Goal: Information Seeking & Learning: Check status

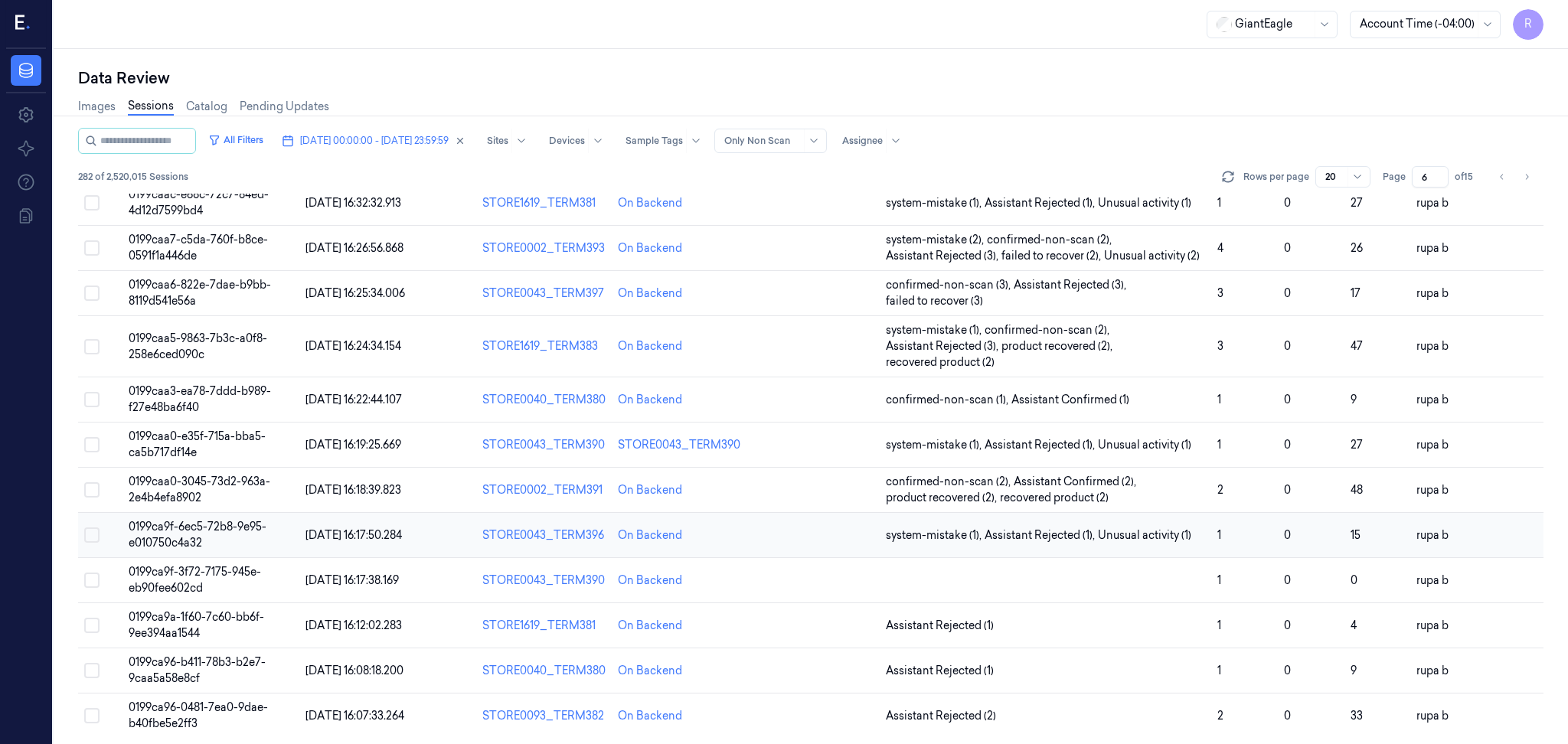
scroll to position [413, 0]
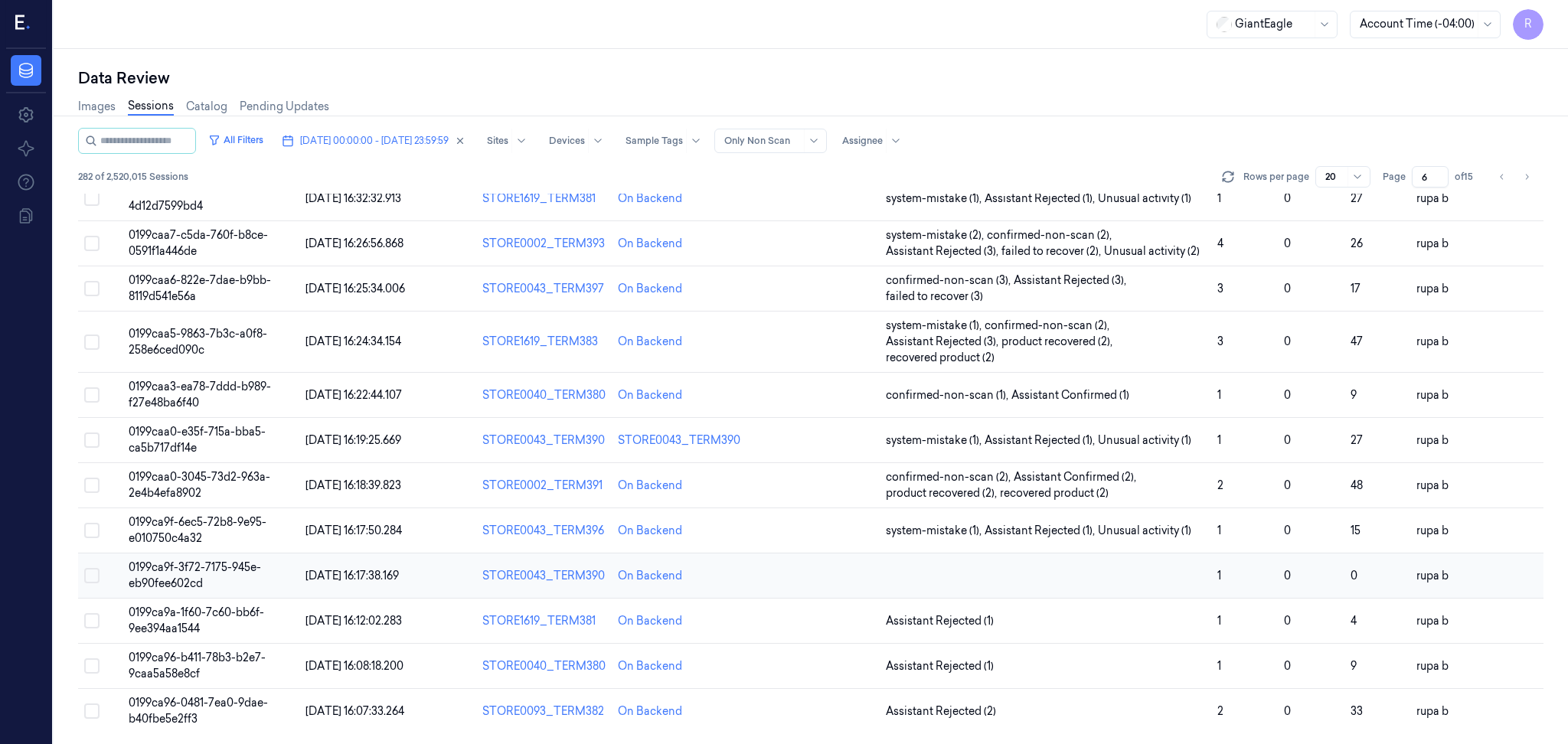
click at [239, 575] on td "0199ca9f-3f72-7175-945e-eb90fee602cd" at bounding box center [211, 576] width 177 height 46
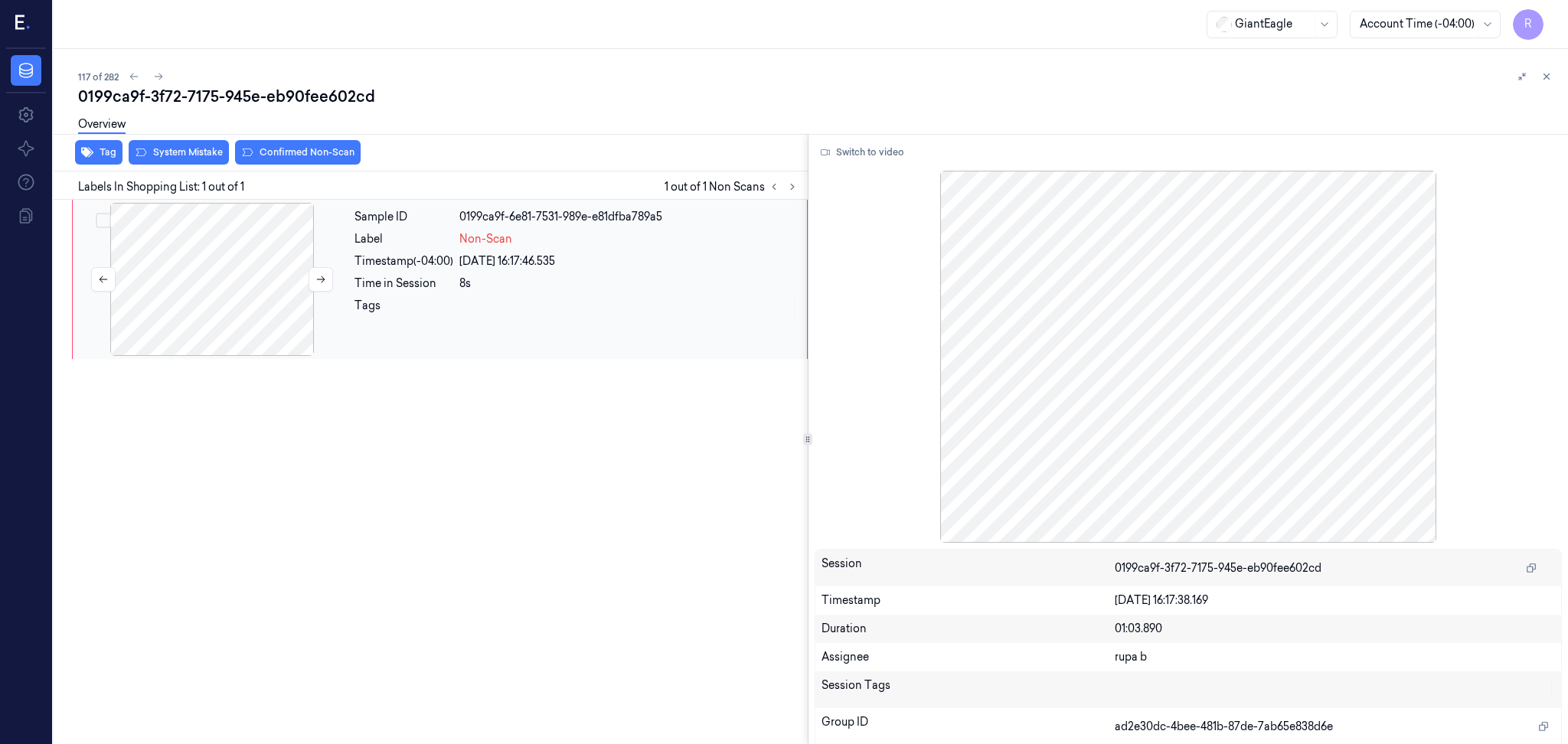
click at [289, 267] on div at bounding box center [212, 279] width 273 height 153
click at [859, 156] on button "Switch to video" at bounding box center [862, 152] width 96 height 24
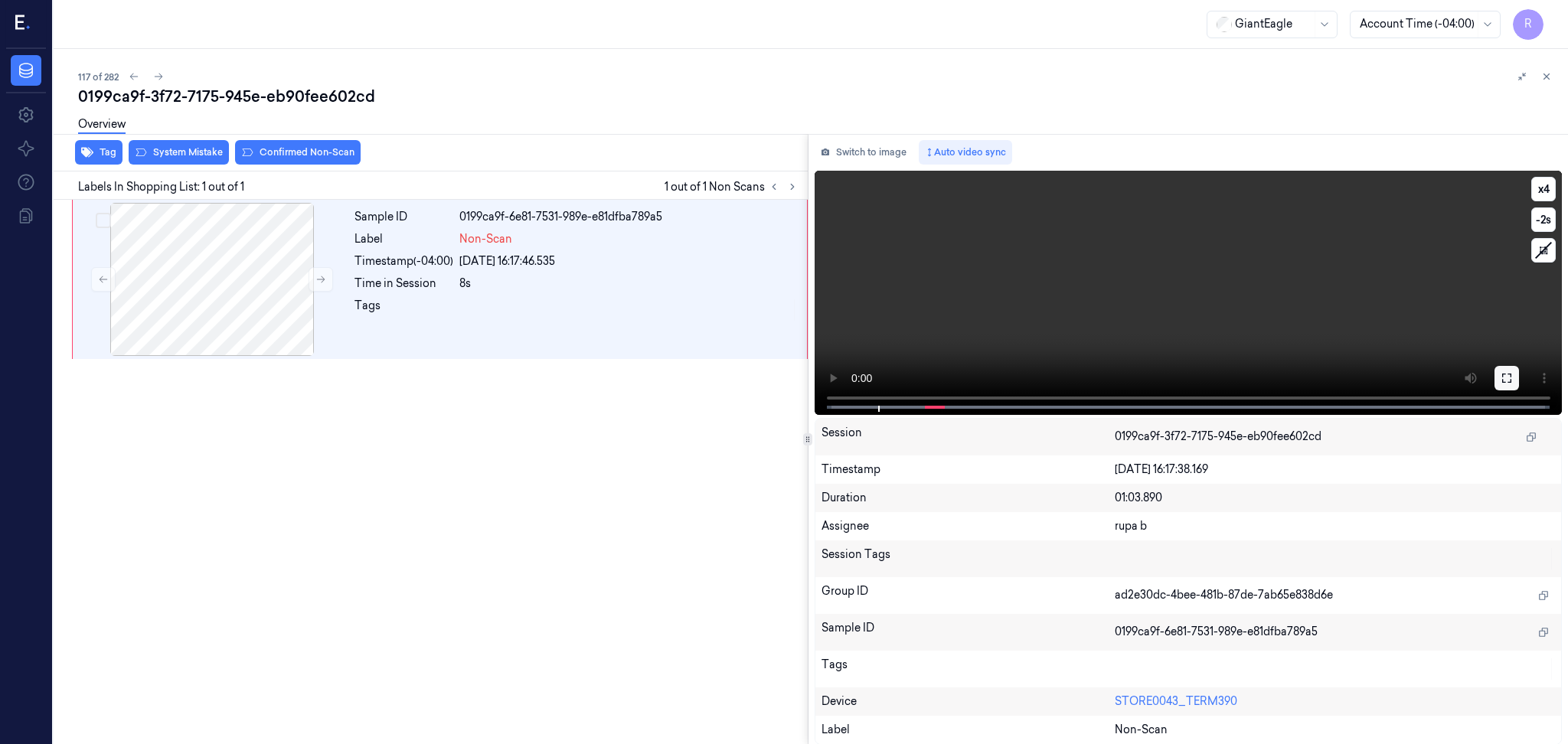
click at [1507, 374] on icon at bounding box center [1507, 379] width 13 height 13
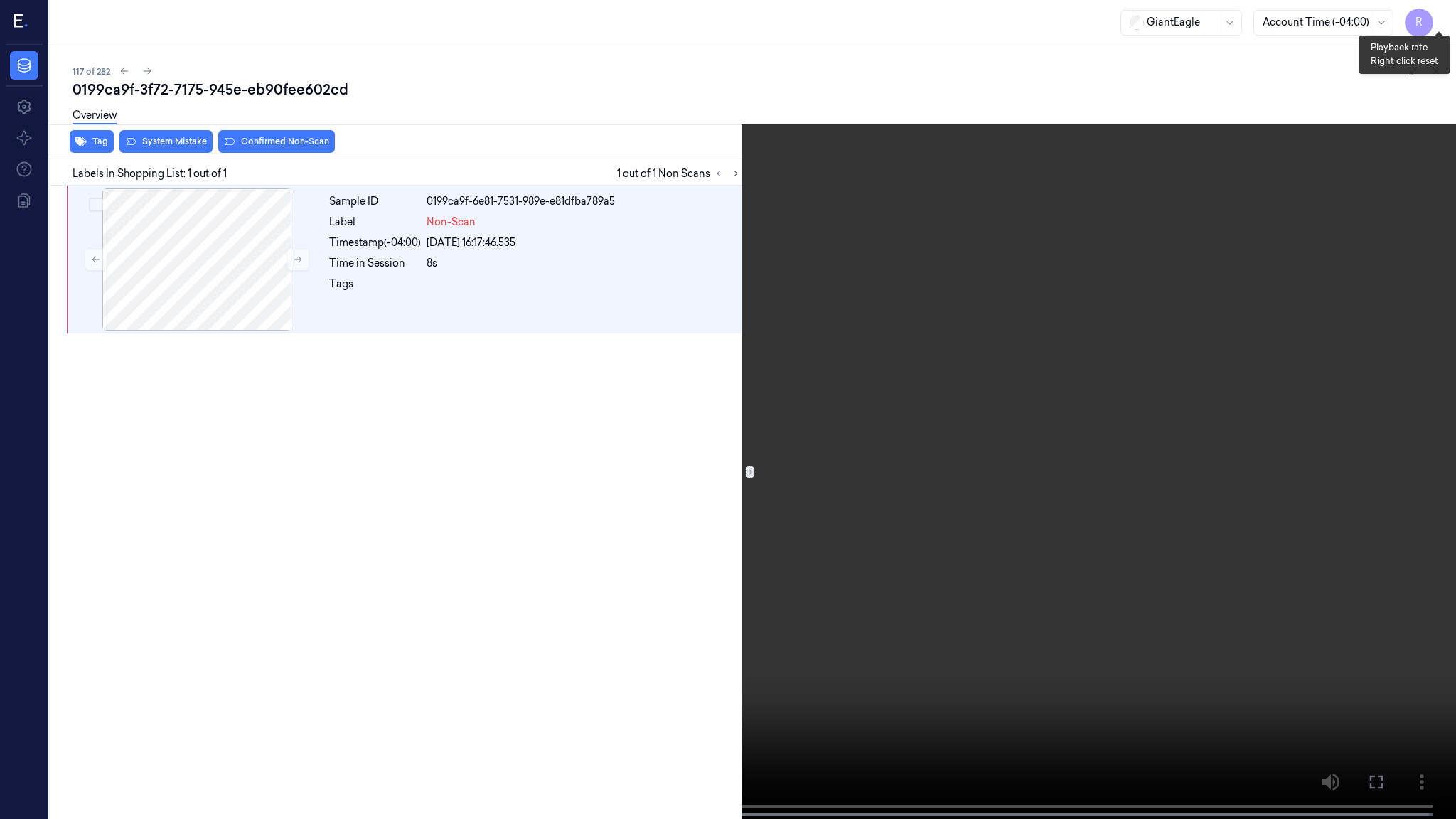
click at [1445, 20] on button "x 4" at bounding box center [1439, 17] width 22 height 22
click at [281, 498] on video at bounding box center [728, 411] width 1456 height 822
click at [332, 480] on video at bounding box center [728, 411] width 1456 height 822
click at [408, 309] on video at bounding box center [728, 411] width 1456 height 822
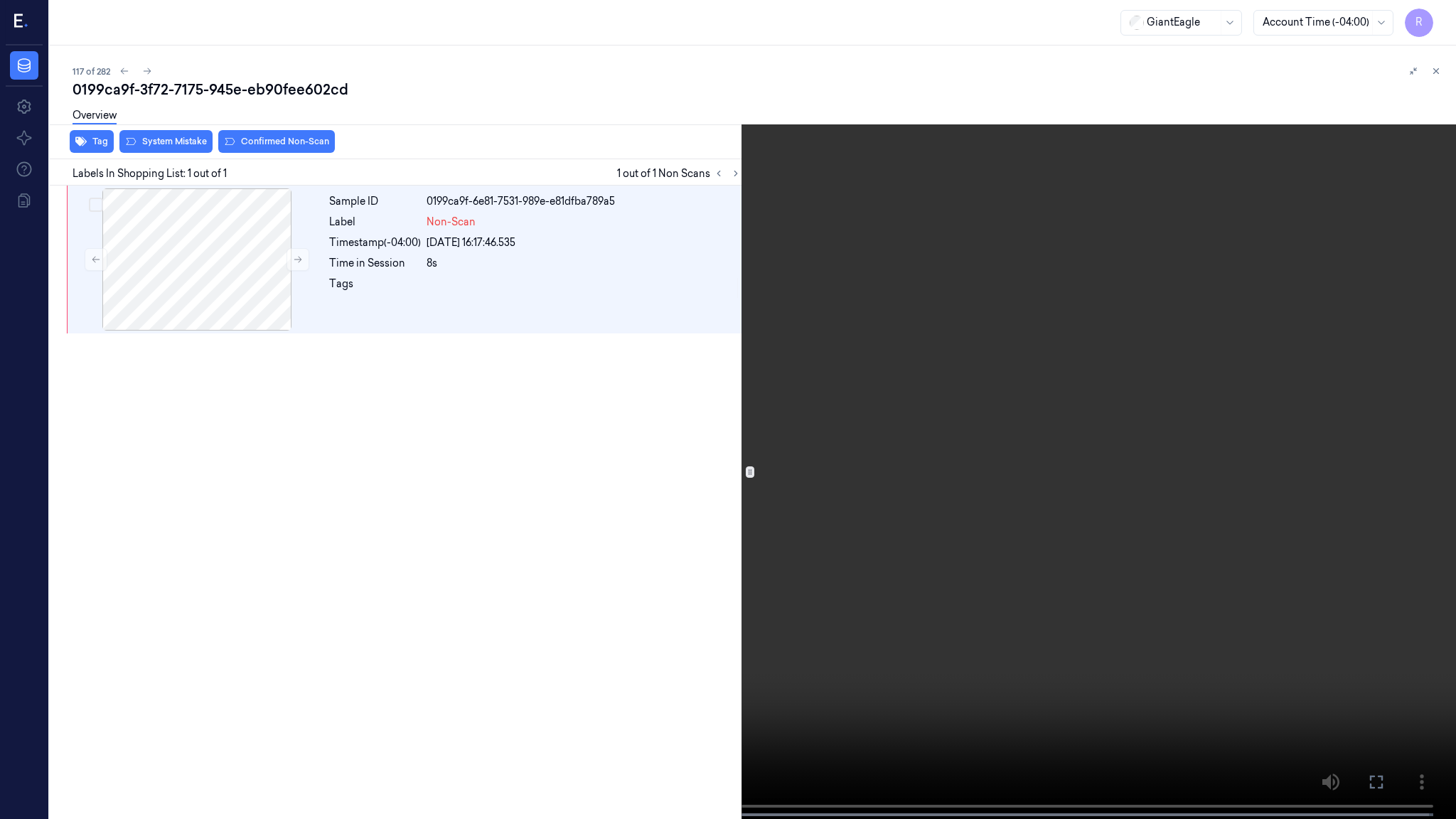
click at [408, 309] on video at bounding box center [728, 411] width 1456 height 822
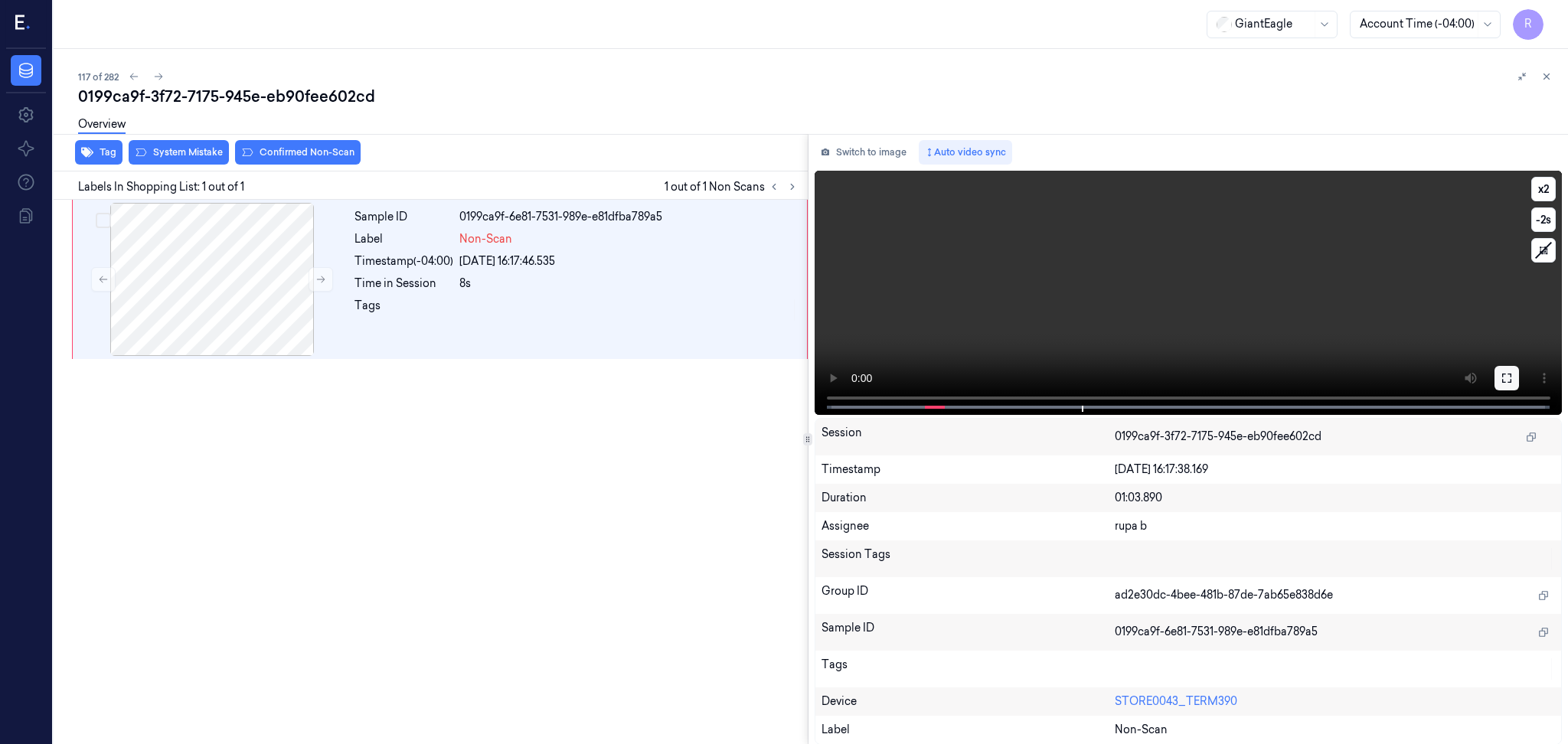
click at [1500, 371] on button at bounding box center [1506, 378] width 24 height 24
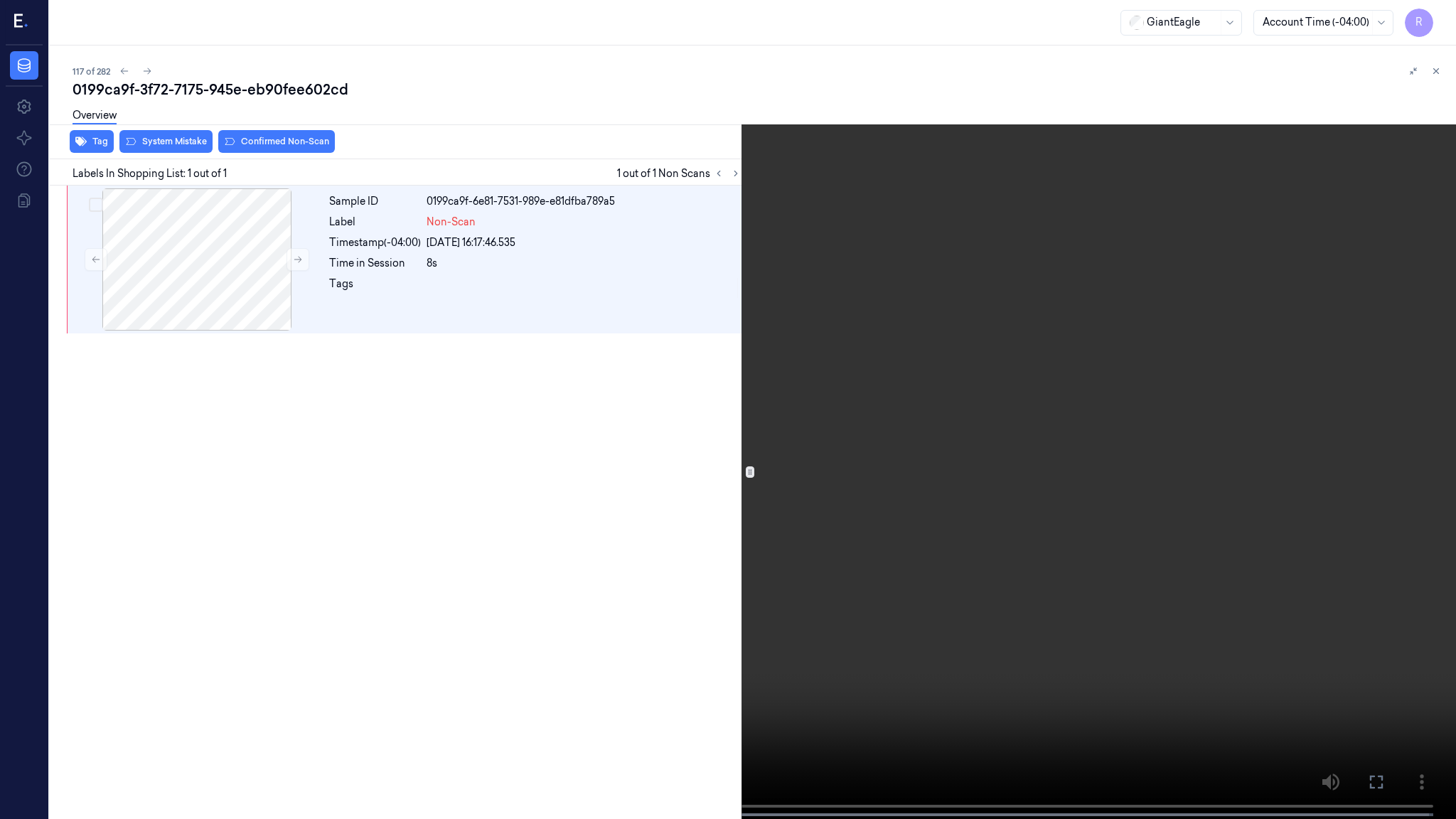
click at [1339, 356] on video at bounding box center [728, 411] width 1456 height 822
click at [1447, 8] on button "x 2" at bounding box center [1439, 17] width 22 height 22
click at [828, 499] on video at bounding box center [728, 411] width 1456 height 822
click at [835, 669] on video at bounding box center [728, 411] width 1456 height 822
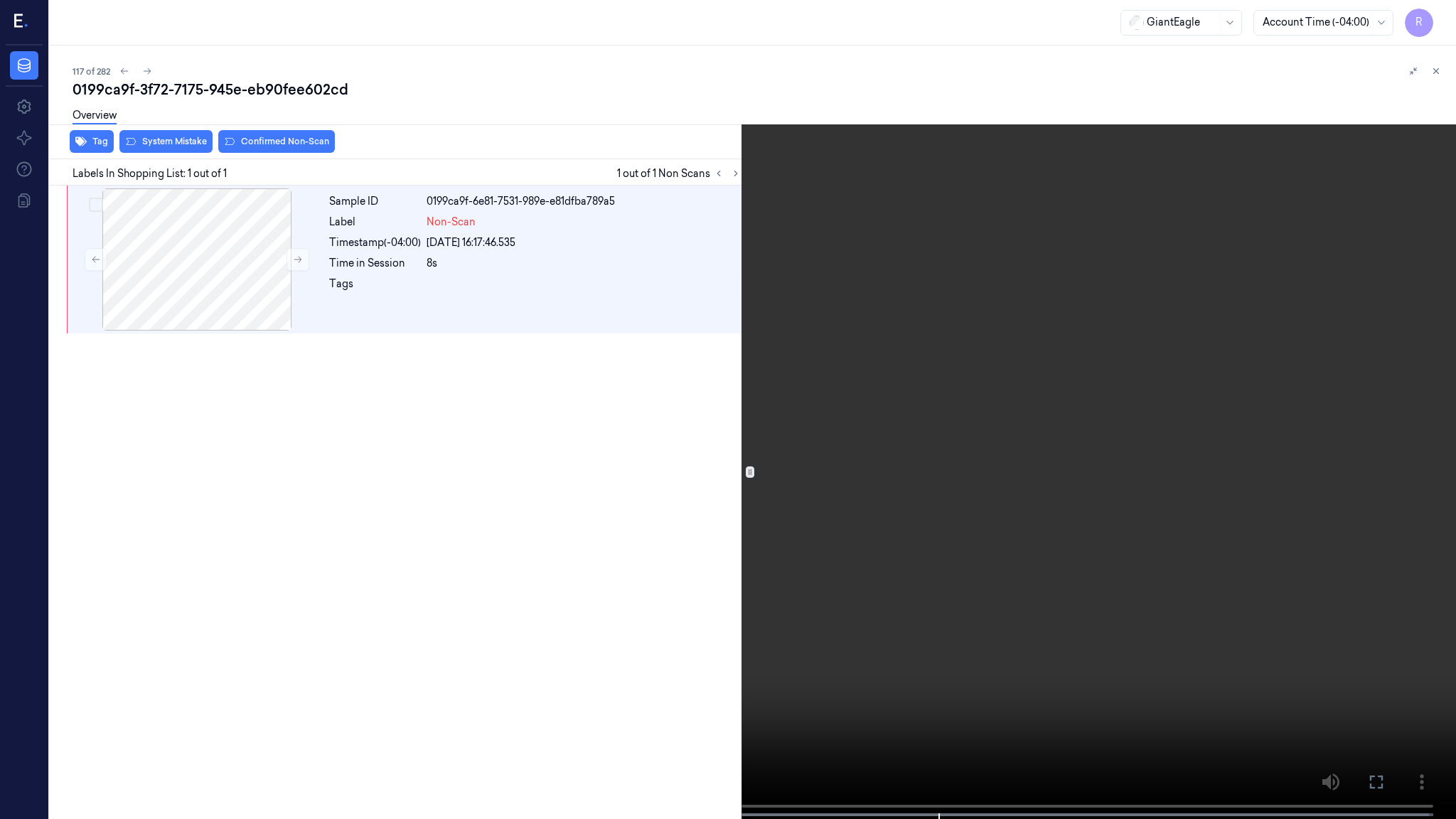
click at [835, 669] on video at bounding box center [728, 411] width 1456 height 822
click at [815, 619] on video at bounding box center [728, 411] width 1456 height 822
click at [725, 526] on video at bounding box center [728, 411] width 1456 height 822
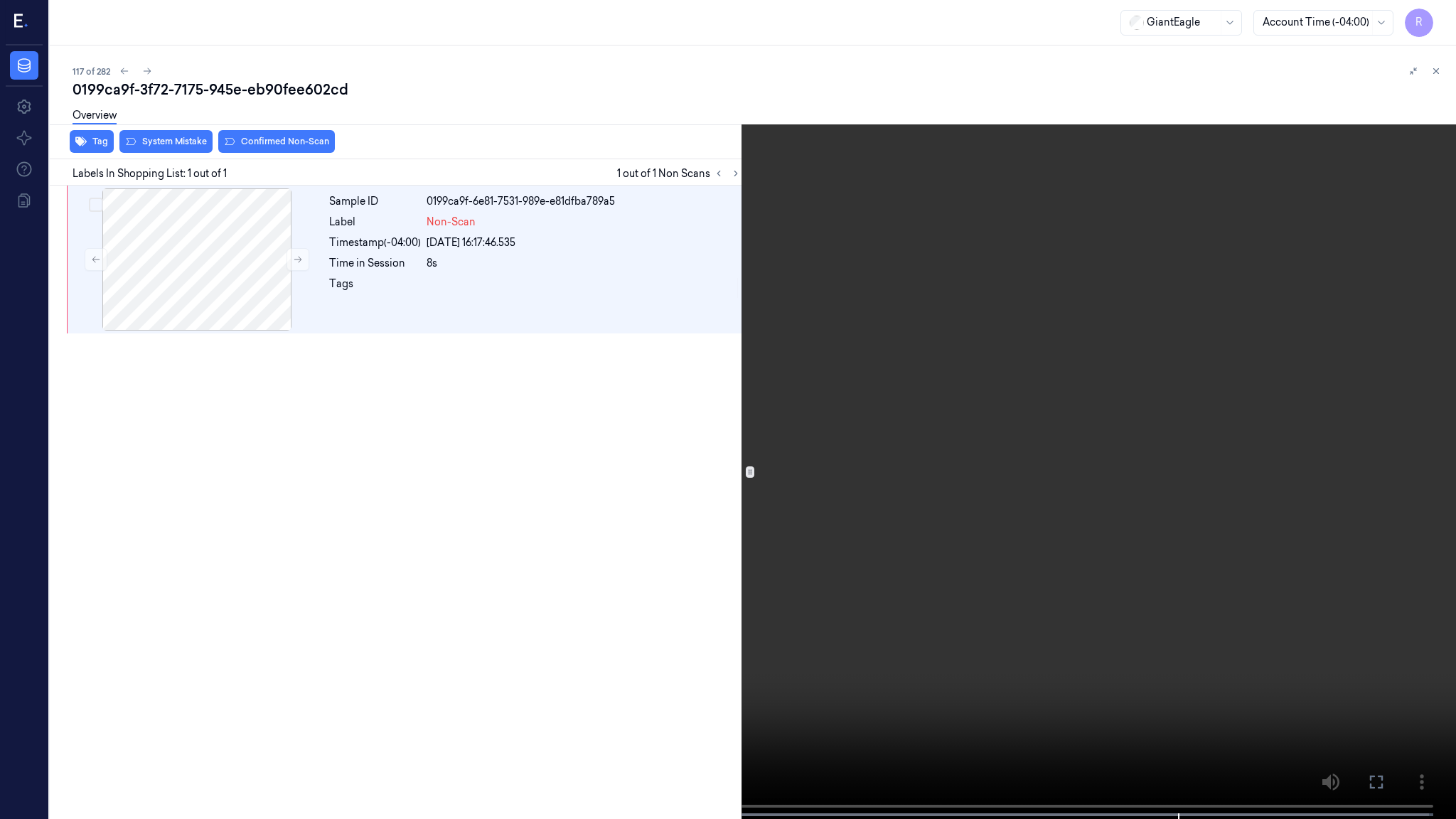
click at [725, 526] on video at bounding box center [728, 411] width 1456 height 822
click at [619, 514] on video at bounding box center [728, 411] width 1456 height 822
click at [614, 514] on video at bounding box center [728, 411] width 1456 height 822
click at [488, 402] on video at bounding box center [728, 411] width 1456 height 822
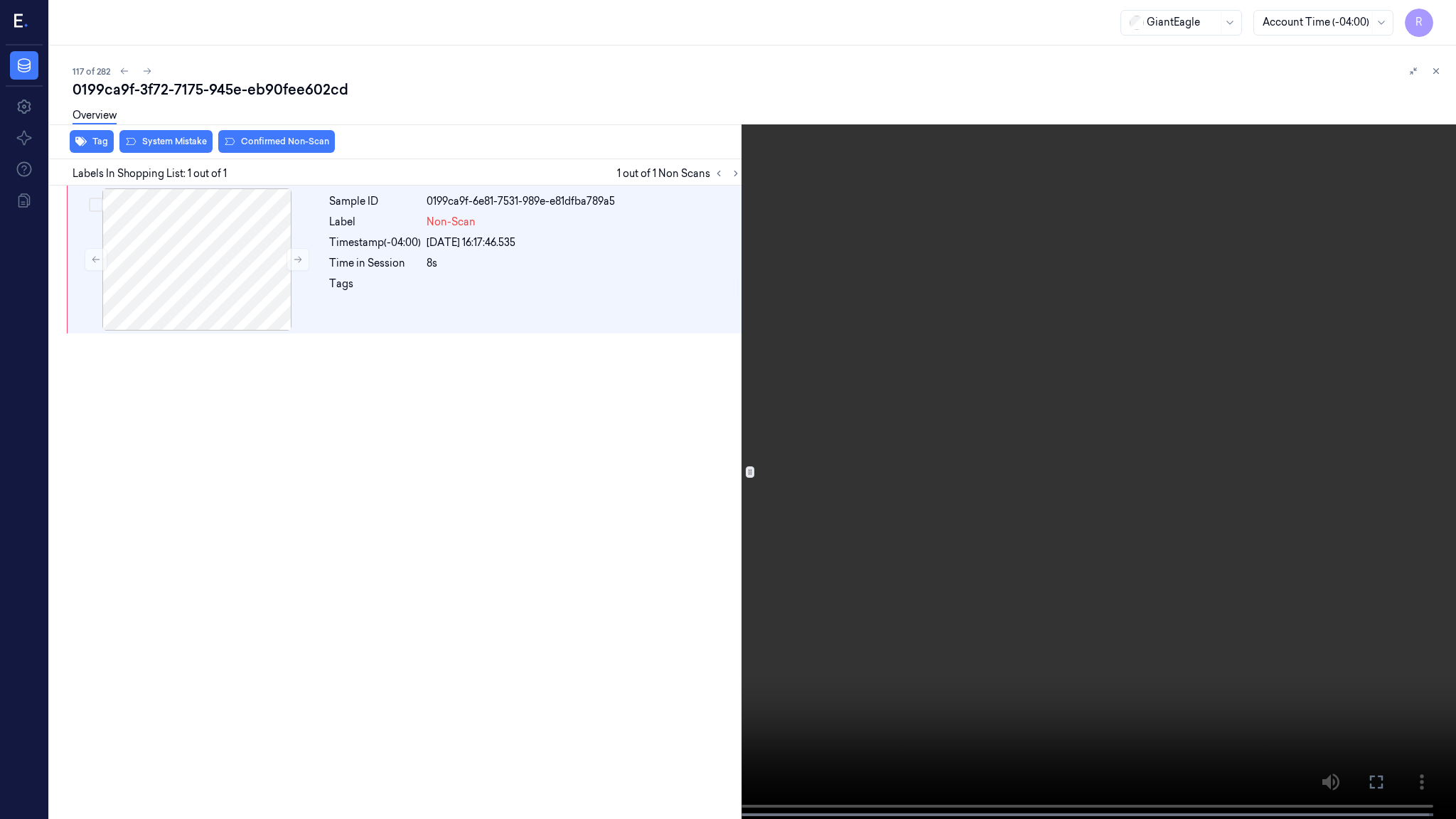
click at [488, 402] on video at bounding box center [728, 411] width 1456 height 822
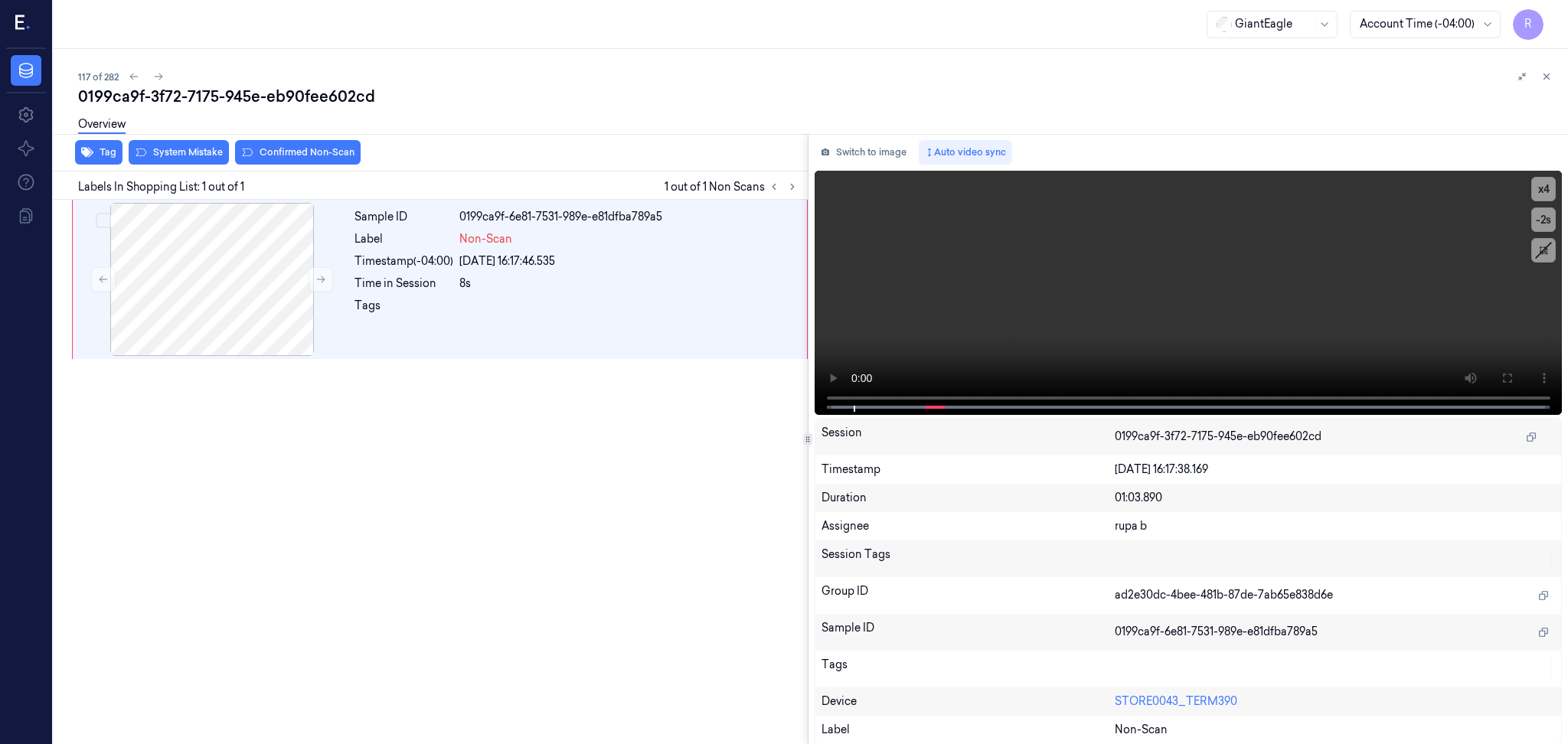
click at [841, 164] on div "Switch to image Auto video sync x 4 -2 s Session 0199ca9f-3f72-7175-945e-eb90fe…" at bounding box center [1188, 439] width 760 height 611
click at [834, 153] on button "Switch to image" at bounding box center [864, 152] width 98 height 24
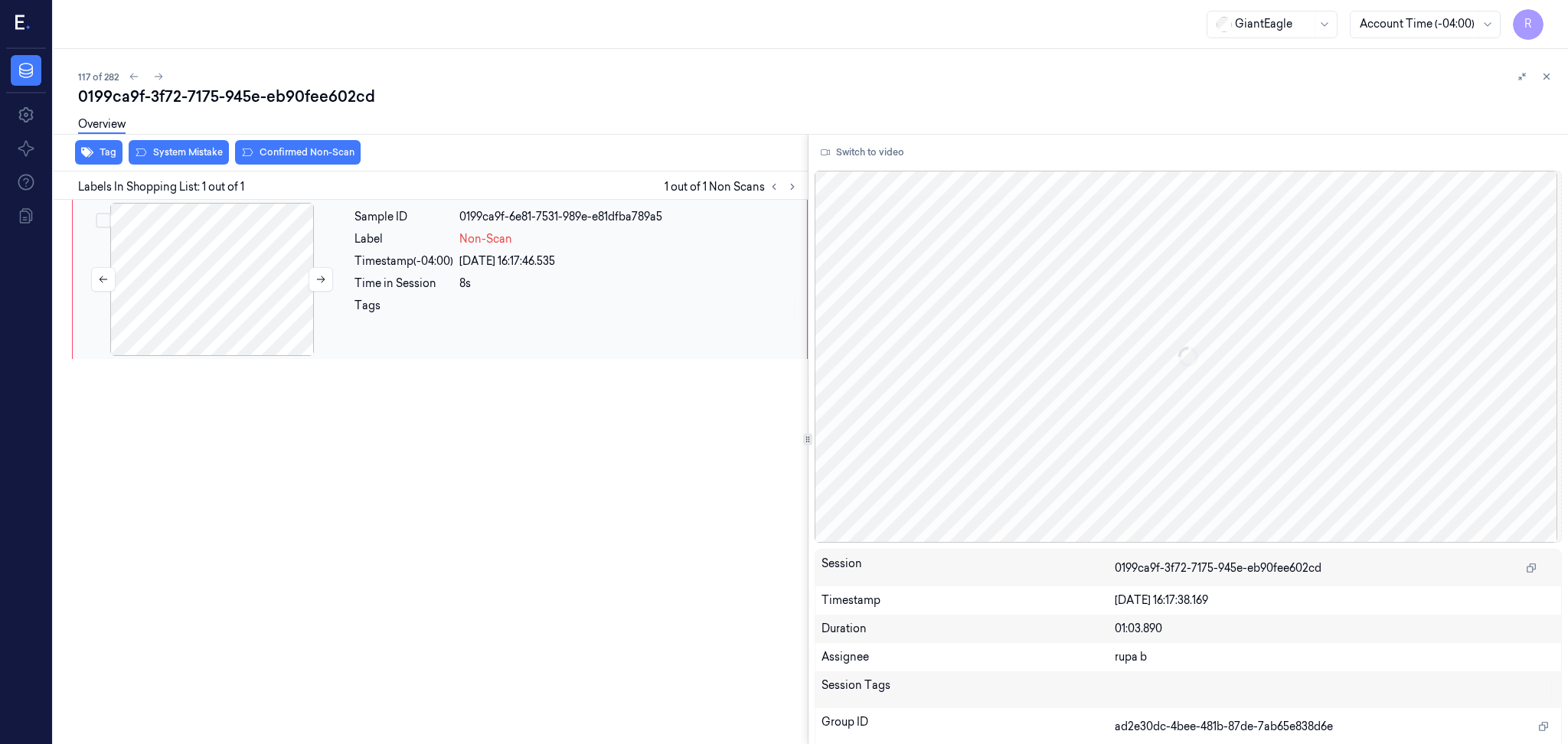
click at [255, 302] on div at bounding box center [212, 279] width 273 height 153
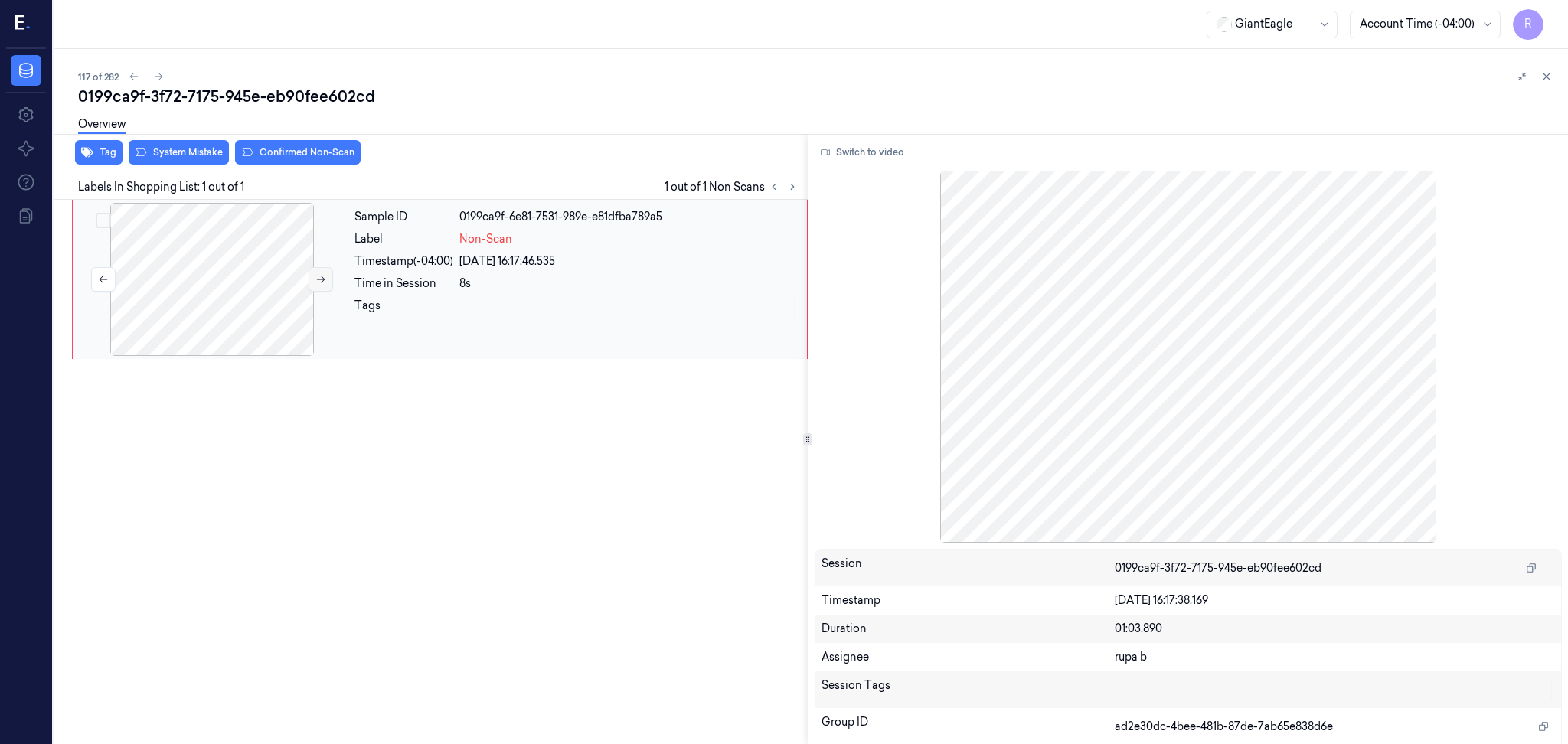
click at [325, 287] on button at bounding box center [320, 279] width 24 height 24
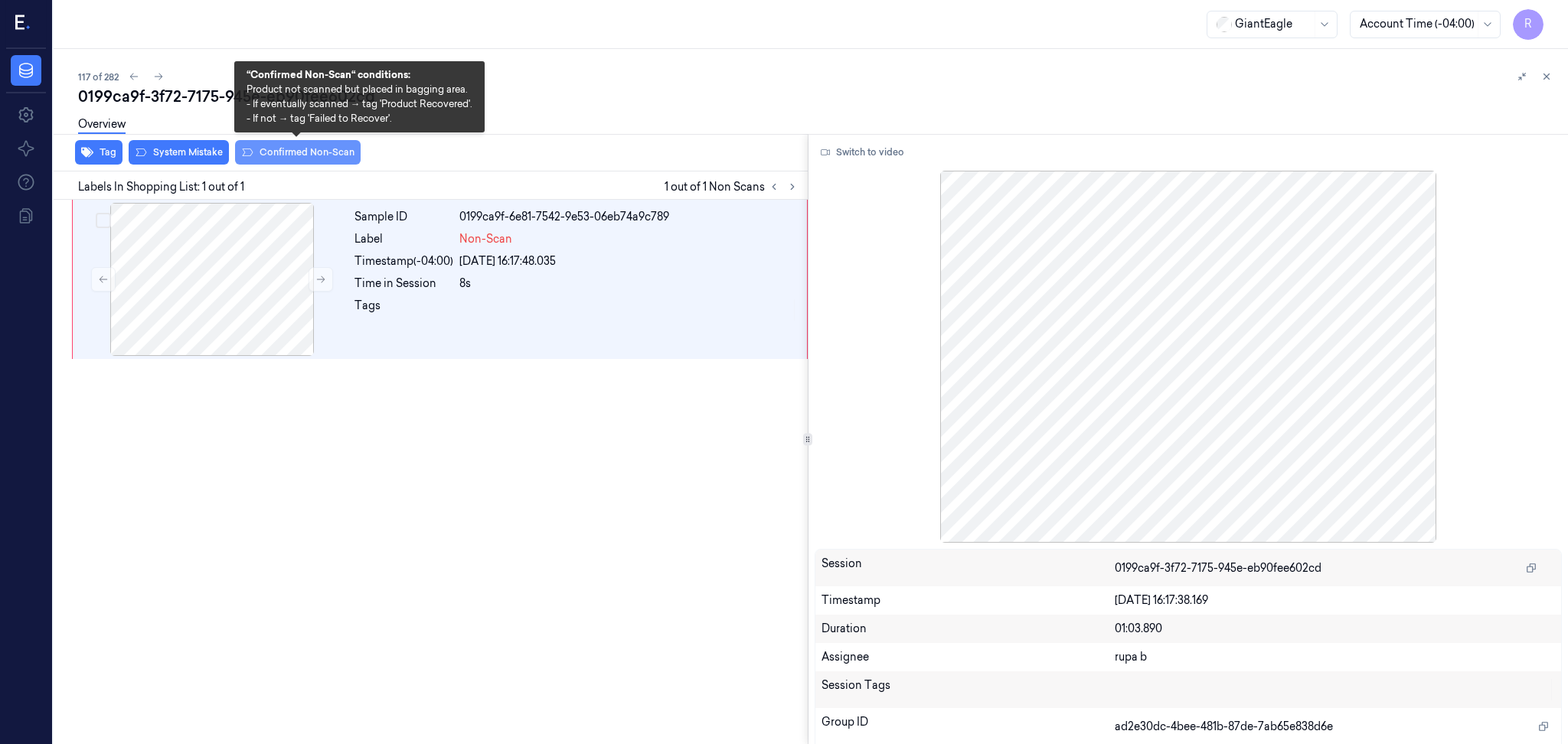
click at [335, 150] on button "Confirmed Non-Scan" at bounding box center [298, 152] width 126 height 24
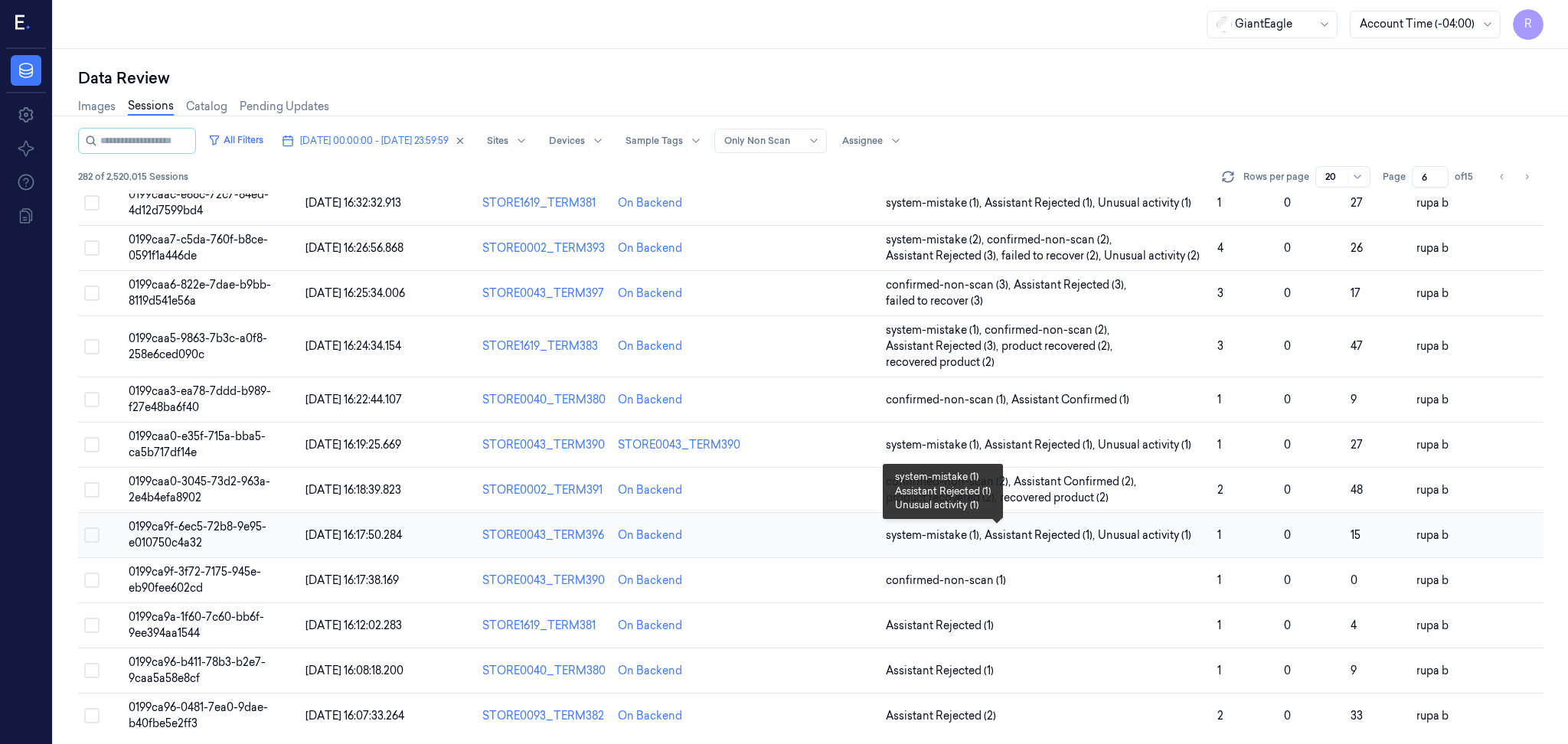
scroll to position [413, 0]
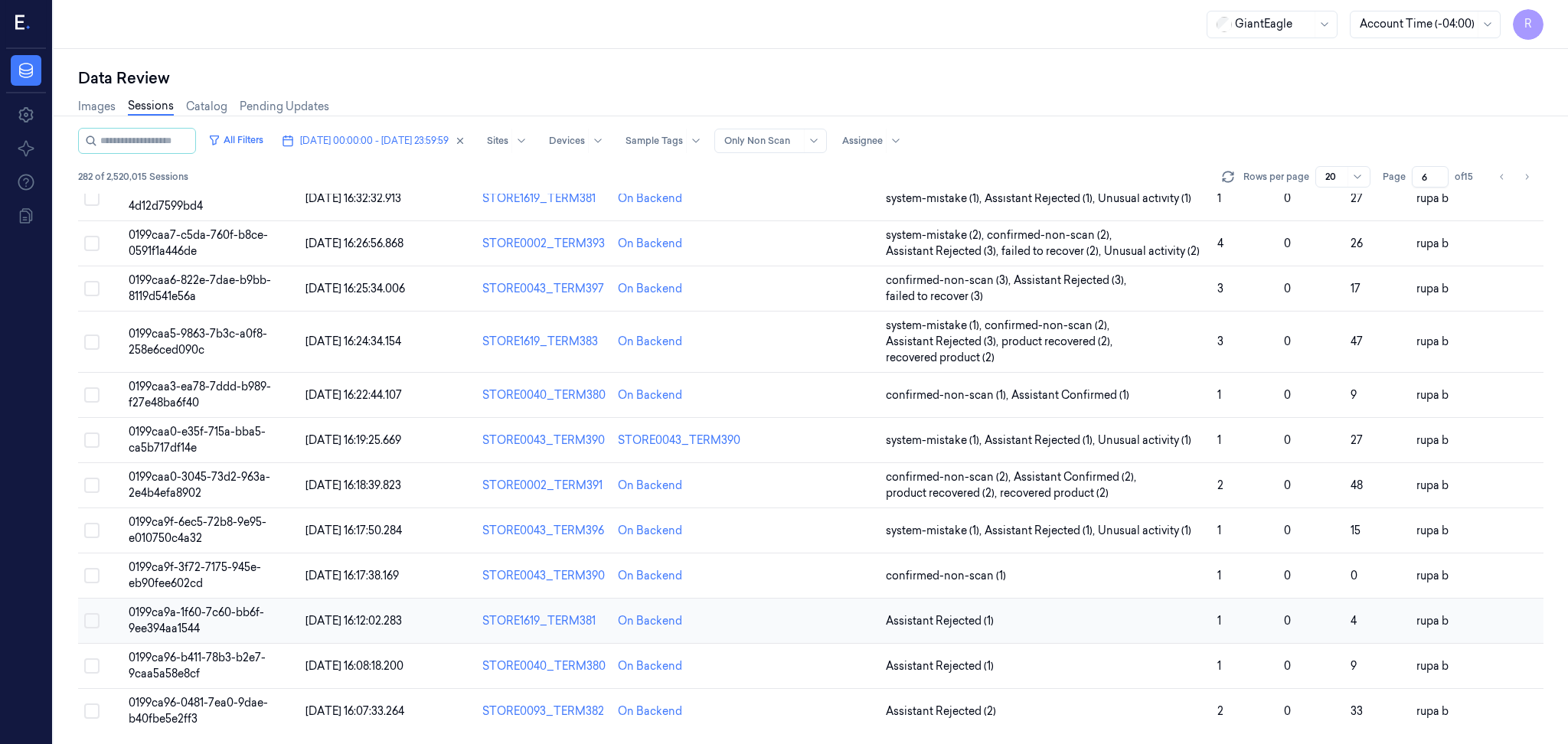
click at [226, 614] on span "0199ca9a-1f60-7c60-bb6f-9ee394aa1544" at bounding box center [197, 620] width 136 height 29
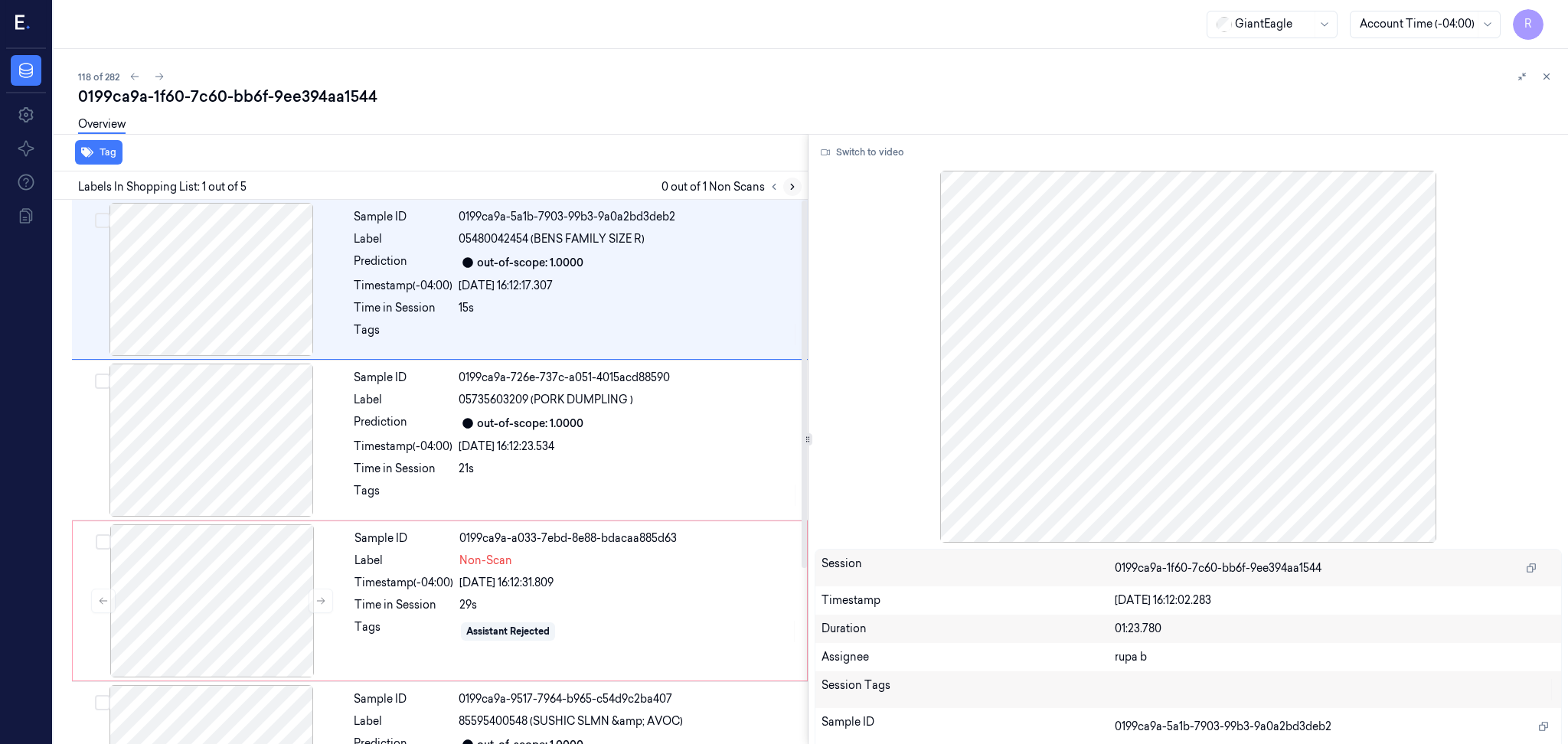
click at [792, 191] on button at bounding box center [792, 187] width 19 height 19
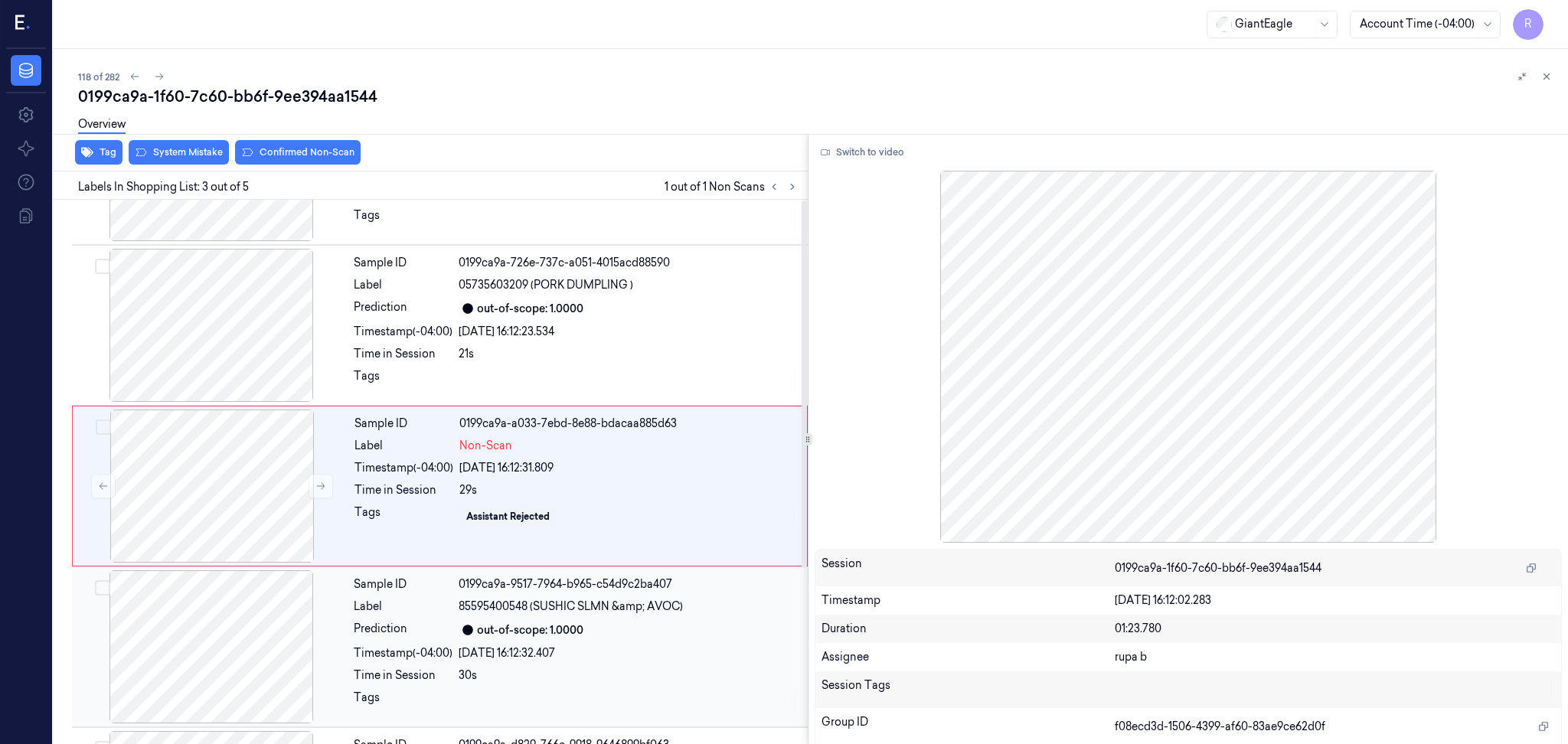
scroll to position [128, 0]
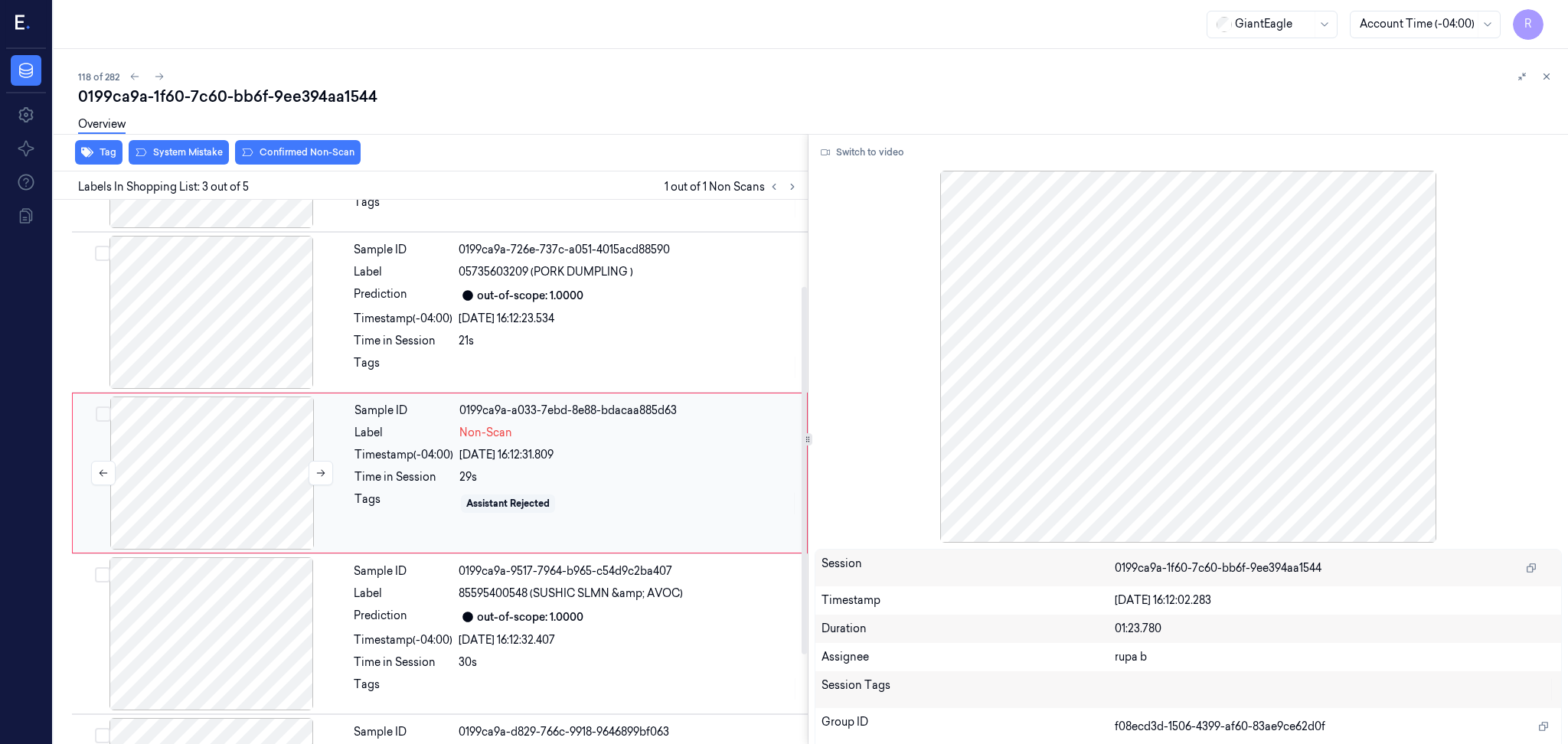
click at [169, 480] on div at bounding box center [212, 472] width 273 height 153
click at [894, 152] on button "Switch to video" at bounding box center [862, 152] width 96 height 24
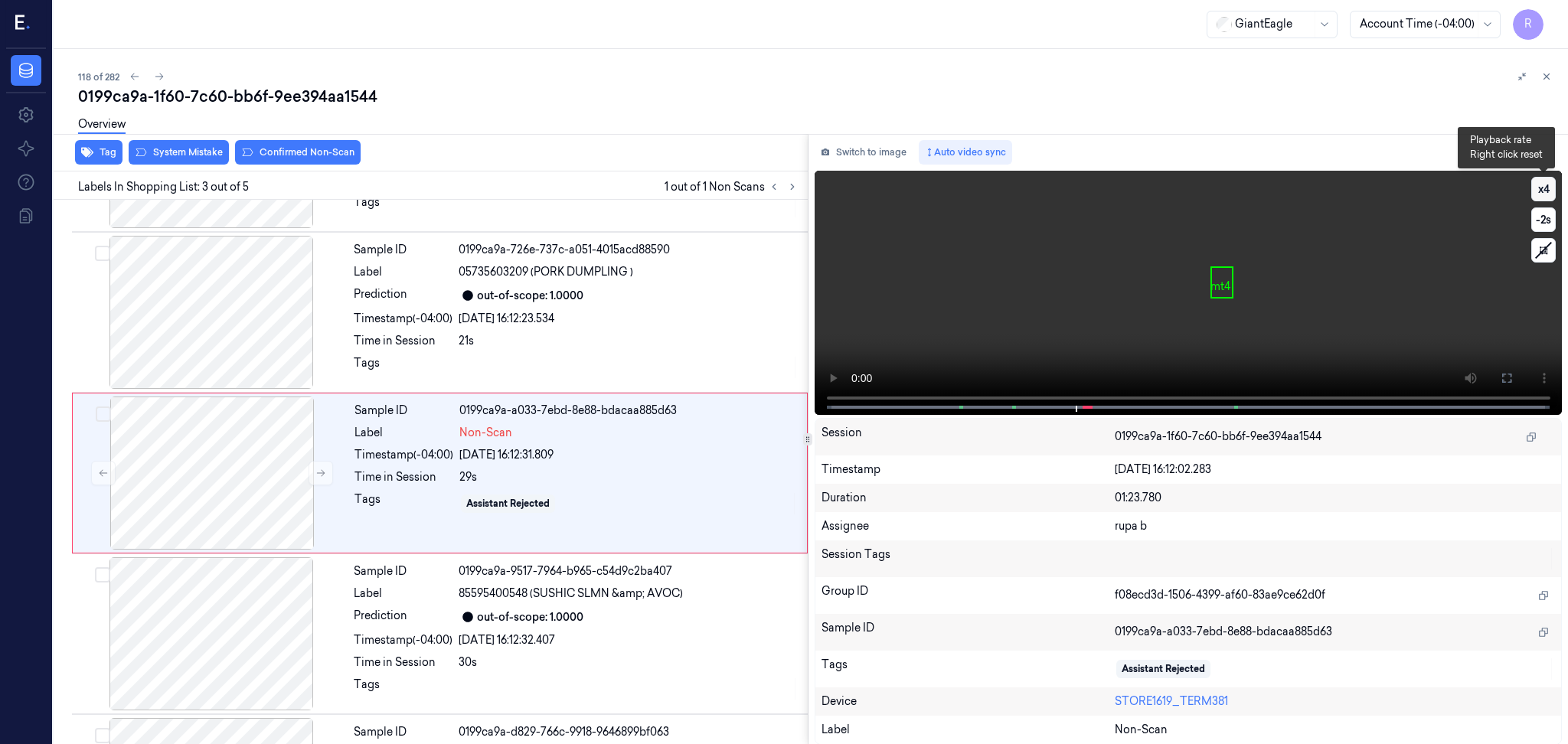
click at [1541, 189] on button "x 4" at bounding box center [1543, 188] width 24 height 24
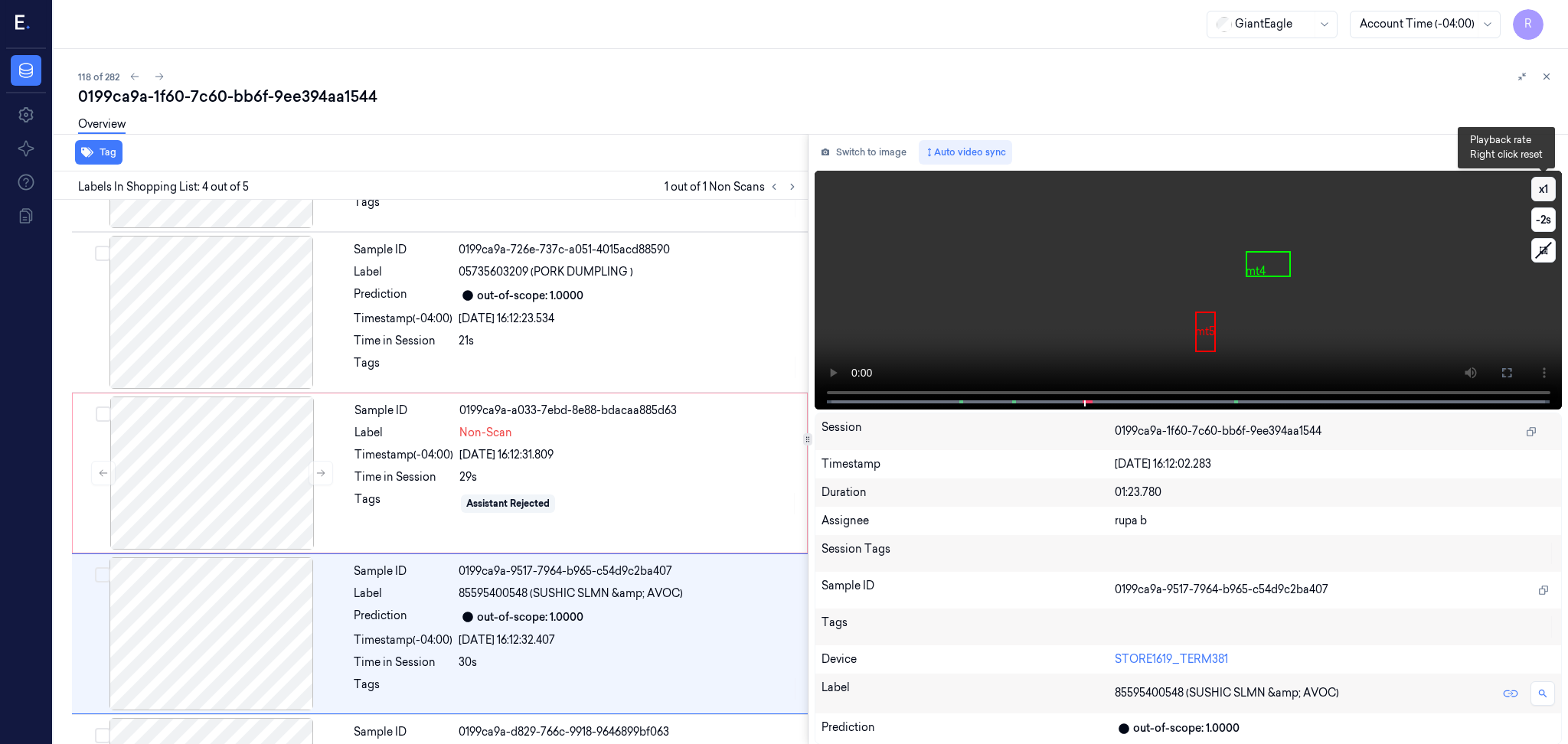
click at [1541, 189] on button "x 1" at bounding box center [1543, 188] width 24 height 24
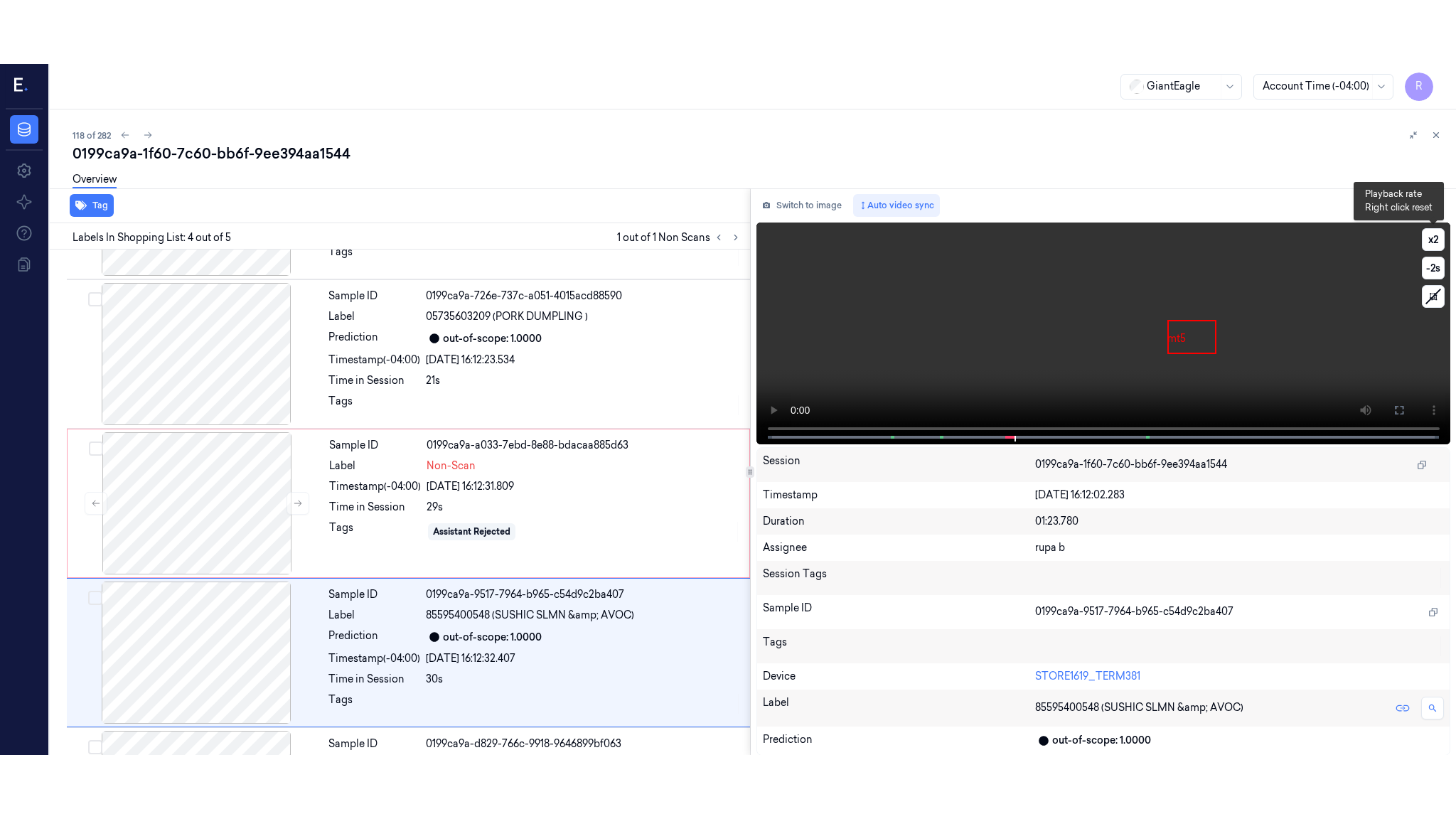
scroll to position [244, 0]
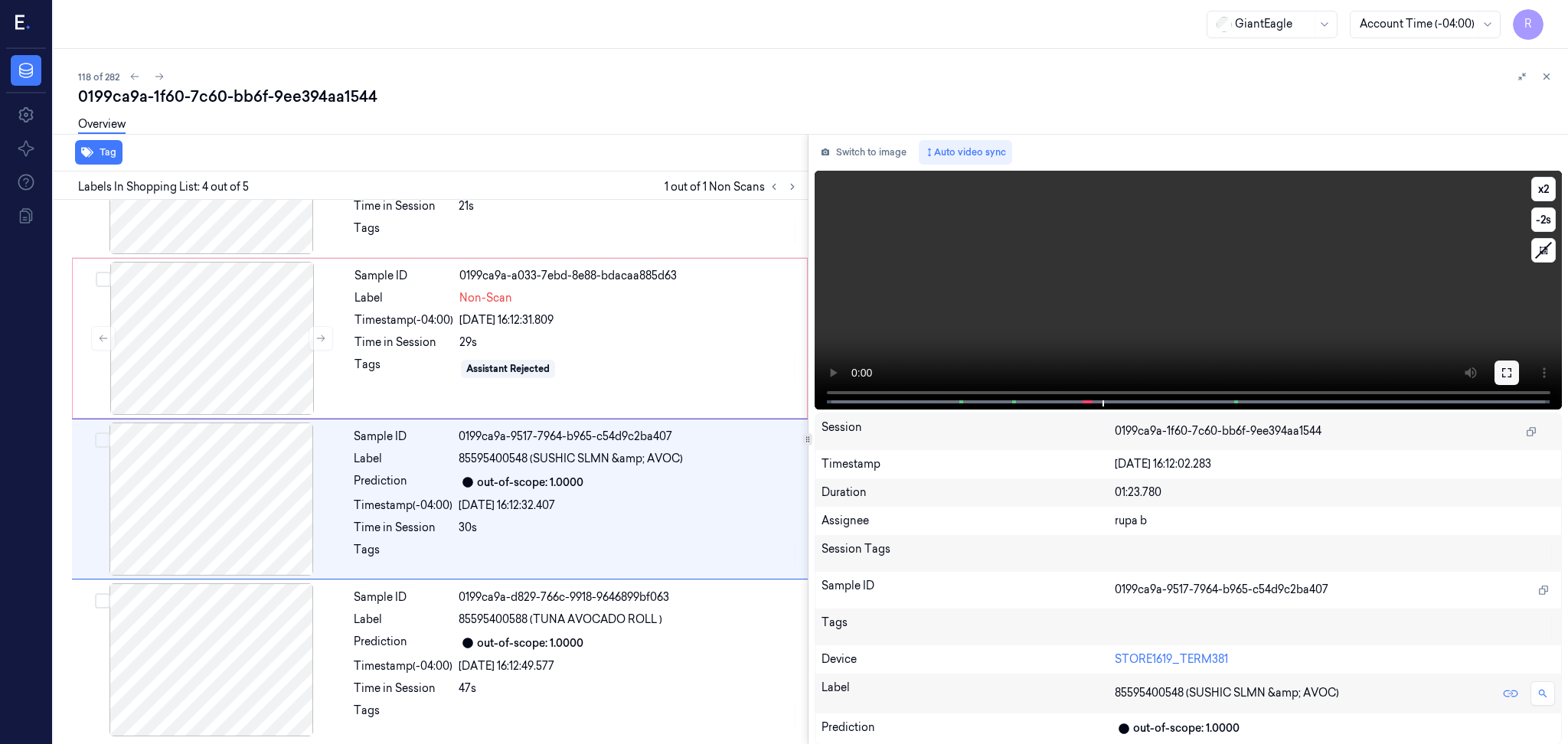
click at [1509, 374] on icon at bounding box center [1507, 373] width 13 height 13
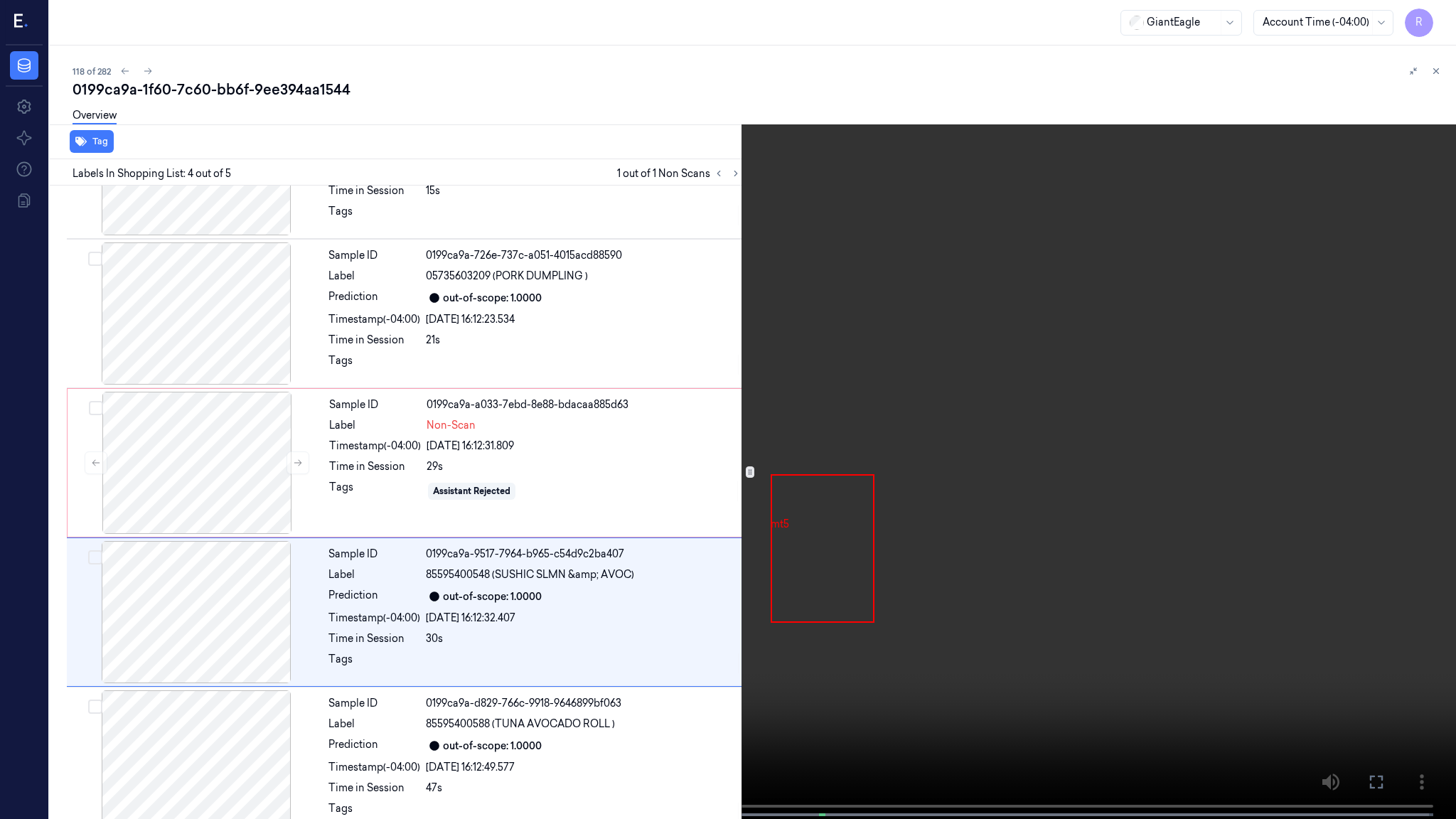
scroll to position [117, 0]
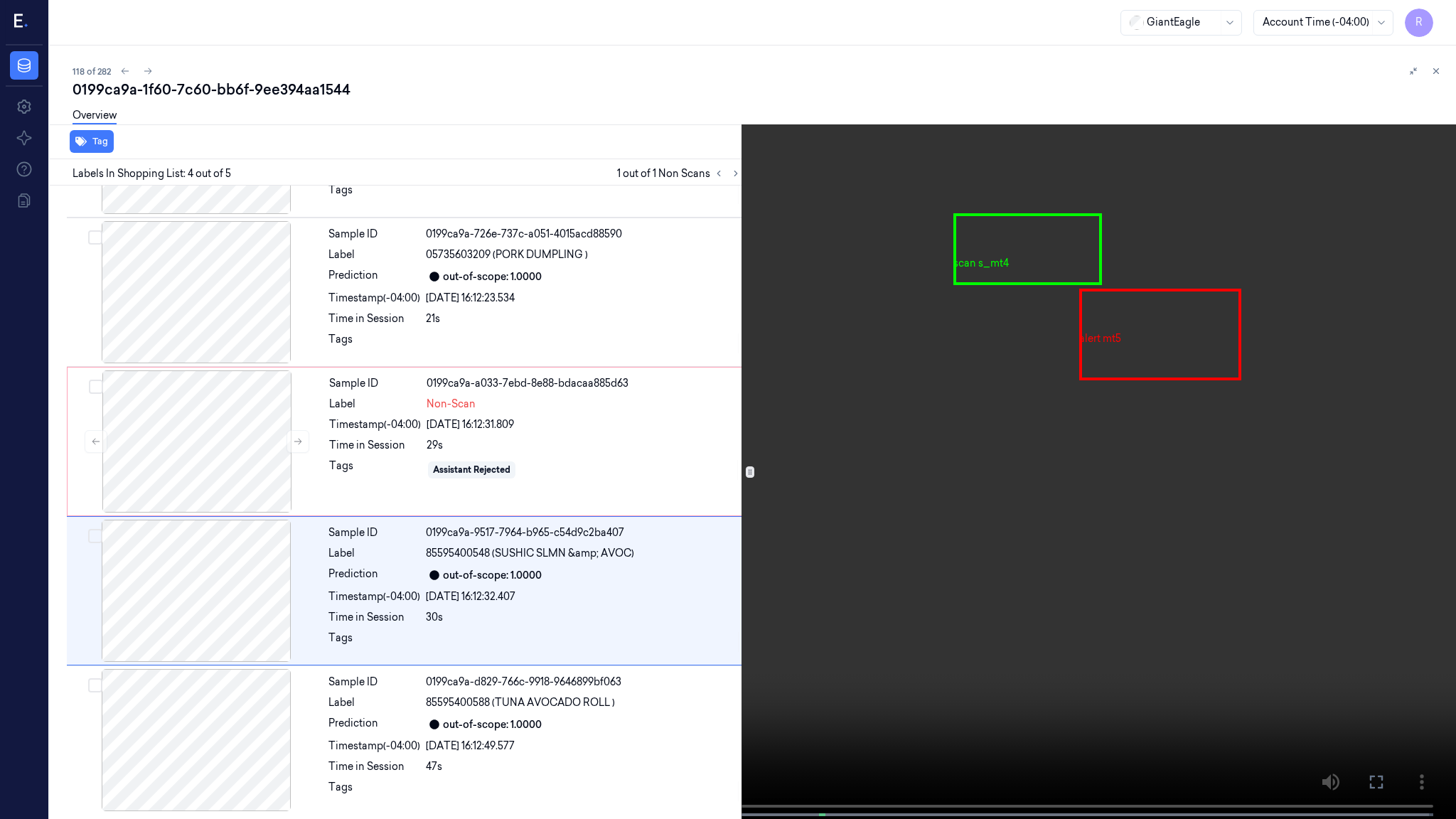
click at [505, 361] on video at bounding box center [728, 411] width 1456 height 822
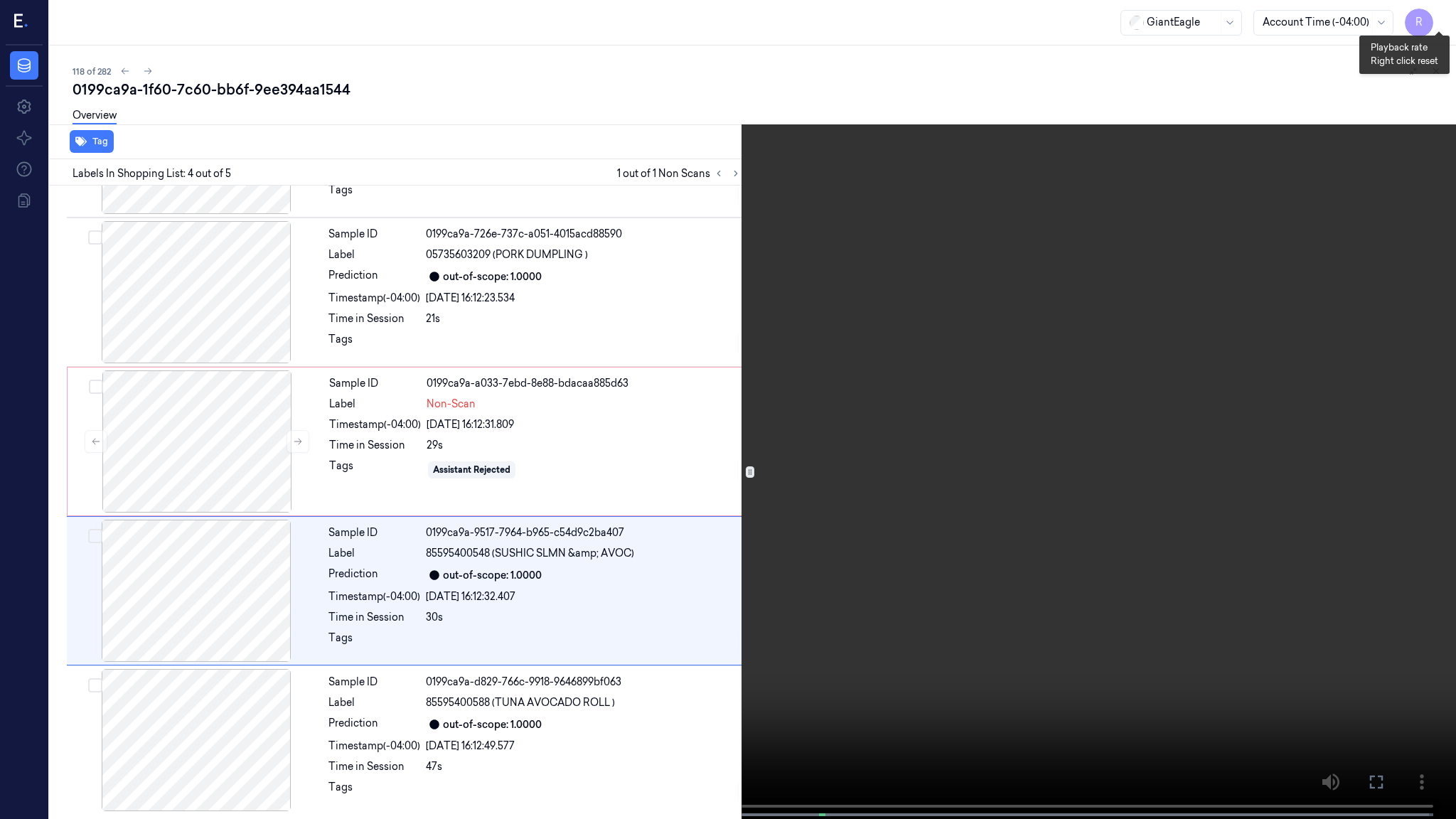
click at [1447, 17] on button "x 2" at bounding box center [1439, 17] width 22 height 22
click at [500, 441] on video at bounding box center [728, 411] width 1456 height 822
click at [1436, 10] on button "x 1" at bounding box center [1439, 17] width 22 height 22
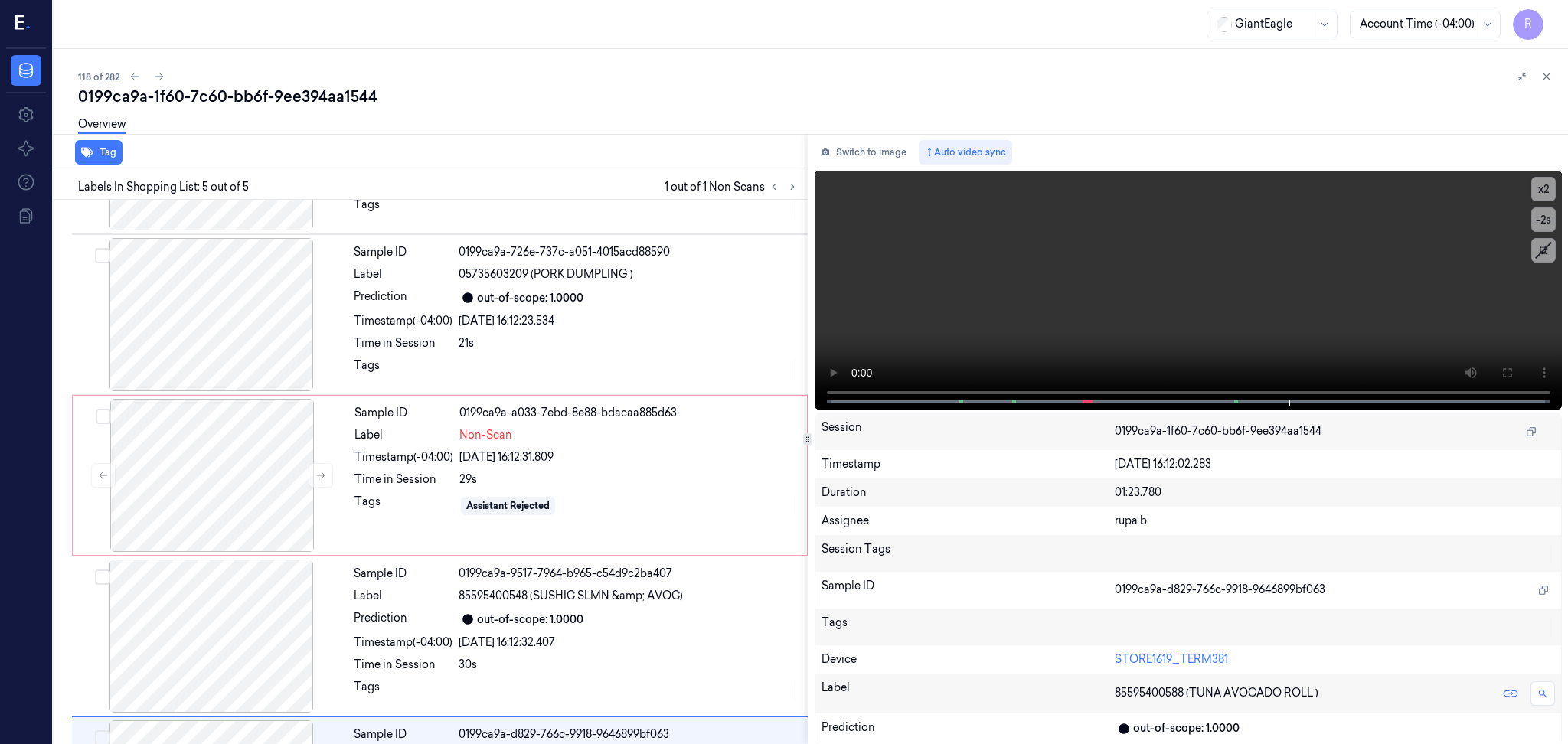
drag, startPoint x: 878, startPoint y: 146, endPoint x: 1565, endPoint y: 196, distance: 688.8
click at [877, 145] on button "Switch to image" at bounding box center [864, 152] width 98 height 24
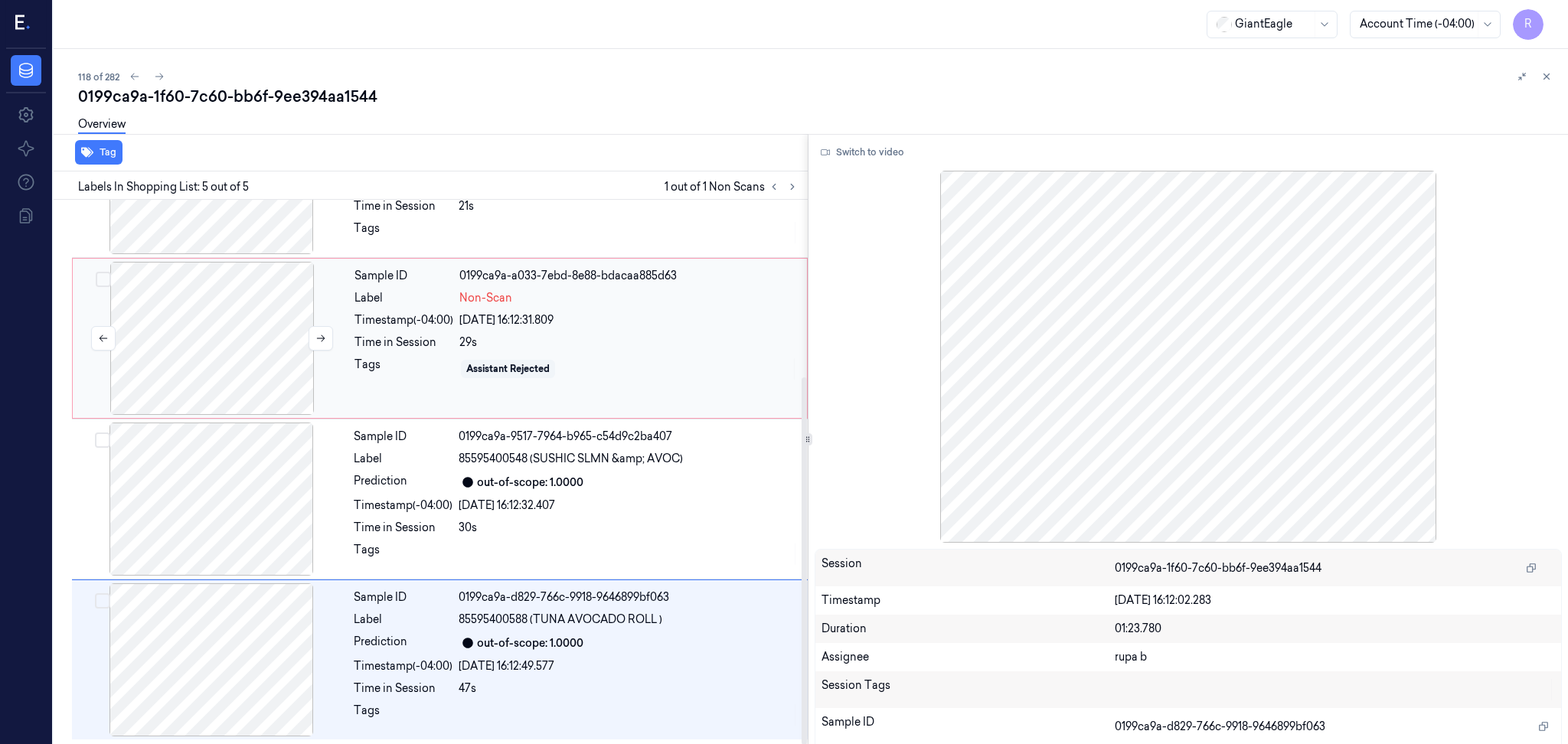
click at [208, 362] on div at bounding box center [212, 338] width 273 height 153
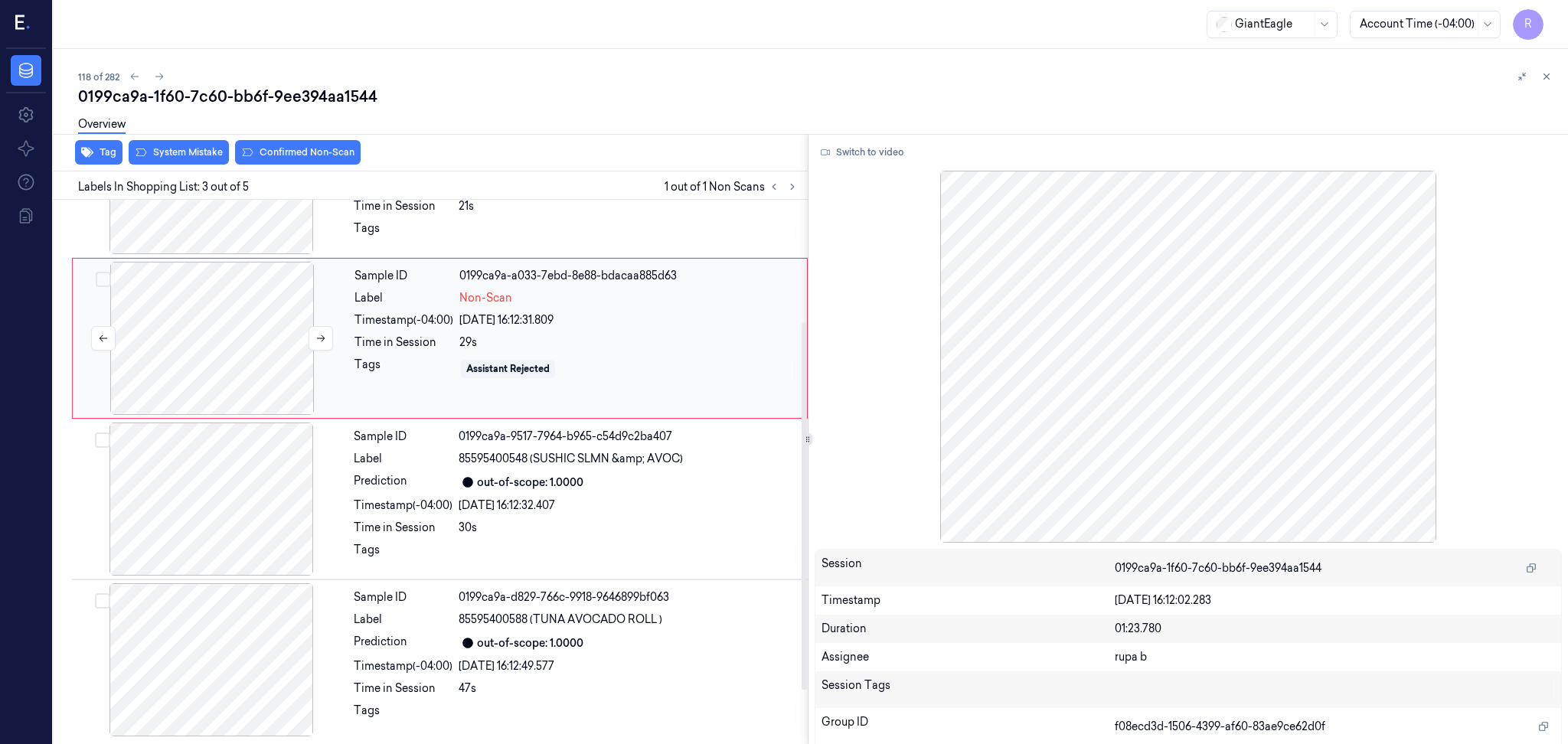
scroll to position [128, 0]
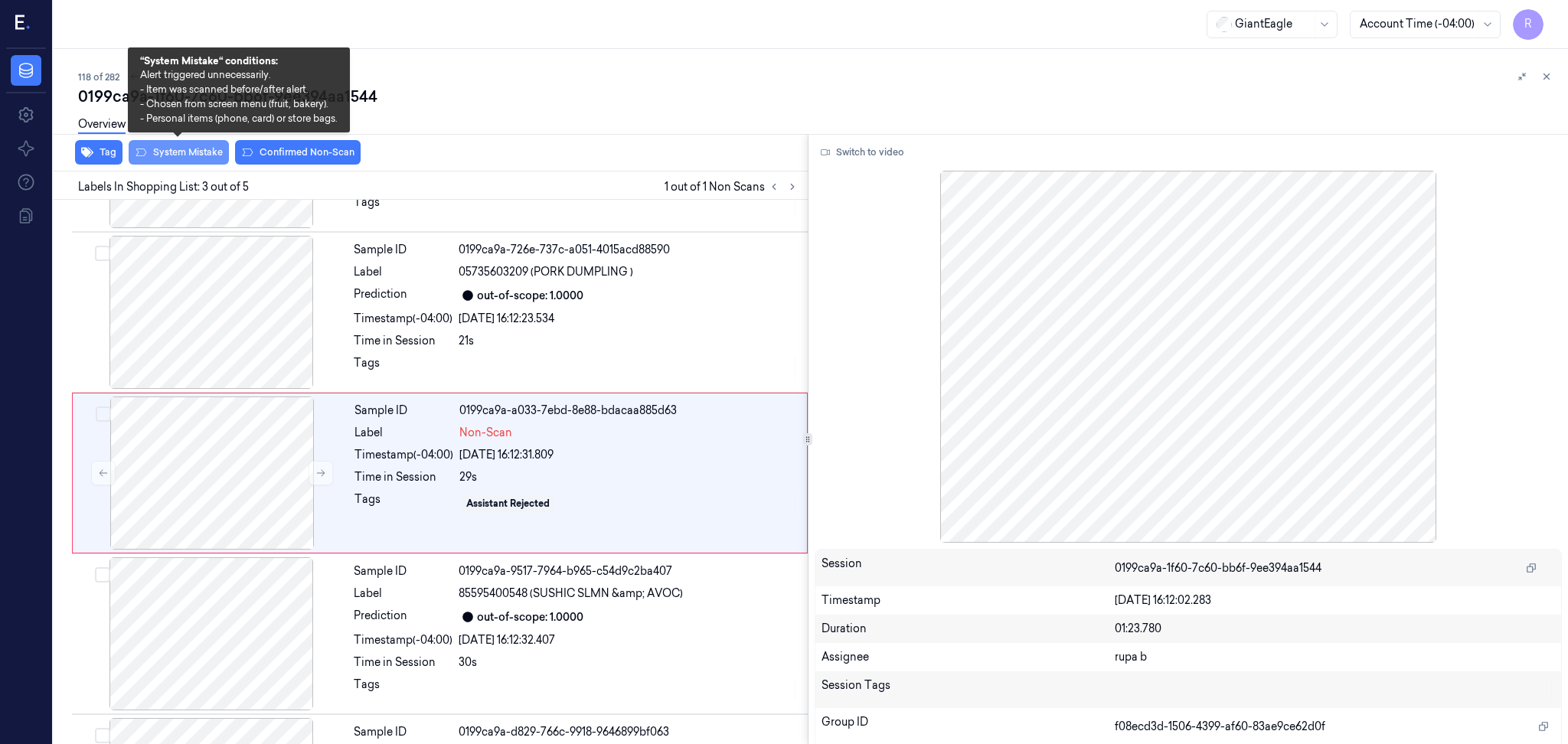
click at [168, 152] on button "System Mistake" at bounding box center [179, 152] width 100 height 24
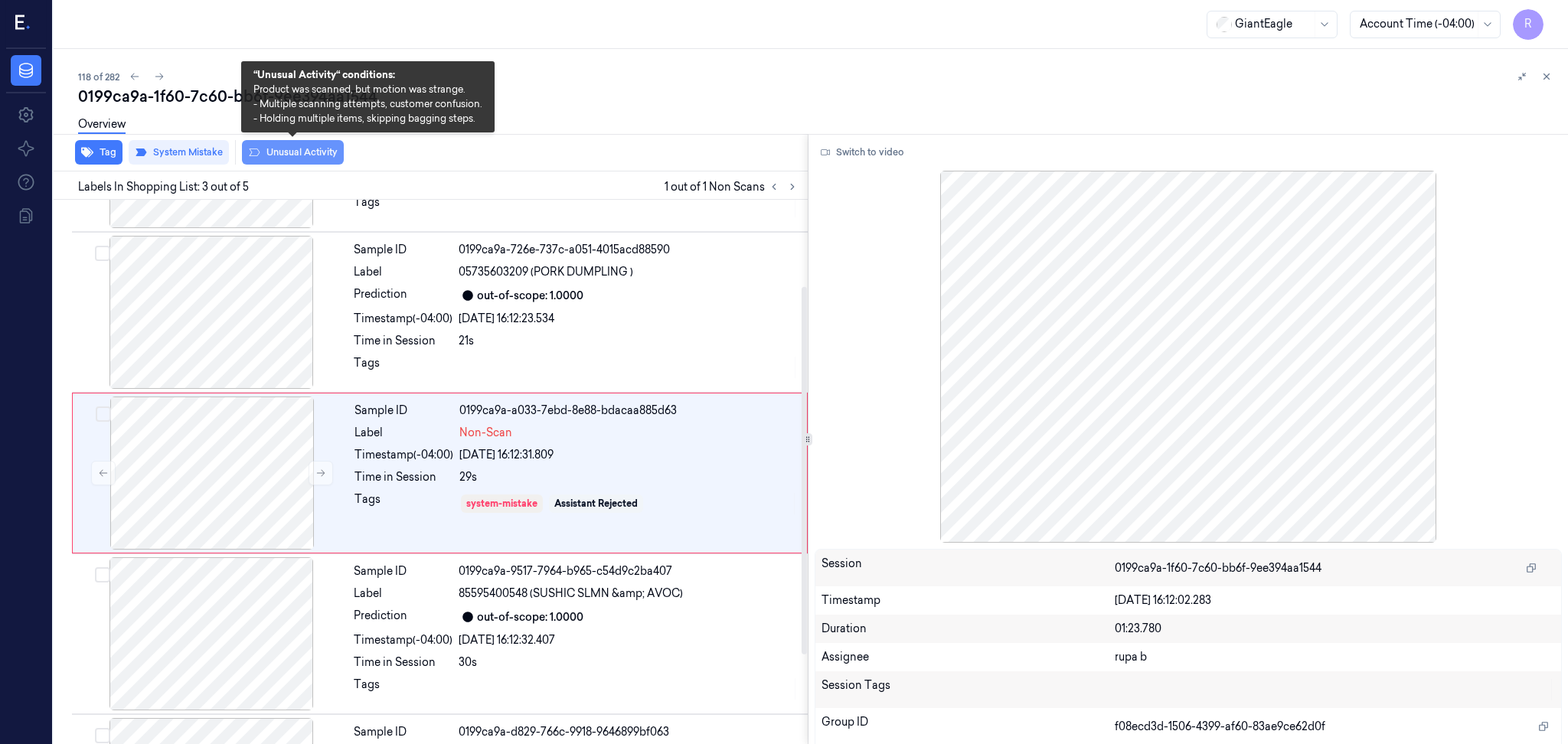
click at [284, 158] on button "Unusual Activity" at bounding box center [293, 152] width 102 height 24
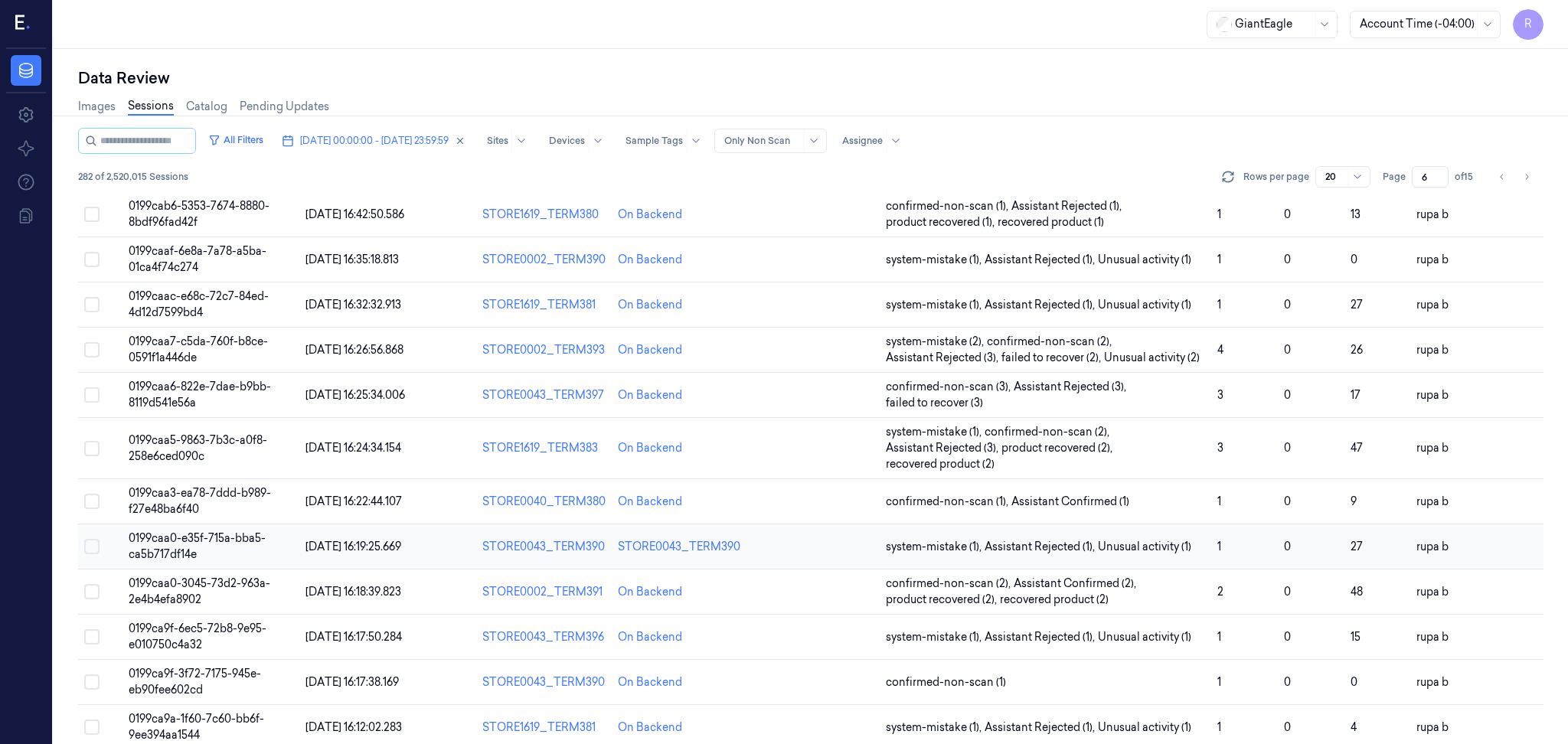
scroll to position [413, 0]
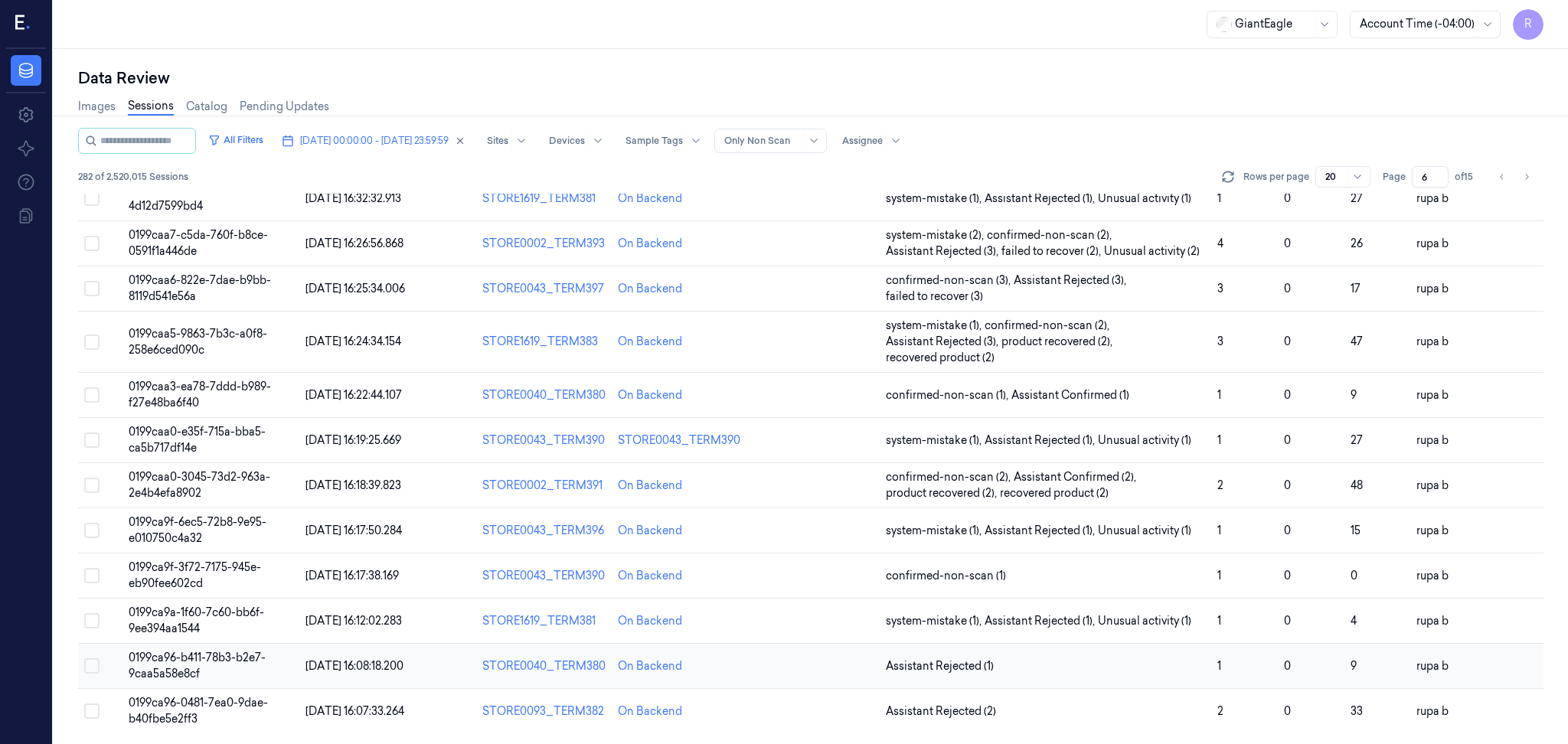
click at [219, 654] on span "0199ca96-b411-78b3-b2e7-9caa5a58e8cf" at bounding box center [197, 665] width 137 height 29
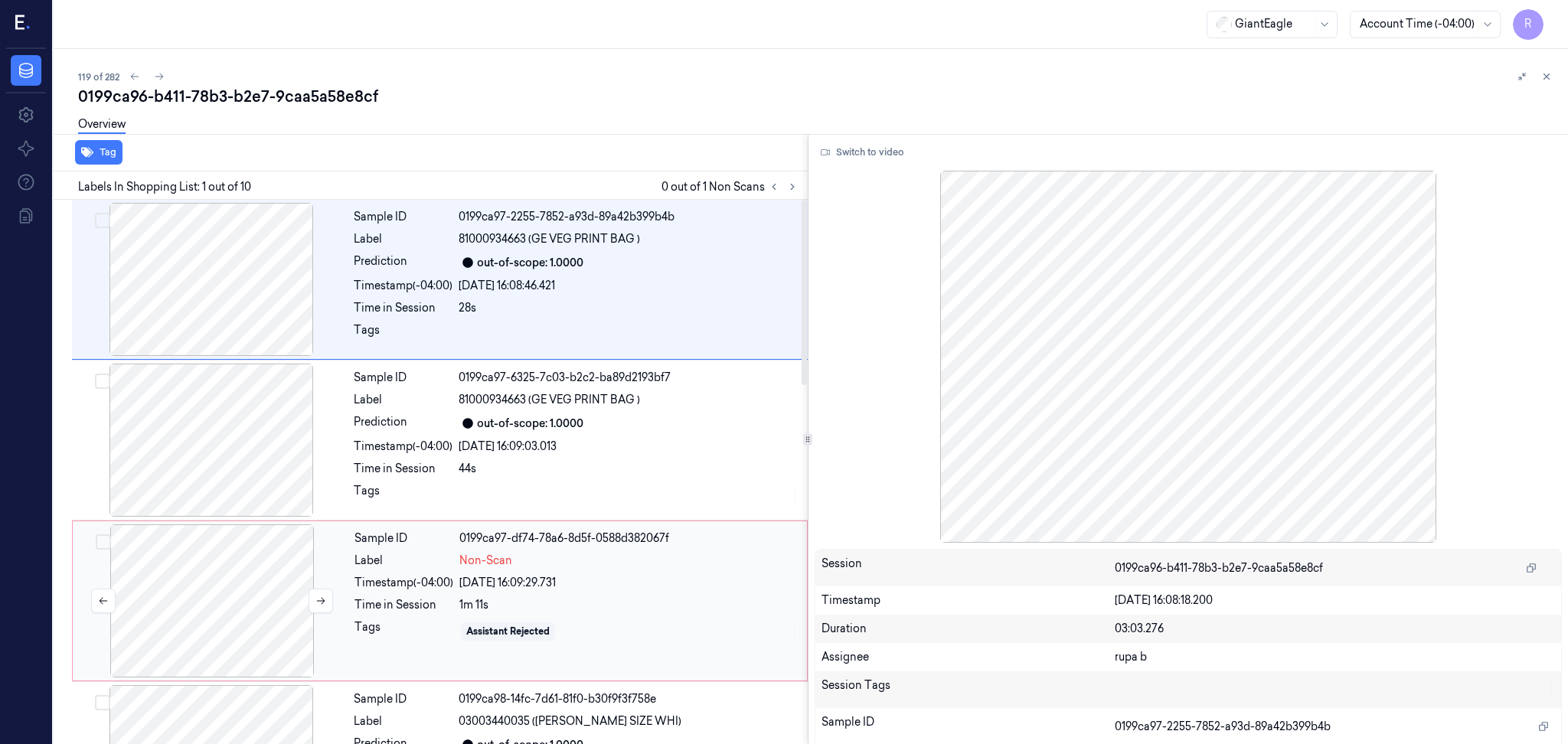
click at [298, 599] on div at bounding box center [212, 600] width 273 height 153
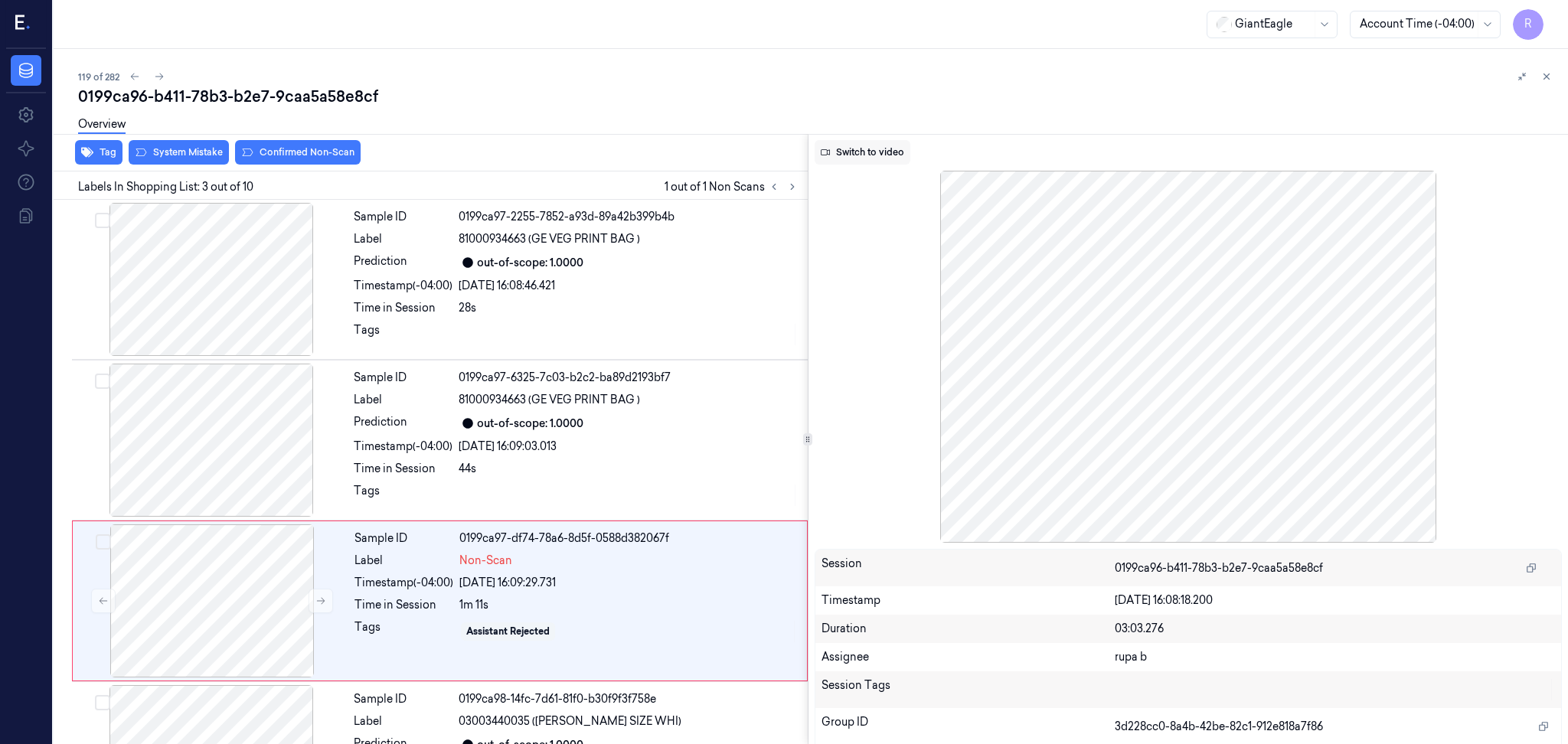
click at [876, 142] on button "Switch to video" at bounding box center [862, 152] width 96 height 24
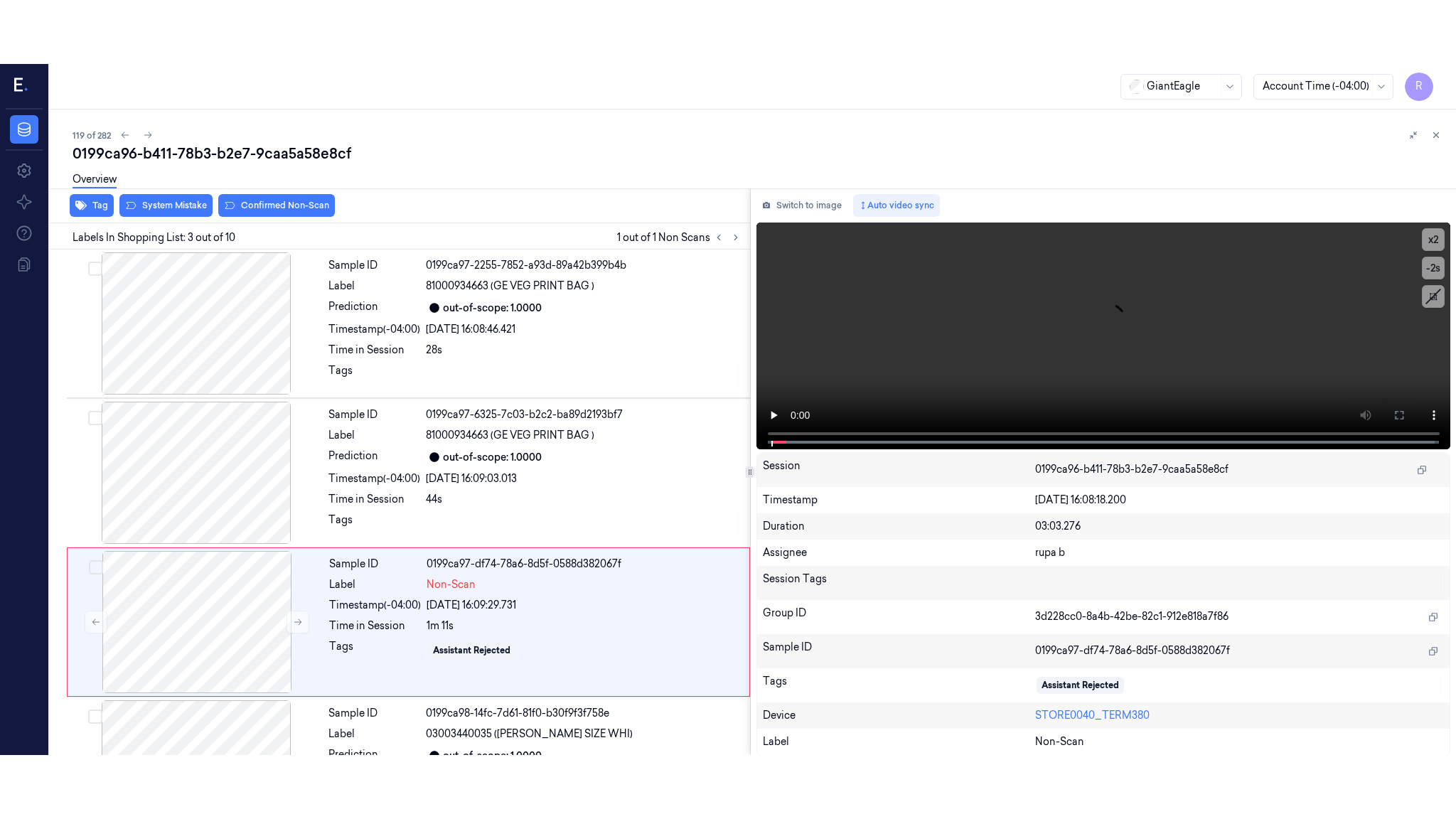
scroll to position [119, 0]
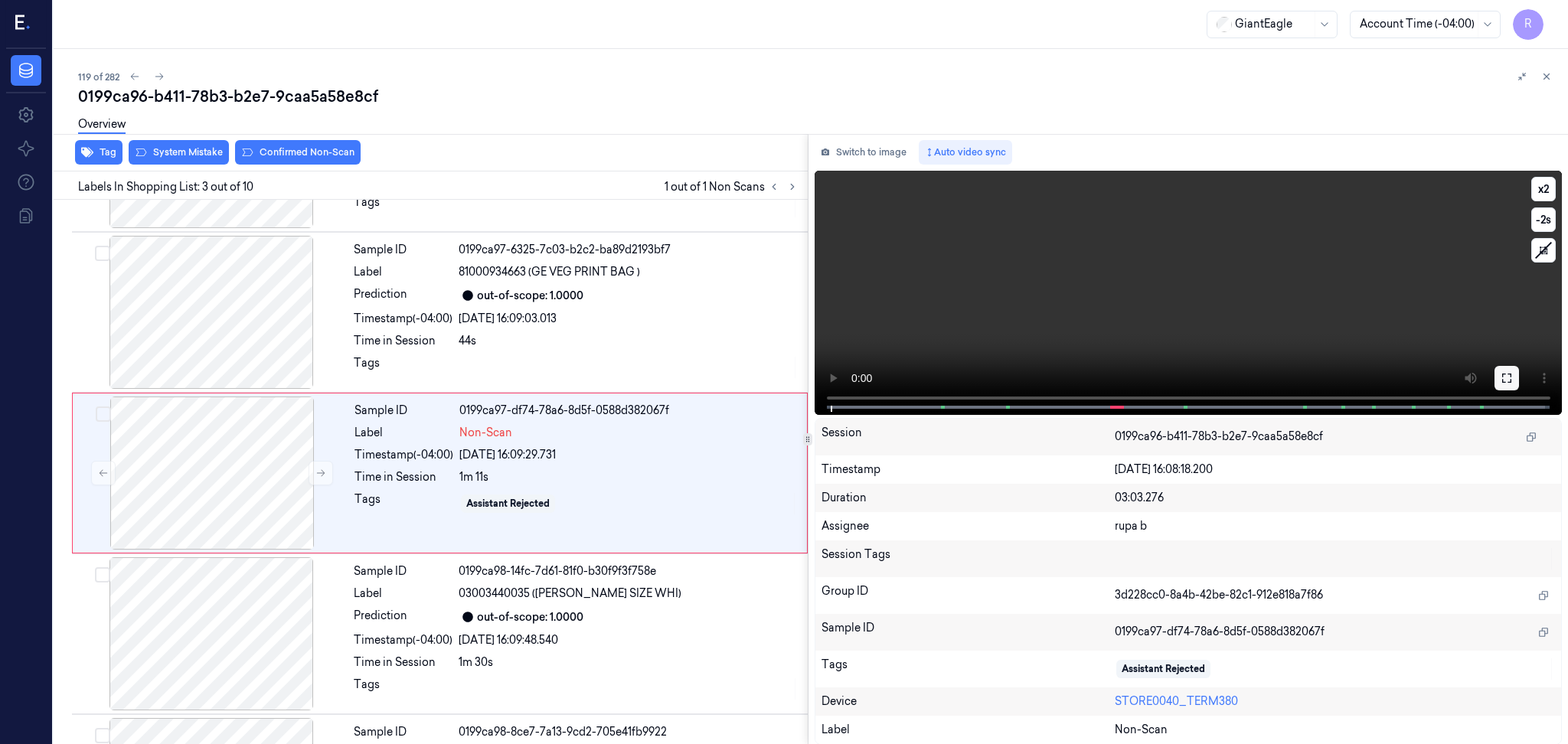
click at [1505, 367] on button at bounding box center [1506, 378] width 24 height 24
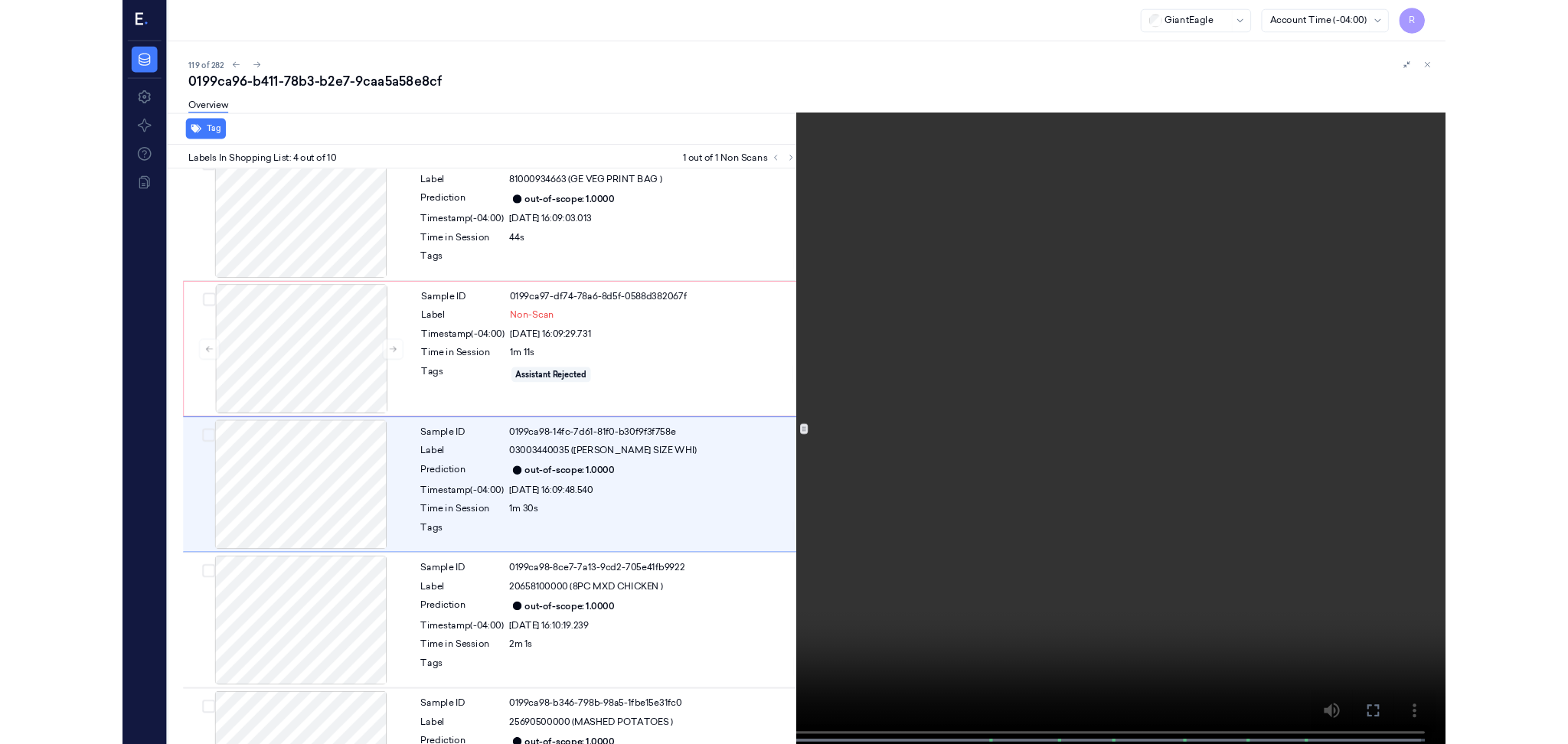
scroll to position [221, 0]
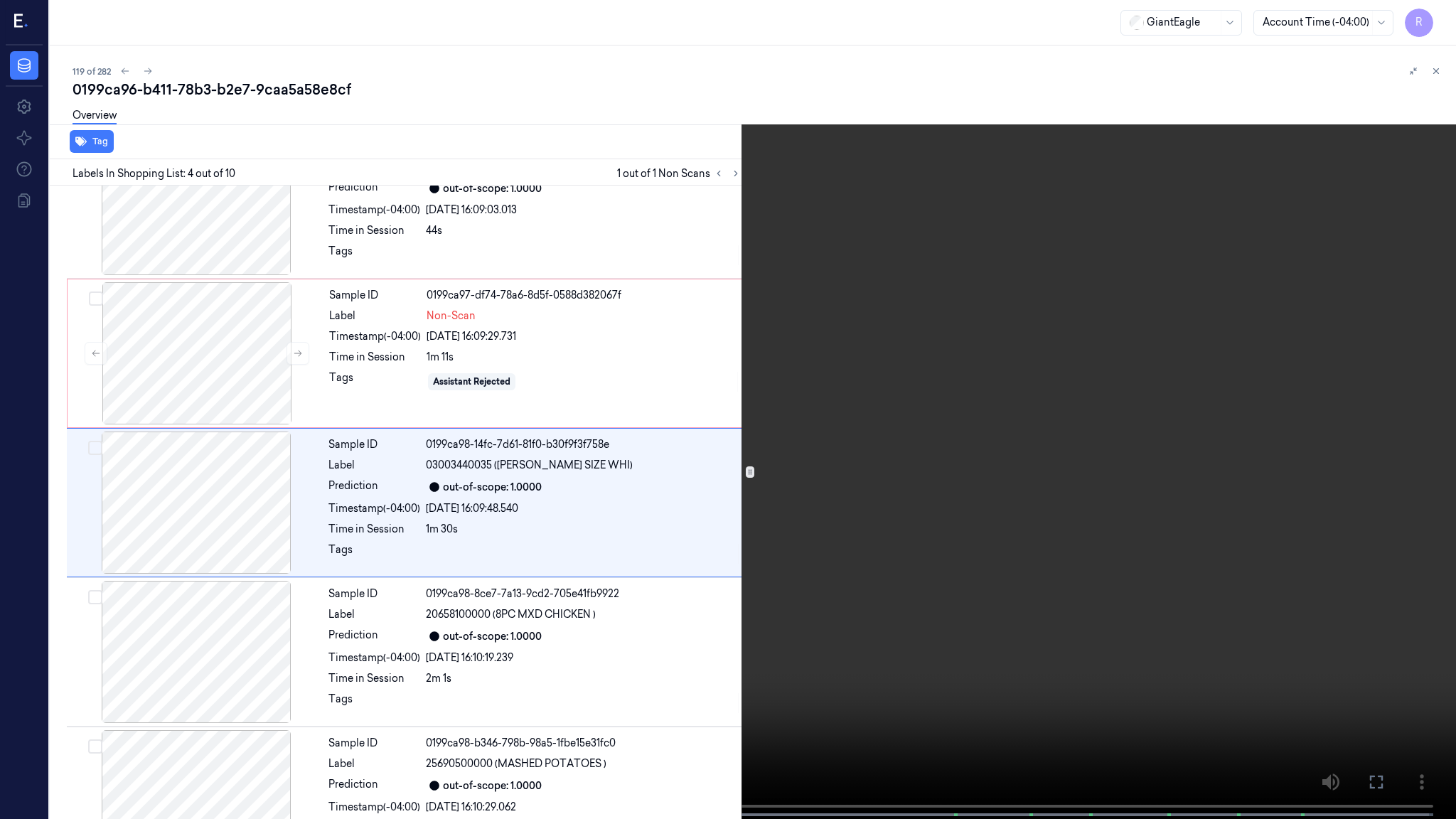
click at [771, 607] on video at bounding box center [728, 411] width 1456 height 822
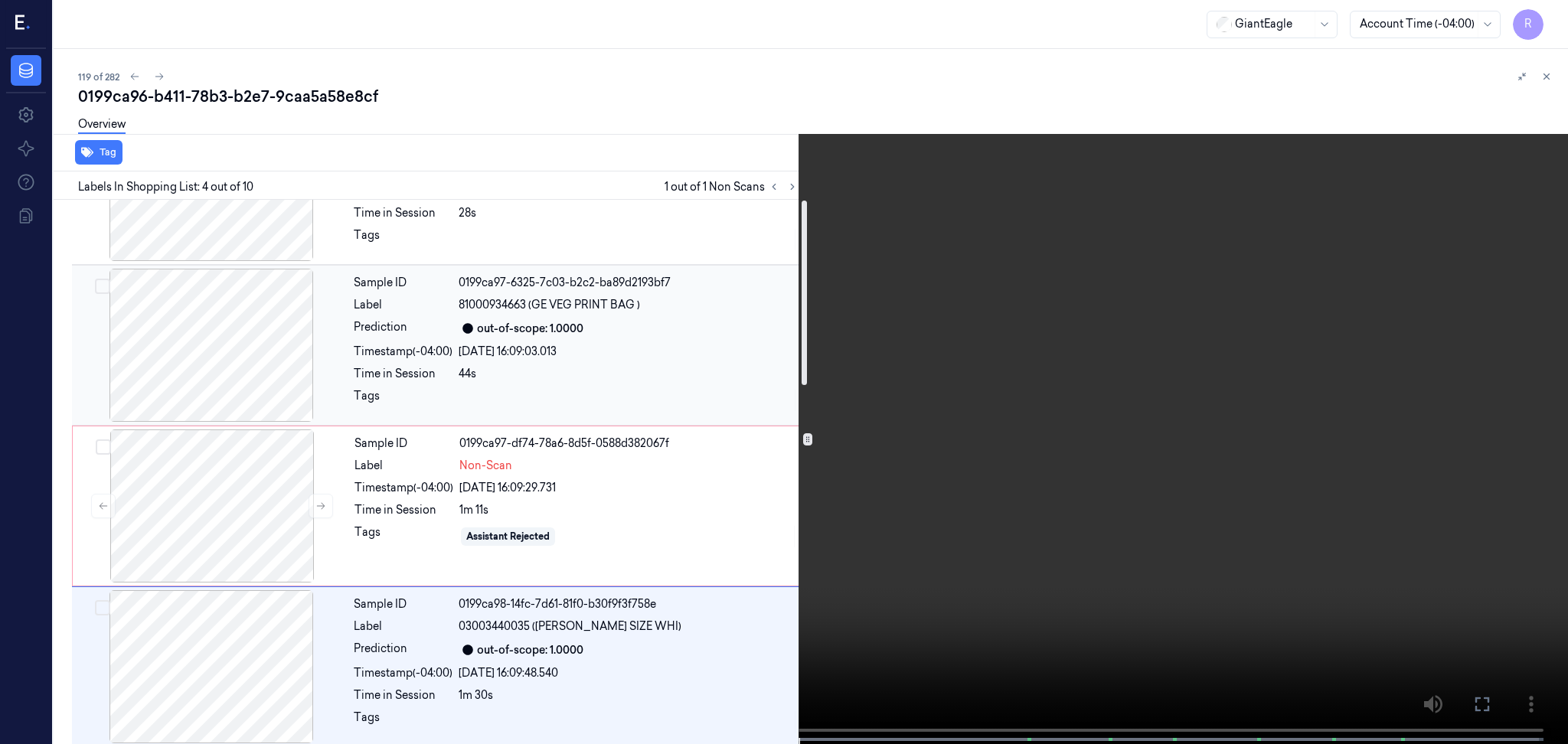
scroll to position [0, 0]
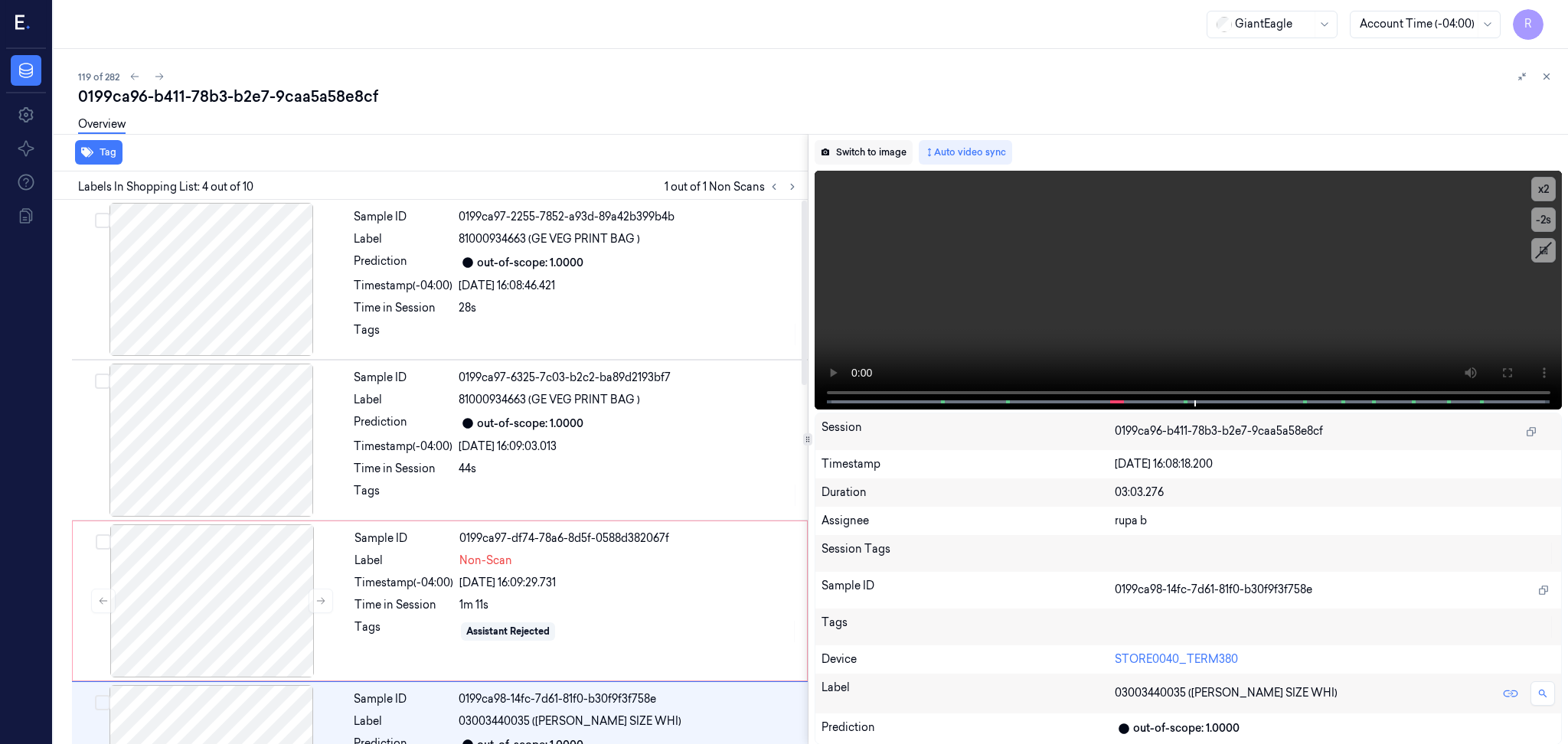
click at [837, 150] on button "Switch to image" at bounding box center [864, 152] width 98 height 24
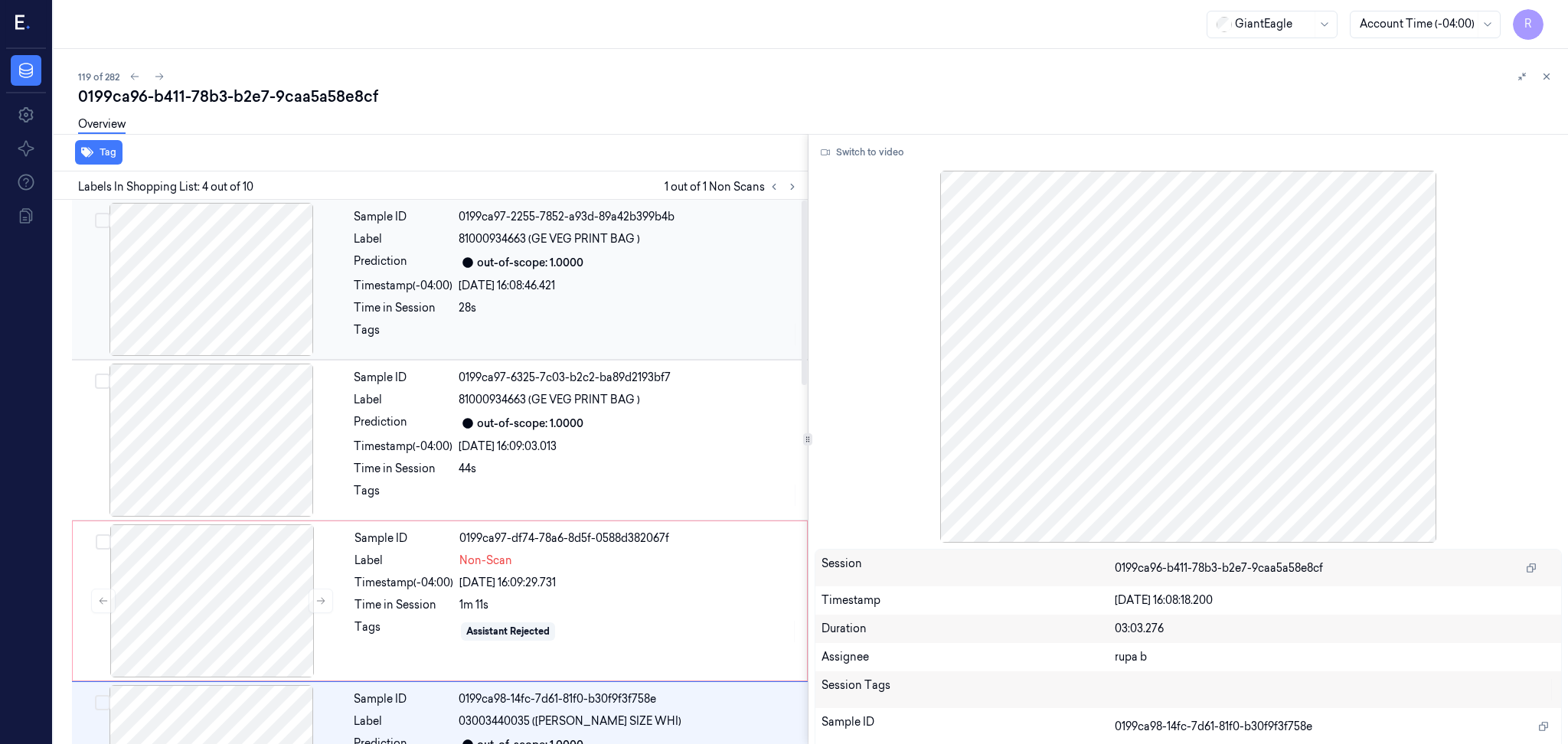
click at [244, 287] on div at bounding box center [211, 279] width 273 height 153
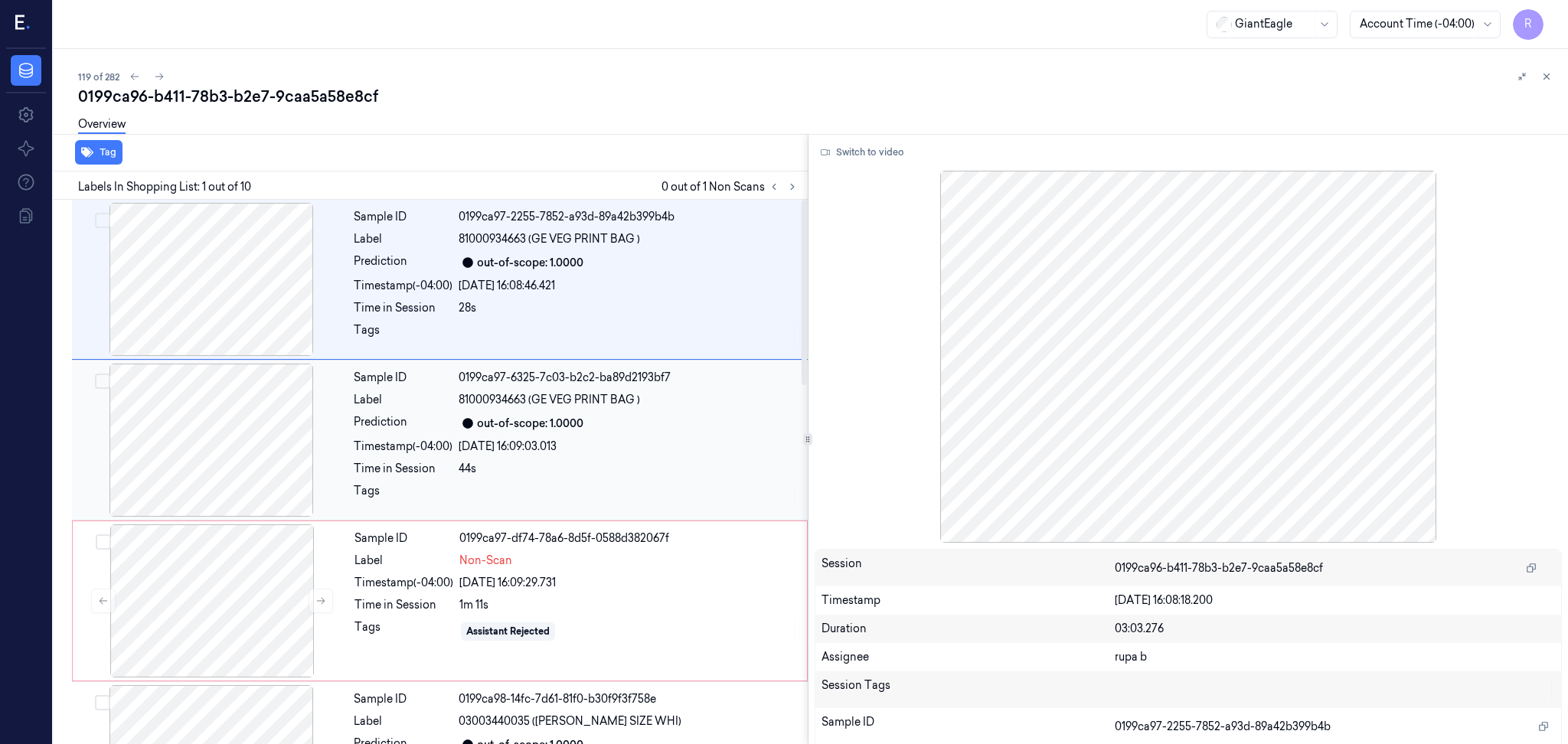
click at [231, 453] on div at bounding box center [211, 439] width 273 height 153
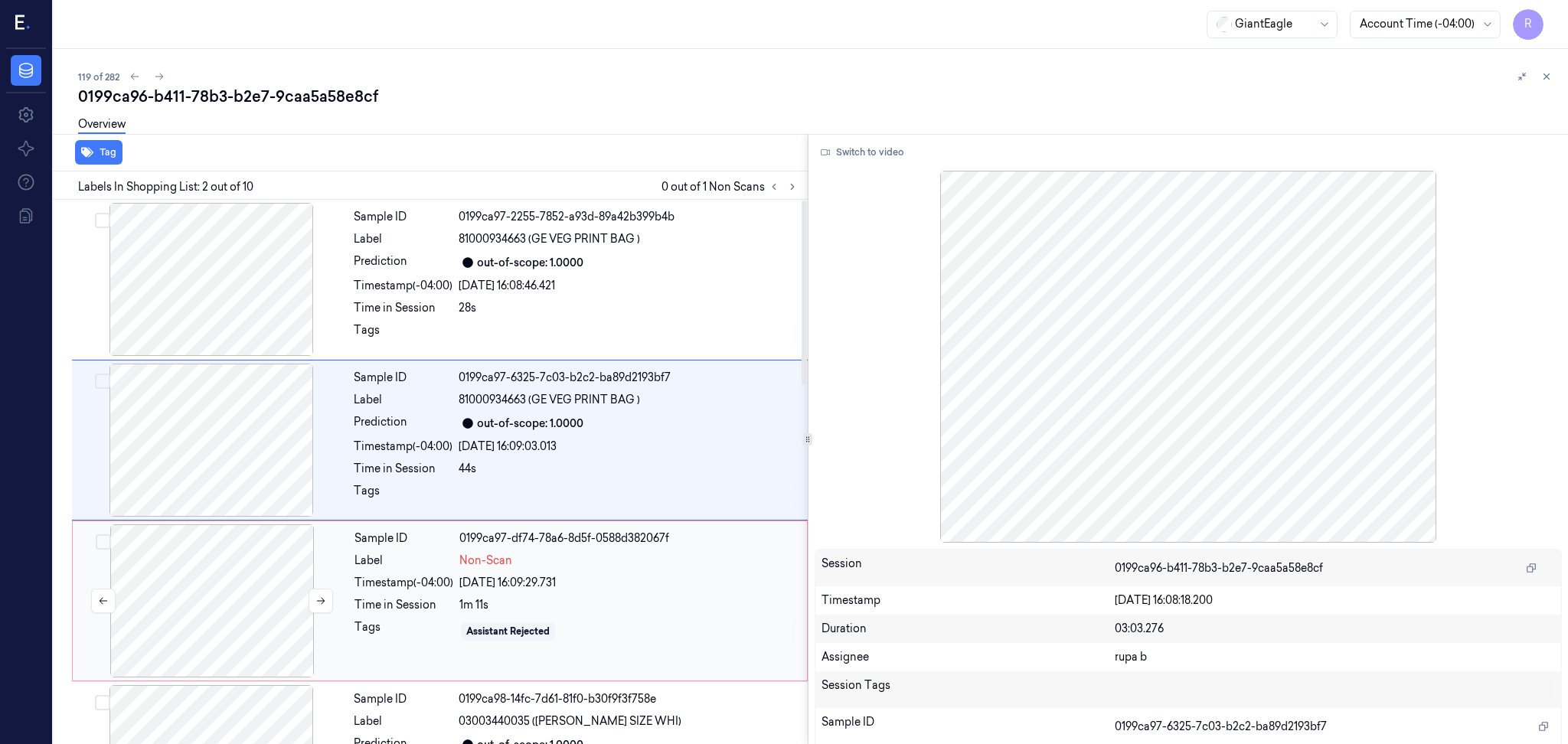
click at [234, 605] on div at bounding box center [212, 600] width 273 height 153
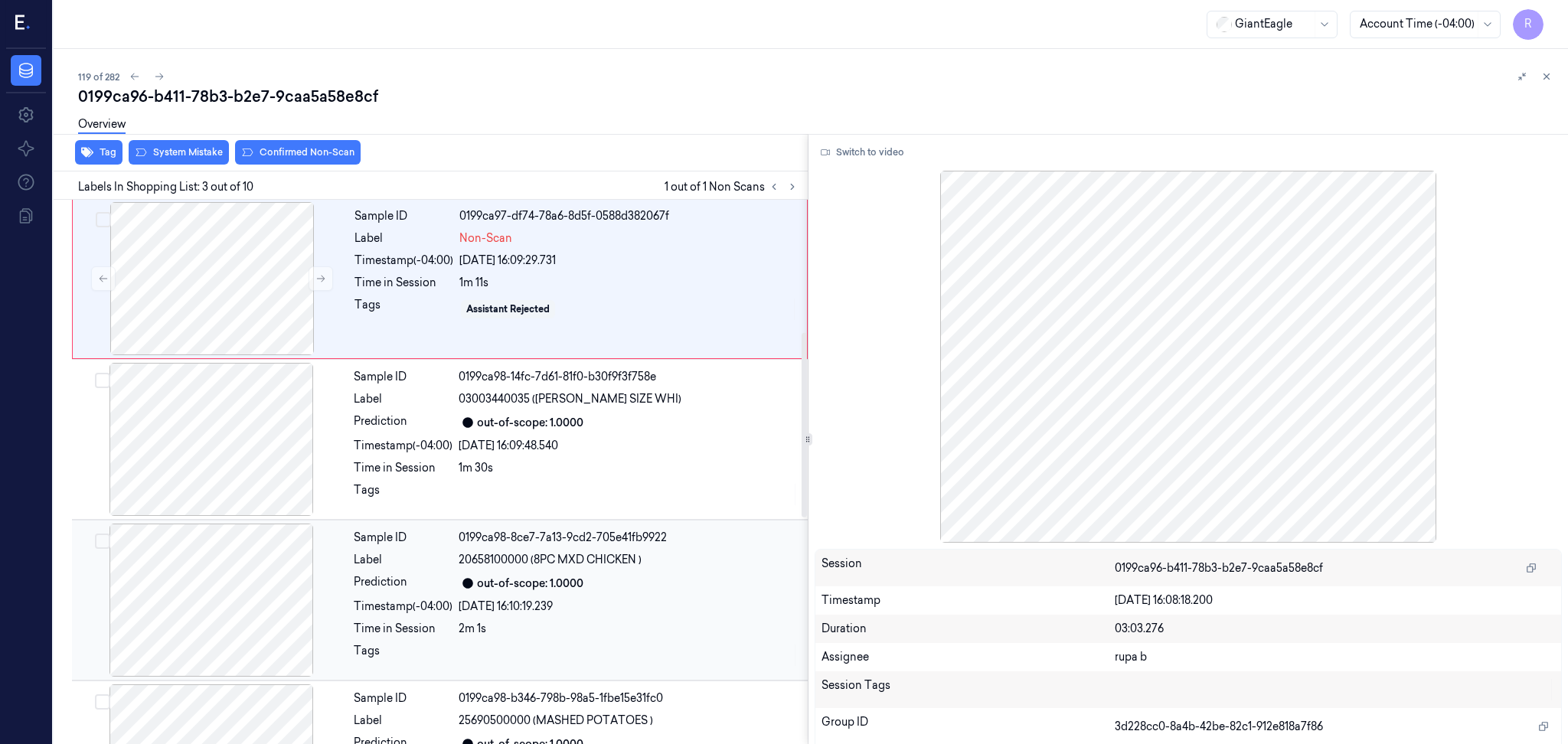
scroll to position [204, 0]
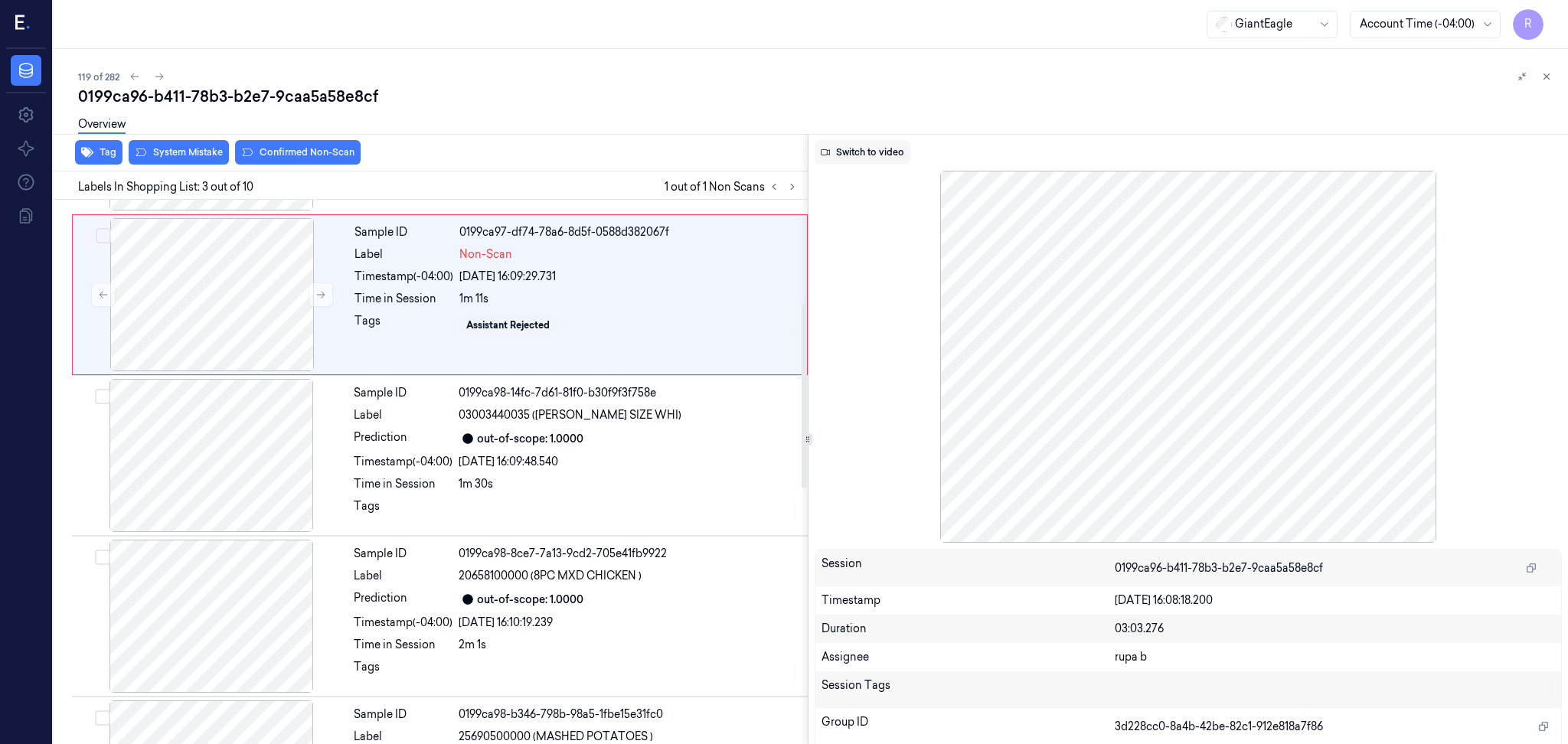
click at [862, 150] on button "Switch to video" at bounding box center [862, 152] width 96 height 24
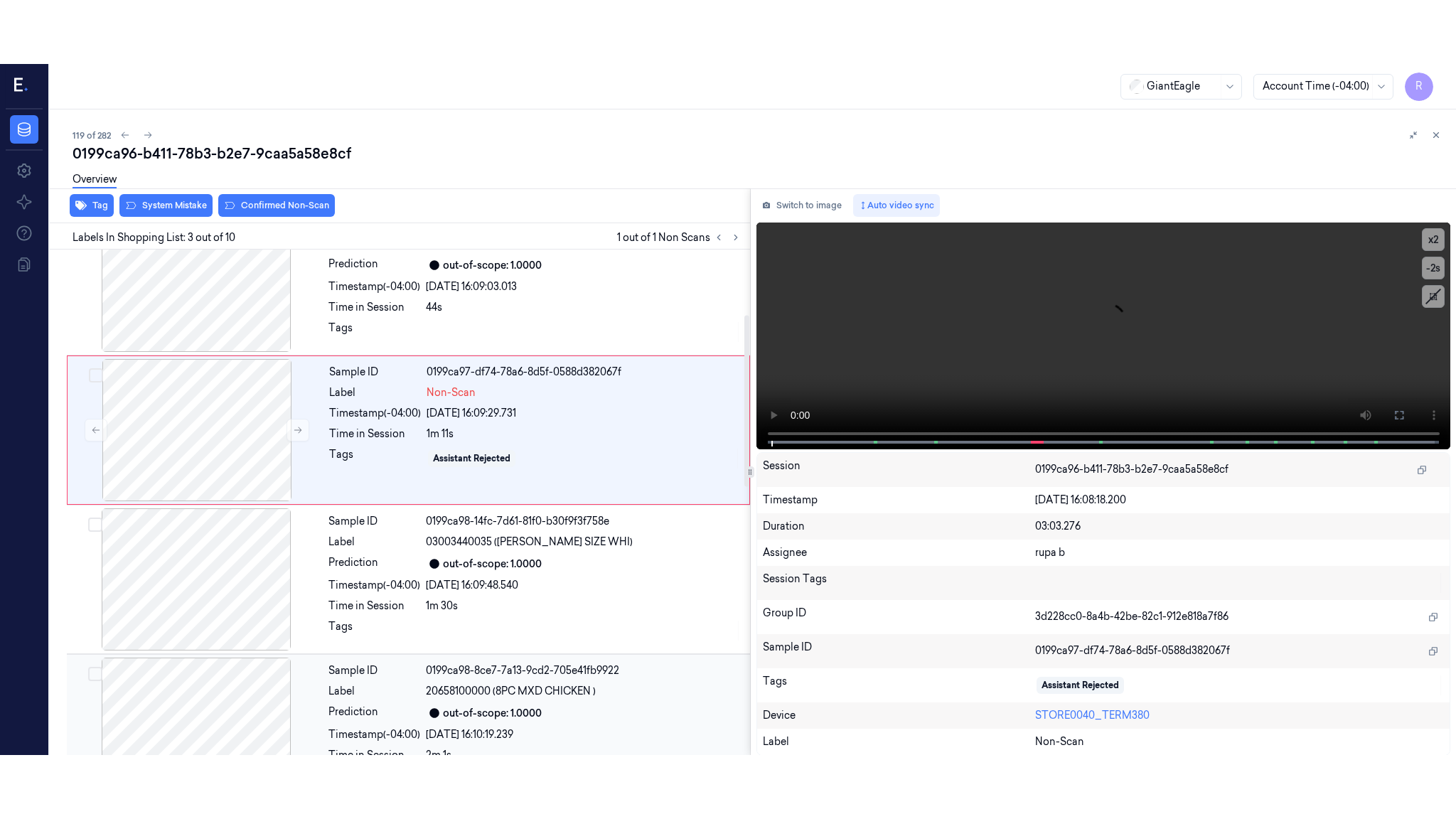
scroll to position [119, 0]
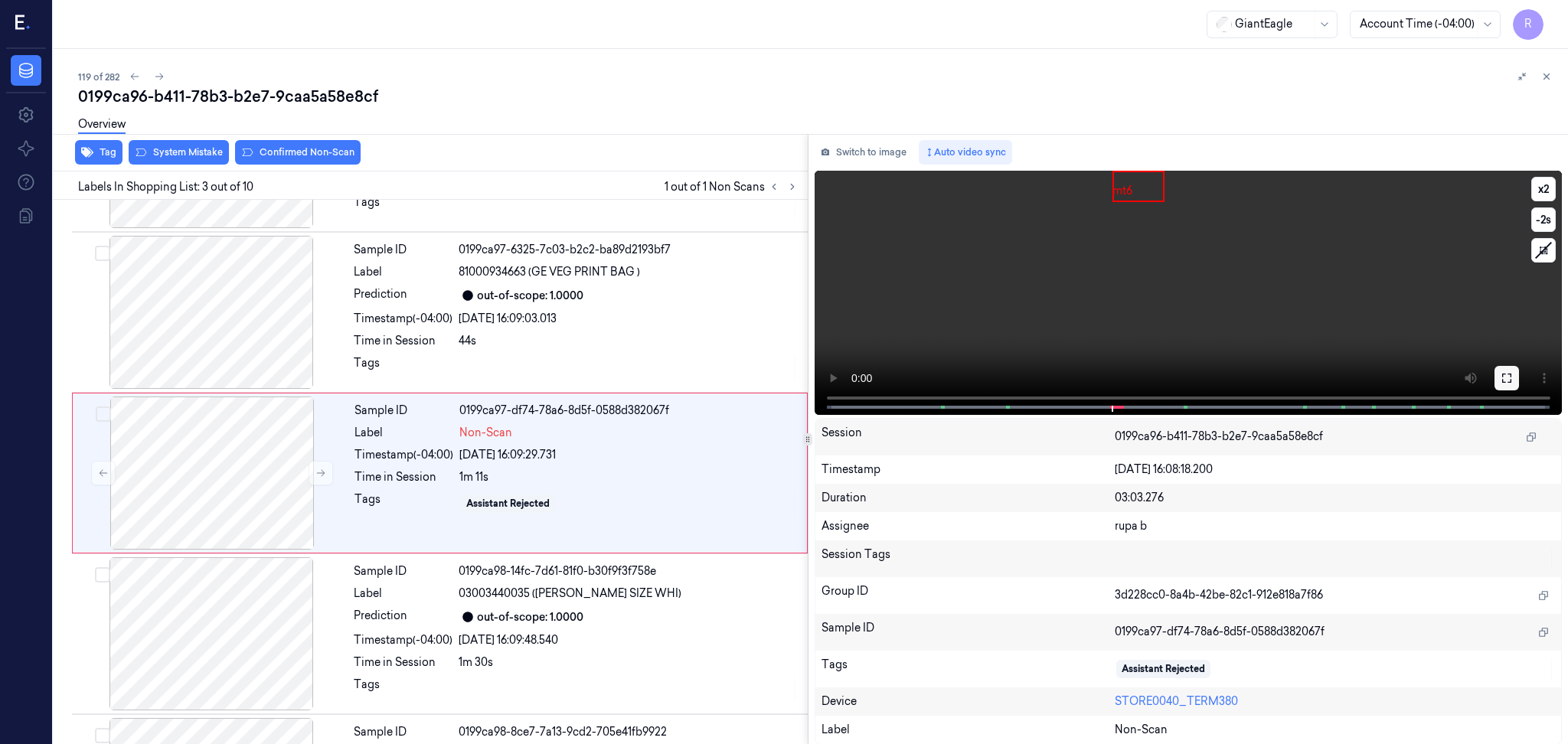
click at [1507, 372] on icon at bounding box center [1507, 379] width 13 height 13
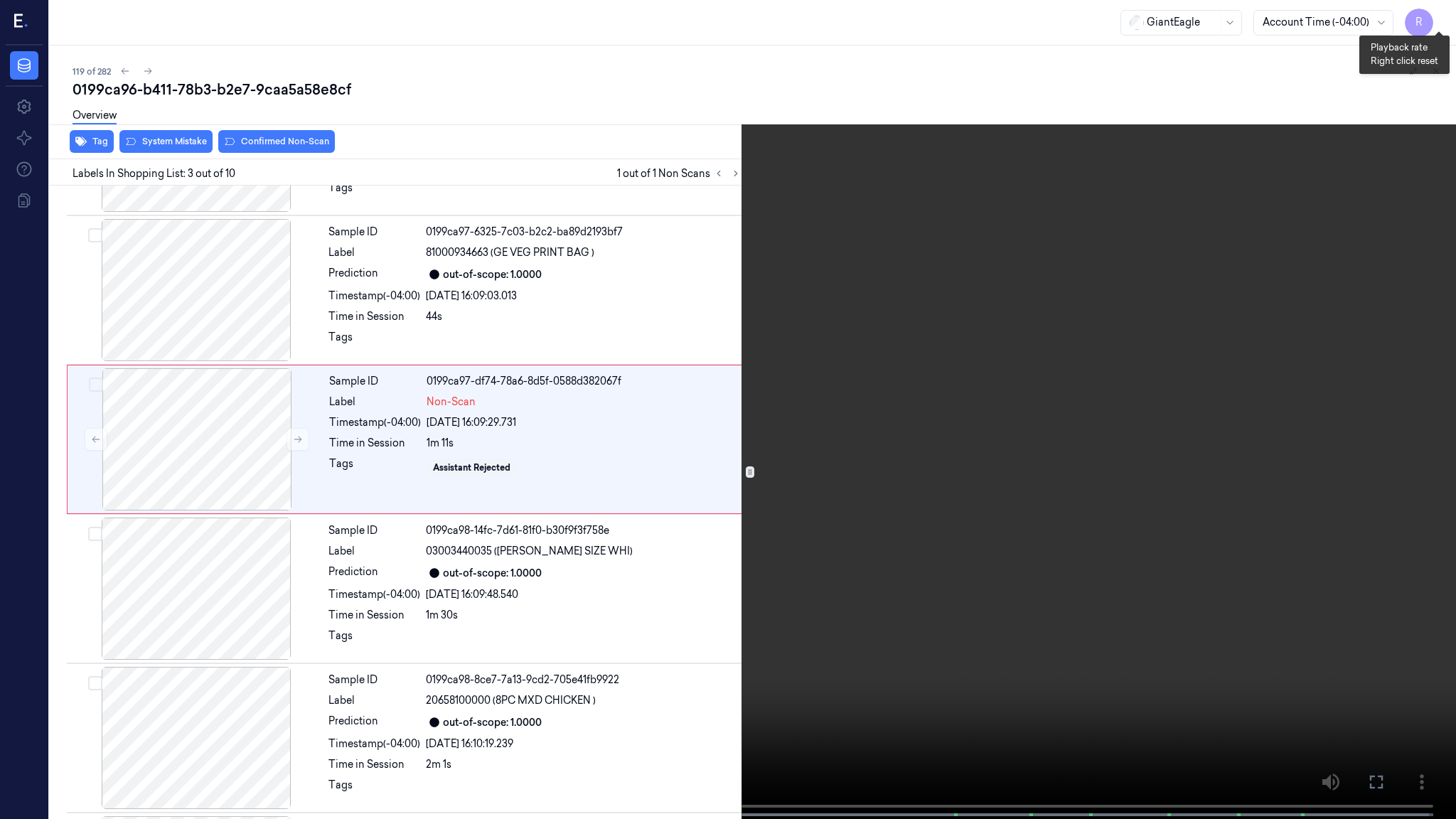
click at [1430, 12] on button "x 2" at bounding box center [1439, 17] width 22 height 22
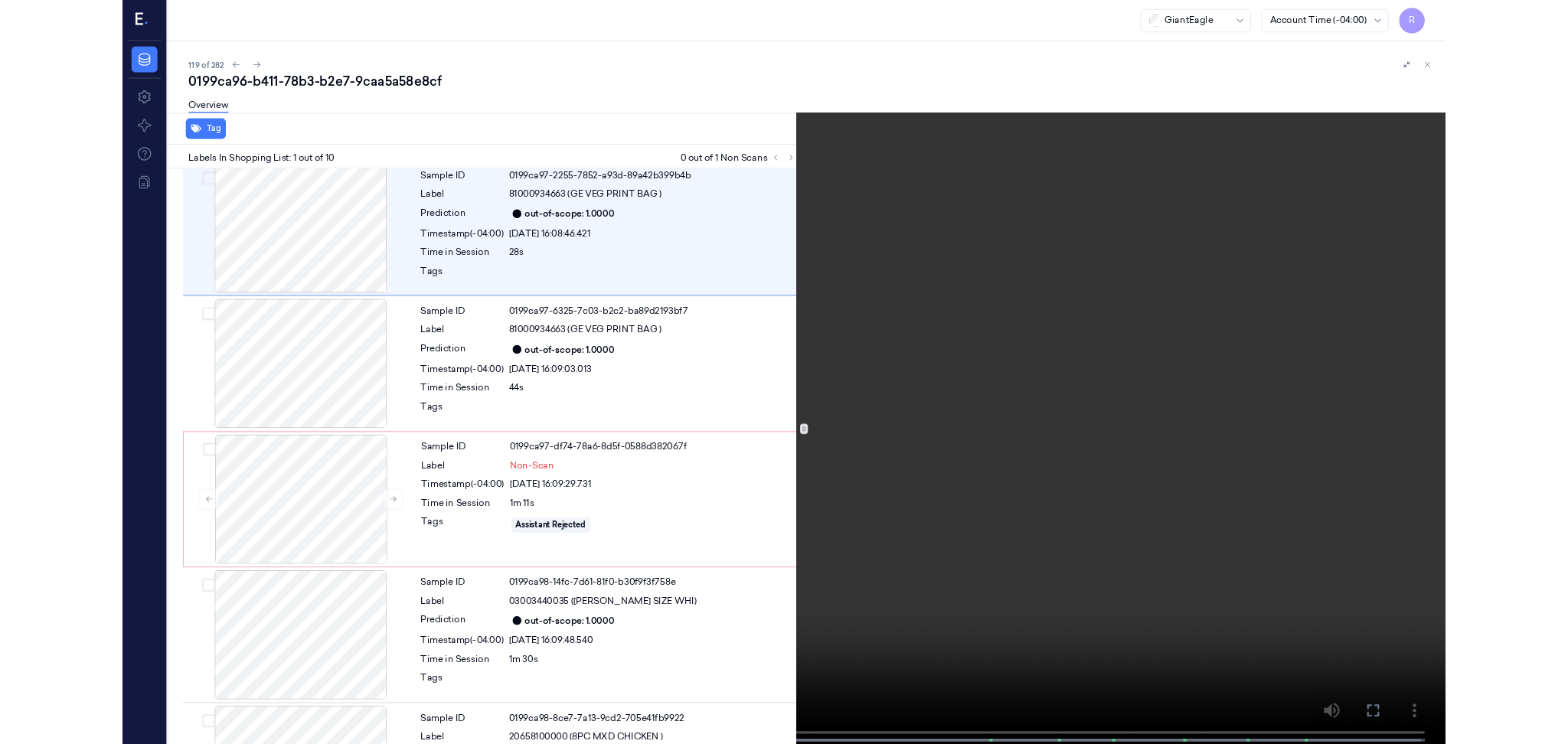
scroll to position [0, 0]
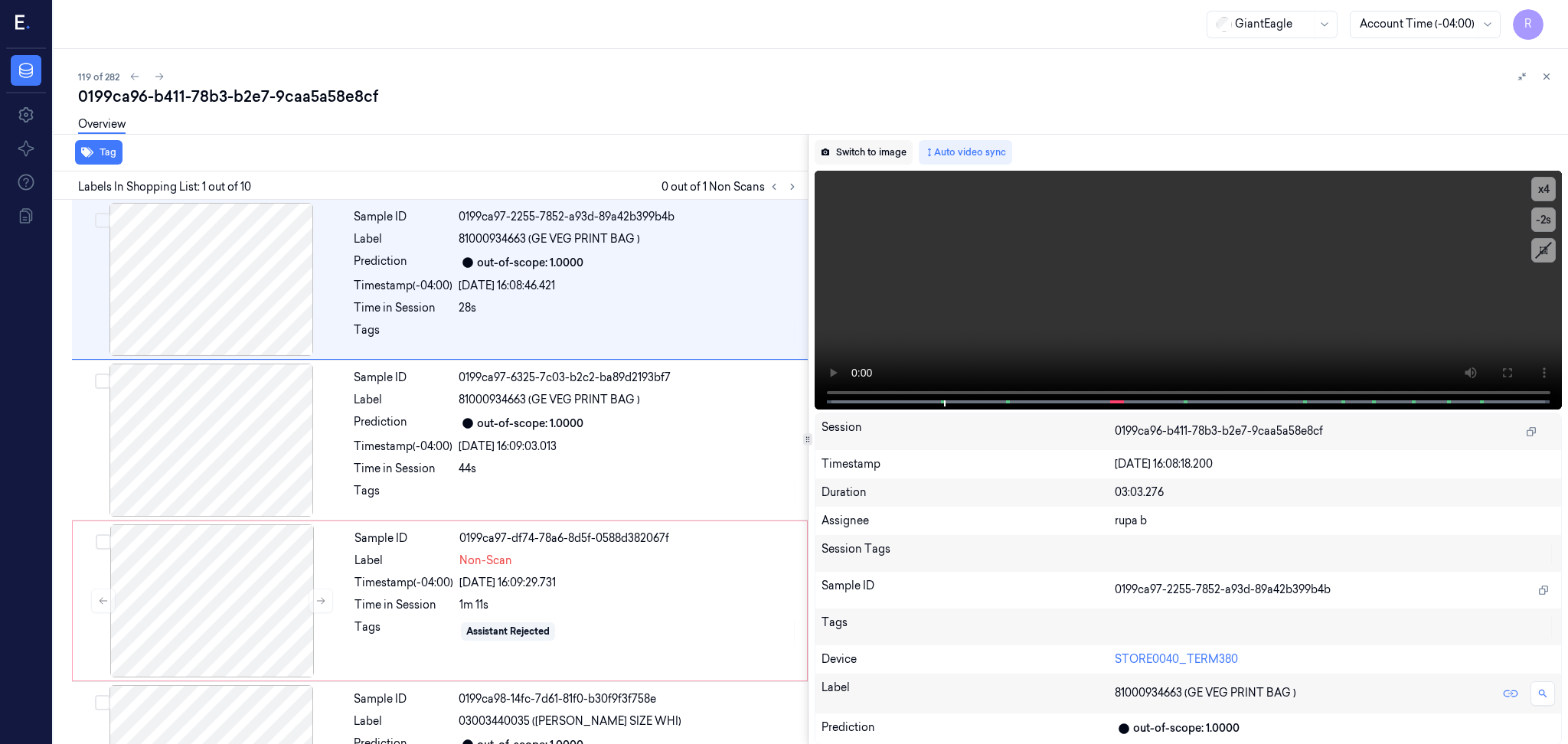
click at [866, 152] on button "Switch to image" at bounding box center [864, 152] width 98 height 24
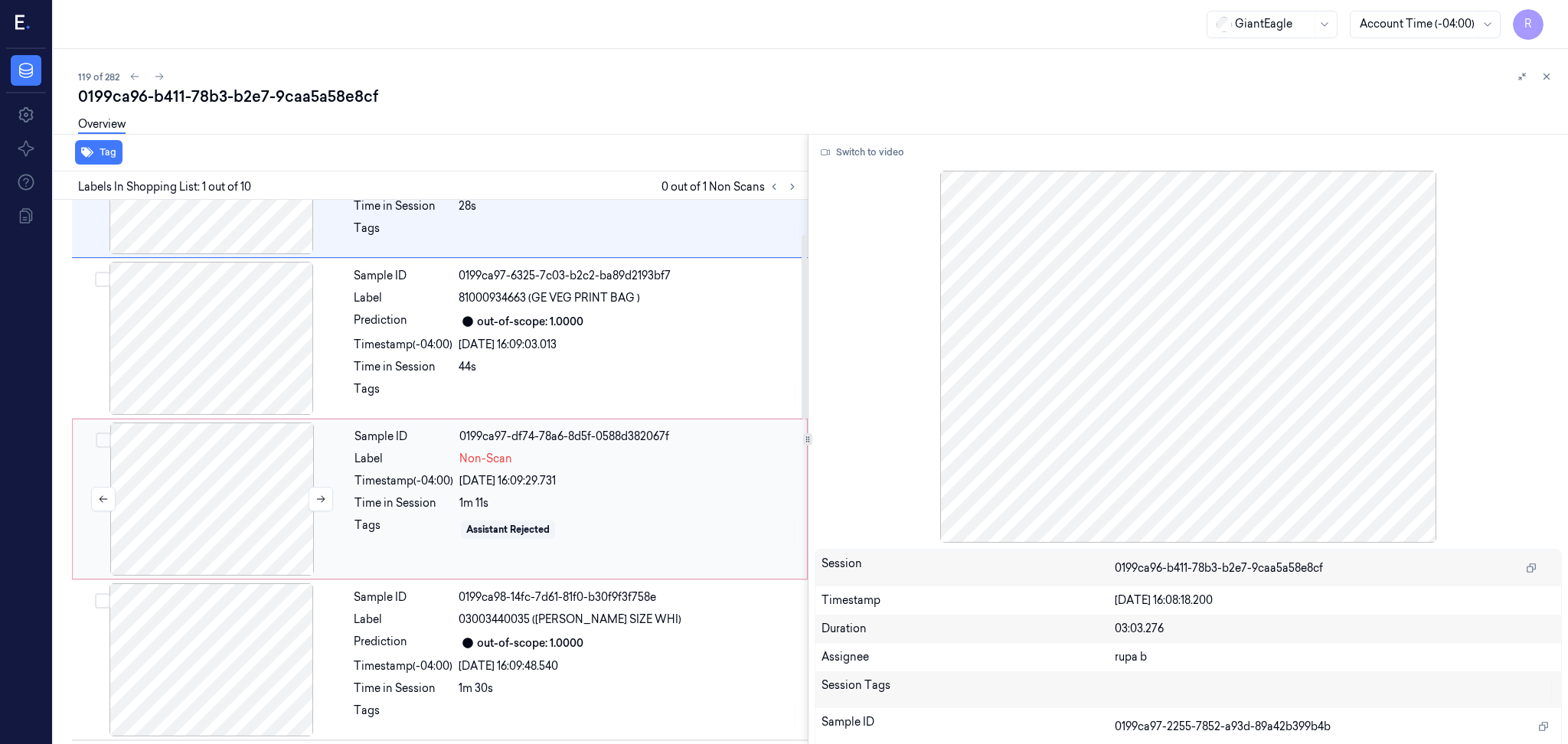
click at [222, 489] on div at bounding box center [212, 498] width 273 height 153
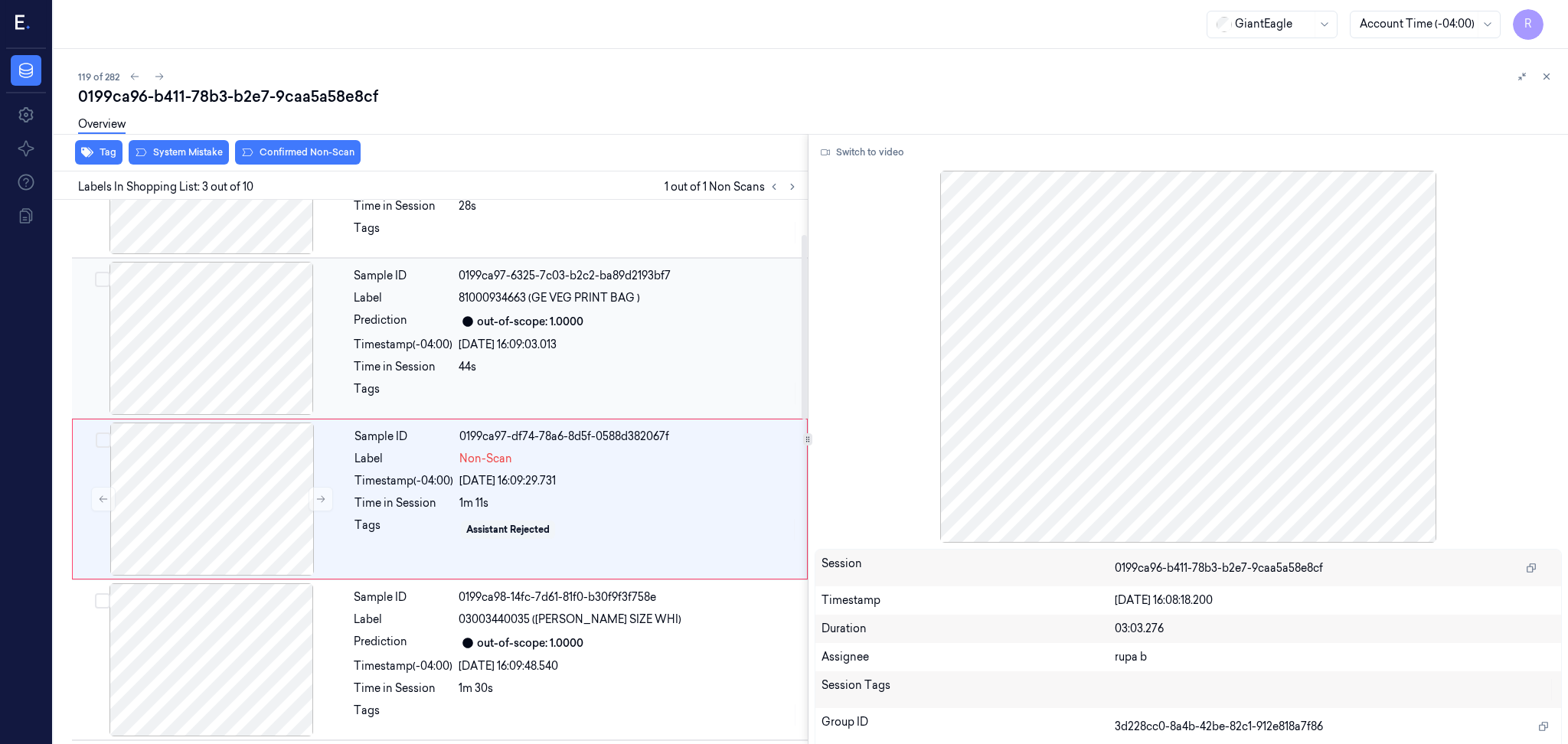
scroll to position [128, 0]
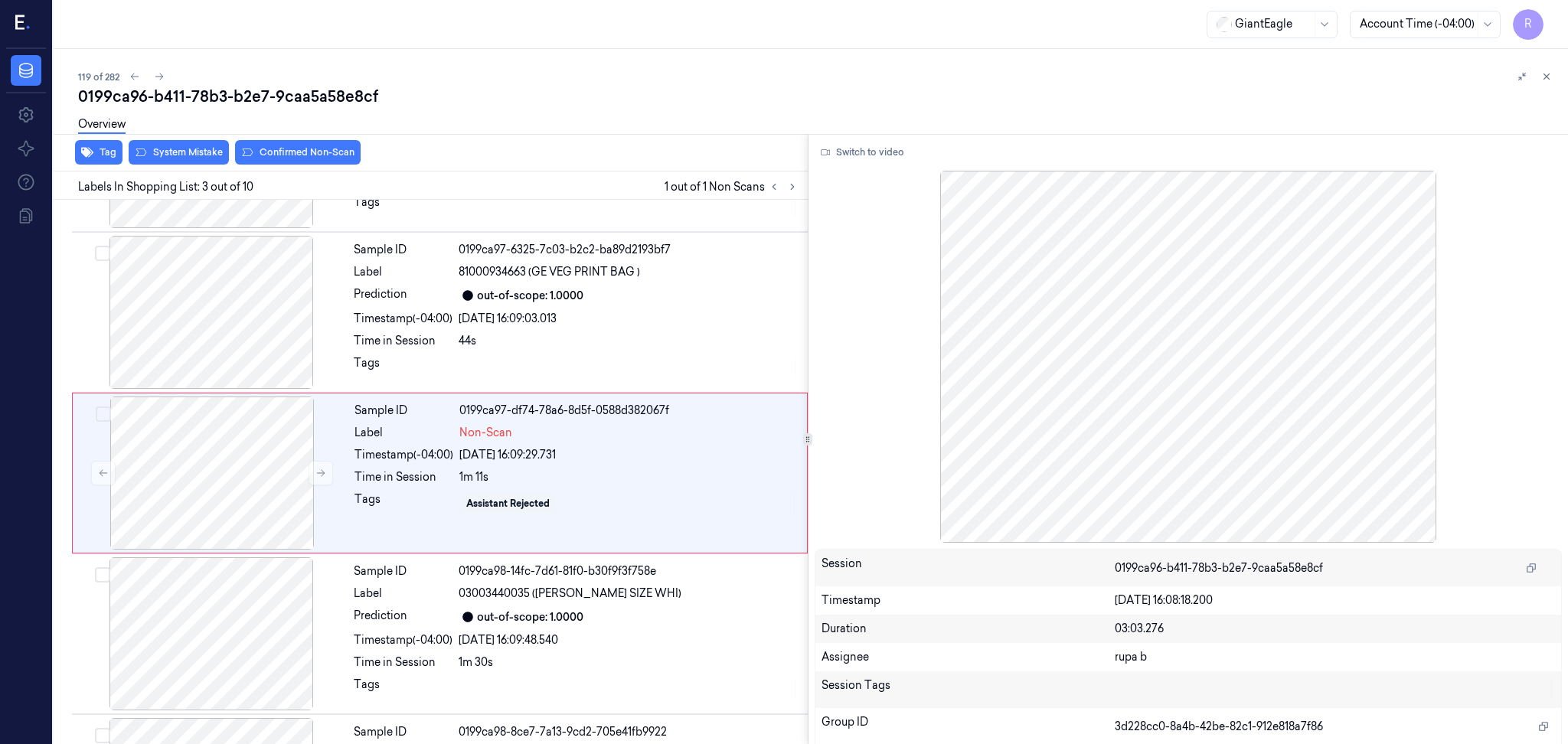
click at [287, 137] on div "Overview" at bounding box center [817, 127] width 1478 height 39
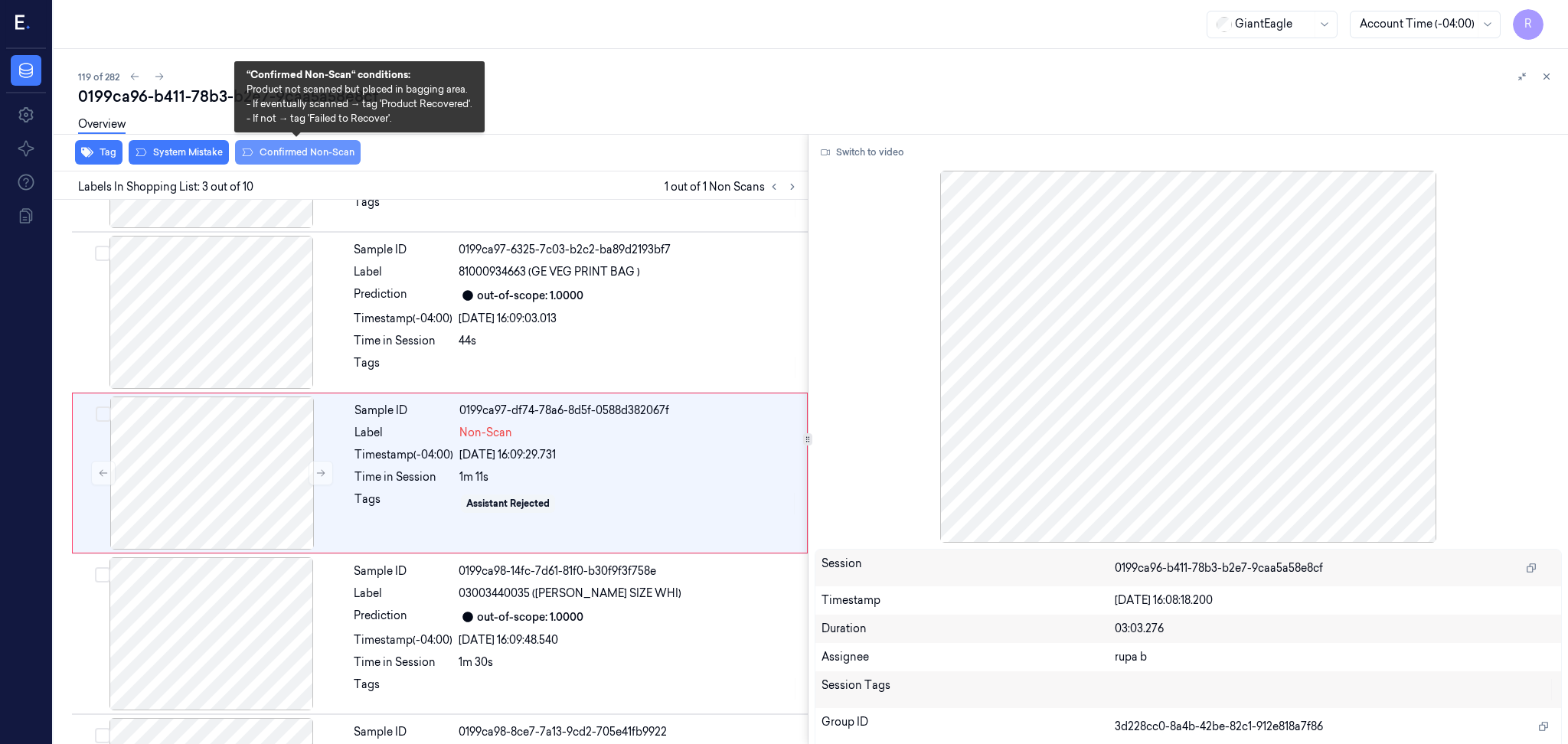
click at [314, 162] on button "Confirmed Non-Scan" at bounding box center [298, 152] width 126 height 24
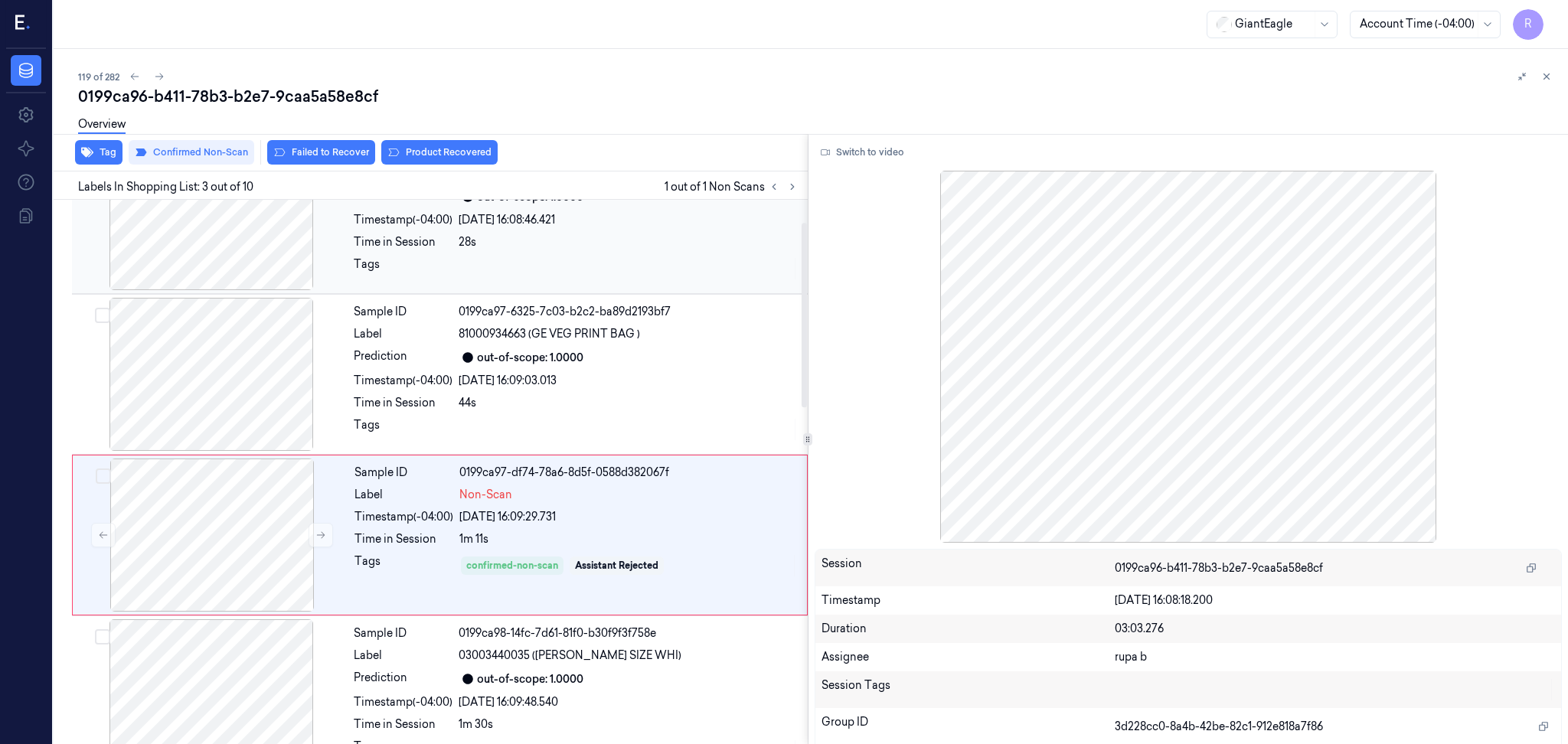
scroll to position [26, 0]
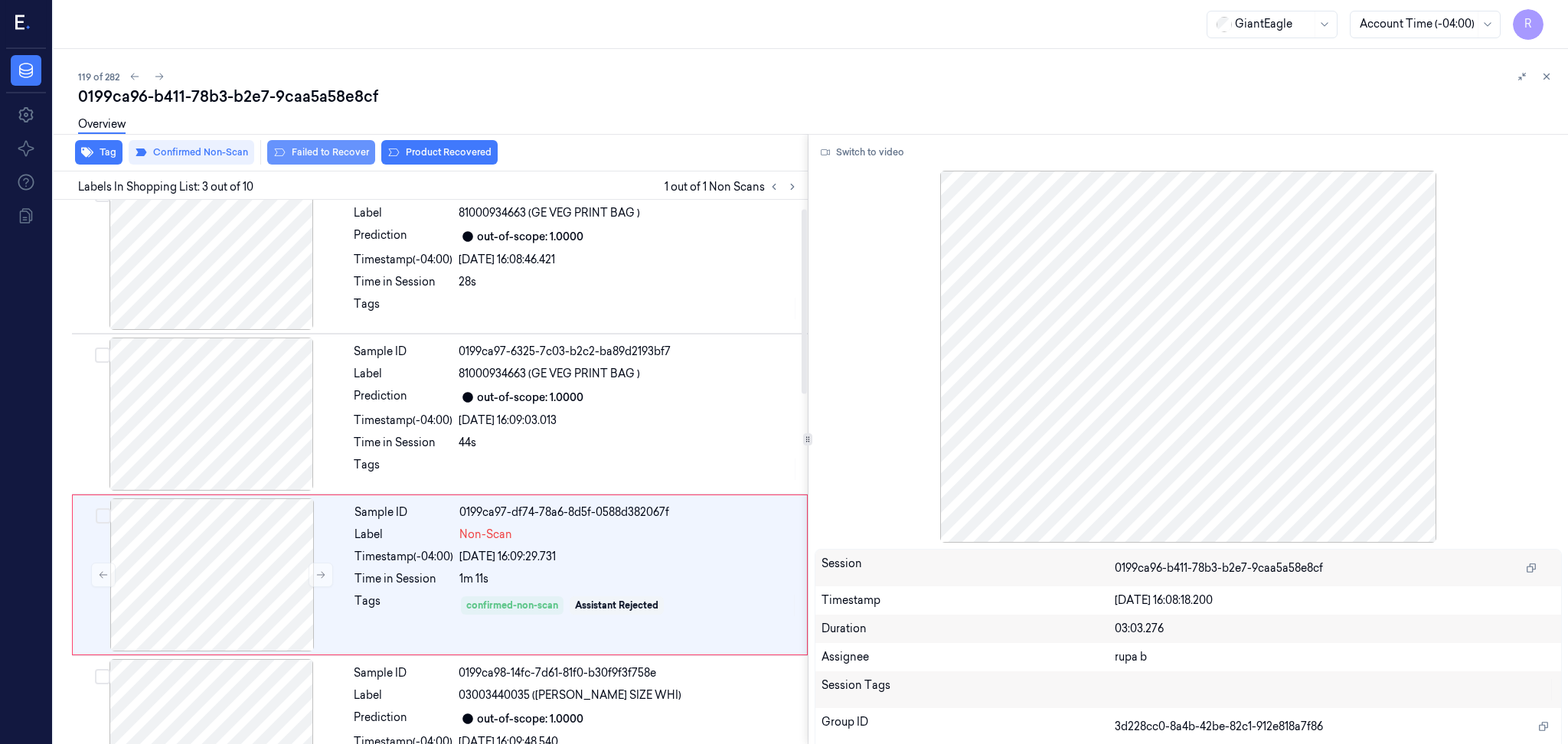
click at [360, 161] on button "Failed to Recover" at bounding box center [321, 152] width 108 height 24
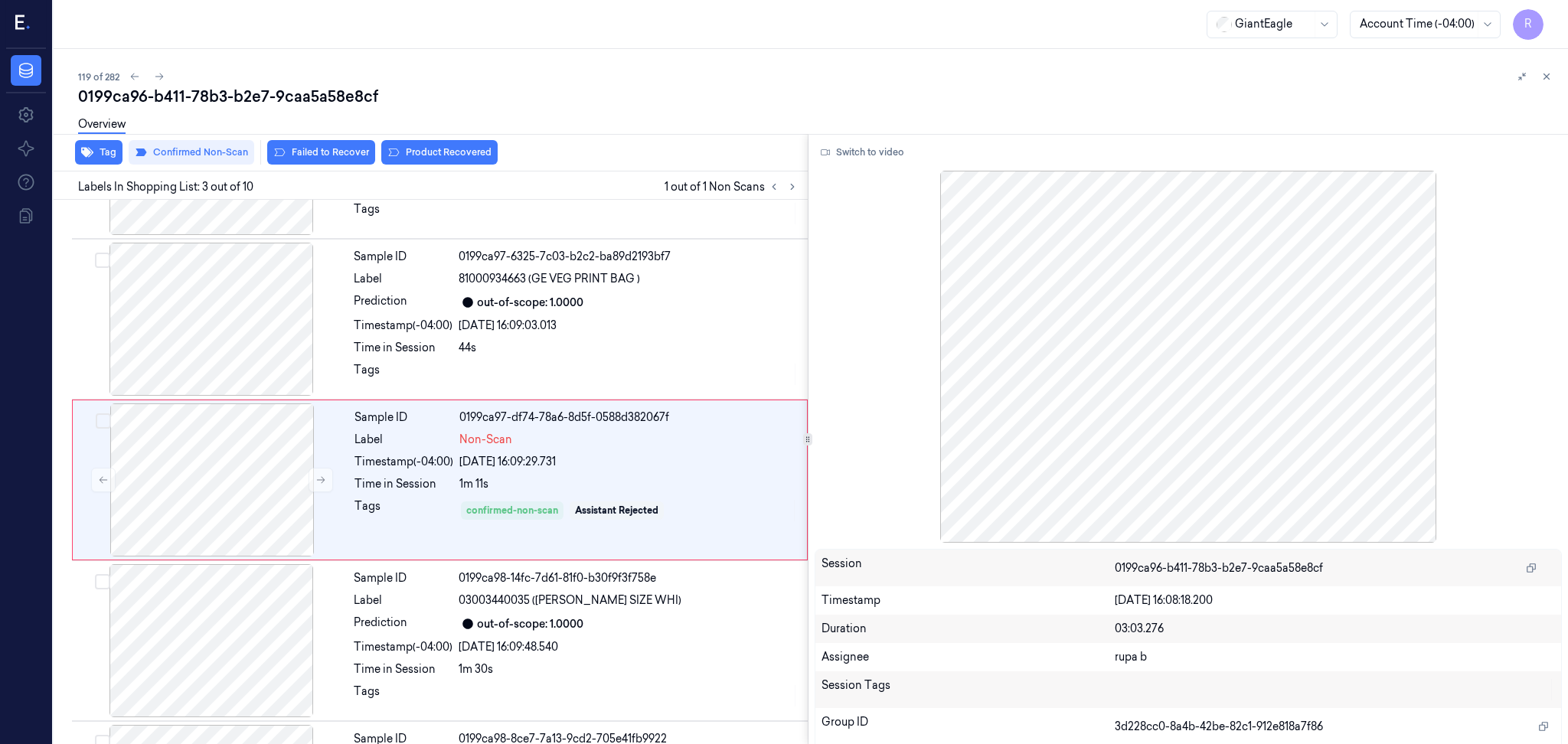
scroll to position [128, 0]
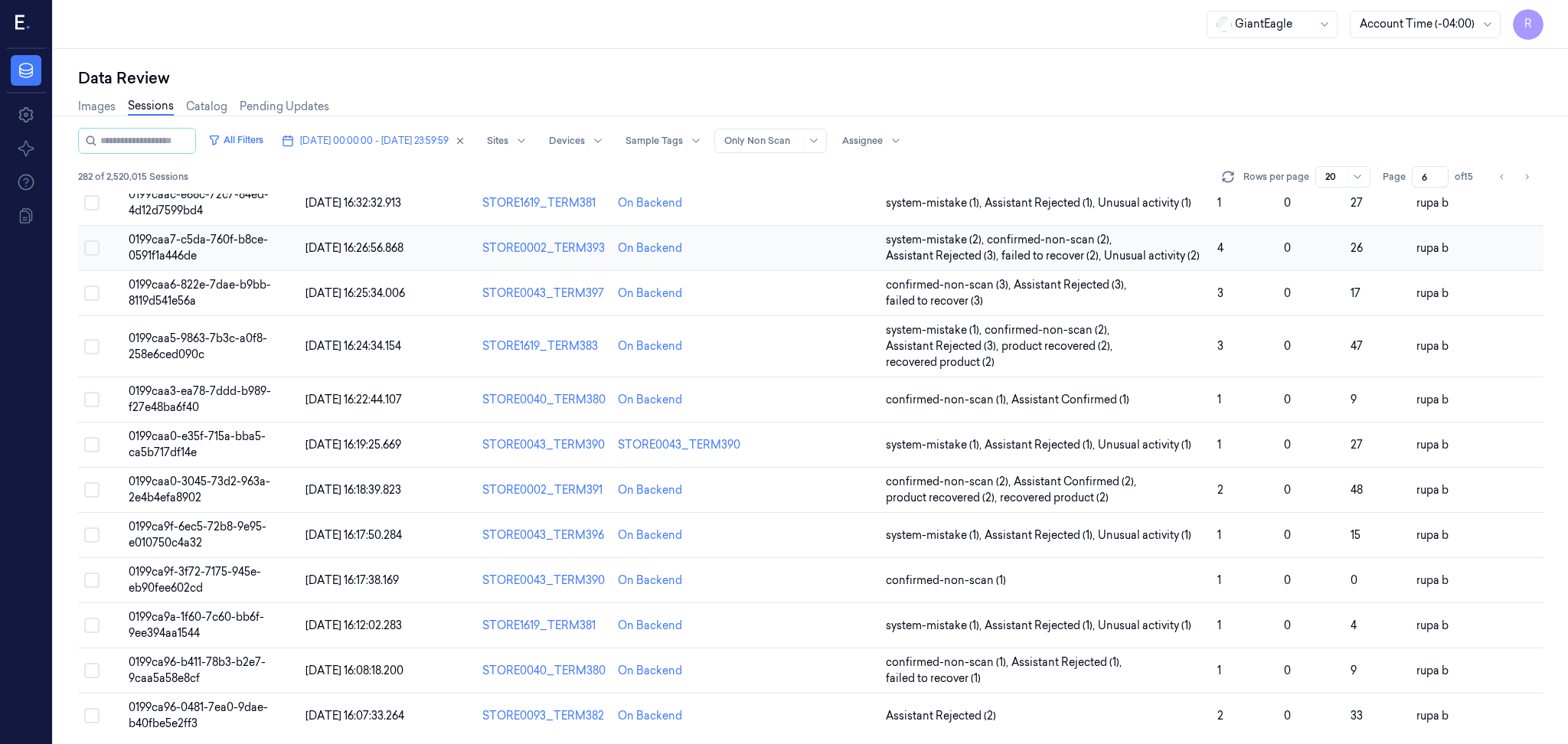
scroll to position [413, 0]
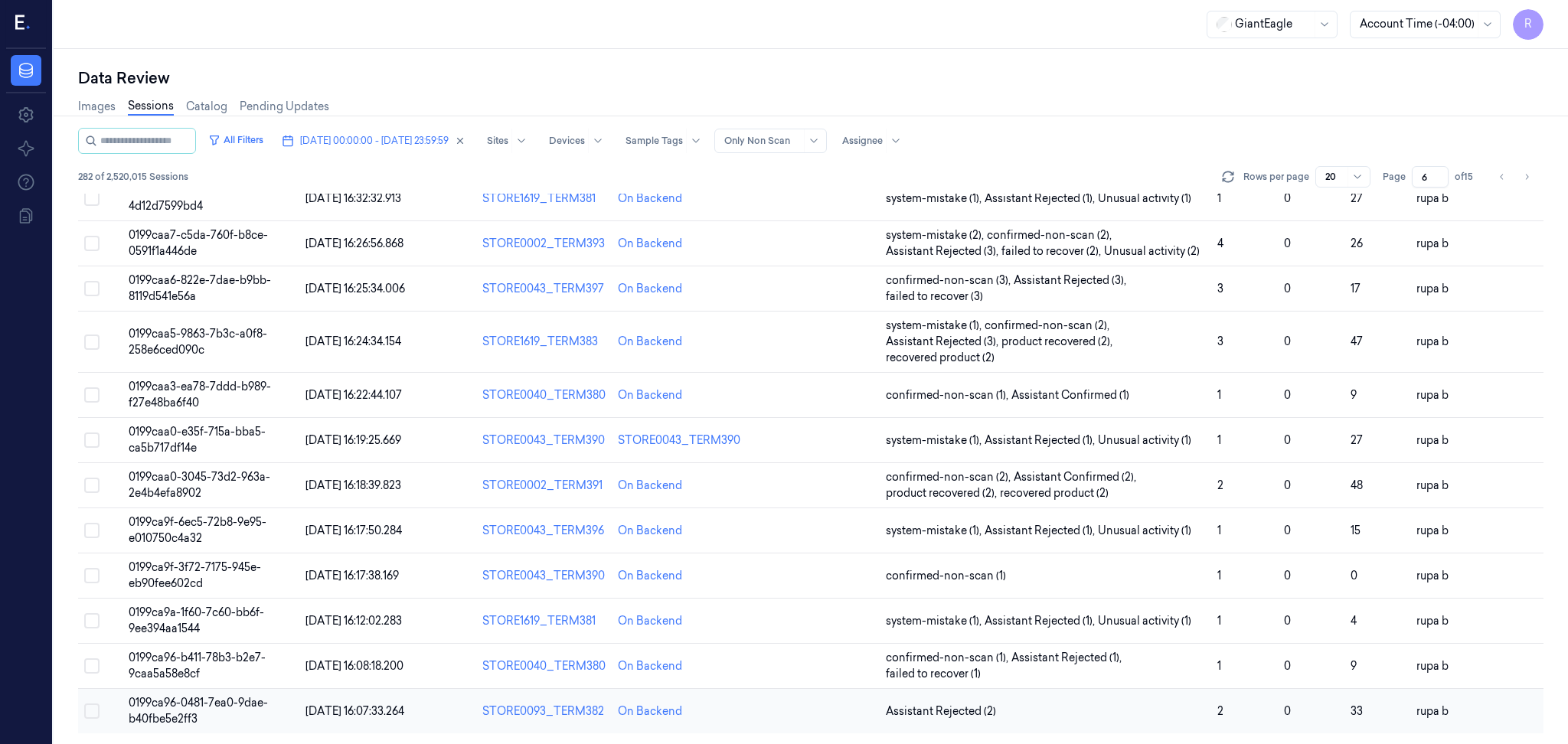
click at [211, 725] on td "0199ca96-0481-7ea0-9dae-b40fbe5e2ff3" at bounding box center [211, 711] width 177 height 46
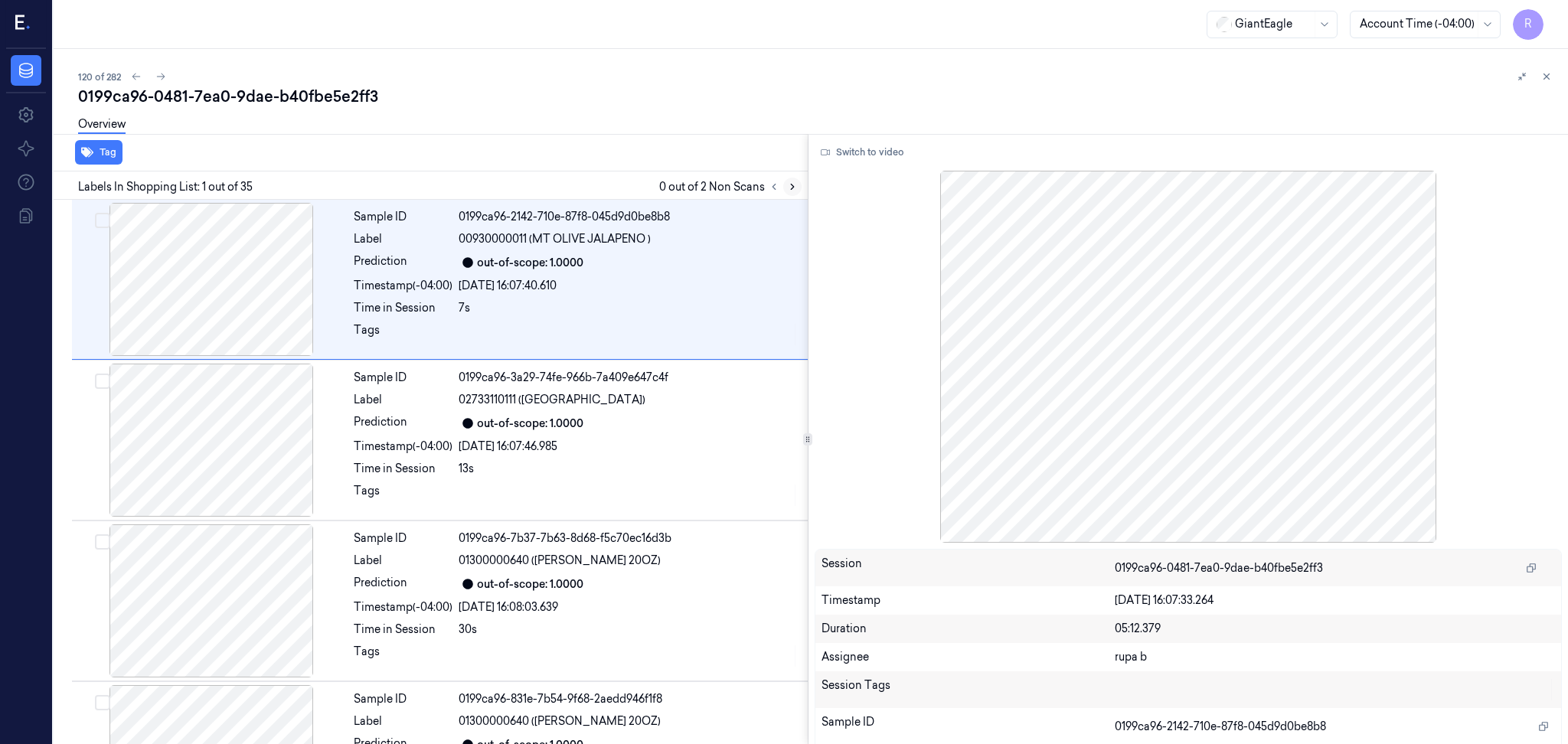
click at [788, 188] on icon at bounding box center [792, 187] width 11 height 11
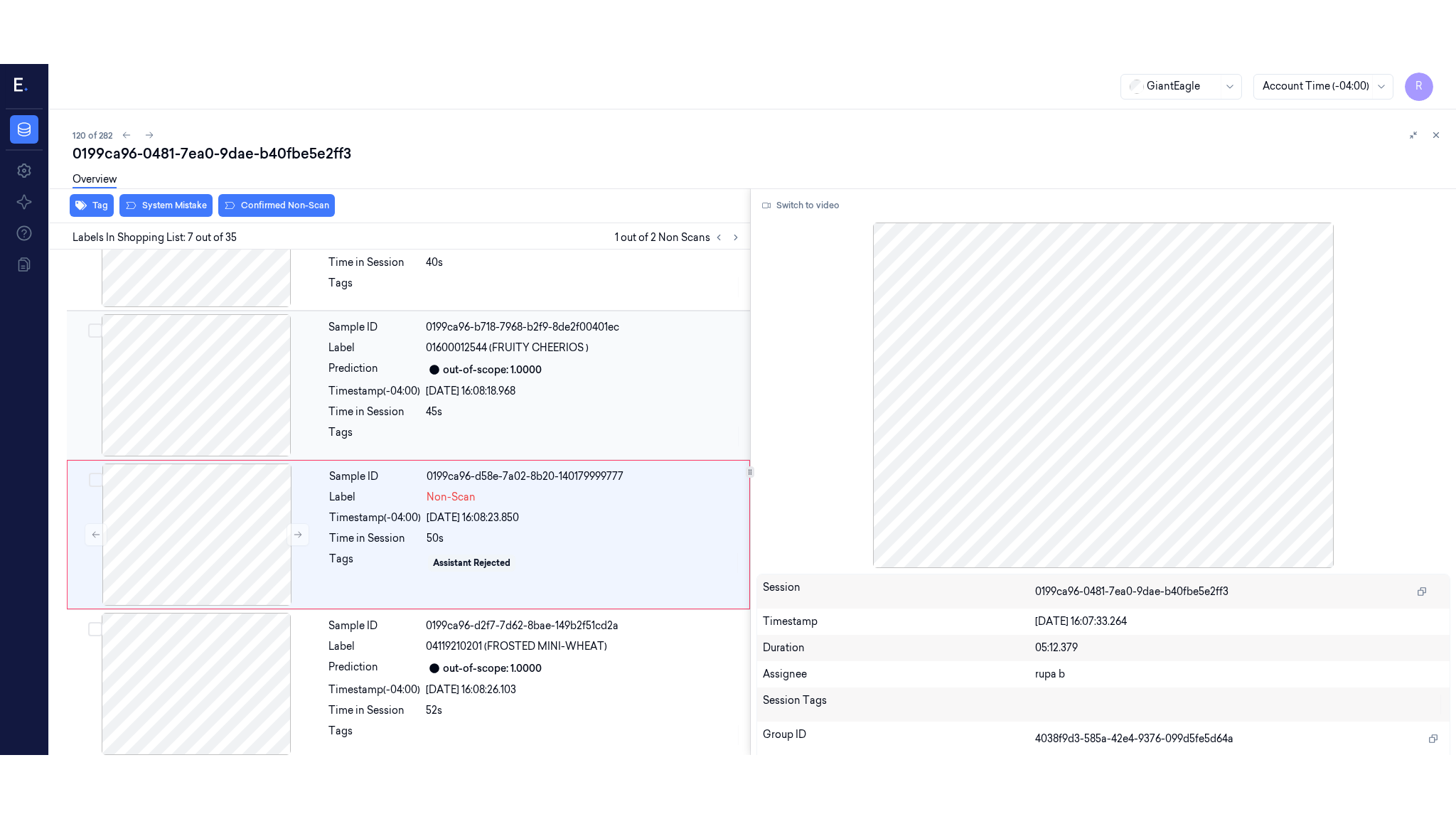
scroll to position [717, 0]
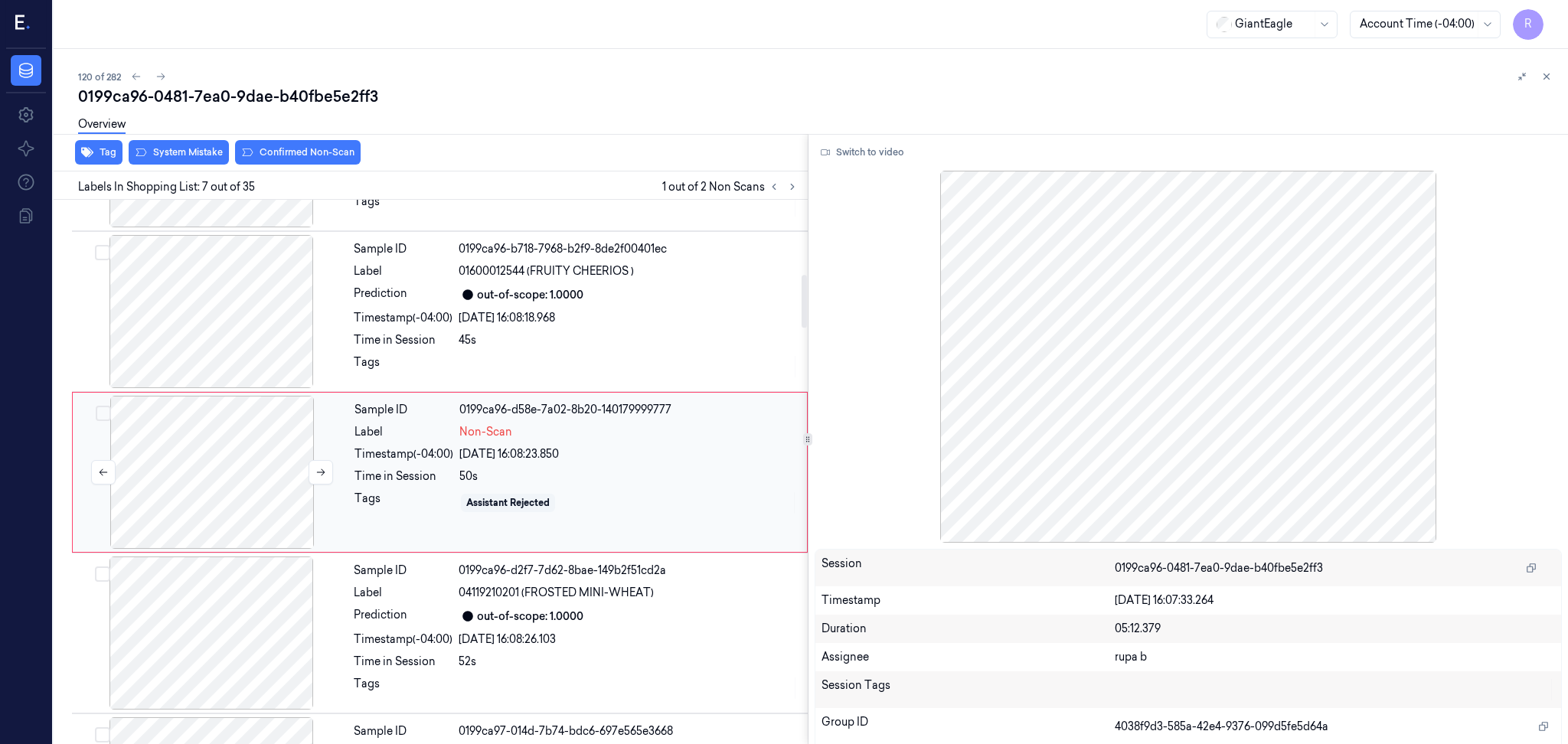
click at [168, 472] on div at bounding box center [212, 472] width 273 height 153
click at [837, 145] on button "Switch to video" at bounding box center [862, 152] width 96 height 24
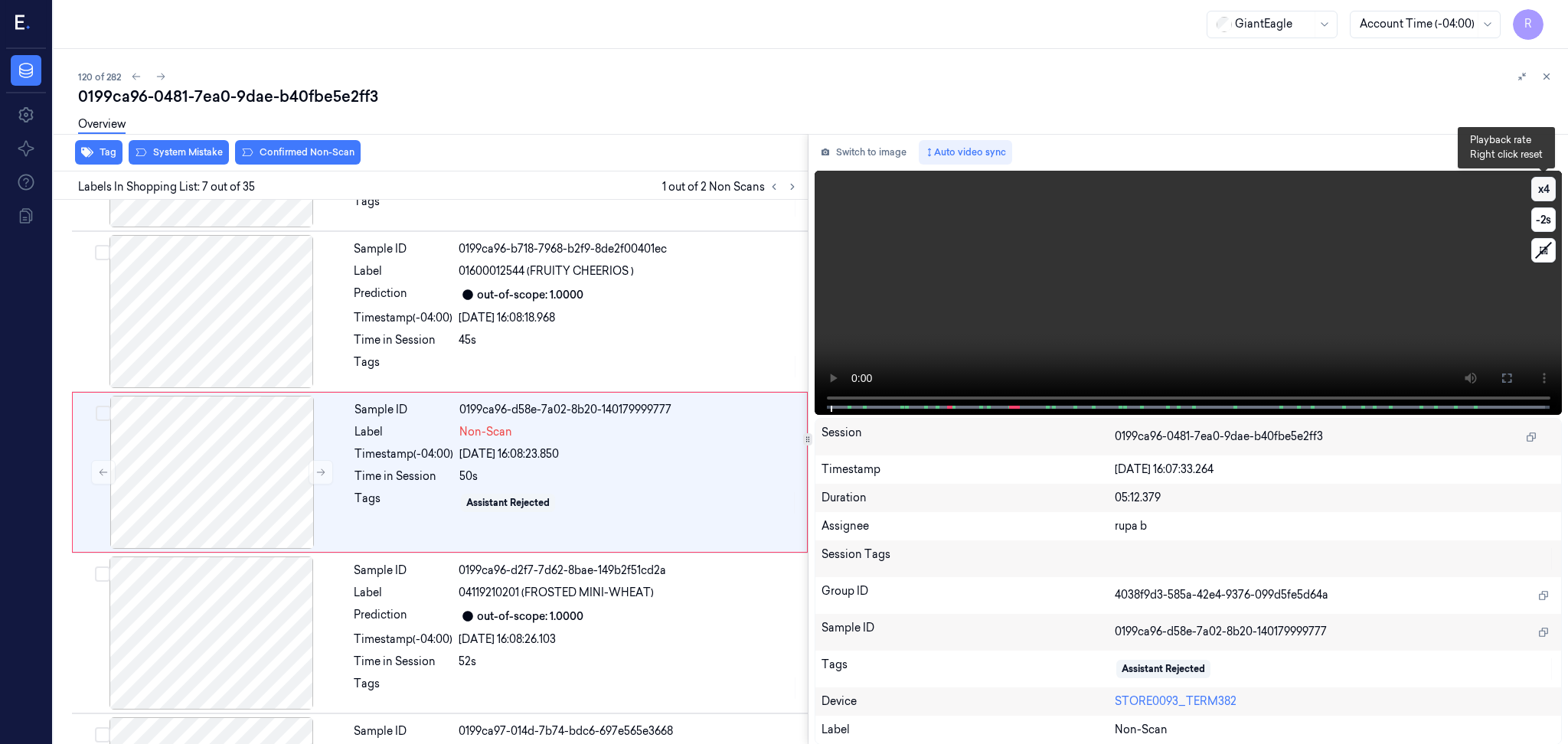
click at [1545, 193] on button "x 4" at bounding box center [1543, 188] width 24 height 24
click at [1545, 193] on button "x 1" at bounding box center [1543, 188] width 24 height 24
click at [1510, 367] on button at bounding box center [1506, 378] width 24 height 24
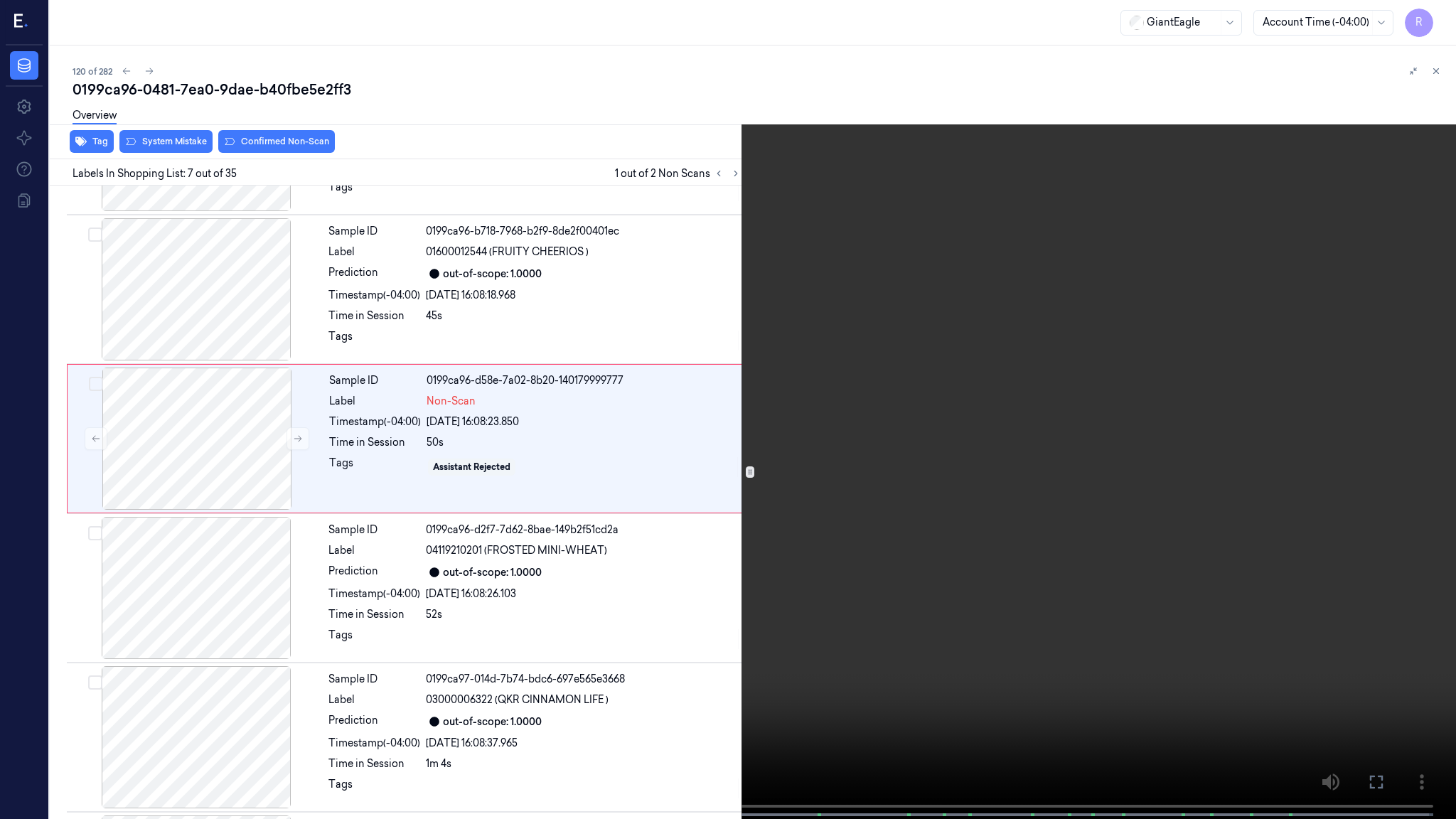
click at [1400, 423] on video at bounding box center [728, 411] width 1456 height 822
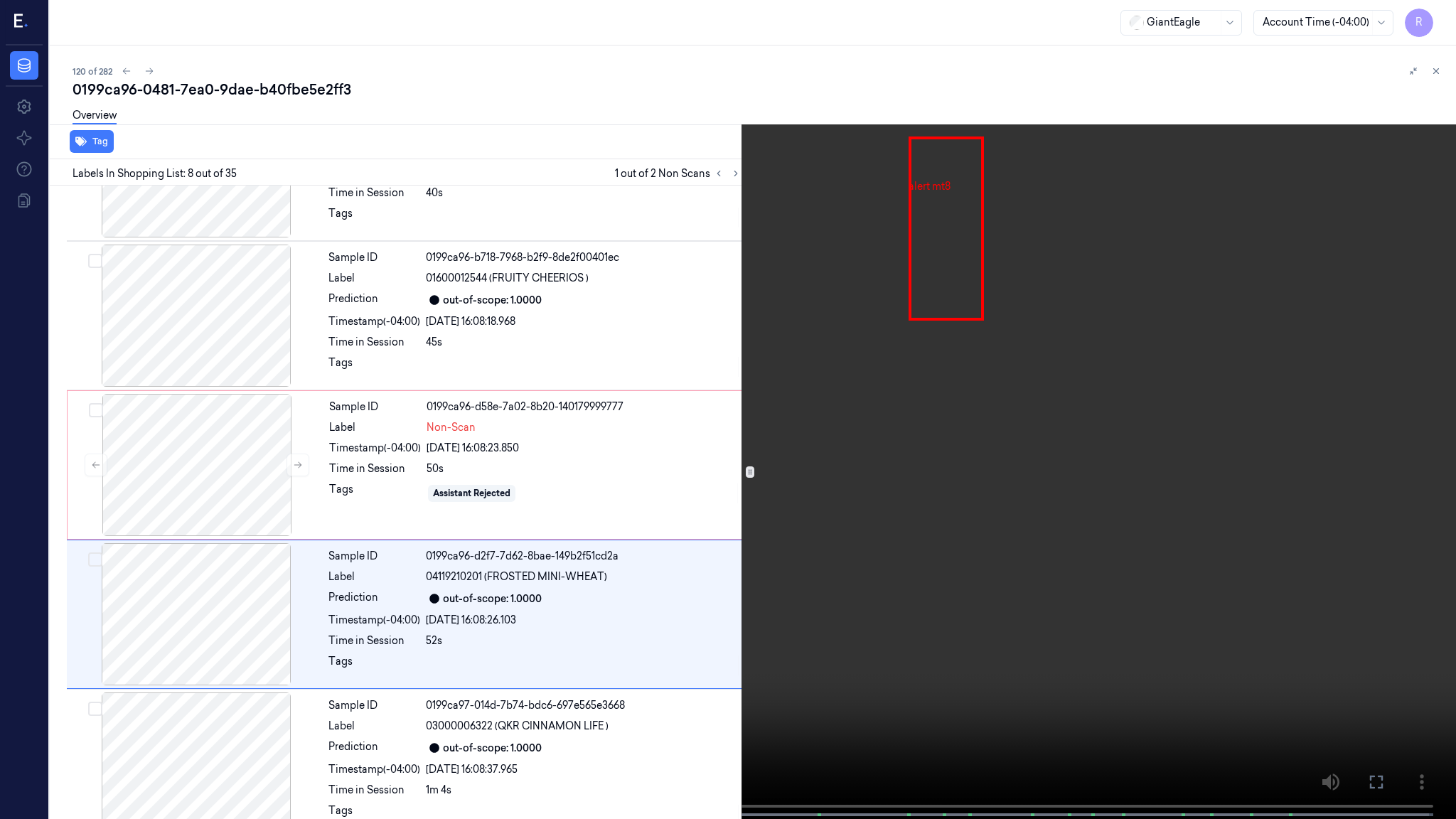
scroll to position [802, 0]
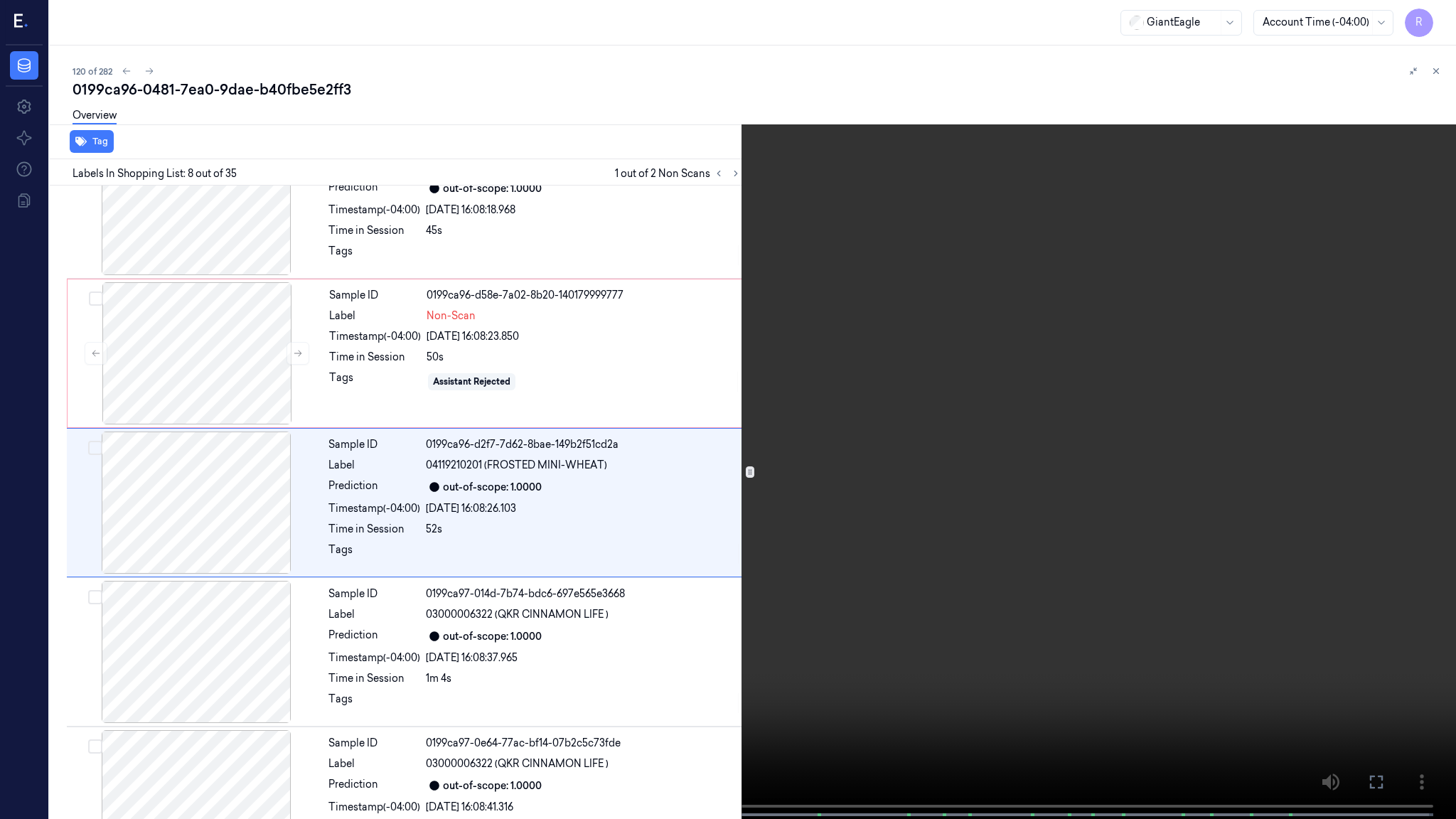
click at [572, 453] on video at bounding box center [728, 411] width 1456 height 822
click at [567, 452] on video at bounding box center [728, 411] width 1456 height 822
click at [314, 637] on video at bounding box center [728, 411] width 1456 height 822
click at [319, 690] on span at bounding box center [319, 815] width 2 height 7
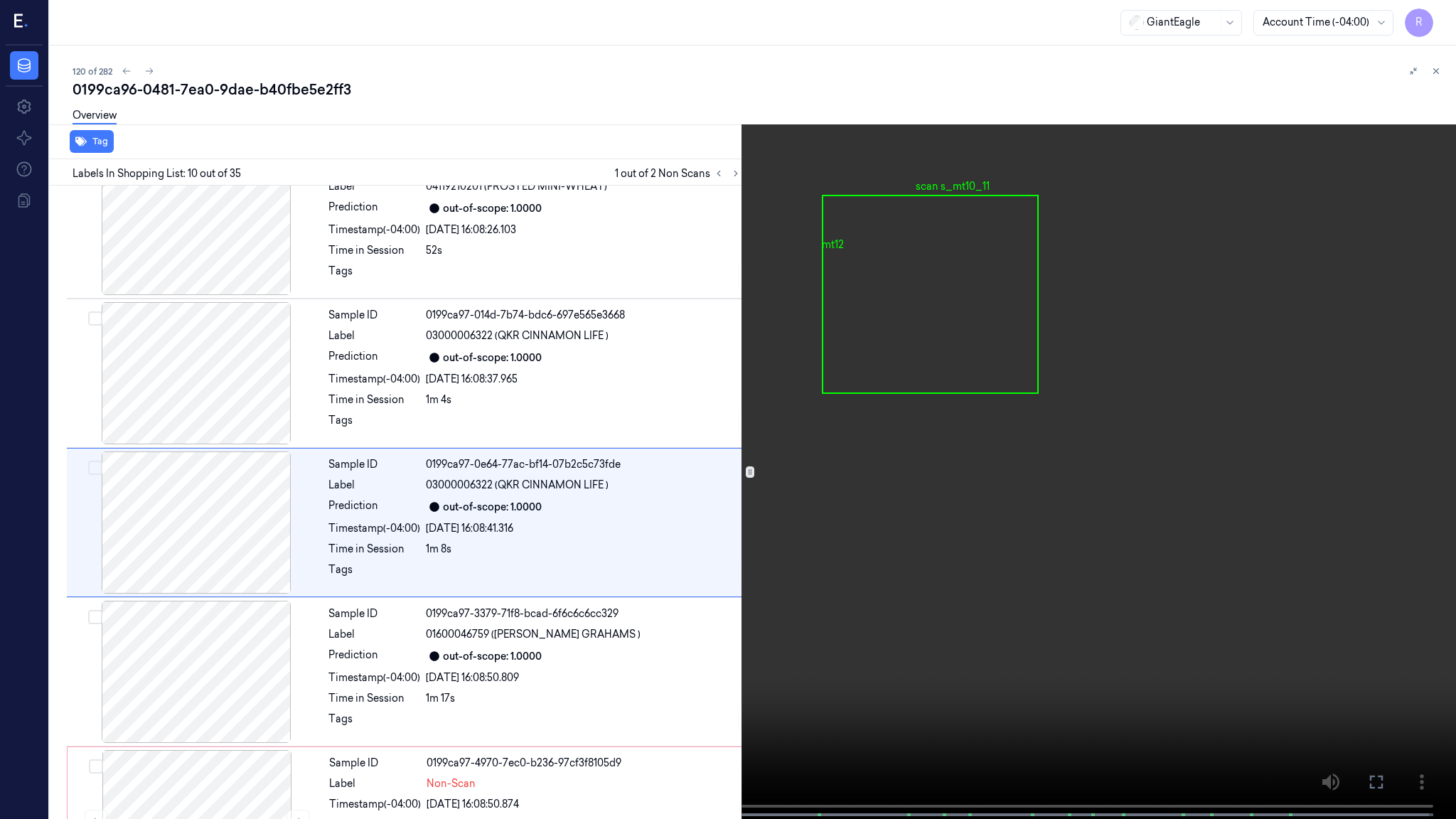
scroll to position [1101, 0]
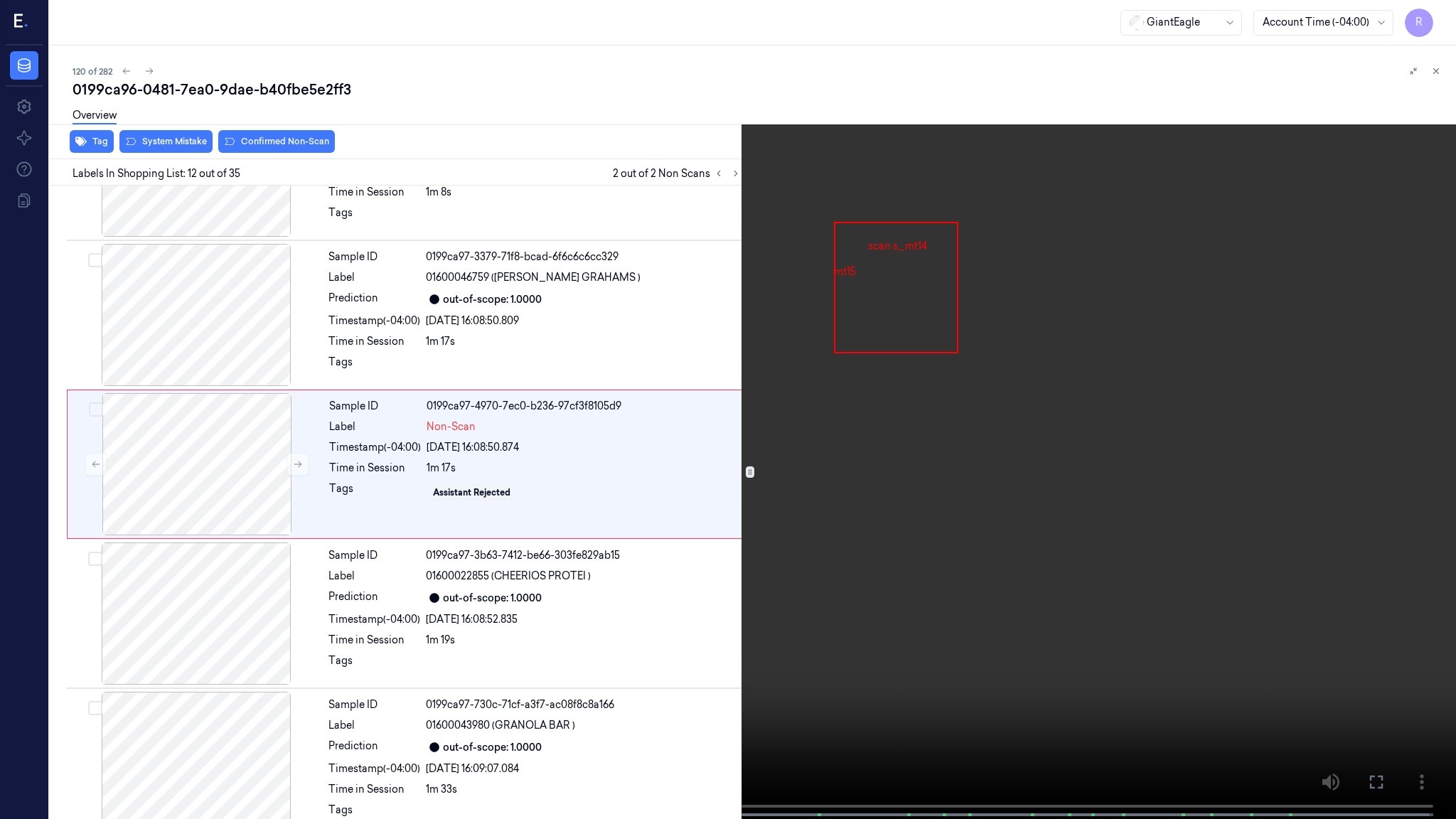
click at [529, 597] on video at bounding box center [728, 411] width 1456 height 822
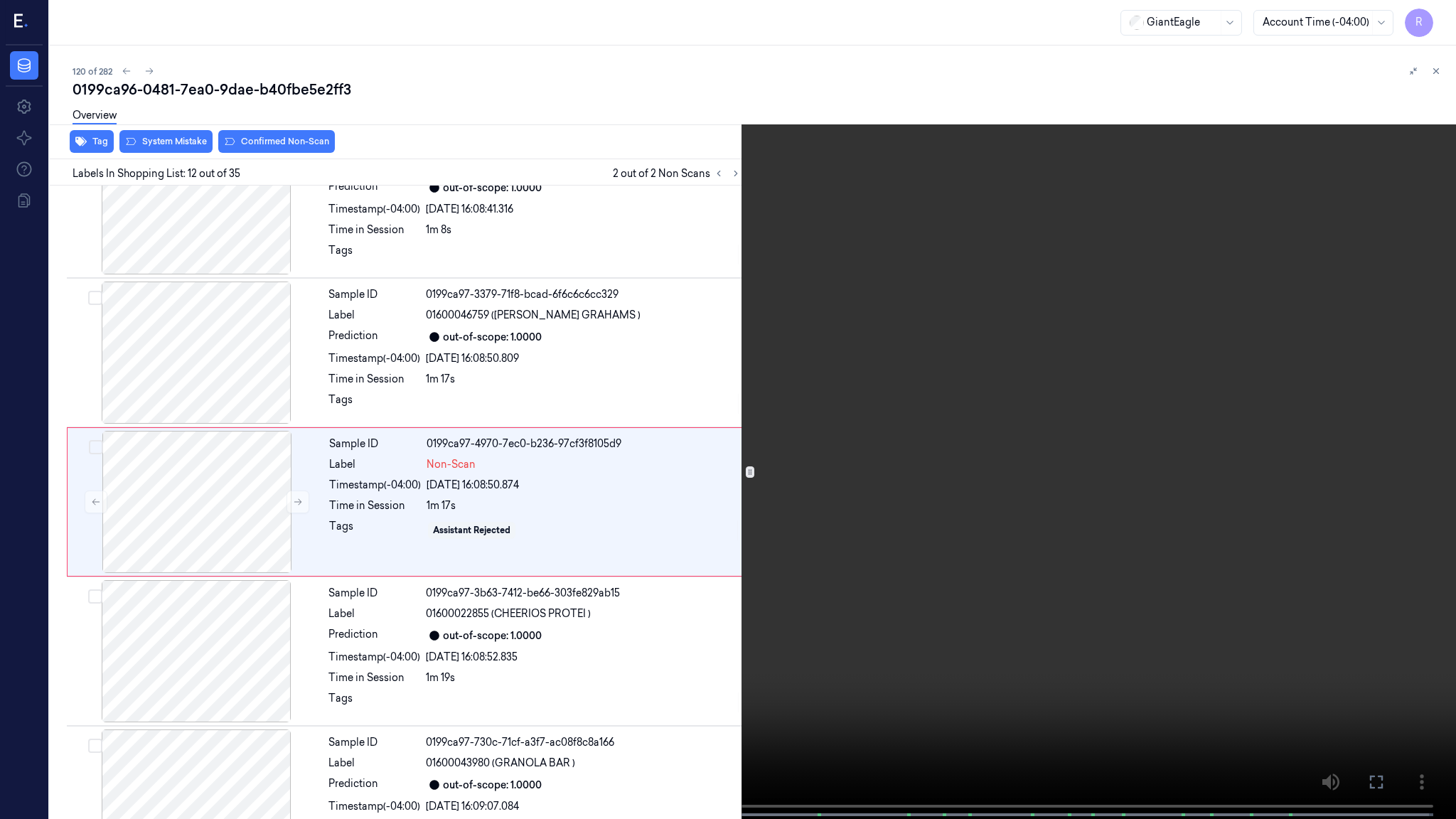
click at [529, 597] on video at bounding box center [728, 411] width 1456 height 822
click at [415, 654] on video at bounding box center [728, 411] width 1456 height 822
click at [1439, 22] on button "x 2" at bounding box center [1439, 17] width 22 height 22
click at [1439, 22] on button "x 4" at bounding box center [1439, 17] width 22 height 22
click at [761, 410] on video at bounding box center [728, 411] width 1456 height 822
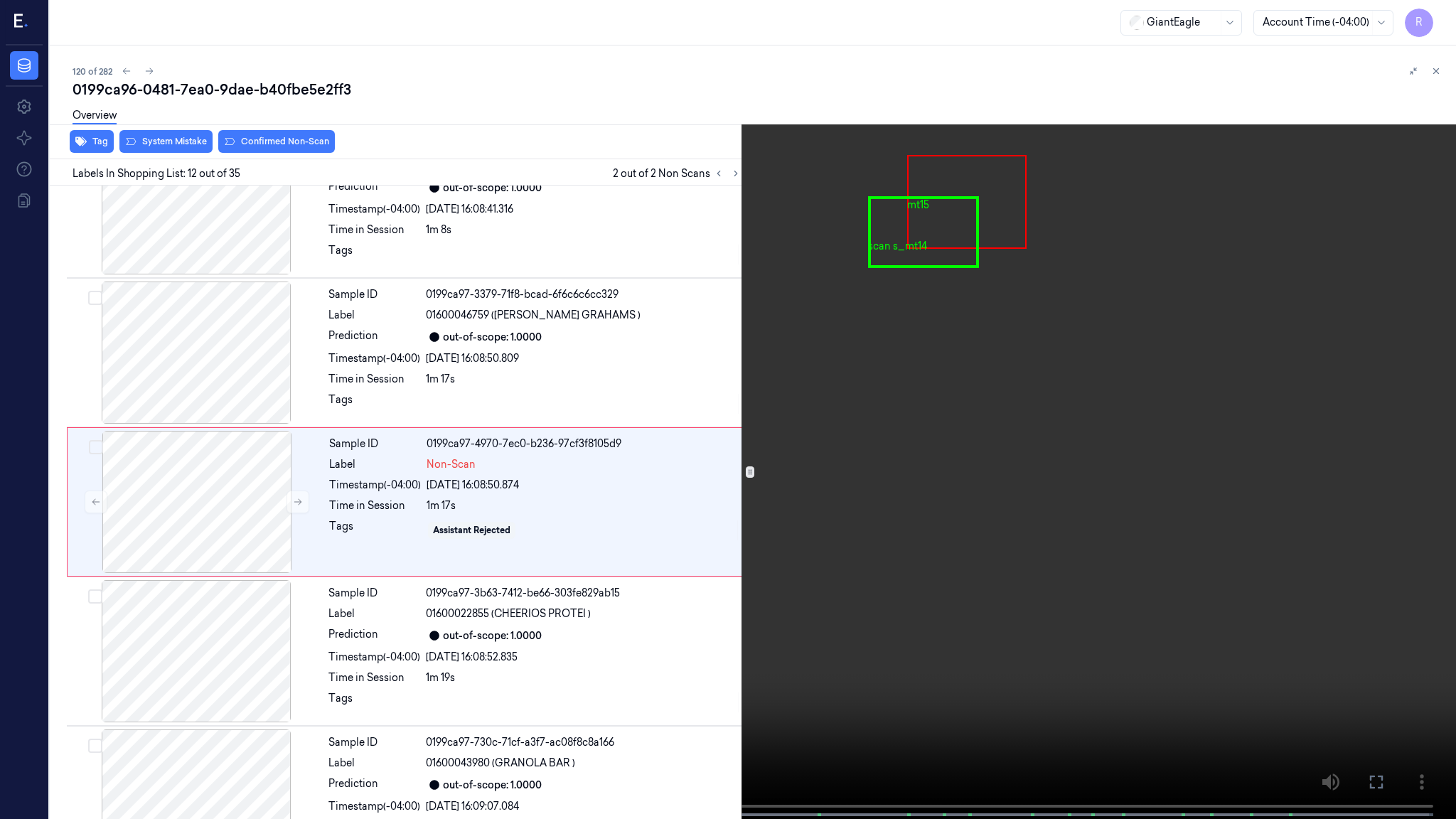
click at [366, 607] on video at bounding box center [728, 411] width 1456 height 822
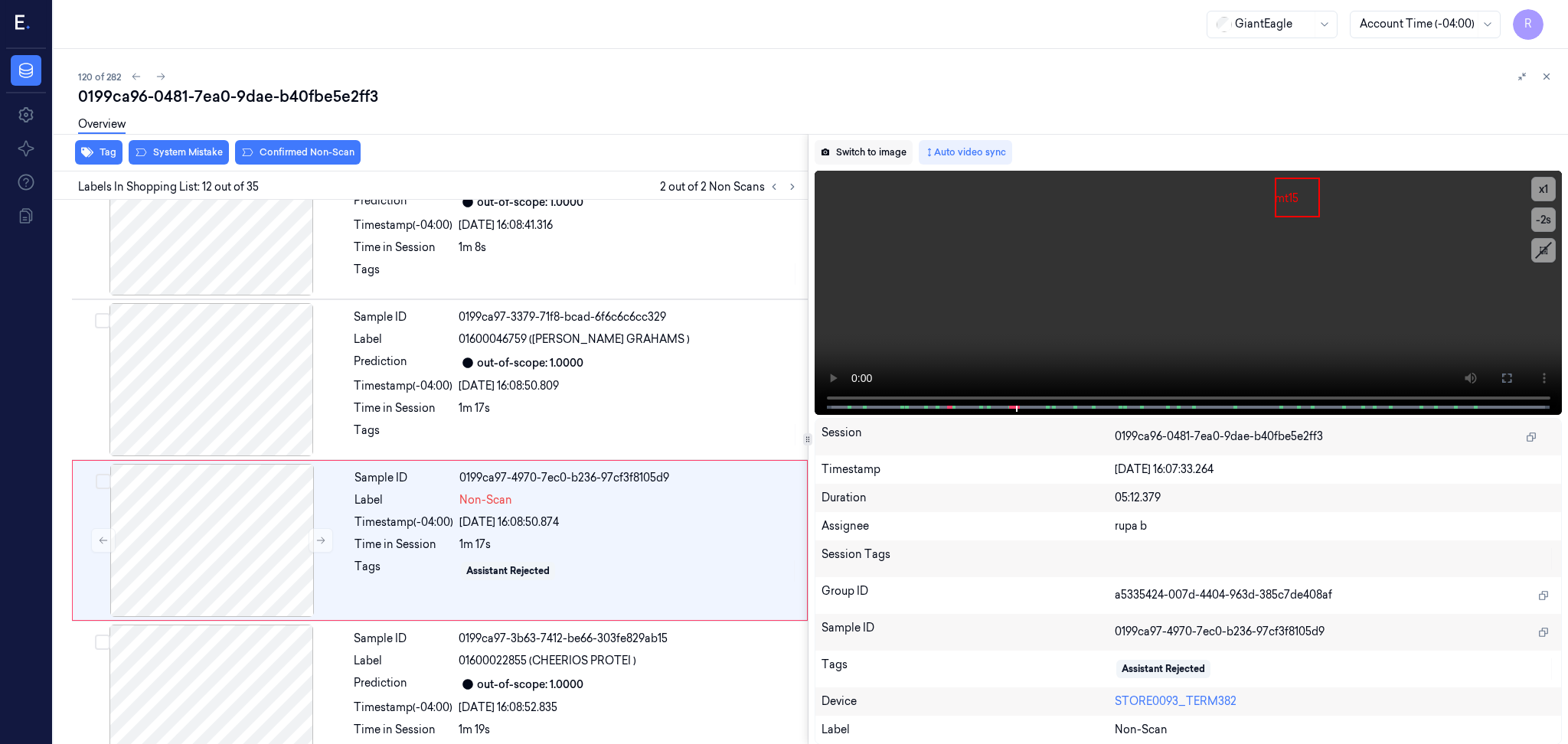
click at [863, 151] on button "Switch to image" at bounding box center [864, 152] width 98 height 24
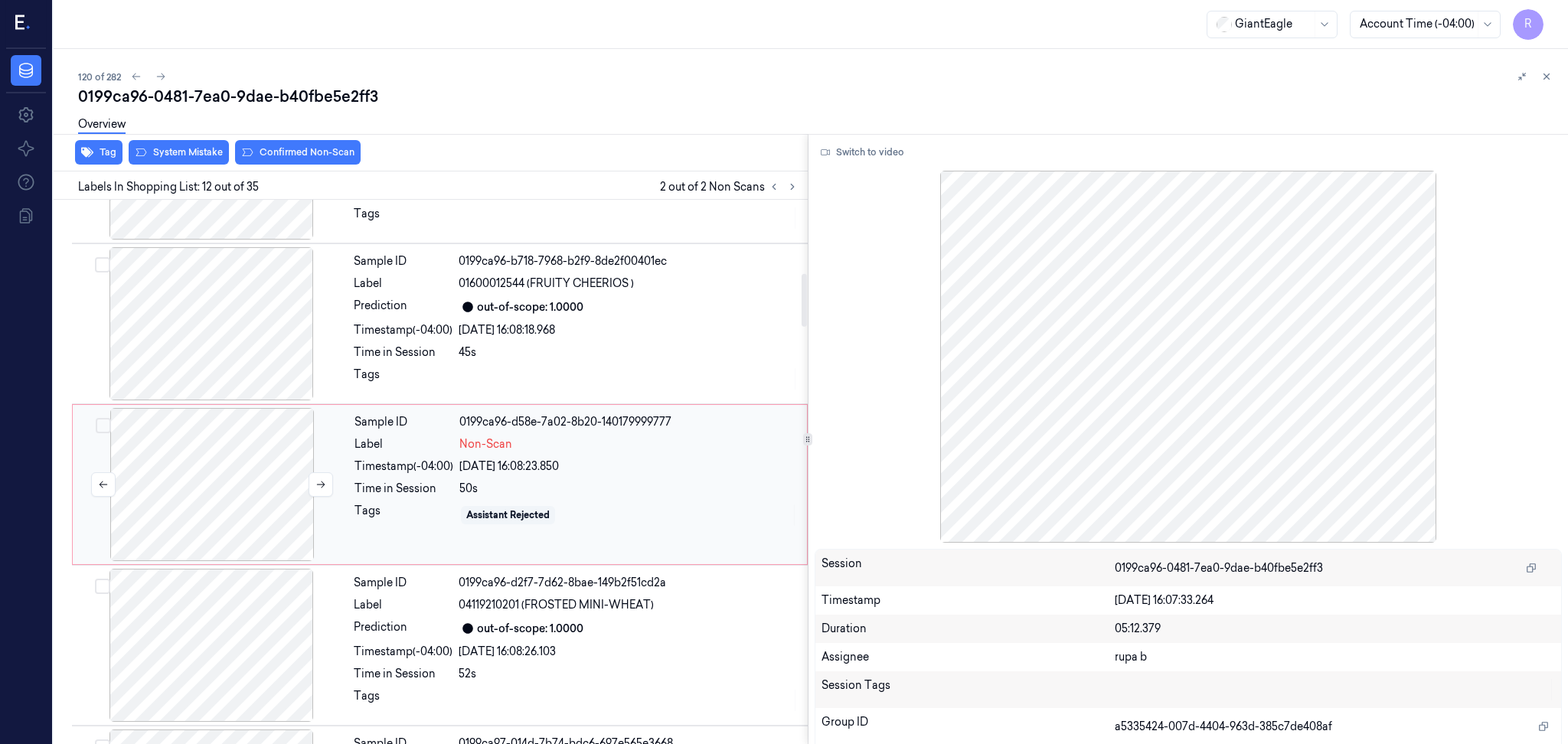
click at [200, 481] on div at bounding box center [212, 484] width 273 height 153
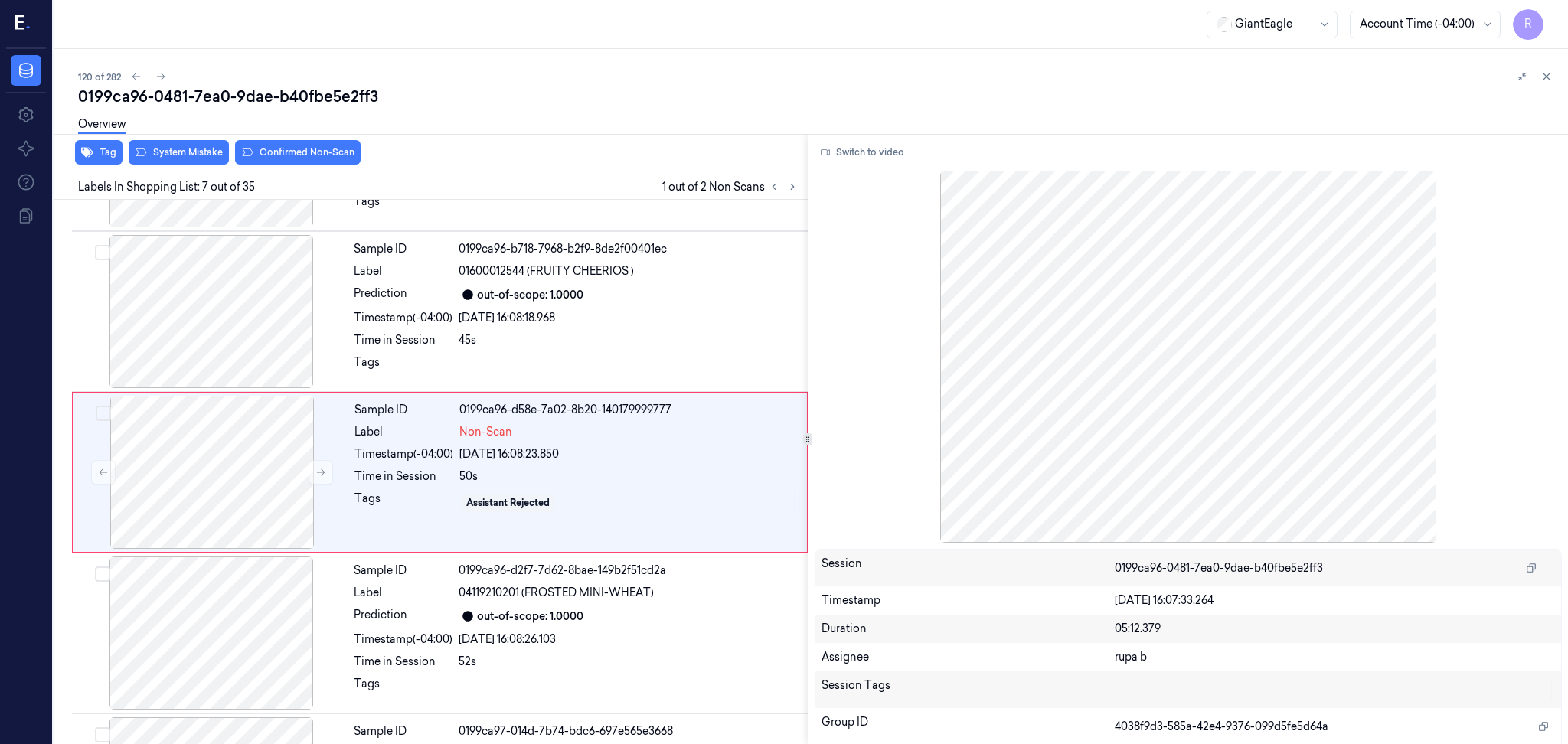
click at [175, 145] on div "Overview" at bounding box center [817, 127] width 1478 height 39
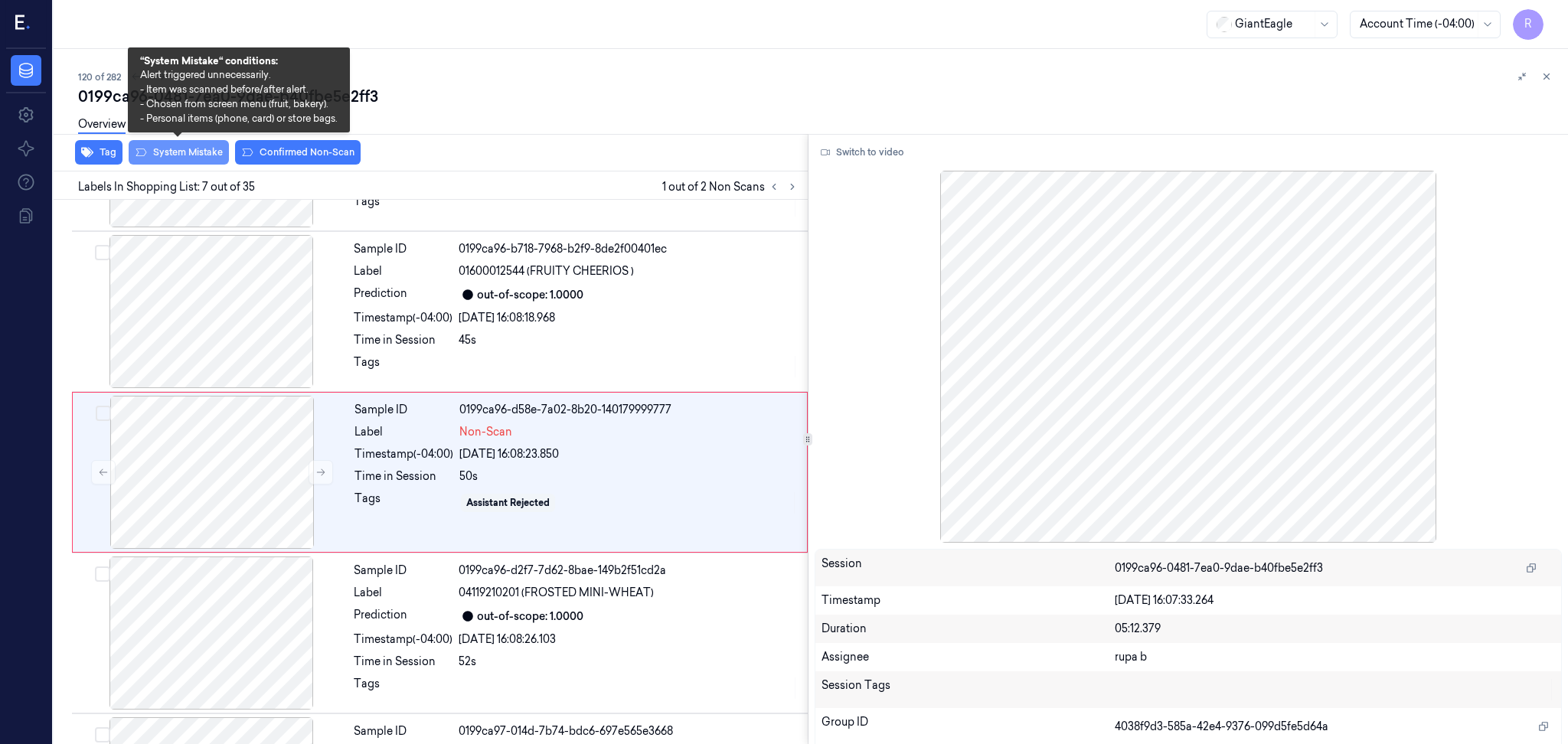
click at [191, 156] on button "System Mistake" at bounding box center [179, 152] width 100 height 24
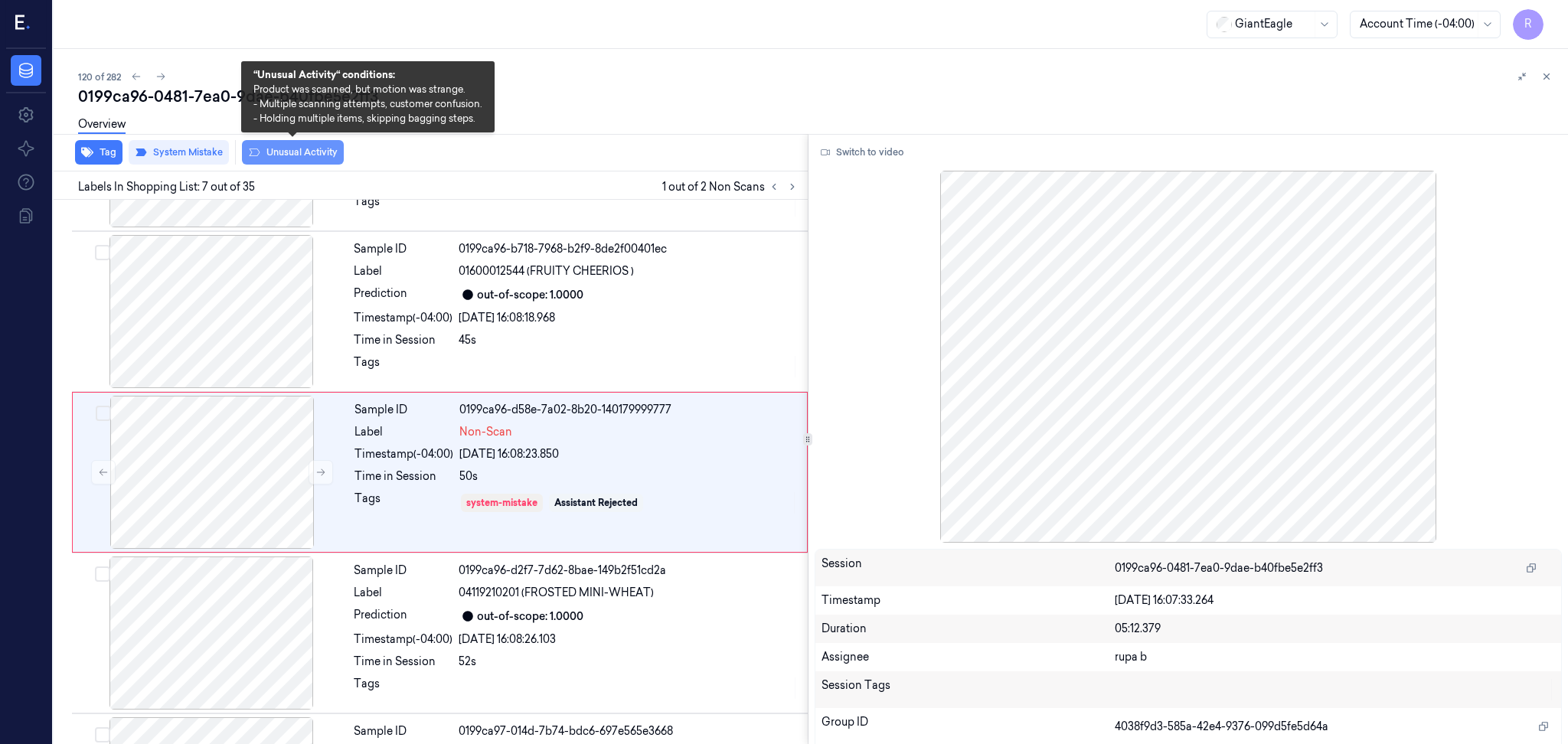
click at [291, 152] on button "Unusual Activity" at bounding box center [293, 152] width 102 height 24
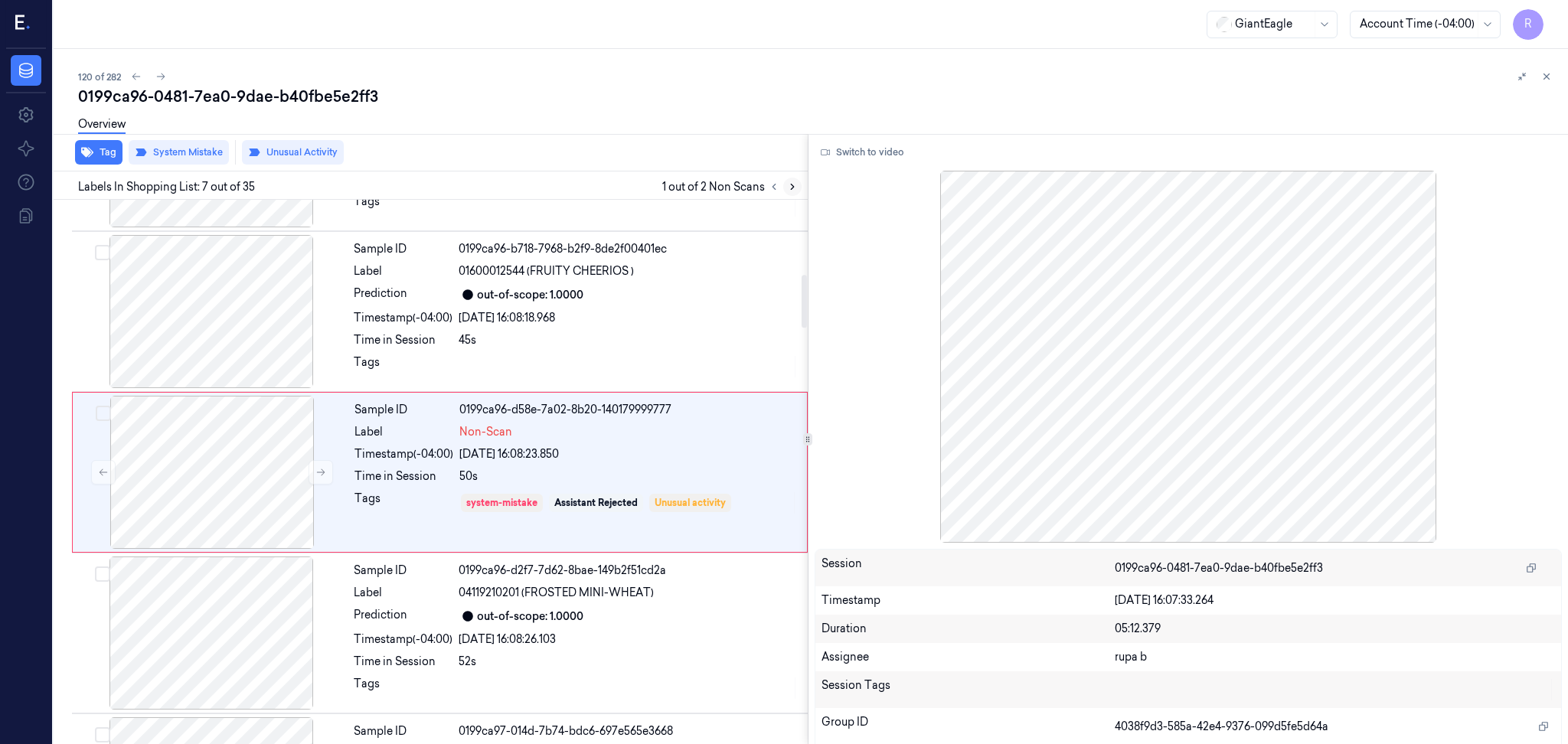
click at [796, 185] on icon at bounding box center [792, 187] width 11 height 11
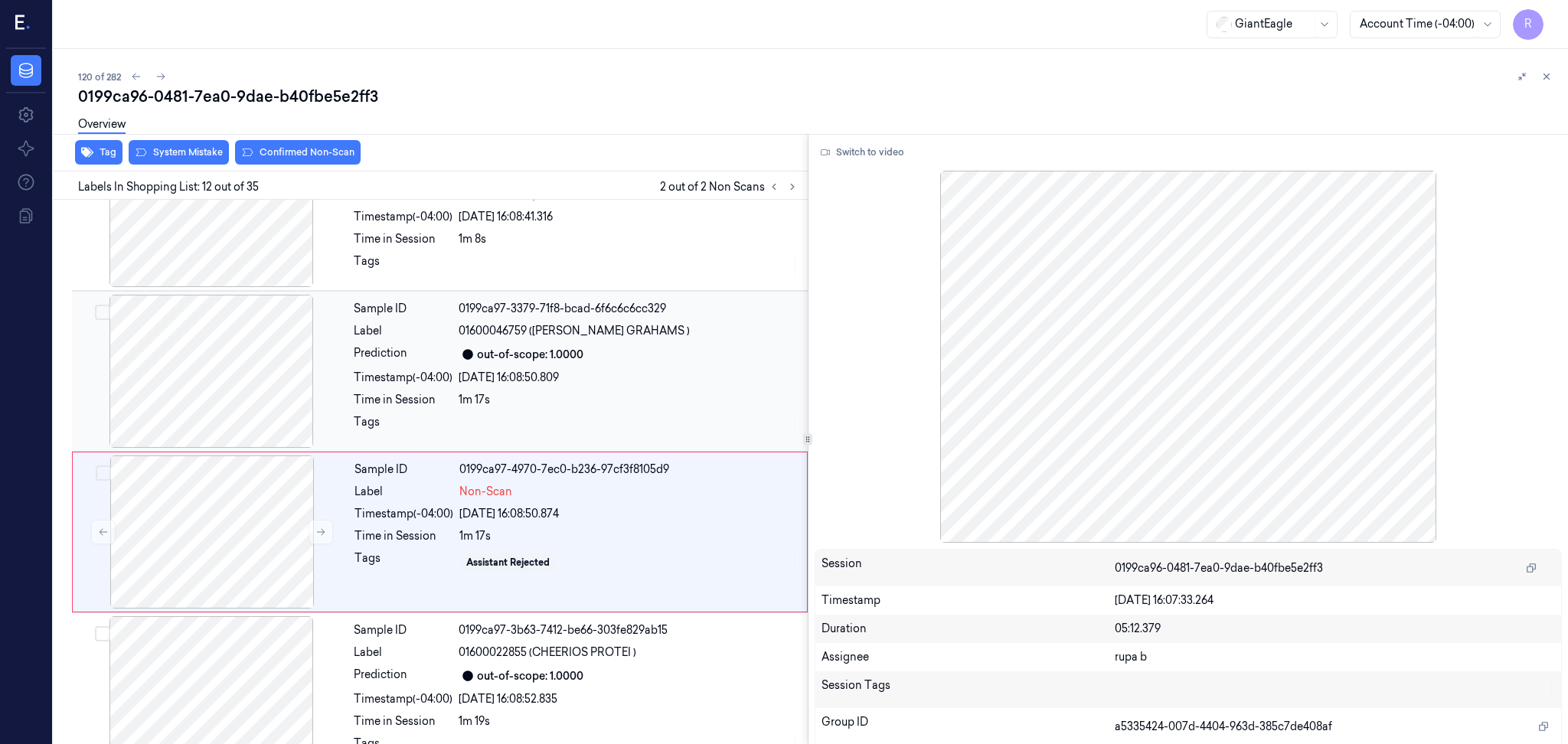
scroll to position [1576, 0]
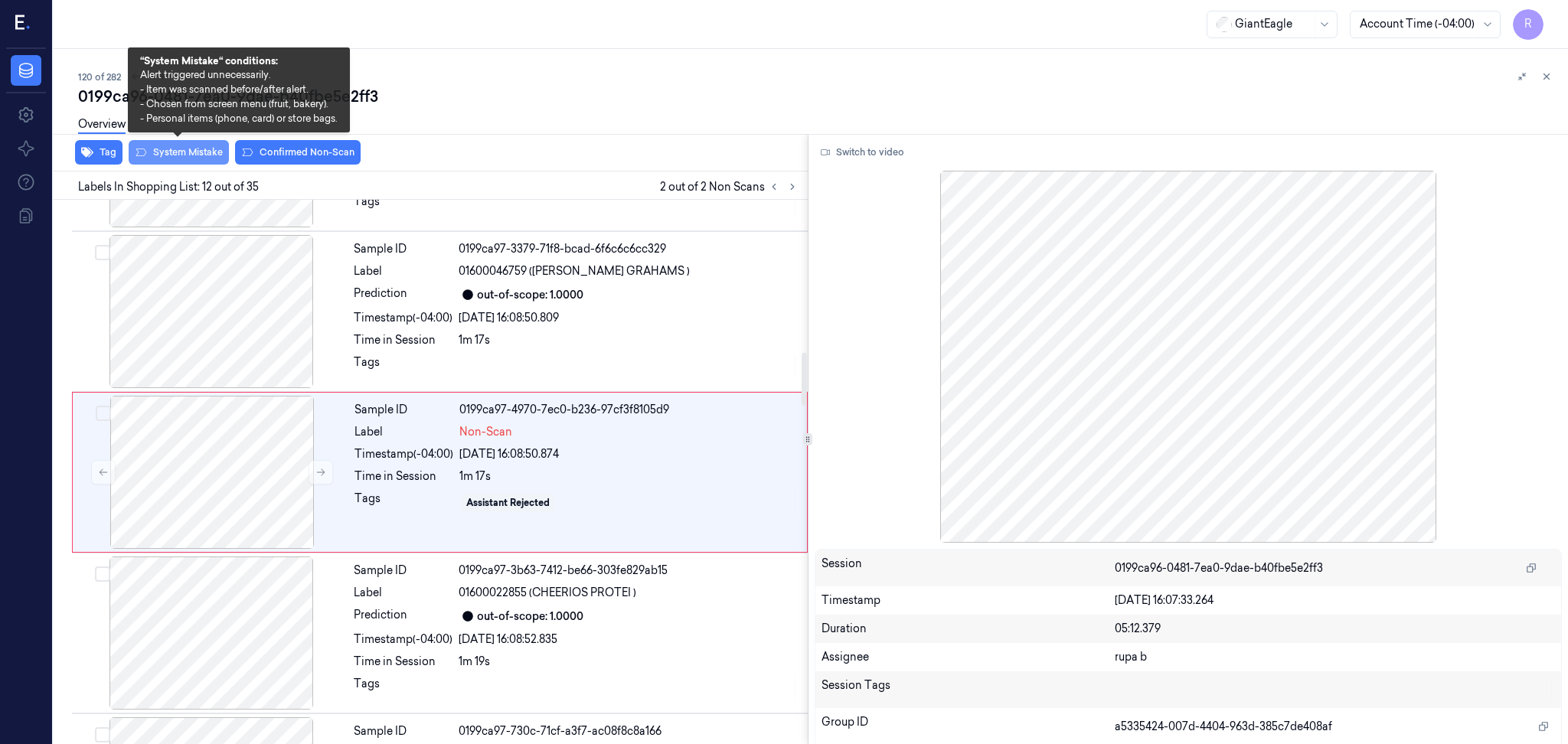
click at [184, 156] on button "System Mistake" at bounding box center [179, 152] width 100 height 24
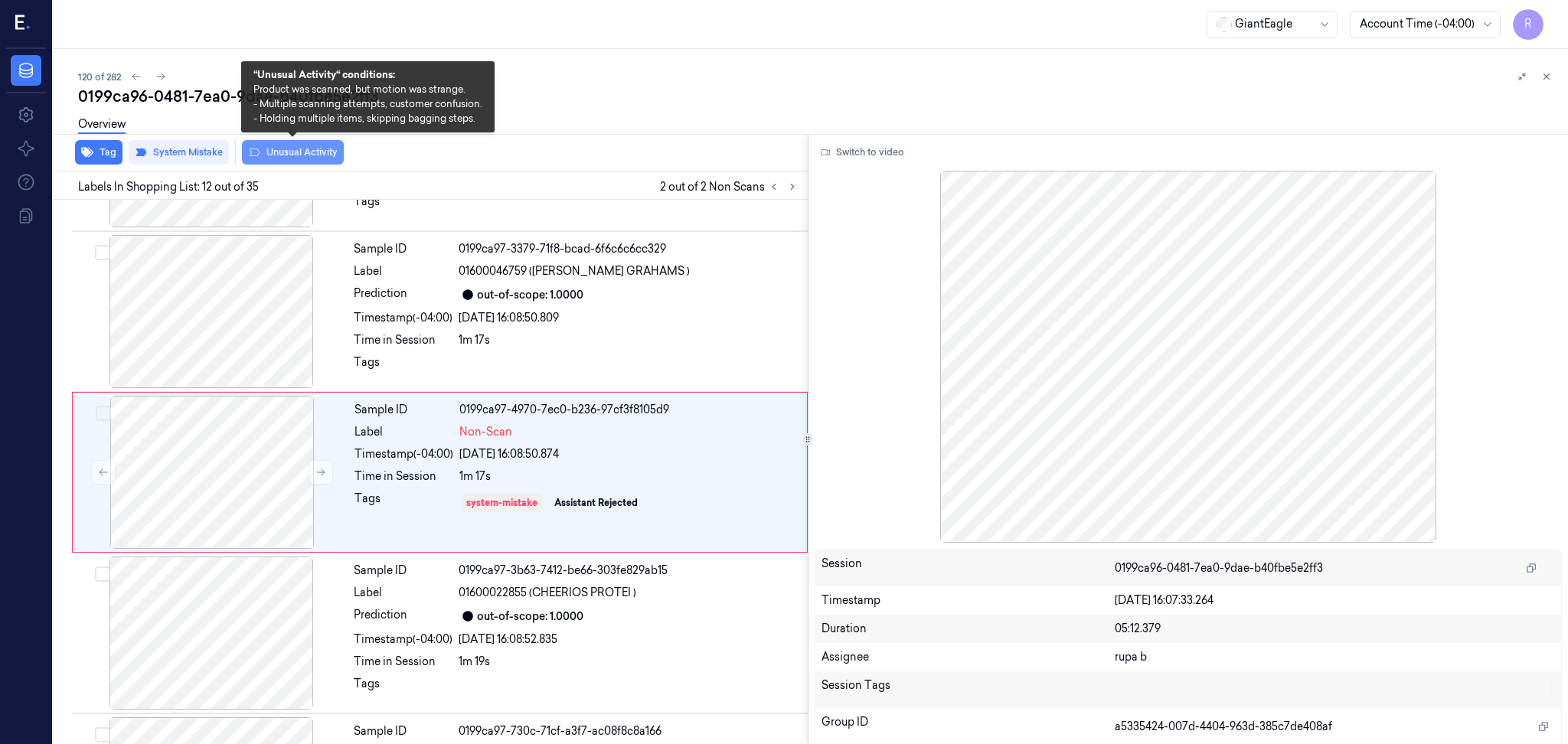
click at [310, 150] on button "Unusual Activity" at bounding box center [293, 152] width 102 height 24
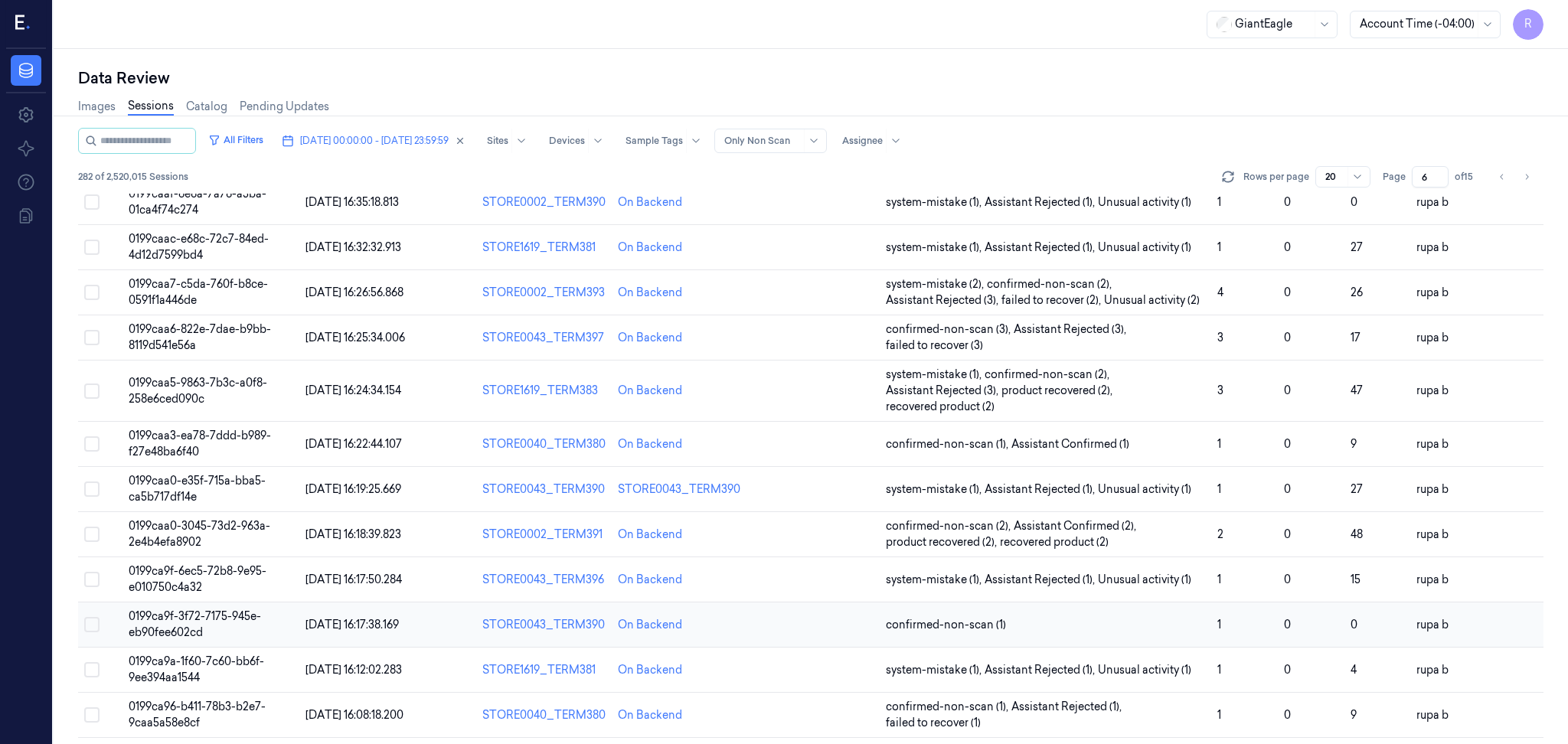
scroll to position [413, 0]
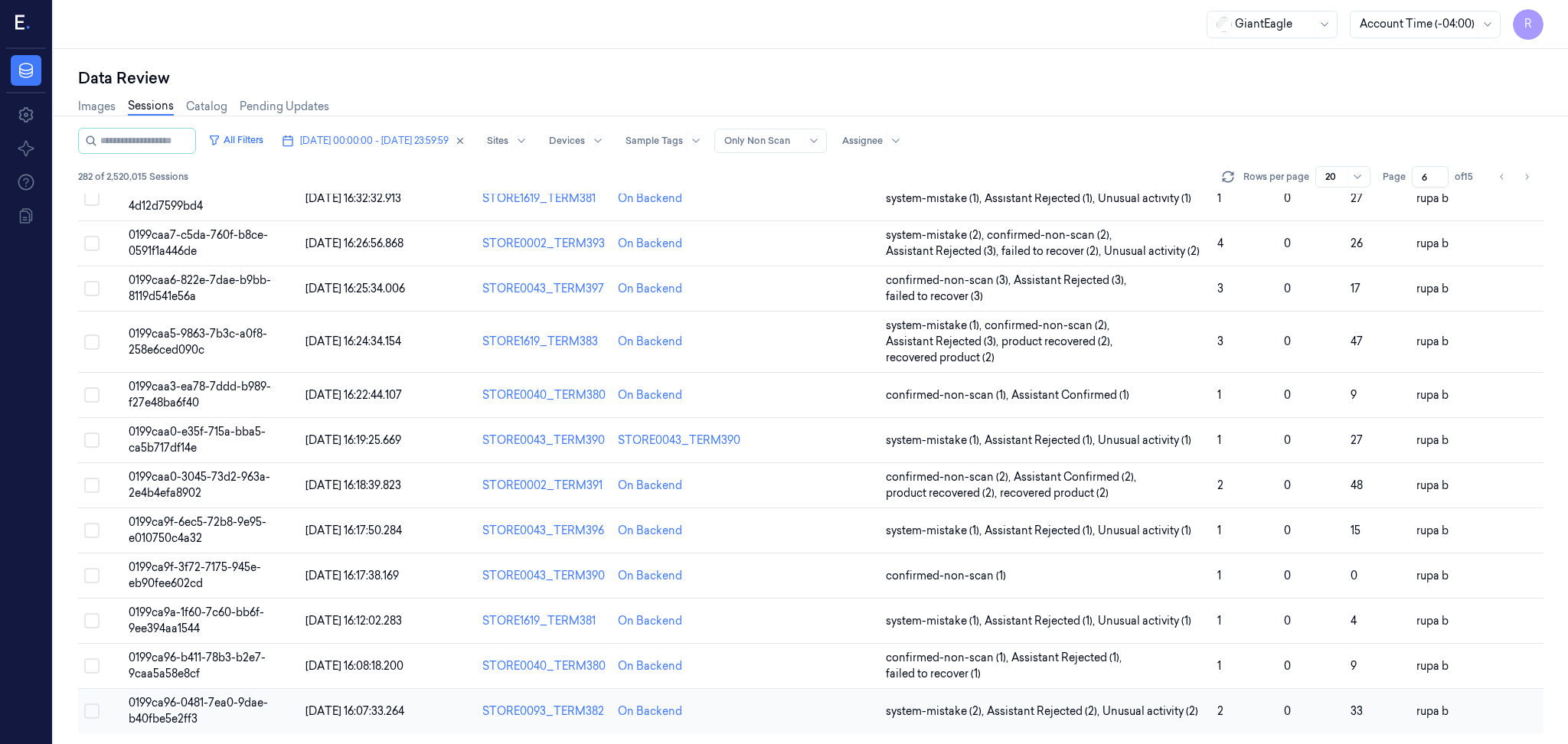
click at [239, 698] on span "0199ca96-0481-7ea0-9dae-b40fbe5e2ff3" at bounding box center [198, 710] width 139 height 29
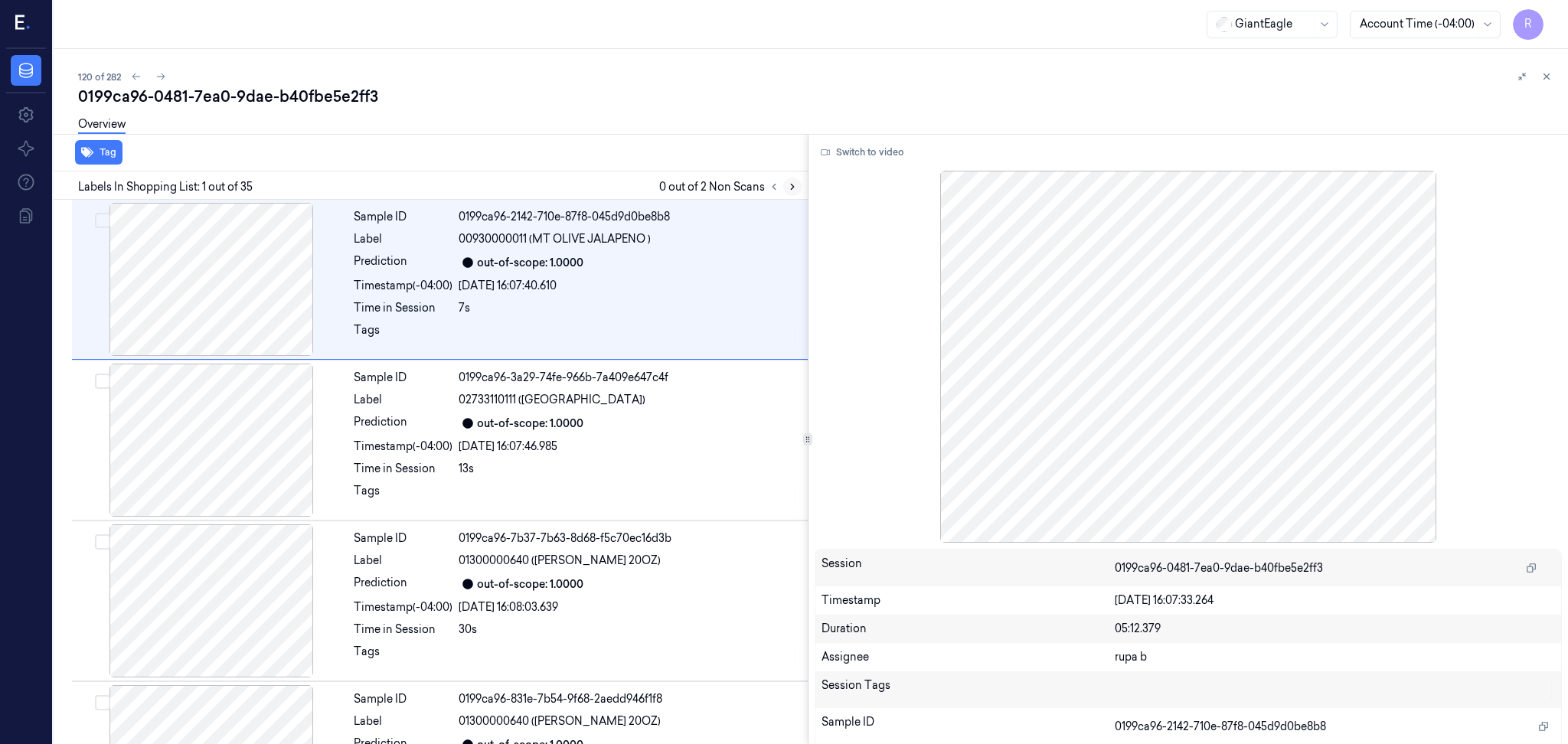
click at [792, 184] on icon at bounding box center [792, 187] width 11 height 11
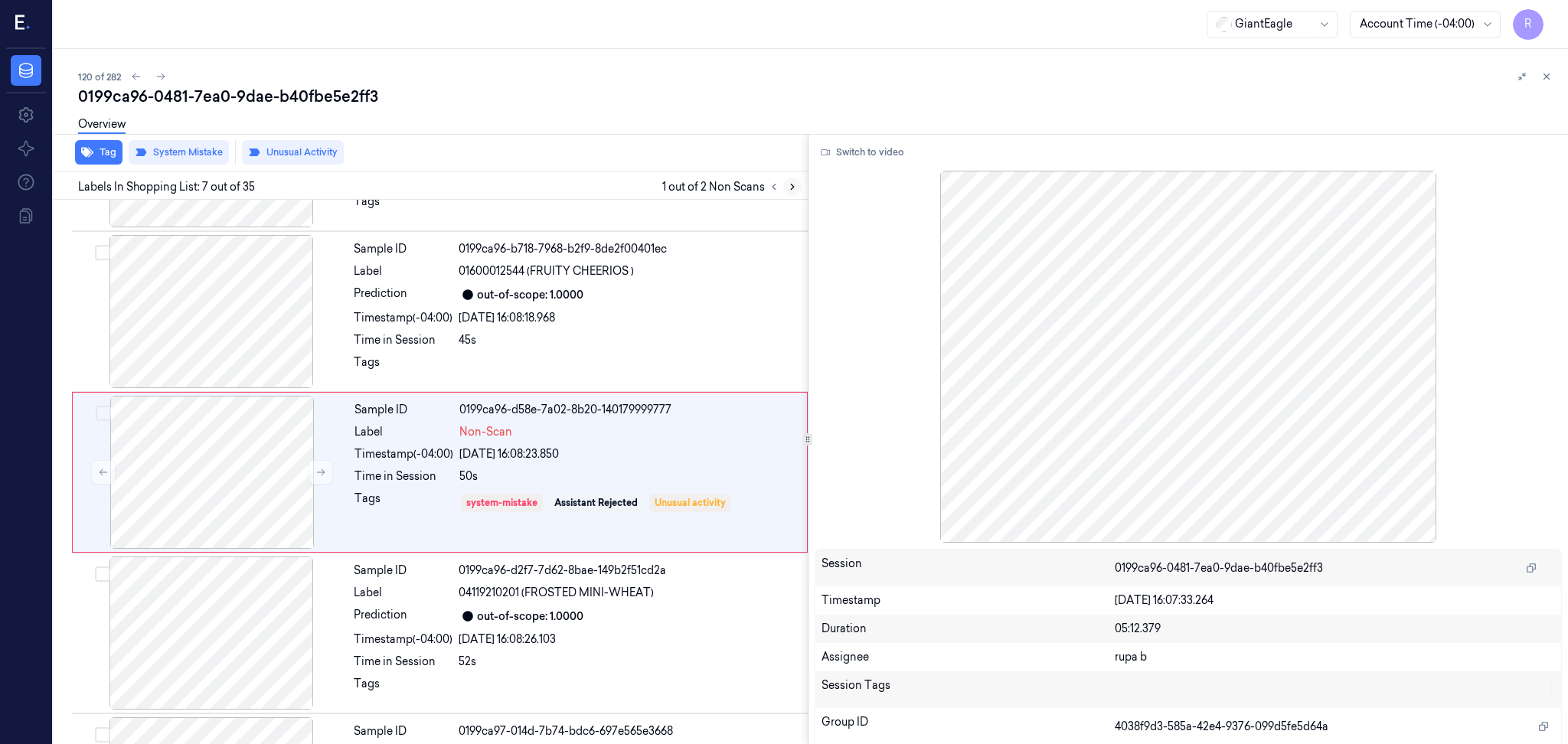
click at [792, 184] on icon at bounding box center [792, 187] width 11 height 11
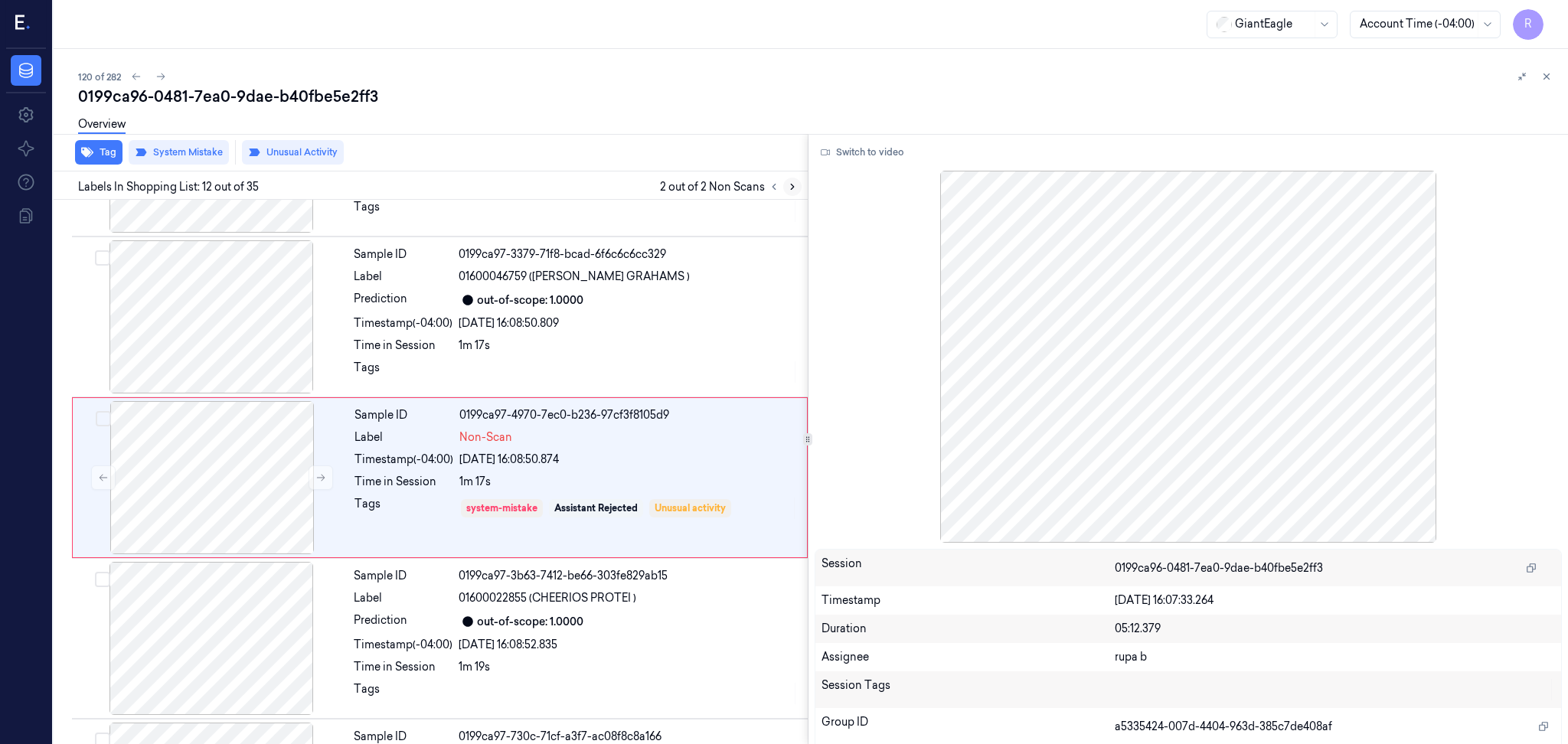
scroll to position [1576, 0]
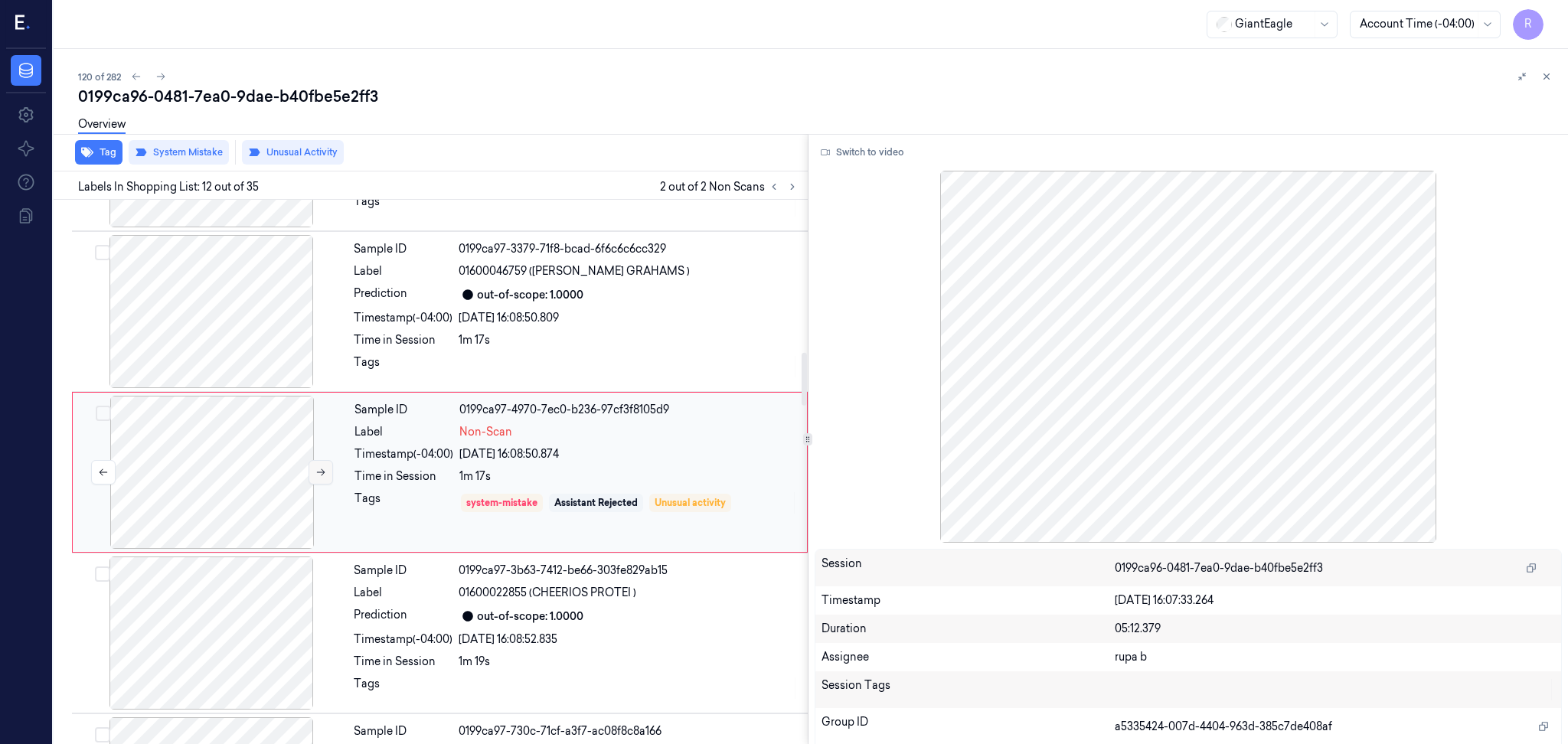
click at [321, 472] on icon at bounding box center [321, 472] width 8 height 7
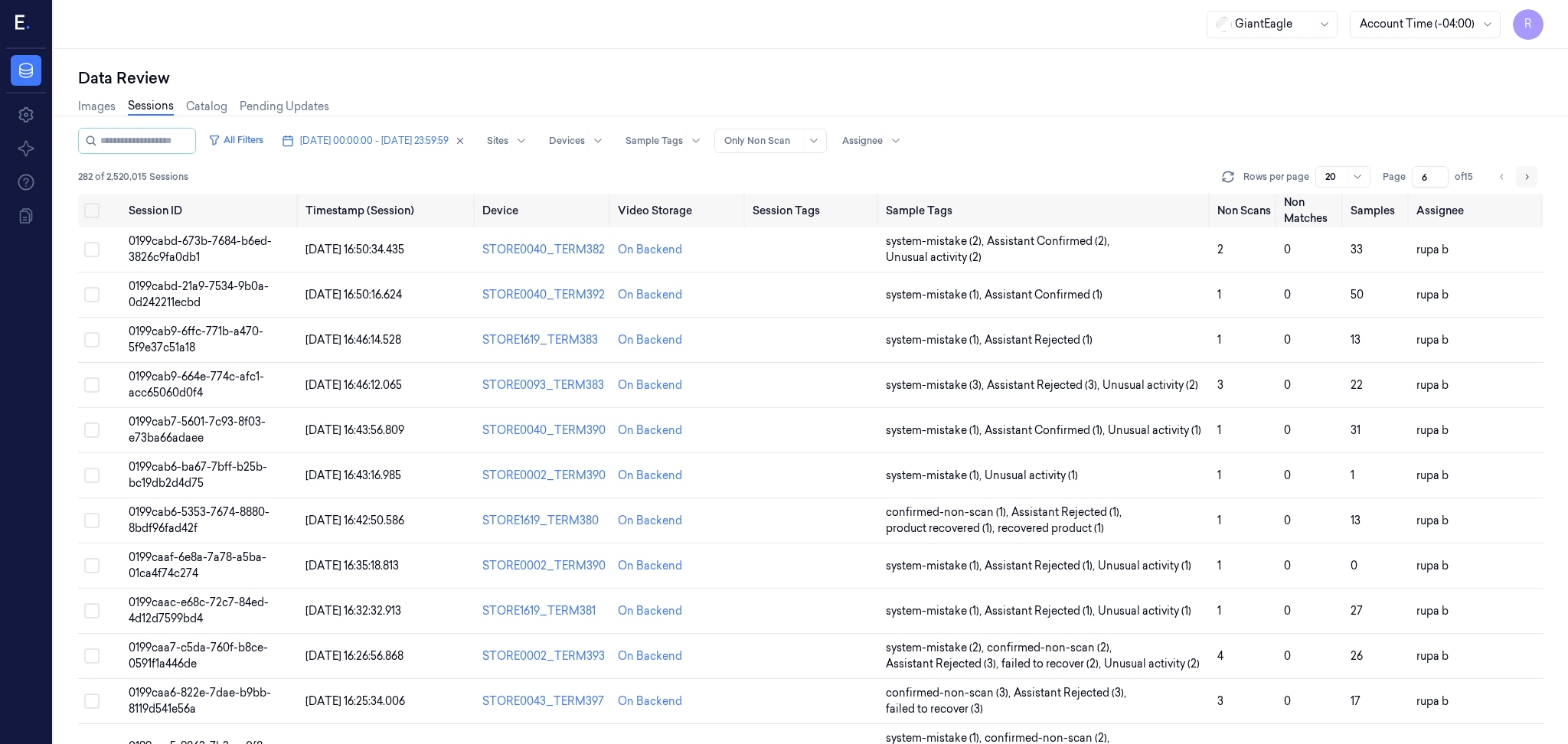
click at [1529, 176] on icon "Go to next page" at bounding box center [1527, 177] width 9 height 13
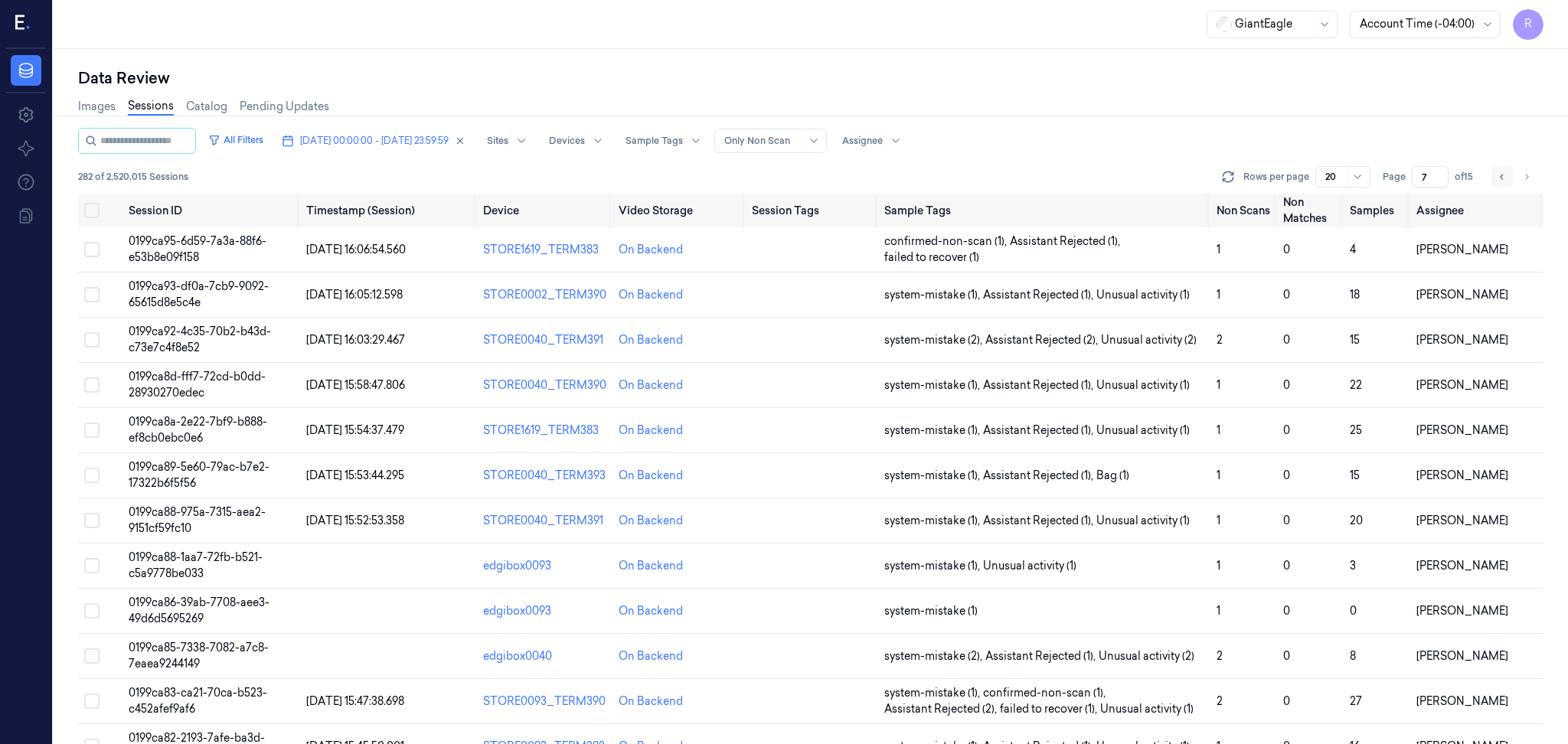
click at [1505, 178] on icon "Go to previous page" at bounding box center [1502, 177] width 9 height 13
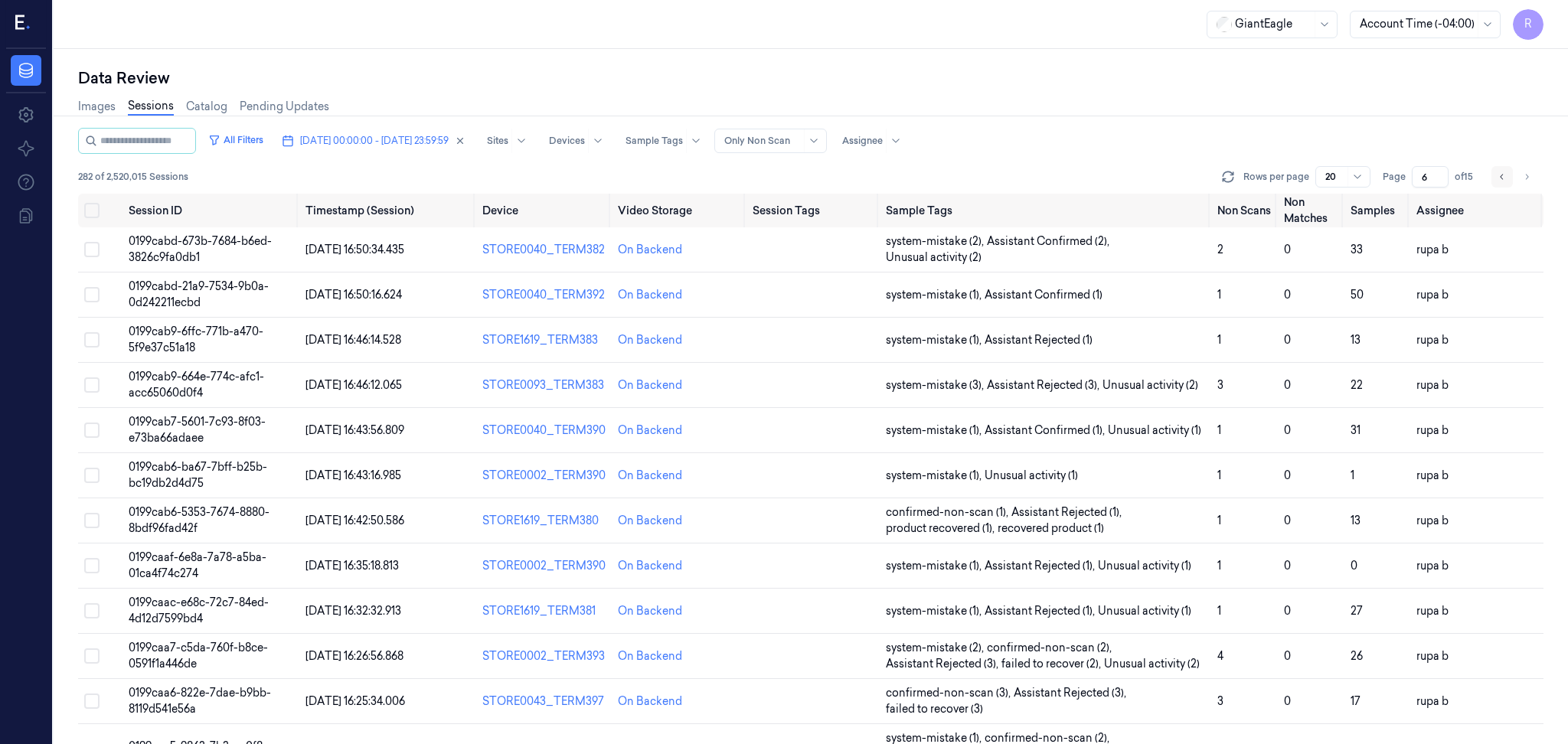
click at [1505, 178] on icon "Go to previous page" at bounding box center [1502, 177] width 9 height 13
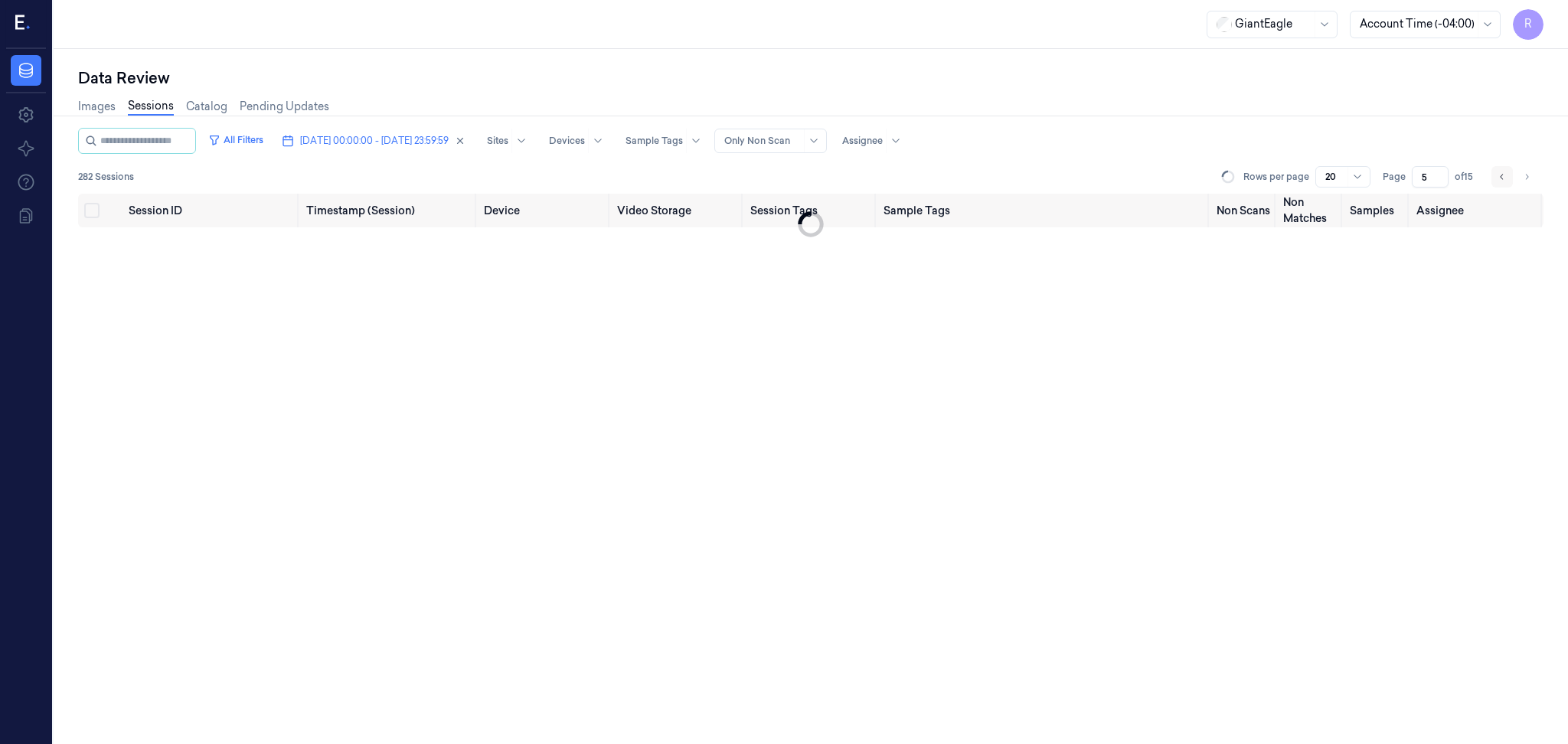
click at [1505, 178] on icon "Go to previous page" at bounding box center [1502, 177] width 9 height 13
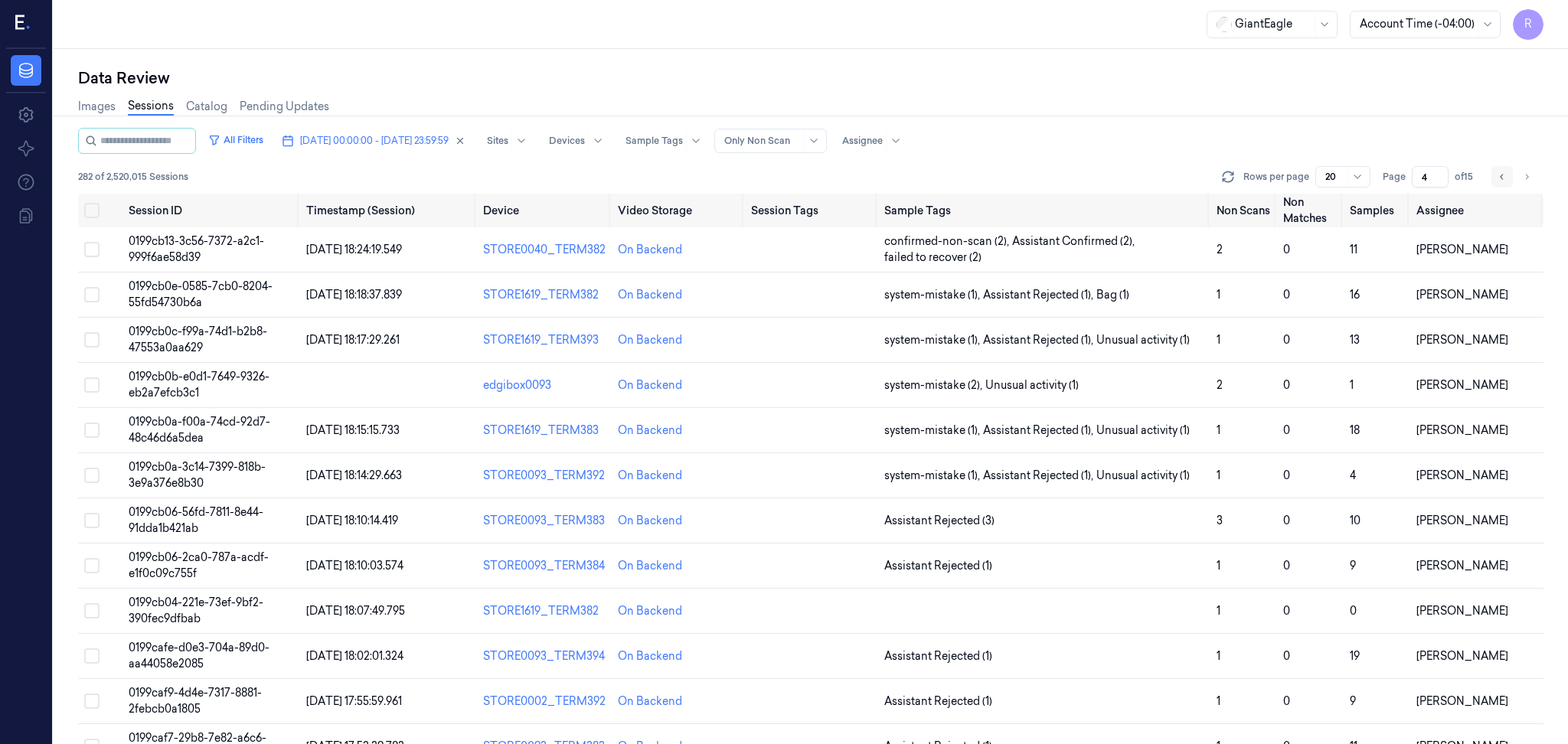
click at [1505, 178] on icon "Go to previous page" at bounding box center [1502, 177] width 9 height 13
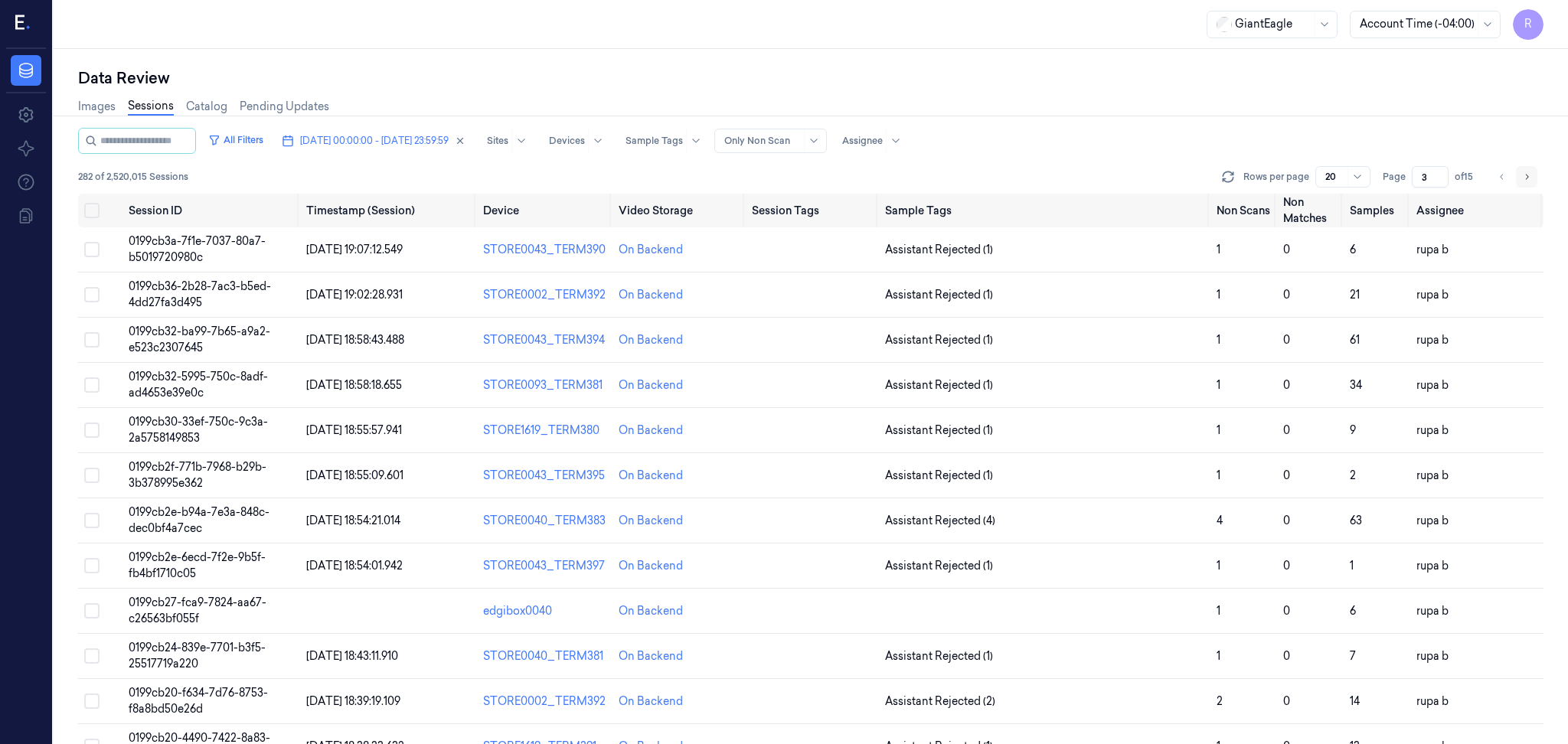
click at [1527, 173] on icon "Go to next page" at bounding box center [1527, 177] width 9 height 13
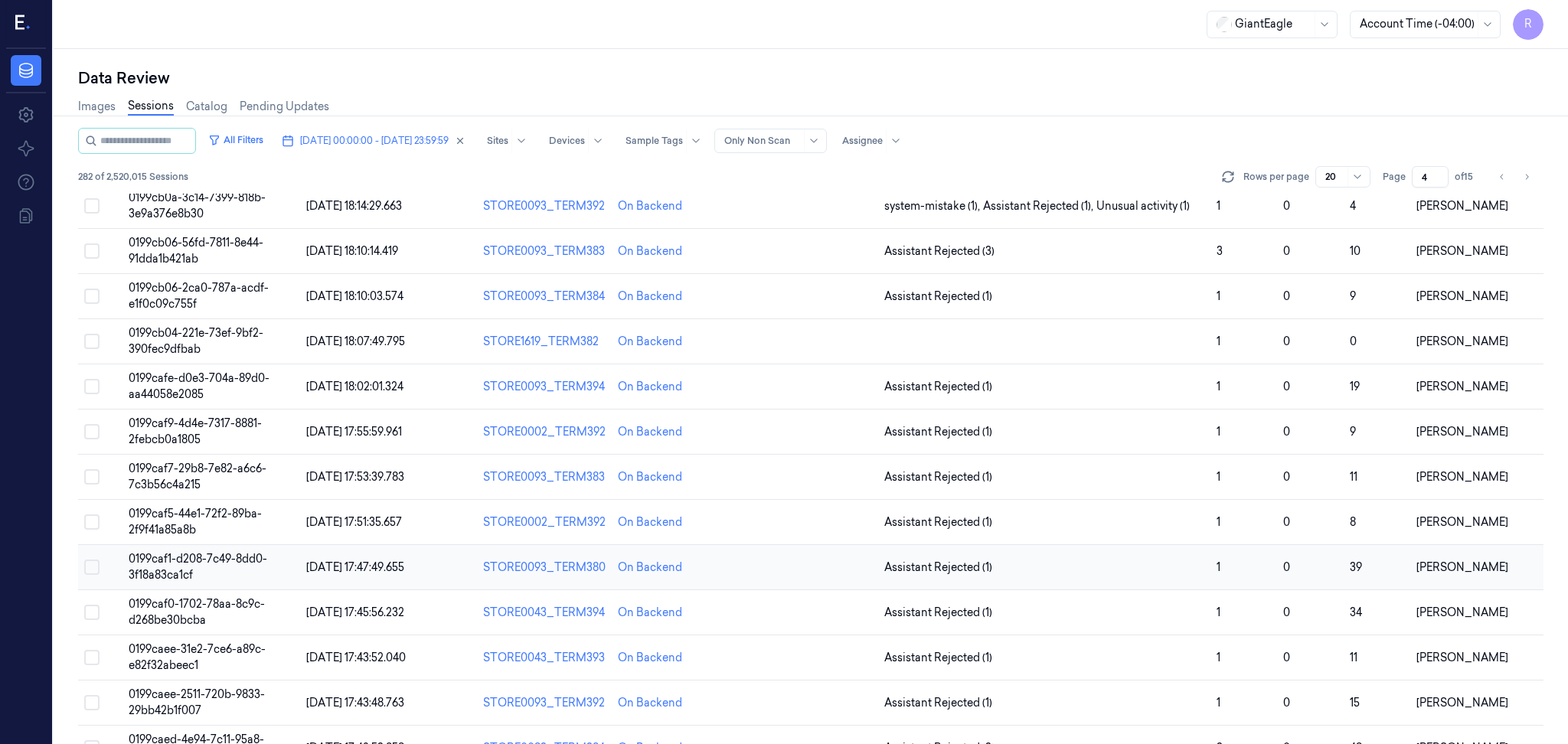
scroll to position [397, 0]
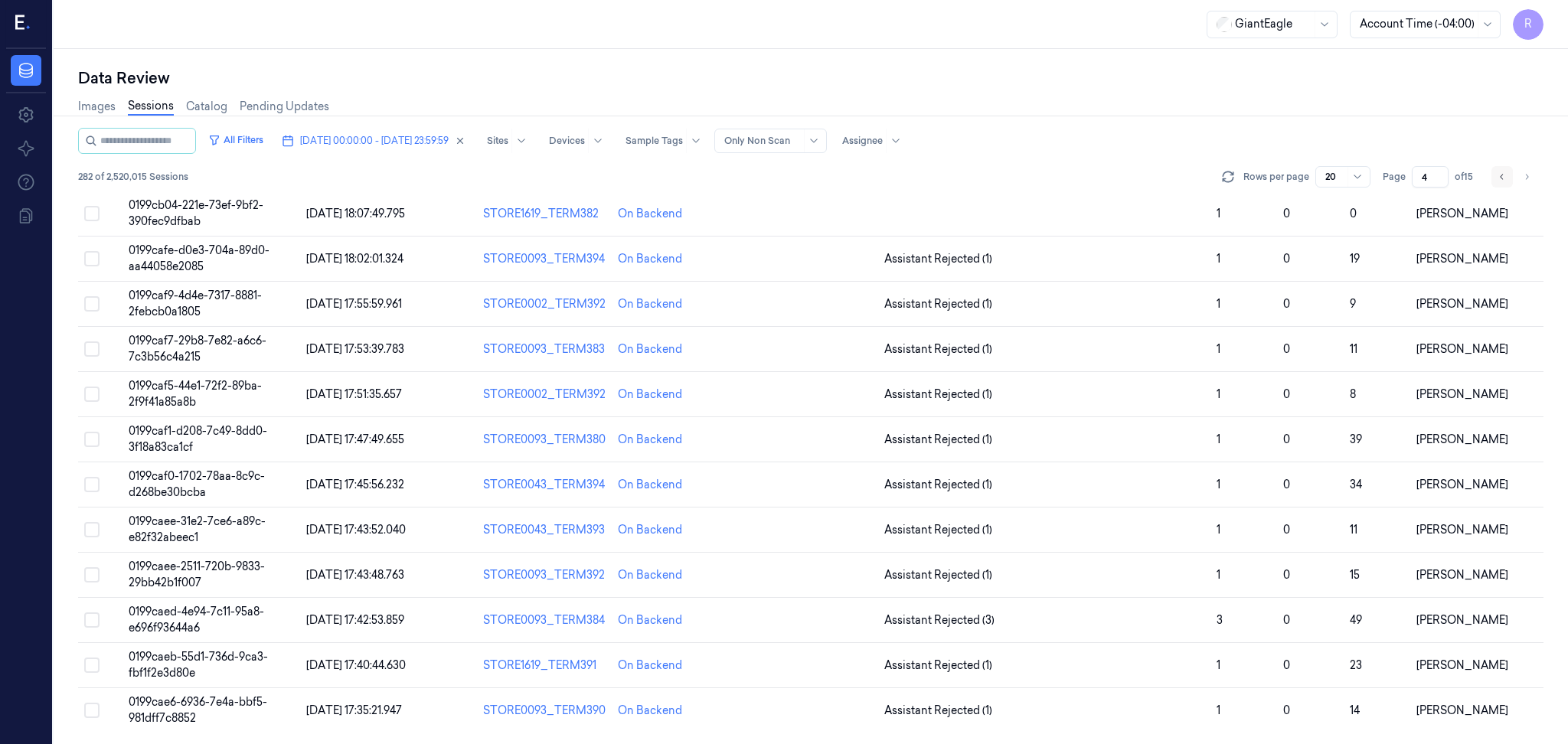
click at [1502, 185] on button "Go to previous page" at bounding box center [1502, 177] width 21 height 21
type input "3"
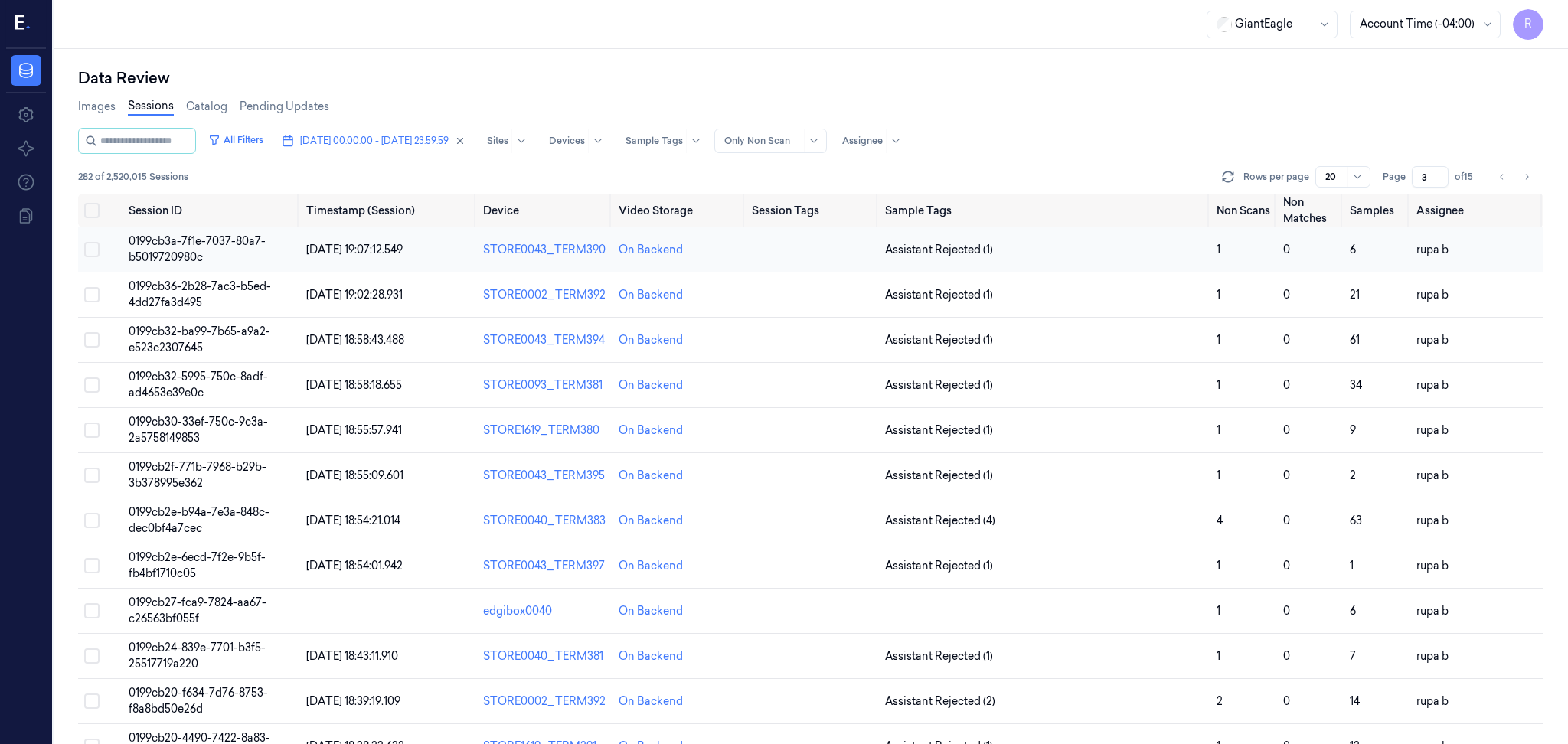
click at [164, 244] on span "0199cb3a-7f1e-7037-80a7-b5019720980c" at bounding box center [197, 248] width 137 height 29
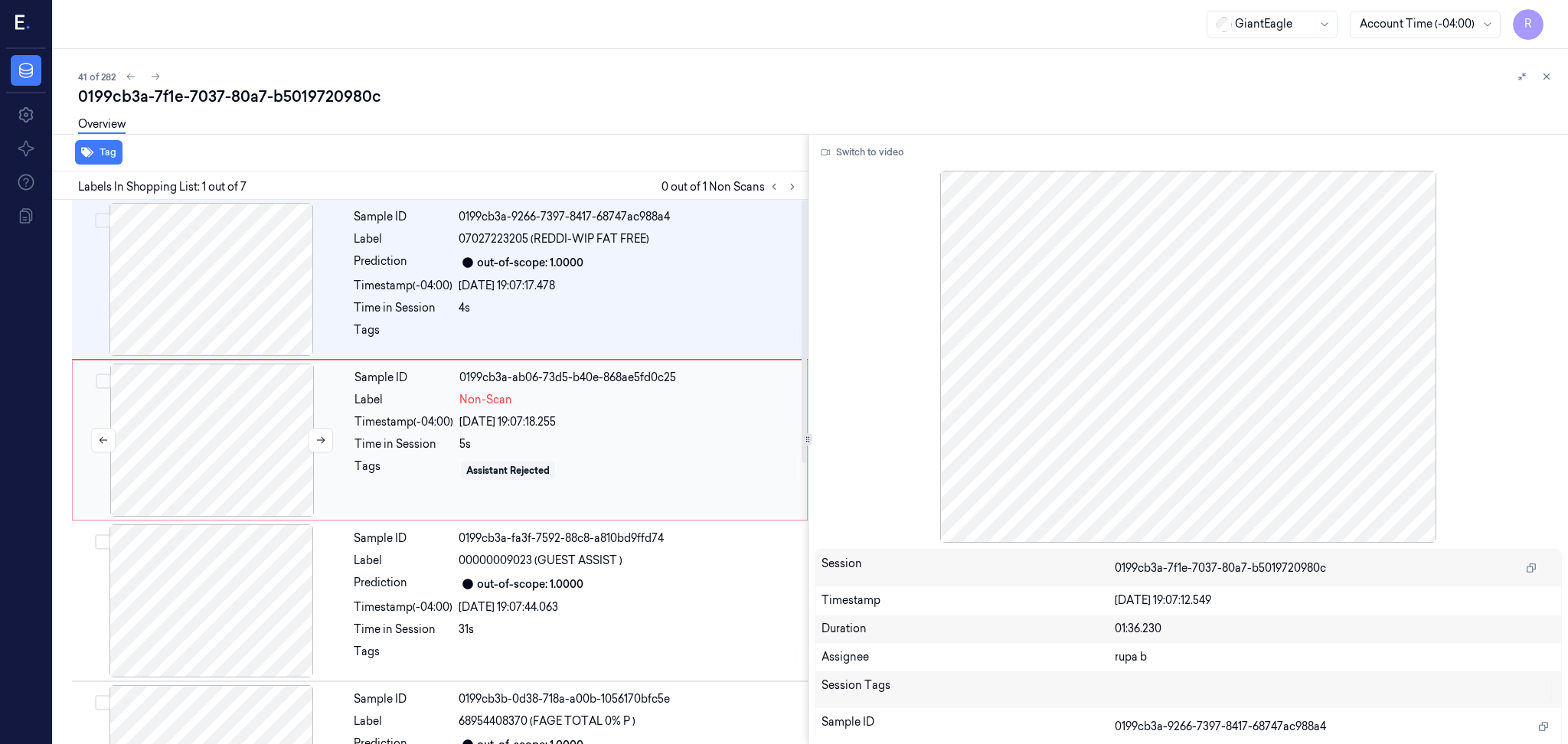
click at [292, 463] on div at bounding box center [212, 439] width 273 height 153
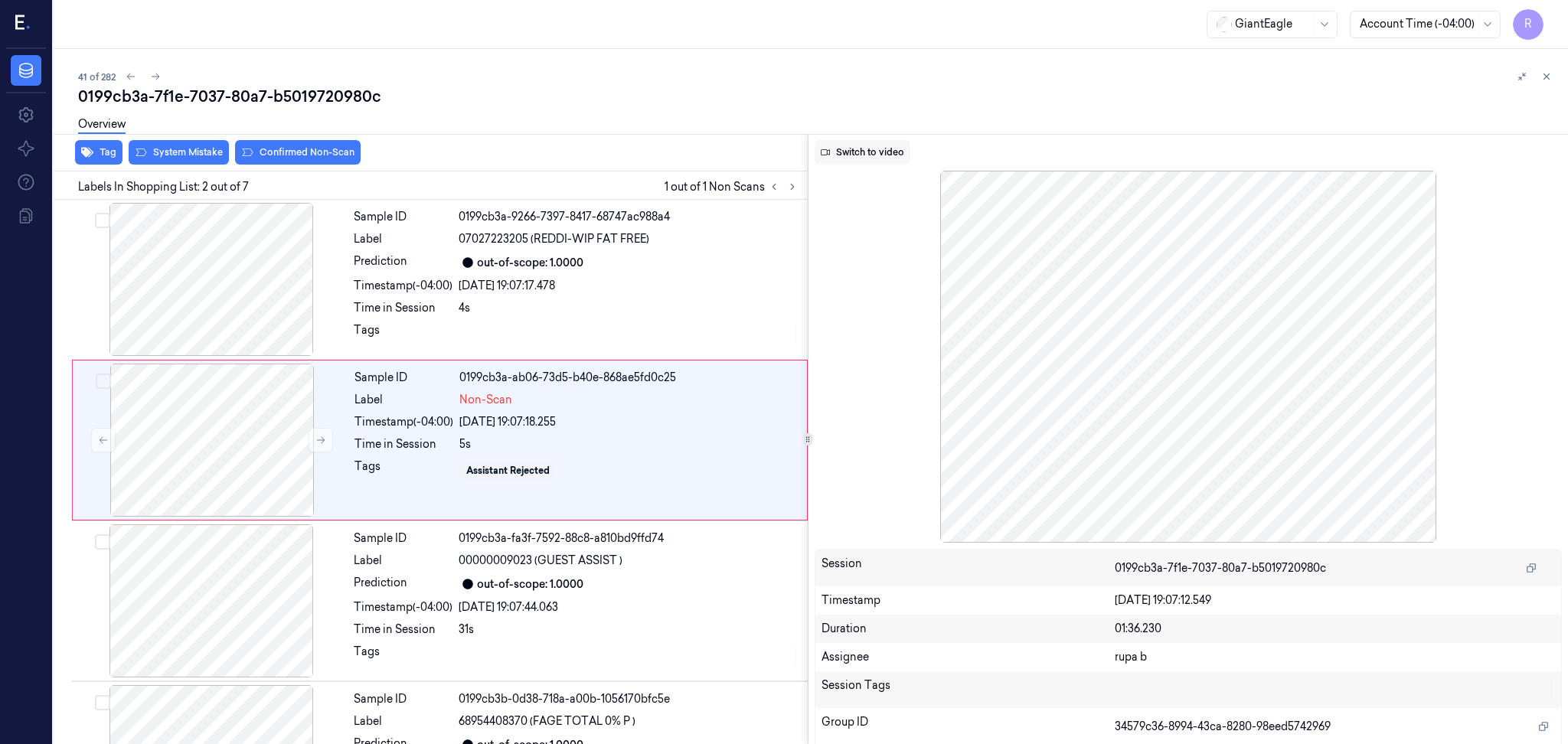
click at [815, 148] on button "Switch to video" at bounding box center [862, 152] width 96 height 24
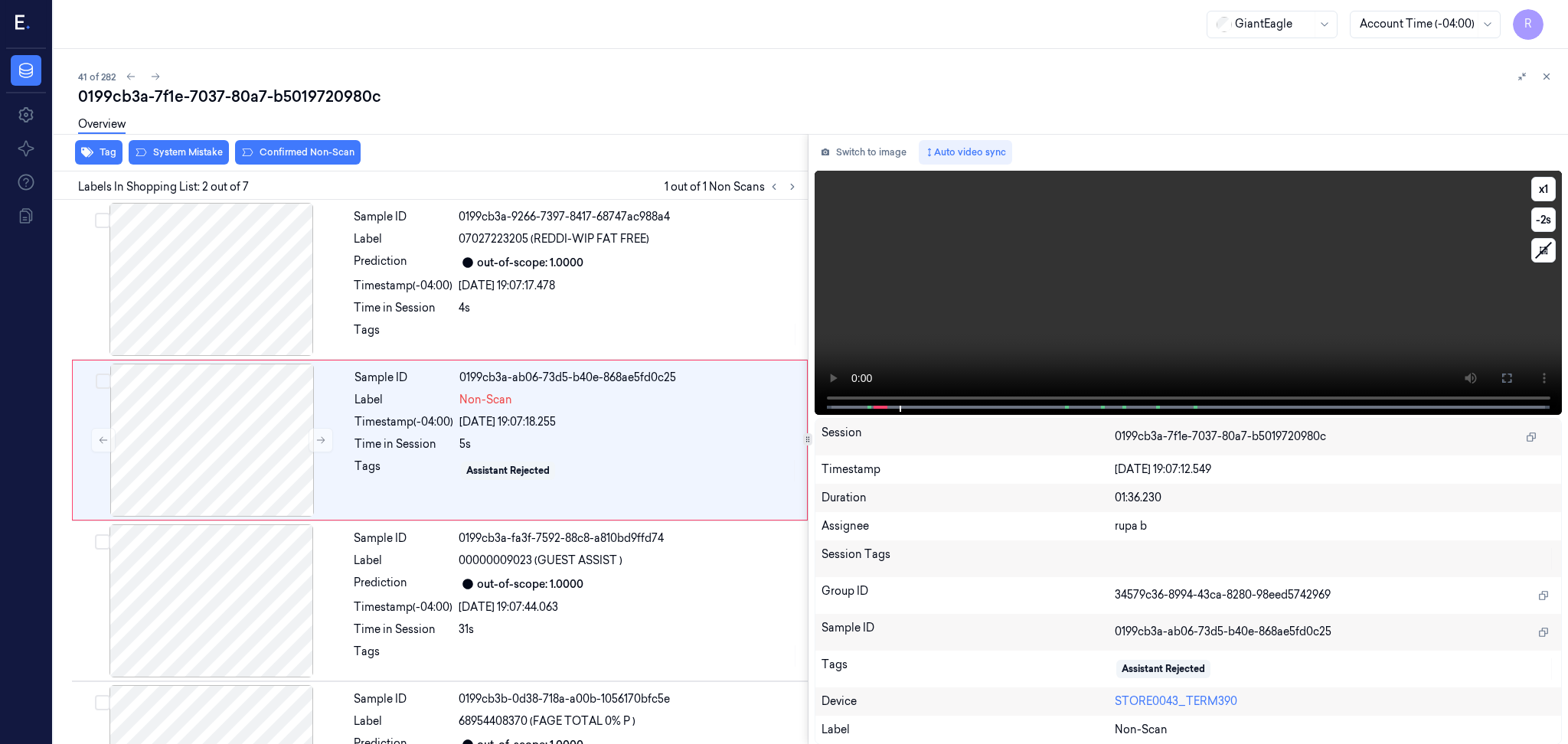
click at [1040, 319] on video at bounding box center [1188, 292] width 748 height 244
click at [1497, 377] on button at bounding box center [1506, 378] width 24 height 24
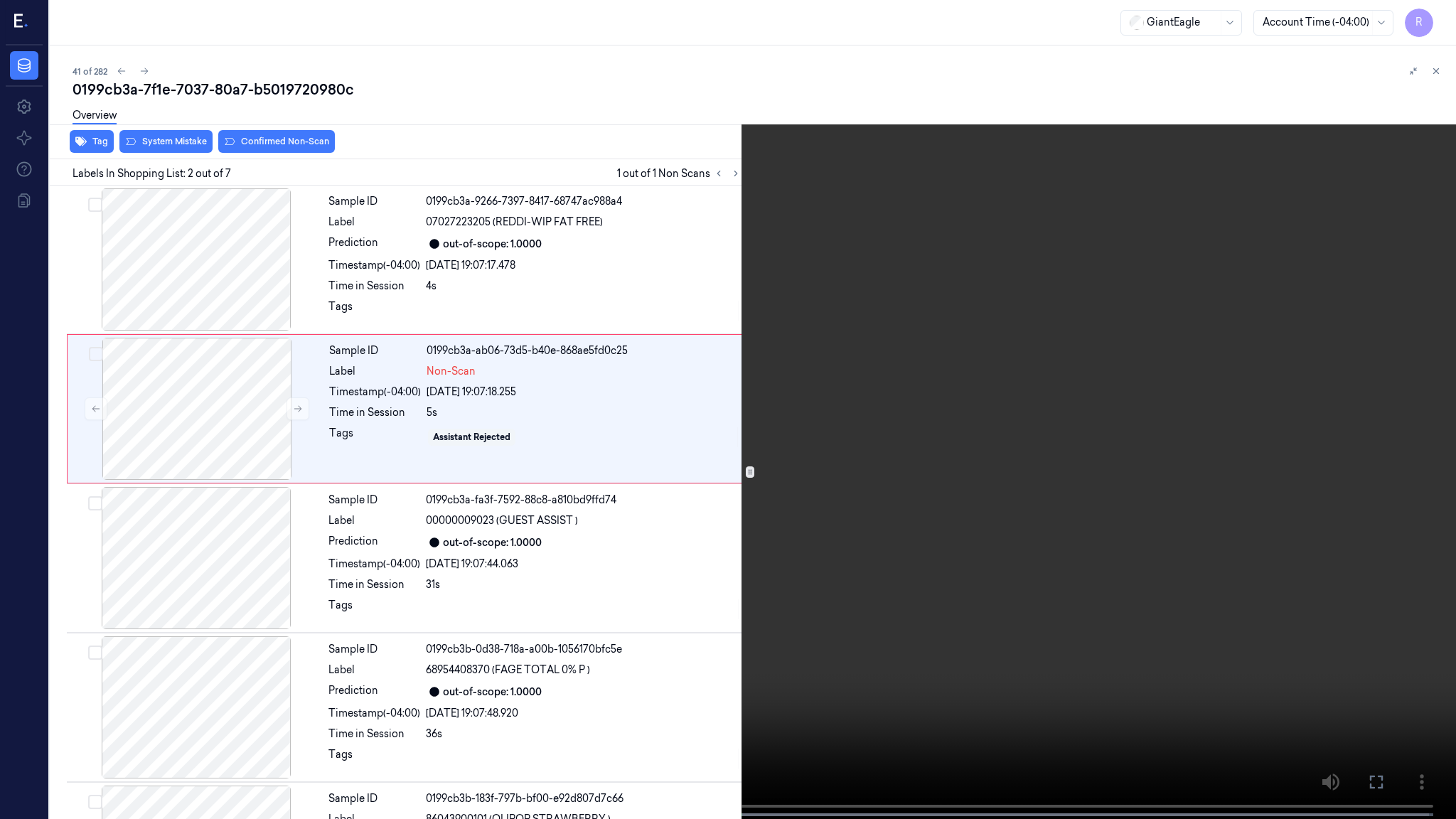
click at [327, 436] on video at bounding box center [728, 411] width 1456 height 822
click at [243, 399] on video at bounding box center [728, 411] width 1456 height 822
click at [1442, 15] on button "x 1" at bounding box center [1439, 17] width 22 height 22
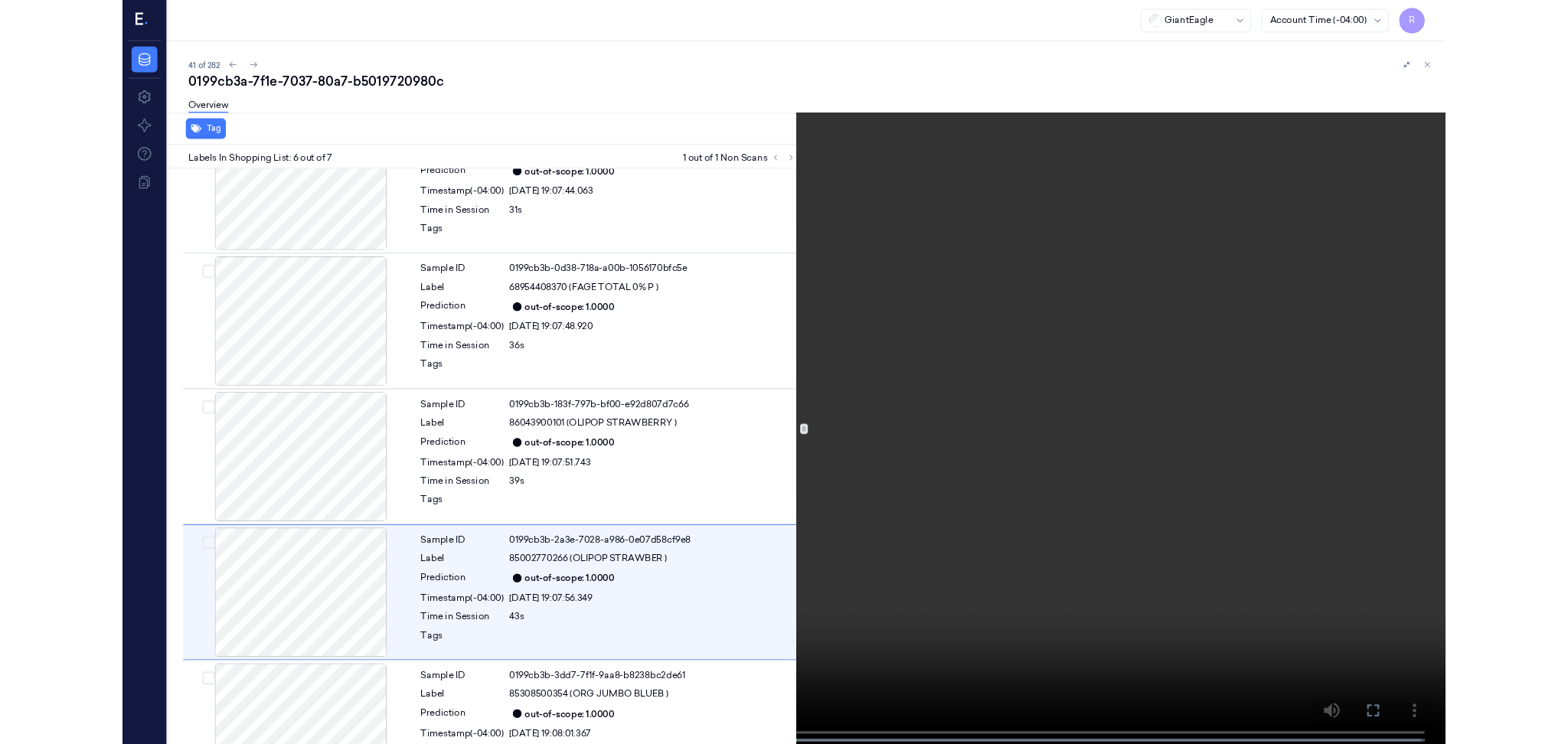
scroll to position [447, 0]
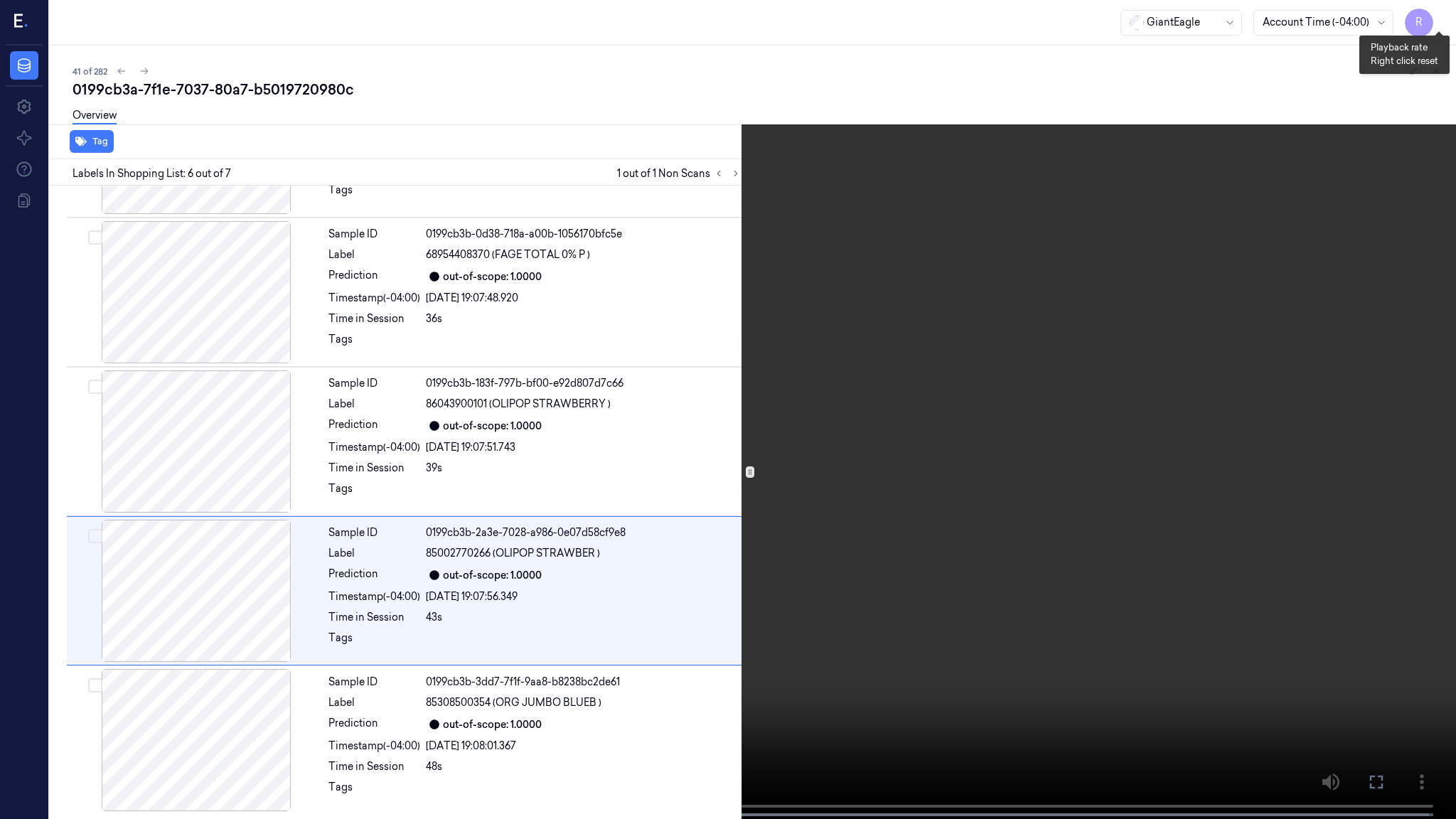
click at [1437, 12] on button "x 2" at bounding box center [1439, 17] width 22 height 22
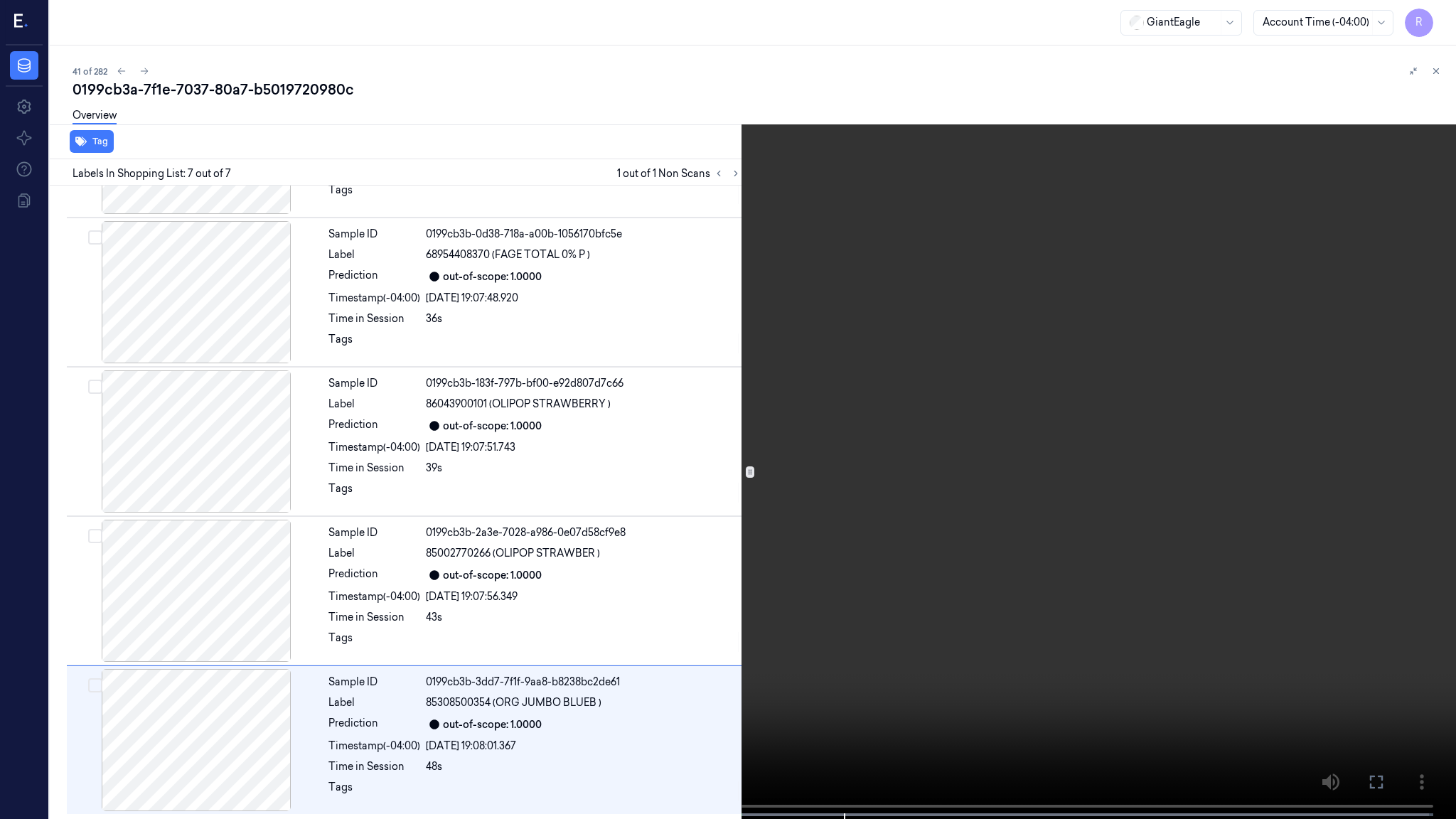
click at [792, 519] on video at bounding box center [728, 411] width 1456 height 822
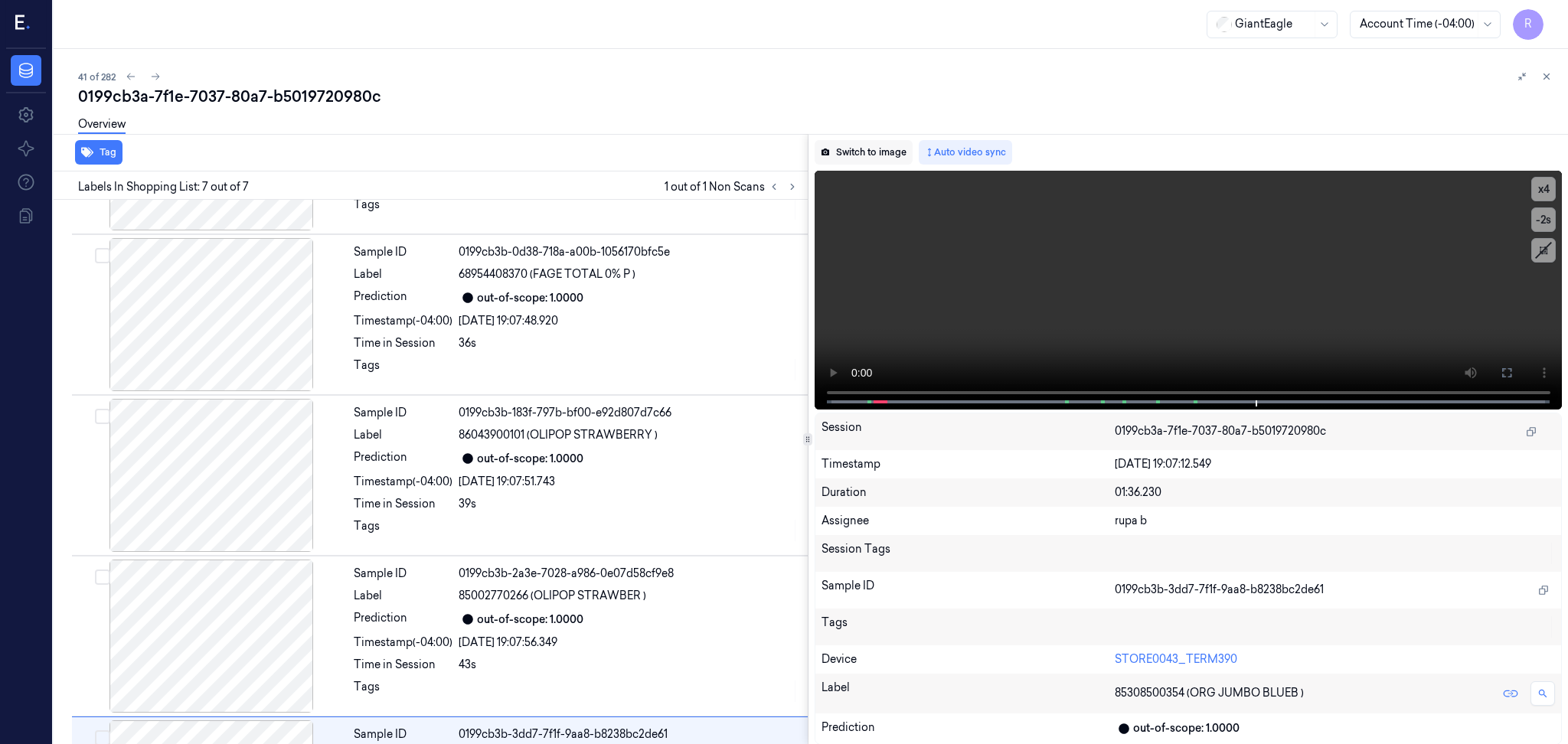
click at [885, 140] on button "Switch to image" at bounding box center [864, 152] width 98 height 24
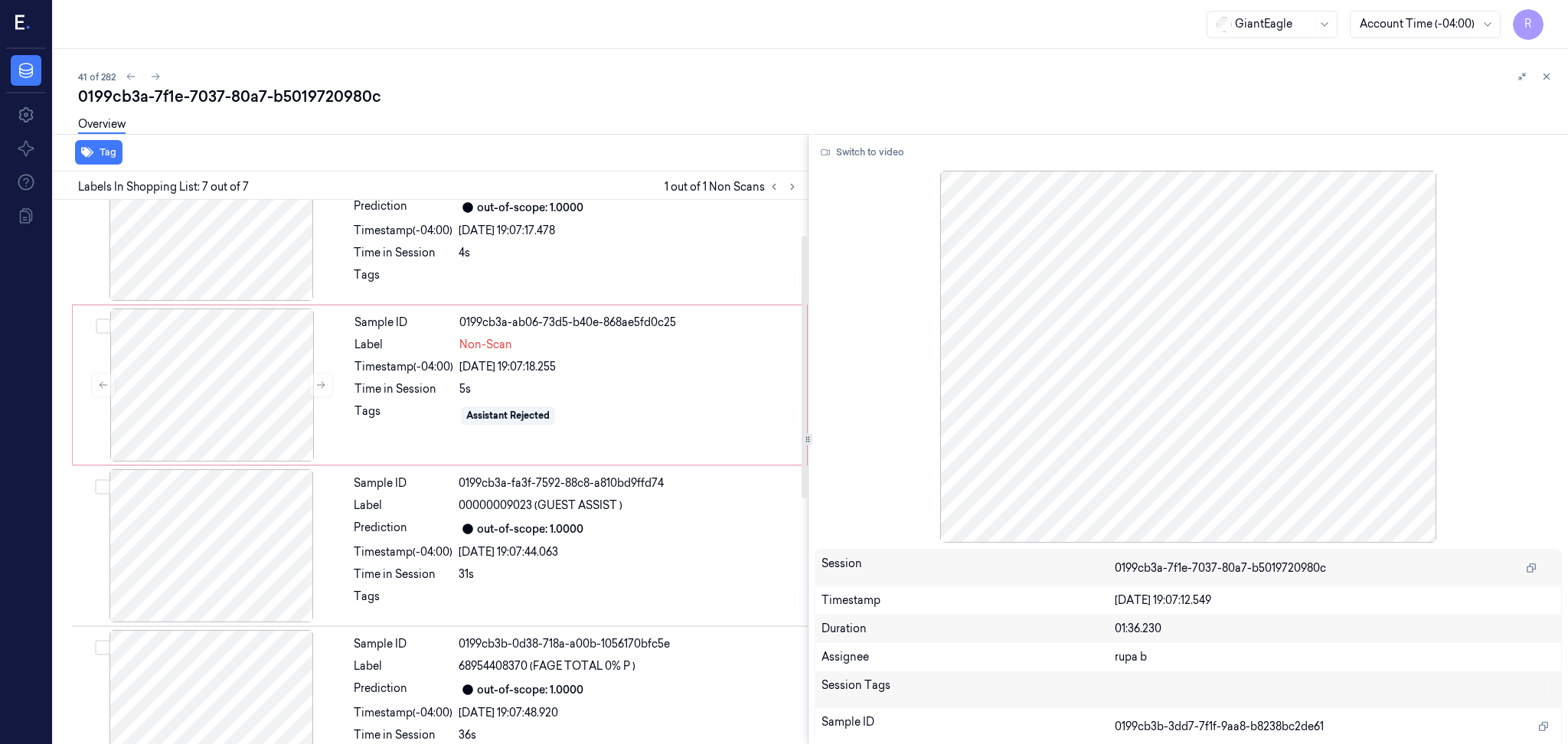
scroll to position [0, 0]
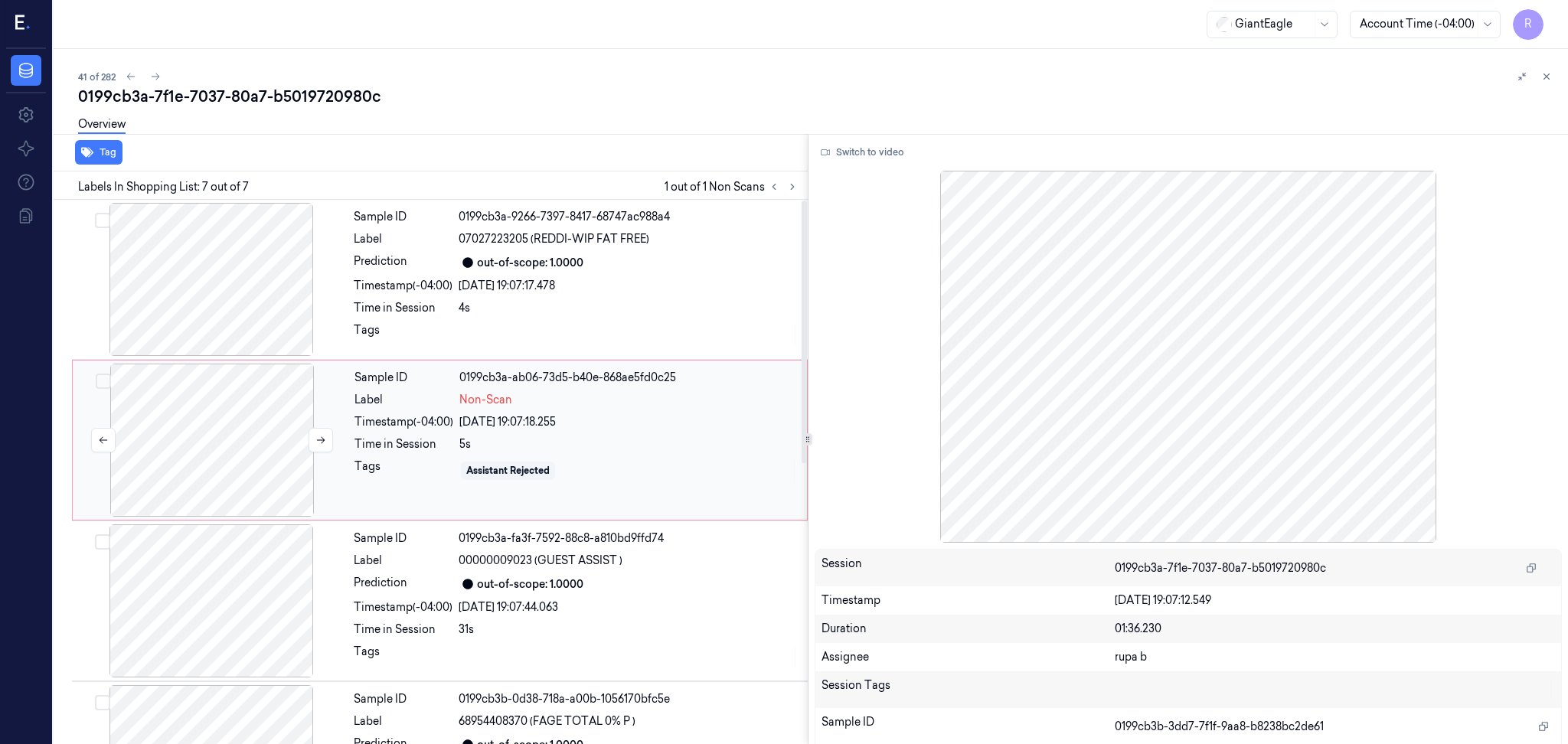
click at [245, 436] on div at bounding box center [212, 439] width 273 height 153
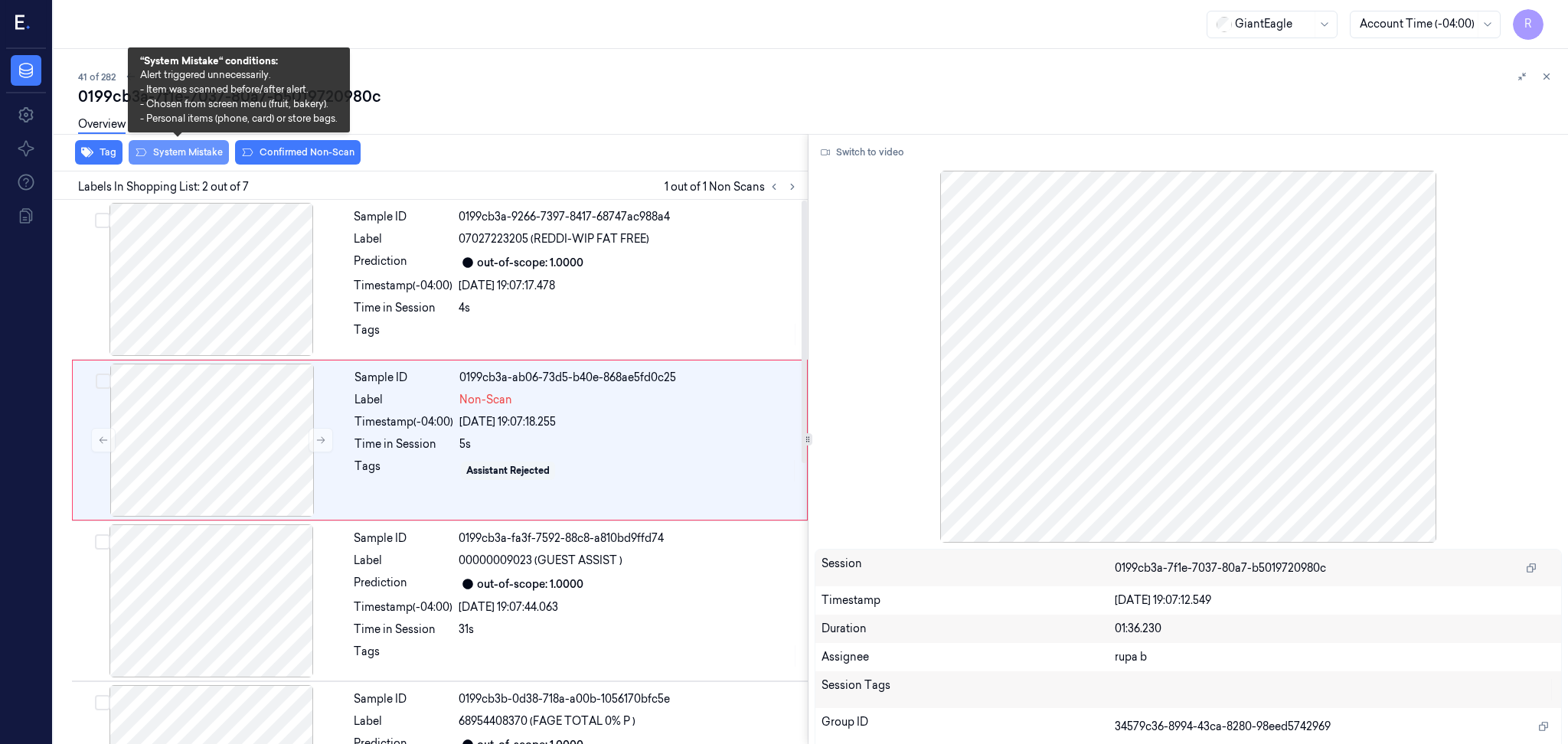
click at [182, 153] on button "System Mistake" at bounding box center [179, 152] width 100 height 24
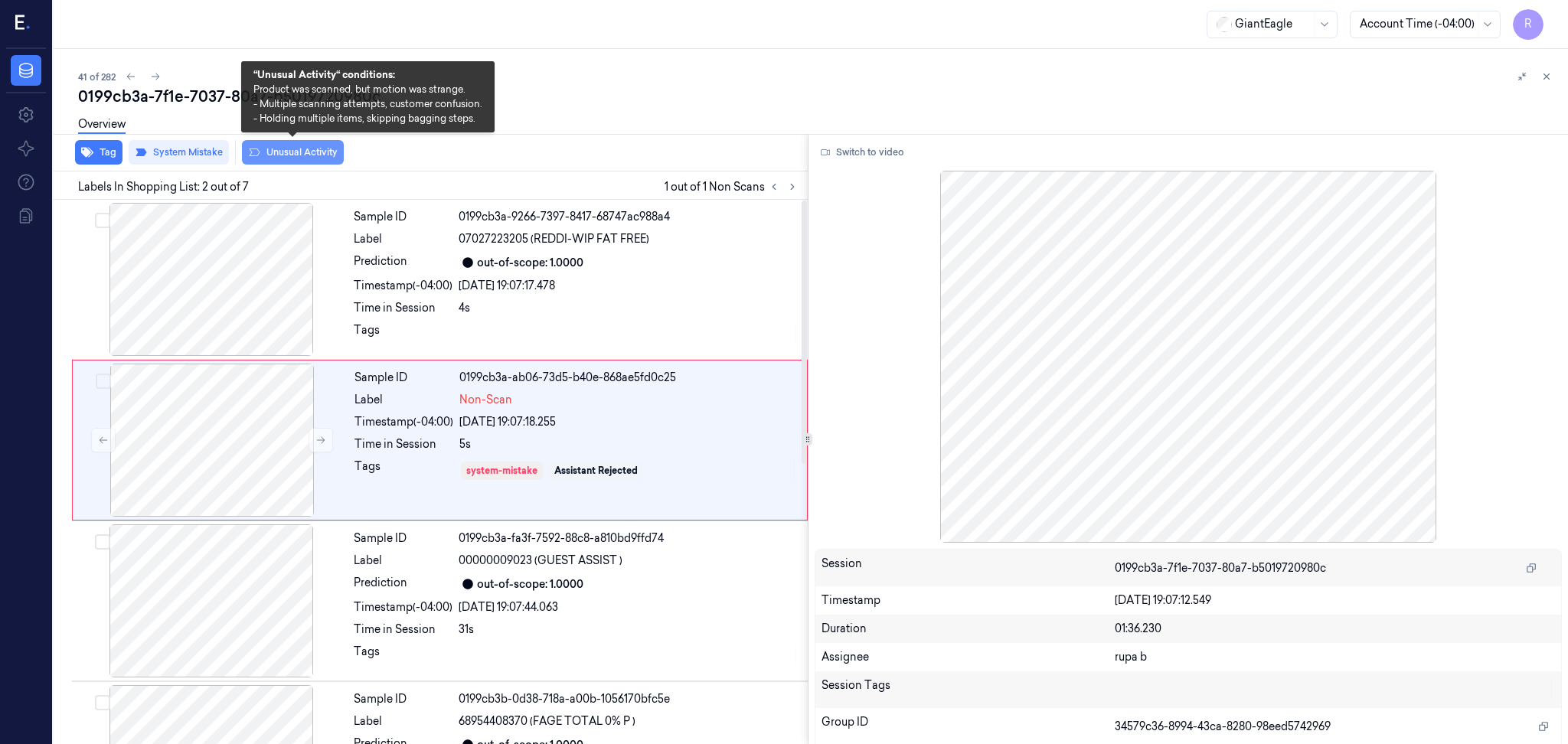
click at [314, 147] on button "Unusual Activity" at bounding box center [293, 152] width 102 height 24
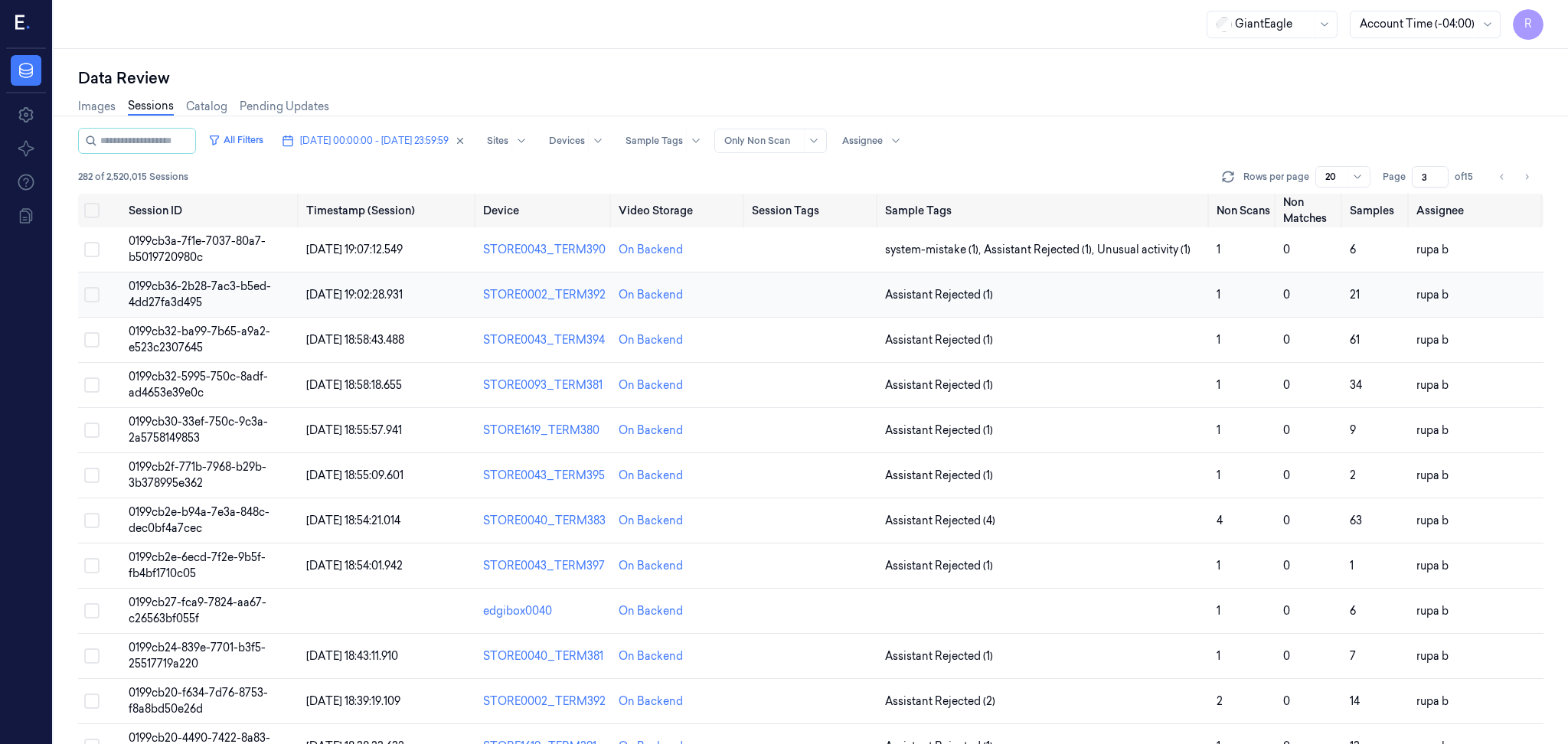
click at [236, 297] on td "0199cb36-2b28-7ac3-b5ed-4dd27fa3d495" at bounding box center [211, 295] width 178 height 46
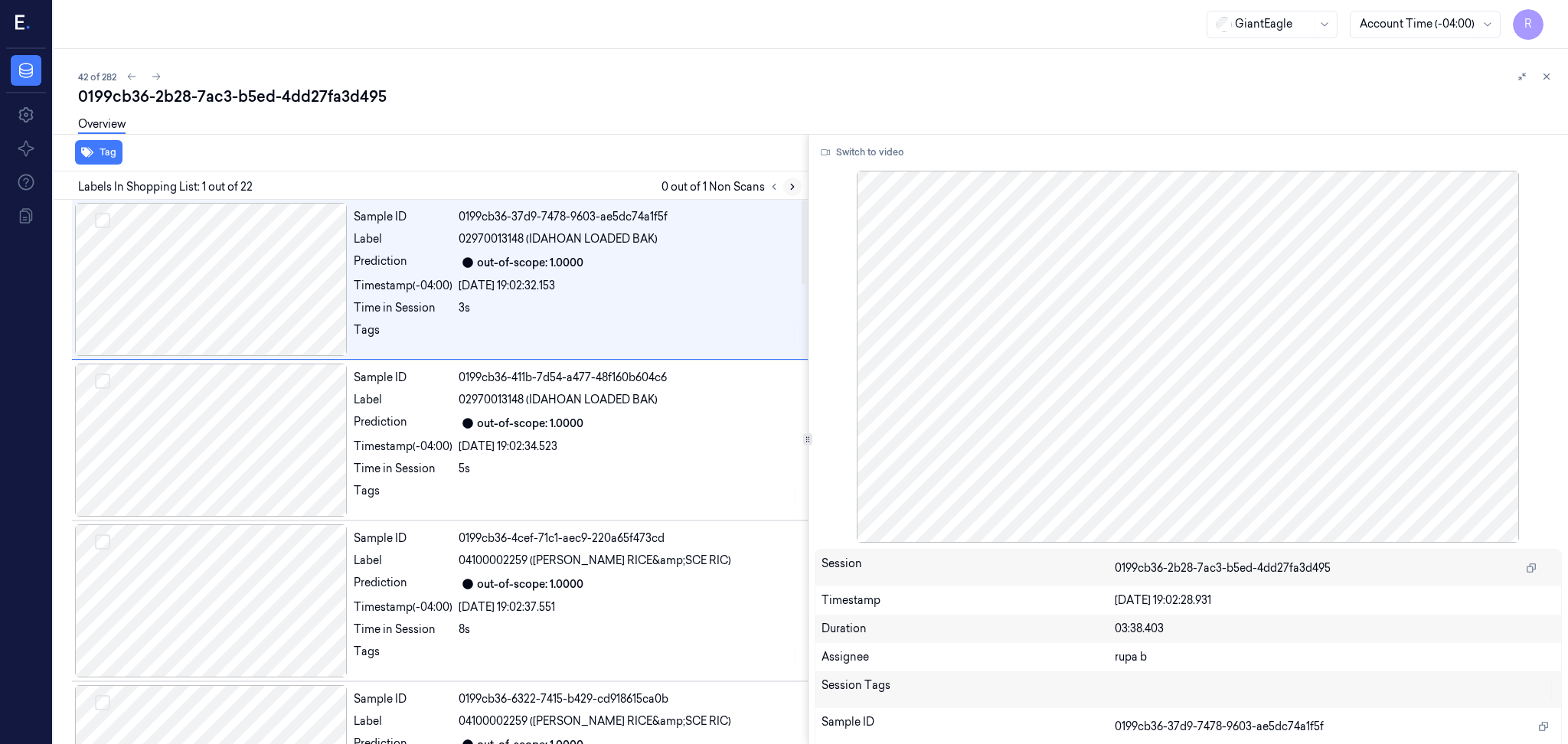
click at [785, 183] on button at bounding box center [792, 187] width 19 height 19
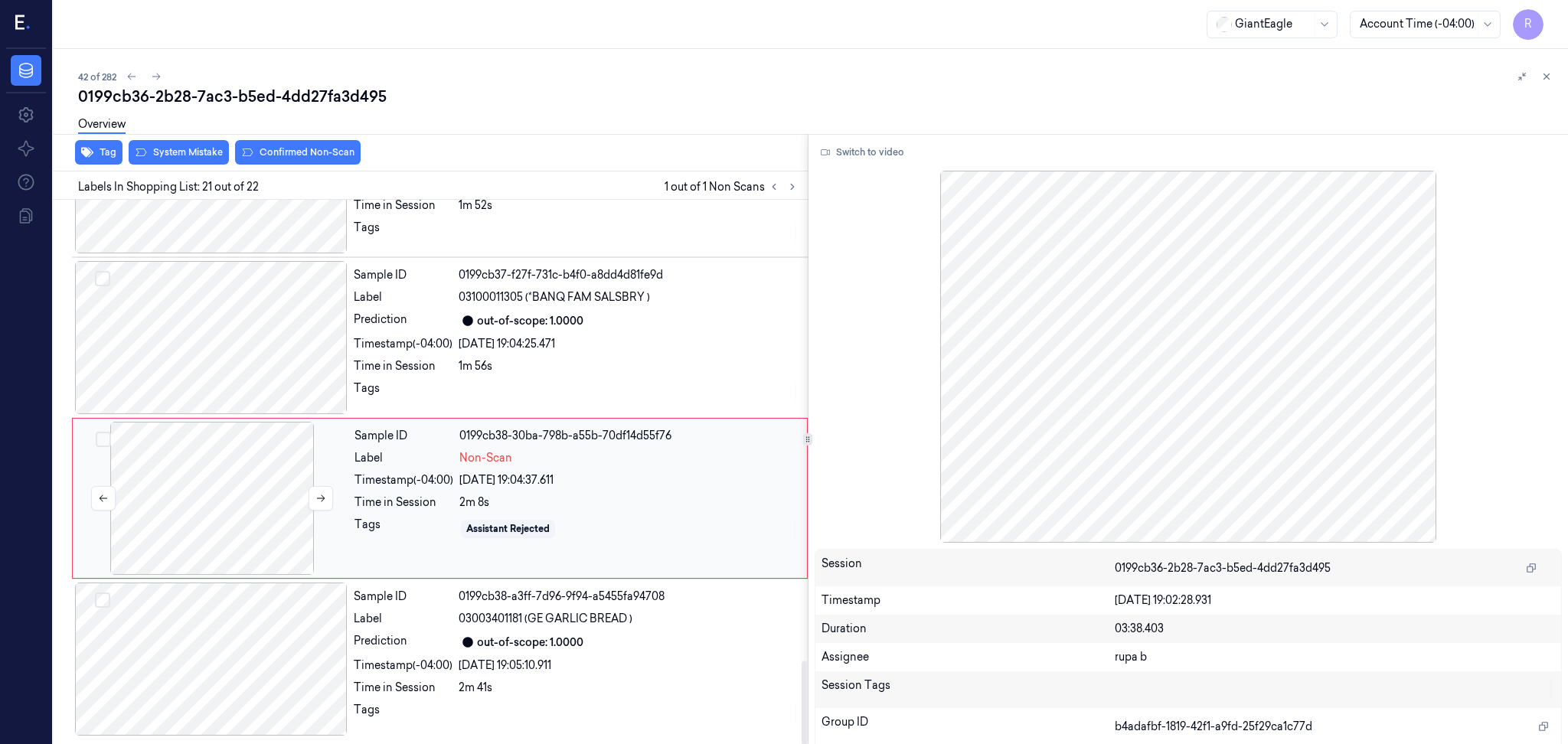
click at [324, 468] on div at bounding box center [212, 497] width 273 height 153
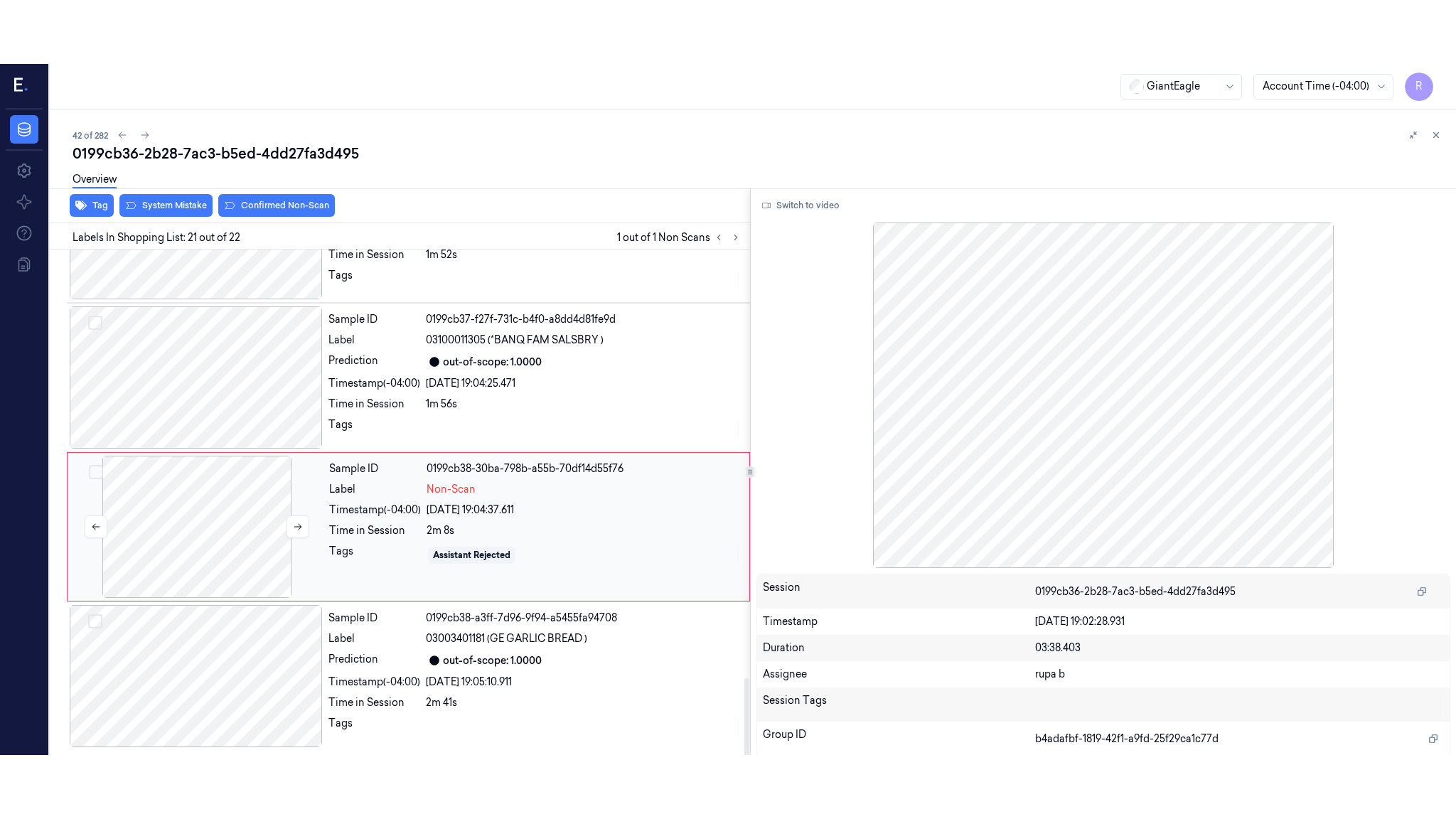
scroll to position [2785, 0]
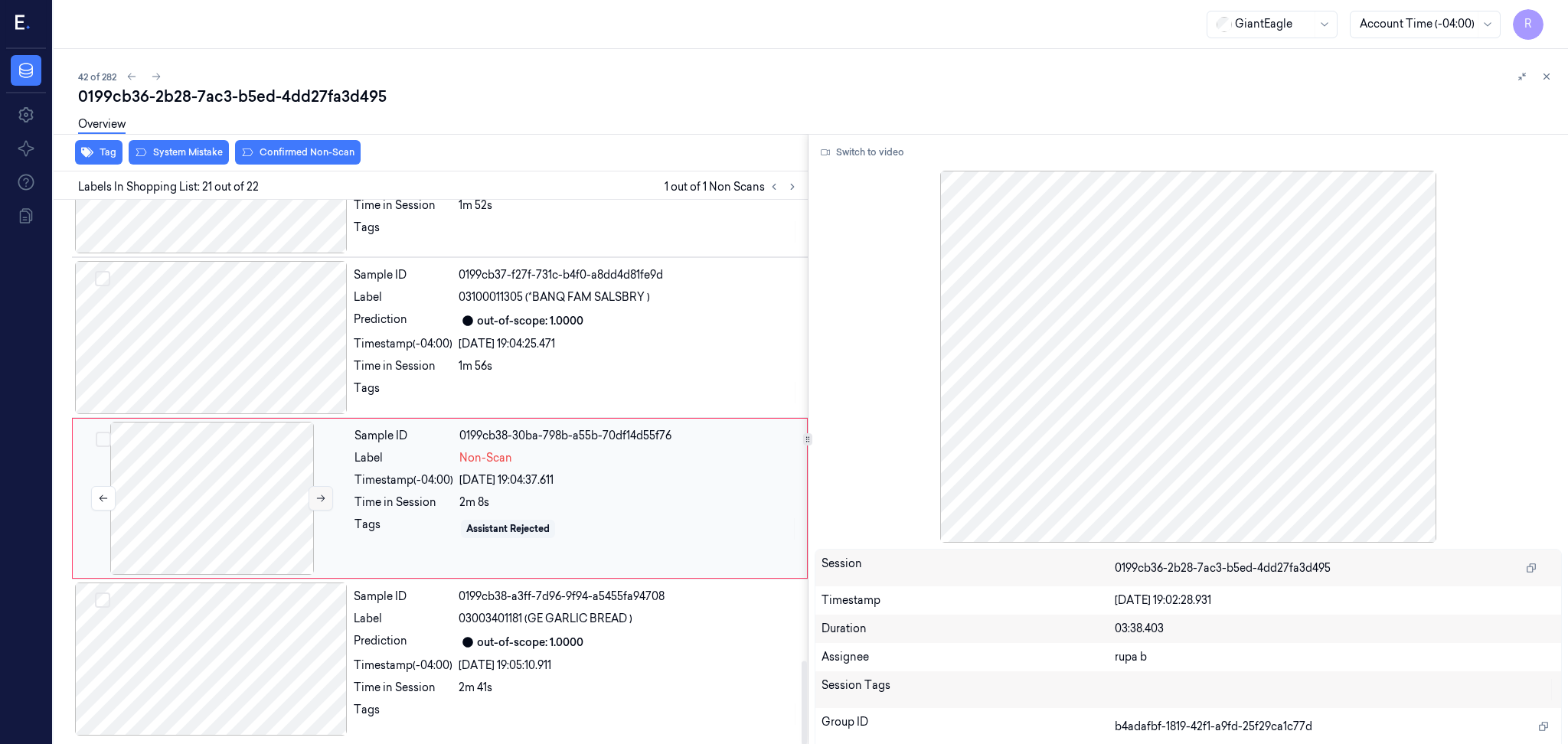
click at [331, 506] on button at bounding box center [320, 497] width 24 height 24
click at [860, 158] on button "Switch to video" at bounding box center [862, 152] width 96 height 24
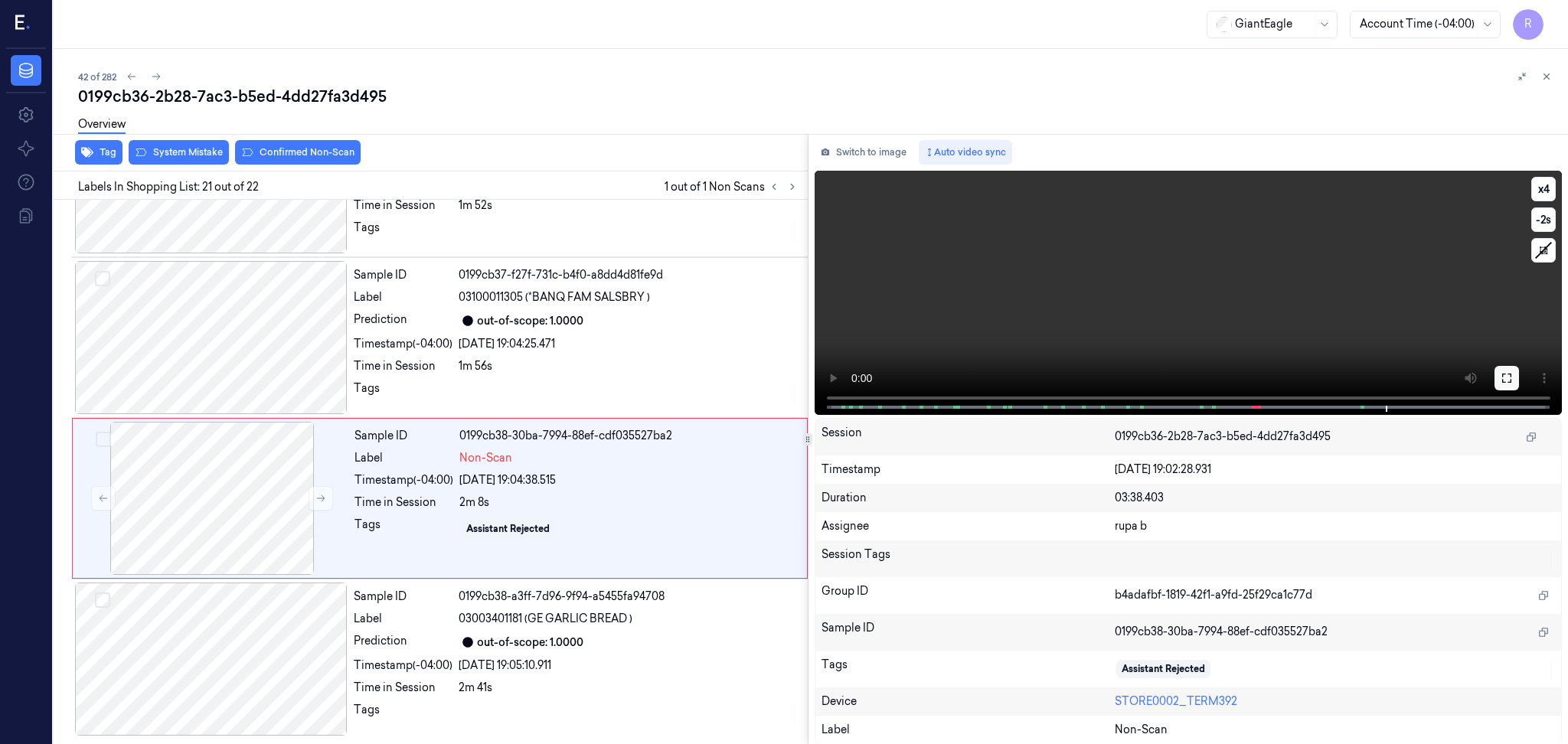
click at [1501, 379] on icon at bounding box center [1507, 379] width 13 height 13
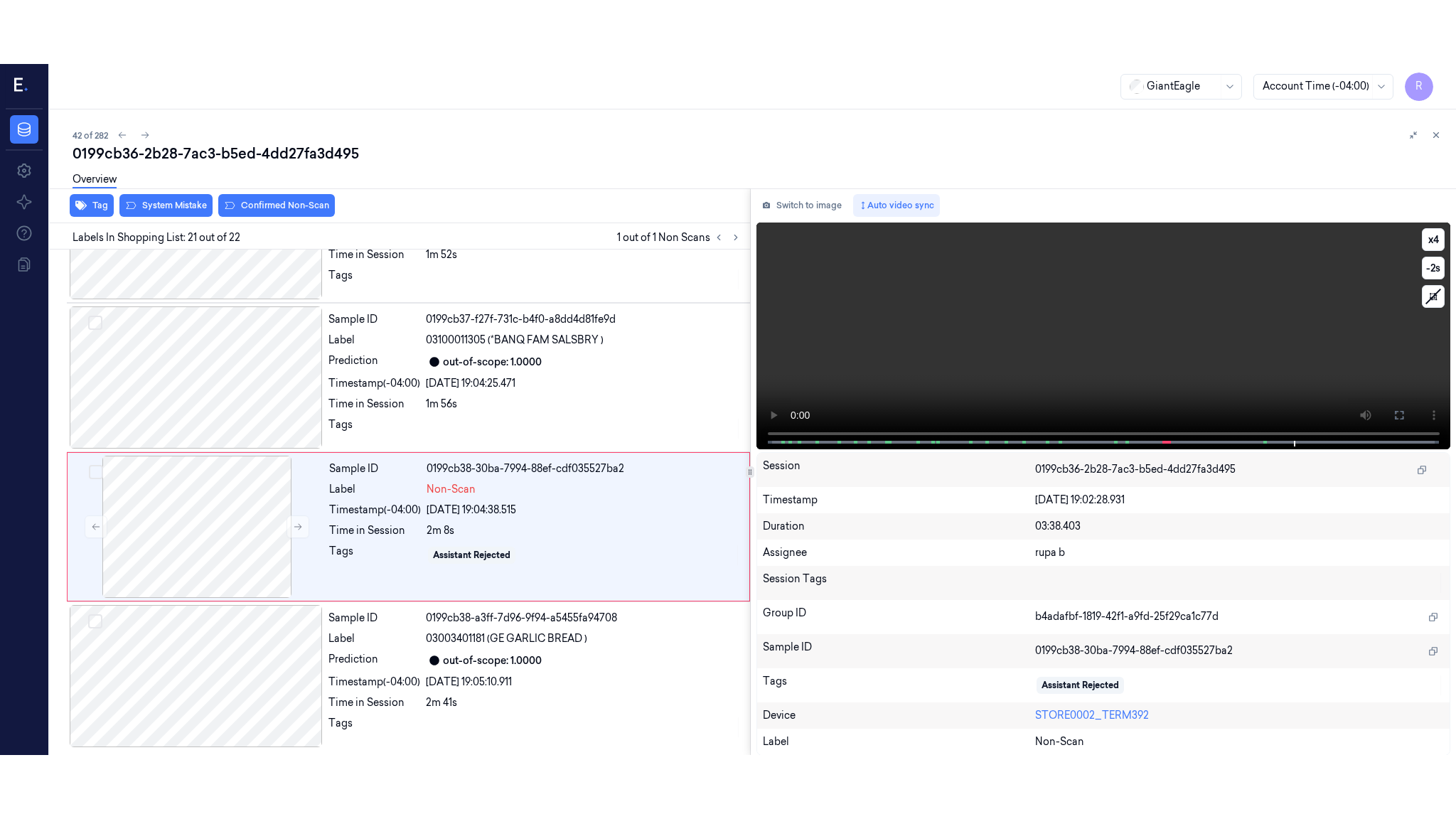
scroll to position [2658, 0]
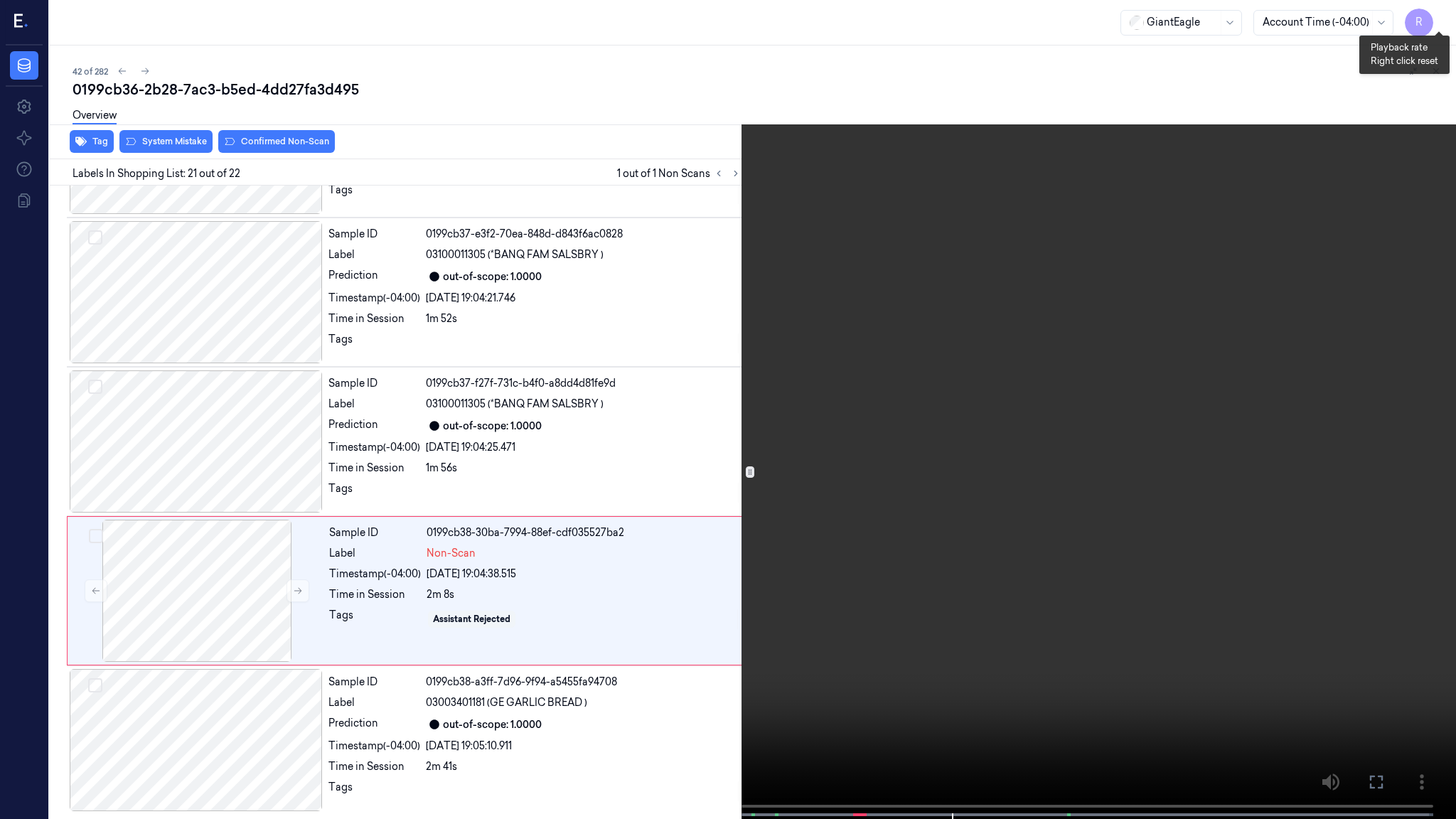
click at [1437, 12] on button "x 4" at bounding box center [1439, 17] width 22 height 22
click at [1437, 12] on button "x 1" at bounding box center [1439, 17] width 22 height 22
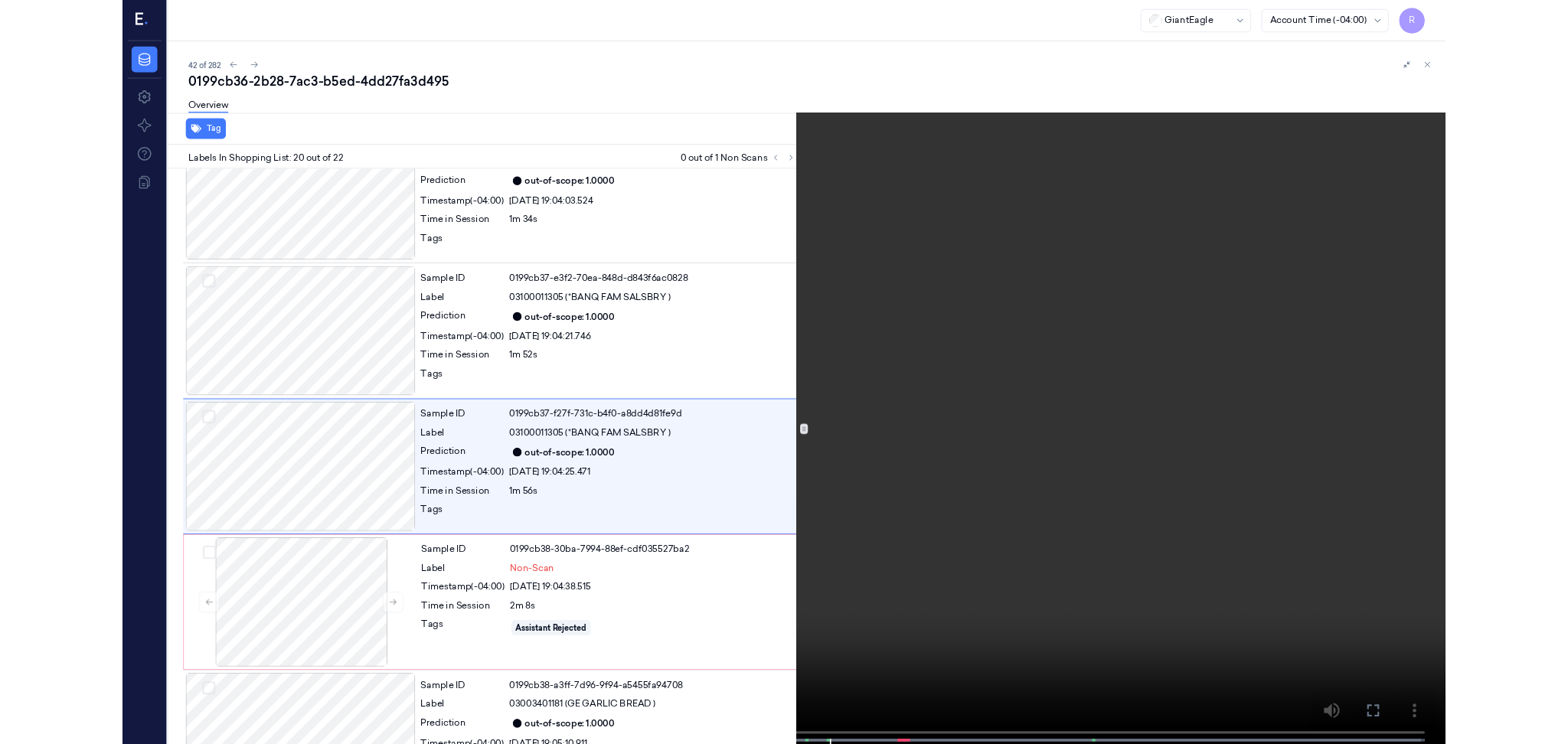
scroll to position [2794, 0]
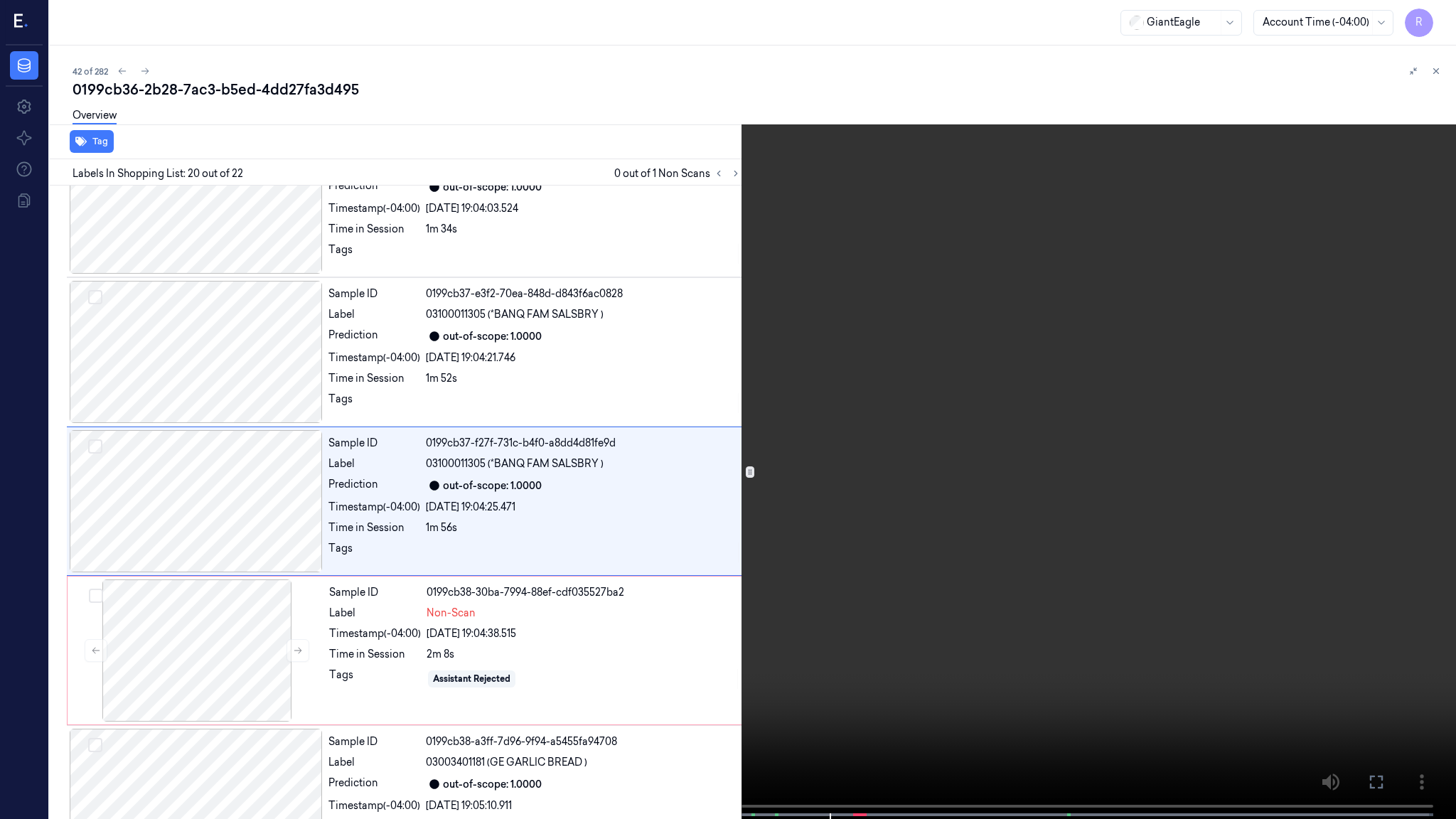
click at [871, 445] on video at bounding box center [728, 411] width 1456 height 822
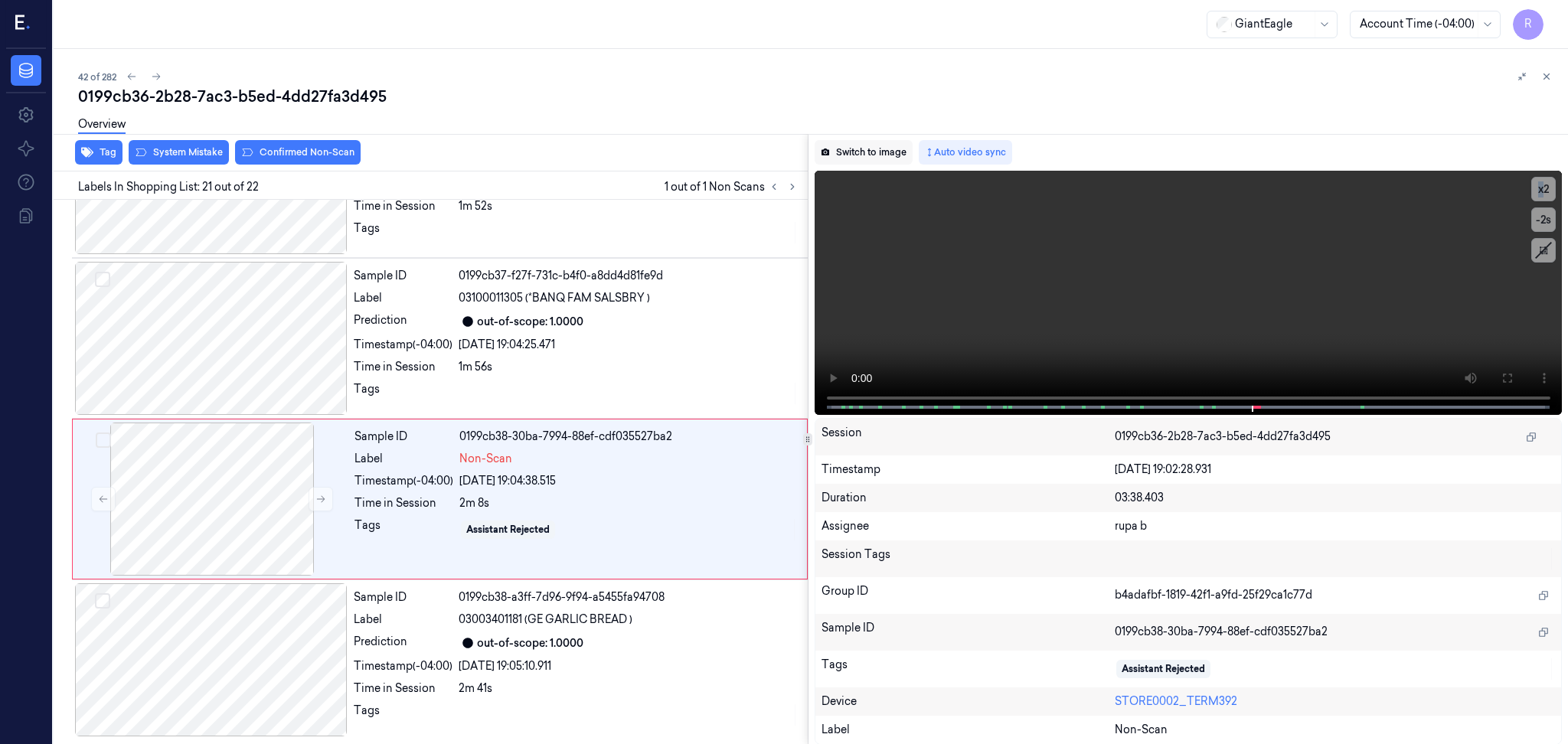
click at [861, 159] on button "Switch to image" at bounding box center [864, 152] width 98 height 24
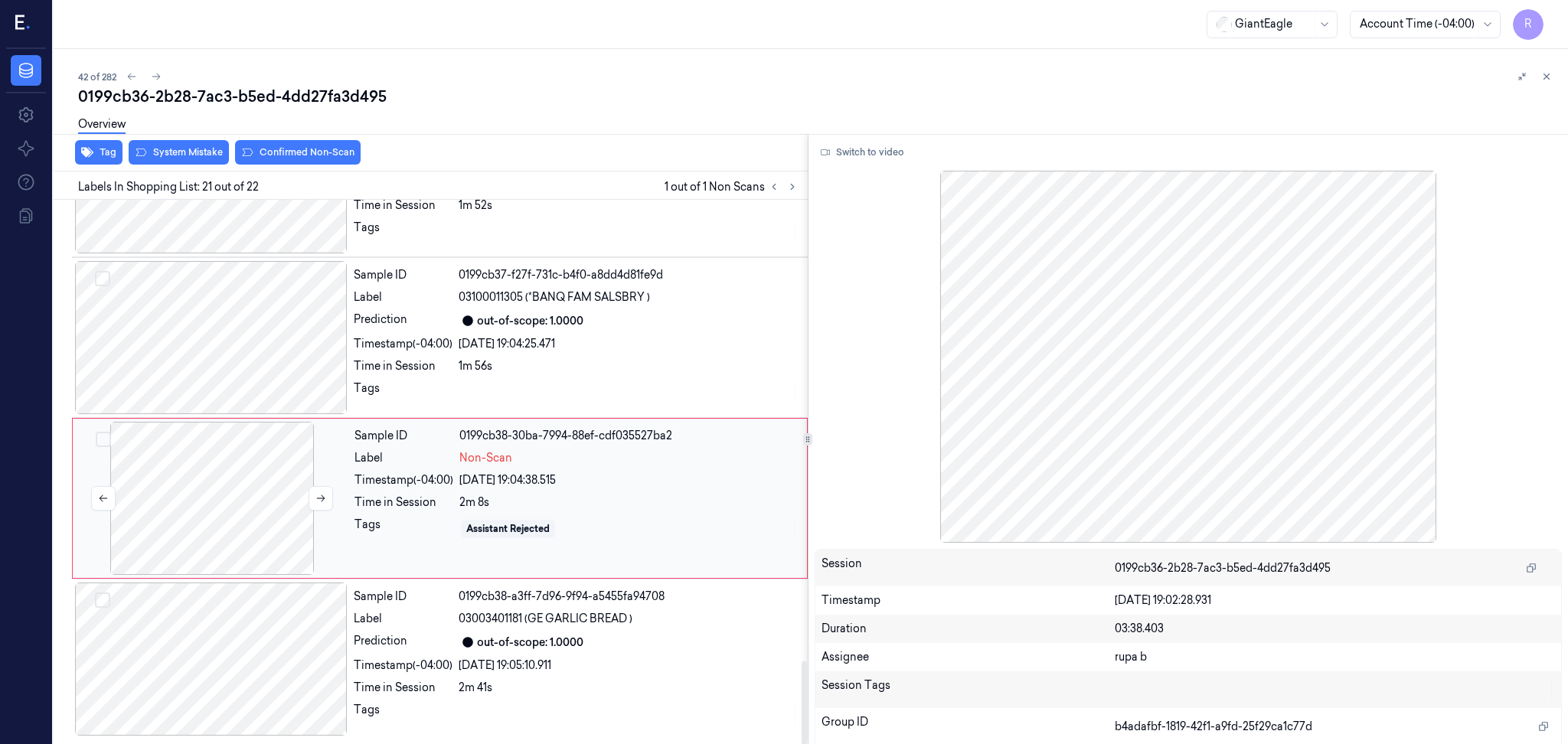
click at [250, 508] on div at bounding box center [212, 497] width 273 height 153
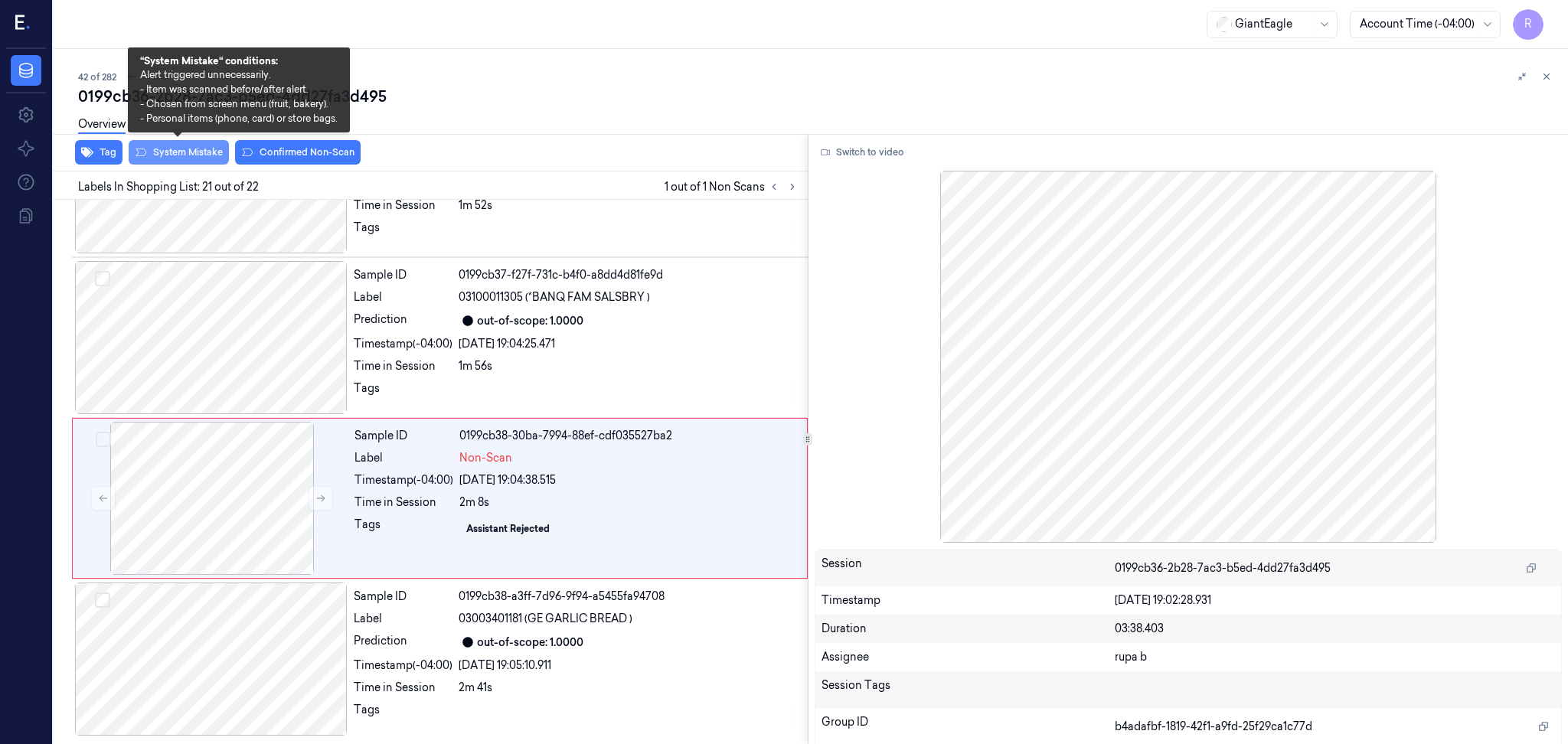
click at [147, 153] on button "System Mistake" at bounding box center [179, 152] width 100 height 24
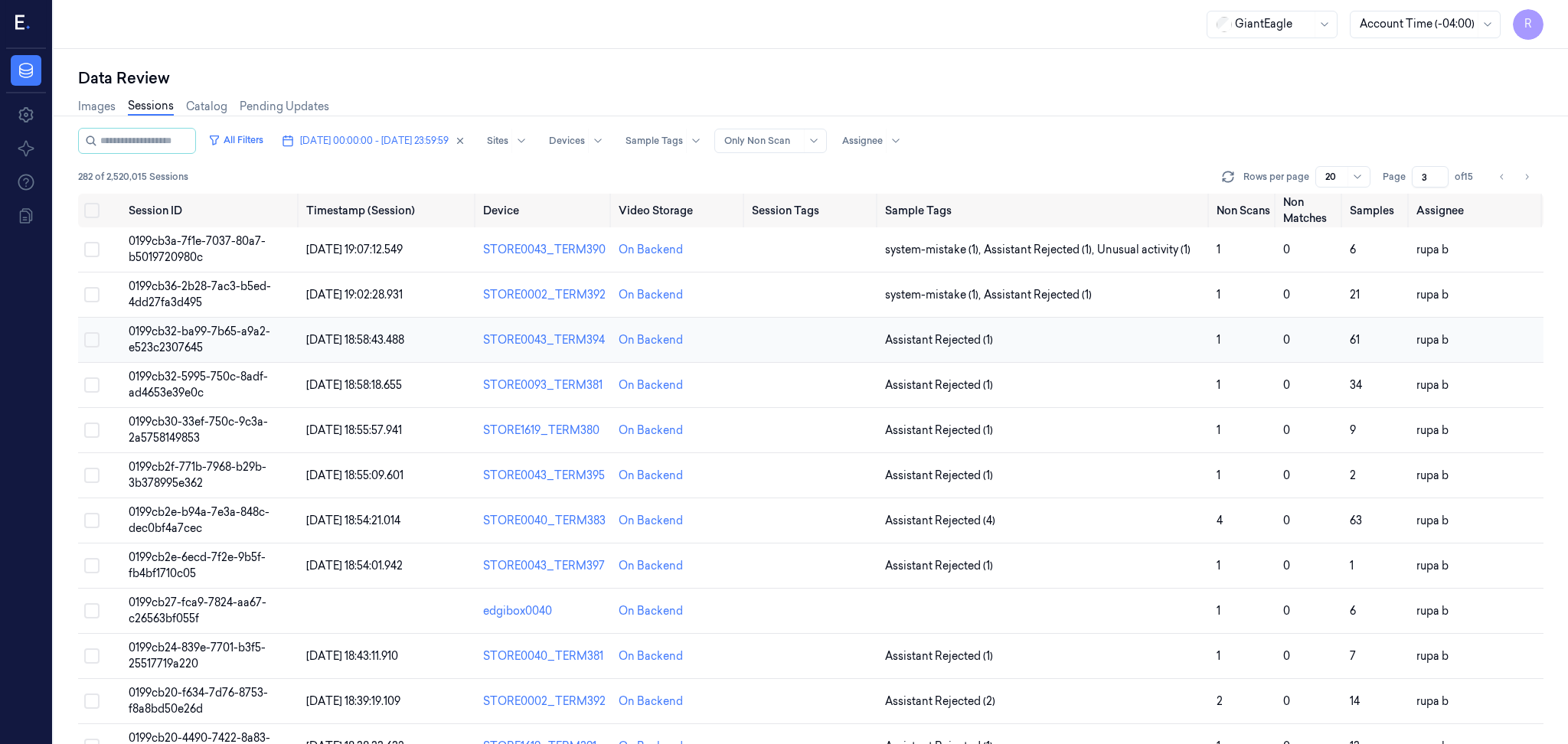
click at [234, 346] on td "0199cb32-ba99-7b65-a9a2-e523c2307645" at bounding box center [211, 340] width 178 height 46
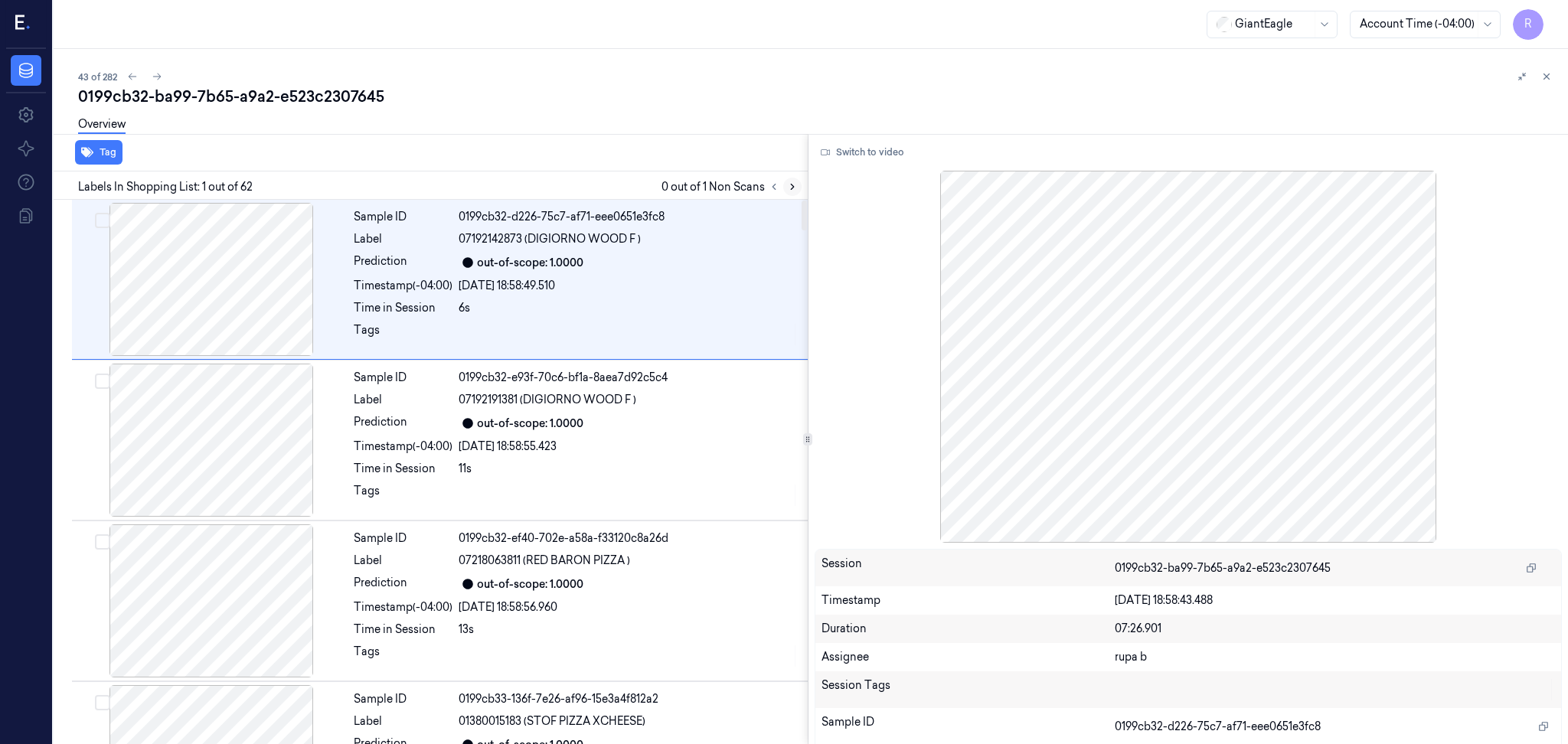
click at [790, 190] on icon at bounding box center [792, 187] width 11 height 11
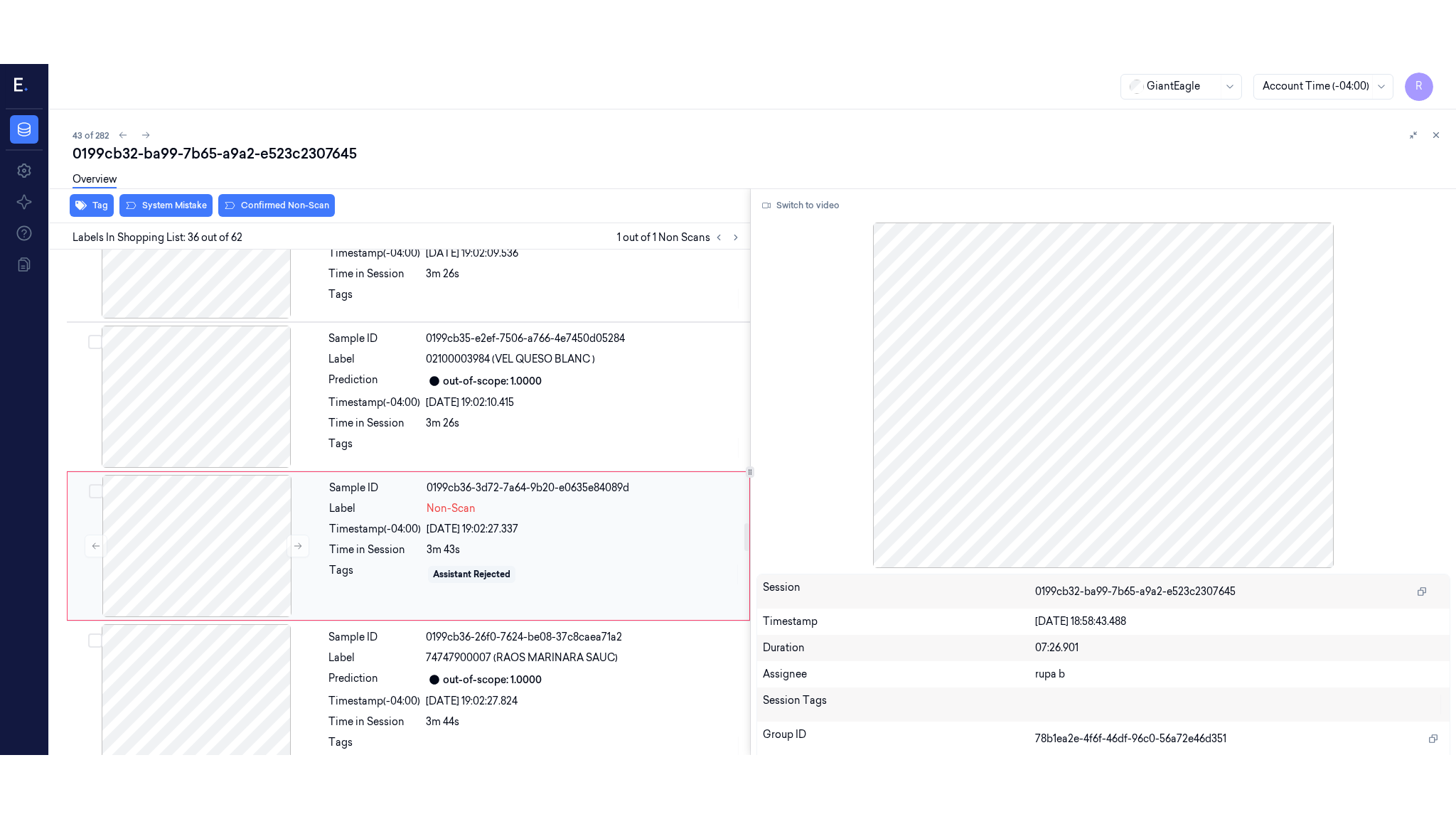
scroll to position [5050, 0]
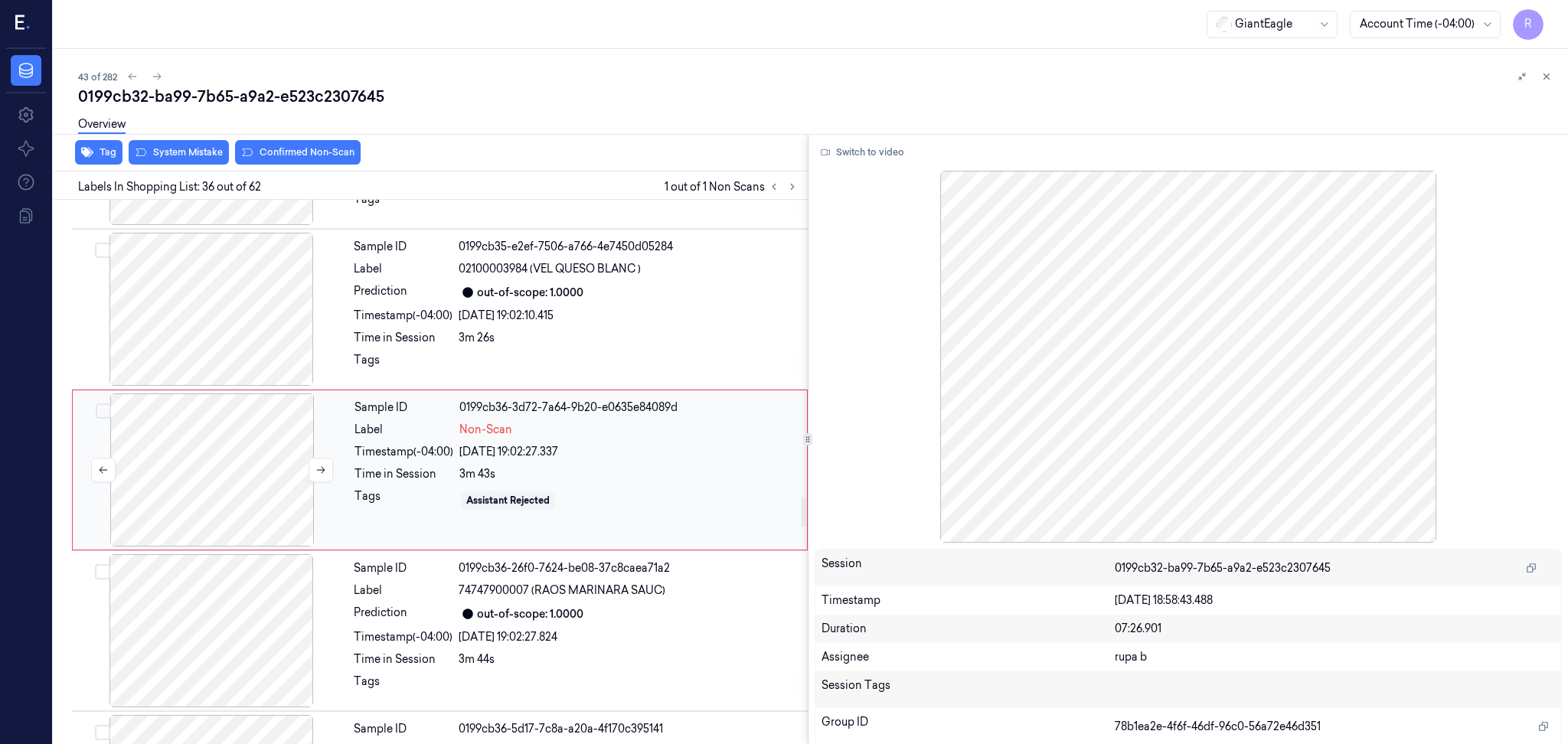
click at [290, 492] on div at bounding box center [212, 470] width 273 height 153
click at [858, 151] on button "Switch to video" at bounding box center [862, 152] width 96 height 24
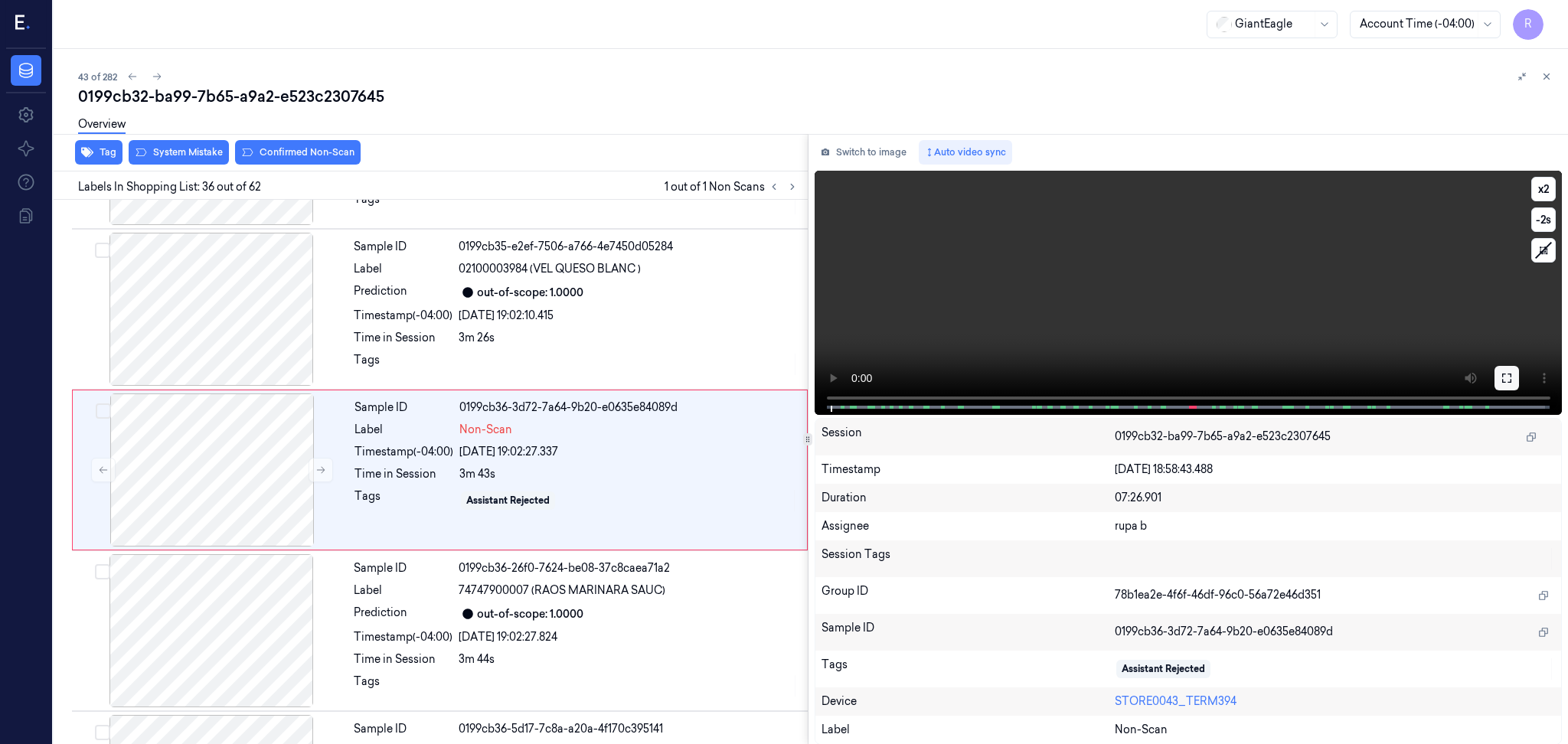
click at [1508, 378] on icon at bounding box center [1507, 379] width 13 height 13
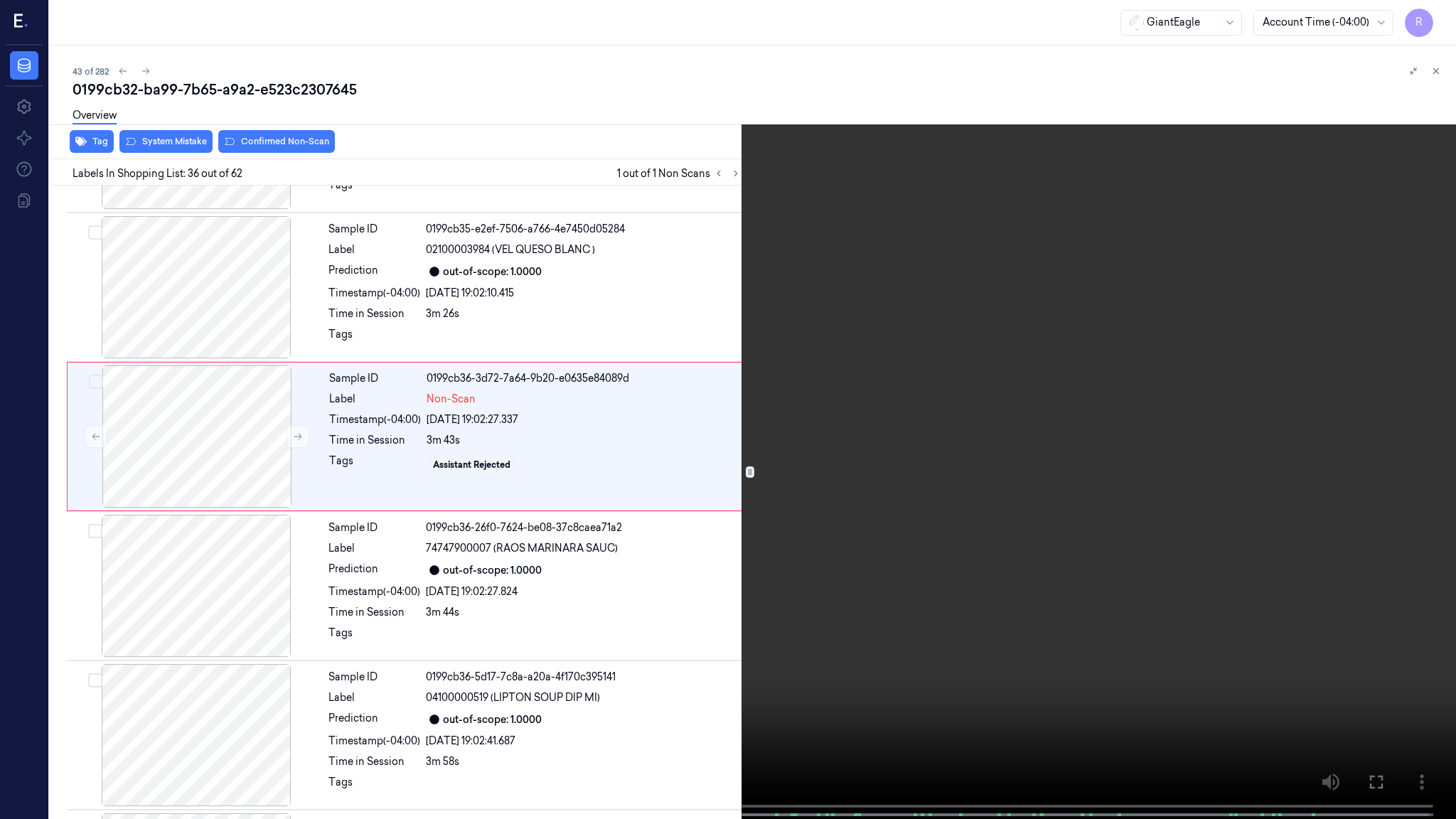
click at [1397, 421] on video at bounding box center [728, 411] width 1456 height 822
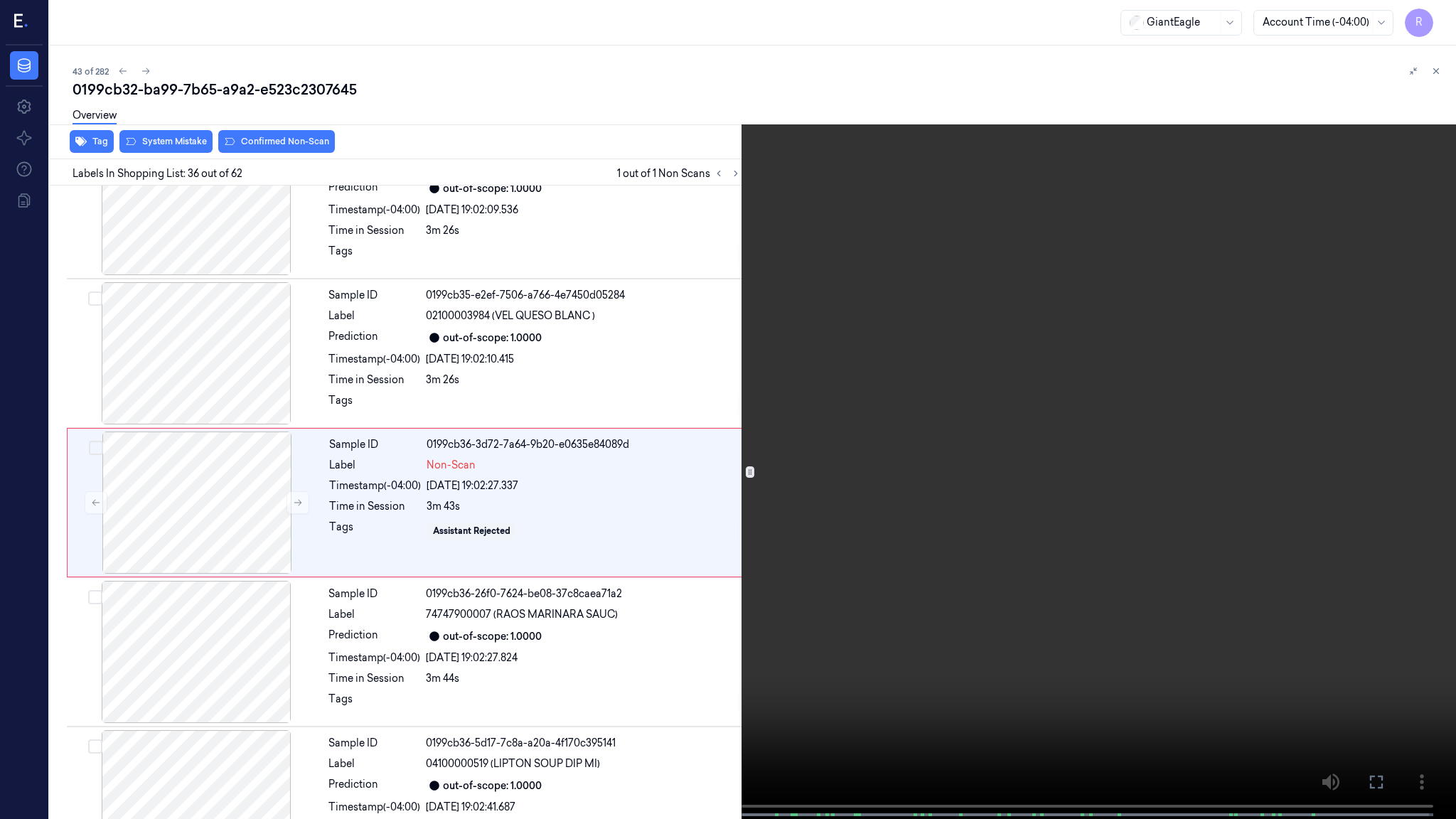
scroll to position [4986, 0]
click at [853, 336] on video at bounding box center [728, 411] width 1456 height 822
click at [655, 671] on video at bounding box center [728, 411] width 1456 height 822
click at [1439, 17] on button "x 2" at bounding box center [1439, 17] width 22 height 22
click at [1439, 17] on button "x 4" at bounding box center [1439, 17] width 22 height 22
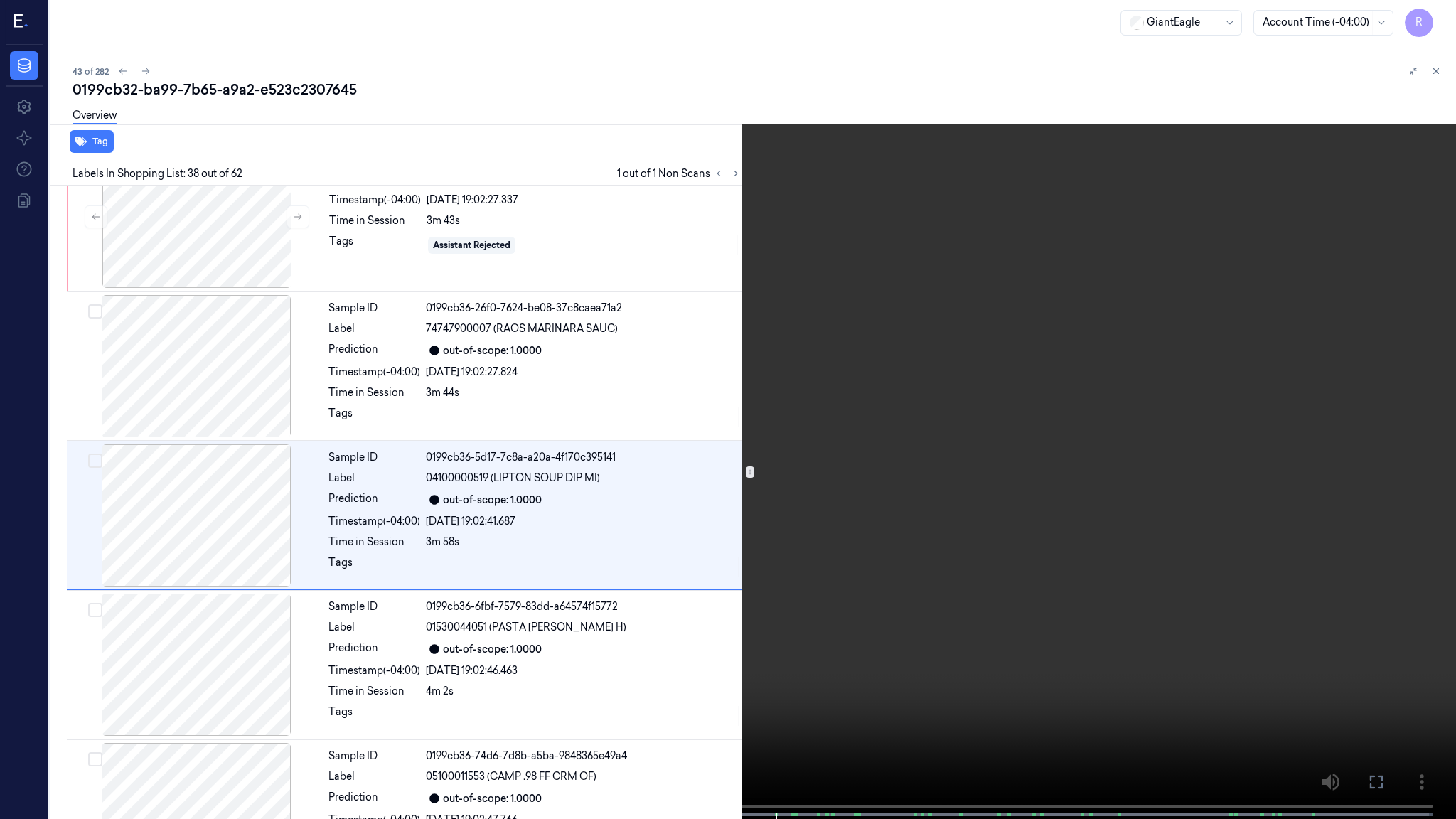
scroll to position [5285, 0]
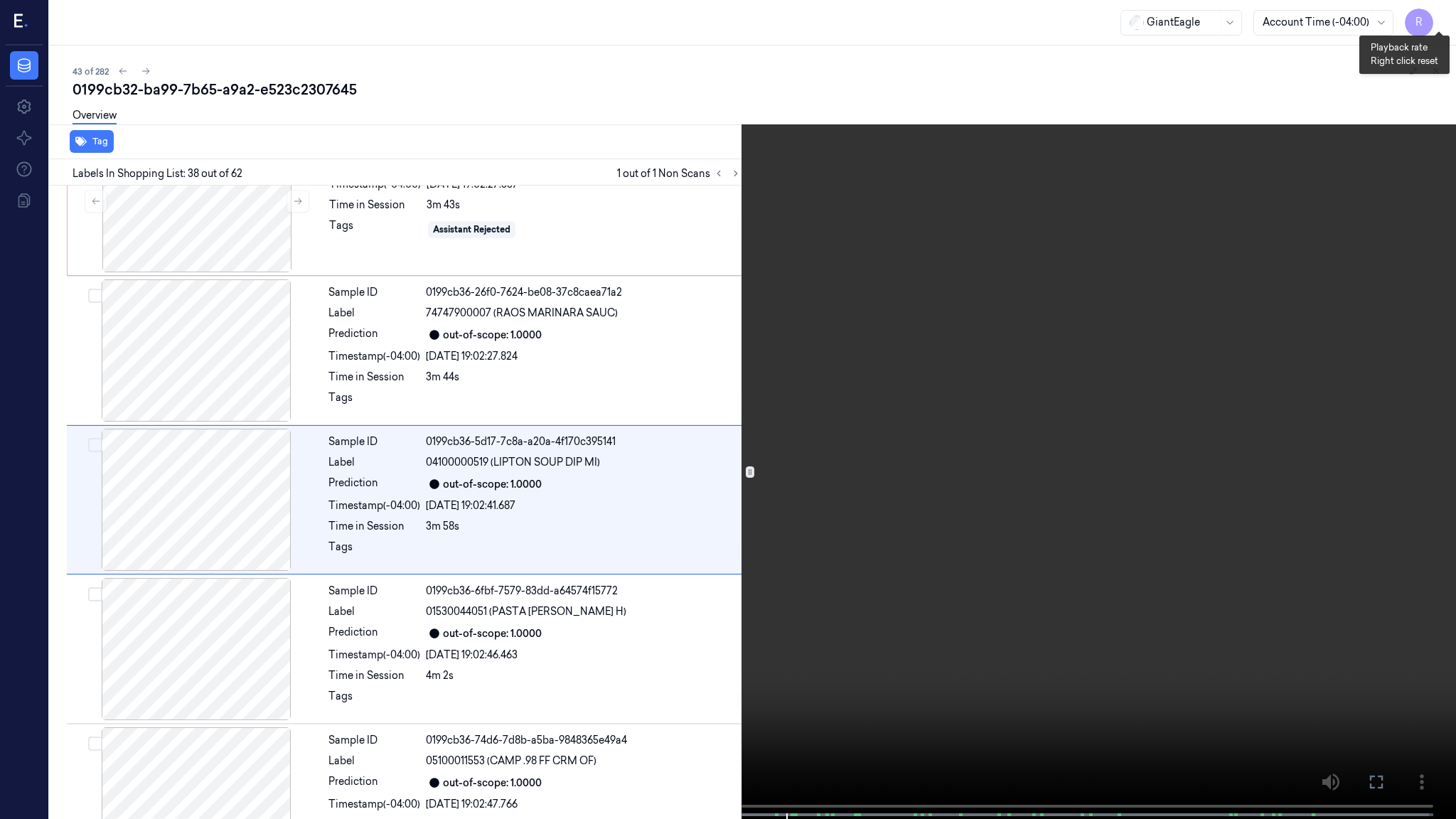
click at [1435, 8] on button "x 1" at bounding box center [1439, 17] width 22 height 22
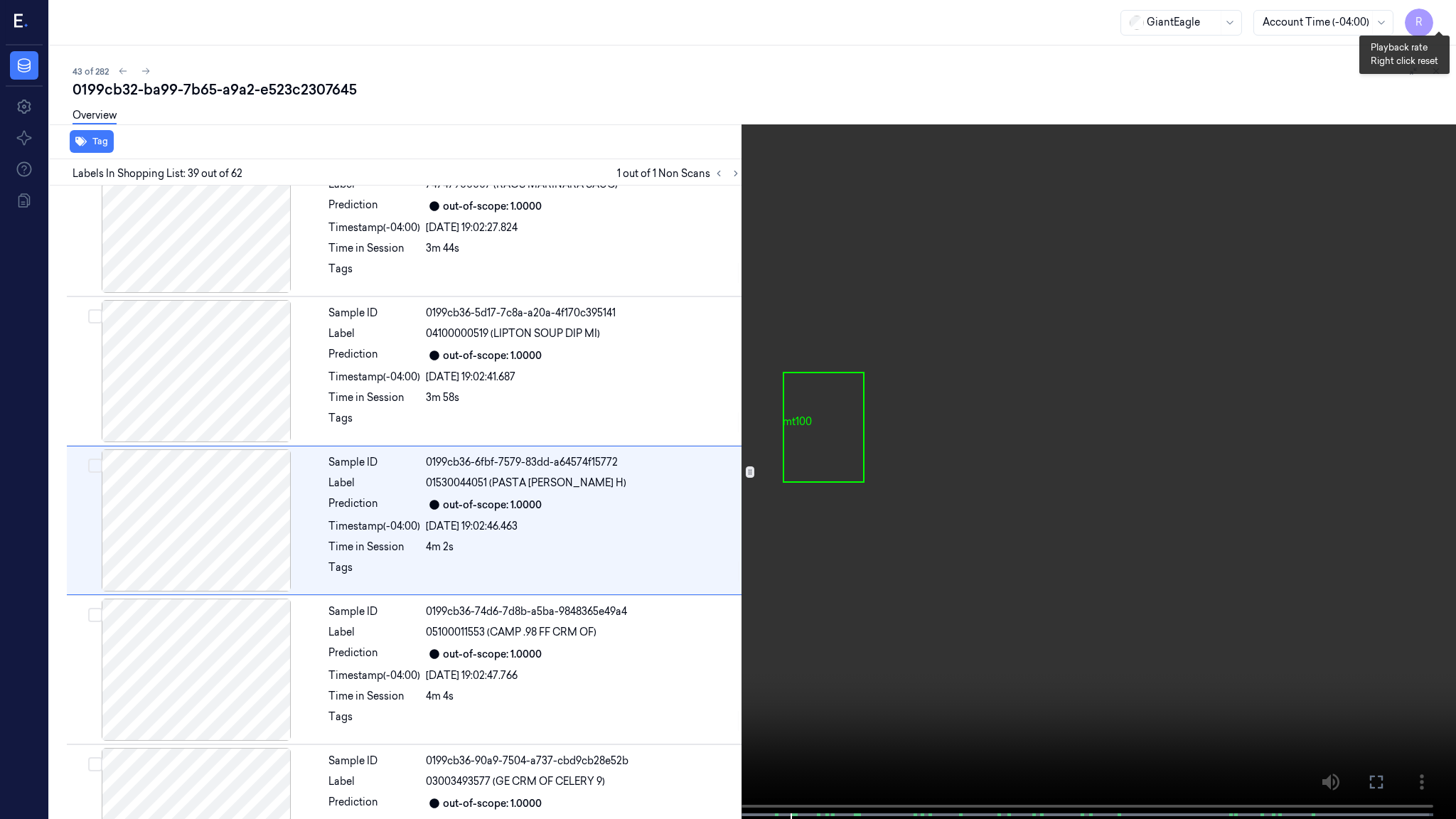
click at [1435, 8] on button "x 2" at bounding box center [1439, 17] width 22 height 22
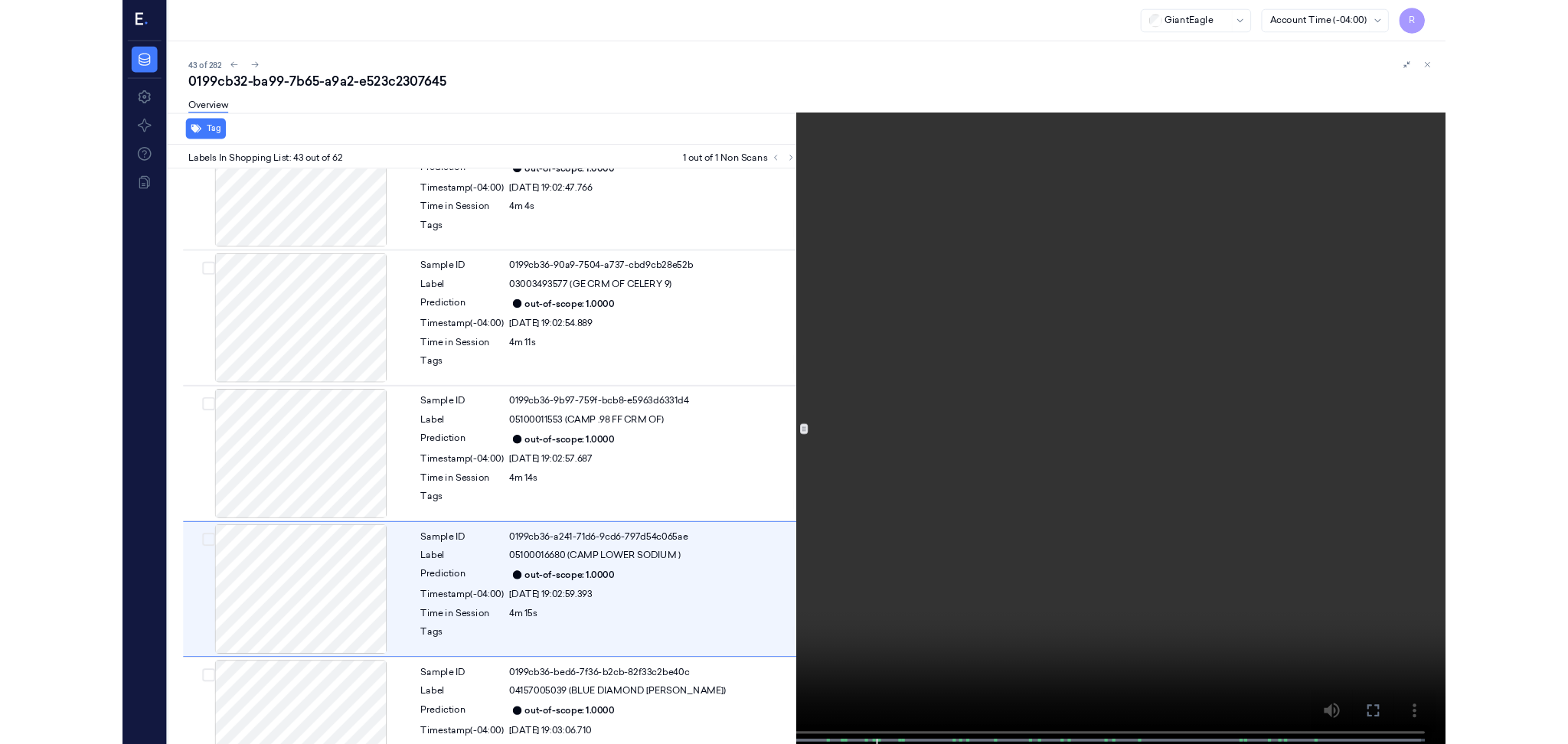
scroll to position [6493, 0]
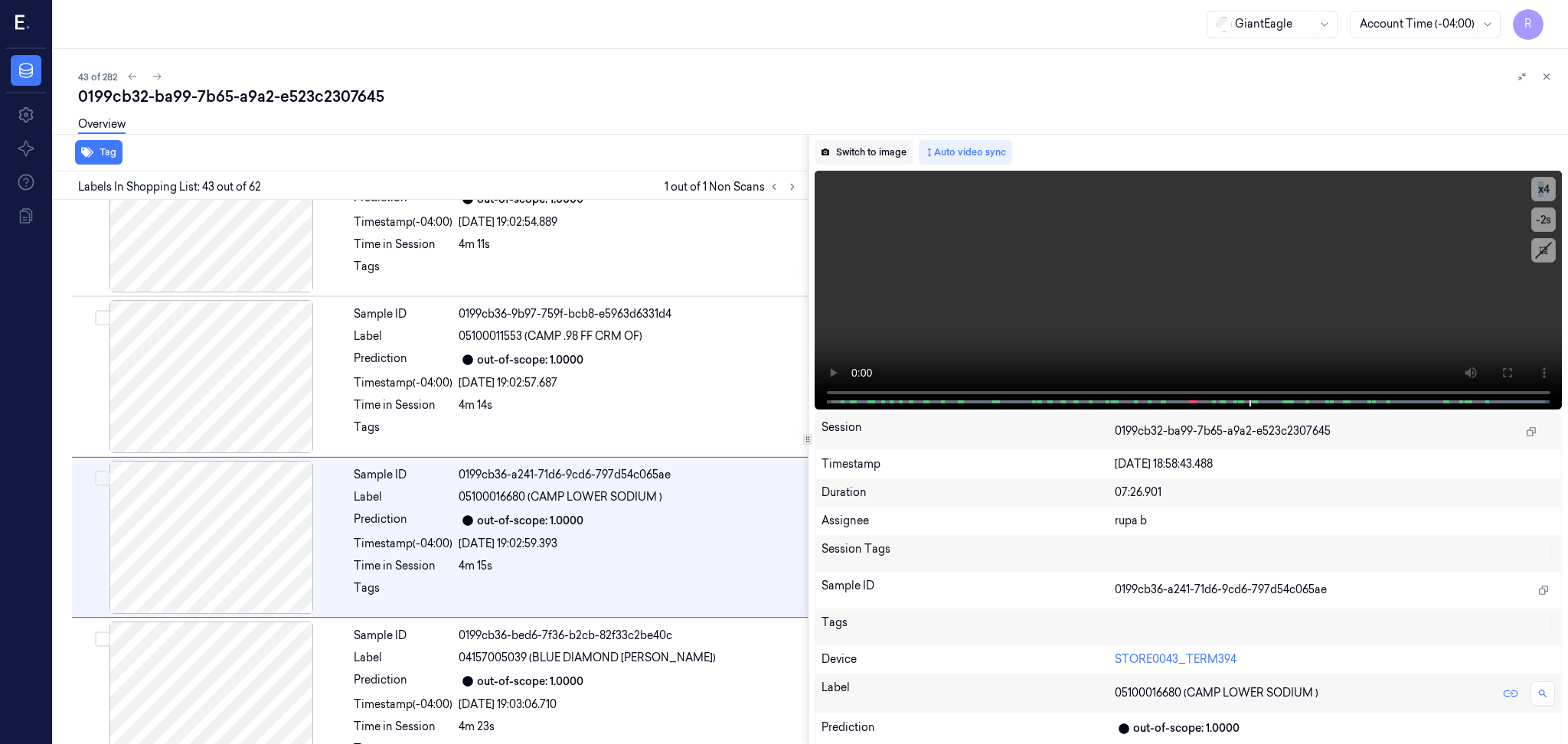
click at [861, 146] on button "Switch to image" at bounding box center [864, 152] width 98 height 24
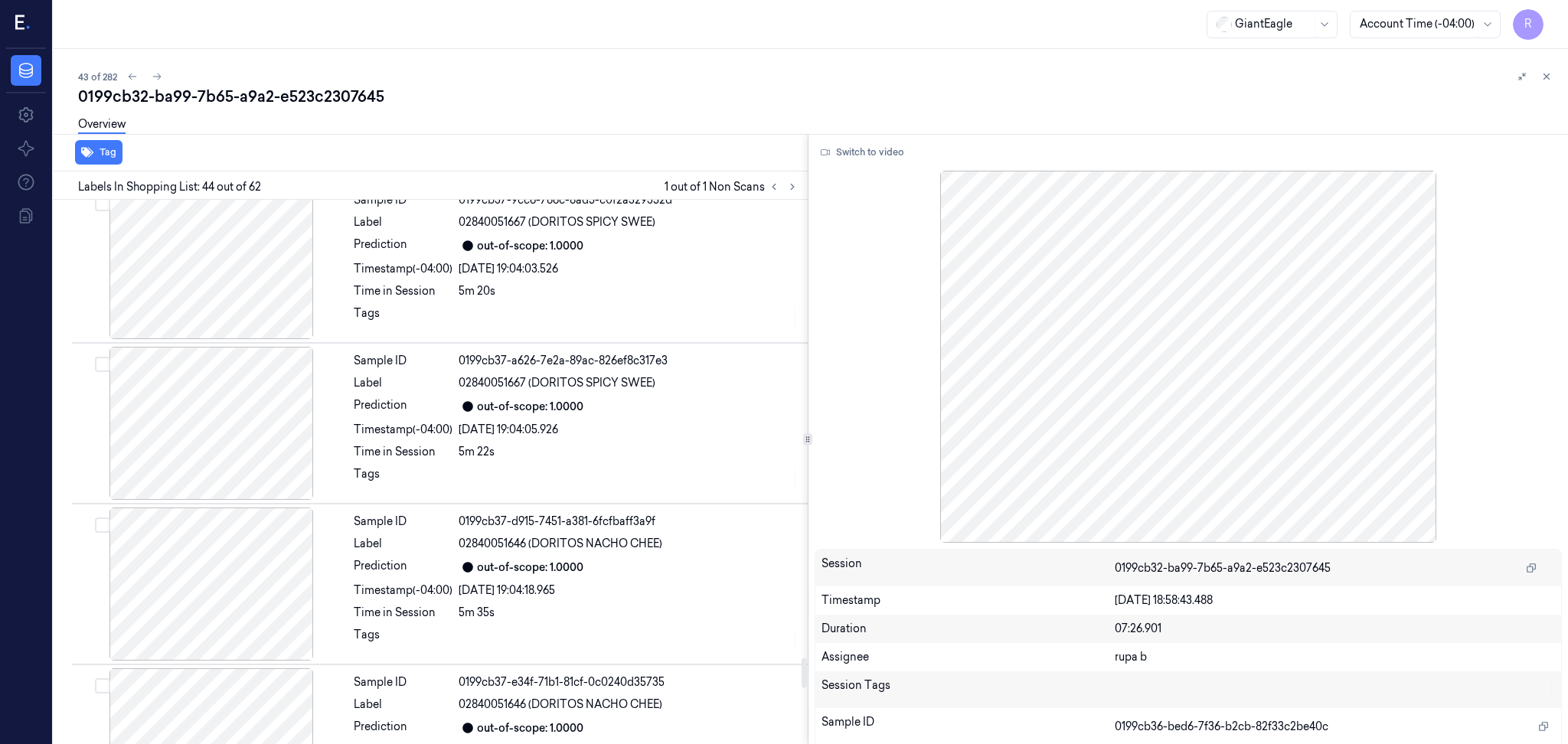
scroll to position [8457, 0]
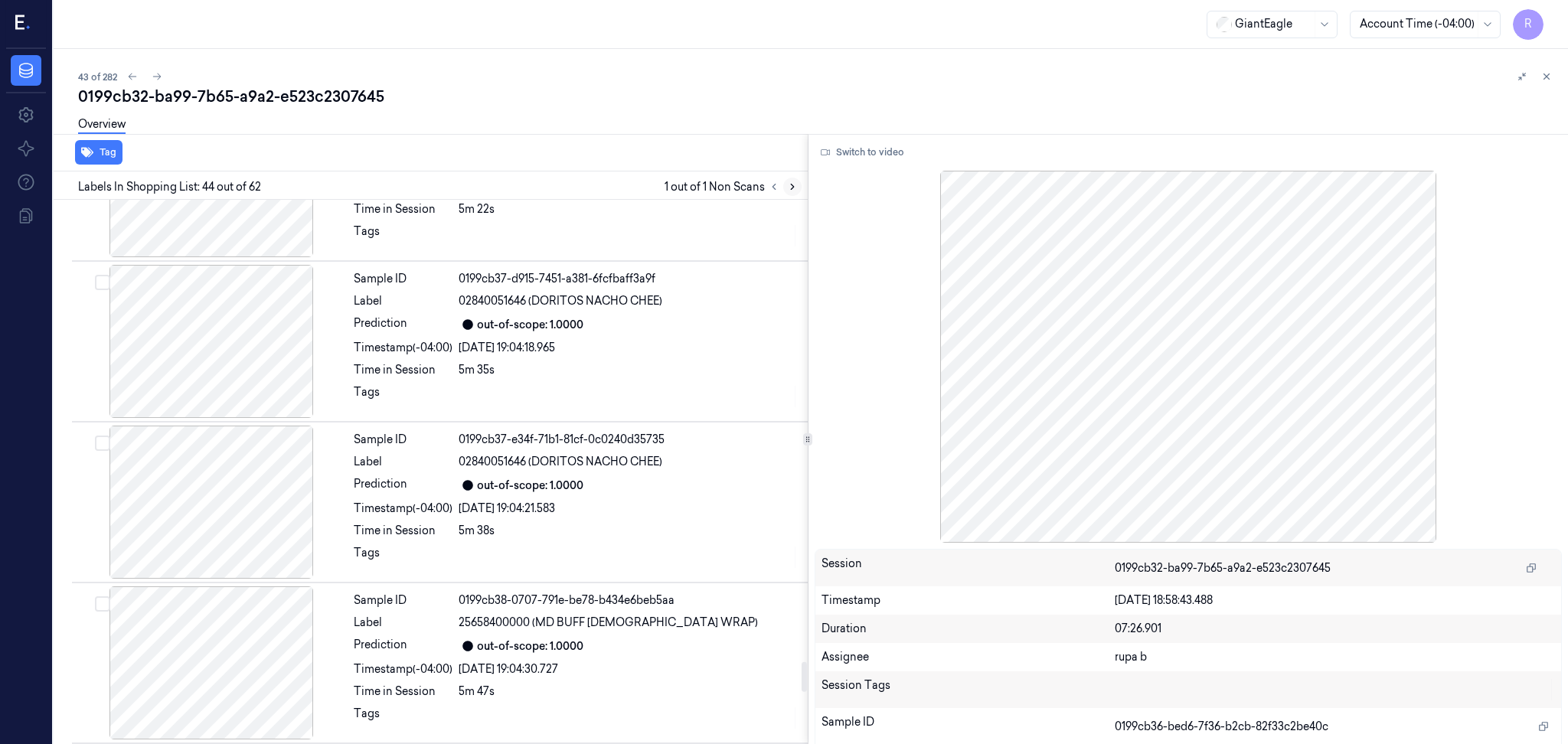
click at [792, 184] on icon at bounding box center [792, 187] width 11 height 11
click at [777, 193] on button at bounding box center [774, 187] width 19 height 19
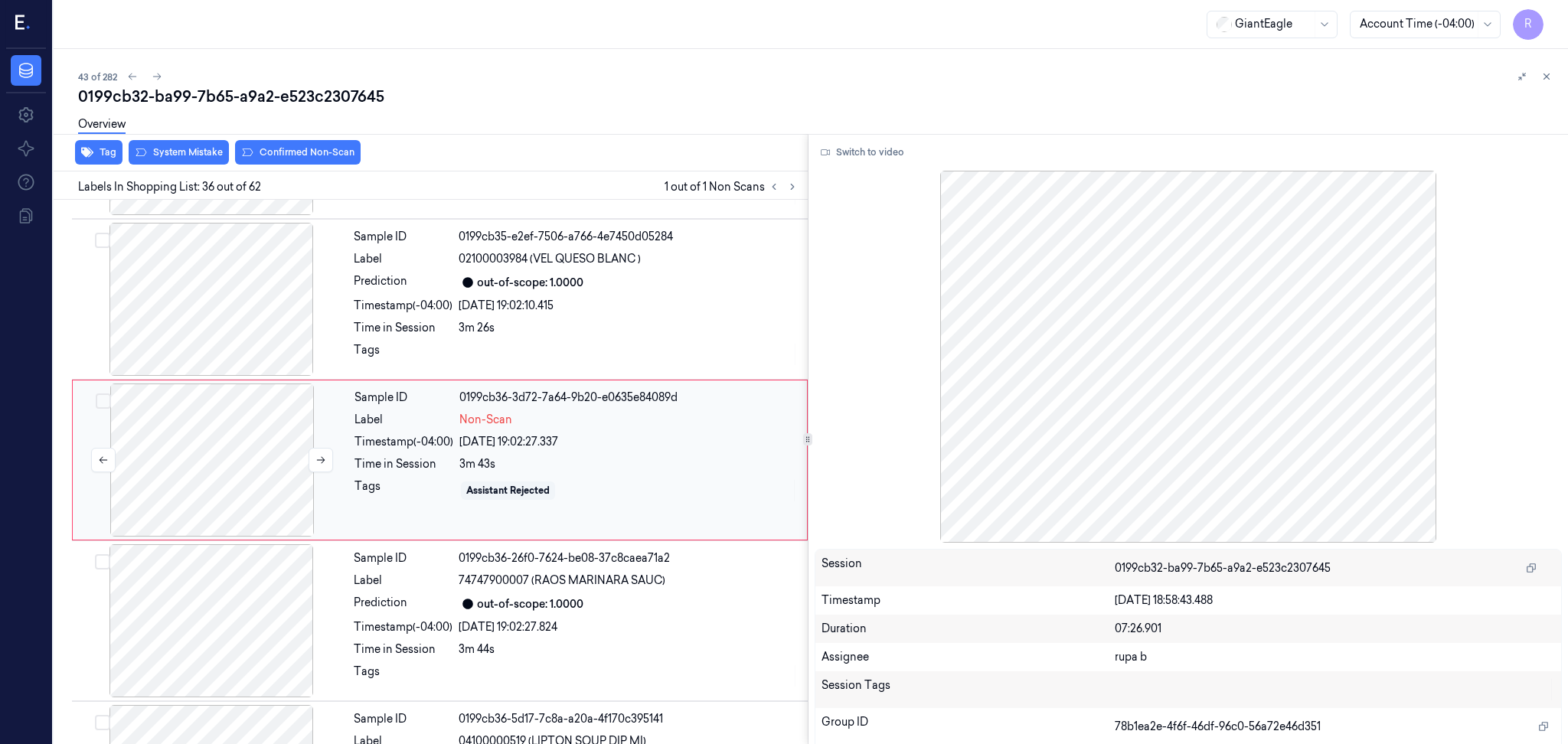
scroll to position [5436, 0]
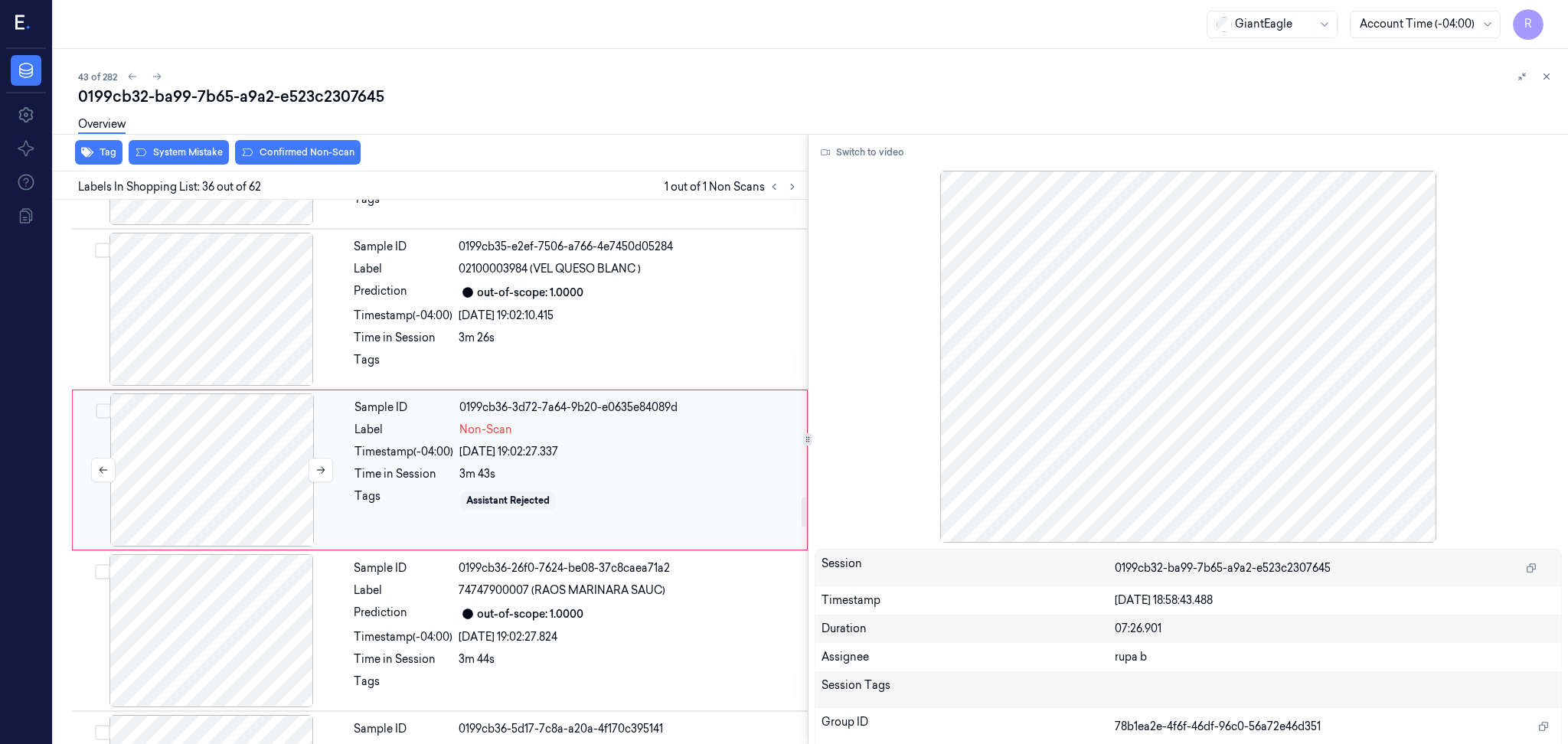
click at [217, 495] on div at bounding box center [212, 470] width 273 height 153
click at [242, 337] on div at bounding box center [211, 309] width 273 height 153
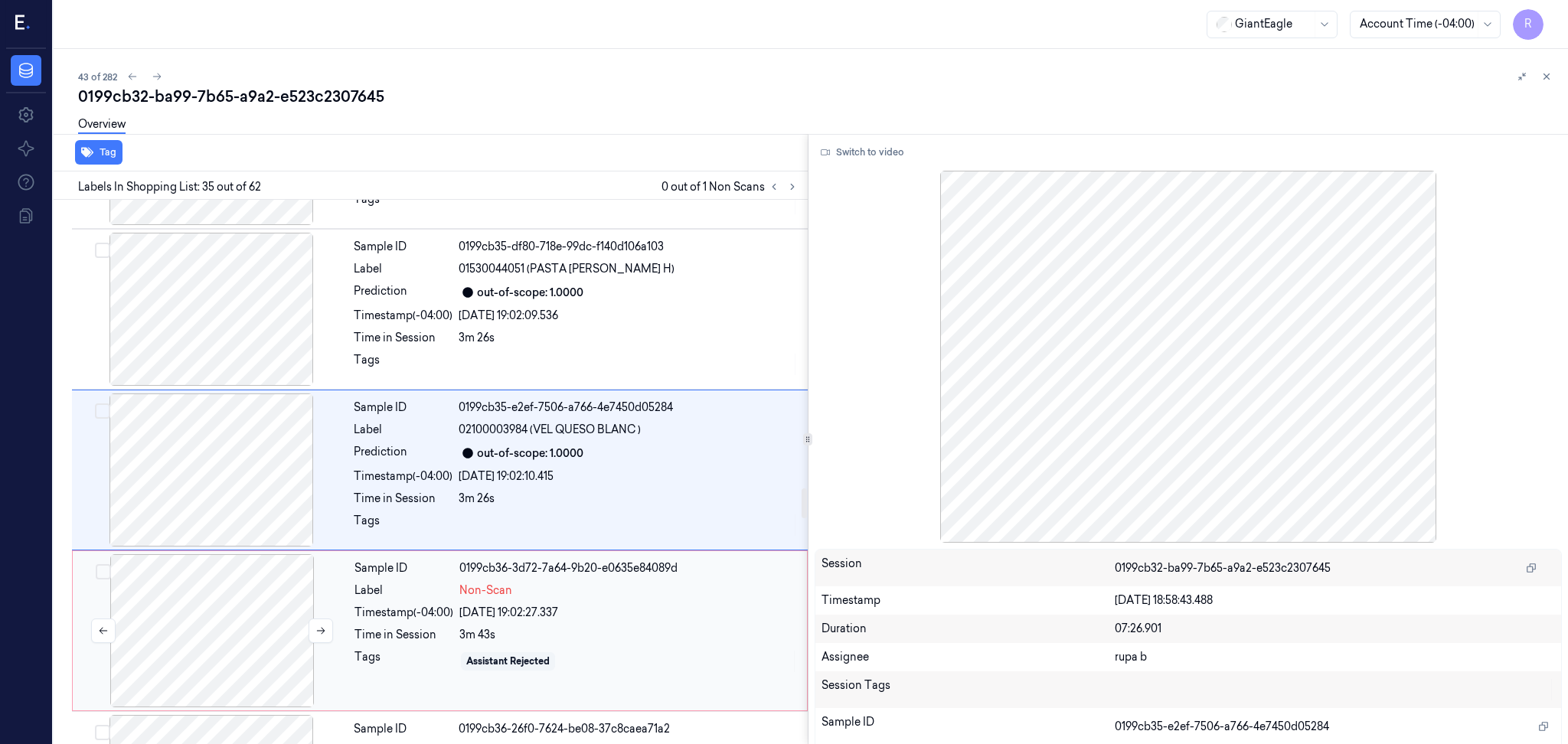
click at [239, 653] on div at bounding box center [212, 630] width 273 height 153
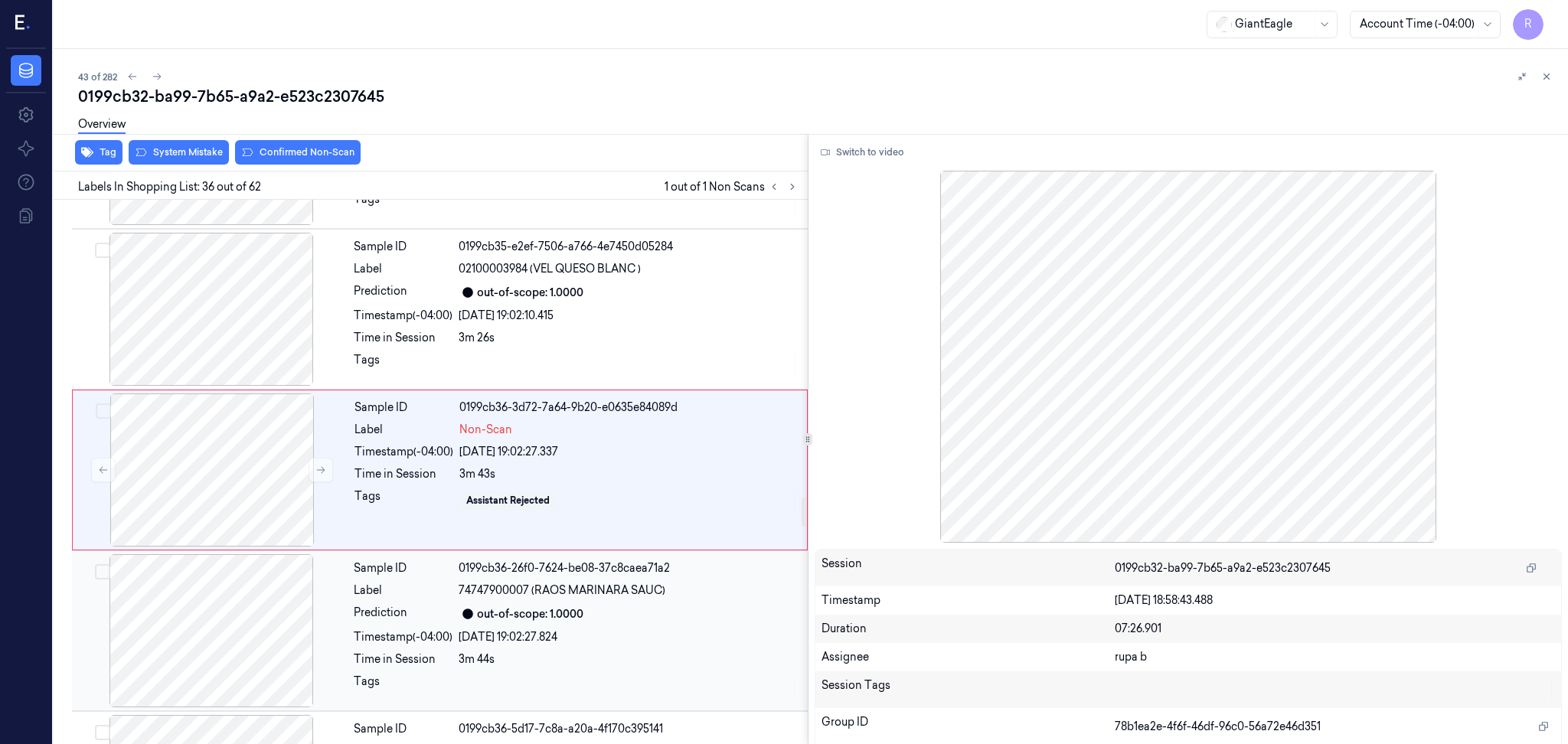
click at [254, 651] on div at bounding box center [211, 630] width 273 height 153
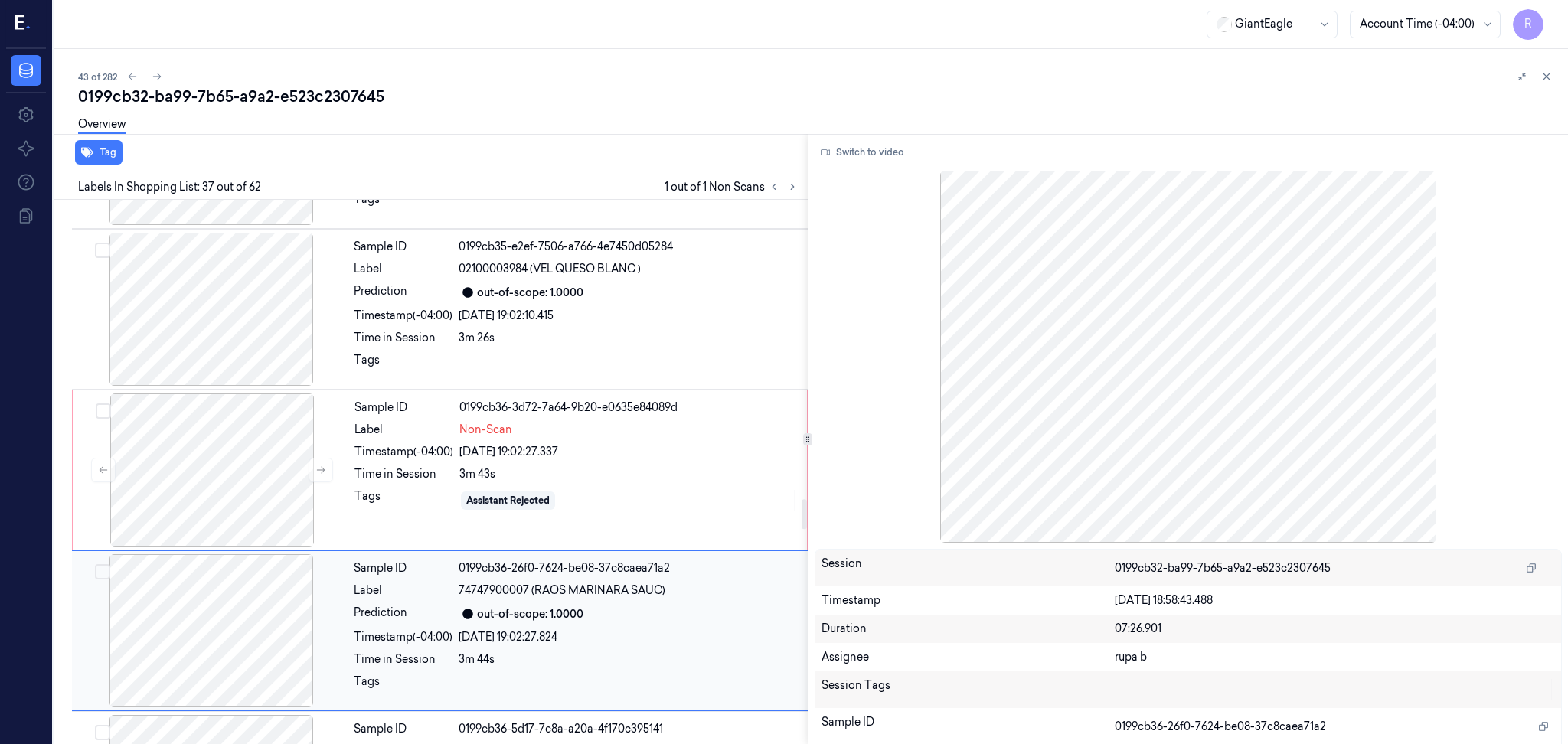
scroll to position [5597, 0]
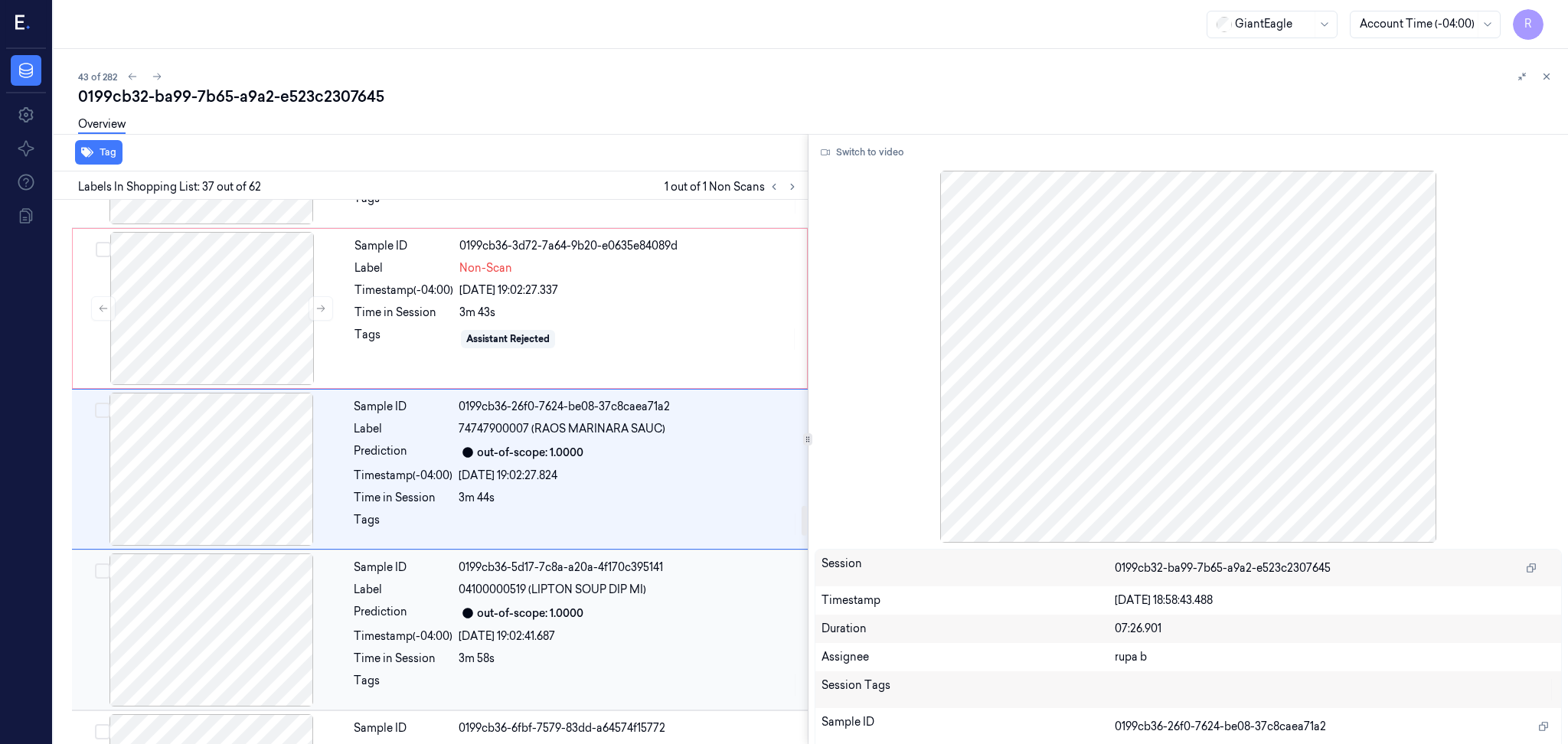
click at [254, 645] on div at bounding box center [211, 630] width 273 height 153
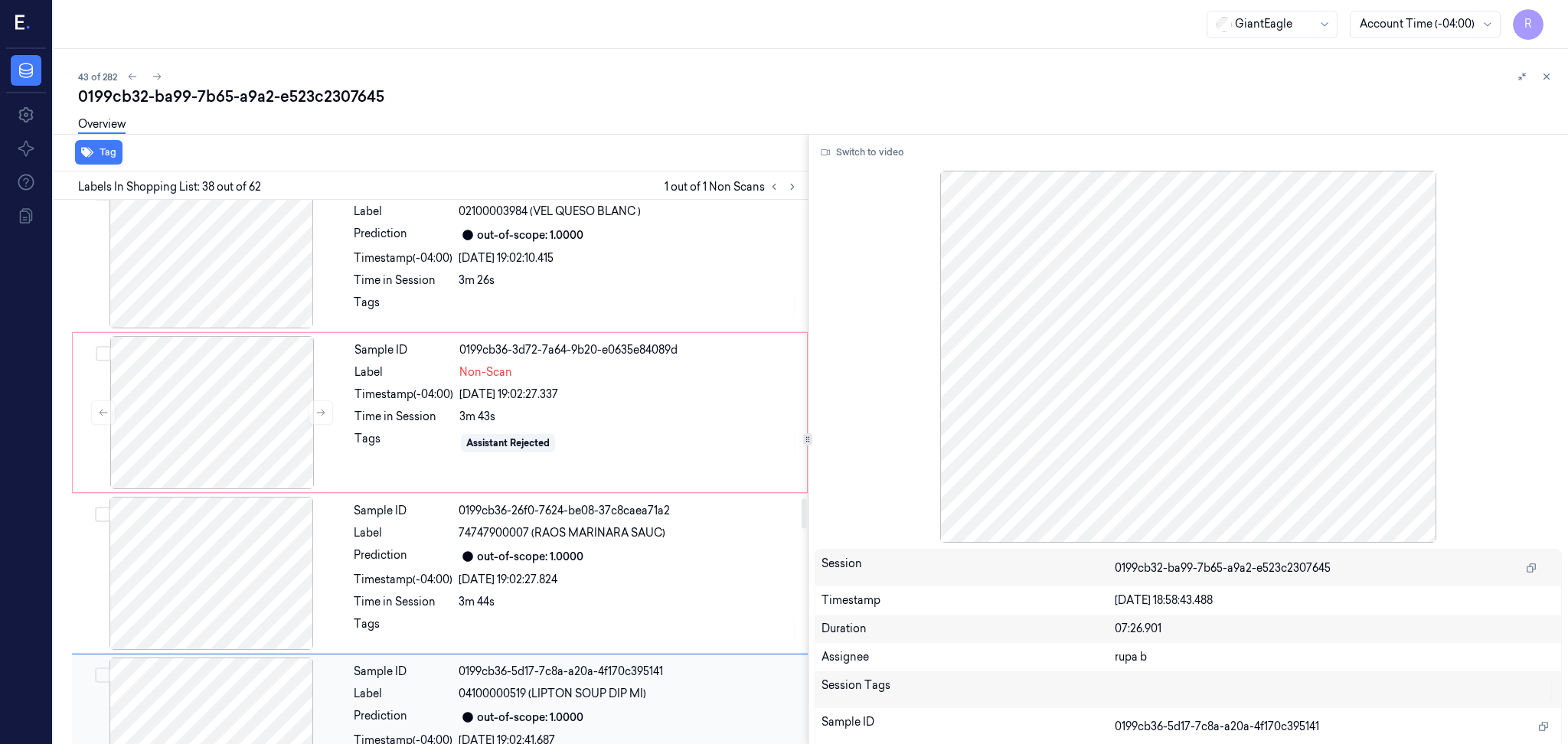
scroll to position [5452, 0]
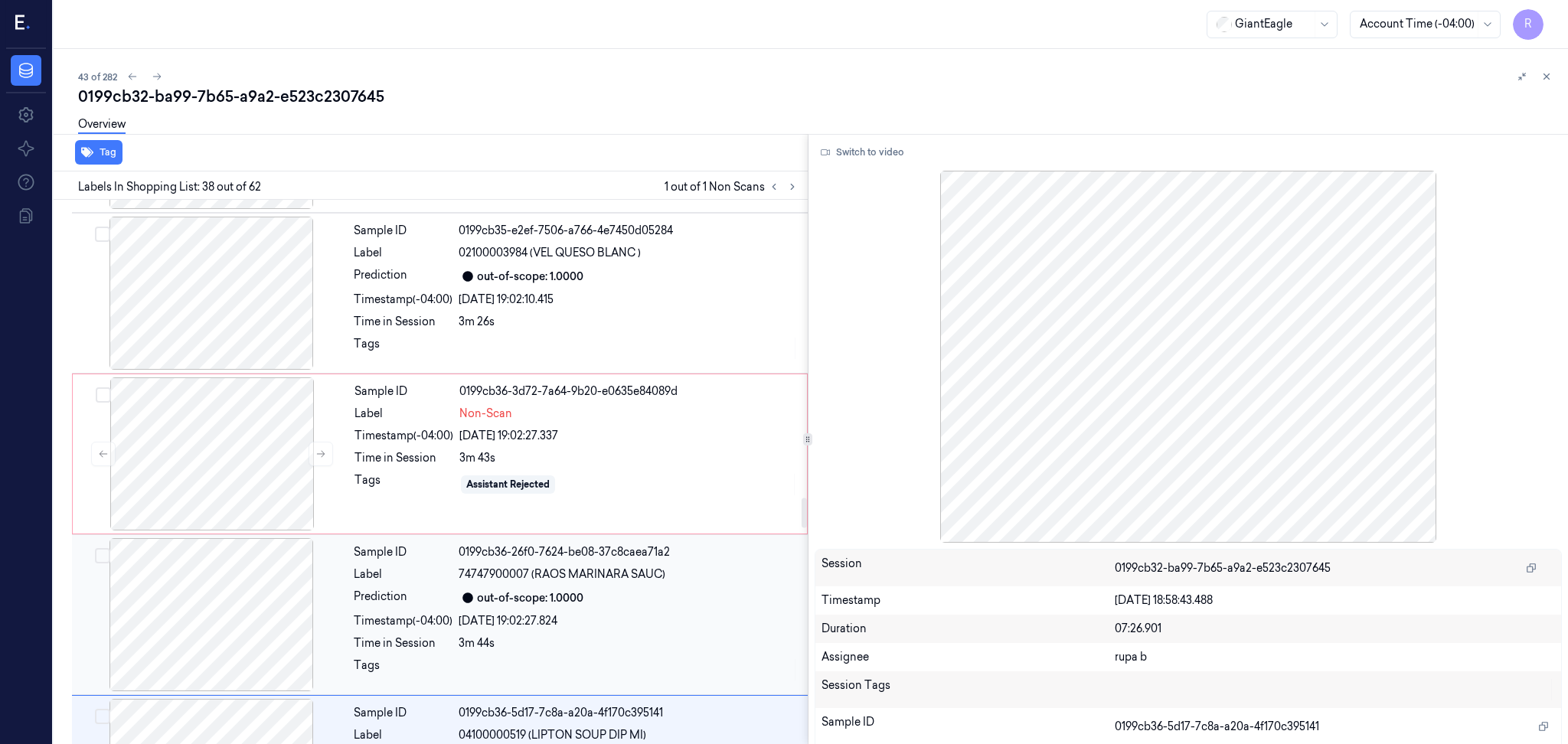
click at [257, 634] on div at bounding box center [211, 614] width 273 height 153
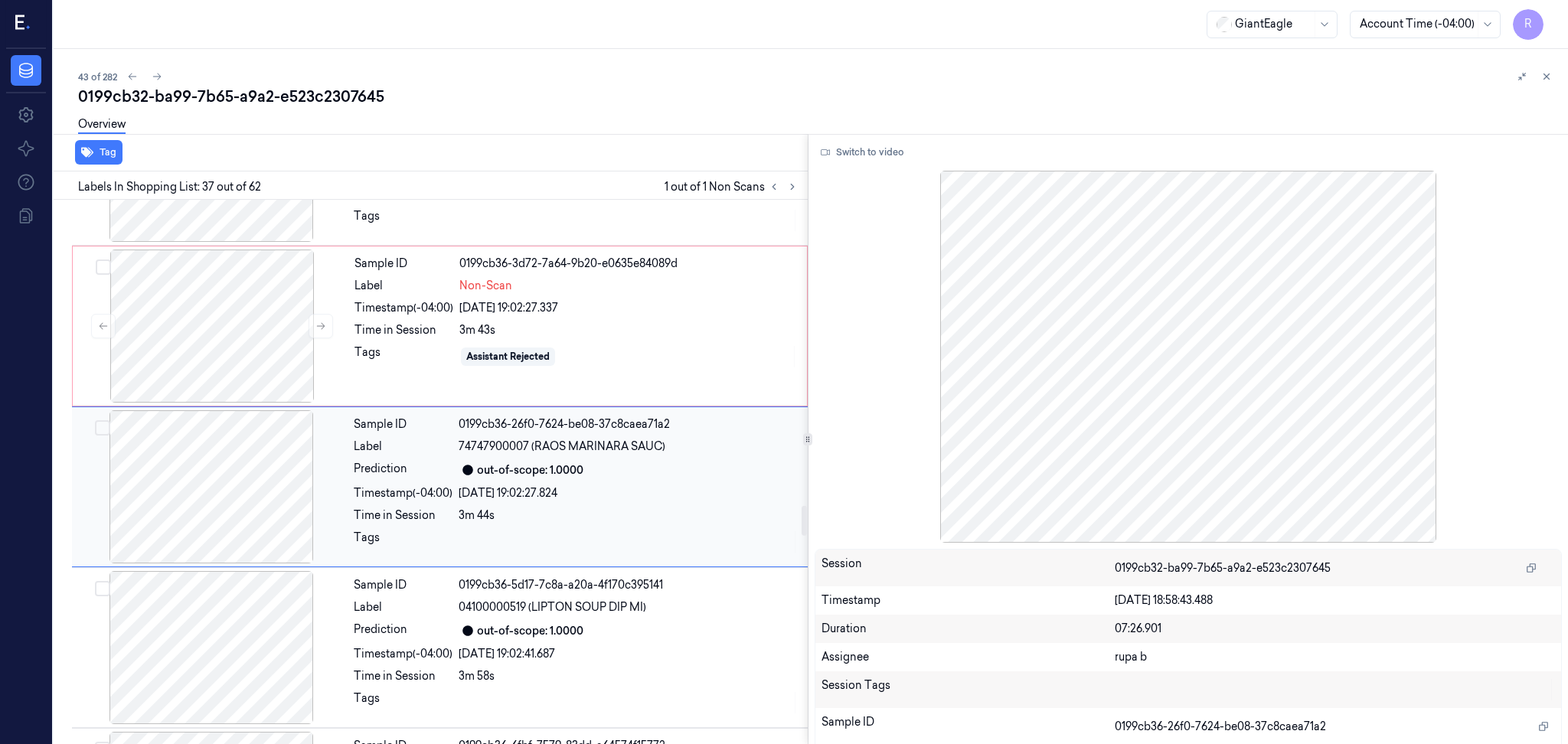
scroll to position [5597, 0]
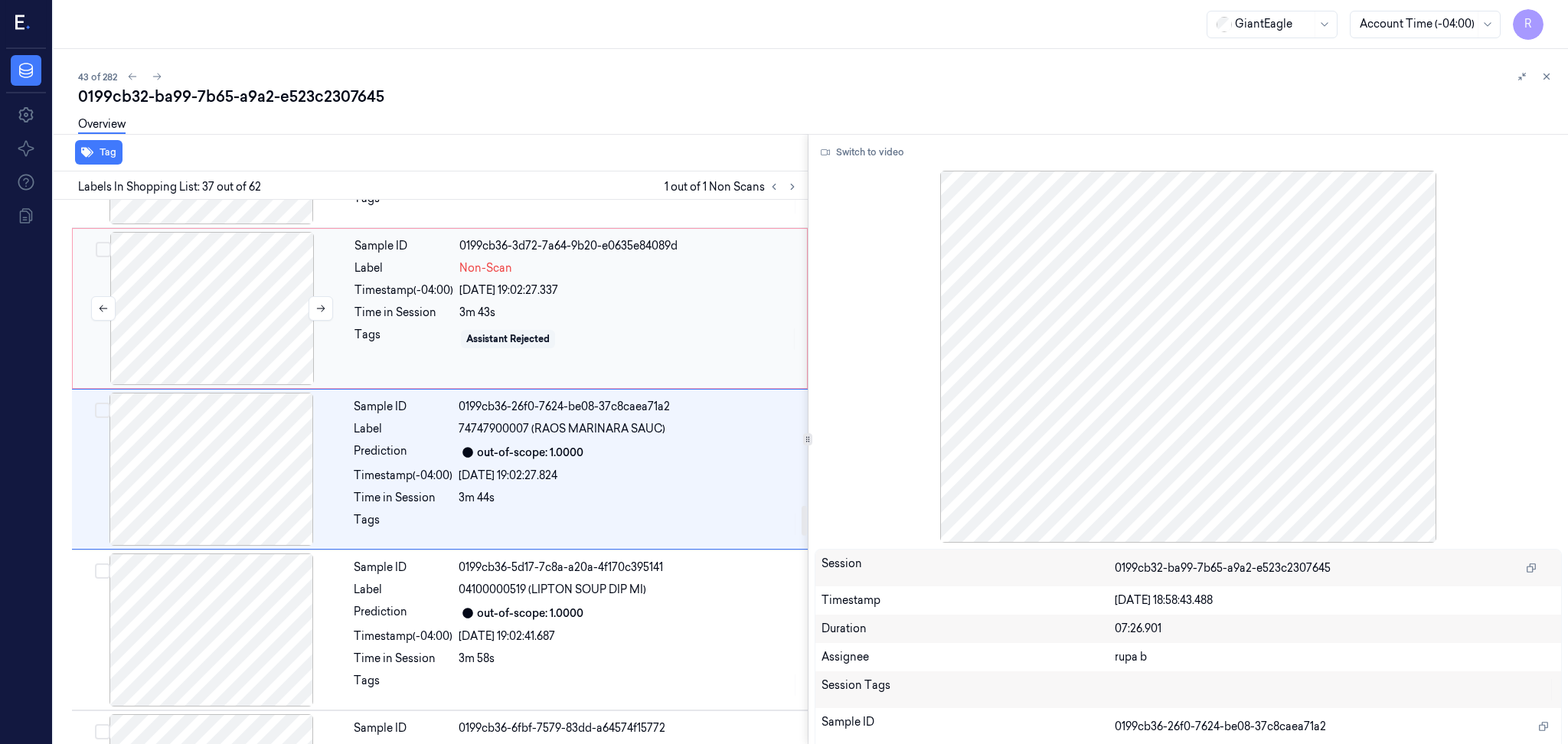
click at [255, 316] on div at bounding box center [212, 308] width 273 height 153
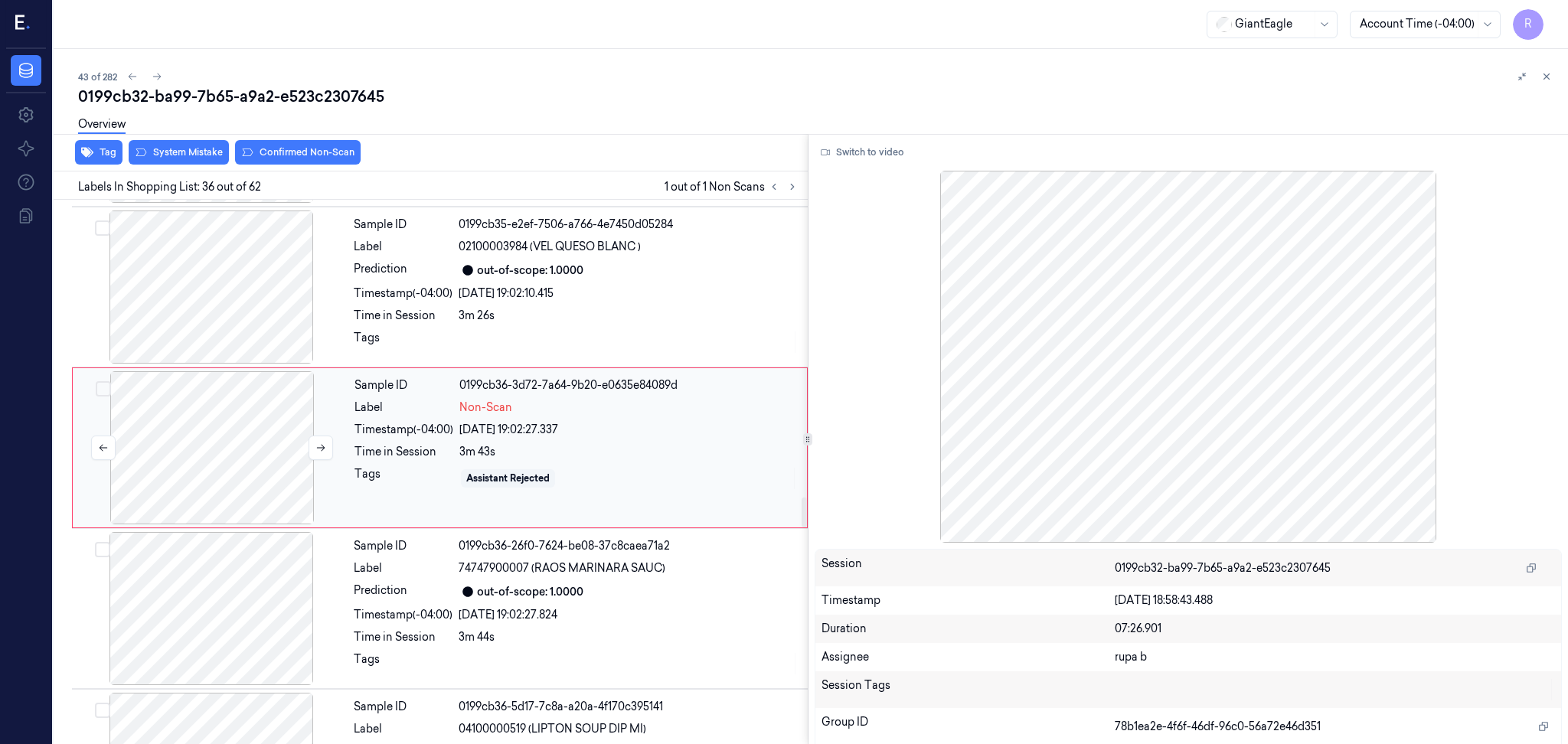
scroll to position [5436, 0]
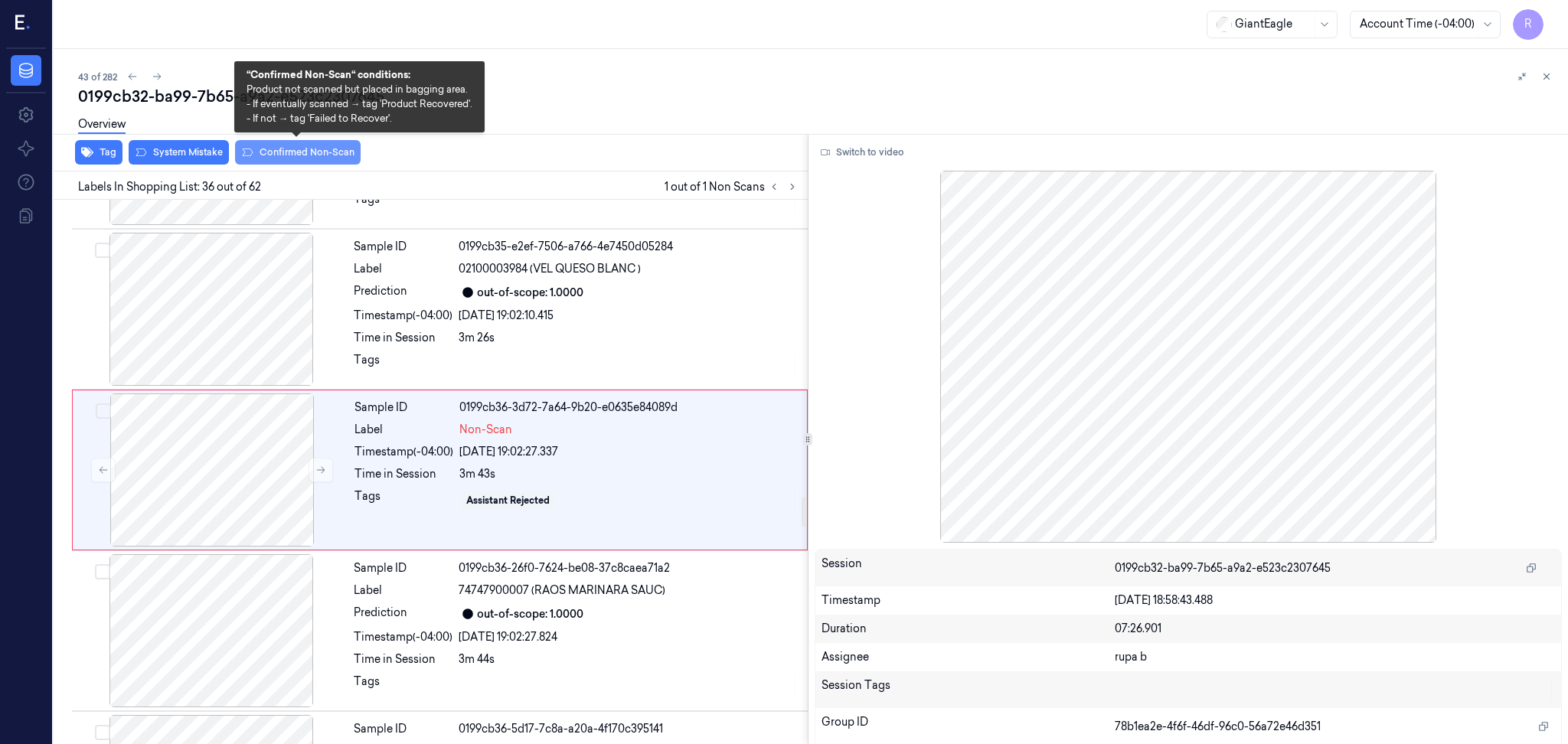
click at [284, 148] on button "Confirmed Non-Scan" at bounding box center [298, 152] width 126 height 24
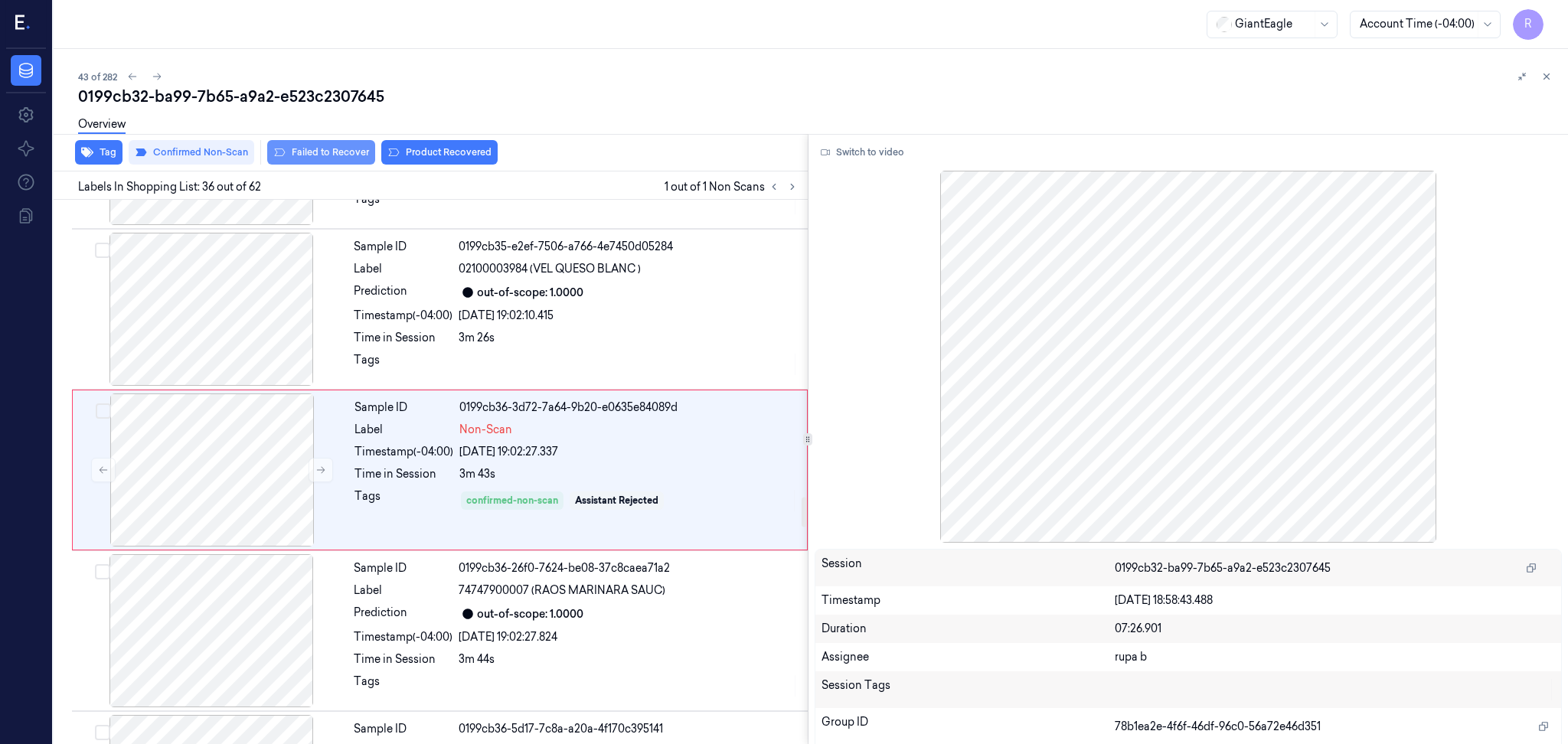
click at [340, 154] on button "Failed to Recover" at bounding box center [321, 152] width 108 height 24
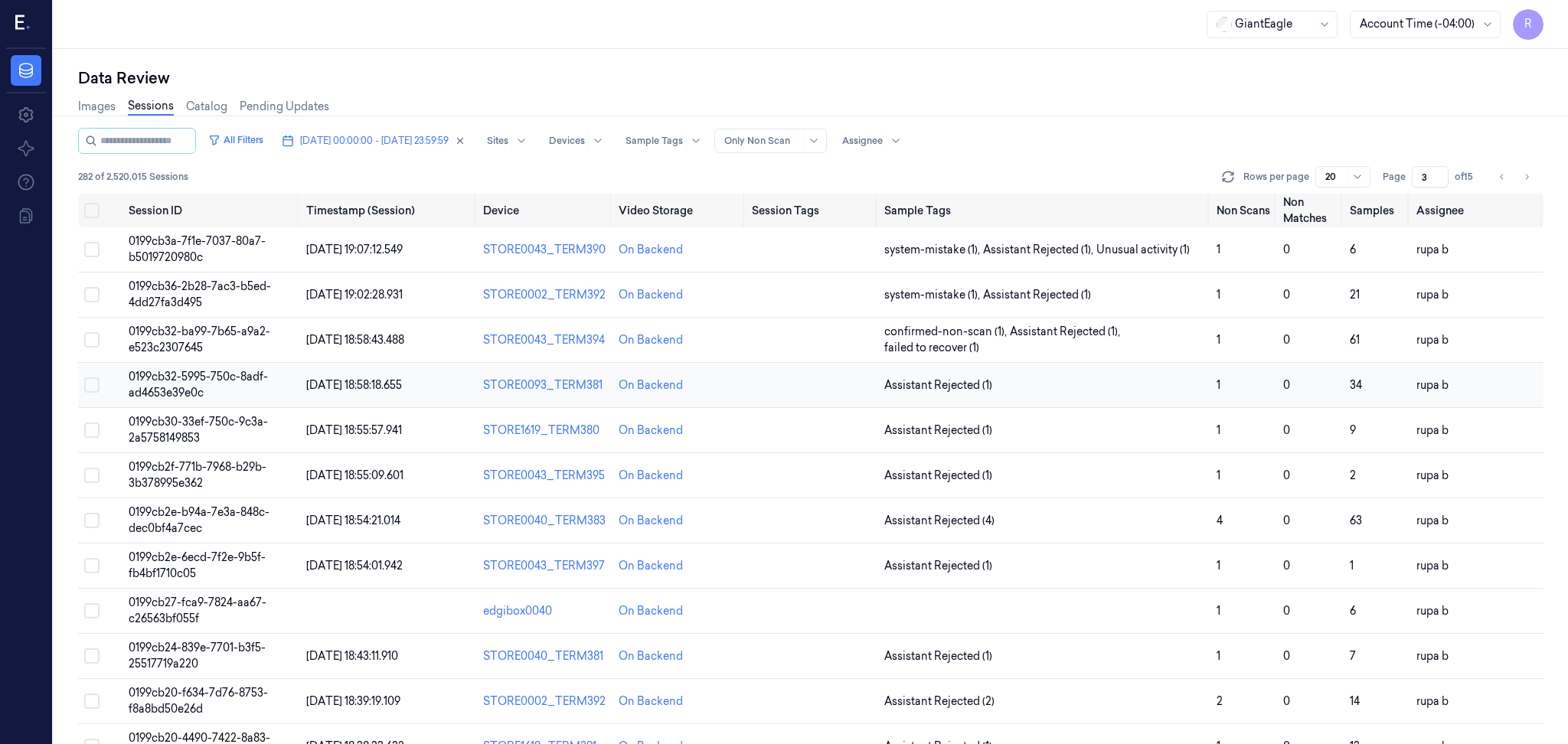
click at [204, 386] on td "0199cb32-5995-750c-8adf-ad4653e39e0c" at bounding box center [211, 385] width 178 height 46
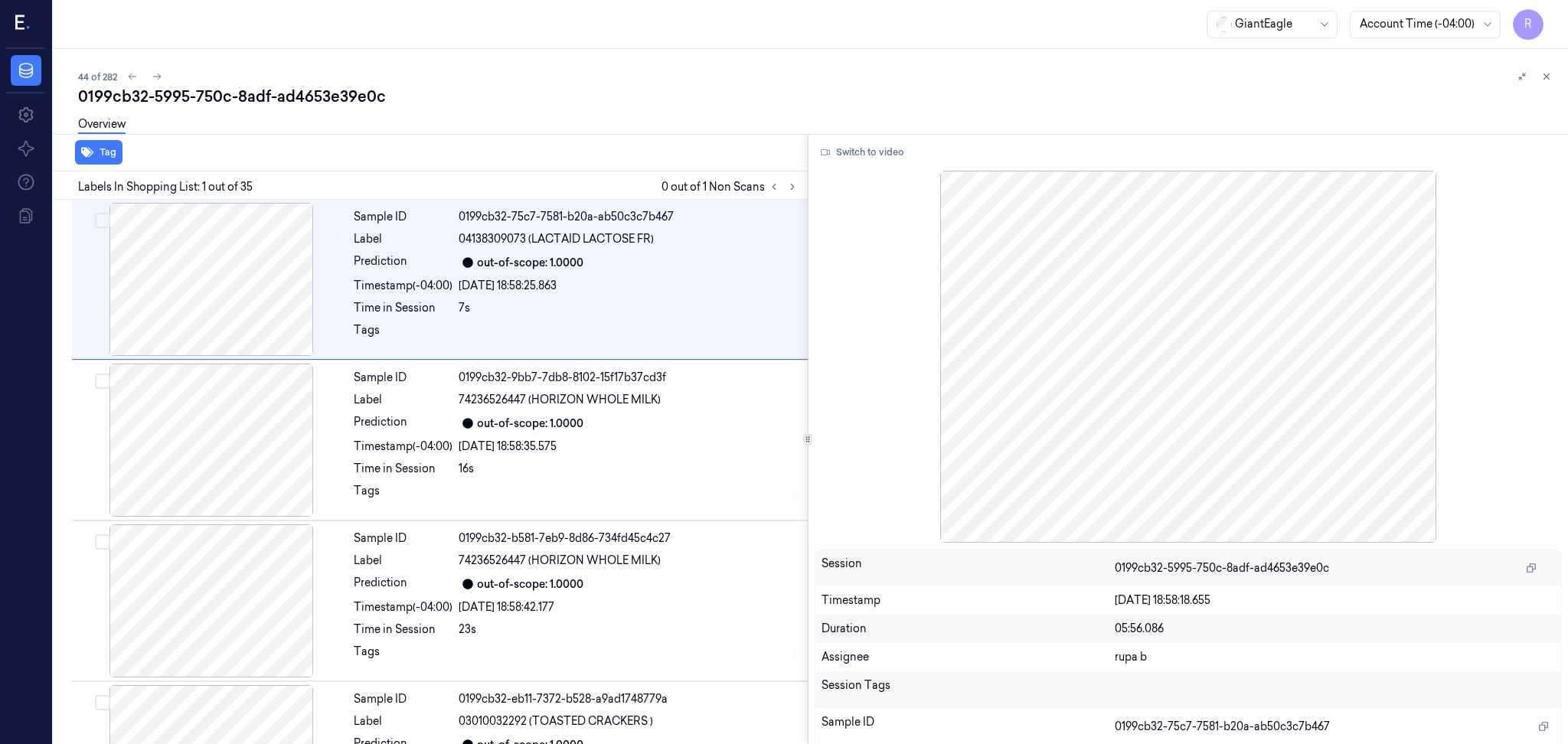
click at [506, 126] on div "Overview" at bounding box center [817, 127] width 1478 height 39
click at [792, 181] on icon at bounding box center [792, 187] width 11 height 11
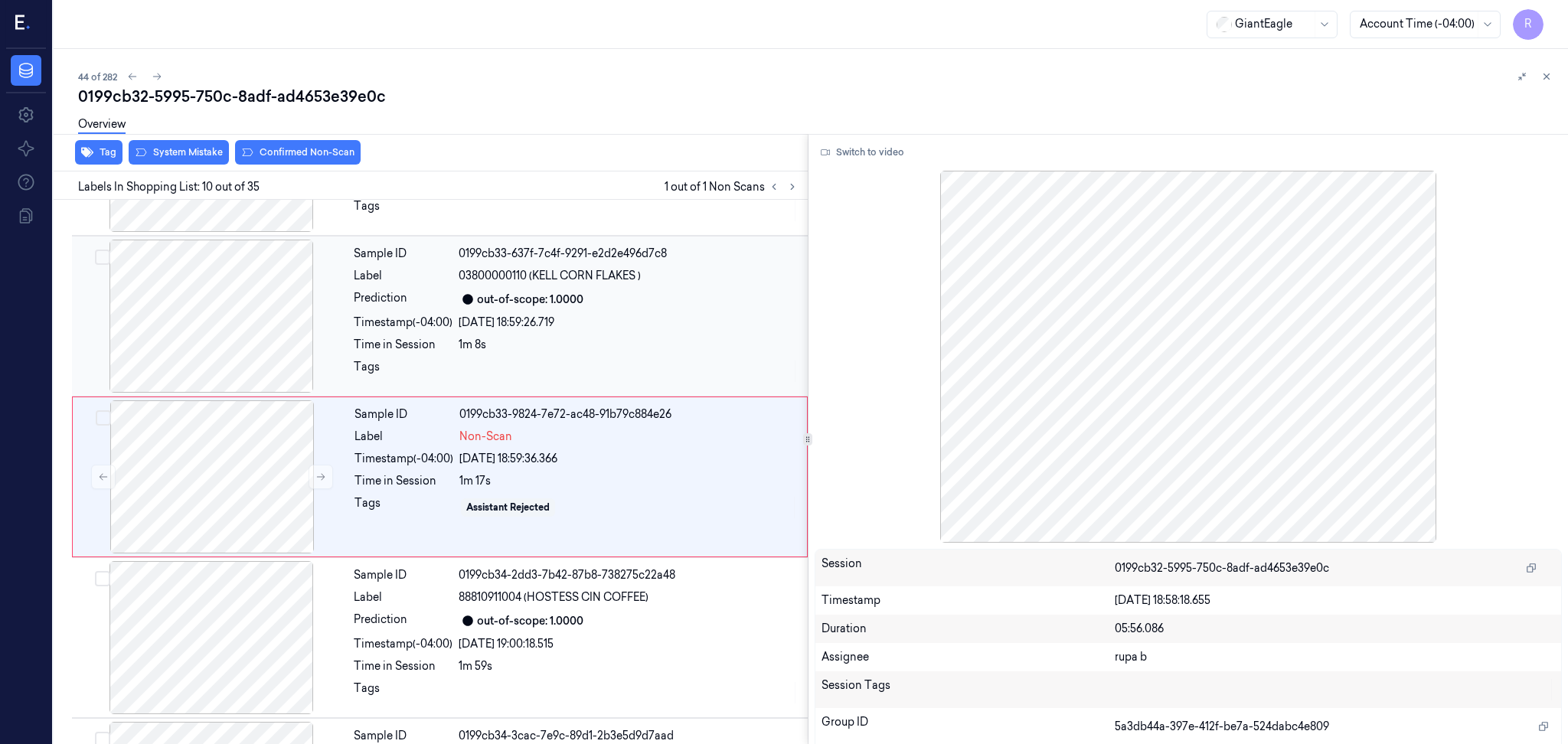
scroll to position [1254, 0]
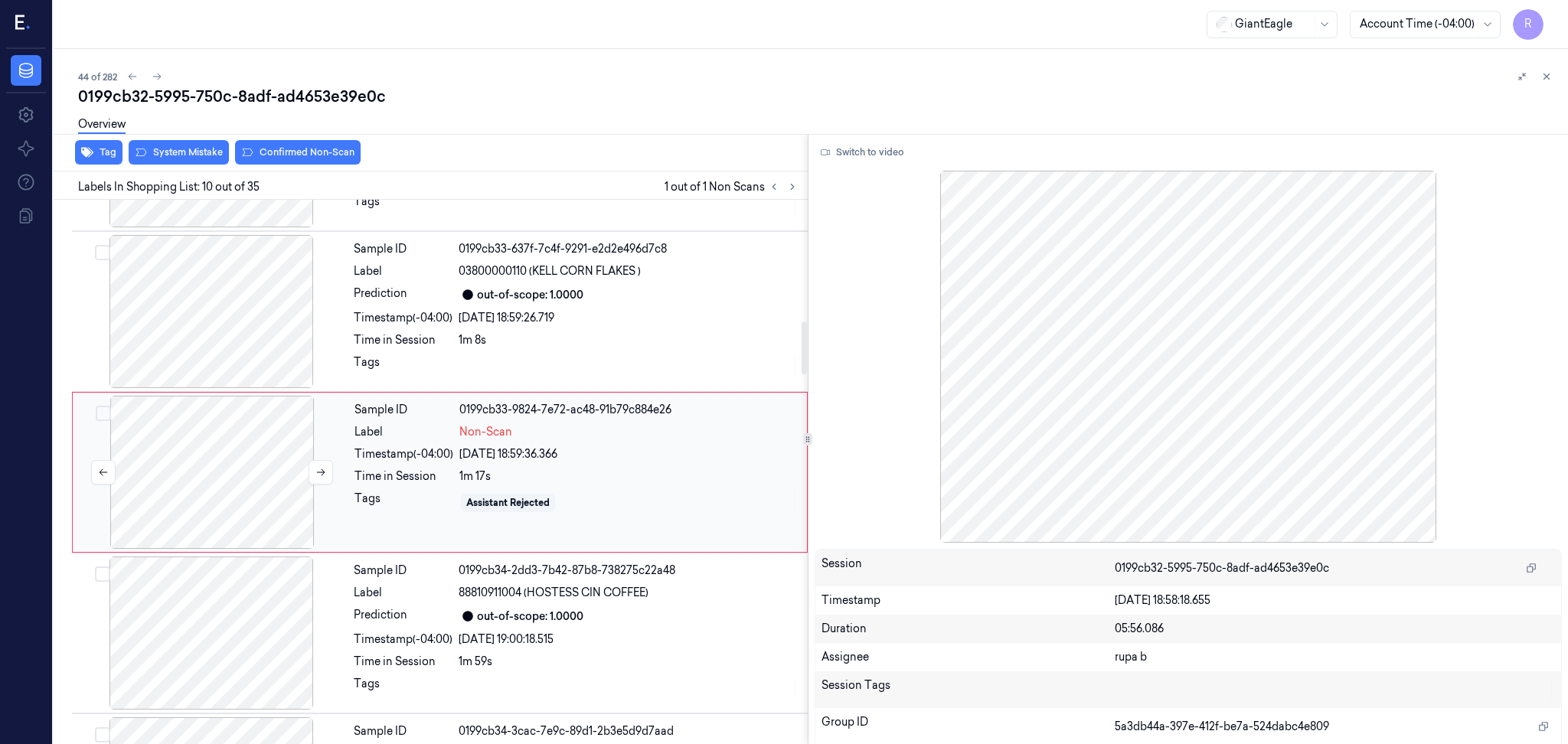
click at [265, 477] on div at bounding box center [212, 472] width 273 height 153
click at [851, 155] on button "Switch to video" at bounding box center [862, 152] width 96 height 24
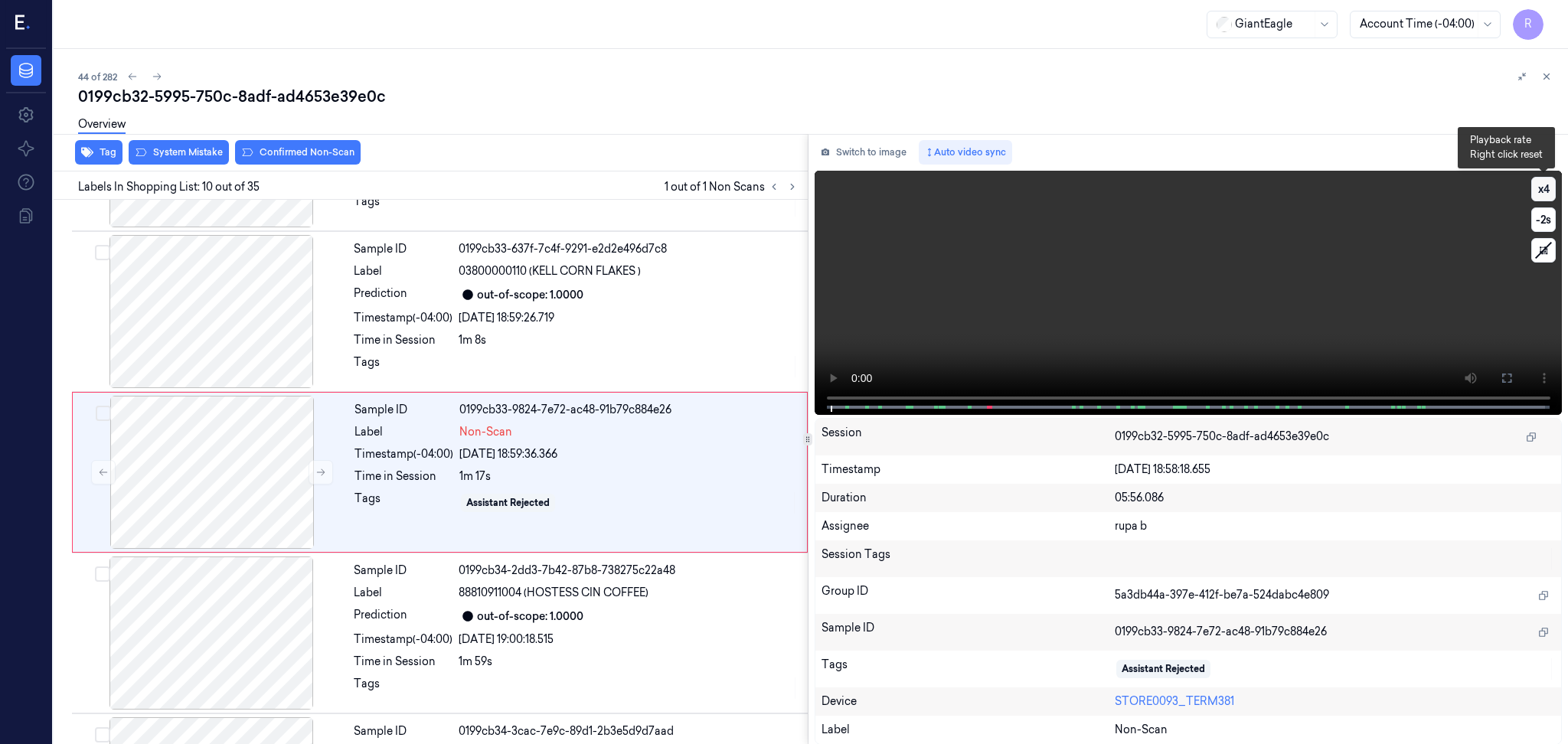
click at [1538, 189] on button "x 4" at bounding box center [1543, 188] width 24 height 24
click at [1505, 379] on icon at bounding box center [1507, 379] width 13 height 13
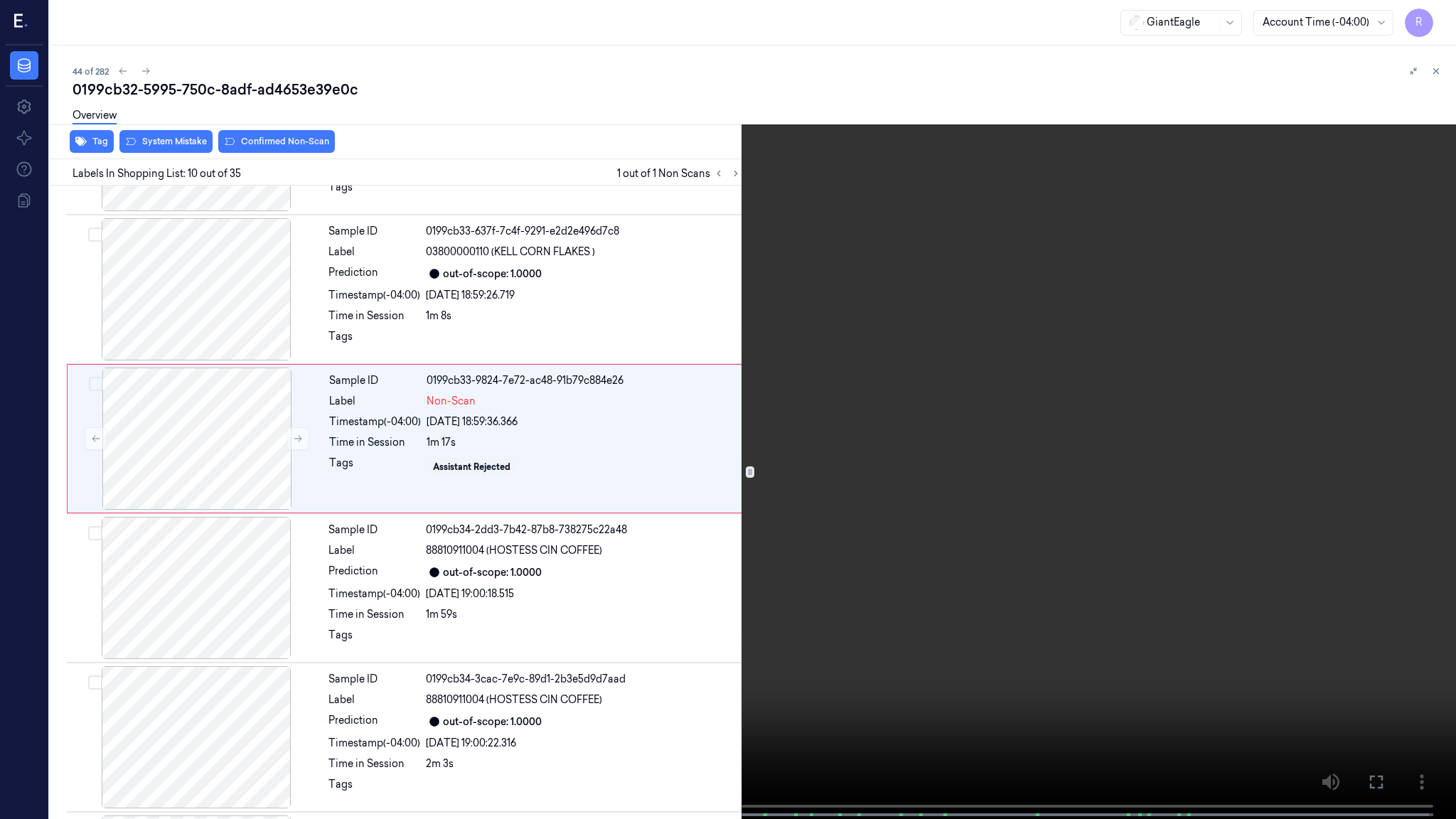
click at [1108, 310] on video at bounding box center [728, 411] width 1456 height 822
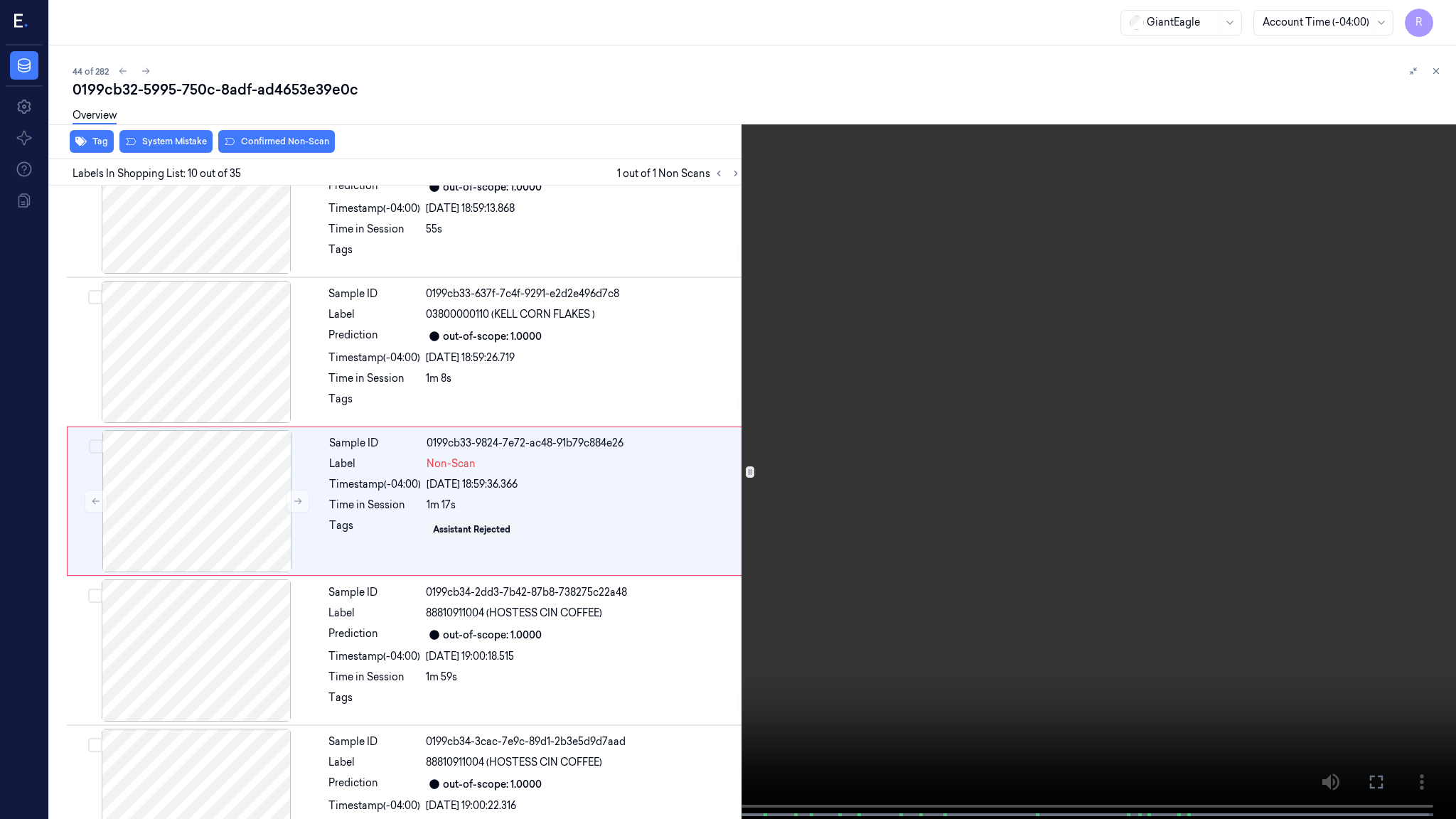
scroll to position [1101, 0]
click at [1108, 310] on video at bounding box center [728, 411] width 1456 height 822
click at [334, 690] on span at bounding box center [334, 815] width 2 height 7
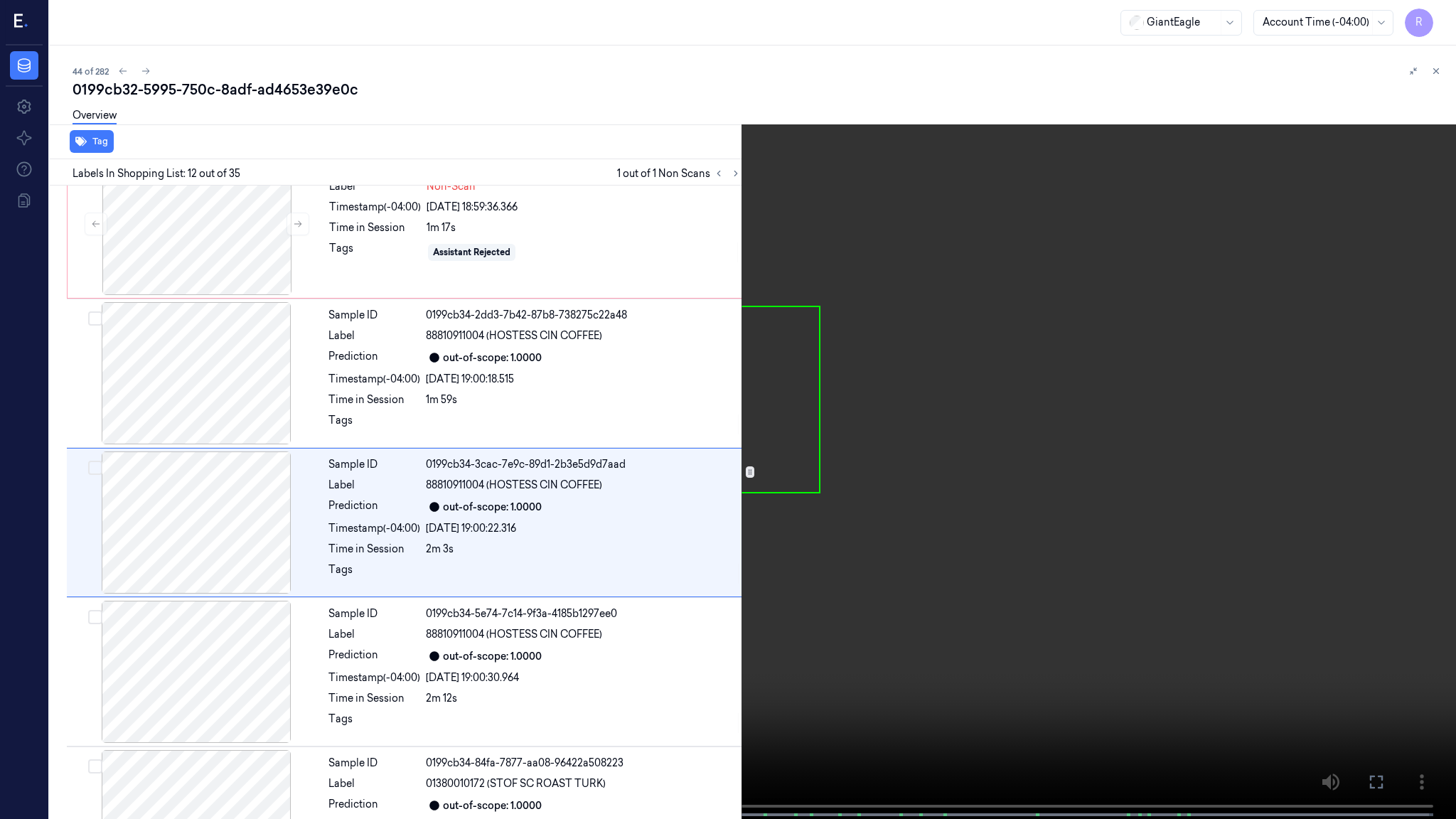
scroll to position [1400, 0]
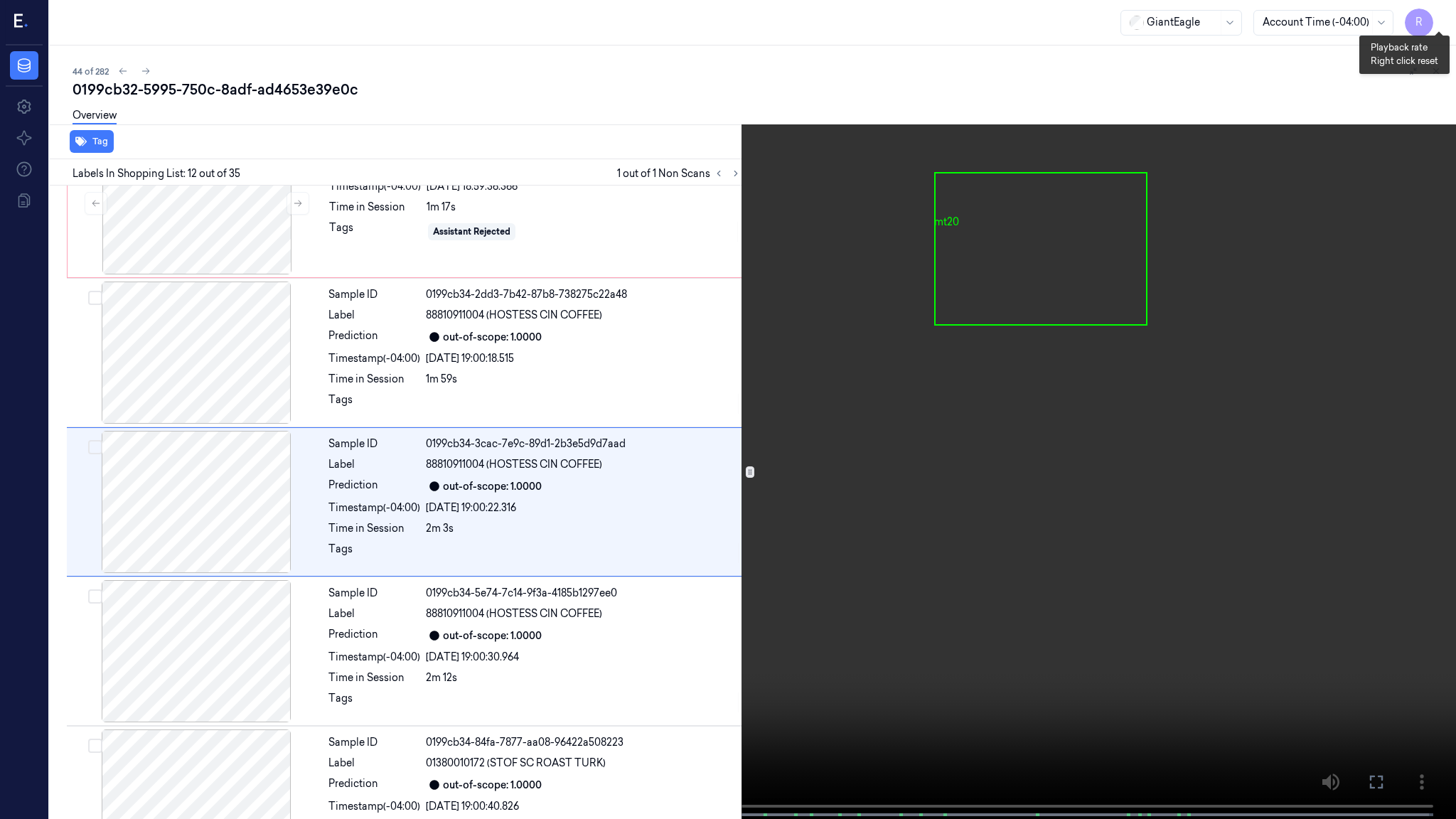
click at [1449, 10] on button "x 2" at bounding box center [1439, 17] width 22 height 22
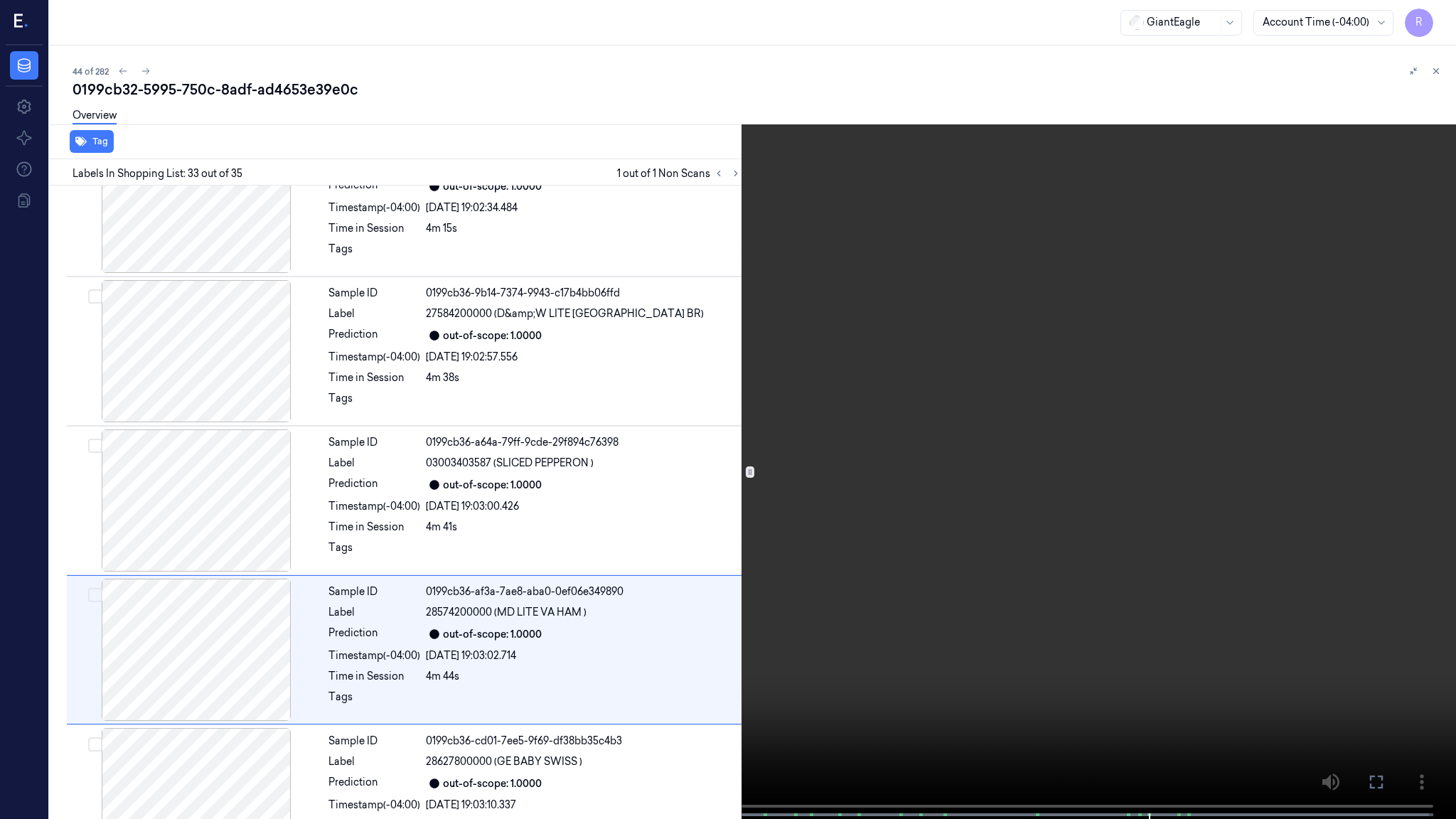
scroll to position [4538, 0]
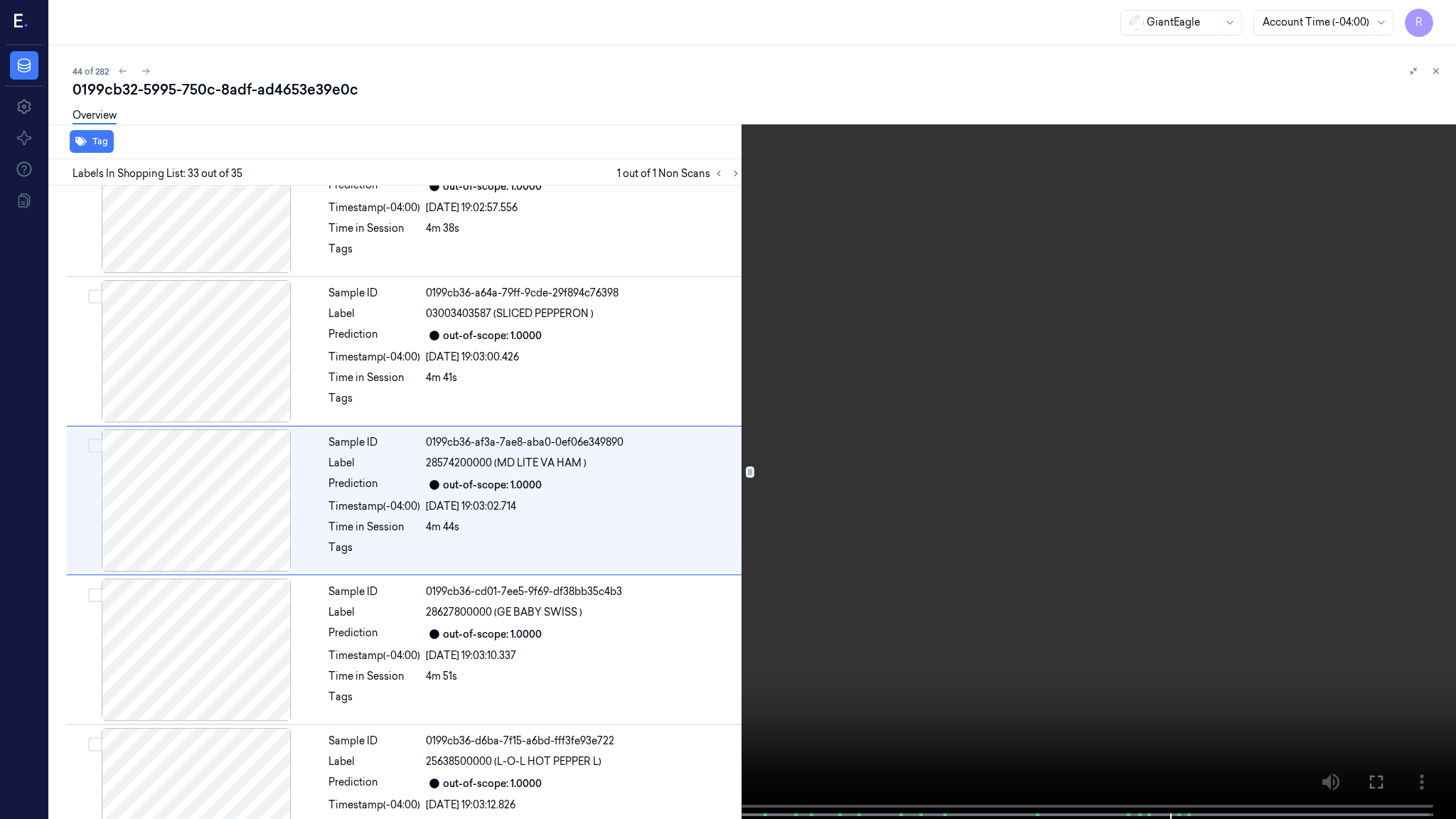
click at [1203, 430] on video at bounding box center [728, 411] width 1456 height 822
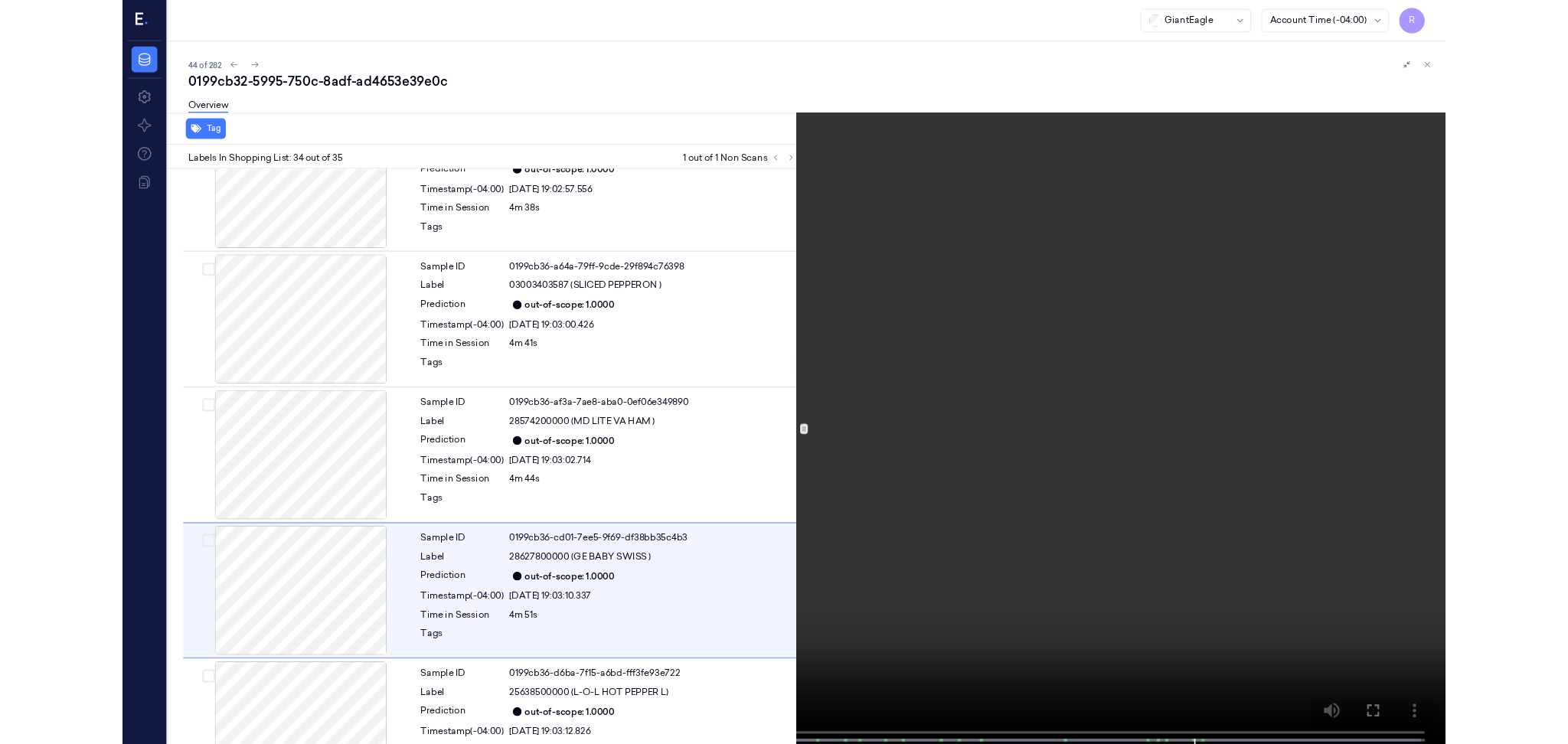
scroll to position [4951, 0]
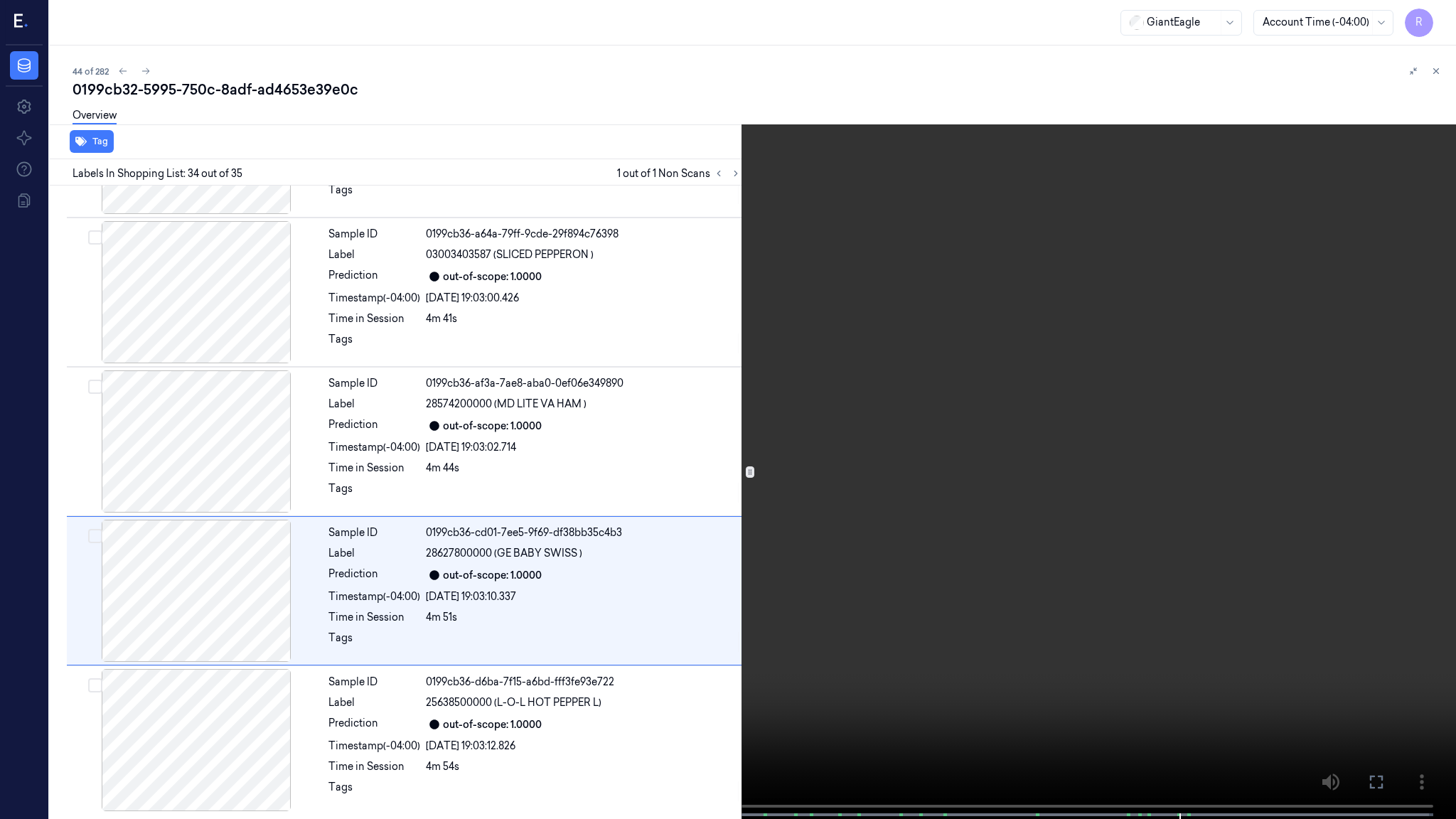
click at [1203, 430] on video at bounding box center [728, 411] width 1456 height 822
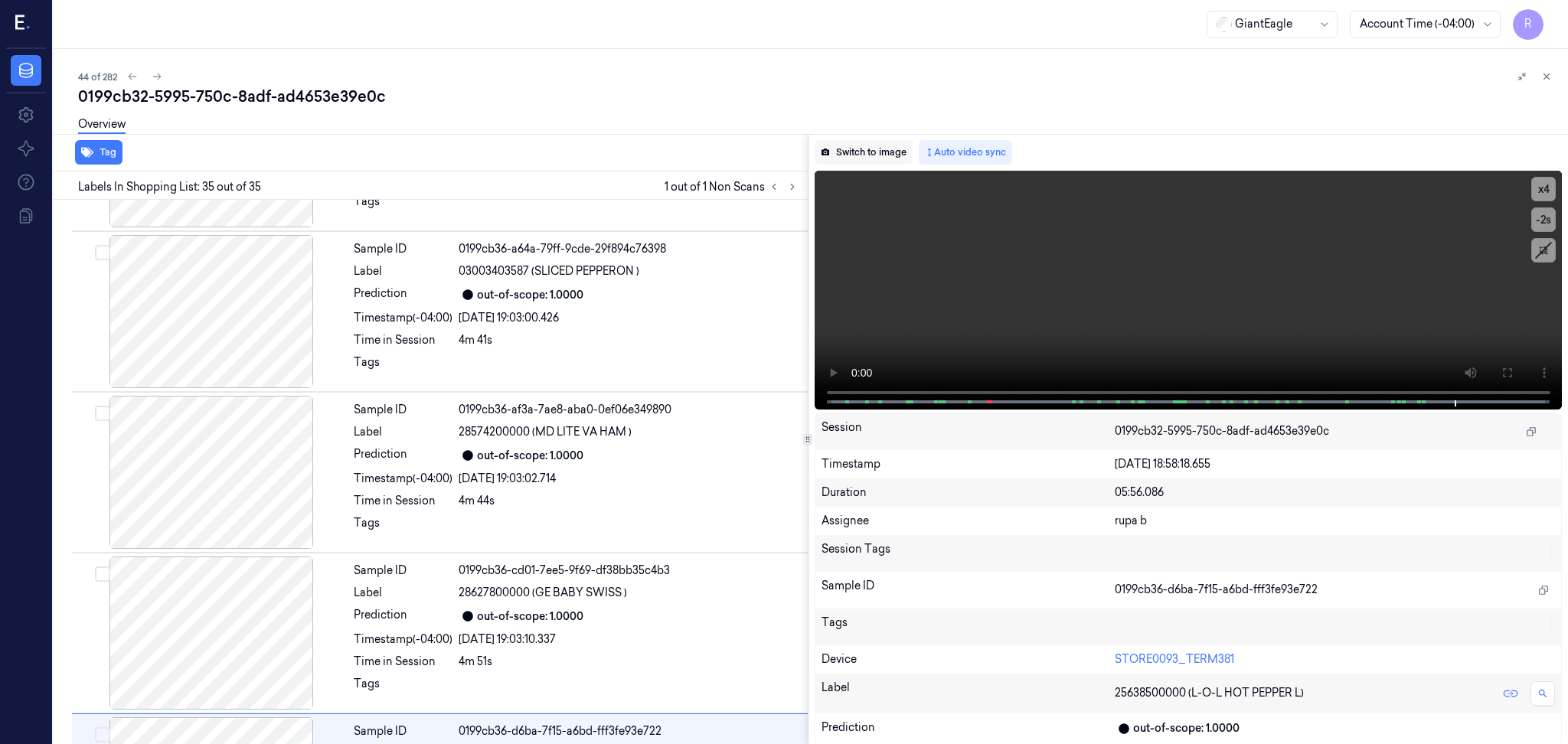
click at [879, 144] on button "Switch to image" at bounding box center [864, 152] width 98 height 24
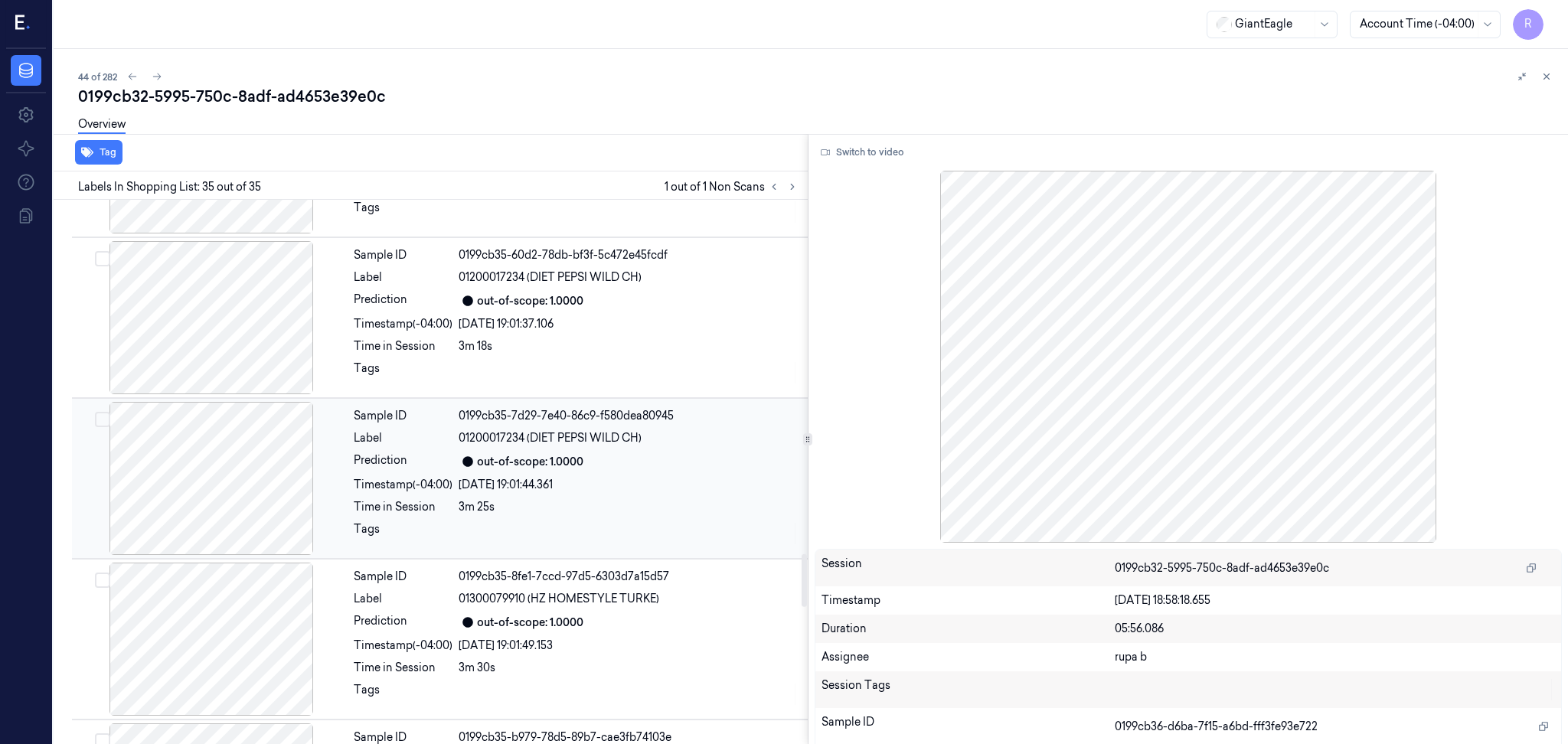
scroll to position [4067, 0]
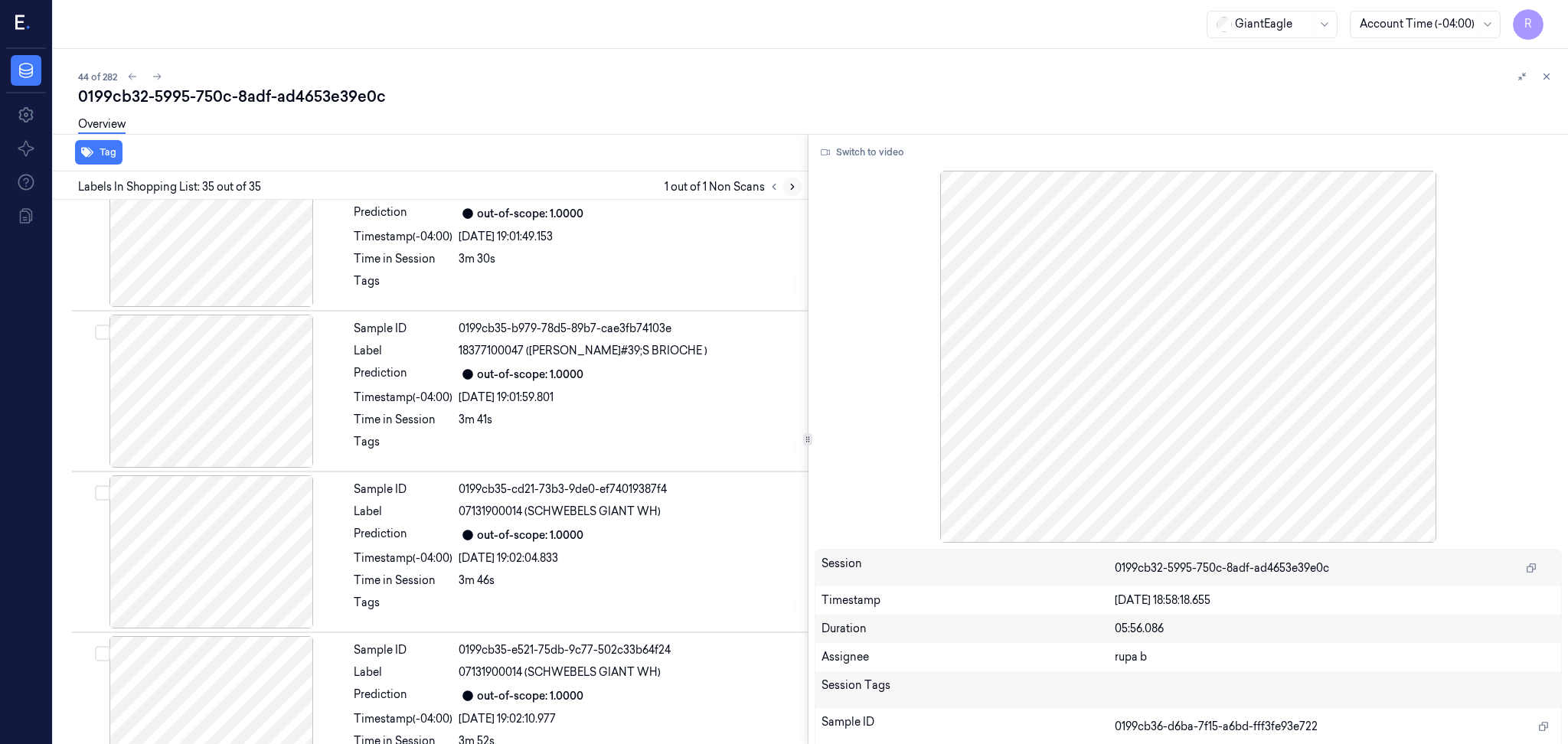
click at [796, 186] on icon at bounding box center [792, 187] width 11 height 11
click at [779, 191] on button at bounding box center [774, 187] width 19 height 19
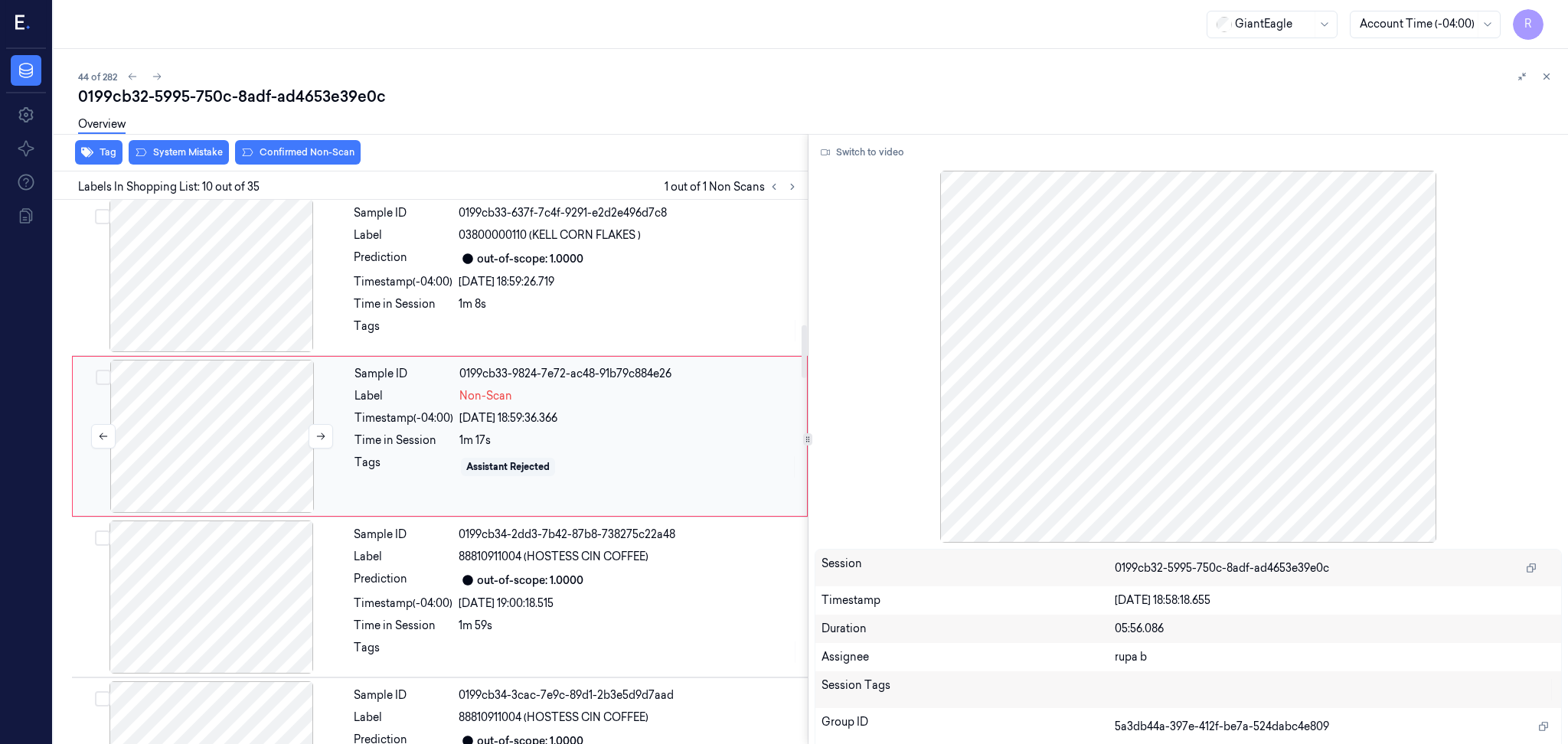
scroll to position [1254, 0]
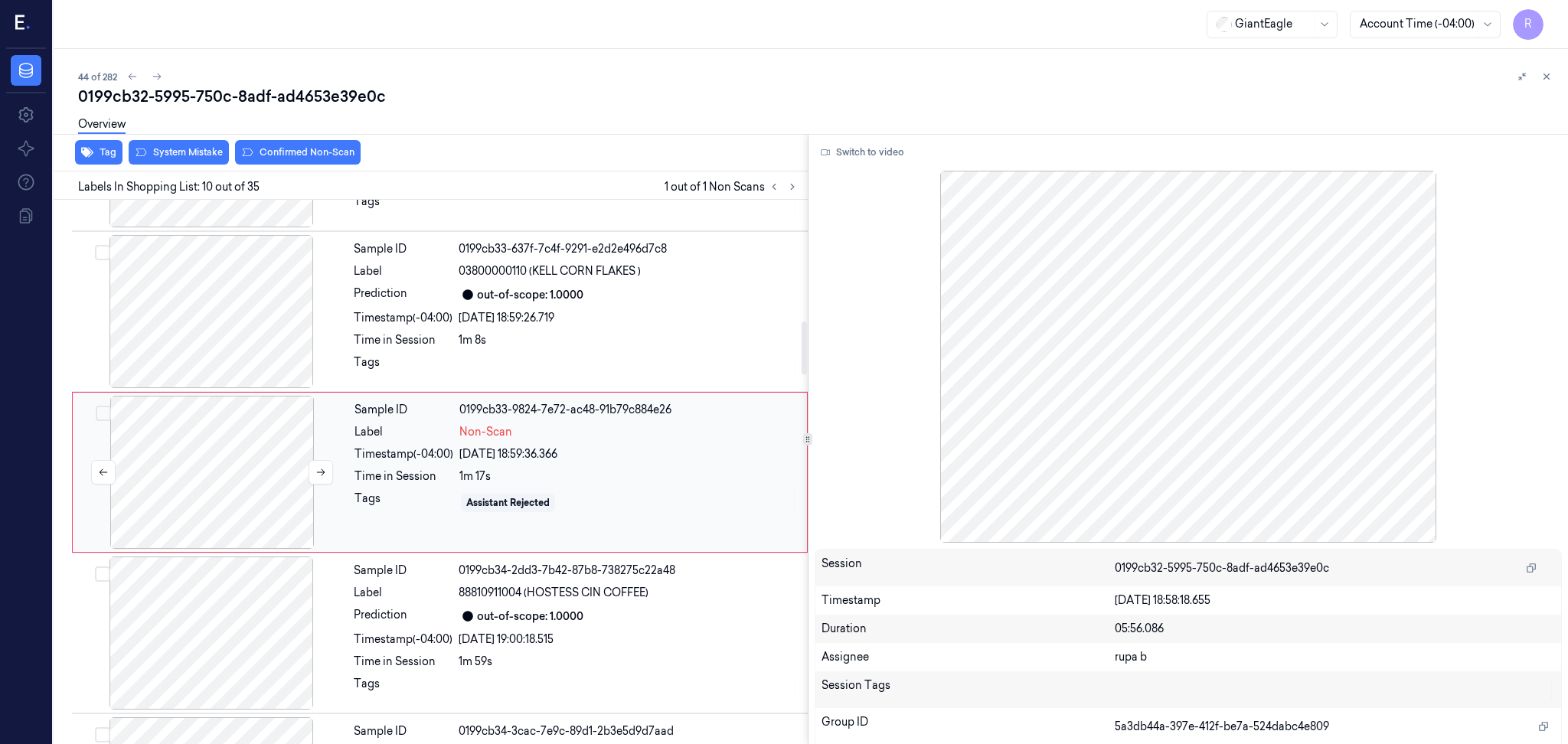
click at [251, 434] on div at bounding box center [212, 472] width 273 height 153
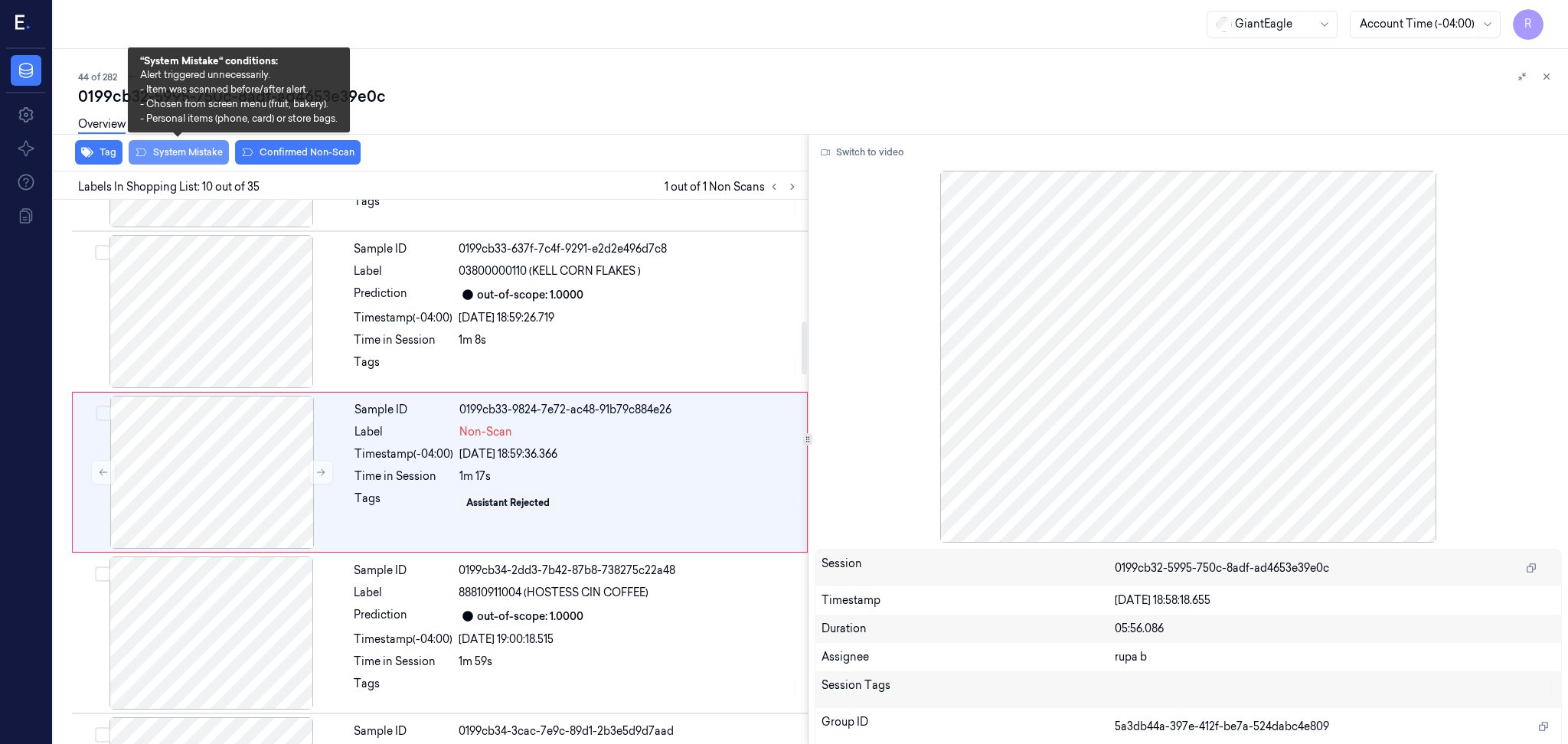
click at [198, 155] on button "System Mistake" at bounding box center [179, 152] width 100 height 24
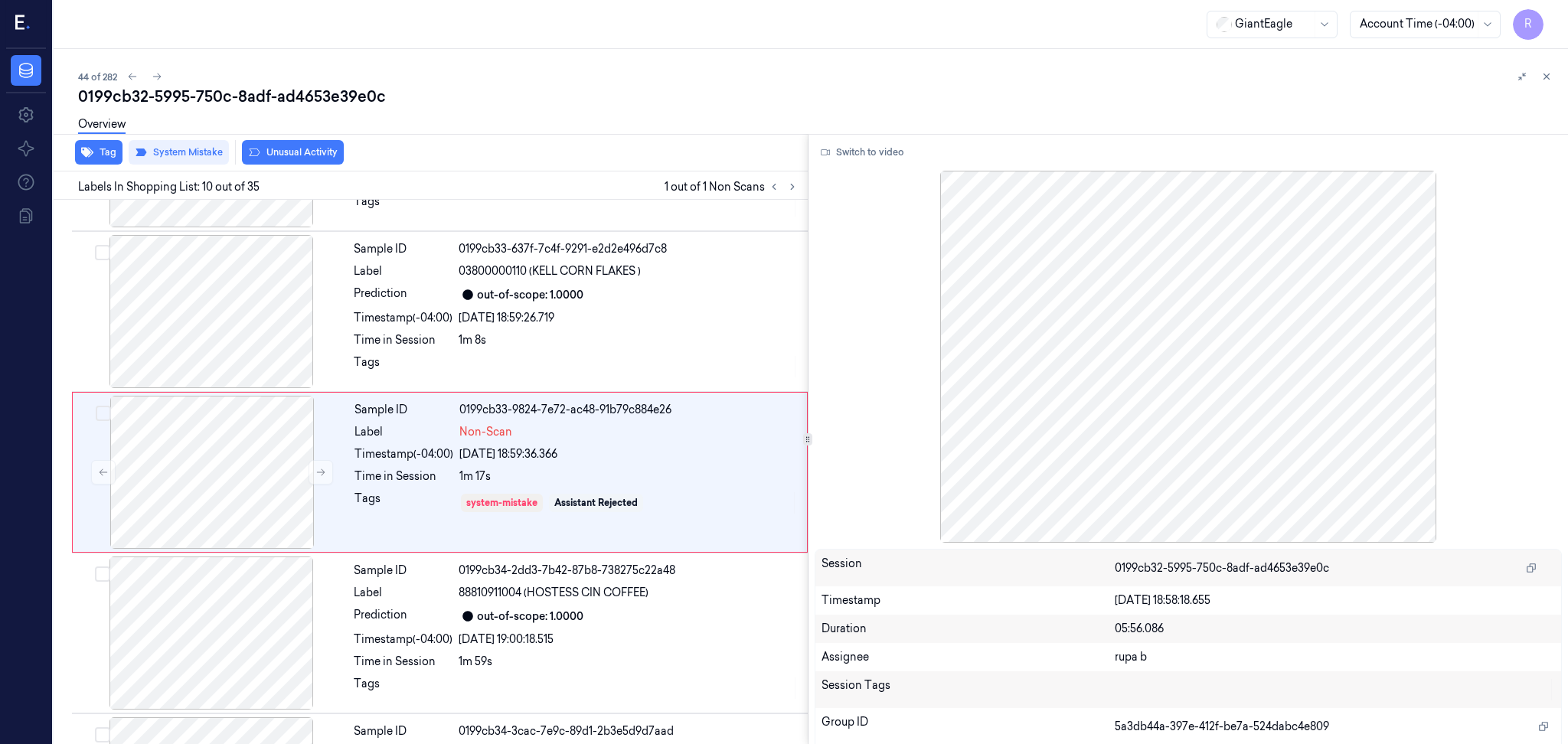
drag, startPoint x: 1189, startPoint y: 284, endPoint x: 1117, endPoint y: 354, distance: 100.4
click at [1117, 354] on div at bounding box center [1188, 356] width 748 height 372
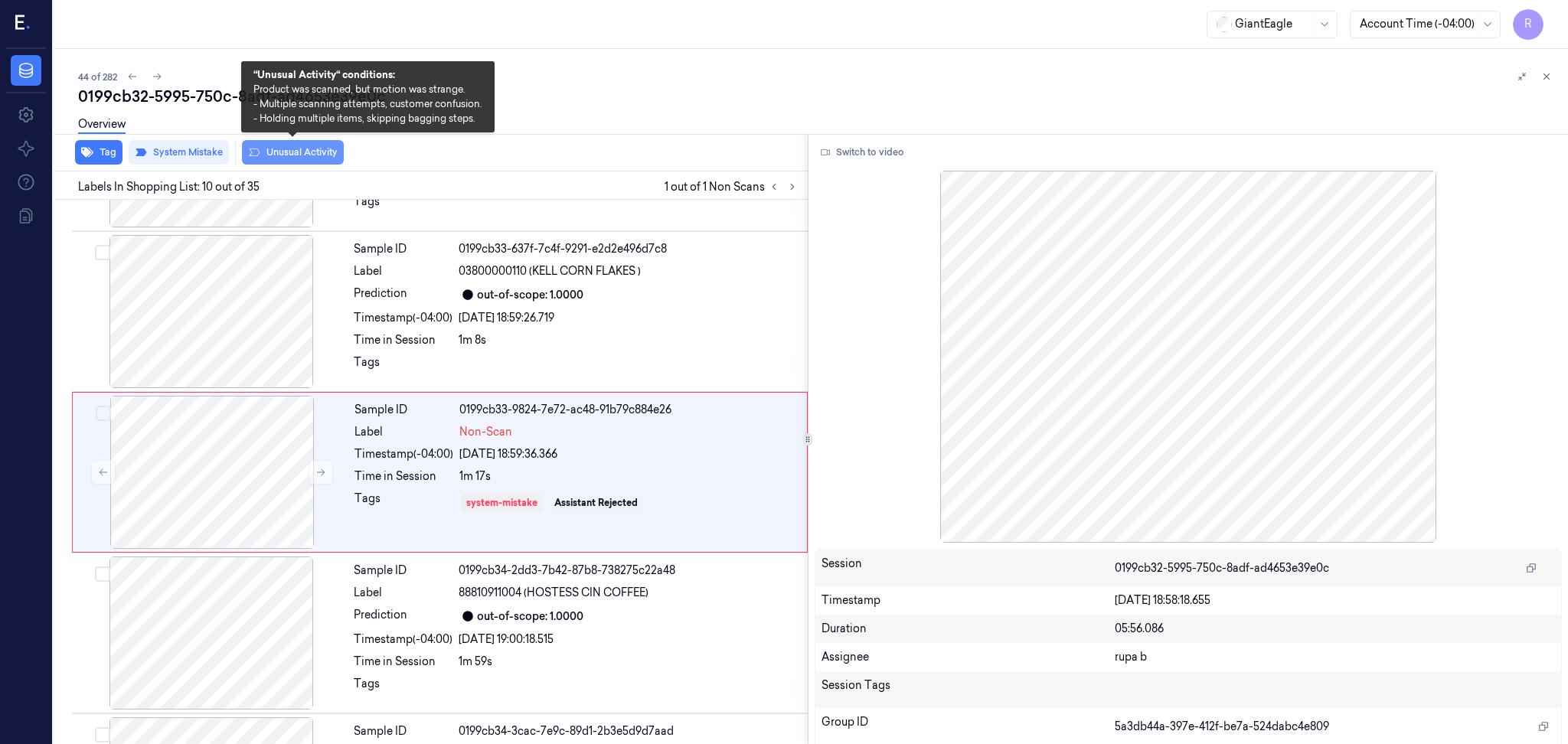
click at [327, 150] on button "Unusual Activity" at bounding box center [293, 152] width 102 height 24
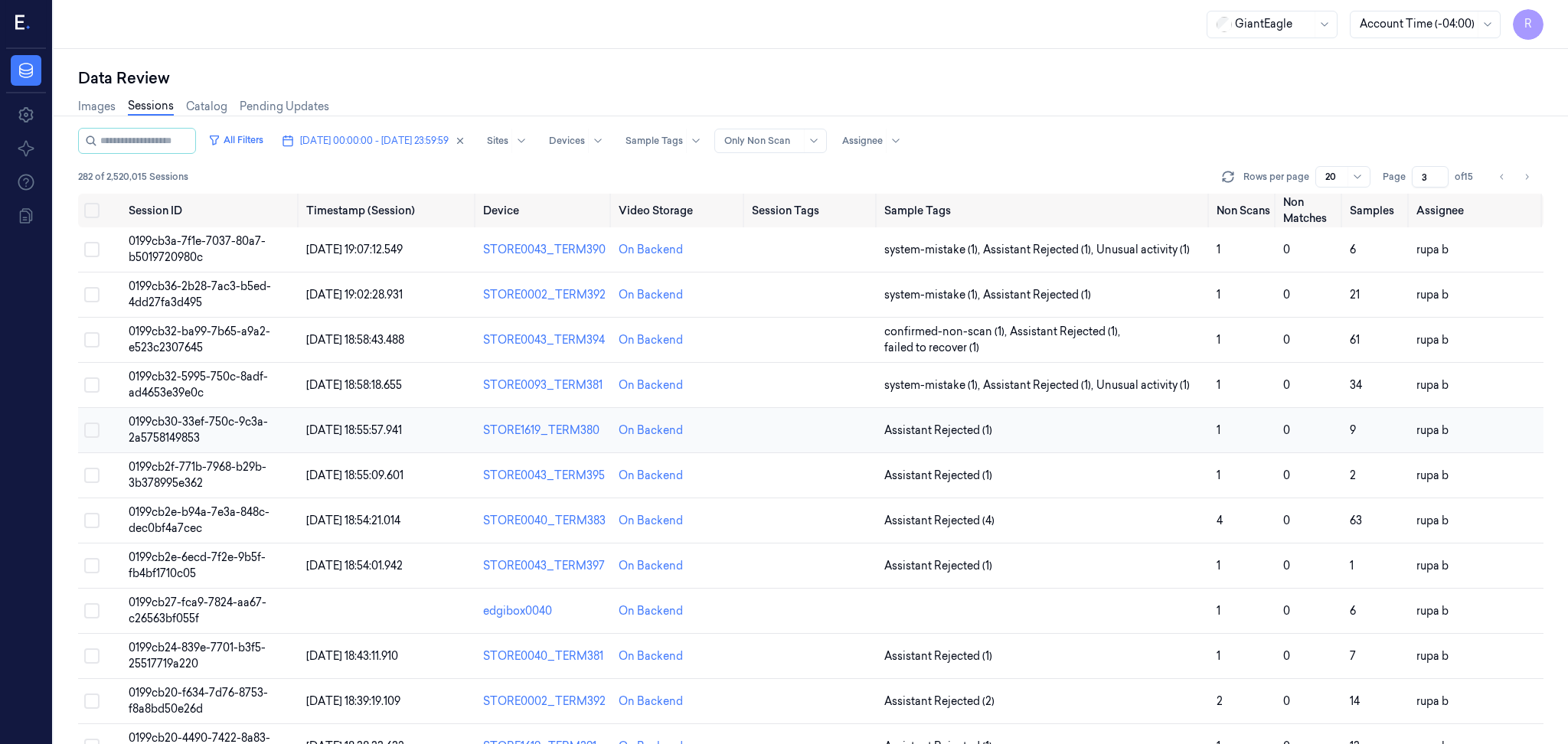
click at [277, 430] on td "0199cb30-33ef-750c-9c3a-2a5758149853" at bounding box center [211, 431] width 178 height 46
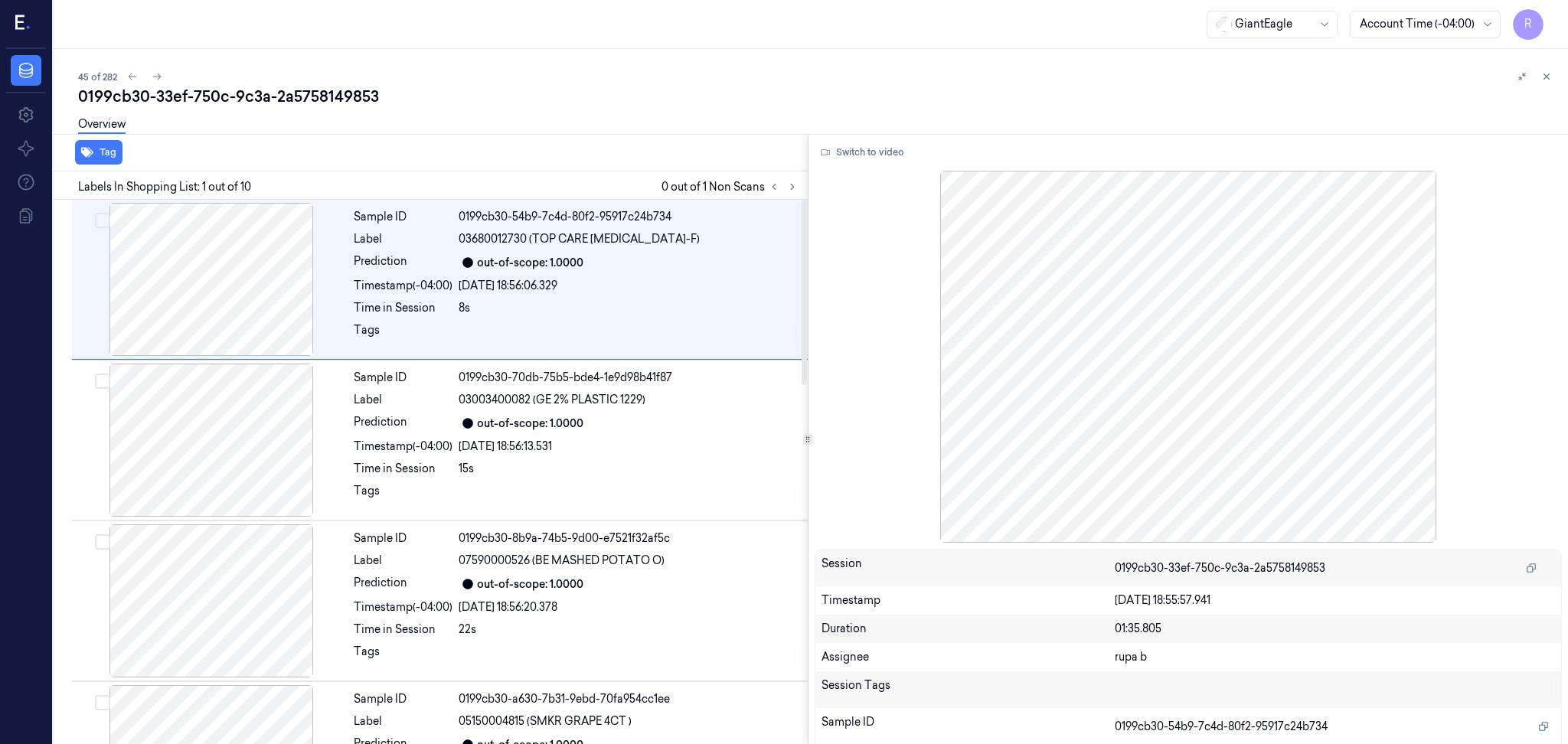
click at [788, 174] on div "Labels In Shopping List: 1 out of 10 0 out of 1 Non Scans" at bounding box center [427, 186] width 760 height 29
click at [792, 184] on icon at bounding box center [792, 187] width 11 height 11
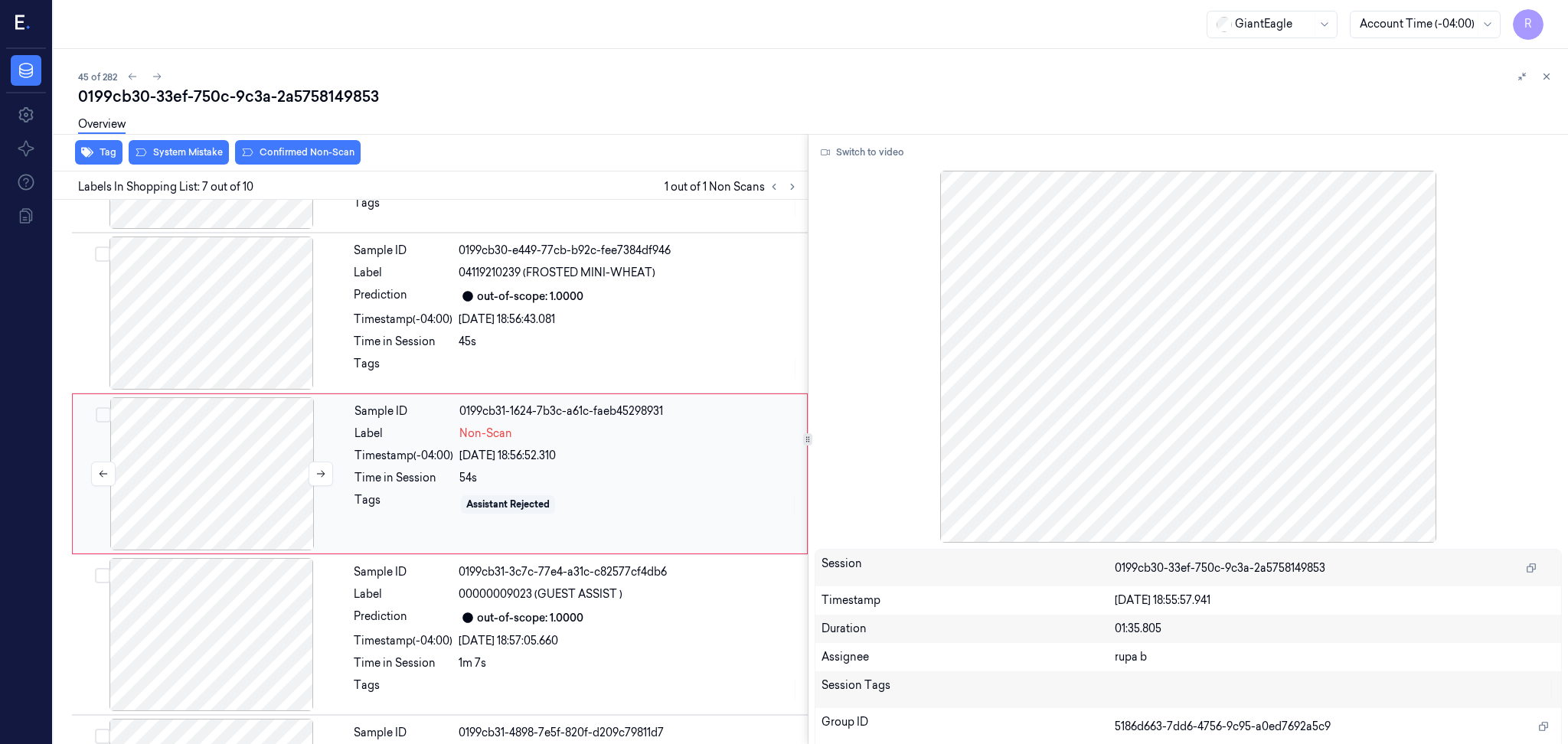
scroll to position [772, 0]
click at [248, 482] on div at bounding box center [212, 472] width 273 height 153
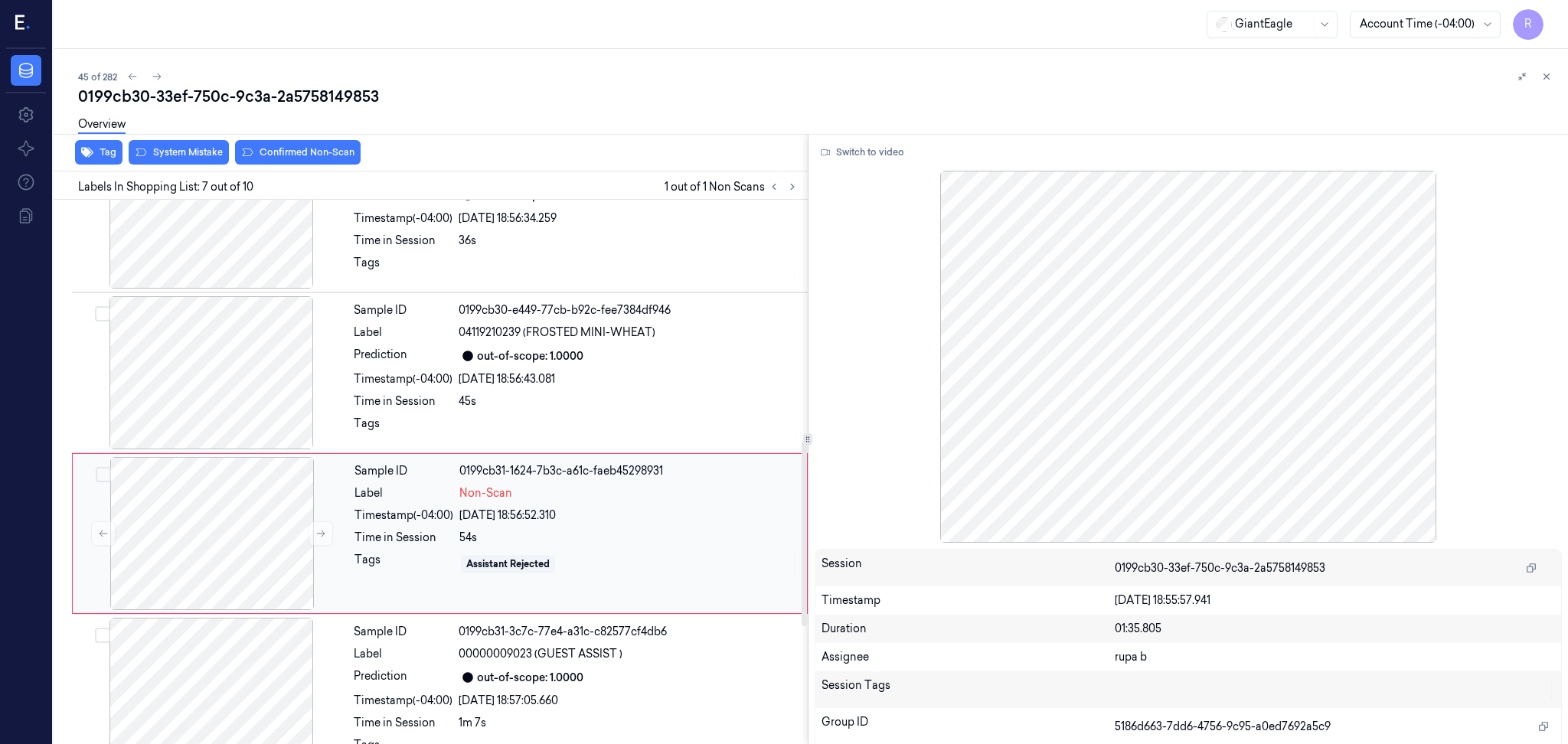
scroll to position [715, 0]
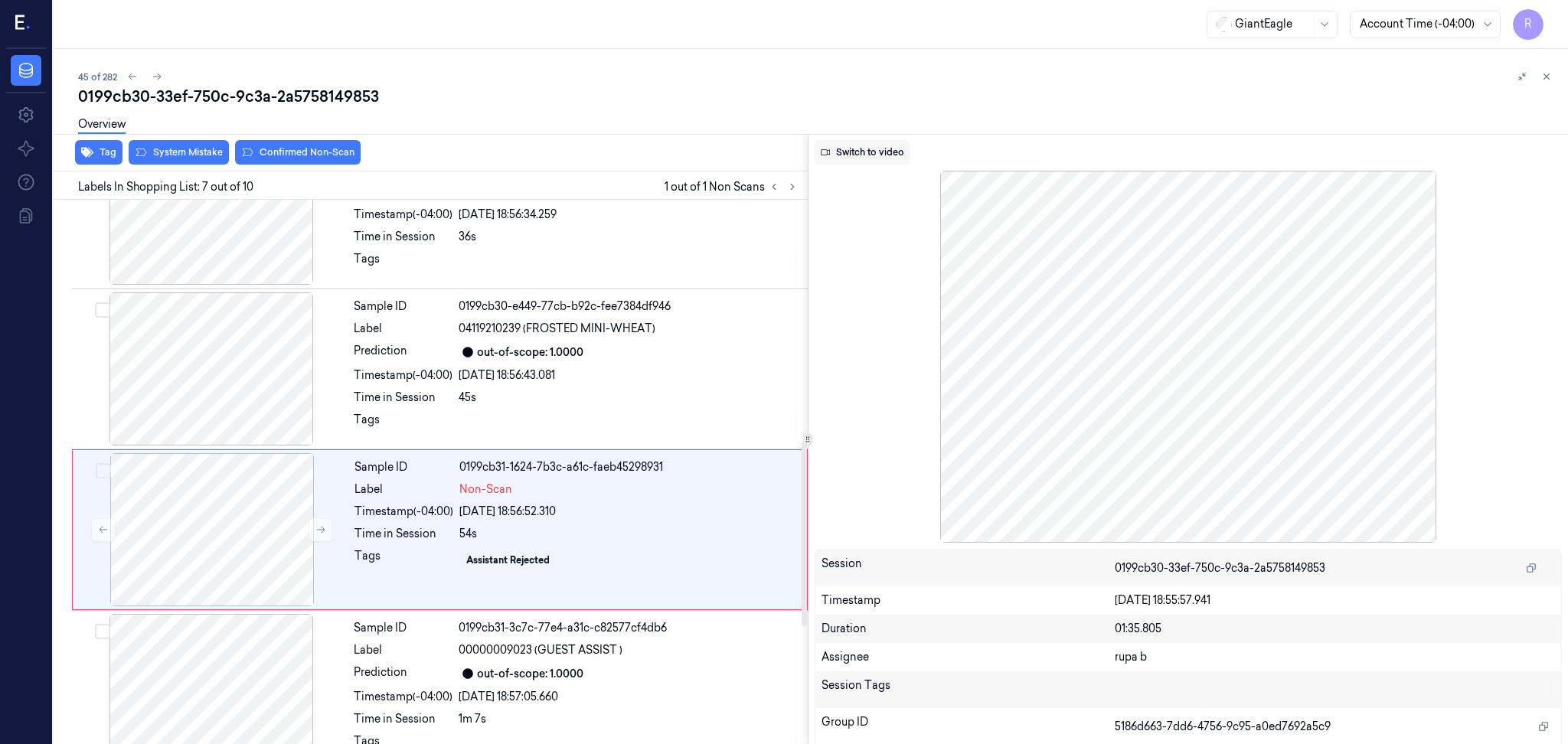
click at [873, 154] on button "Switch to video" at bounding box center [862, 152] width 96 height 24
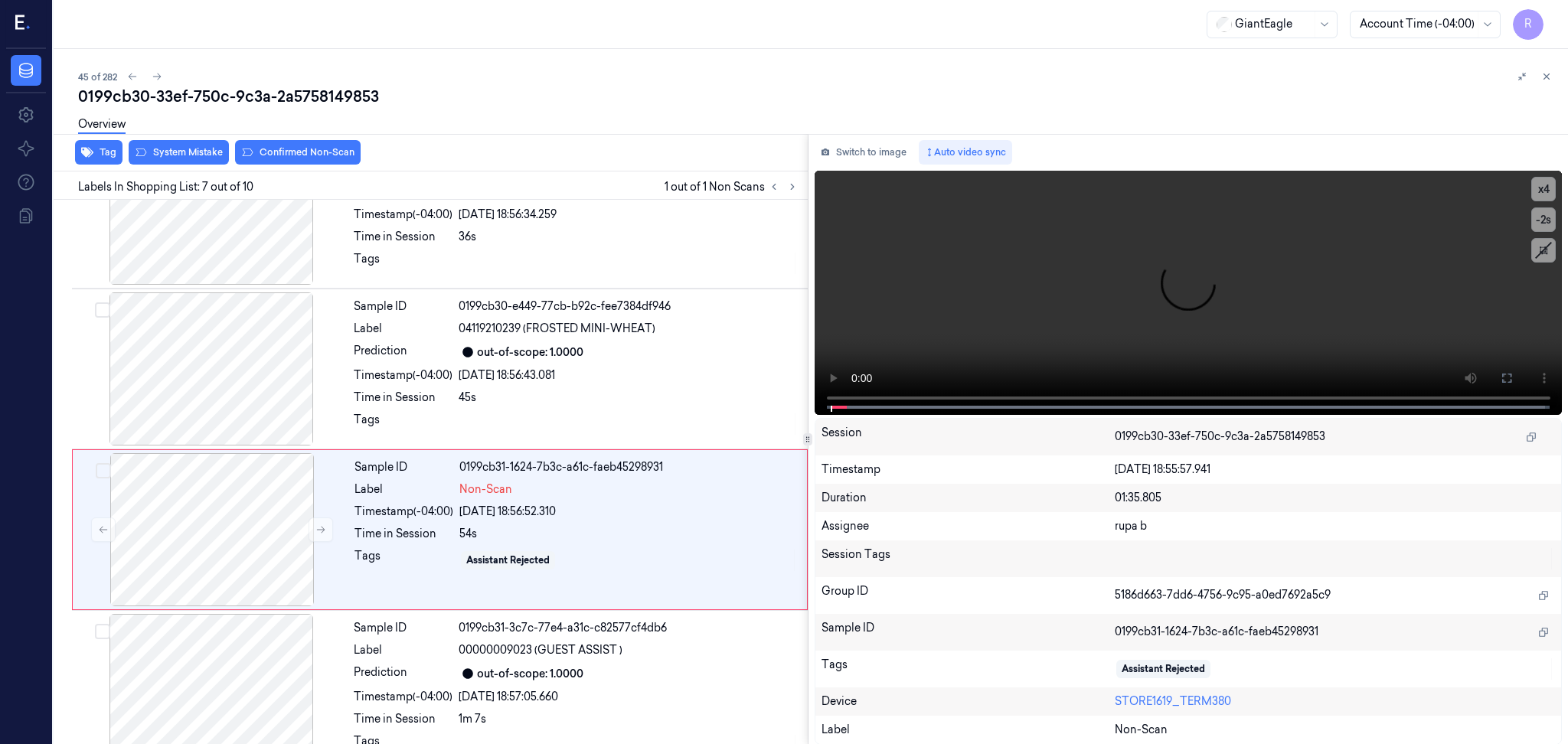
scroll to position [772, 0]
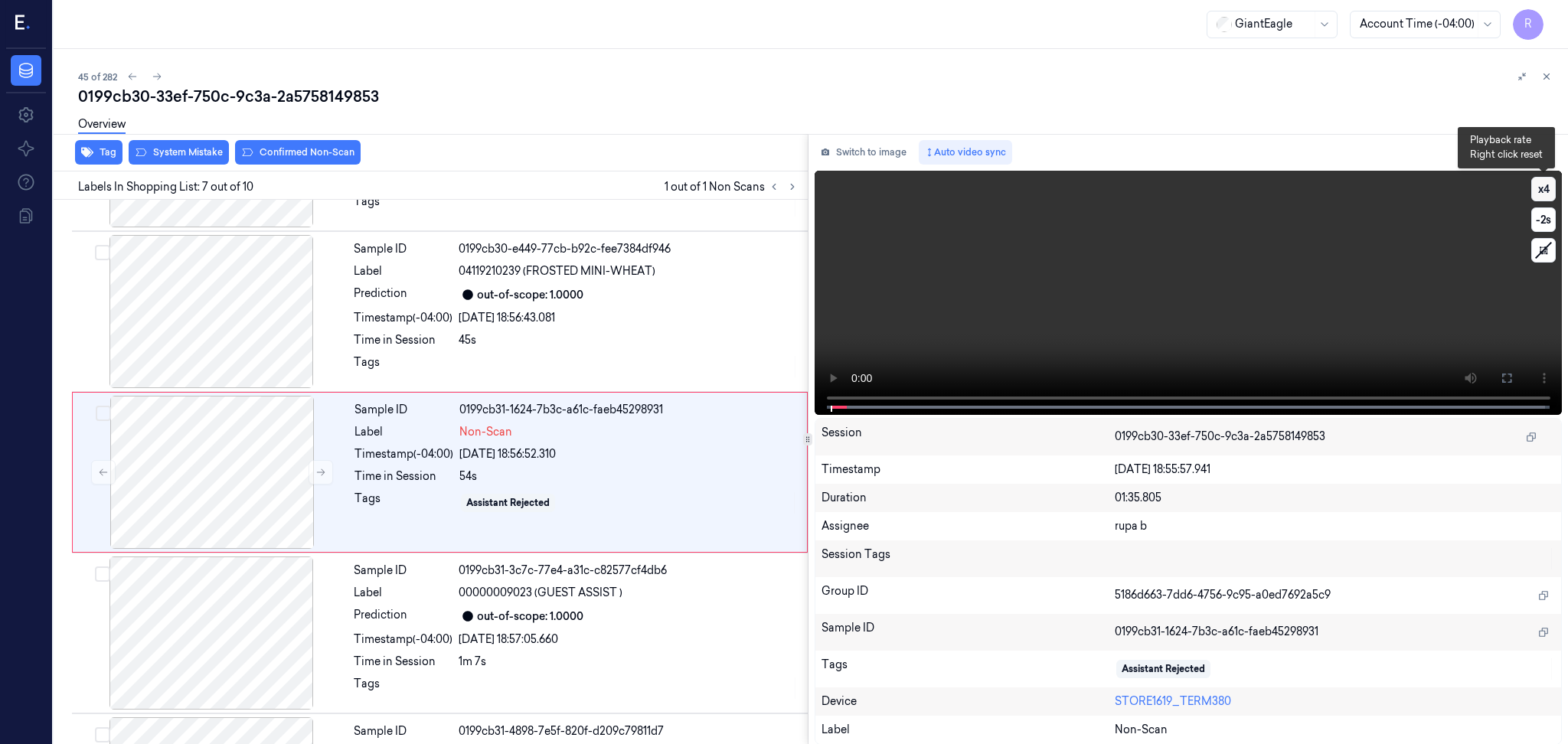
click at [1544, 191] on button "x 4" at bounding box center [1543, 188] width 24 height 24
click at [1544, 191] on button "x 1" at bounding box center [1543, 188] width 24 height 24
click at [1510, 374] on icon at bounding box center [1507, 379] width 13 height 13
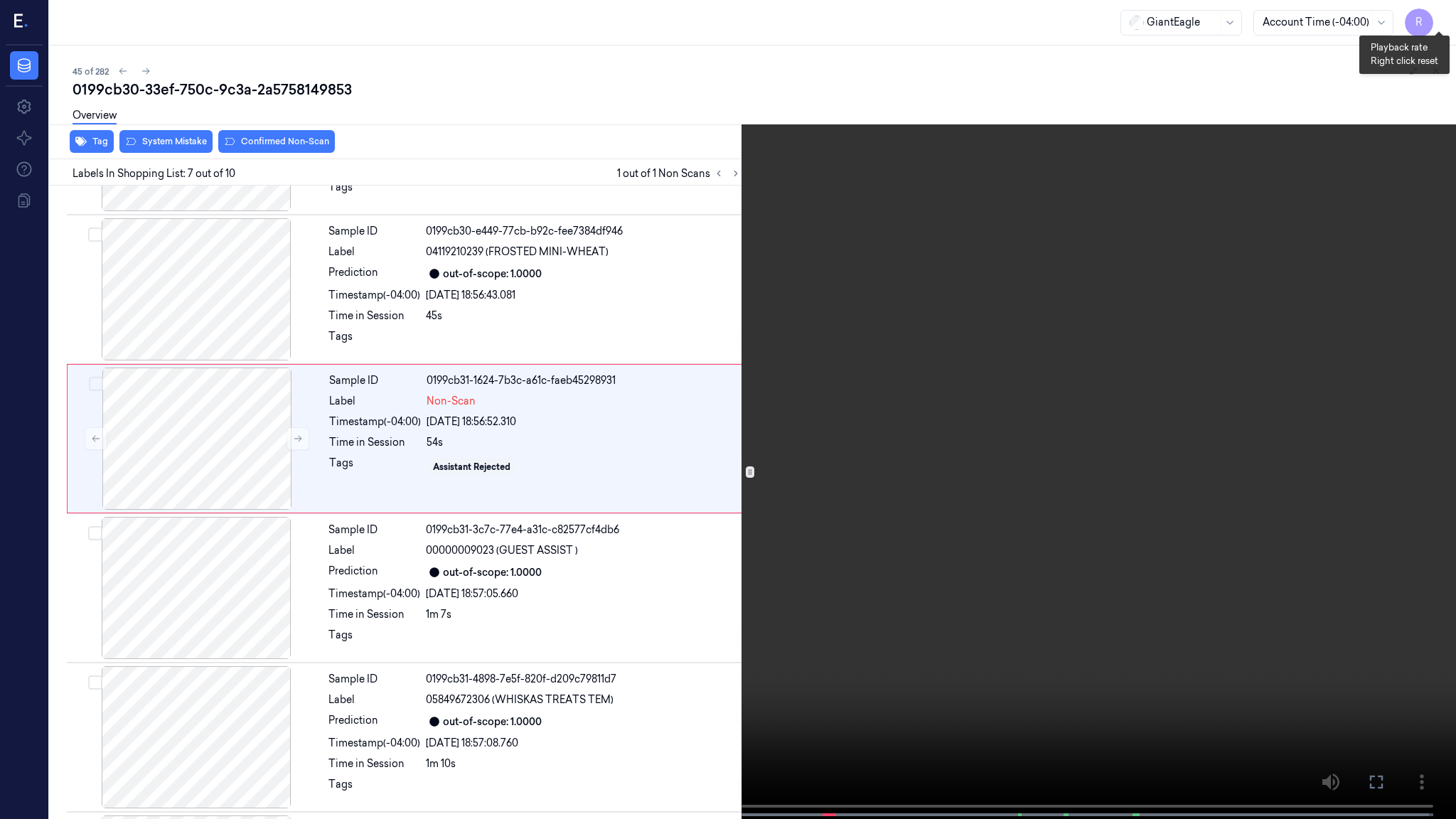
click at [1436, 19] on button "x 2" at bounding box center [1439, 17] width 22 height 22
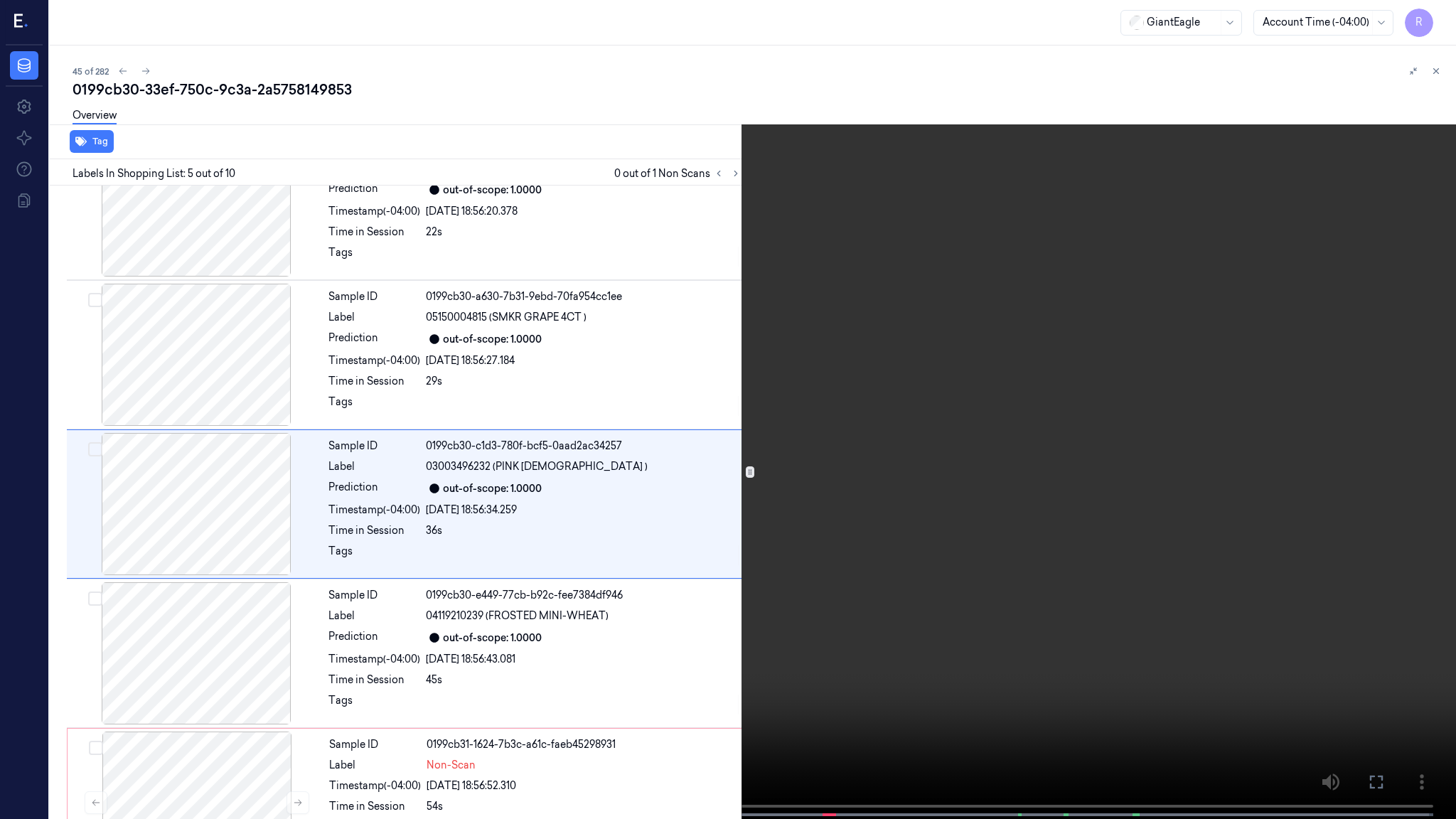
scroll to position [354, 0]
click at [743, 495] on video at bounding box center [728, 411] width 1456 height 822
click at [1434, 21] on button "x 4" at bounding box center [1439, 17] width 22 height 22
click at [1434, 21] on button "x 1" at bounding box center [1439, 17] width 22 height 22
click at [1217, 212] on video at bounding box center [728, 411] width 1456 height 822
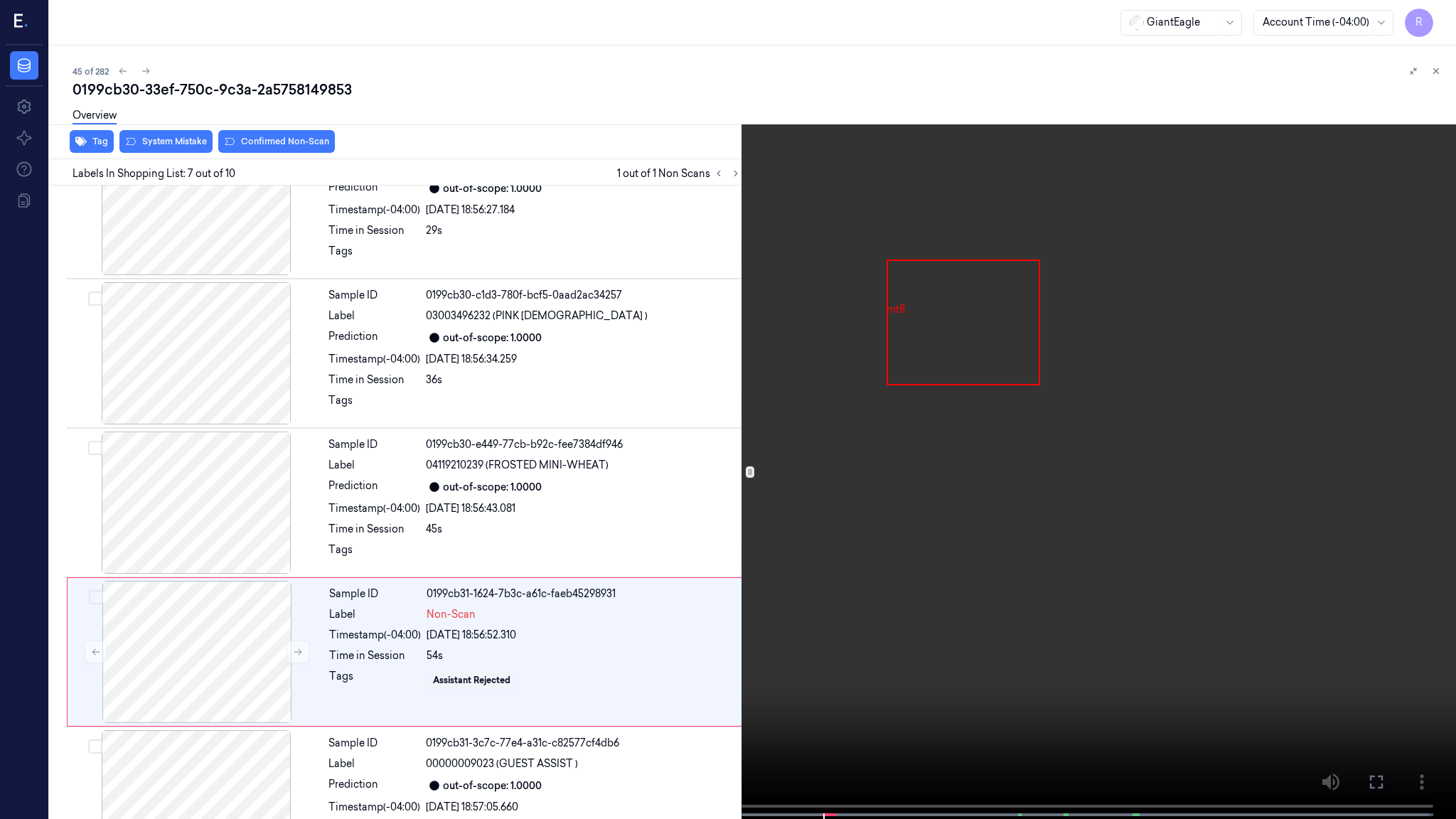
scroll to position [653, 0]
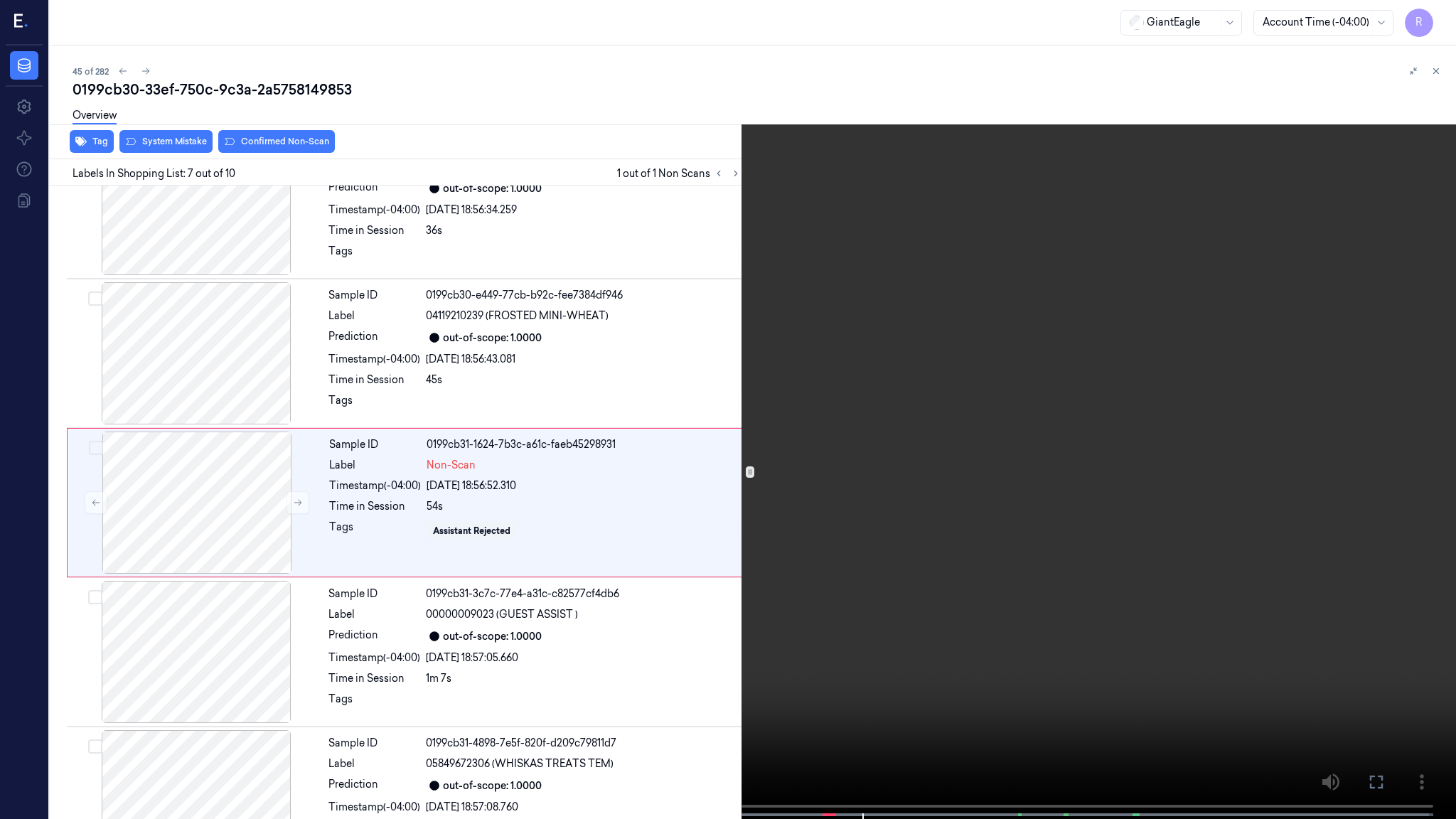
click at [1135, 373] on video at bounding box center [728, 411] width 1456 height 822
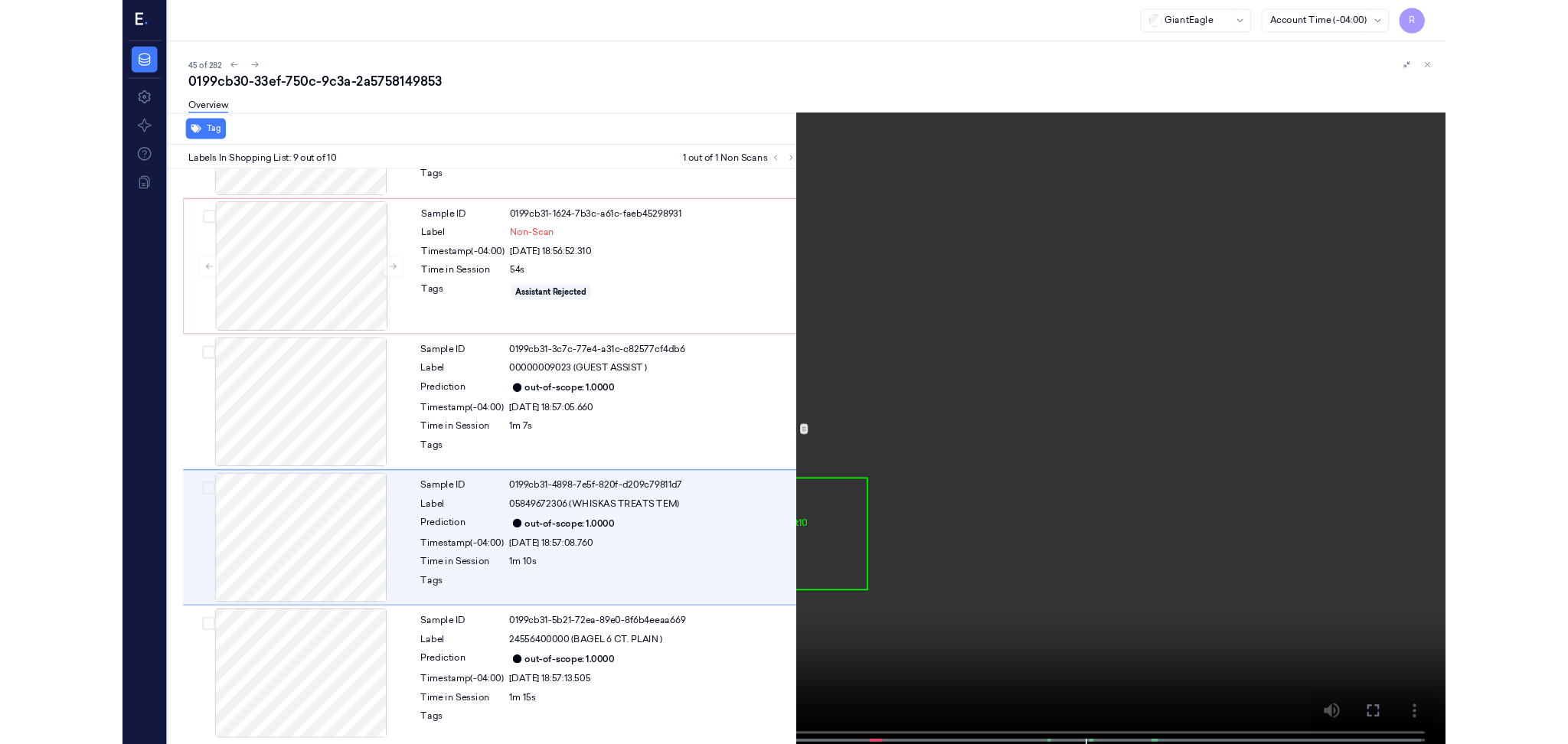
scroll to position [929, 0]
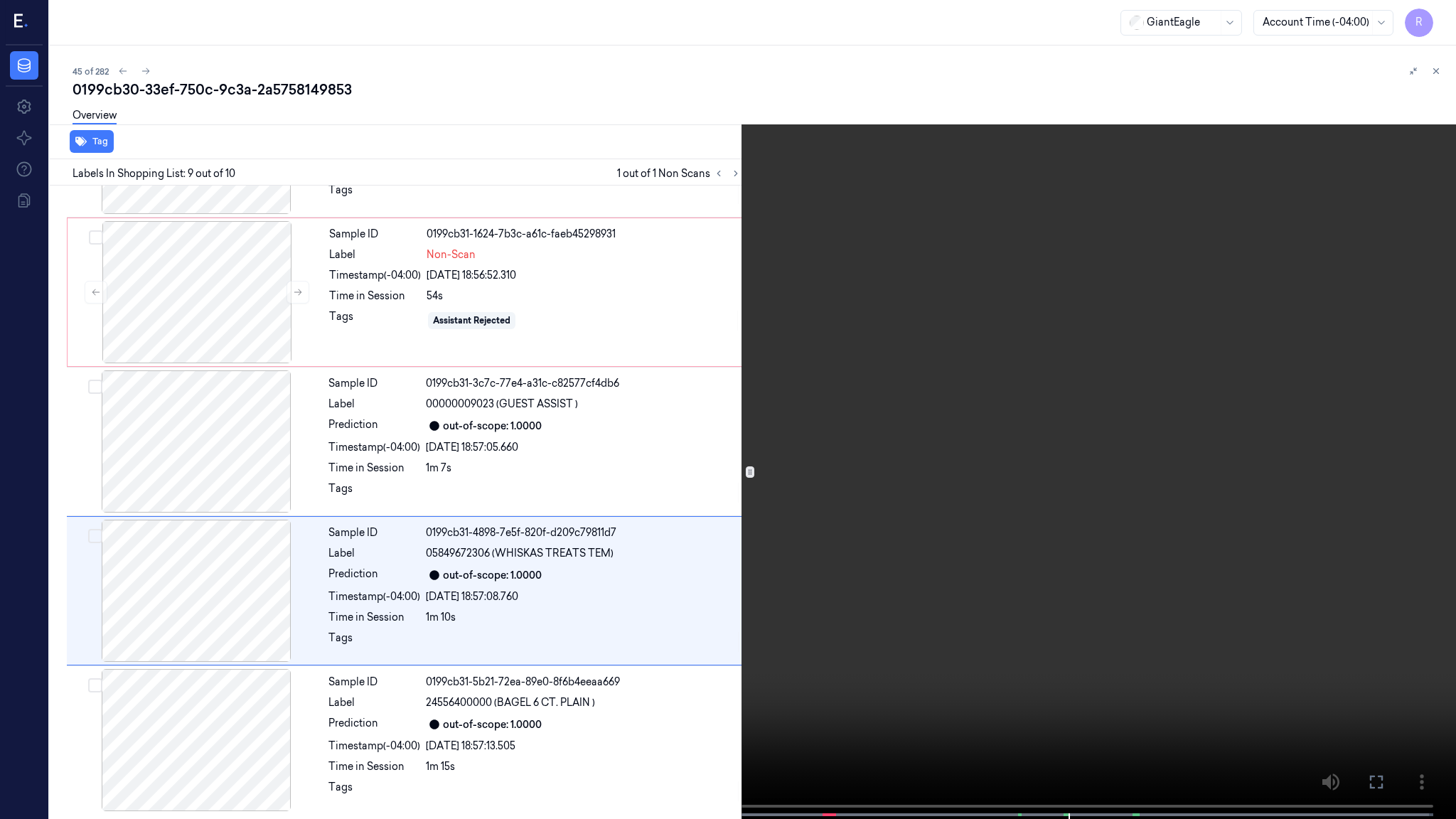
click at [1291, 413] on video at bounding box center [728, 411] width 1456 height 822
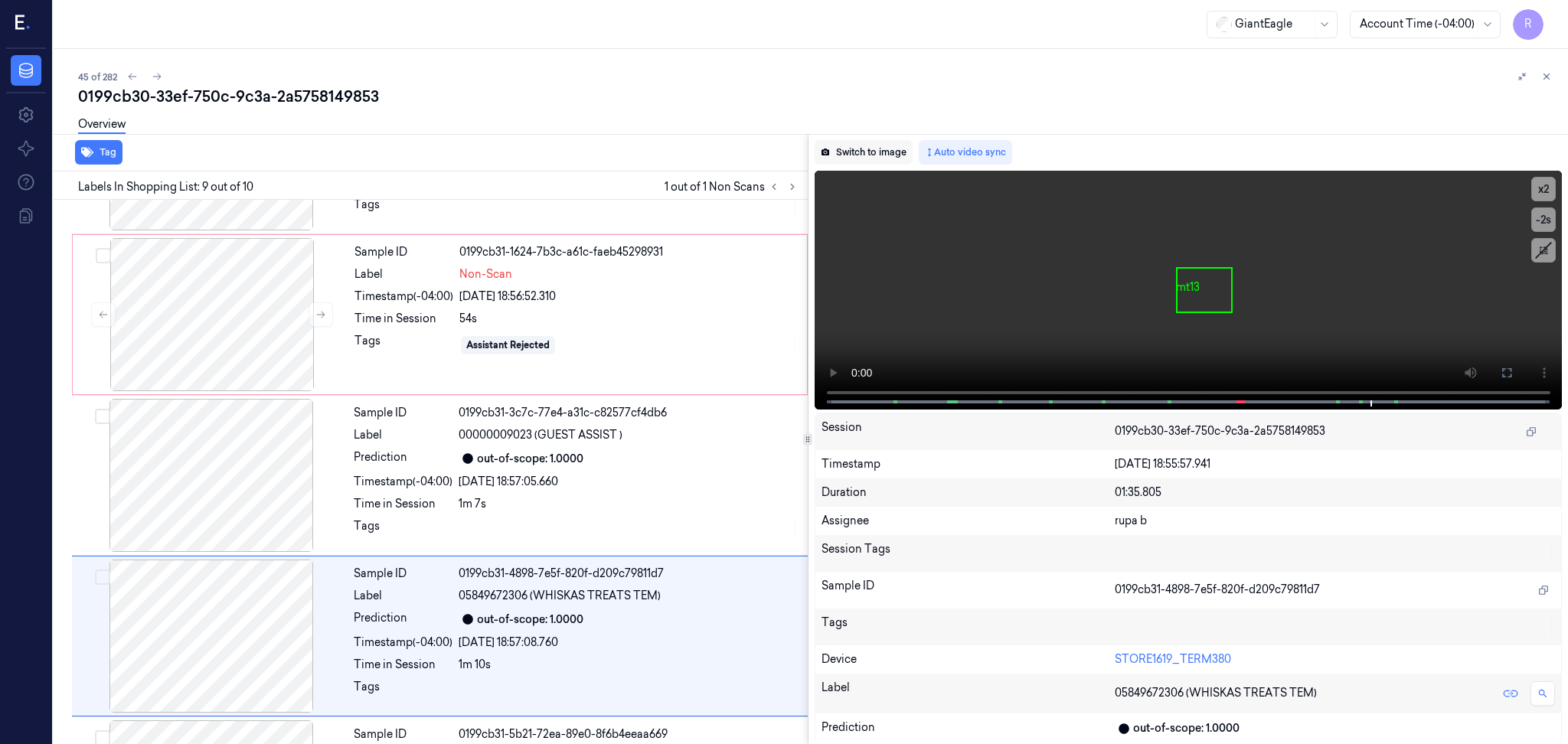
click at [852, 146] on button "Switch to image" at bounding box center [864, 152] width 98 height 24
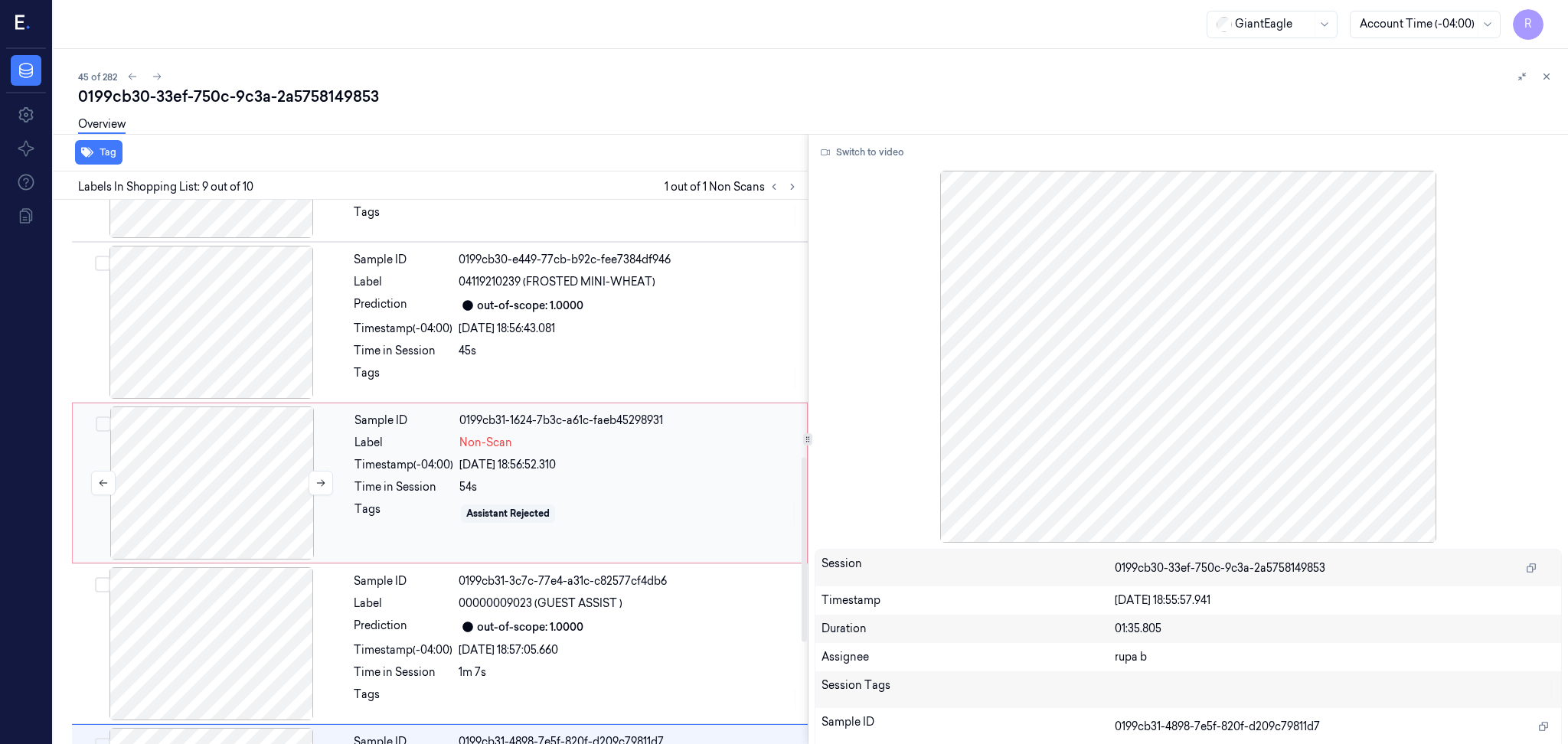
click at [260, 465] on div at bounding box center [212, 482] width 273 height 153
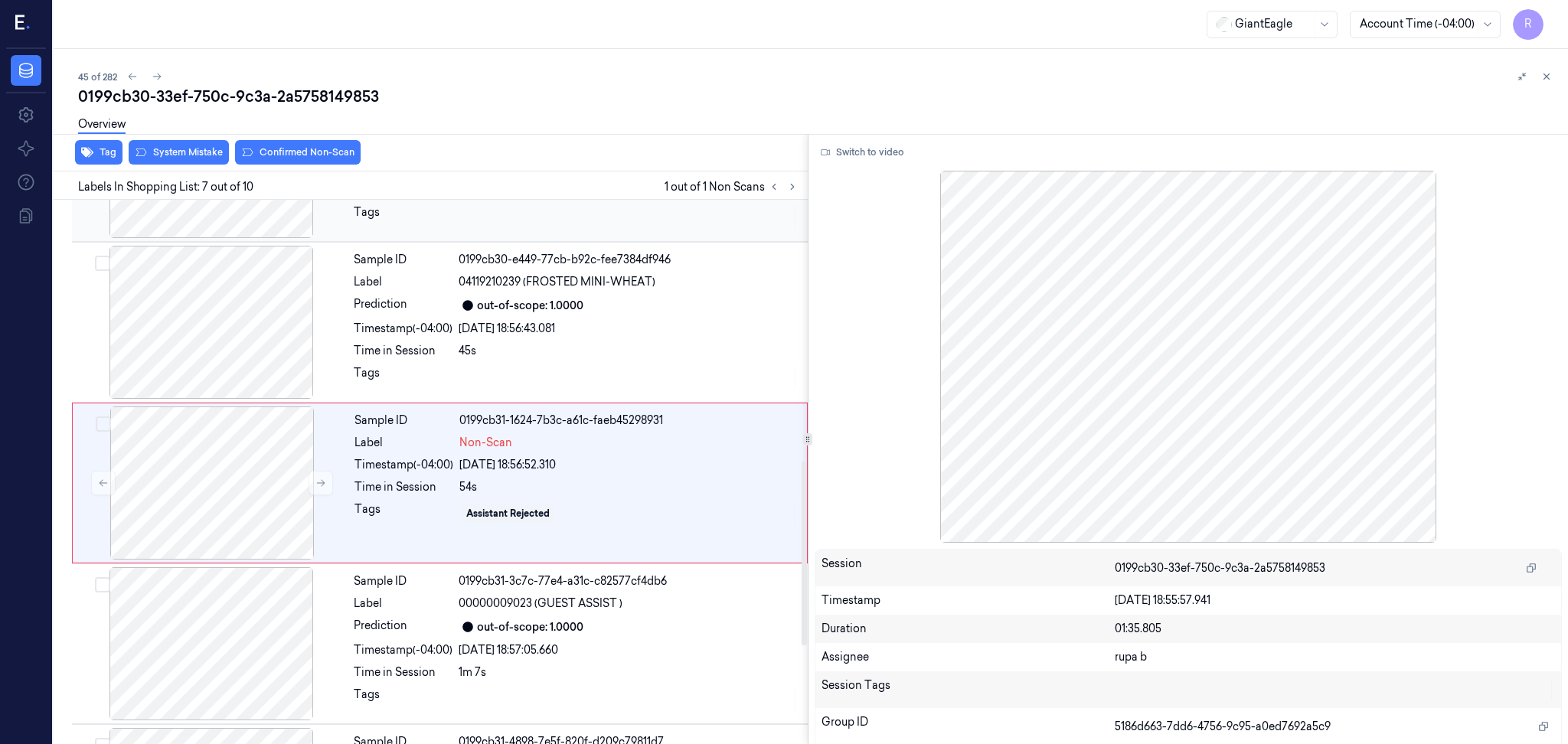
scroll to position [772, 0]
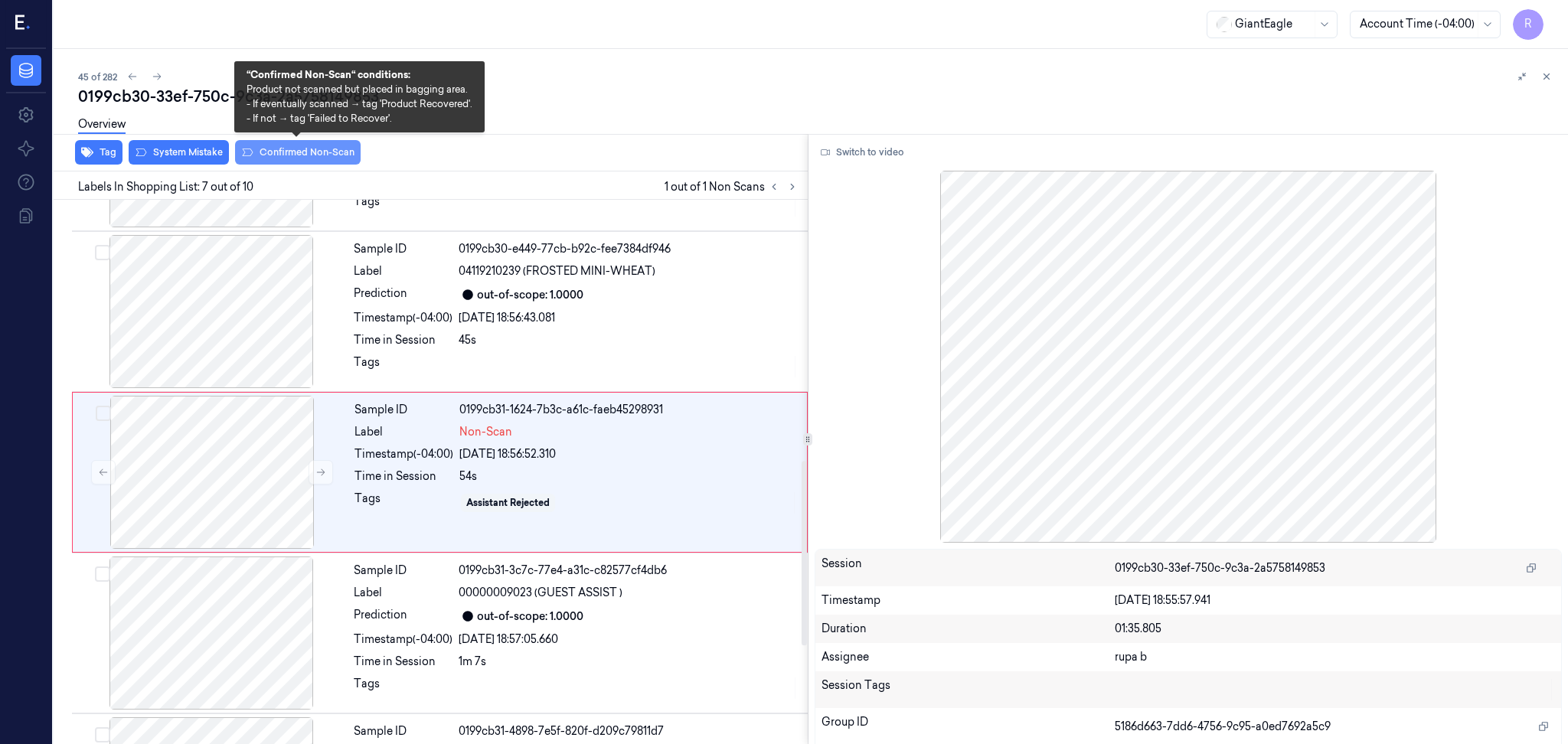
click at [274, 160] on button "Confirmed Non-Scan" at bounding box center [298, 152] width 126 height 24
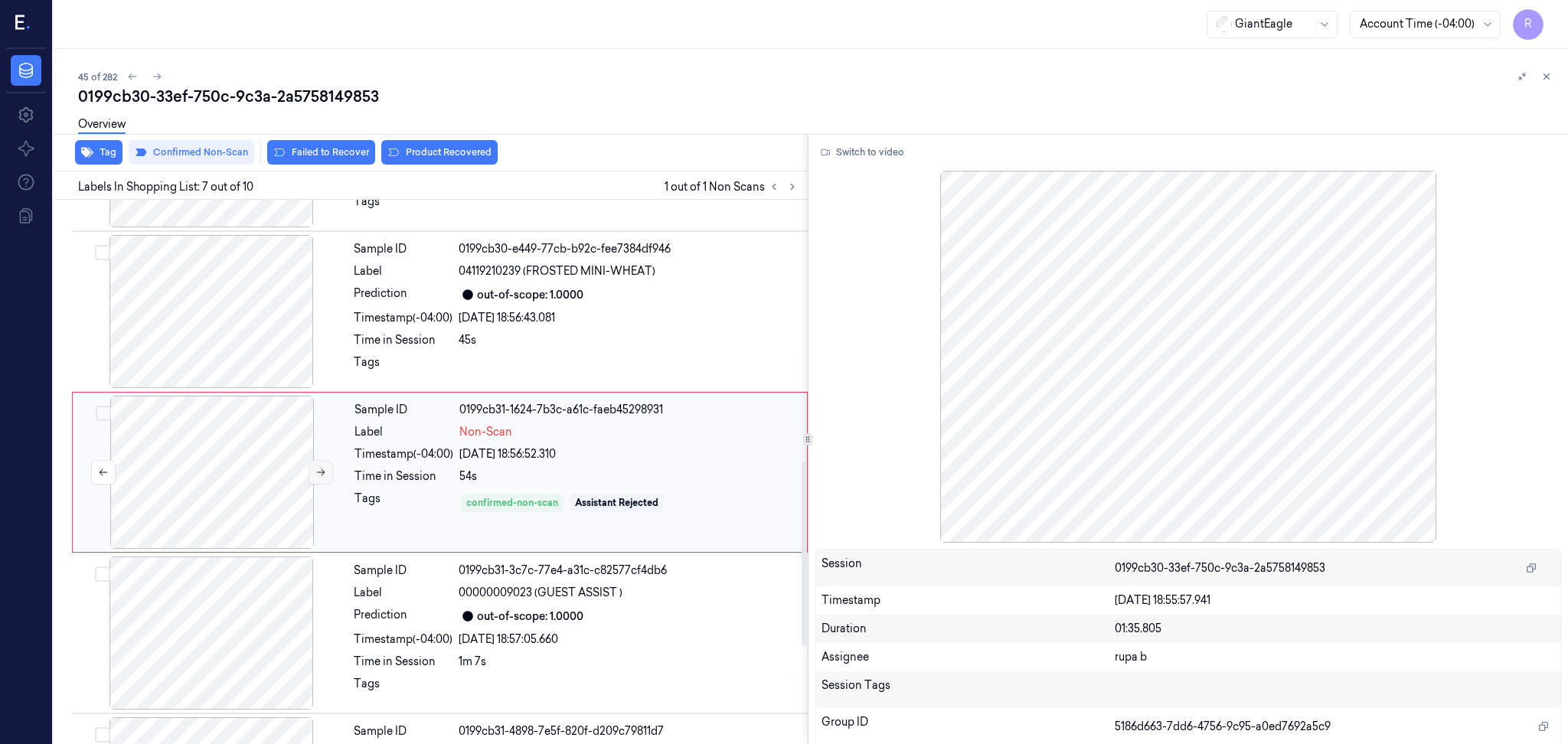
click at [320, 477] on icon at bounding box center [321, 472] width 11 height 11
click at [443, 153] on button "Product Recovered" at bounding box center [440, 152] width 116 height 24
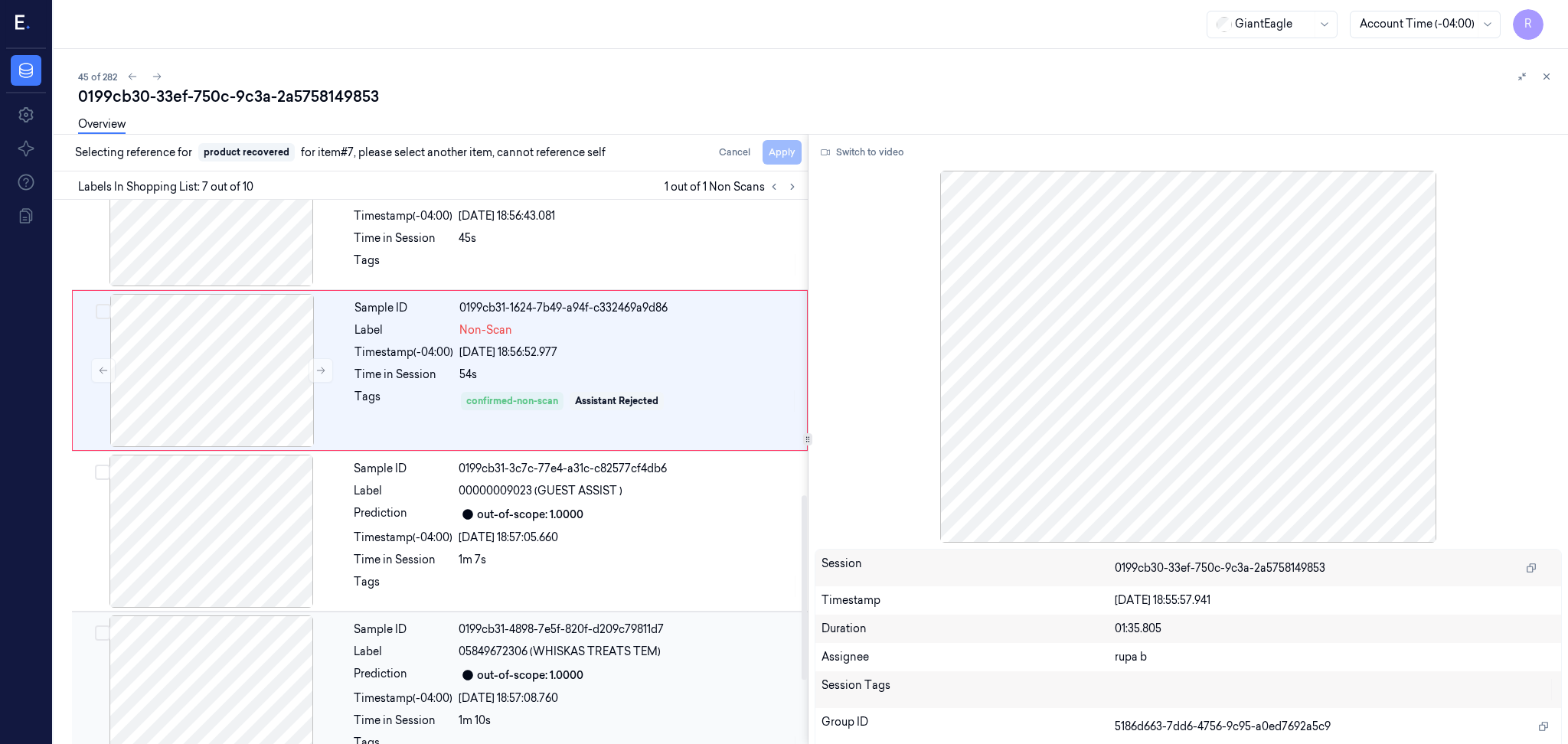
click at [231, 678] on div at bounding box center [211, 691] width 273 height 153
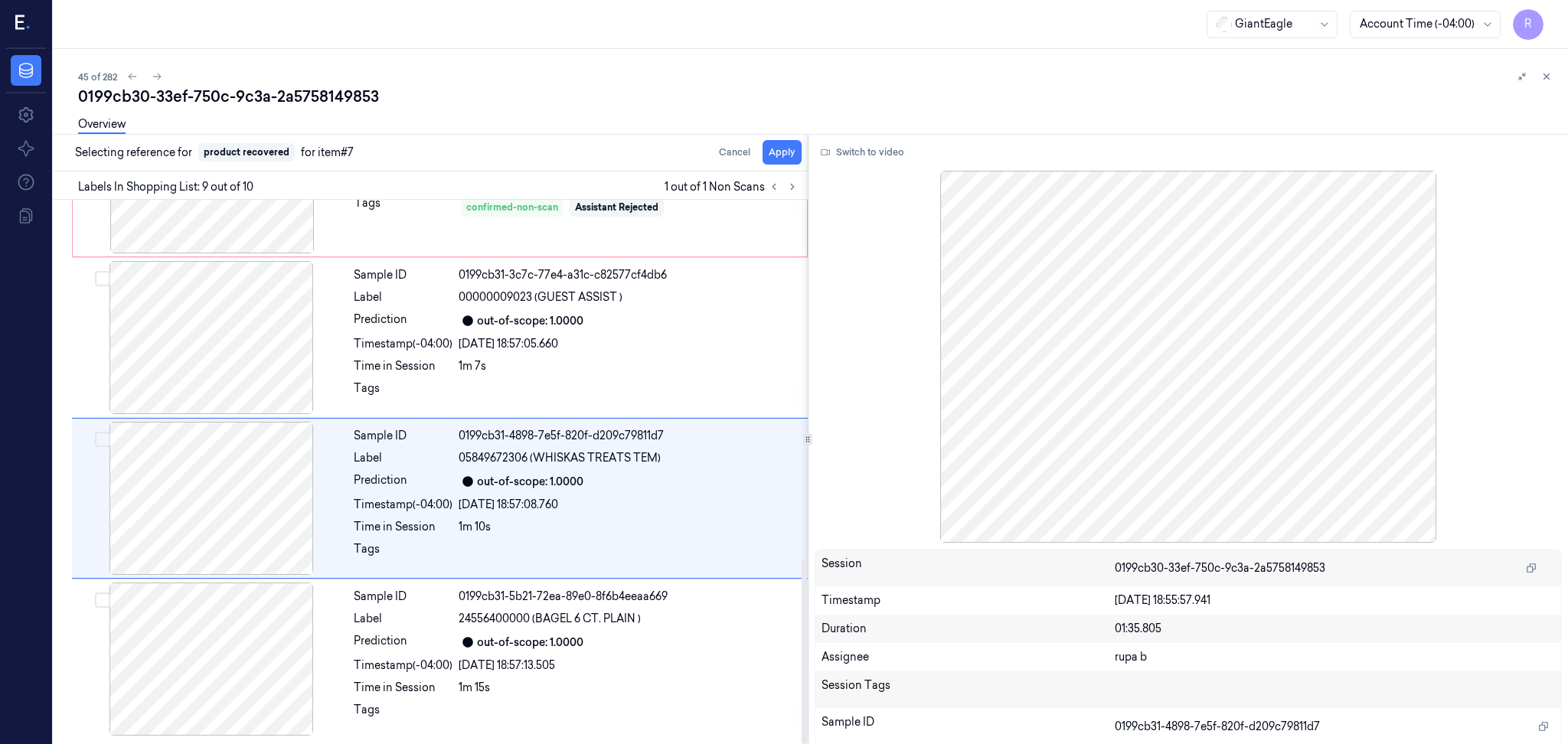
scroll to position [1068, 0]
click at [790, 155] on button "Apply" at bounding box center [783, 152] width 39 height 24
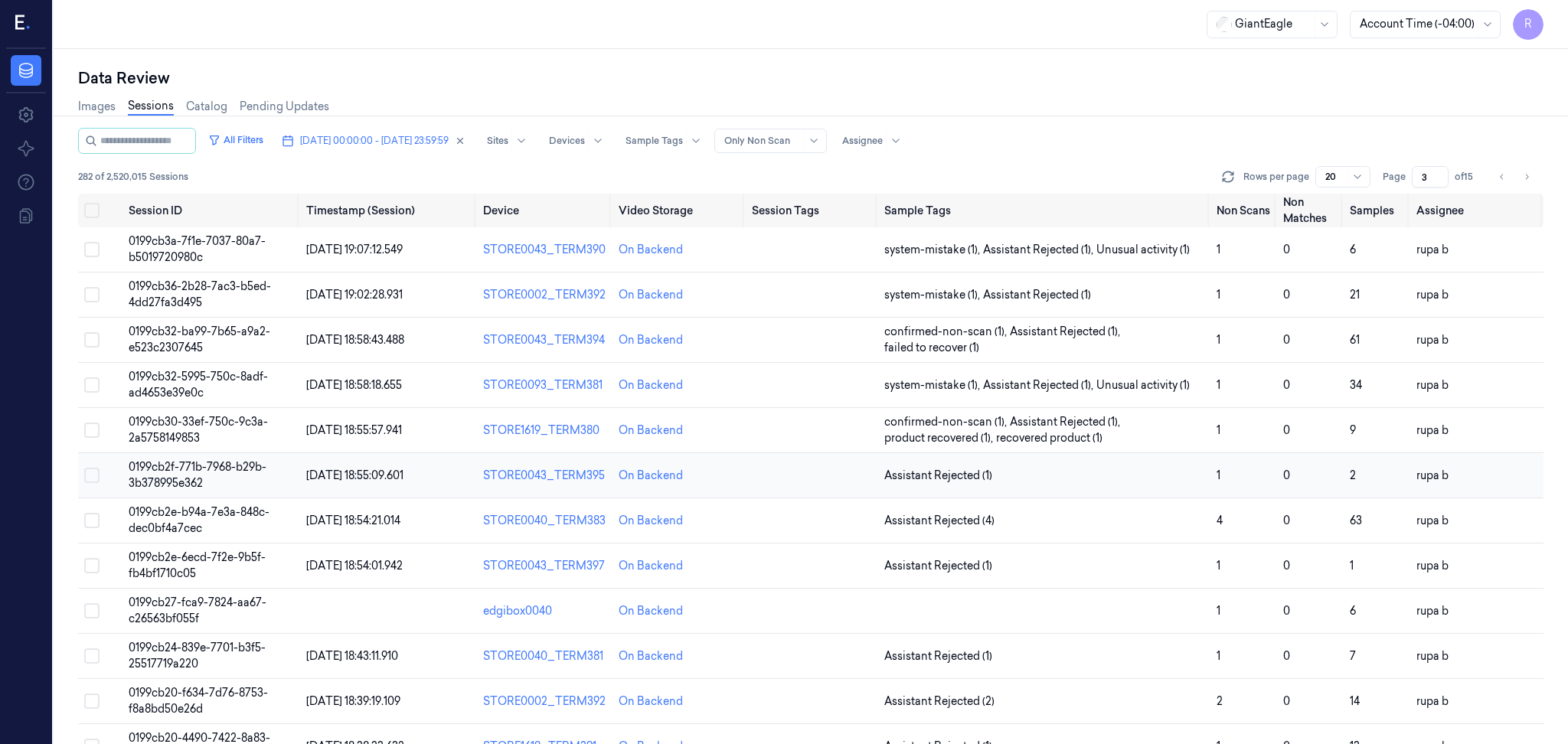
scroll to position [102, 0]
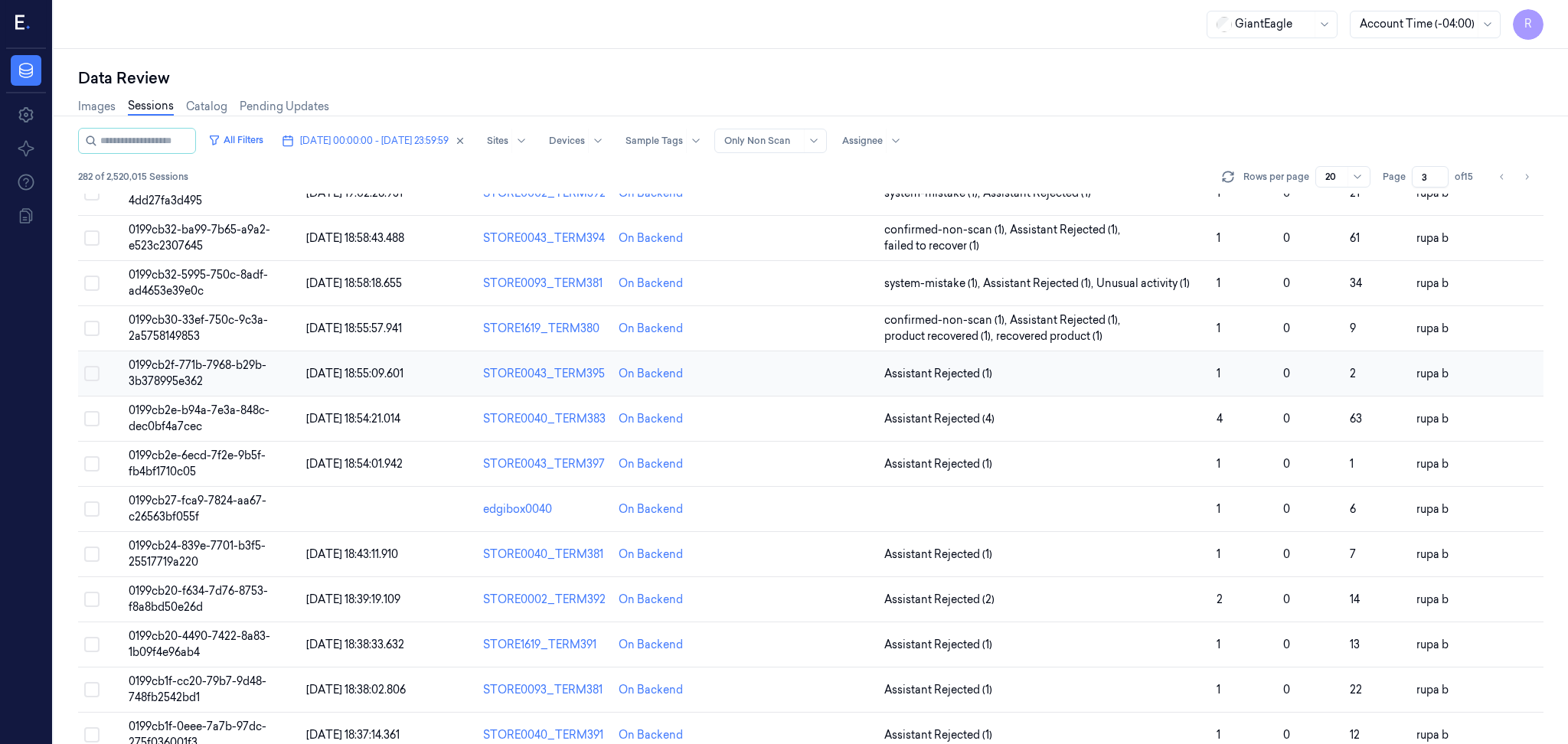
click at [230, 364] on span "0199cb2f-771b-7968-b29b-3b378995e362" at bounding box center [197, 372] width 138 height 29
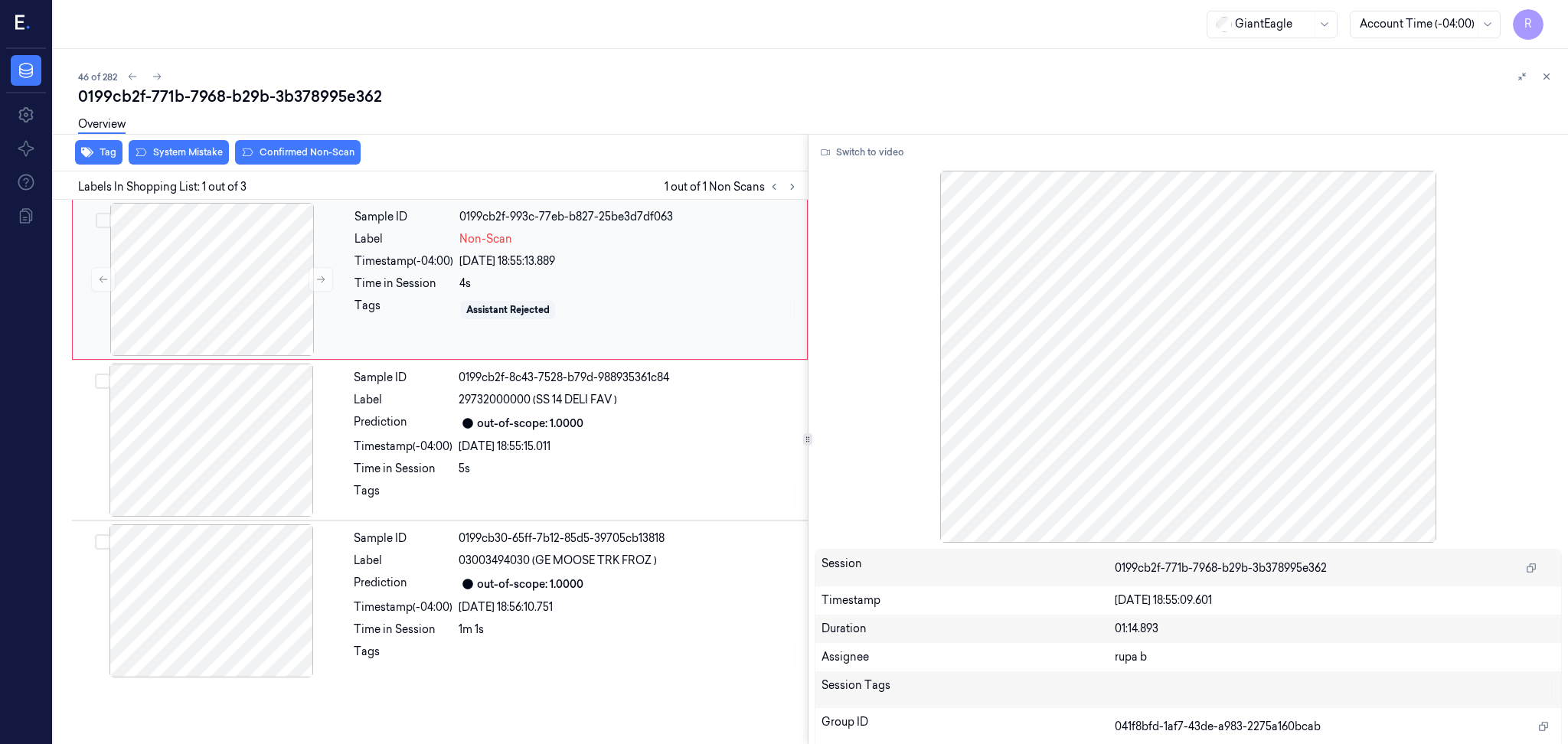
click at [73, 309] on div "Sample ID 0199cb2f-993c-77eb-b827-25be3d7df063 Label Non-Scan Timestamp (-04:00…" at bounding box center [440, 280] width 736 height 160
click at [137, 303] on div at bounding box center [212, 279] width 273 height 153
click at [843, 142] on button "Switch to video" at bounding box center [862, 152] width 96 height 24
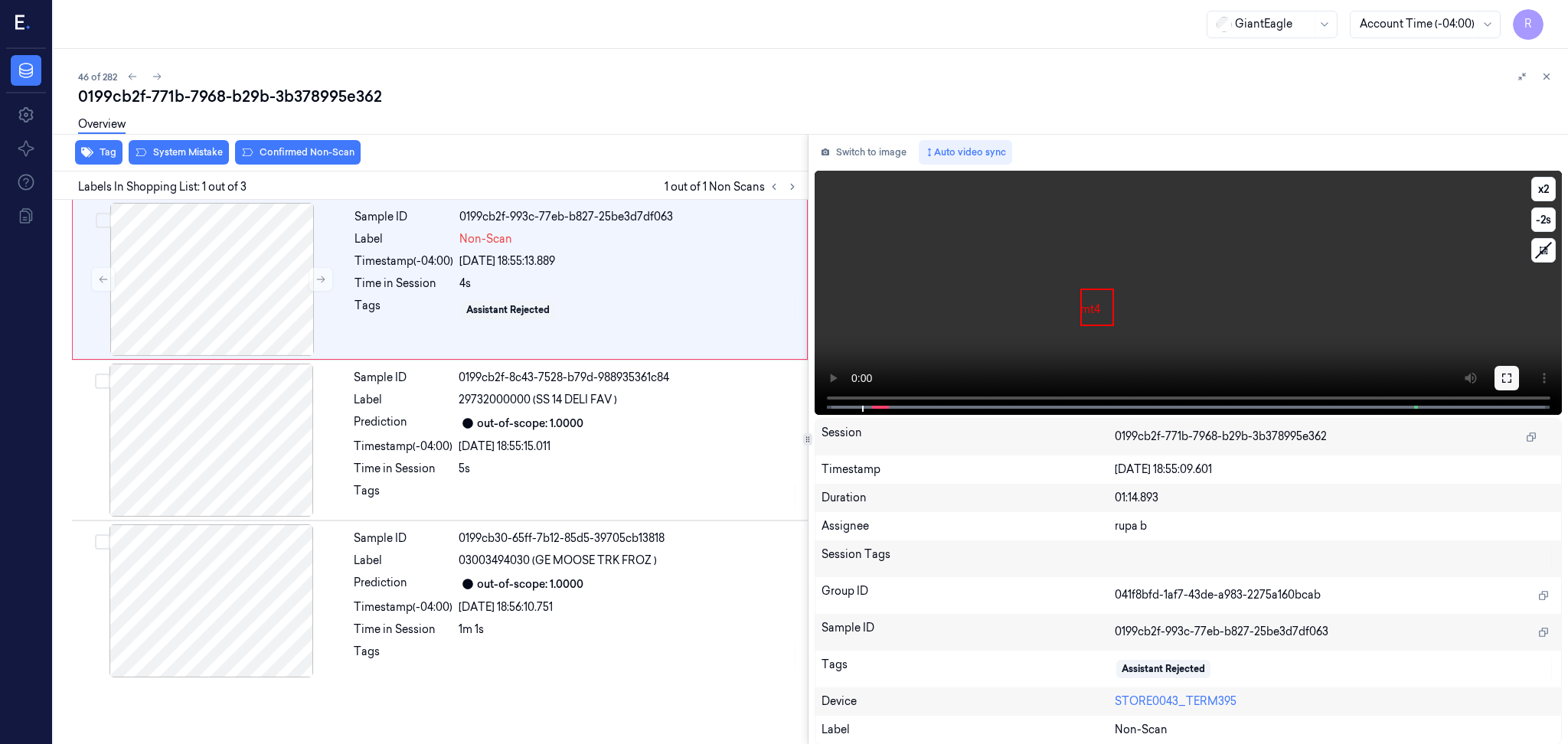
click at [1513, 373] on button at bounding box center [1506, 378] width 24 height 24
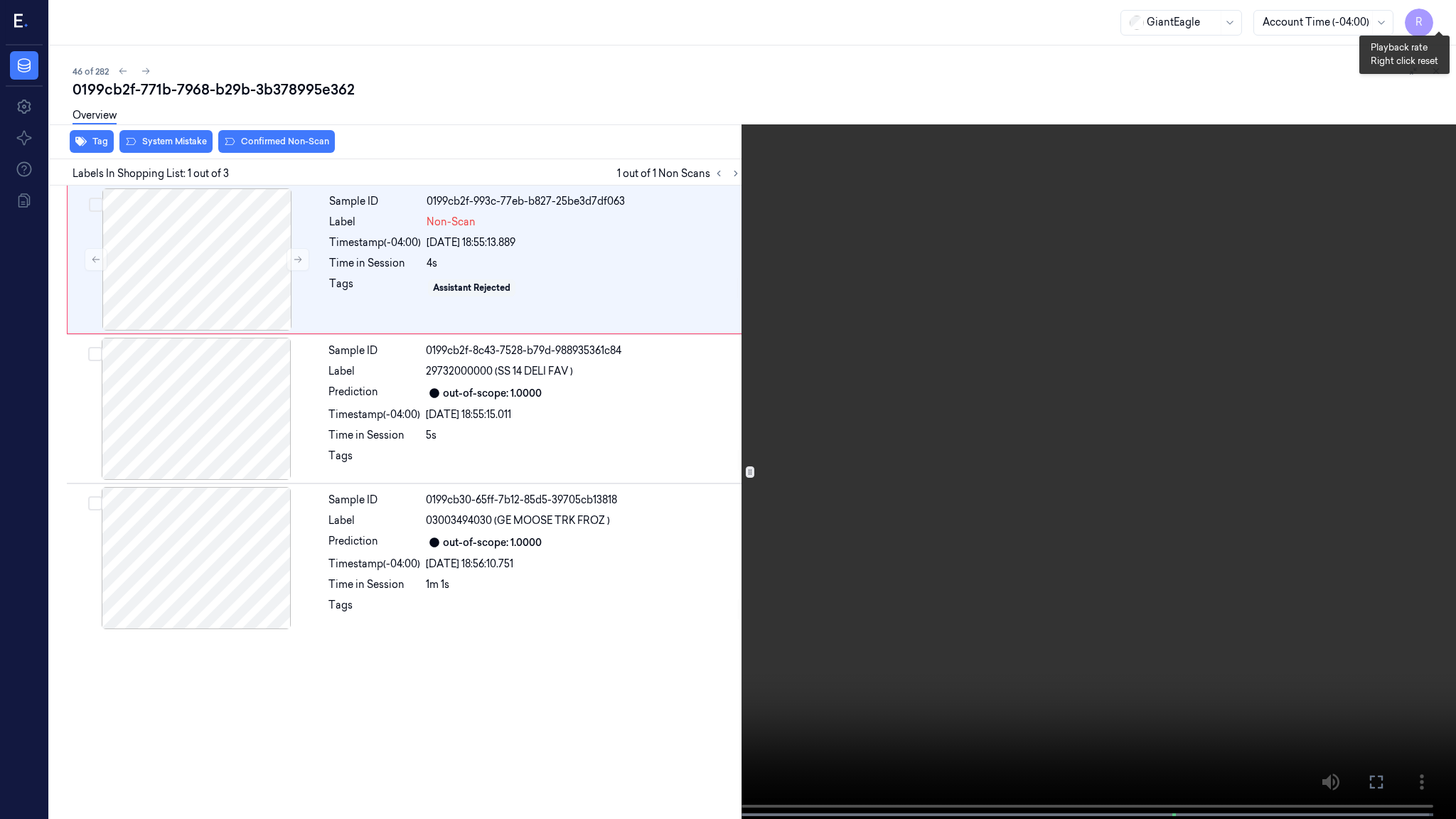
click at [1434, 19] on button "x 2" at bounding box center [1439, 17] width 22 height 22
click at [1434, 19] on button "x 4" at bounding box center [1439, 17] width 22 height 22
click at [422, 99] on video at bounding box center [728, 411] width 1456 height 822
click at [976, 43] on video at bounding box center [728, 411] width 1456 height 822
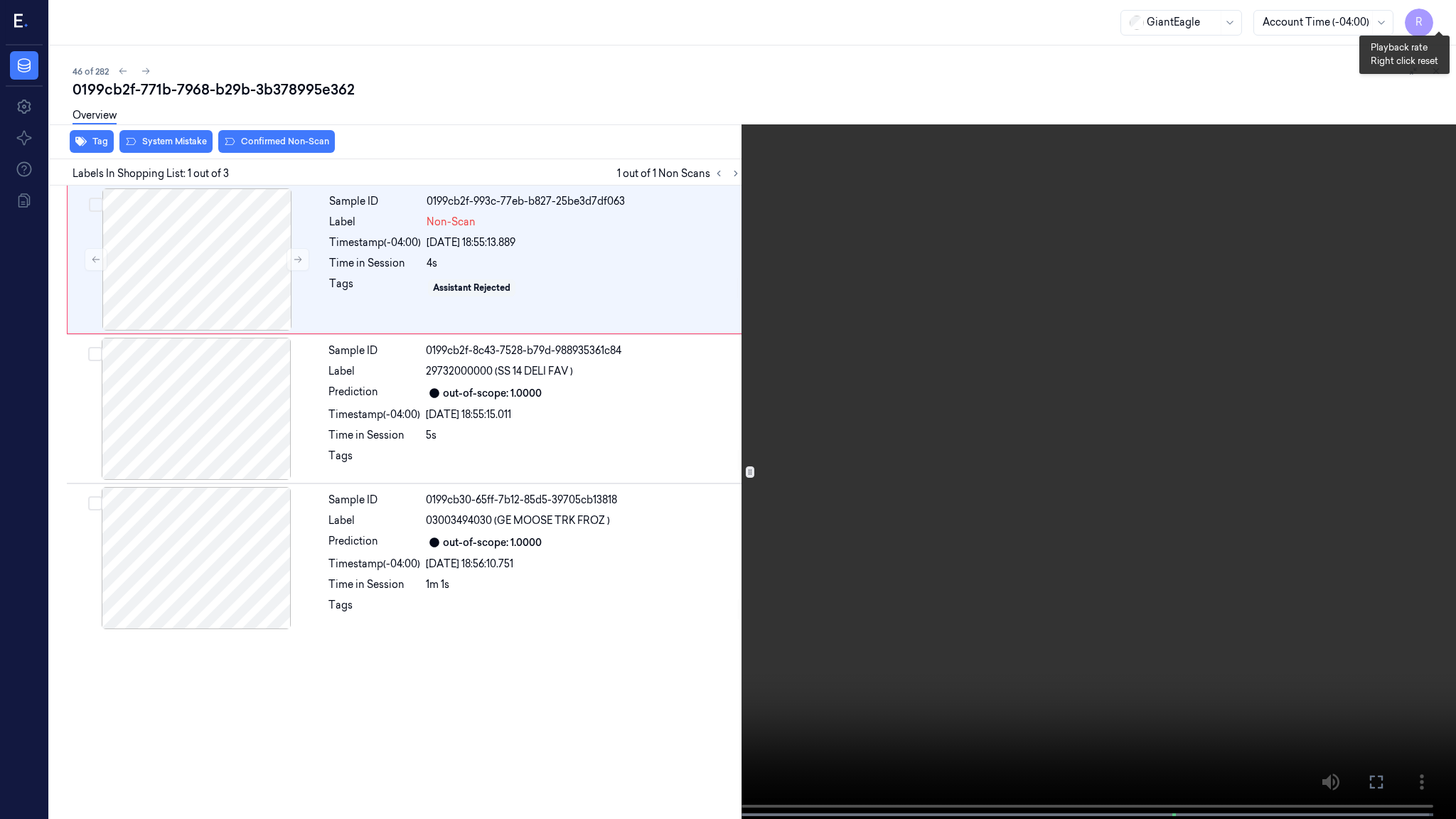
click at [1434, 12] on button "x 1" at bounding box center [1439, 17] width 22 height 22
click at [1072, 551] on video at bounding box center [728, 411] width 1456 height 822
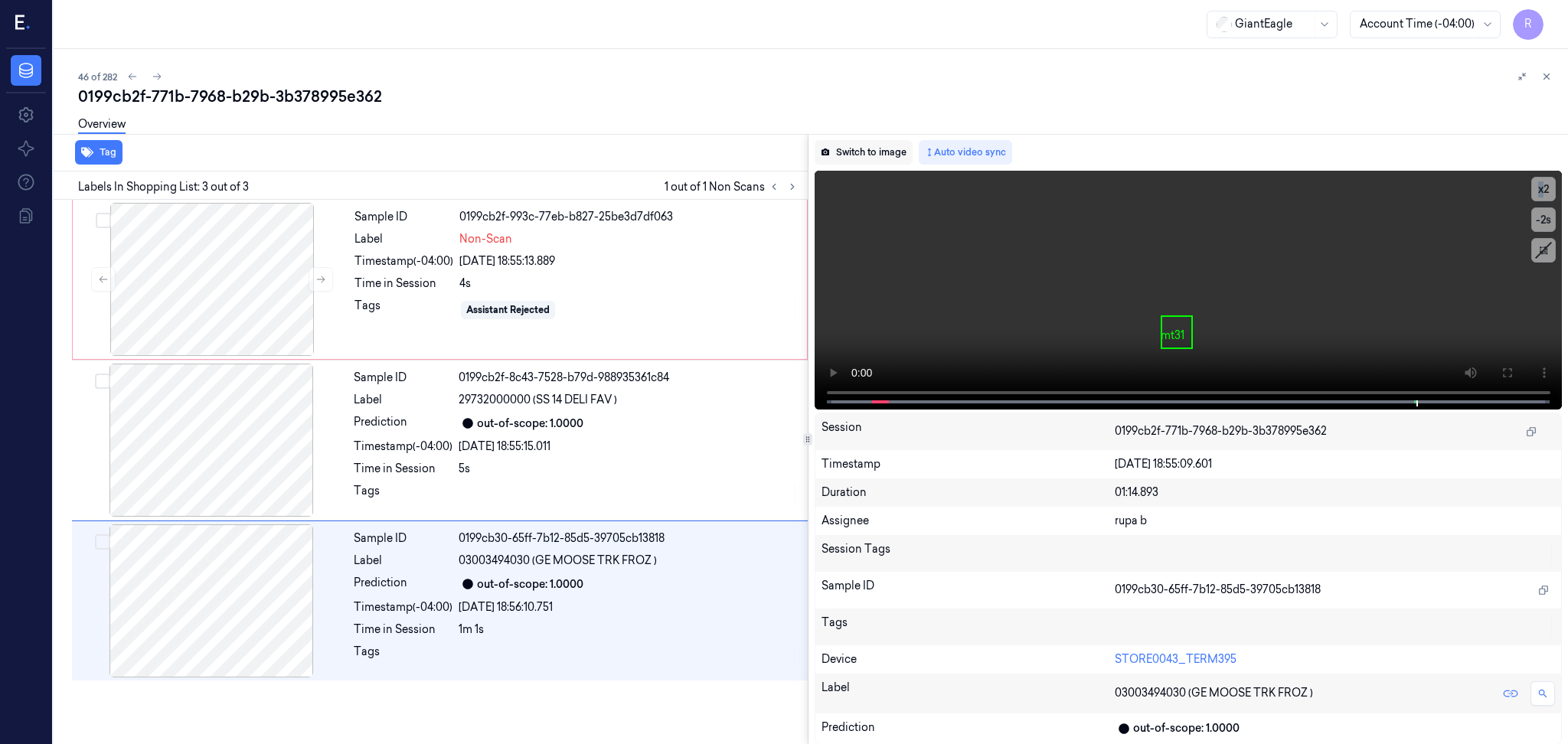
click at [880, 150] on button "Switch to image" at bounding box center [864, 152] width 98 height 24
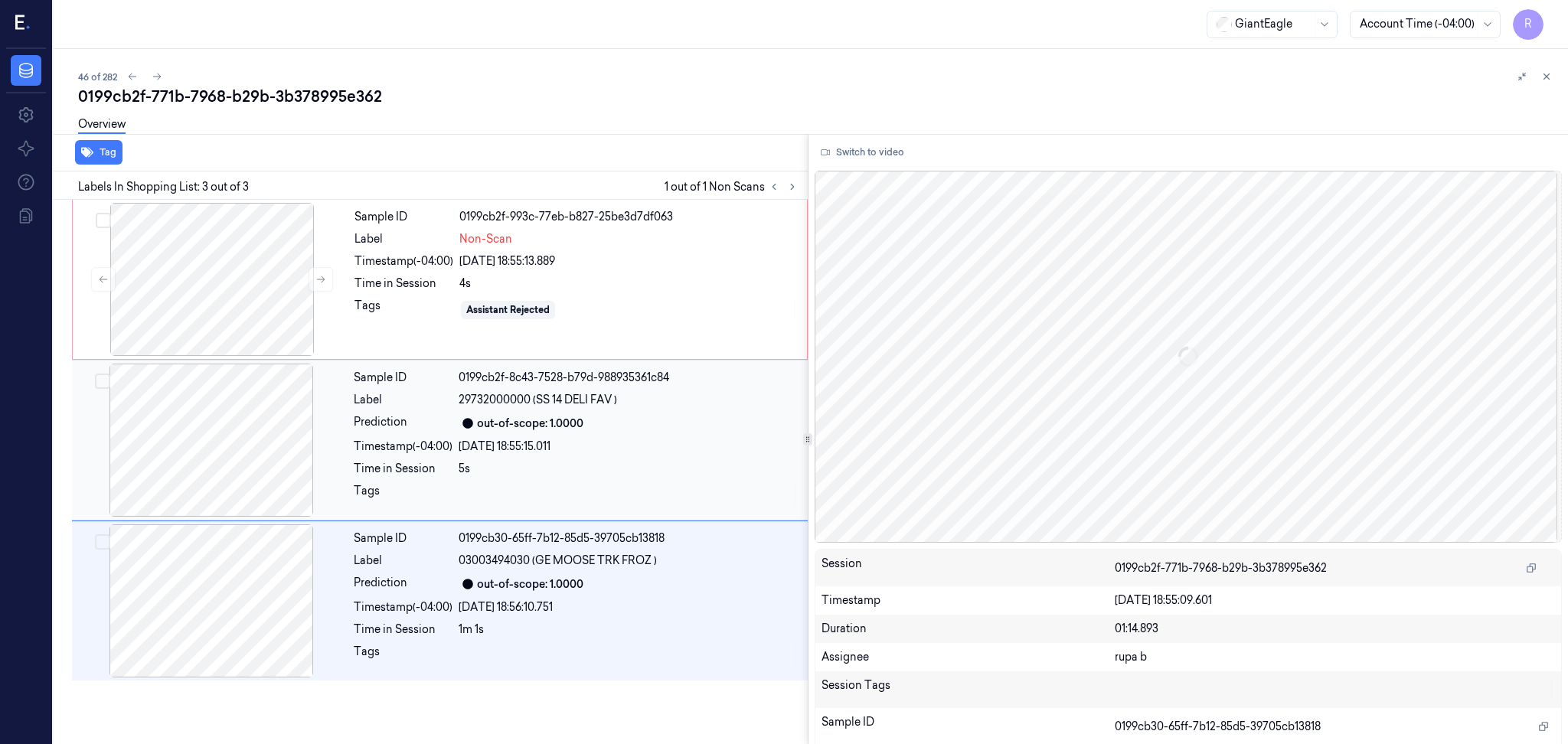
click at [247, 485] on div at bounding box center [211, 439] width 273 height 153
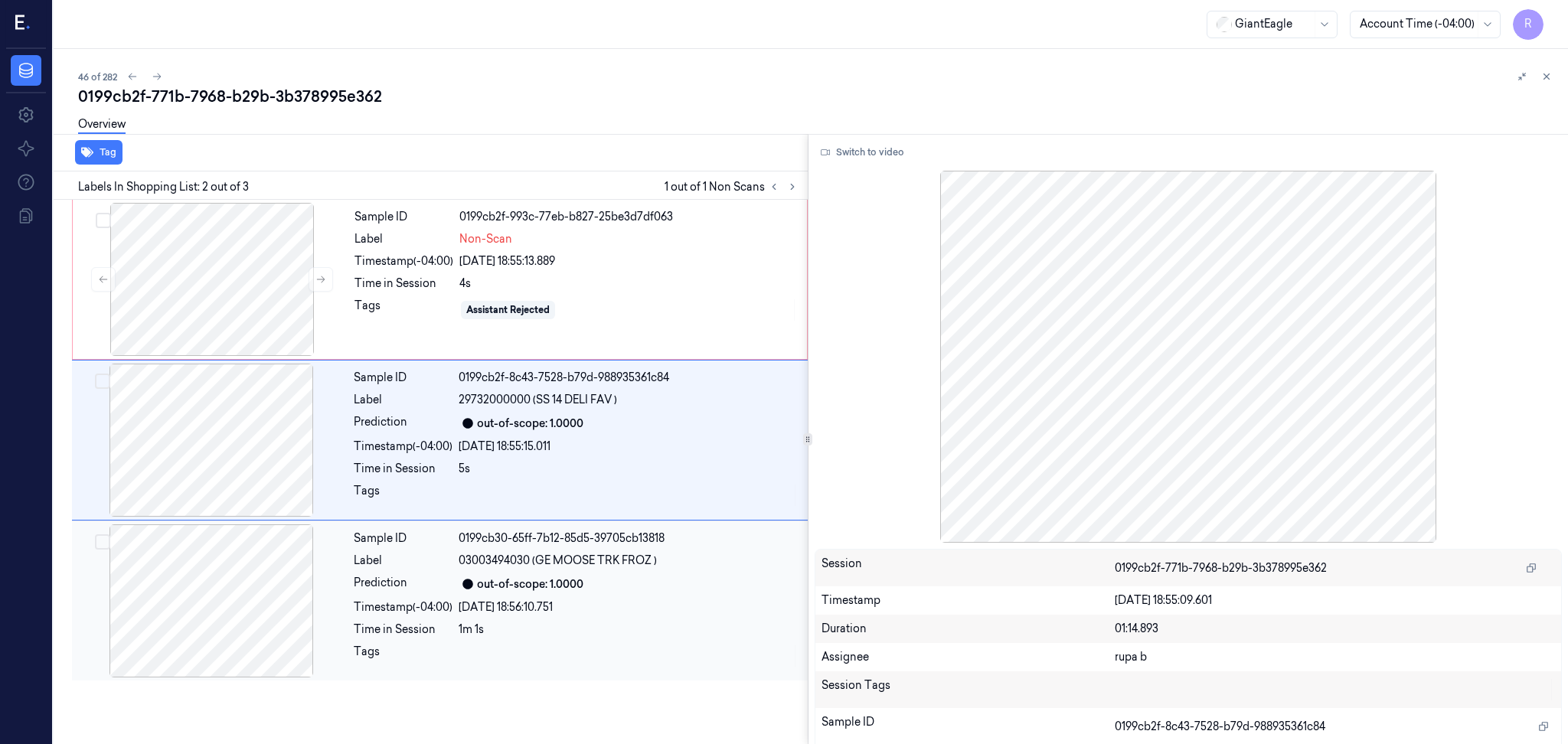
click at [272, 629] on div at bounding box center [211, 600] width 273 height 153
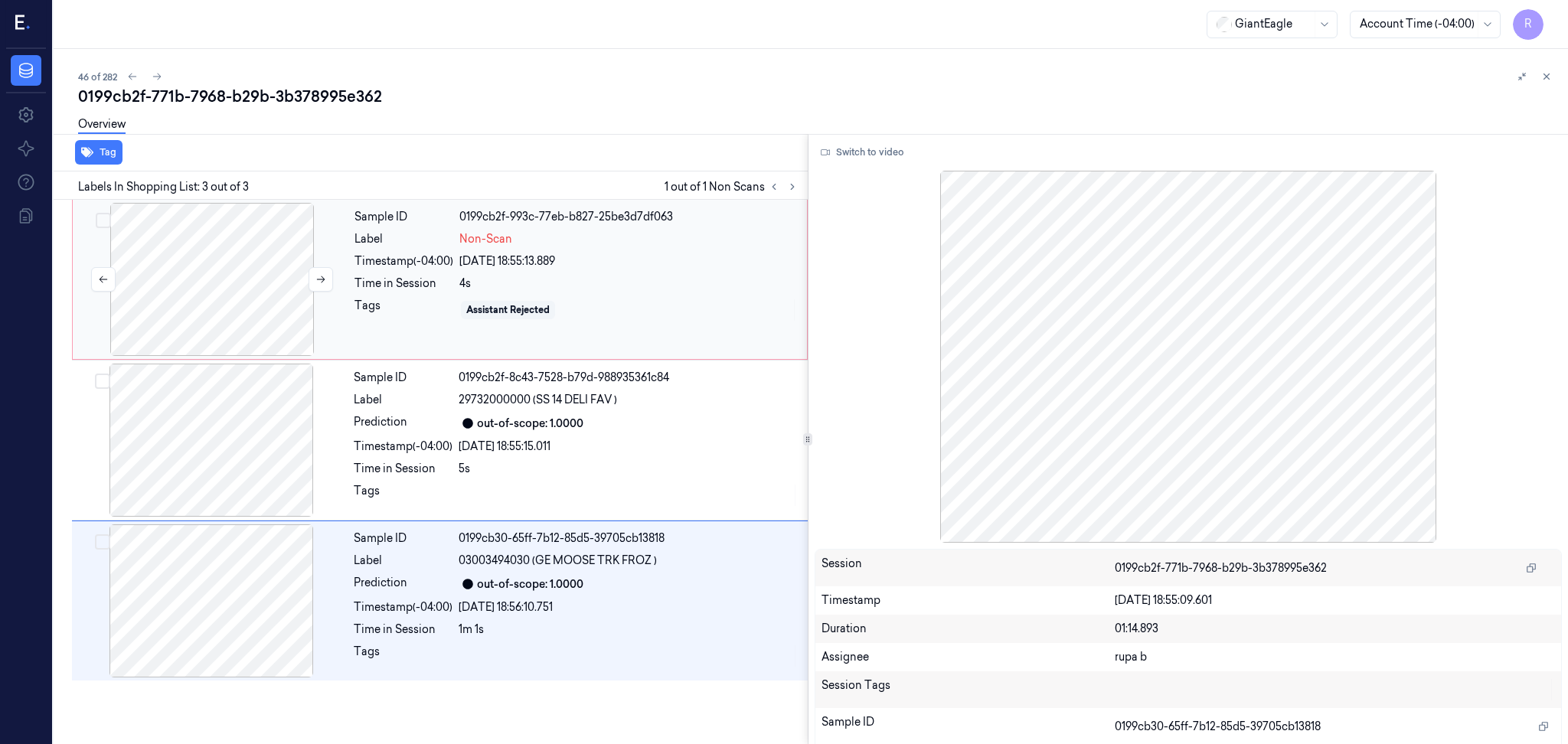
click at [177, 280] on div at bounding box center [212, 279] width 273 height 153
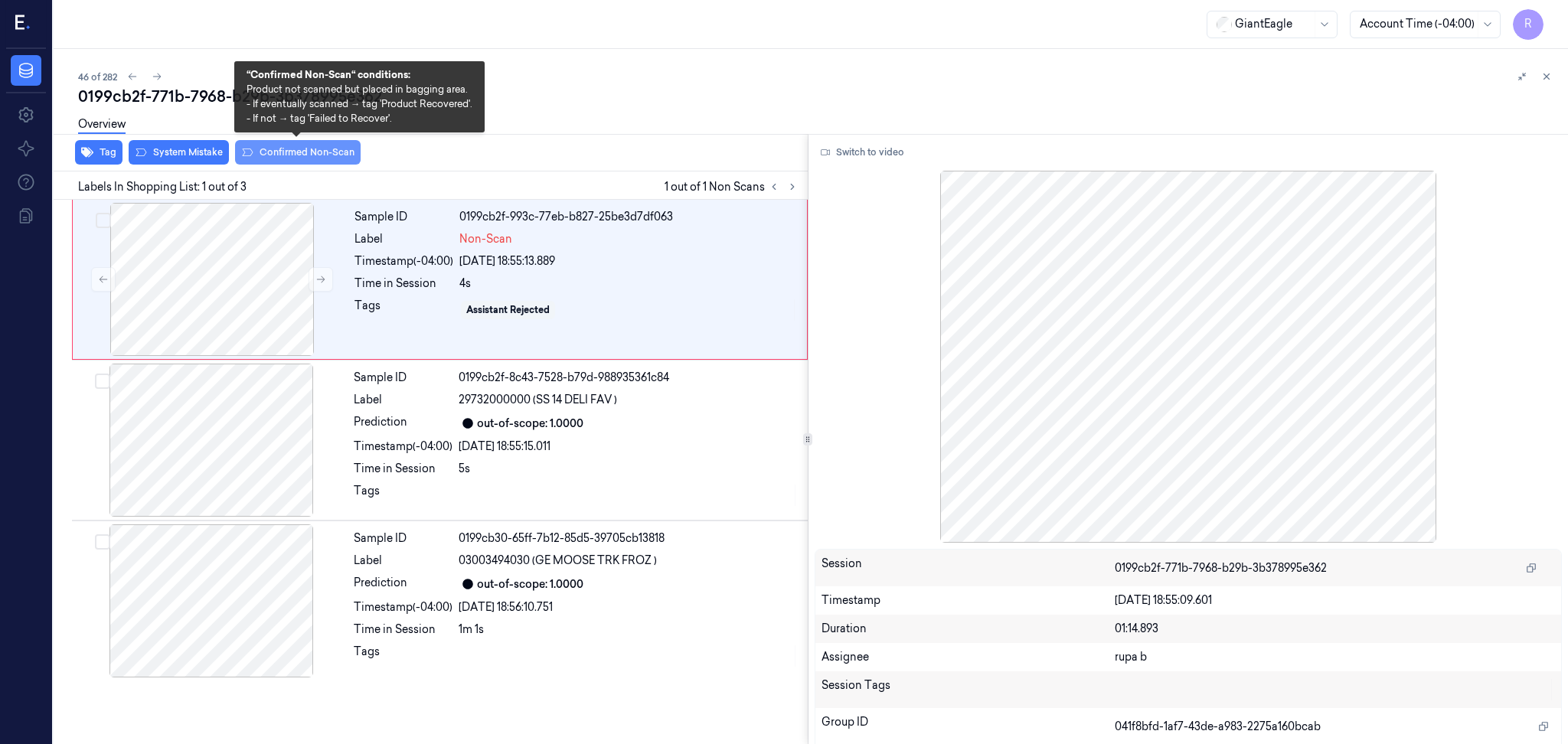
click at [276, 153] on button "Confirmed Non-Scan" at bounding box center [298, 152] width 126 height 24
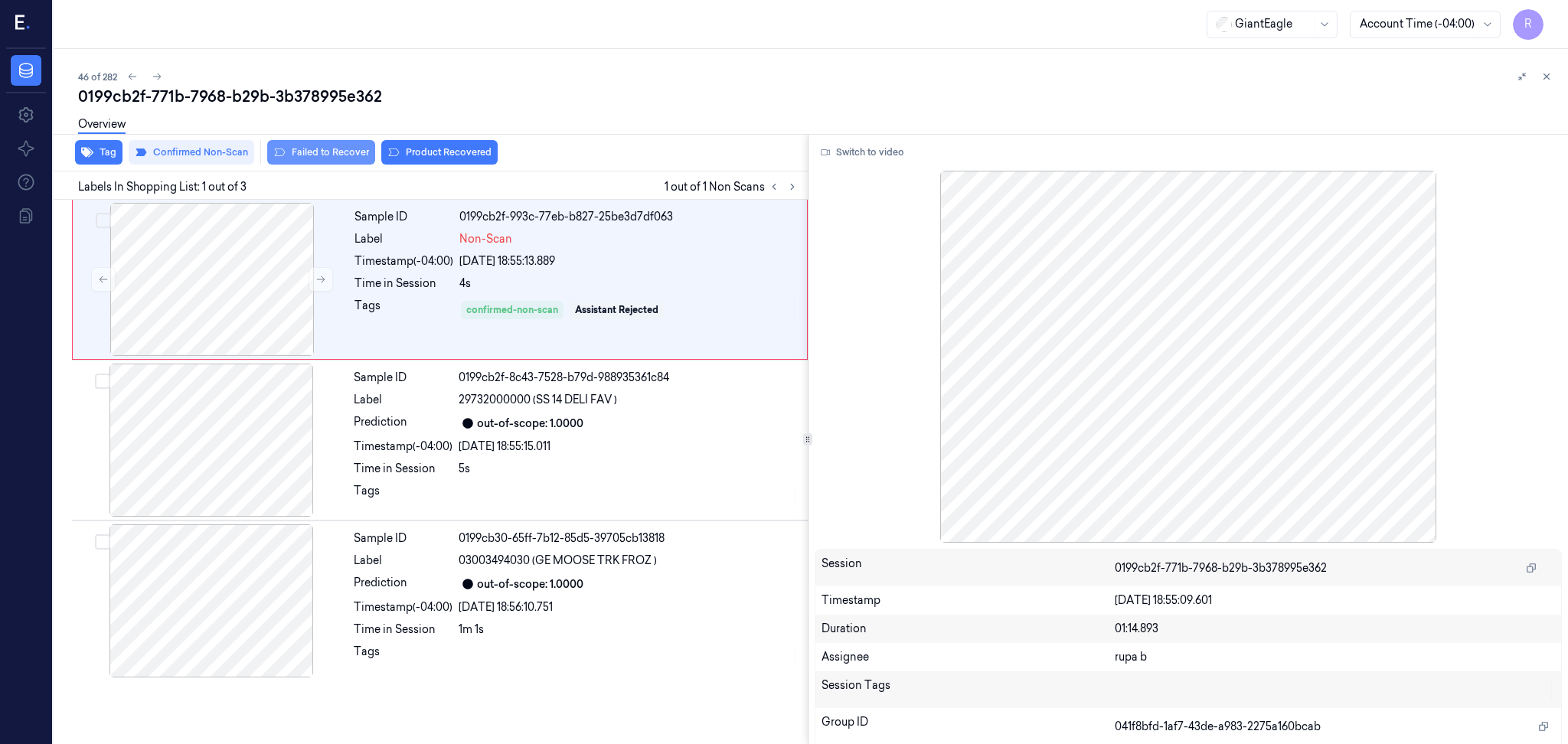
click at [324, 154] on button "Failed to Recover" at bounding box center [321, 152] width 108 height 24
click at [257, 245] on div at bounding box center [212, 279] width 273 height 153
click at [882, 154] on button "Switch to video" at bounding box center [862, 152] width 96 height 24
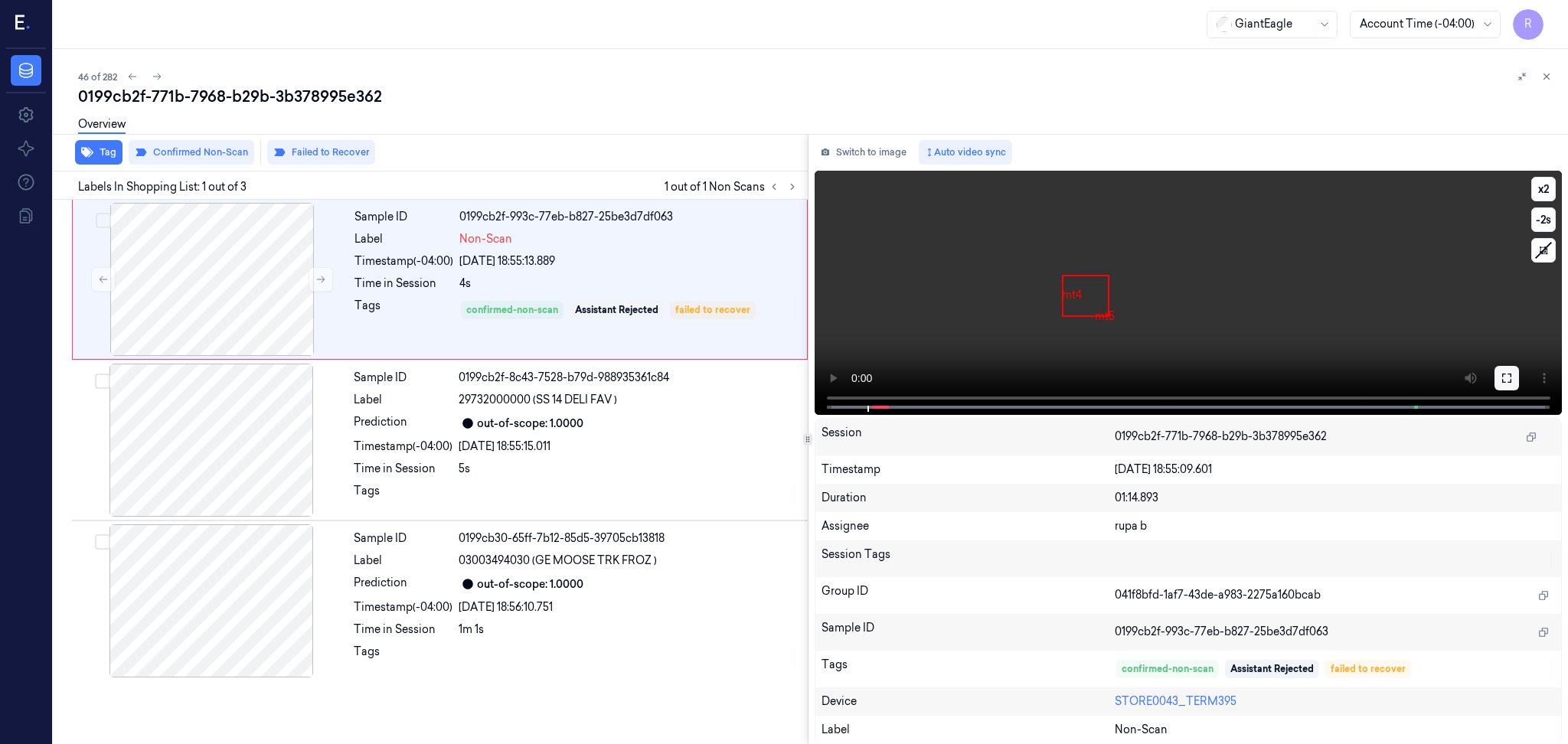
click at [1501, 371] on button at bounding box center [1506, 378] width 24 height 24
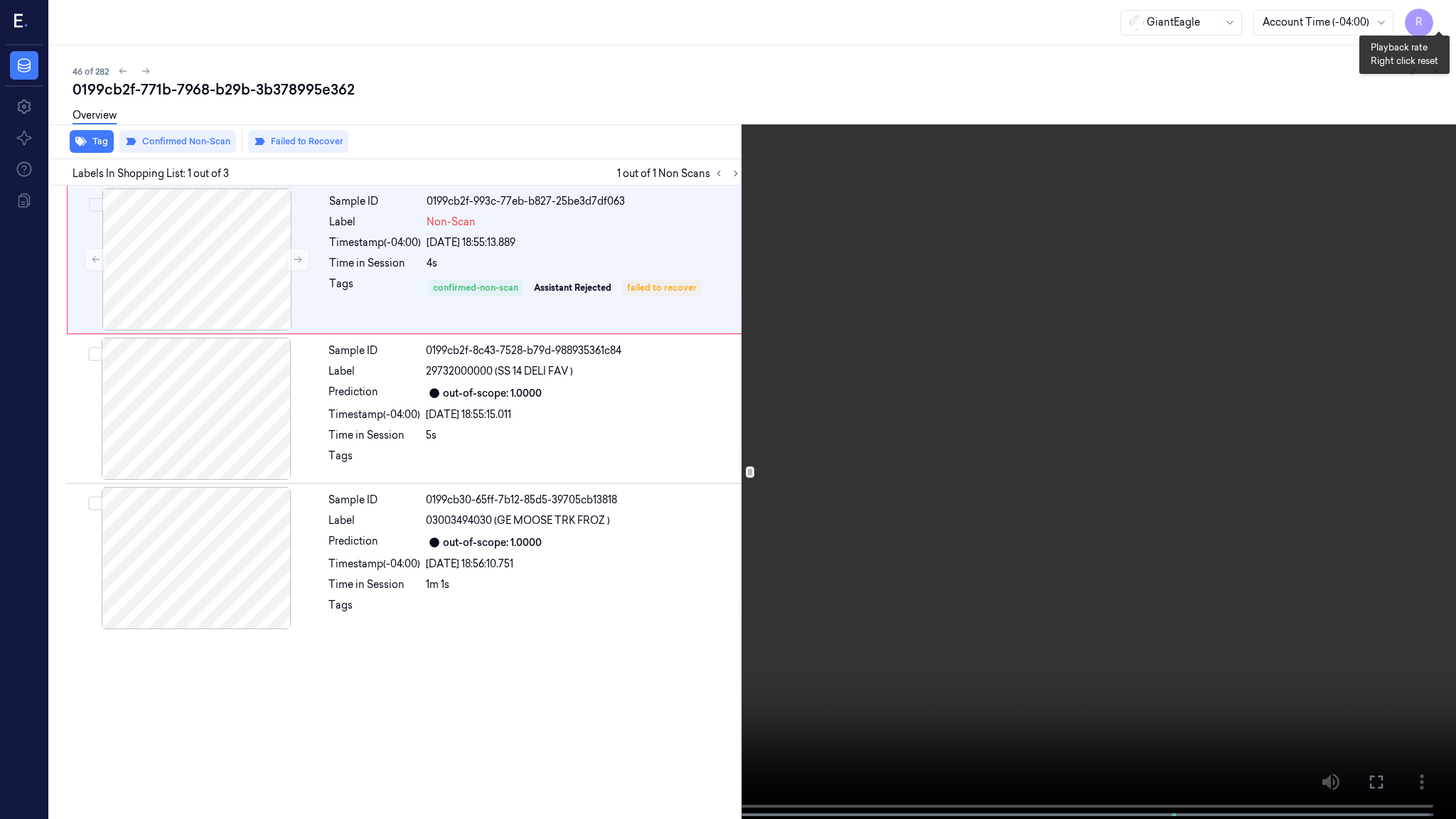
click at [1436, 9] on button "x 2" at bounding box center [1439, 17] width 22 height 22
click at [1436, 9] on button "x 4" at bounding box center [1439, 17] width 22 height 22
click at [401, 432] on video at bounding box center [728, 411] width 1456 height 822
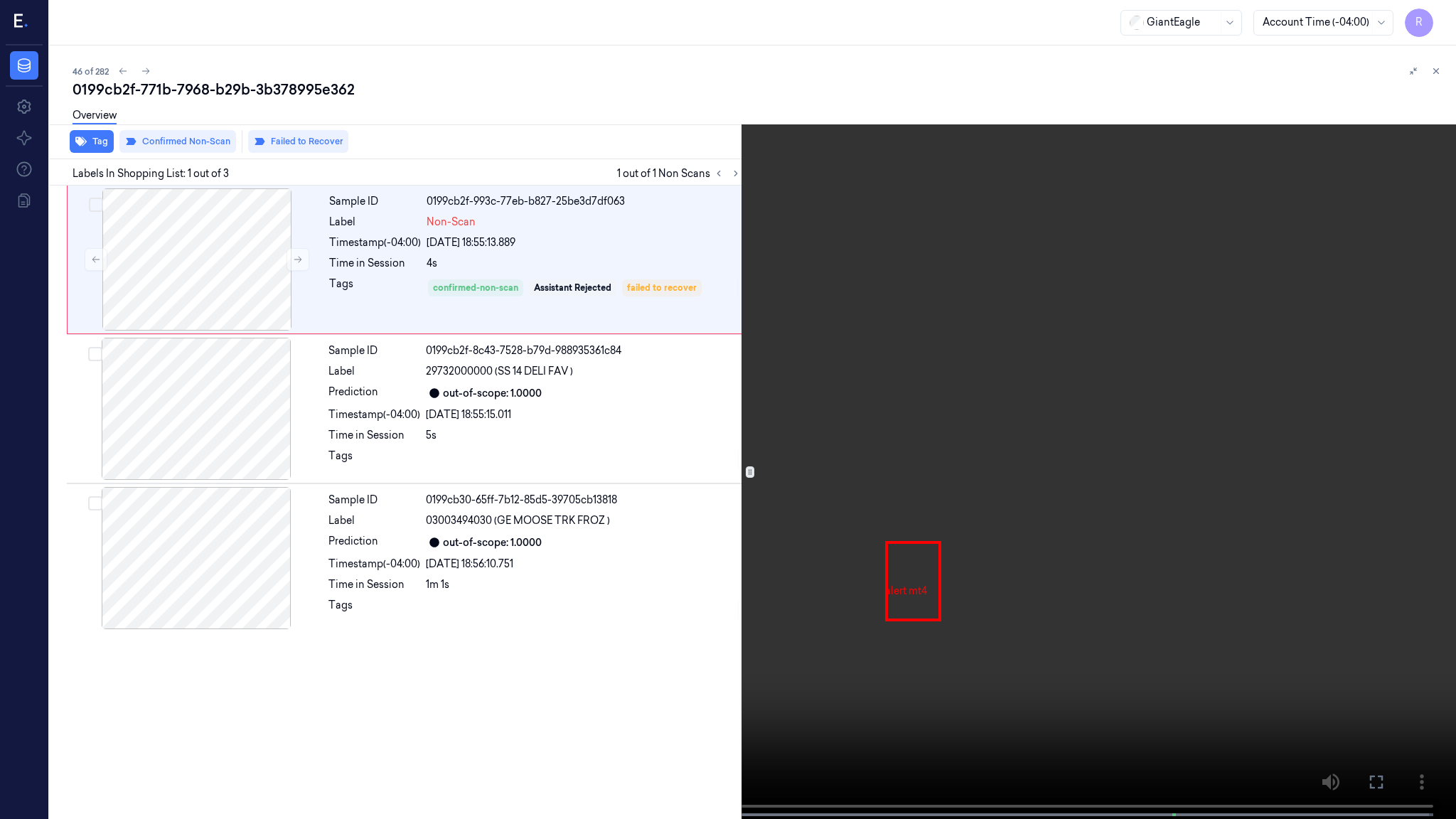
click at [401, 432] on video at bounding box center [728, 411] width 1456 height 822
click at [397, 431] on video at bounding box center [728, 411] width 1456 height 822
click at [1443, 21] on button "x 1" at bounding box center [1439, 17] width 22 height 22
click at [1443, 21] on button "x 2" at bounding box center [1439, 17] width 22 height 22
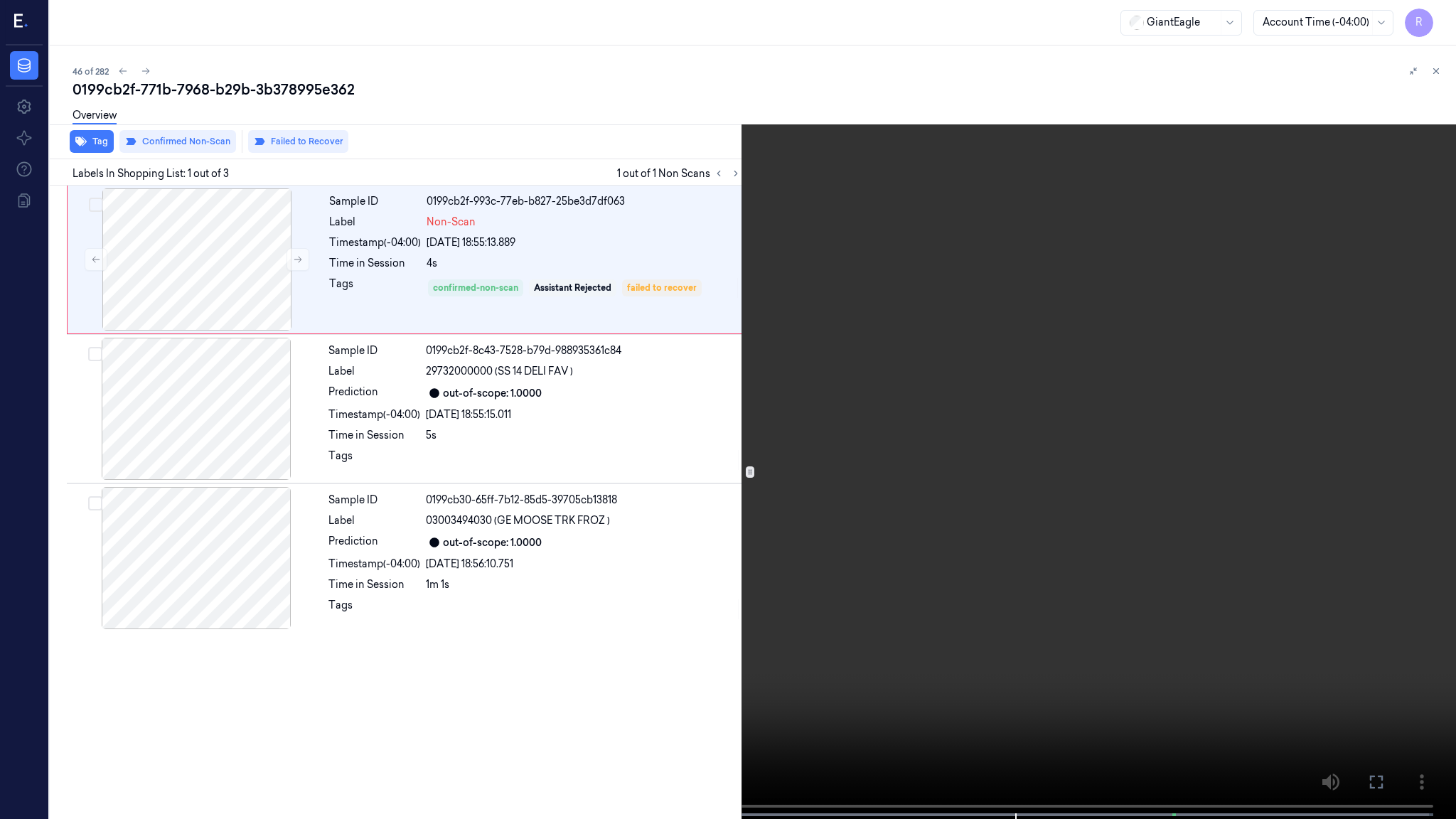
click at [1067, 483] on video at bounding box center [728, 411] width 1456 height 822
click at [1447, 12] on button "x 4" at bounding box center [1439, 17] width 22 height 22
click at [1447, 12] on button "x 1" at bounding box center [1439, 17] width 22 height 22
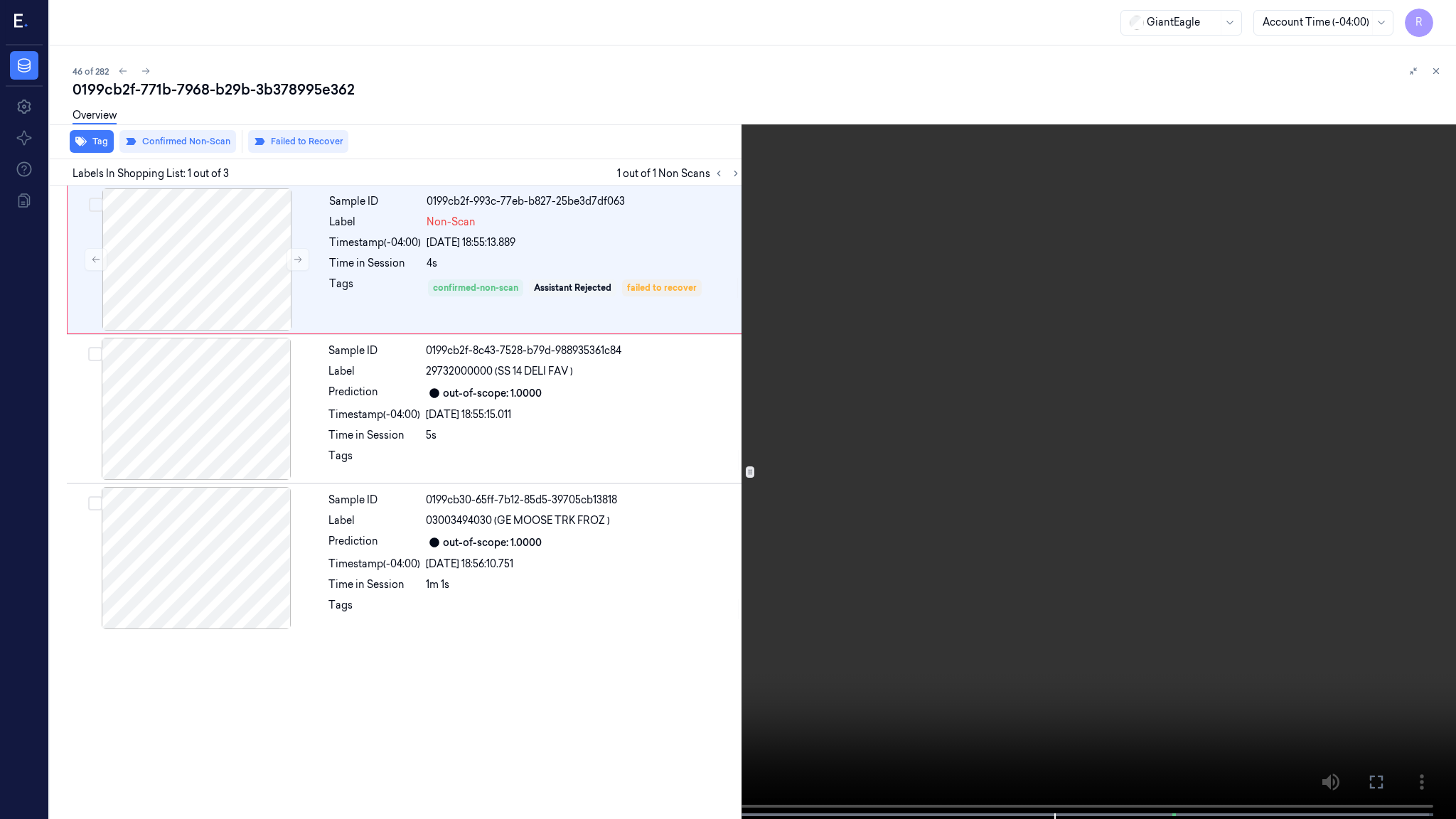
click at [1281, 271] on video at bounding box center [728, 411] width 1456 height 822
click at [137, 490] on video at bounding box center [728, 411] width 1456 height 822
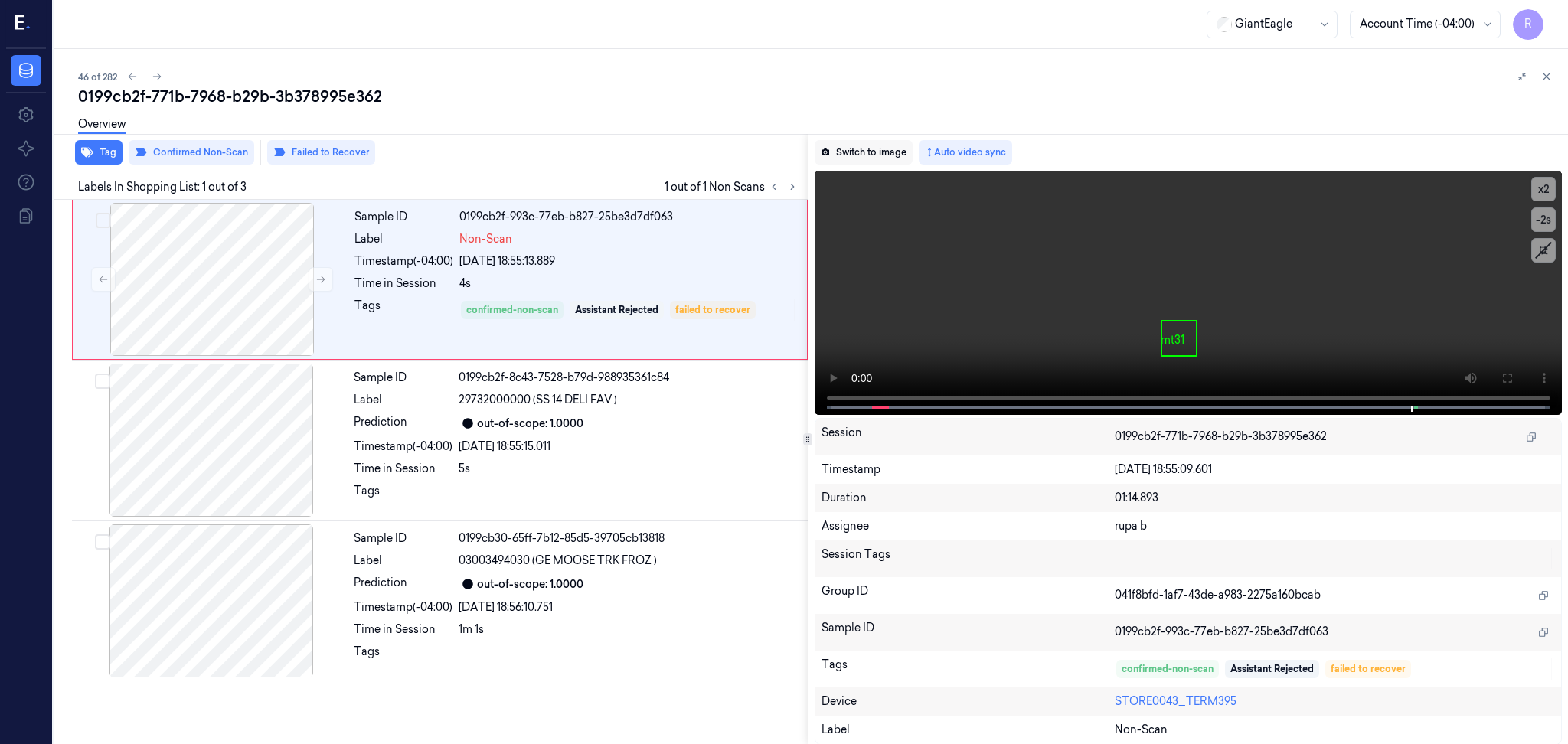
click at [841, 157] on button "Switch to image" at bounding box center [864, 152] width 98 height 24
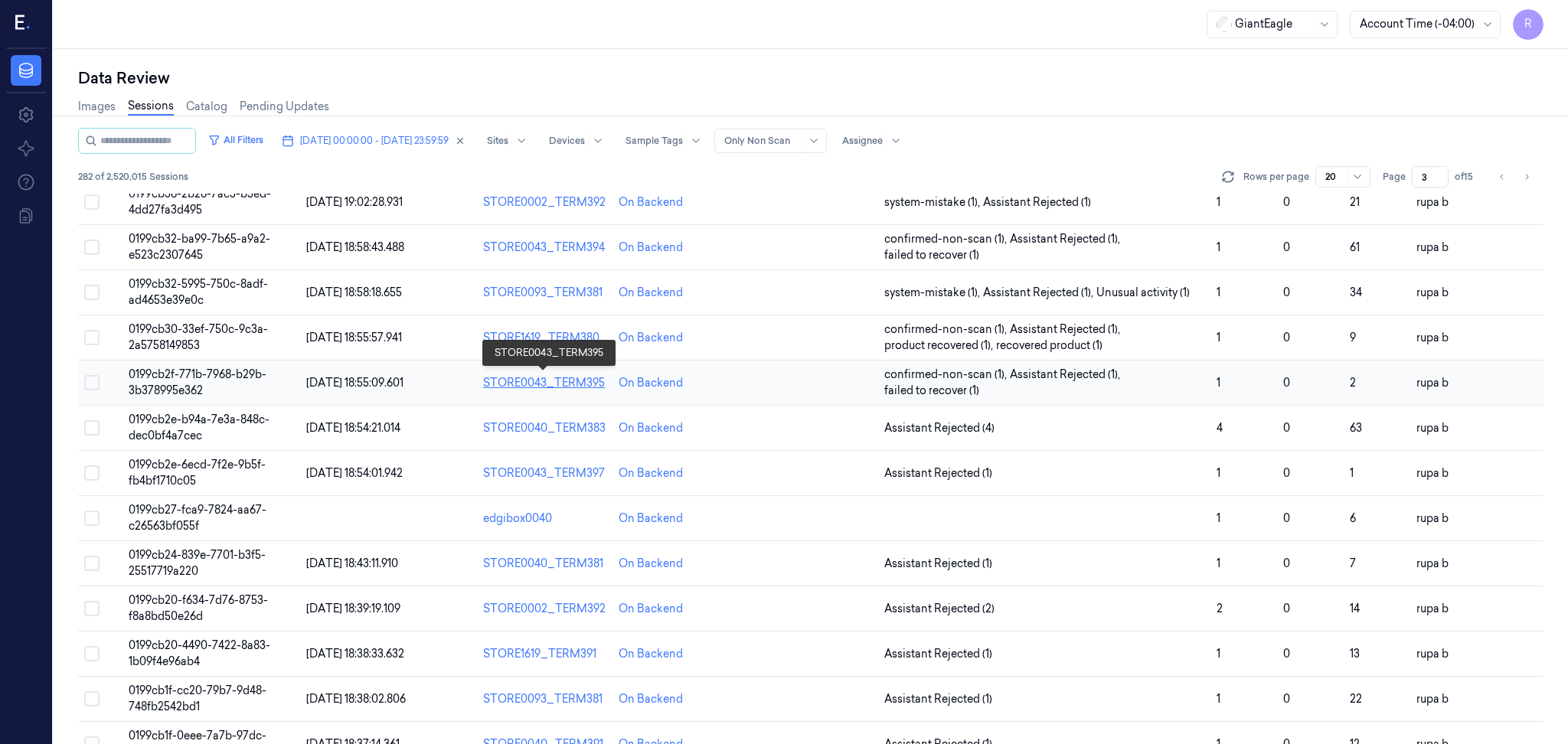
scroll to position [204, 0]
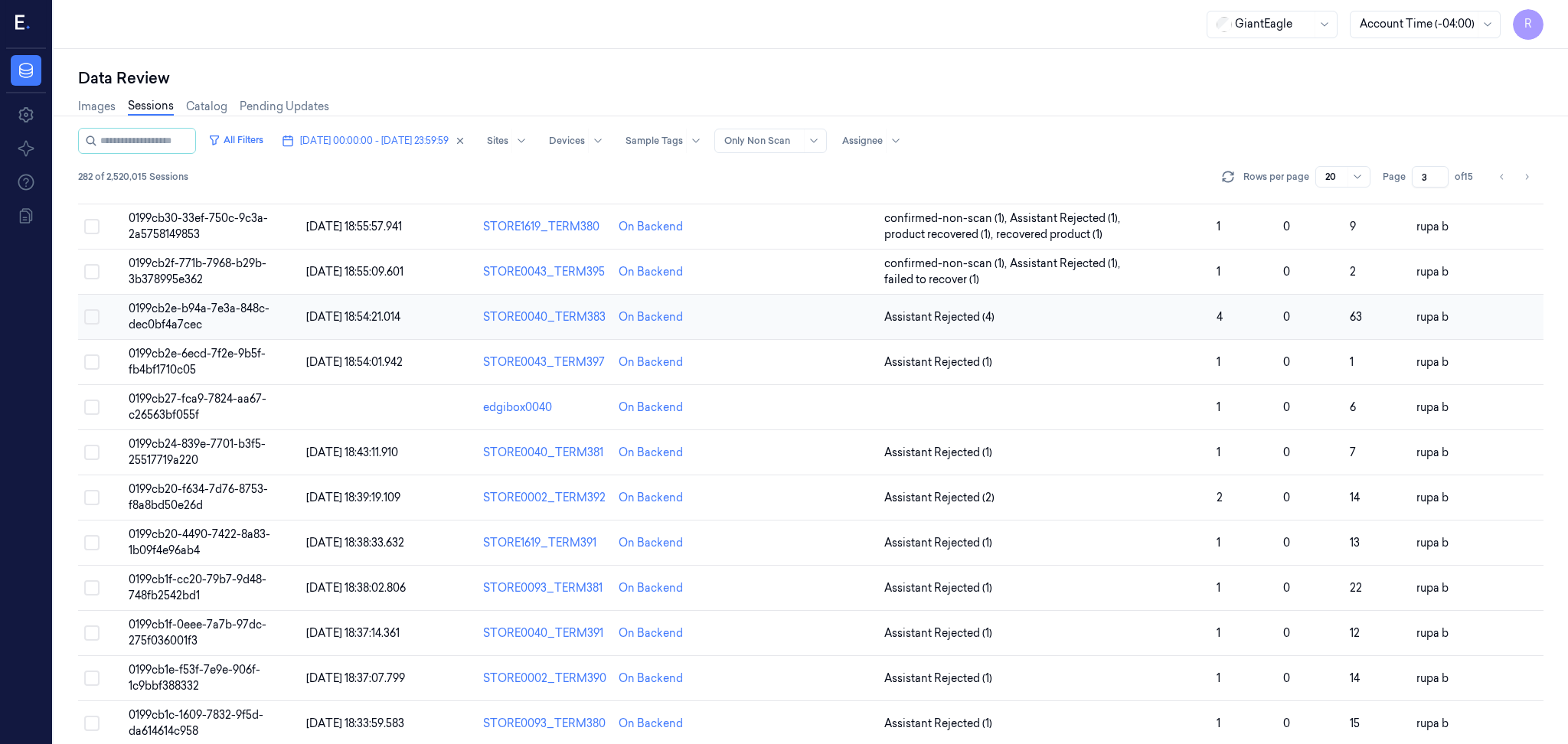
click at [234, 317] on td "0199cb2e-b94a-7e3a-848c-dec0bf4a7cec" at bounding box center [211, 317] width 178 height 46
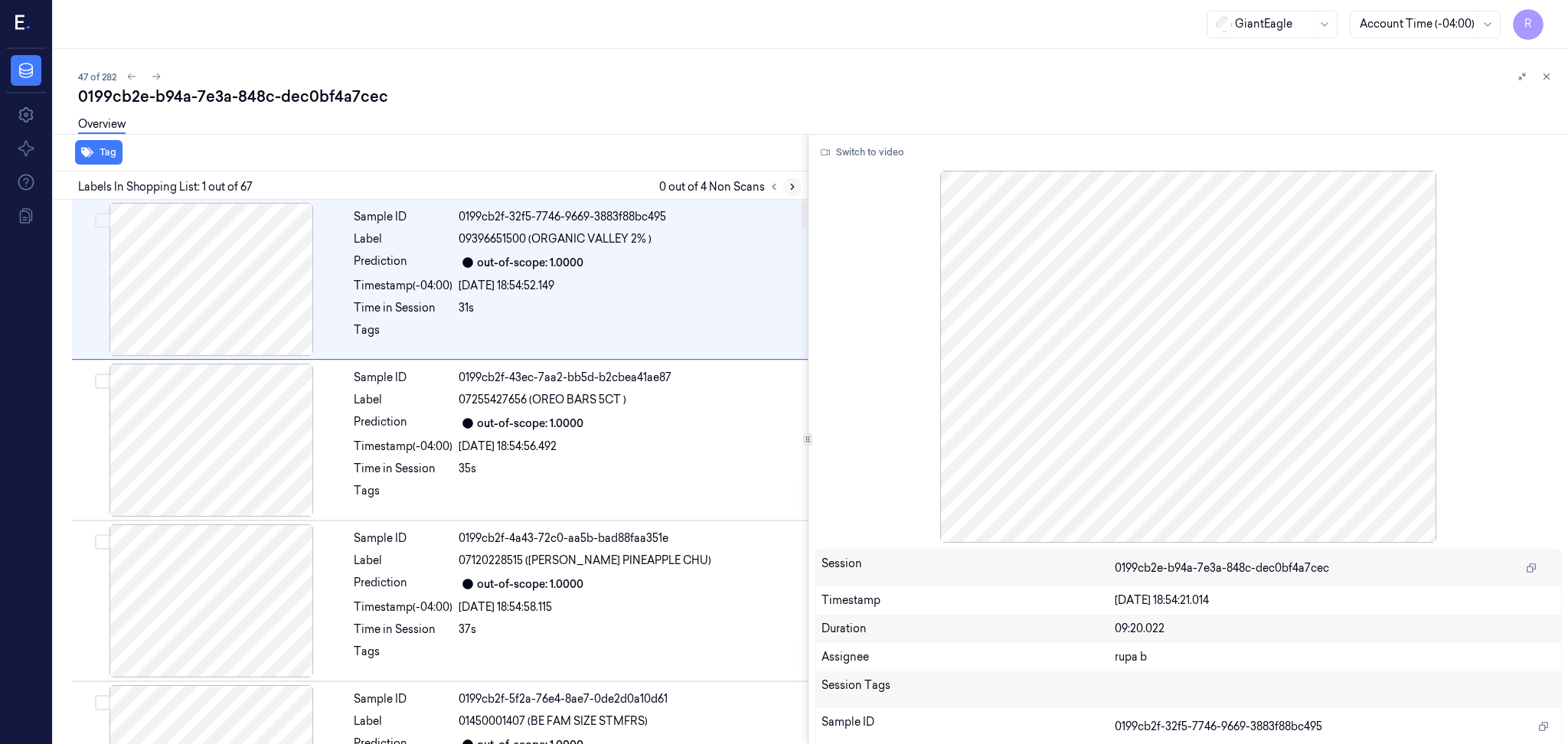
click at [792, 183] on icon at bounding box center [792, 187] width 11 height 11
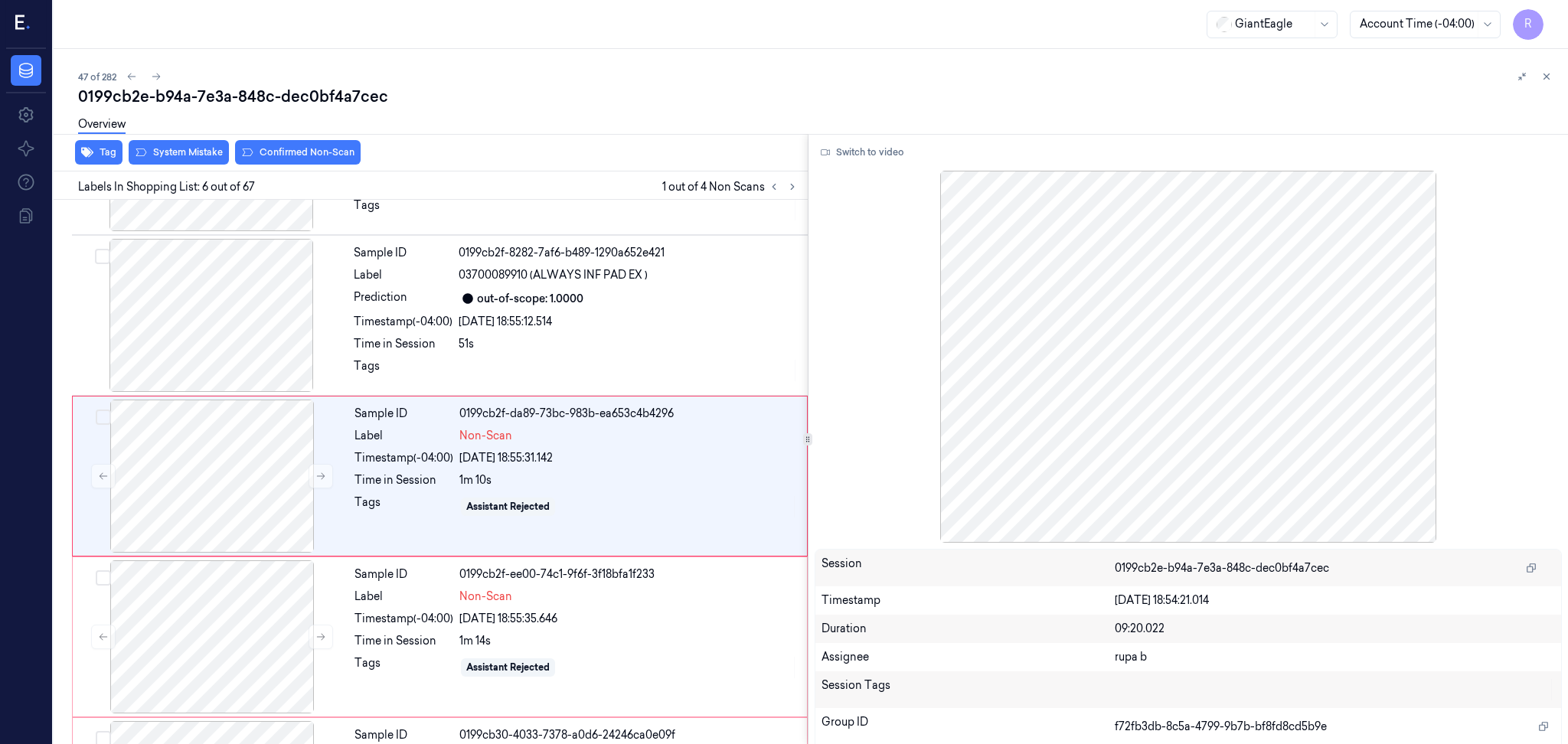
scroll to position [610, 0]
click at [104, 332] on div at bounding box center [211, 312] width 273 height 153
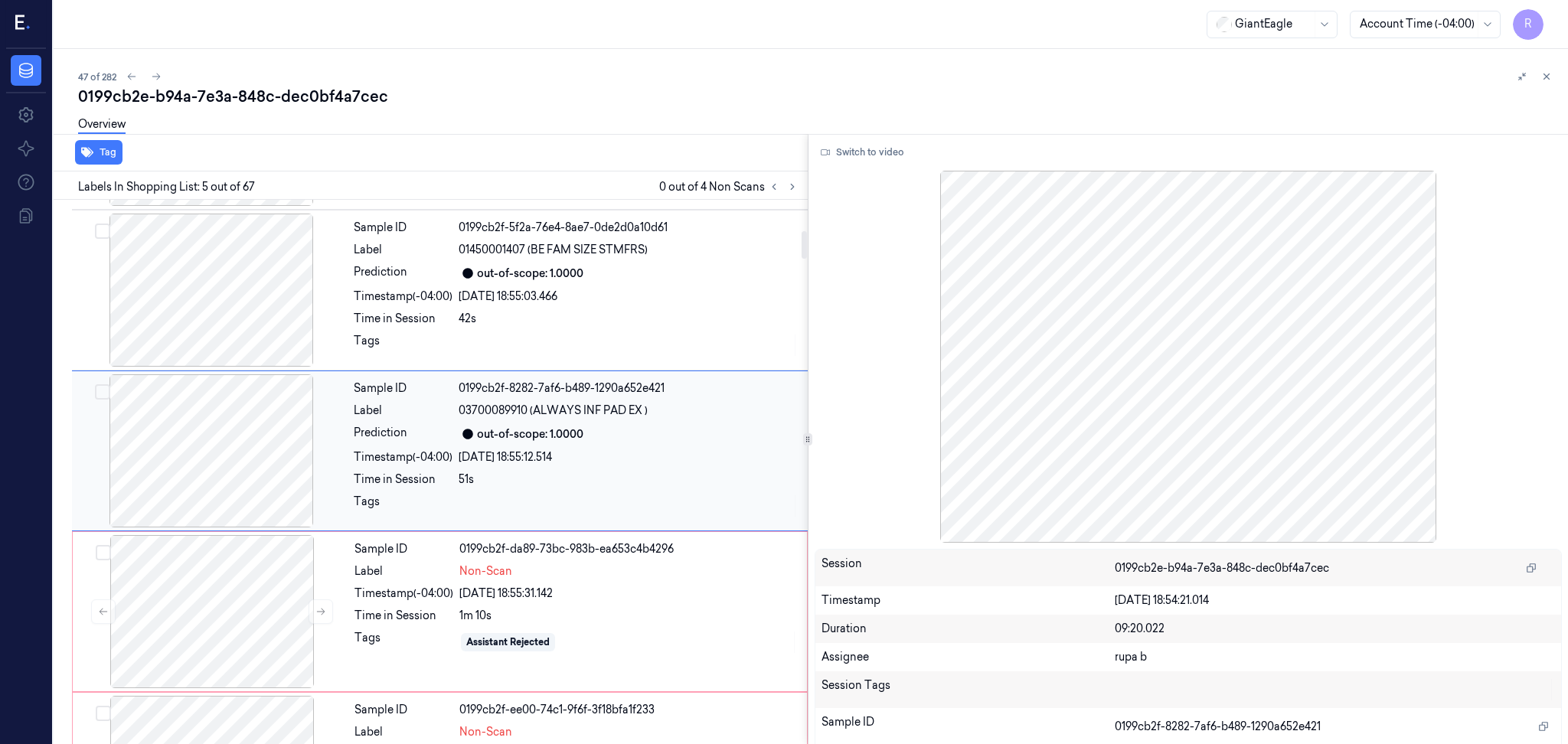
scroll to position [449, 0]
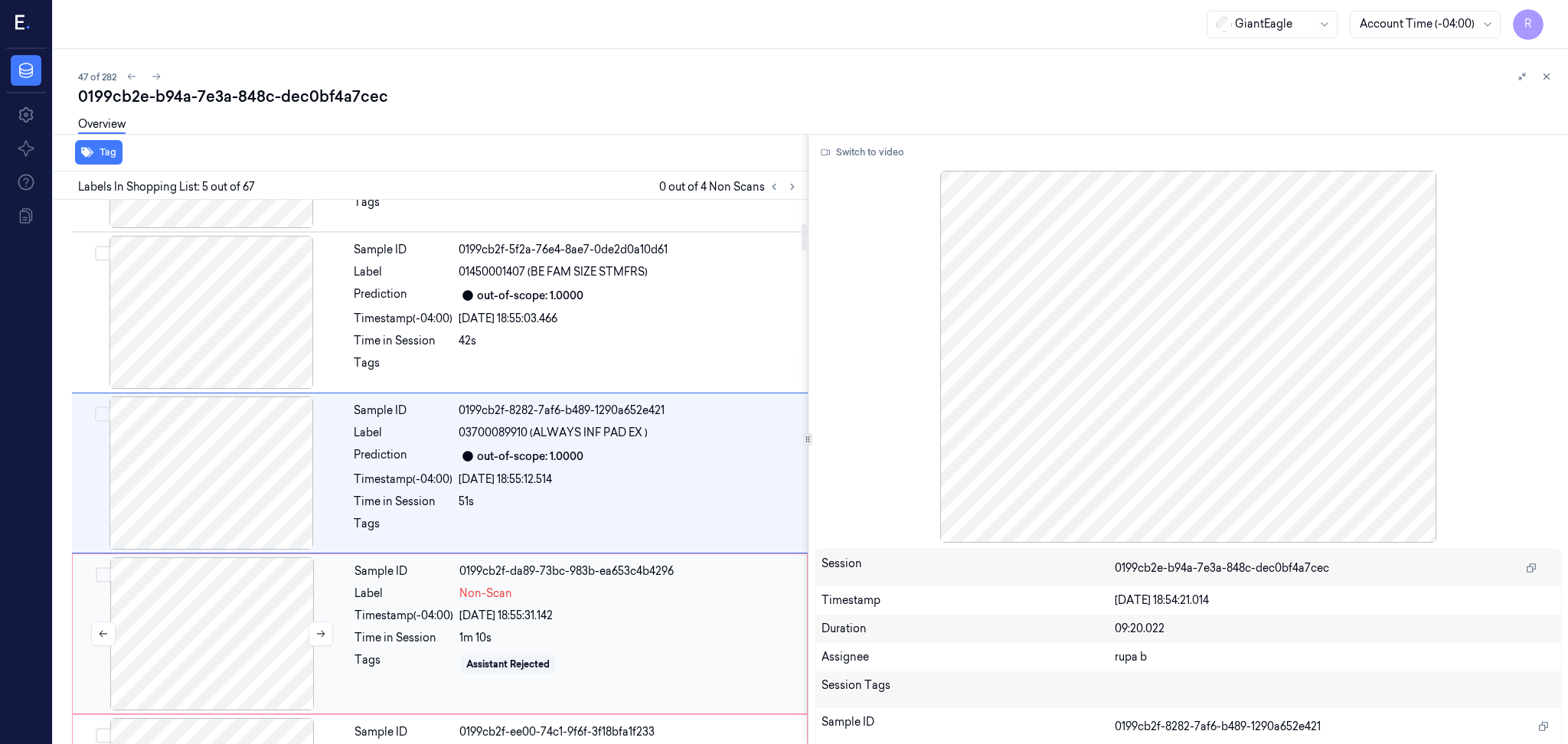
click at [213, 585] on div at bounding box center [212, 633] width 273 height 153
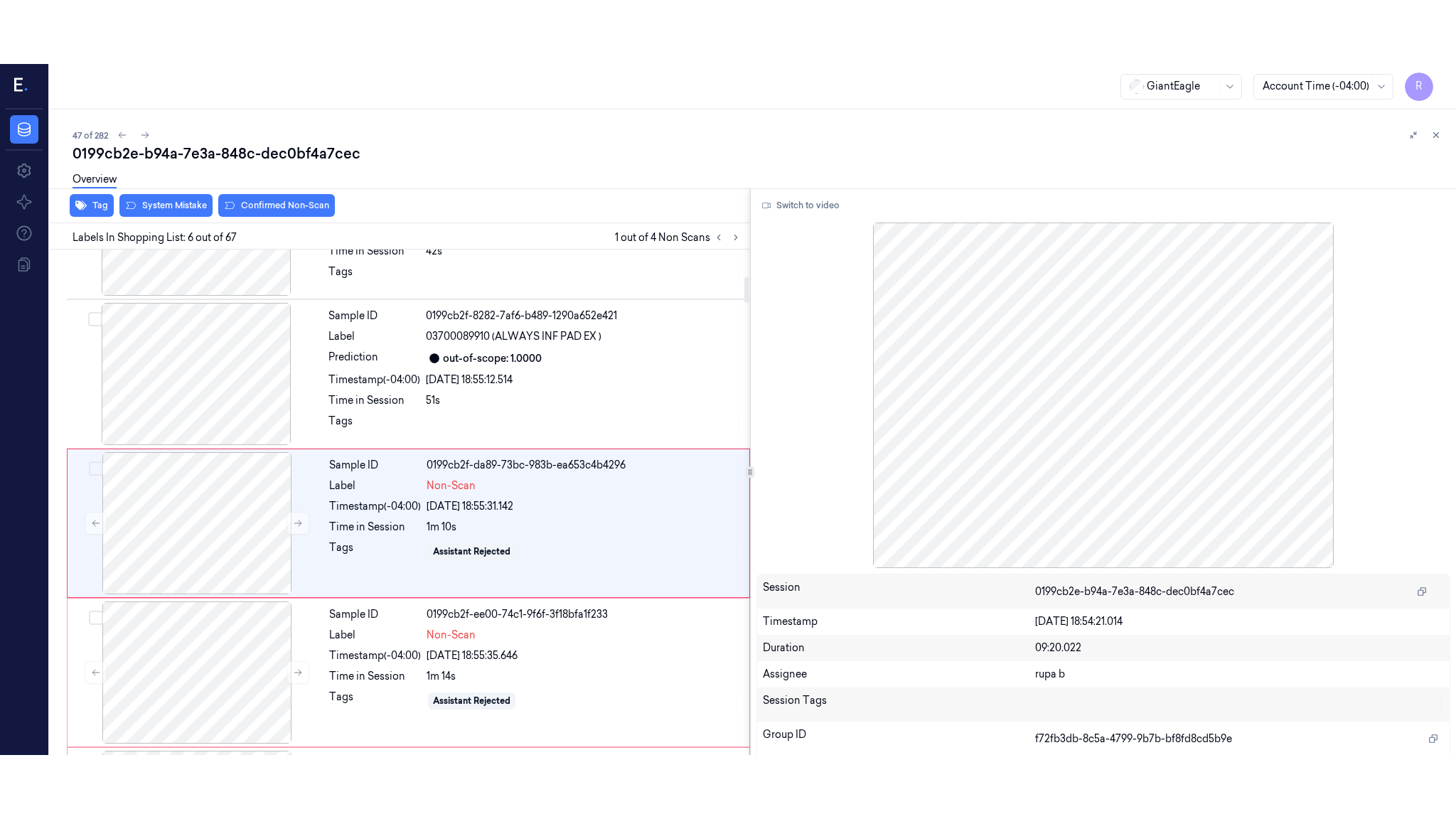
scroll to position [567, 0]
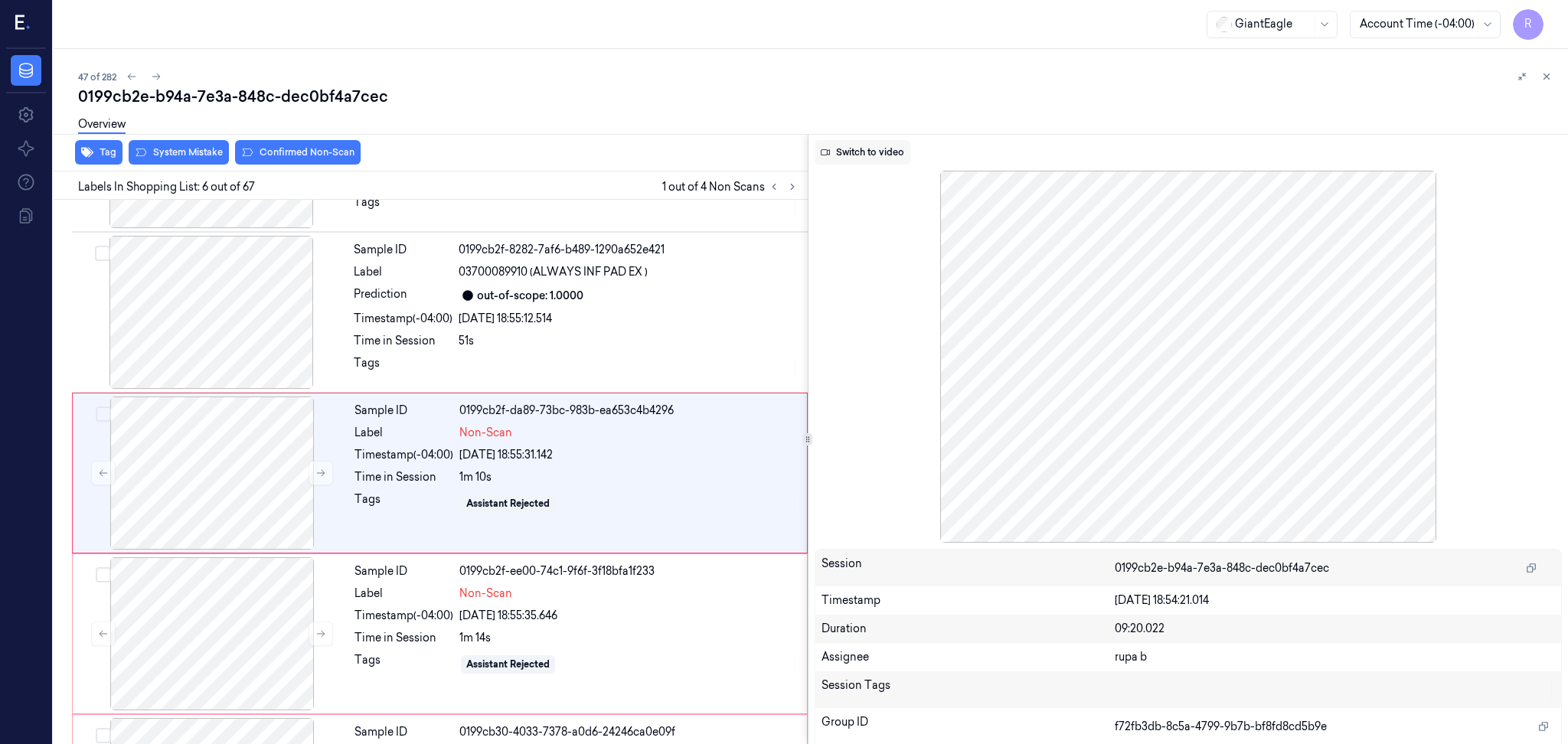
click at [851, 153] on button "Switch to video" at bounding box center [862, 152] width 96 height 24
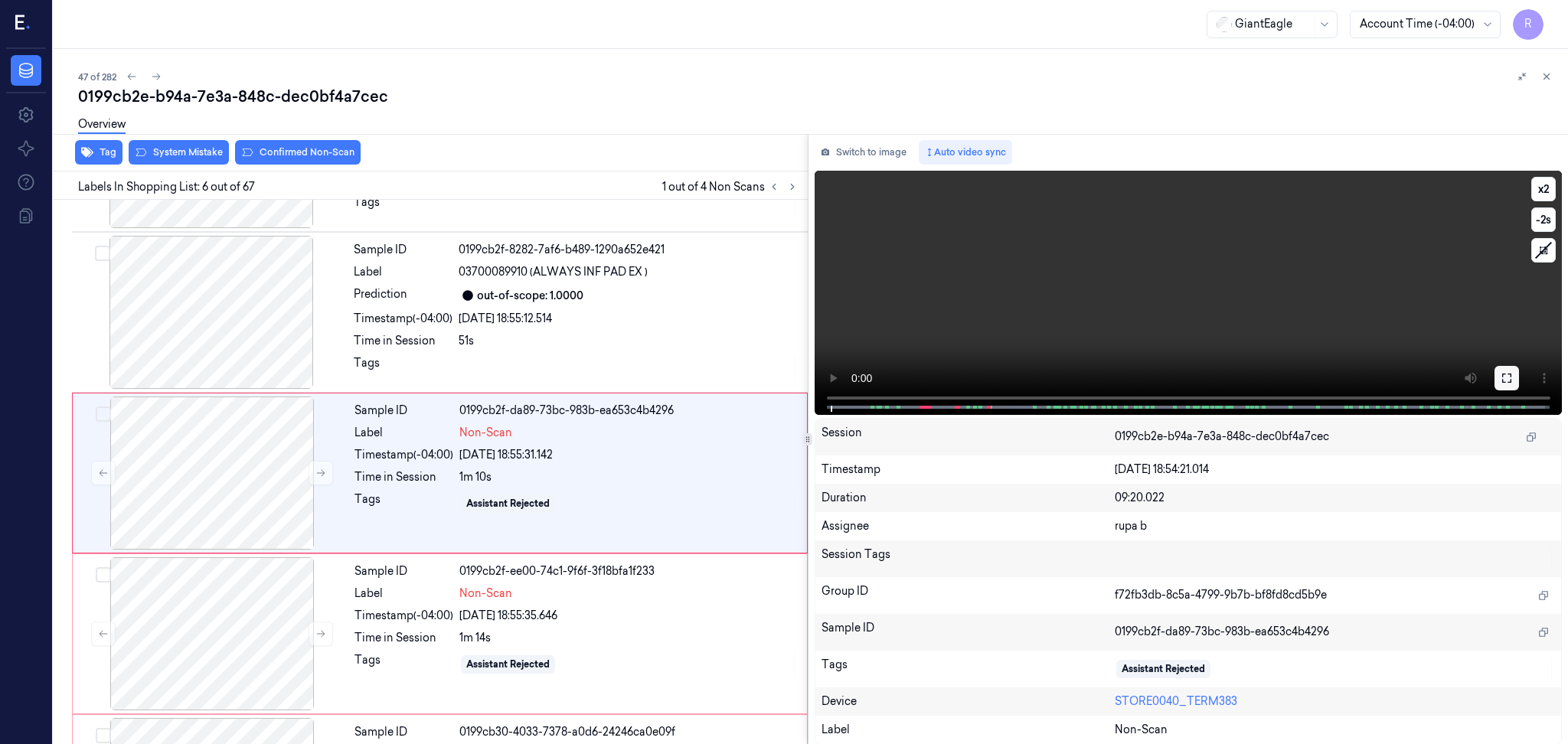
click at [1501, 367] on button at bounding box center [1506, 378] width 24 height 24
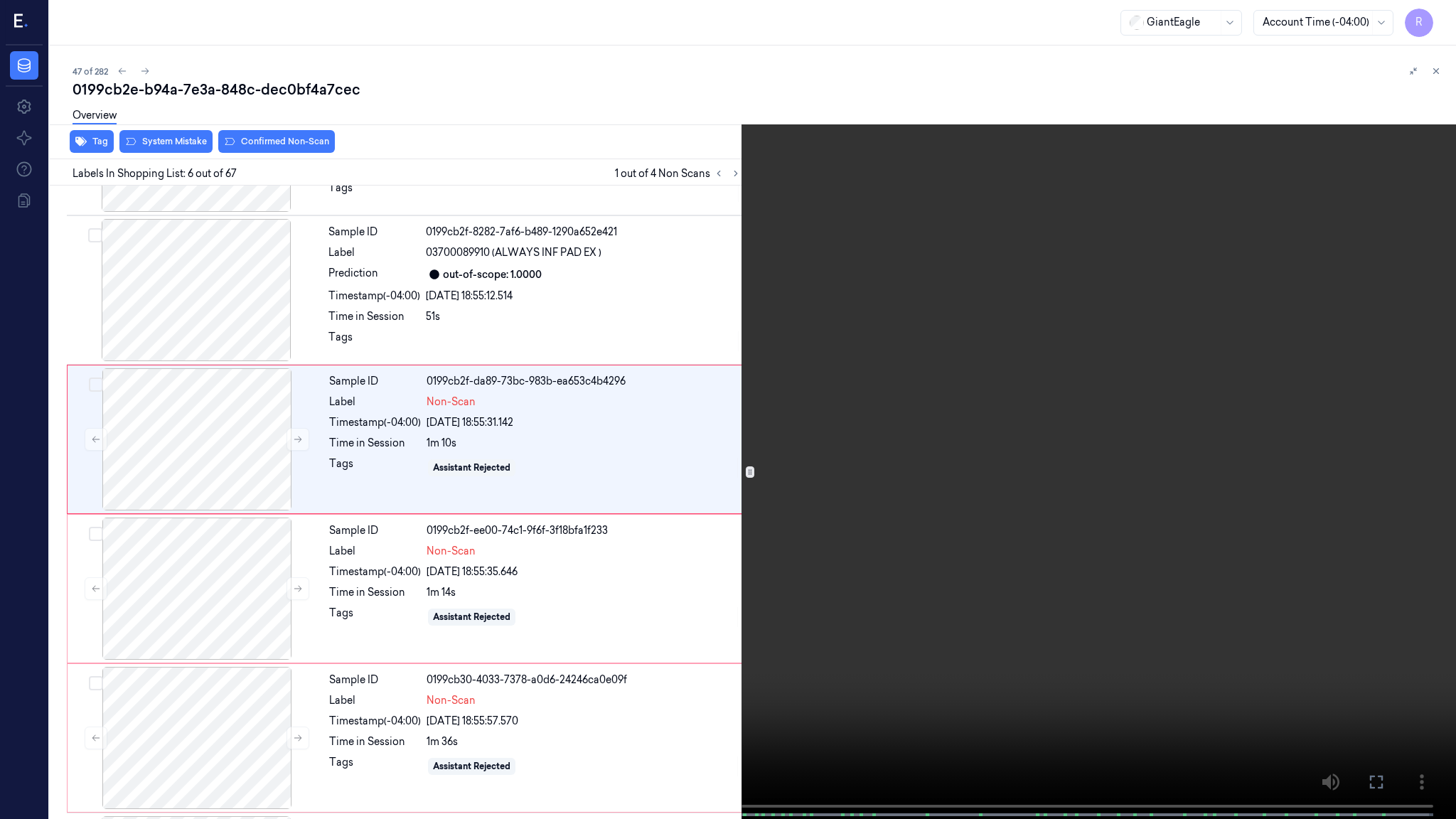
click at [1394, 425] on video at bounding box center [728, 411] width 1456 height 822
click at [849, 315] on video at bounding box center [728, 411] width 1456 height 822
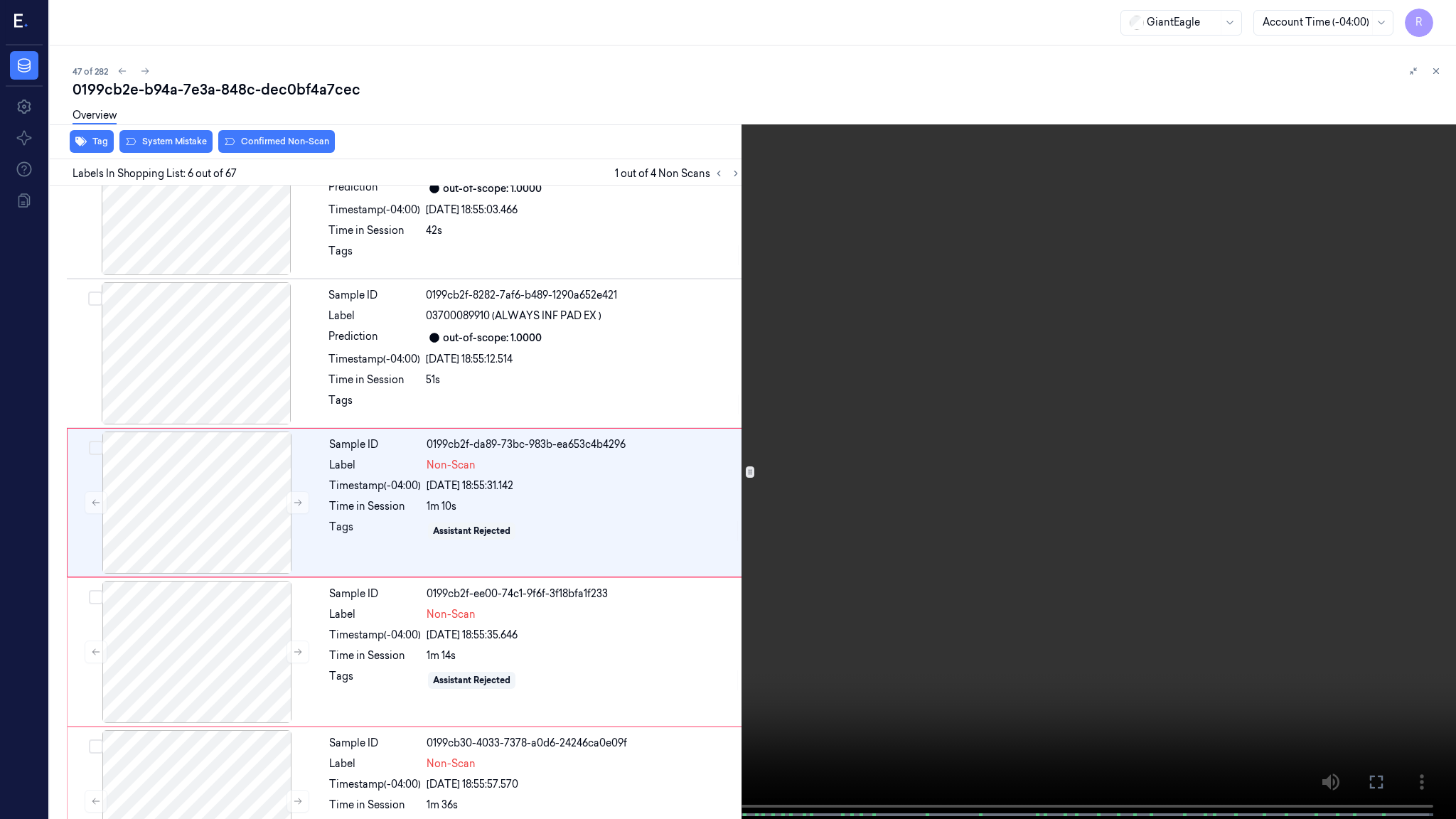
drag, startPoint x: 155, startPoint y: 814, endPoint x: 162, endPoint y: 684, distance: 130.2
click at [157, 690] on span at bounding box center [158, 815] width 2 height 7
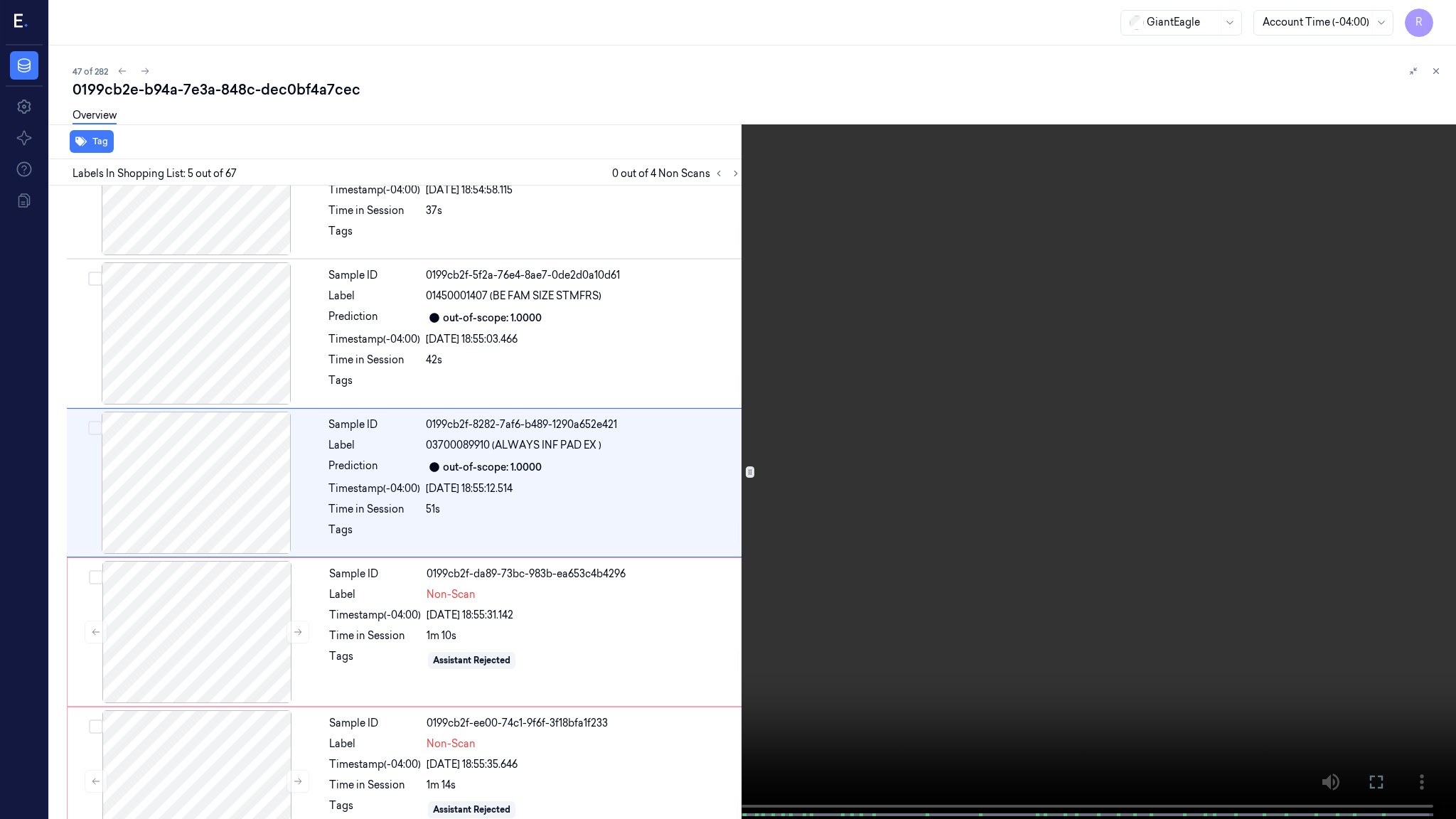
scroll to position [354, 0]
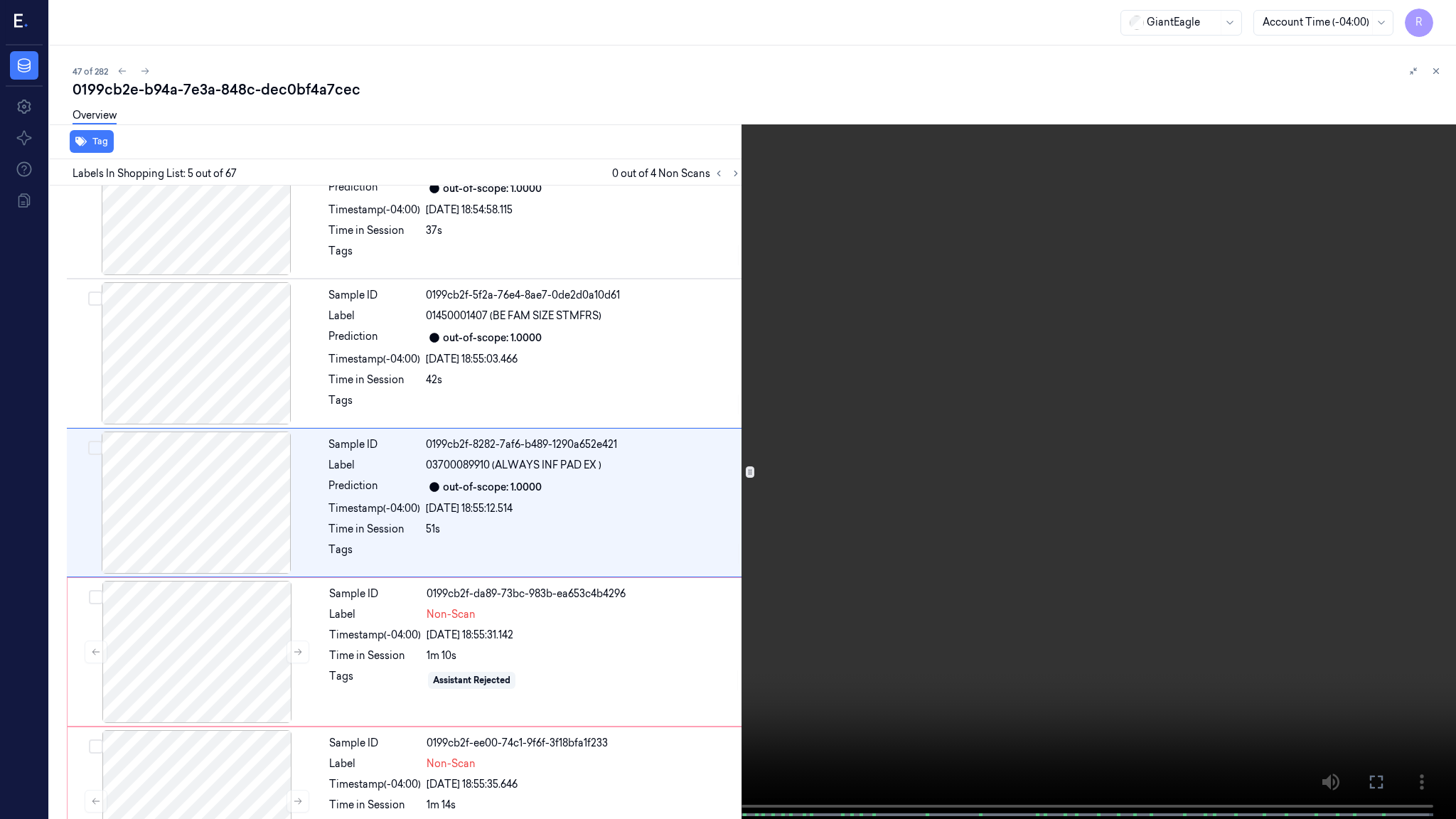
click at [172, 678] on video at bounding box center [728, 411] width 1456 height 822
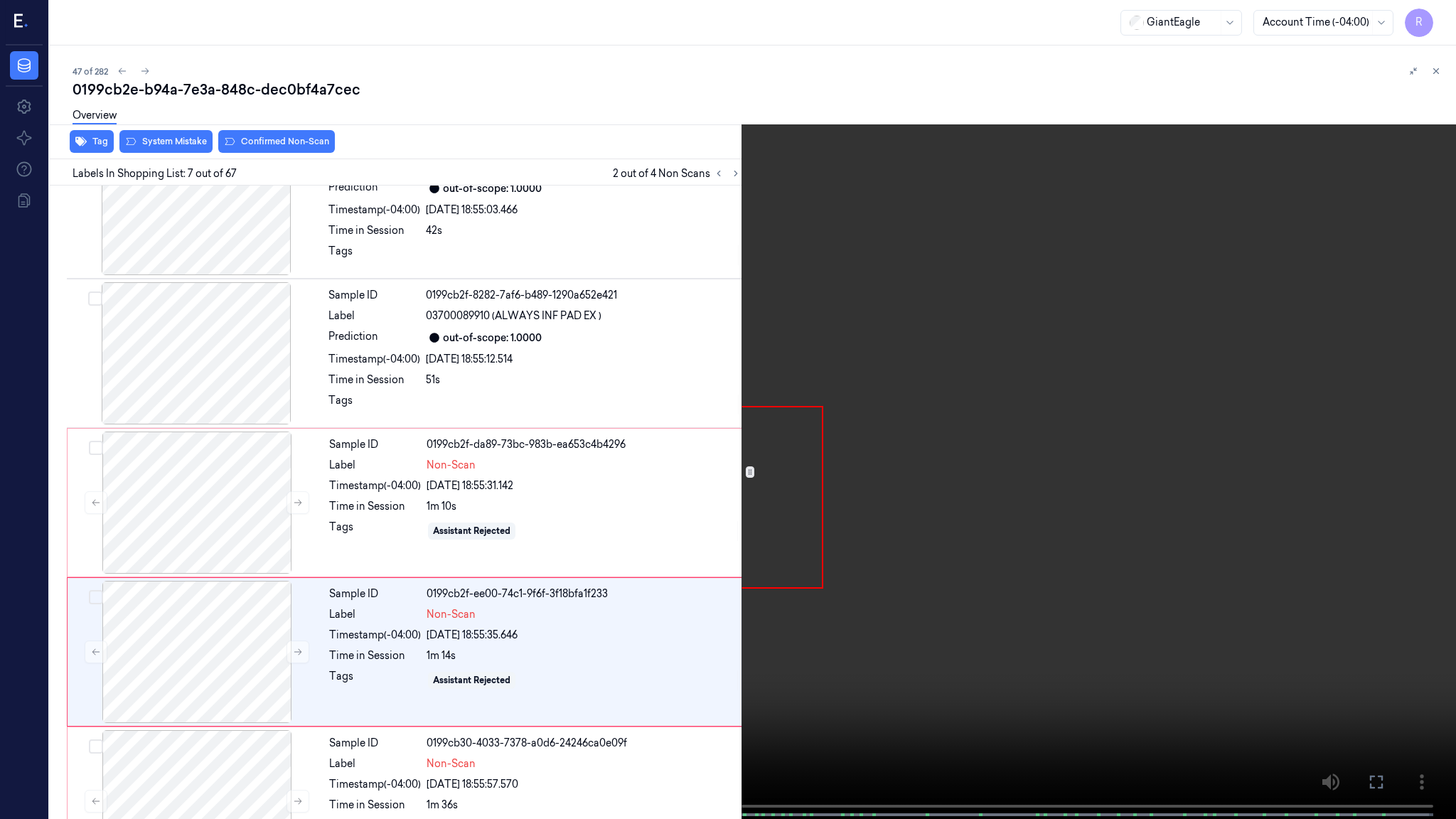
scroll to position [653, 0]
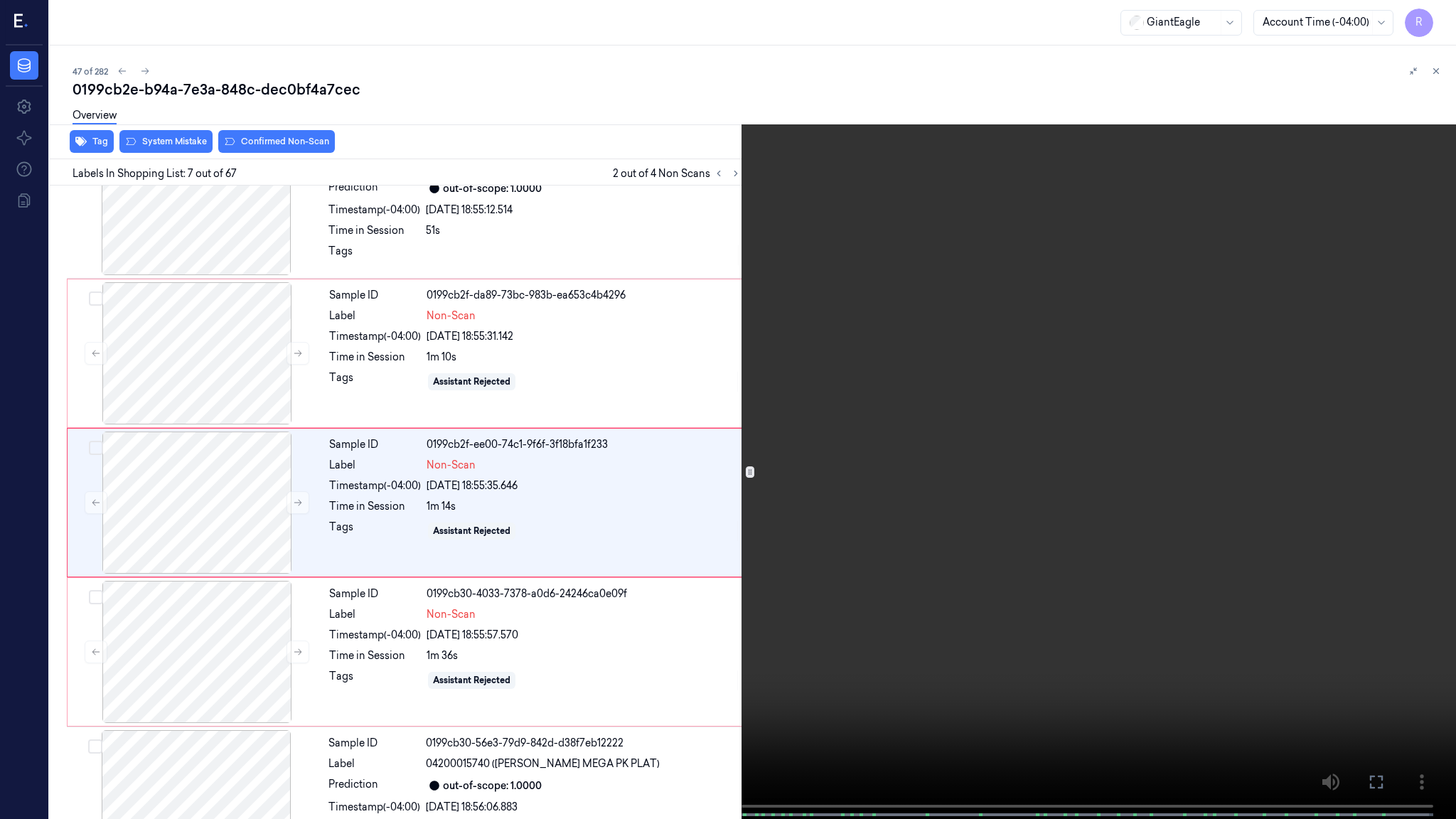
click at [533, 609] on video at bounding box center [728, 411] width 1456 height 822
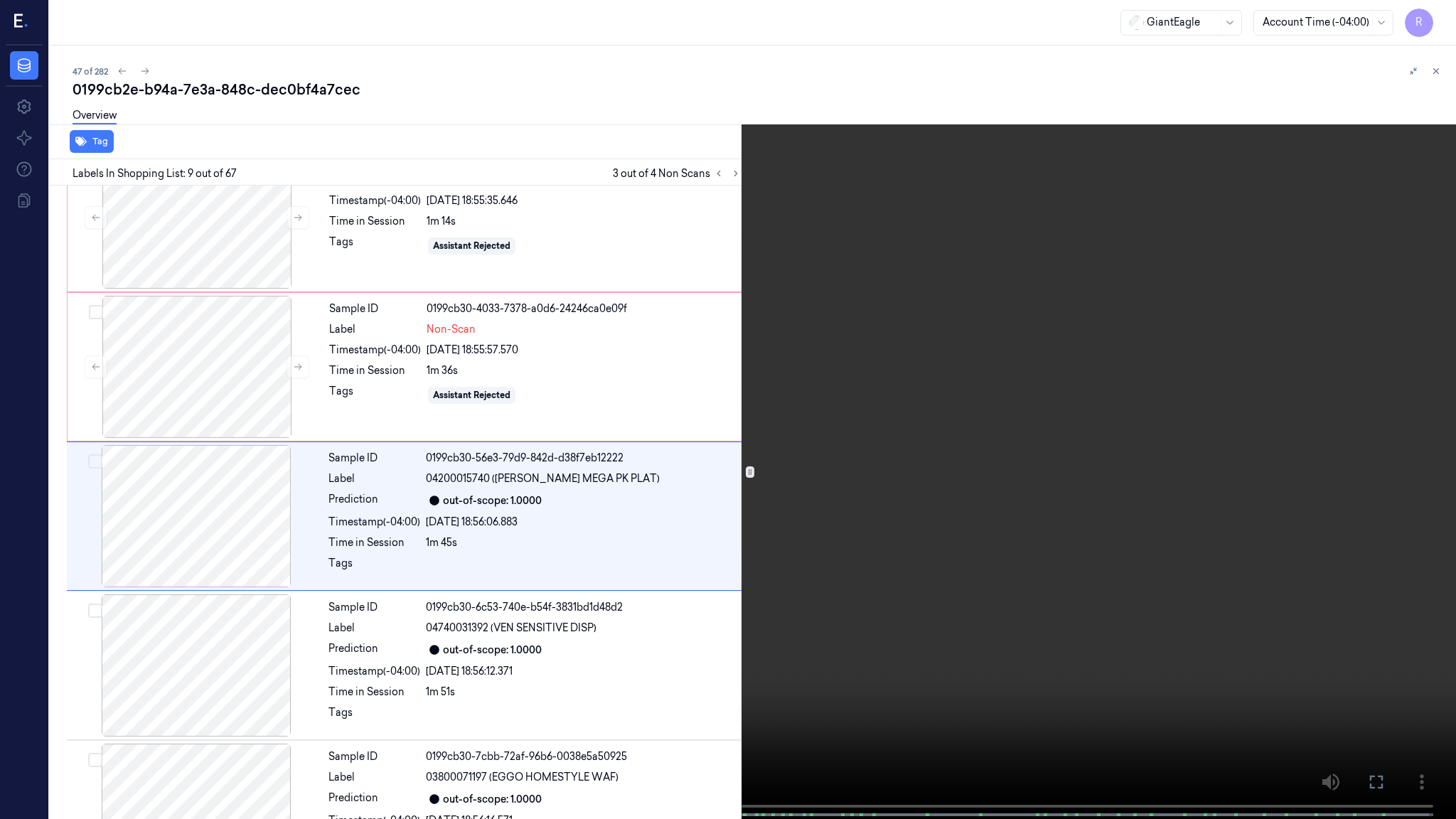
scroll to position [952, 0]
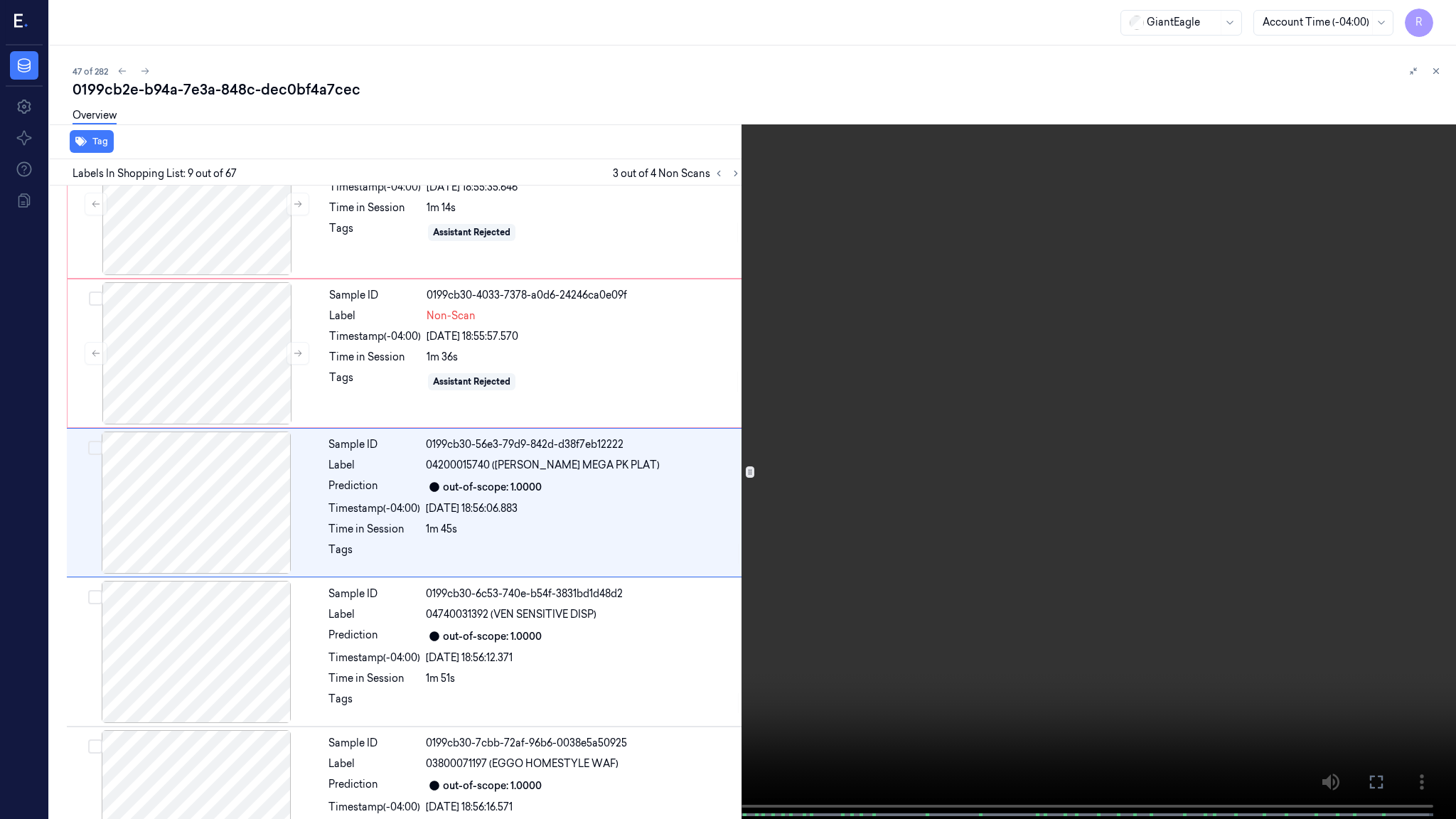
click at [718, 639] on video at bounding box center [728, 411] width 1456 height 822
click at [433, 690] on video at bounding box center [728, 411] width 1456 height 822
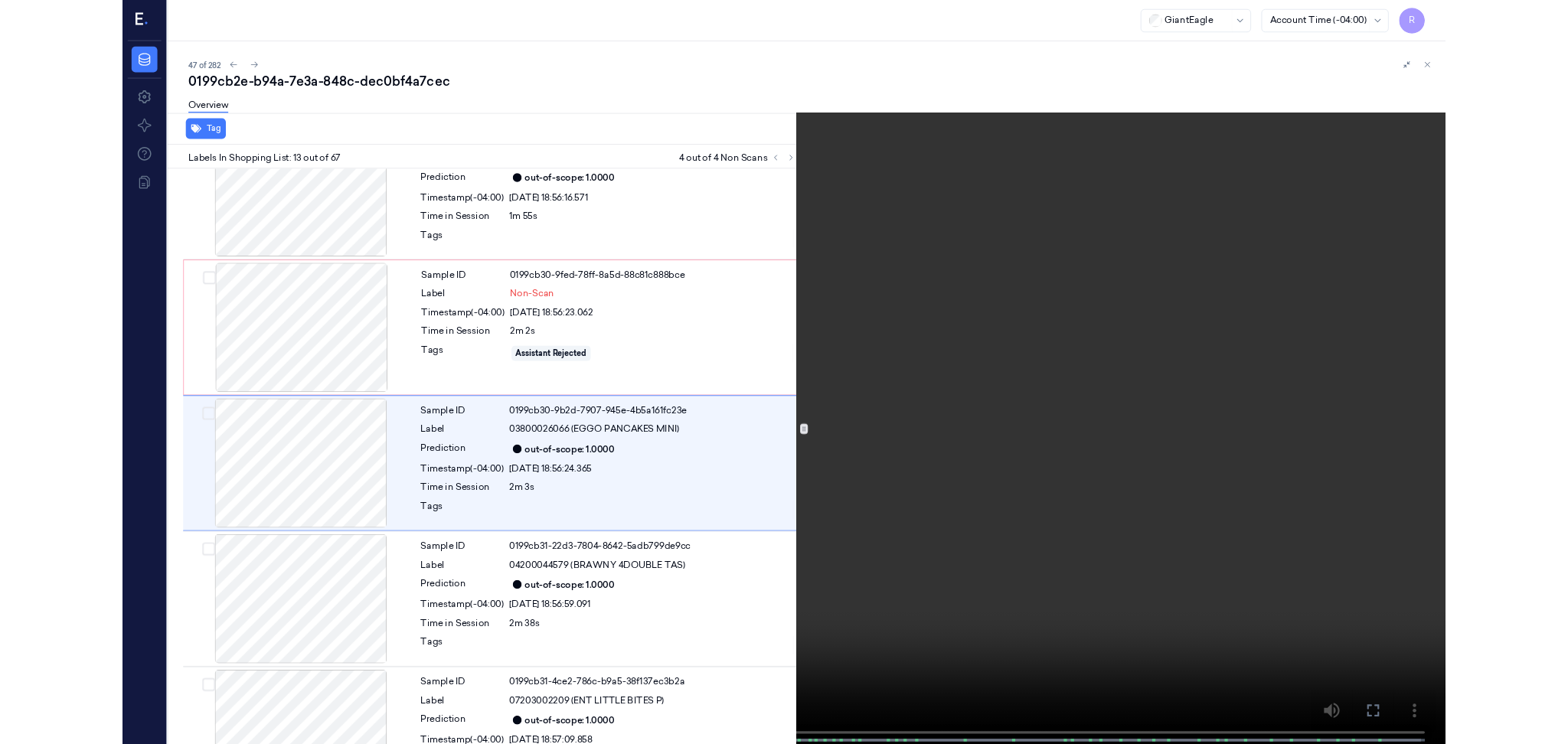
scroll to position [1668, 0]
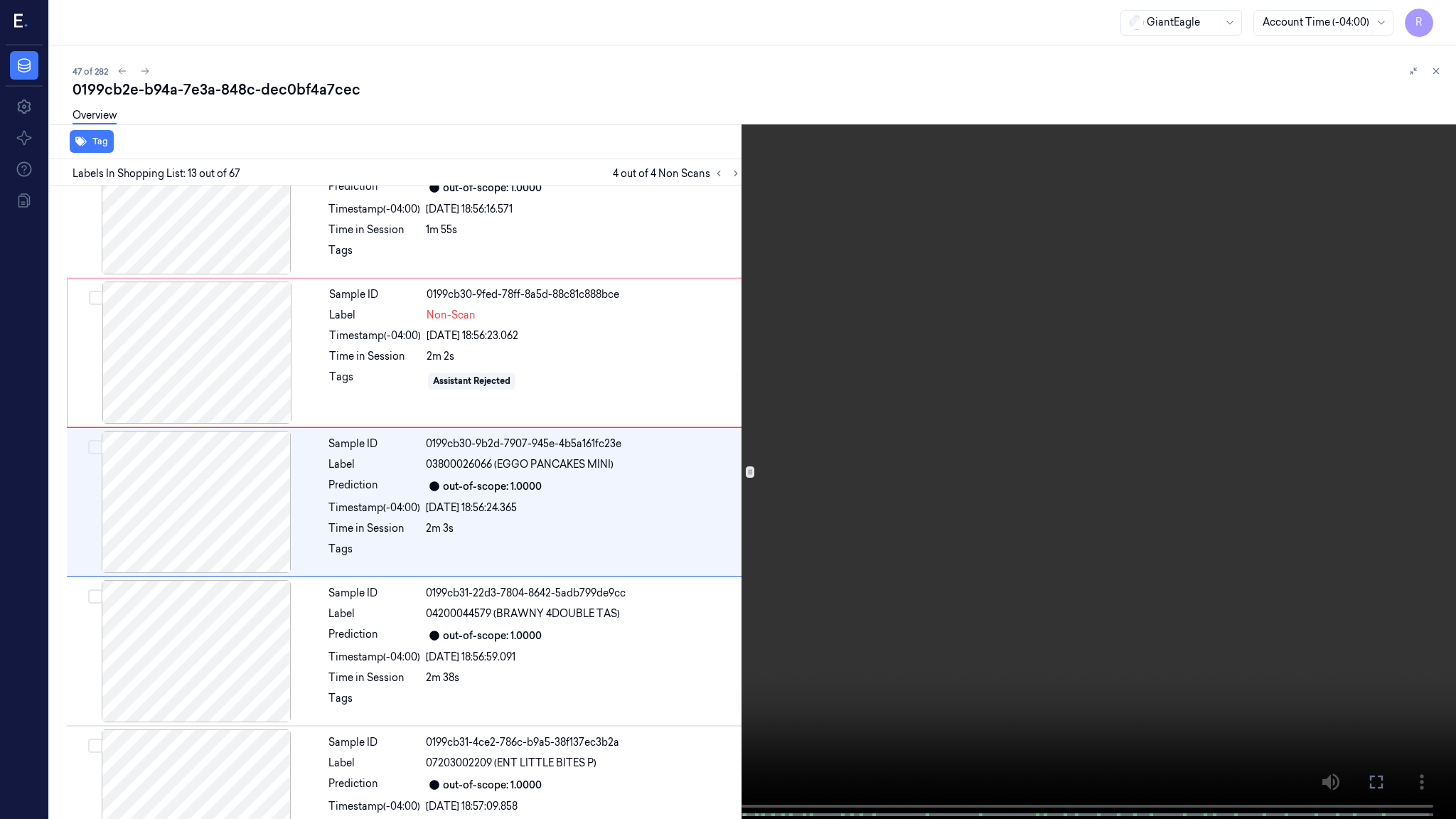
click at [654, 500] on video at bounding box center [728, 411] width 1456 height 822
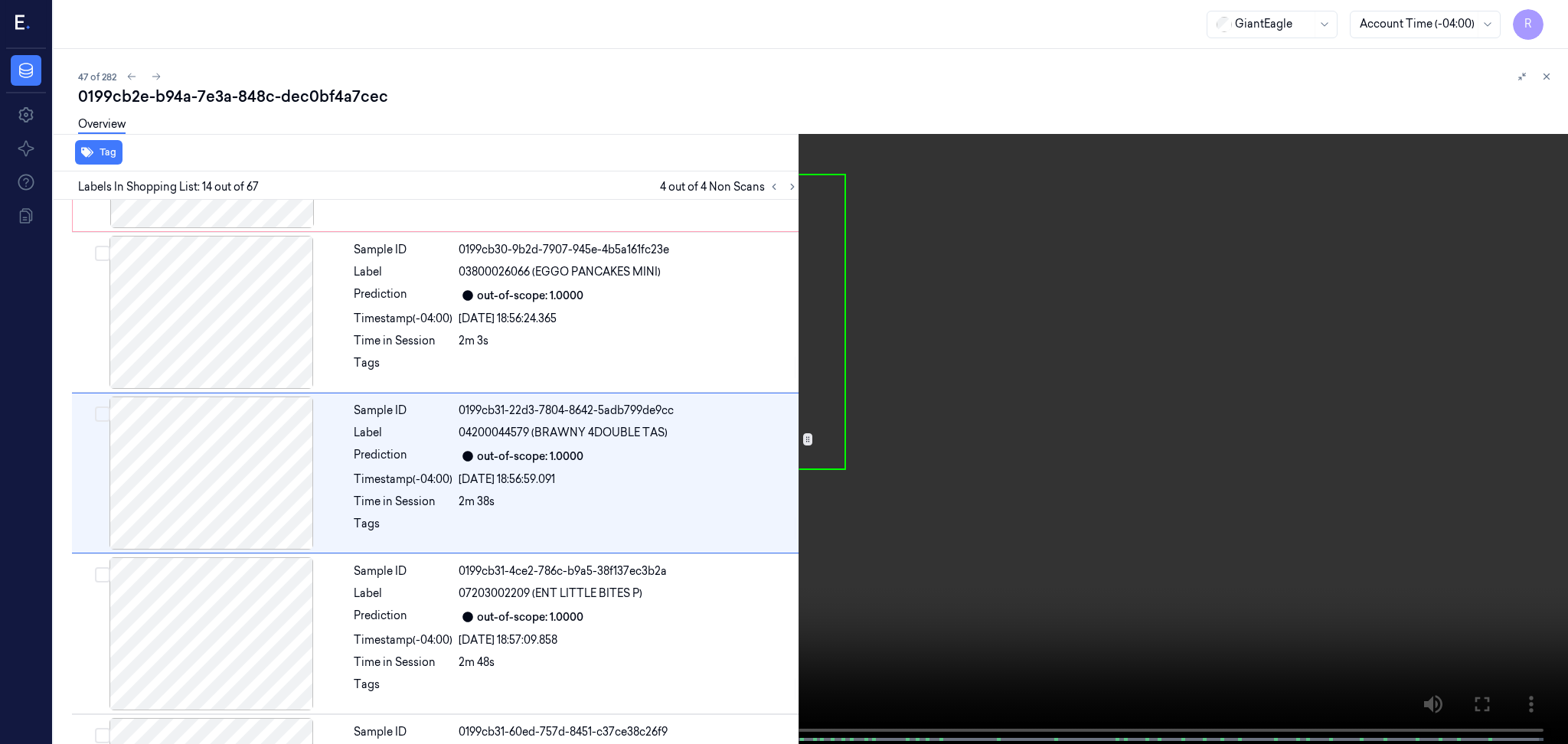
scroll to position [1897, 0]
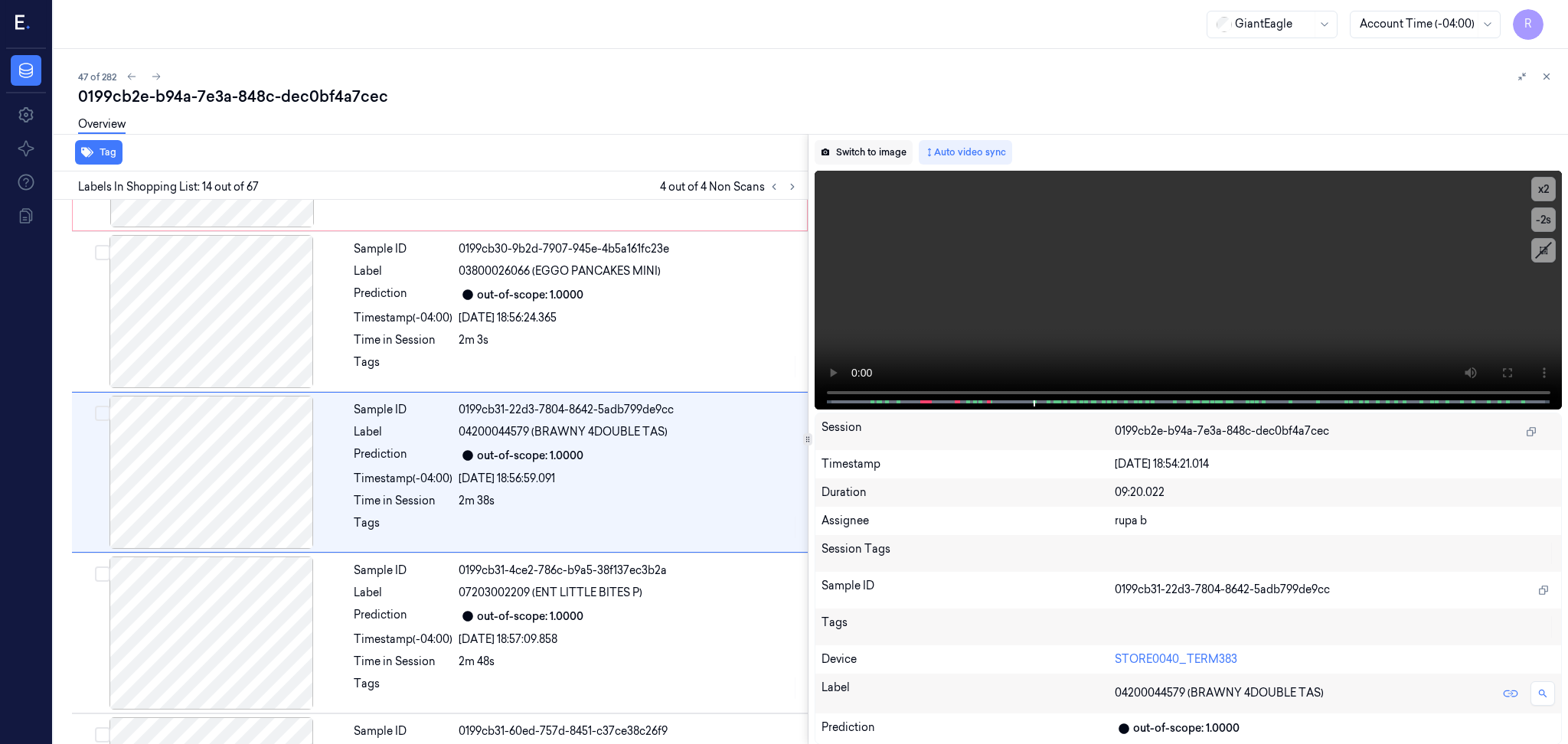
click at [859, 159] on button "Switch to image" at bounding box center [864, 152] width 98 height 24
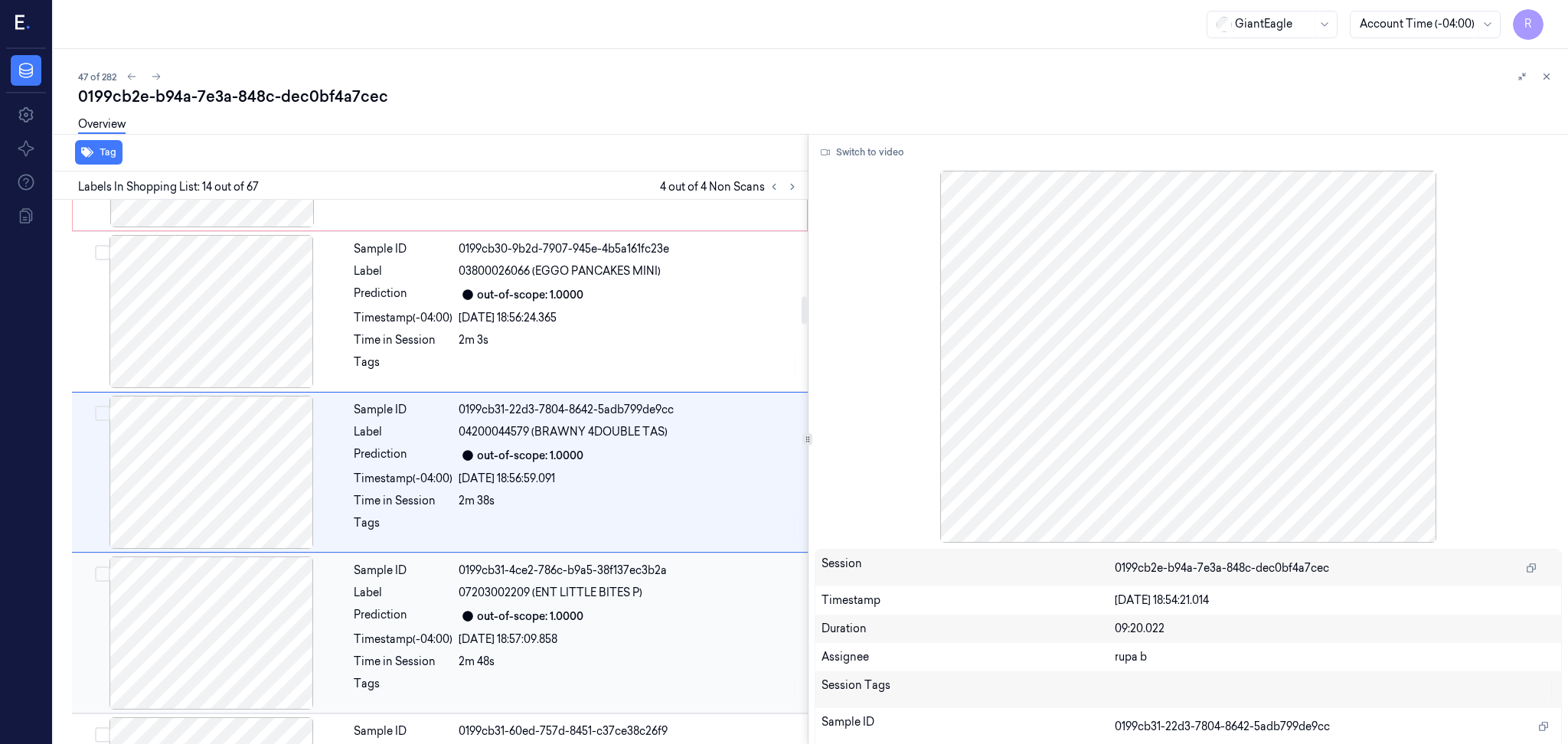
click at [203, 650] on div at bounding box center [211, 632] width 273 height 153
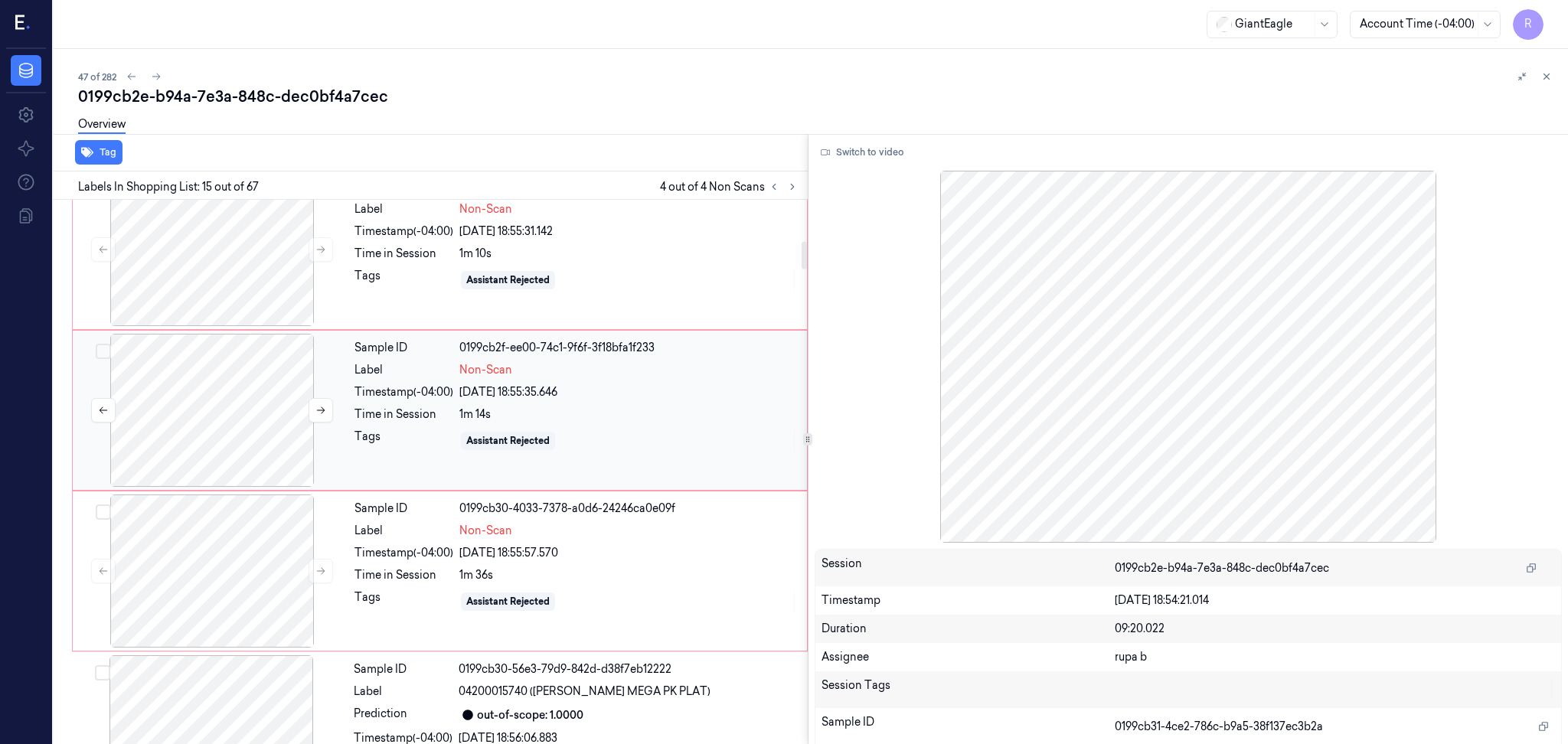
scroll to position [527, 0]
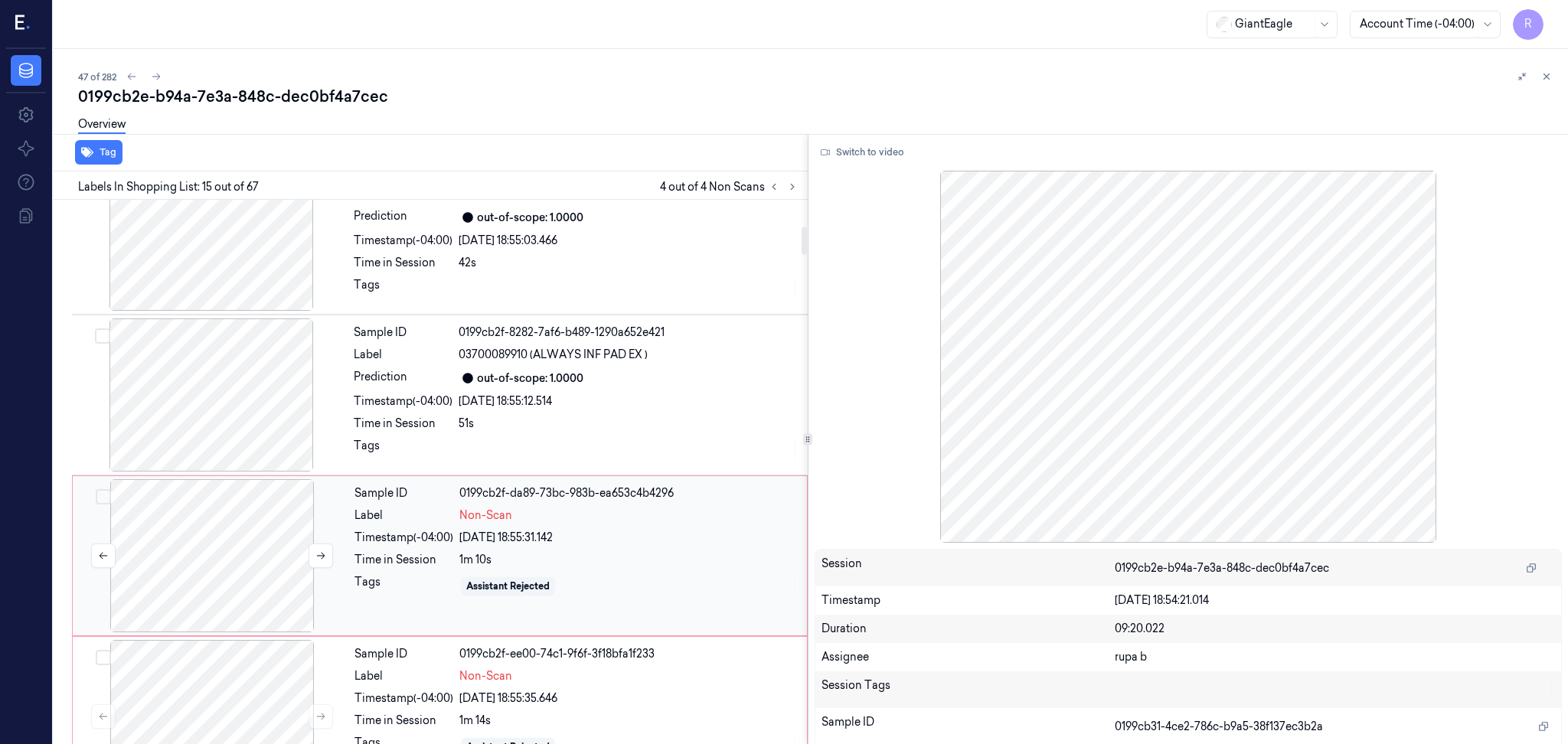
click at [199, 521] on div at bounding box center [212, 555] width 273 height 153
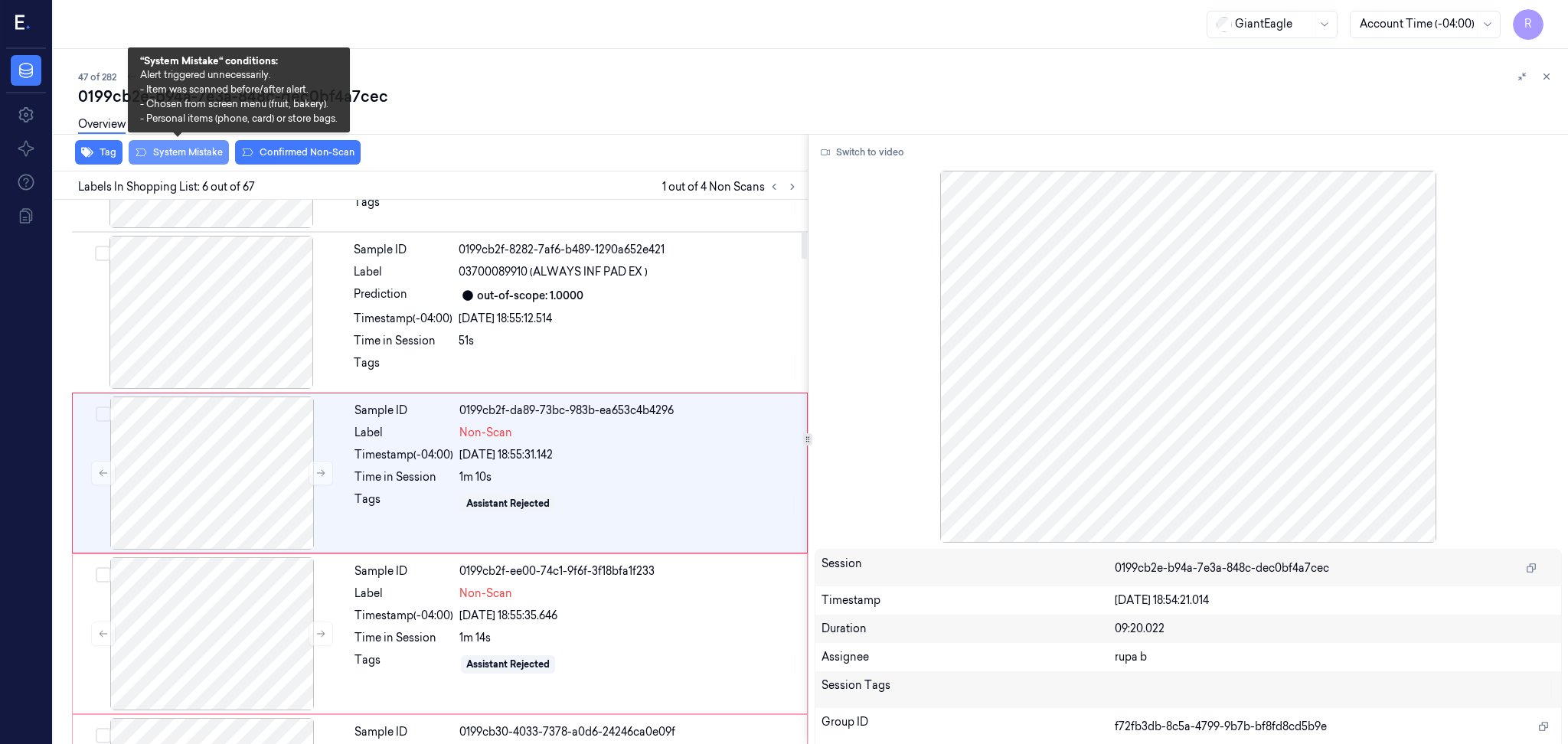
click at [182, 154] on button "System Mistake" at bounding box center [179, 152] width 100 height 24
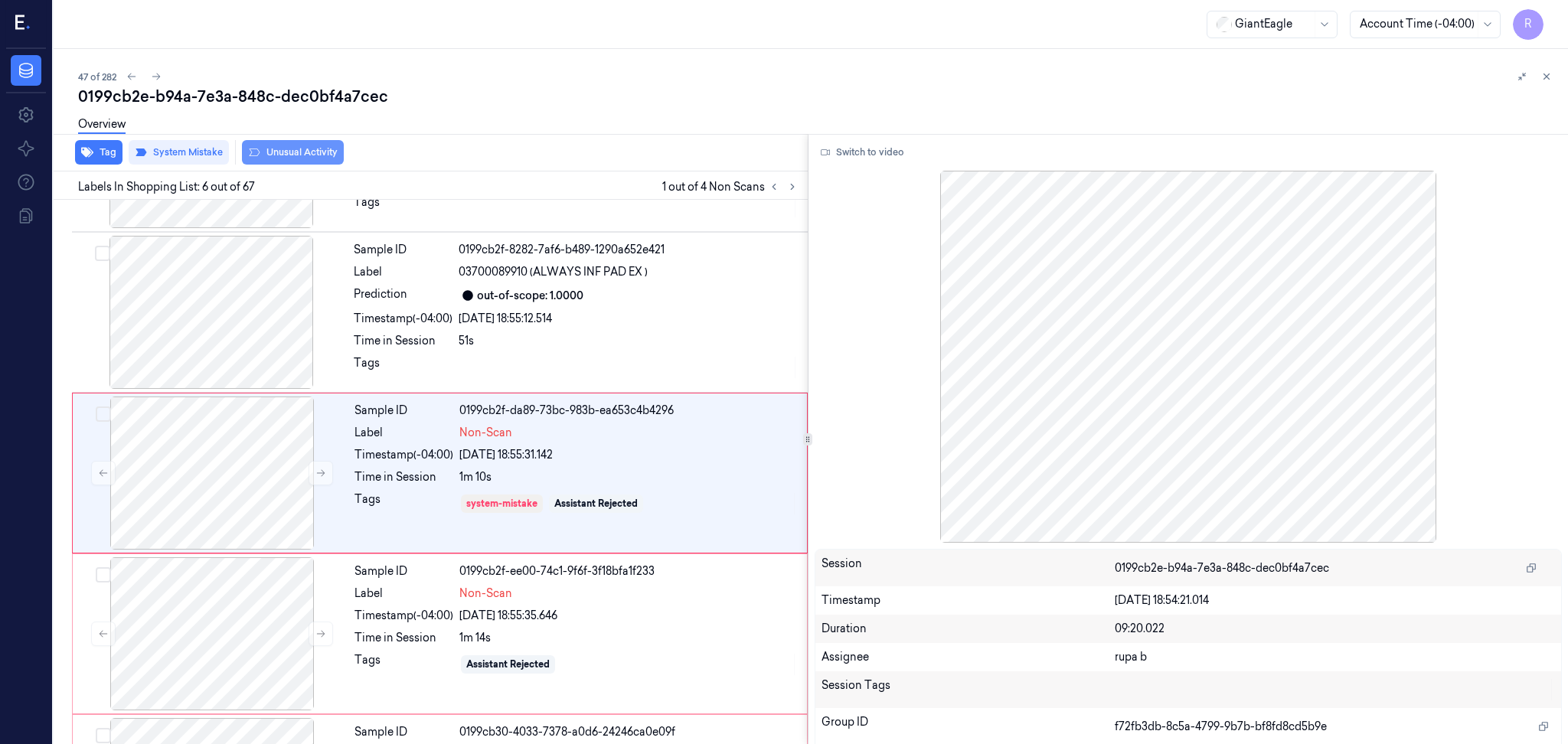
click at [316, 152] on button "Unusual Activity" at bounding box center [293, 152] width 102 height 24
click at [222, 634] on div at bounding box center [212, 633] width 273 height 153
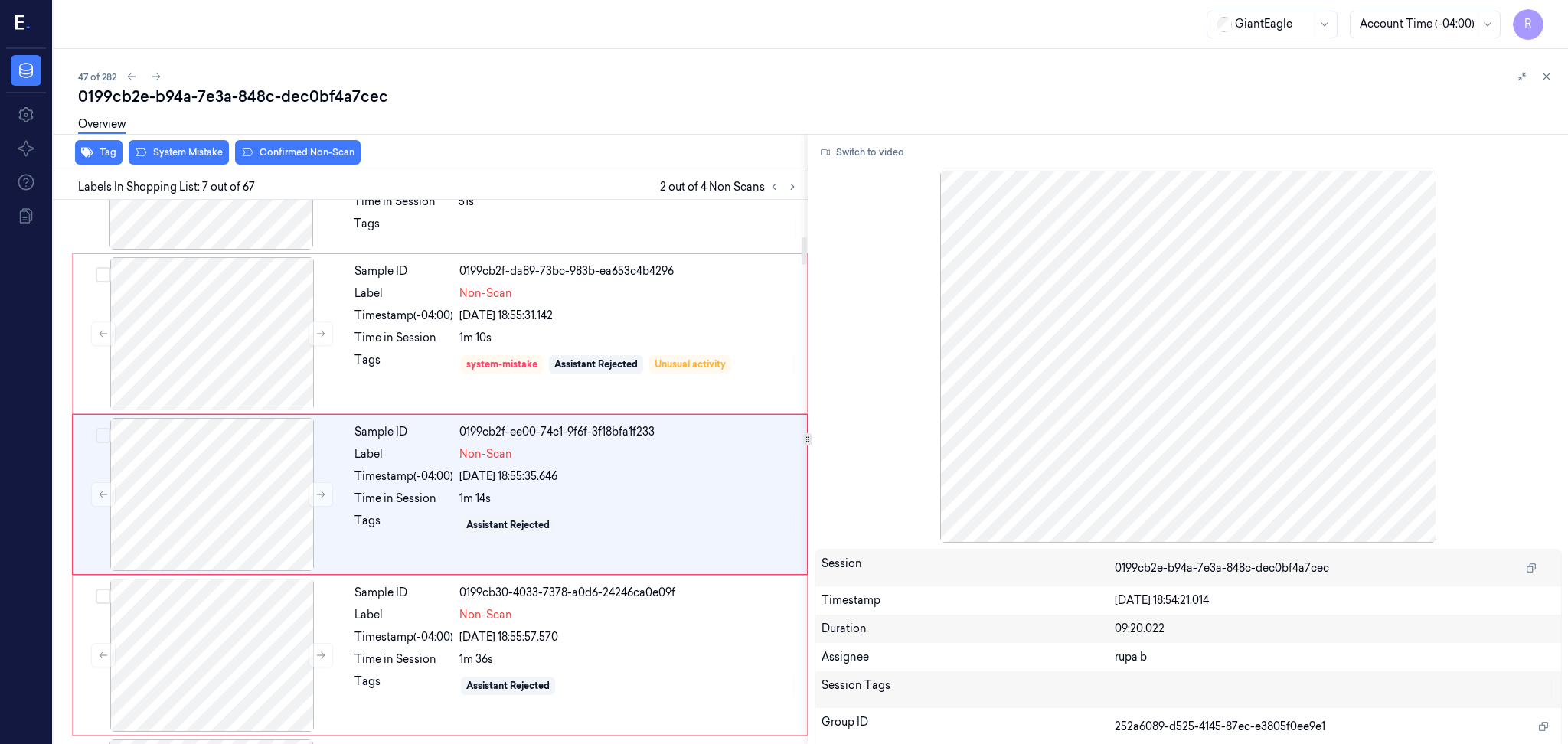
scroll to position [772, 0]
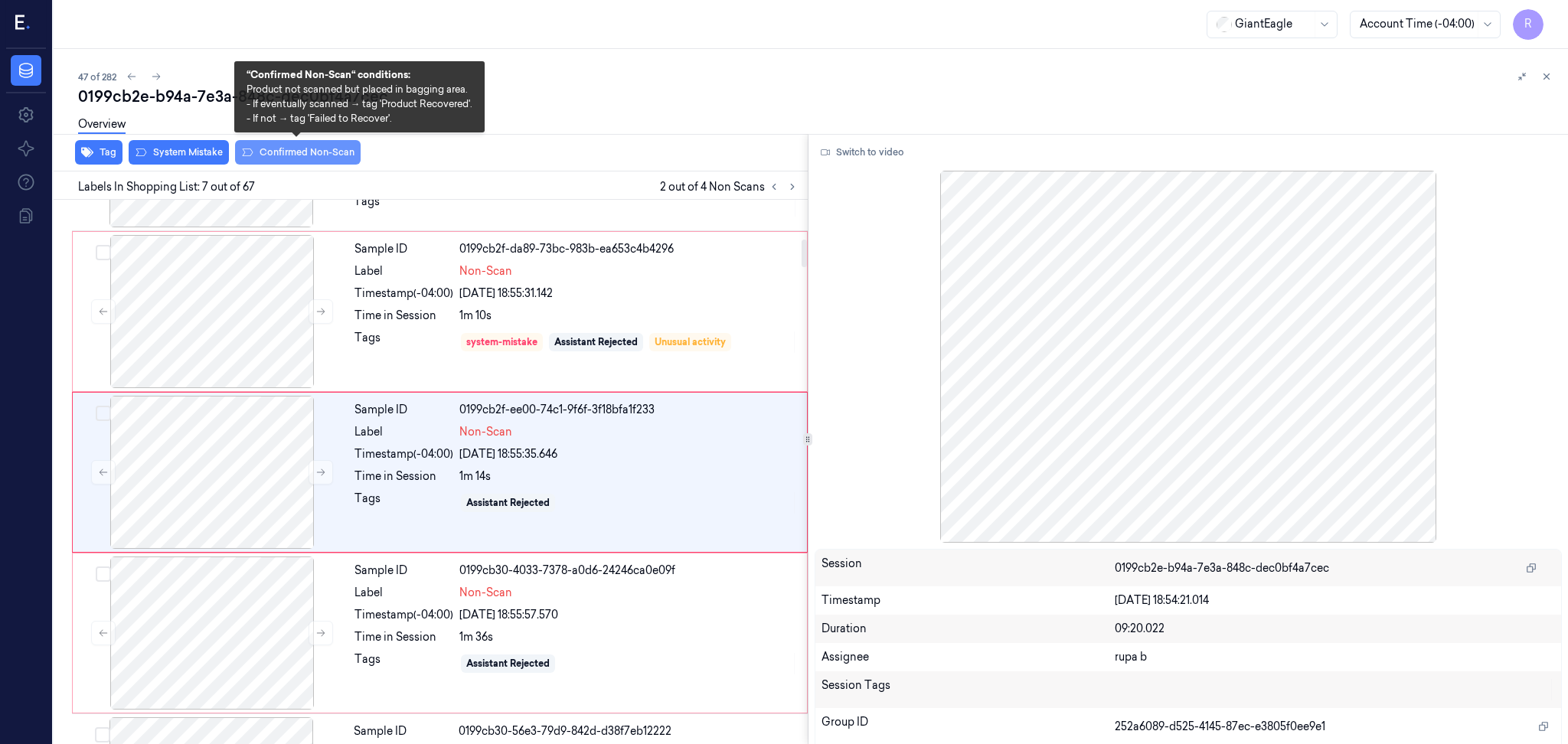
click at [346, 151] on button "Confirmed Non-Scan" at bounding box center [298, 152] width 126 height 24
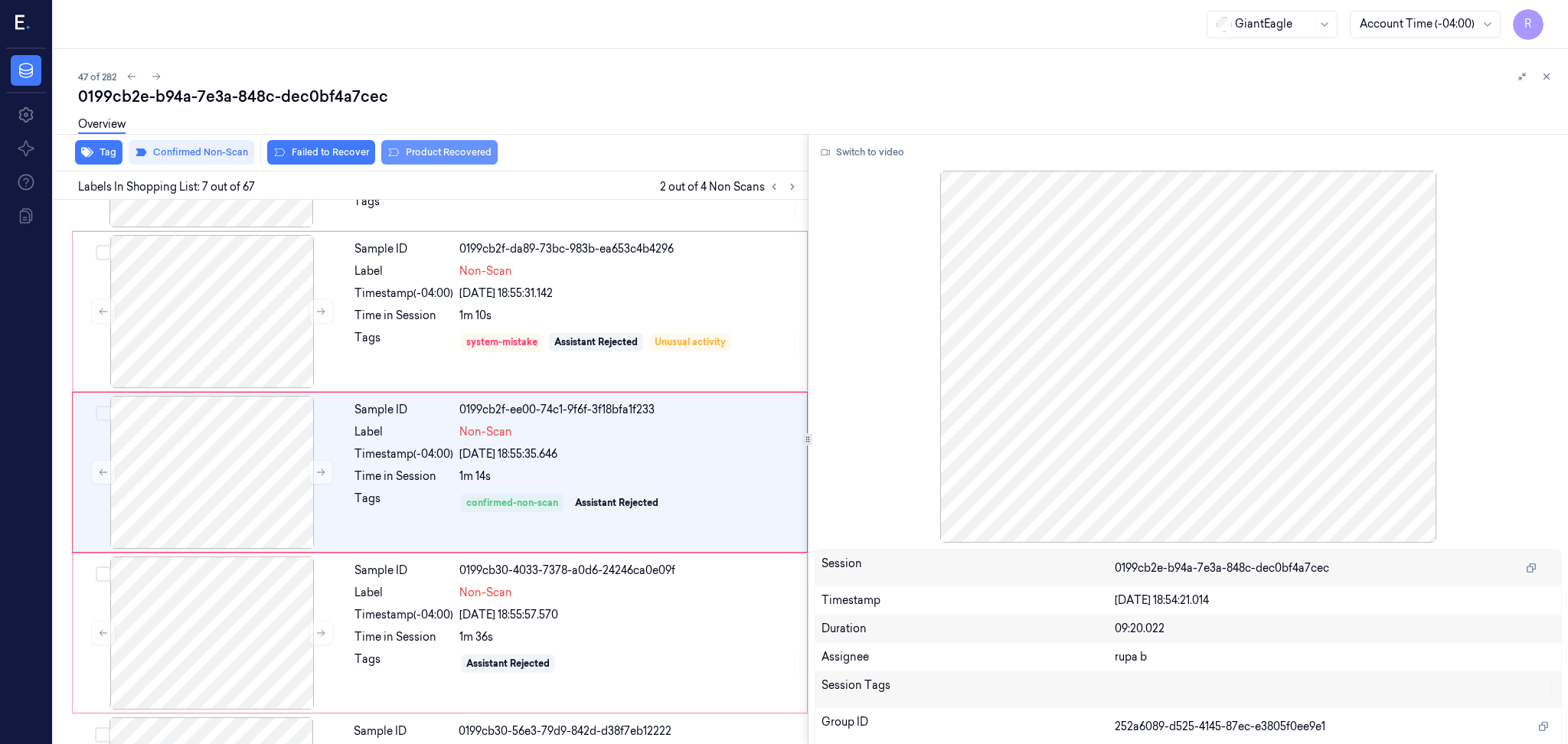
click at [462, 153] on button "Product Recovered" at bounding box center [440, 152] width 116 height 24
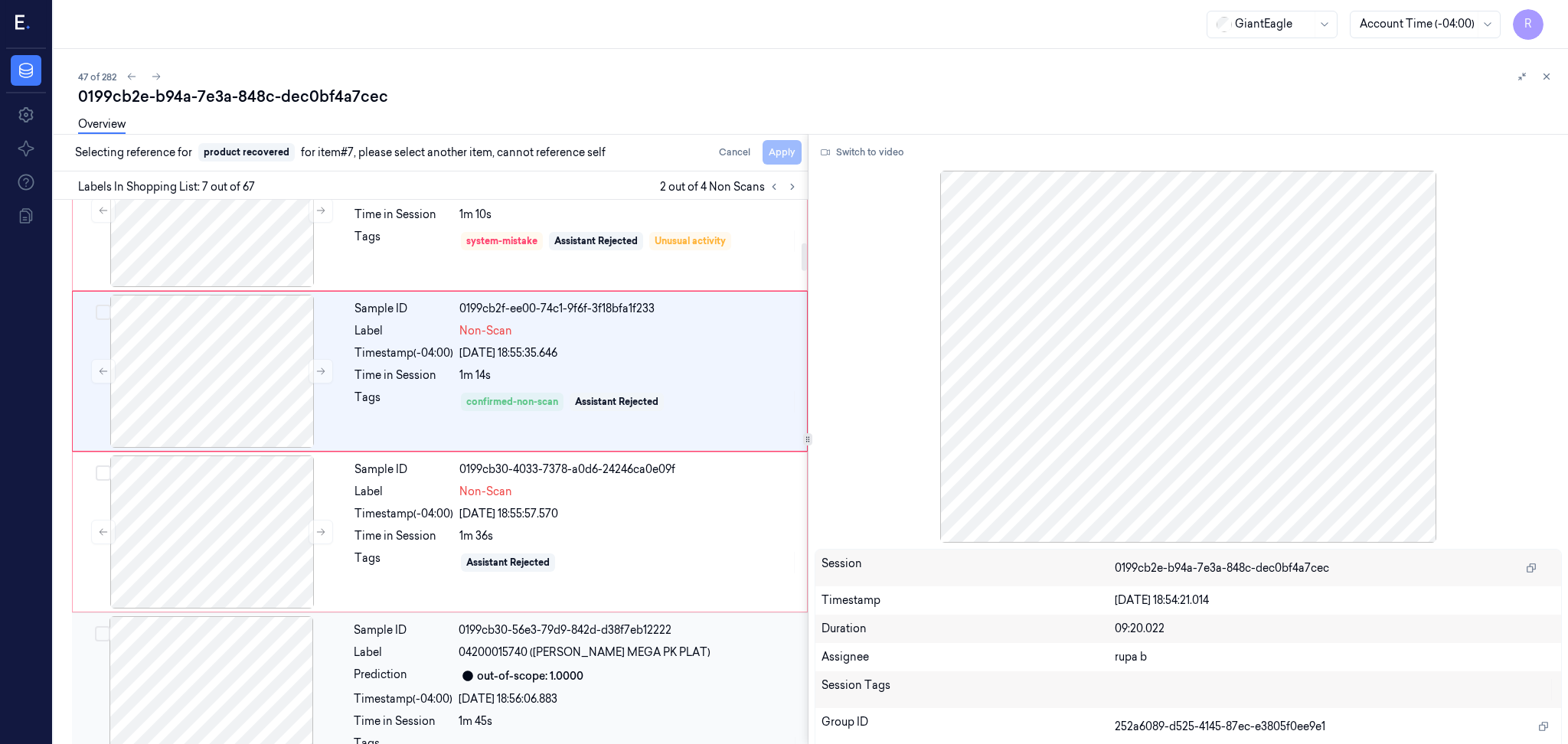
scroll to position [975, 0]
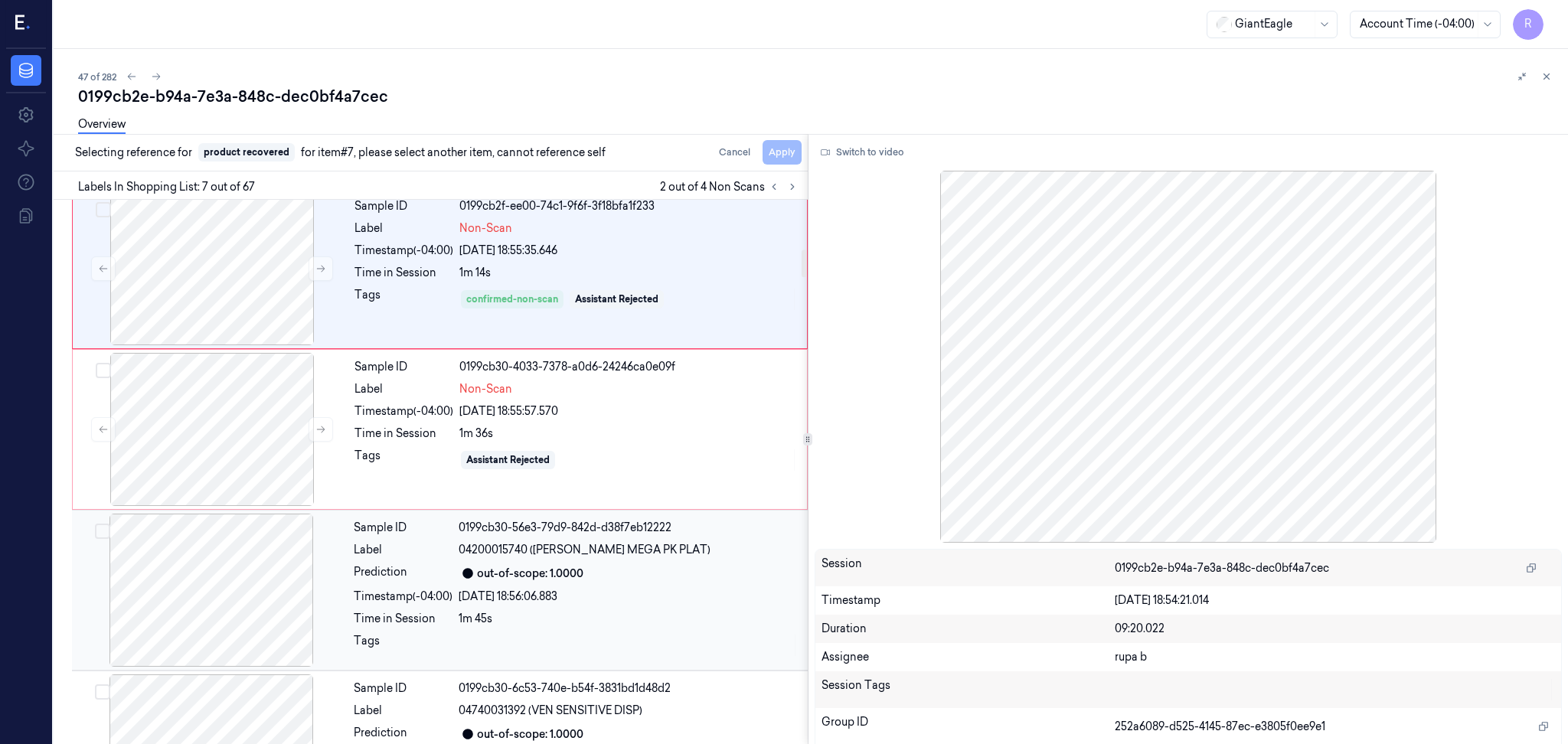
click at [226, 594] on div at bounding box center [211, 589] width 273 height 153
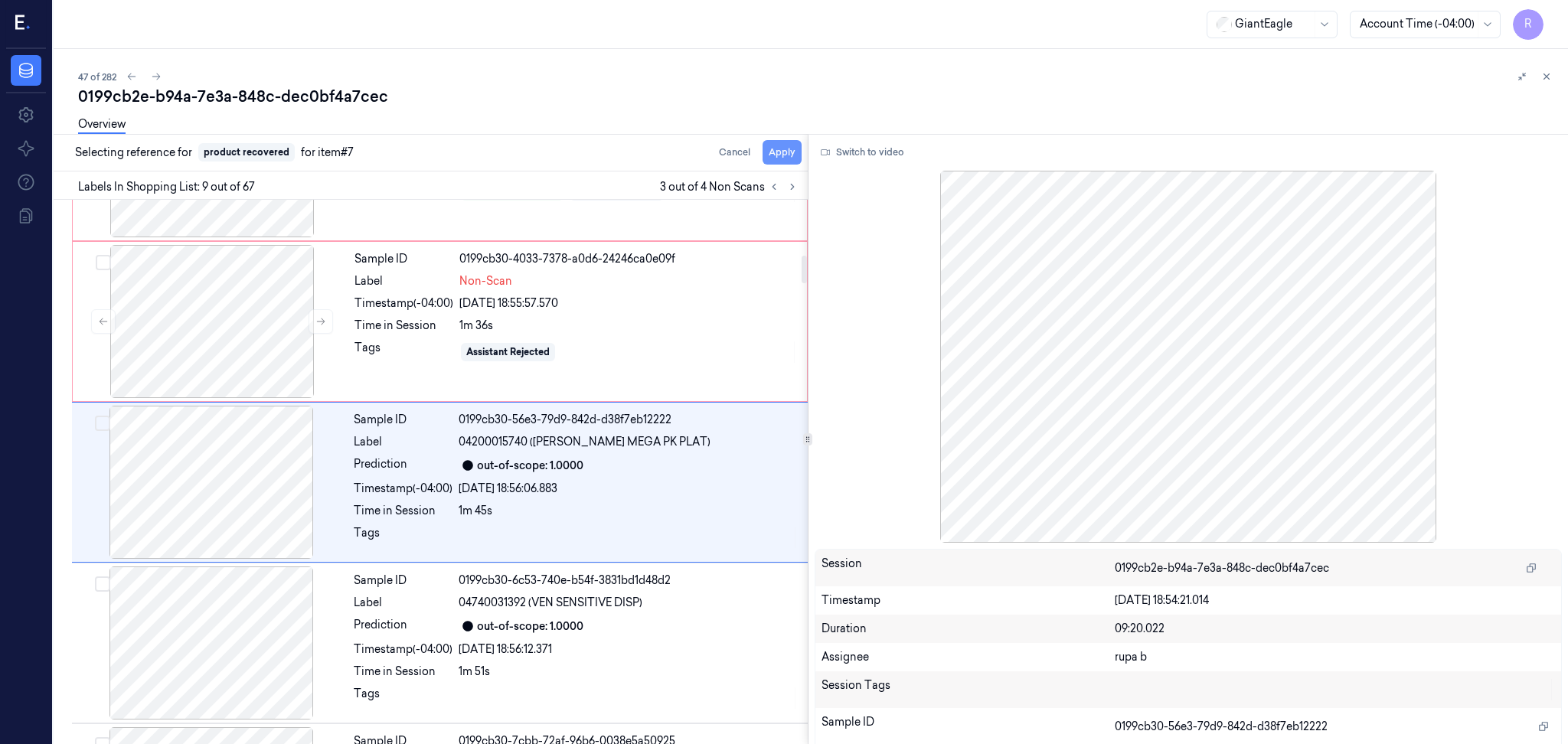
scroll to position [1093, 0]
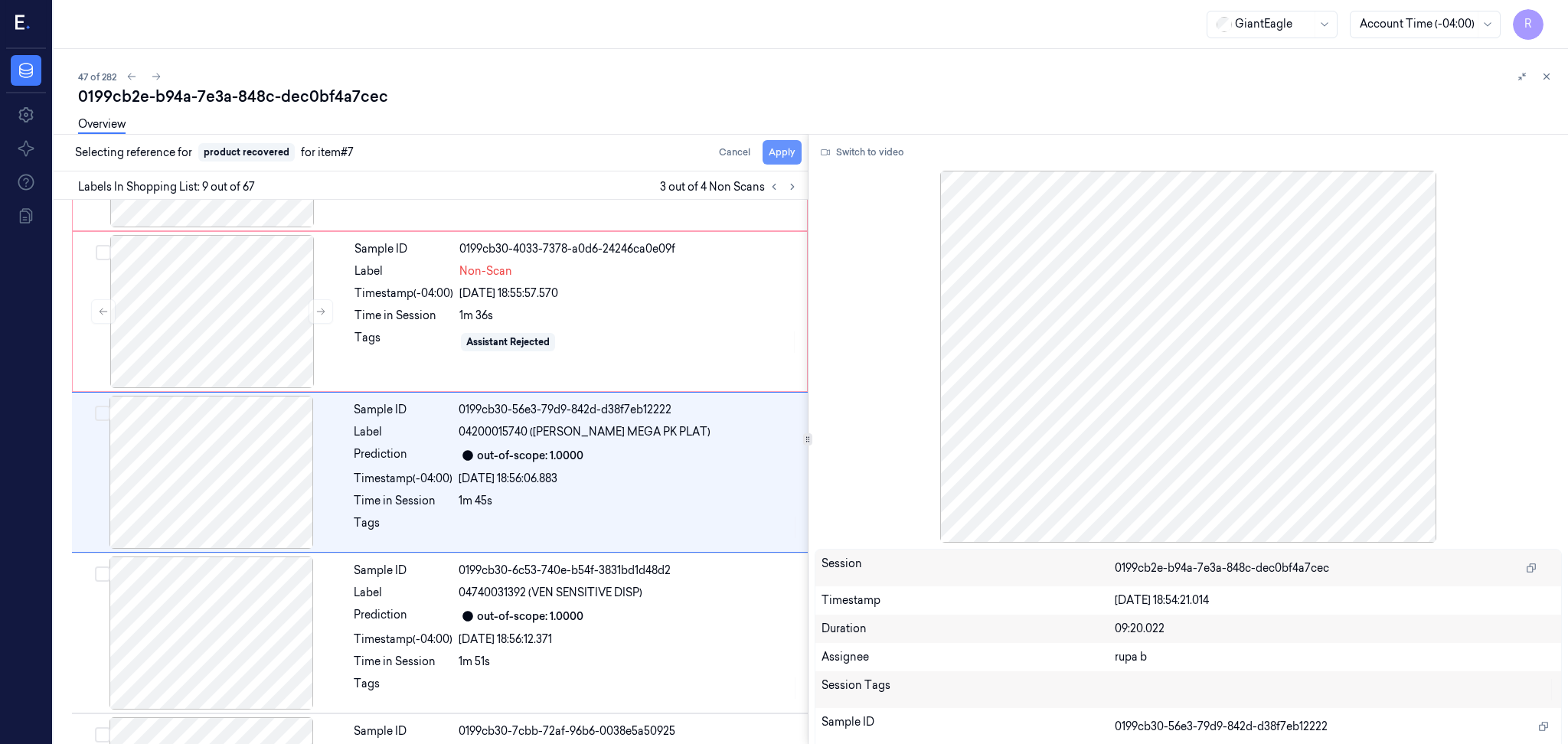
click at [780, 149] on button "Apply" at bounding box center [783, 152] width 39 height 24
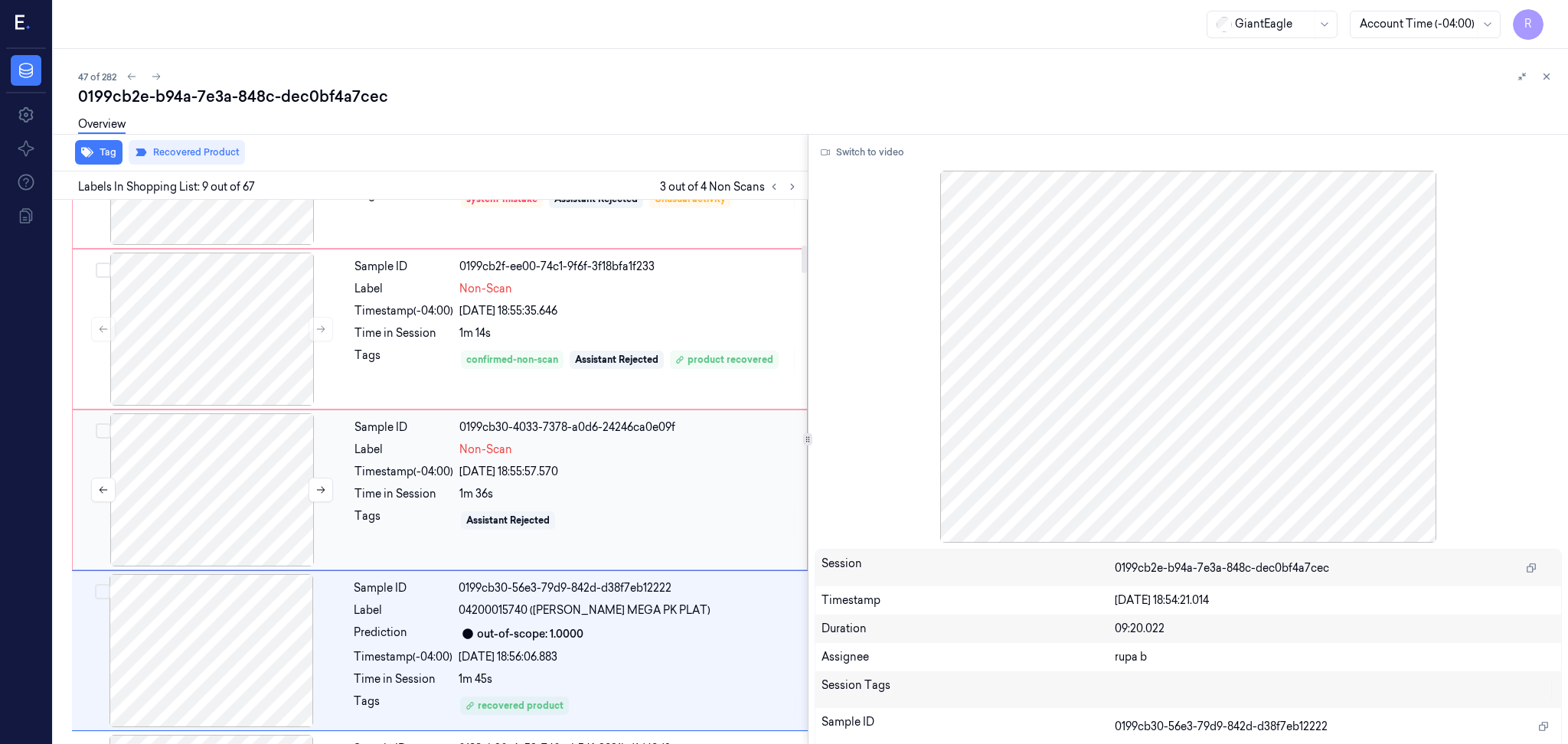
scroll to position [889, 0]
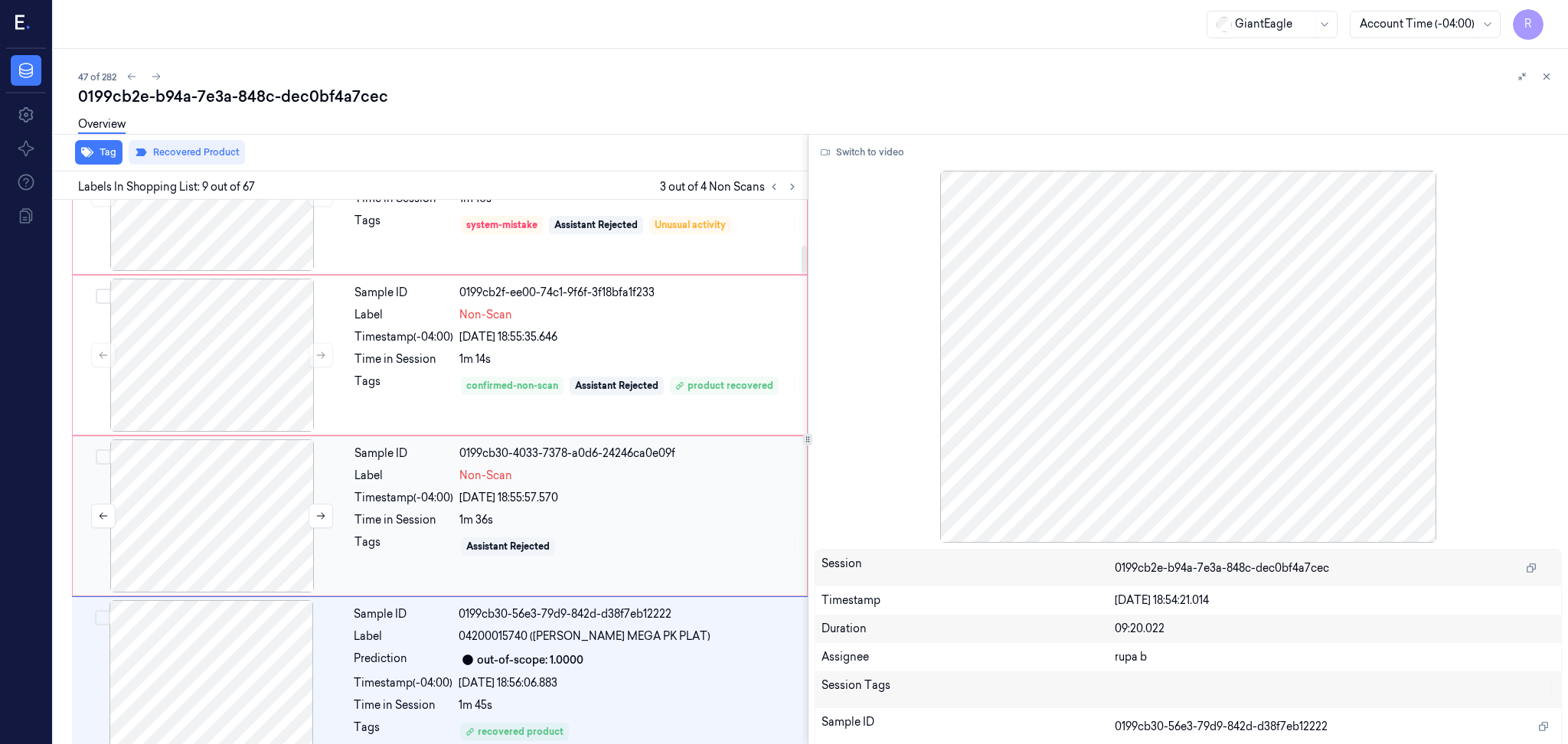
click at [236, 510] on div at bounding box center [212, 515] width 273 height 153
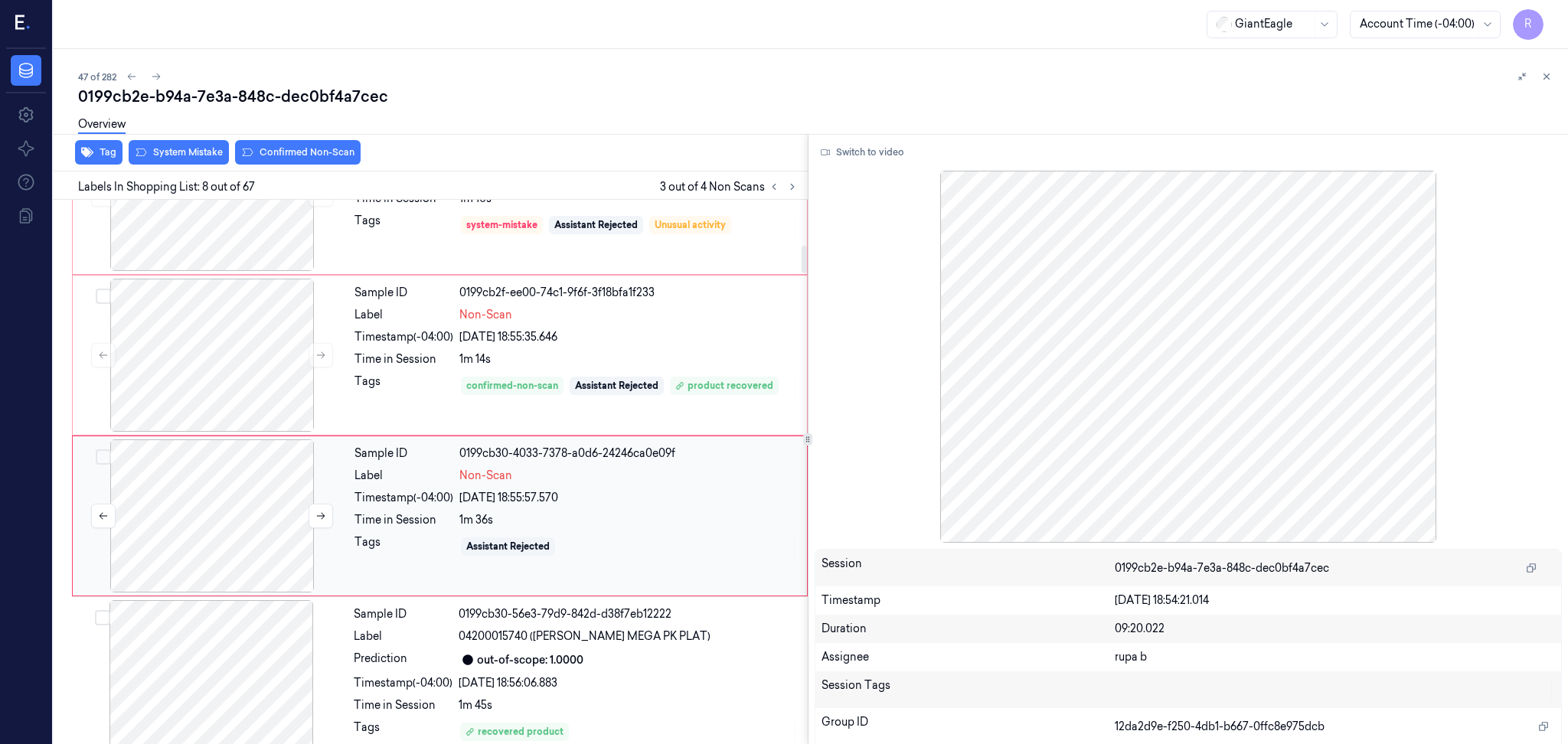
scroll to position [932, 0]
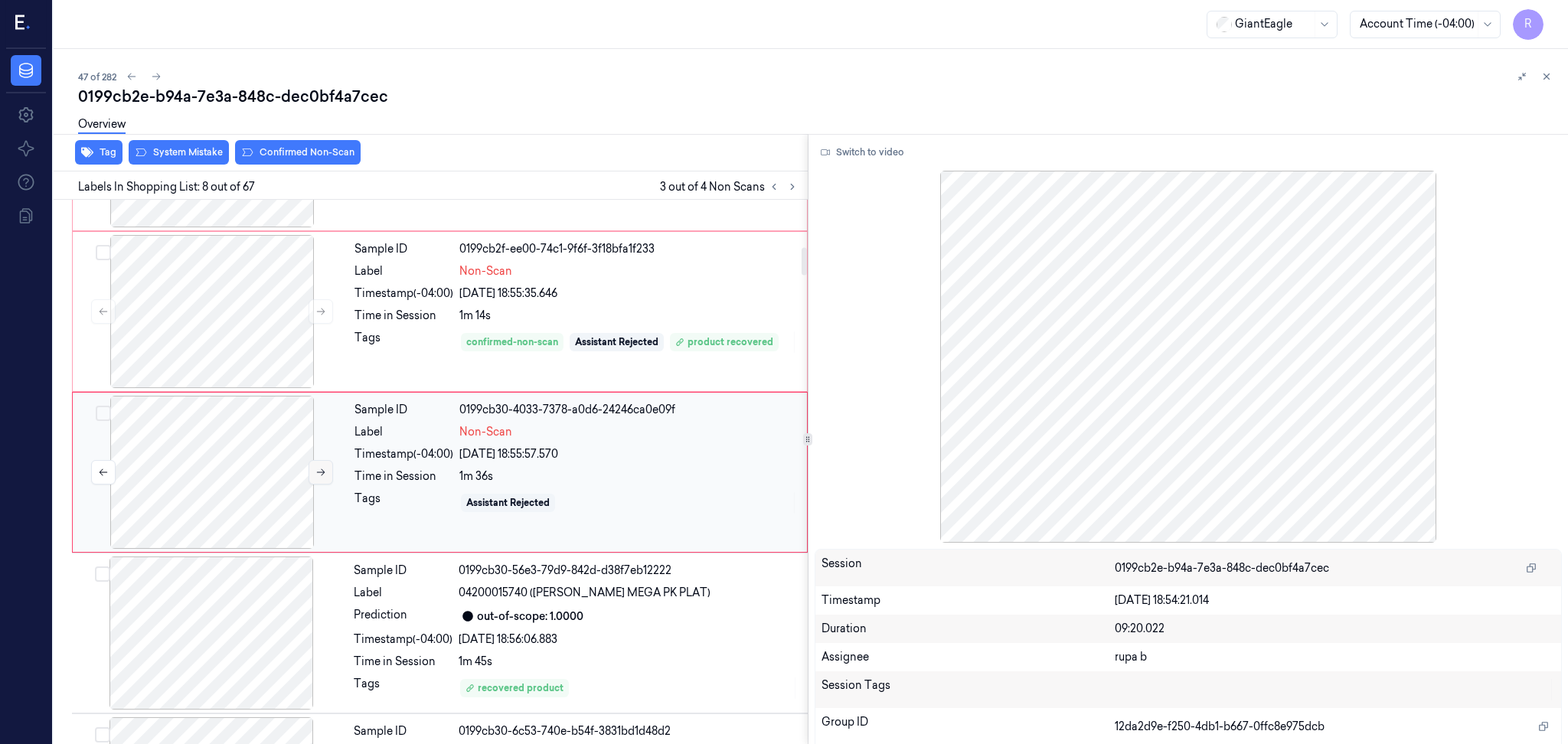
click at [324, 469] on icon at bounding box center [321, 472] width 11 height 11
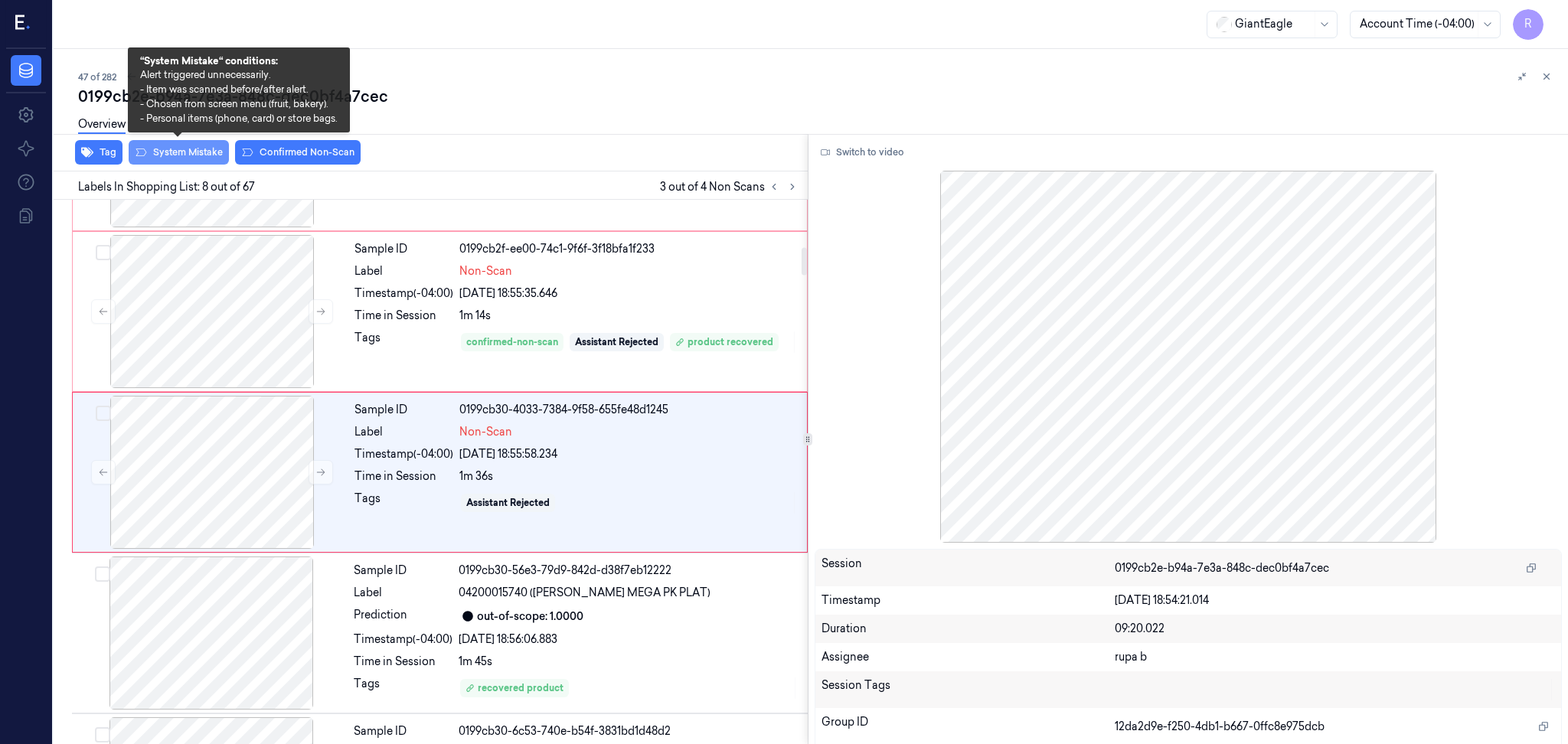
click at [162, 156] on button "System Mistake" at bounding box center [179, 152] width 100 height 24
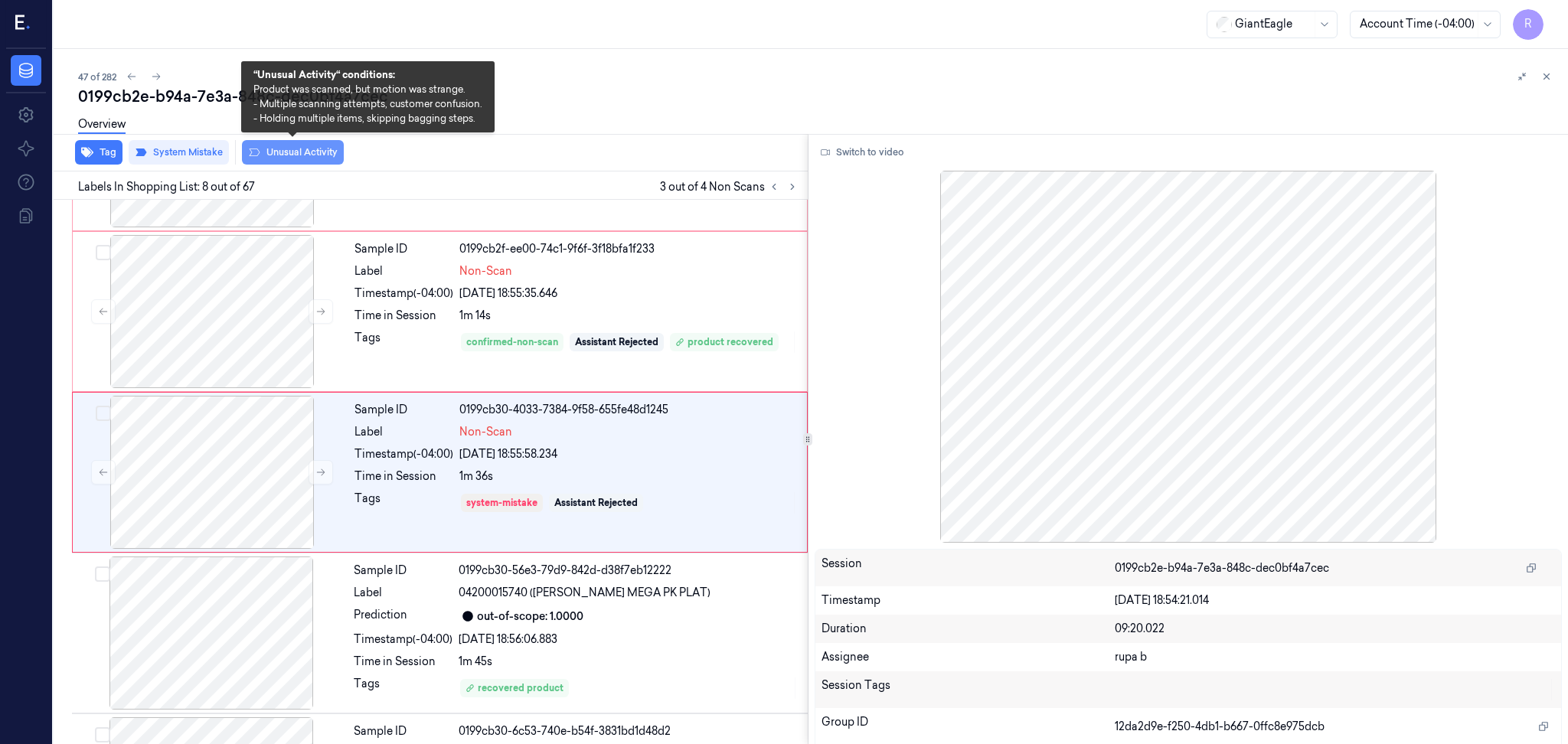
click at [324, 151] on button "Unusual Activity" at bounding box center [293, 152] width 102 height 24
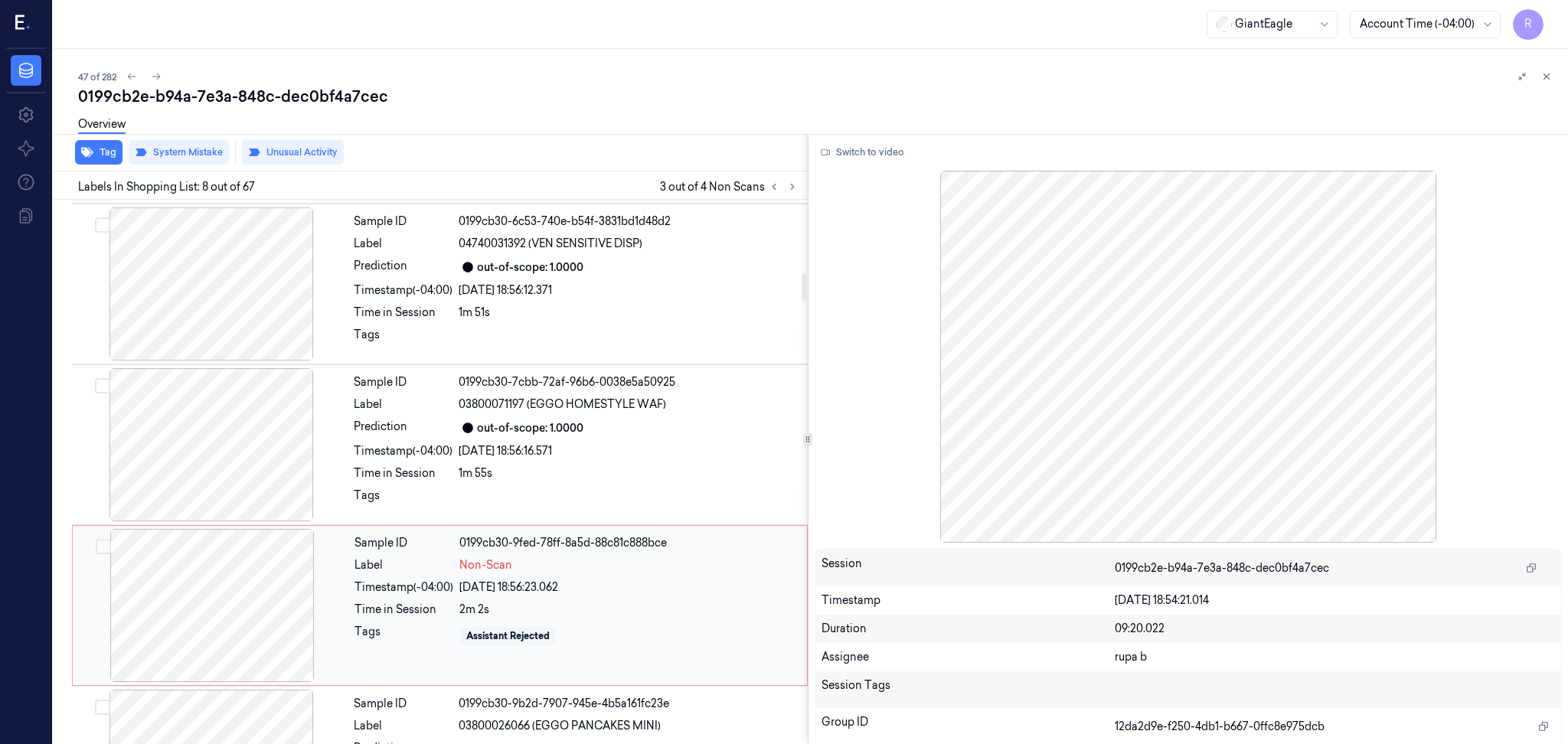
click at [238, 598] on div at bounding box center [212, 605] width 273 height 153
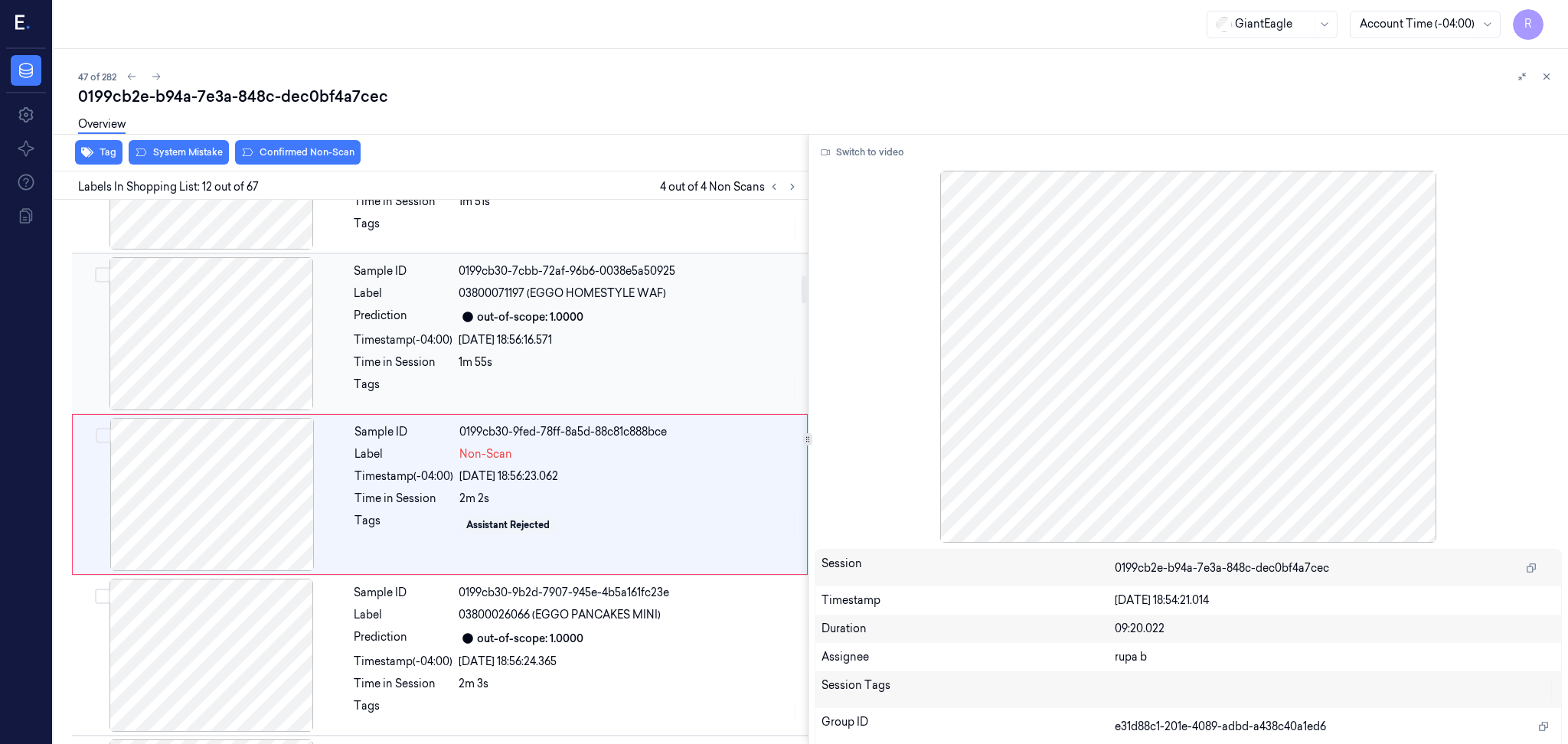
scroll to position [1576, 0]
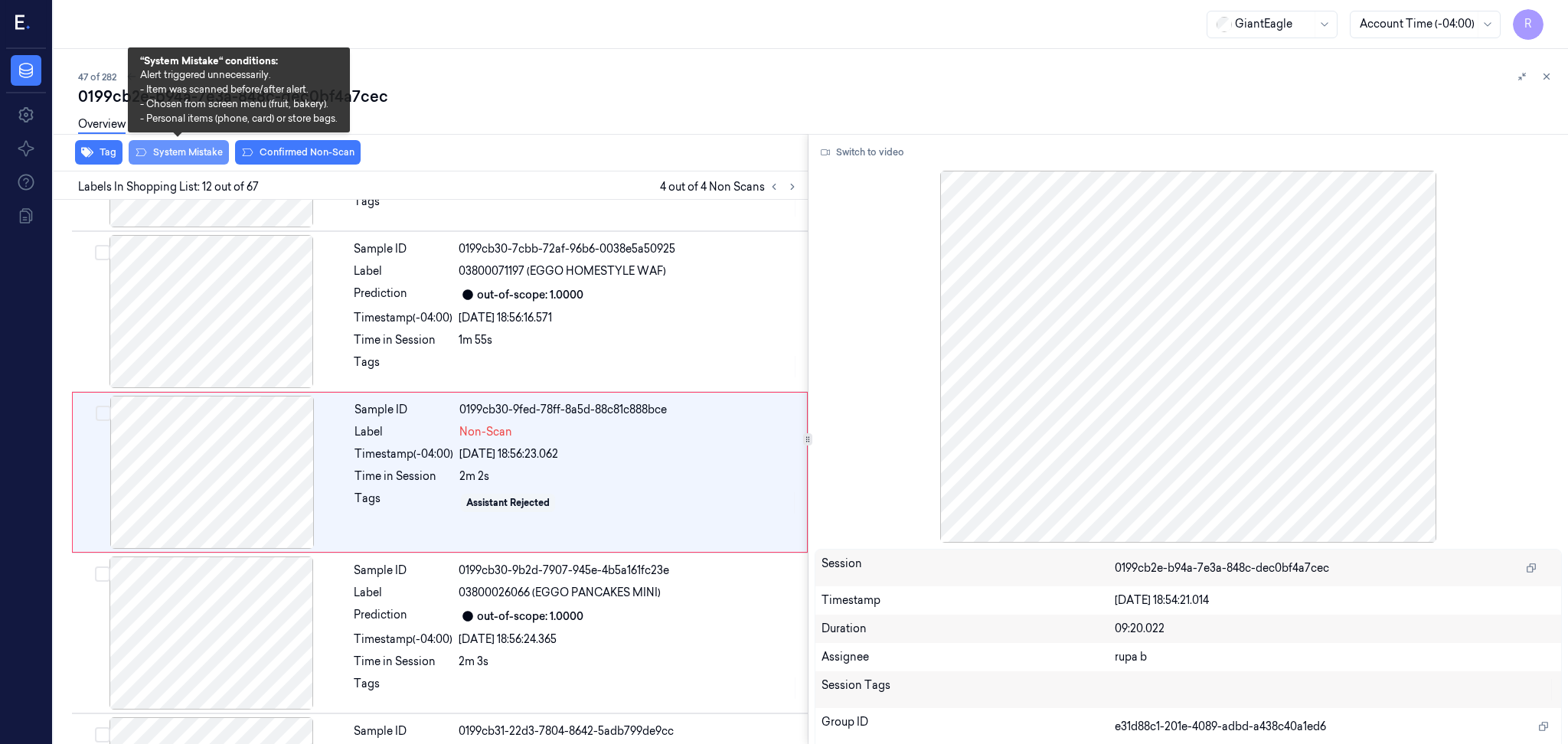
click at [206, 158] on button "System Mistake" at bounding box center [179, 152] width 100 height 24
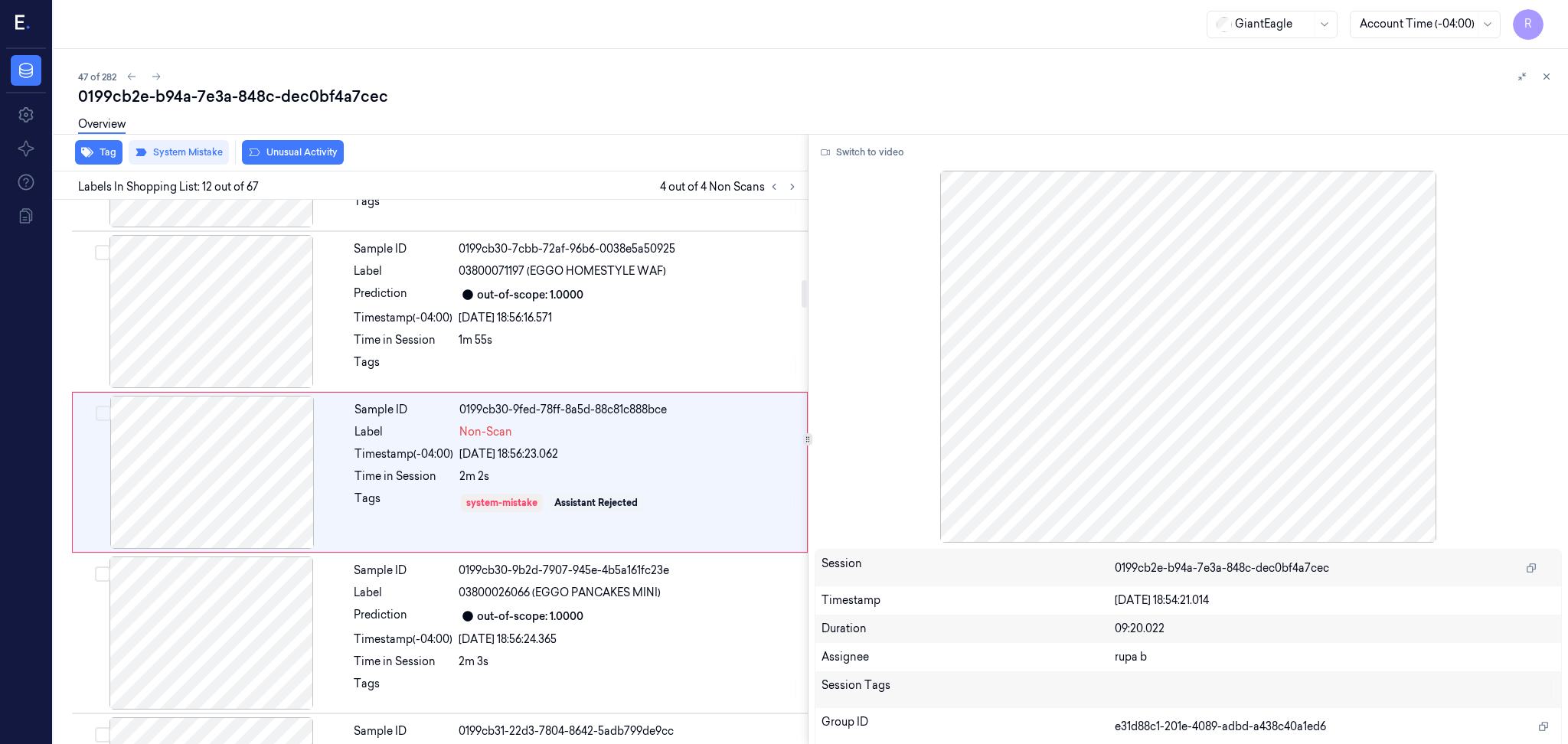
click at [323, 148] on button "Unusual Activity" at bounding box center [293, 152] width 102 height 24
click at [786, 189] on button at bounding box center [792, 187] width 19 height 19
click at [787, 189] on icon at bounding box center [792, 187] width 11 height 11
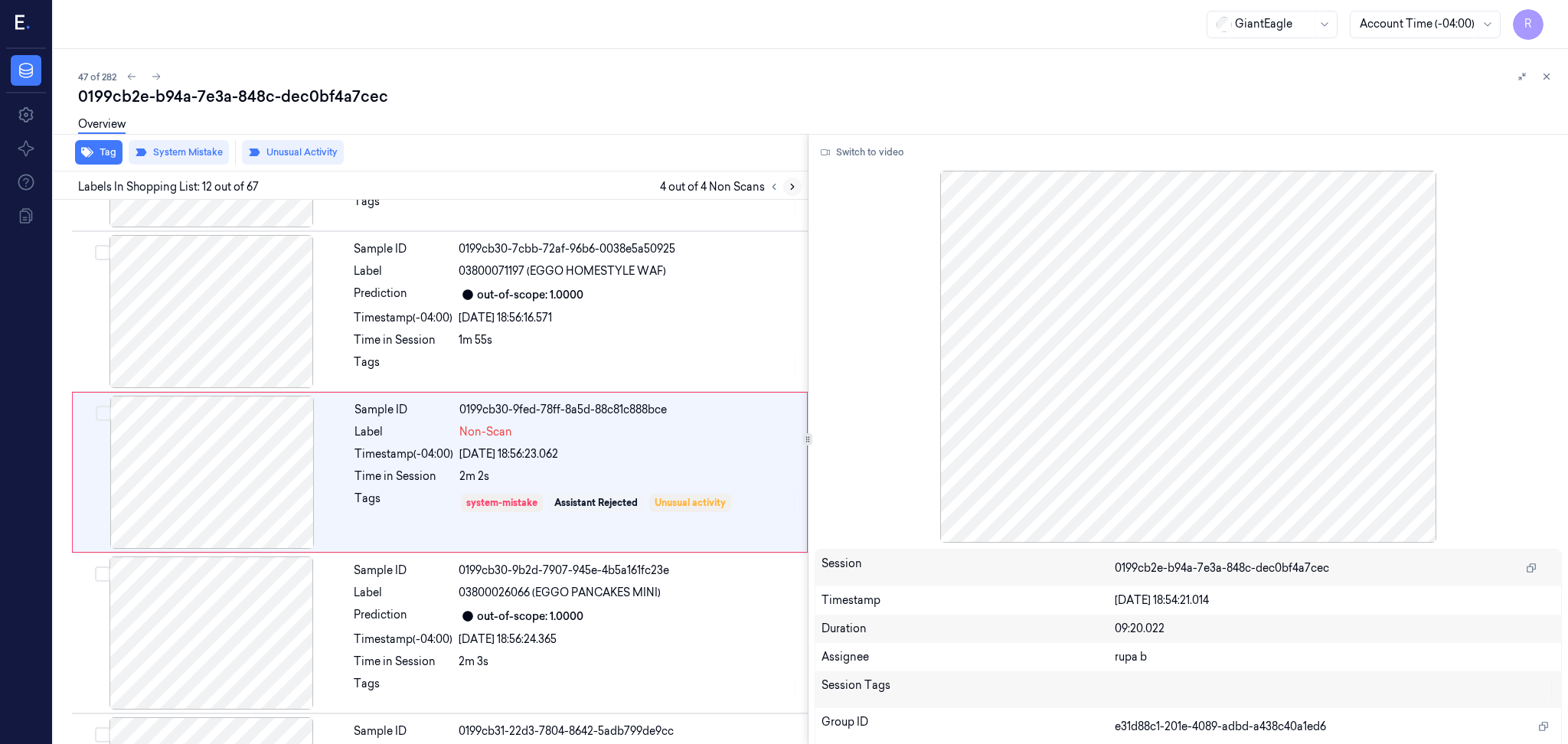
click at [787, 189] on icon at bounding box center [792, 187] width 11 height 11
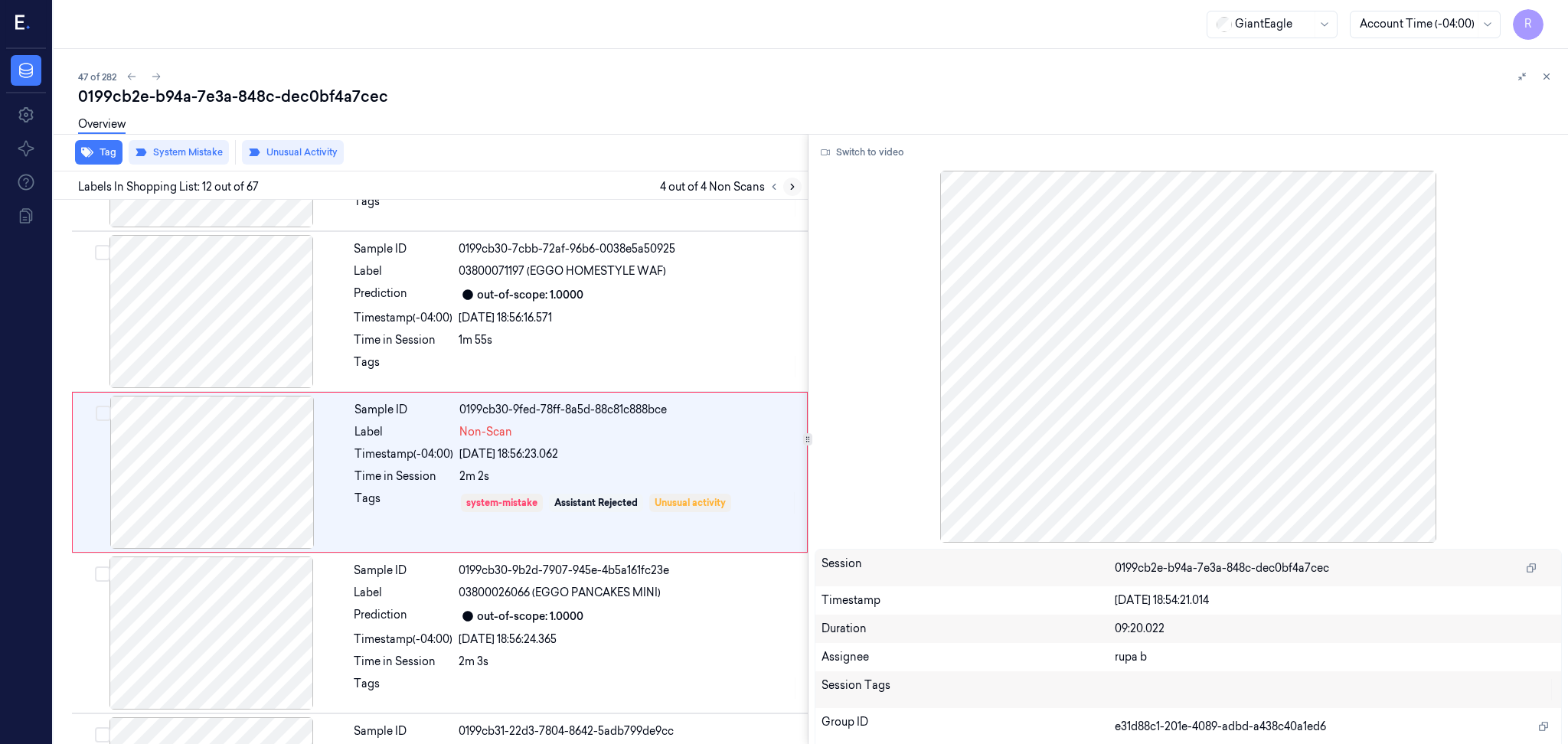
click at [787, 189] on icon at bounding box center [792, 187] width 11 height 11
click at [770, 193] on button at bounding box center [774, 187] width 19 height 19
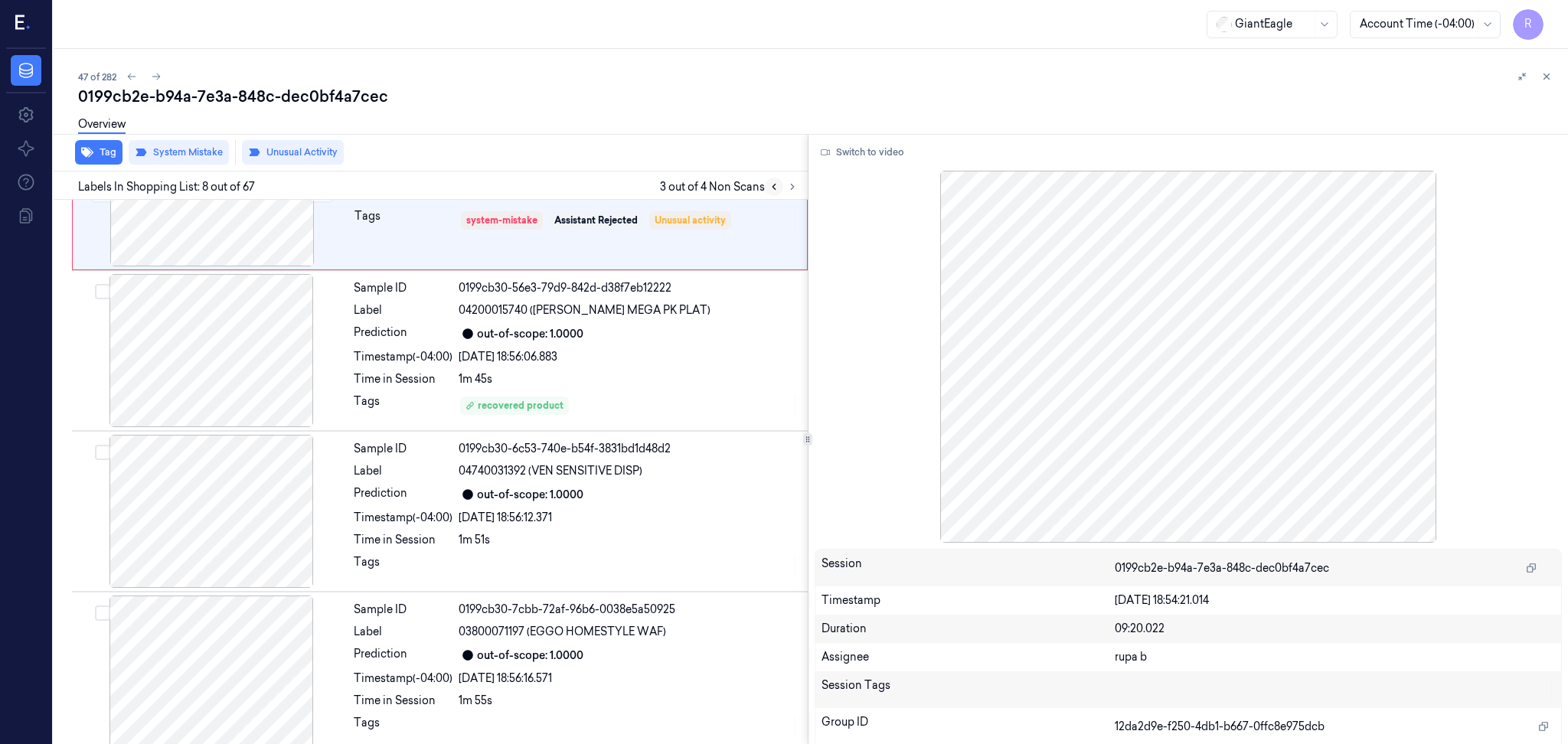
click at [770, 193] on button at bounding box center [774, 187] width 19 height 19
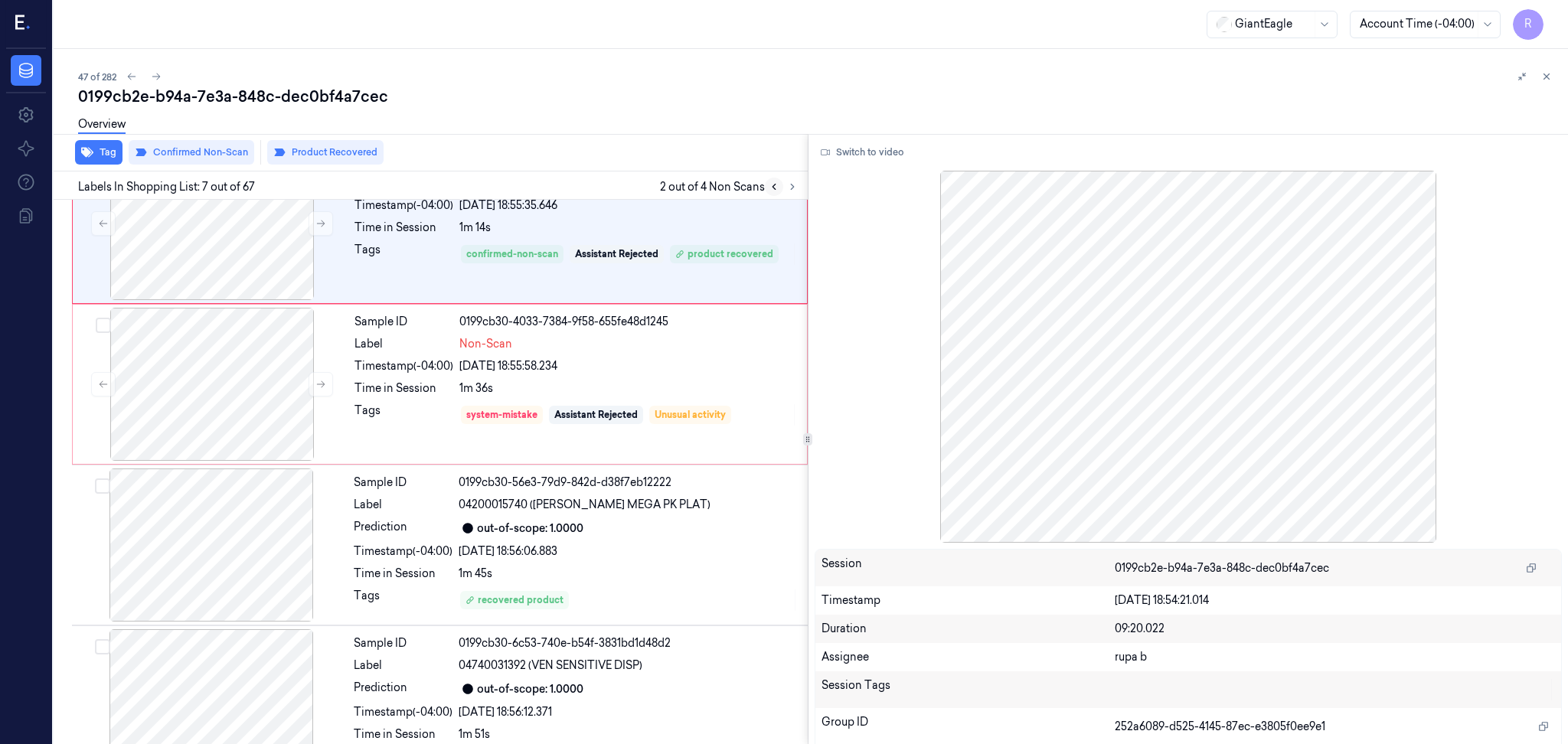
click at [770, 193] on button at bounding box center [774, 187] width 19 height 19
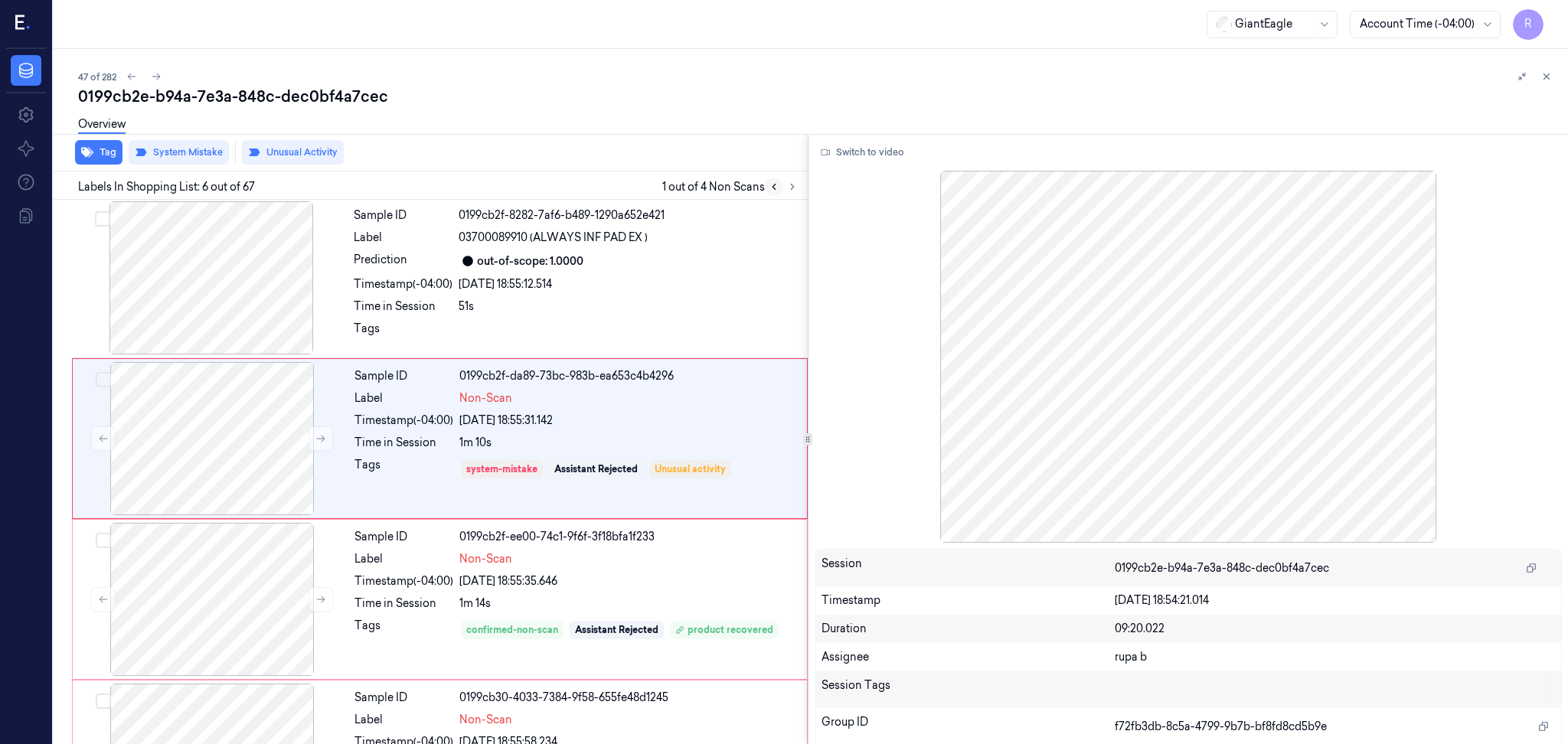
scroll to position [610, 0]
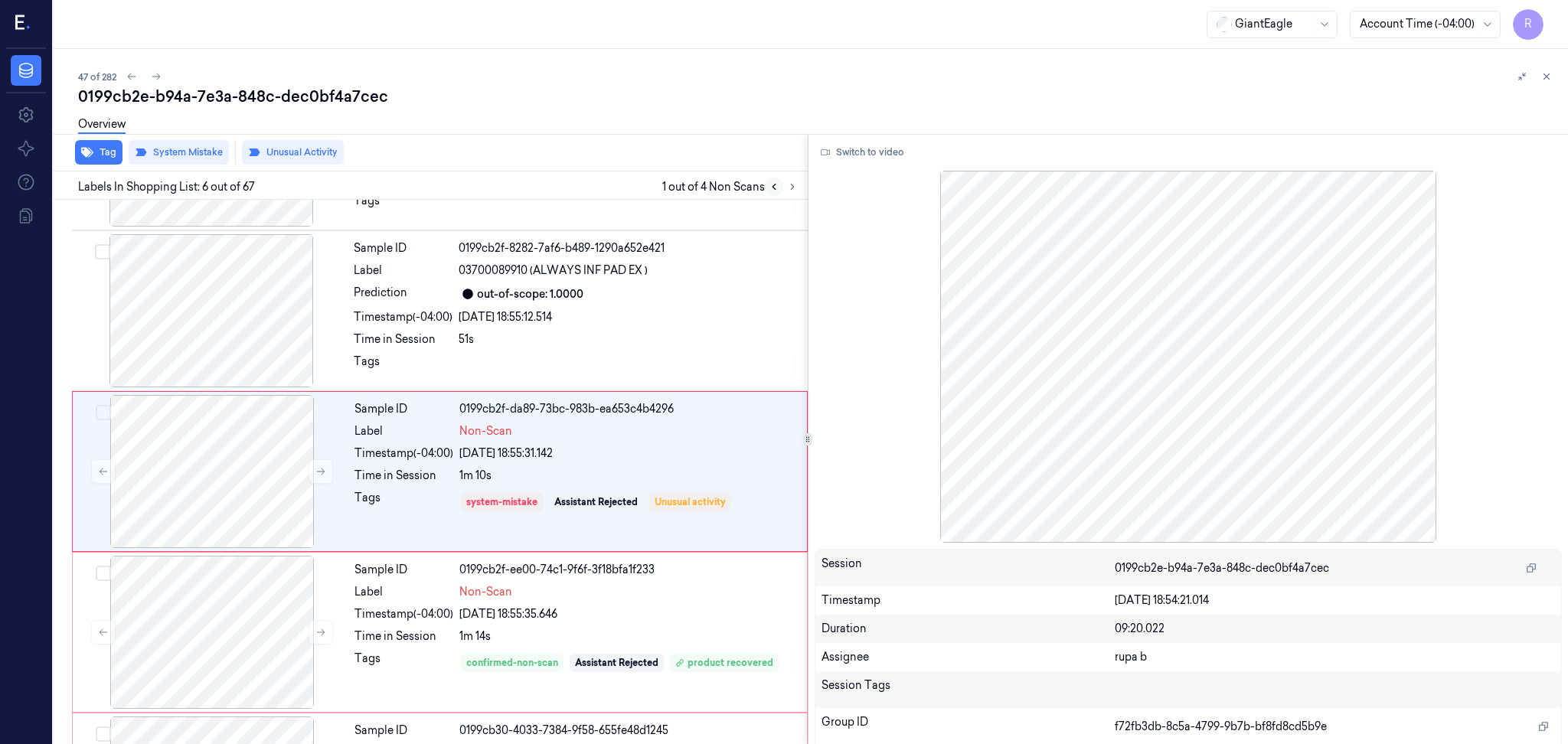
click at [770, 193] on button at bounding box center [774, 187] width 19 height 19
click at [798, 190] on button at bounding box center [792, 187] width 19 height 19
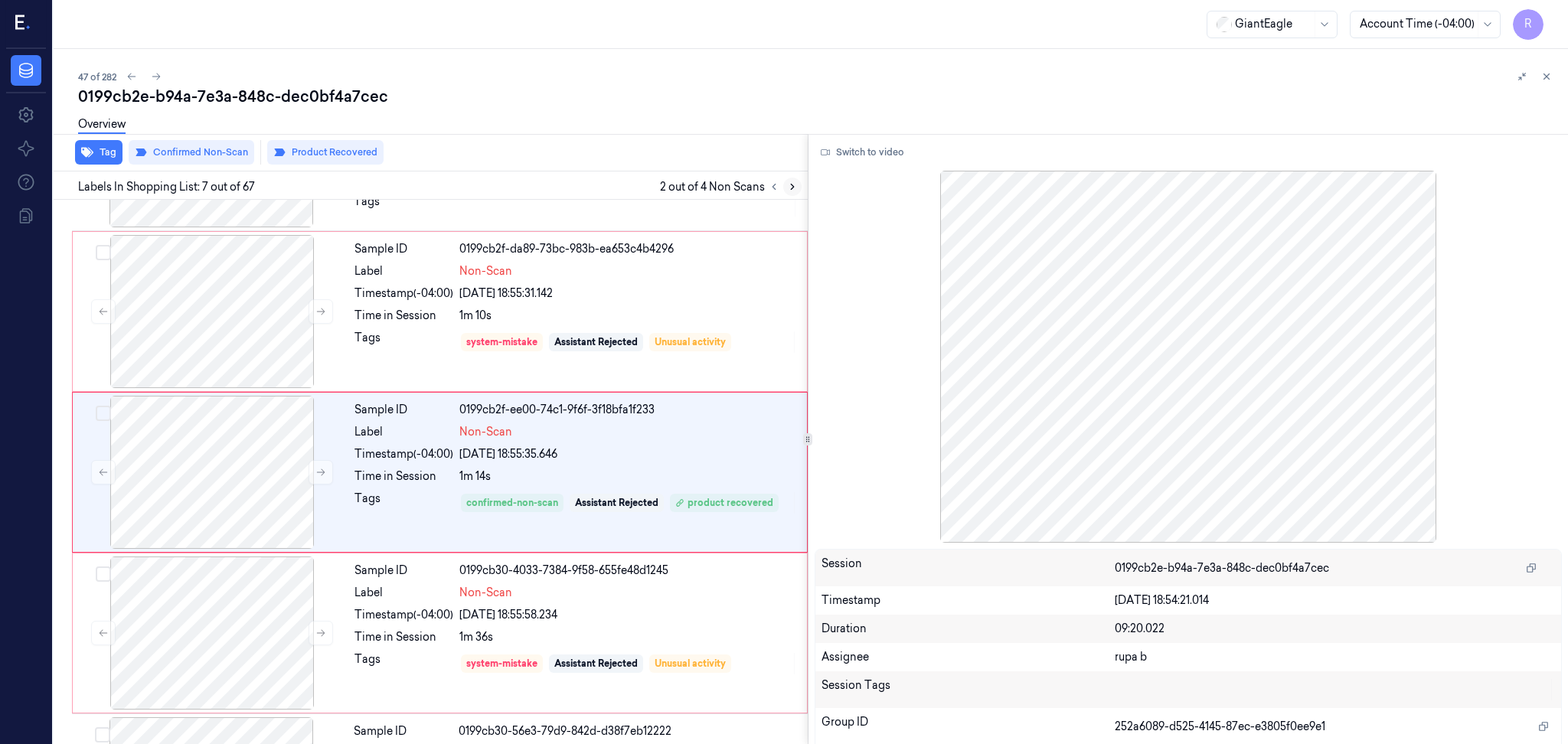
click at [798, 190] on button at bounding box center [792, 187] width 19 height 19
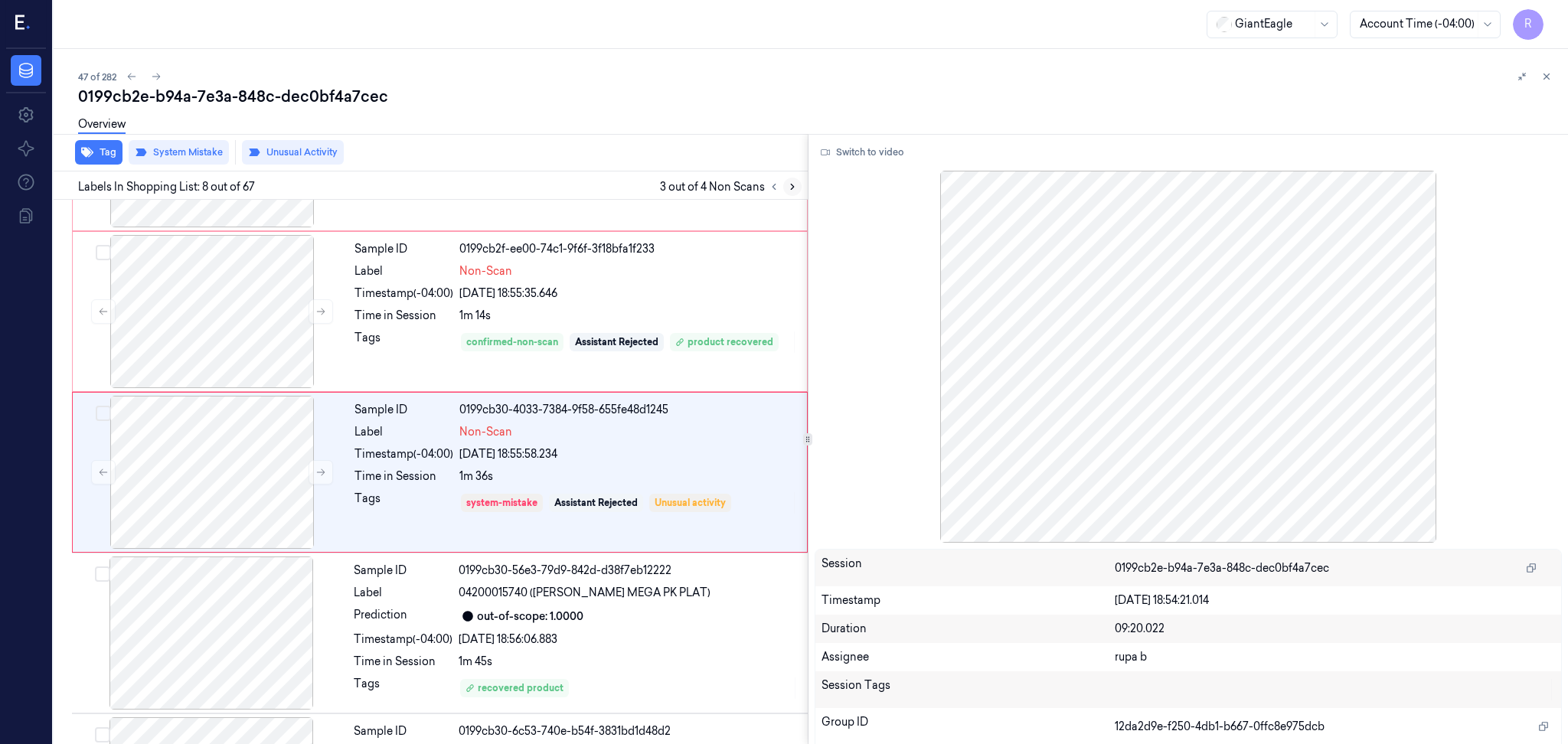
click at [798, 190] on button at bounding box center [792, 187] width 19 height 19
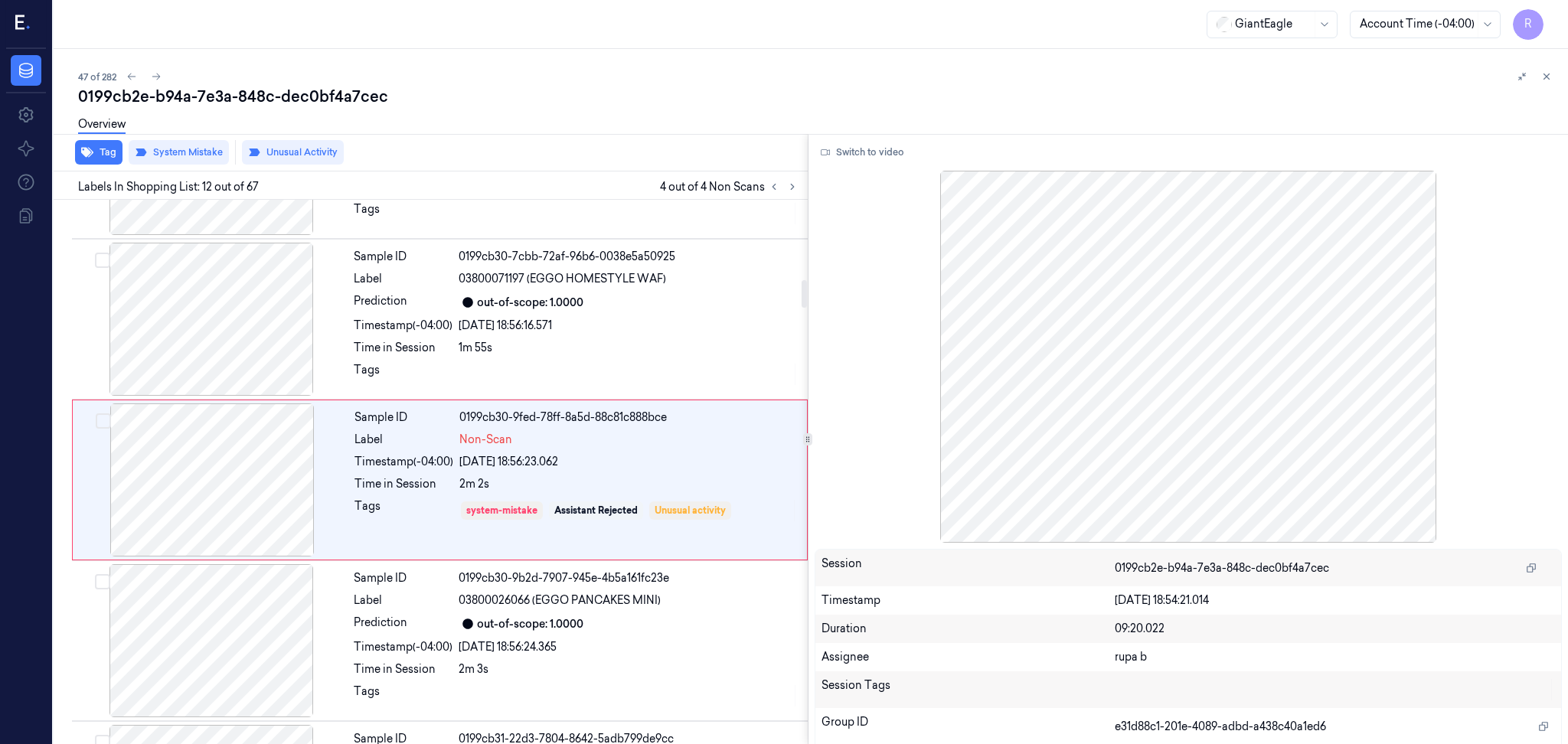
scroll to position [1576, 0]
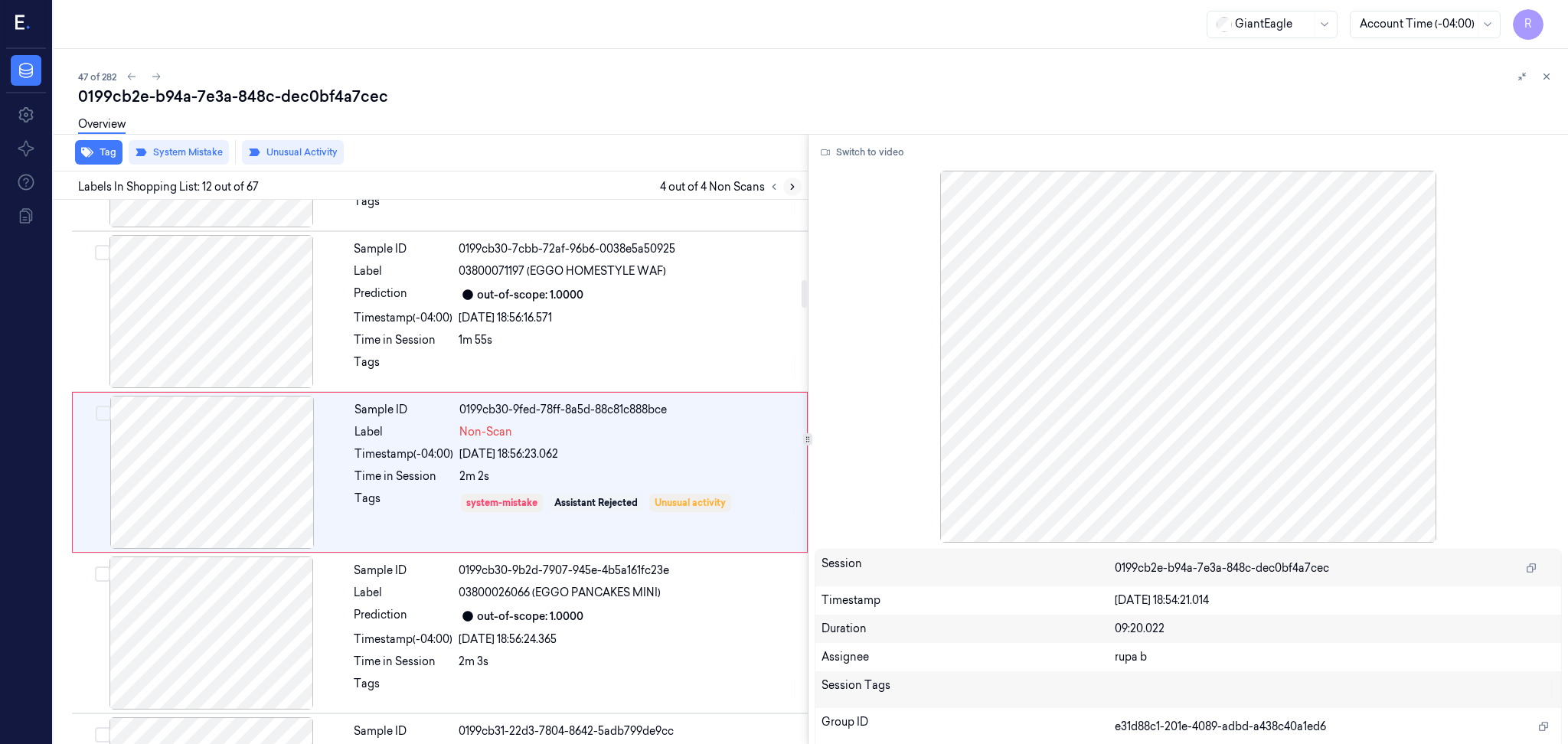
click at [796, 184] on icon at bounding box center [792, 187] width 11 height 11
click at [781, 187] on button at bounding box center [774, 187] width 19 height 19
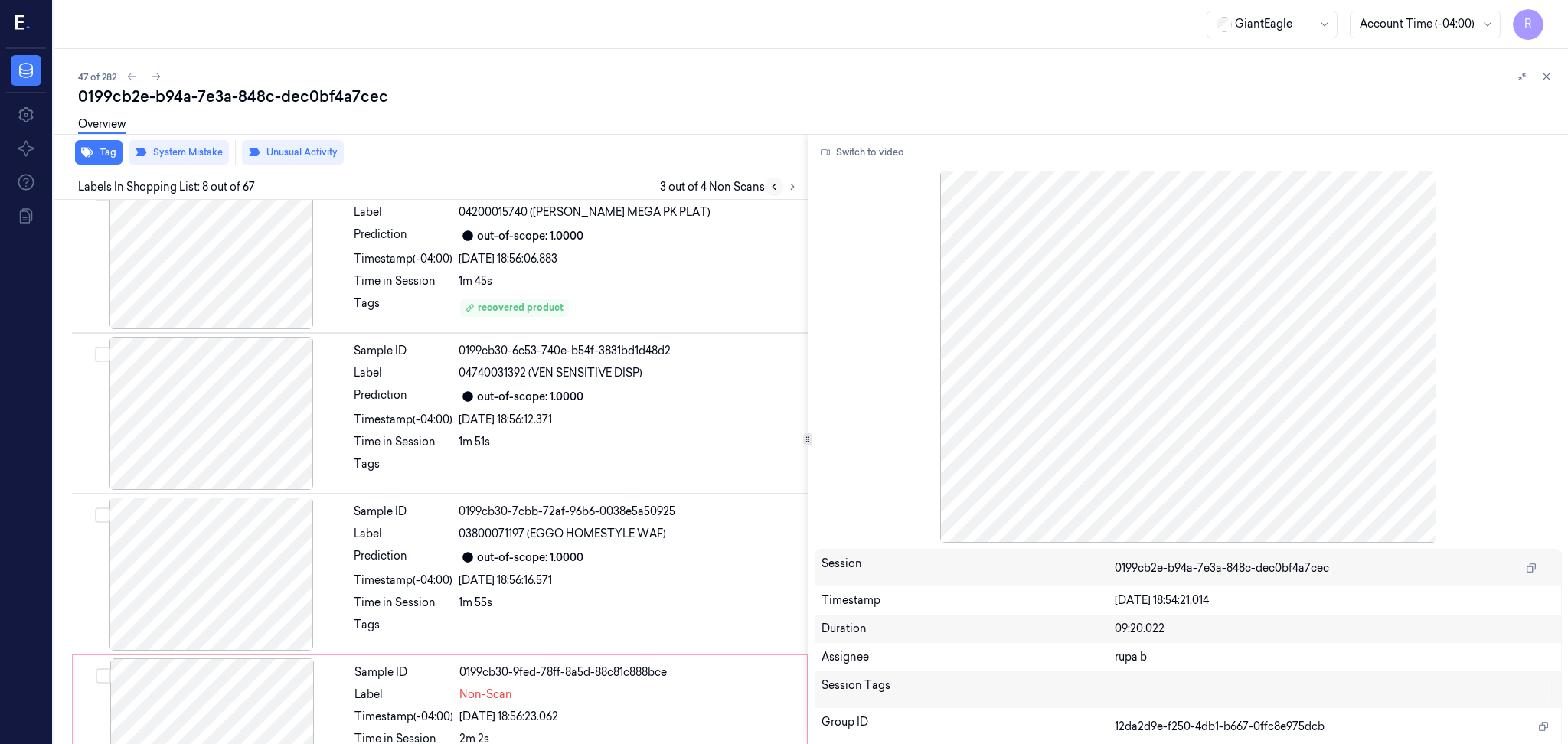
click at [781, 187] on button at bounding box center [774, 187] width 19 height 19
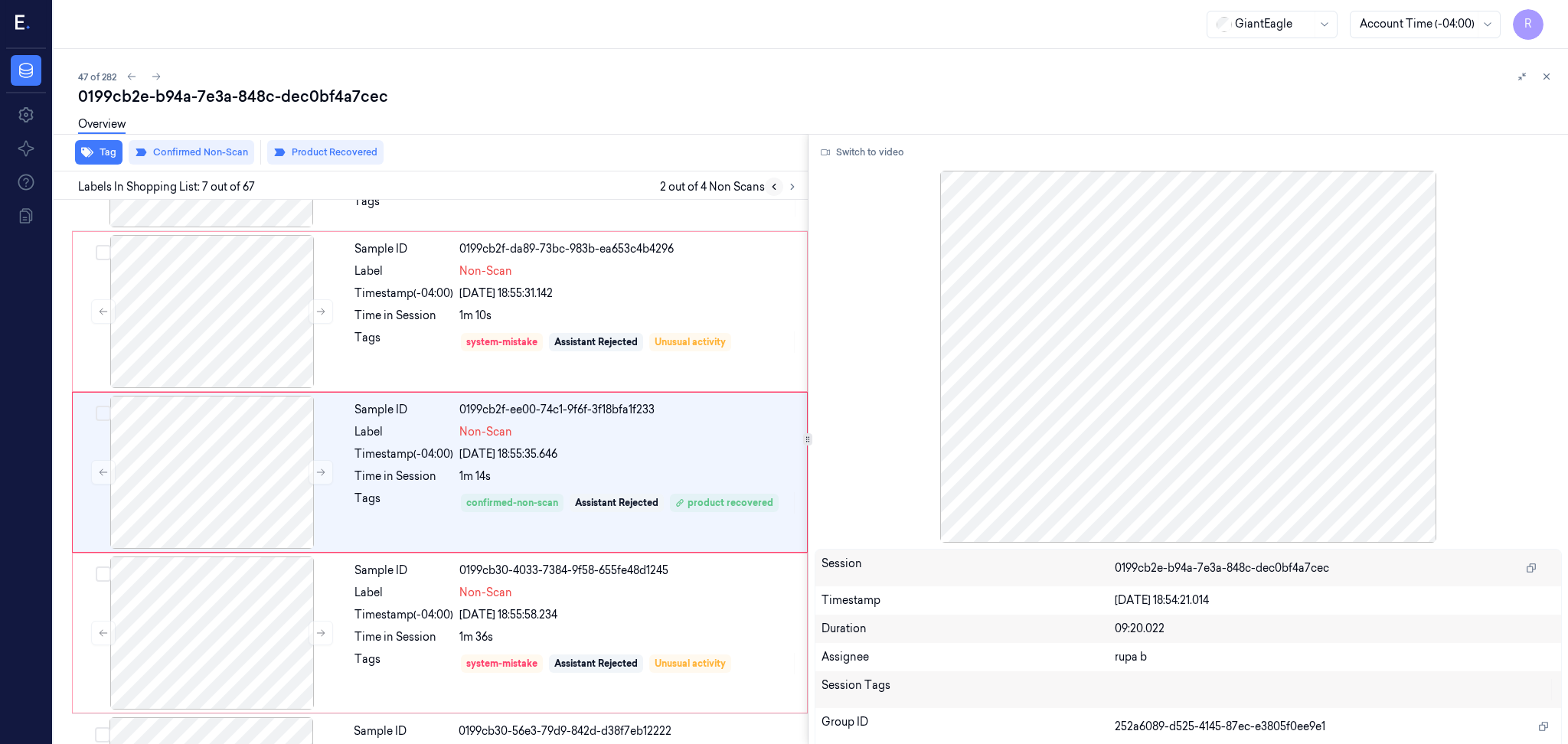
click at [781, 187] on button at bounding box center [774, 187] width 19 height 19
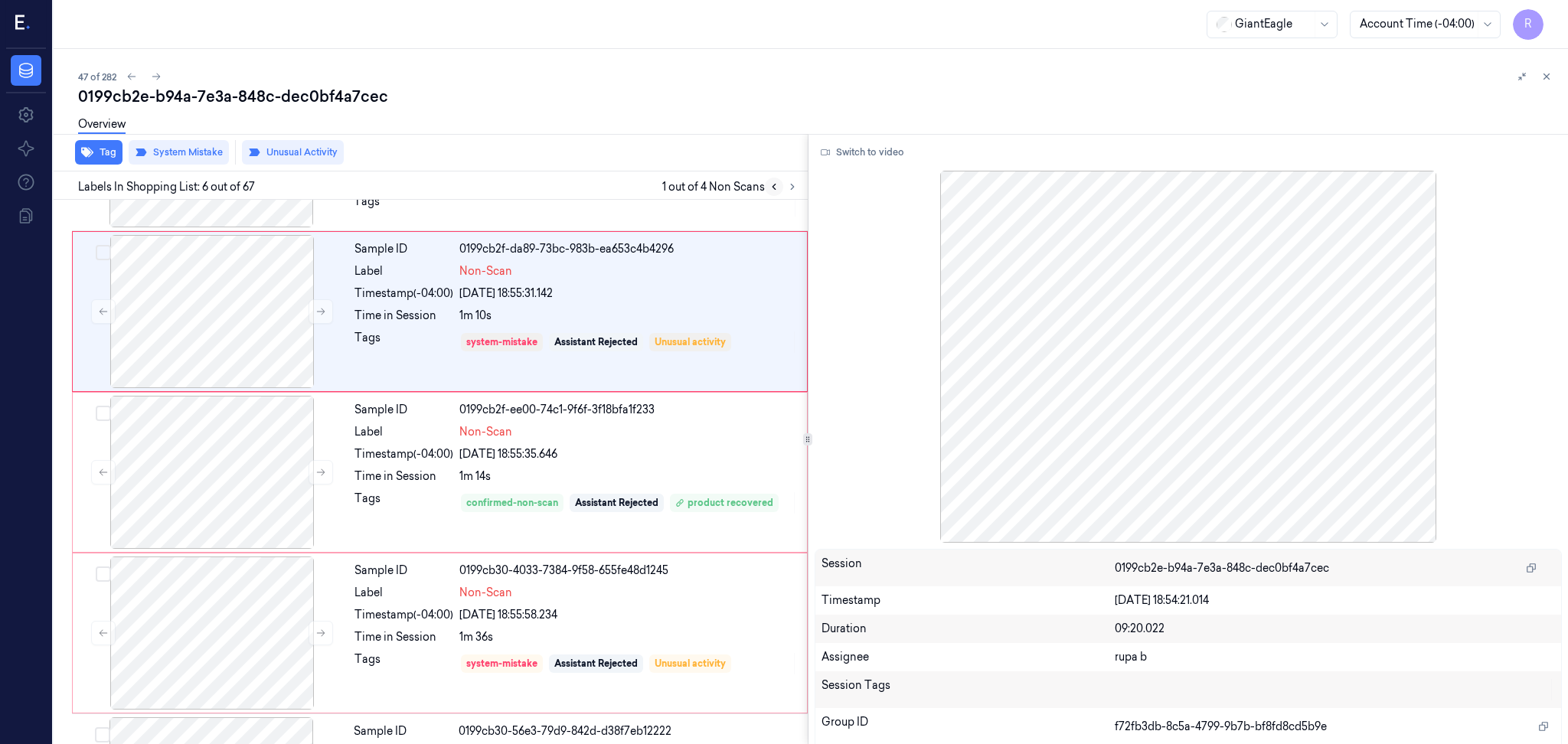
scroll to position [610, 0]
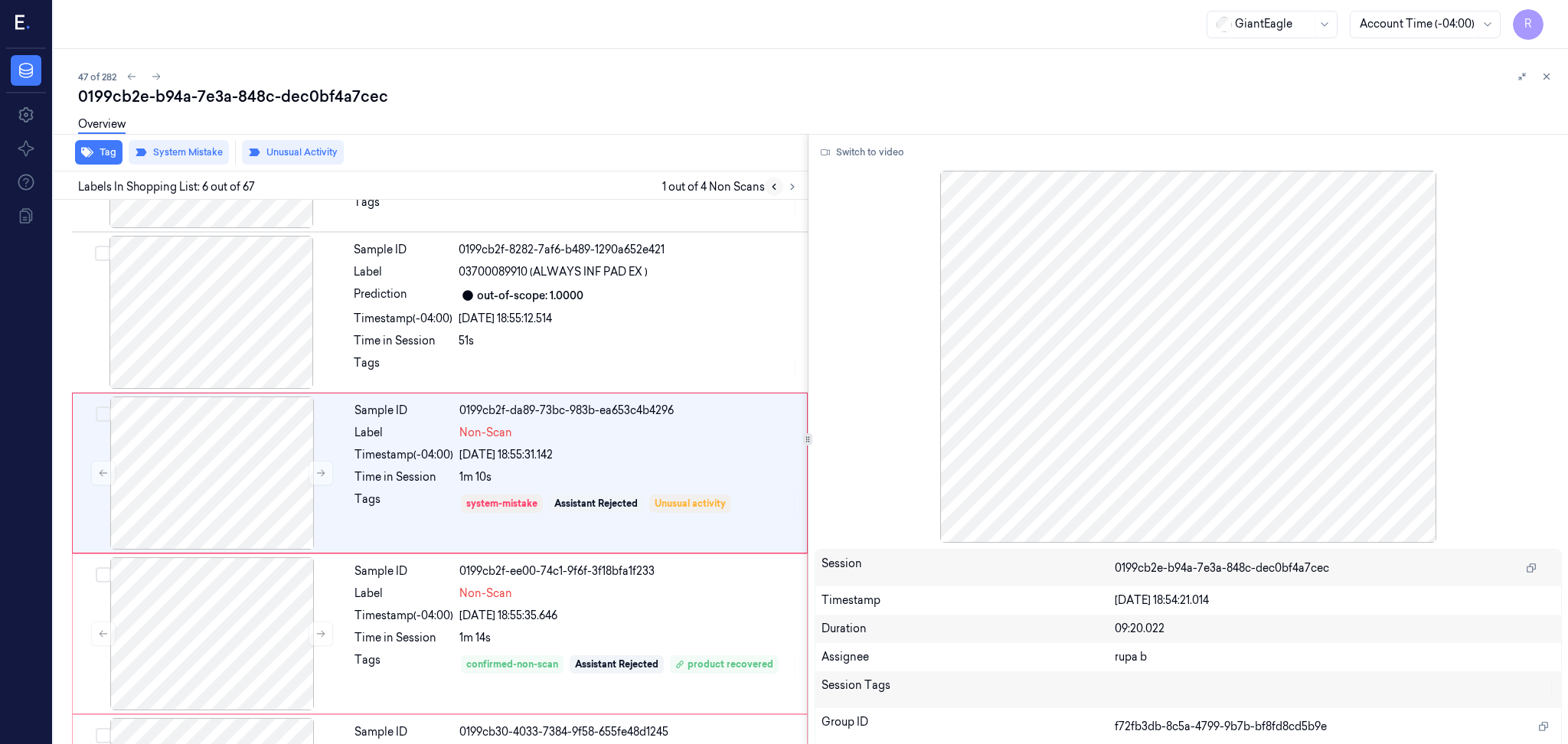
click at [781, 187] on button at bounding box center [774, 187] width 19 height 19
click at [797, 188] on icon at bounding box center [792, 187] width 11 height 11
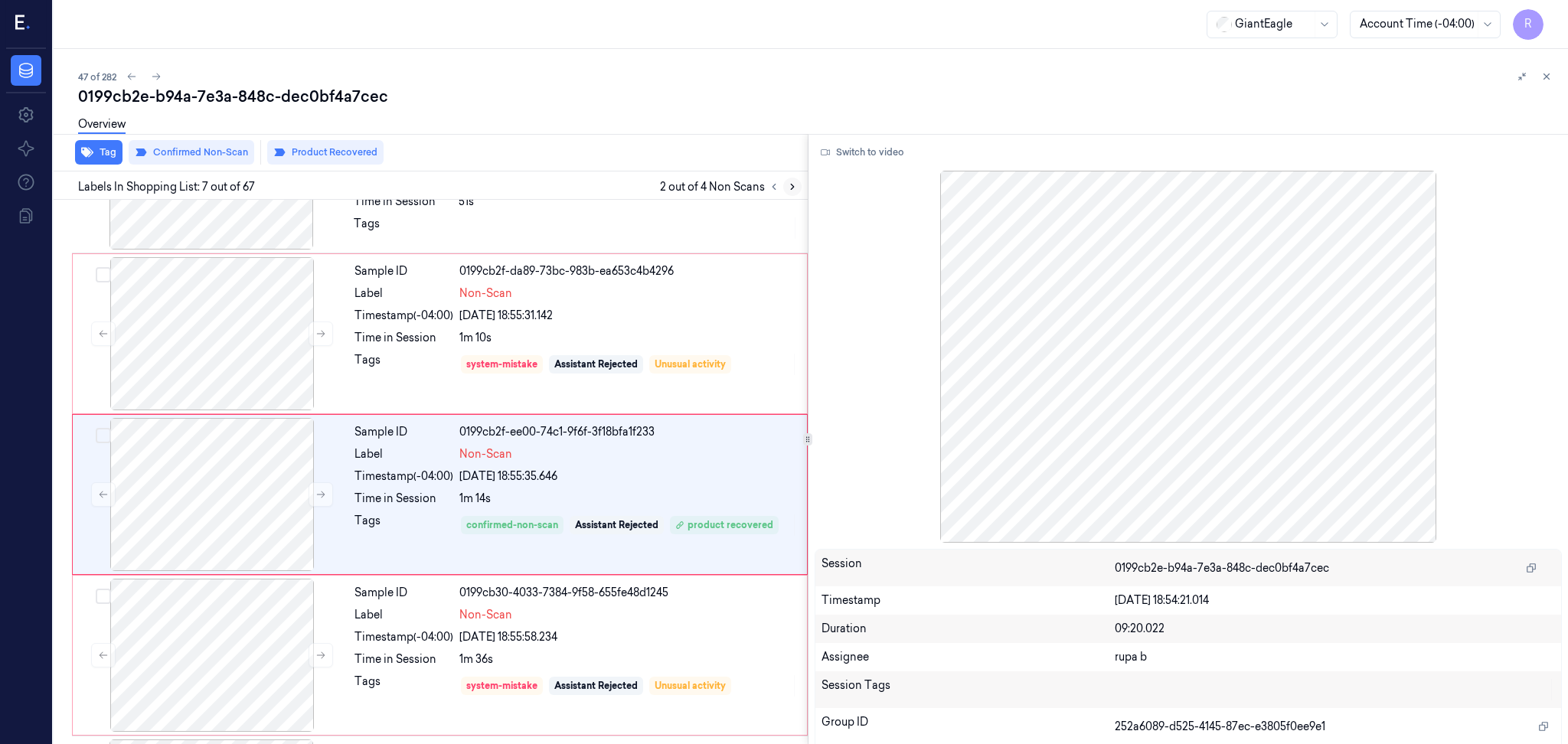
click at [797, 188] on icon at bounding box center [792, 187] width 11 height 11
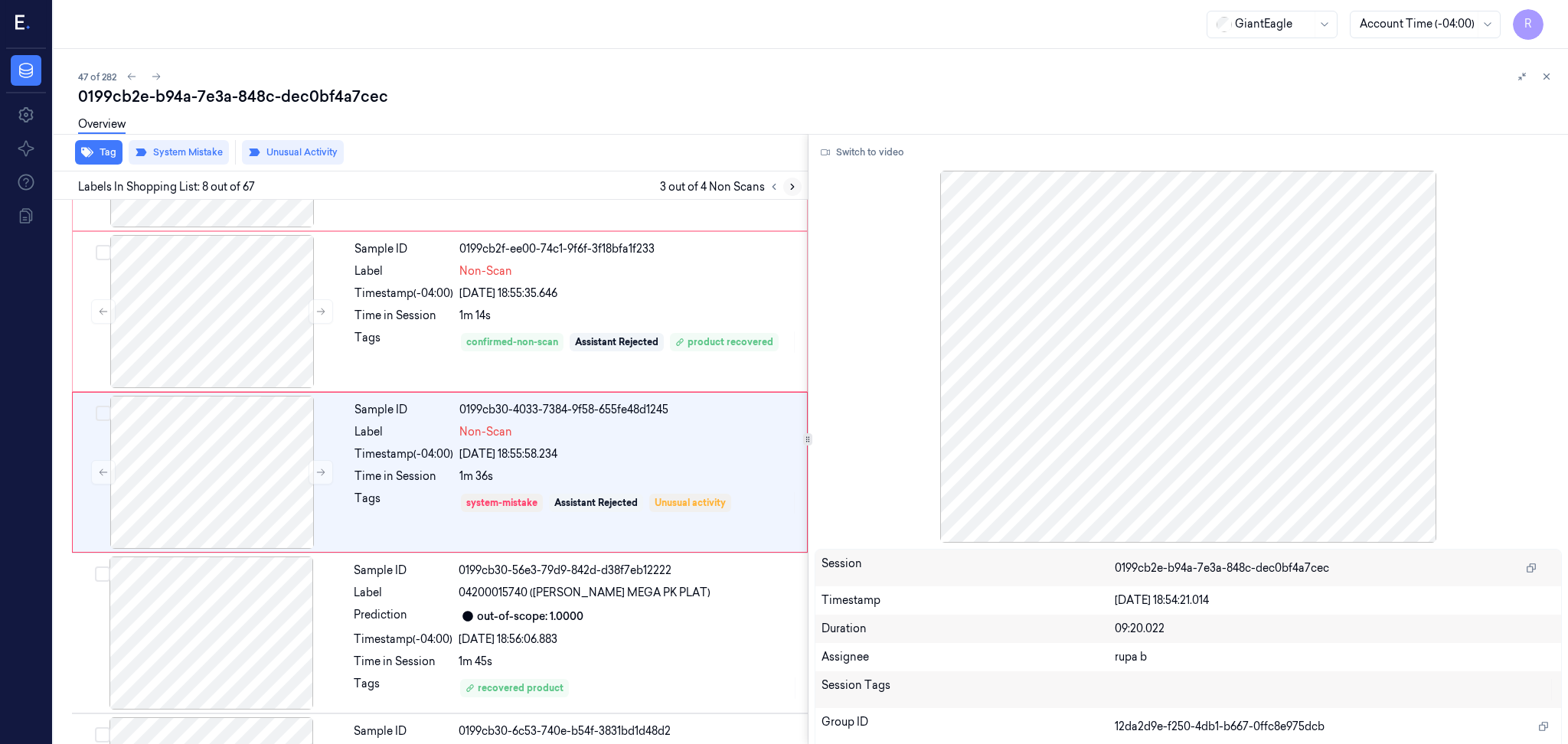
click at [797, 188] on icon at bounding box center [792, 187] width 11 height 11
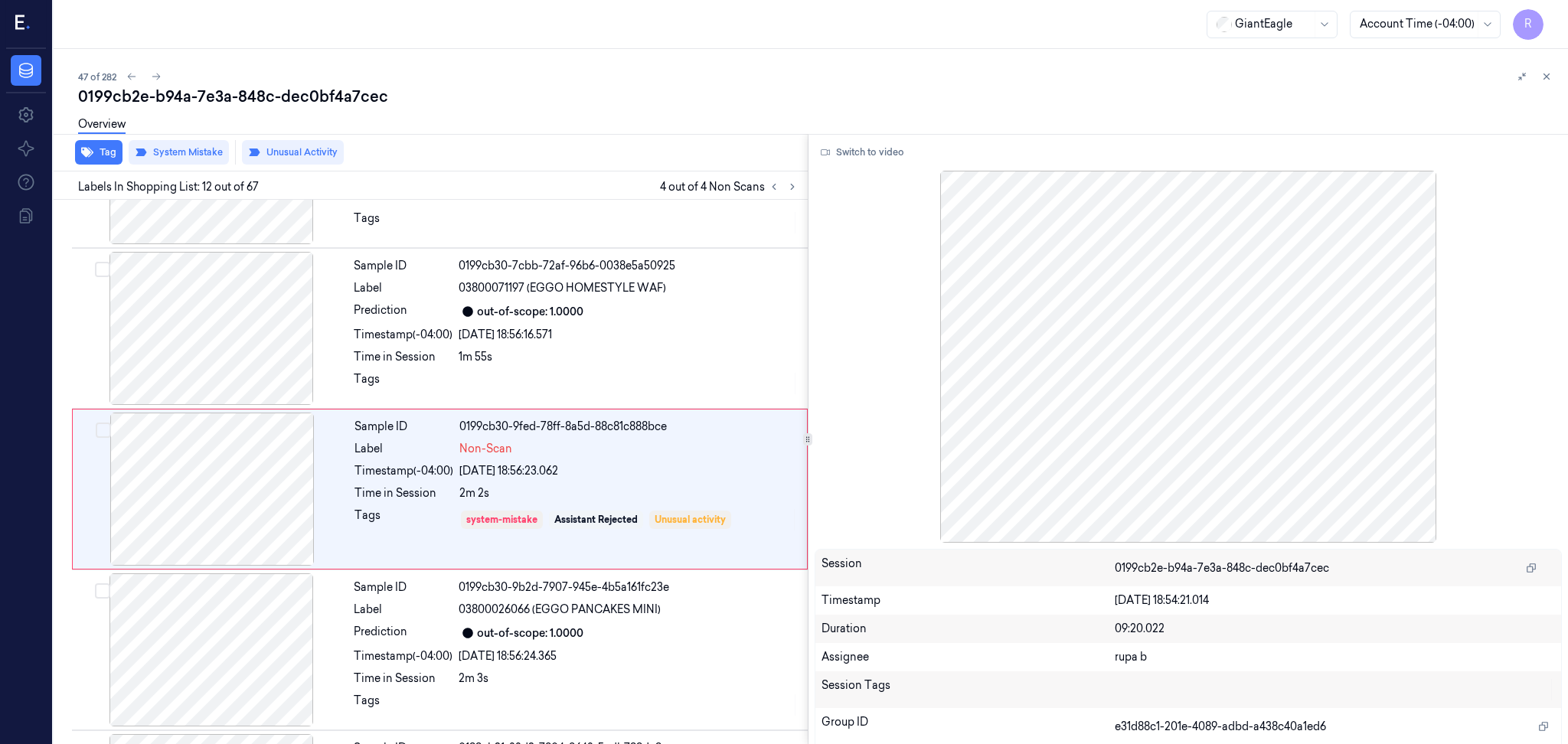
scroll to position [1576, 0]
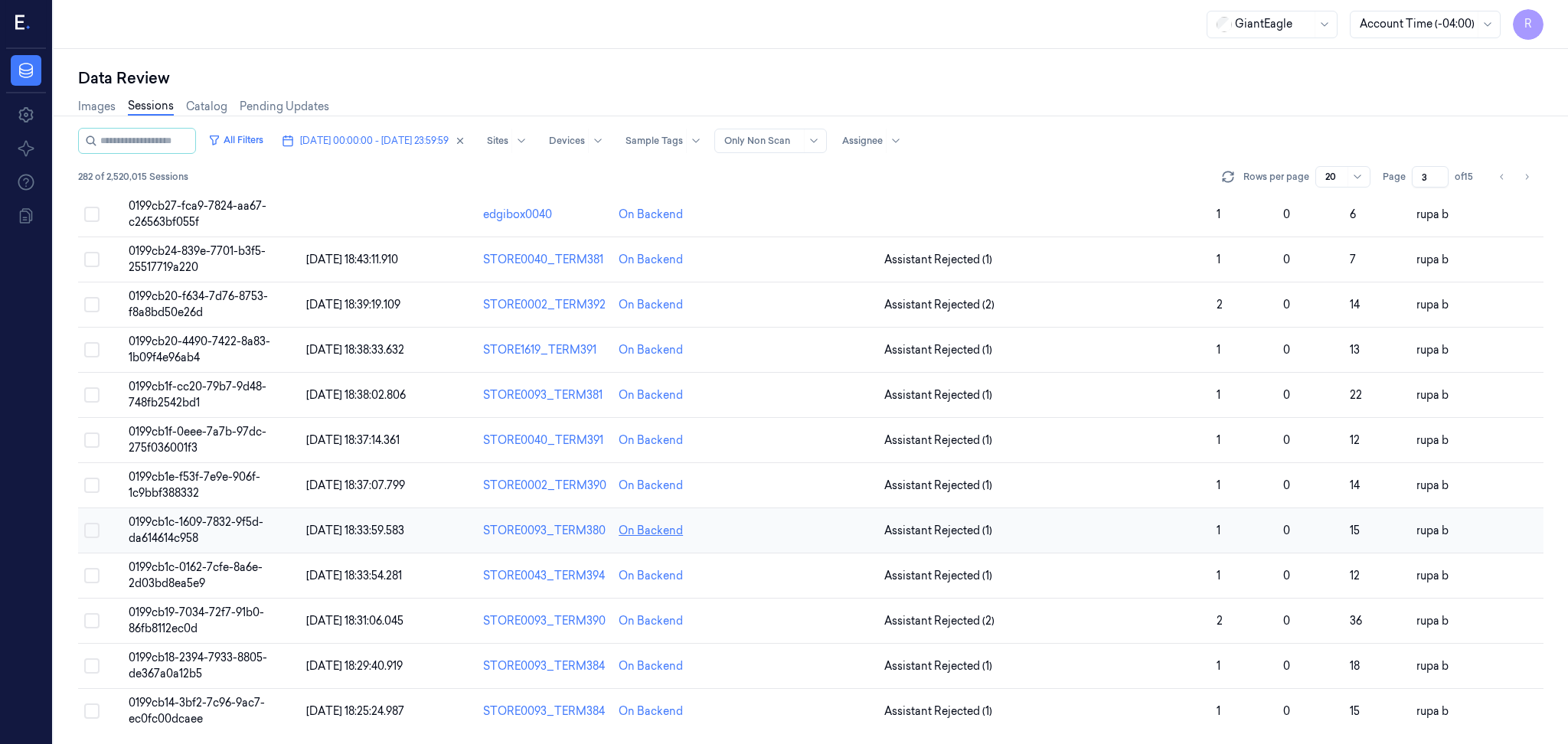
scroll to position [209, 0]
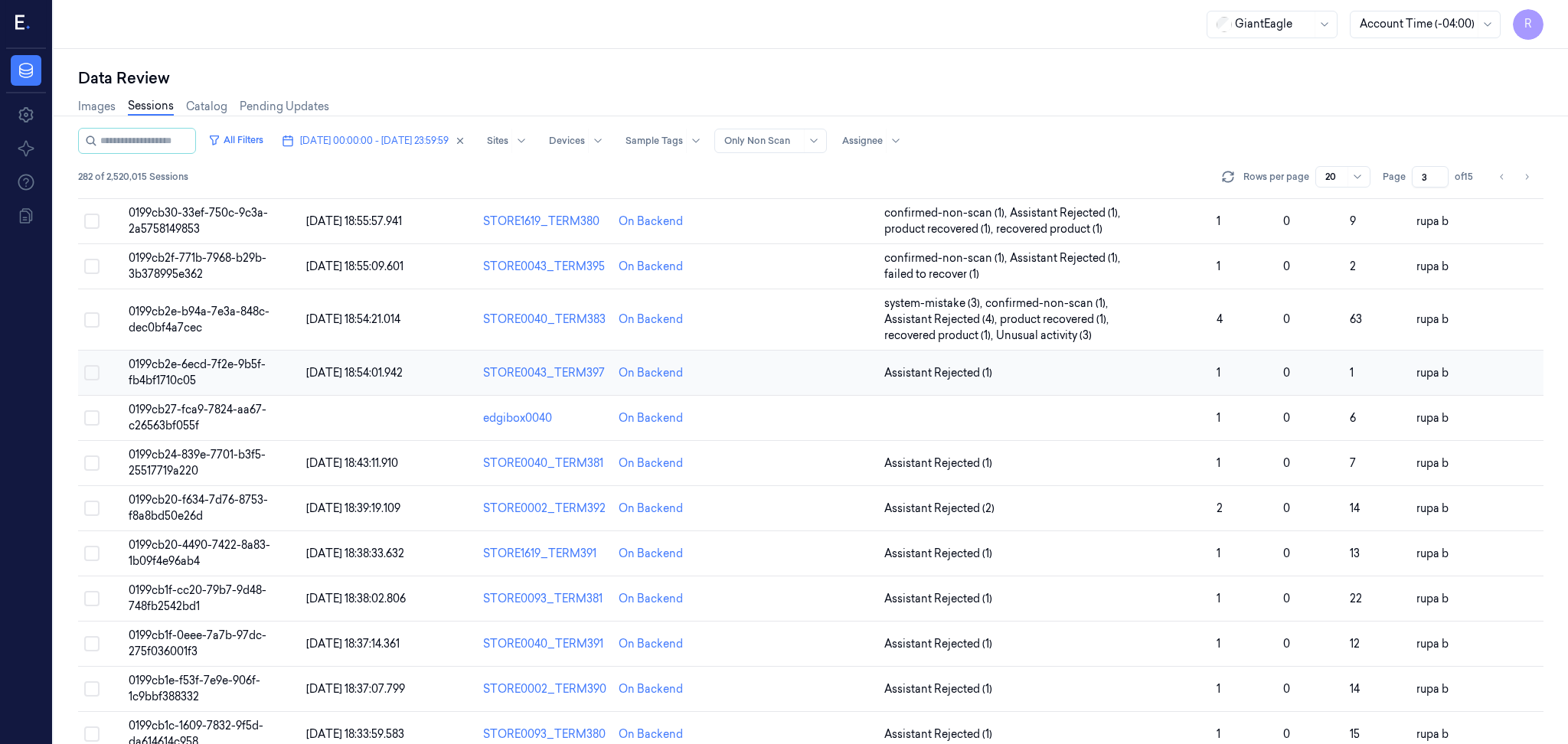
click at [213, 378] on td "0199cb2e-6ecd-7f2e-9b5f-fb4bf1710c05" at bounding box center [211, 373] width 178 height 46
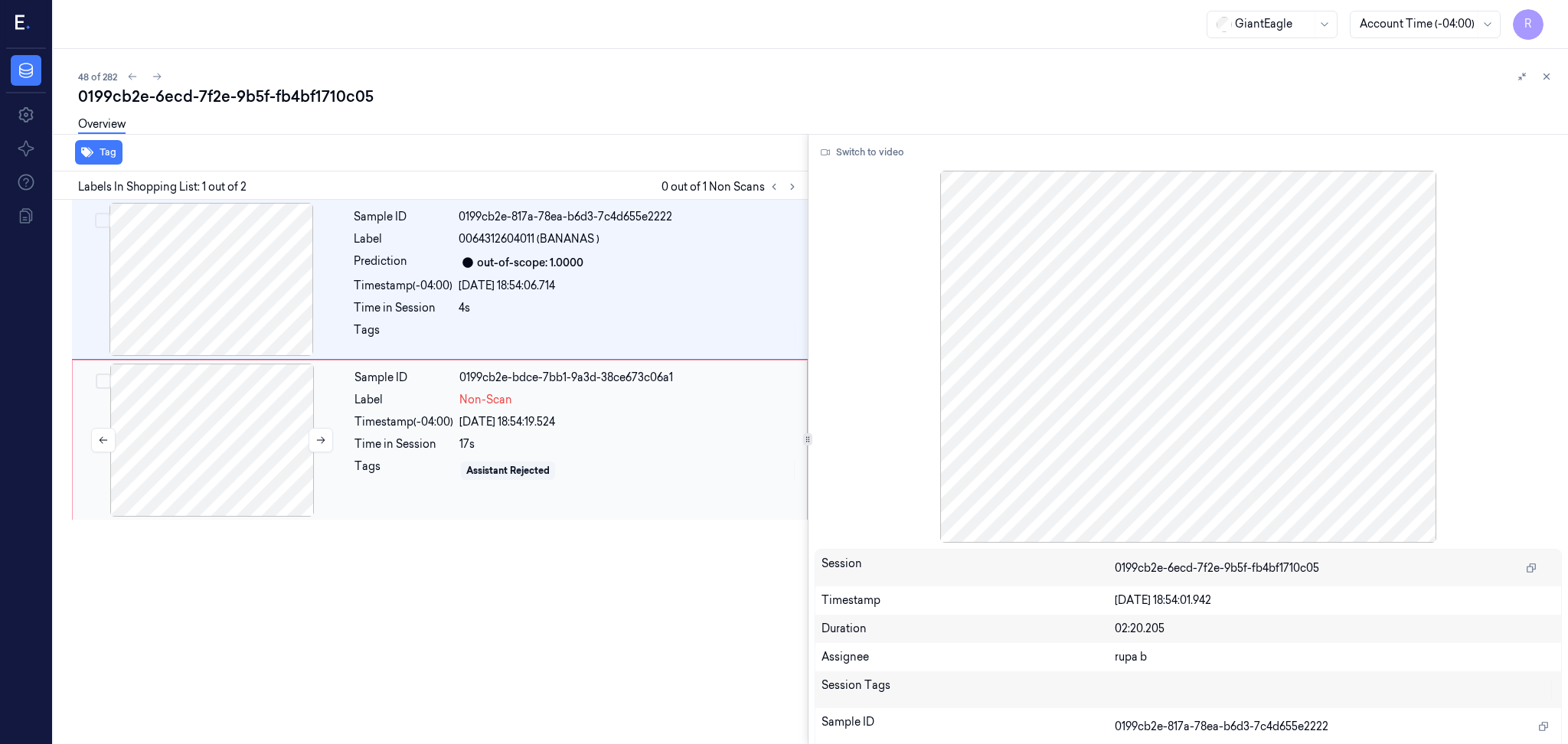
click at [286, 445] on div at bounding box center [212, 439] width 273 height 153
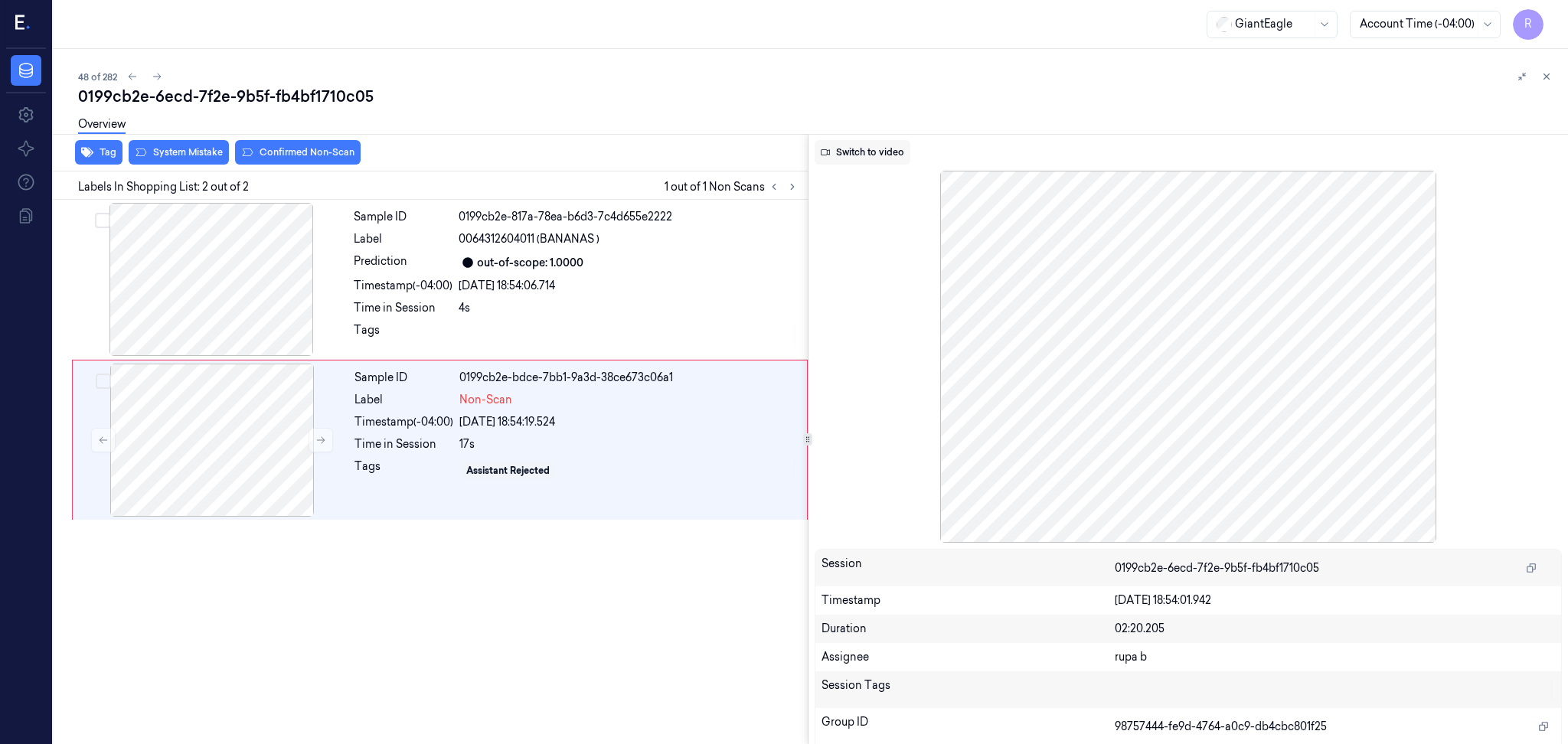
click at [851, 146] on button "Switch to video" at bounding box center [862, 152] width 96 height 24
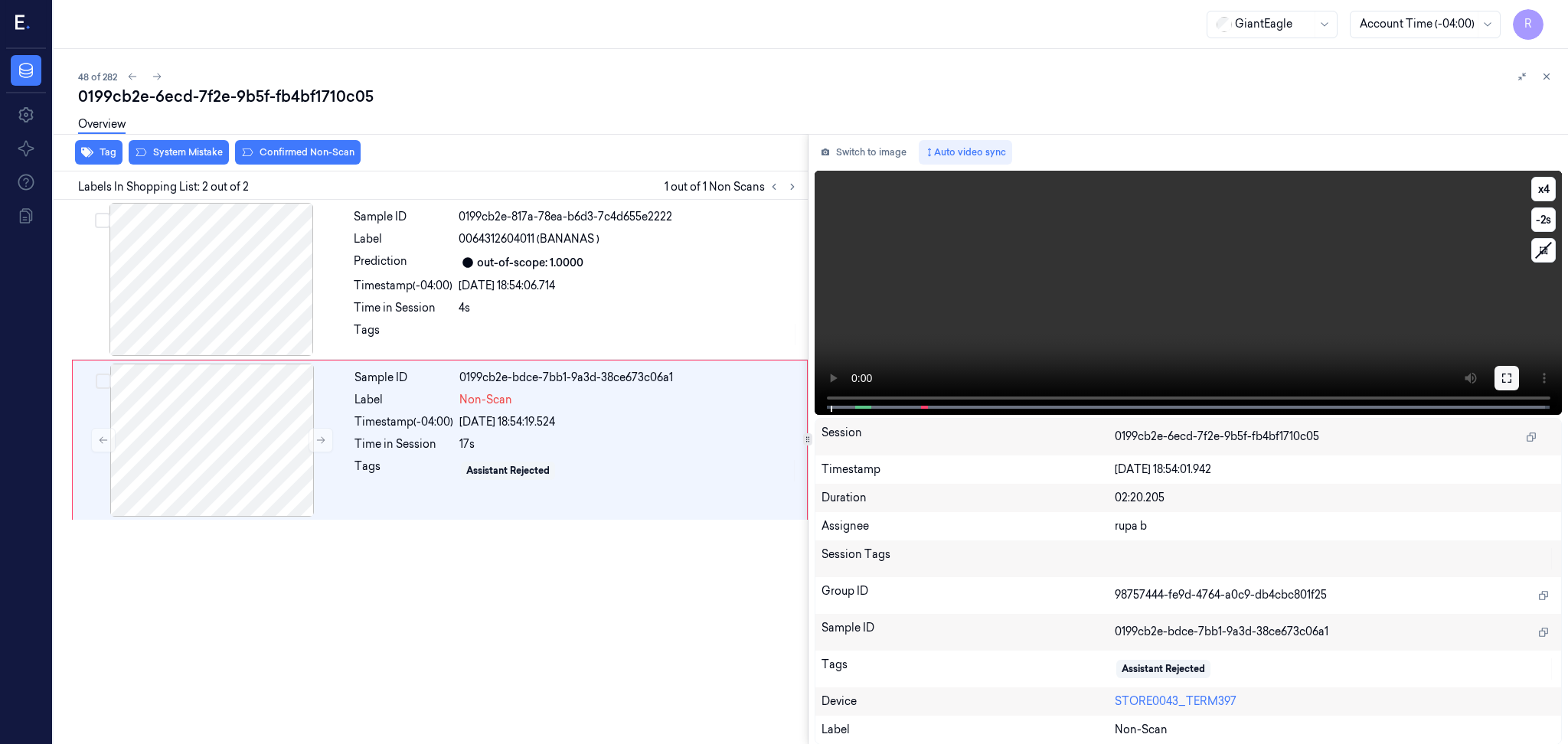
click at [1513, 375] on button at bounding box center [1506, 378] width 24 height 24
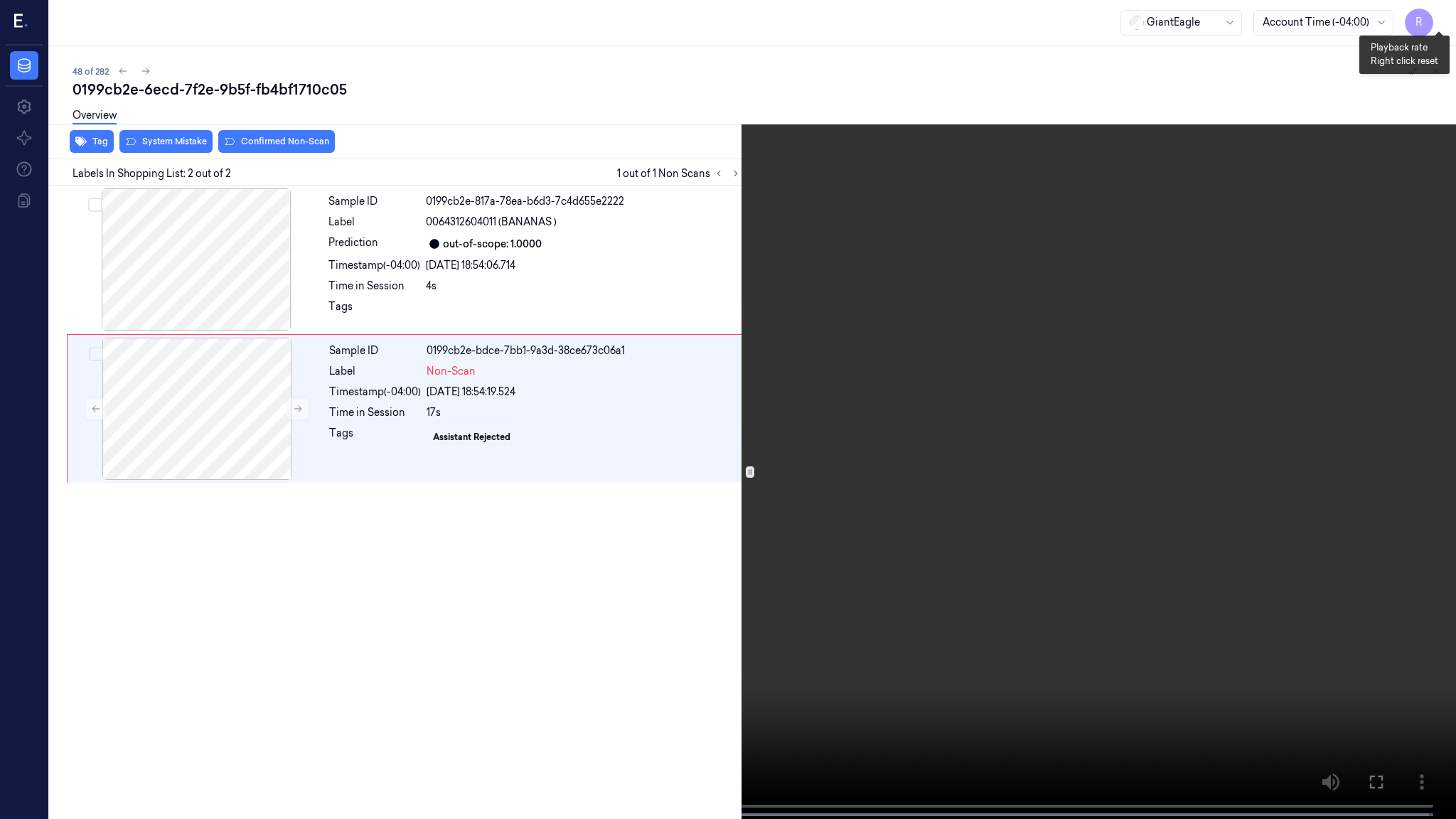
click at [1436, 27] on button "x 4" at bounding box center [1439, 17] width 22 height 22
click at [1436, 27] on button "x 1" at bounding box center [1439, 17] width 22 height 22
click at [231, 474] on video at bounding box center [728, 411] width 1456 height 822
click at [101, 580] on video at bounding box center [728, 411] width 1456 height 822
click at [222, 650] on video at bounding box center [728, 411] width 1456 height 822
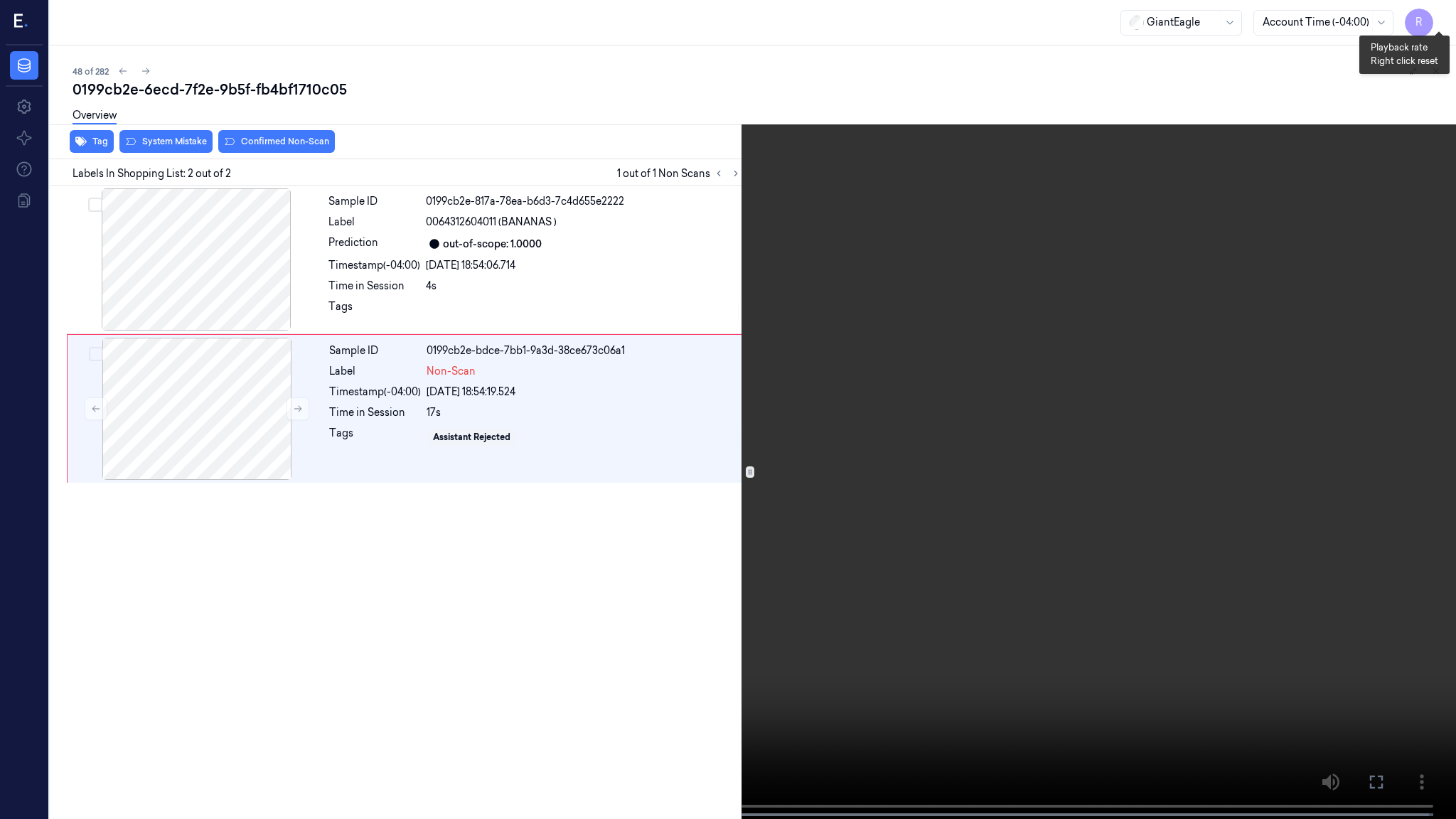
click at [1436, 9] on button "x 2" at bounding box center [1439, 17] width 22 height 22
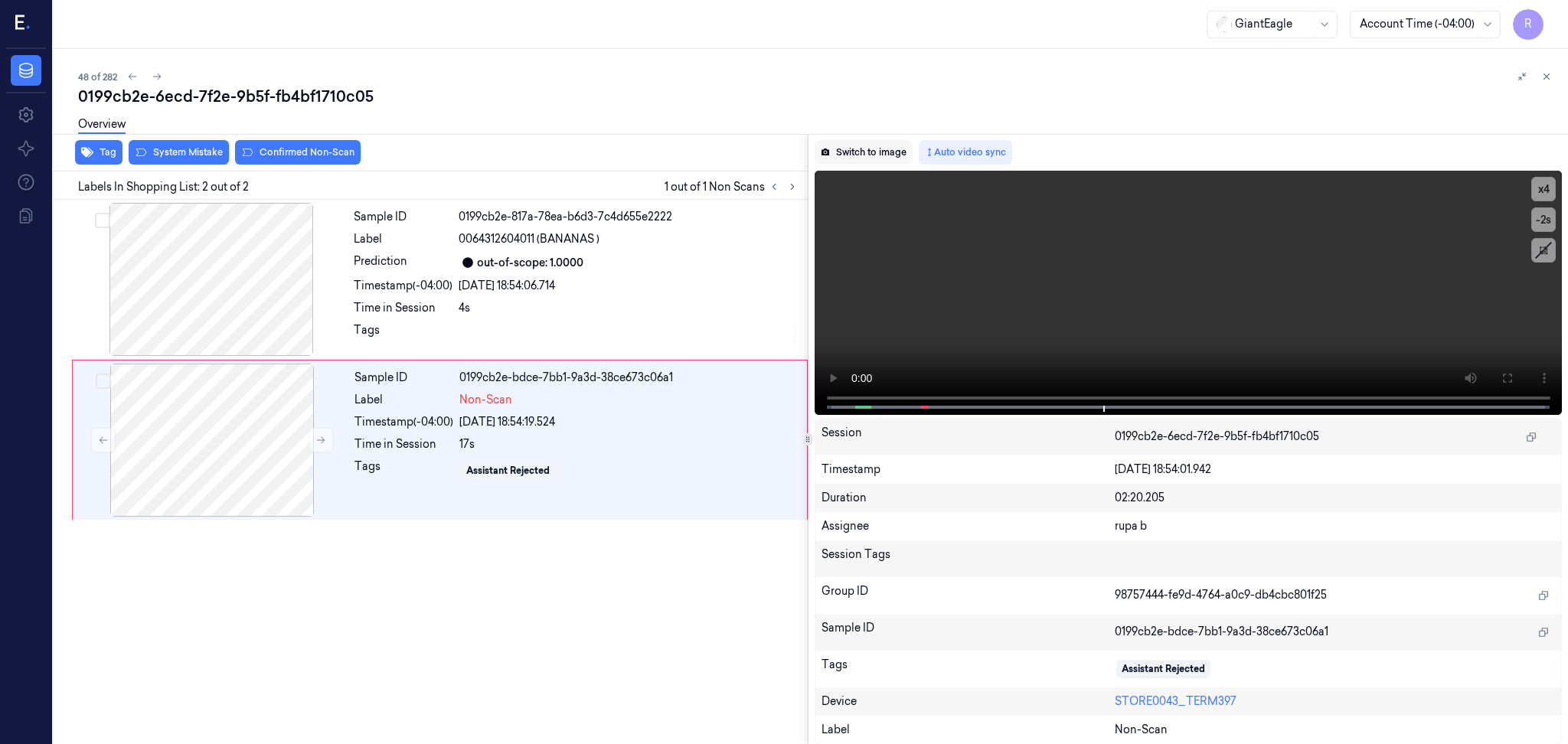
click at [878, 146] on button "Switch to image" at bounding box center [864, 152] width 98 height 24
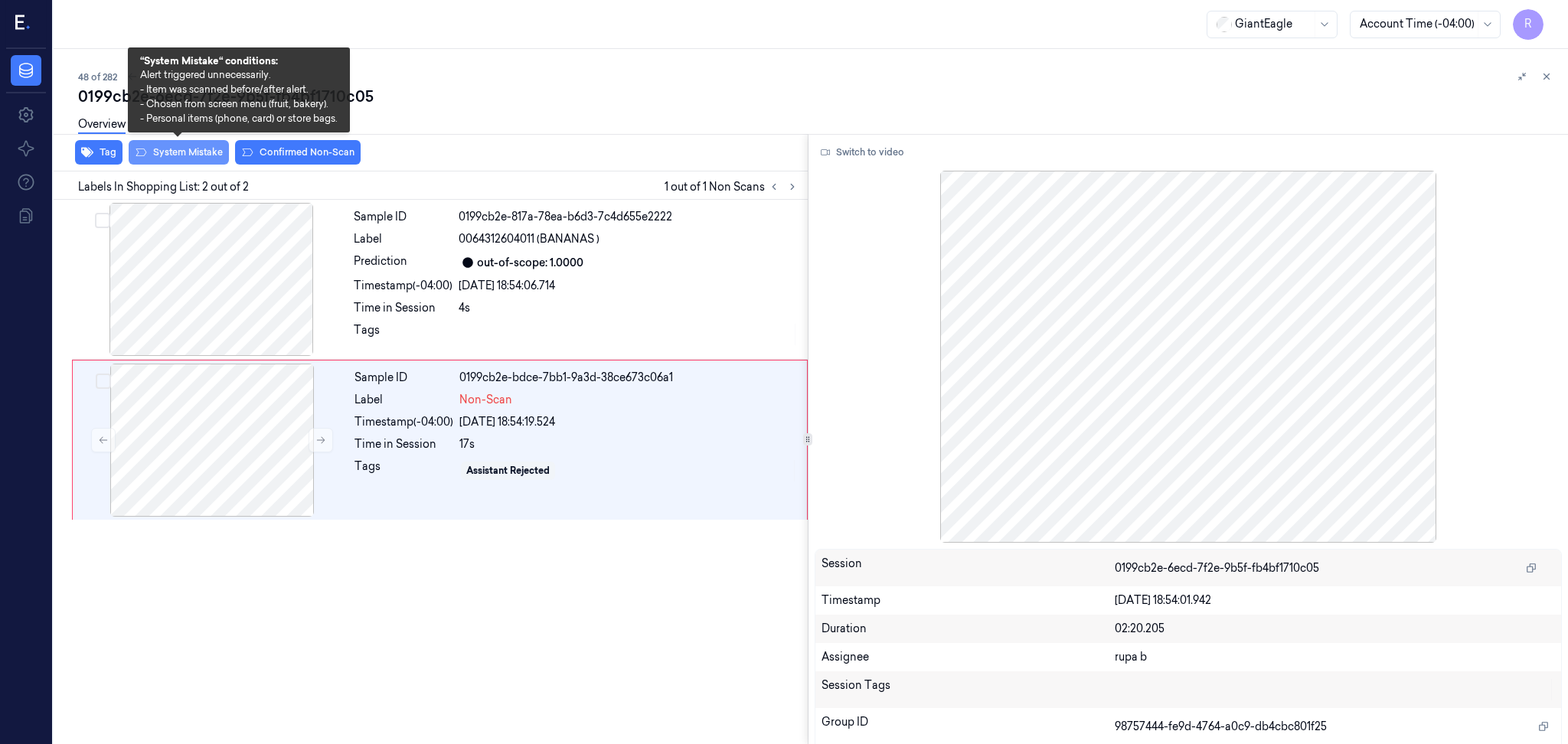
click at [201, 150] on button "System Mistake" at bounding box center [179, 152] width 100 height 24
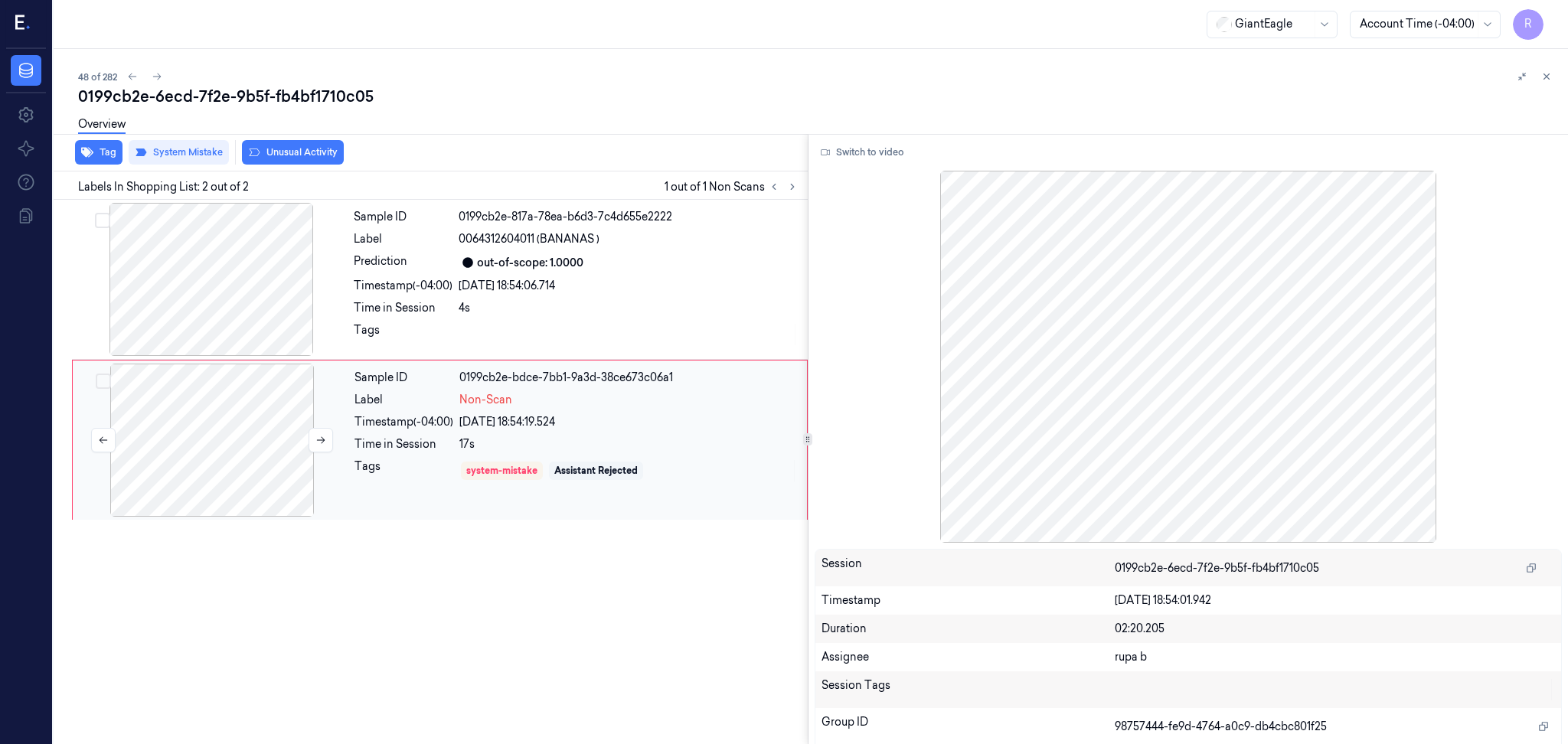
click at [224, 412] on div at bounding box center [212, 439] width 273 height 153
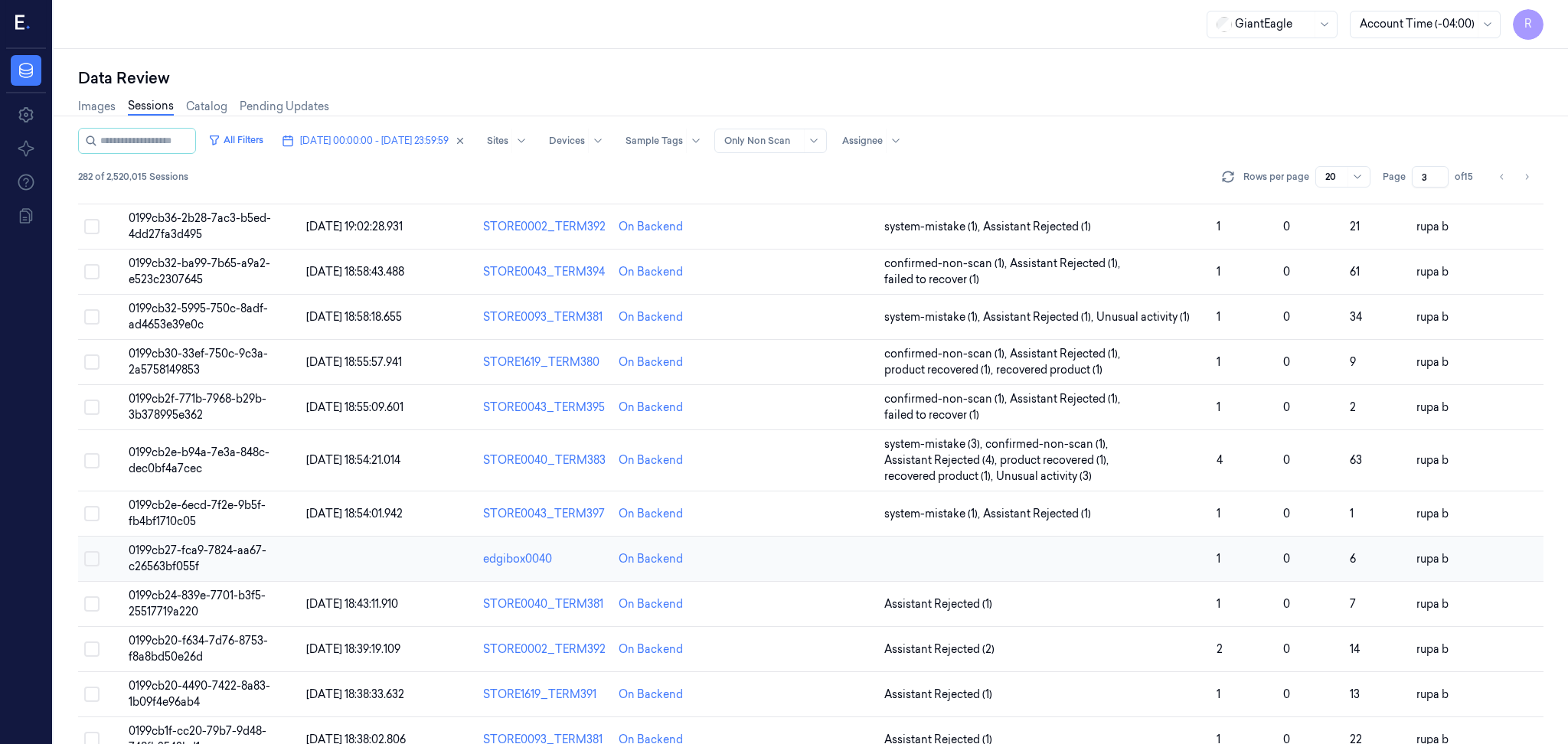
scroll to position [102, 0]
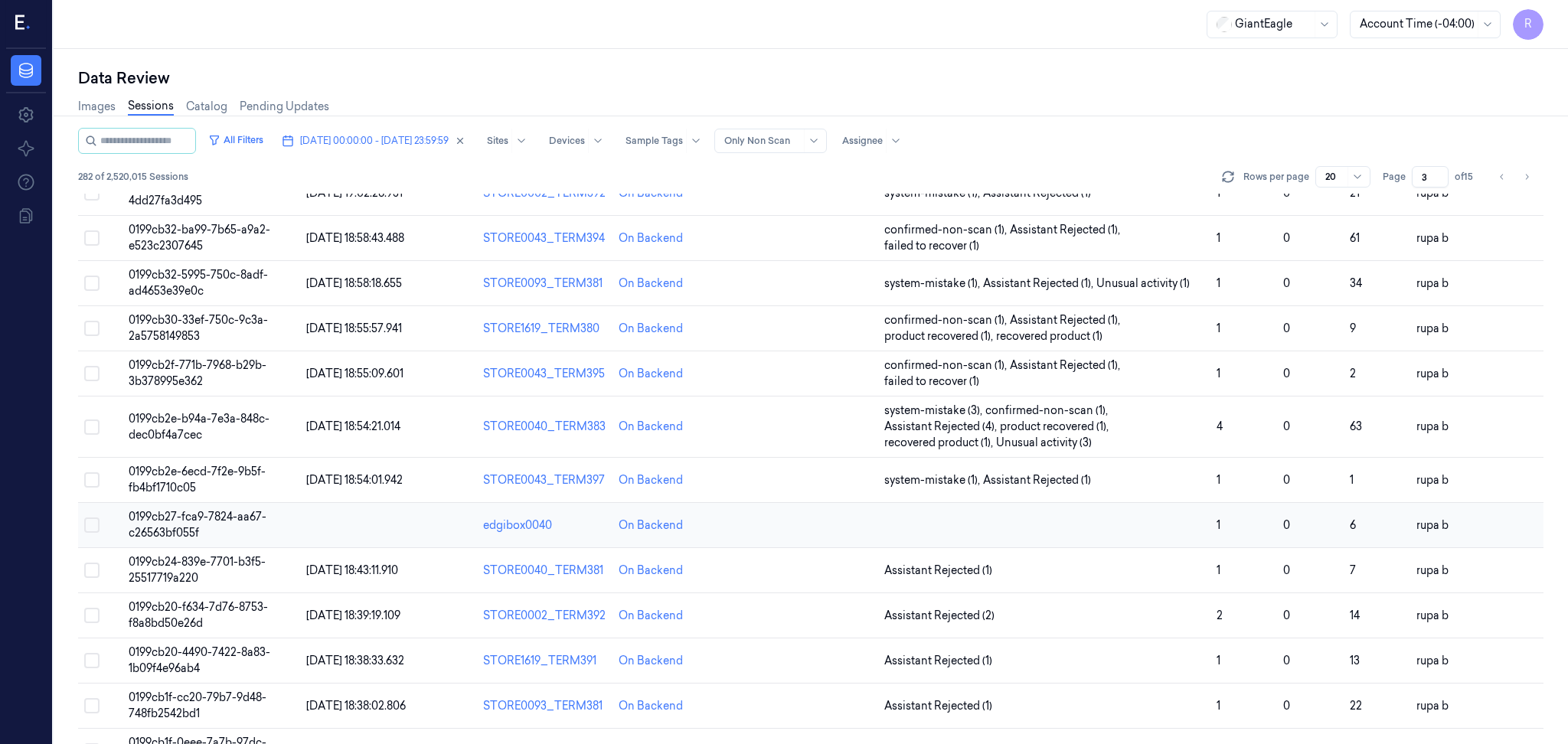
click at [248, 526] on td "0199cb27-fca9-7824-aa67-c26563bf055f" at bounding box center [211, 525] width 178 height 46
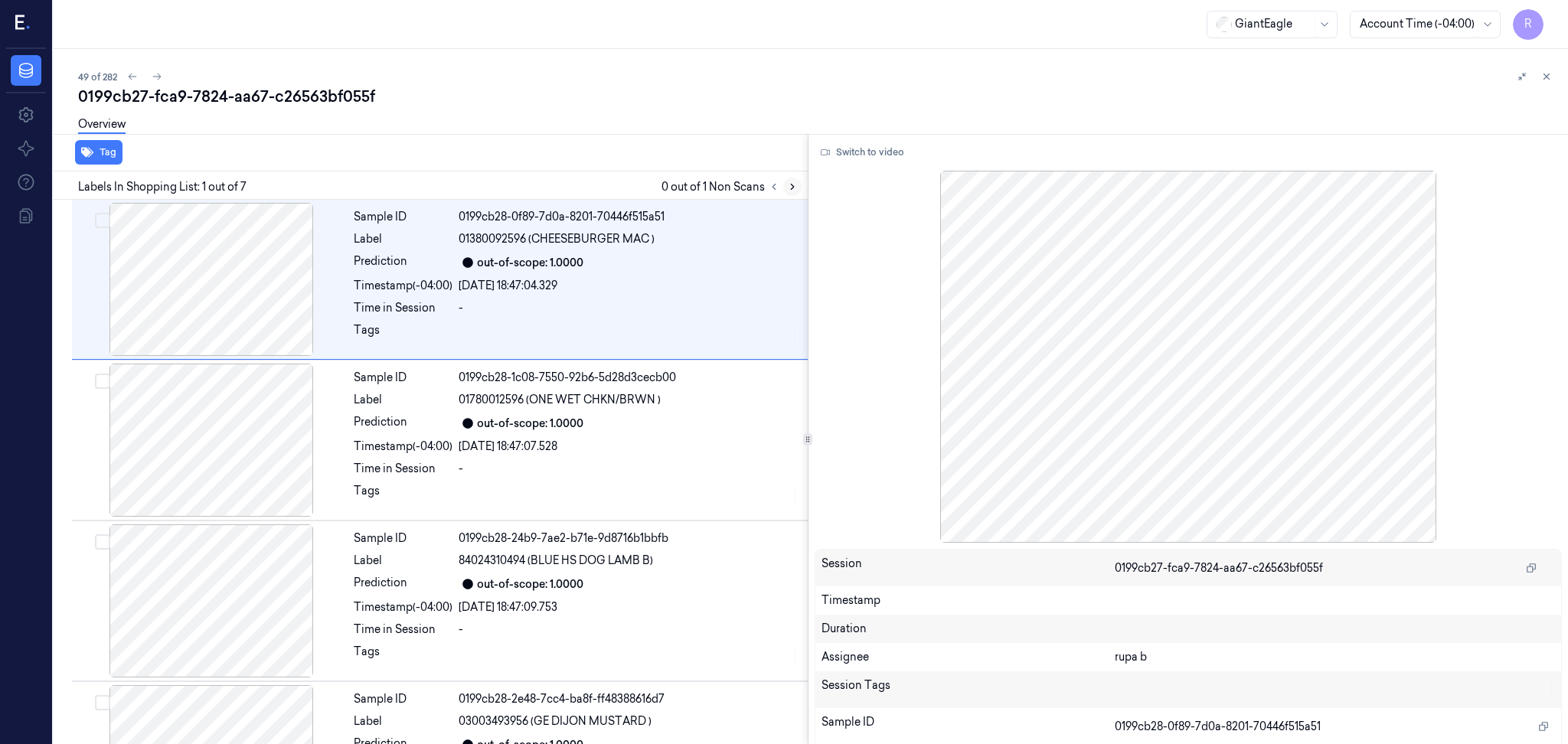
click at [791, 187] on icon at bounding box center [792, 187] width 11 height 11
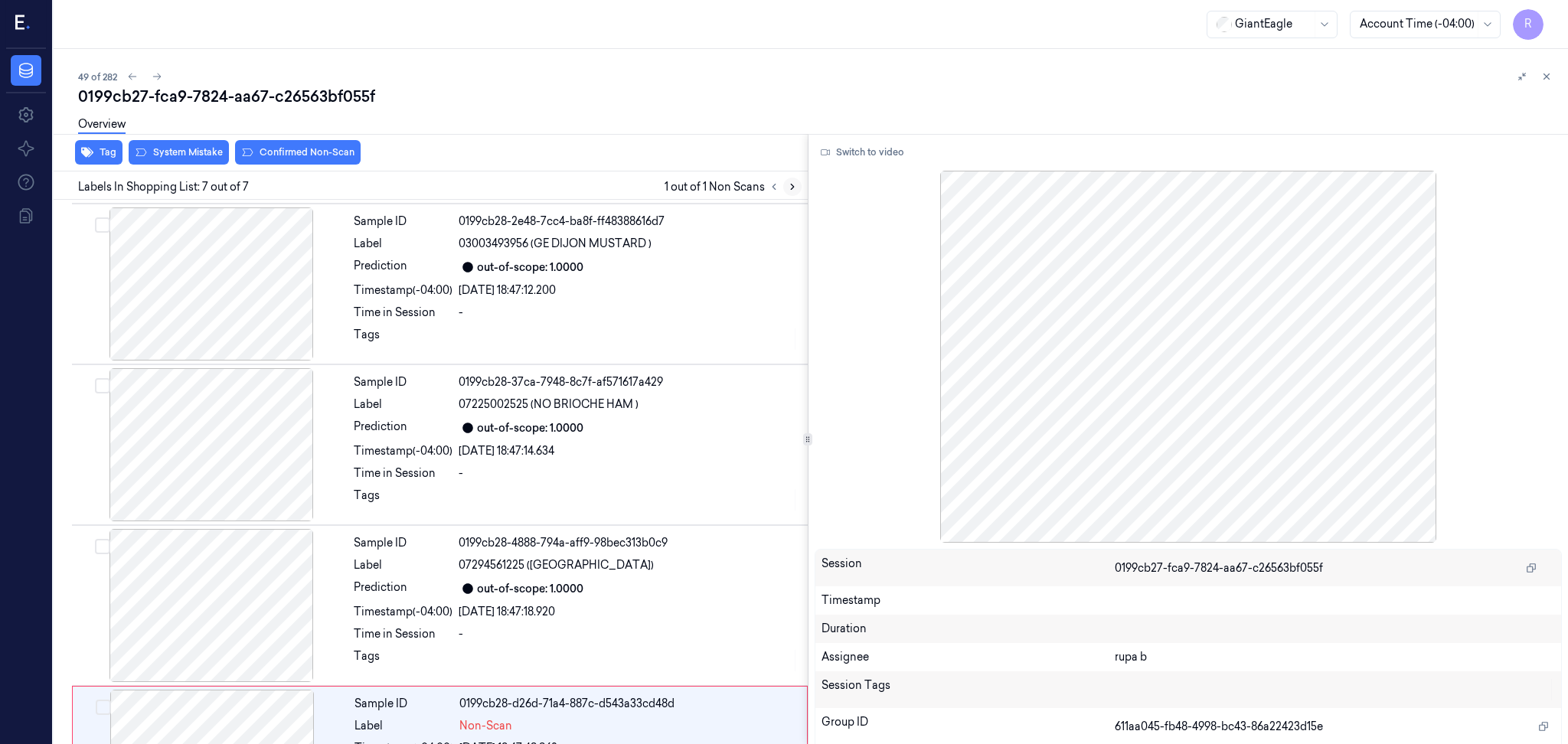
scroll to position [584, 0]
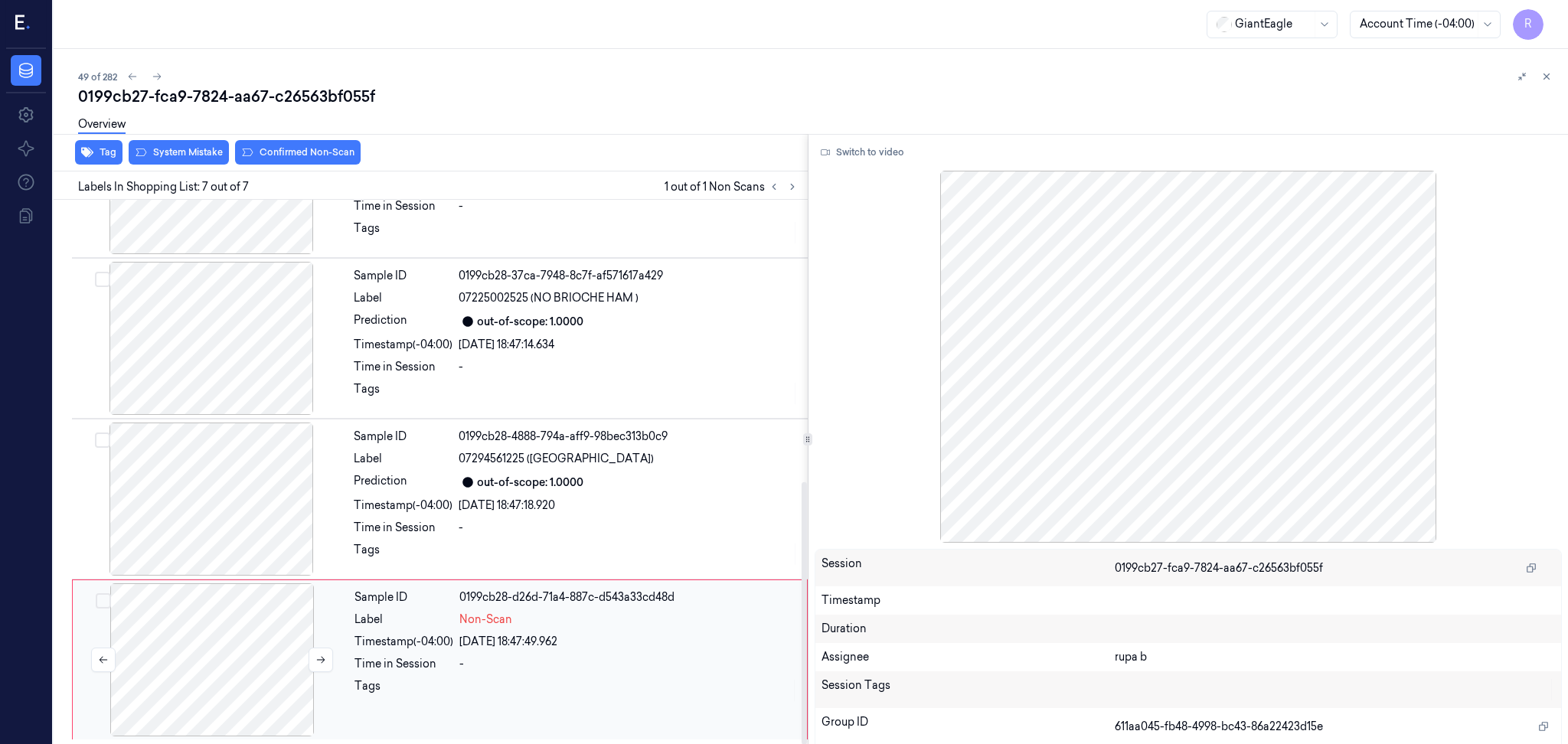
click at [235, 674] on div at bounding box center [212, 659] width 273 height 153
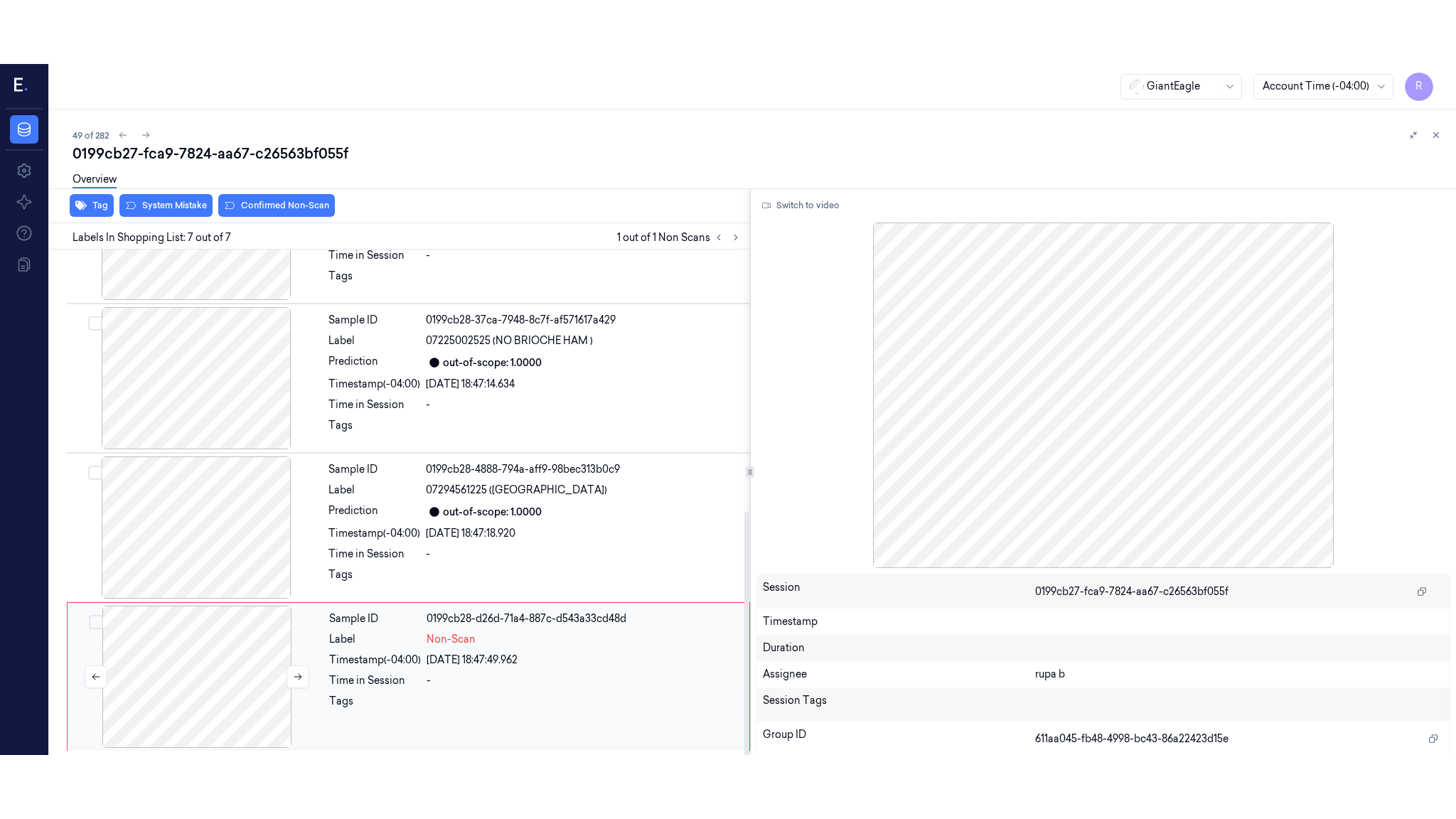
scroll to position [544, 0]
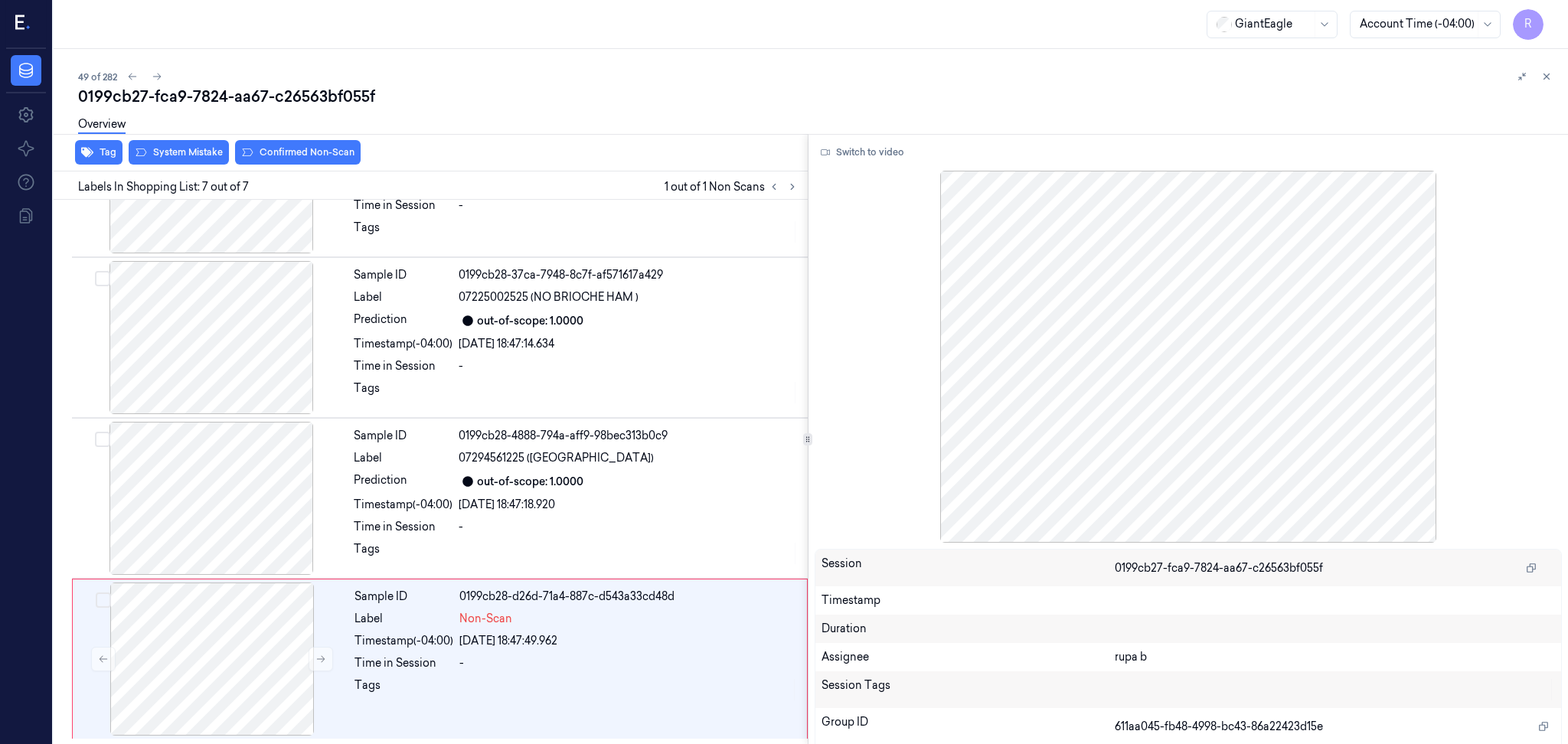
click at [865, 137] on div "Switch to video Session 0199cb27-fca9-7824-aa67-c26563bf055f Timestamp Duration…" at bounding box center [1188, 439] width 760 height 611
click at [859, 153] on button "Switch to video" at bounding box center [862, 152] width 96 height 24
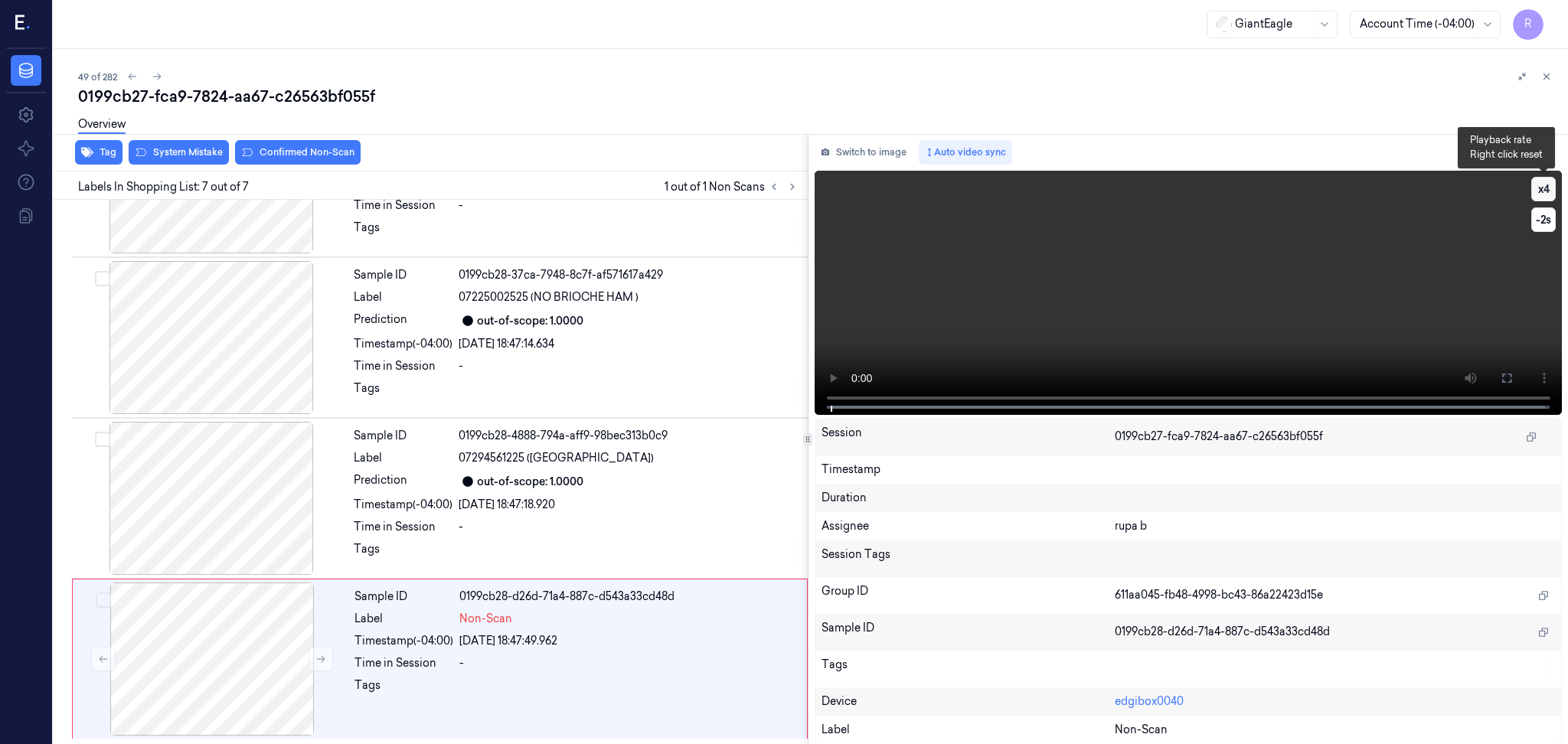
click at [1540, 196] on button "x 4" at bounding box center [1543, 188] width 24 height 24
click at [1507, 370] on button at bounding box center [1506, 378] width 24 height 24
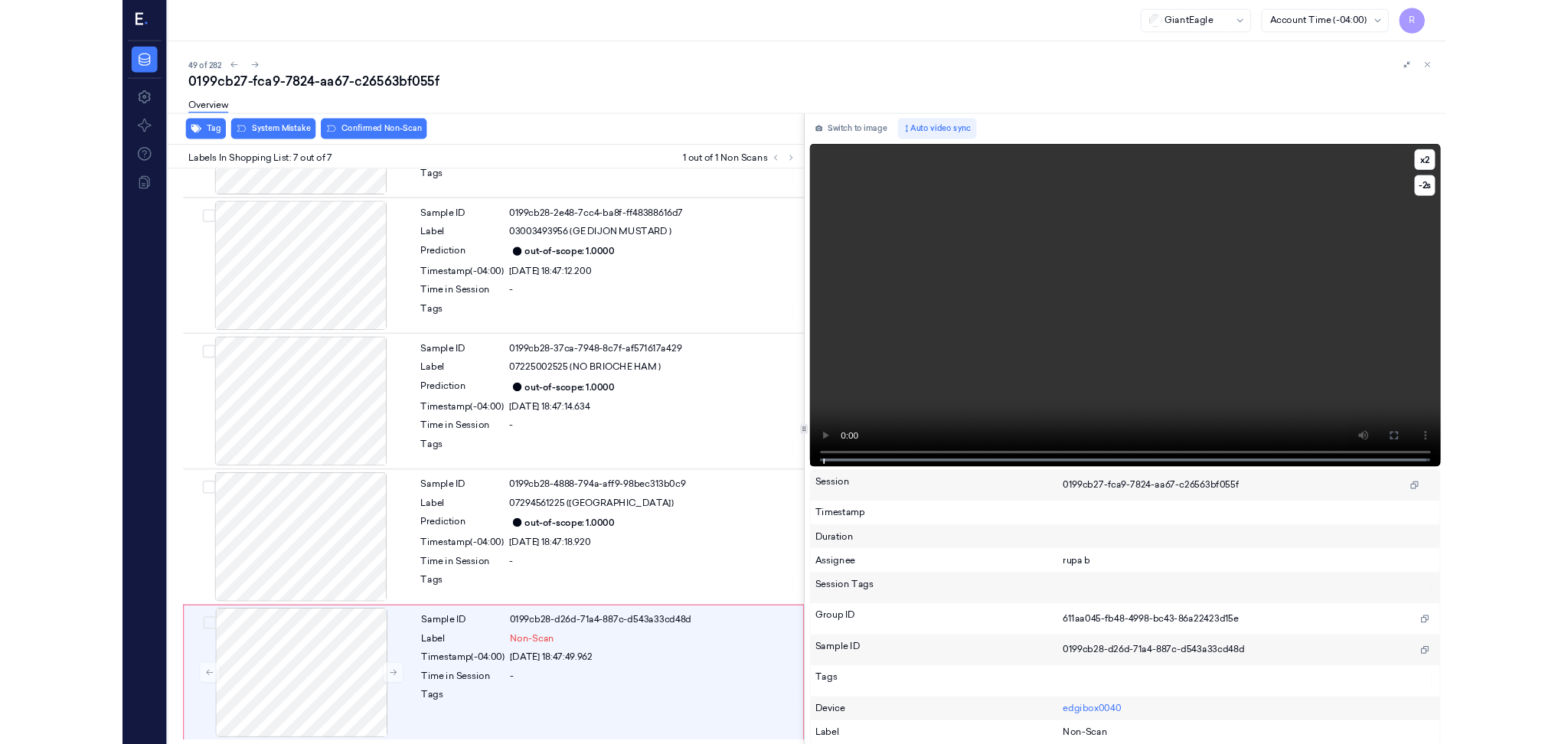
scroll to position [447, 0]
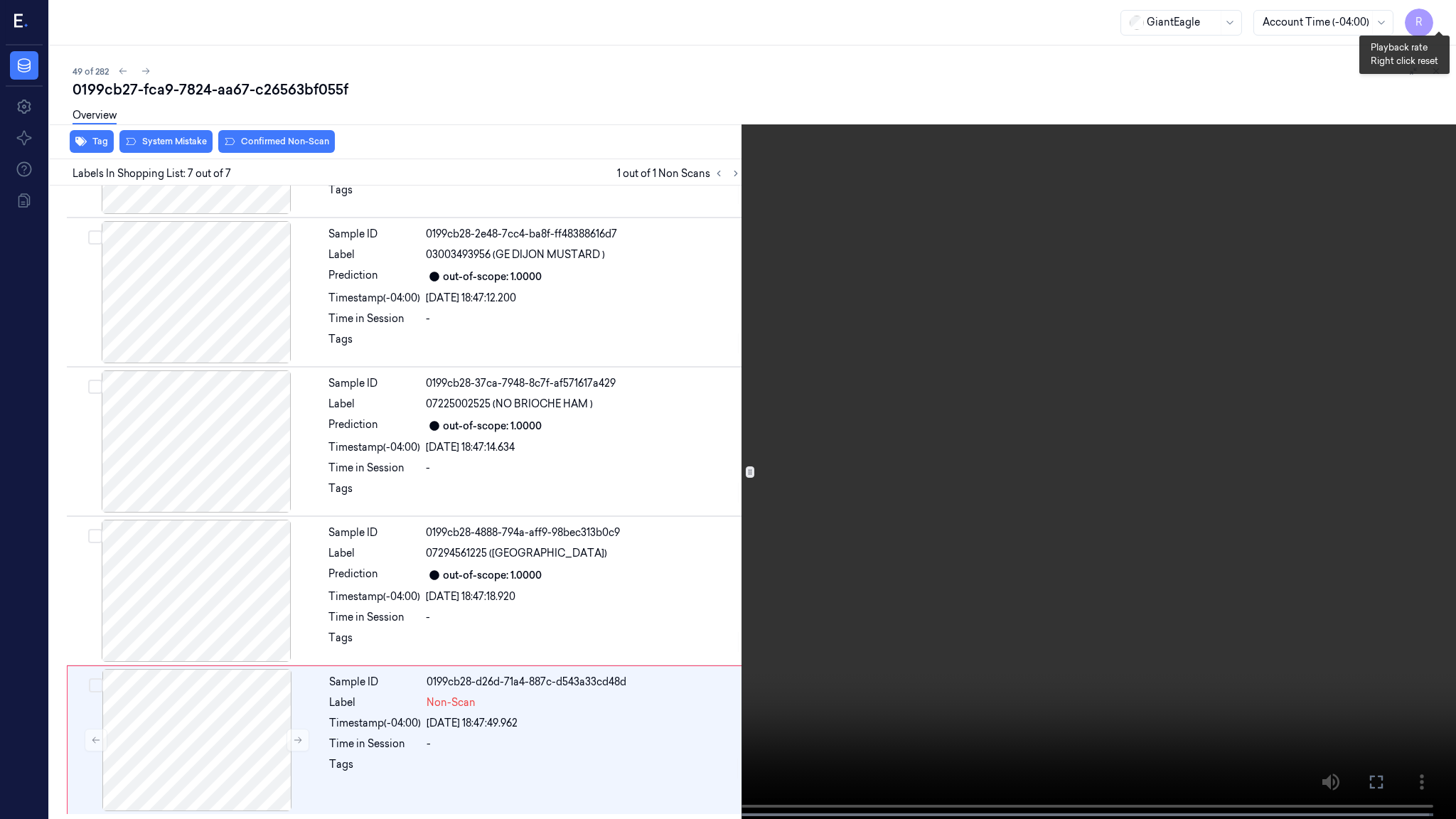
click at [1432, 13] on button "x 2" at bounding box center [1439, 17] width 22 height 22
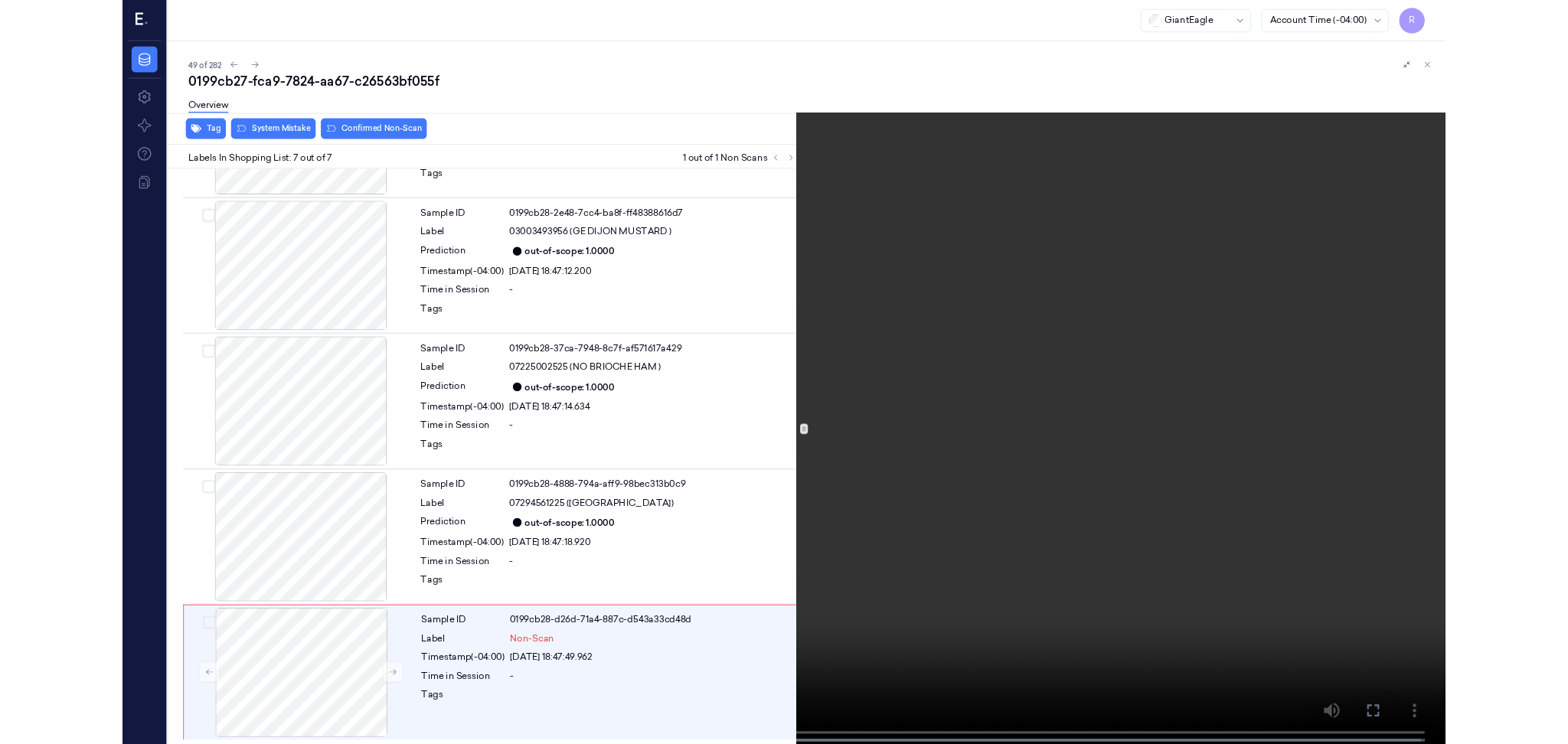
scroll to position [585, 0]
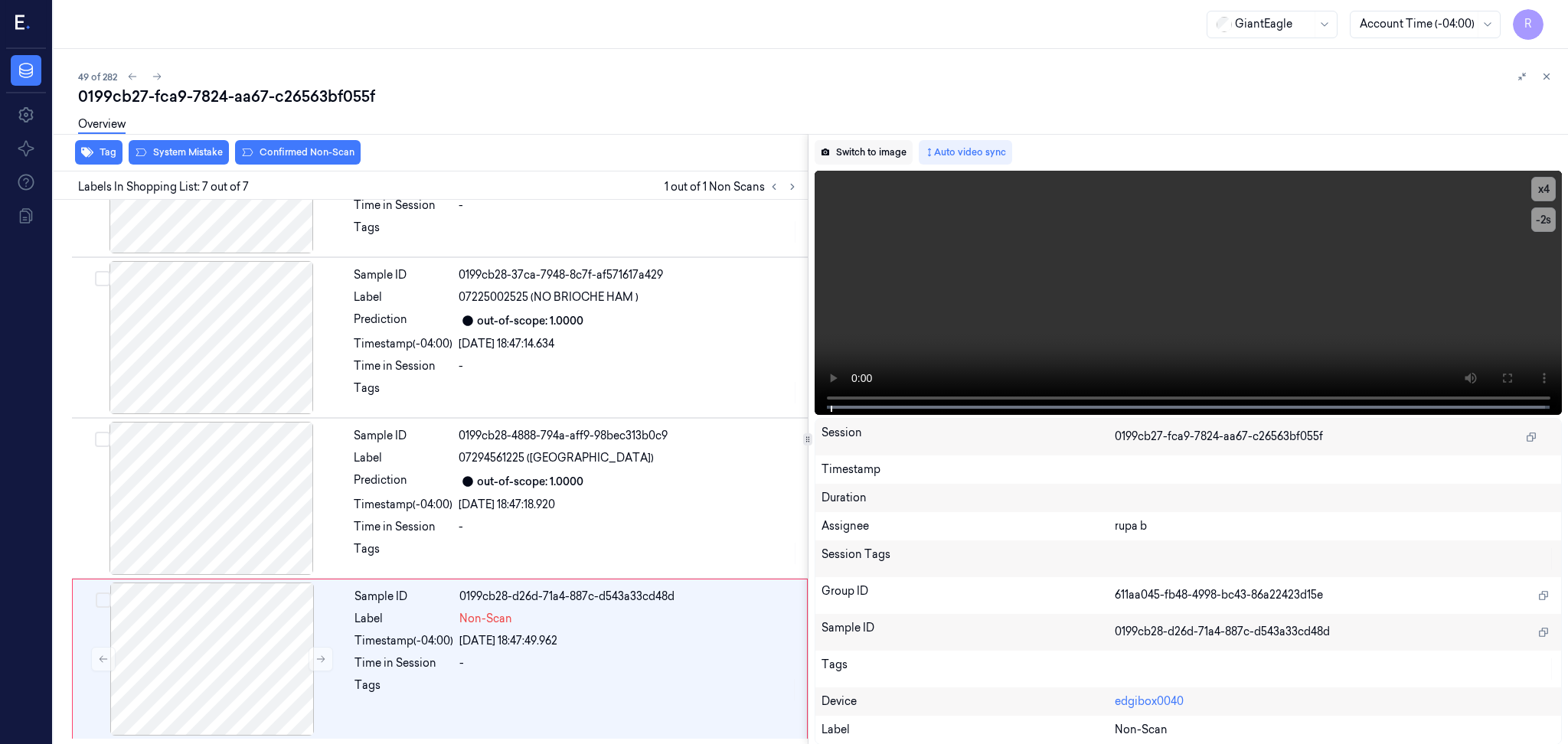
click at [878, 147] on button "Switch to image" at bounding box center [864, 152] width 98 height 24
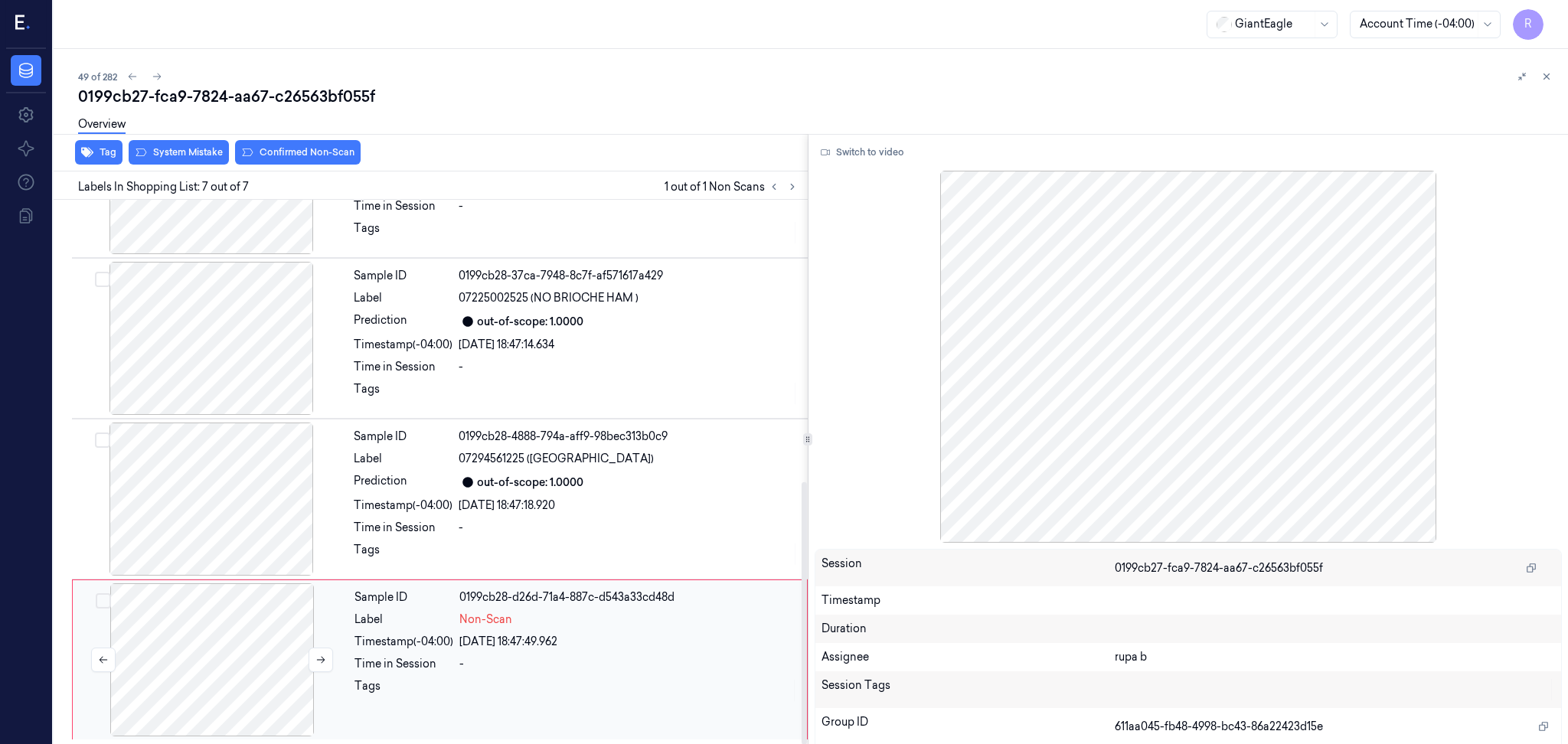
click at [270, 632] on div at bounding box center [212, 659] width 273 height 153
click at [184, 142] on div "Overview" at bounding box center [817, 127] width 1478 height 39
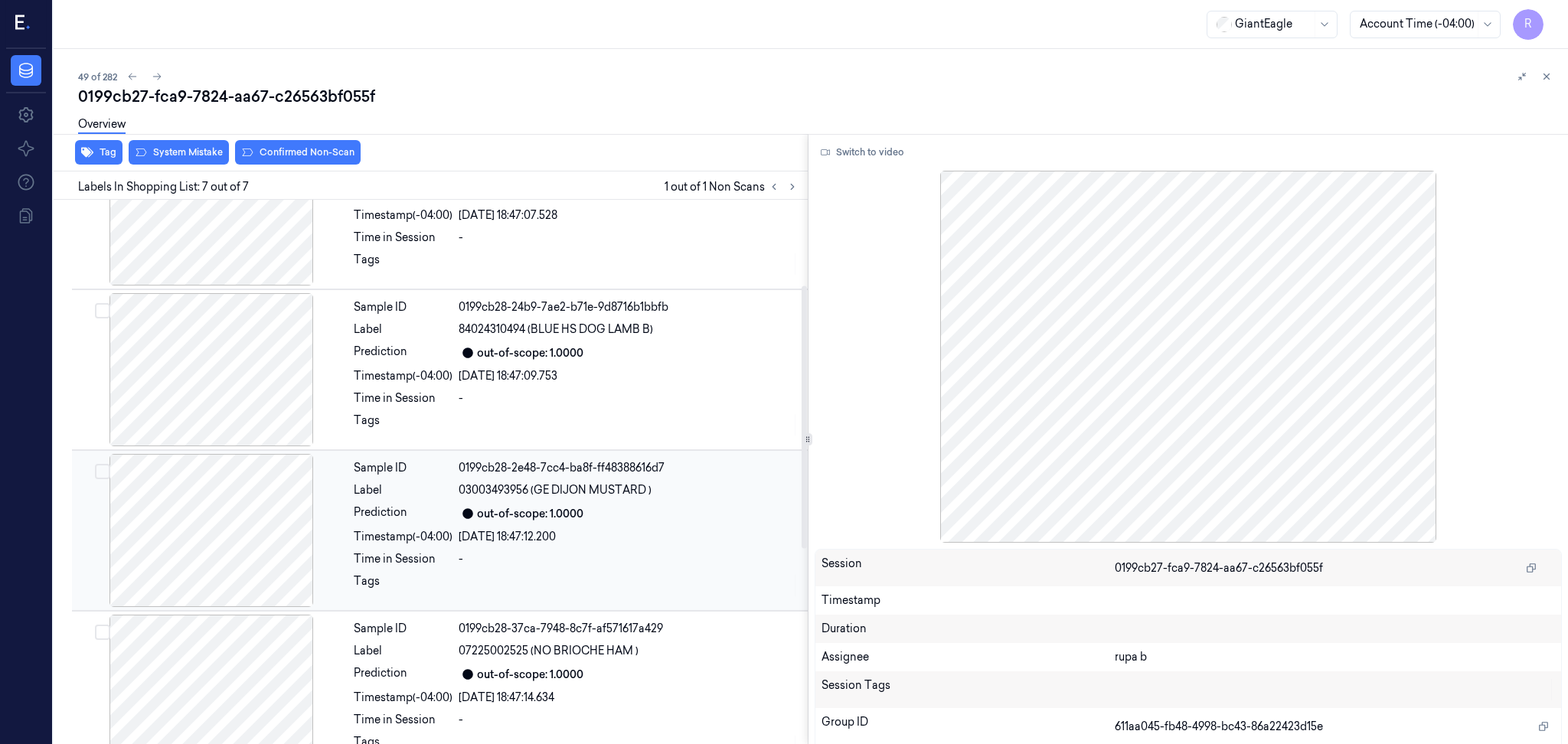
scroll to position [177, 0]
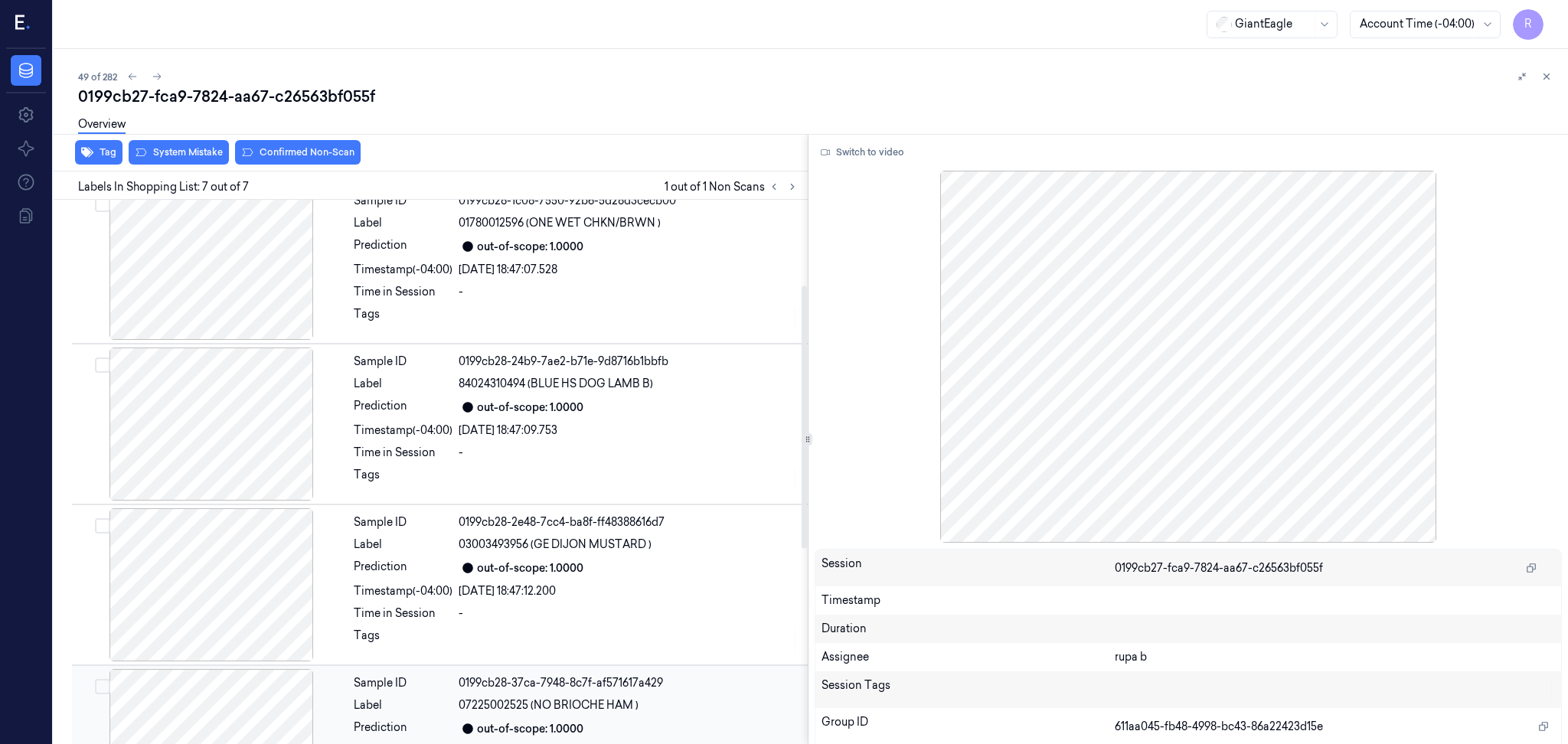
click at [213, 600] on div at bounding box center [211, 584] width 273 height 153
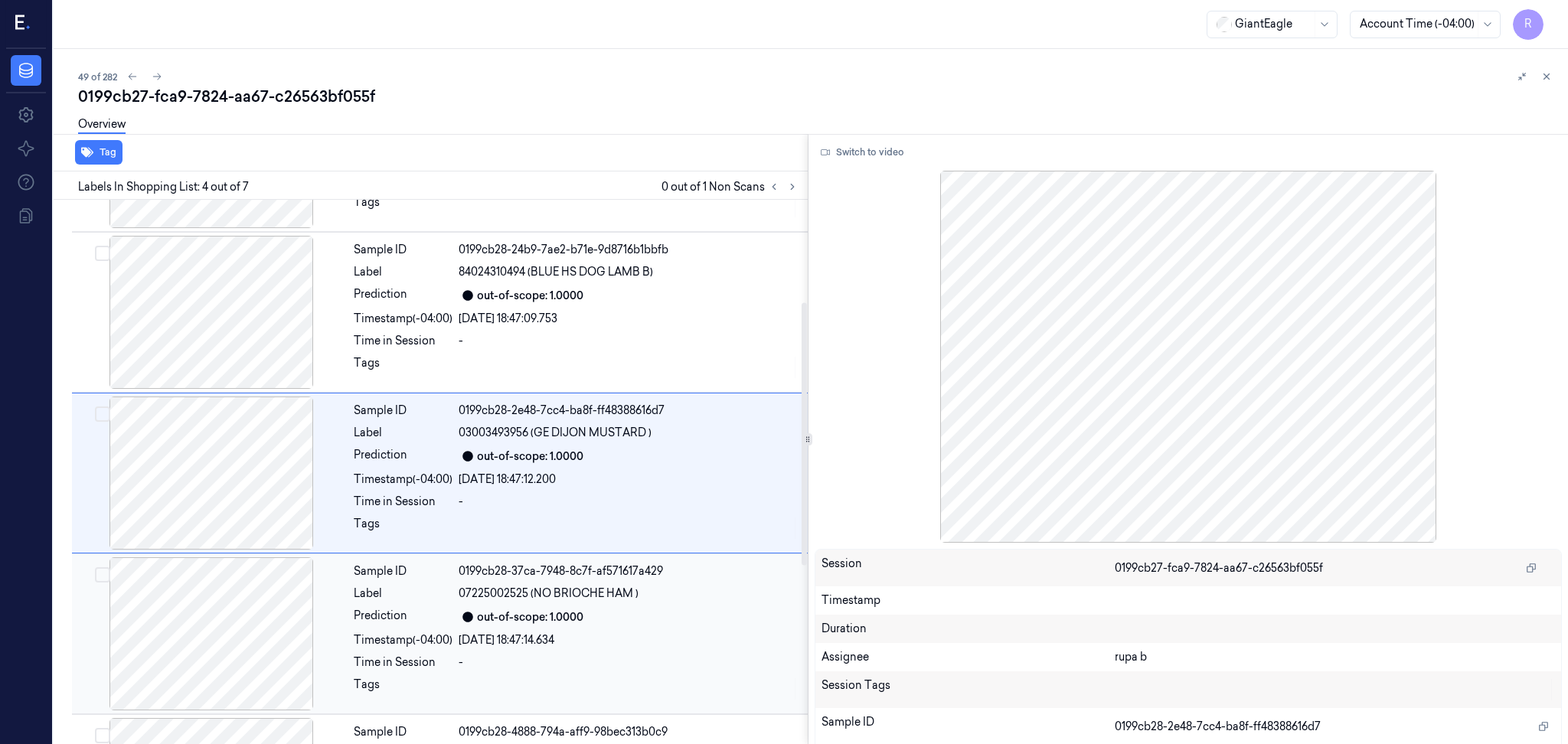
scroll to position [0, 0]
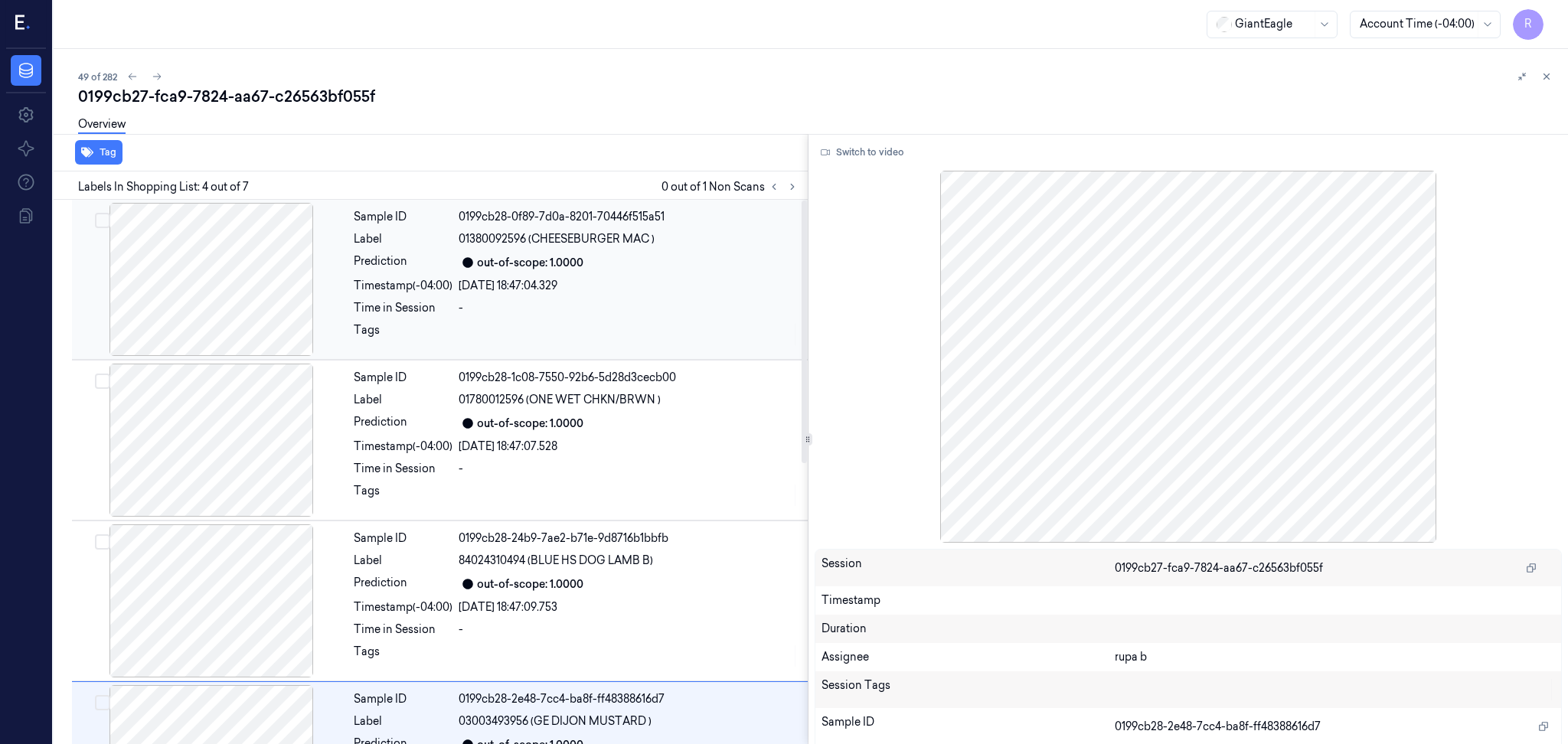
click at [224, 313] on div at bounding box center [211, 279] width 273 height 153
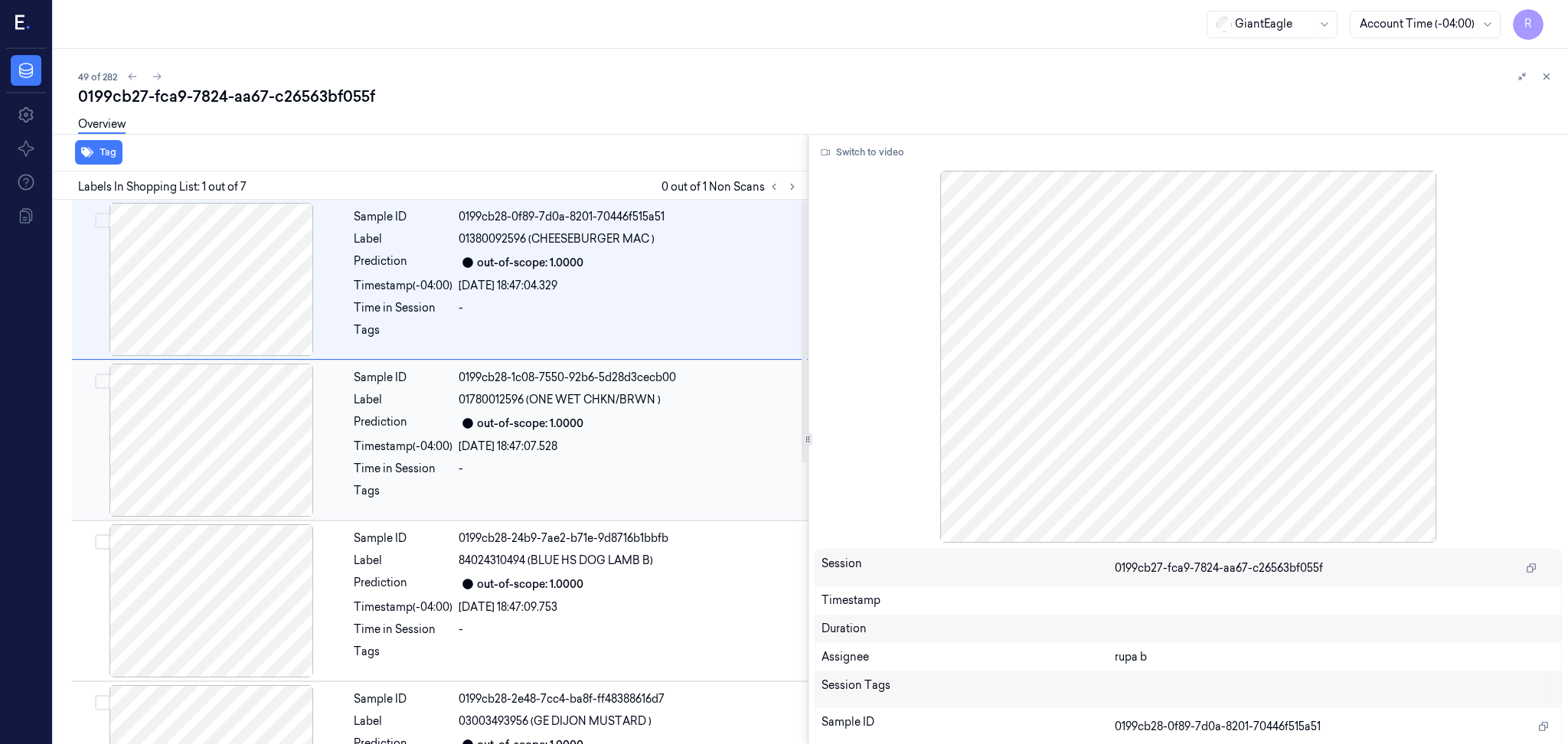
click at [238, 417] on div at bounding box center [211, 439] width 273 height 153
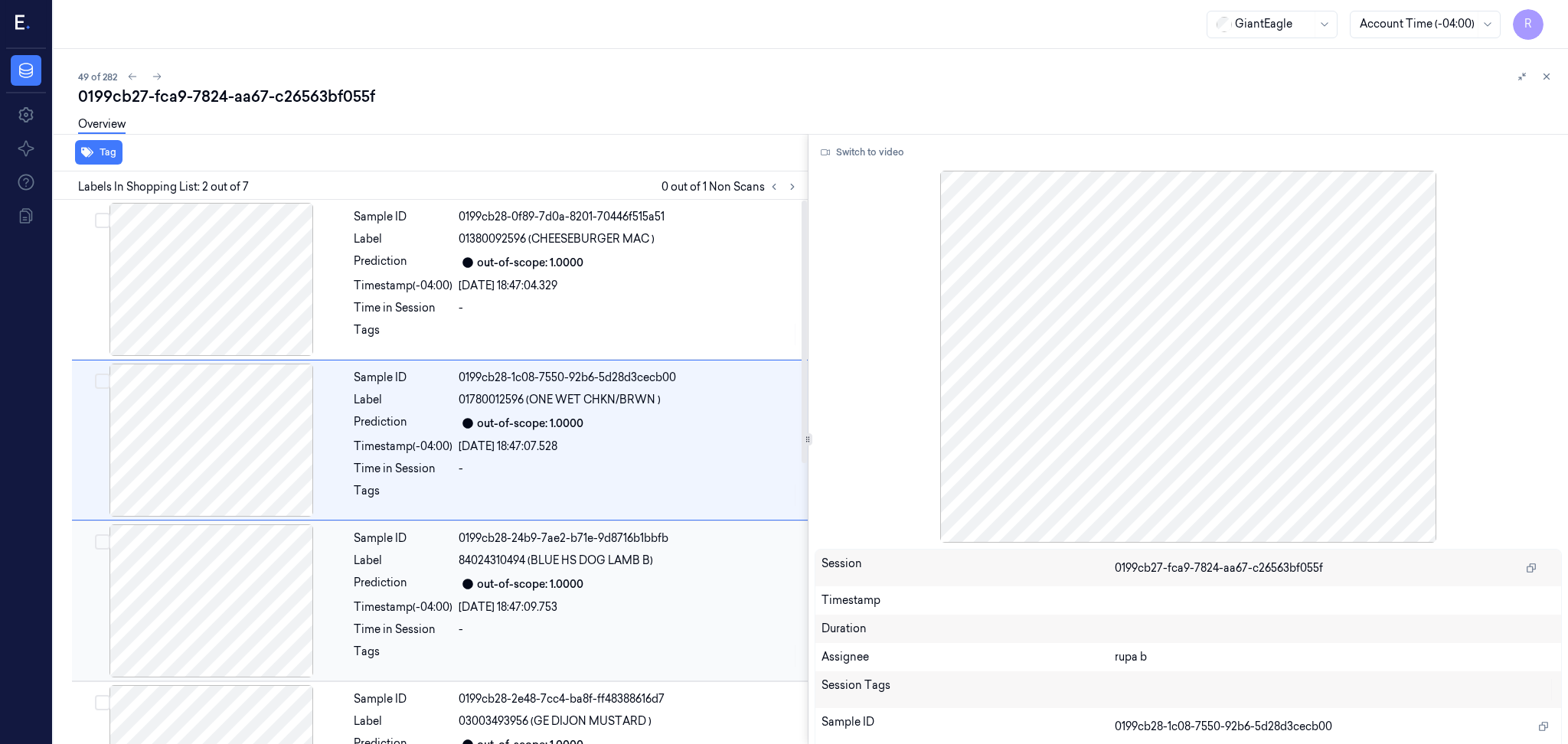
click at [275, 570] on div at bounding box center [211, 600] width 273 height 153
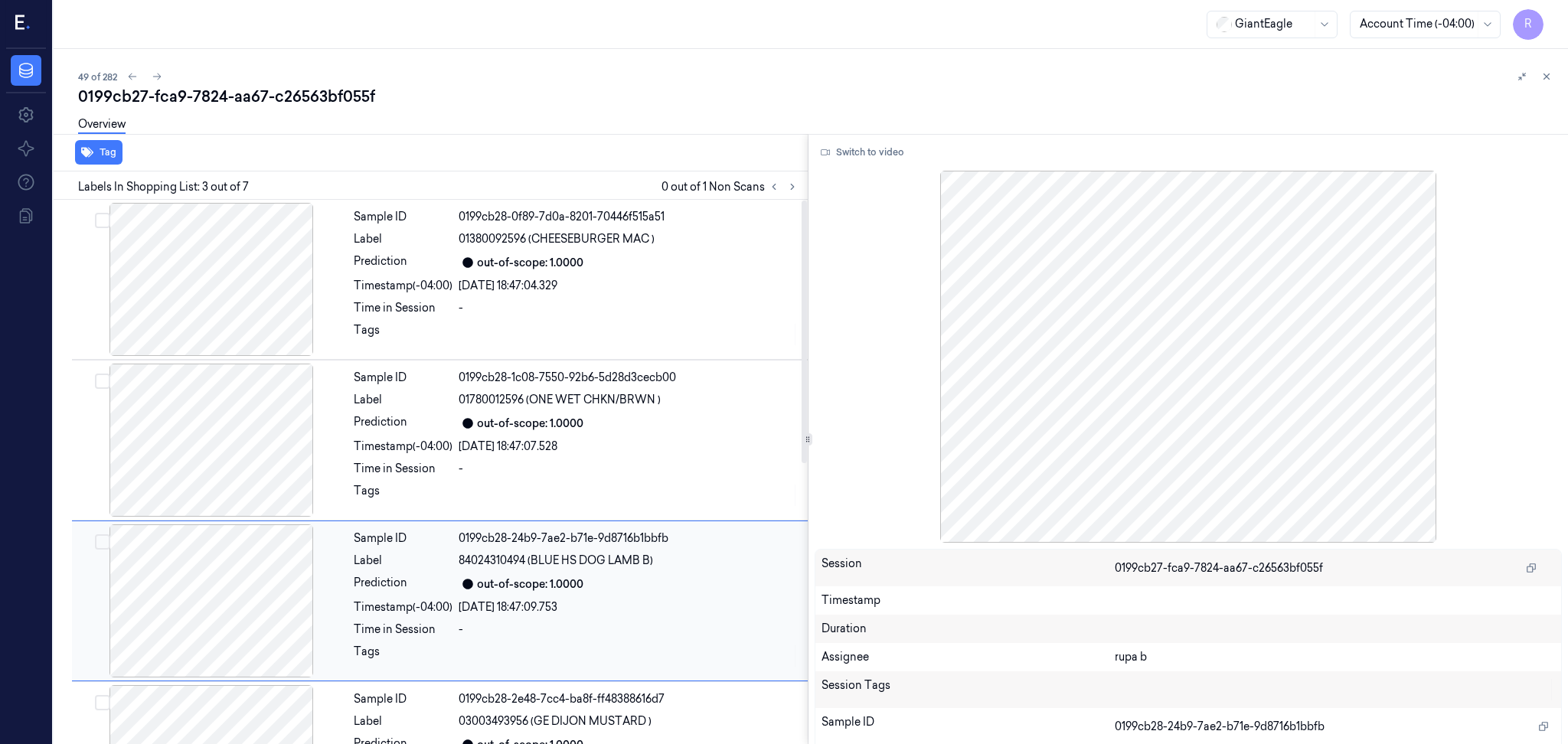
scroll to position [128, 0]
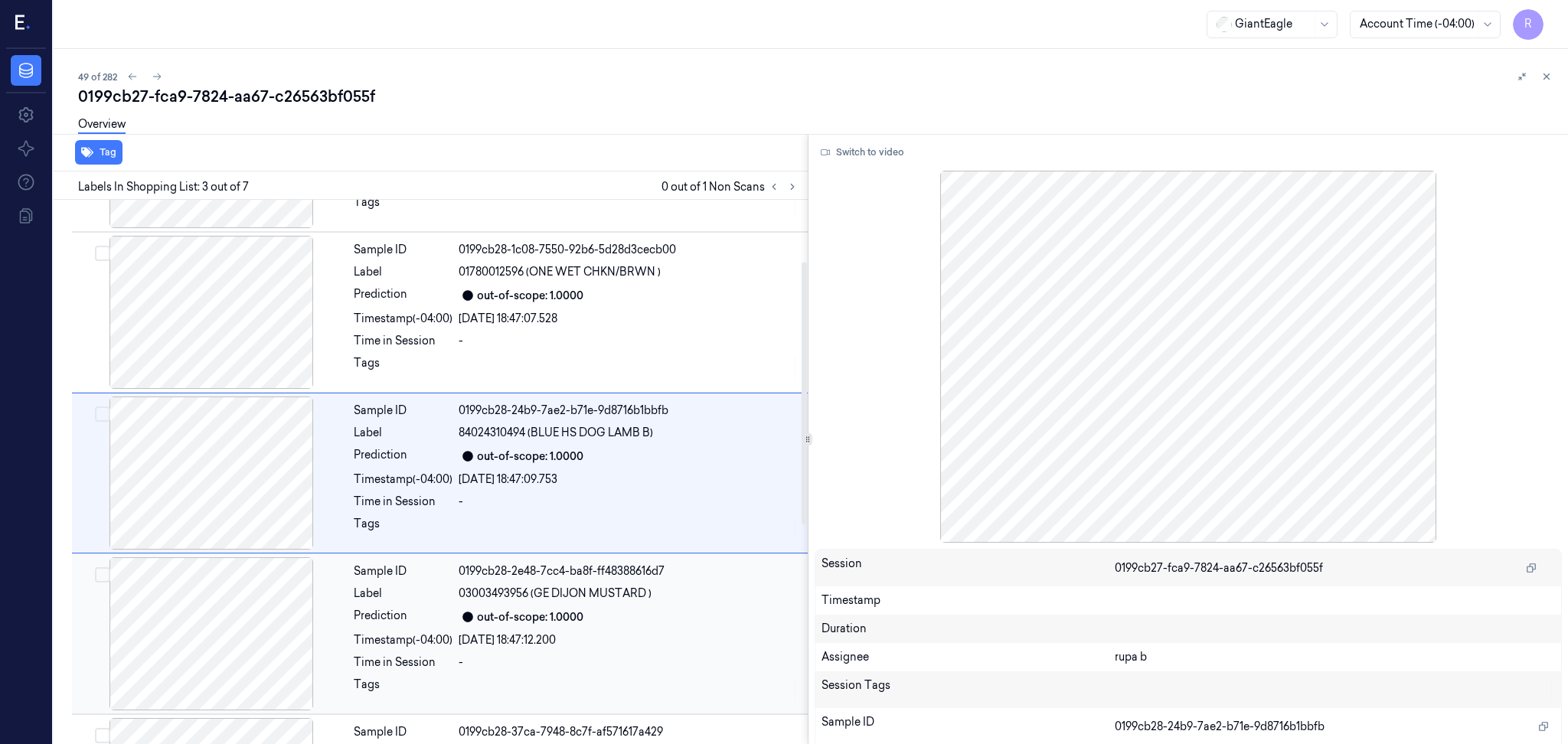
click at [281, 607] on div at bounding box center [211, 633] width 273 height 153
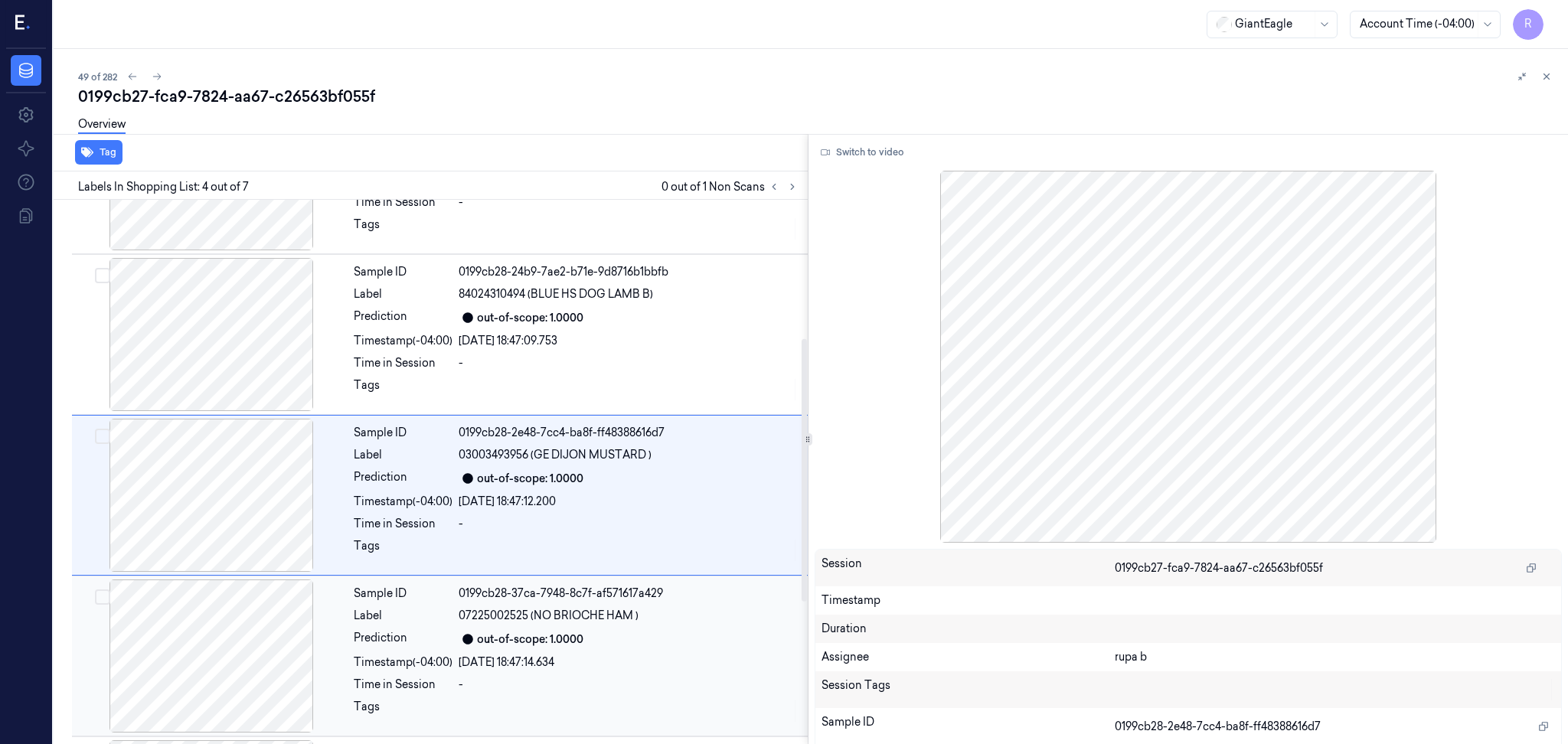
scroll to position [288, 0]
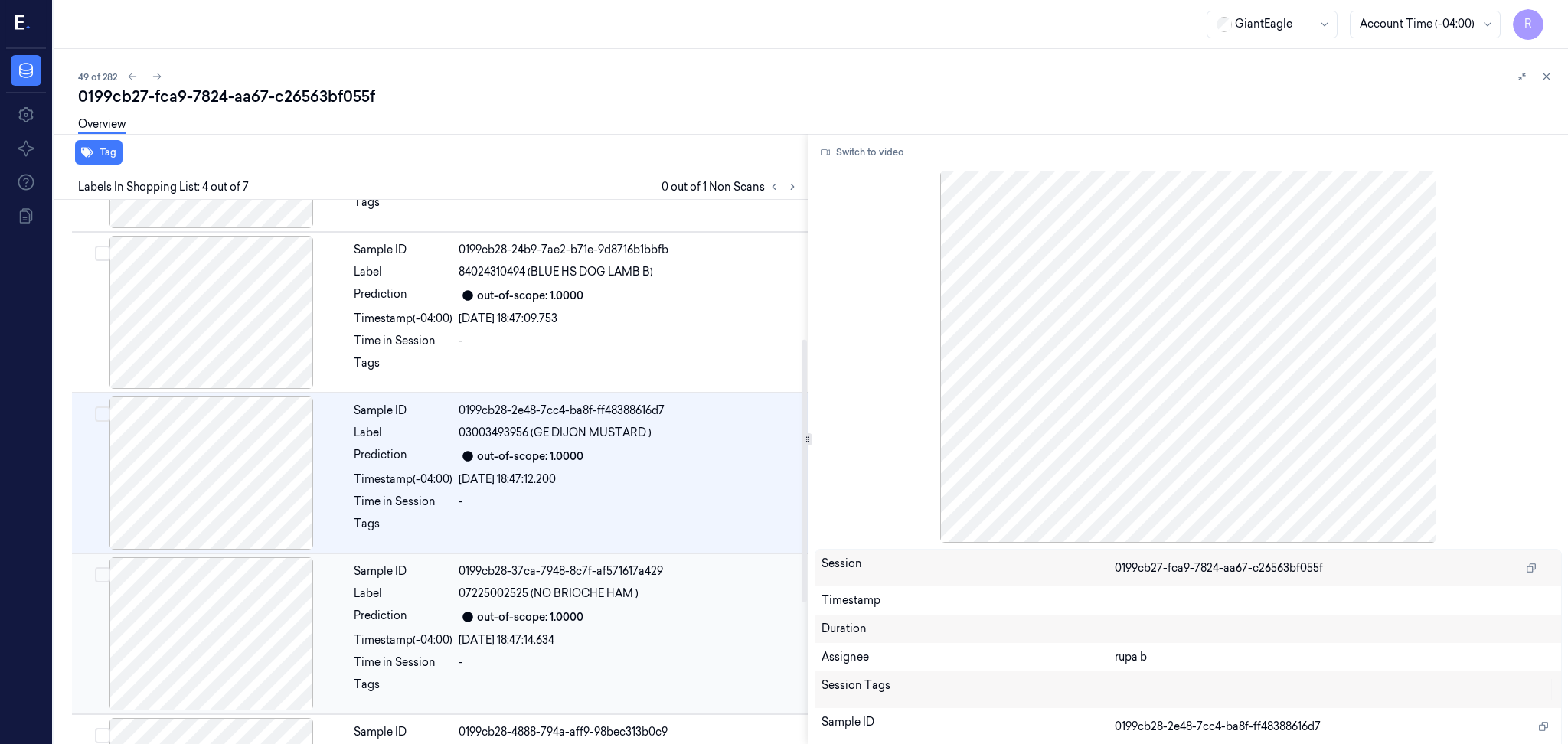
click at [263, 650] on div at bounding box center [211, 633] width 273 height 153
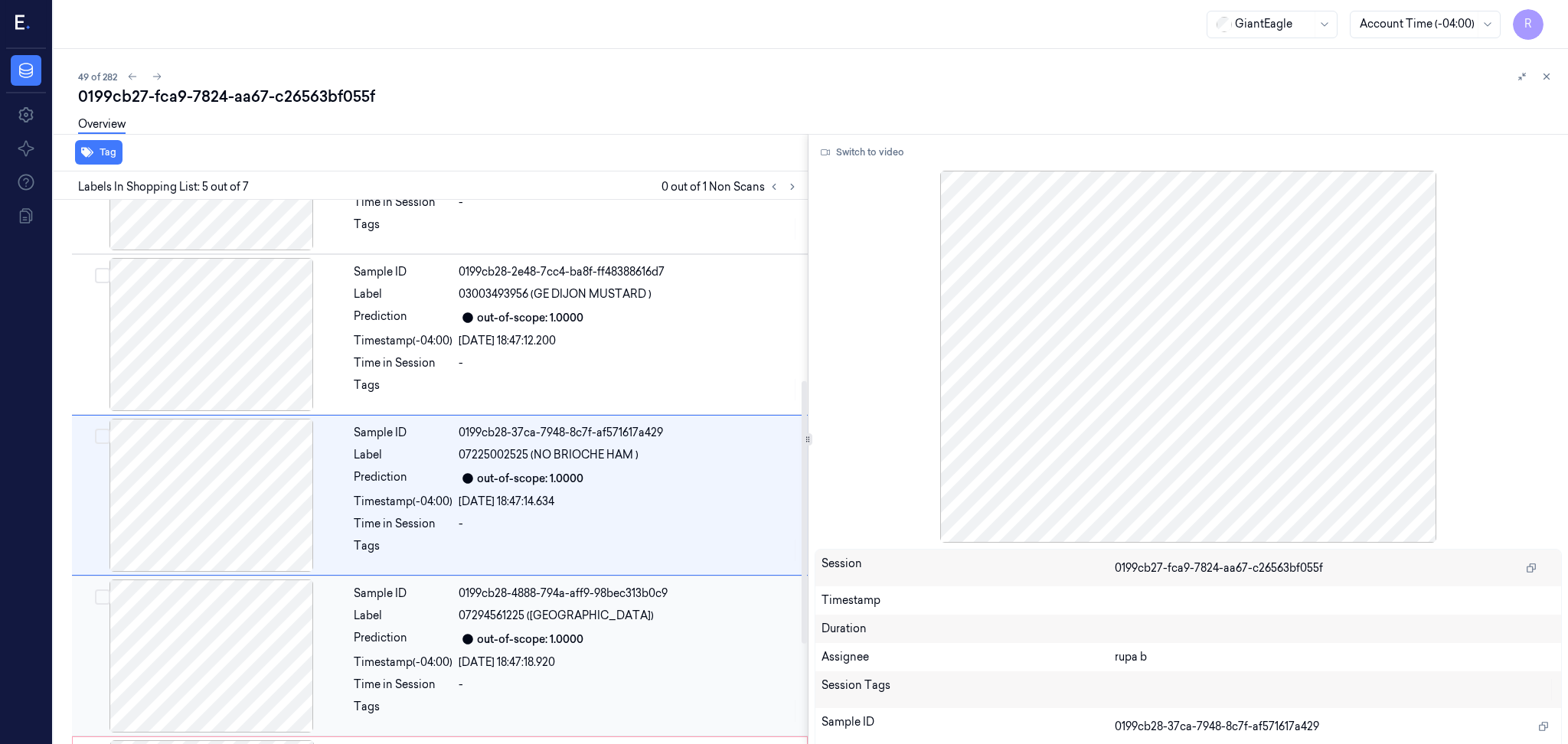
scroll to position [449, 0]
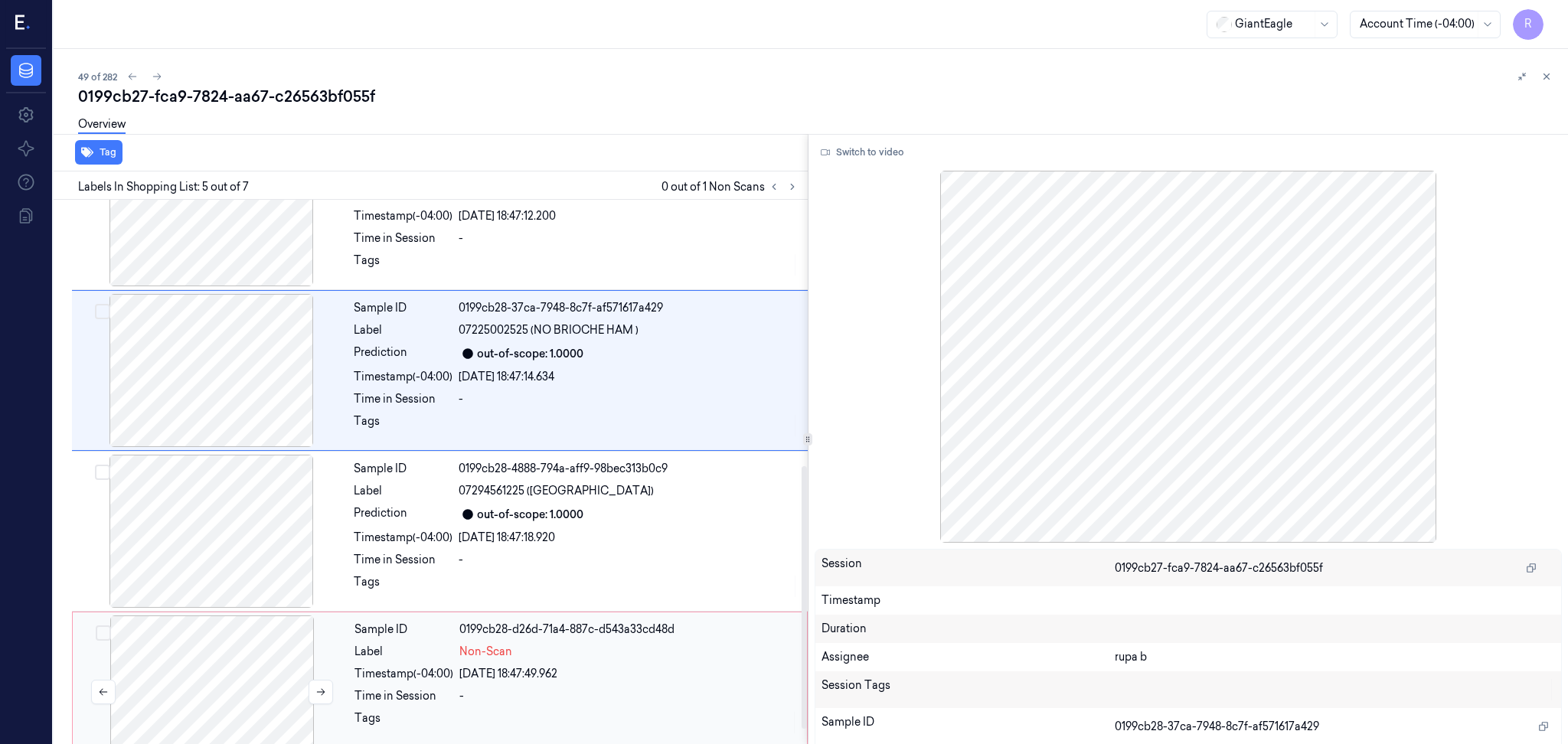
click at [260, 660] on div at bounding box center [212, 691] width 273 height 153
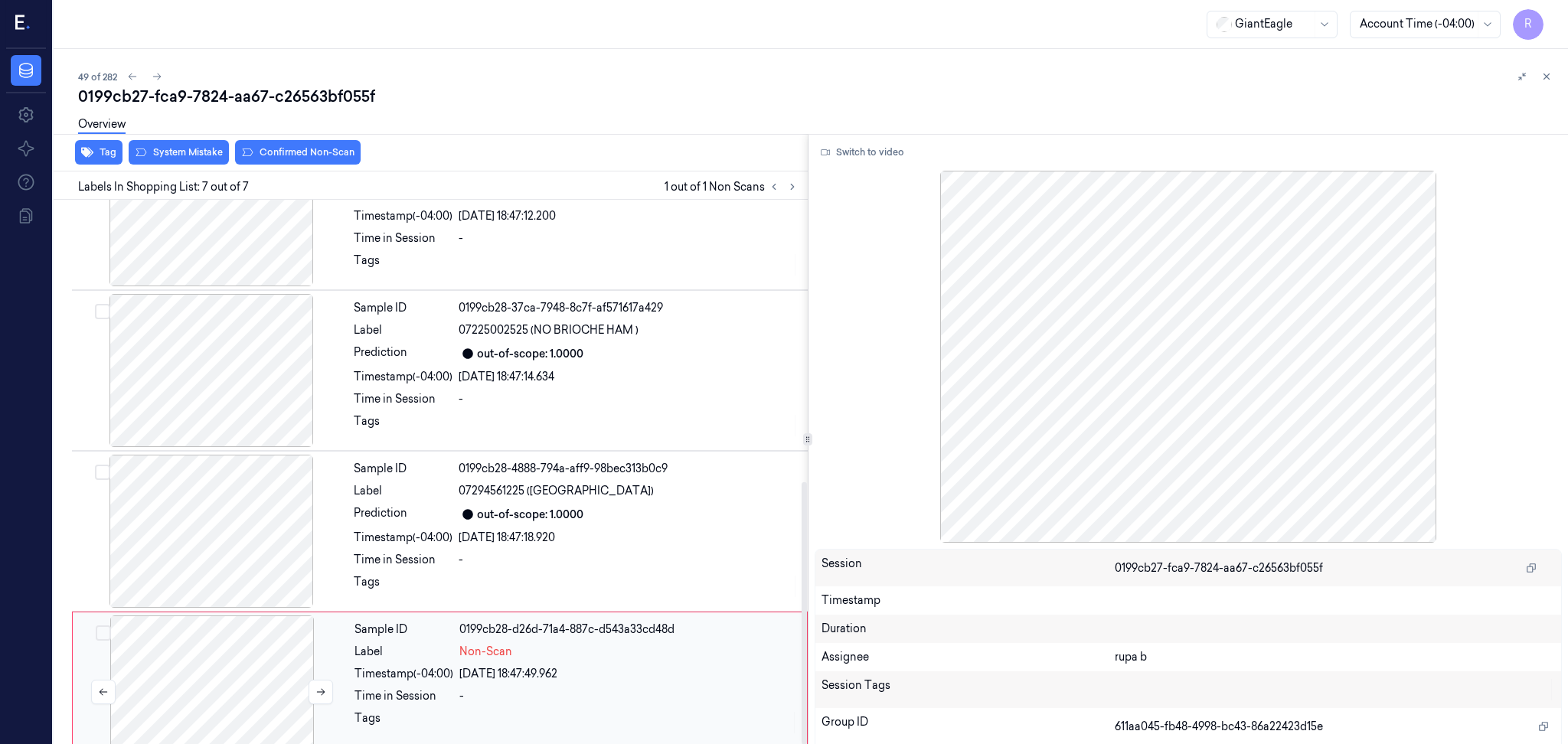
scroll to position [585, 0]
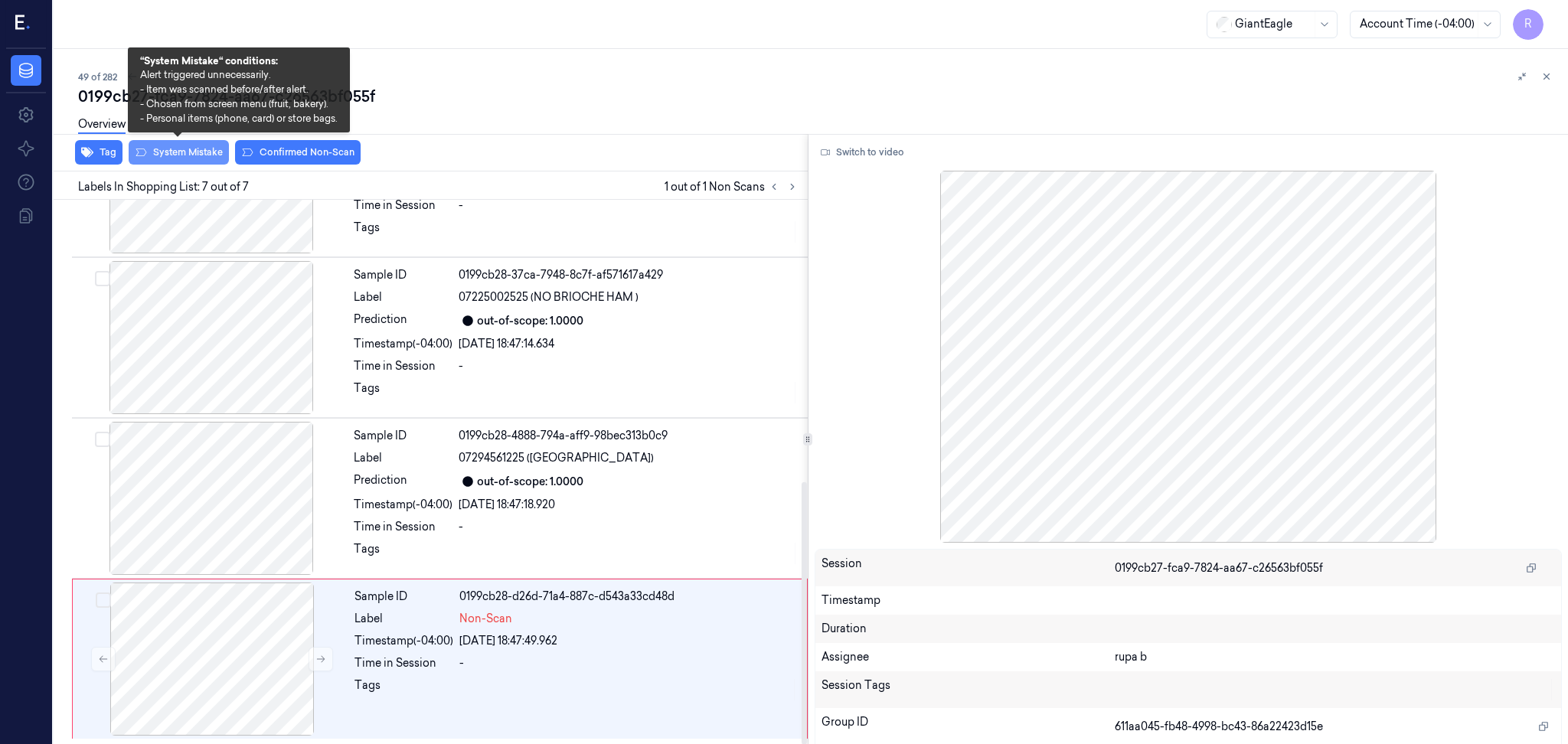
click at [189, 153] on button "System Mistake" at bounding box center [179, 152] width 100 height 24
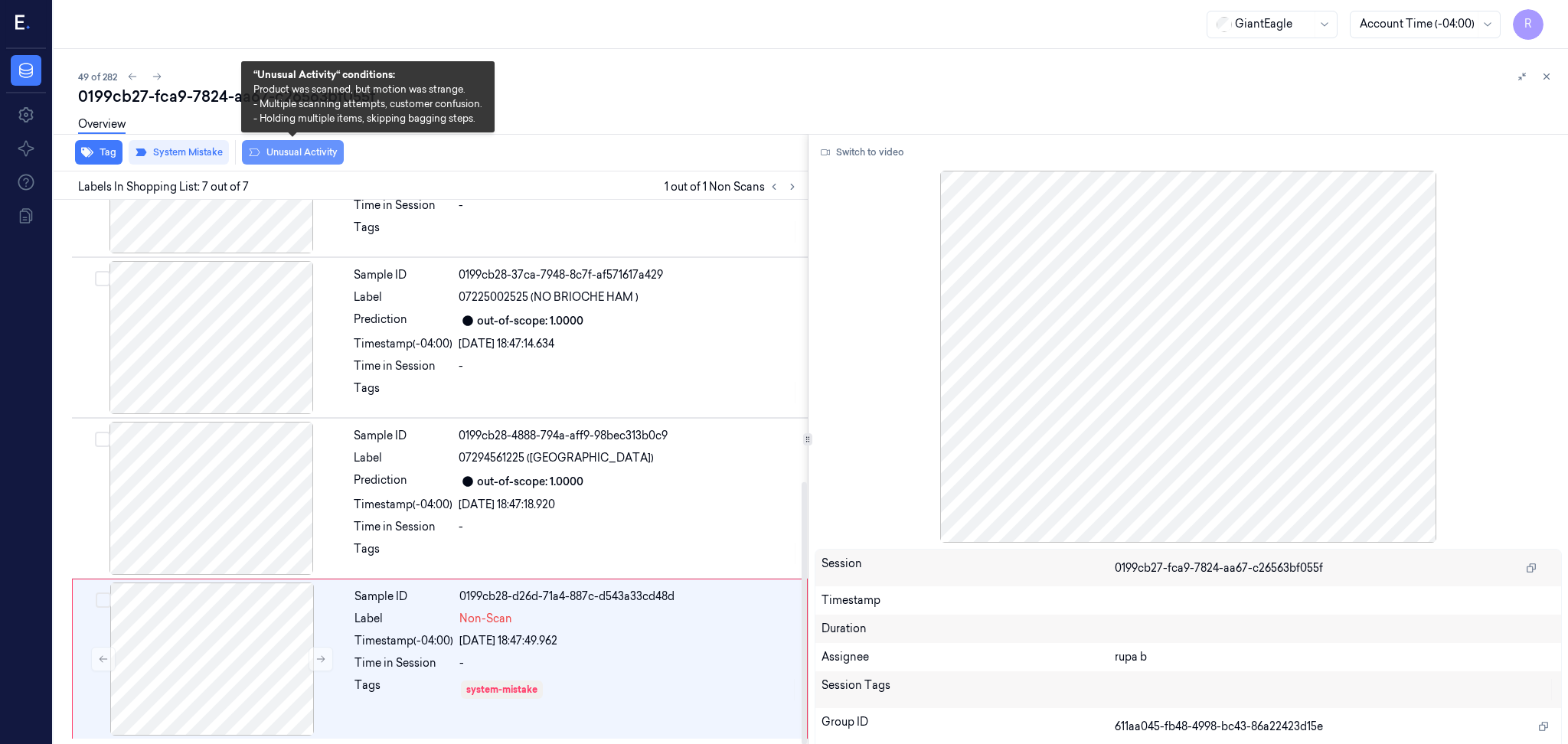
click at [312, 158] on button "Unusual Activity" at bounding box center [293, 152] width 102 height 24
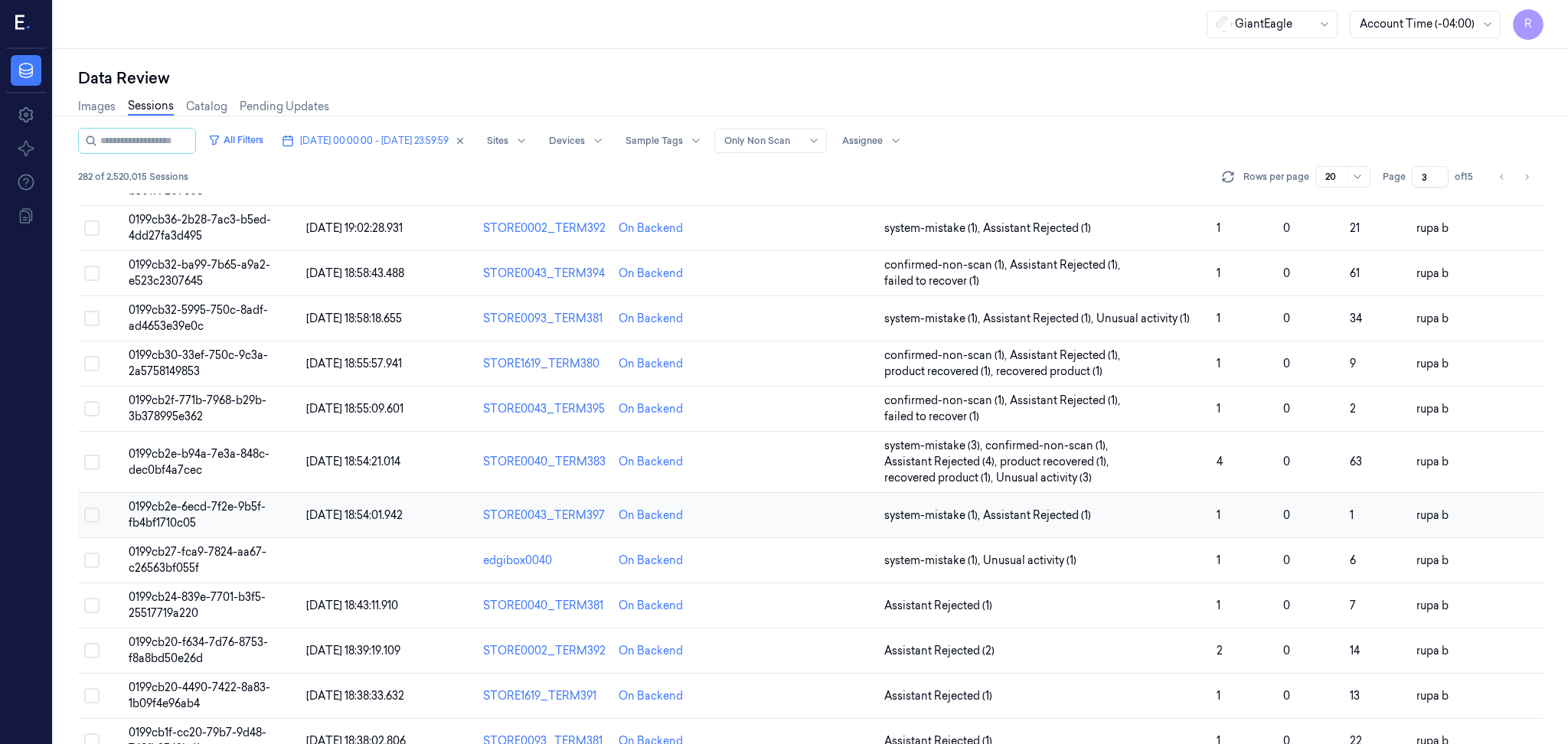
scroll to position [204, 0]
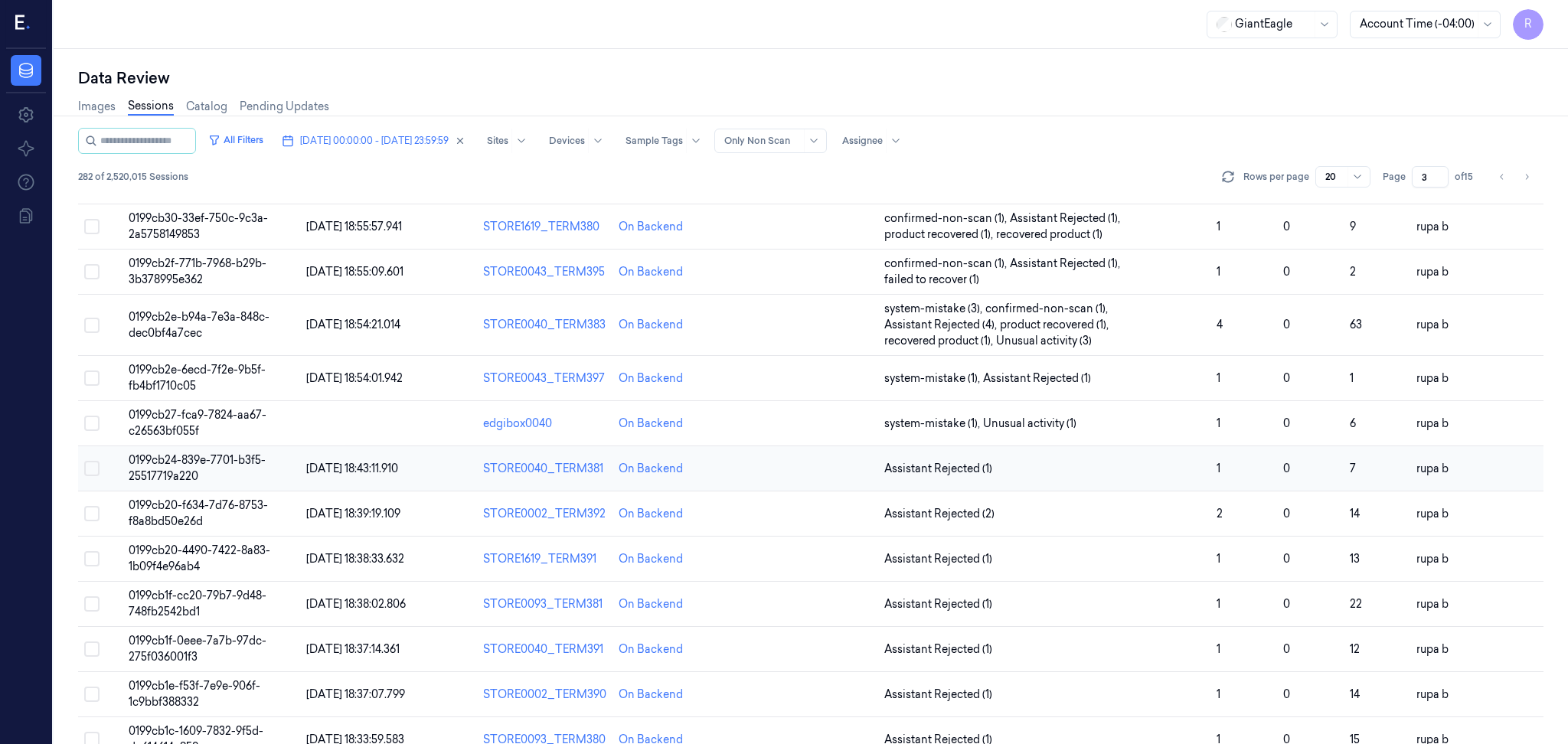
click at [212, 470] on td "0199cb24-839e-7701-b3f5-25517719a220" at bounding box center [211, 469] width 178 height 46
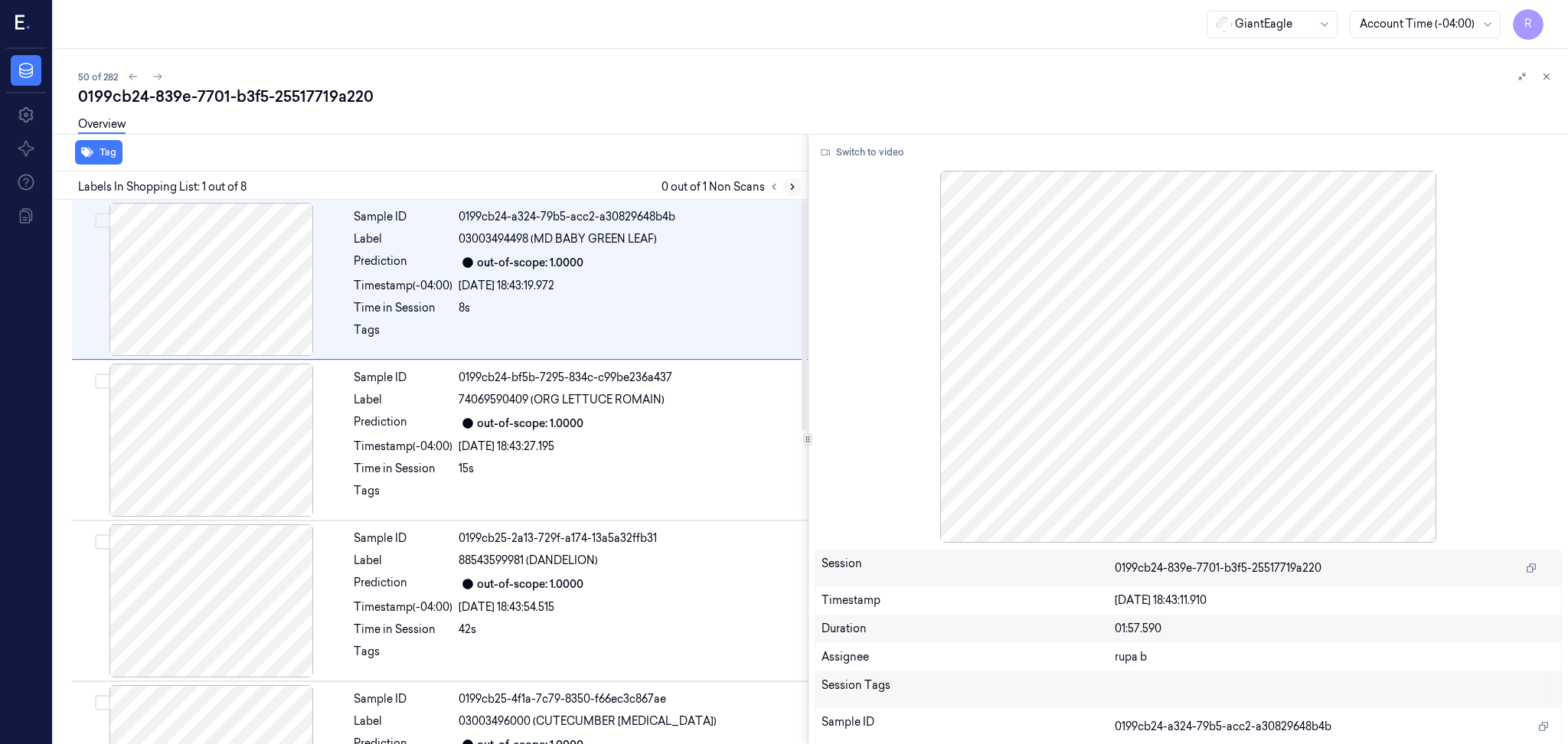
click at [790, 193] on button at bounding box center [792, 187] width 19 height 19
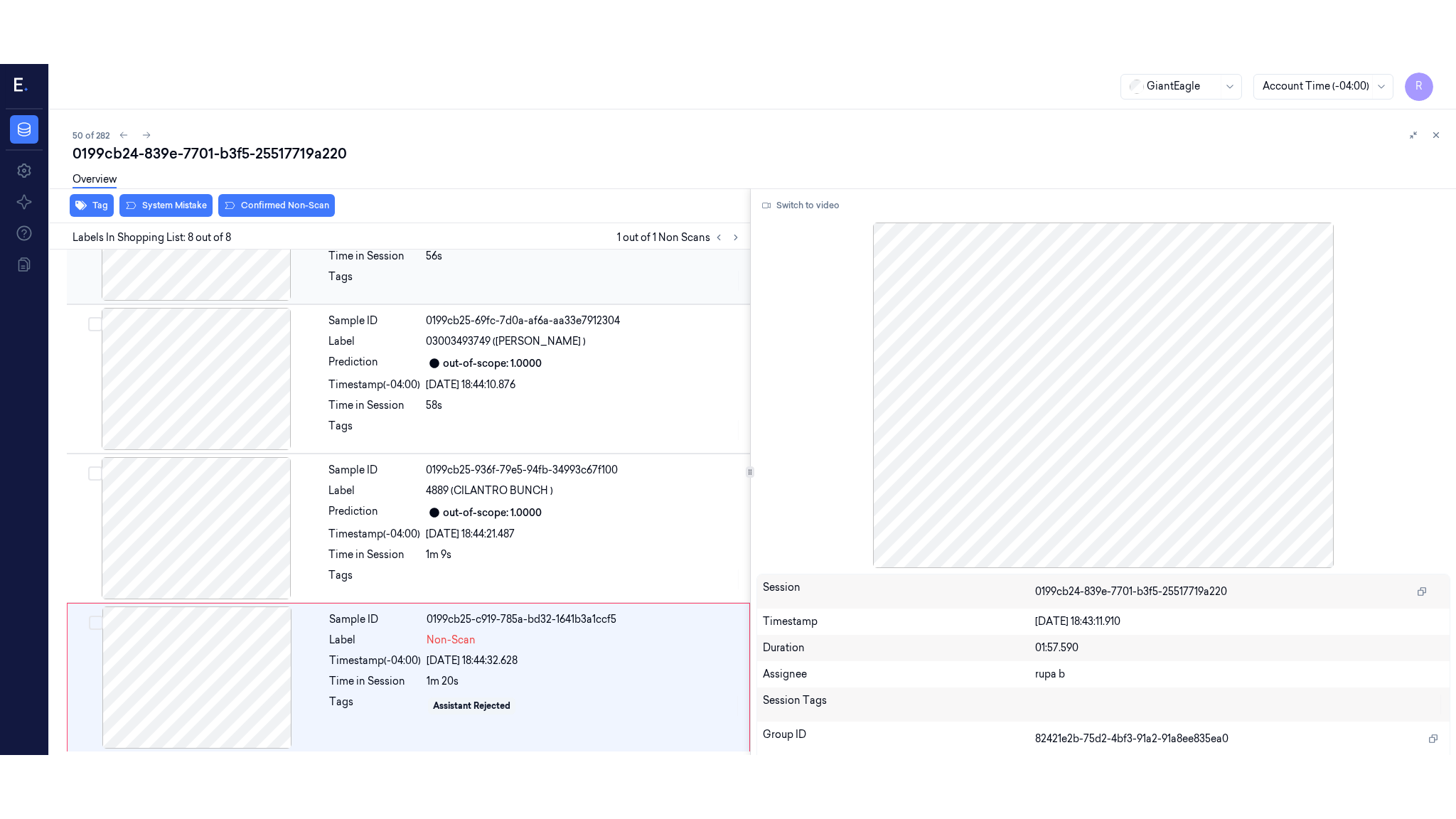
scroll to position [693, 0]
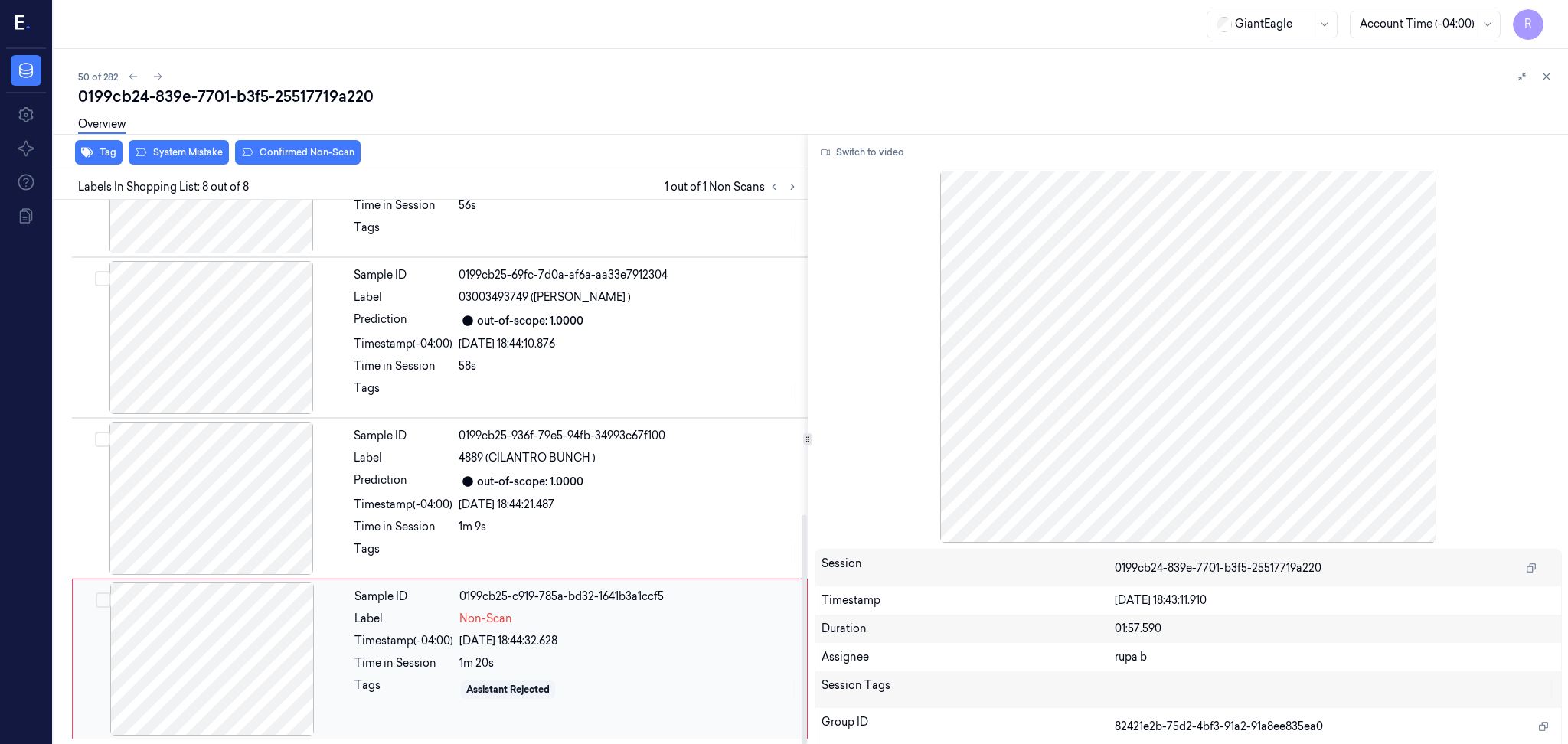
click at [250, 630] on div at bounding box center [212, 658] width 273 height 153
click at [865, 149] on button "Switch to video" at bounding box center [862, 152] width 96 height 24
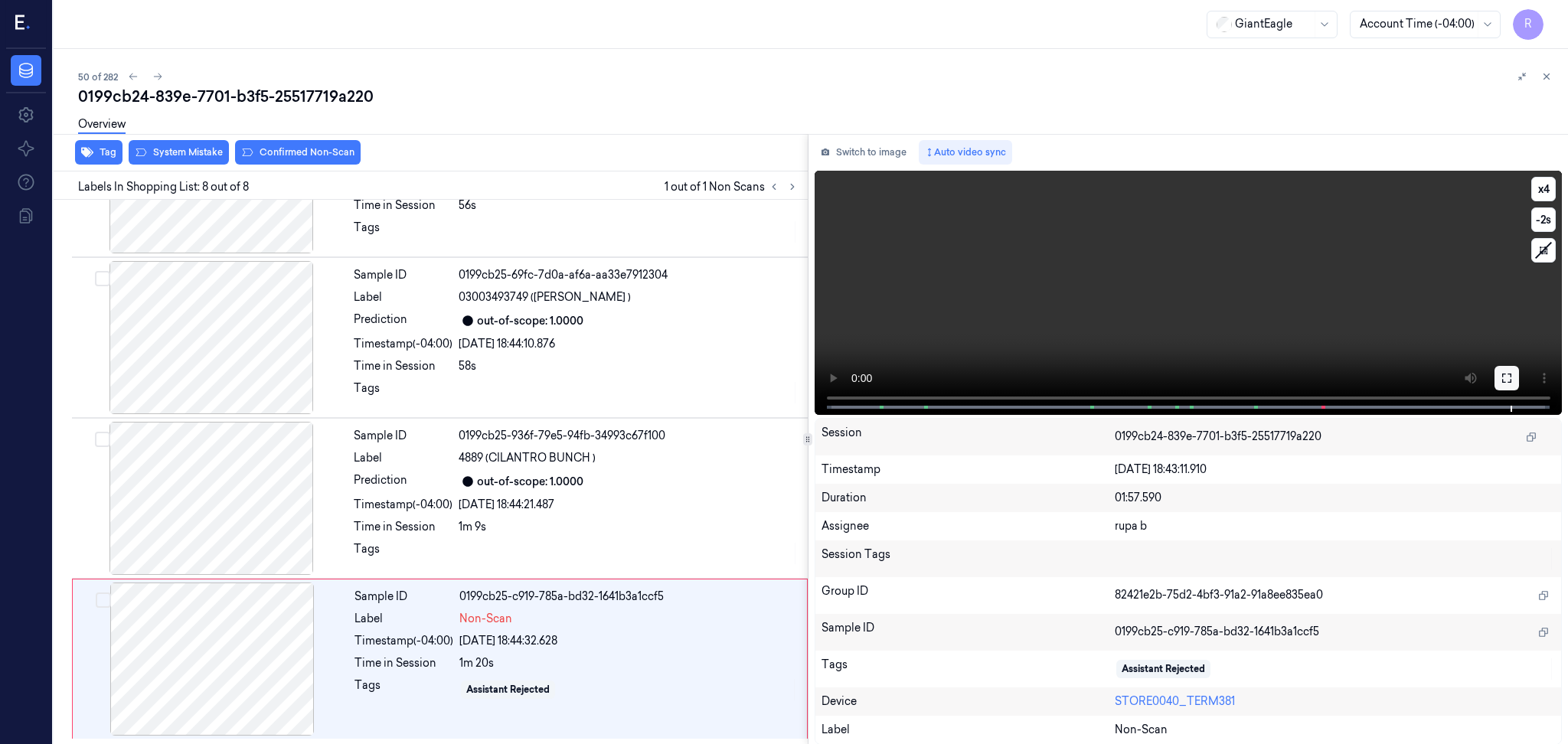
click at [1497, 372] on button at bounding box center [1506, 378] width 24 height 24
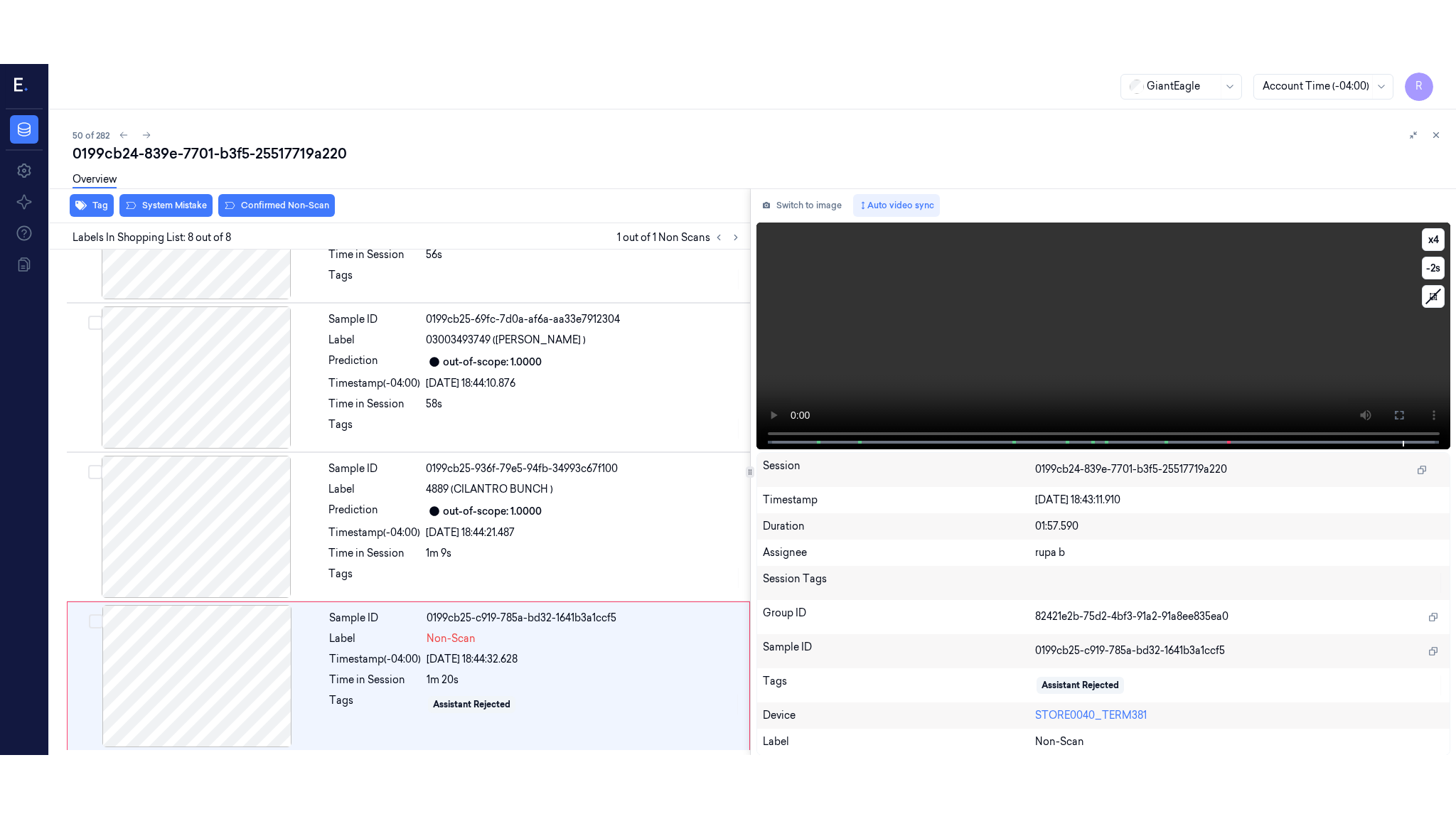
scroll to position [565, 0]
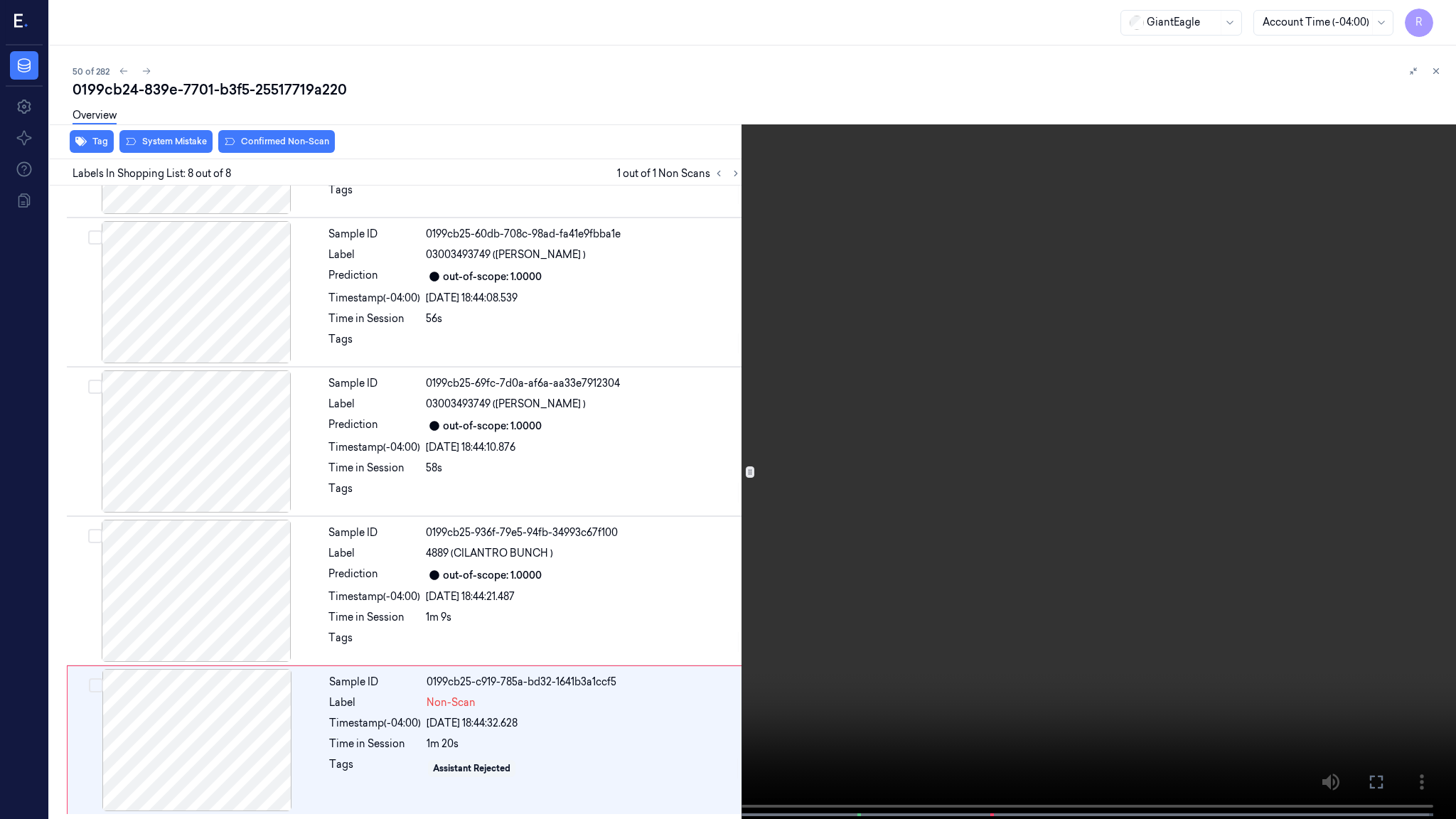
click at [171, 659] on video at bounding box center [728, 411] width 1456 height 822
click at [1434, 18] on button "x 4" at bounding box center [1439, 17] width 22 height 22
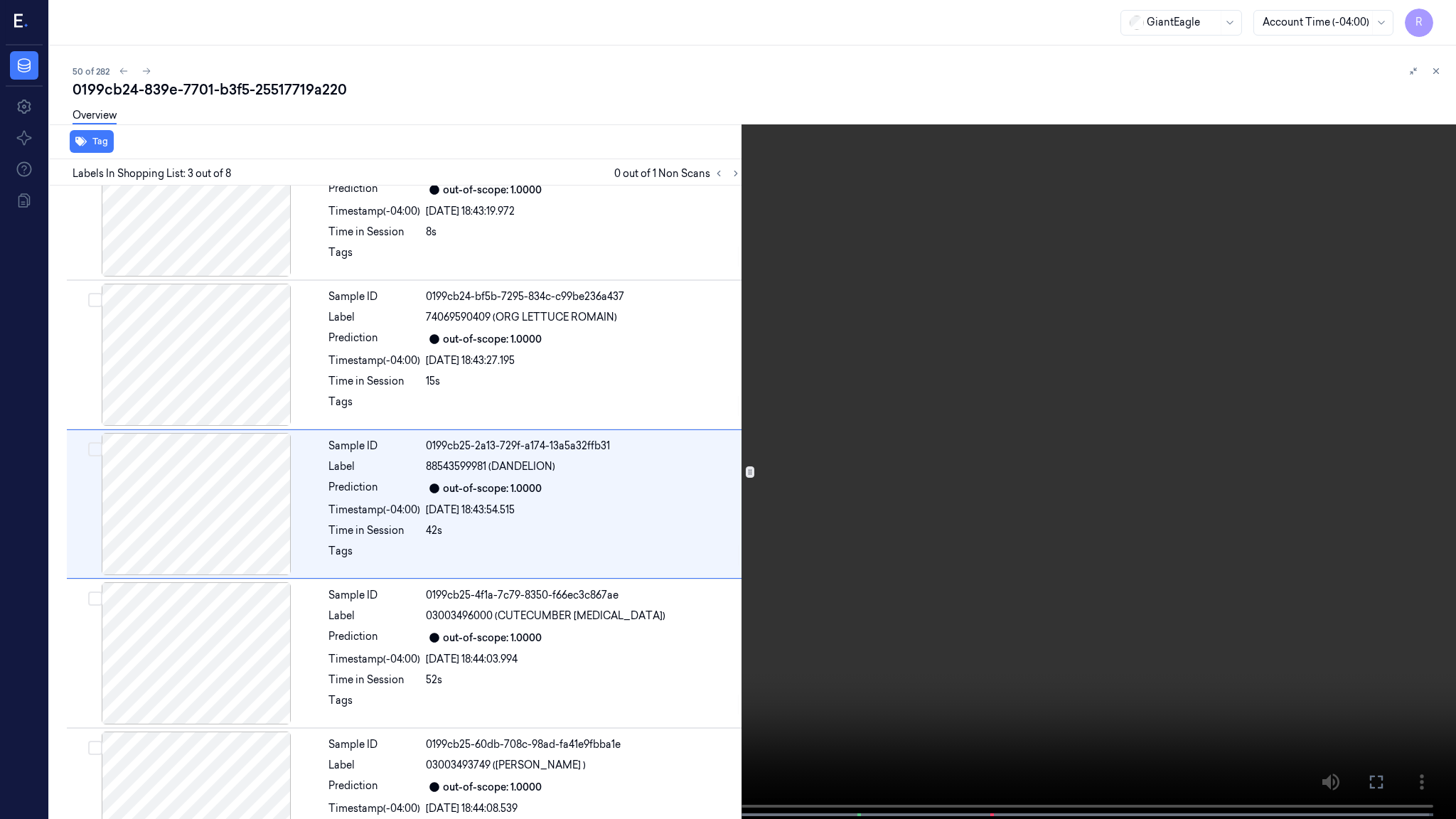
scroll to position [55, 0]
click at [407, 587] on video at bounding box center [728, 411] width 1456 height 822
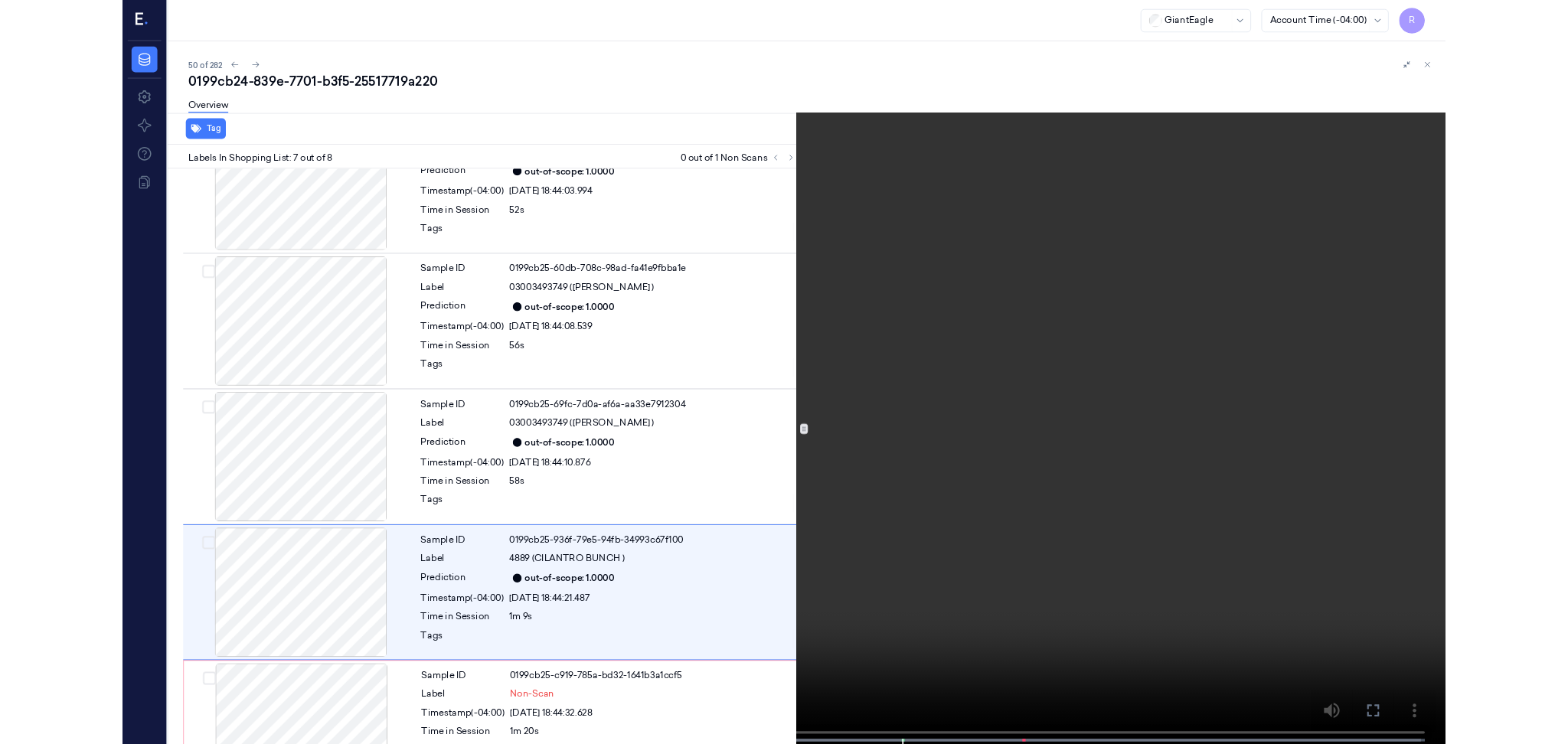
scroll to position [607, 0]
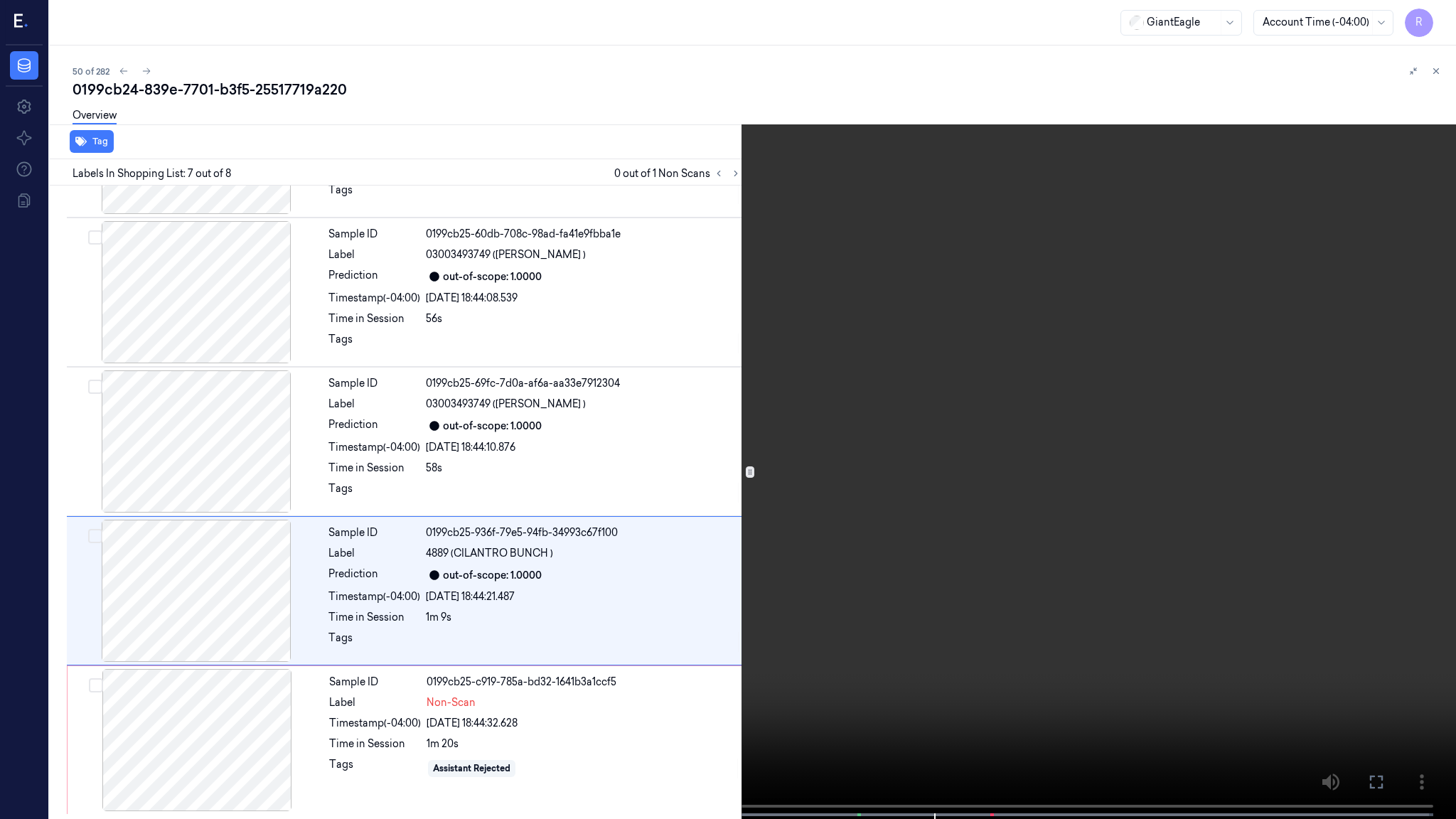
click at [720, 507] on video at bounding box center [728, 411] width 1456 height 822
click at [691, 542] on video at bounding box center [728, 411] width 1456 height 822
click at [717, 365] on video at bounding box center [728, 411] width 1456 height 822
click at [715, 333] on video at bounding box center [728, 411] width 1456 height 822
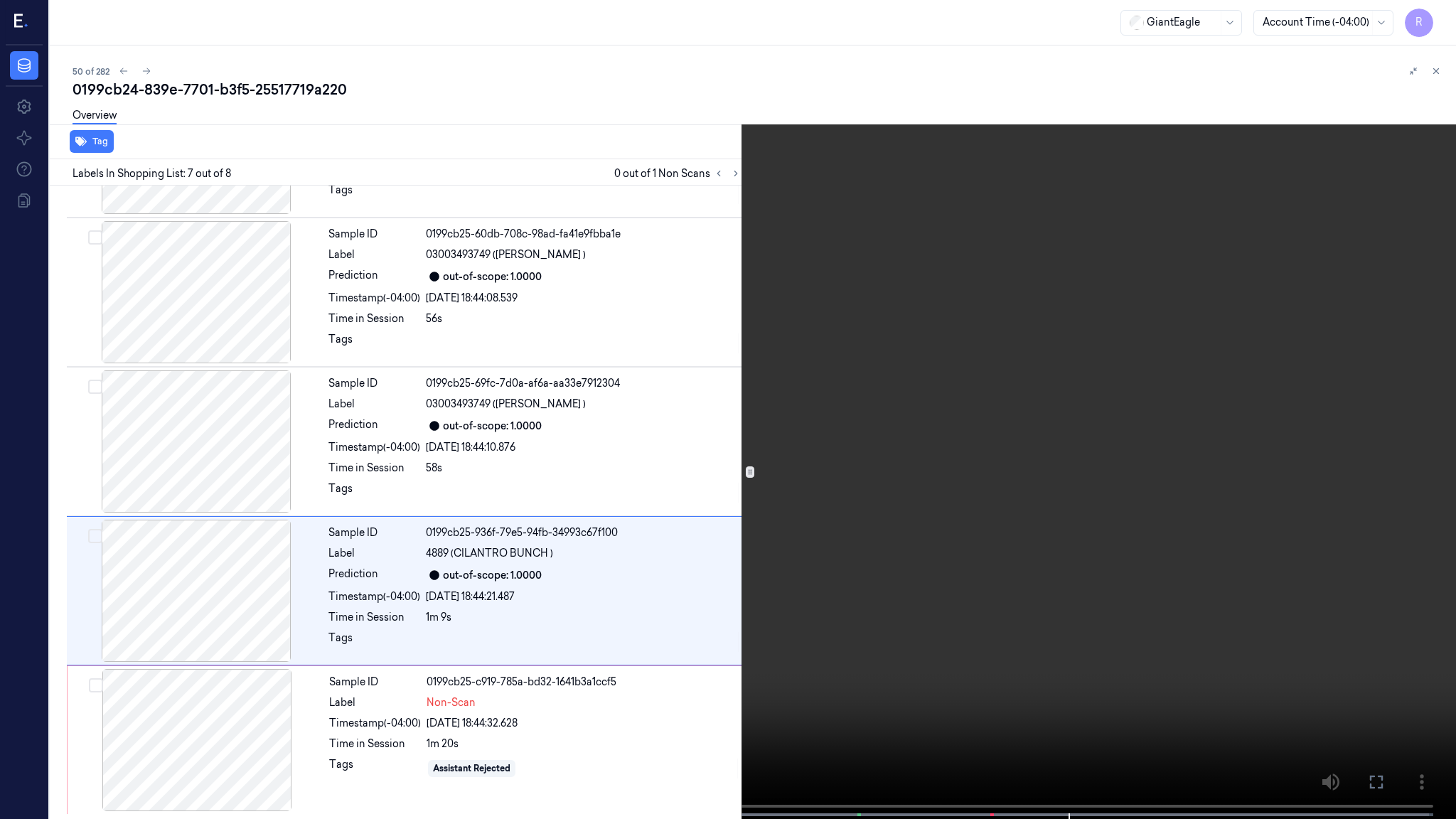
click at [715, 333] on video at bounding box center [728, 411] width 1456 height 822
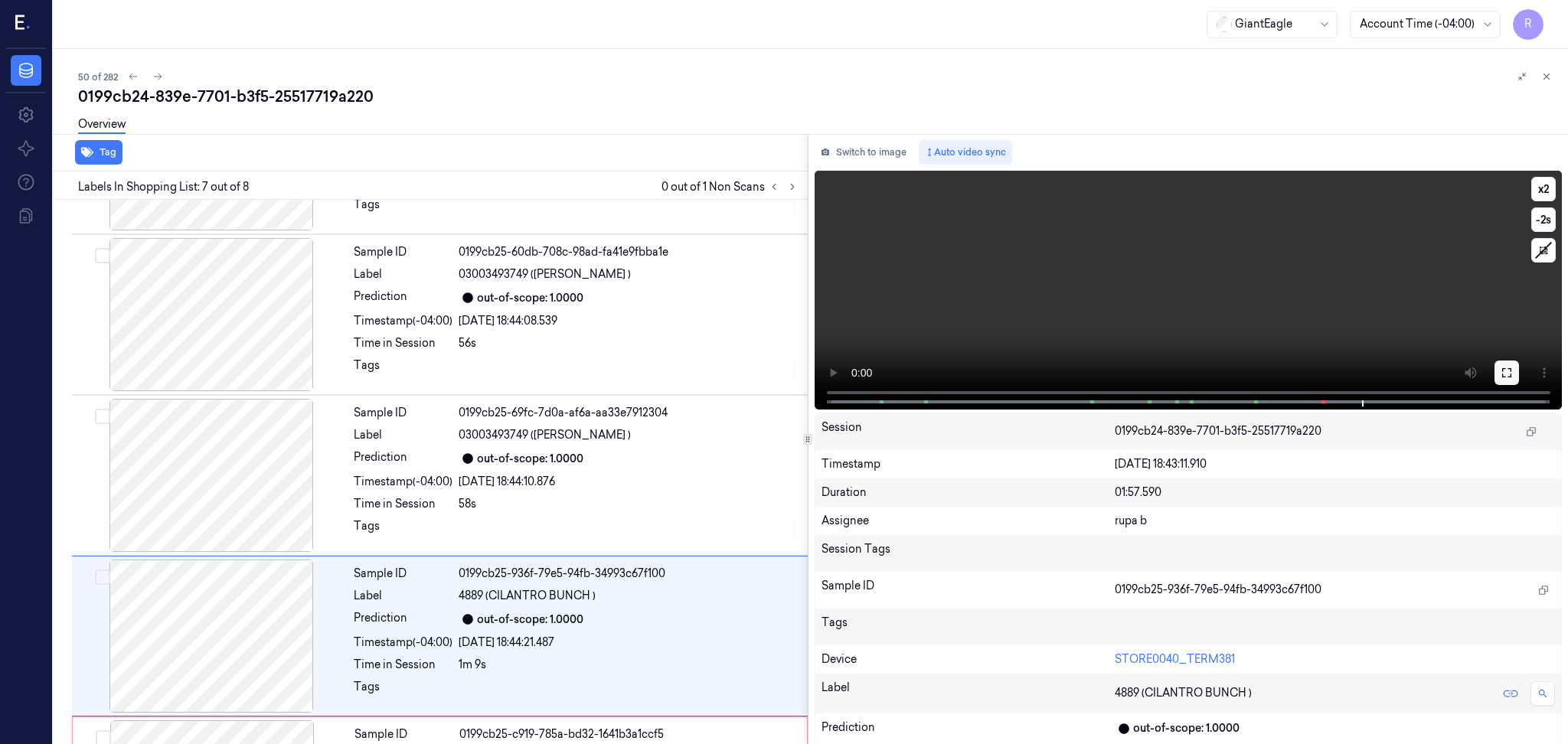
click at [1511, 372] on icon at bounding box center [1507, 373] width 13 height 13
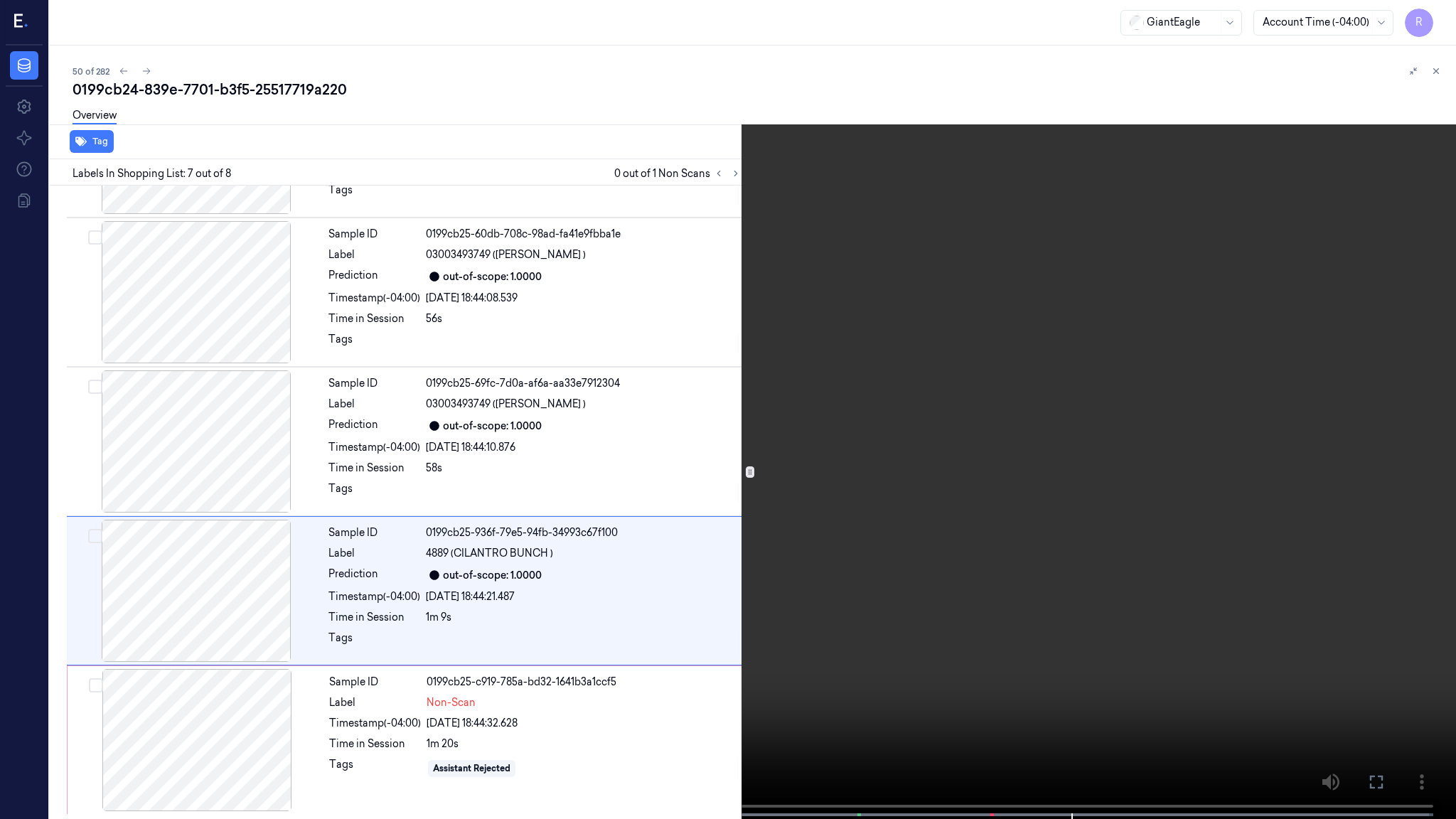
click at [1405, 412] on video at bounding box center [728, 411] width 1456 height 822
click at [1435, 14] on button "x 2" at bounding box center [1439, 17] width 22 height 22
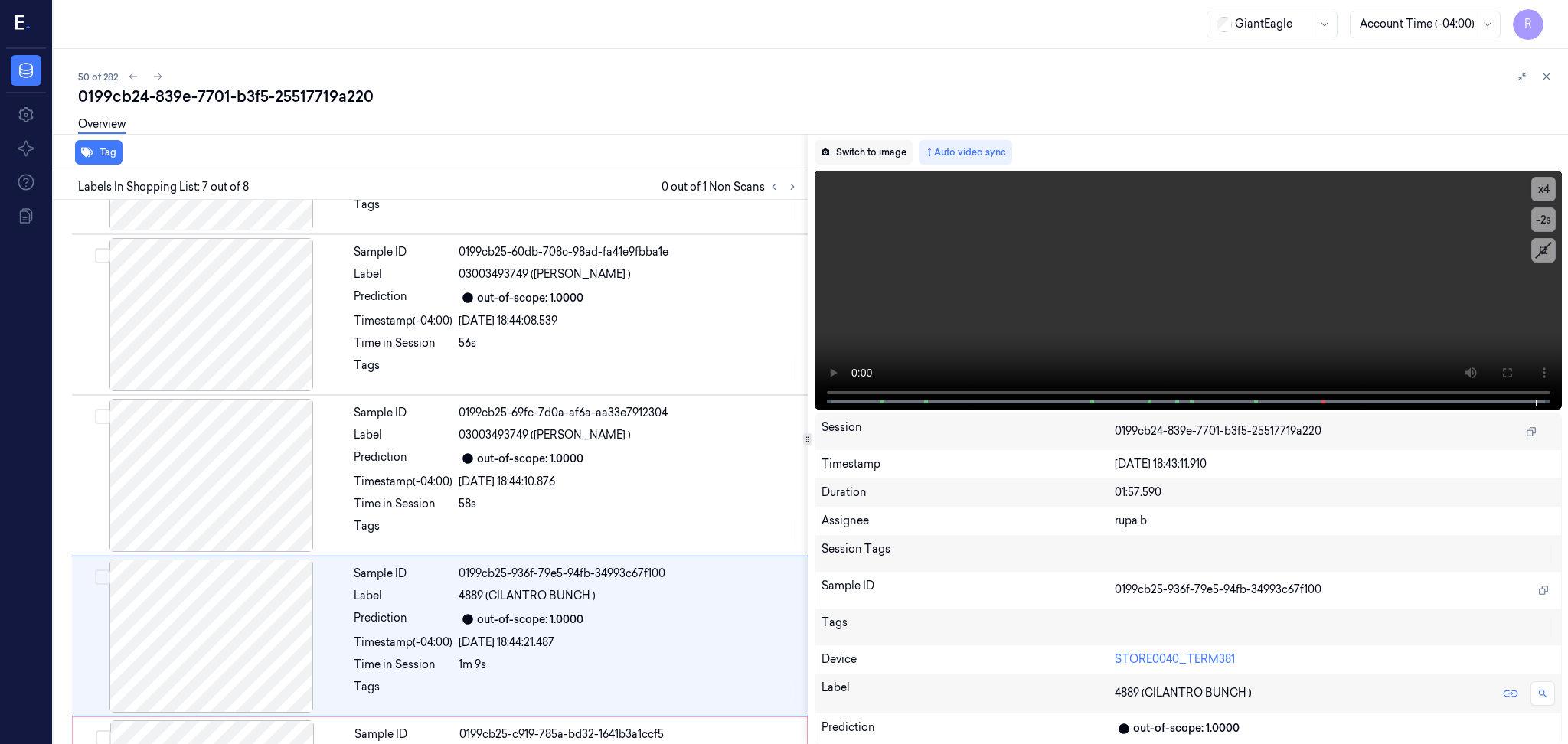
click at [854, 153] on button "Switch to image" at bounding box center [864, 152] width 98 height 24
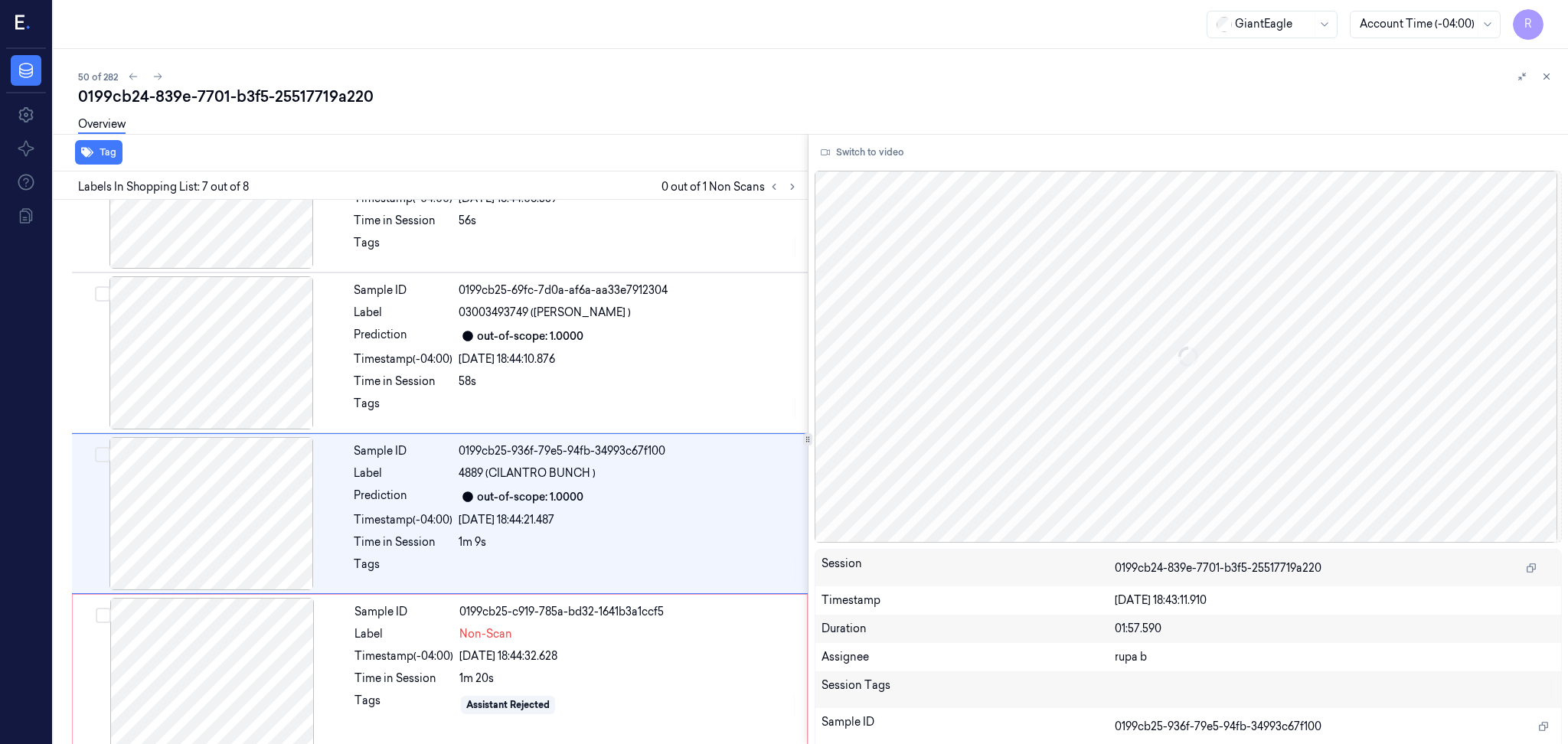
scroll to position [745, 0]
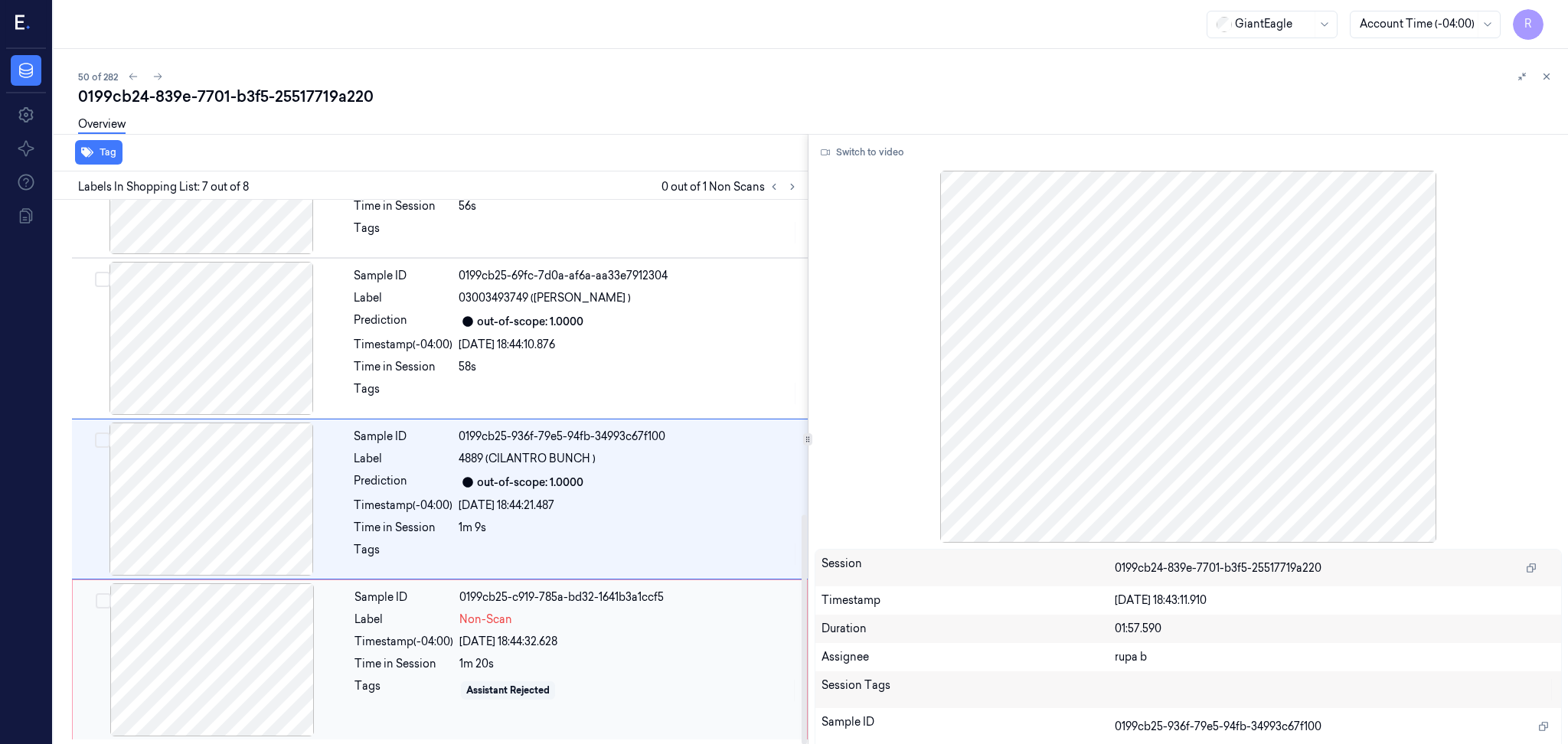
click at [273, 632] on div at bounding box center [212, 659] width 273 height 153
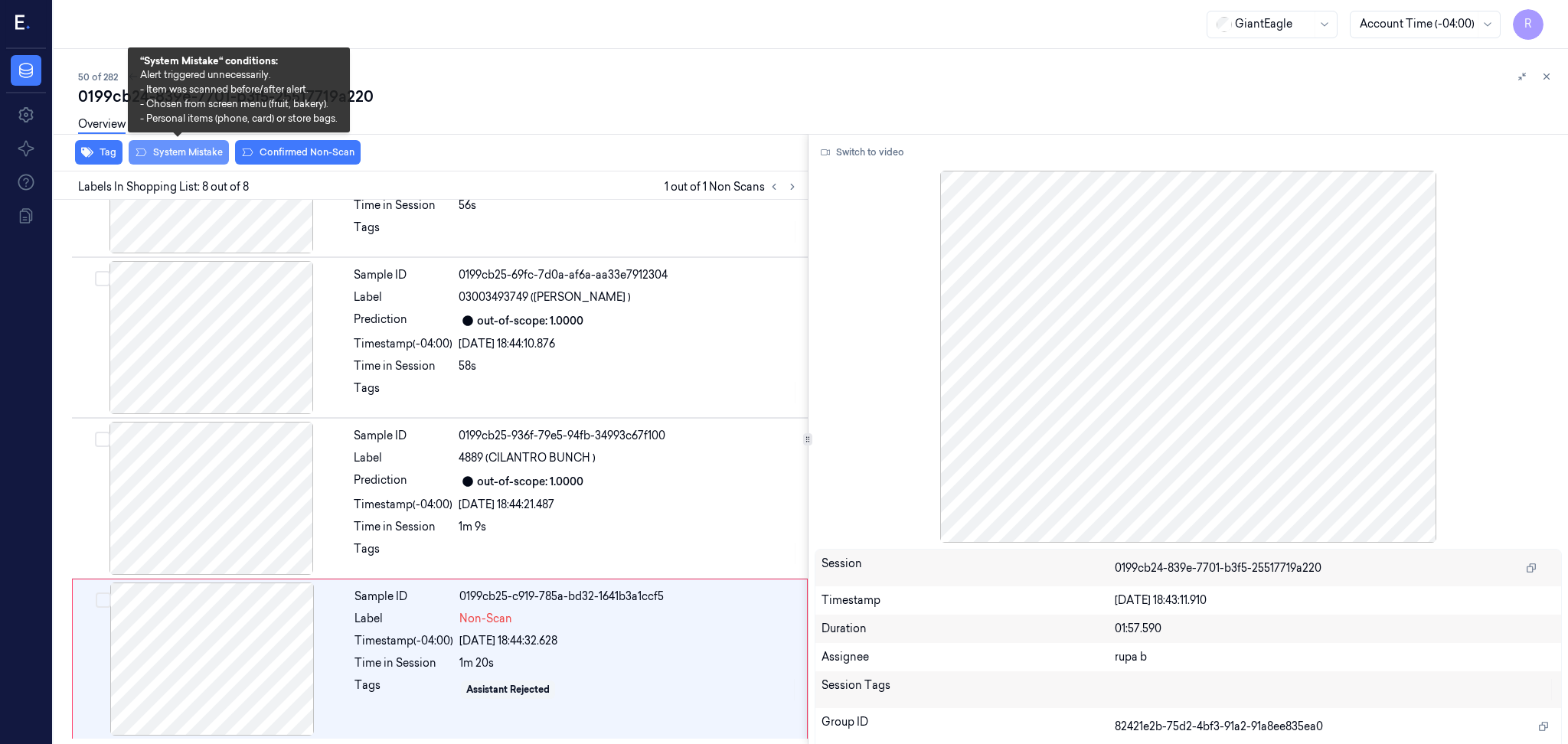
click at [184, 160] on button "System Mistake" at bounding box center [179, 152] width 100 height 24
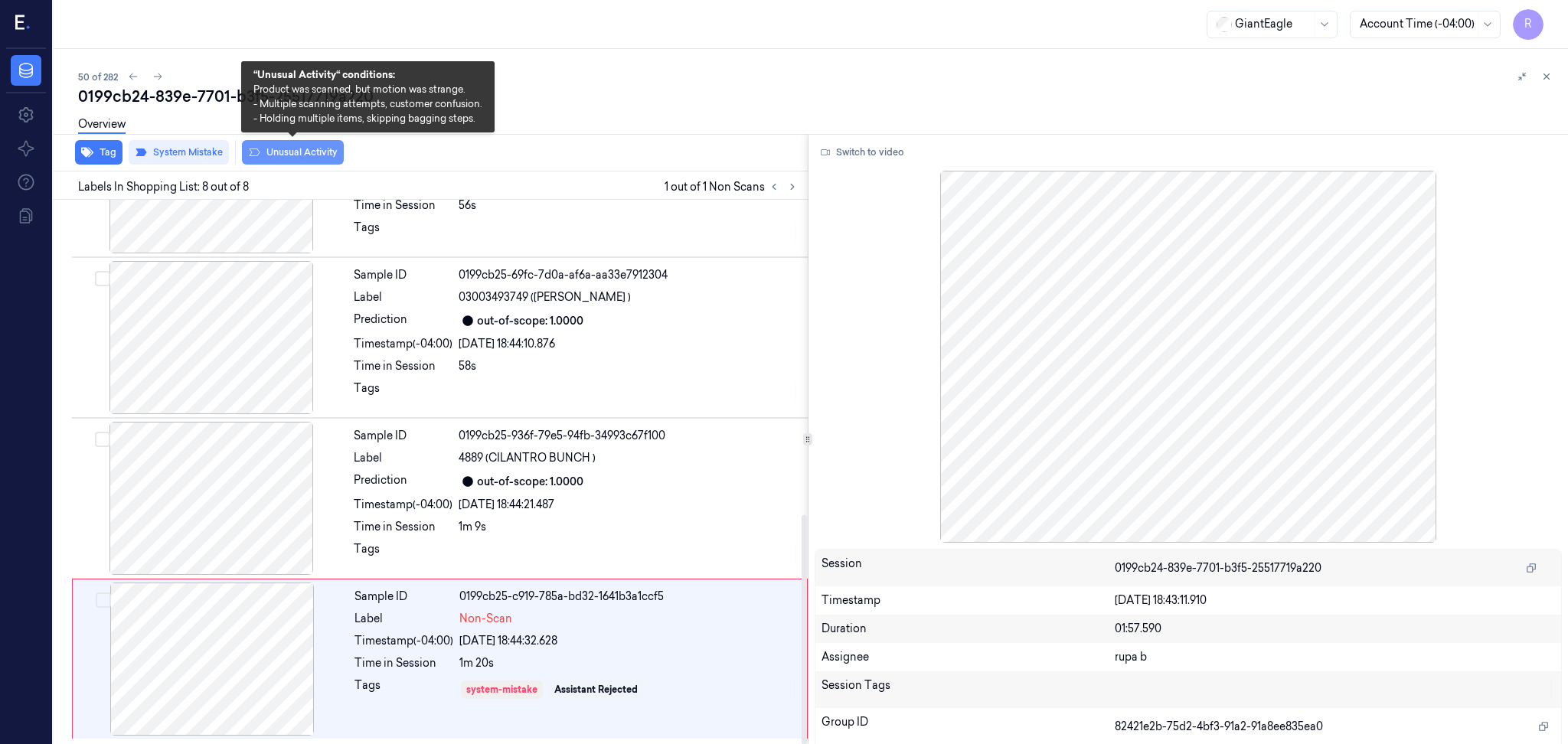
click at [325, 160] on button "Unusual Activity" at bounding box center [293, 152] width 102 height 24
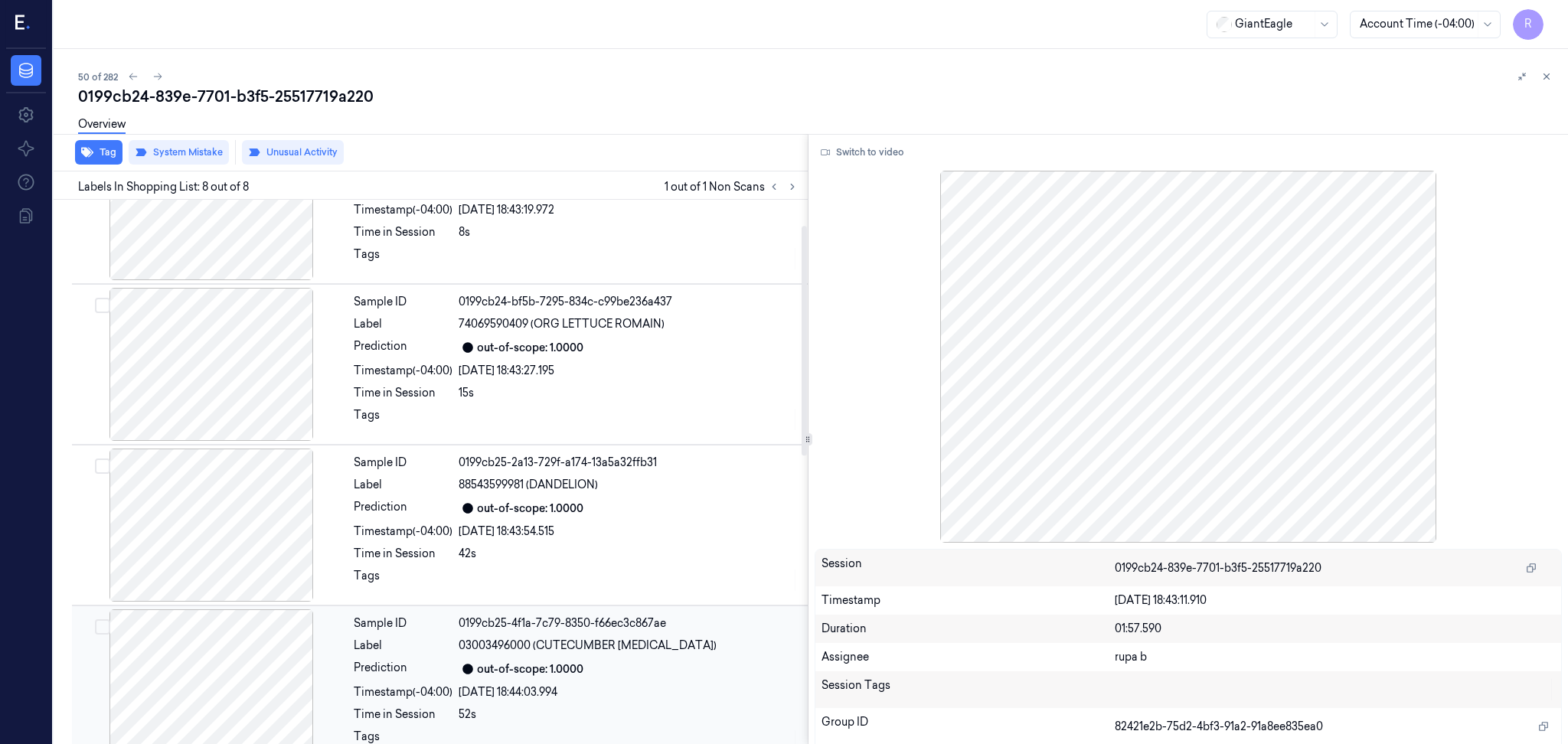
scroll to position [31, 0]
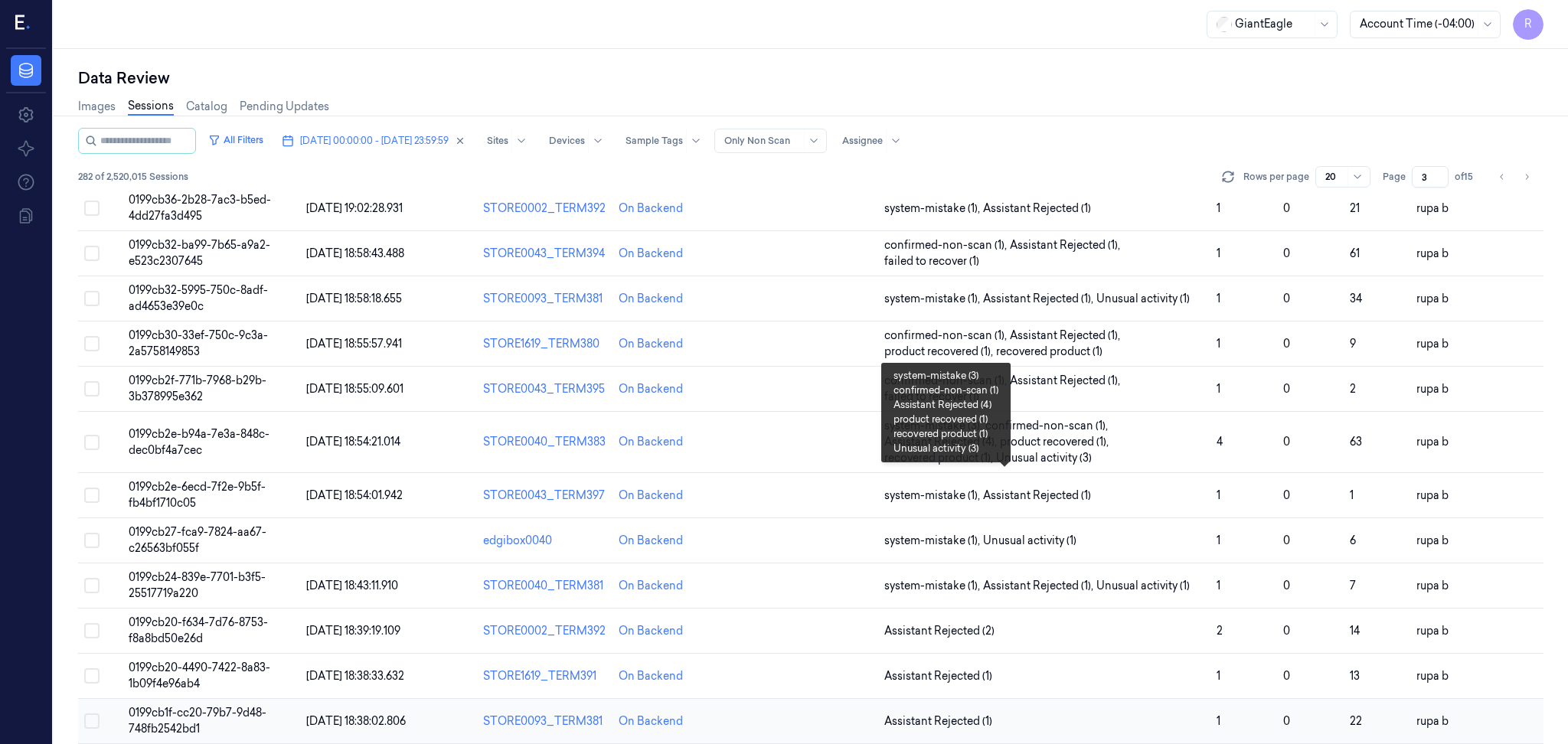
scroll to position [204, 0]
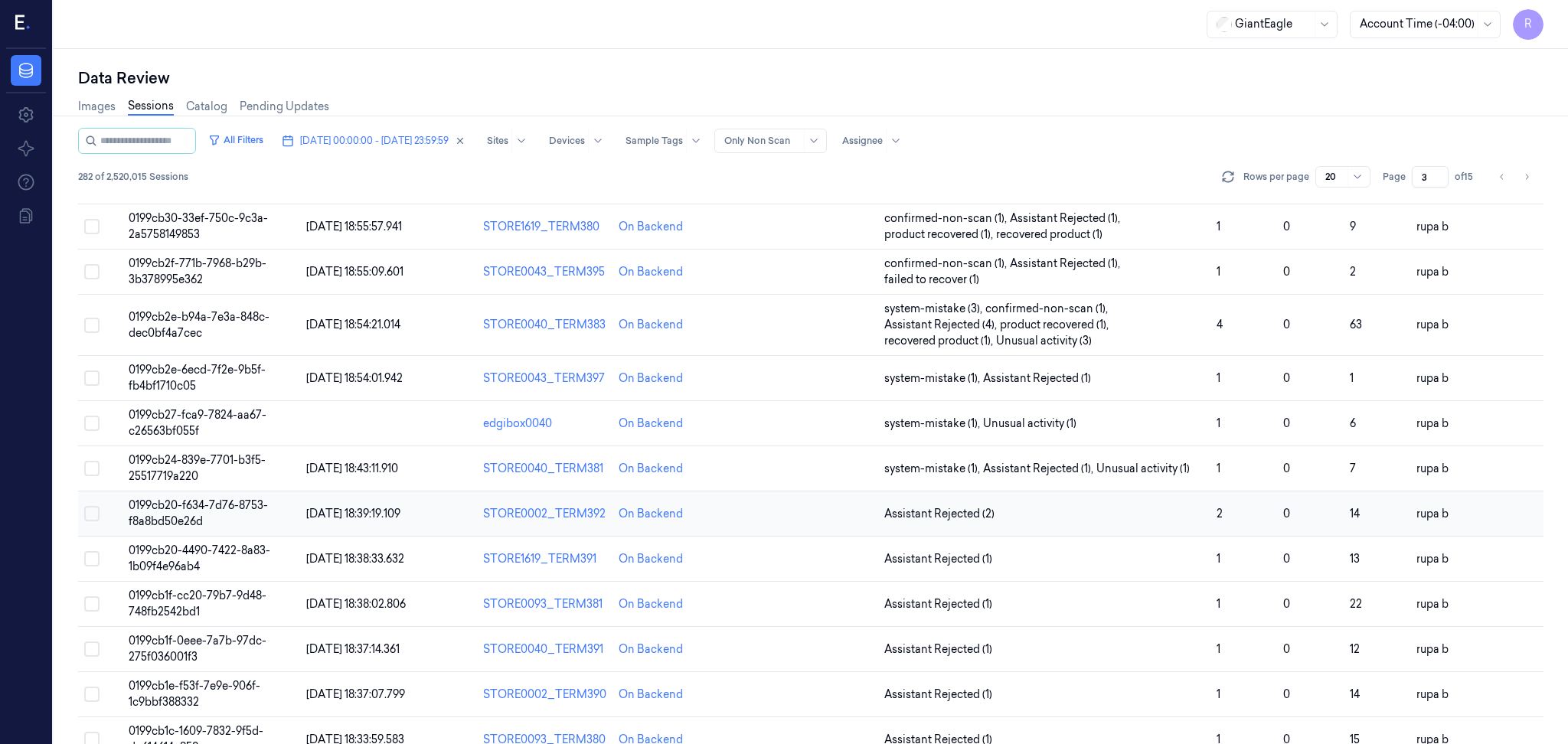
click at [233, 506] on span "0199cb20-f634-7d76-8753-f8a8bd50e26d" at bounding box center [198, 513] width 139 height 29
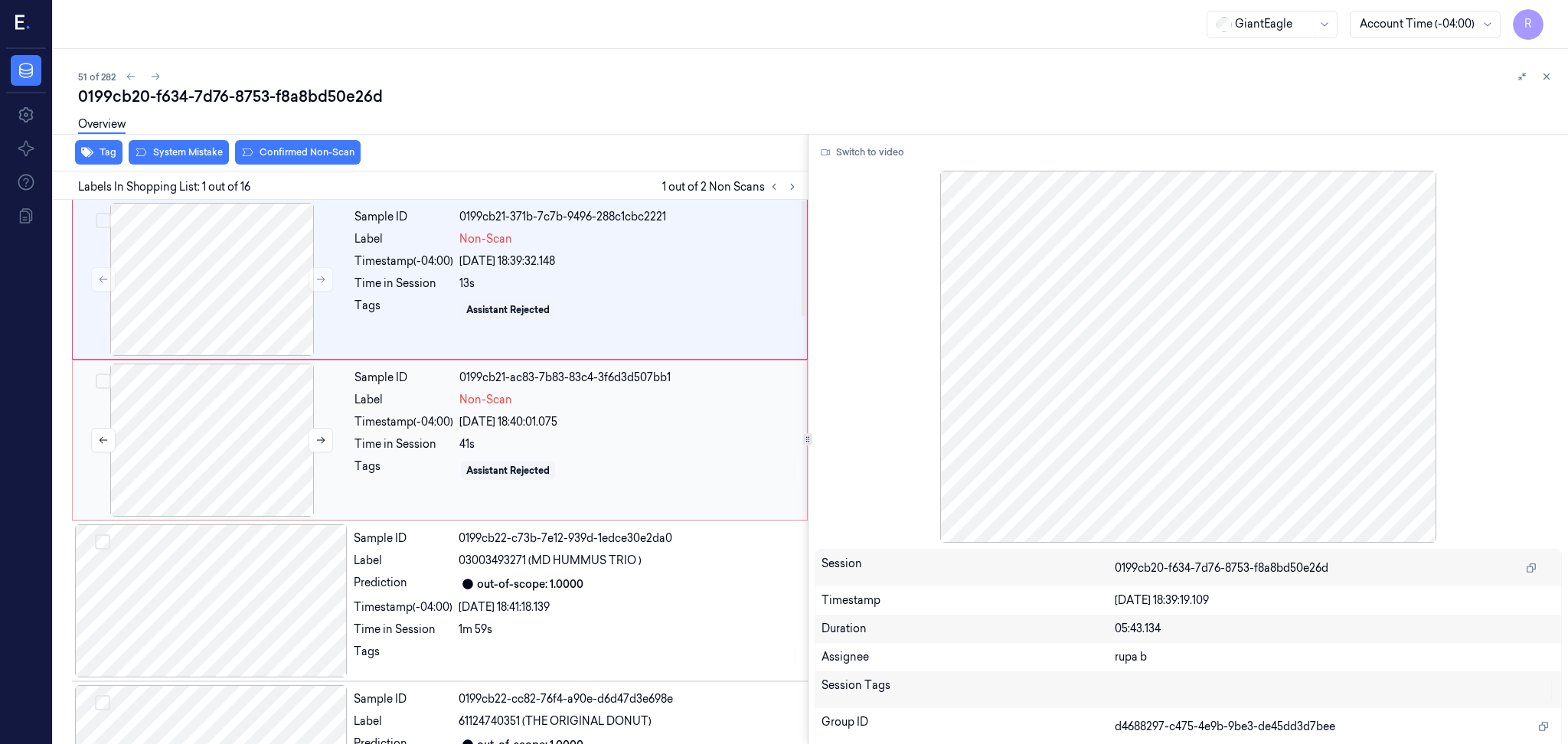
click at [226, 441] on div at bounding box center [212, 439] width 273 height 153
click at [208, 271] on div at bounding box center [212, 279] width 273 height 153
click at [871, 149] on button "Switch to video" at bounding box center [862, 152] width 96 height 24
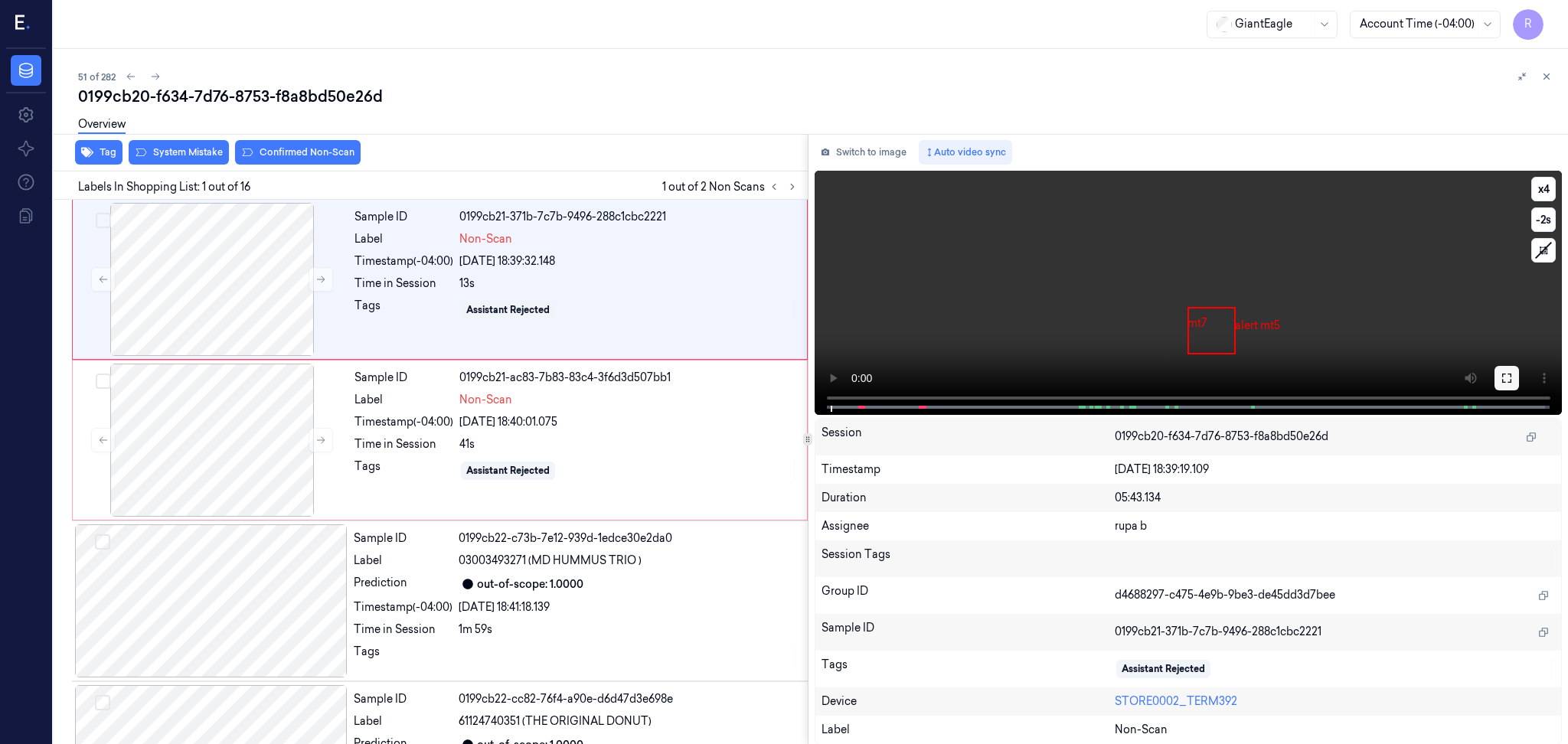
click at [1502, 380] on icon at bounding box center [1507, 379] width 13 height 13
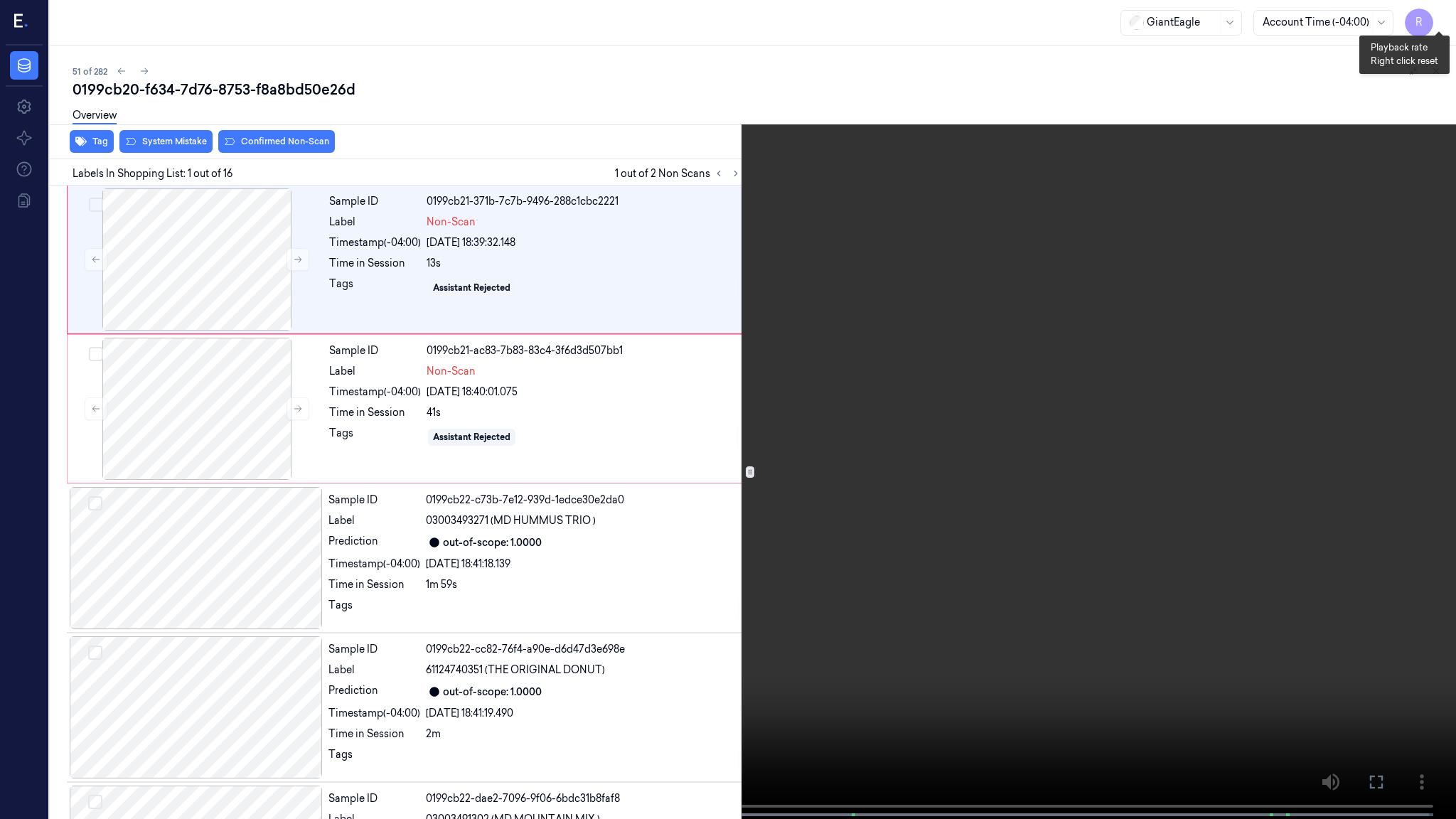
click at [1439, 17] on button "x 4" at bounding box center [1439, 17] width 22 height 22
click at [1439, 17] on button "x 1" at bounding box center [1439, 17] width 22 height 22
click at [80, 564] on video at bounding box center [728, 411] width 1456 height 822
click at [1, 460] on video at bounding box center [728, 411] width 1456 height 822
click at [1432, 17] on button "x 2" at bounding box center [1439, 17] width 22 height 22
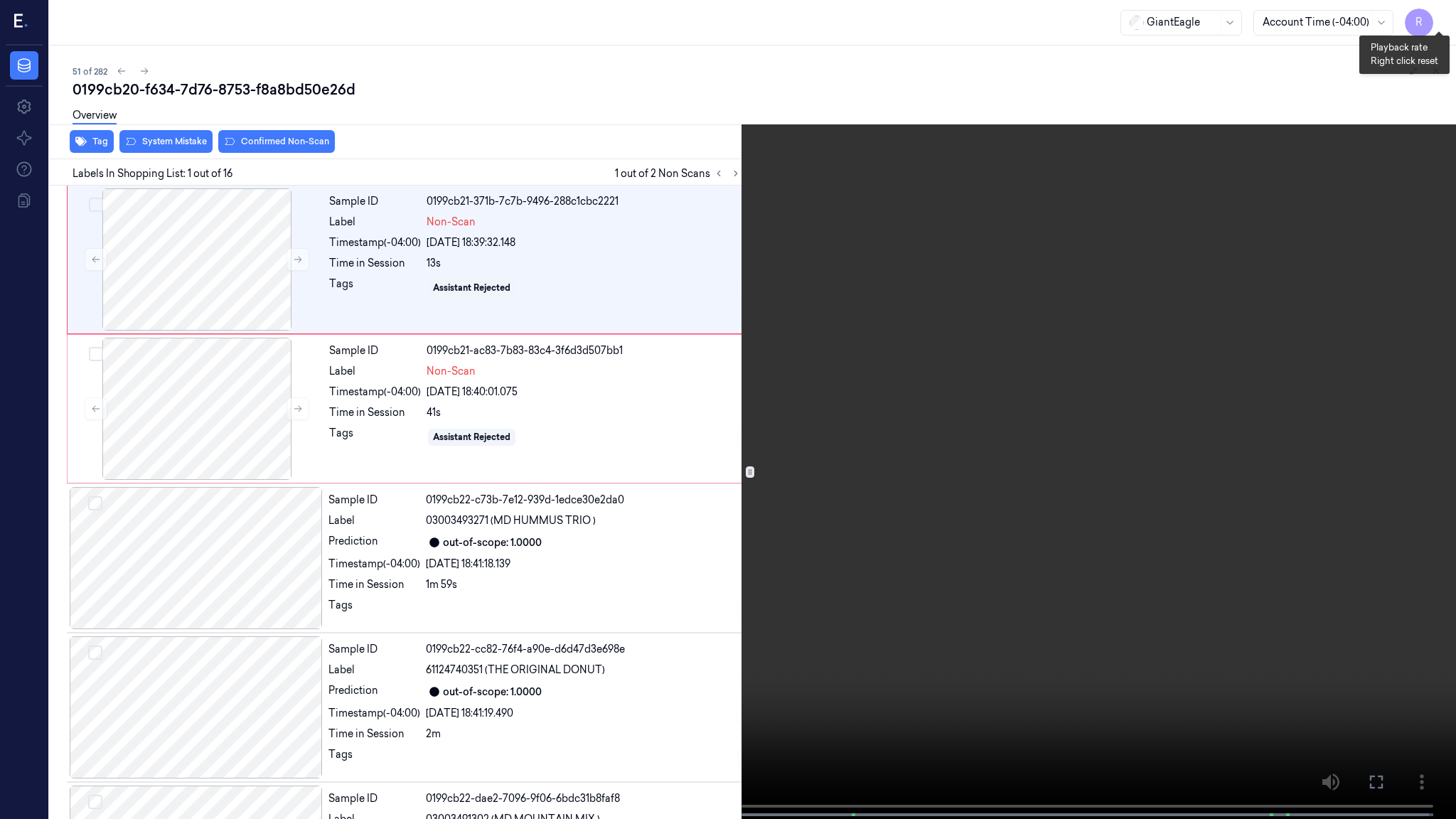
click at [1432, 17] on button "x 4" at bounding box center [1439, 17] width 22 height 22
click at [783, 283] on video at bounding box center [728, 411] width 1456 height 822
click at [1439, 12] on button "x 1" at bounding box center [1439, 17] width 22 height 22
click at [371, 532] on video at bounding box center [728, 411] width 1456 height 822
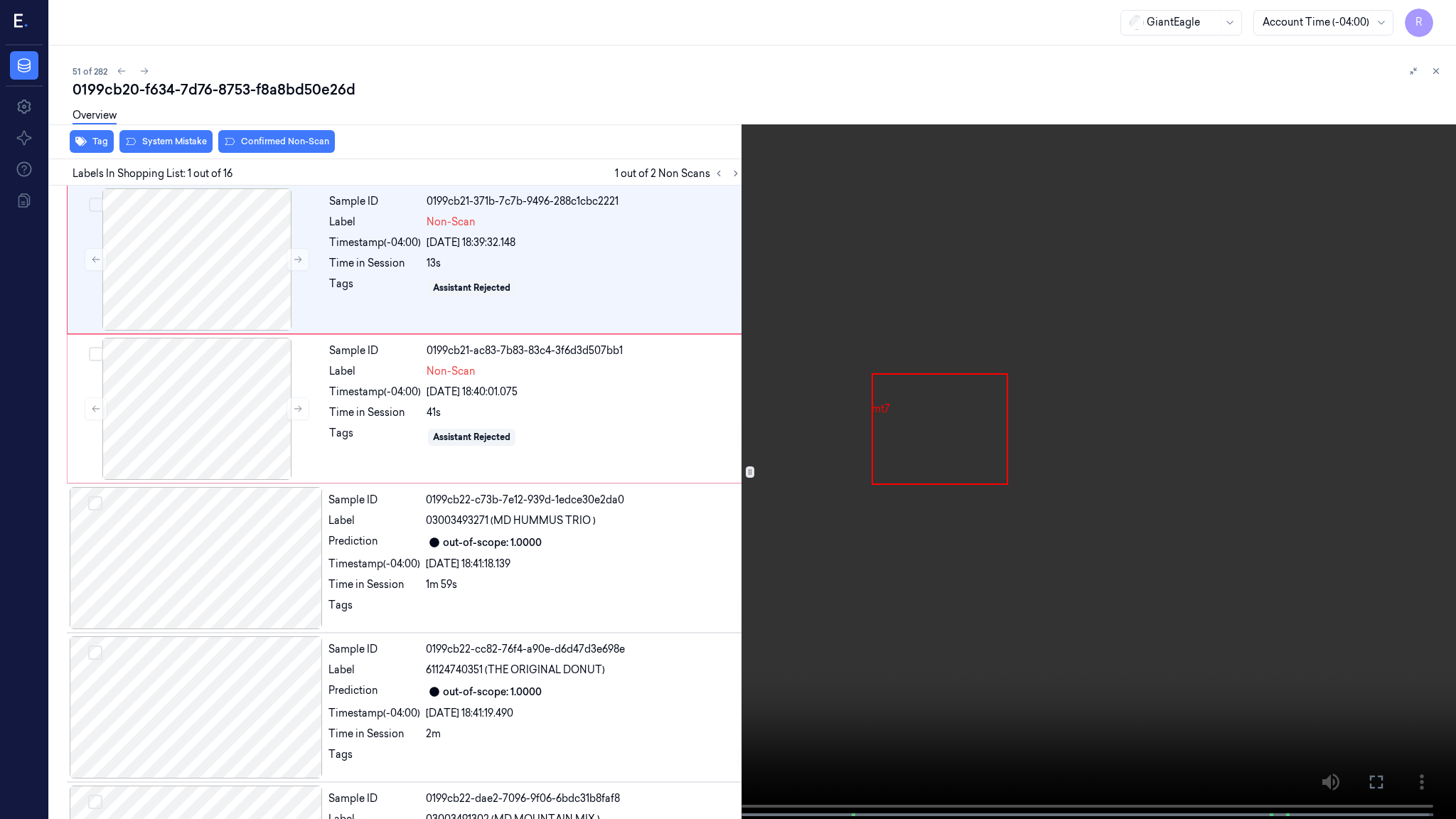
click at [1443, 2] on video at bounding box center [728, 411] width 1456 height 822
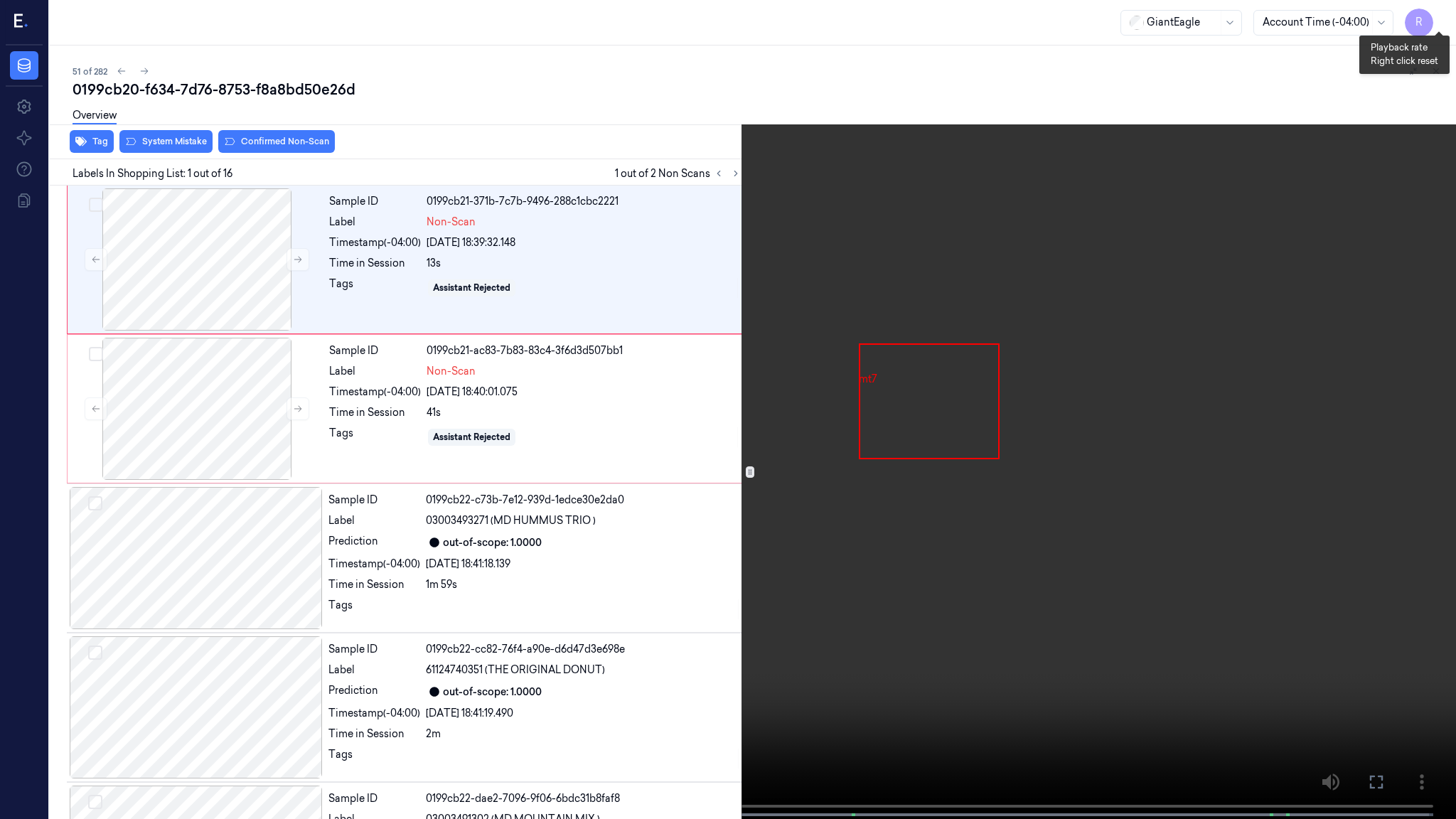
click at [1439, 9] on button "x 2" at bounding box center [1439, 17] width 22 height 22
click at [1440, 17] on button "x 4" at bounding box center [1439, 17] width 22 height 22
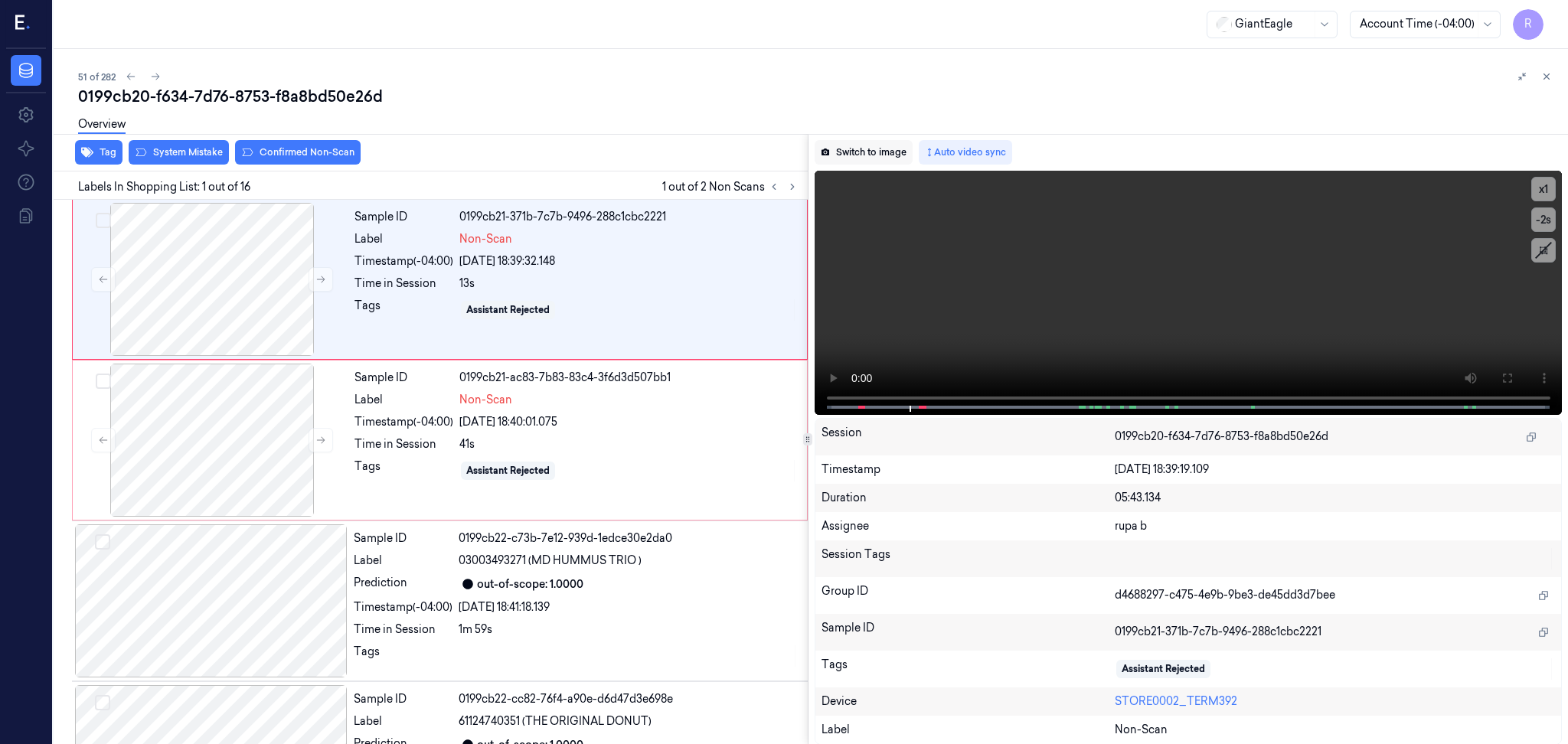
click at [851, 147] on button "Switch to image" at bounding box center [864, 152] width 98 height 24
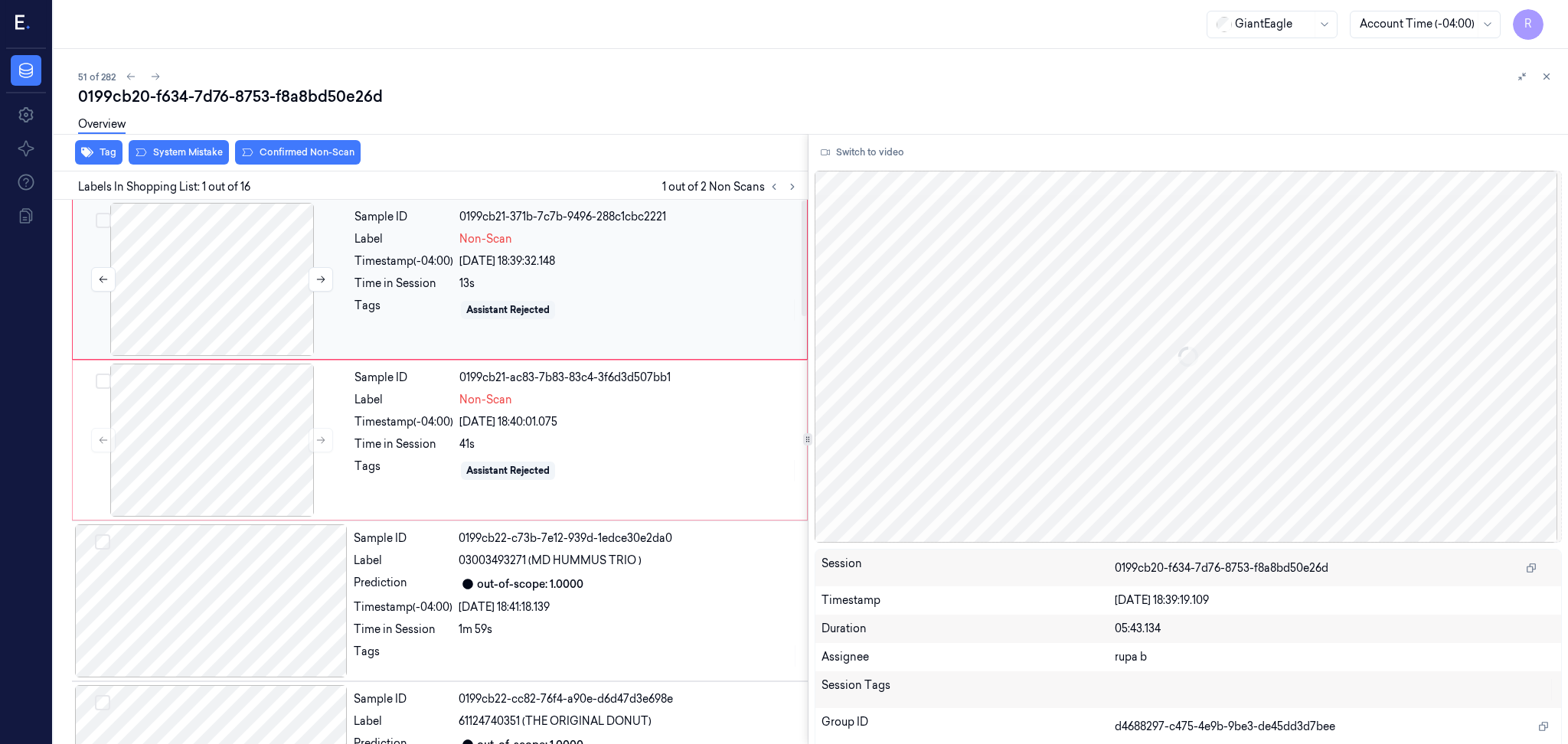
click at [259, 309] on div at bounding box center [212, 279] width 273 height 153
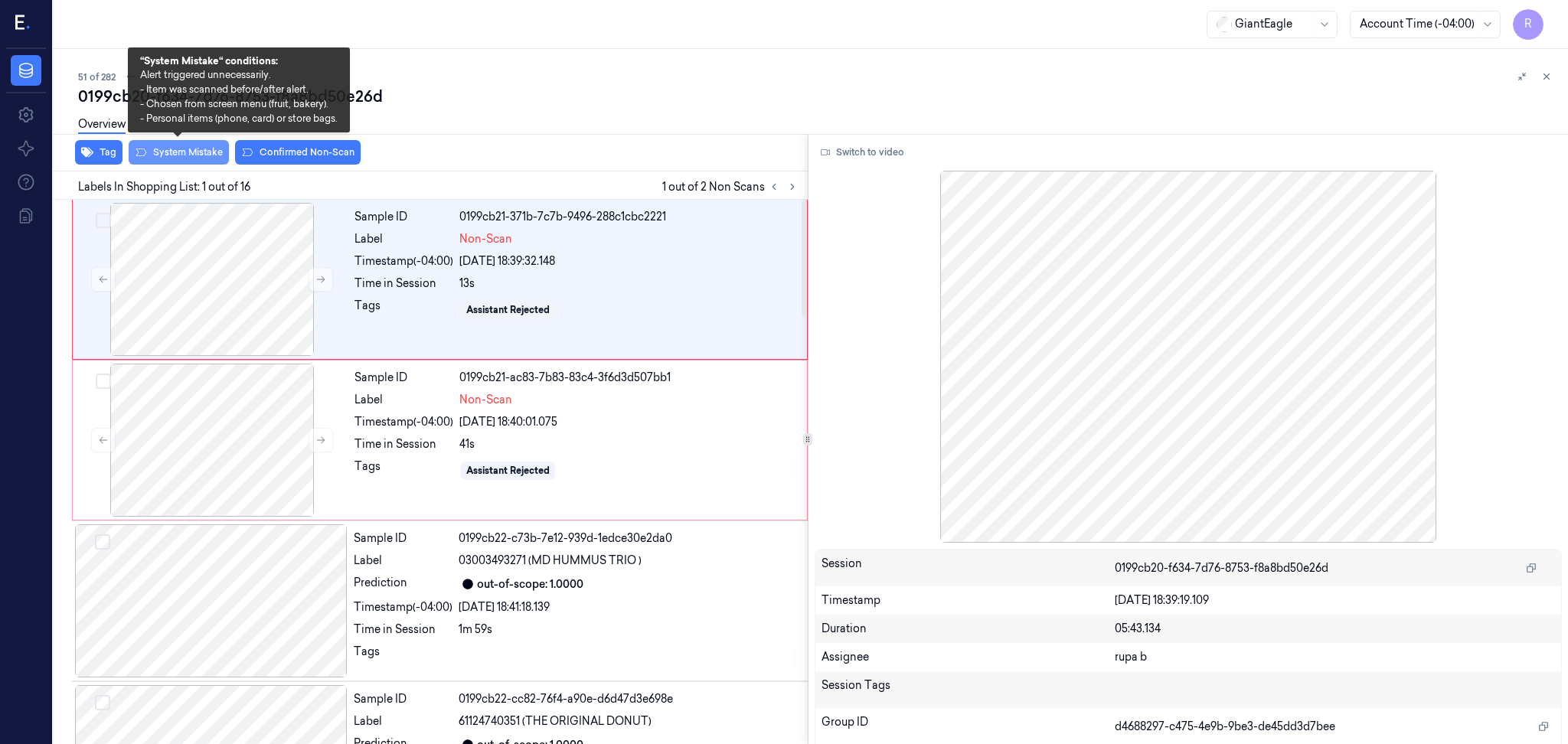
click at [198, 154] on button "System Mistake" at bounding box center [179, 152] width 100 height 24
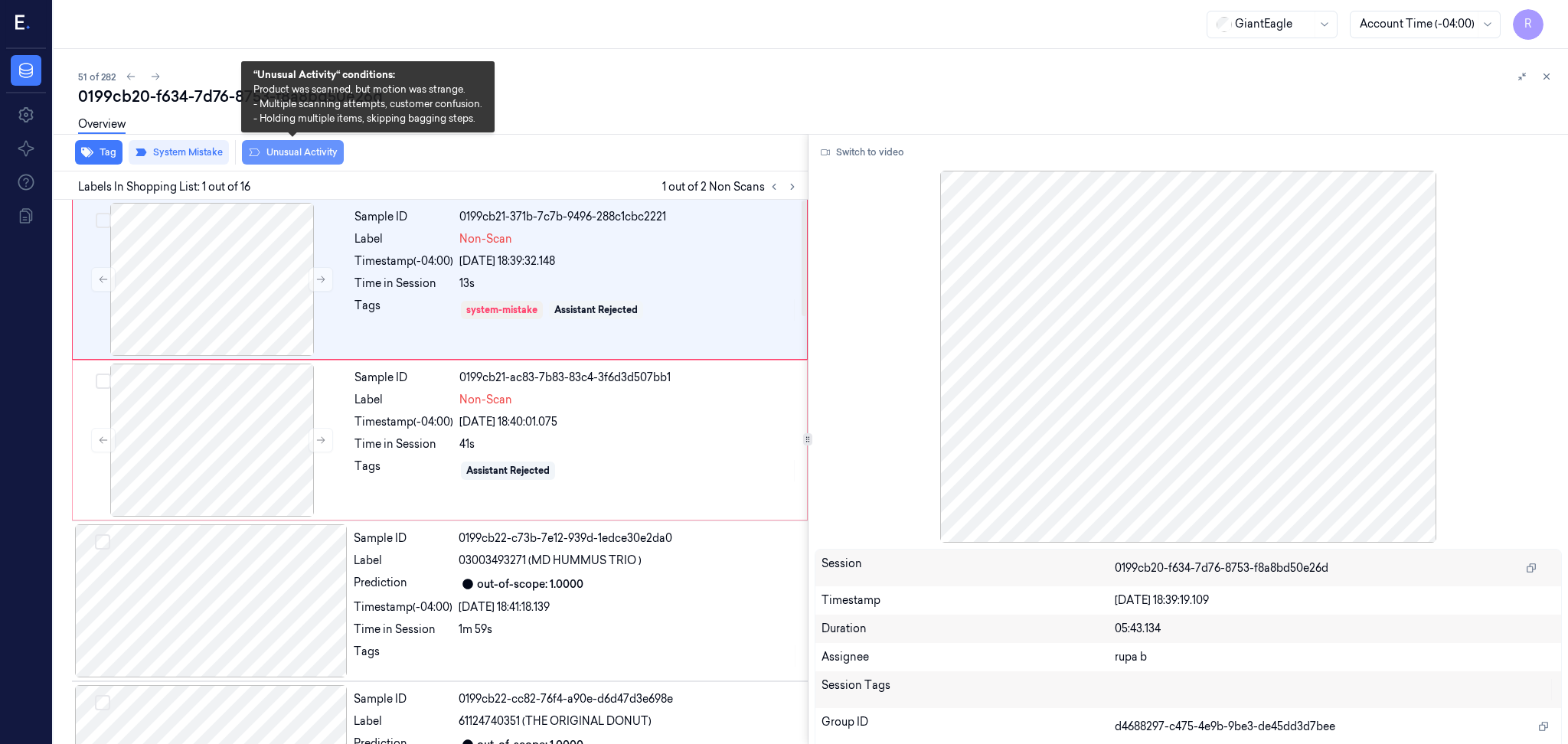
click at [302, 158] on button "Unusual Activity" at bounding box center [293, 152] width 102 height 24
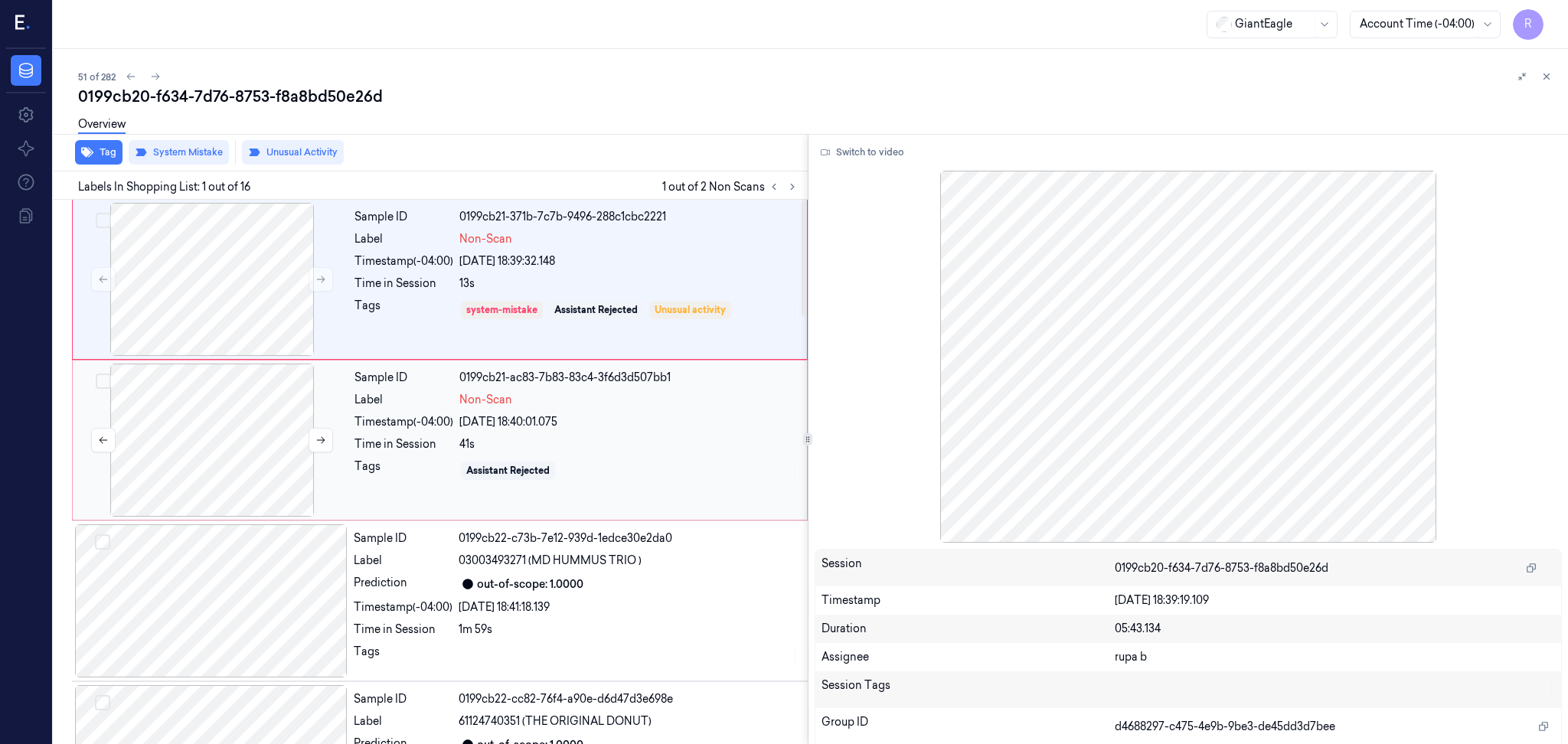
click at [260, 429] on div at bounding box center [212, 439] width 273 height 153
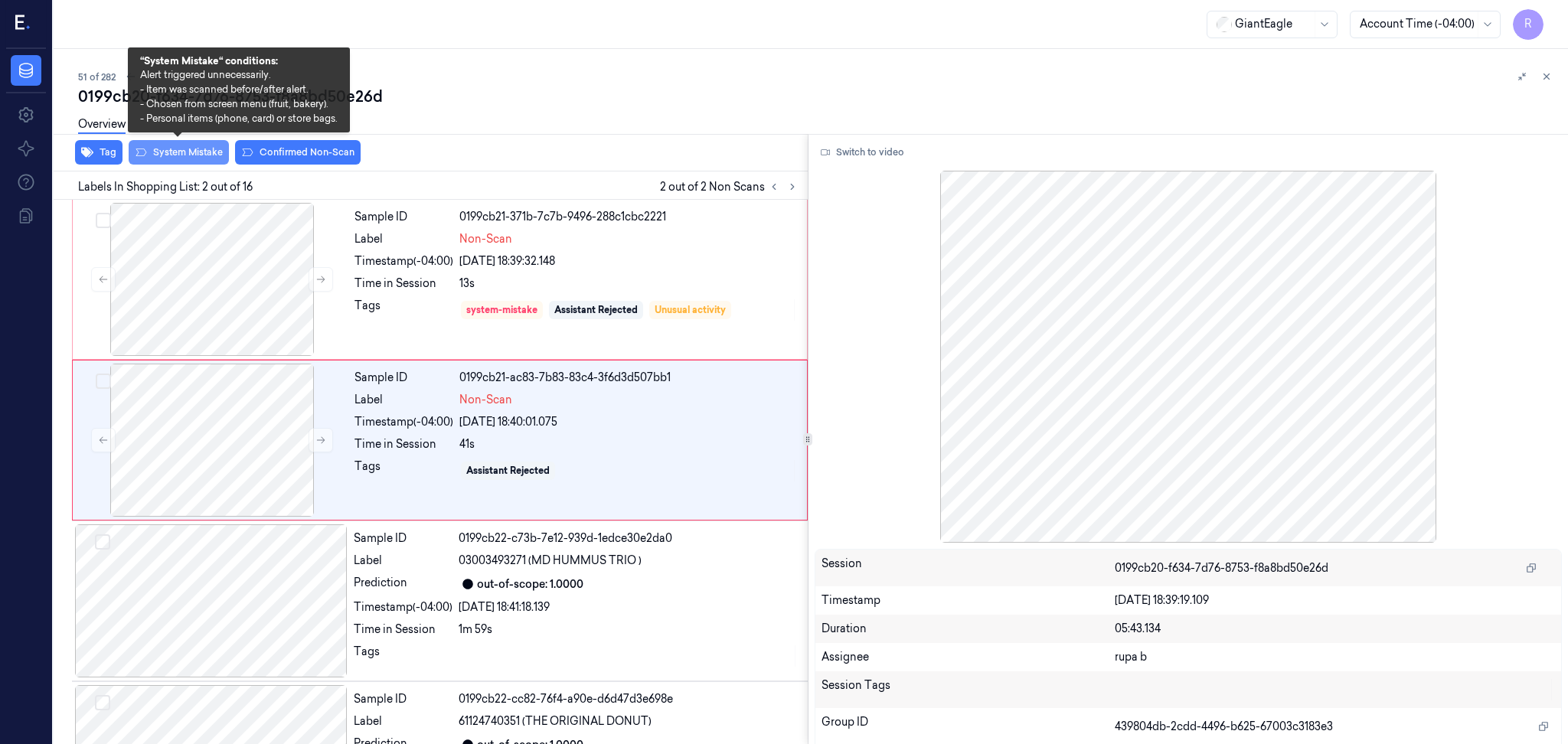
click at [190, 162] on button "System Mistake" at bounding box center [179, 152] width 100 height 24
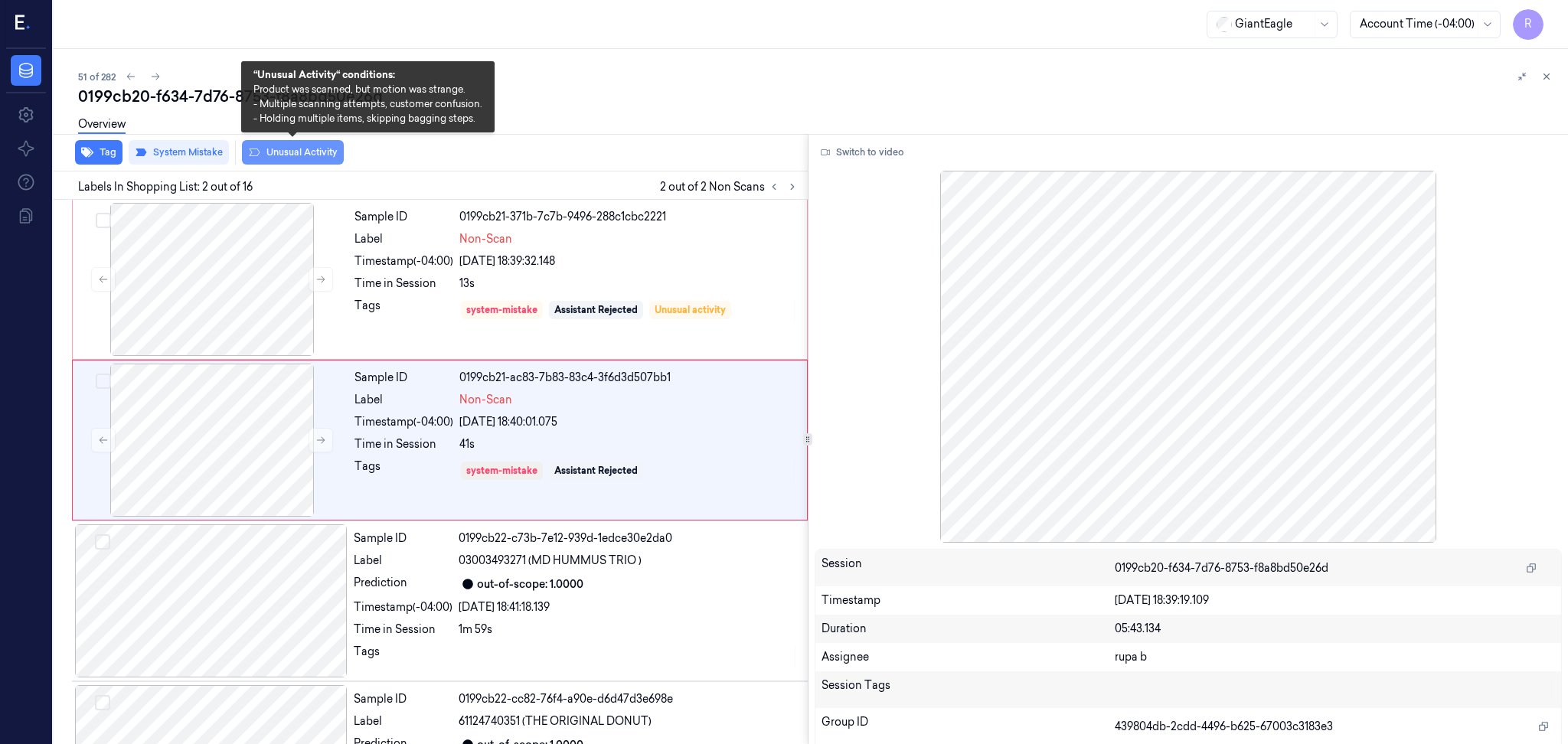
click at [297, 153] on button "Unusual Activity" at bounding box center [293, 152] width 102 height 24
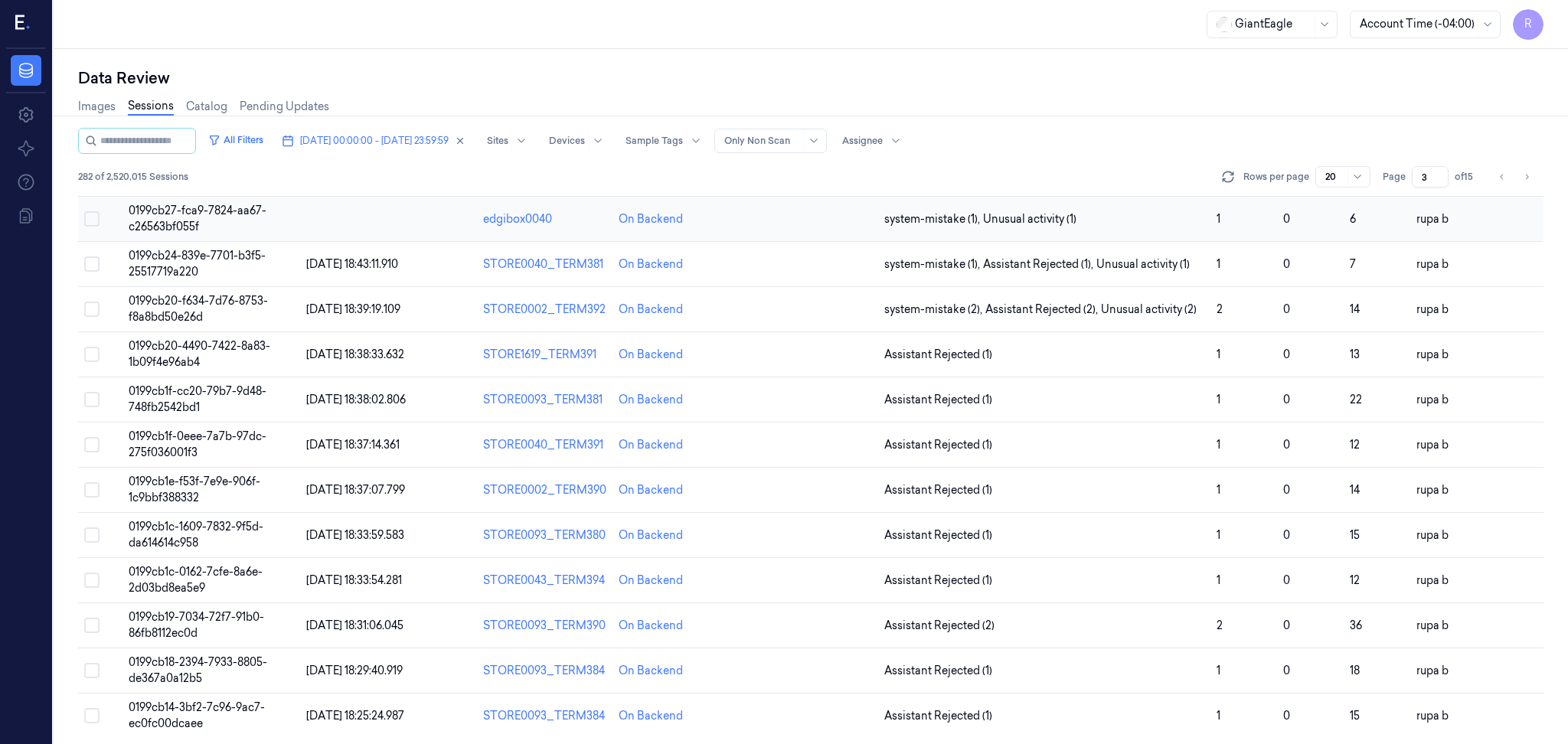
scroll to position [413, 0]
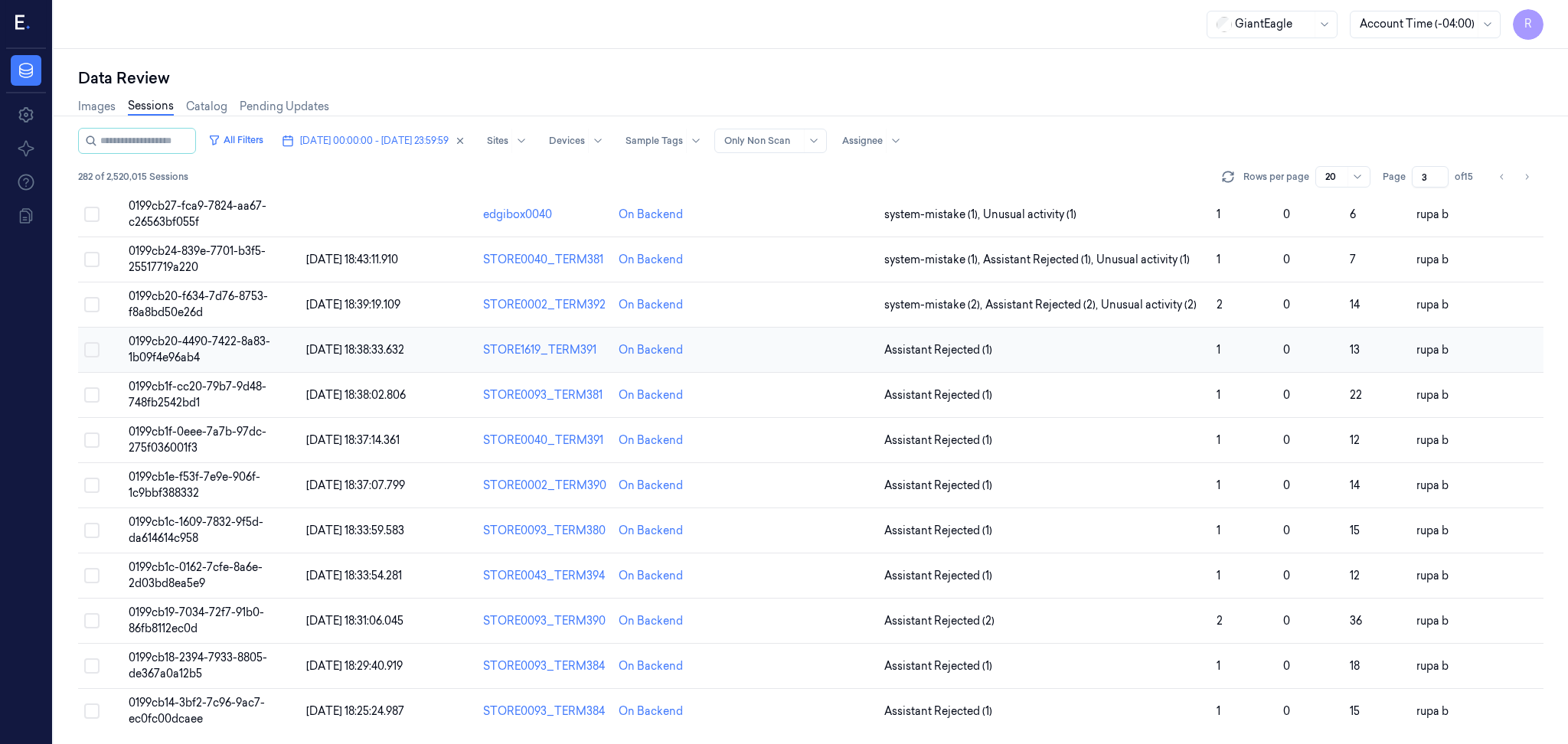
click at [241, 352] on td "0199cb20-4490-7422-8a83-1b09f4e96ab4" at bounding box center [211, 350] width 178 height 46
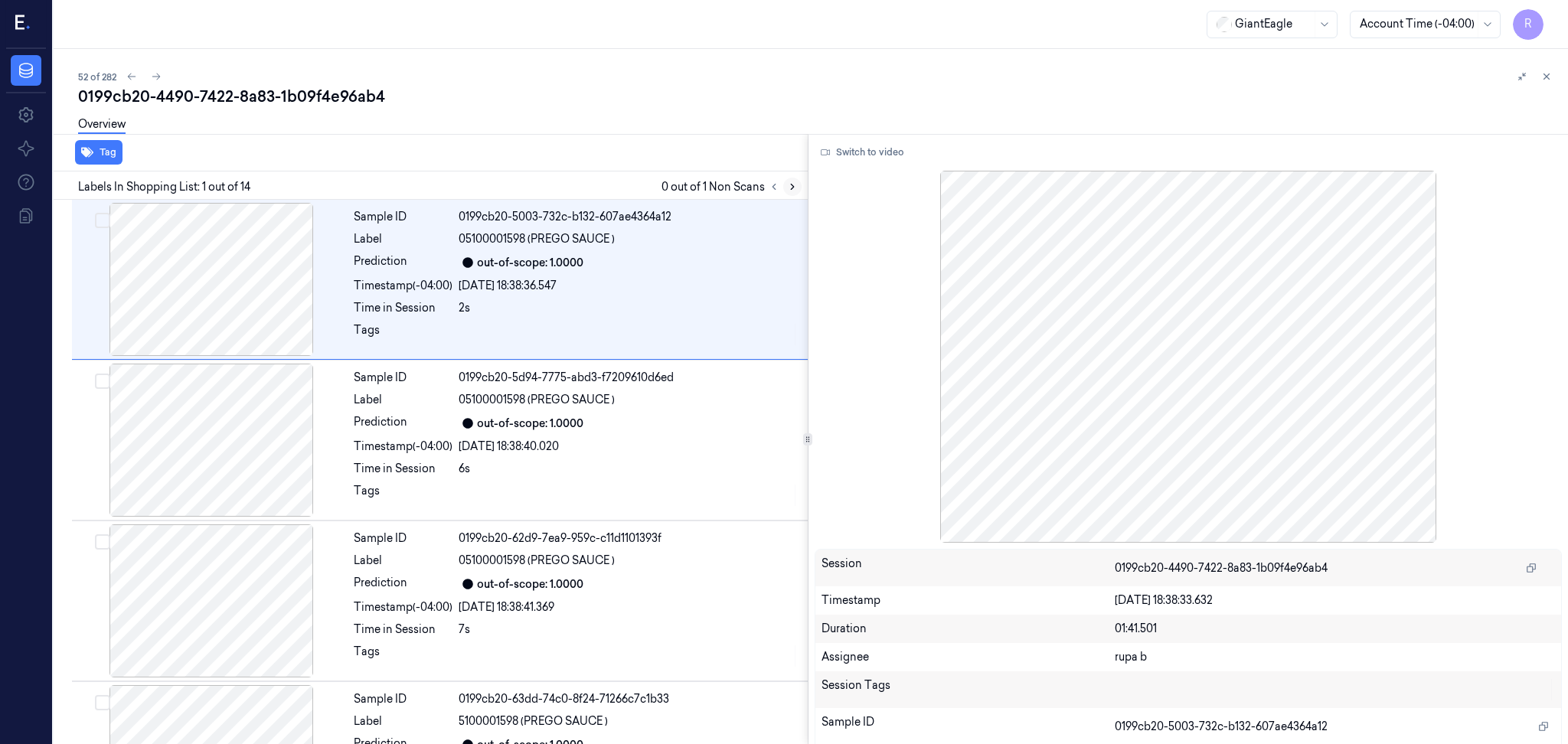
click at [792, 185] on icon at bounding box center [792, 188] width 3 height 5
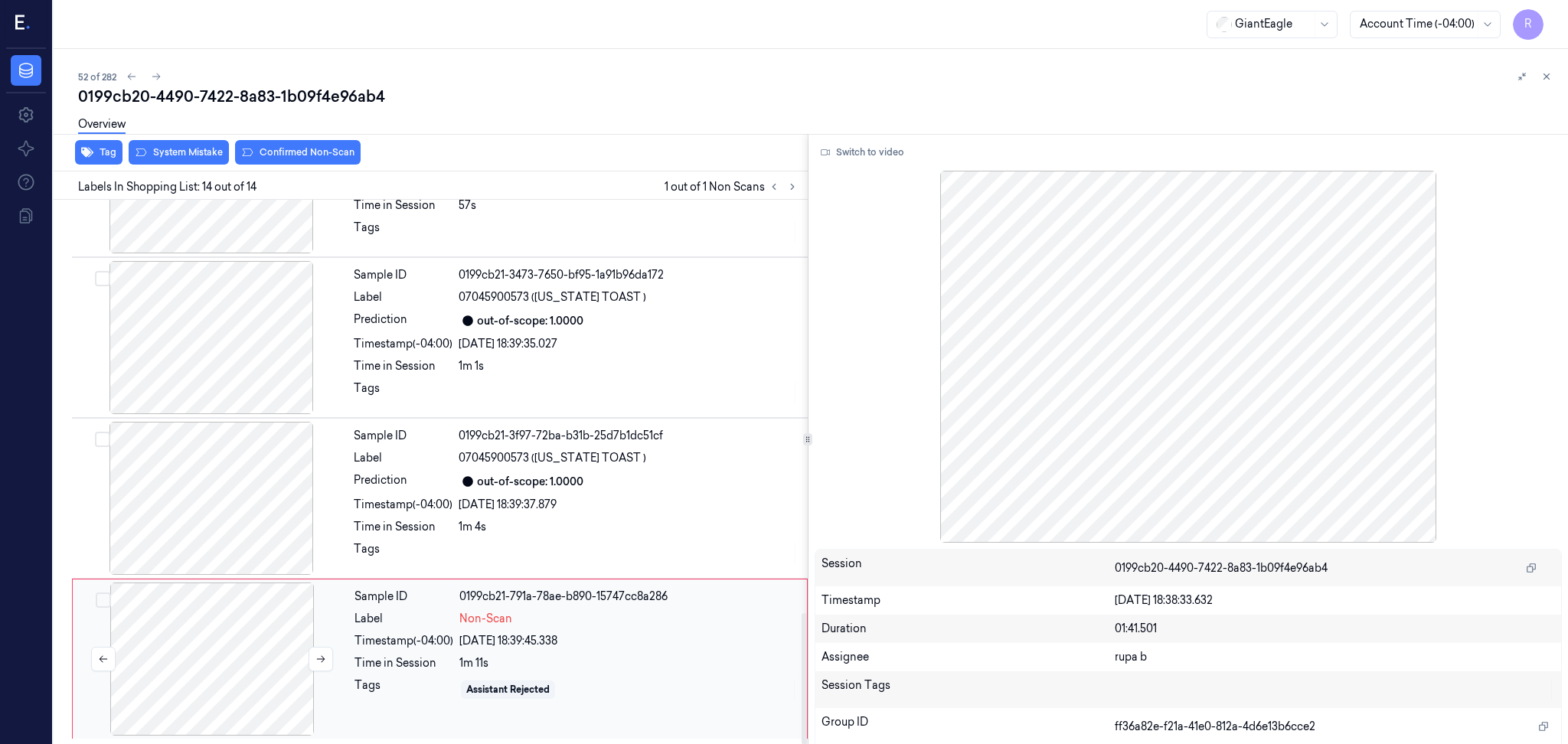
click at [275, 643] on div at bounding box center [212, 658] width 273 height 153
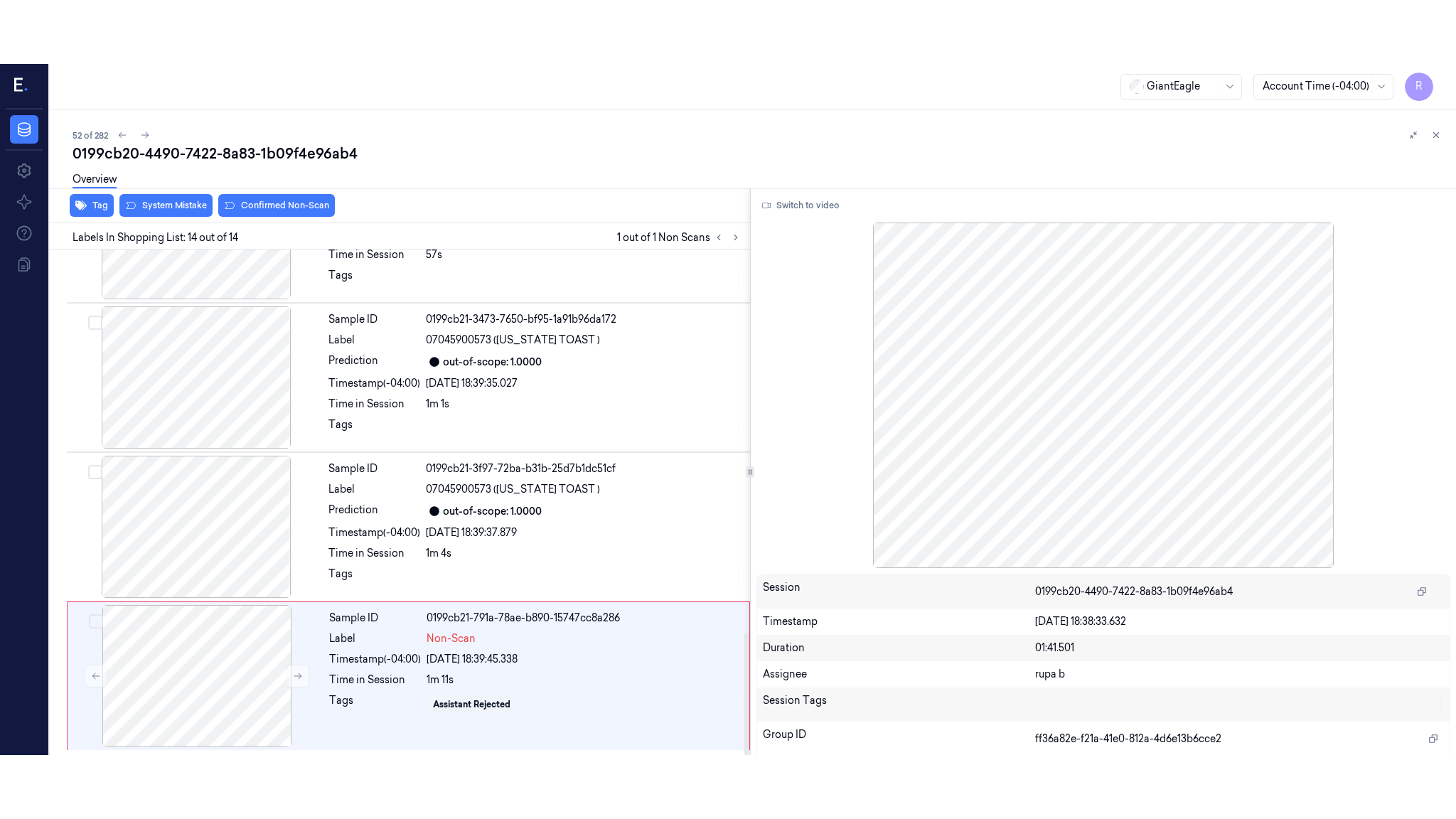
scroll to position [1589, 0]
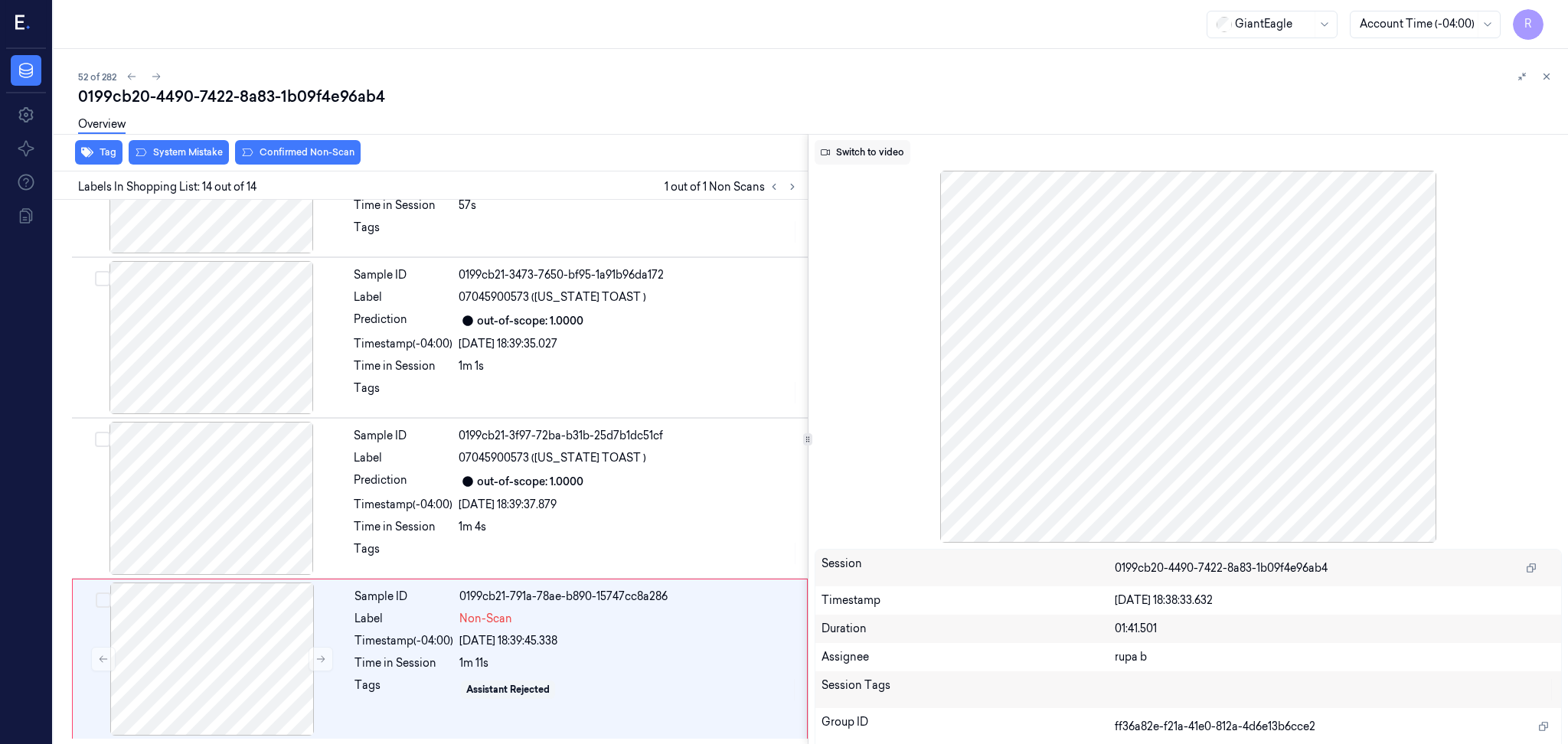
click at [852, 151] on button "Switch to video" at bounding box center [862, 152] width 96 height 24
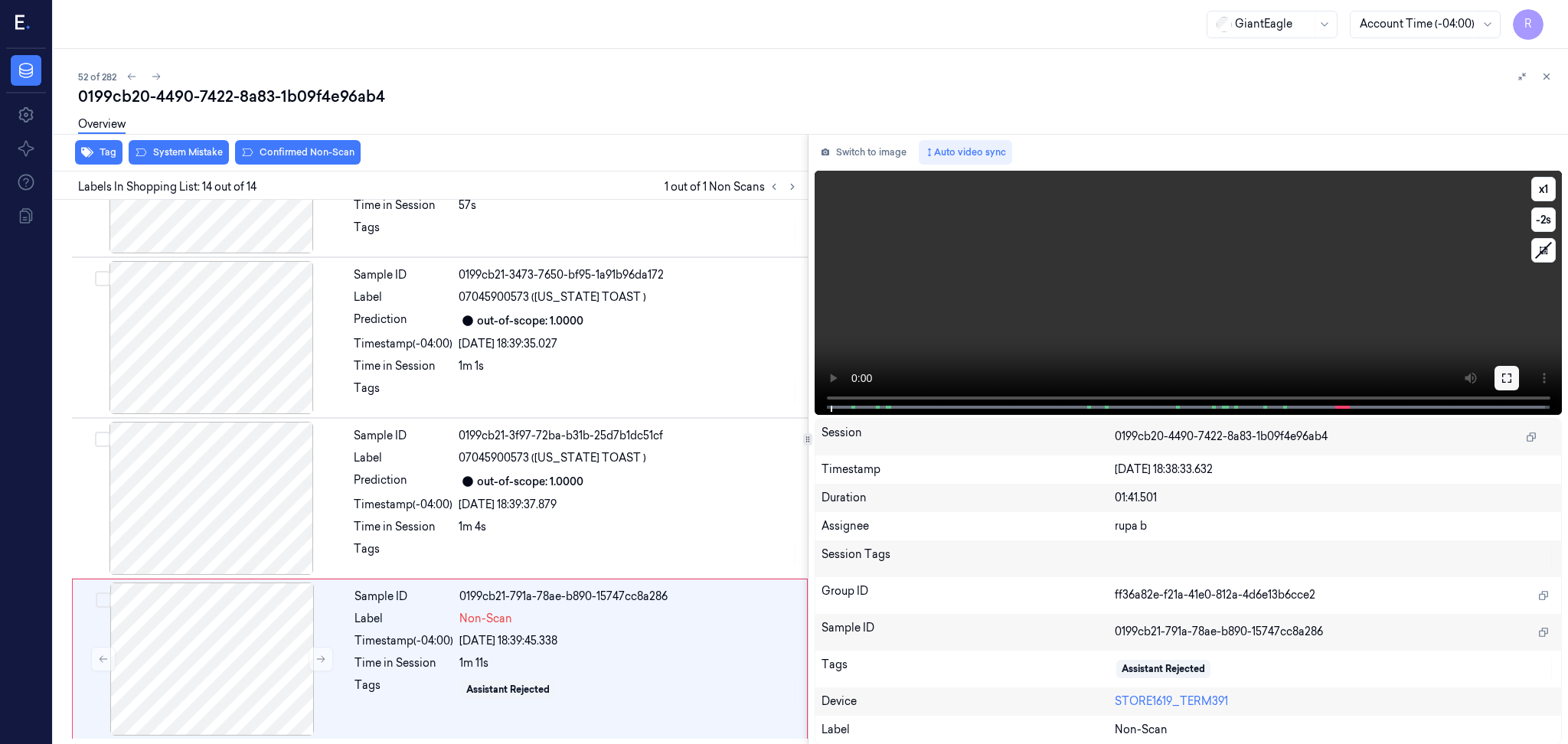
click at [1507, 372] on icon at bounding box center [1507, 379] width 13 height 13
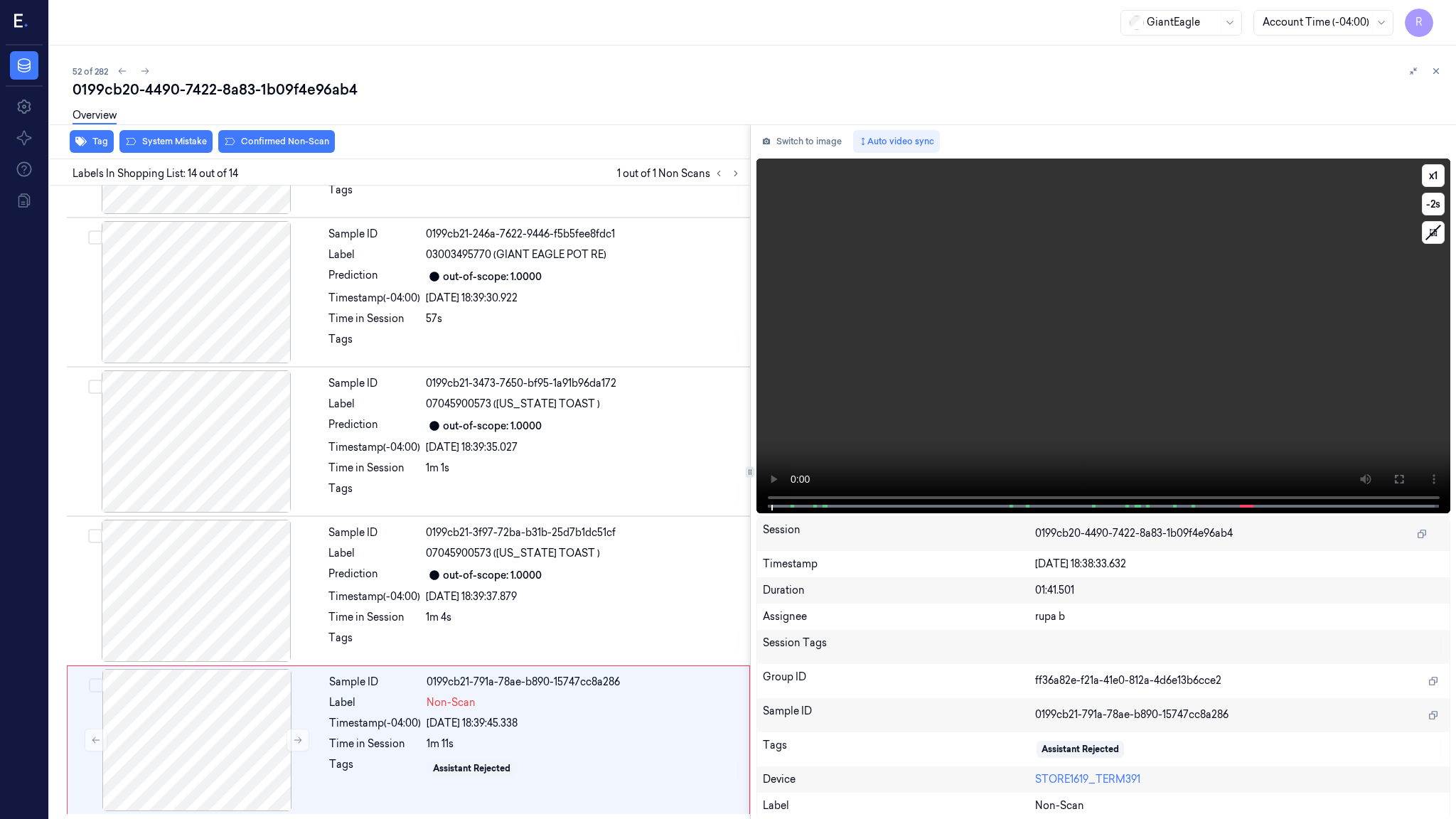
scroll to position [1462, 0]
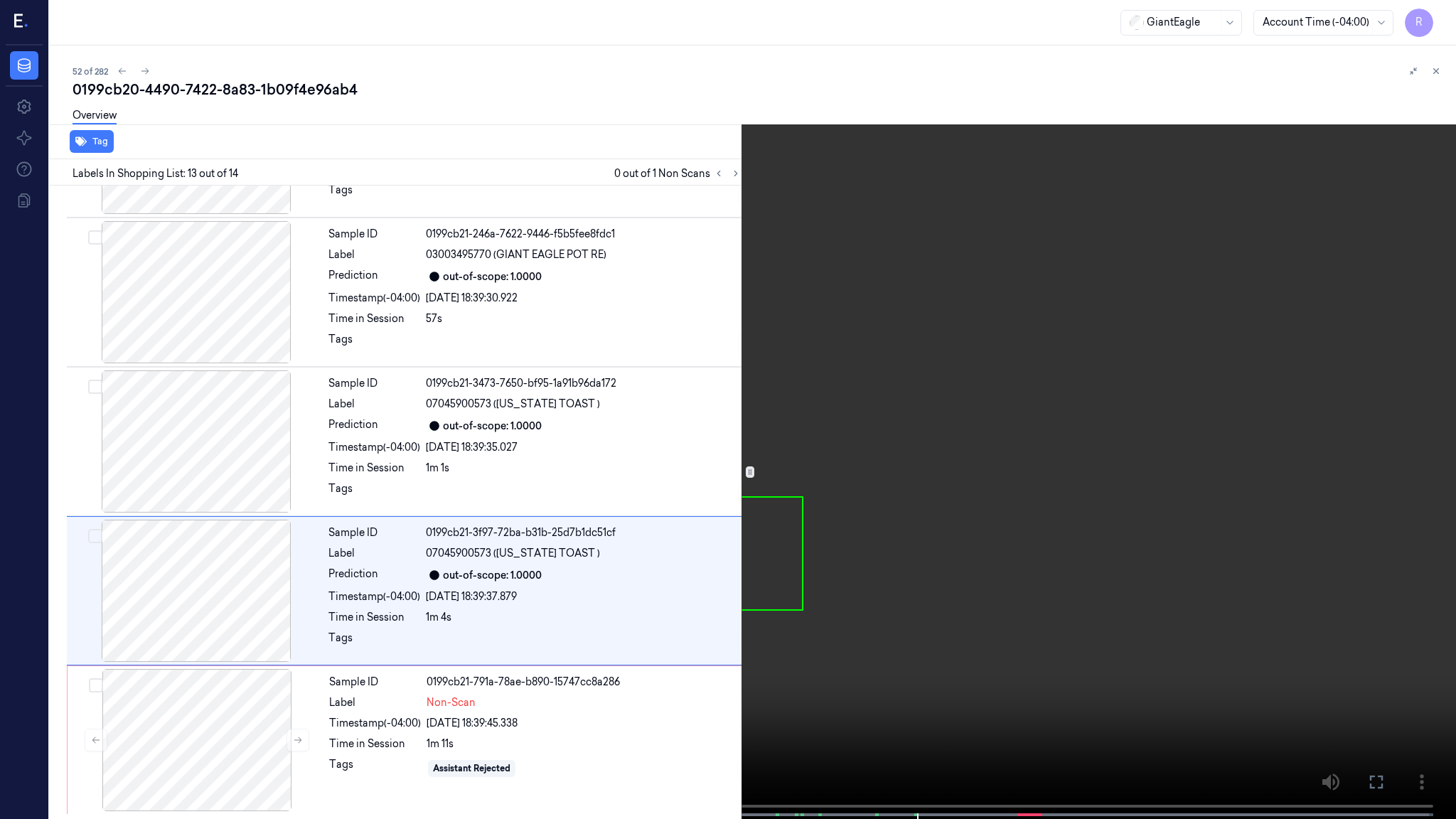
click at [1264, 384] on video at bounding box center [728, 411] width 1456 height 822
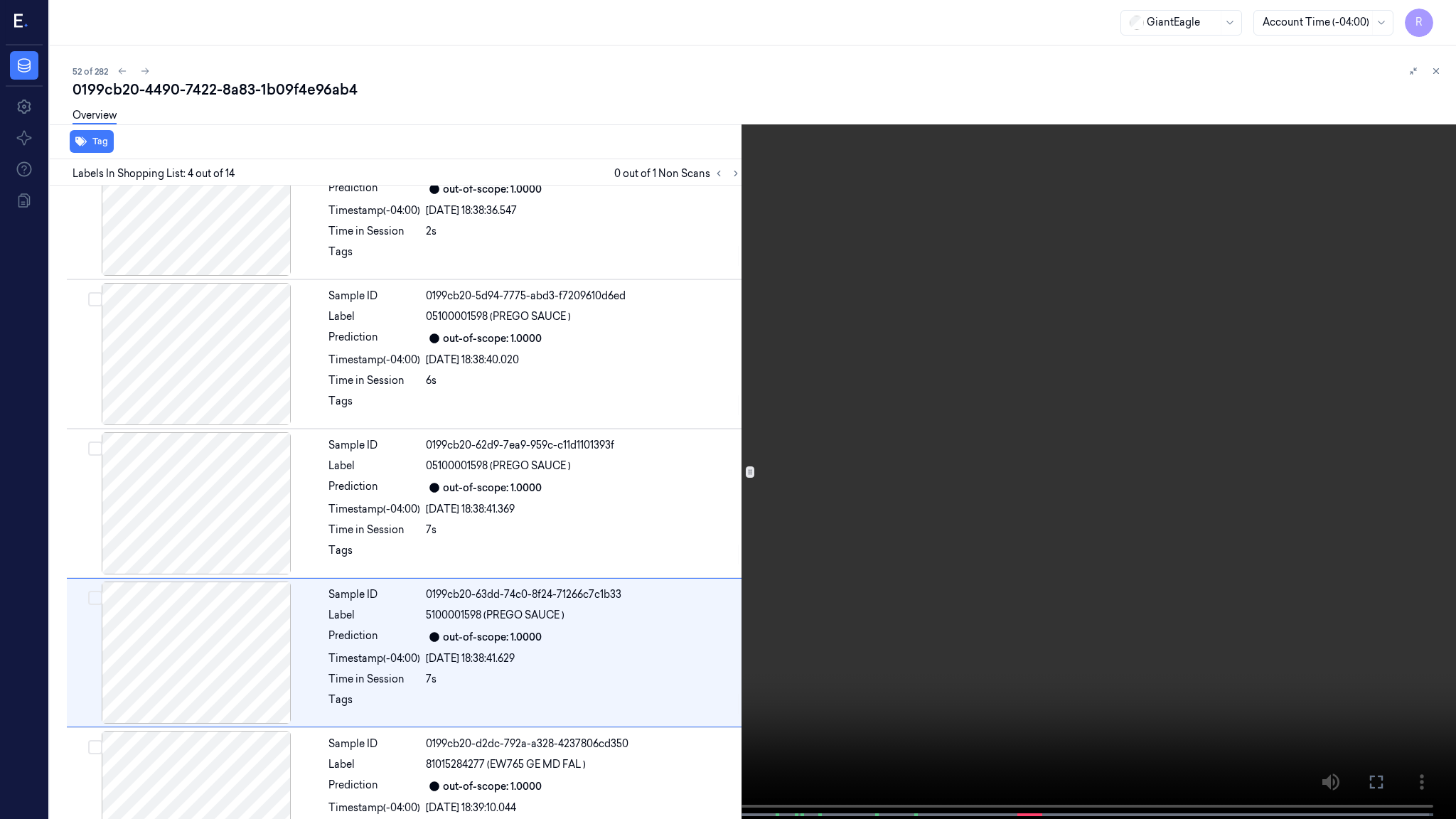
scroll to position [205, 0]
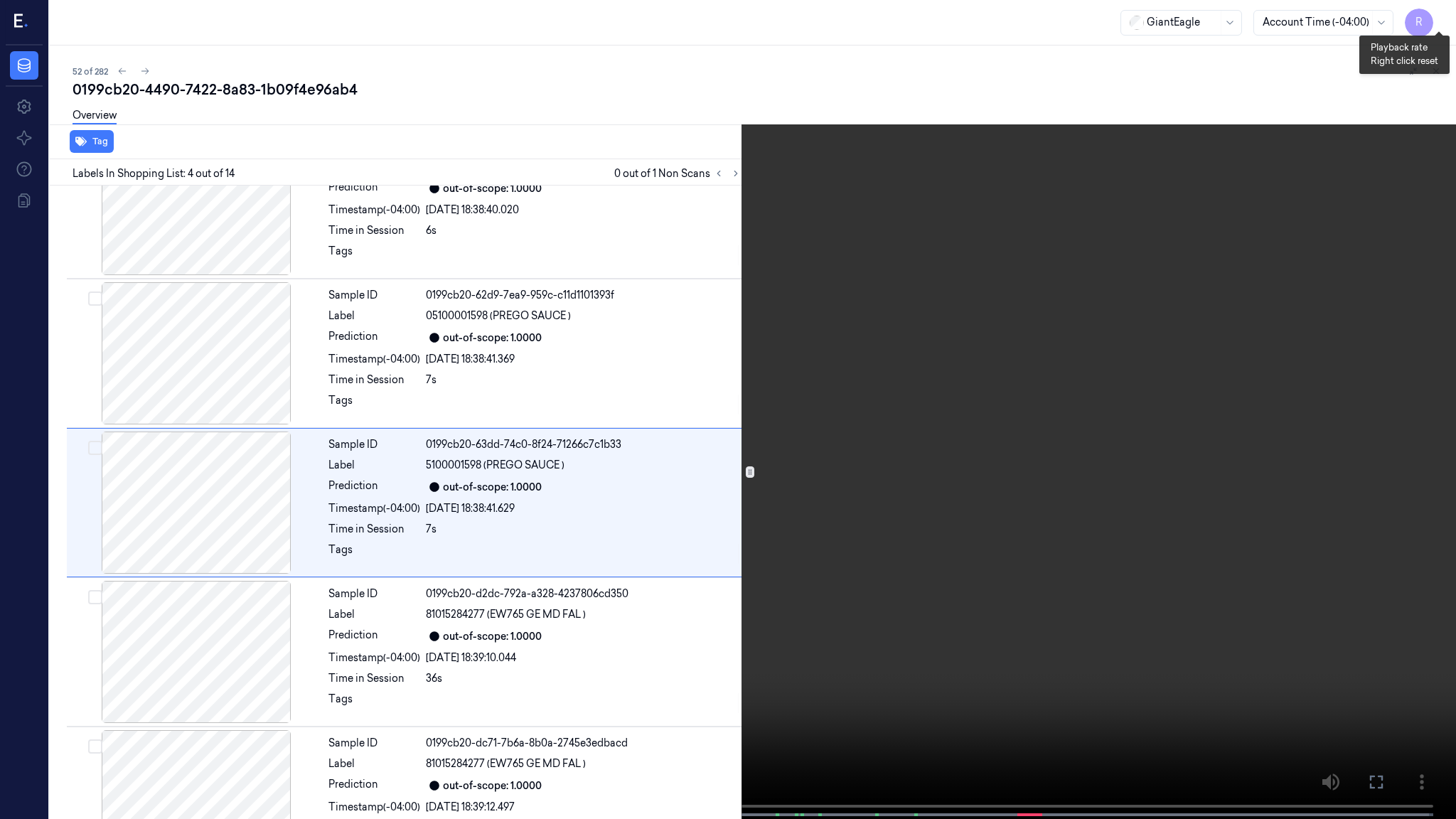
click at [1437, 19] on button "x 1" at bounding box center [1439, 17] width 22 height 22
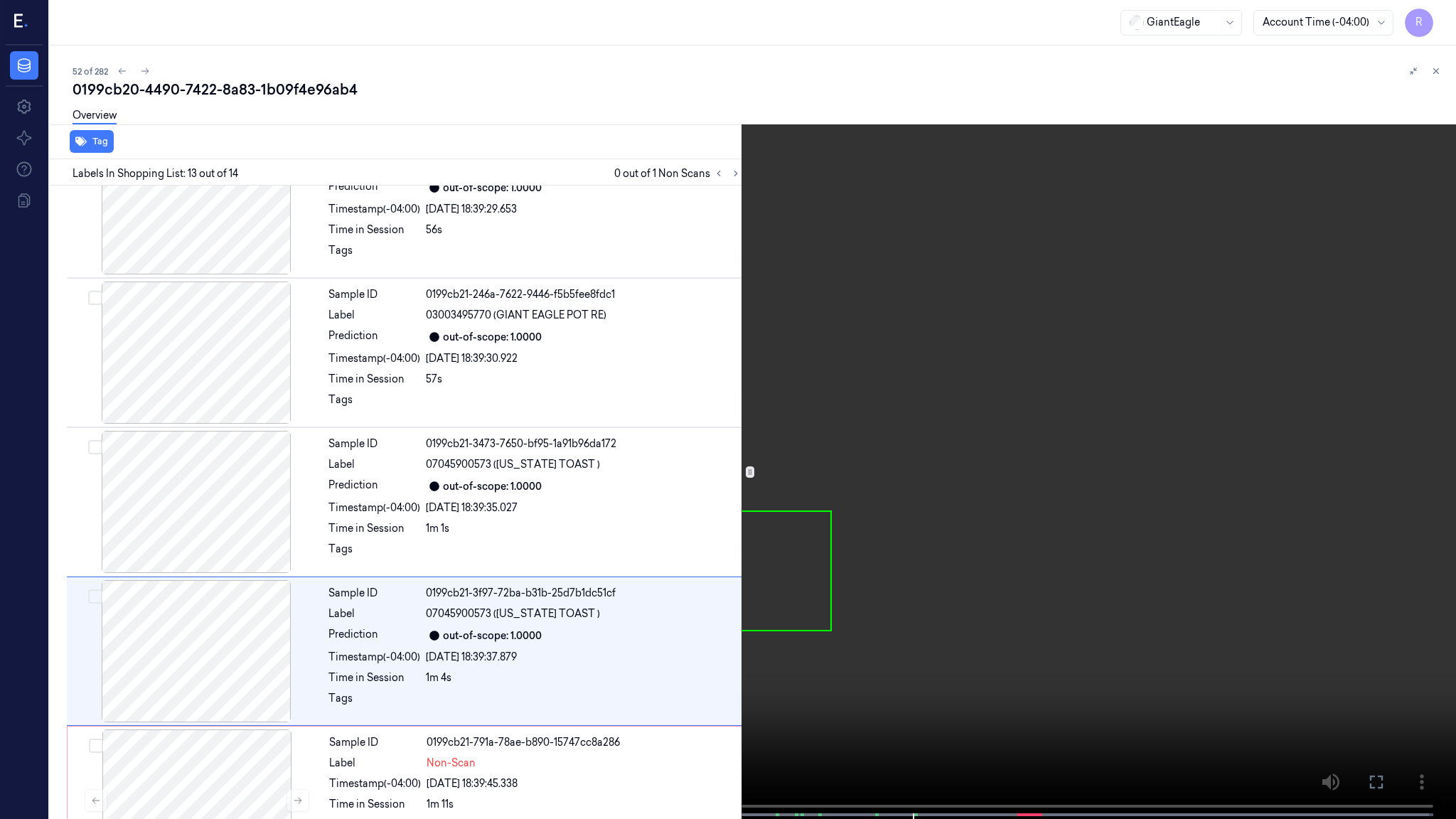
scroll to position [1461, 0]
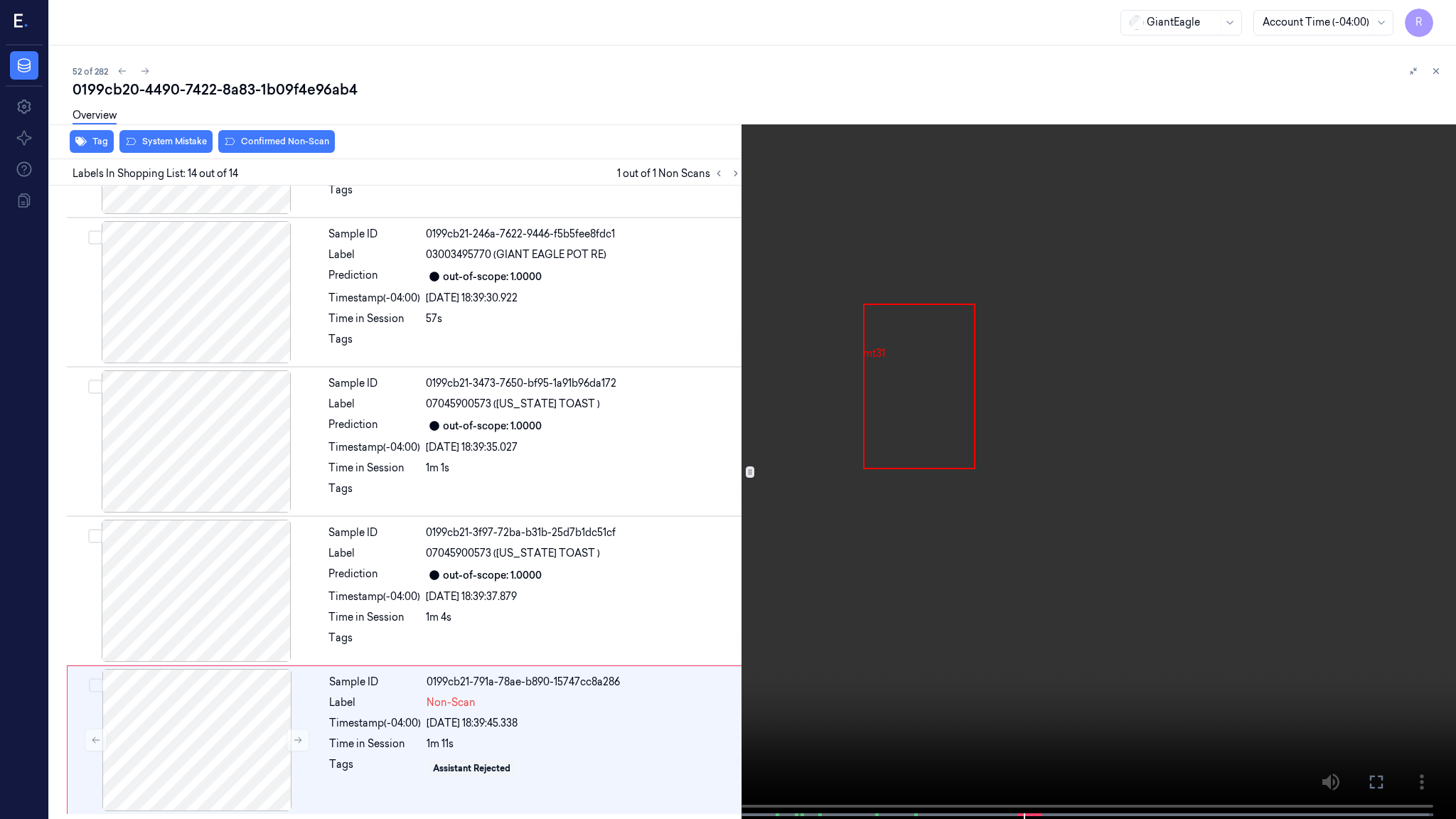
click at [962, 448] on video at bounding box center [728, 411] width 1456 height 822
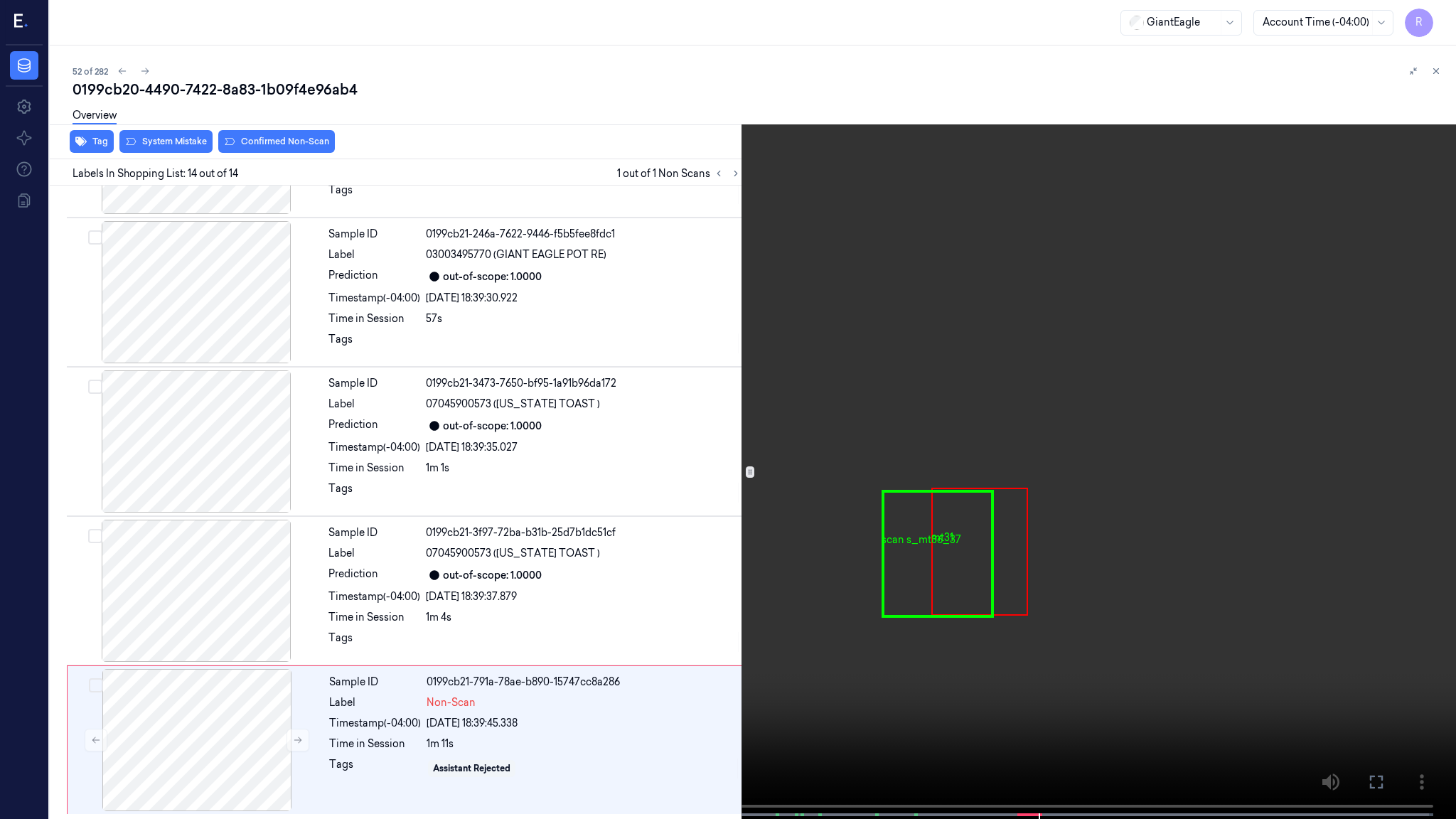
click at [962, 448] on video at bounding box center [728, 411] width 1456 height 822
click at [956, 386] on video at bounding box center [728, 411] width 1456 height 822
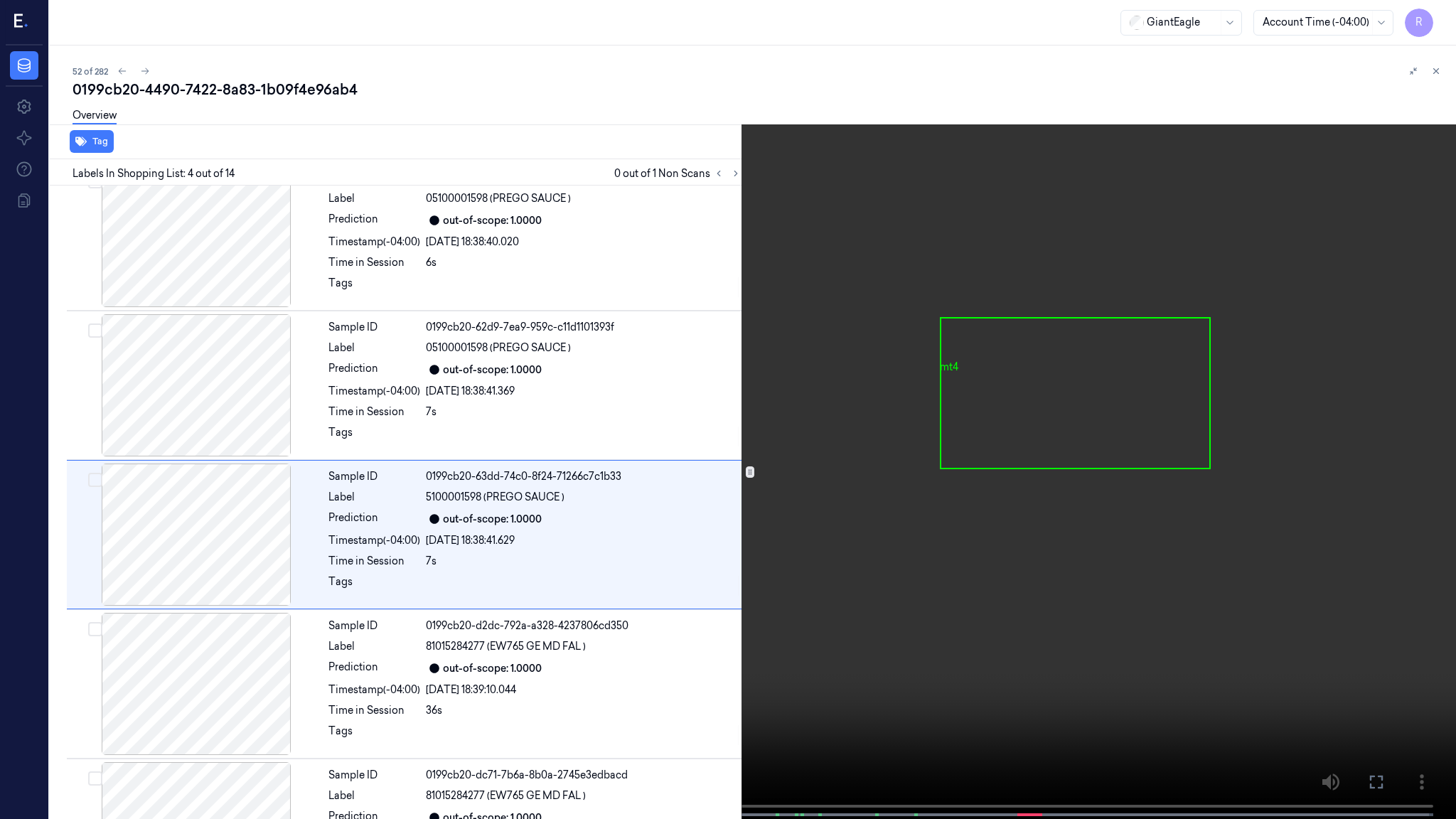
scroll to position [205, 0]
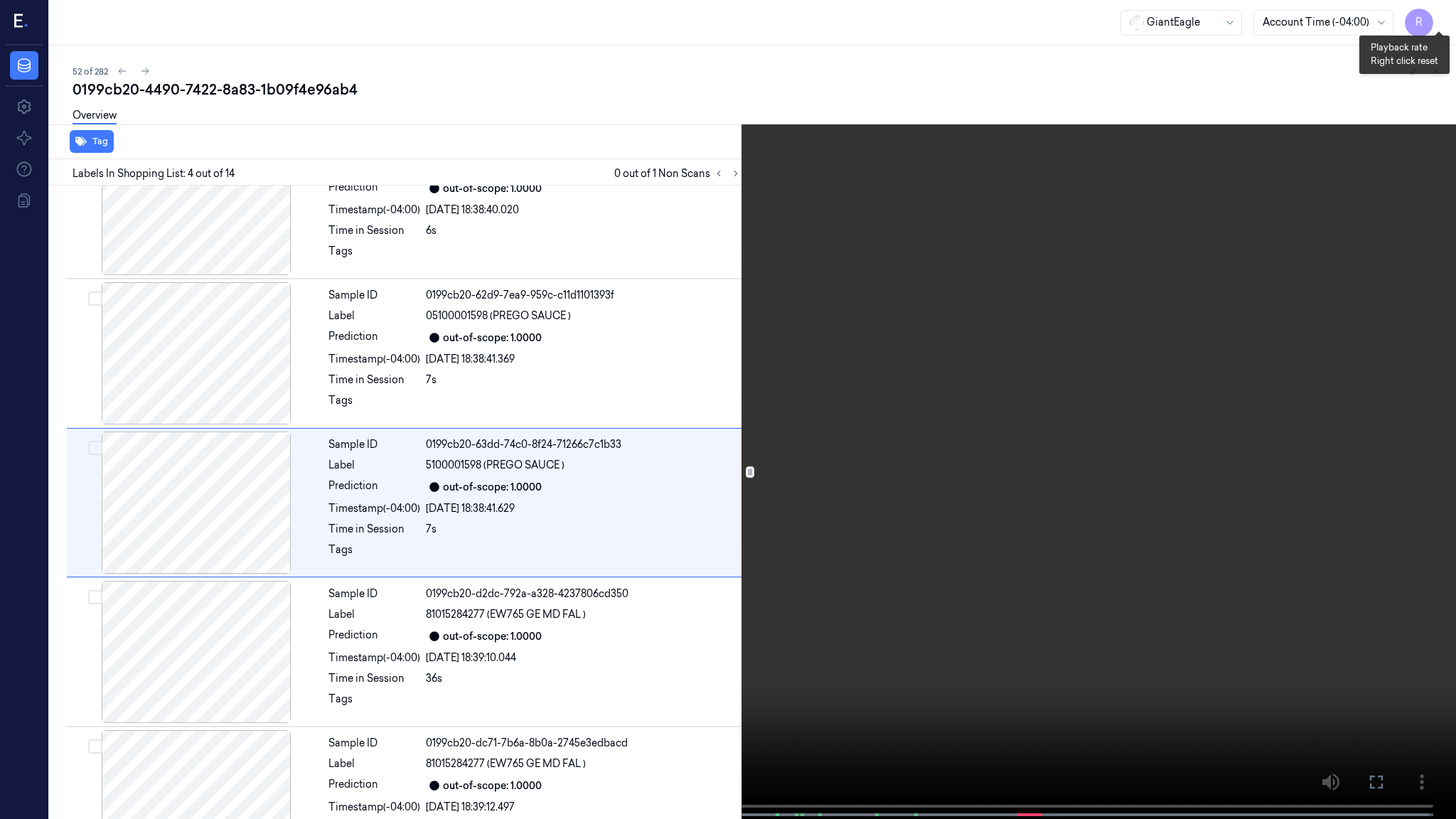
click at [1436, 17] on button "x 2" at bounding box center [1439, 17] width 22 height 22
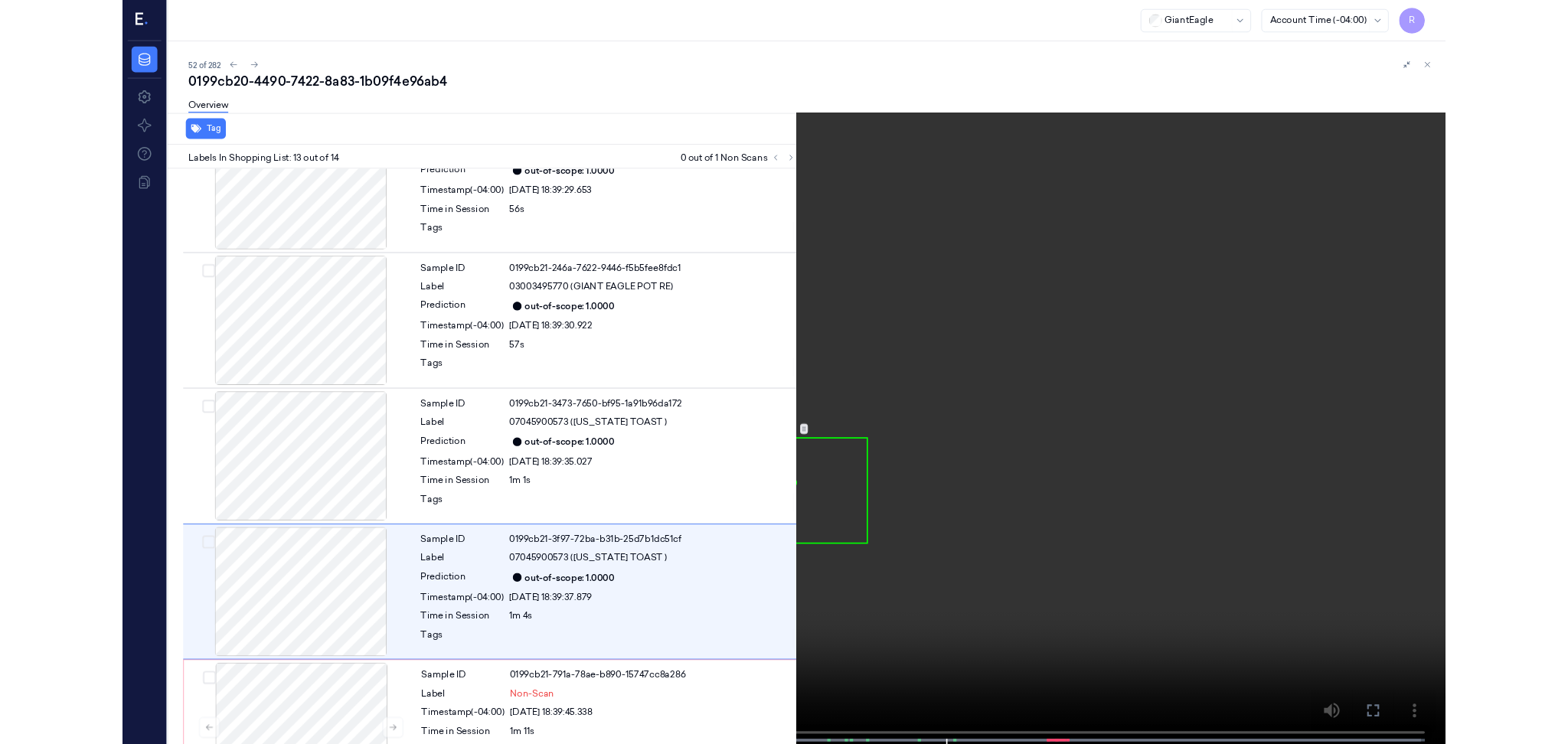
scroll to position [1573, 0]
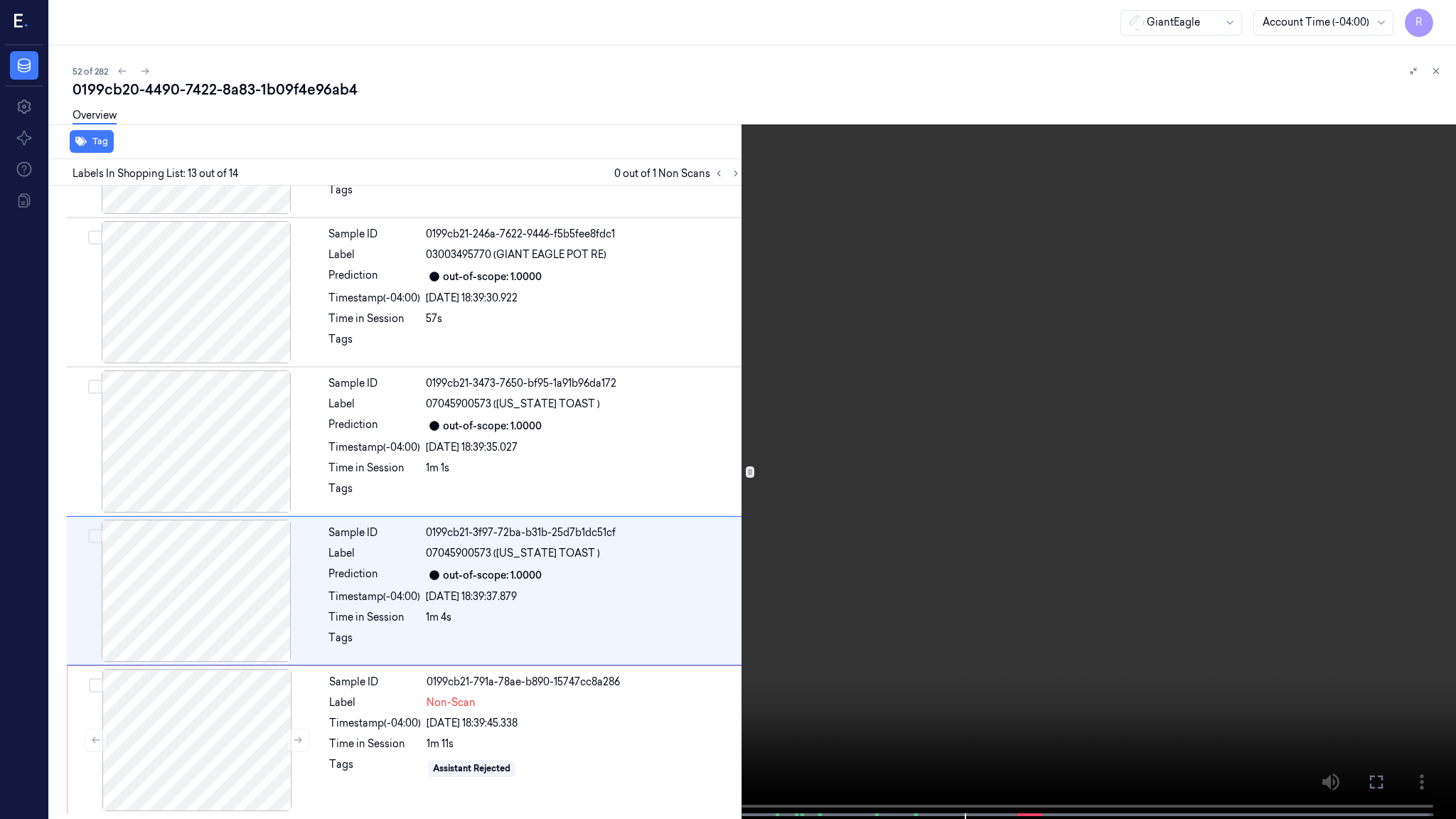
click at [832, 630] on video at bounding box center [728, 411] width 1456 height 822
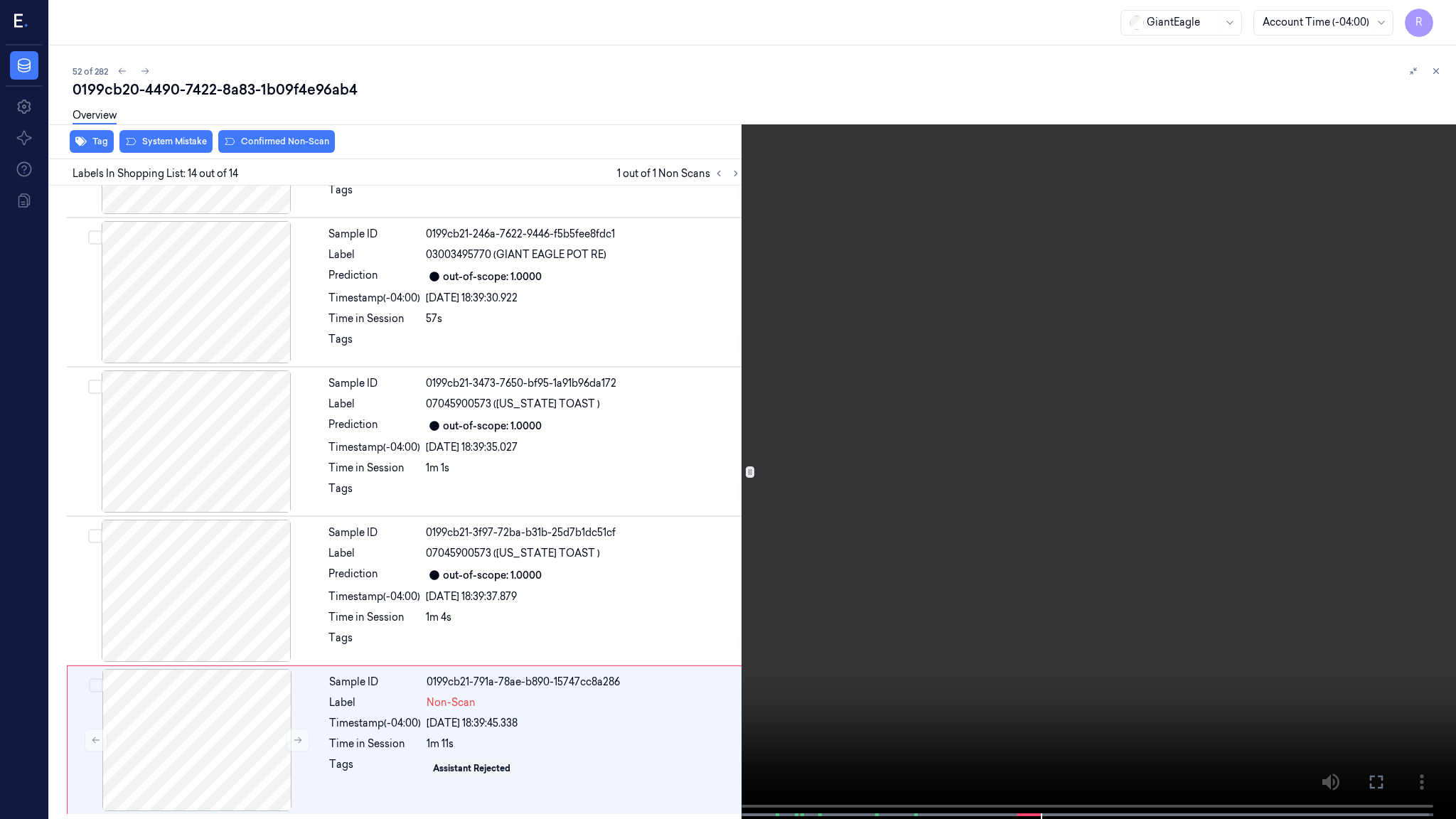
click at [832, 630] on video at bounding box center [728, 411] width 1456 height 822
click at [1434, 26] on button "x 4" at bounding box center [1439, 17] width 22 height 22
click at [842, 690] on video at bounding box center [728, 411] width 1456 height 822
click at [1009, 666] on video at bounding box center [728, 411] width 1456 height 822
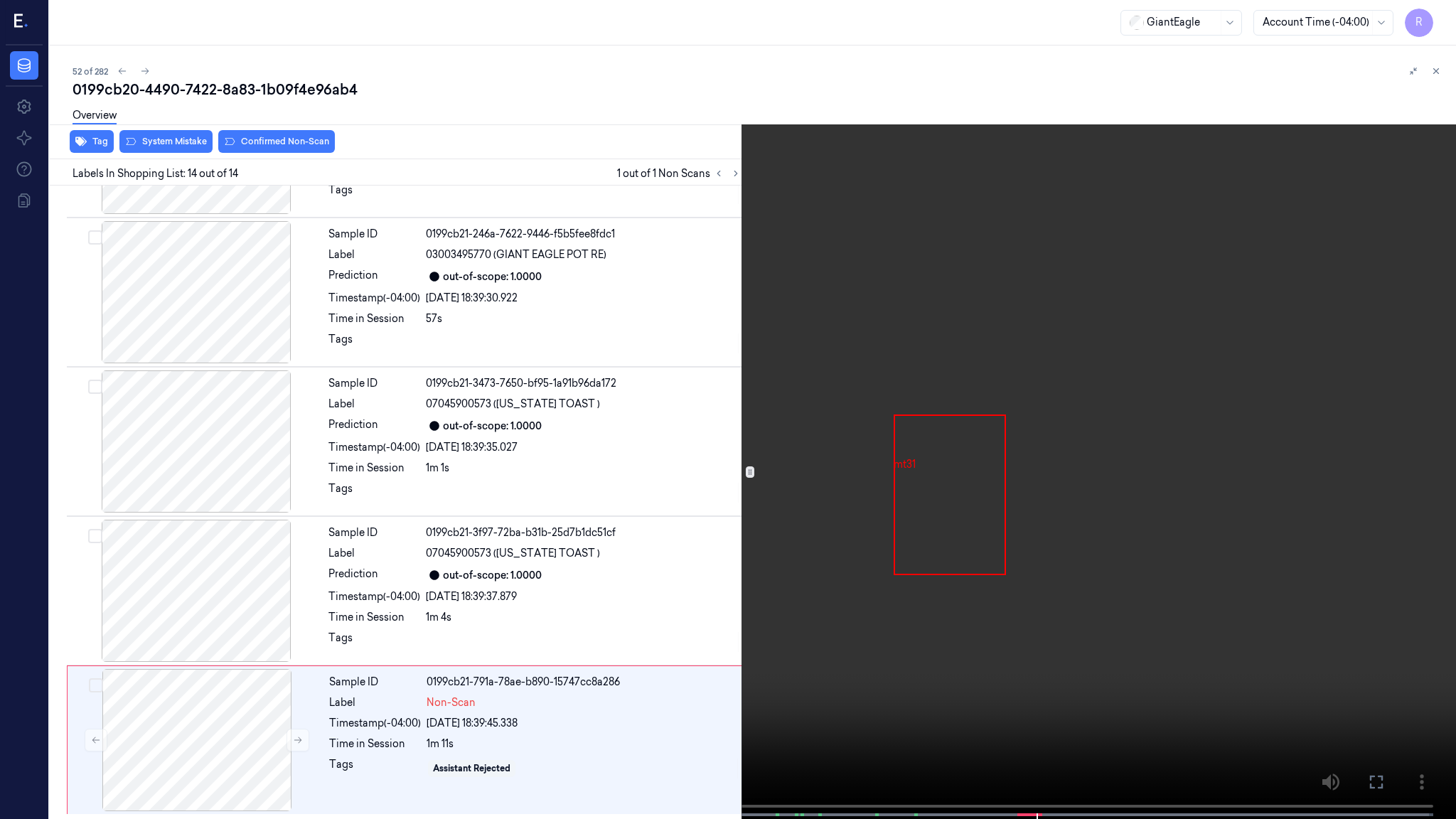
click at [1009, 666] on video at bounding box center [728, 411] width 1456 height 822
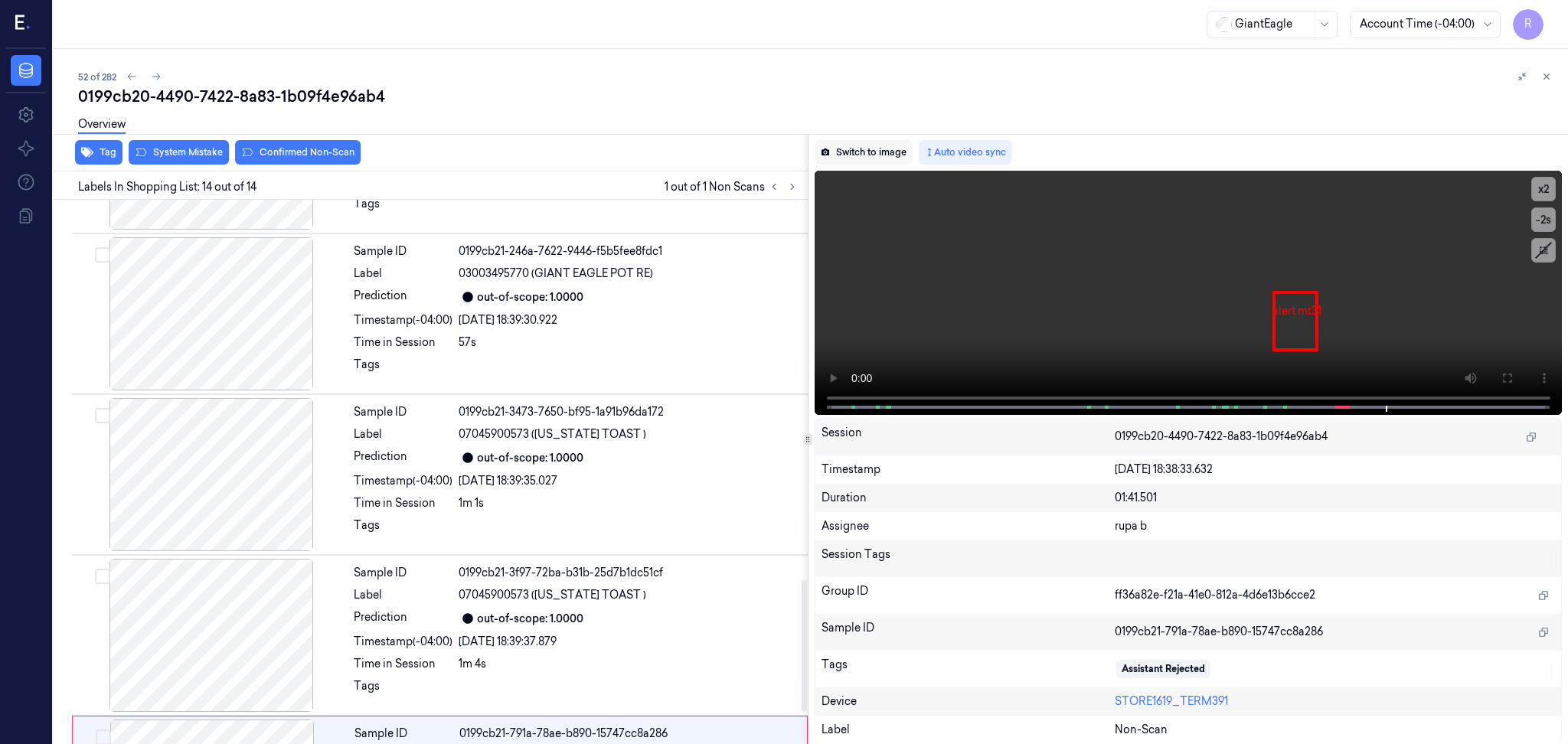
click at [879, 153] on button "Switch to image" at bounding box center [864, 152] width 98 height 24
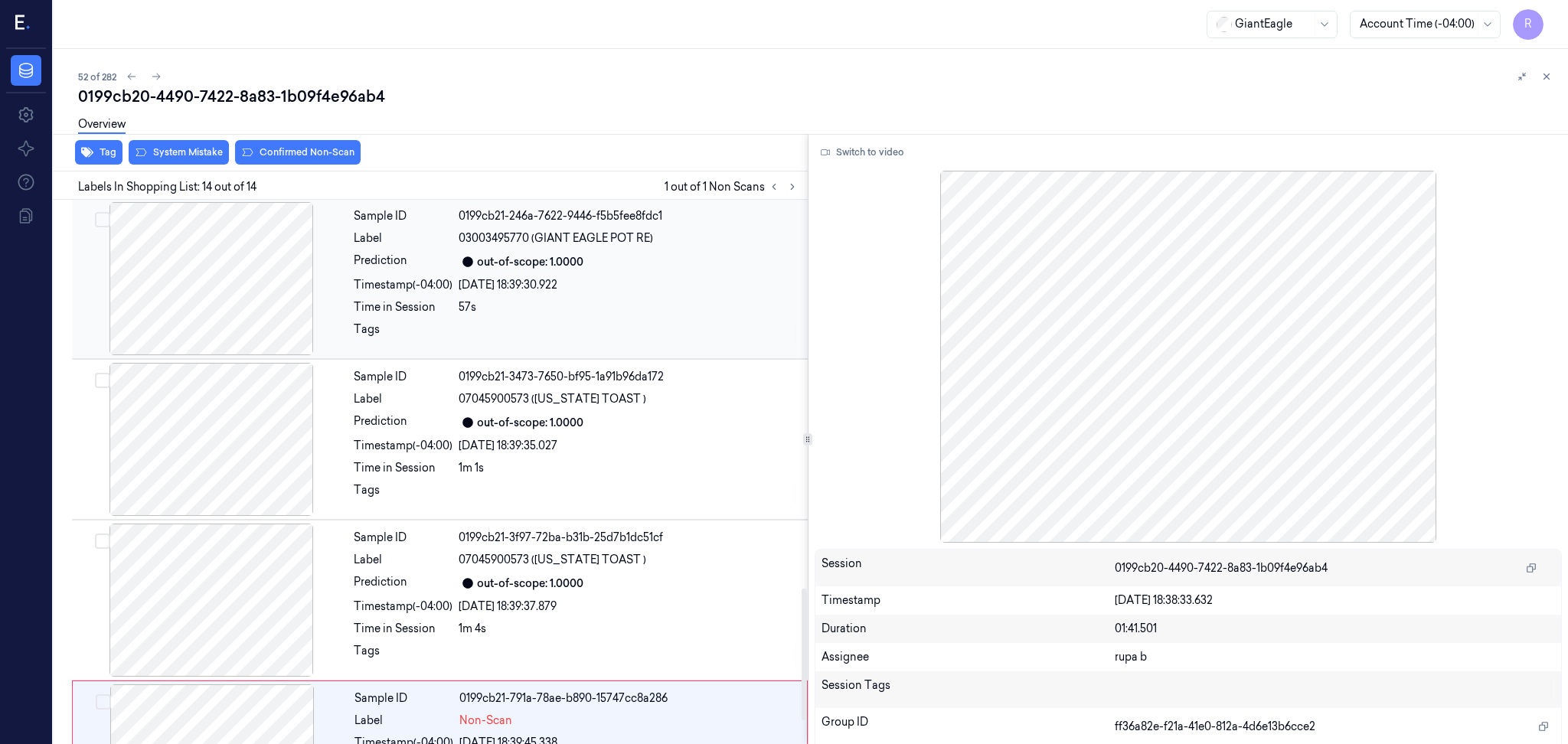
click at [254, 313] on div at bounding box center [211, 278] width 273 height 153
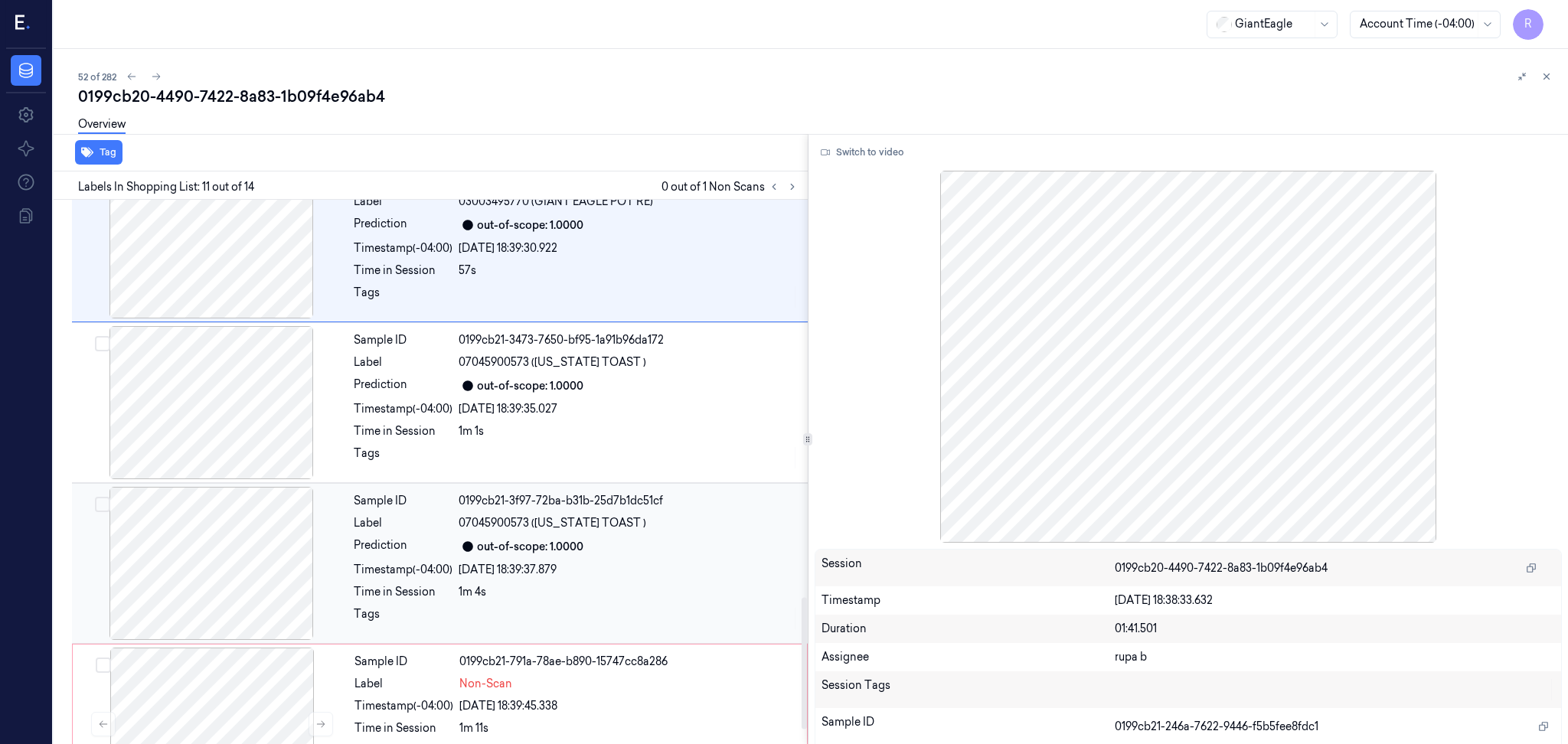
scroll to position [1710, 0]
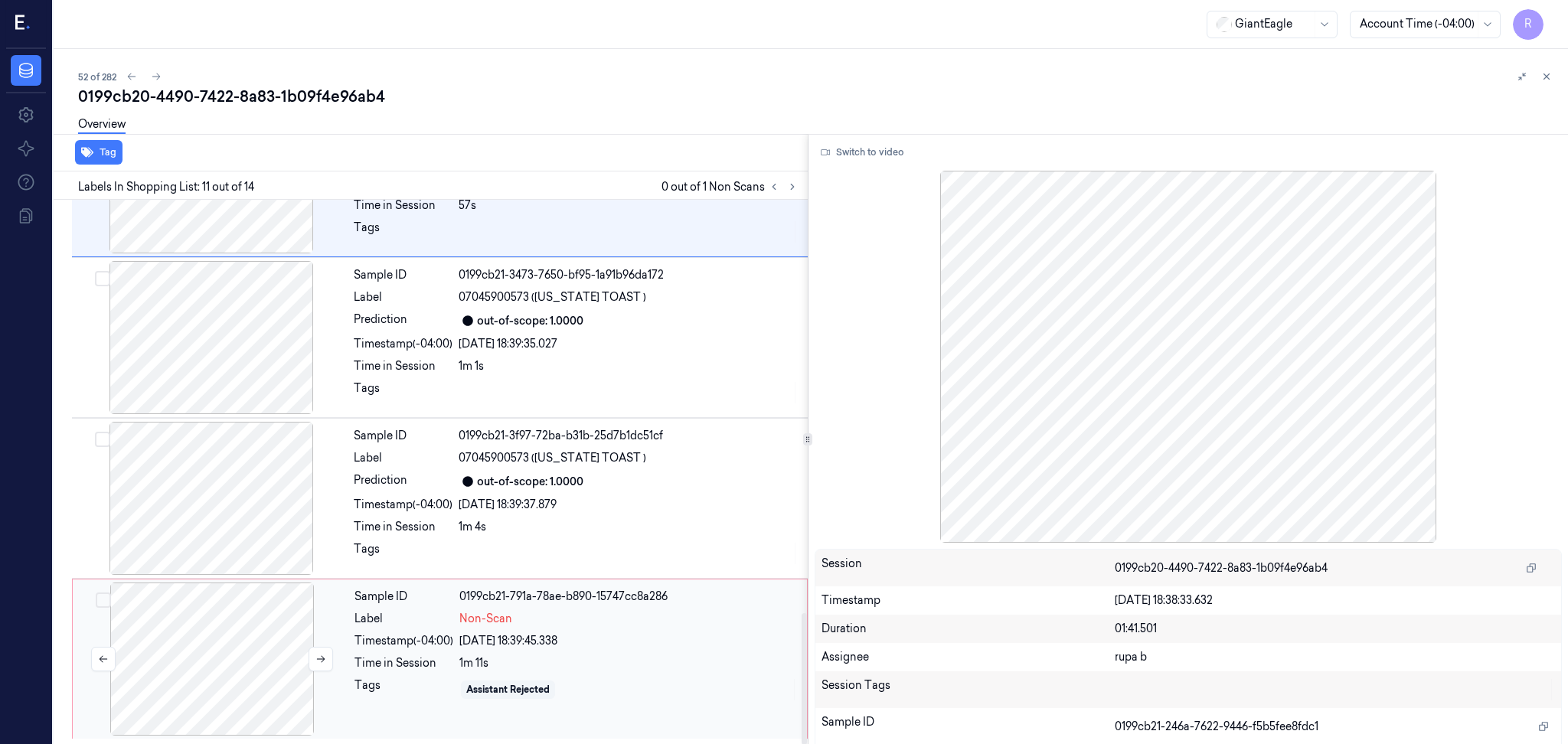
click at [267, 704] on div at bounding box center [212, 658] width 273 height 153
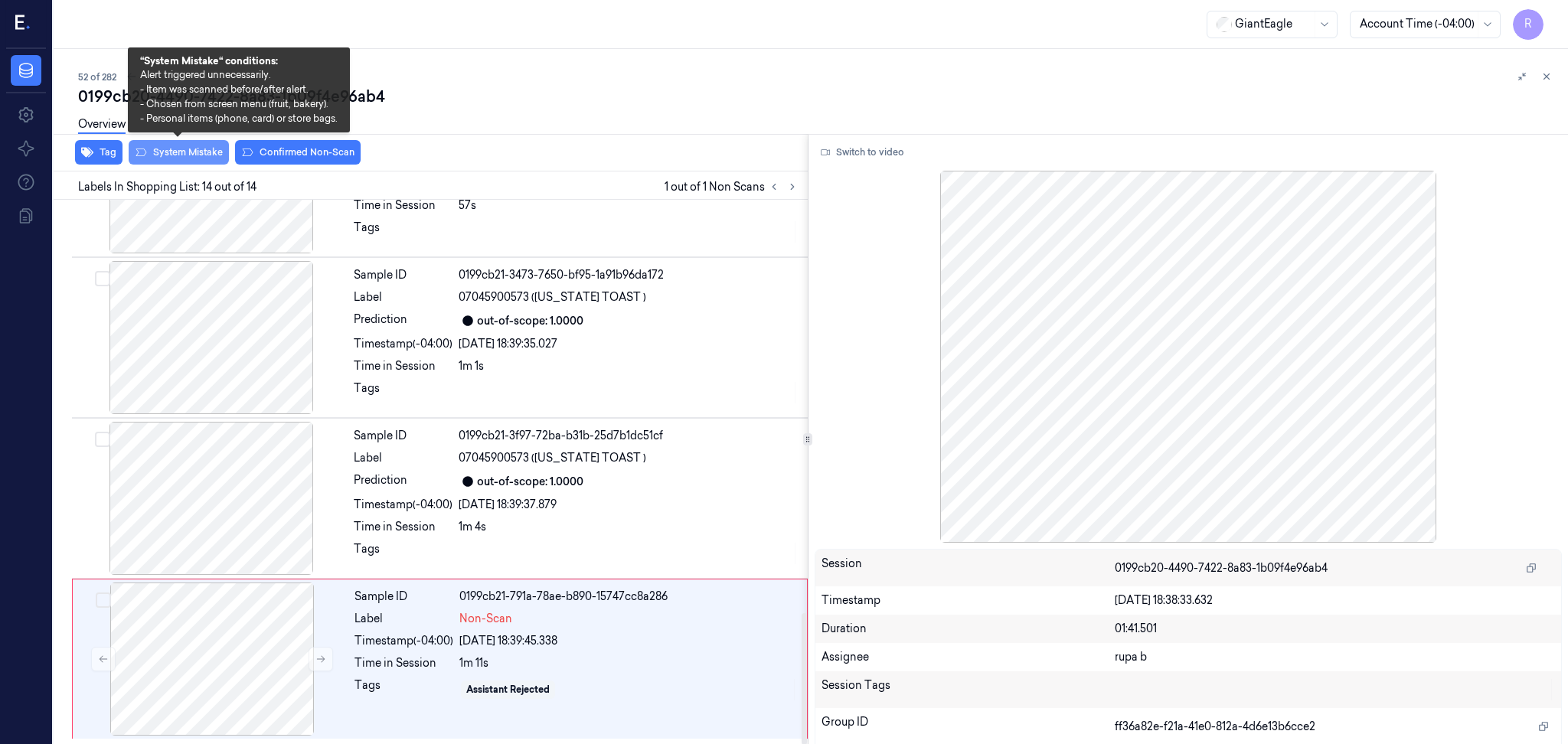
click at [204, 154] on button "System Mistake" at bounding box center [179, 152] width 100 height 24
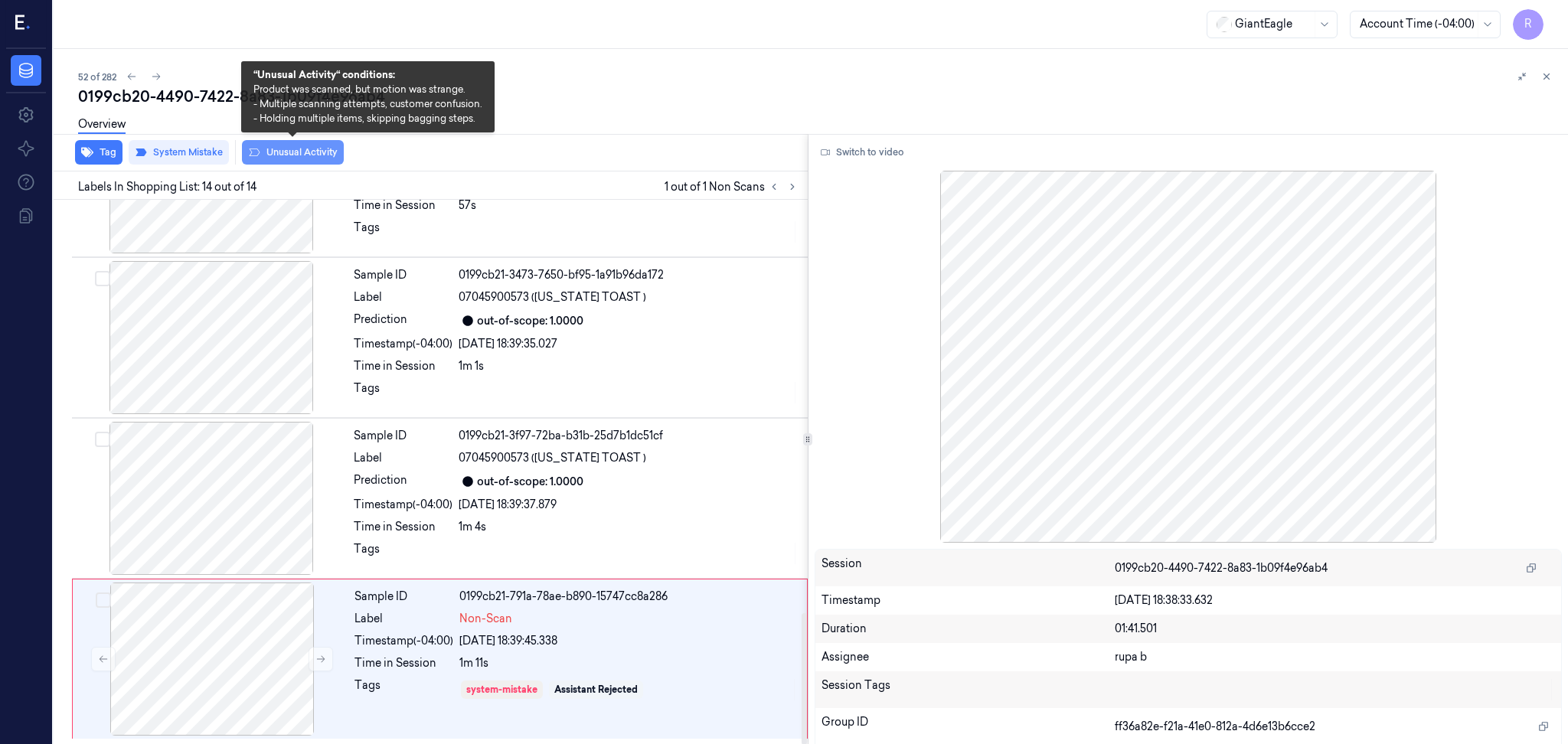
click at [292, 151] on button "Unusual Activity" at bounding box center [293, 152] width 102 height 24
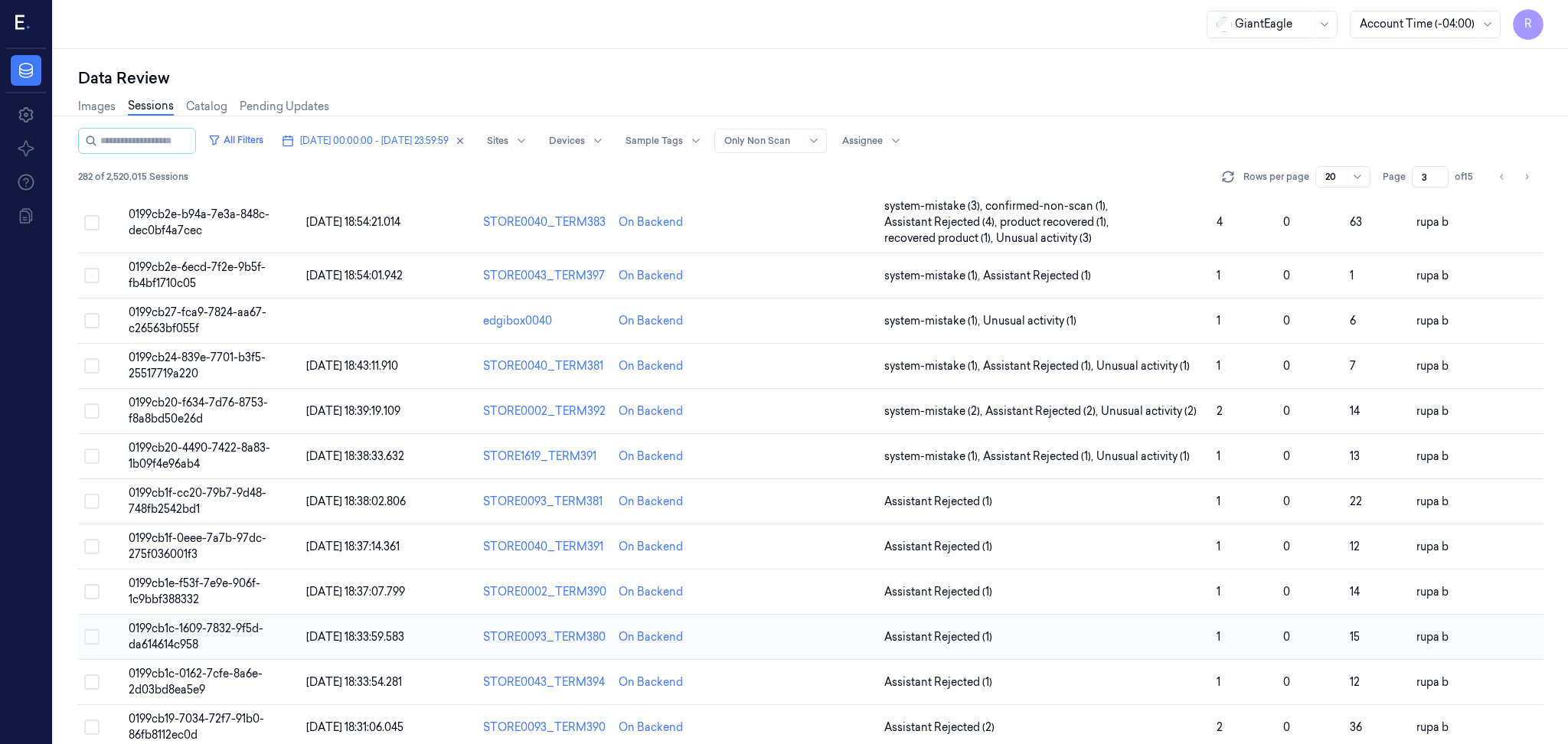
scroll to position [413, 0]
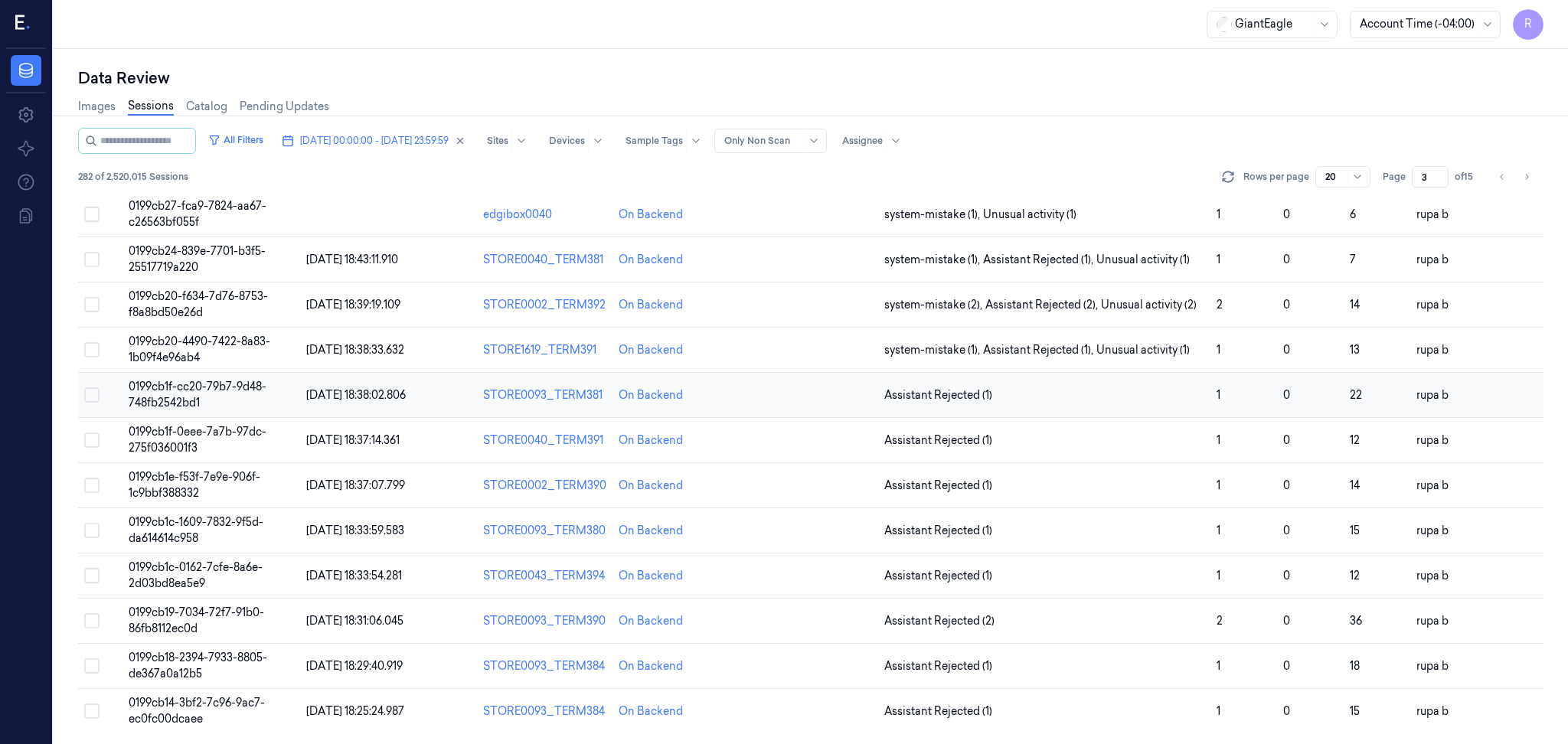
click at [214, 387] on span "0199cb1f-cc20-79b7-9d48-748fb2542bd1" at bounding box center [197, 394] width 138 height 29
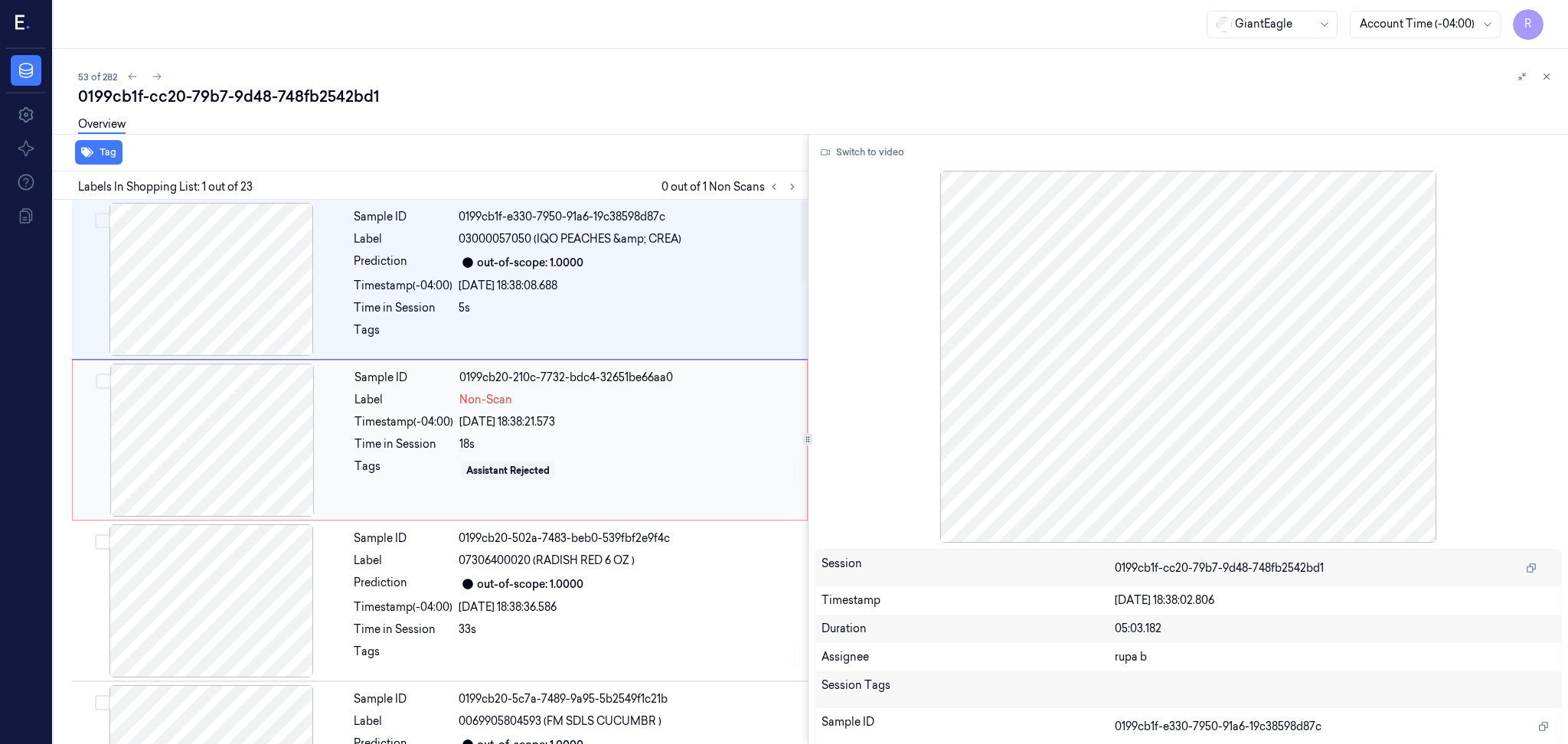
click at [321, 429] on div at bounding box center [212, 439] width 273 height 153
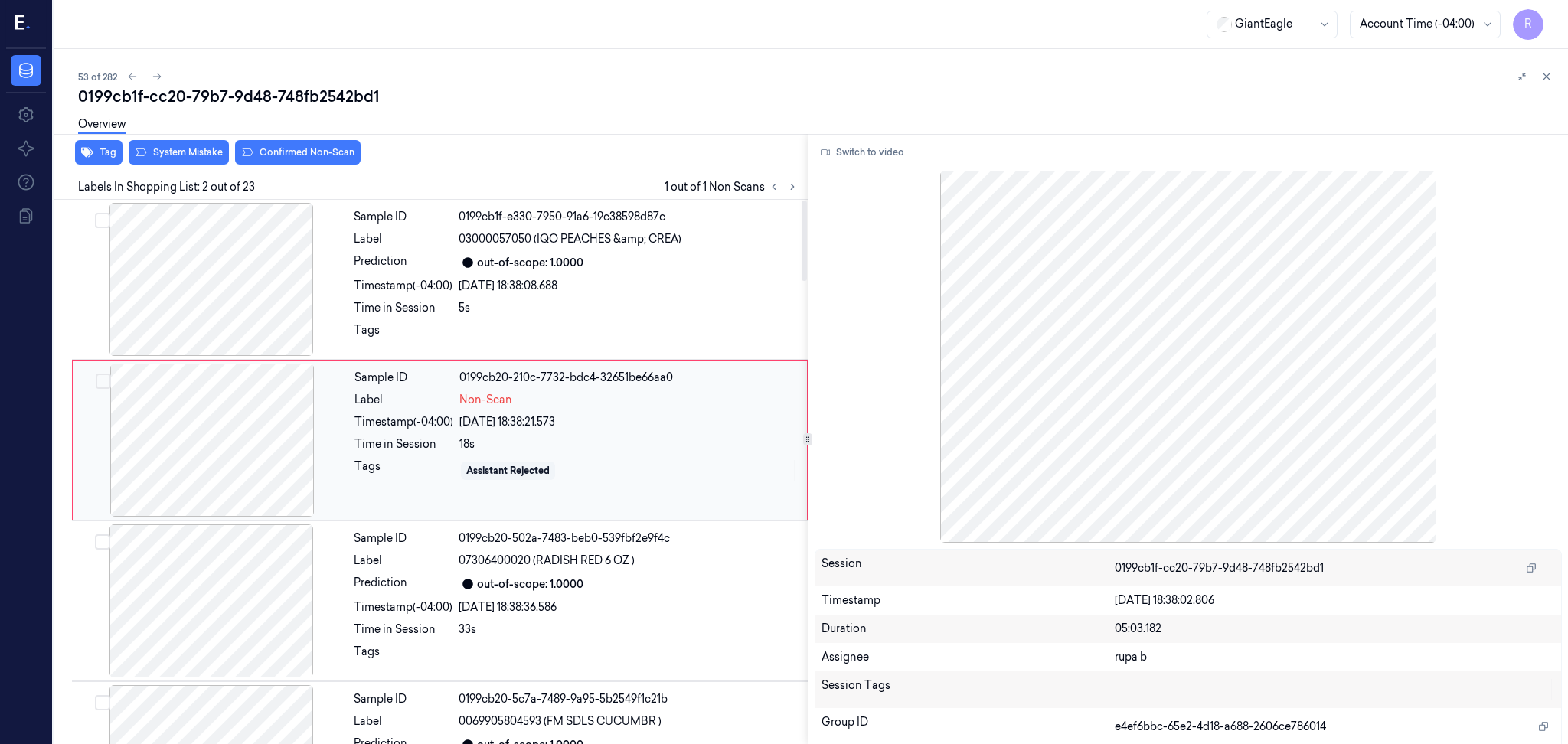
click at [283, 431] on div at bounding box center [212, 439] width 273 height 153
click at [838, 155] on button "Switch to video" at bounding box center [862, 152] width 96 height 24
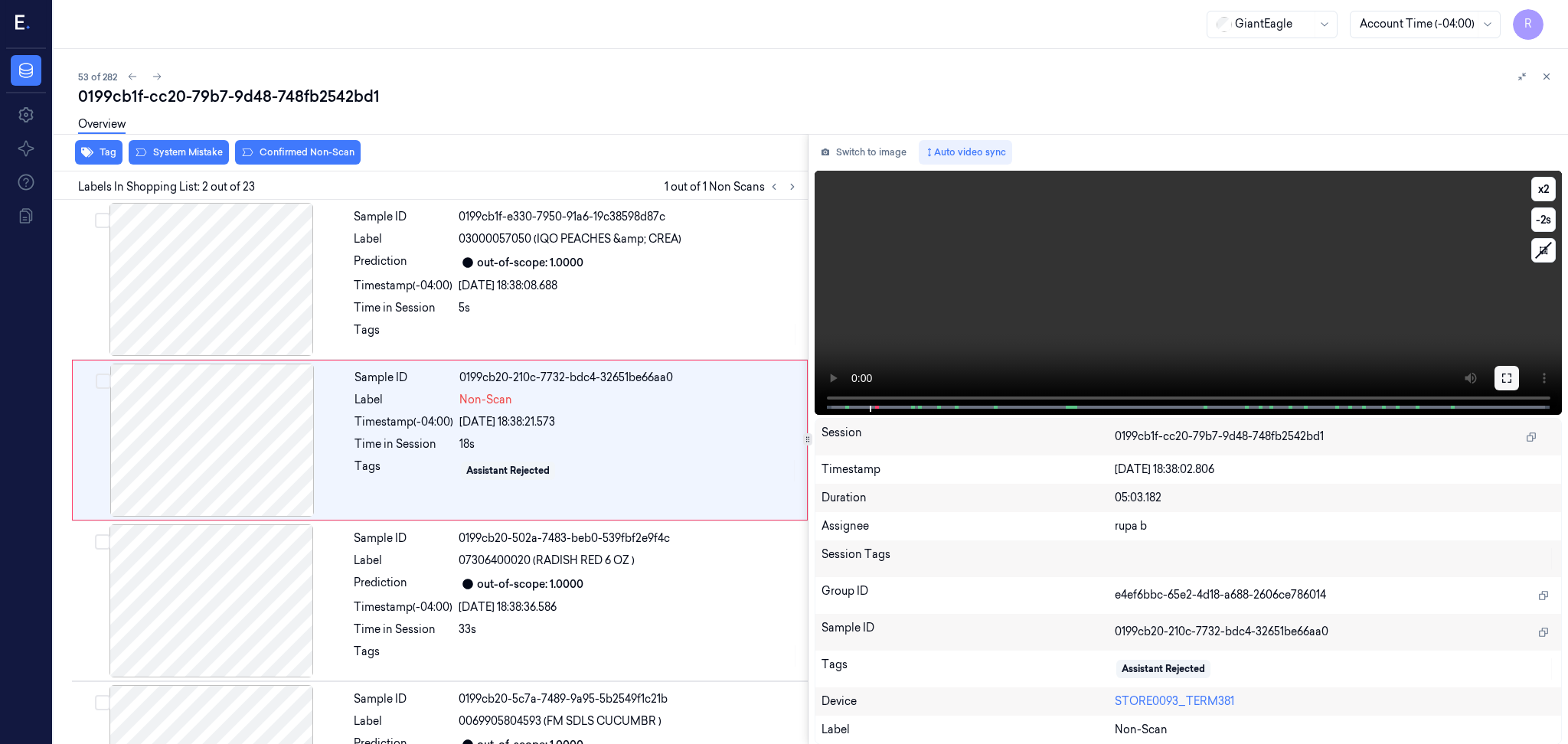
click at [1507, 372] on icon at bounding box center [1507, 379] width 13 height 13
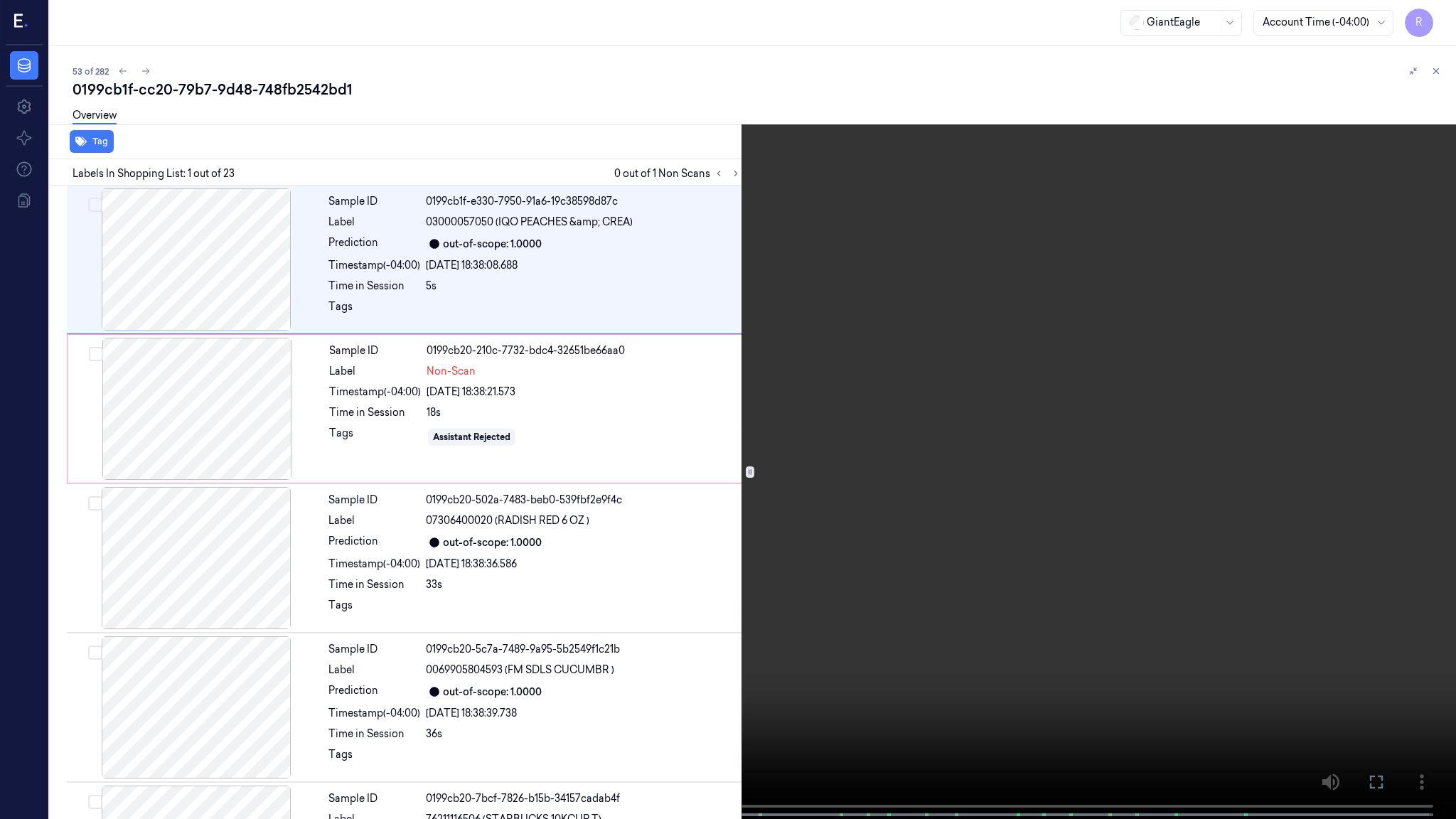
click at [187, 551] on video at bounding box center [728, 411] width 1456 height 822
click at [124, 610] on video at bounding box center [728, 411] width 1456 height 822
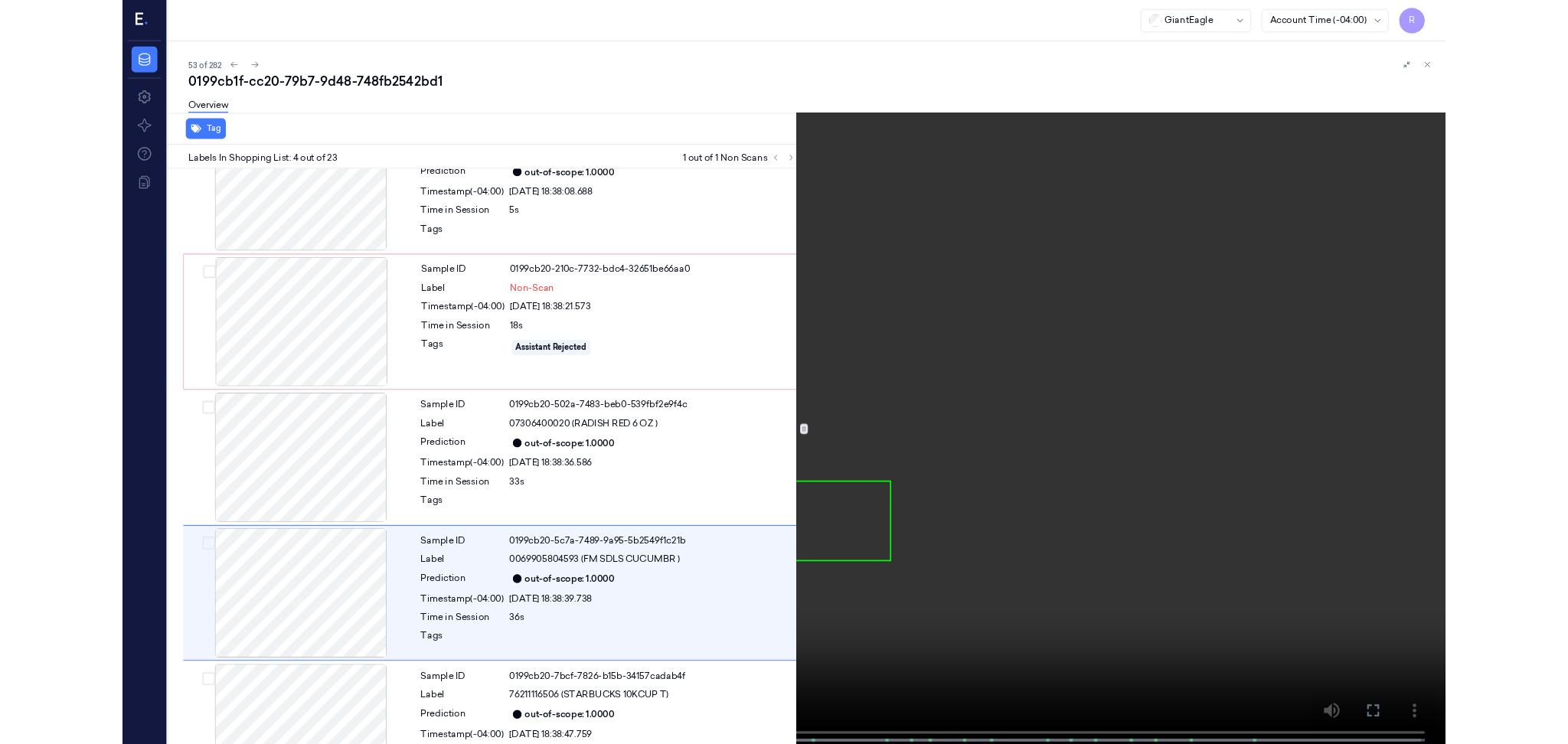
scroll to position [221, 0]
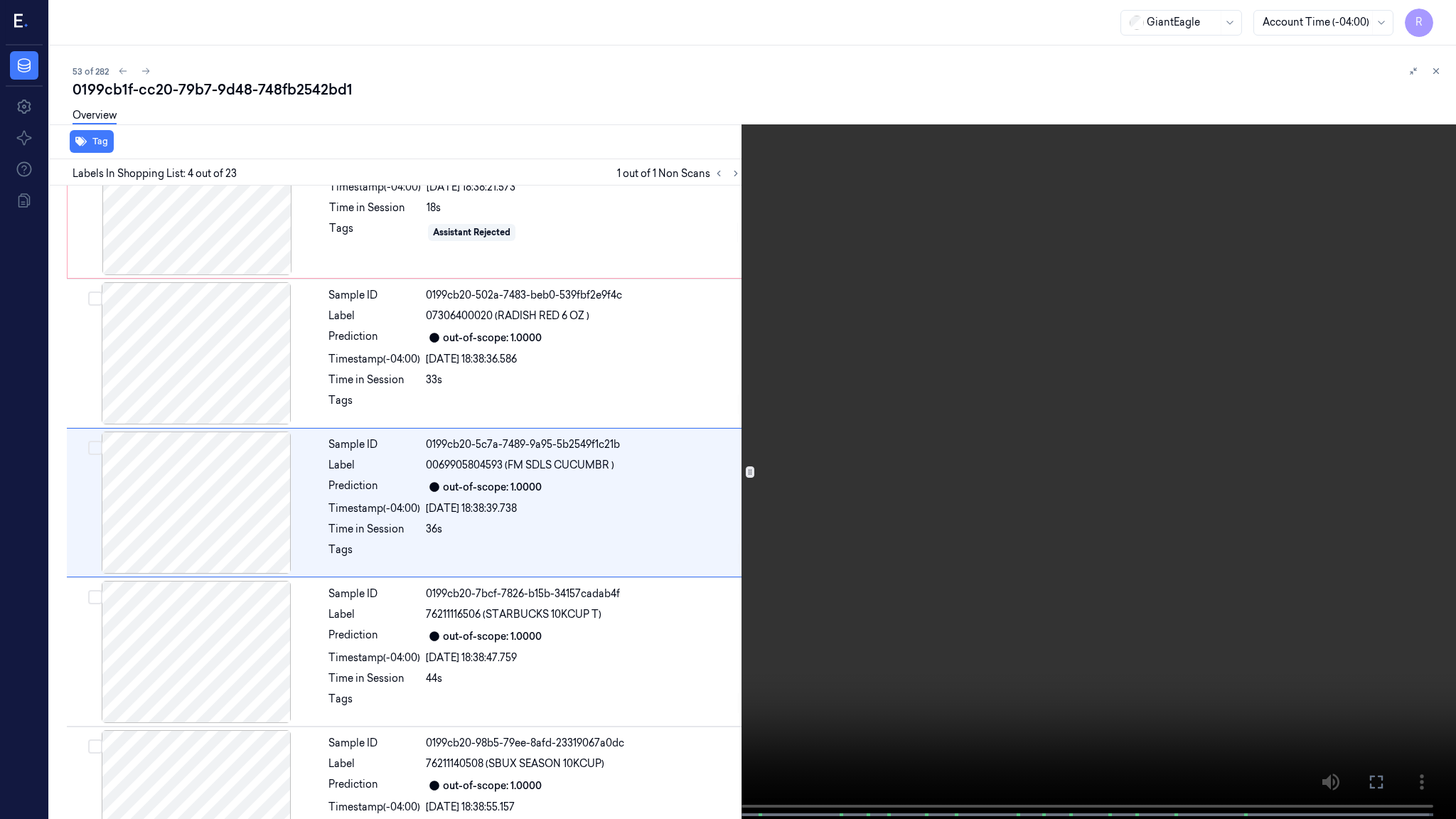
click at [252, 460] on video at bounding box center [728, 411] width 1456 height 822
click at [129, 690] on video at bounding box center [728, 411] width 1456 height 822
click at [395, 585] on video at bounding box center [728, 411] width 1456 height 822
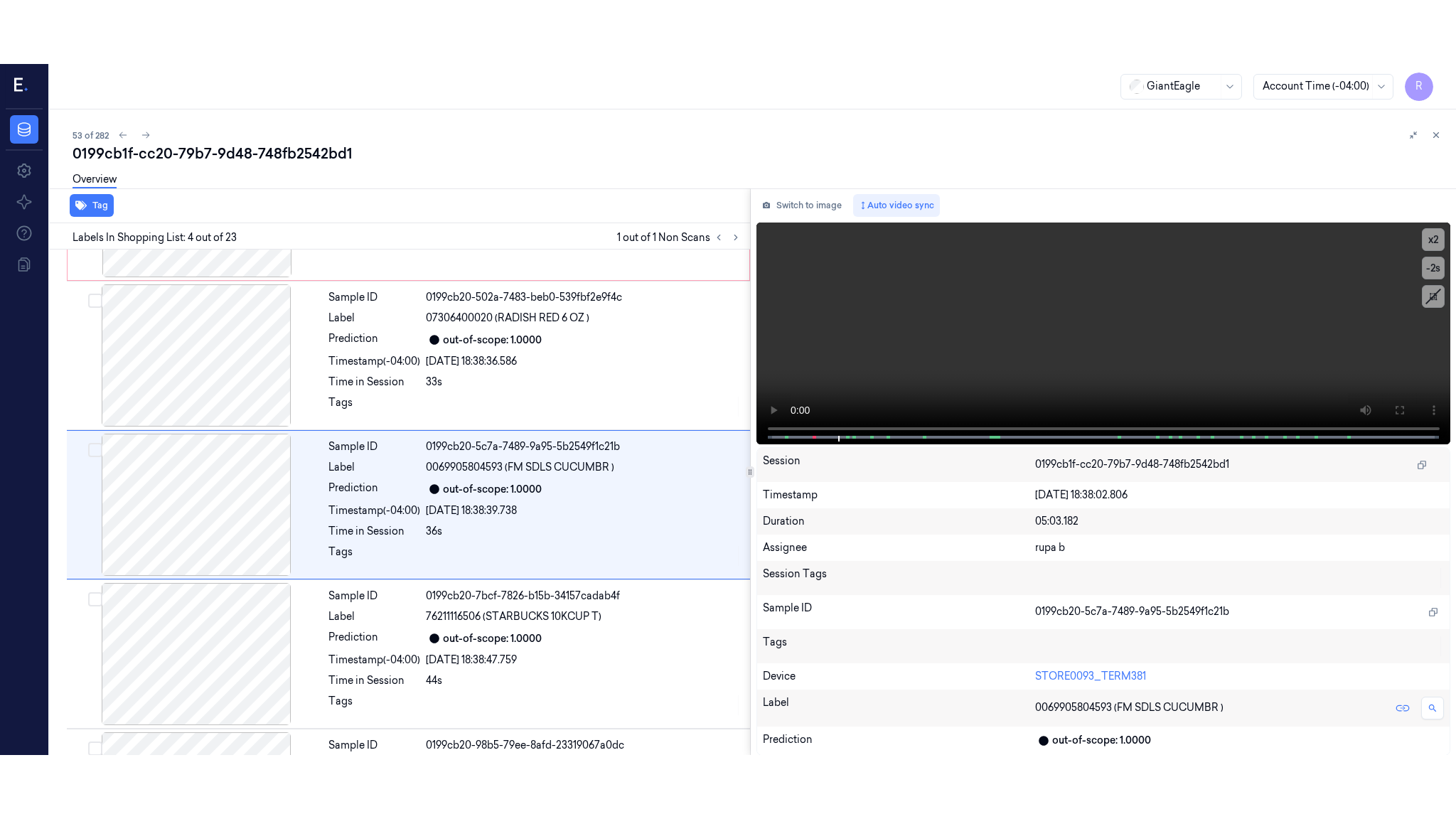
scroll to position [268, 0]
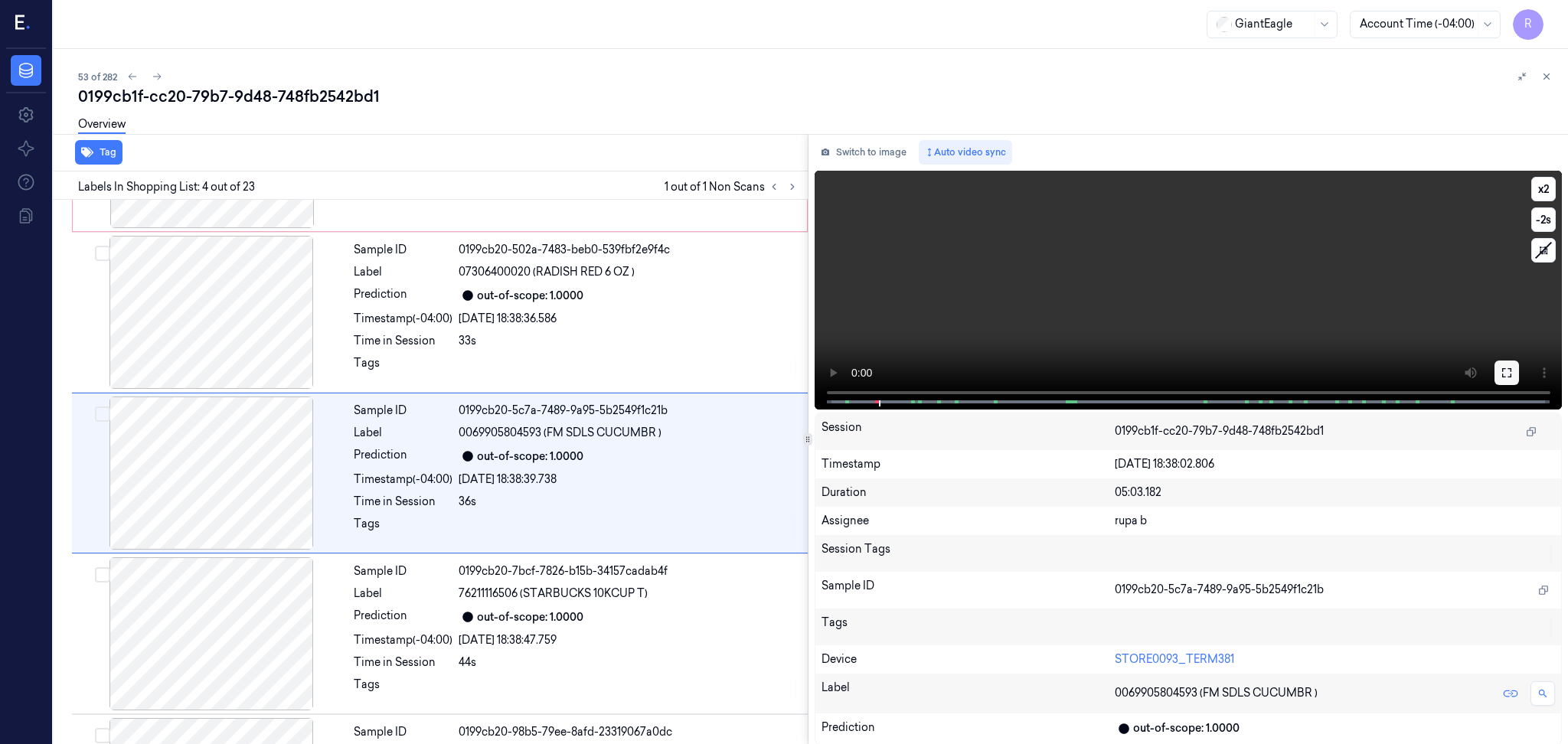
click at [1508, 379] on button at bounding box center [1506, 372] width 24 height 24
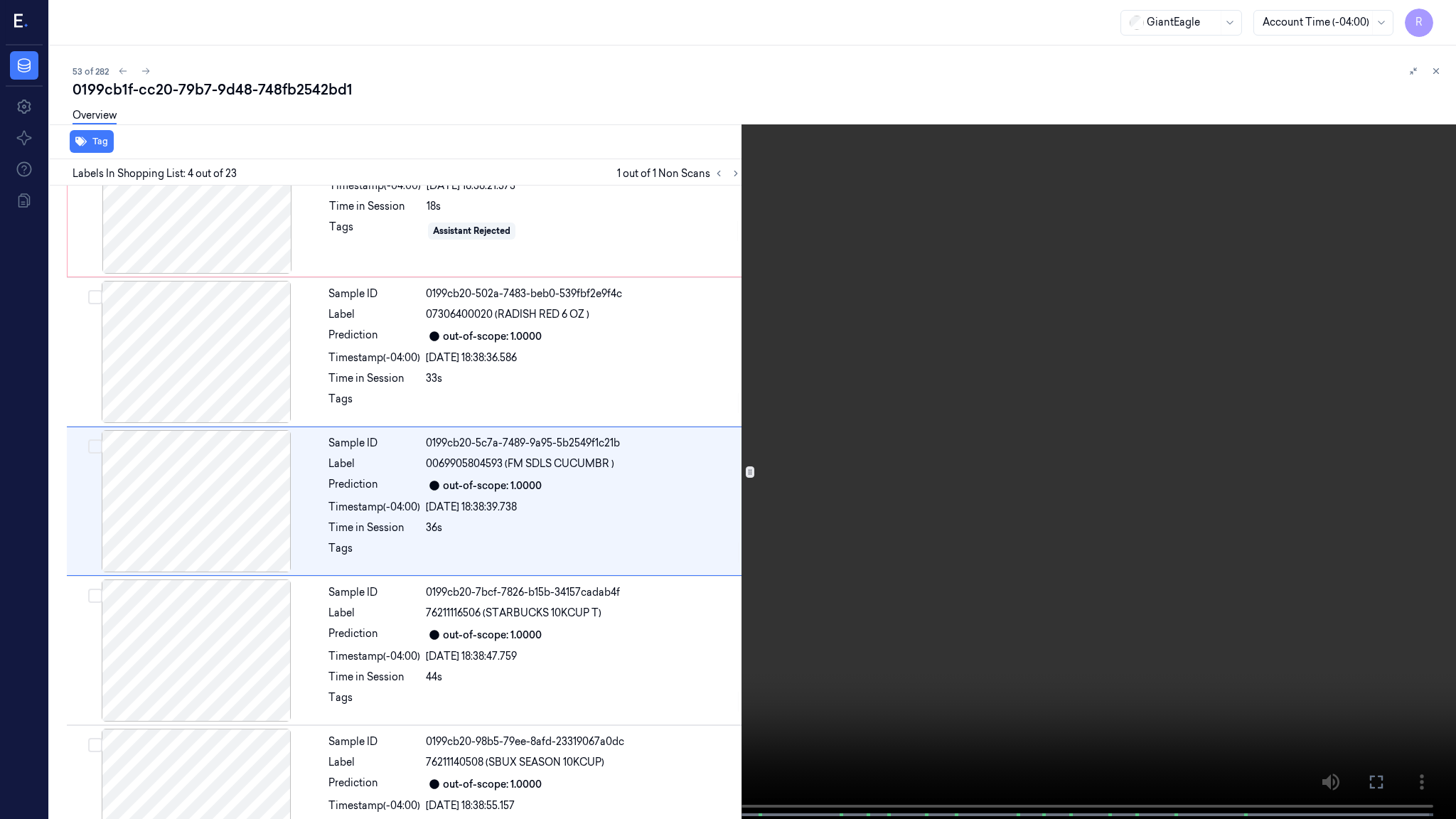
scroll to position [205, 0]
click at [1436, 17] on button "x 2" at bounding box center [1439, 17] width 22 height 22
click at [1436, 17] on button "x 4" at bounding box center [1439, 17] width 22 height 22
click at [1447, 21] on button "x 1" at bounding box center [1439, 17] width 22 height 22
click at [1447, 21] on button "x 2" at bounding box center [1439, 17] width 22 height 22
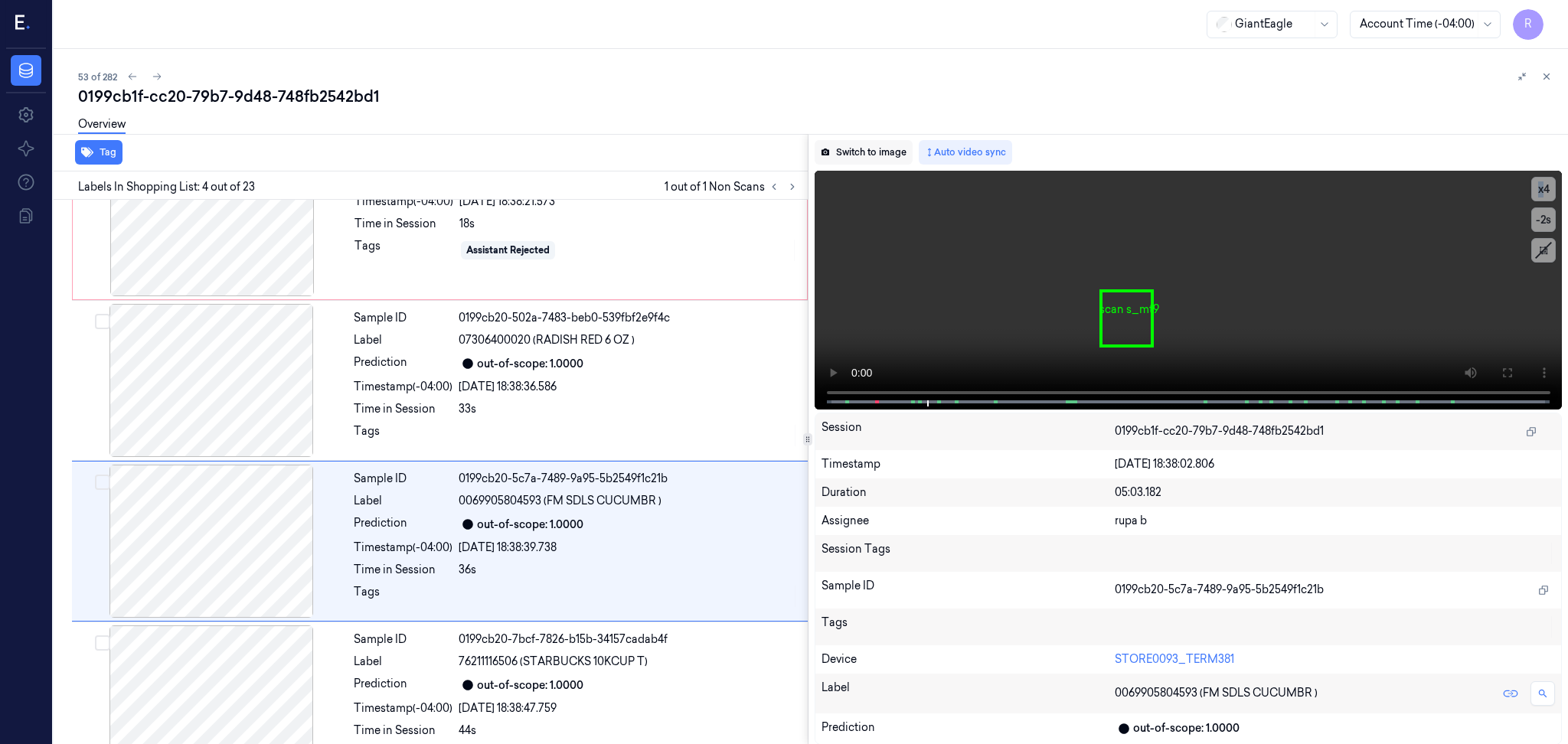
click at [870, 146] on button "Switch to image" at bounding box center [864, 152] width 98 height 24
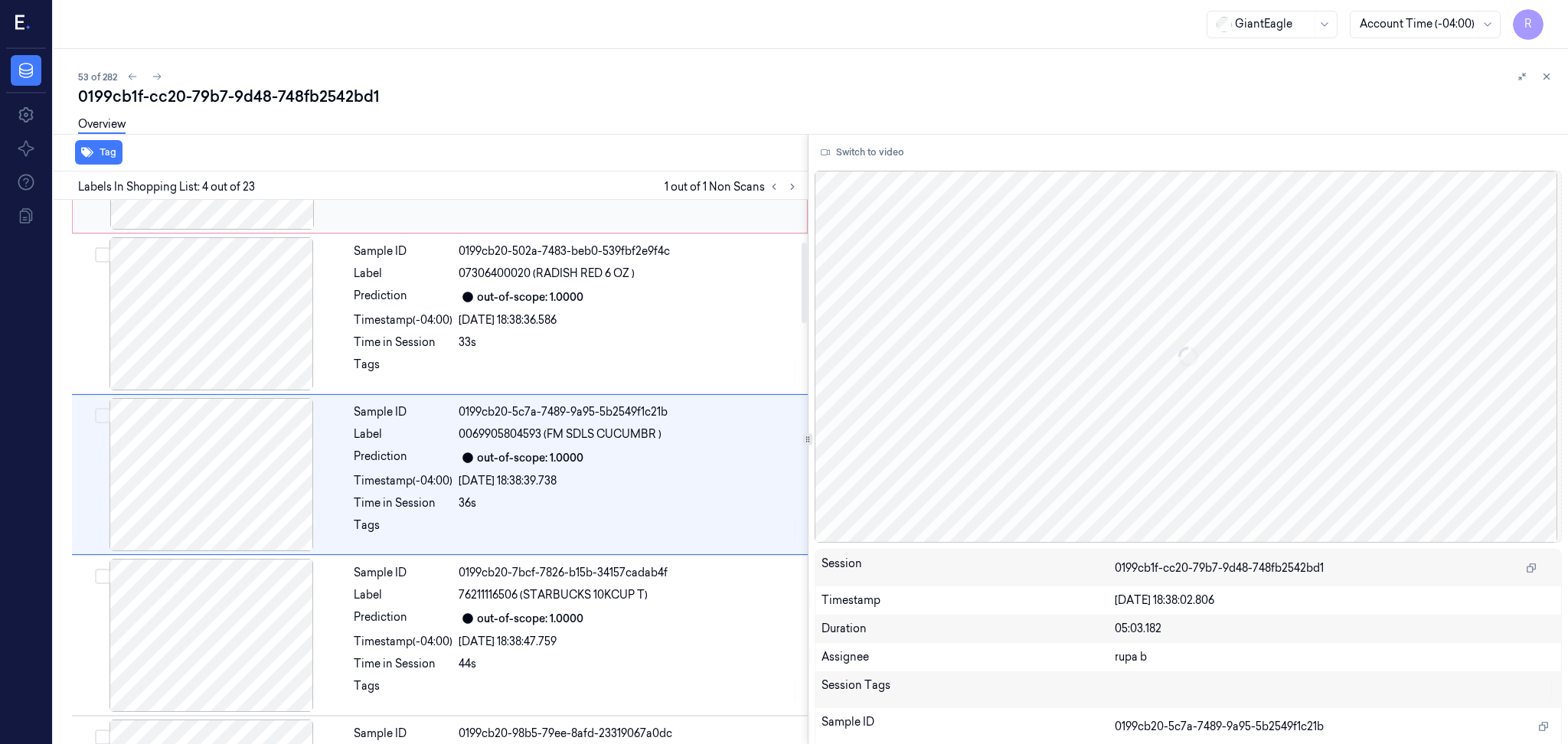
scroll to position [0, 0]
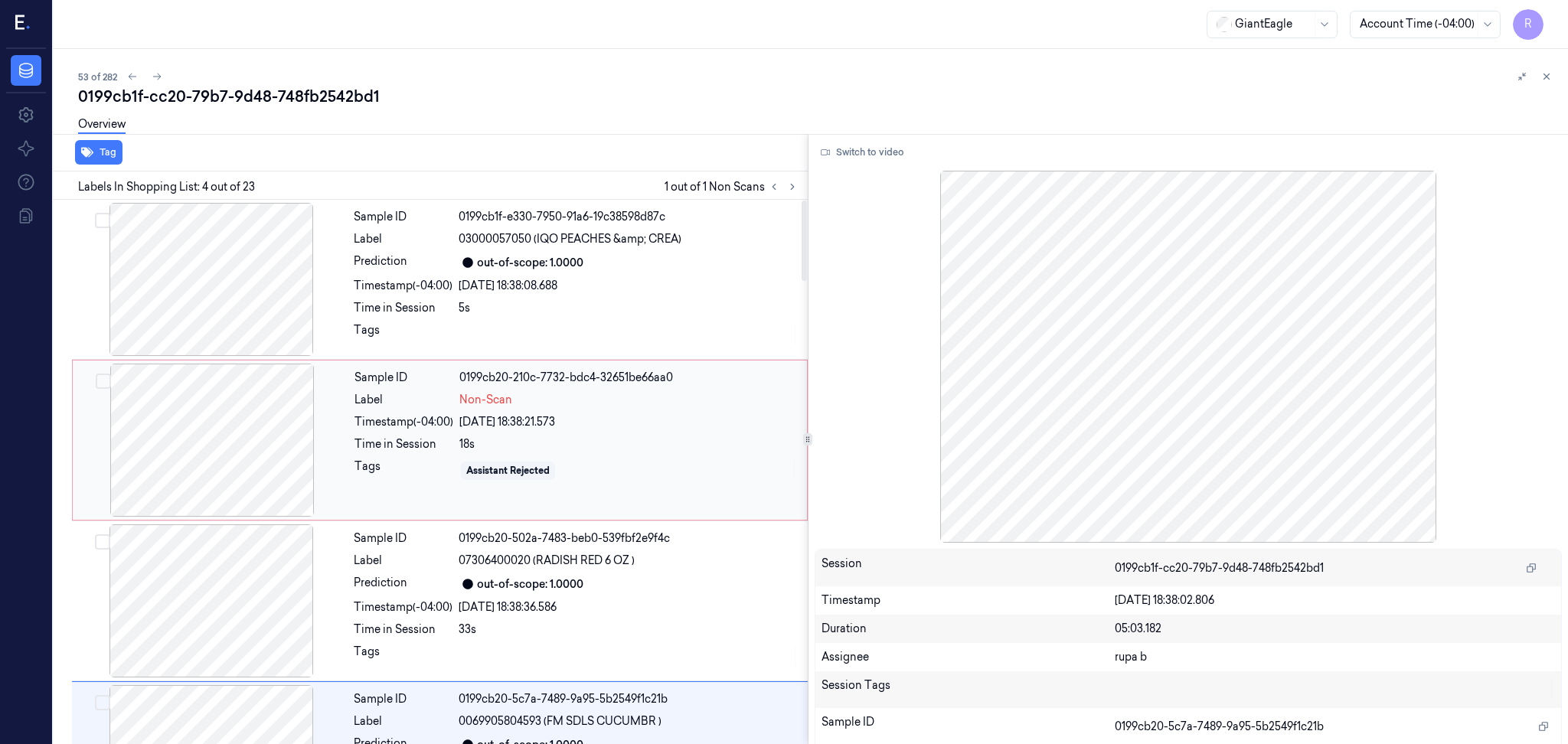
click at [234, 427] on div at bounding box center [212, 439] width 273 height 153
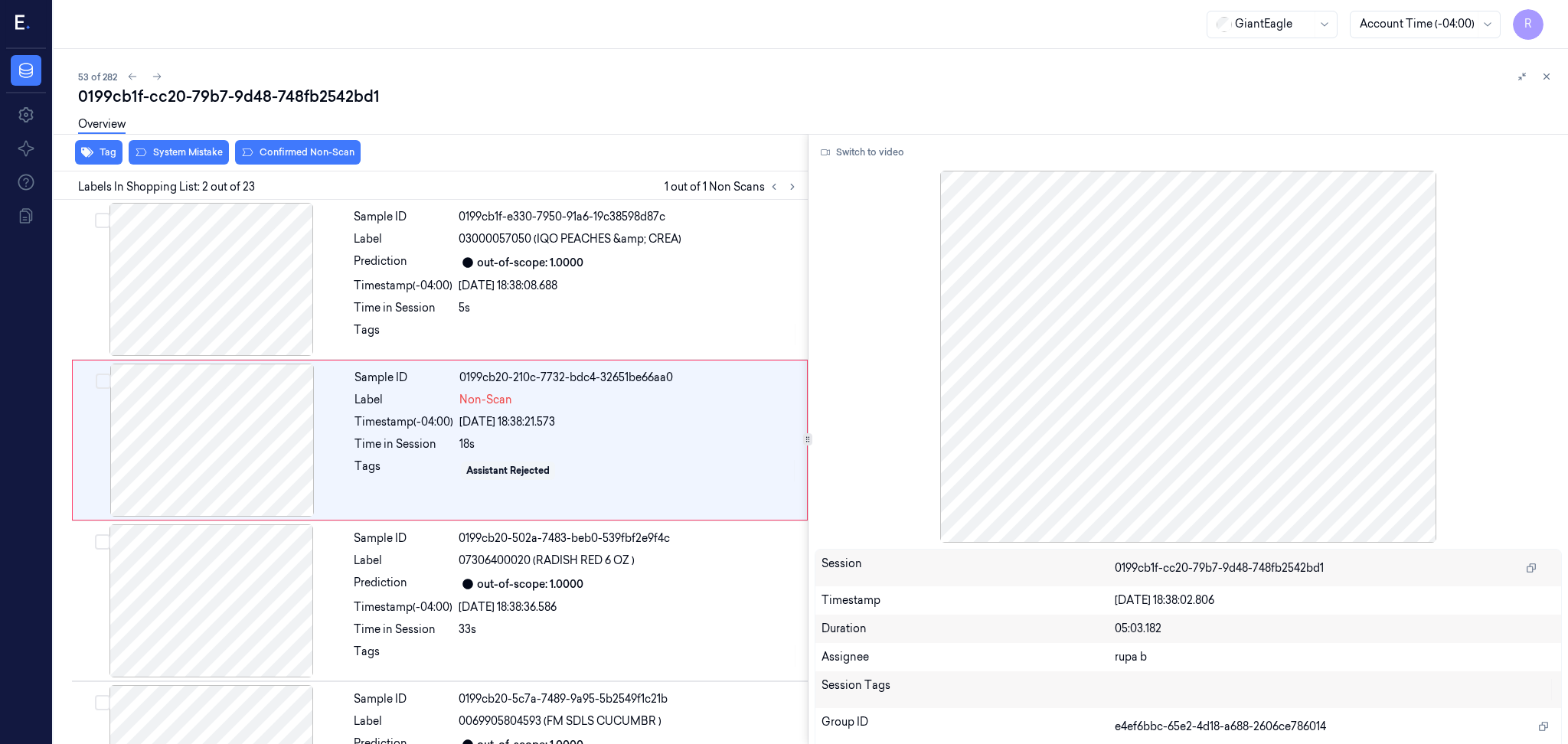
click at [251, 169] on div "Tag System Mistake Confirmed Non-Scan" at bounding box center [427, 153] width 760 height 38
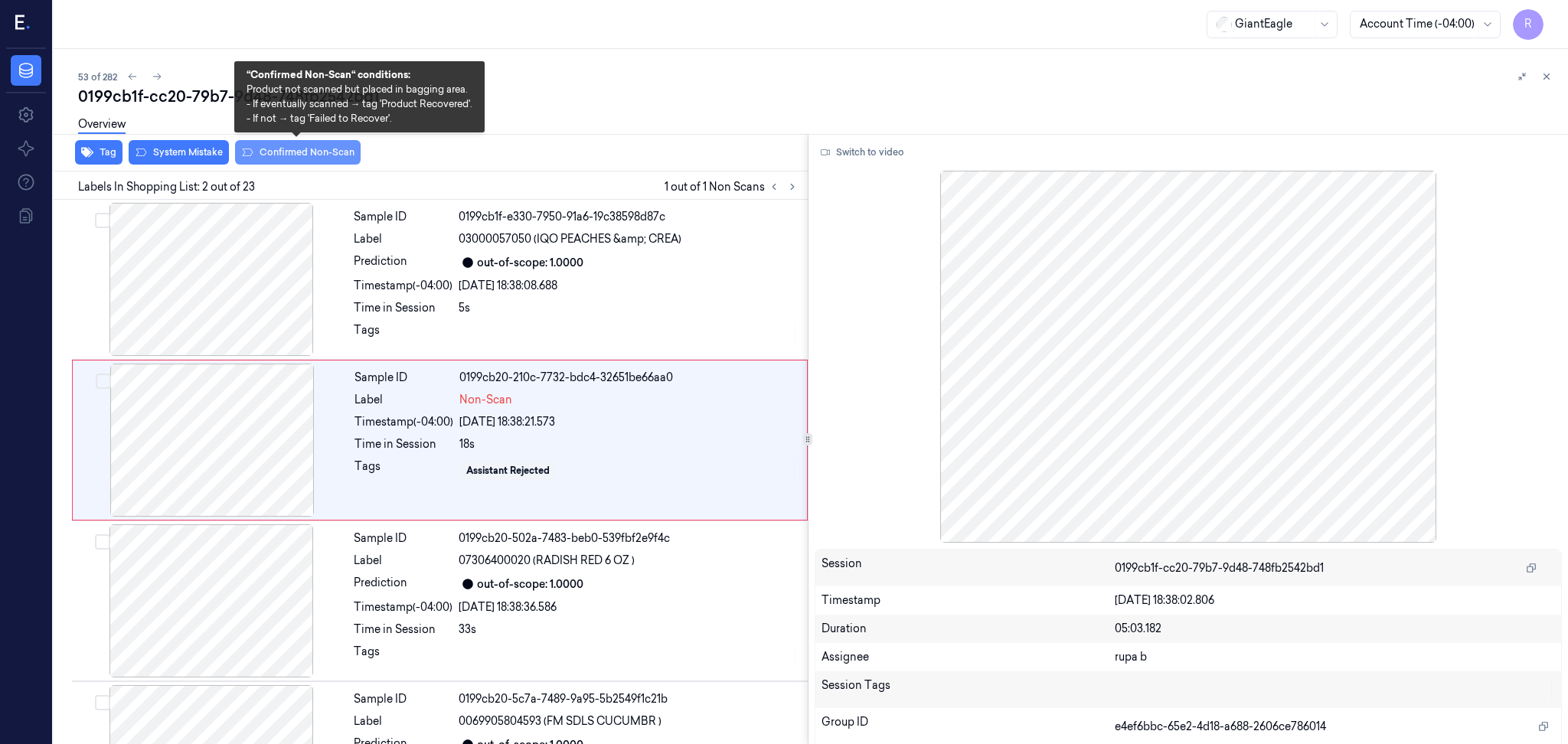
click at [256, 157] on button "Confirmed Non-Scan" at bounding box center [298, 152] width 126 height 24
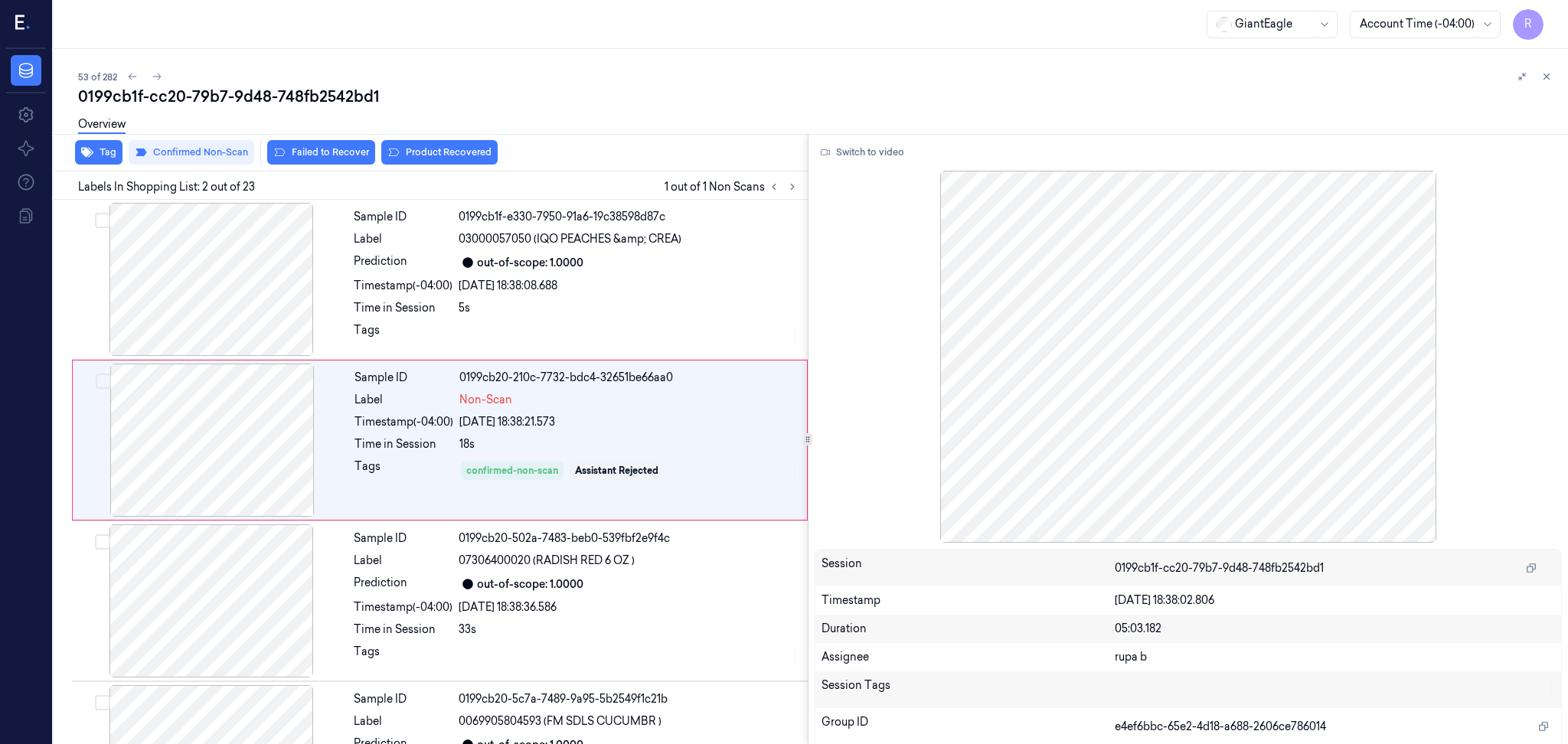
click at [468, 138] on div "Overview" at bounding box center [817, 127] width 1478 height 39
click at [457, 158] on button "Product Recovered" at bounding box center [440, 152] width 116 height 24
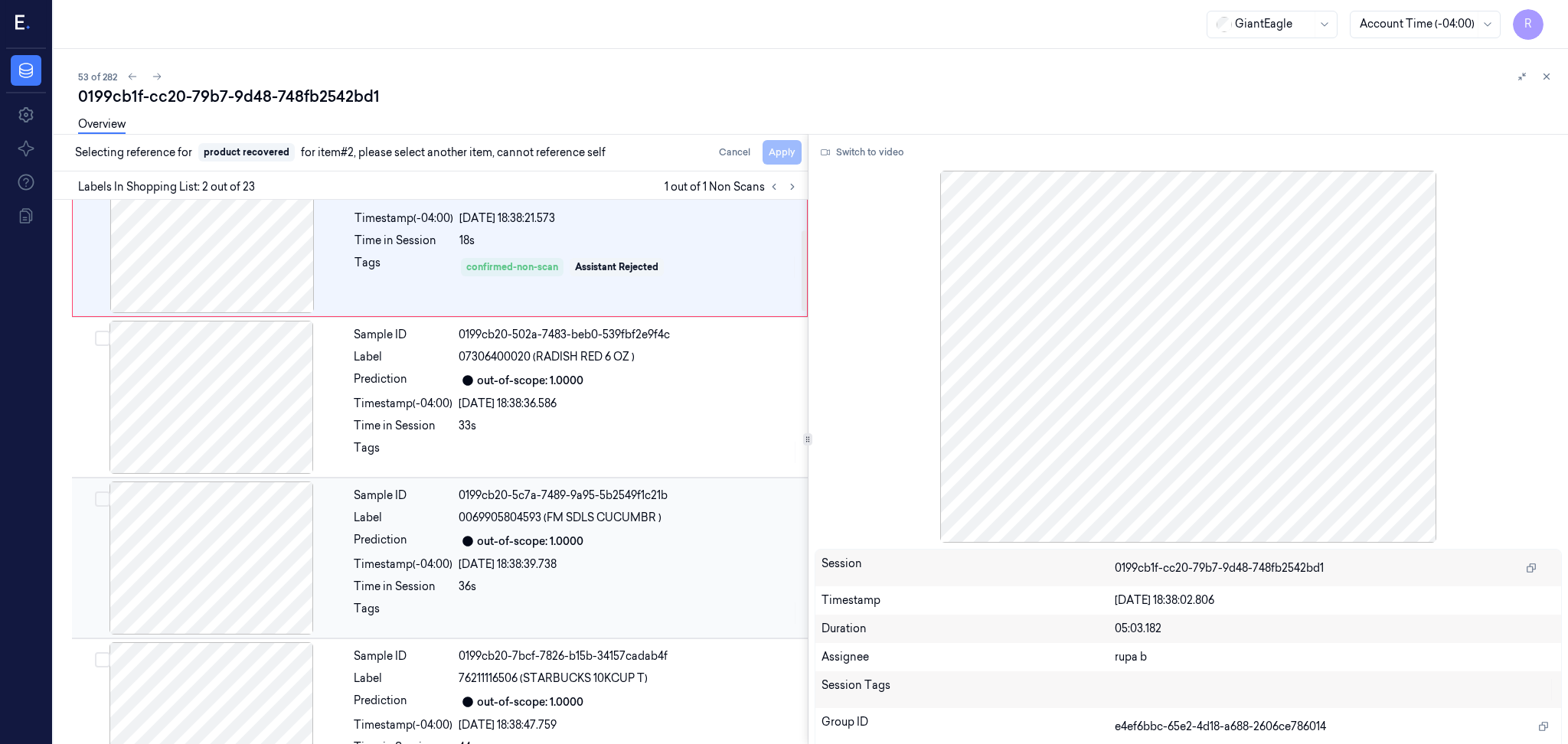
click at [261, 524] on div at bounding box center [211, 557] width 273 height 153
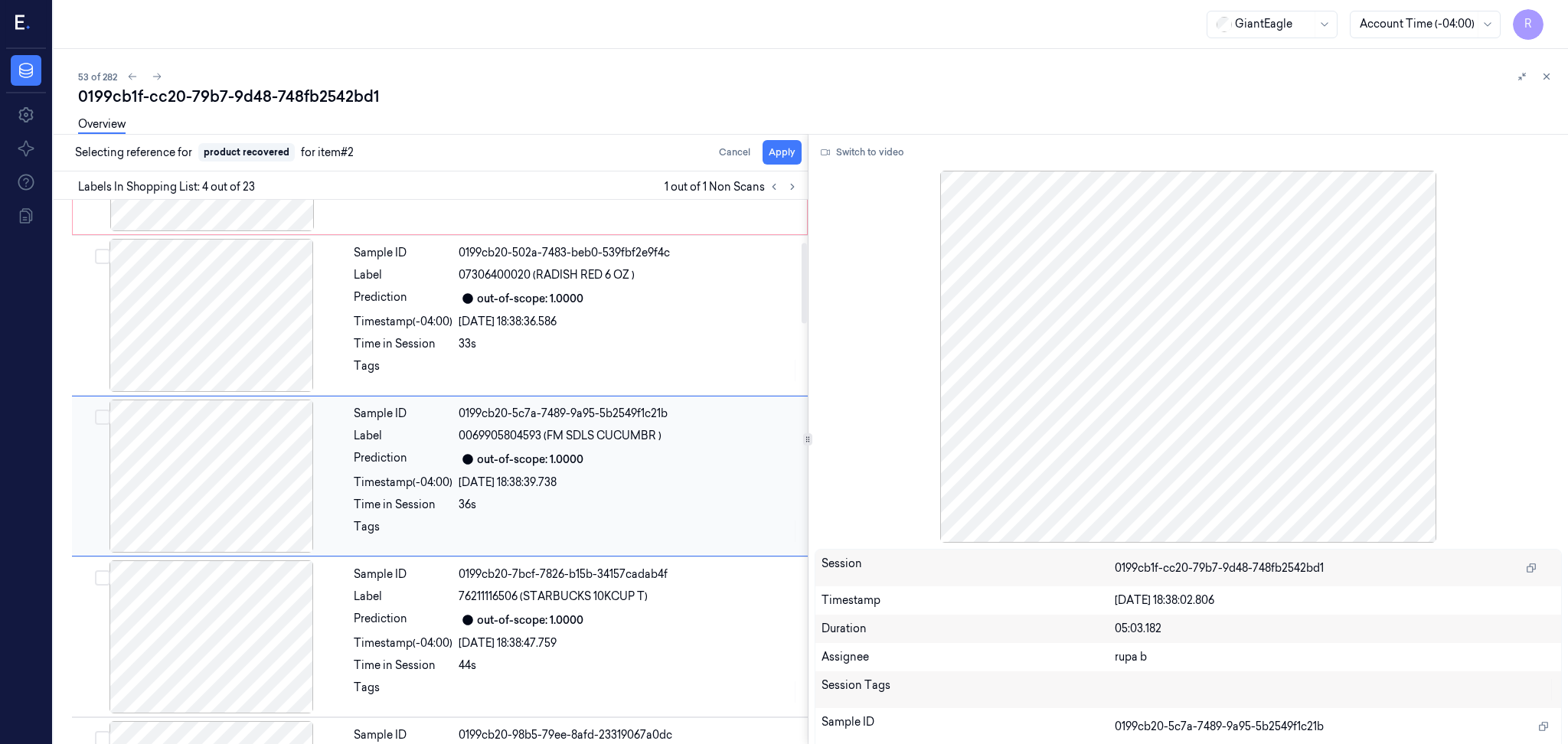
scroll to position [288, 0]
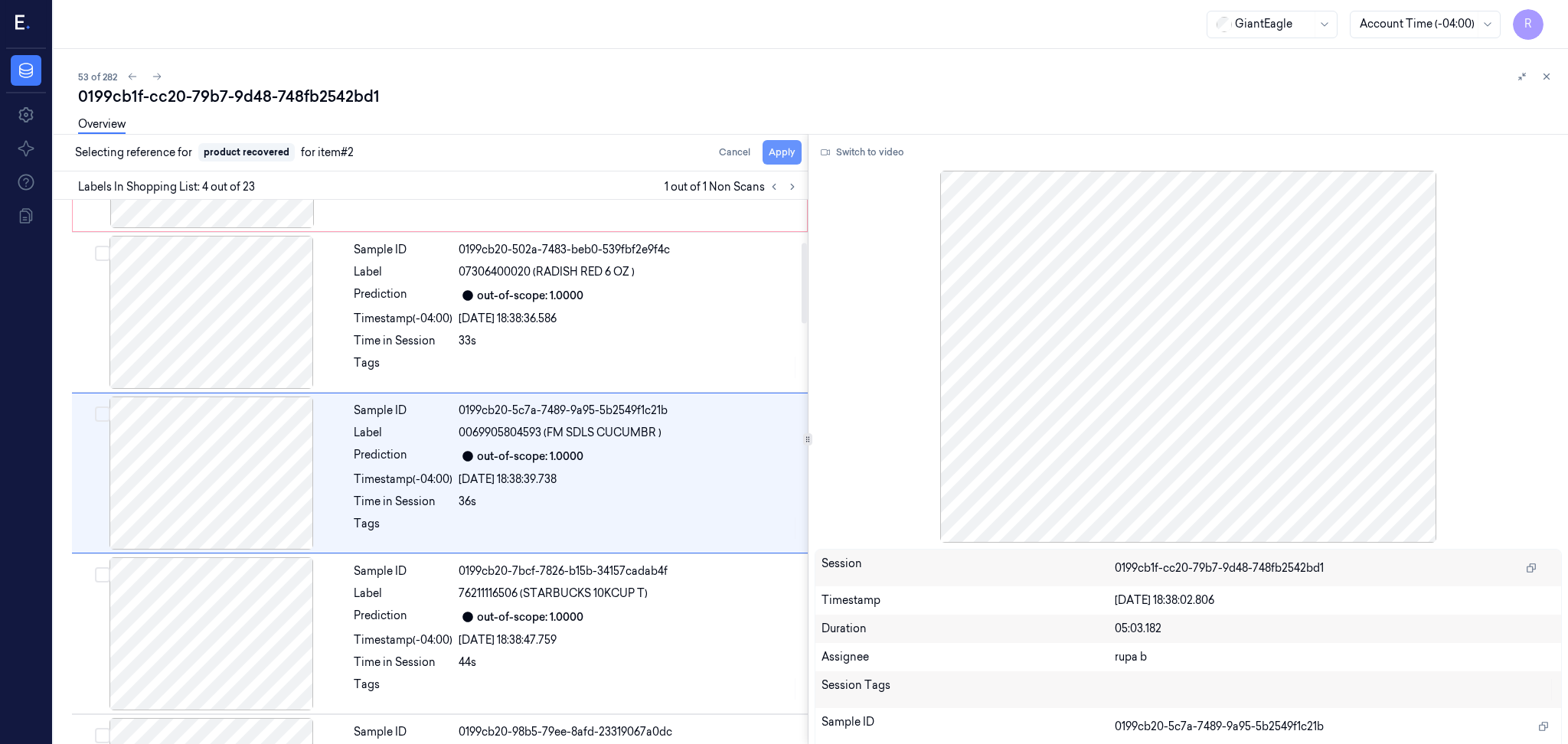
click at [779, 152] on button "Apply" at bounding box center [783, 152] width 39 height 24
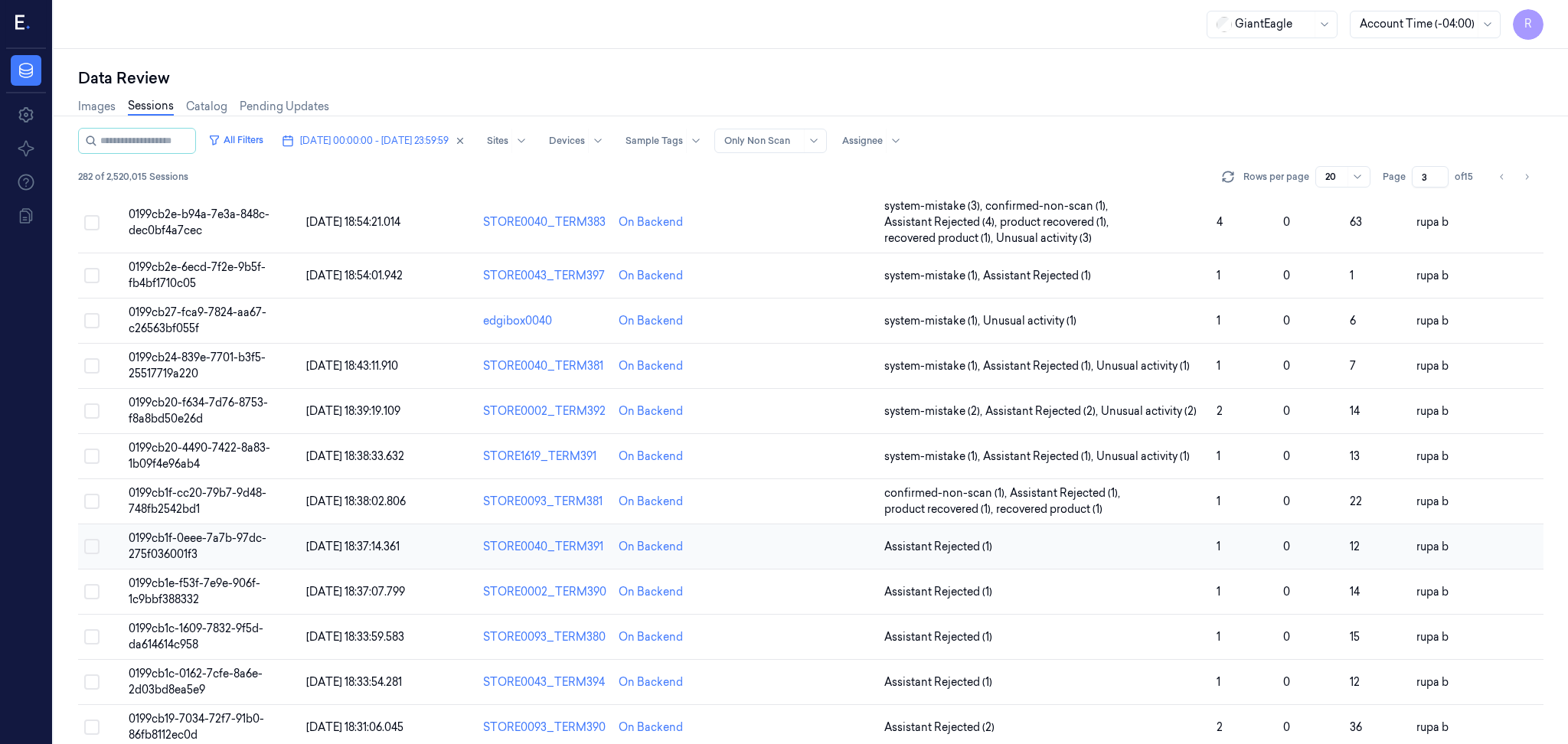
scroll to position [408, 0]
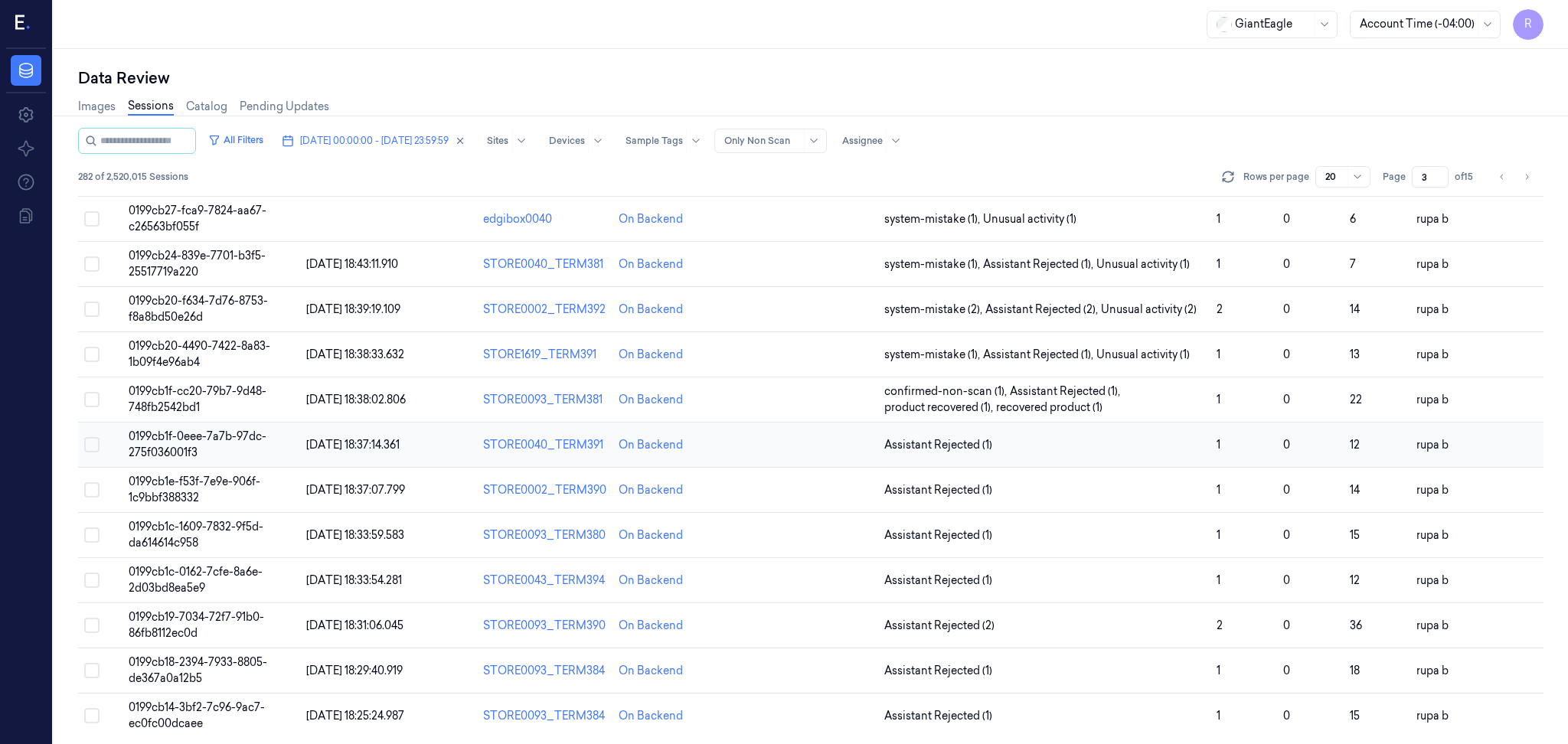
click at [246, 448] on td "0199cb1f-0eee-7a7b-97dc-275f036001f3" at bounding box center [211, 445] width 178 height 46
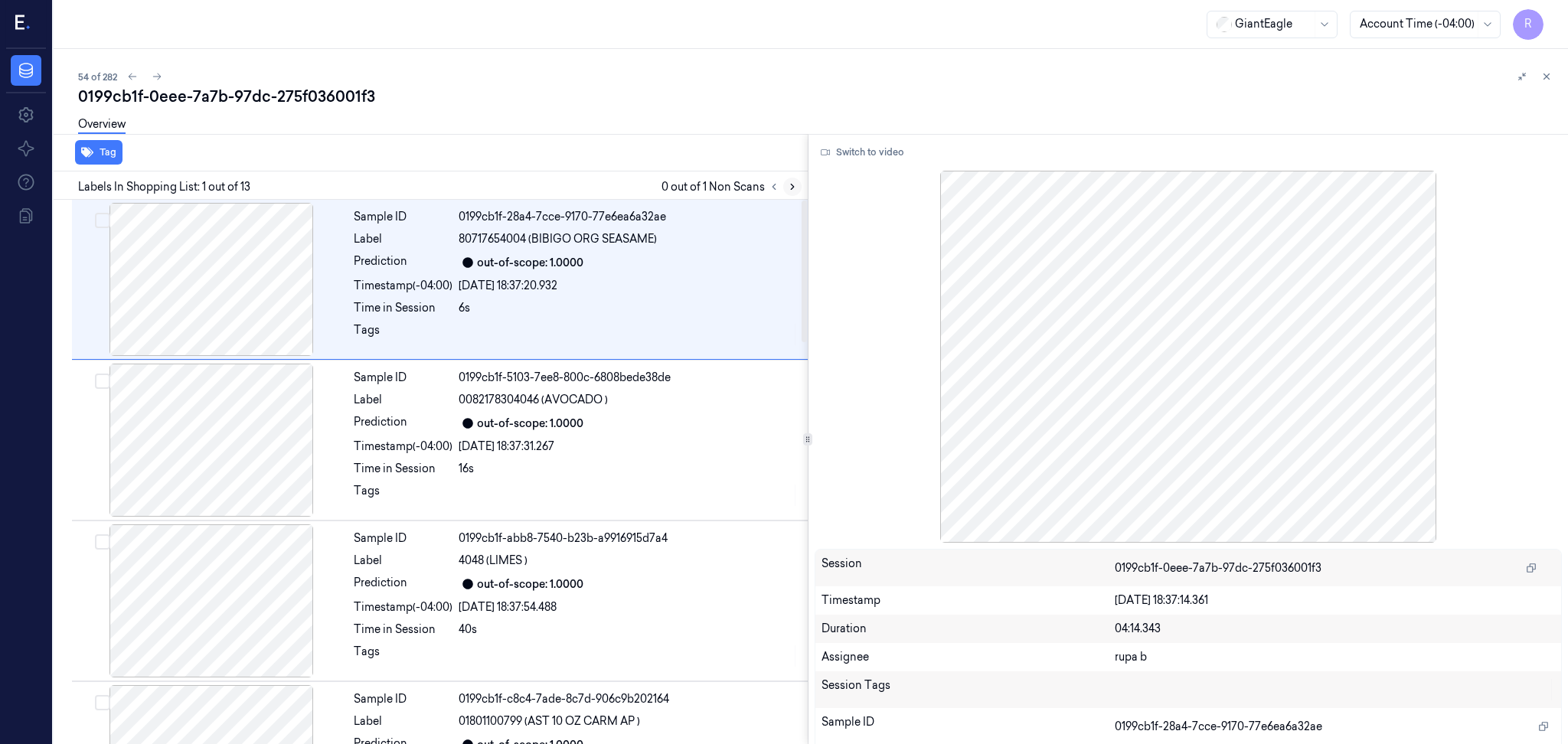
click at [786, 179] on button at bounding box center [792, 187] width 19 height 19
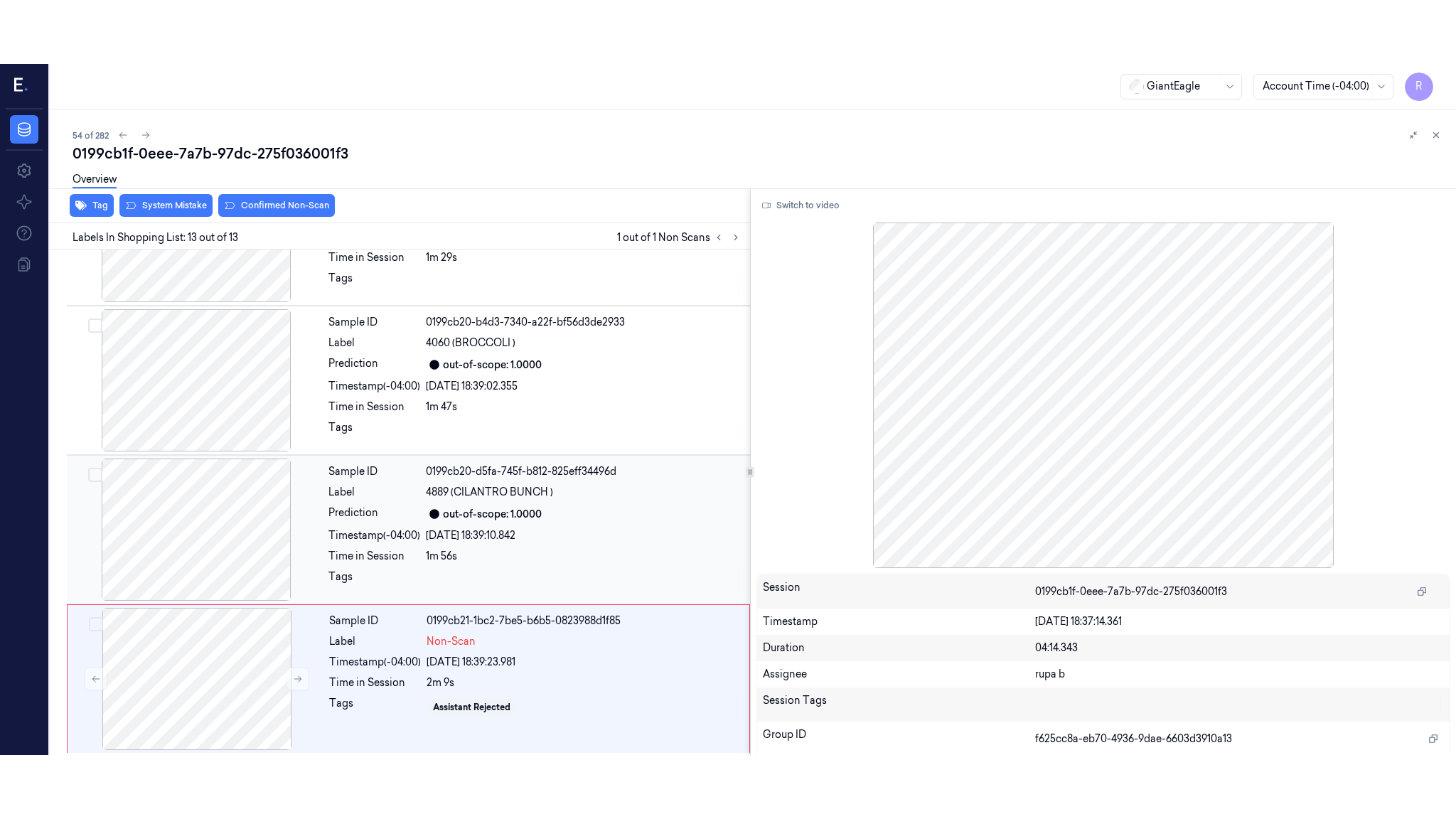
scroll to position [1440, 0]
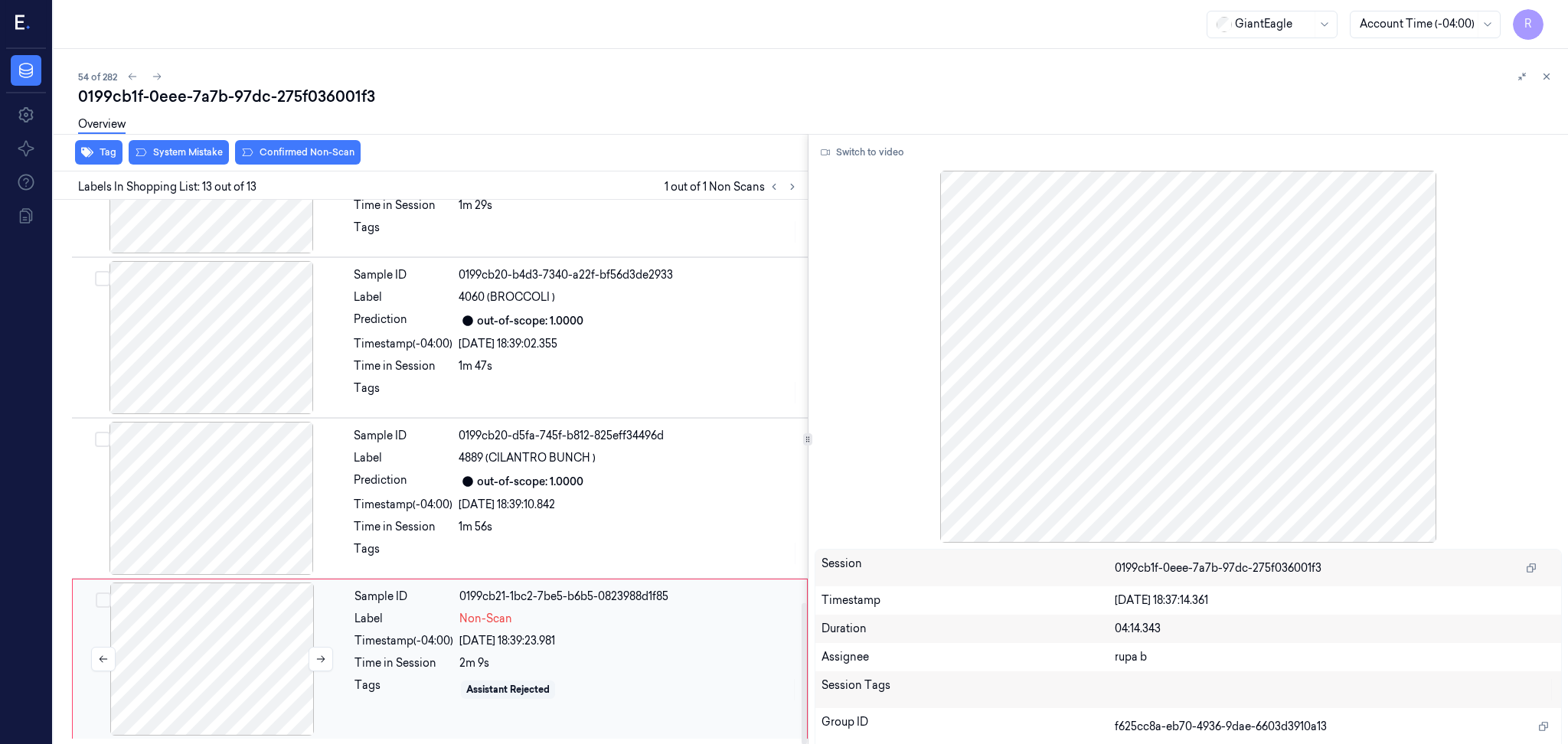
click at [218, 680] on div at bounding box center [212, 658] width 273 height 153
click at [870, 156] on button "Switch to video" at bounding box center [862, 152] width 96 height 24
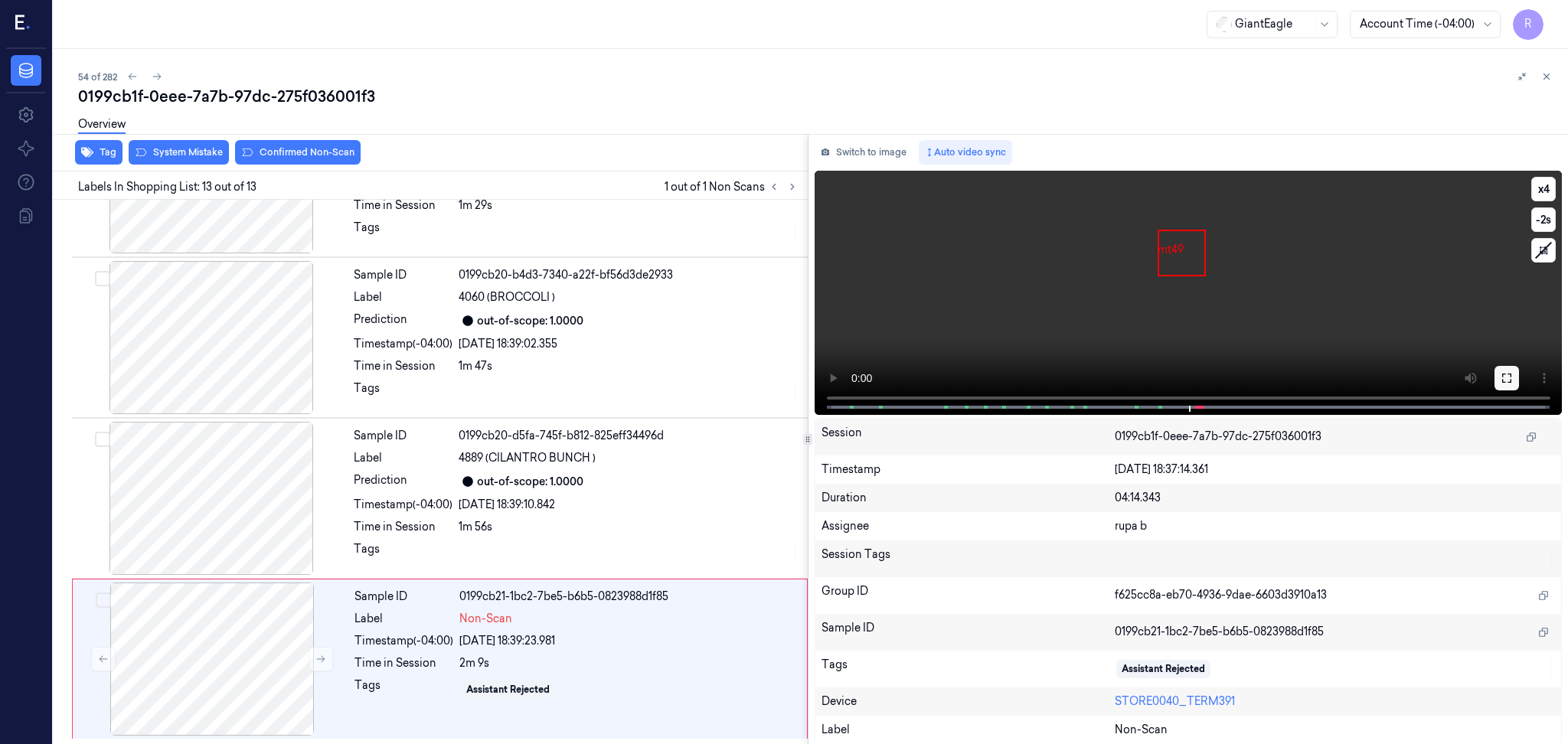
click at [1503, 373] on icon at bounding box center [1506, 378] width 9 height 9
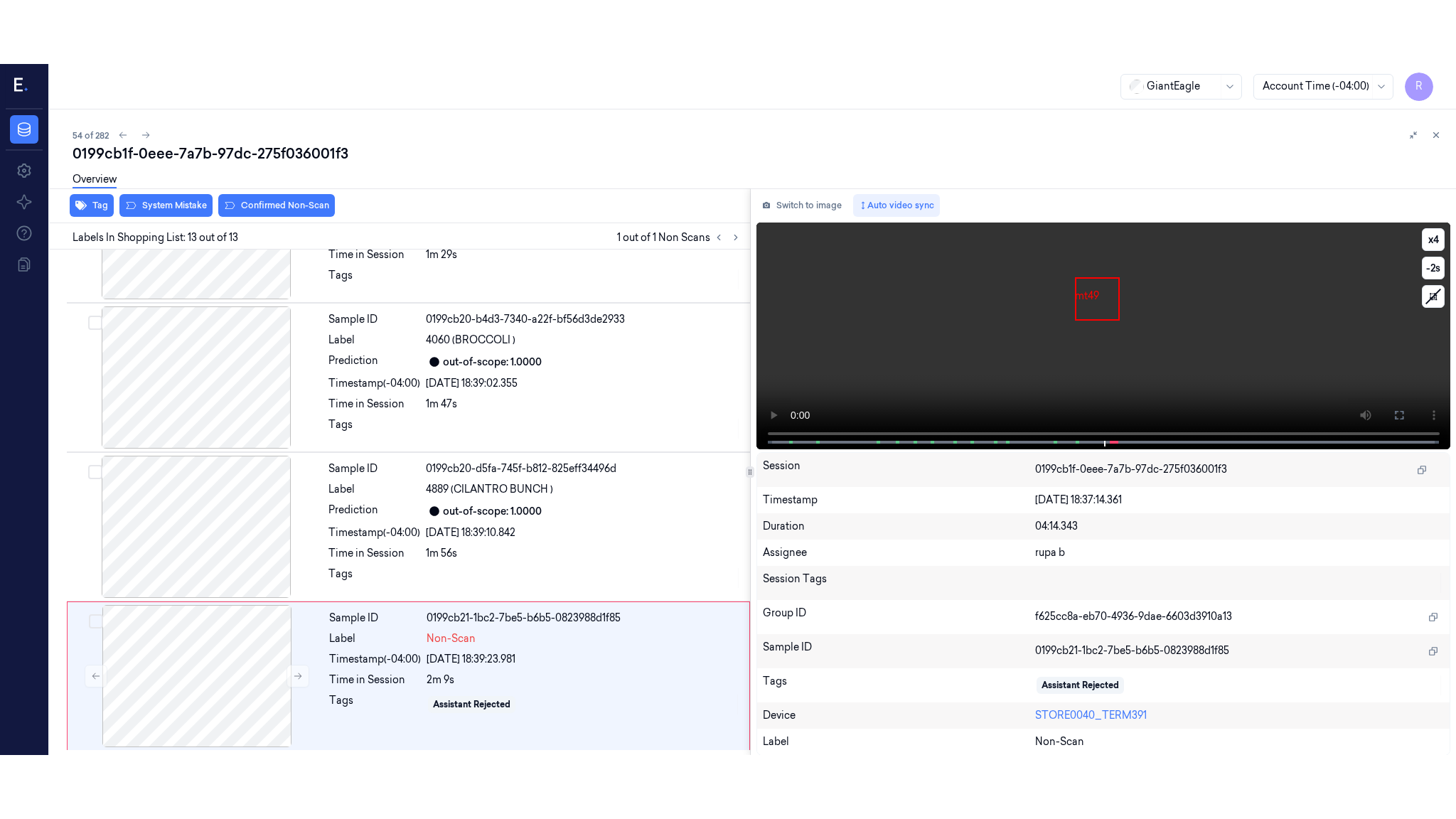
scroll to position [1313, 0]
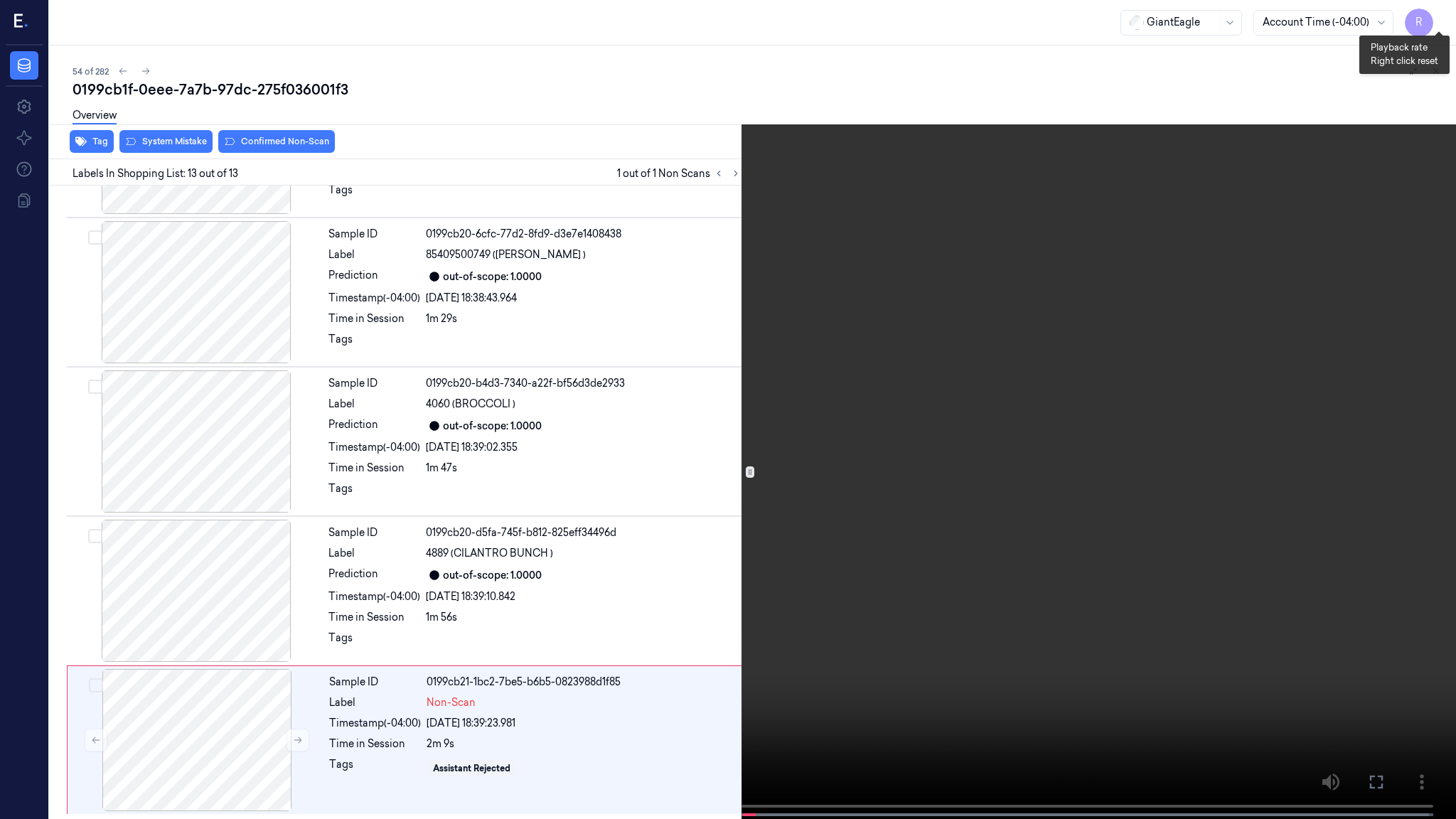
click at [1434, 17] on button "x 4" at bounding box center [1439, 17] width 22 height 22
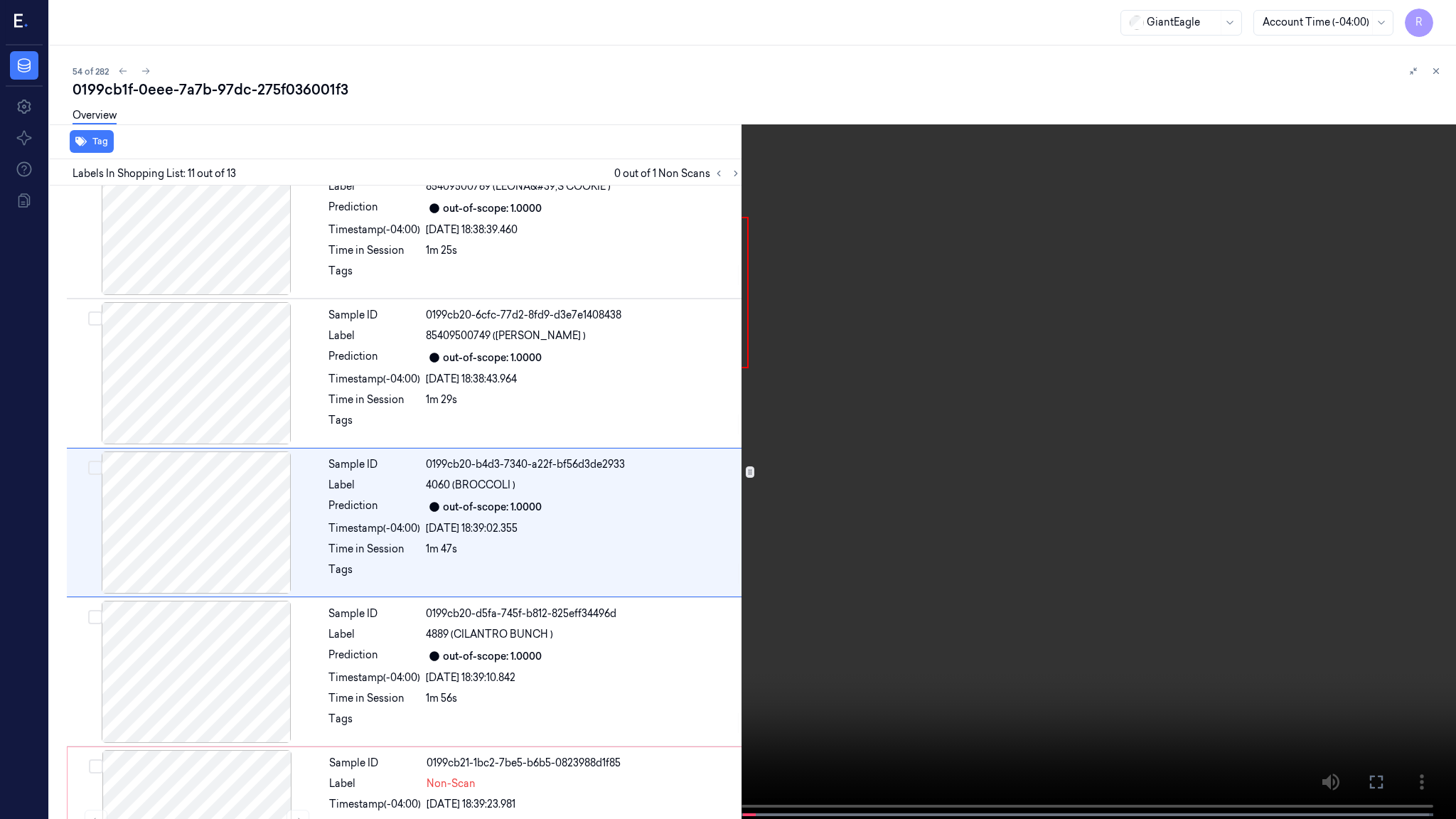
scroll to position [1250, 0]
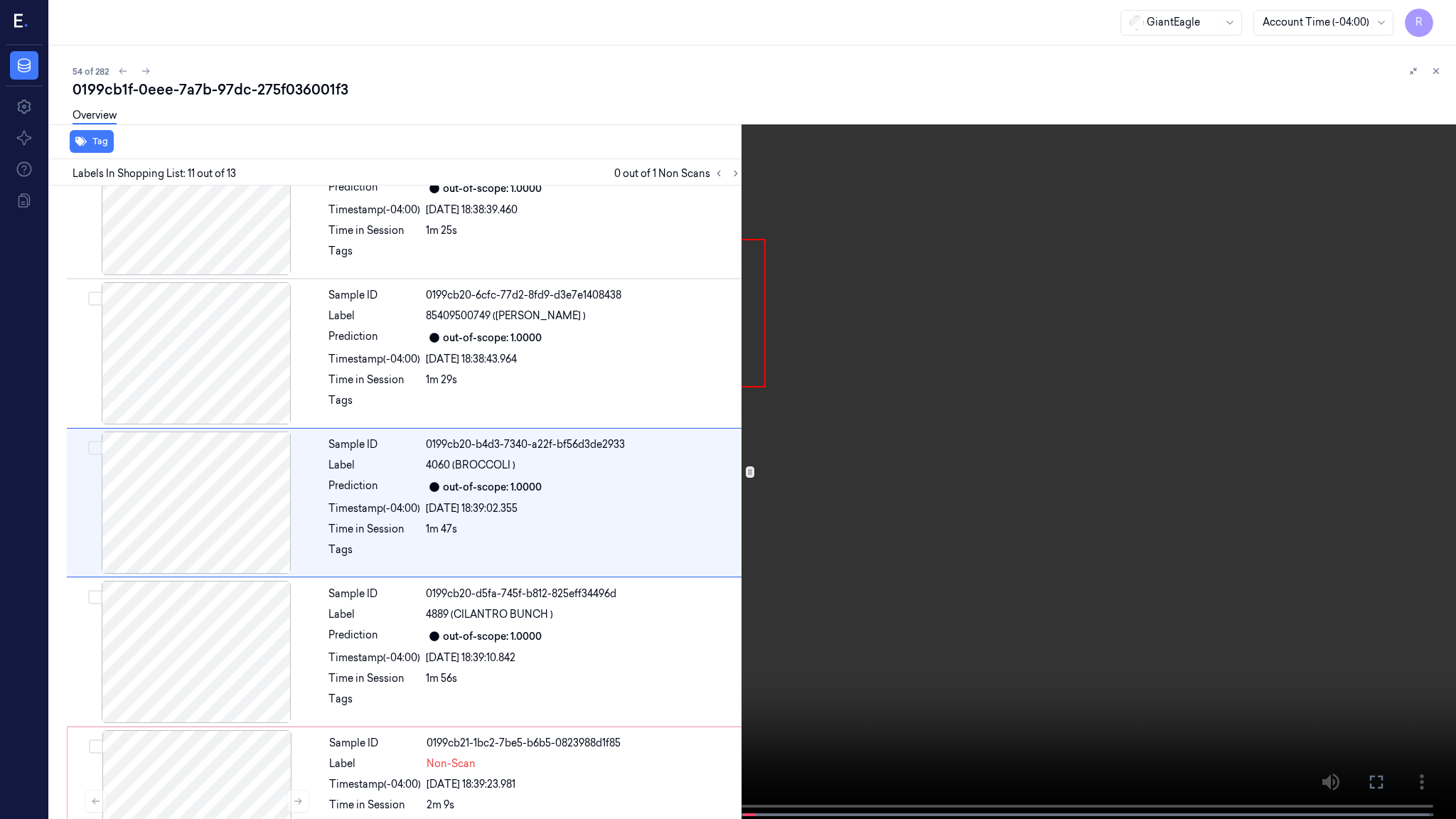
click at [994, 563] on video at bounding box center [728, 411] width 1456 height 822
click at [628, 673] on video at bounding box center [728, 411] width 1456 height 822
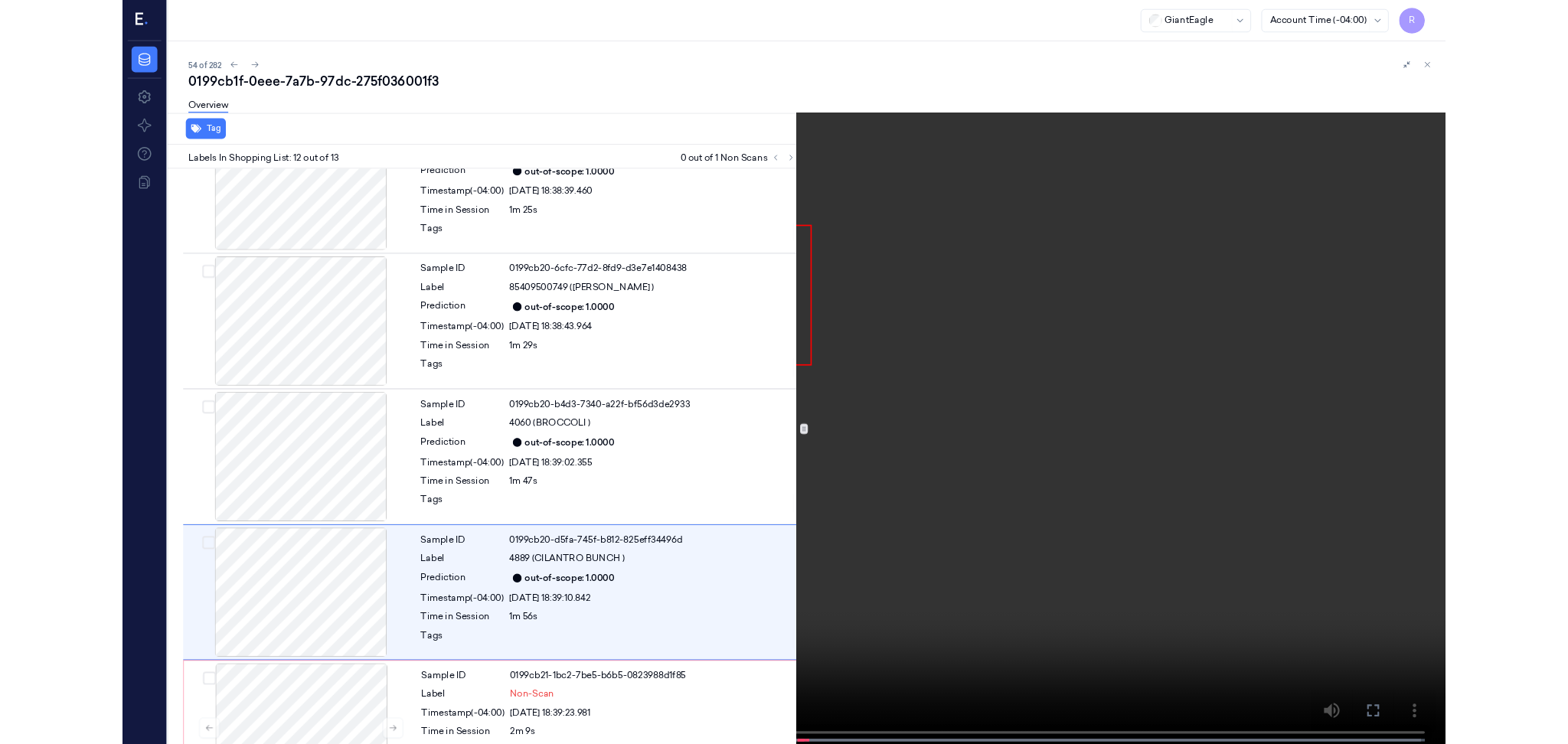
scroll to position [1412, 0]
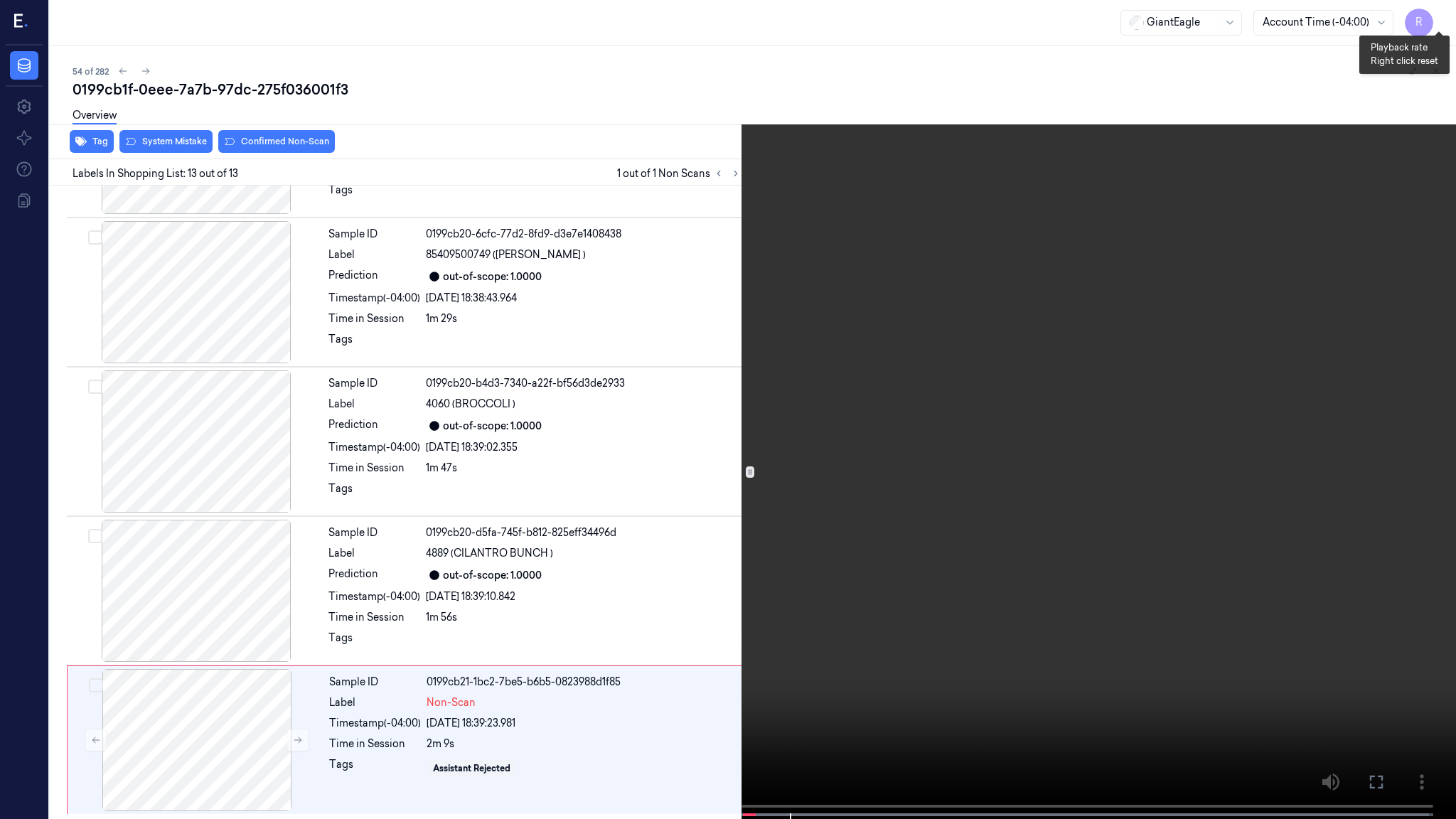
click at [1434, 17] on button "x 2" at bounding box center [1439, 17] width 22 height 22
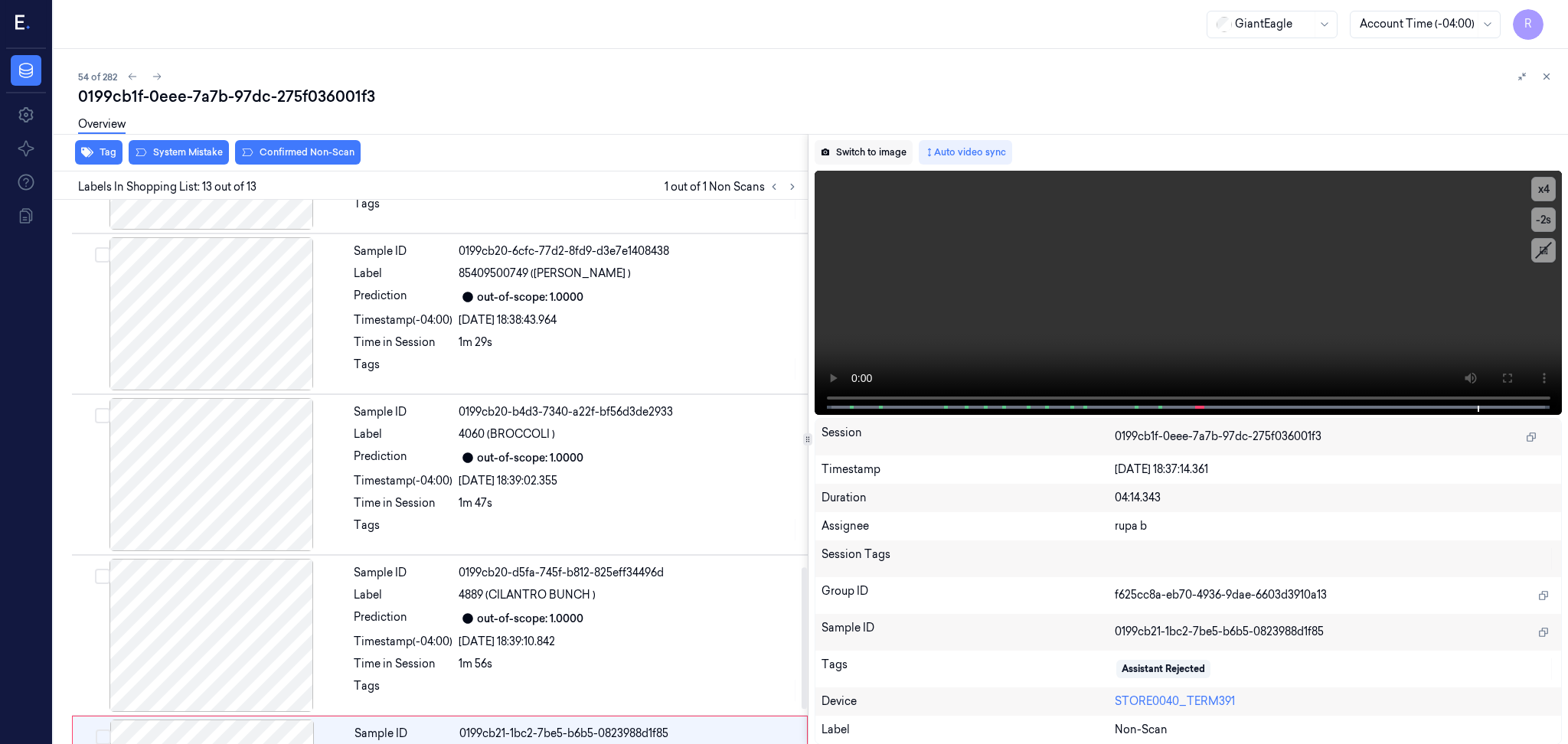
click at [864, 142] on button "Switch to image" at bounding box center [864, 152] width 98 height 24
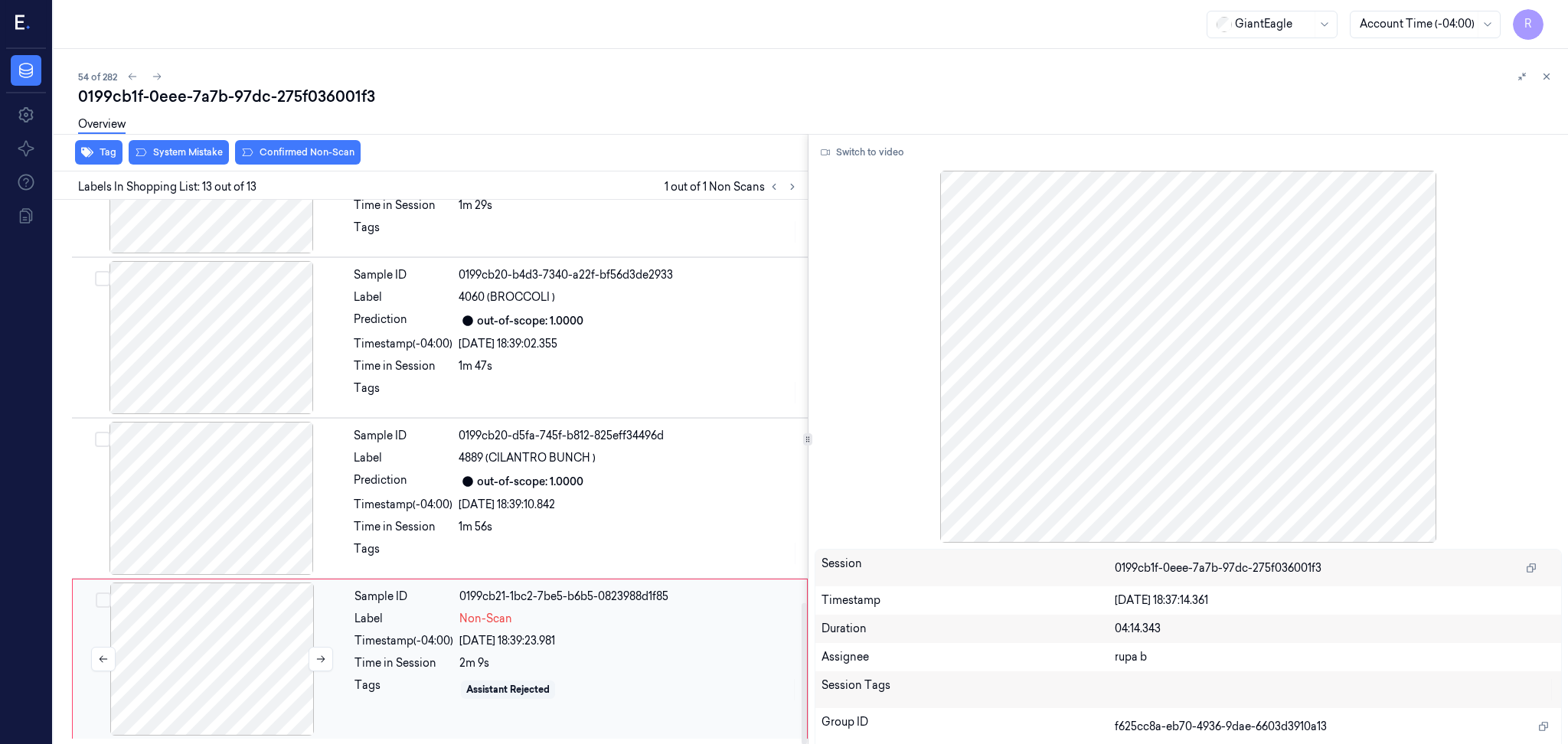
click at [257, 666] on div at bounding box center [212, 658] width 273 height 153
click at [148, 144] on div "Overview" at bounding box center [817, 127] width 1478 height 39
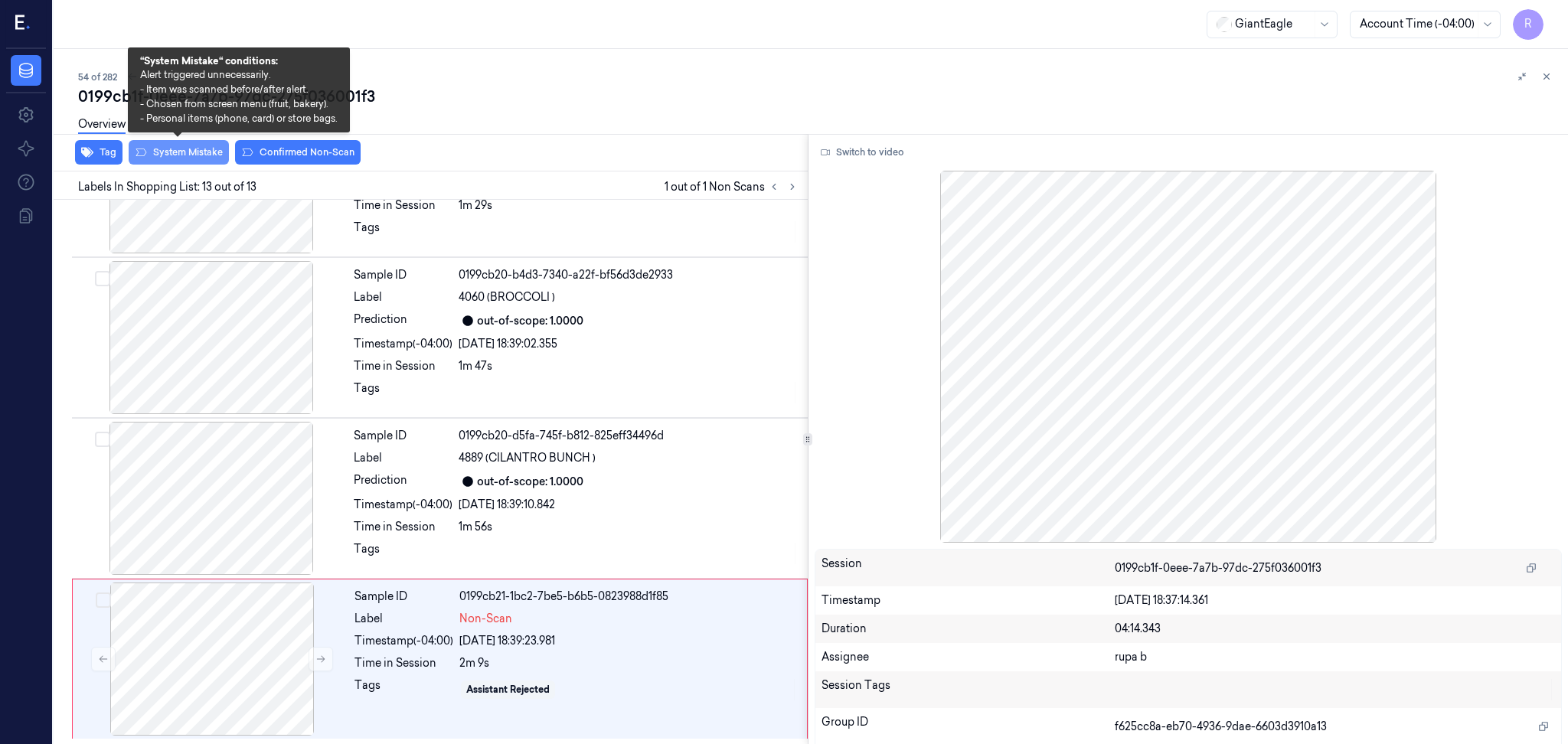
click at [194, 153] on button "System Mistake" at bounding box center [179, 152] width 100 height 24
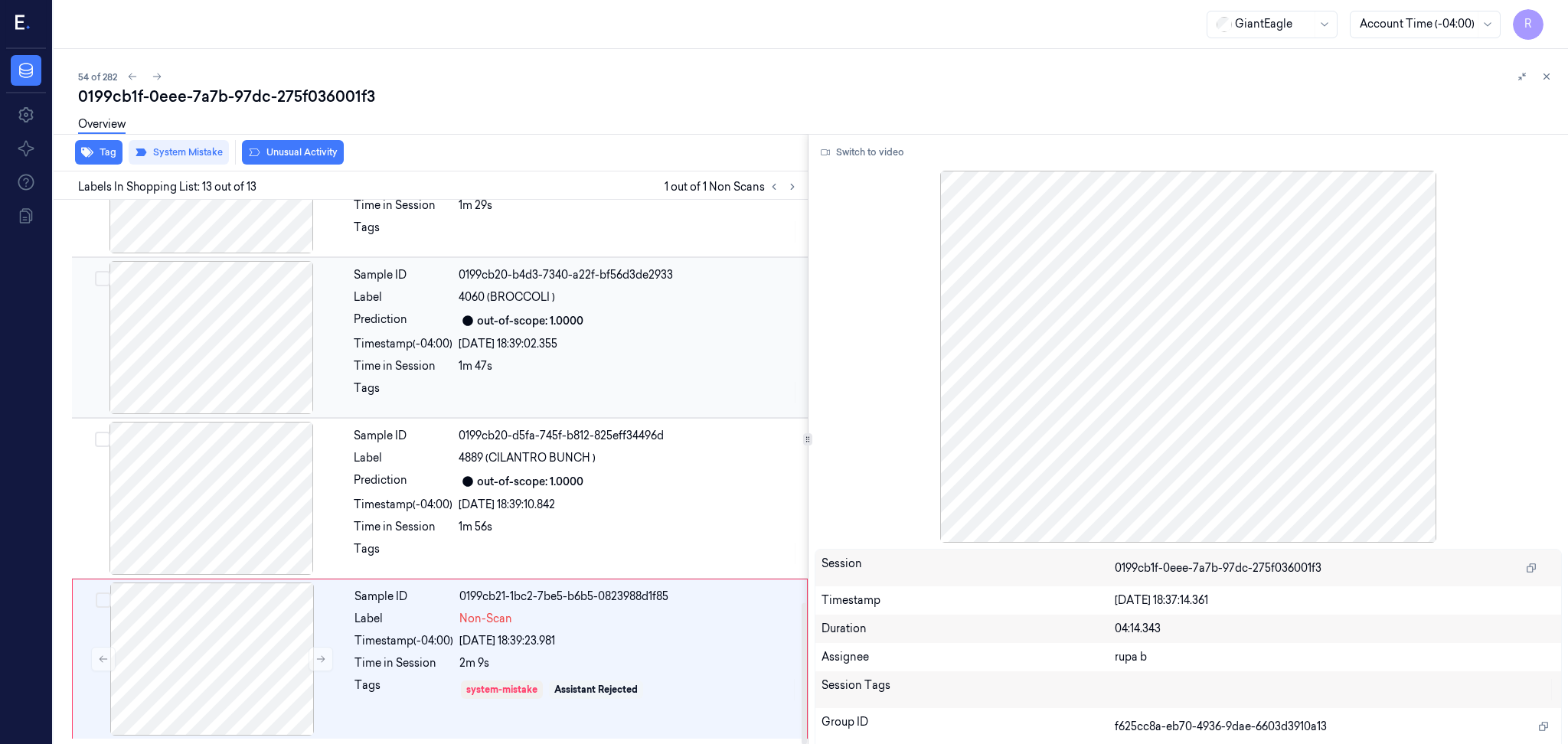
scroll to position [1550, 0]
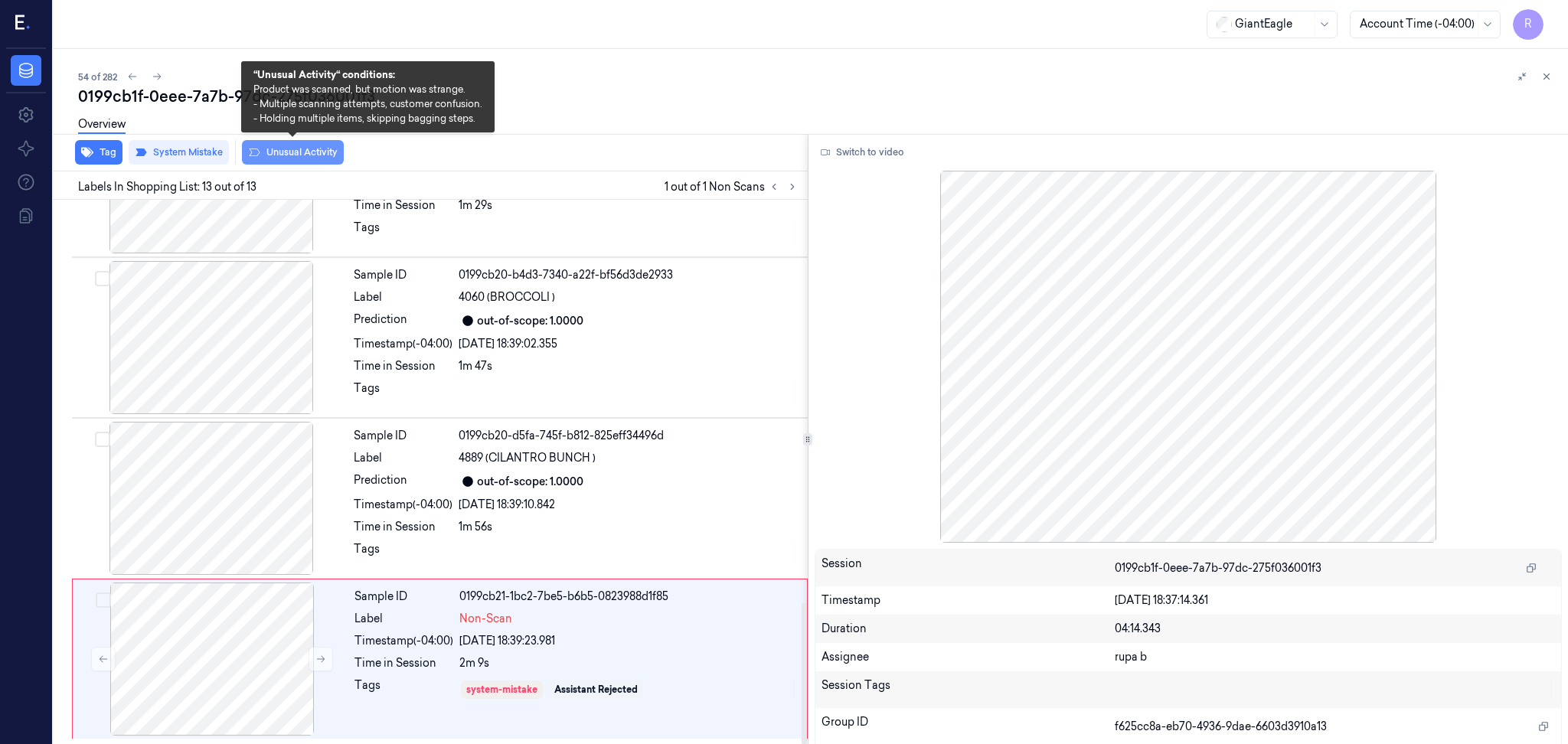
click at [298, 158] on button "Unusual Activity" at bounding box center [293, 152] width 102 height 24
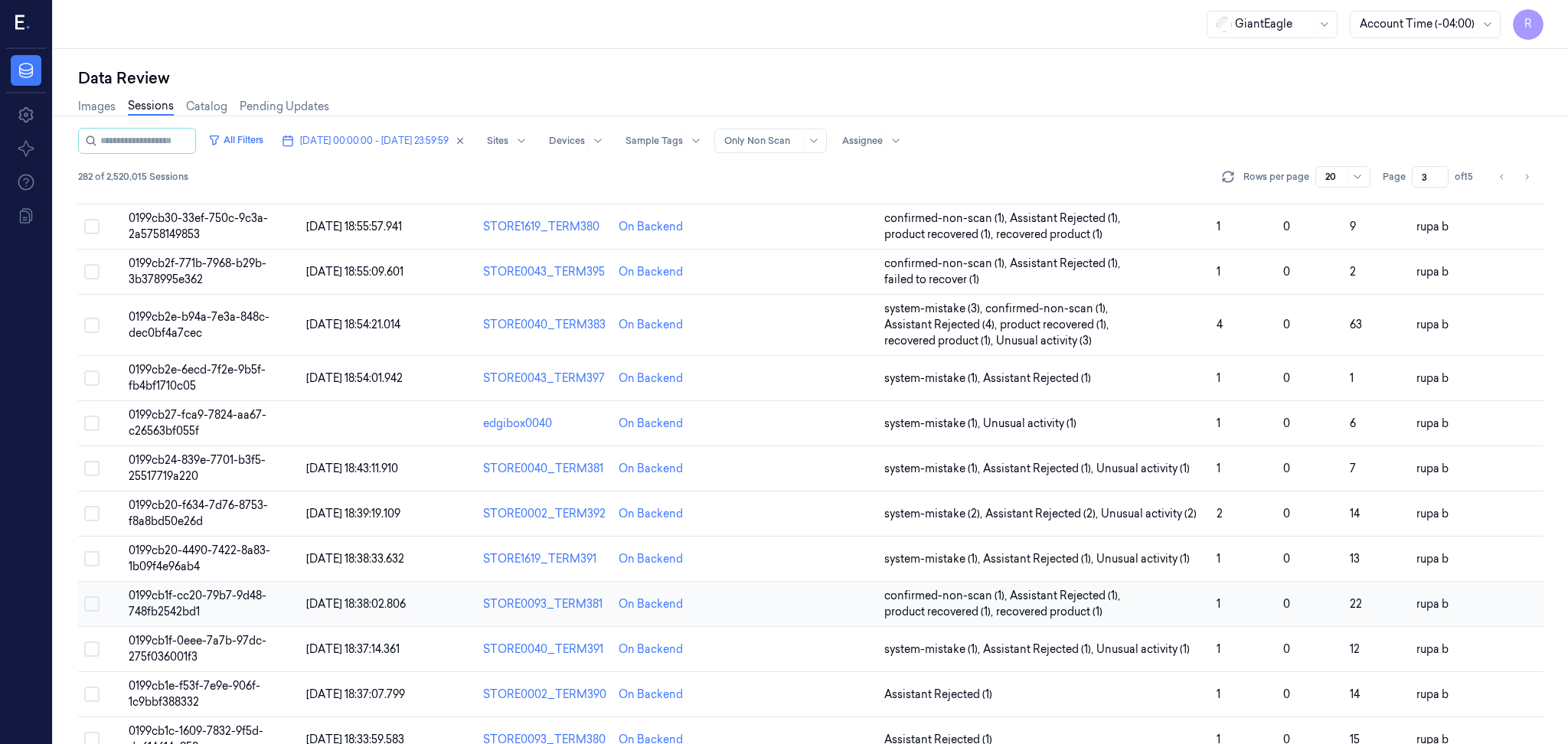
scroll to position [413, 0]
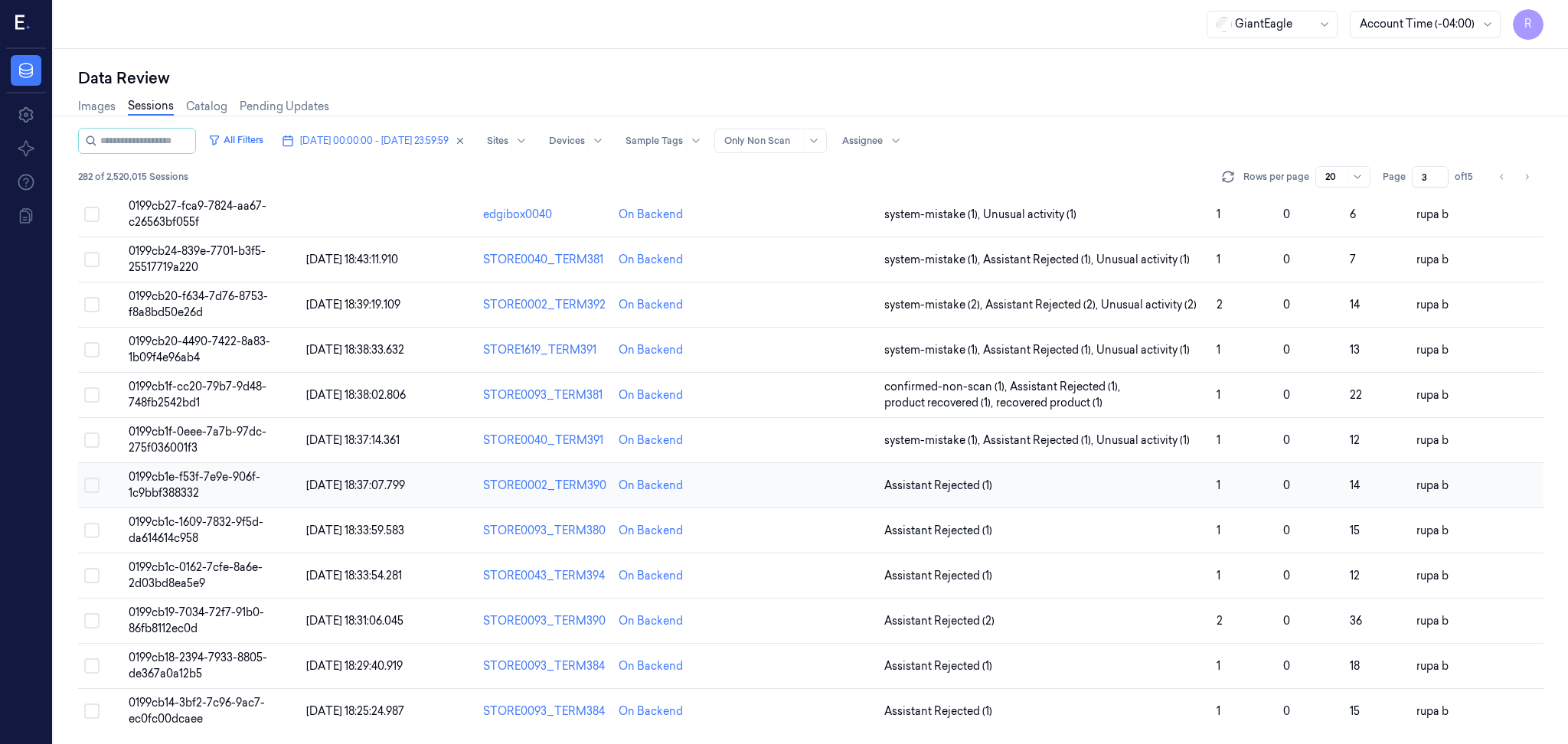
click at [214, 483] on td "0199cb1e-f53f-7e9e-906f-1c9bbf388332" at bounding box center [211, 485] width 178 height 46
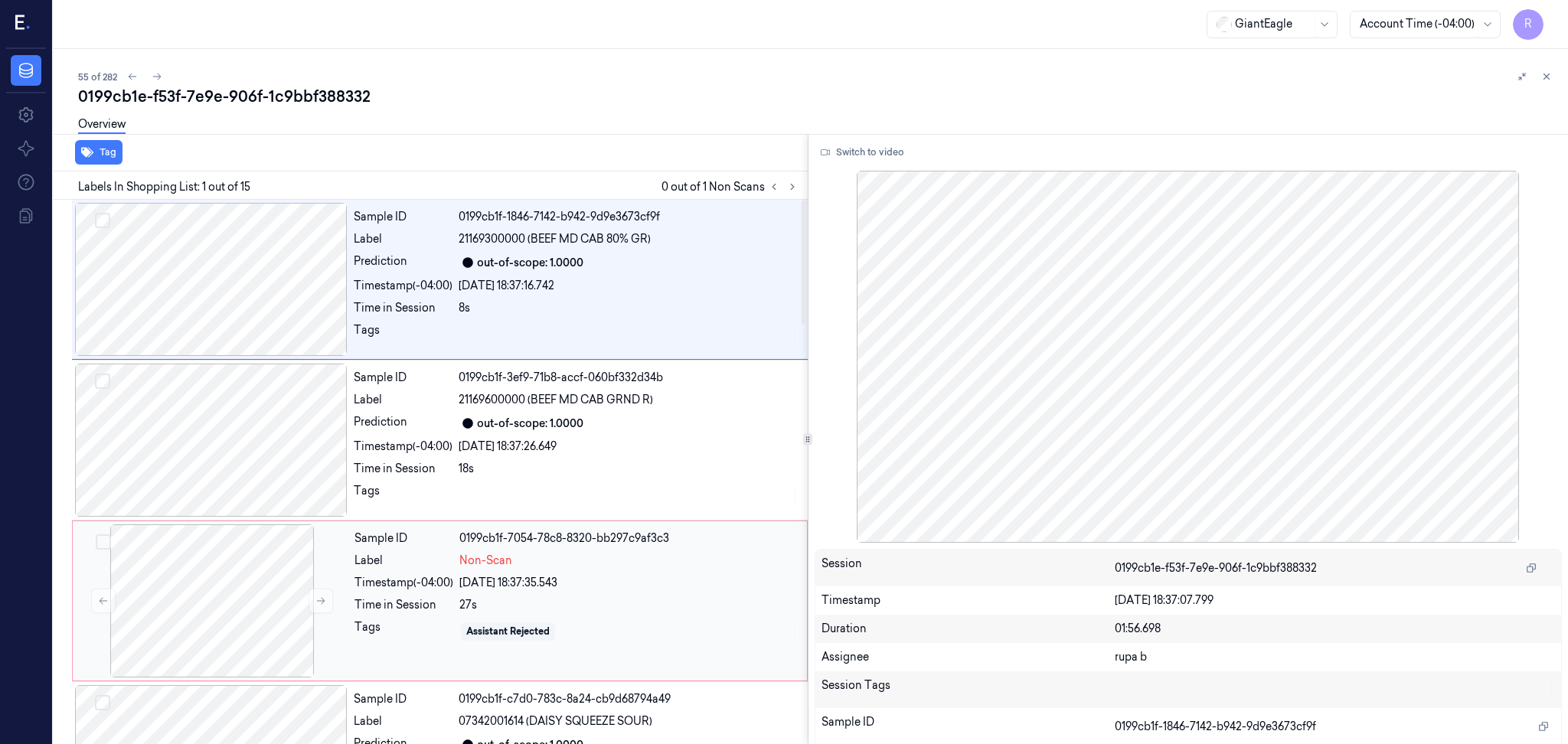
drag, startPoint x: 248, startPoint y: 607, endPoint x: 570, endPoint y: 487, distance: 343.6
click at [247, 607] on div at bounding box center [212, 600] width 273 height 153
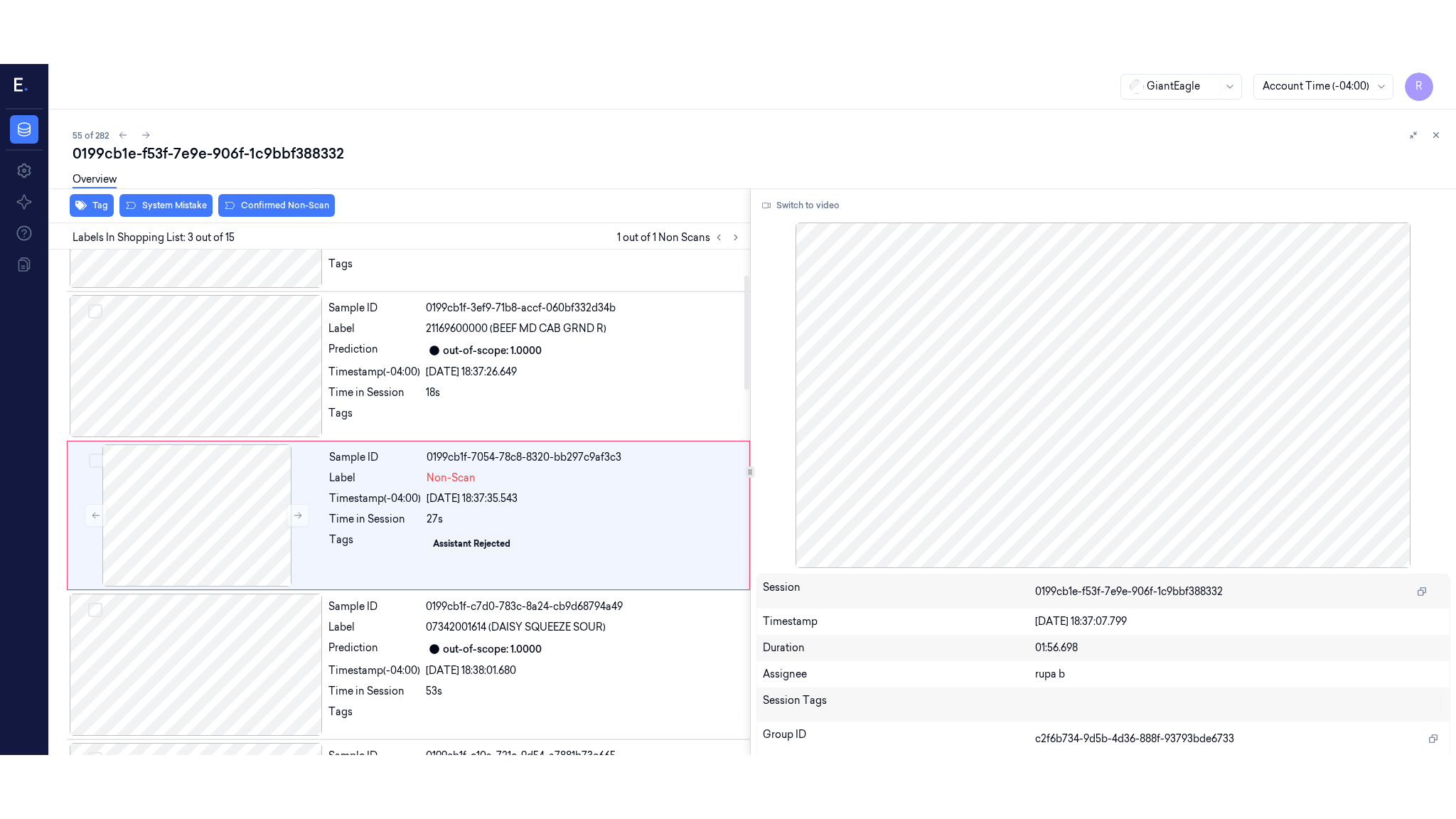
scroll to position [119, 0]
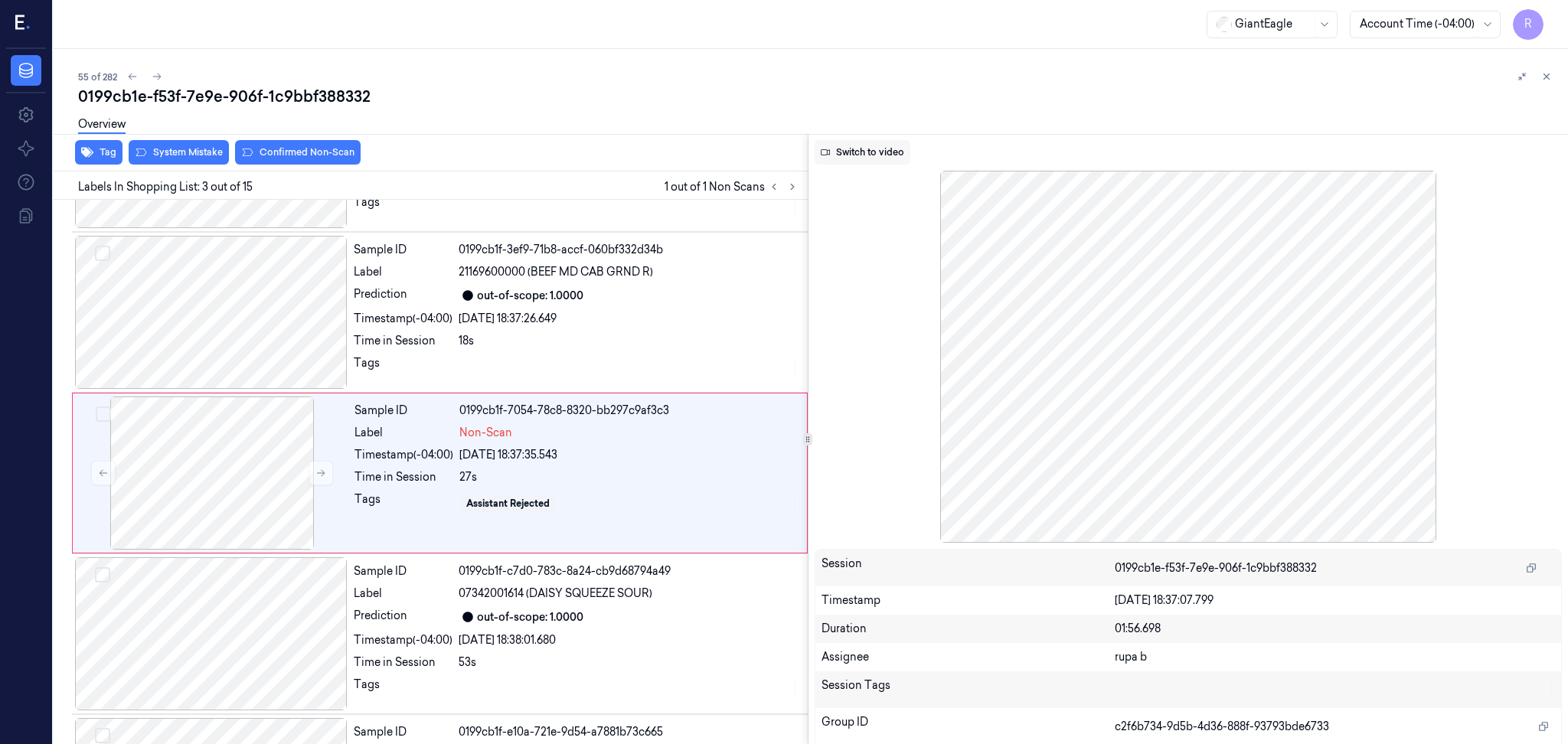
click at [894, 146] on button "Switch to video" at bounding box center [862, 152] width 96 height 24
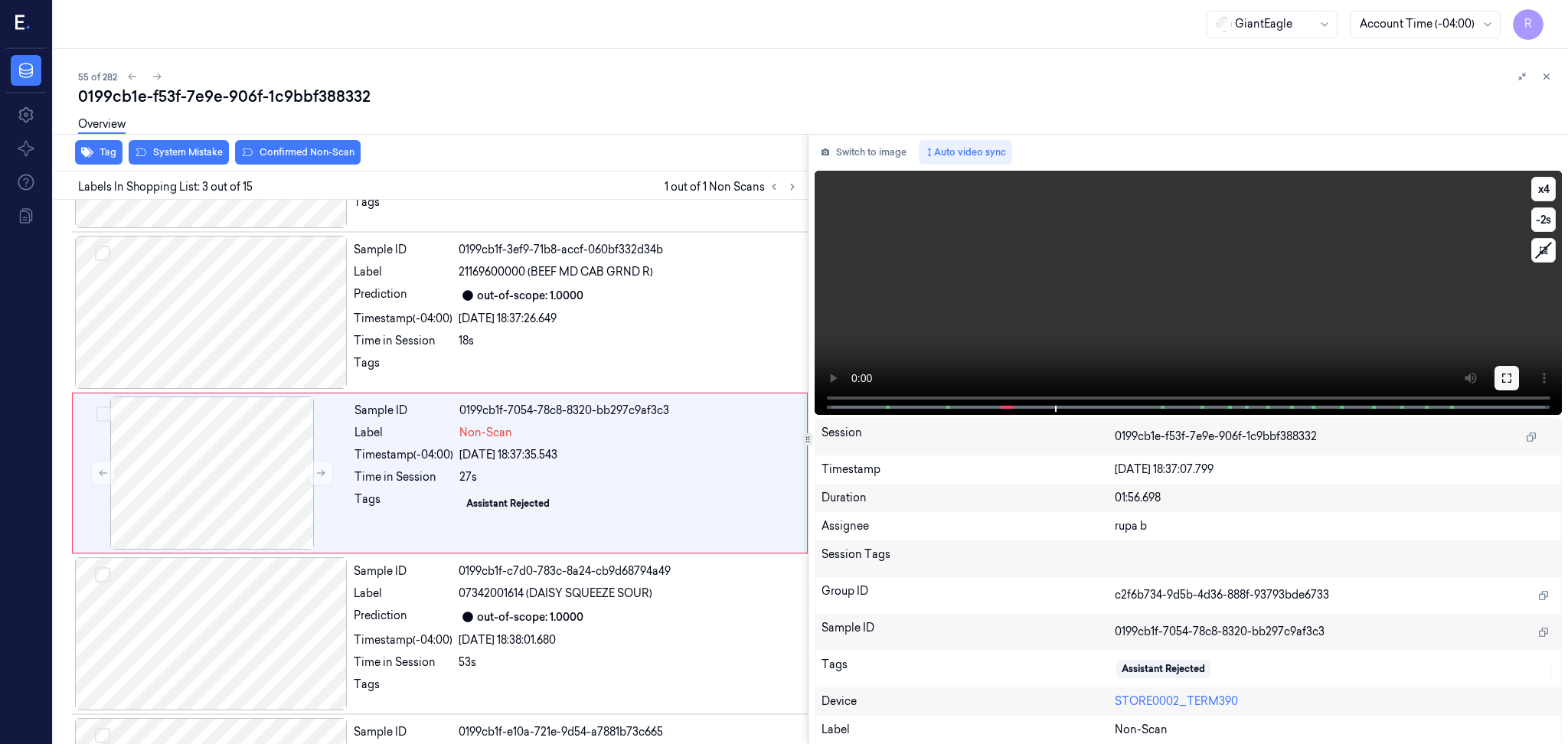
click at [1503, 374] on icon at bounding box center [1507, 379] width 13 height 13
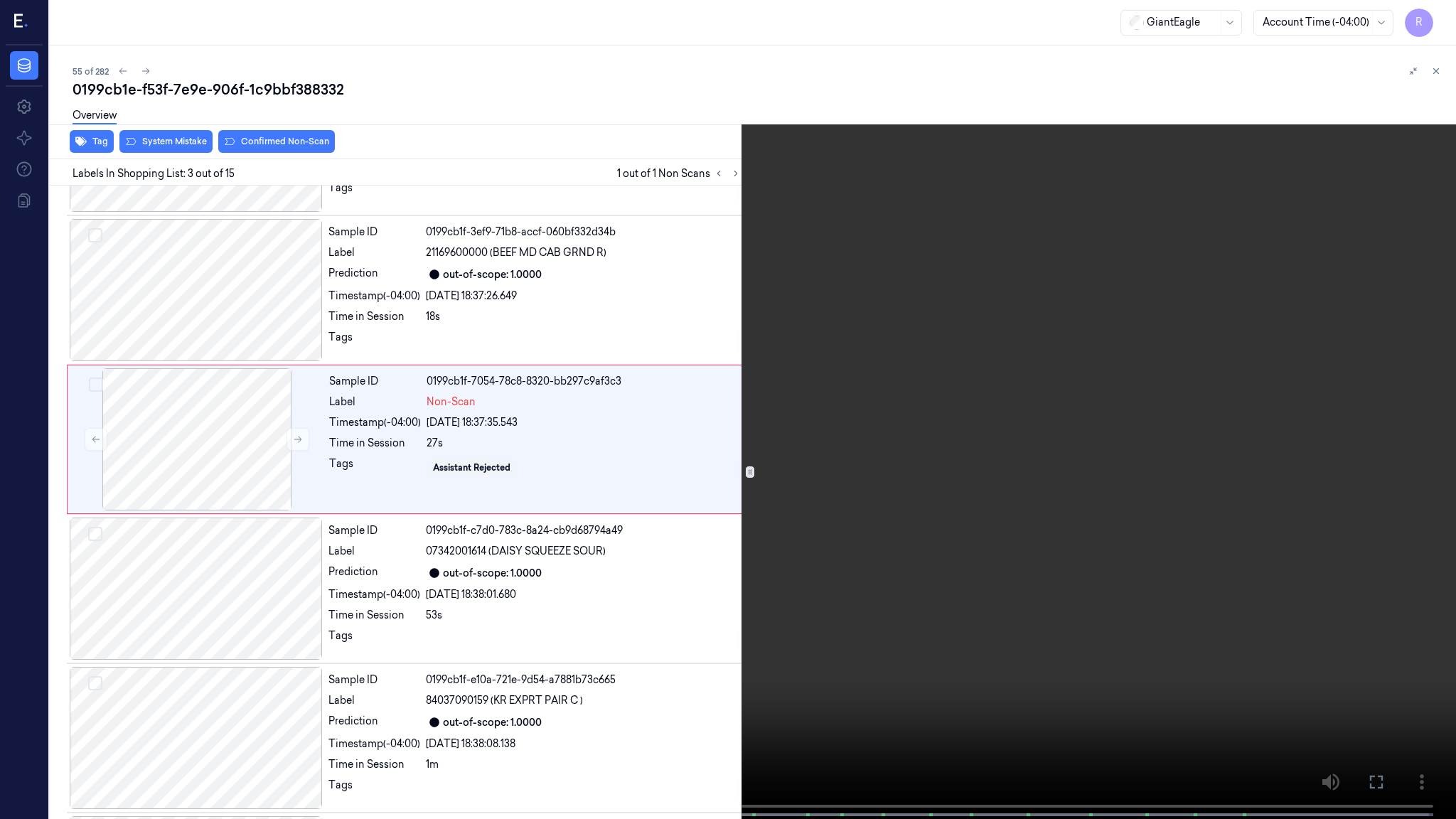
scroll to position [55, 0]
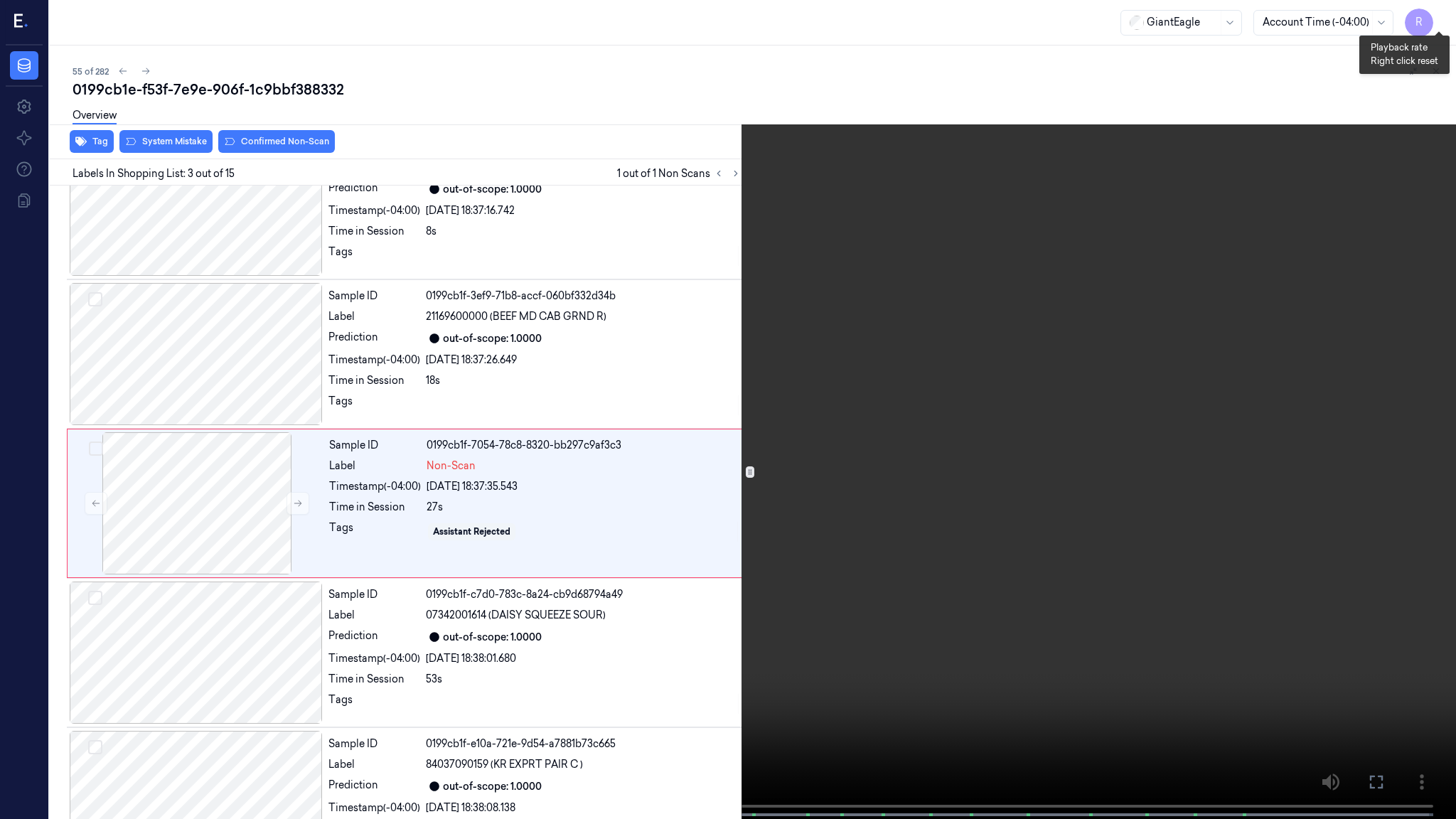
click at [1434, 17] on button "x 4" at bounding box center [1439, 17] width 22 height 22
click at [1434, 17] on button "x 1" at bounding box center [1439, 17] width 22 height 22
click at [31, 397] on video at bounding box center [728, 411] width 1456 height 822
click at [1440, 22] on button "x 2" at bounding box center [1439, 17] width 22 height 22
click at [1440, 22] on button "x 4" at bounding box center [1439, 17] width 22 height 22
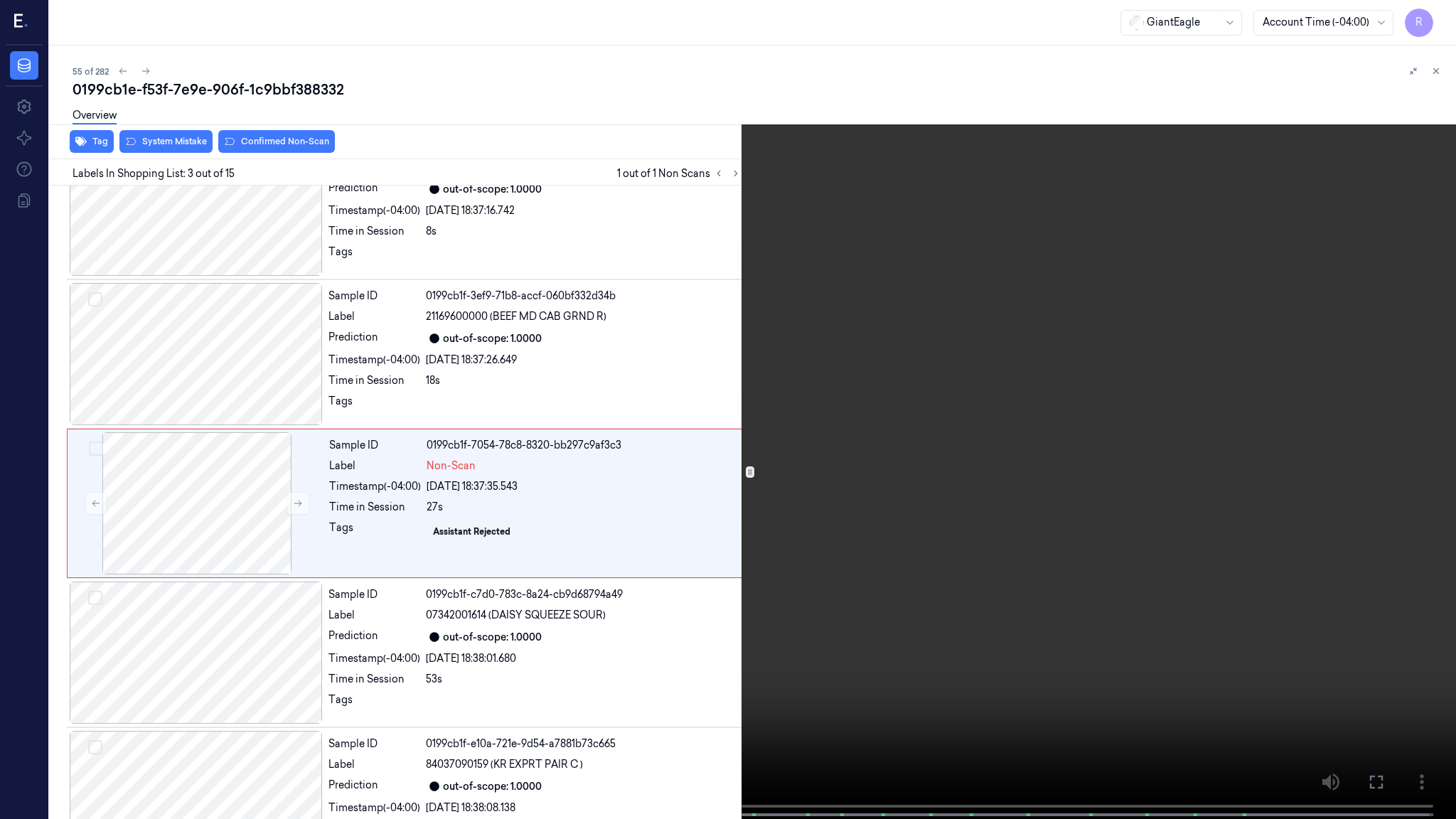
click at [855, 350] on video at bounding box center [728, 411] width 1456 height 822
click at [428, 265] on video at bounding box center [728, 411] width 1456 height 822
click at [0, 690] on video at bounding box center [728, 411] width 1456 height 822
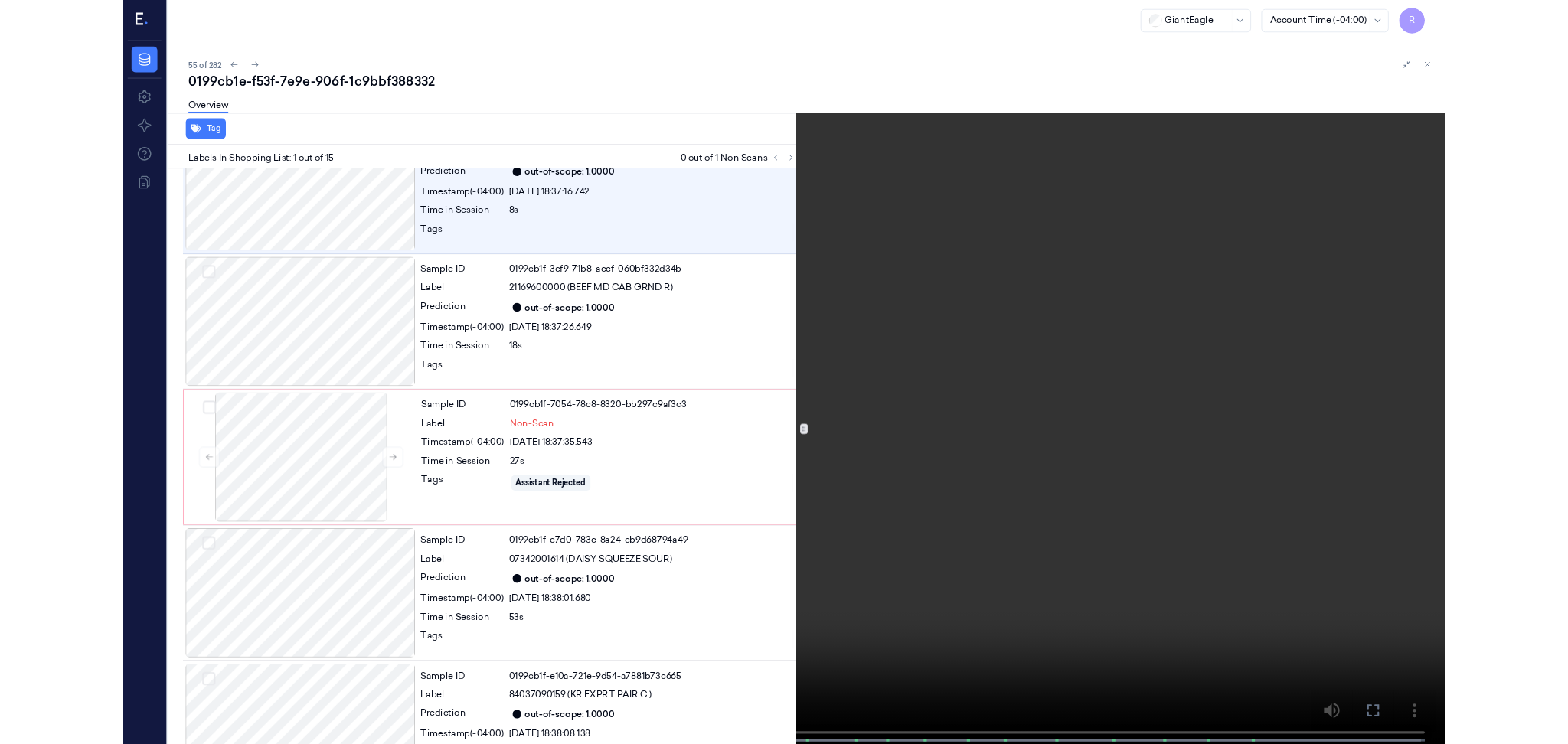
scroll to position [0, 0]
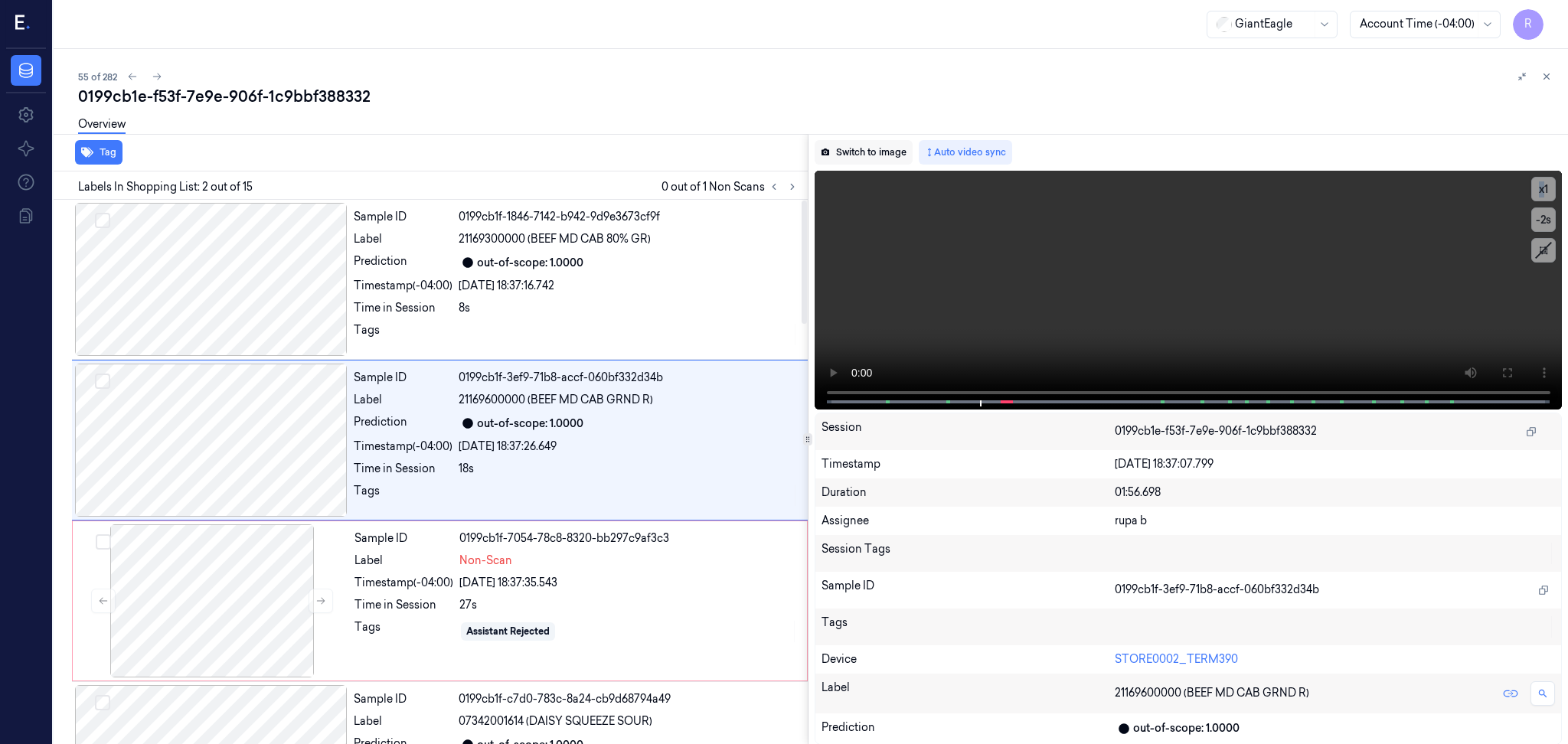
click at [870, 147] on button "Switch to image" at bounding box center [864, 152] width 98 height 24
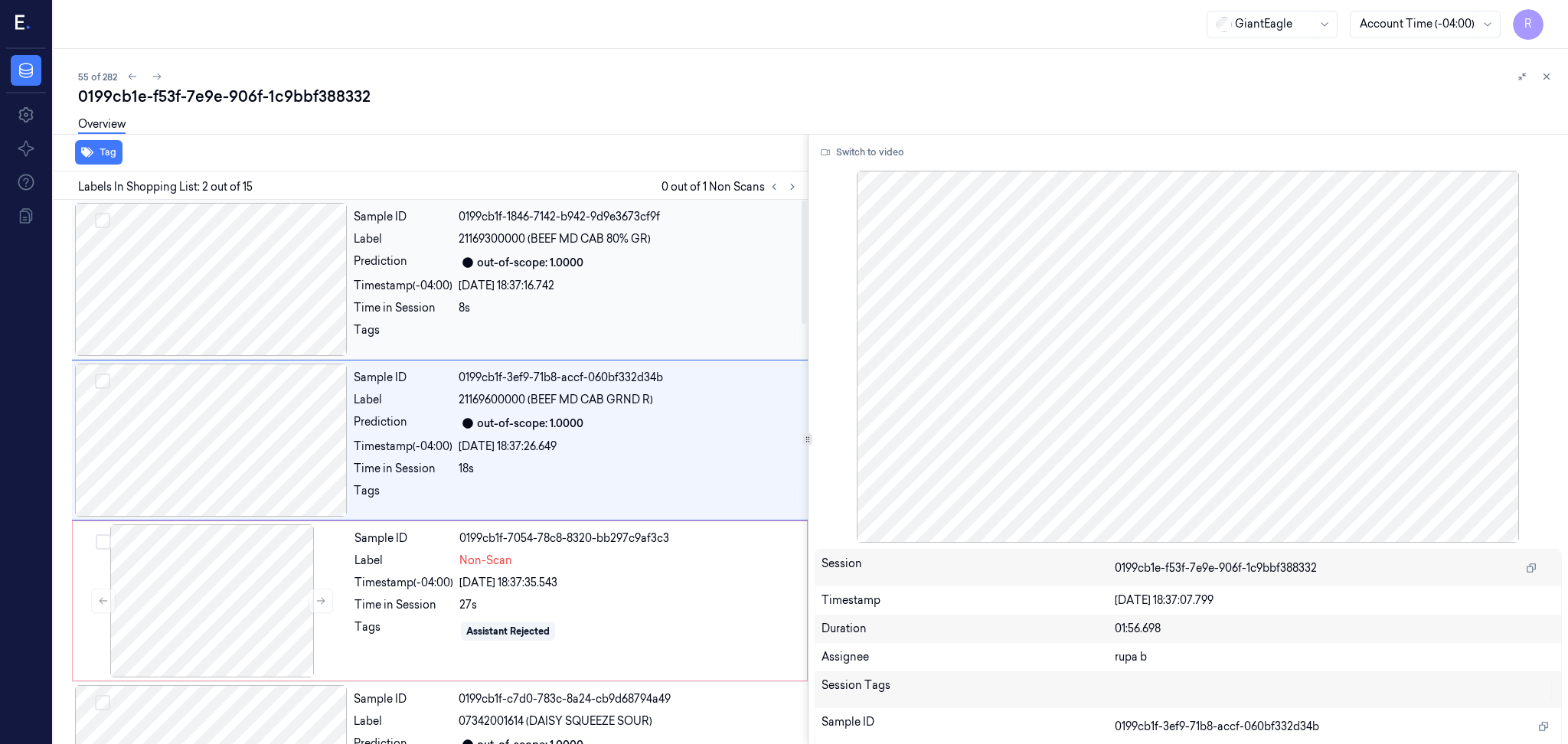
click at [180, 270] on div at bounding box center [211, 279] width 273 height 153
click at [222, 428] on div at bounding box center [211, 439] width 273 height 153
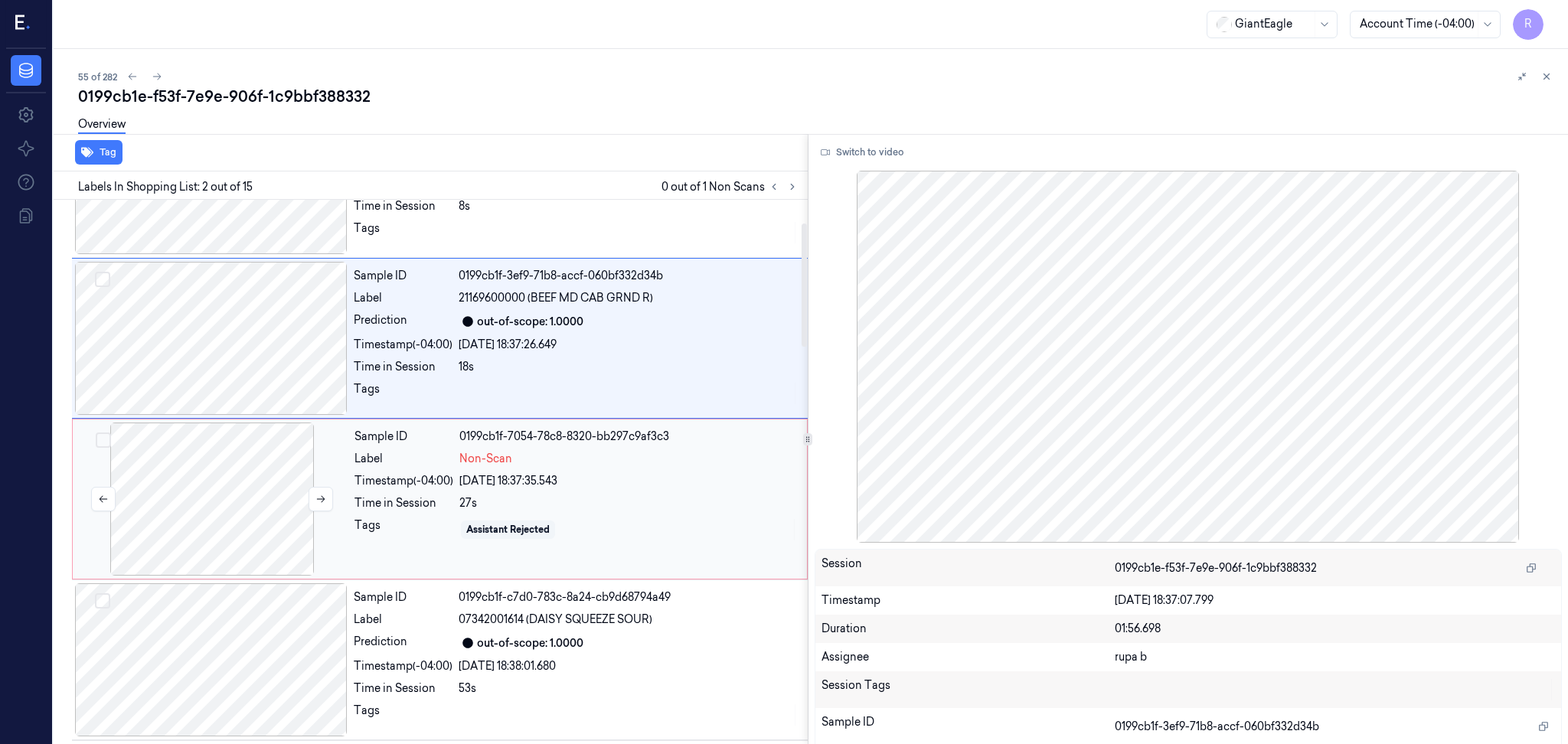
click at [213, 495] on div at bounding box center [212, 498] width 273 height 153
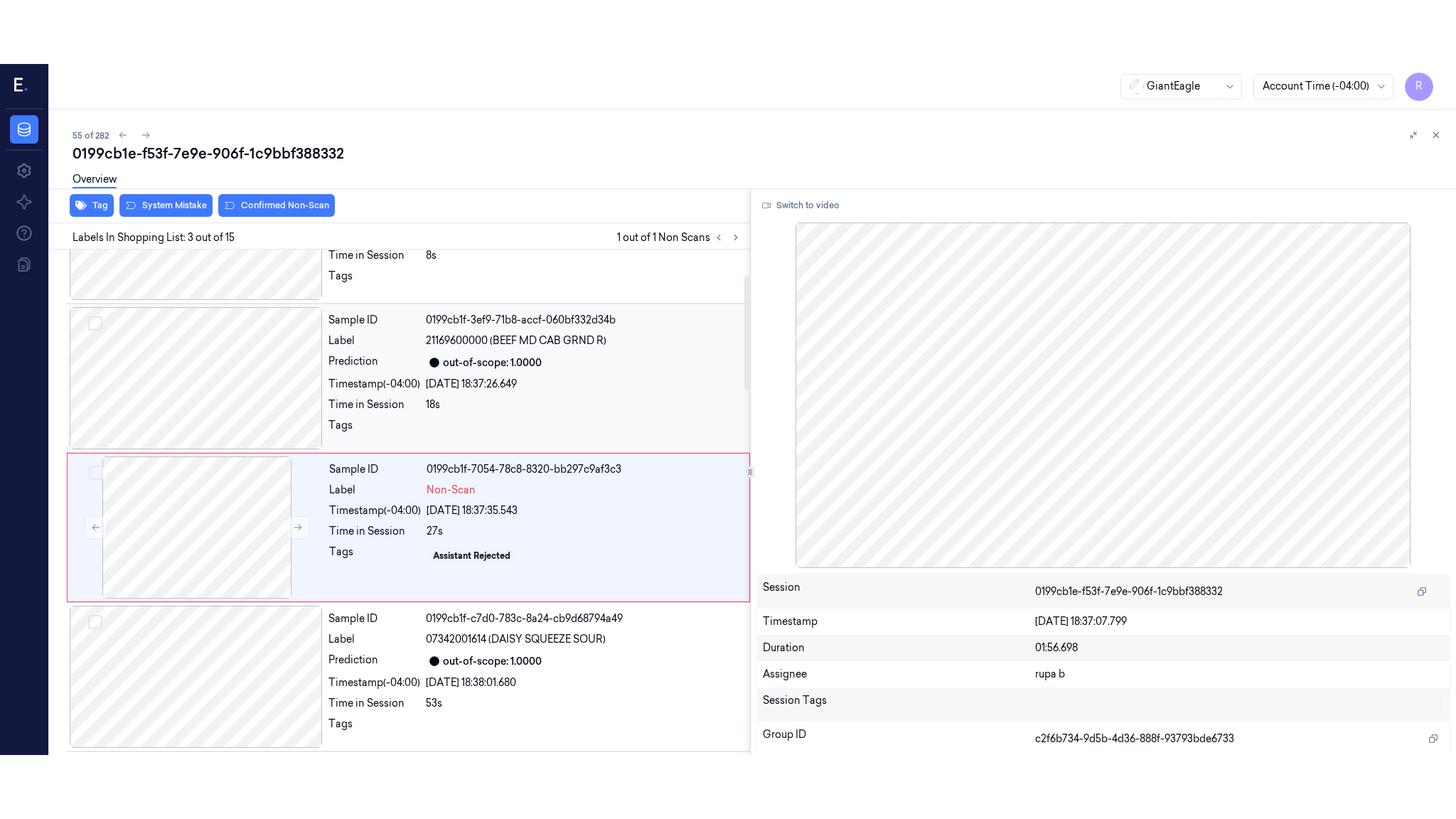
scroll to position [119, 0]
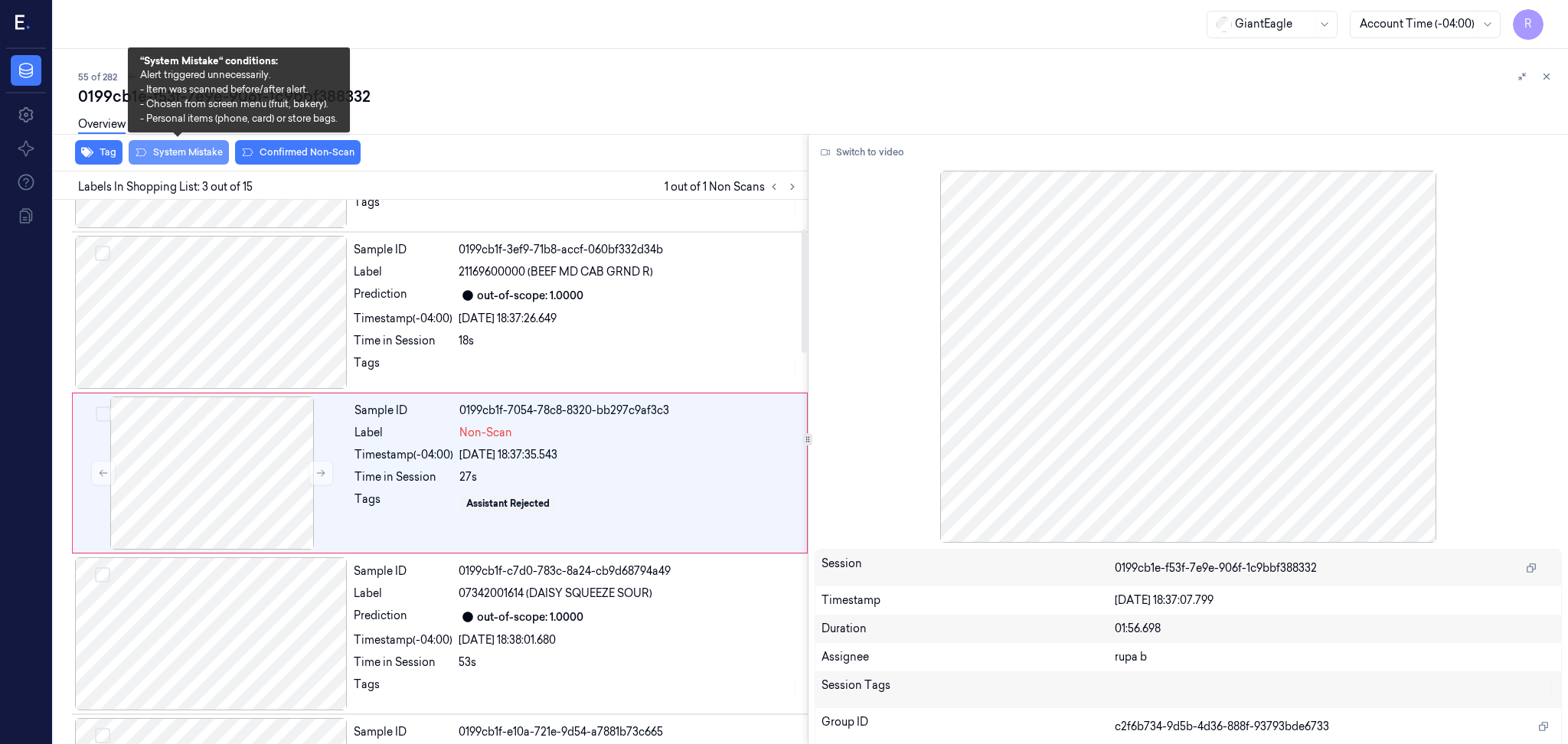
click at [201, 158] on button "System Mistake" at bounding box center [179, 152] width 100 height 24
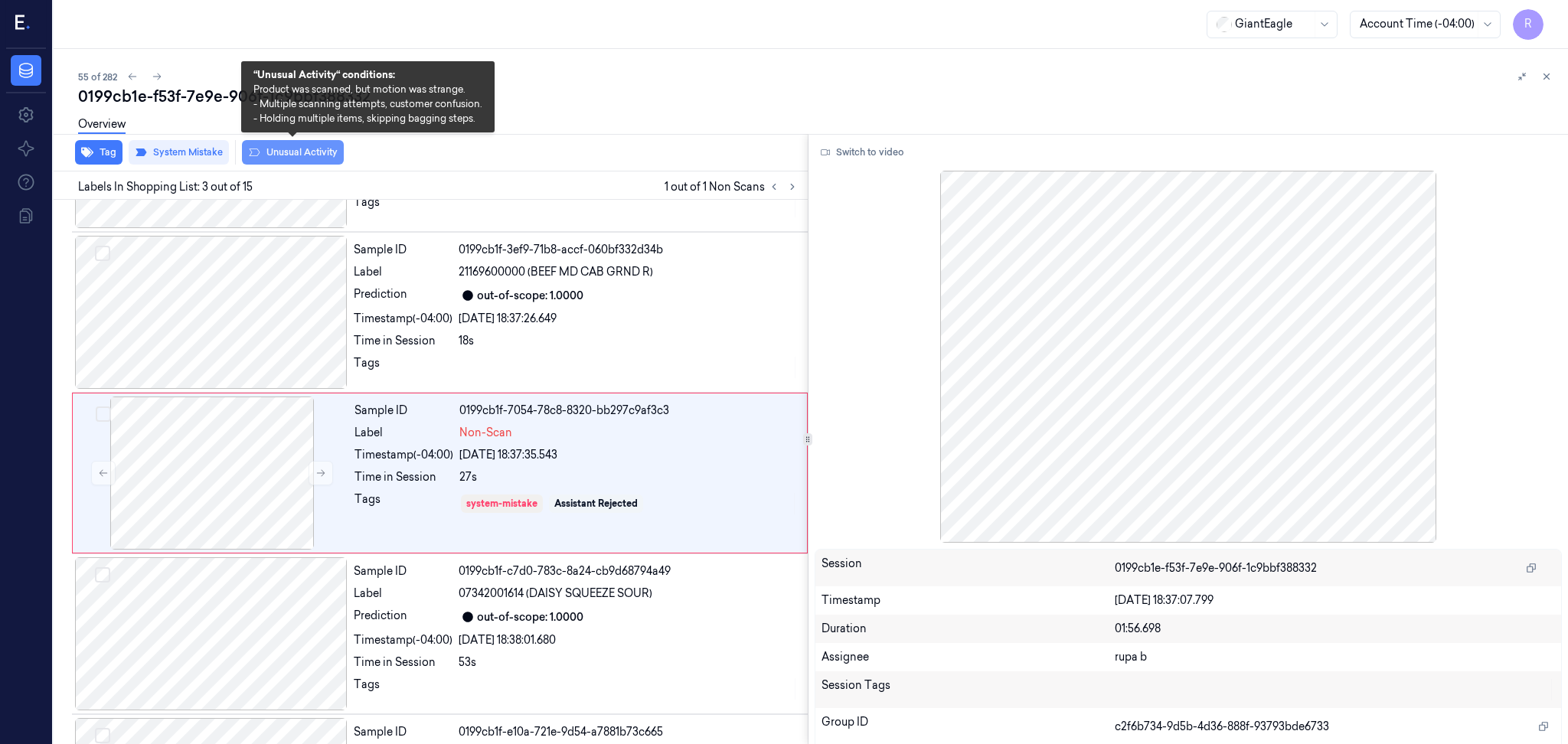
click at [275, 156] on button "Unusual Activity" at bounding box center [293, 152] width 102 height 24
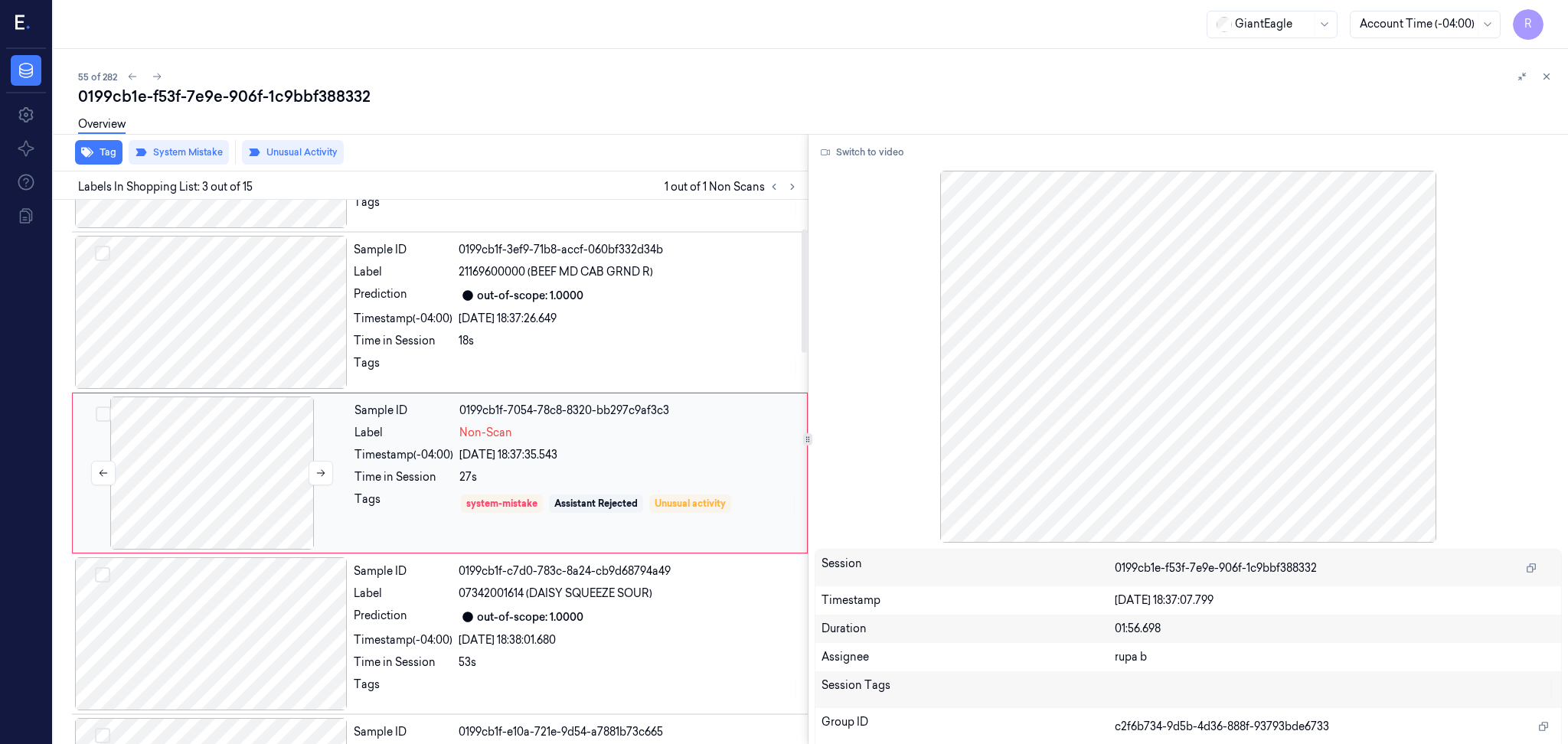
click at [308, 497] on div at bounding box center [212, 472] width 273 height 153
click at [864, 150] on button "Switch to video" at bounding box center [862, 152] width 96 height 24
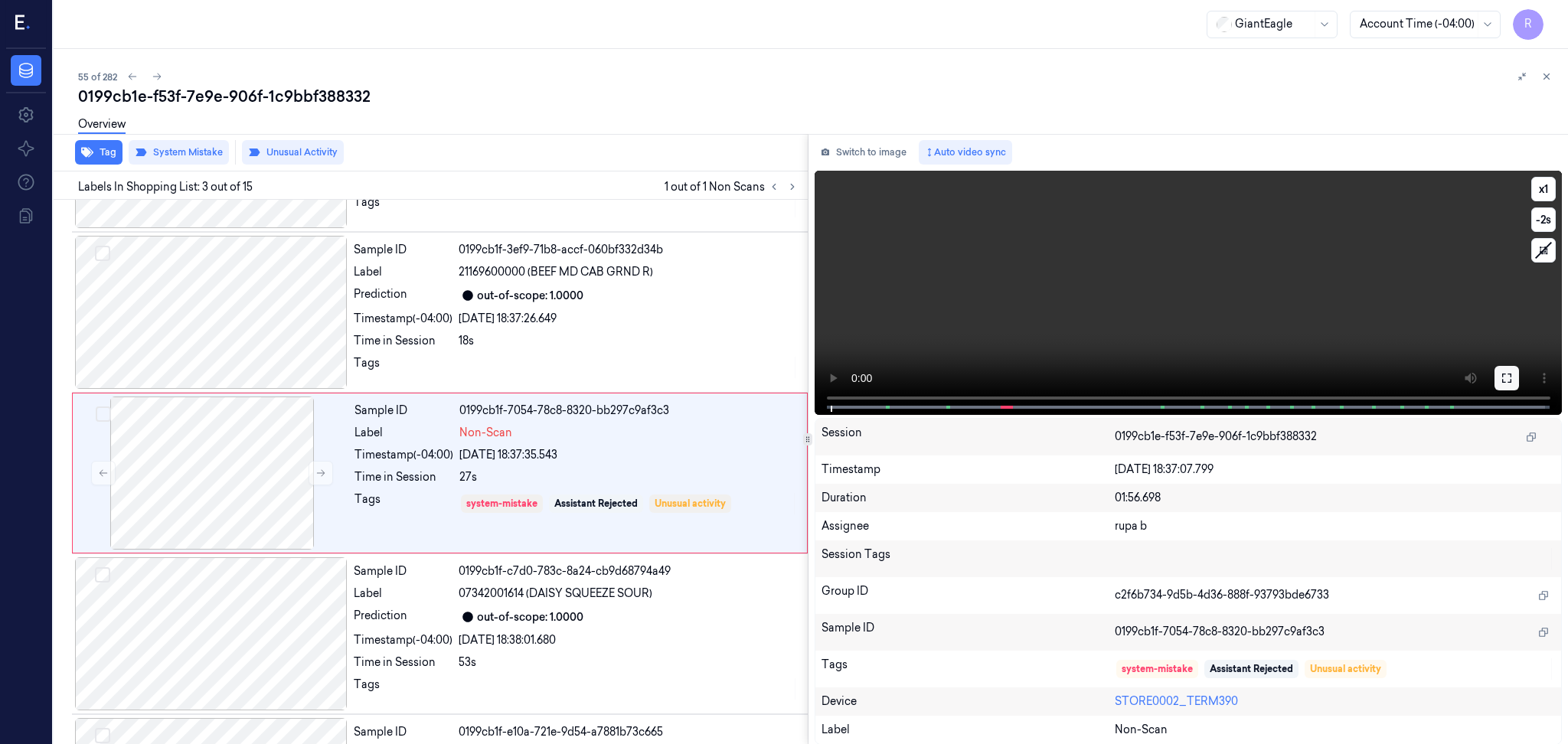
click at [1502, 380] on icon at bounding box center [1506, 378] width 9 height 9
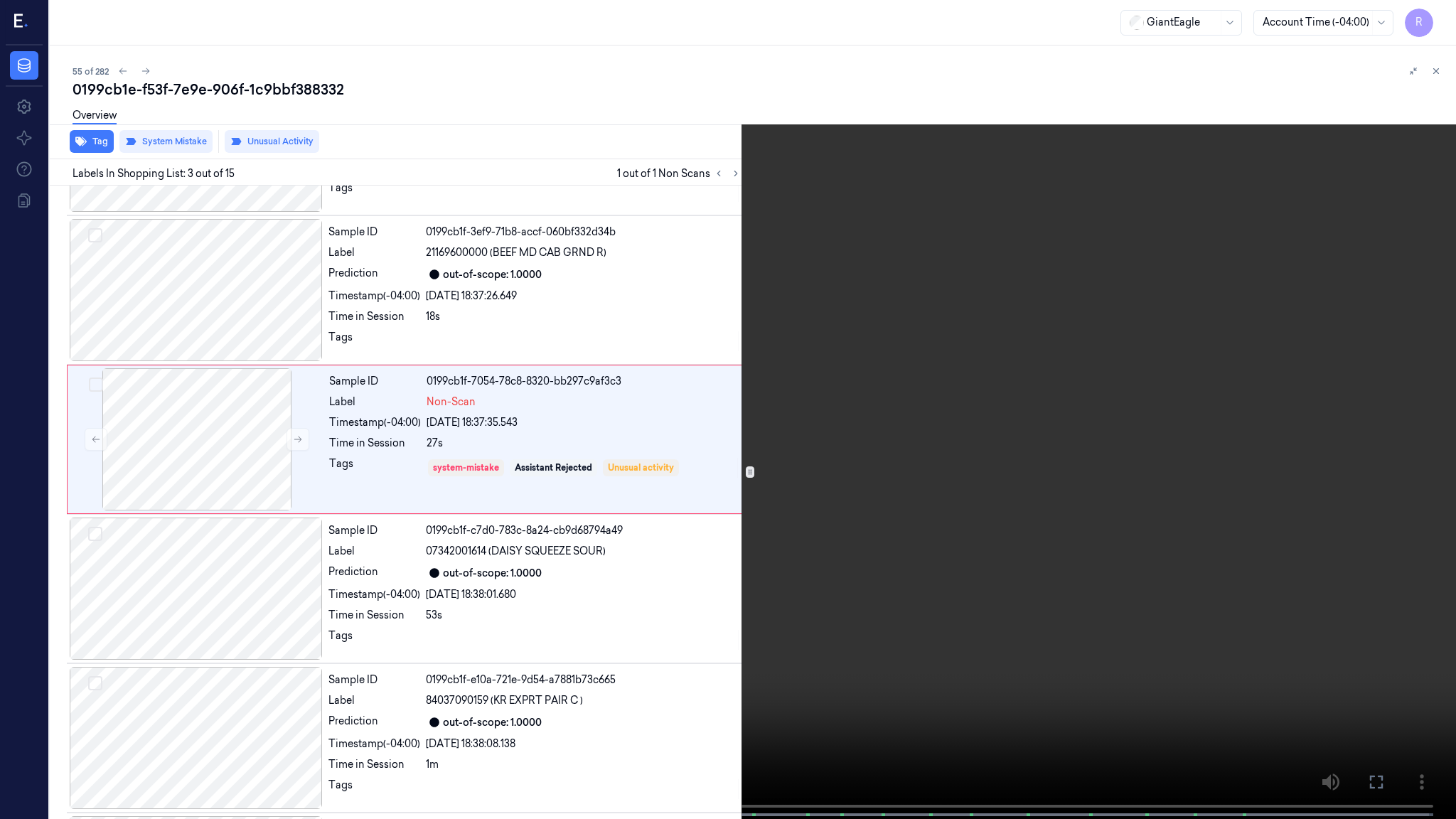
click at [1435, 17] on button "x 1" at bounding box center [1439, 17] width 22 height 22
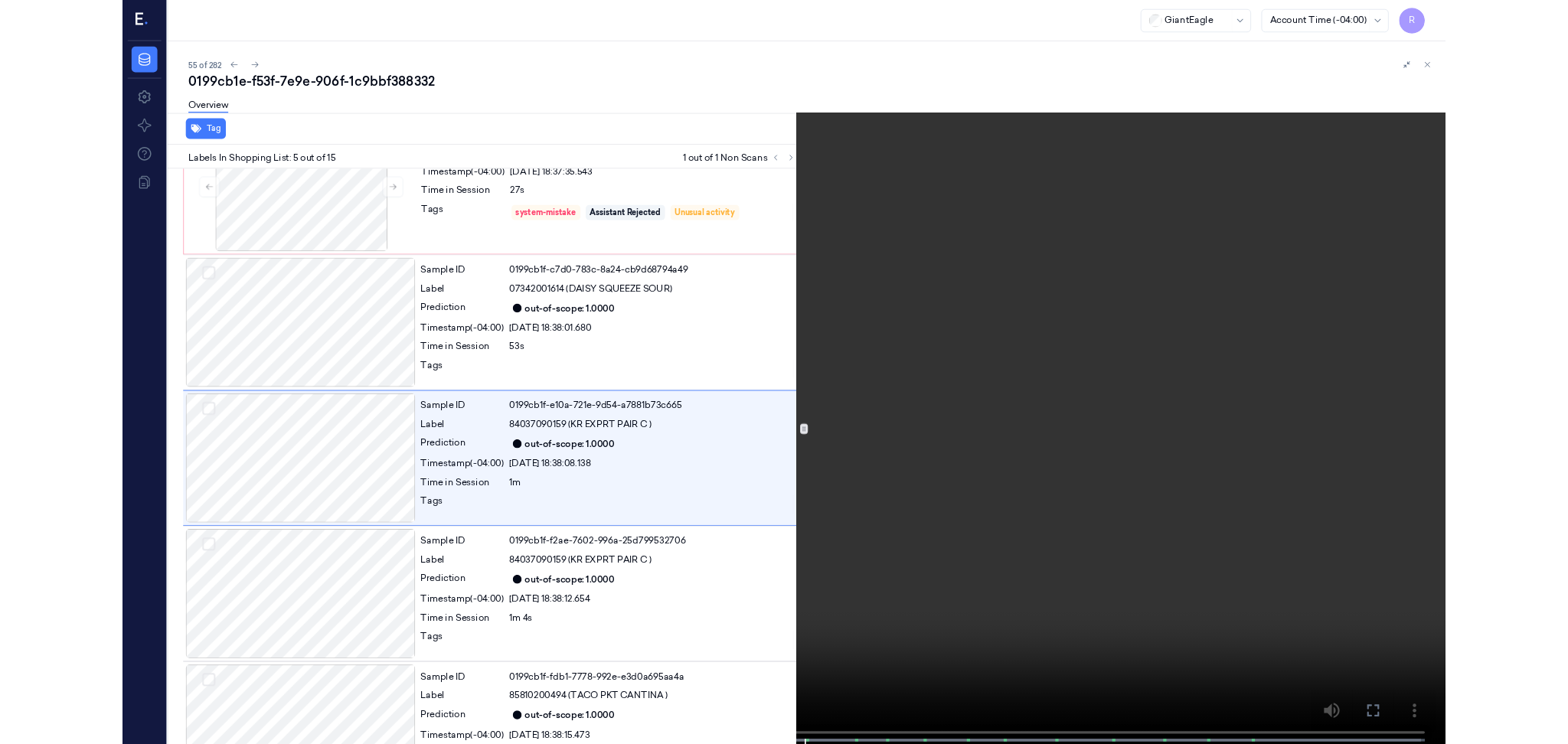
scroll to position [381, 0]
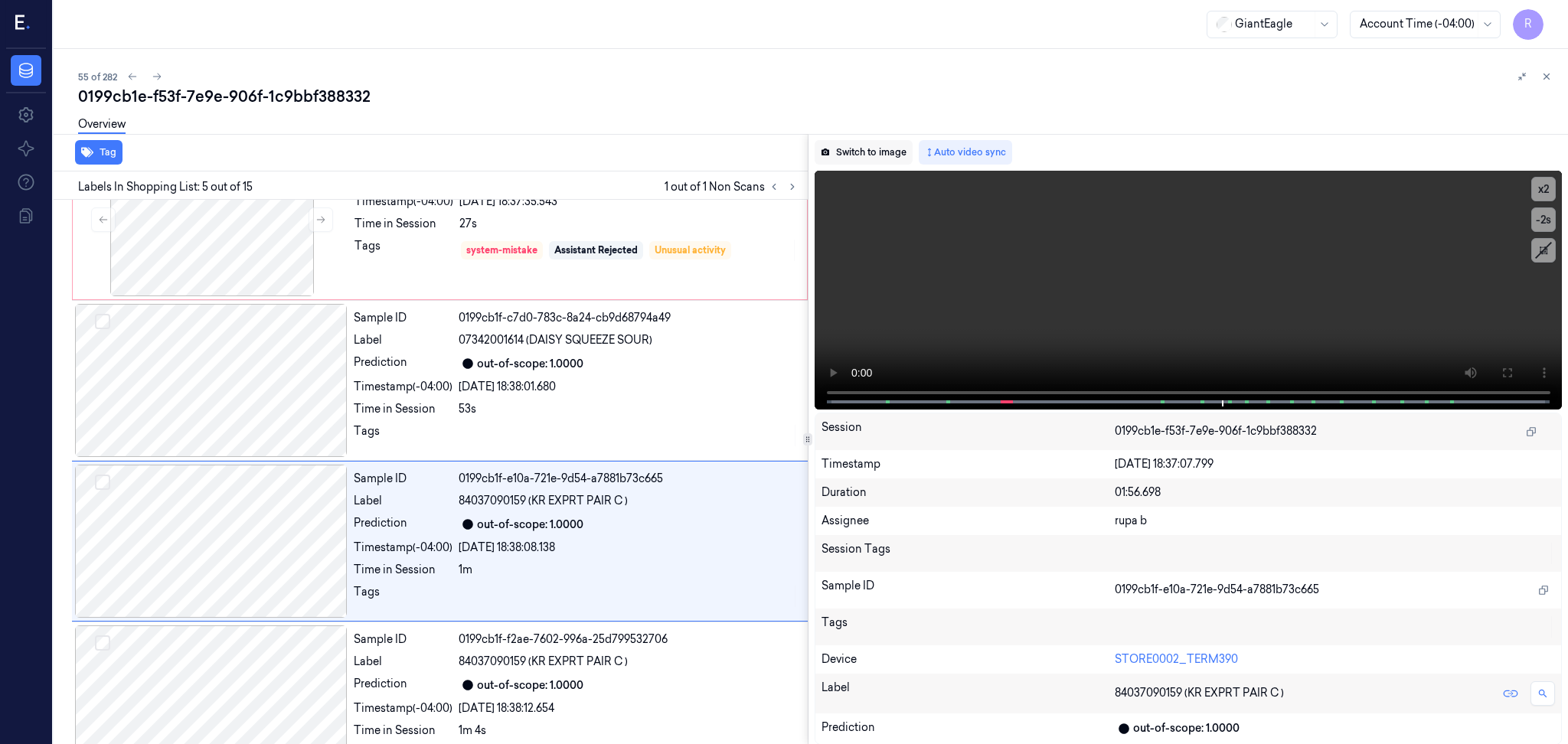
click at [888, 158] on button "Switch to image" at bounding box center [864, 152] width 98 height 24
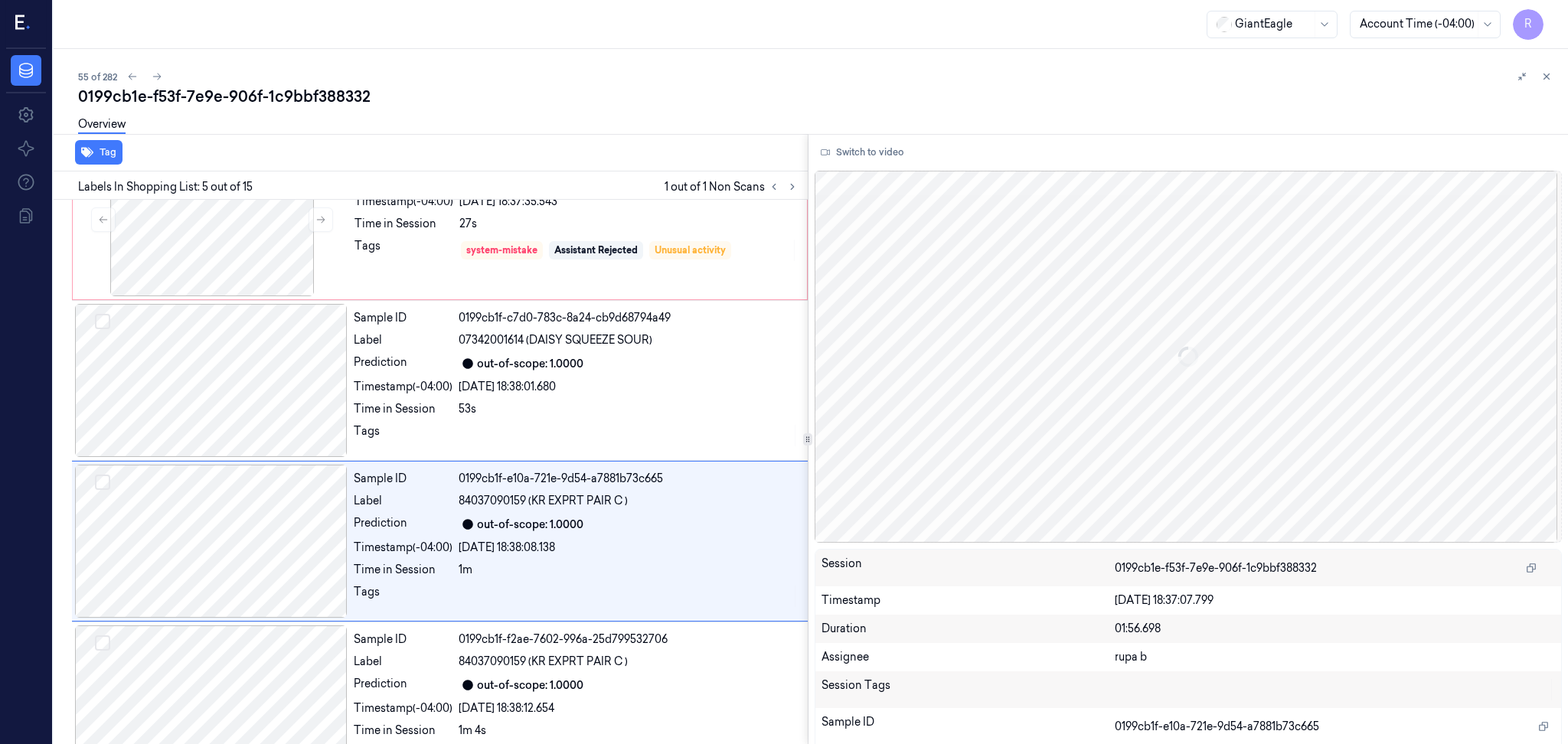
scroll to position [449, 0]
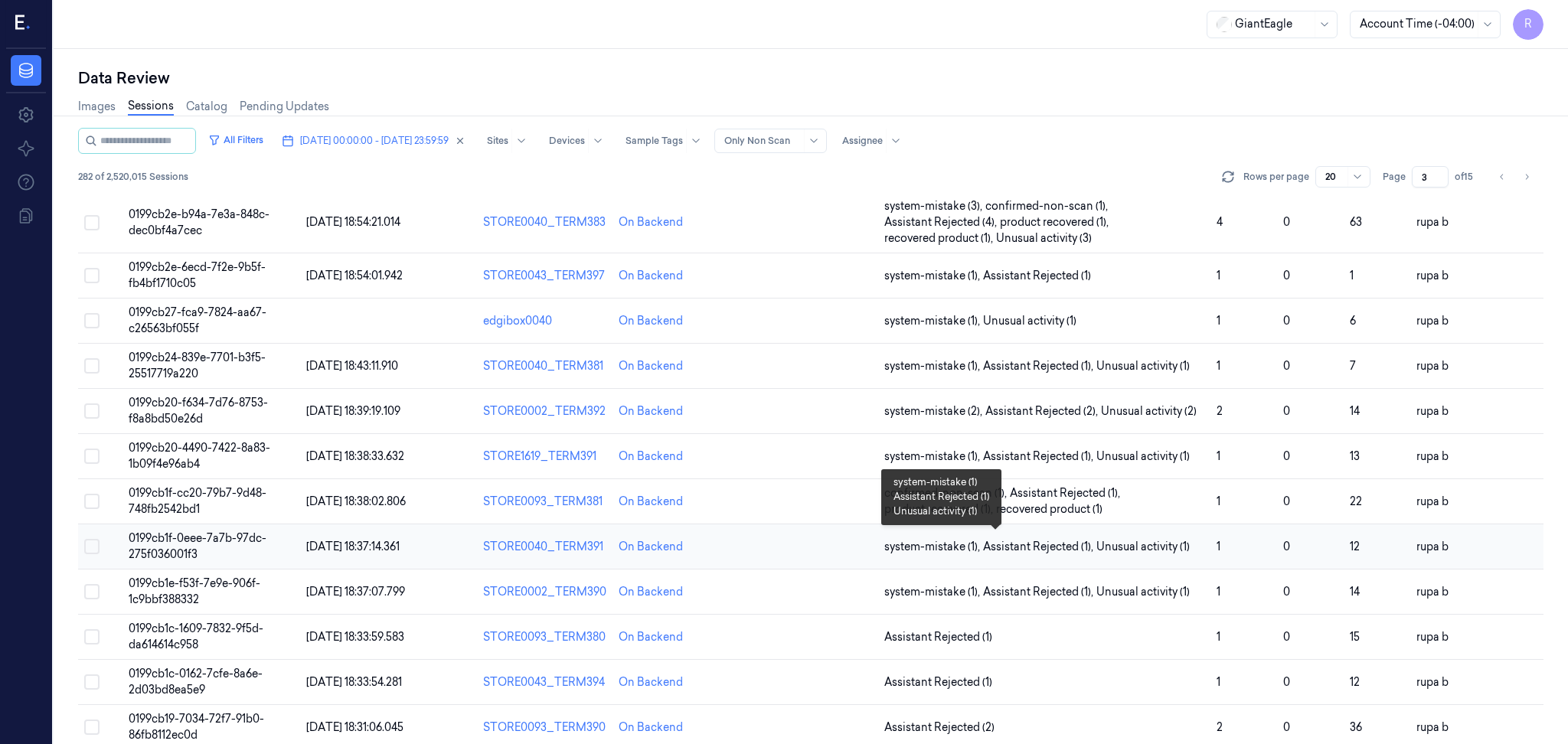
scroll to position [408, 0]
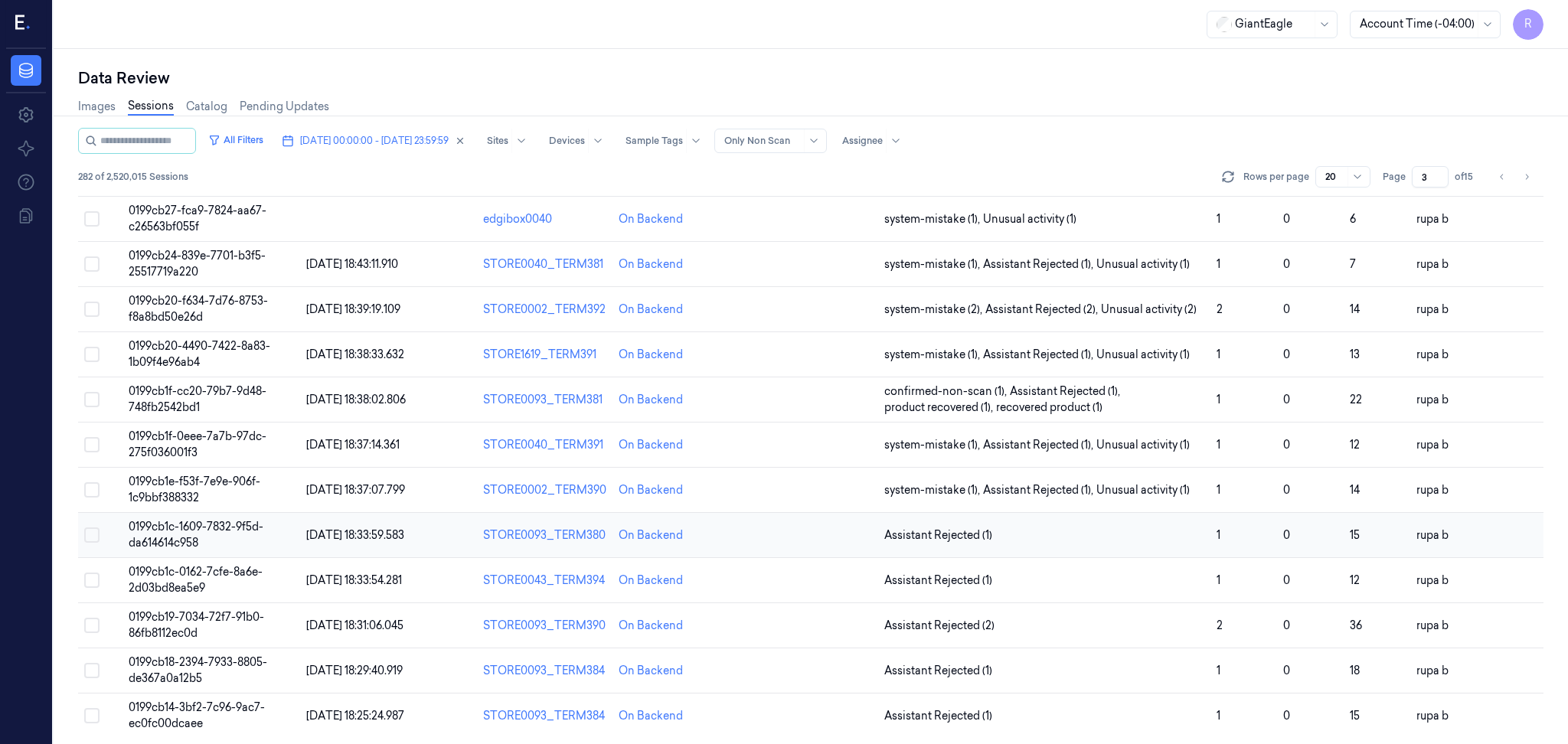
click at [273, 539] on td "0199cb1c-1609-7832-9f5d-da614614c958" at bounding box center [211, 535] width 178 height 46
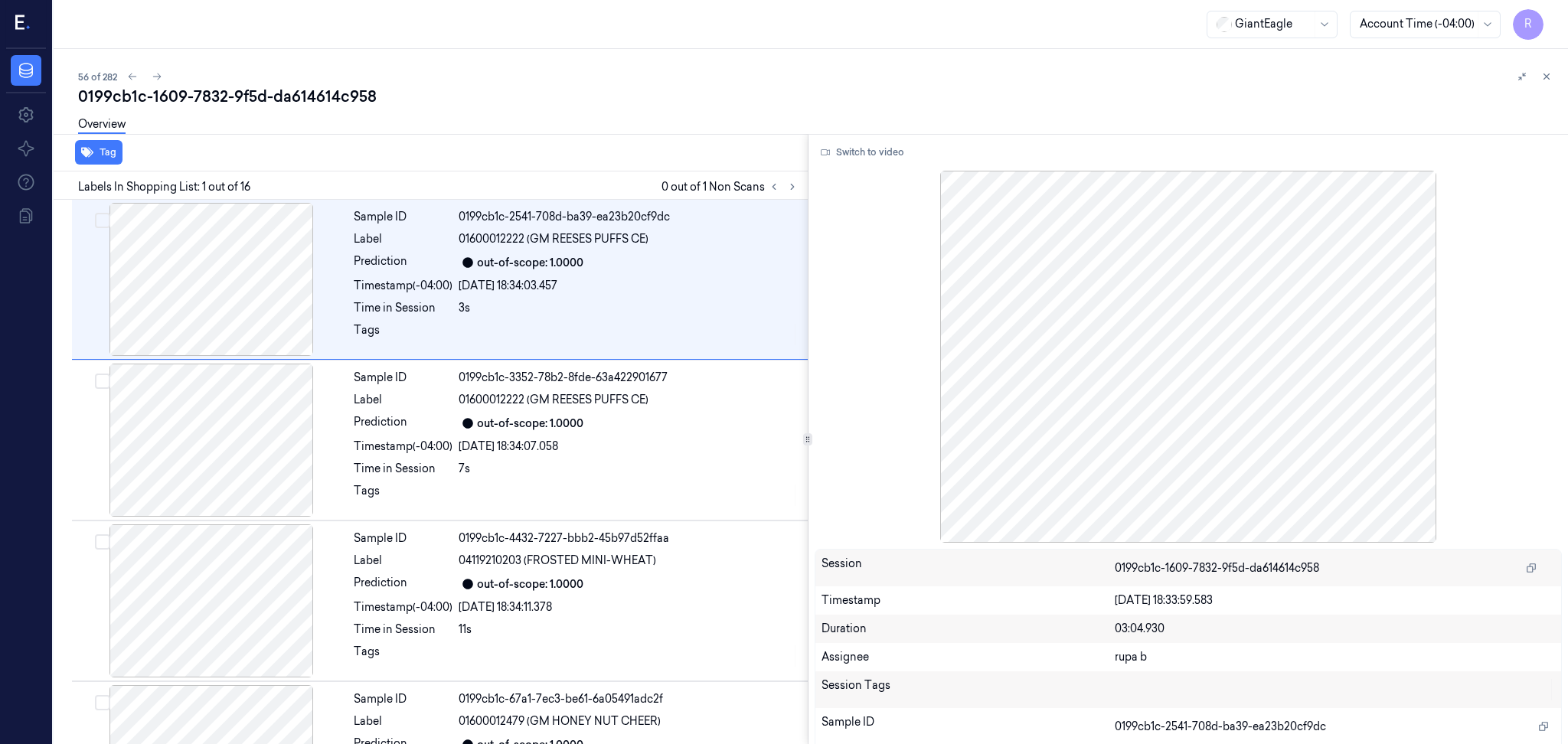
click at [786, 171] on div "Labels In Shopping List: 1 out of 16 0 out of 1 Non Scans" at bounding box center [427, 186] width 760 height 29
click at [787, 181] on icon at bounding box center [792, 187] width 11 height 11
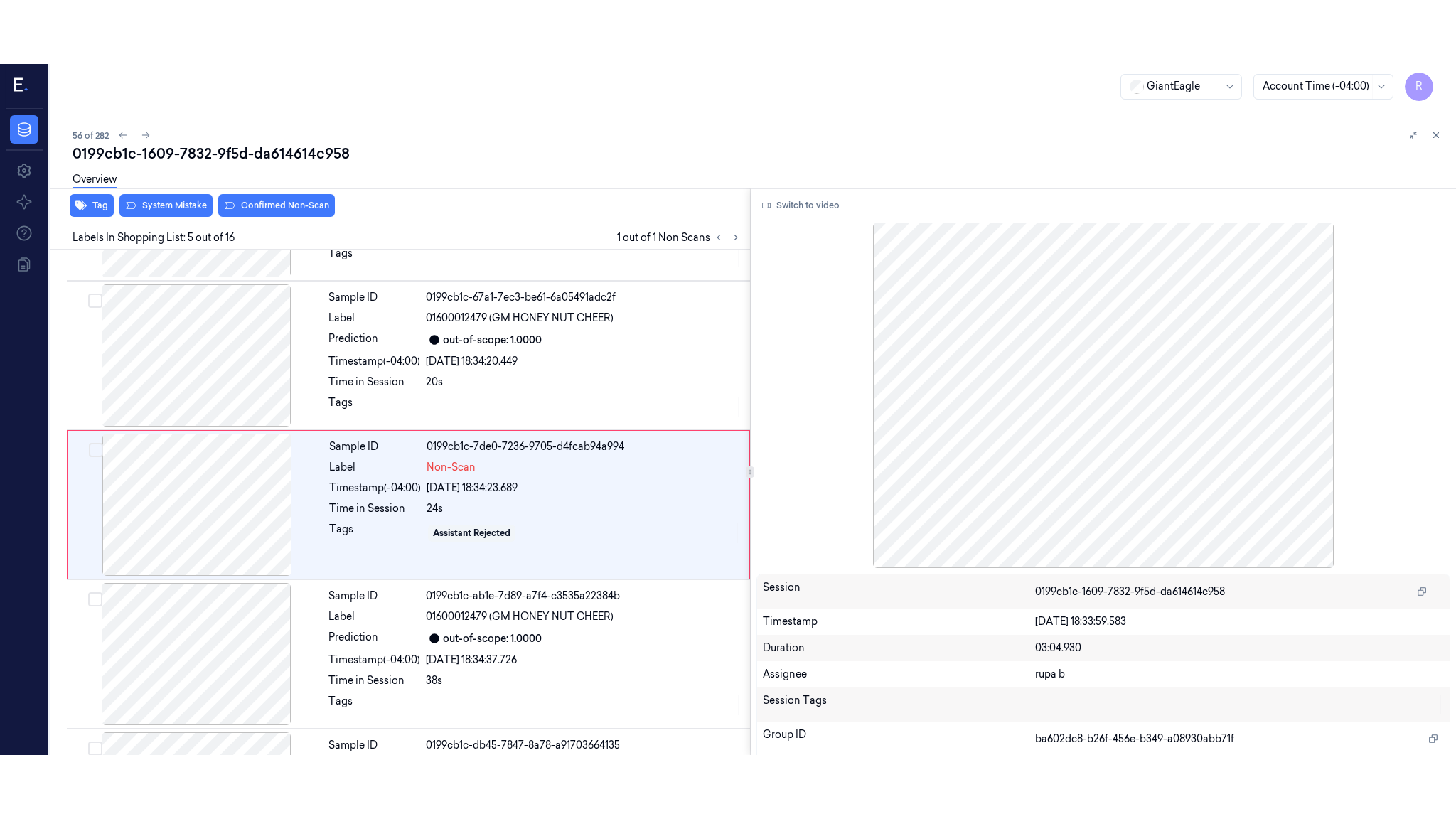
scroll to position [417, 0]
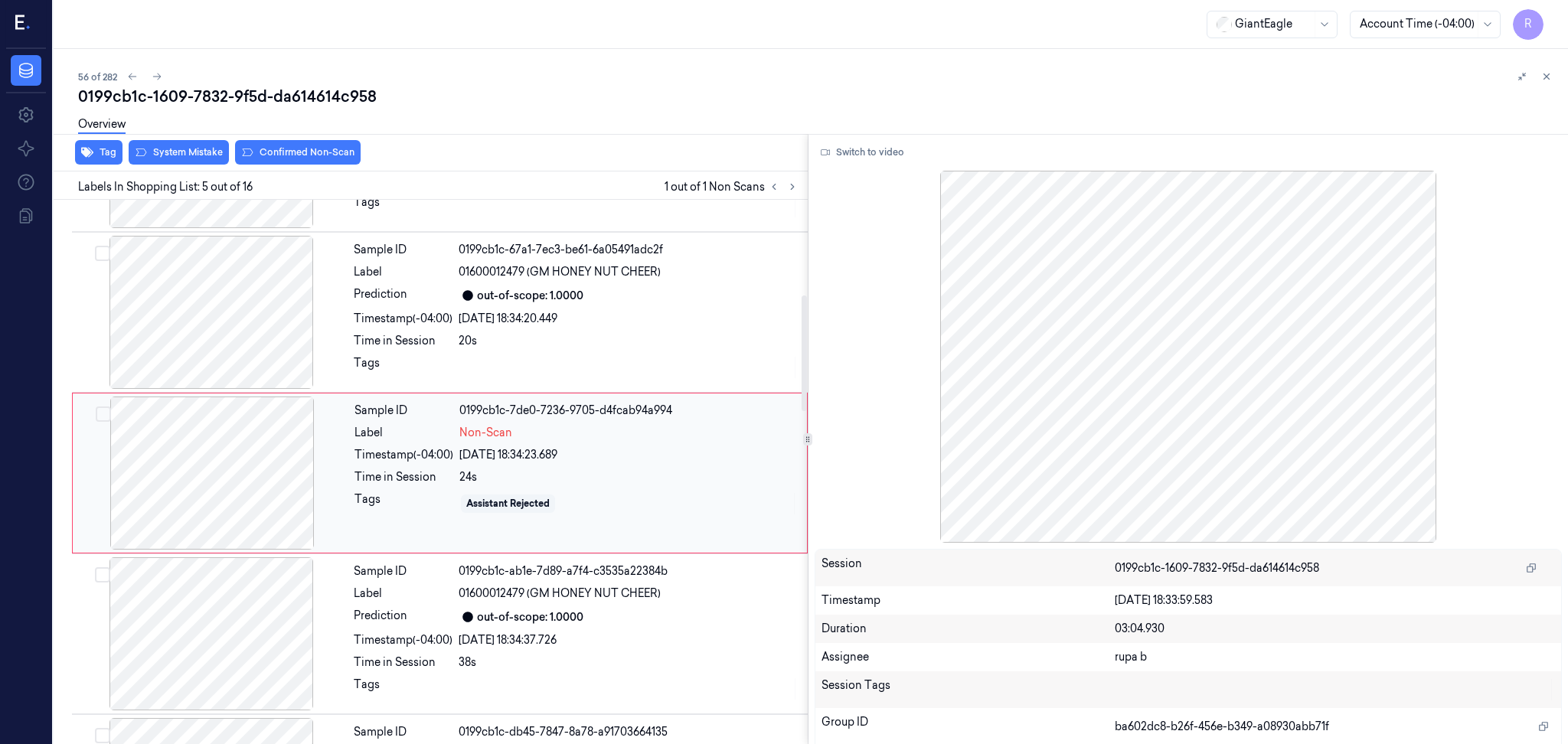
drag, startPoint x: 138, startPoint y: 500, endPoint x: 186, endPoint y: 488, distance: 49.5
click at [144, 500] on div at bounding box center [212, 472] width 273 height 153
click at [189, 484] on div at bounding box center [212, 472] width 273 height 153
click at [864, 155] on button "Switch to video" at bounding box center [862, 152] width 96 height 24
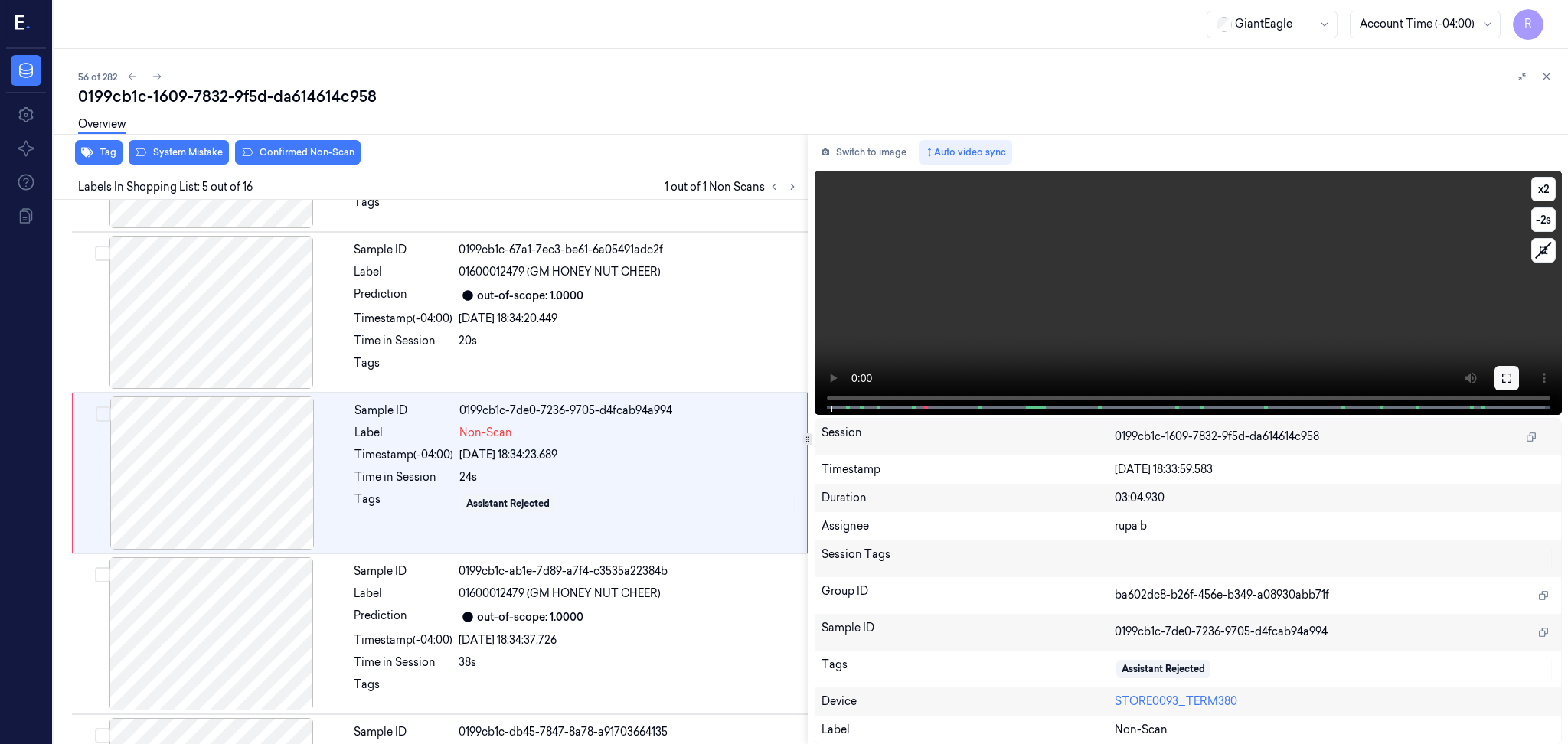
click at [1502, 382] on icon at bounding box center [1507, 379] width 13 height 13
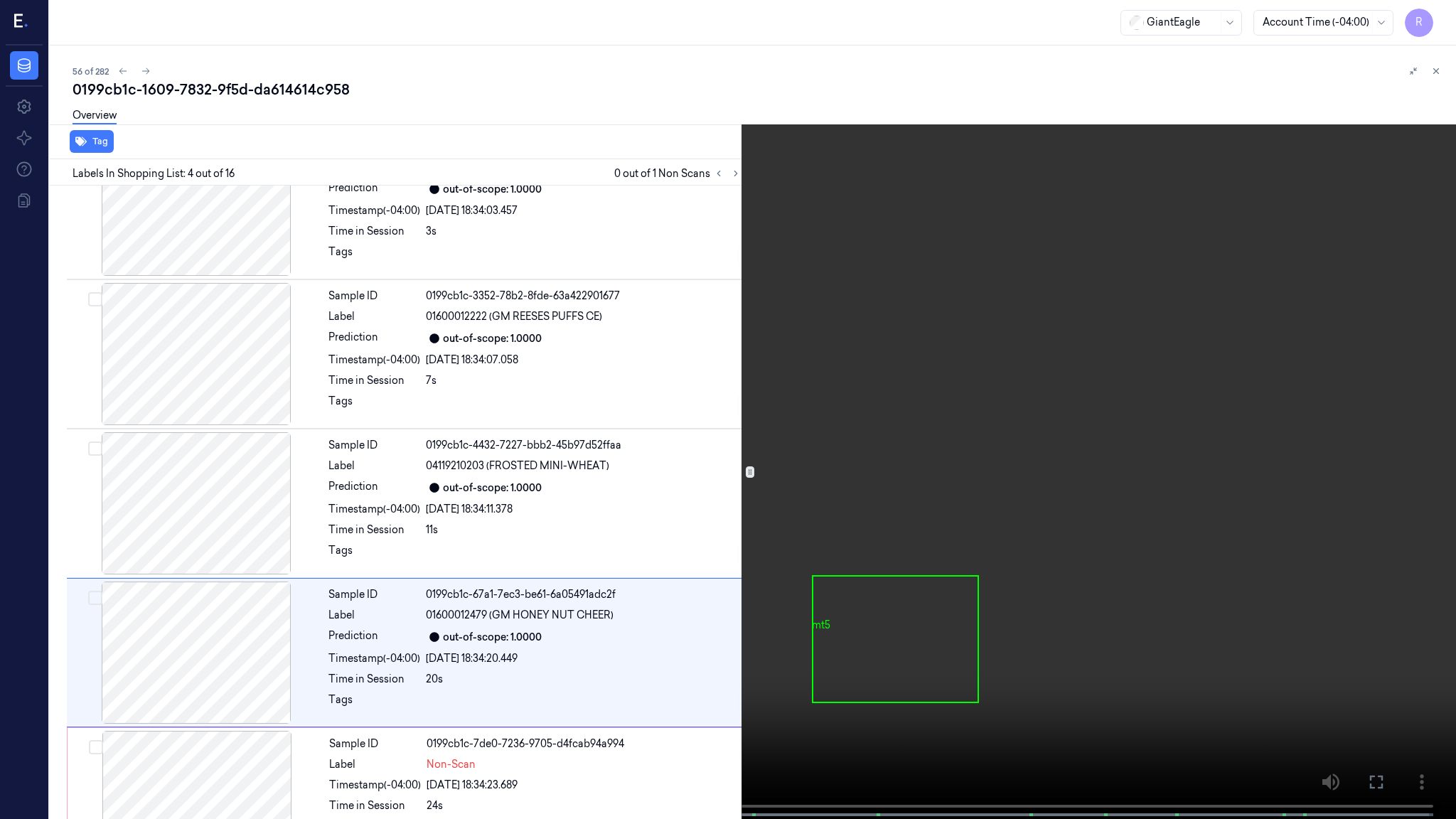
scroll to position [205, 0]
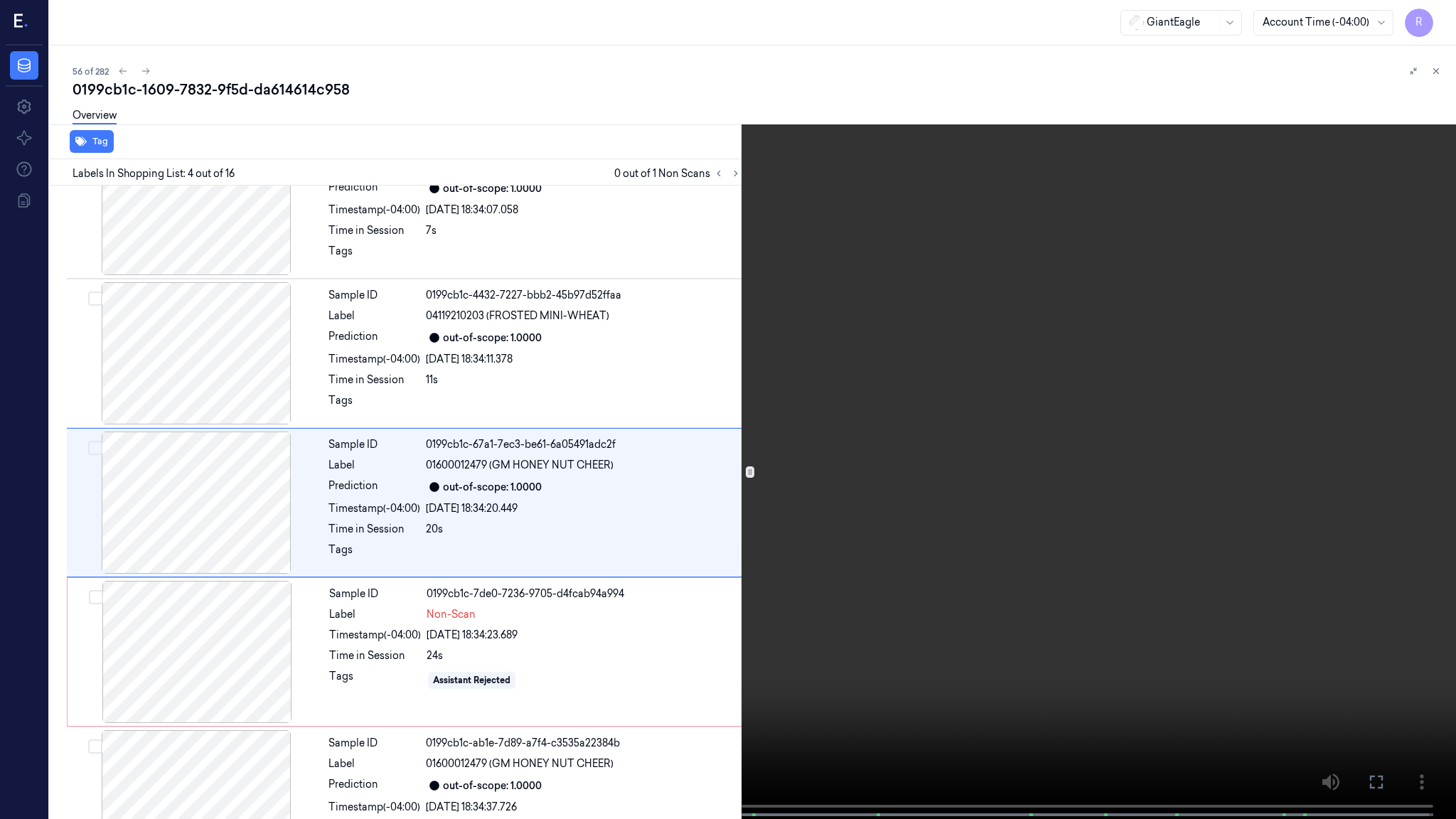
click at [412, 514] on video at bounding box center [728, 411] width 1456 height 822
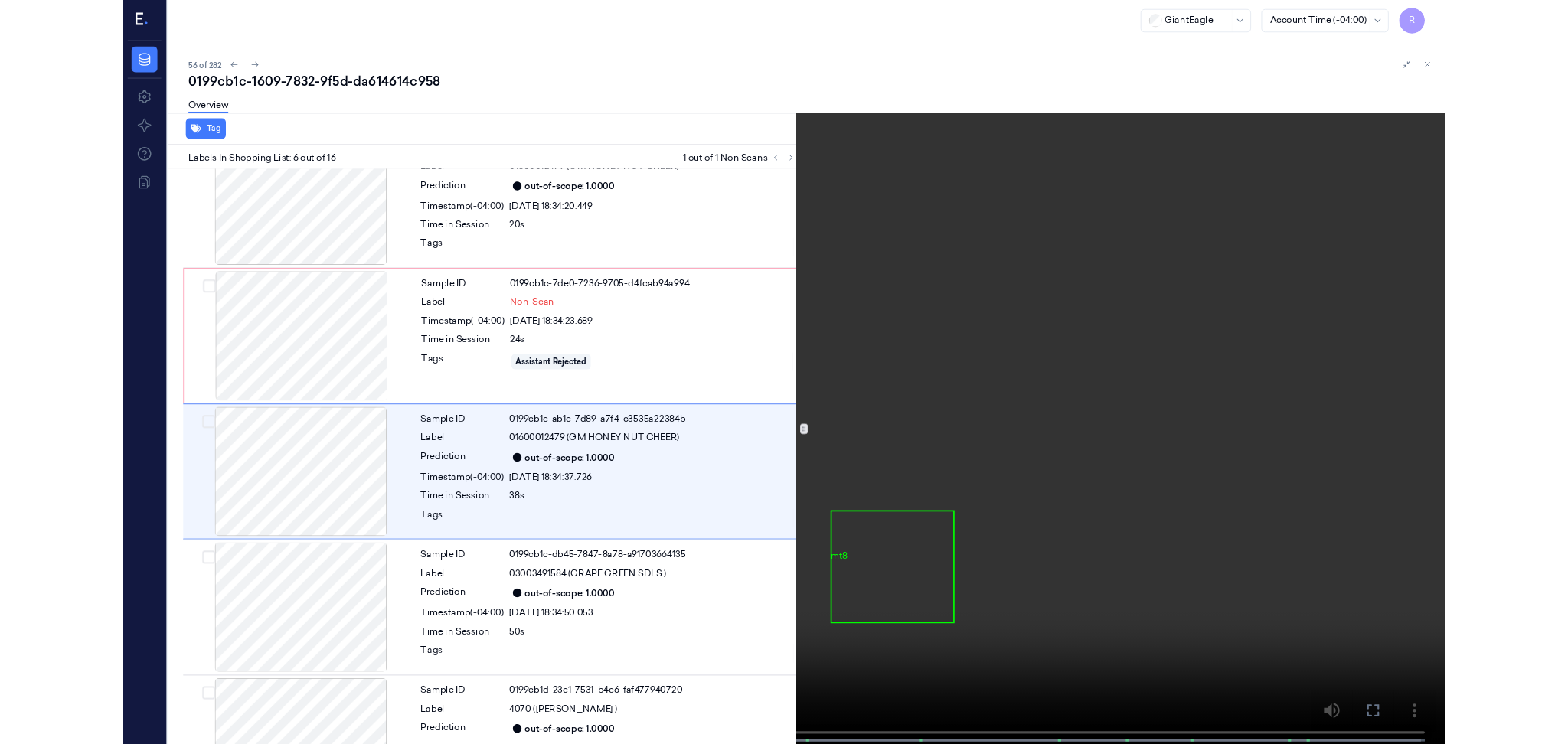
scroll to position [542, 0]
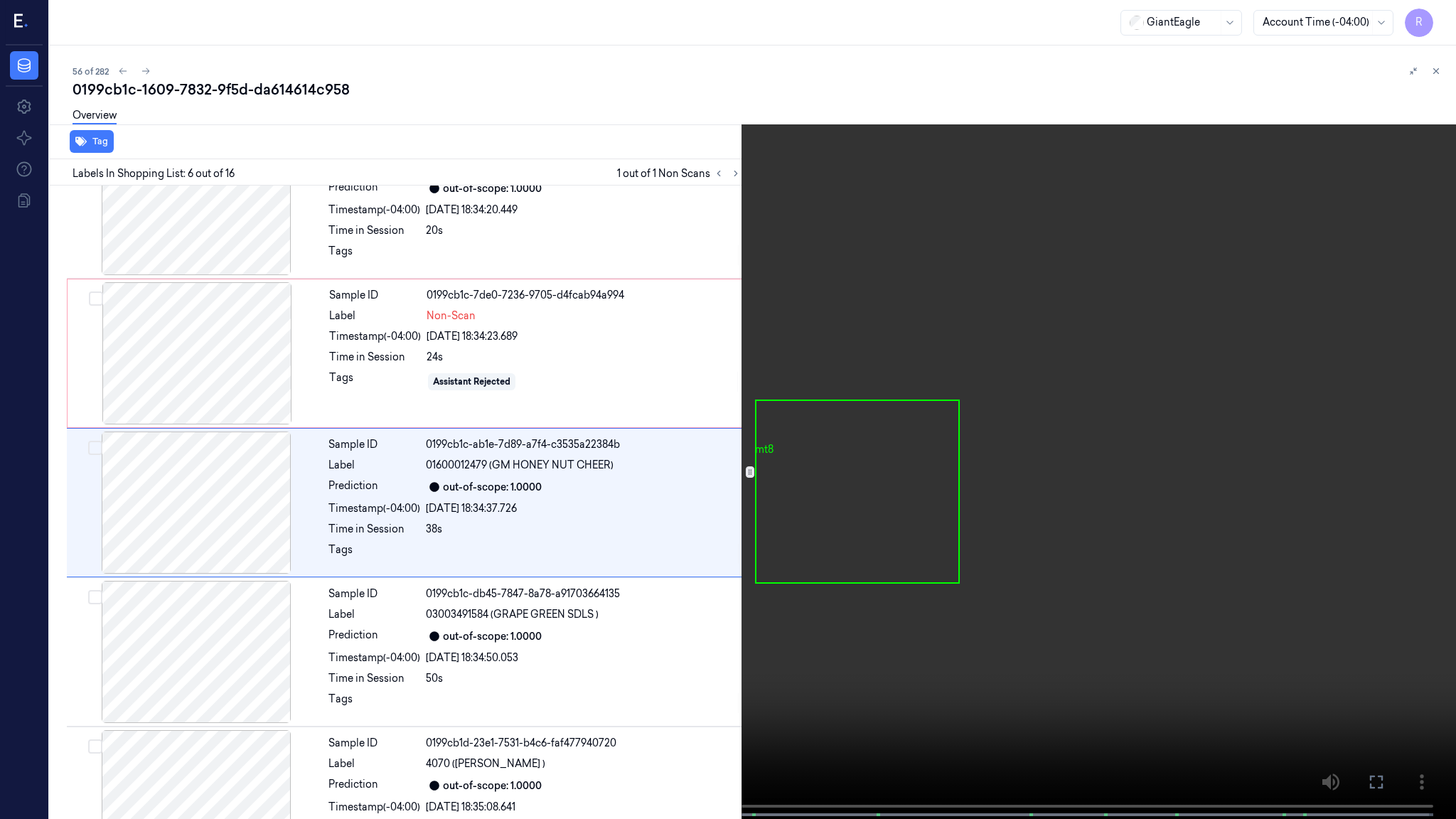
click at [501, 480] on video at bounding box center [728, 411] width 1456 height 822
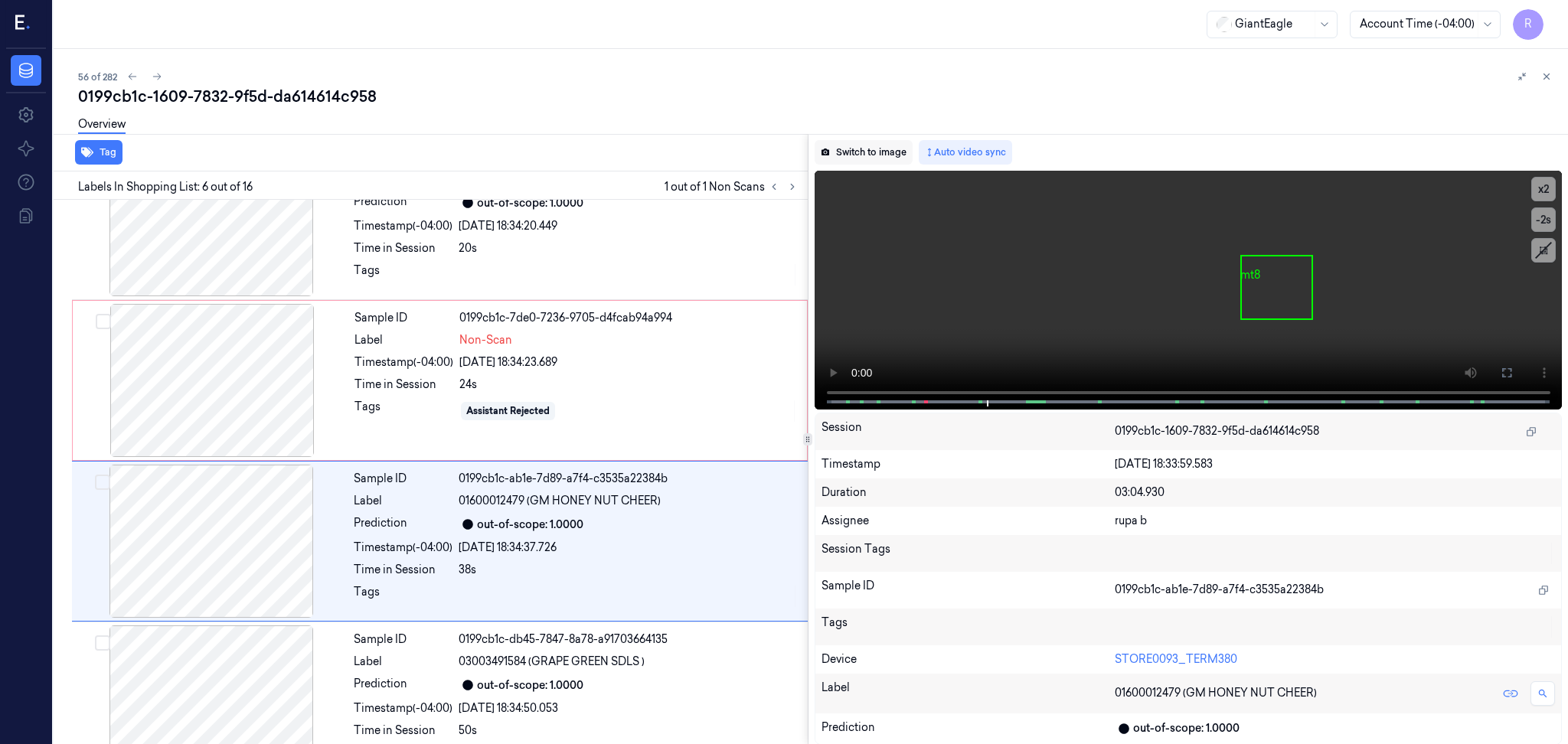
click at [861, 150] on button "Switch to image" at bounding box center [864, 152] width 98 height 24
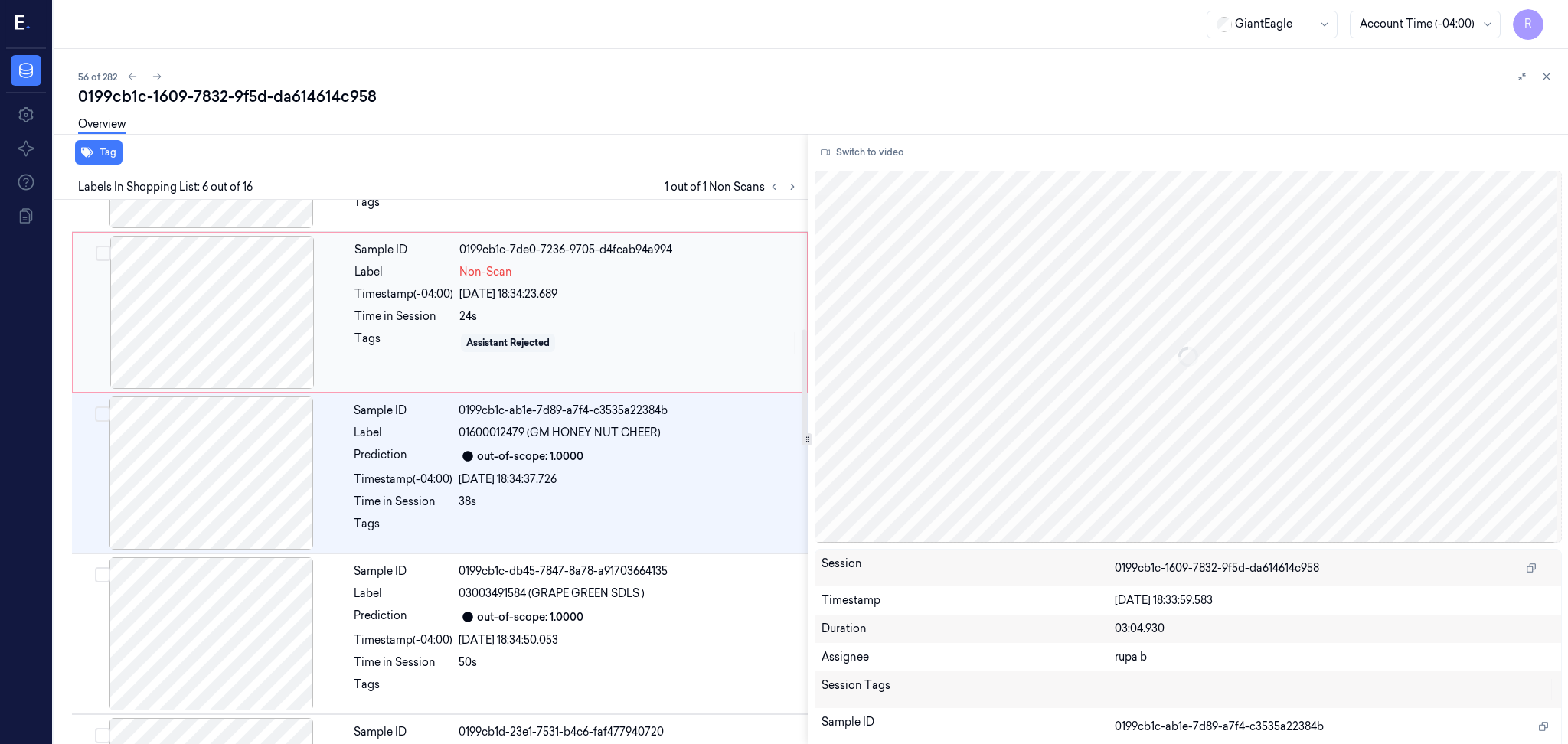
click at [248, 323] on div at bounding box center [212, 312] width 273 height 153
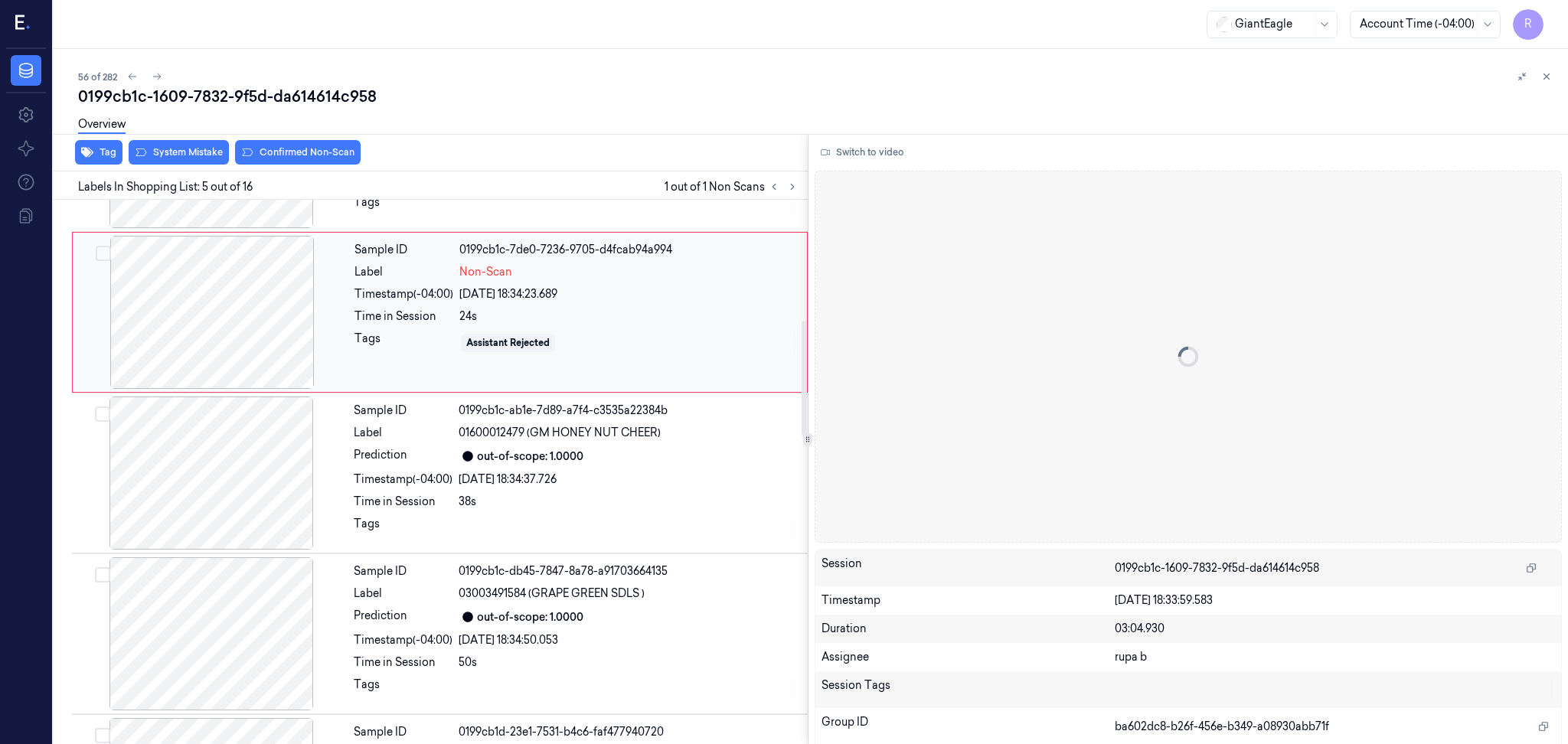
scroll to position [449, 0]
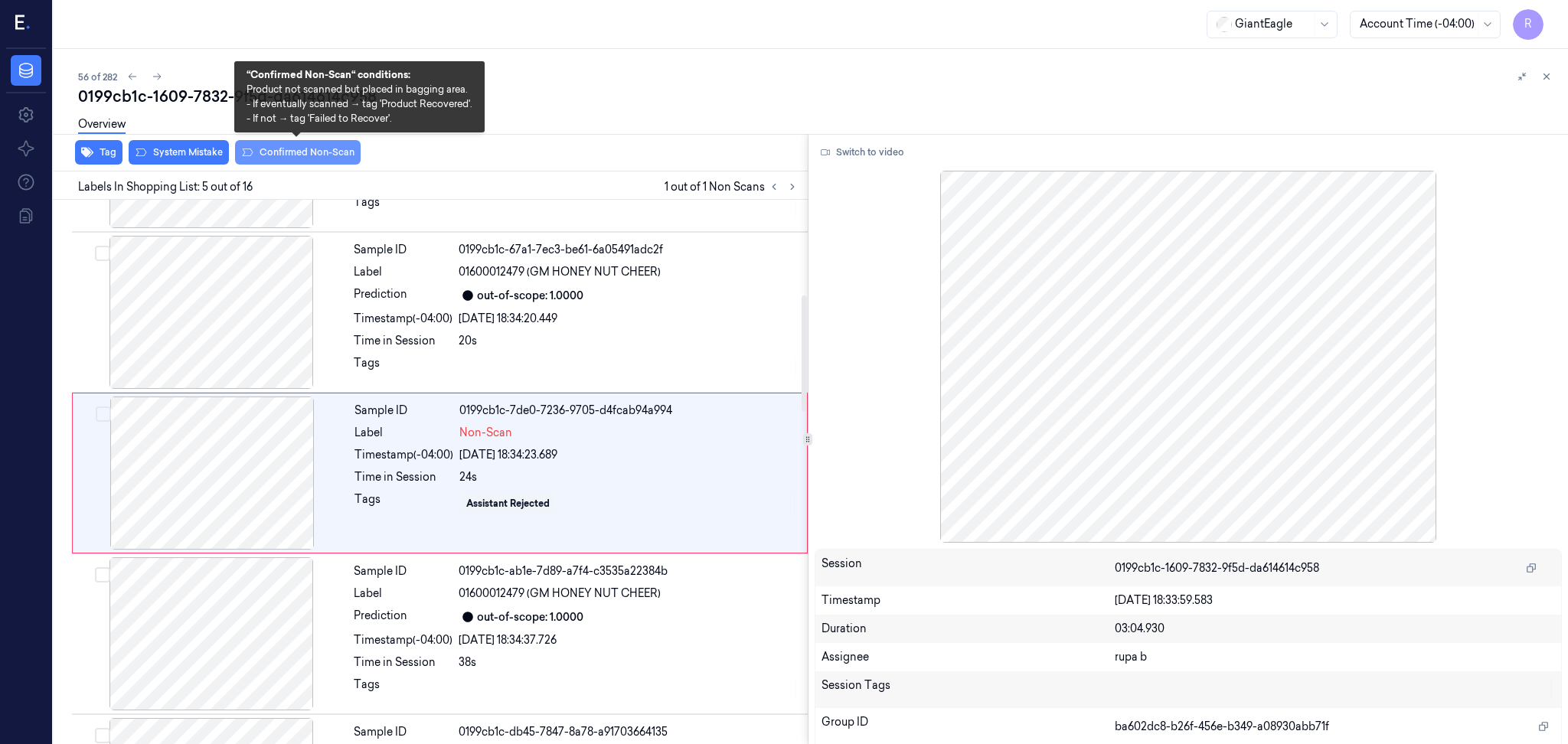
click at [312, 155] on button "Confirmed Non-Scan" at bounding box center [298, 152] width 126 height 24
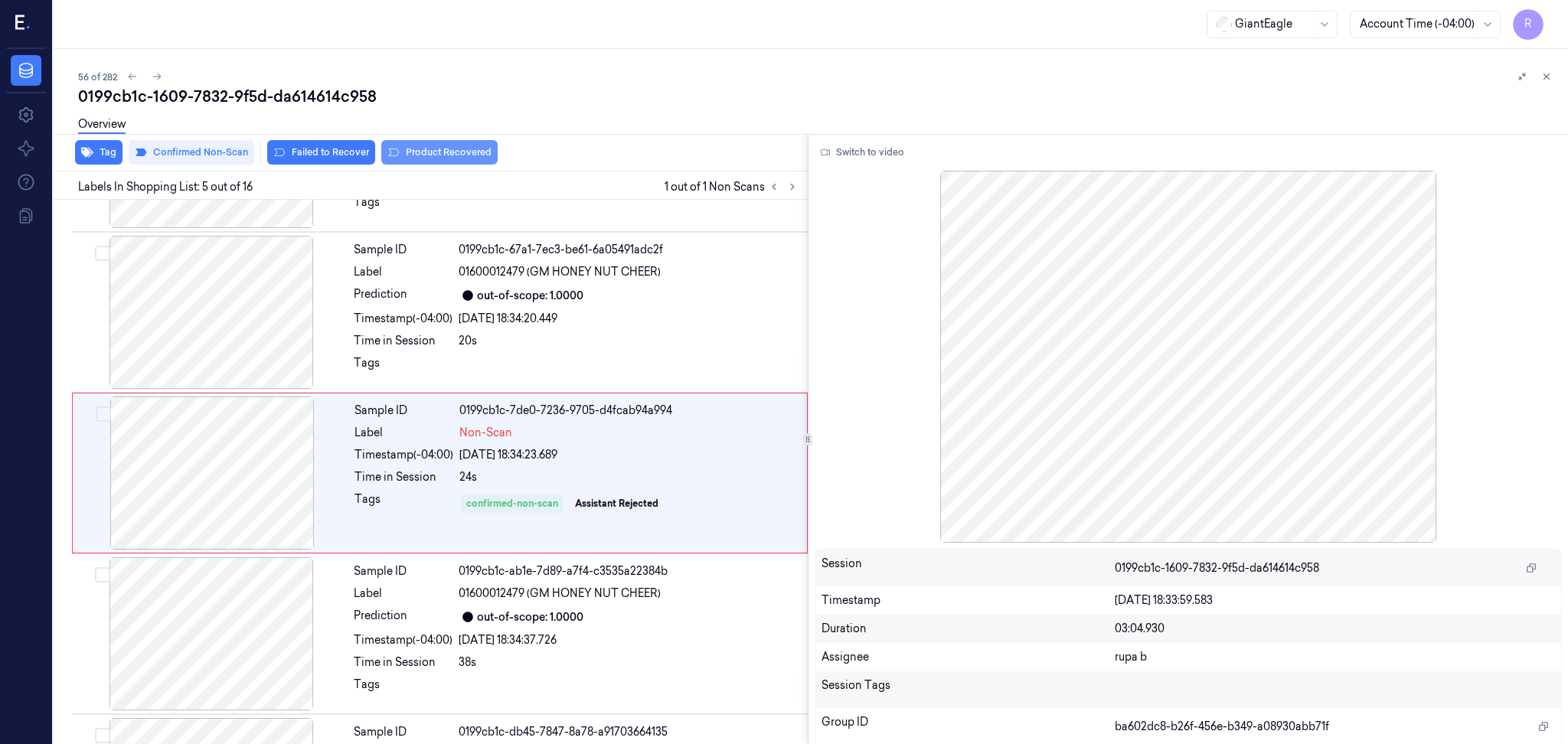
click at [438, 153] on button "Product Recovered" at bounding box center [440, 152] width 116 height 24
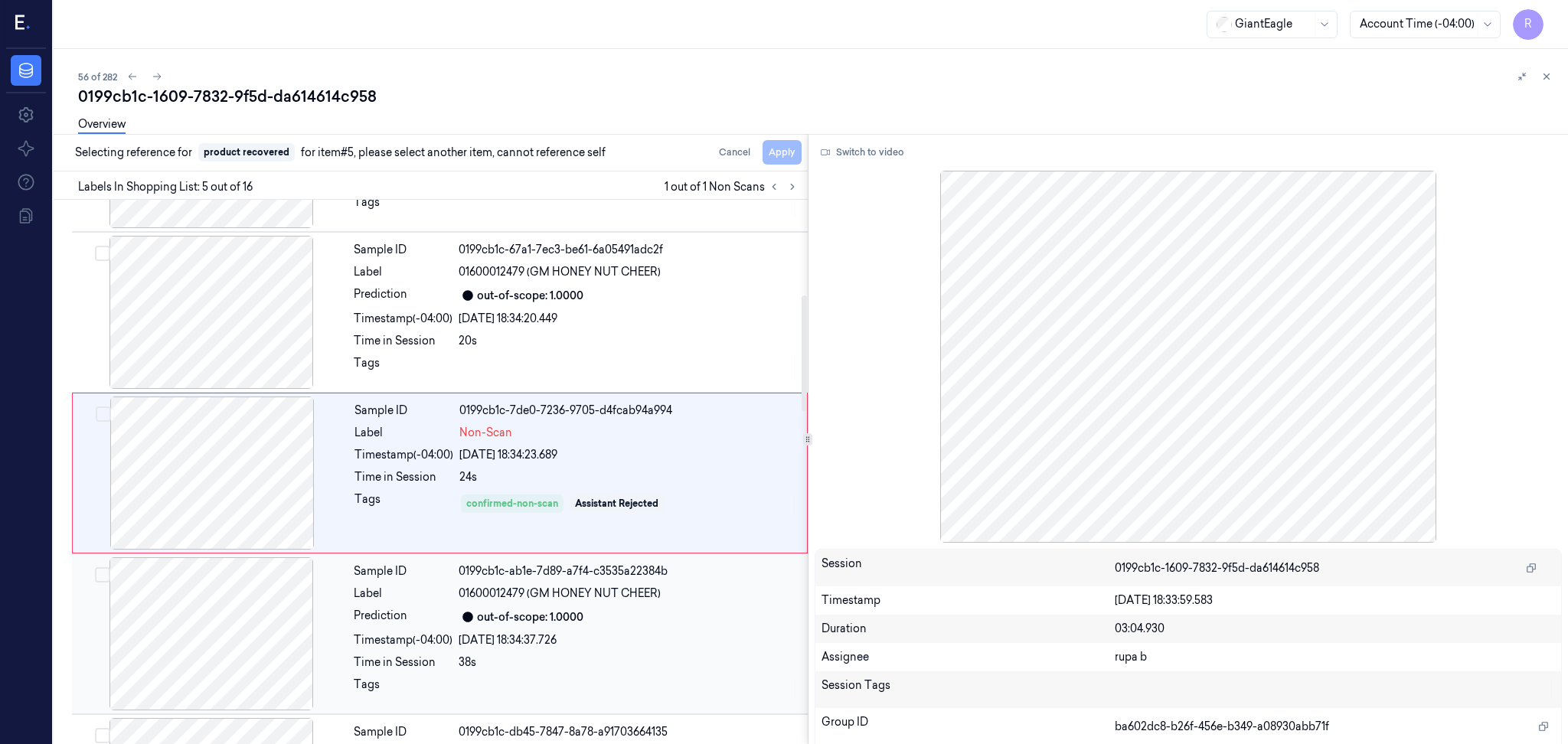
click at [199, 639] on div at bounding box center [211, 633] width 273 height 153
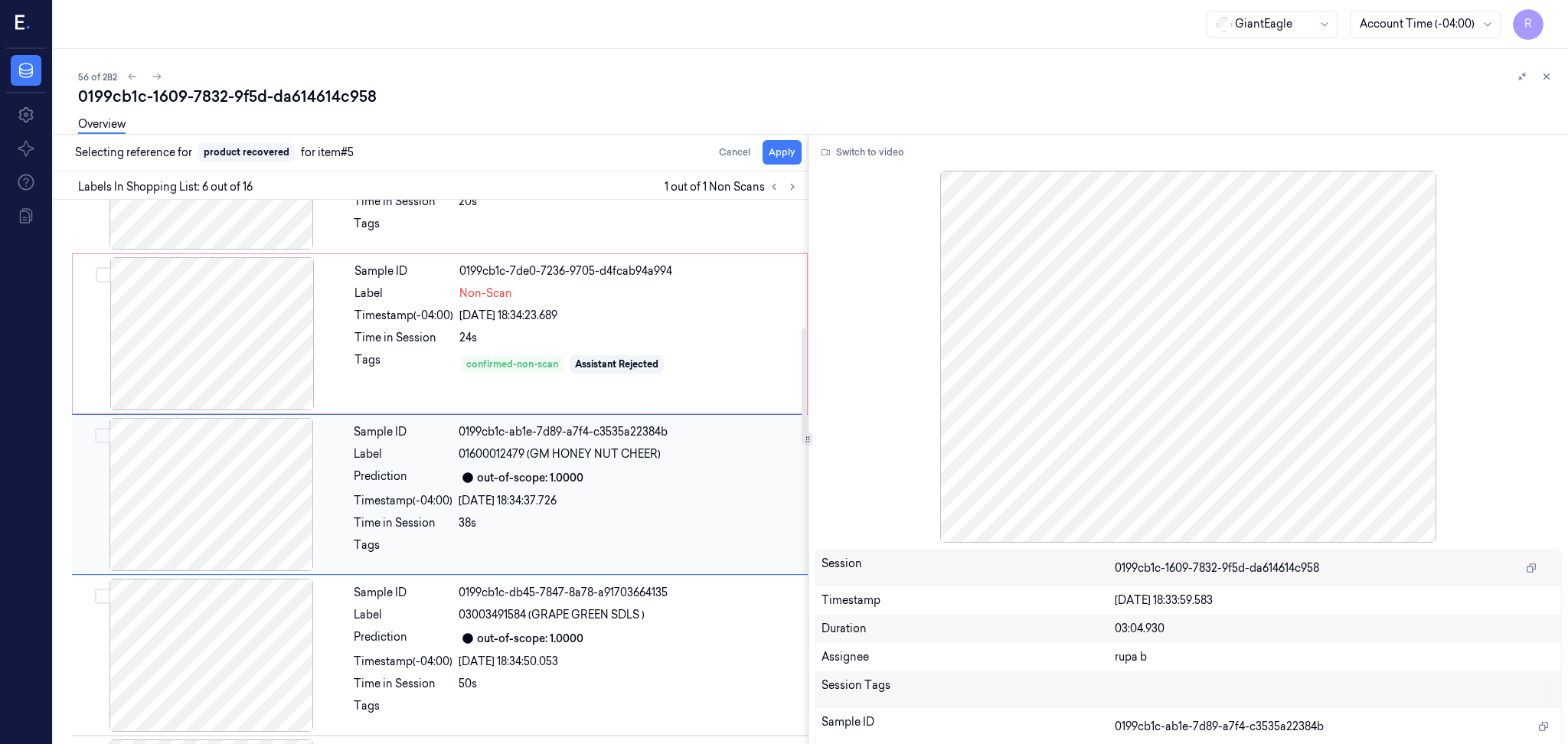
scroll to position [610, 0]
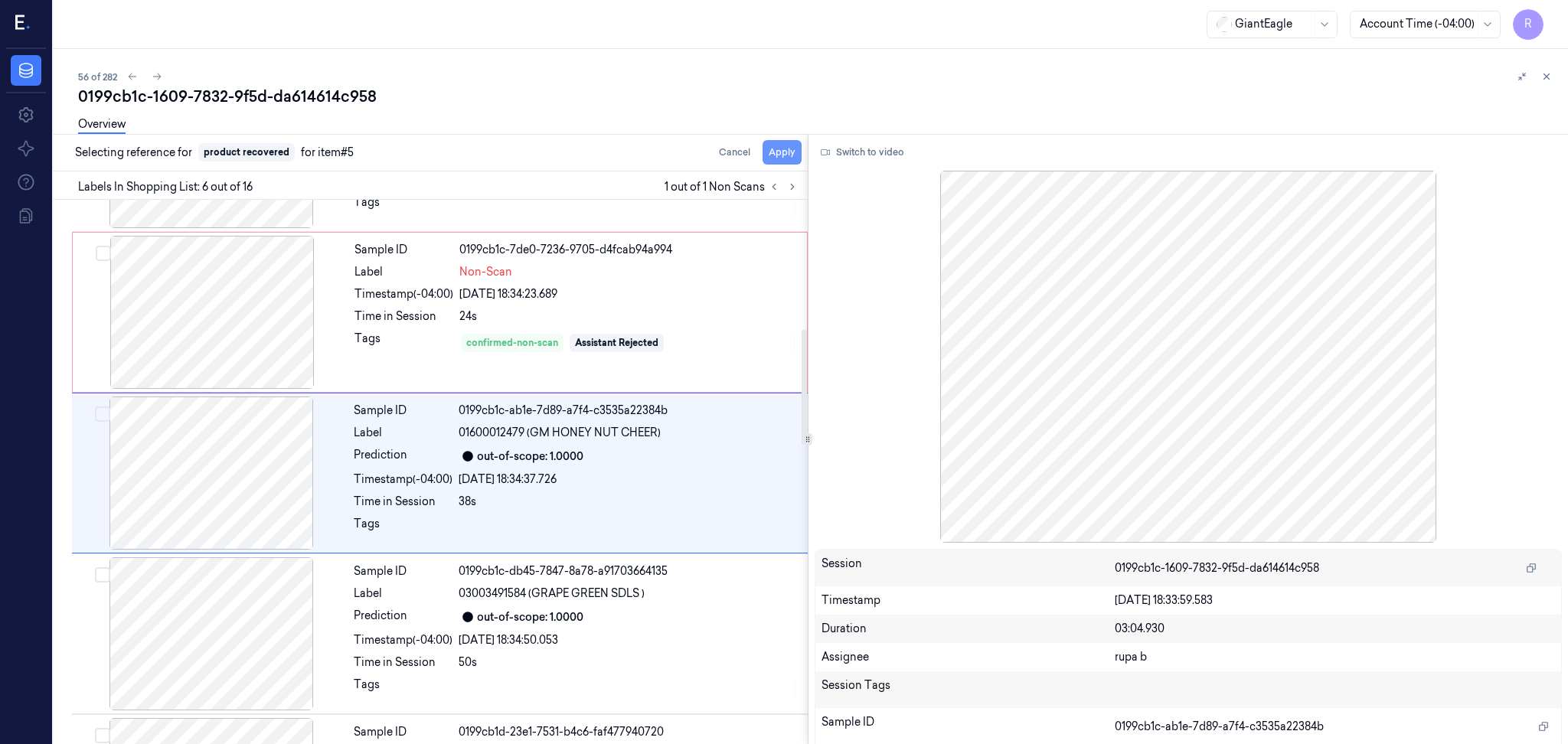
click at [775, 150] on button "Apply" at bounding box center [783, 152] width 39 height 24
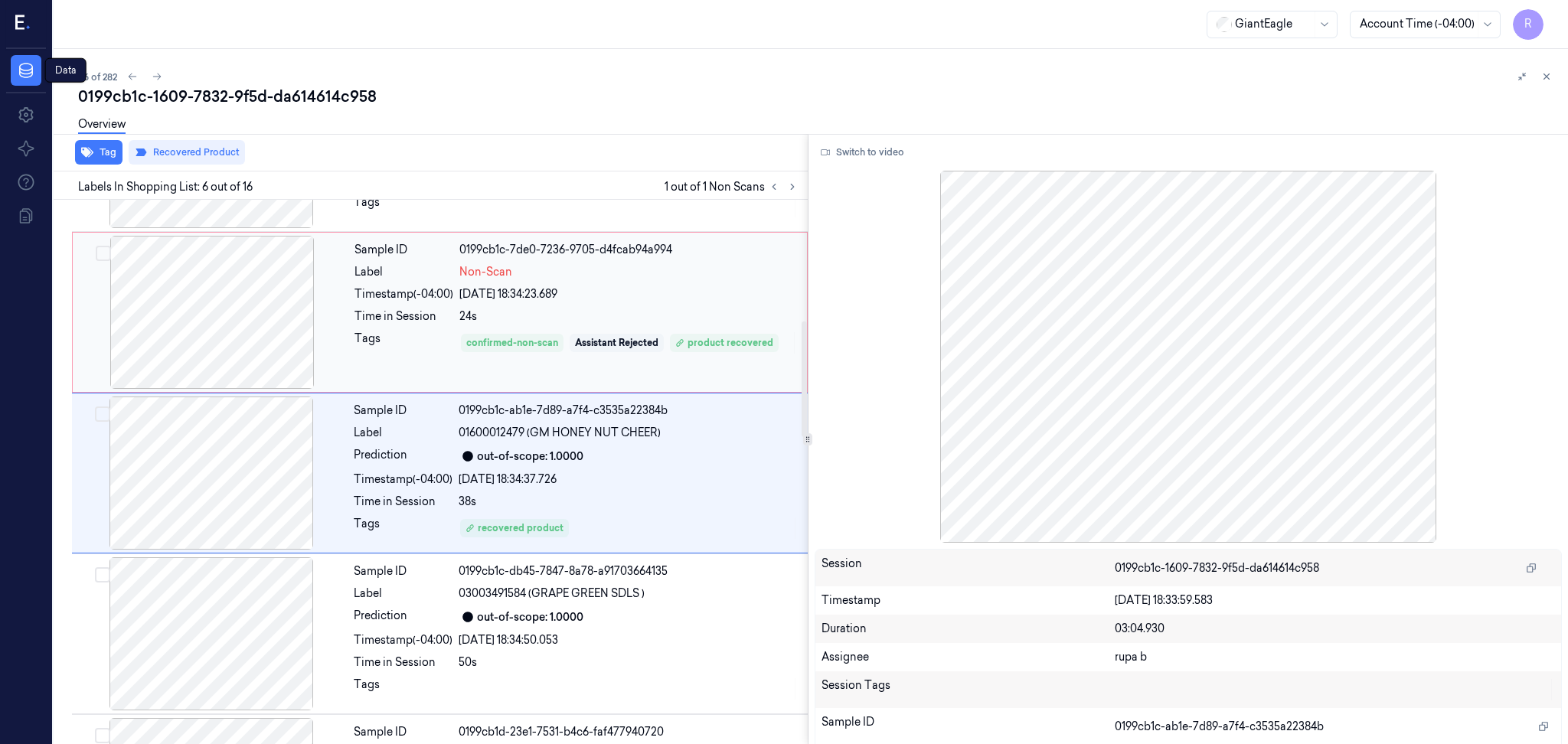
scroll to position [406, 0]
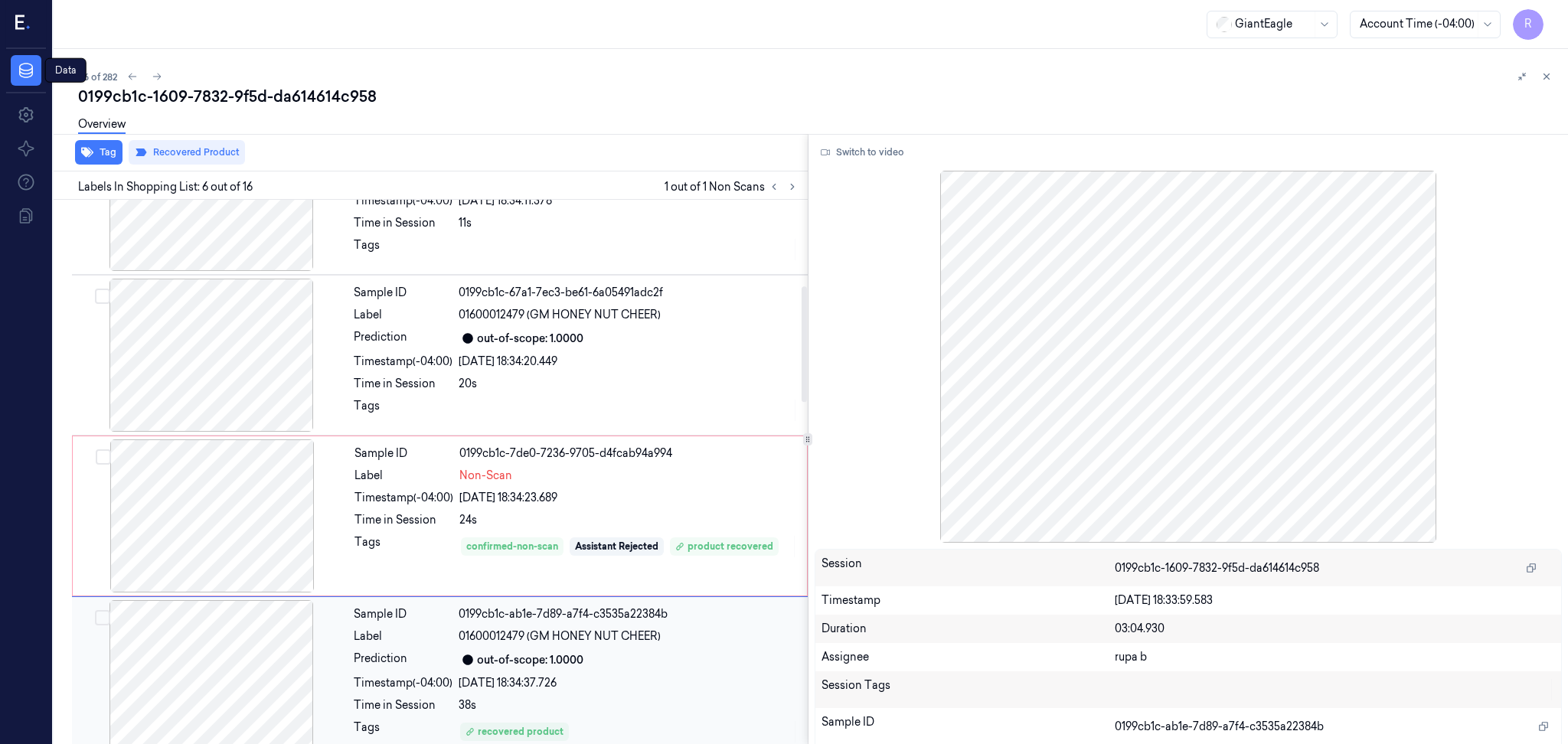
click at [241, 685] on div at bounding box center [211, 676] width 273 height 153
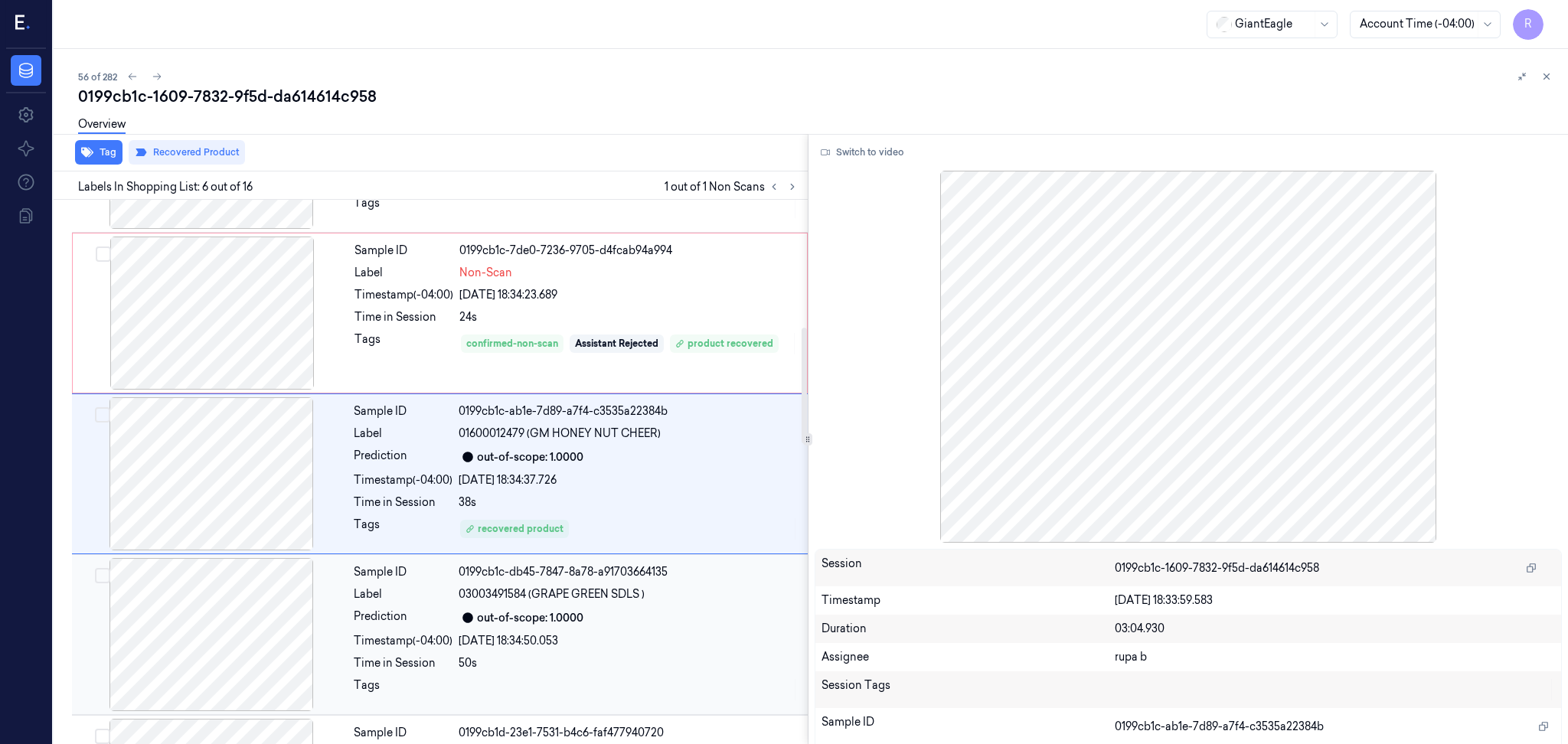
scroll to position [610, 0]
click at [252, 324] on div at bounding box center [212, 312] width 273 height 153
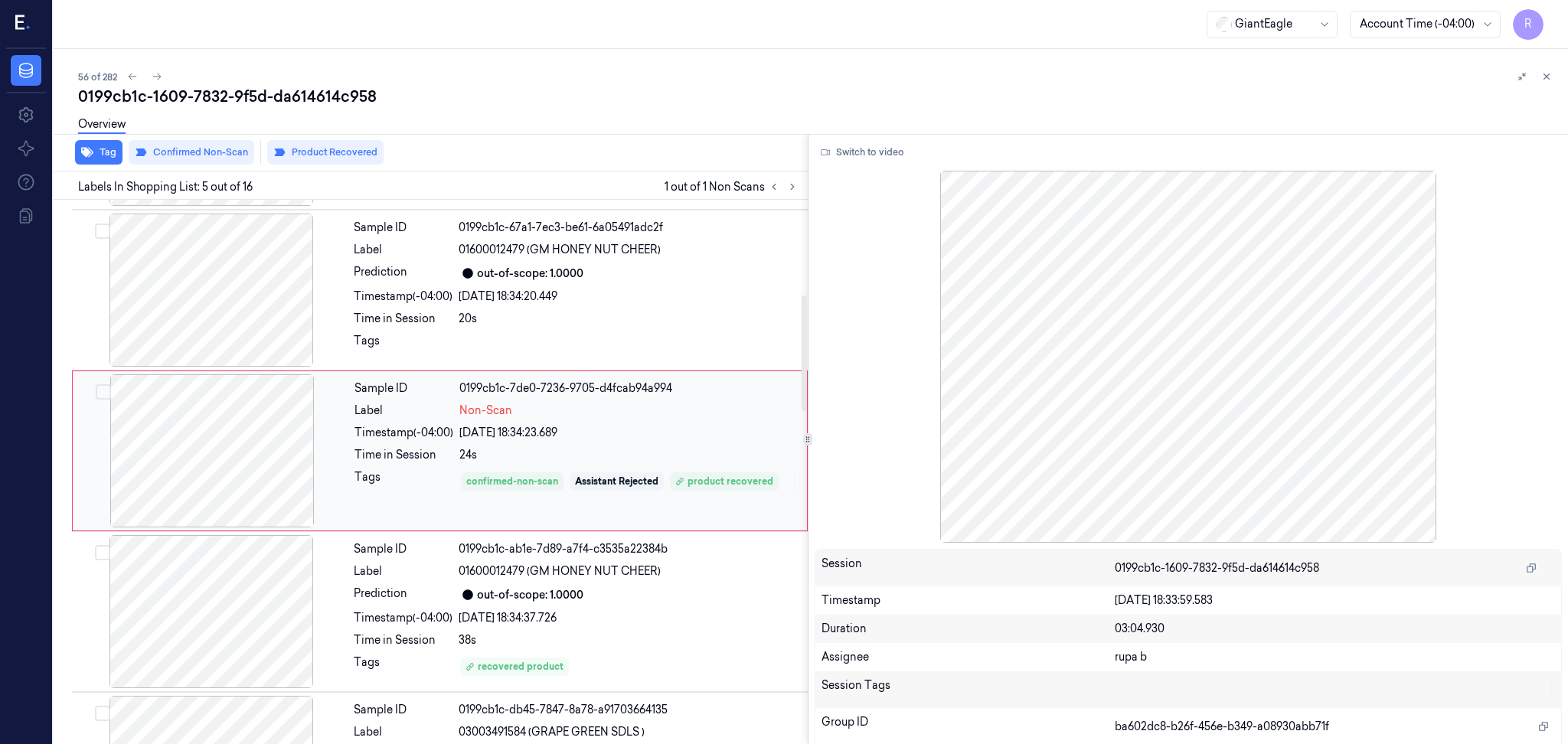
scroll to position [449, 0]
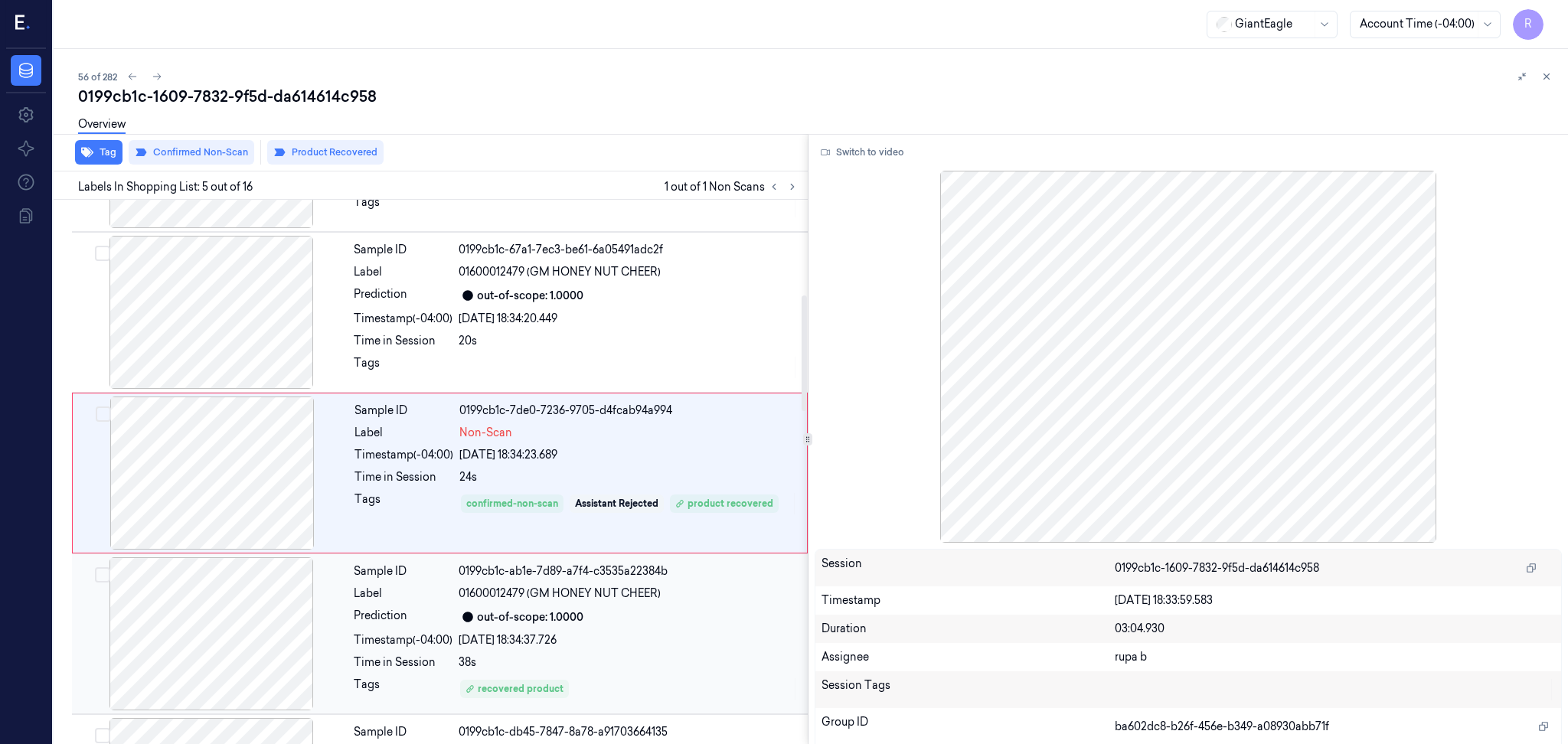
click at [236, 600] on div at bounding box center [211, 633] width 273 height 153
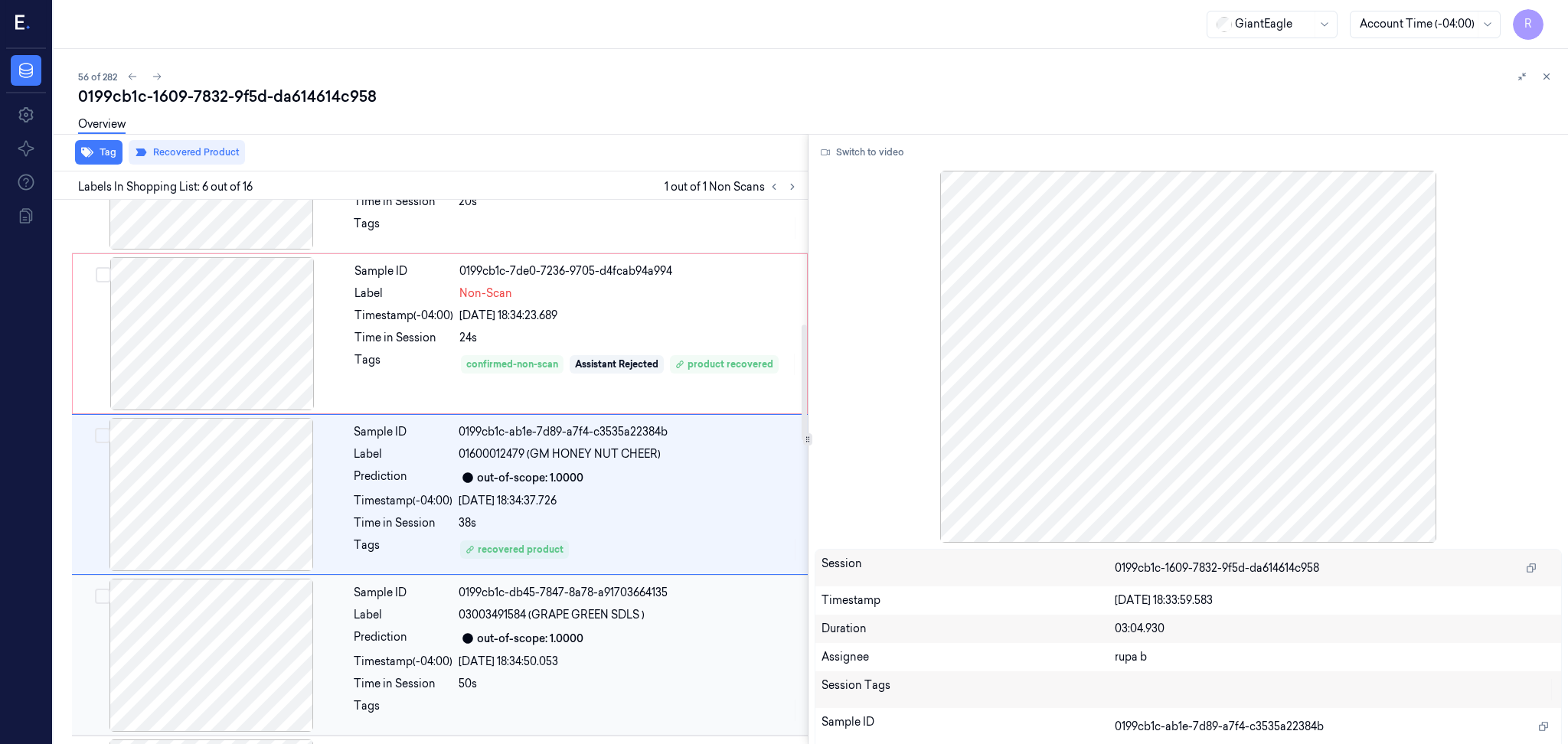
scroll to position [610, 0]
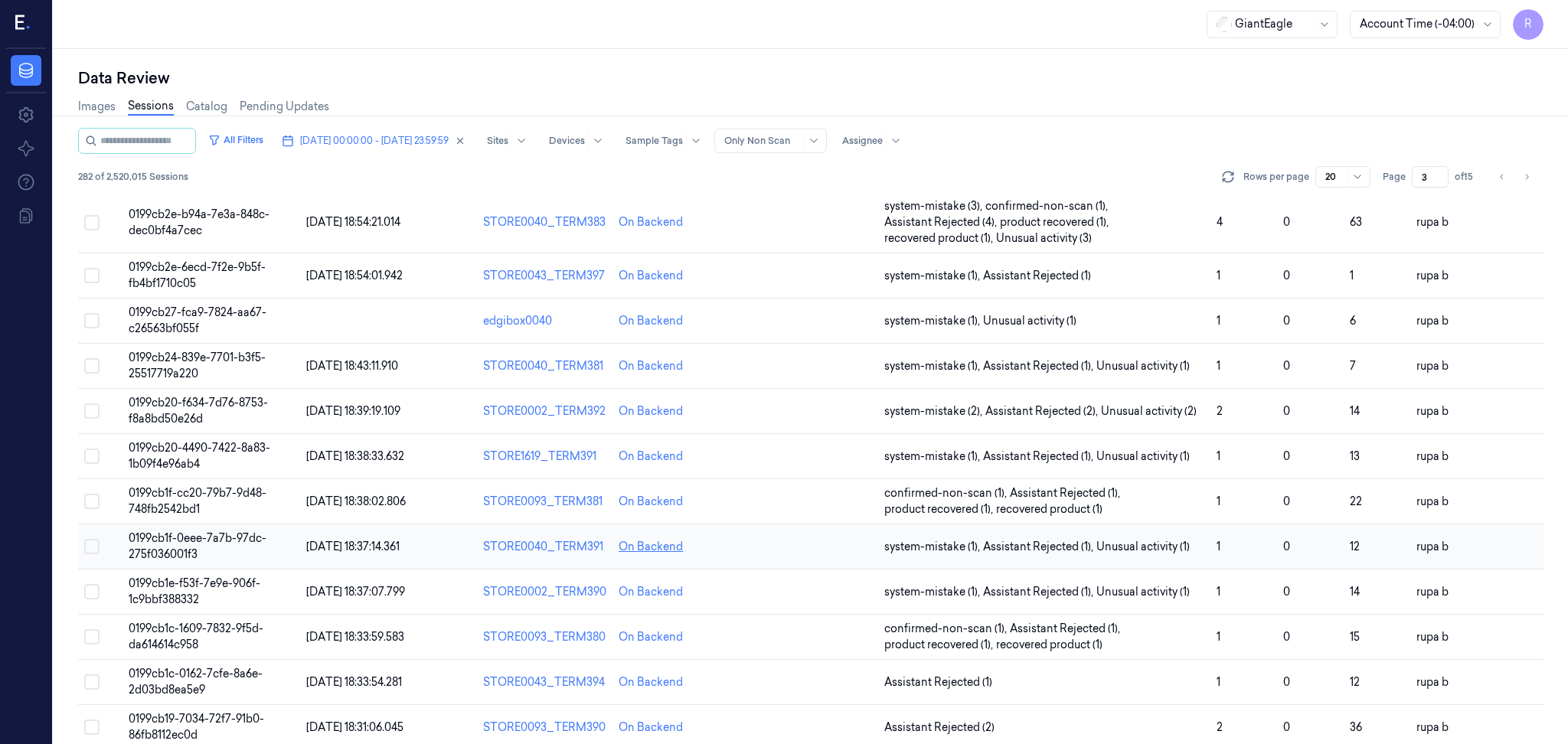
scroll to position [413, 0]
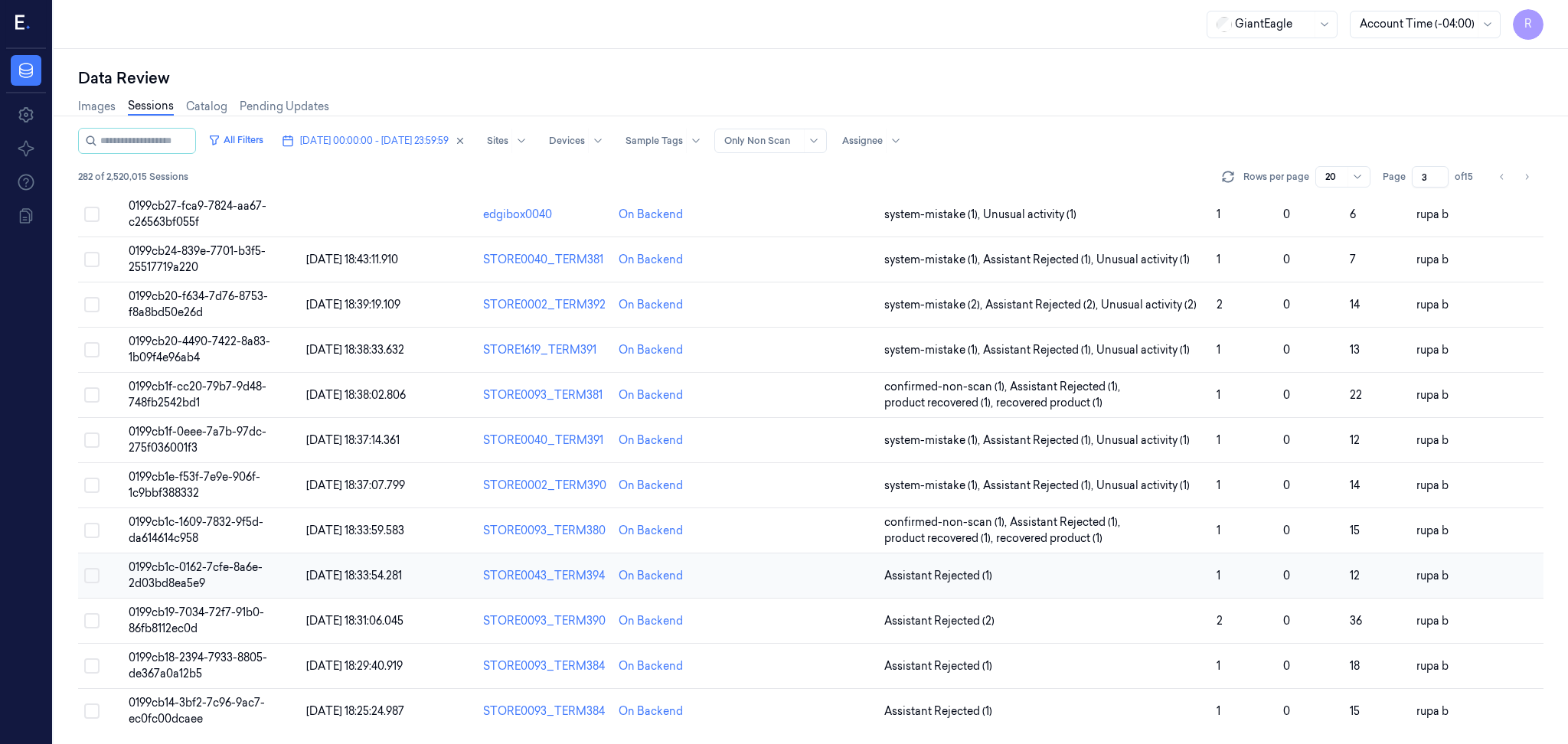
click at [278, 570] on td "0199cb1c-0162-7cfe-8a6e-2d03bd8ea5e9" at bounding box center [211, 576] width 178 height 46
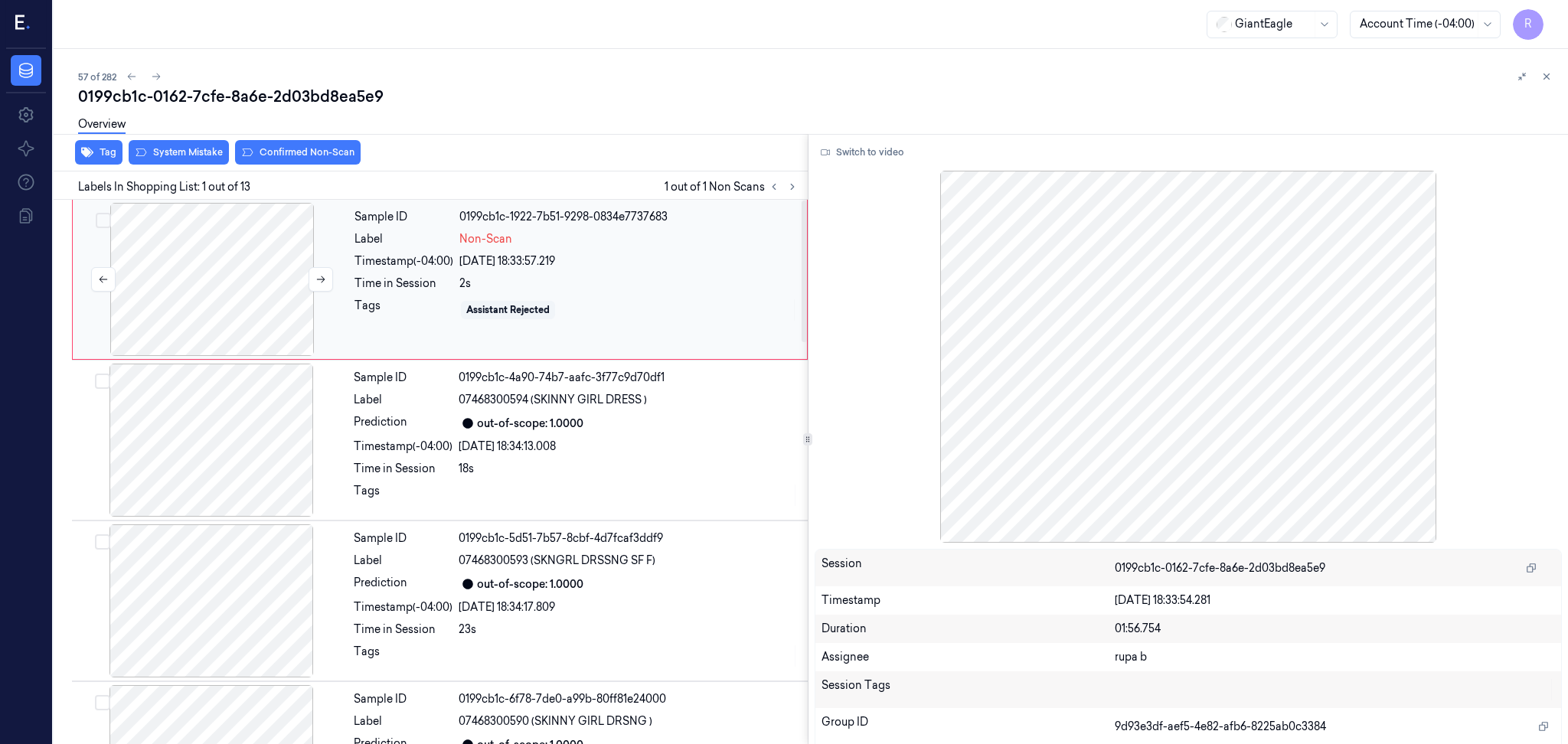
click at [151, 291] on div at bounding box center [212, 279] width 273 height 153
click at [843, 146] on button "Switch to video" at bounding box center [862, 152] width 96 height 24
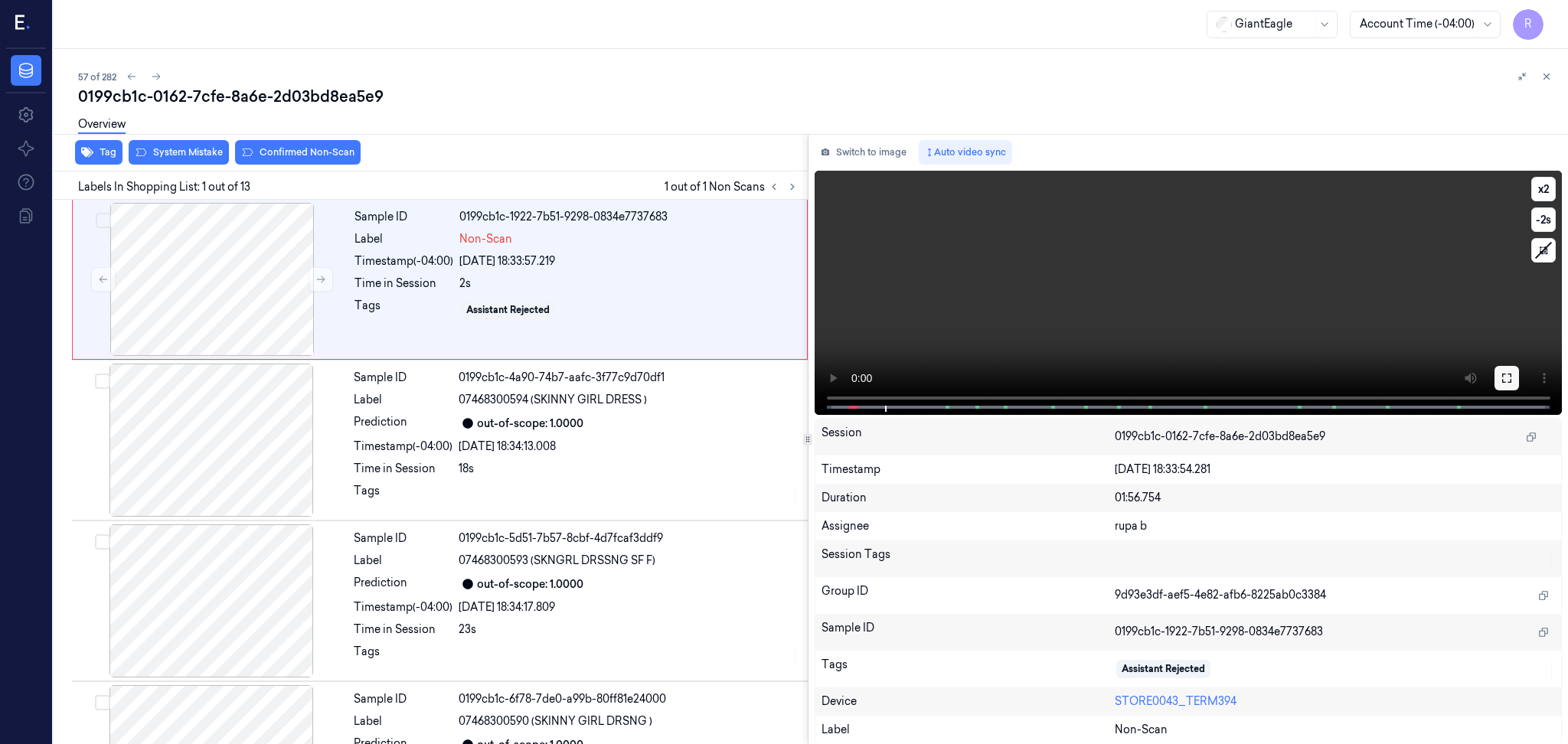
click at [1513, 383] on icon at bounding box center [1507, 379] width 13 height 13
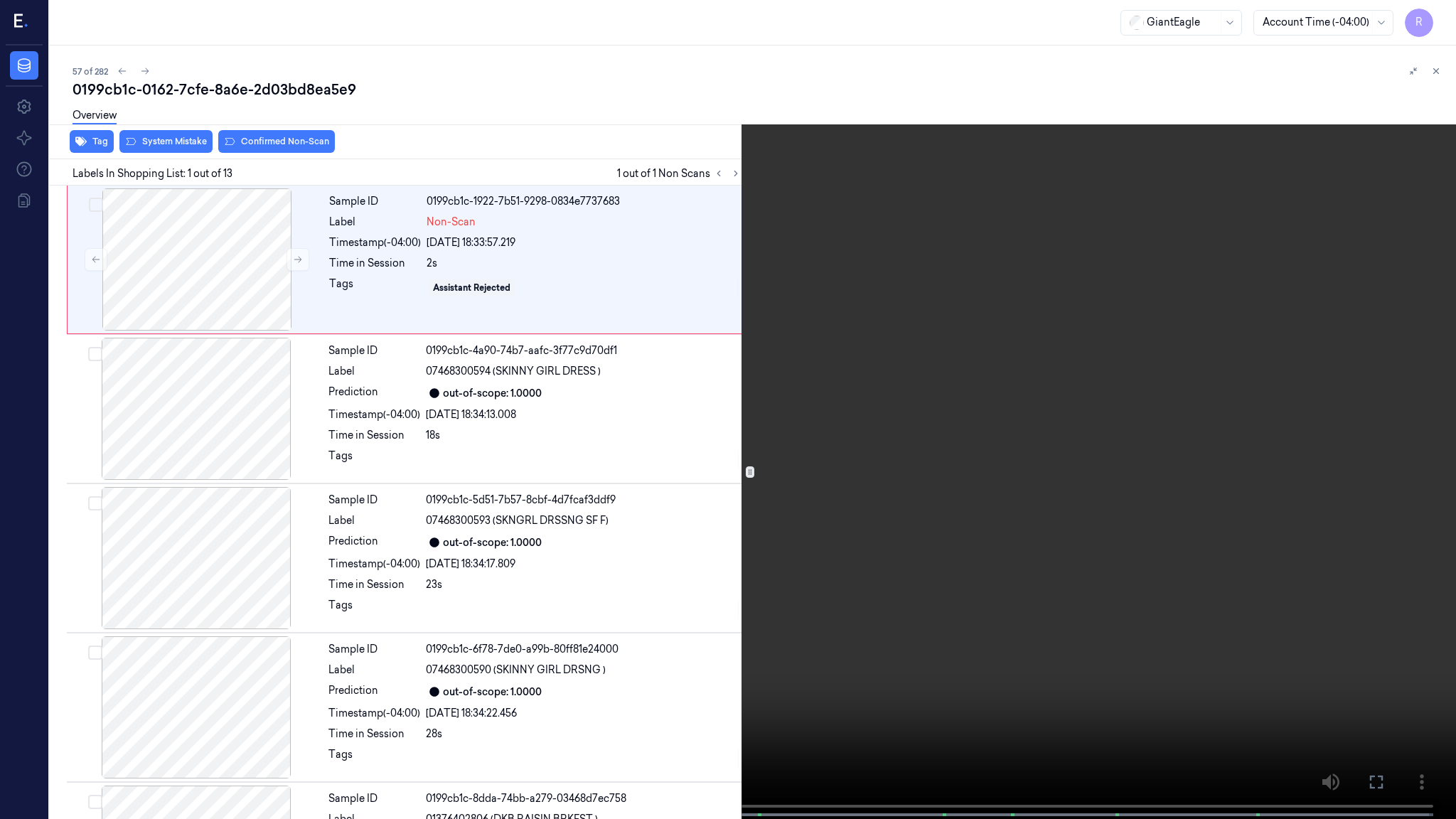
click at [816, 450] on video at bounding box center [728, 411] width 1456 height 822
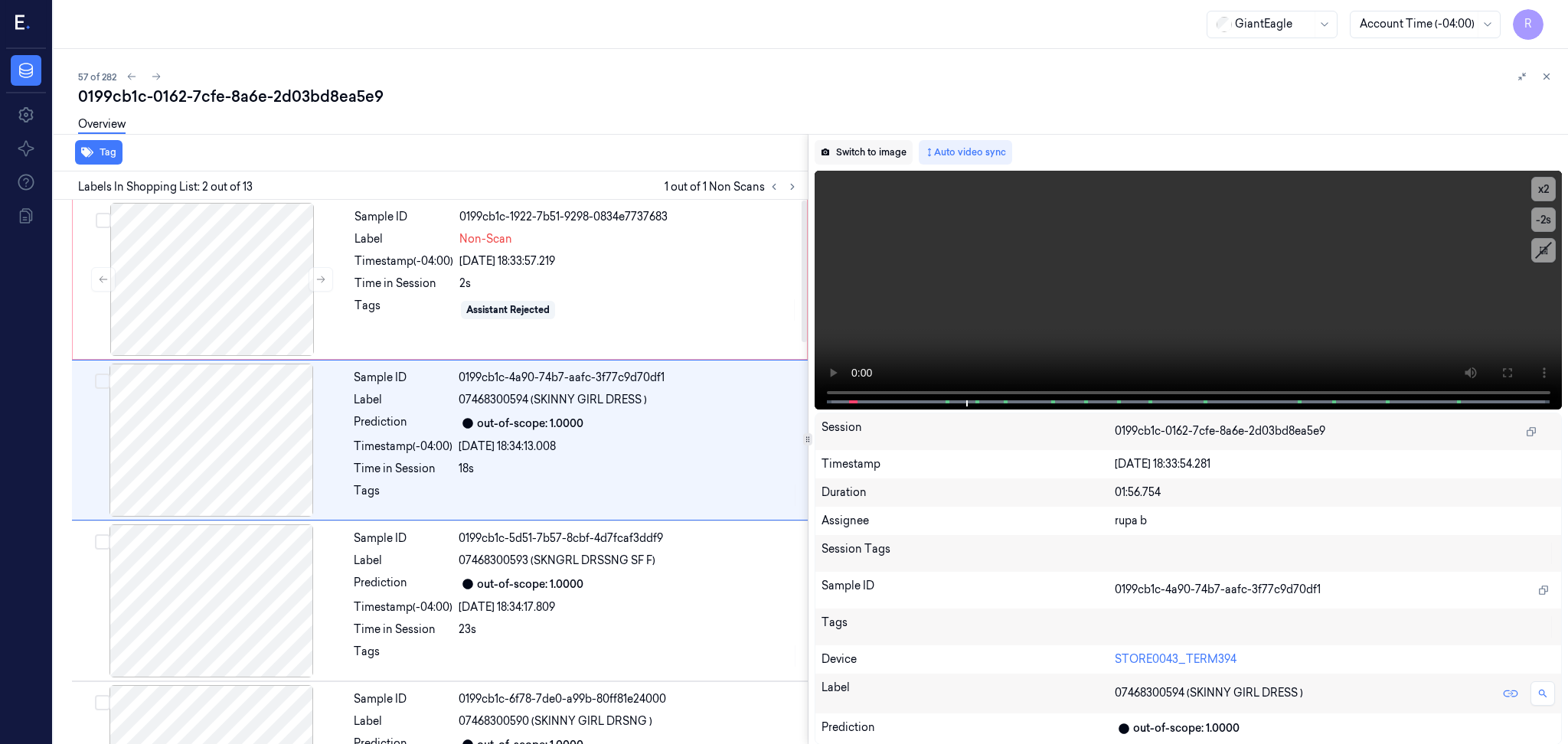
click at [848, 146] on button "Switch to image" at bounding box center [864, 152] width 98 height 24
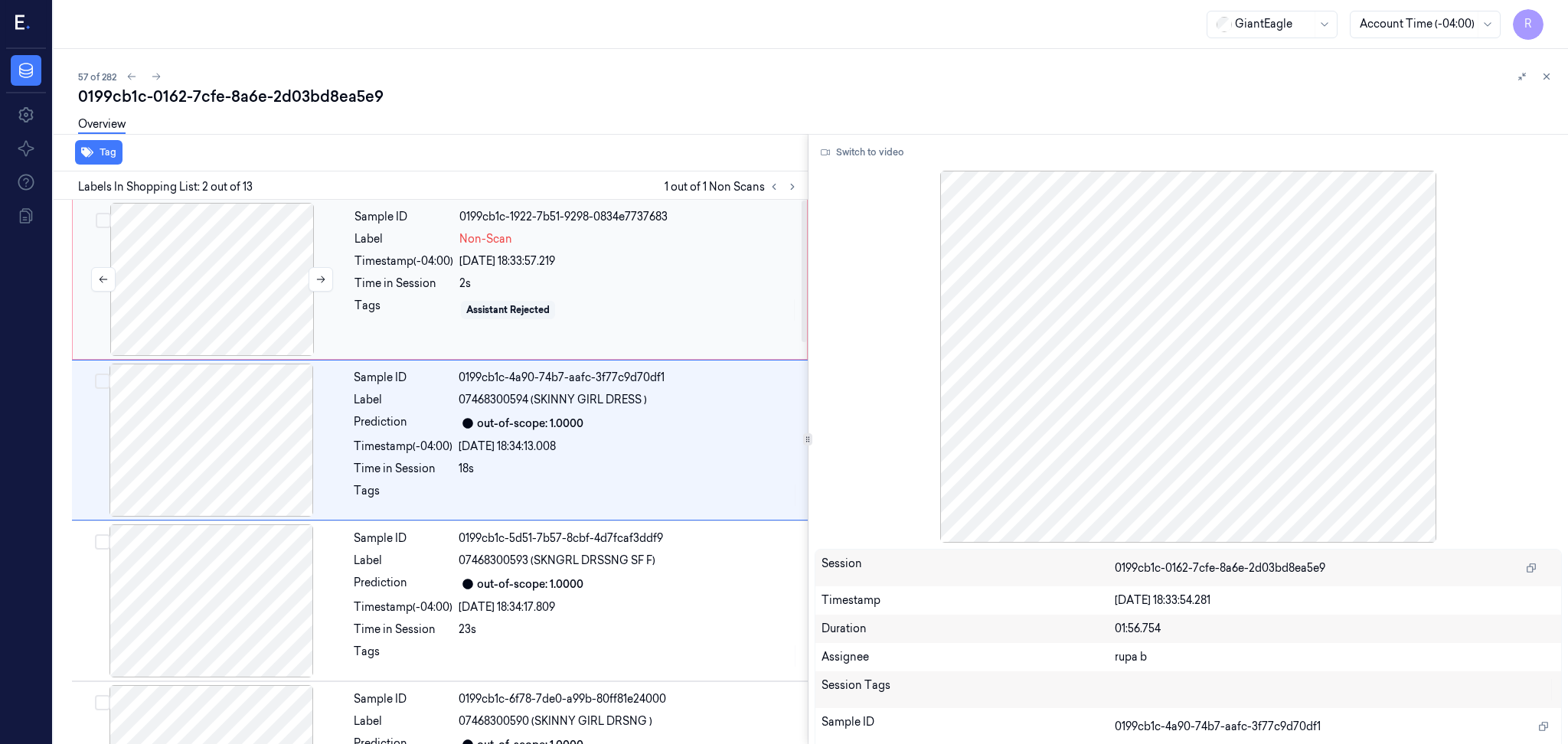
click at [154, 286] on div at bounding box center [212, 279] width 273 height 153
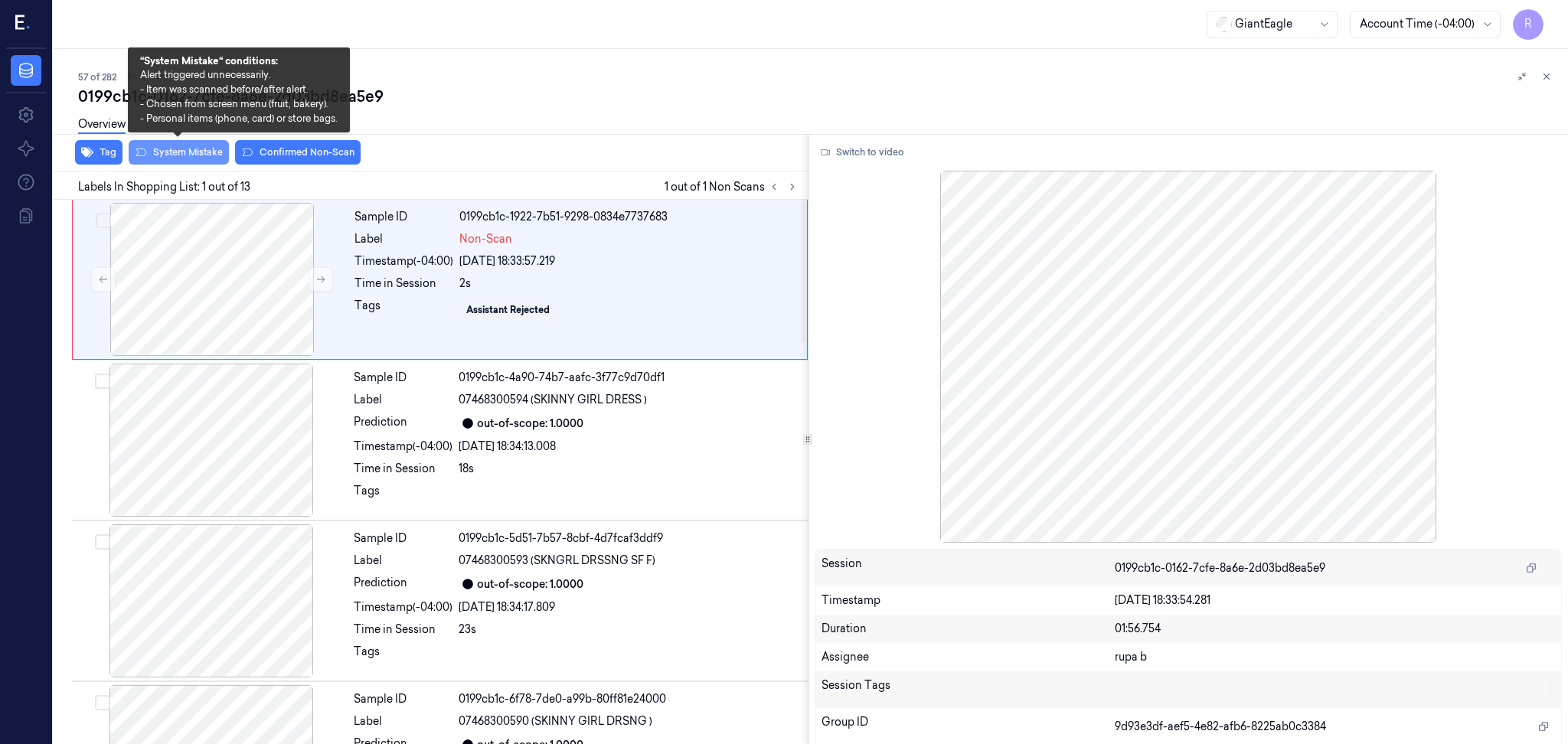
click at [194, 150] on button "System Mistake" at bounding box center [179, 152] width 100 height 24
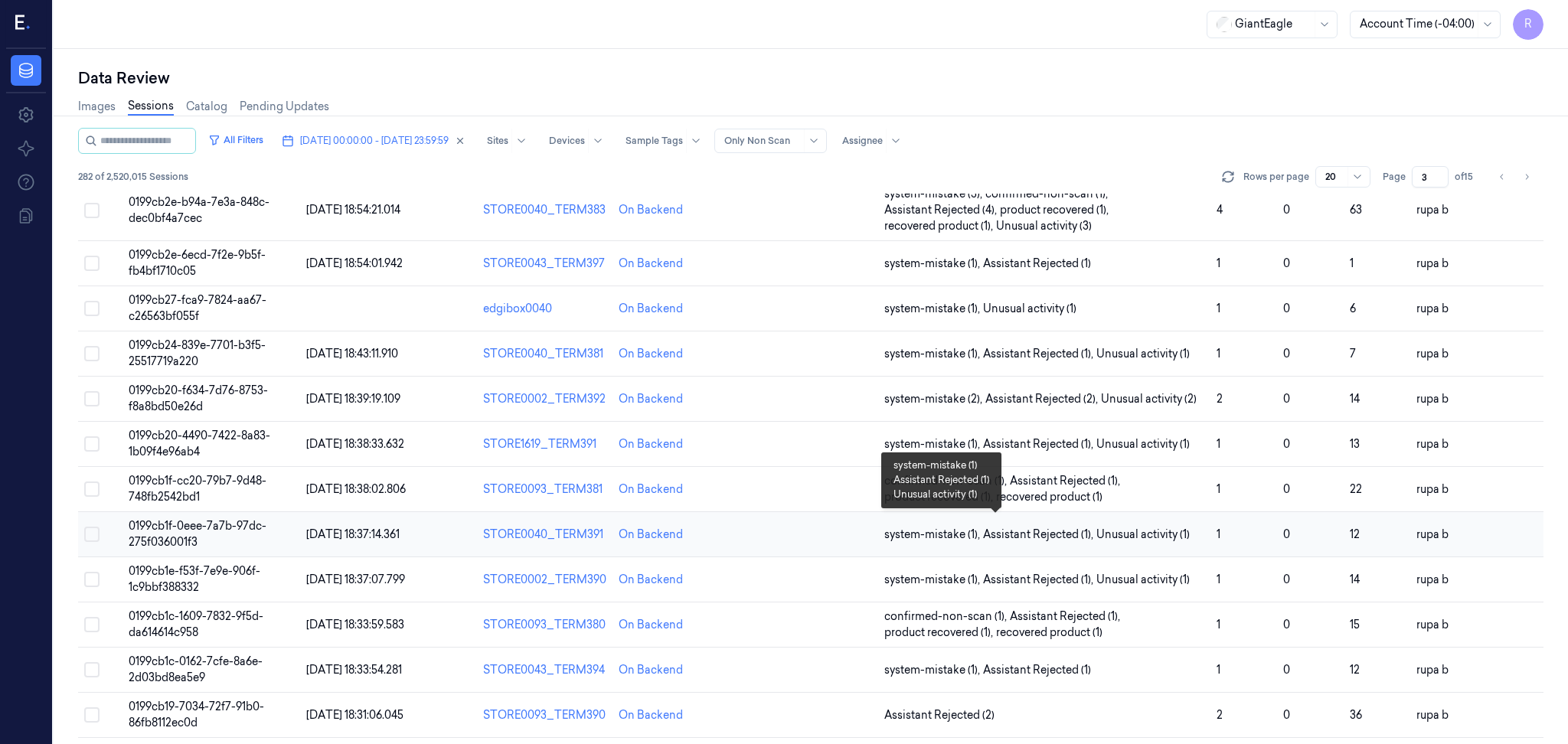
scroll to position [413, 0]
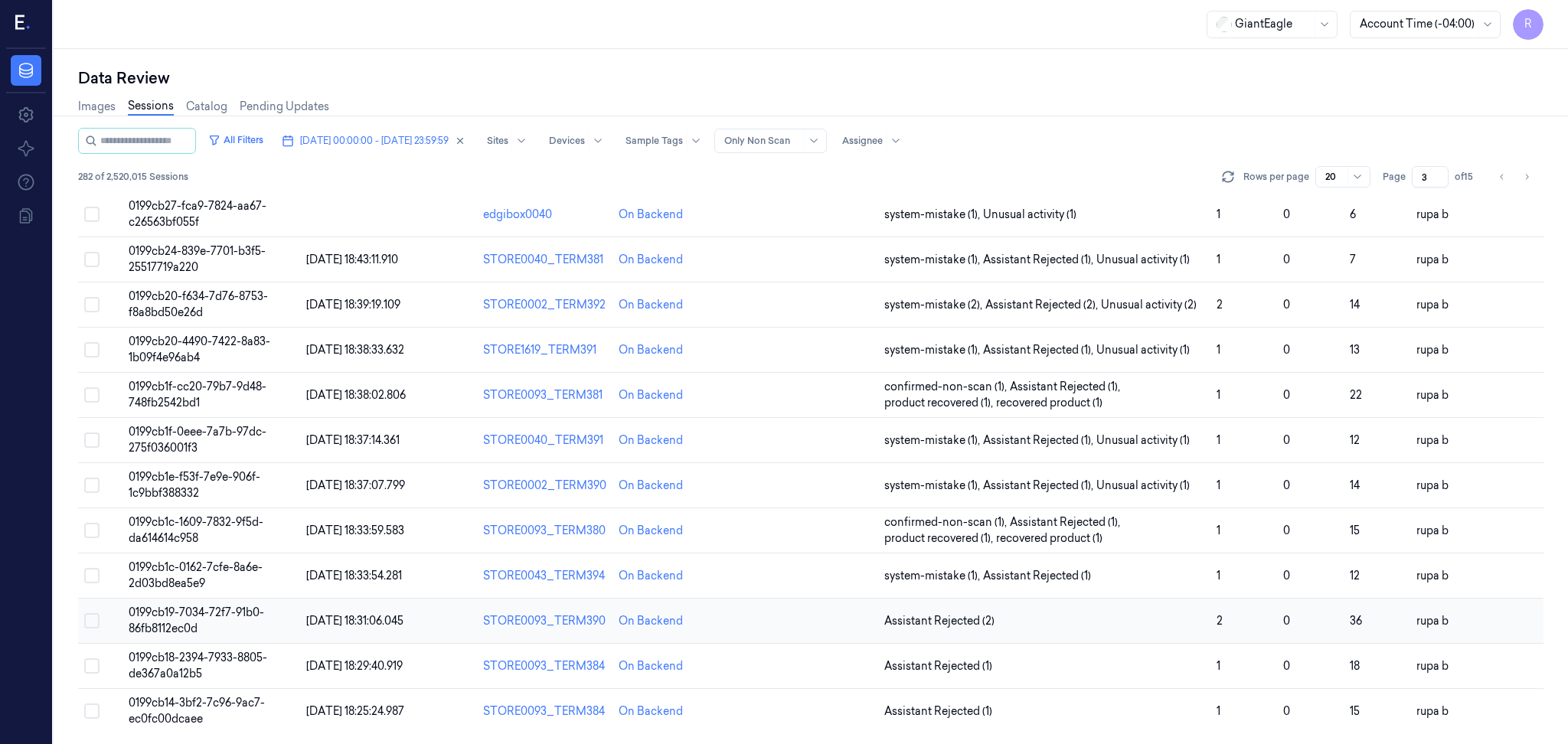
click at [211, 613] on span "0199cb19-7034-72f7-91b0-86fb8112ec0d" at bounding box center [197, 620] width 136 height 29
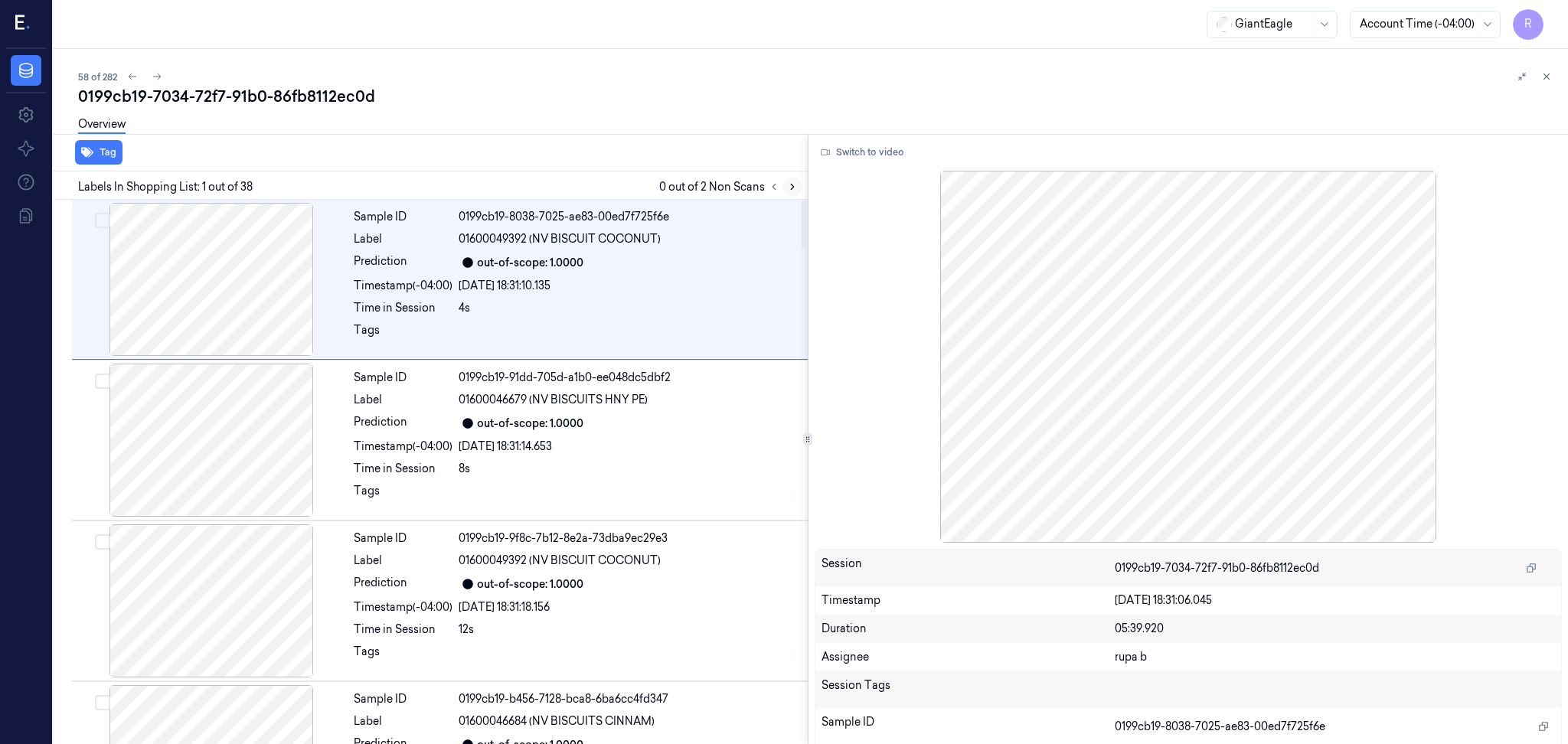
click at [784, 186] on button at bounding box center [792, 187] width 19 height 19
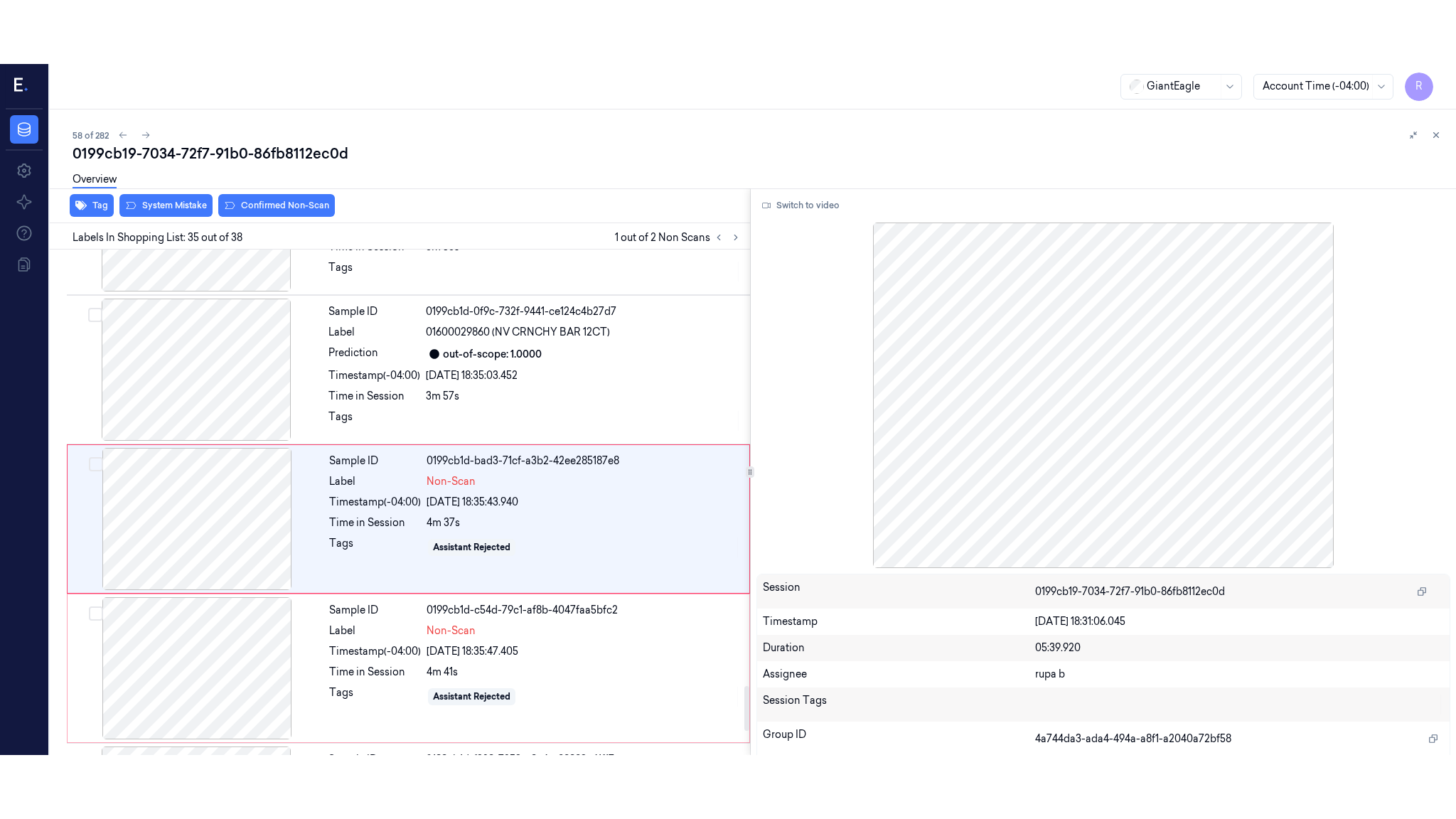
scroll to position [4901, 0]
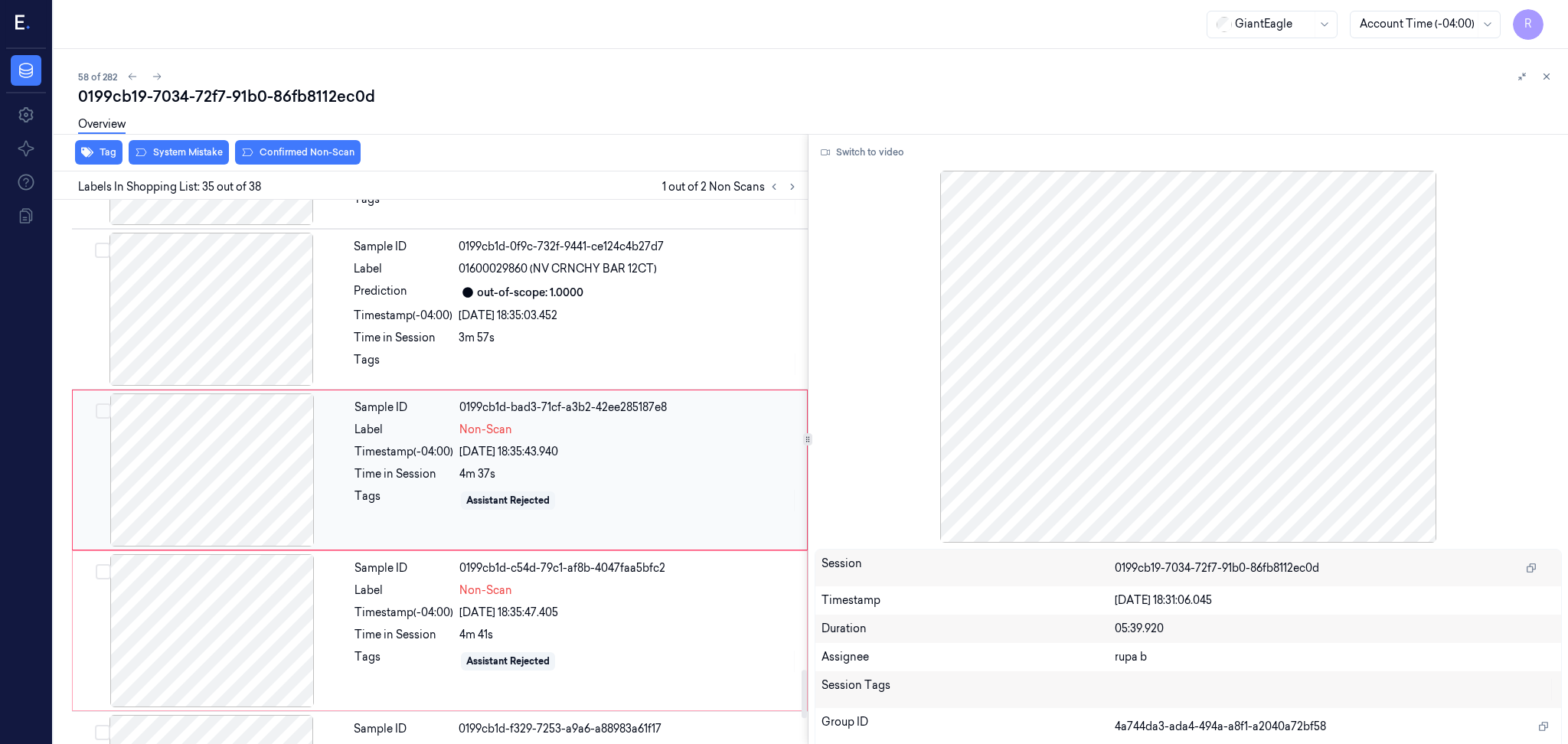
click at [222, 507] on div at bounding box center [212, 470] width 273 height 153
click at [907, 149] on button "Switch to video" at bounding box center [862, 152] width 96 height 24
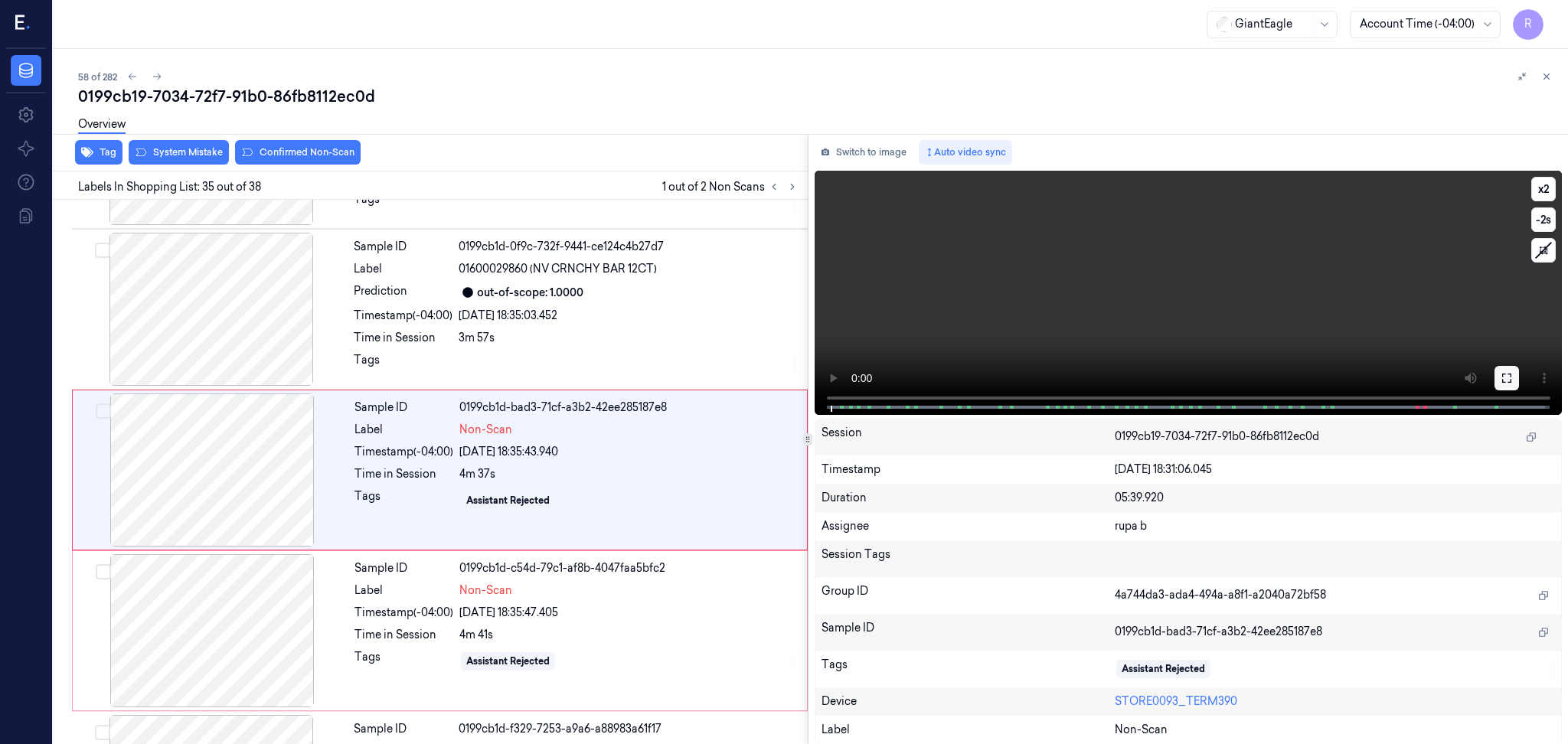
click at [1507, 372] on icon at bounding box center [1507, 379] width 13 height 13
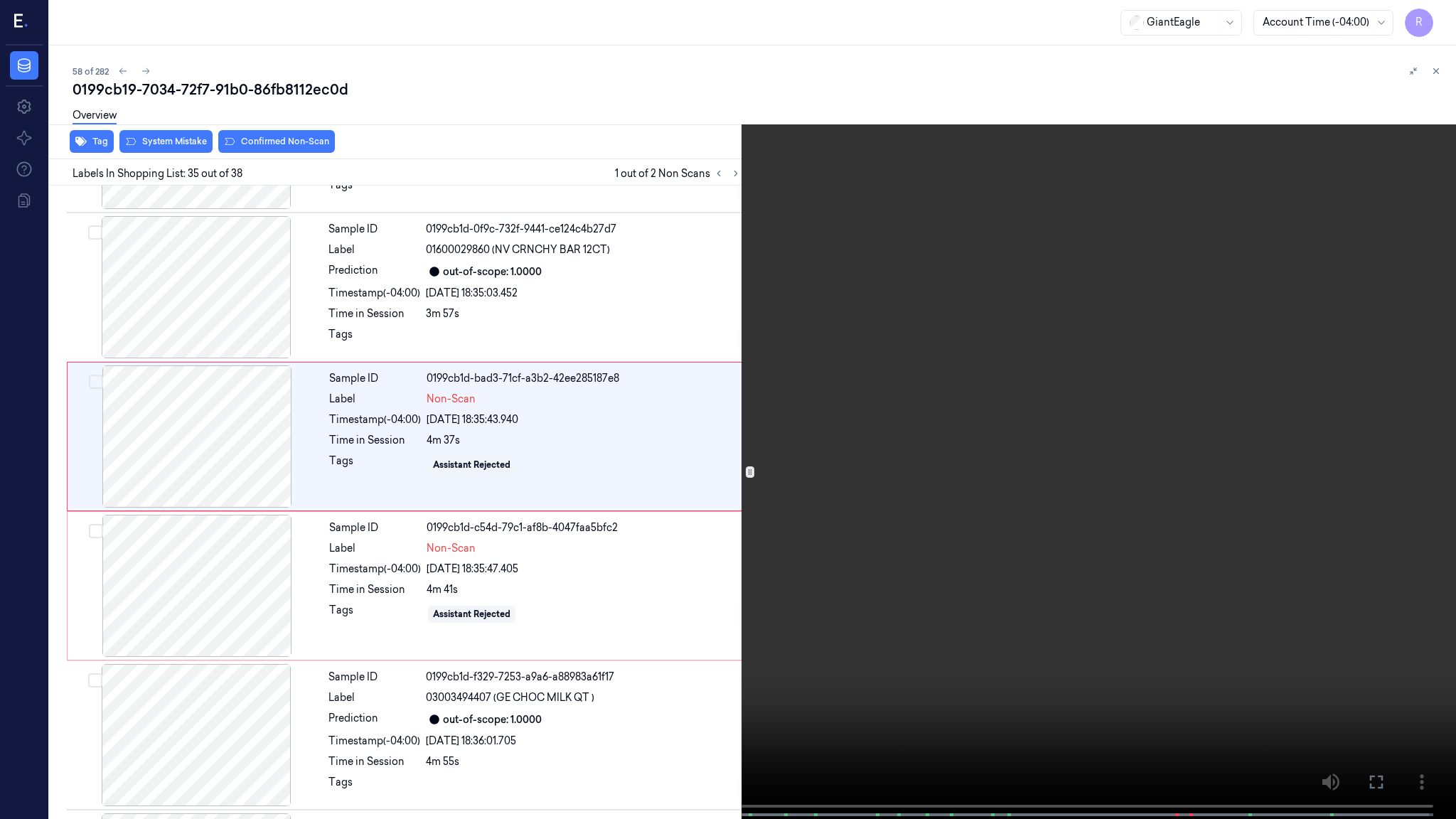
click at [1400, 427] on video at bounding box center [728, 411] width 1456 height 822
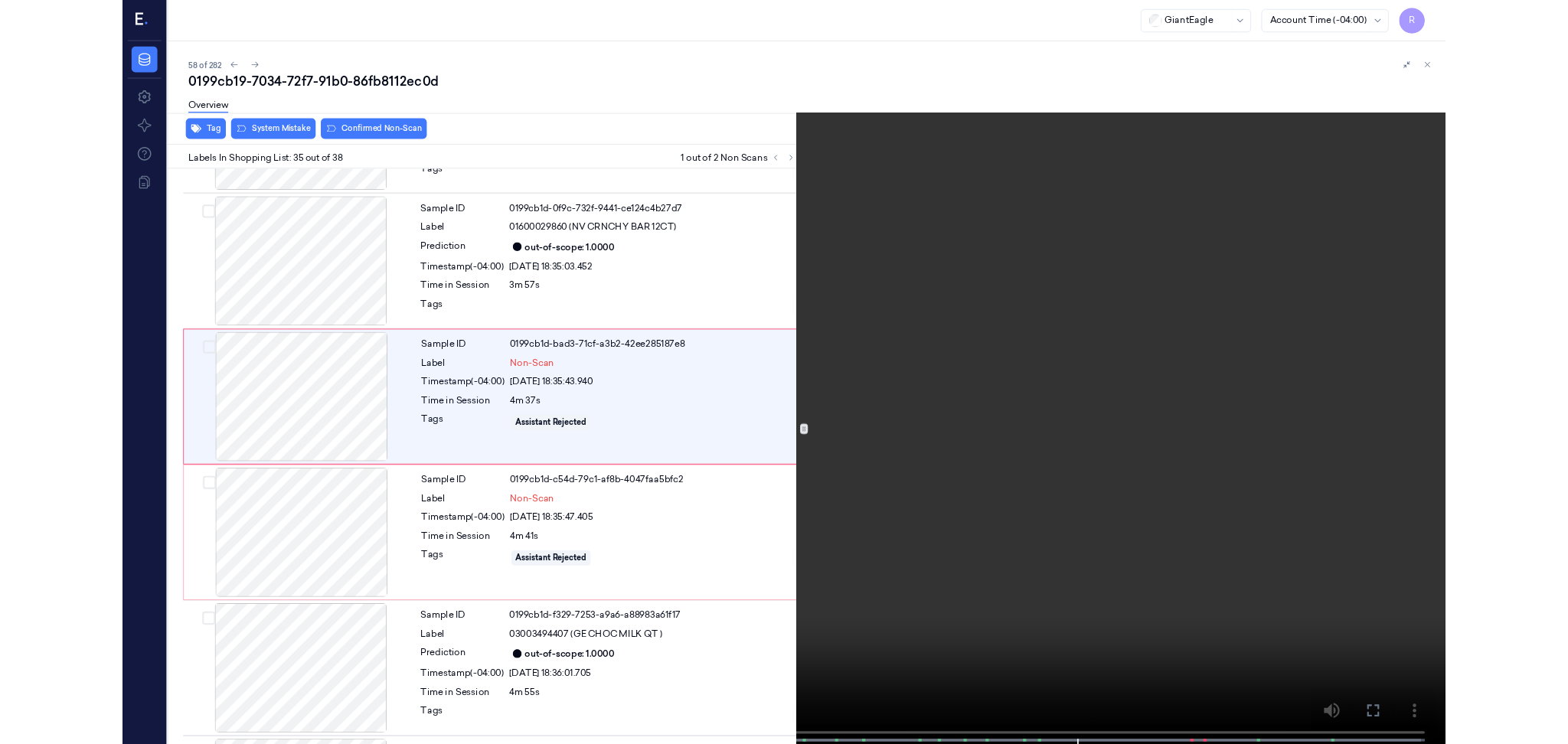
scroll to position [5206, 0]
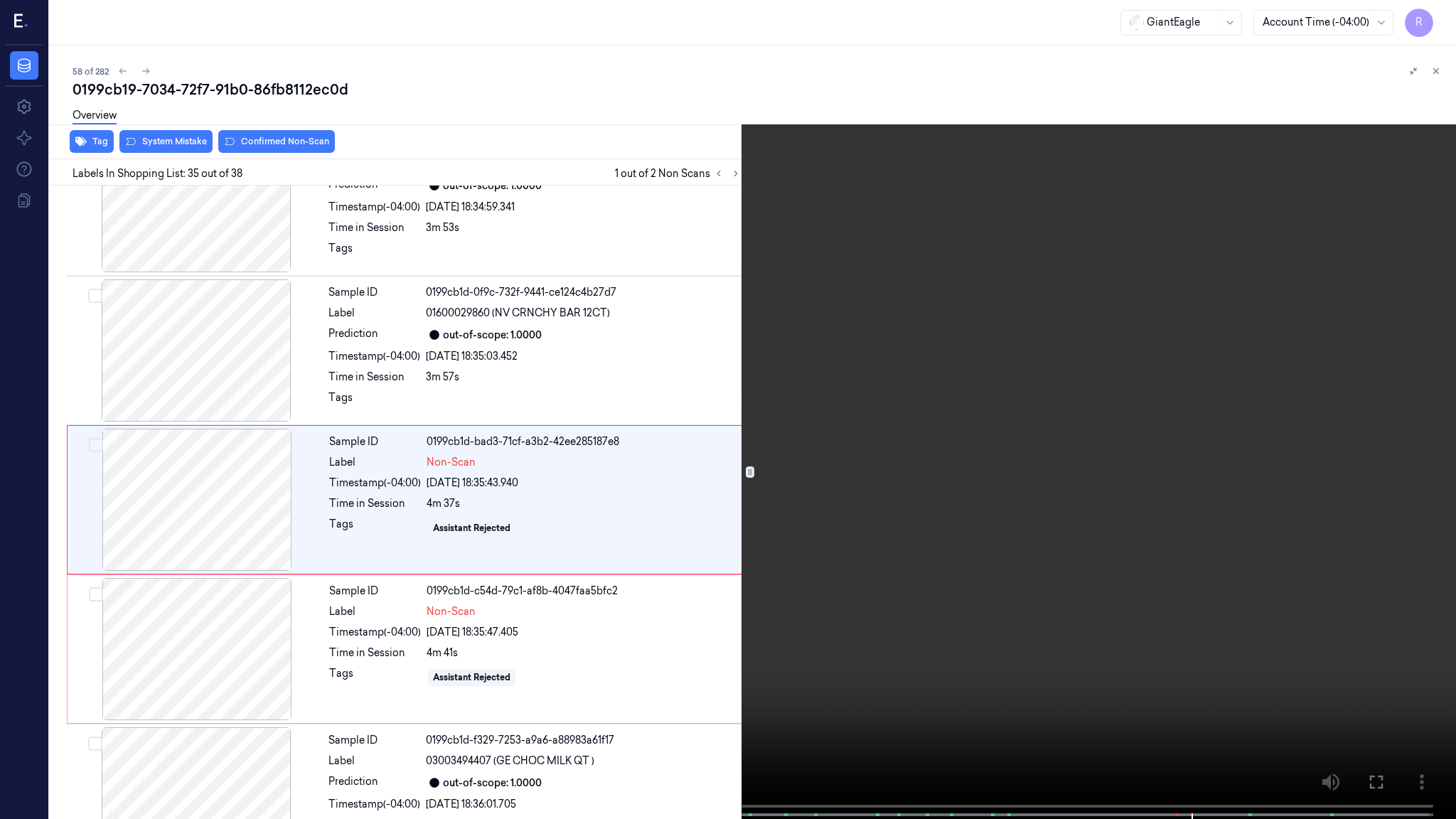
click at [1246, 516] on video at bounding box center [728, 411] width 1456 height 822
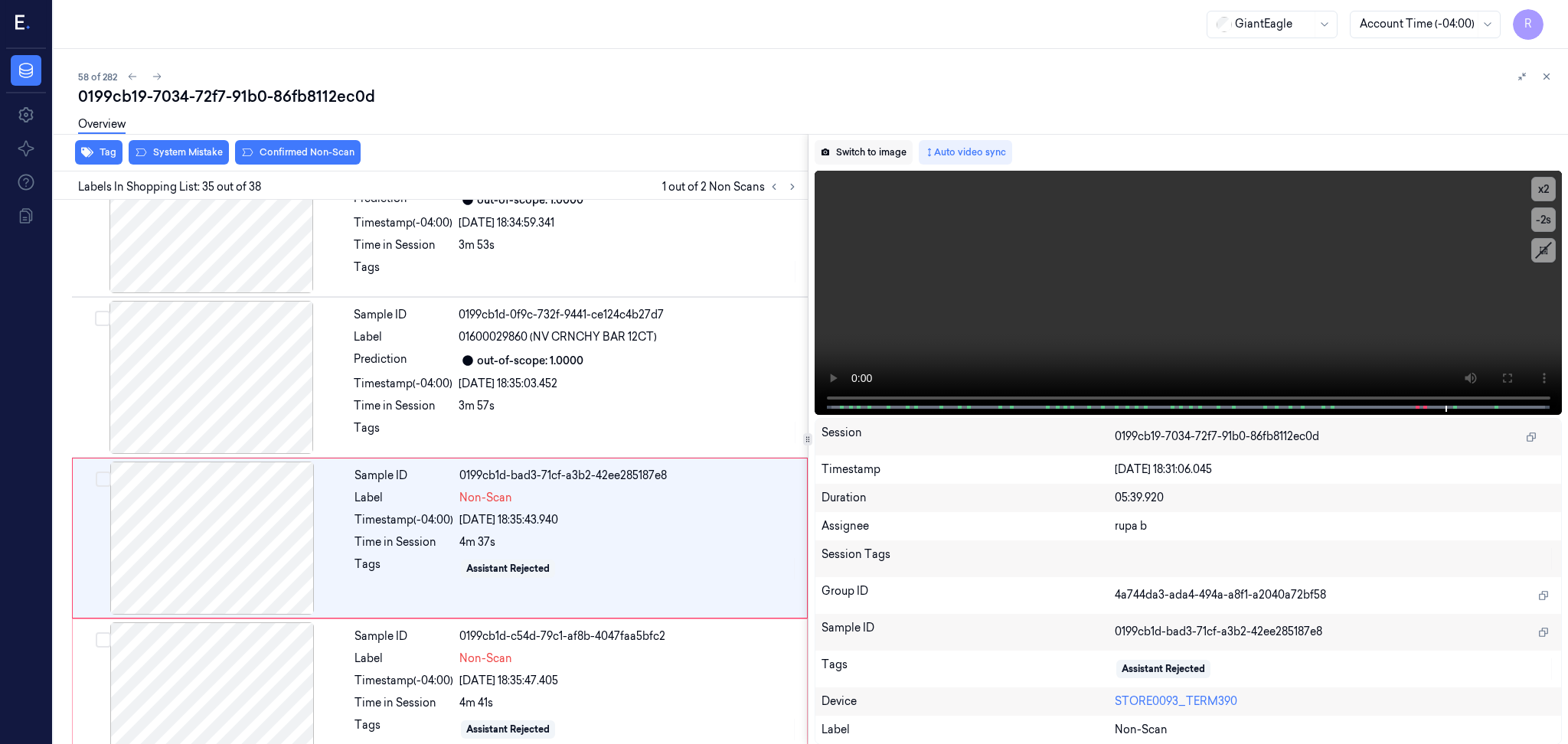
click at [886, 149] on button "Switch to image" at bounding box center [864, 152] width 98 height 24
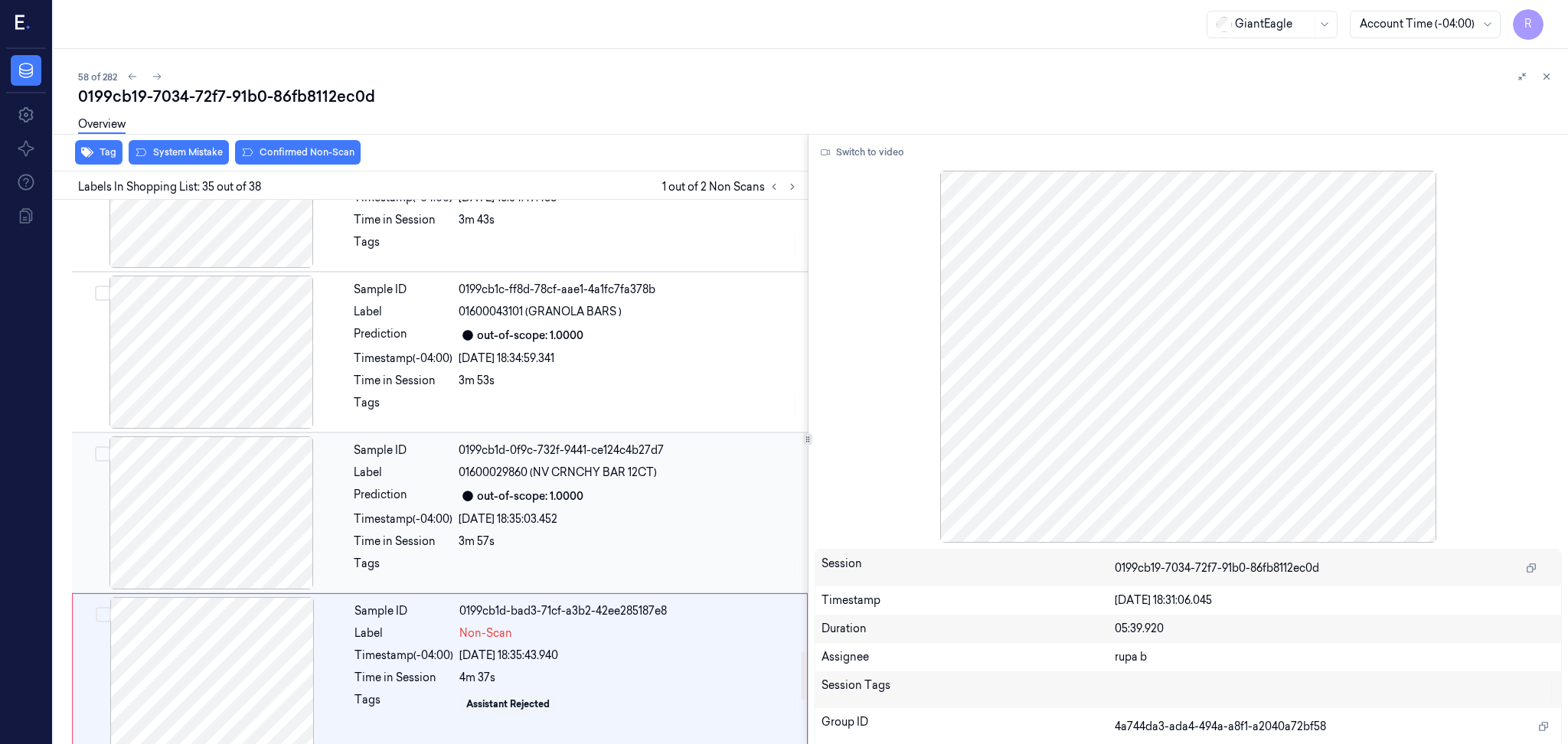
click at [258, 452] on div at bounding box center [211, 512] width 273 height 153
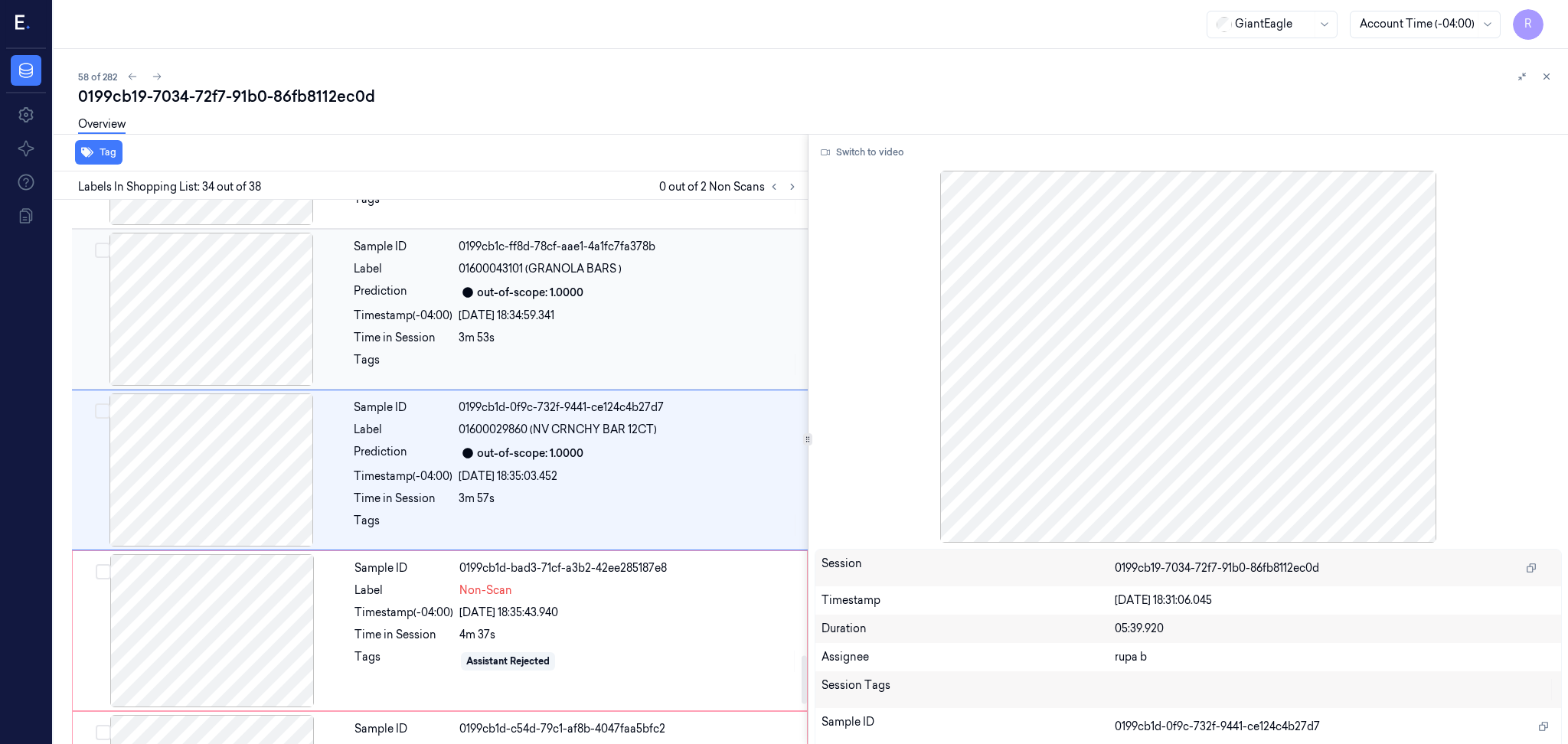
click at [252, 355] on div at bounding box center [211, 309] width 273 height 153
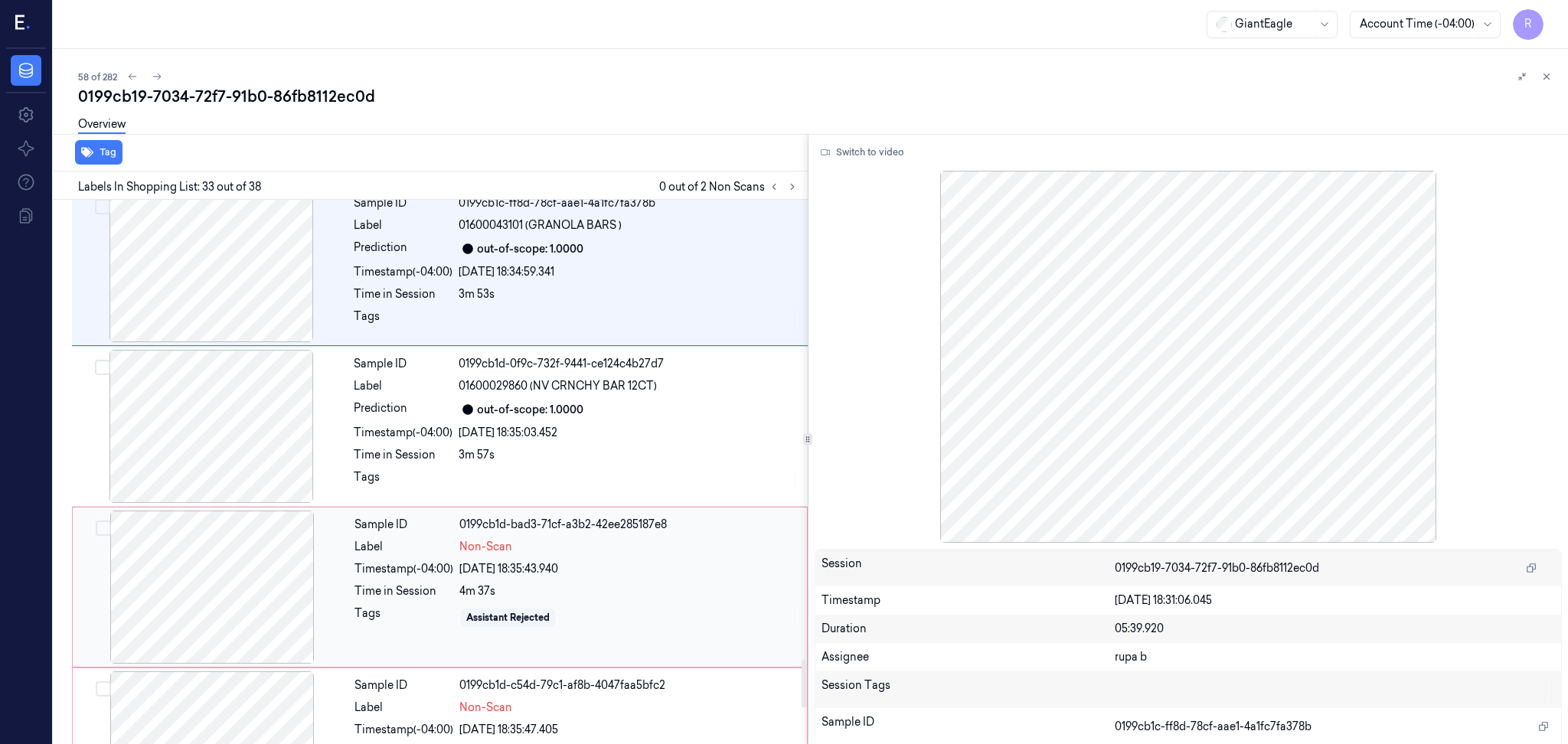
click at [224, 567] on div at bounding box center [212, 587] width 273 height 153
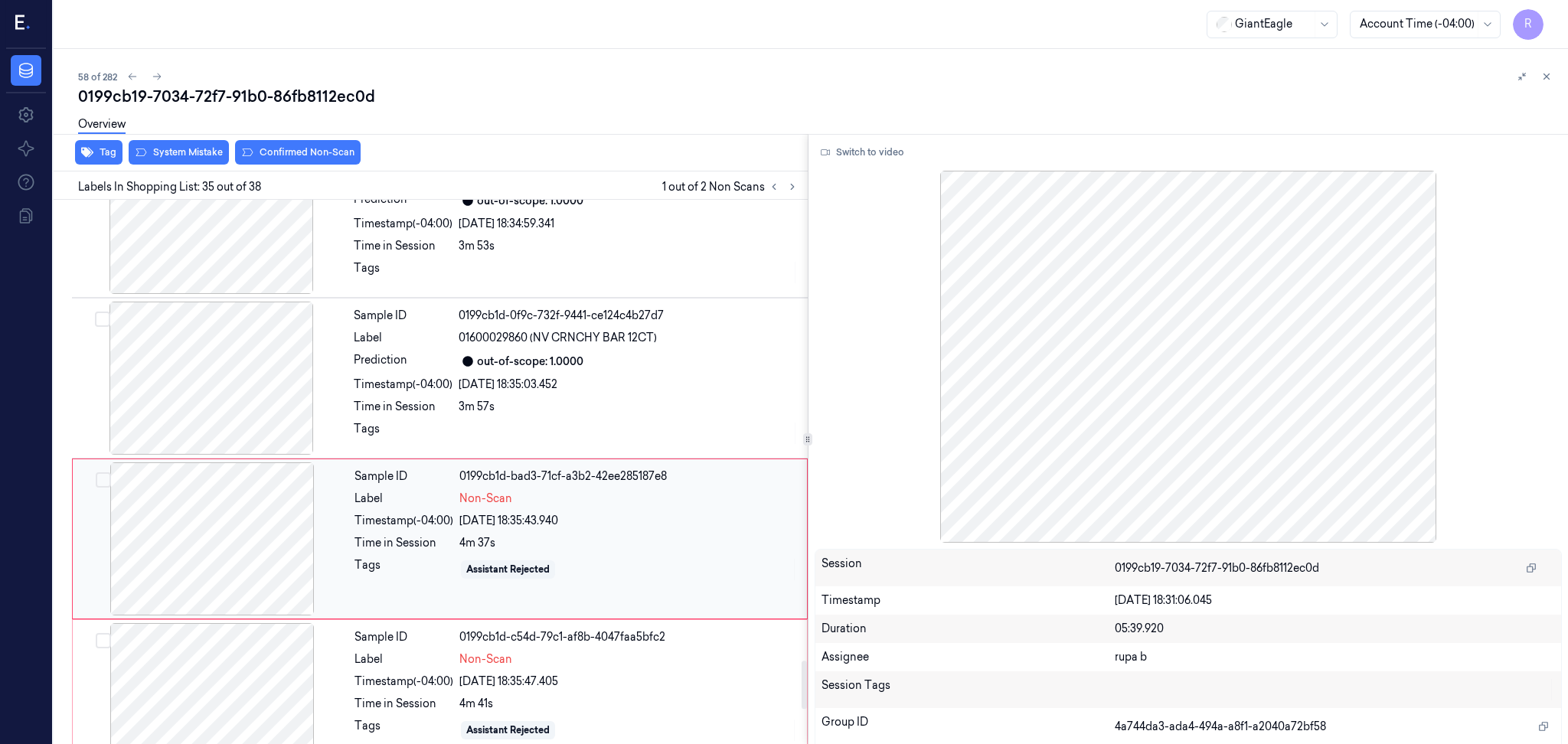
scroll to position [5173, 0]
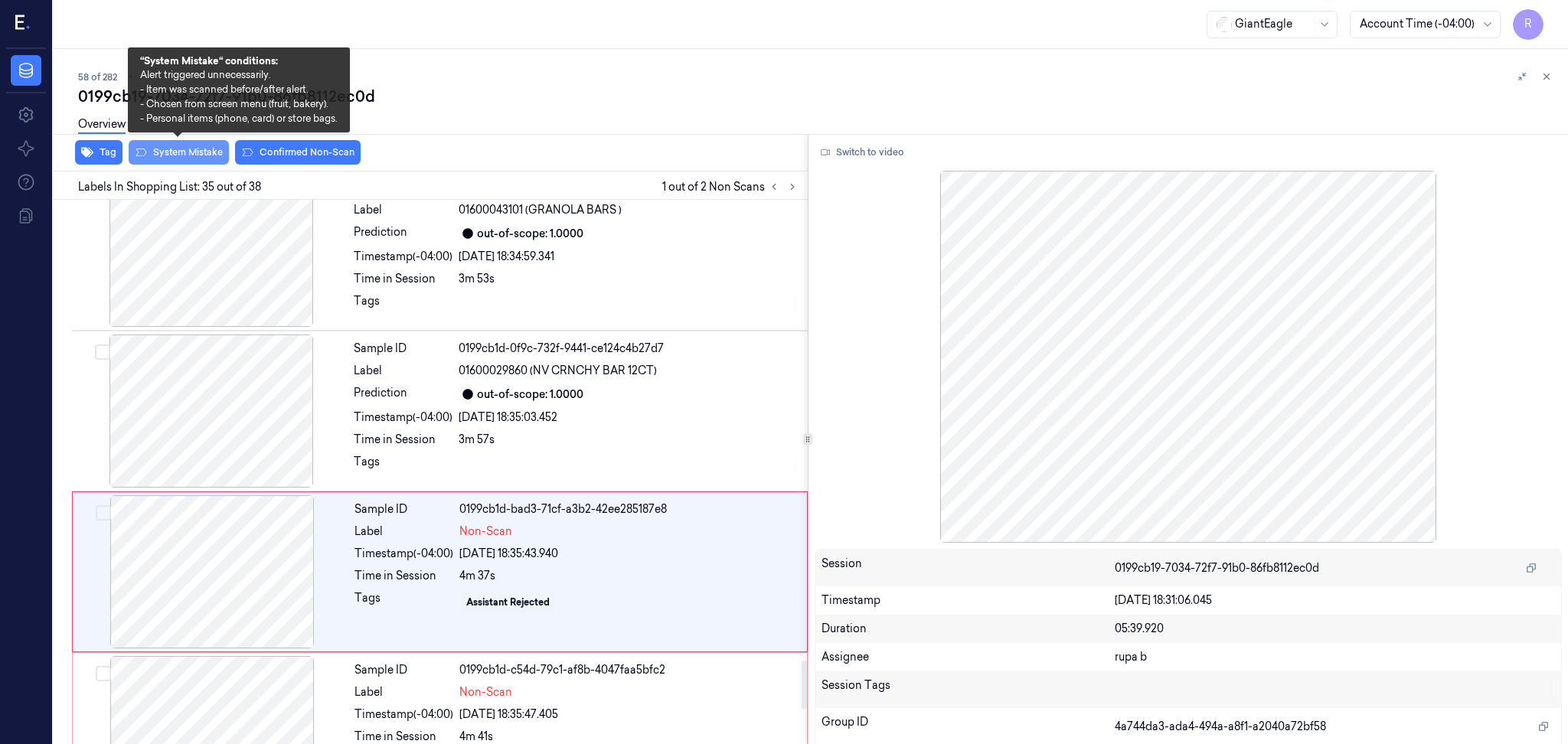
click at [180, 154] on button "System Mistake" at bounding box center [179, 152] width 100 height 24
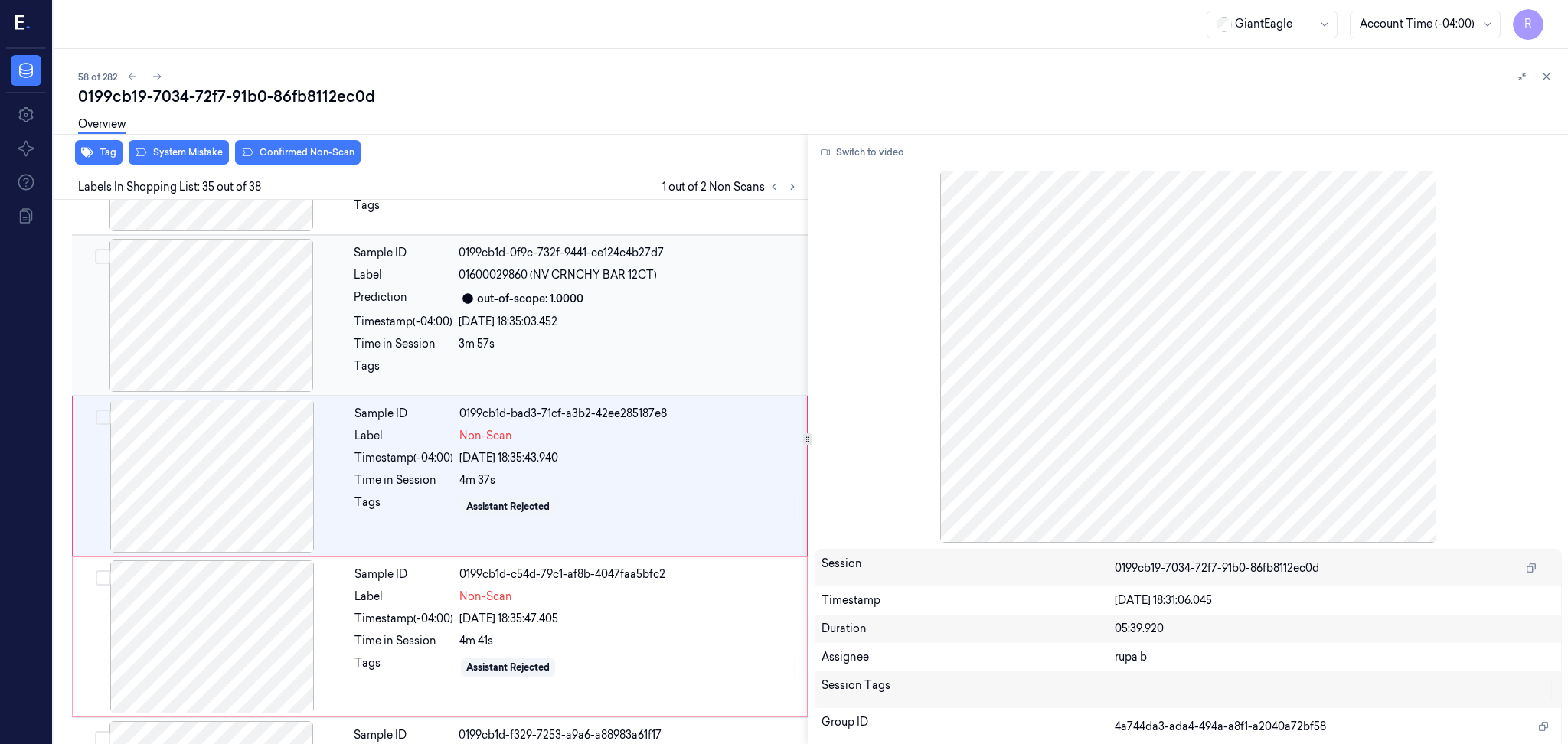
scroll to position [5275, 0]
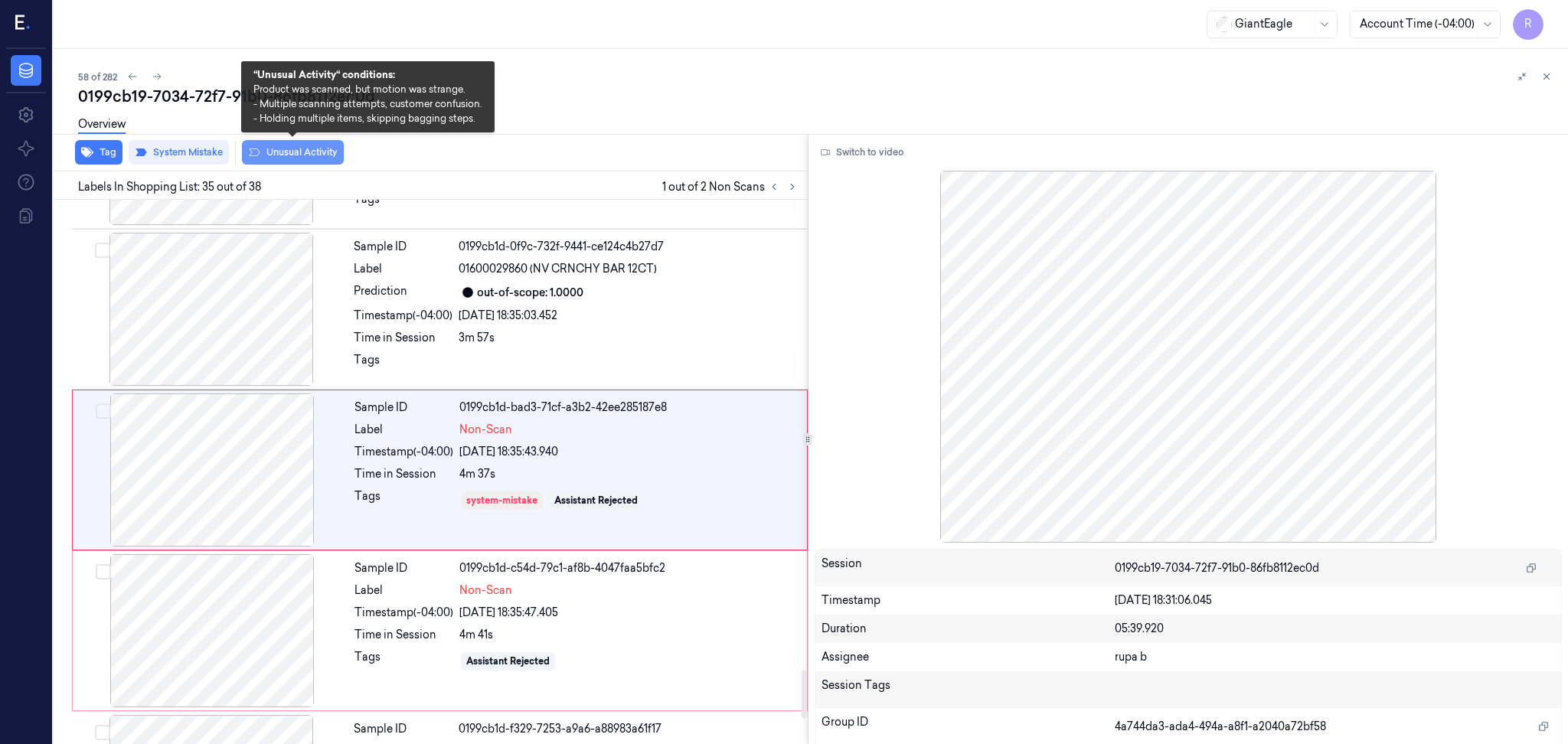
click at [317, 148] on button "Unusual Activity" at bounding box center [293, 152] width 102 height 24
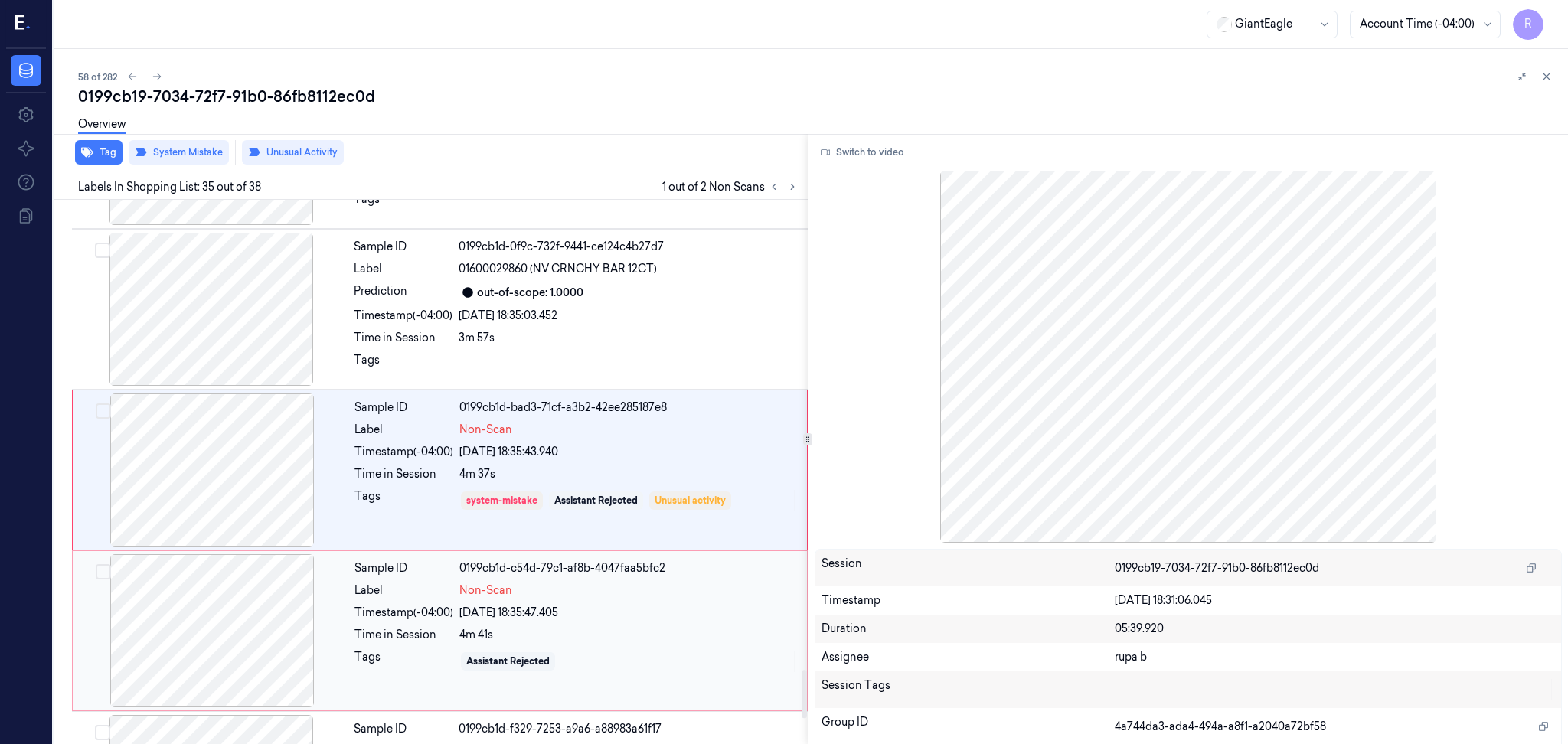
click at [260, 636] on div at bounding box center [212, 630] width 273 height 153
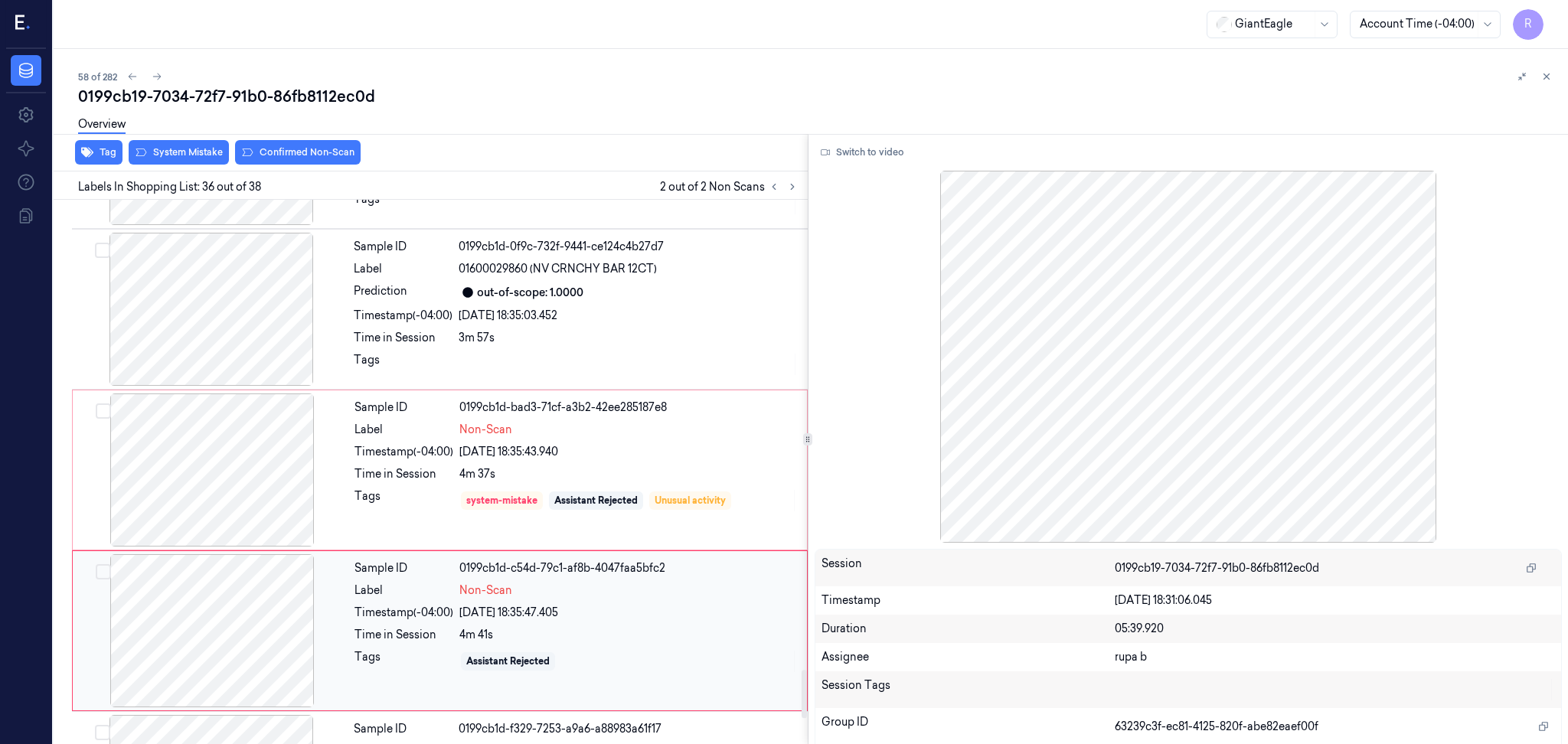
scroll to position [5436, 0]
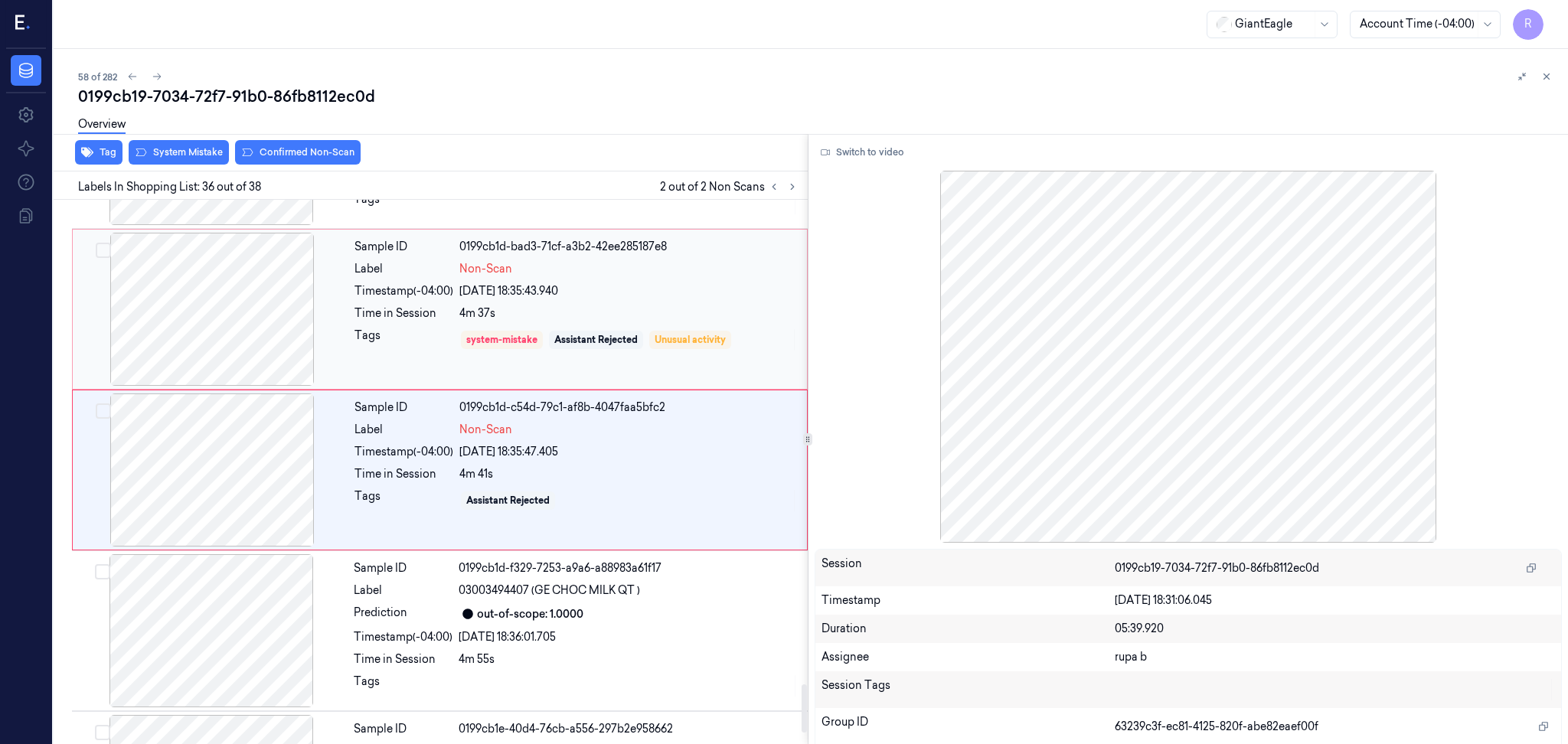
click at [254, 363] on div at bounding box center [212, 309] width 273 height 153
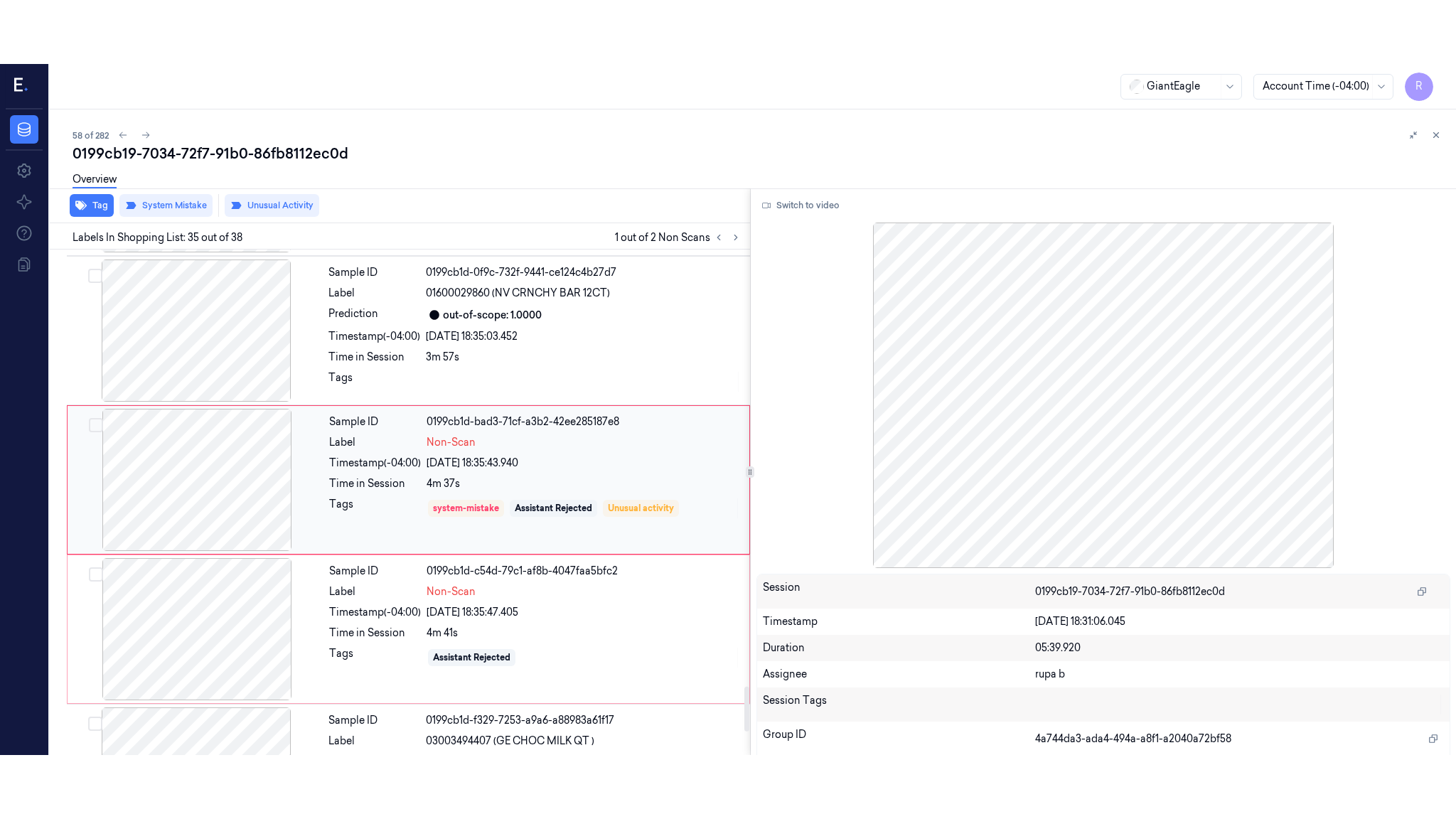
scroll to position [4901, 0]
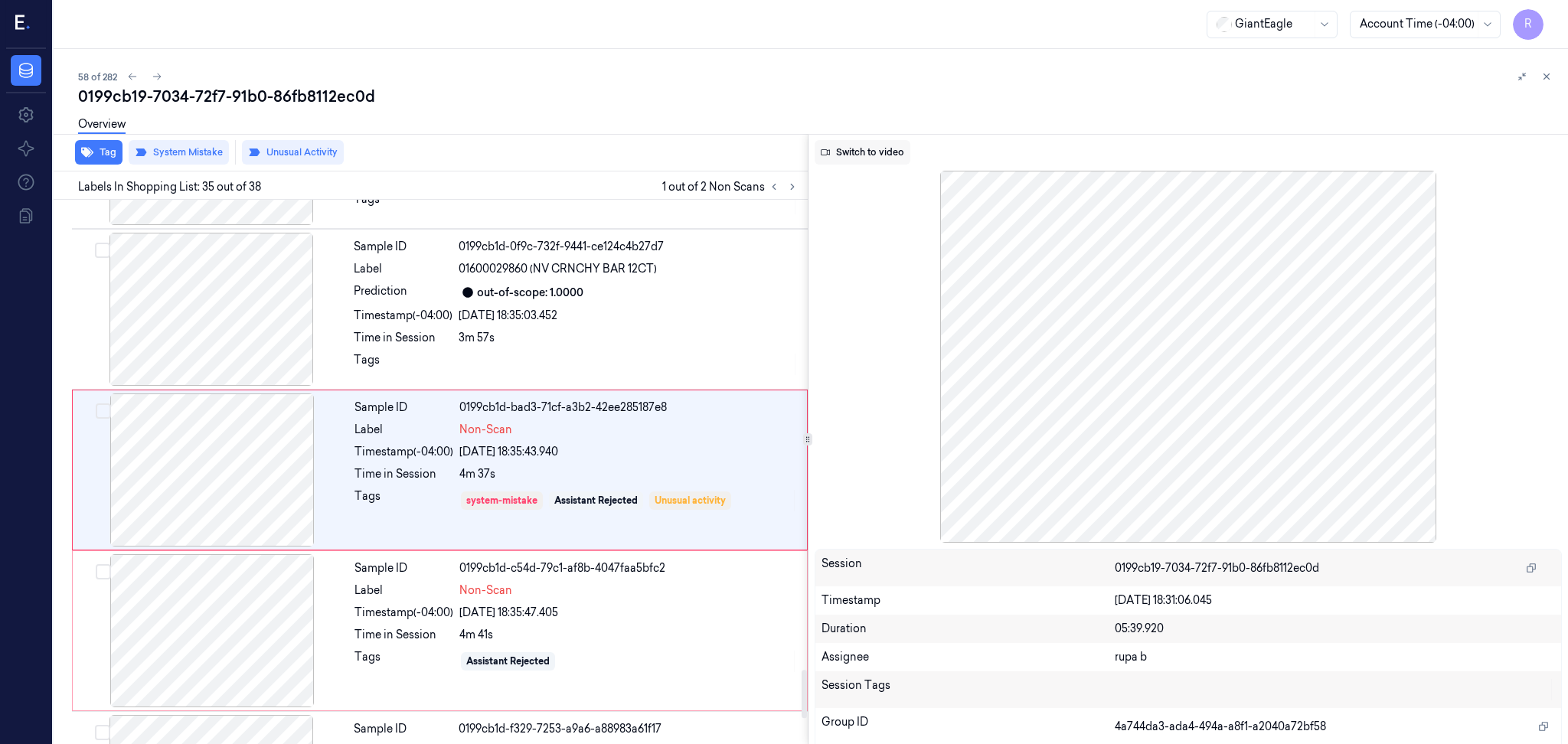
click at [897, 153] on button "Switch to video" at bounding box center [862, 152] width 96 height 24
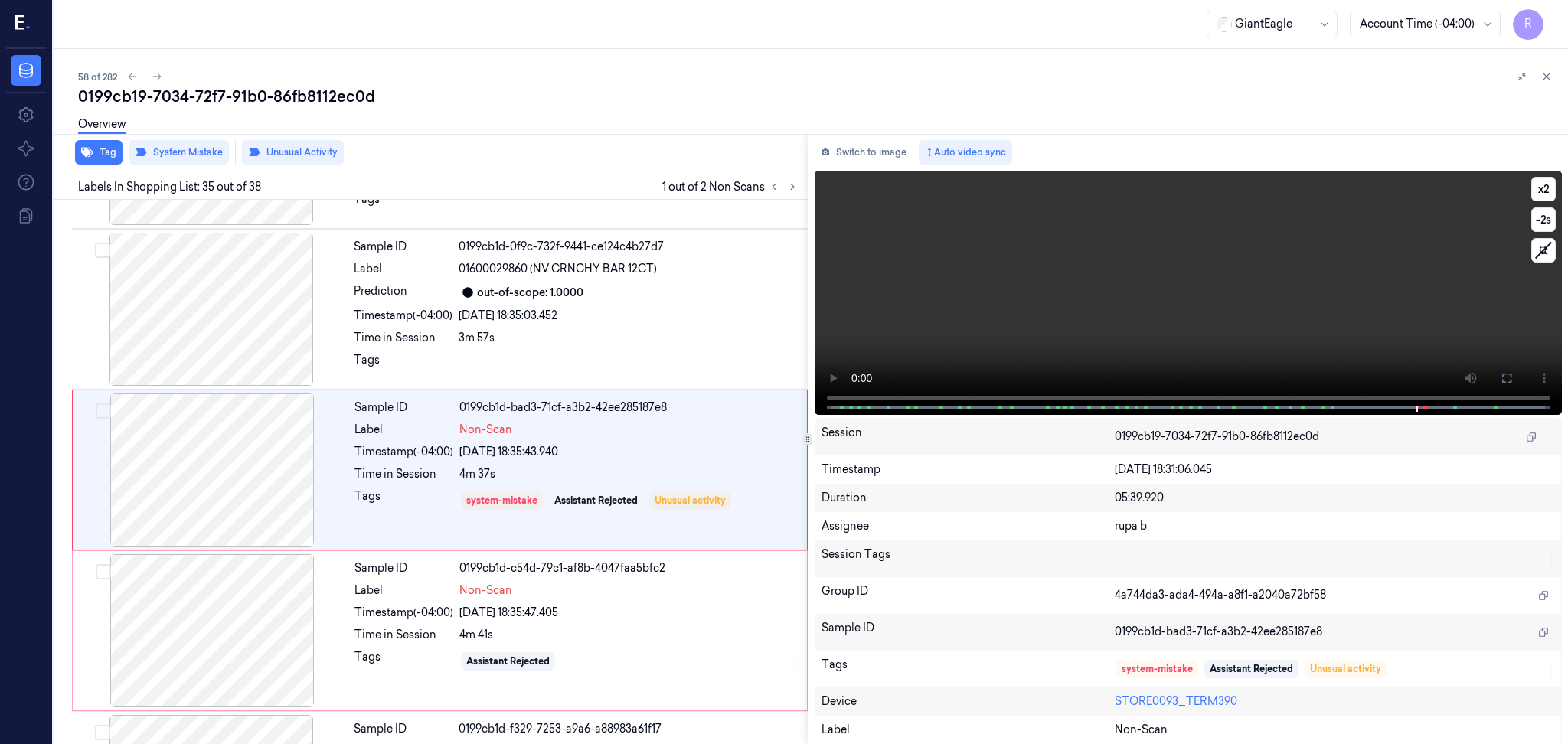
click at [1064, 276] on video at bounding box center [1188, 292] width 748 height 244
click at [1504, 378] on icon at bounding box center [1507, 379] width 13 height 13
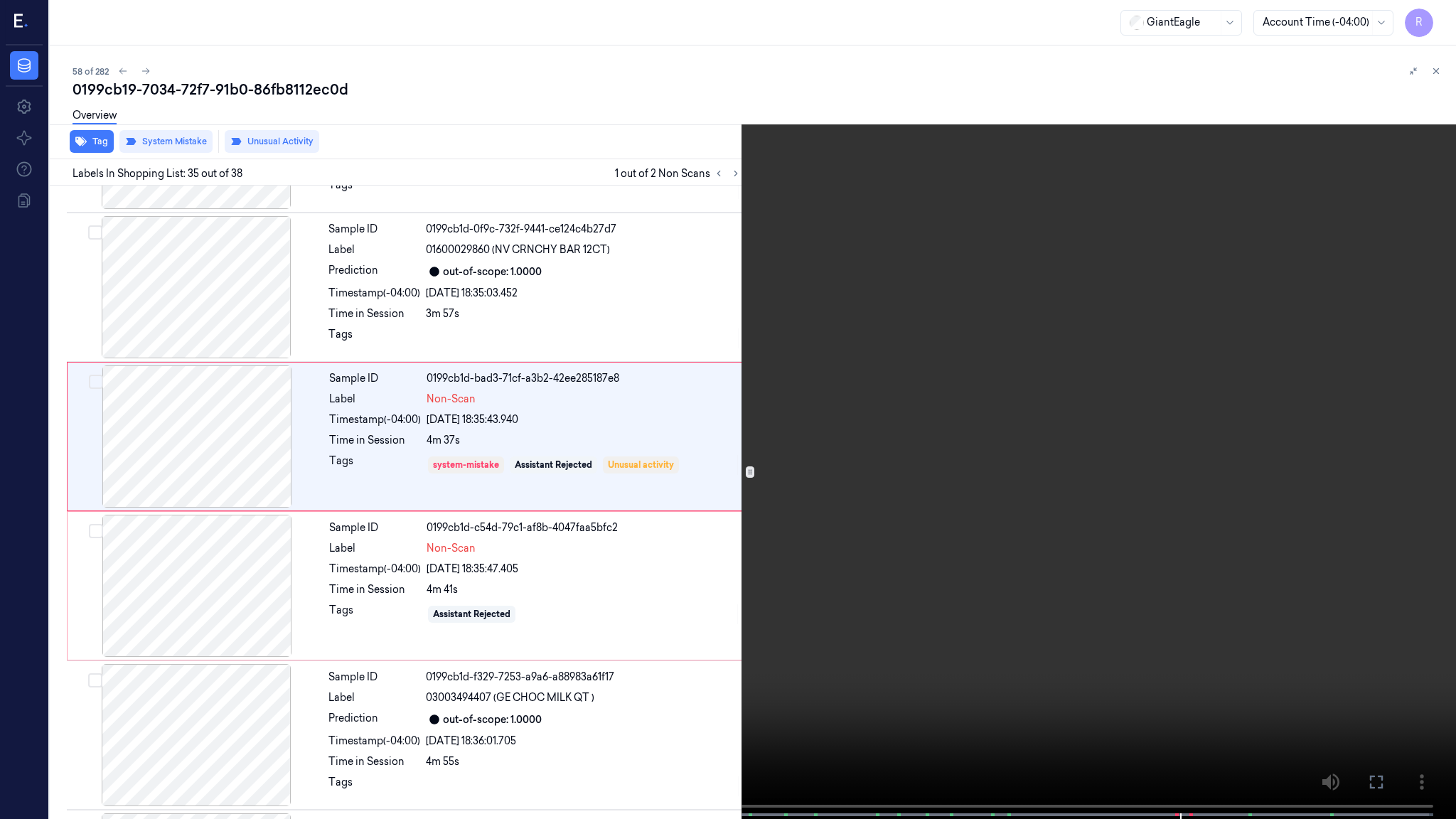
click at [937, 690] on video at bounding box center [728, 411] width 1456 height 822
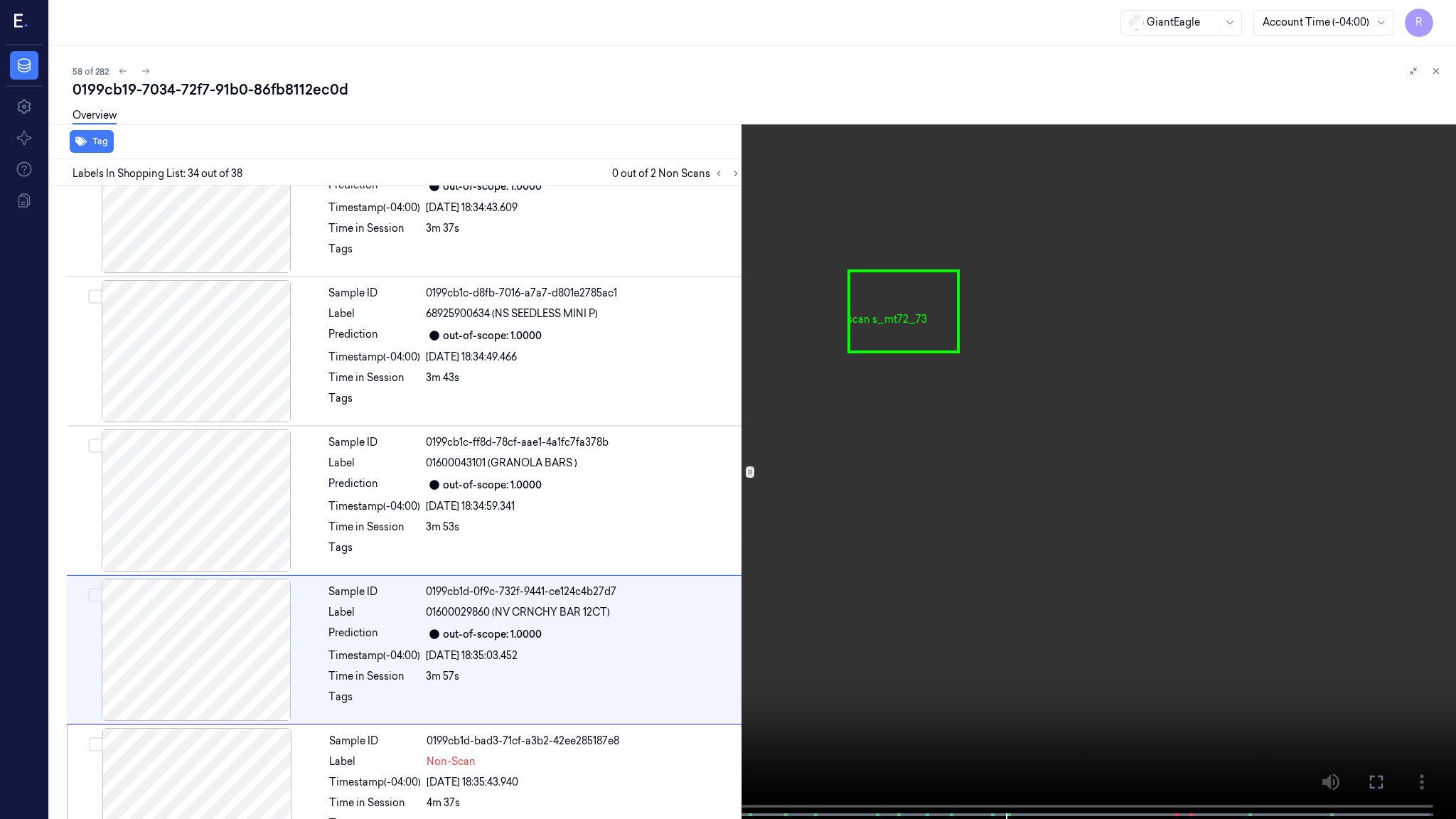
scroll to position [4687, 0]
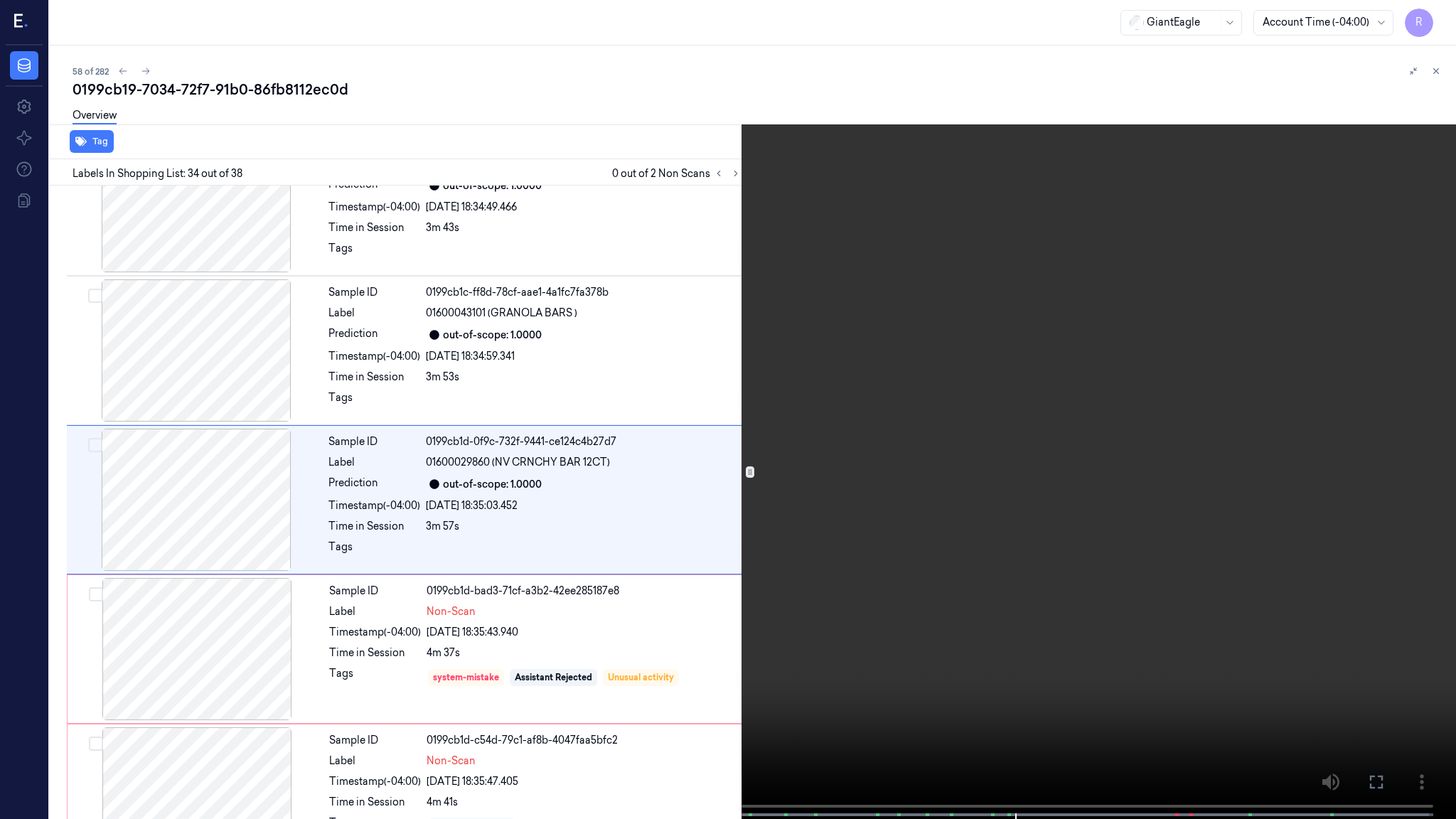
click at [918, 538] on video at bounding box center [728, 411] width 1456 height 822
click at [733, 529] on video at bounding box center [728, 411] width 1456 height 822
click at [998, 645] on video at bounding box center [728, 411] width 1456 height 822
click at [938, 498] on video at bounding box center [728, 411] width 1456 height 822
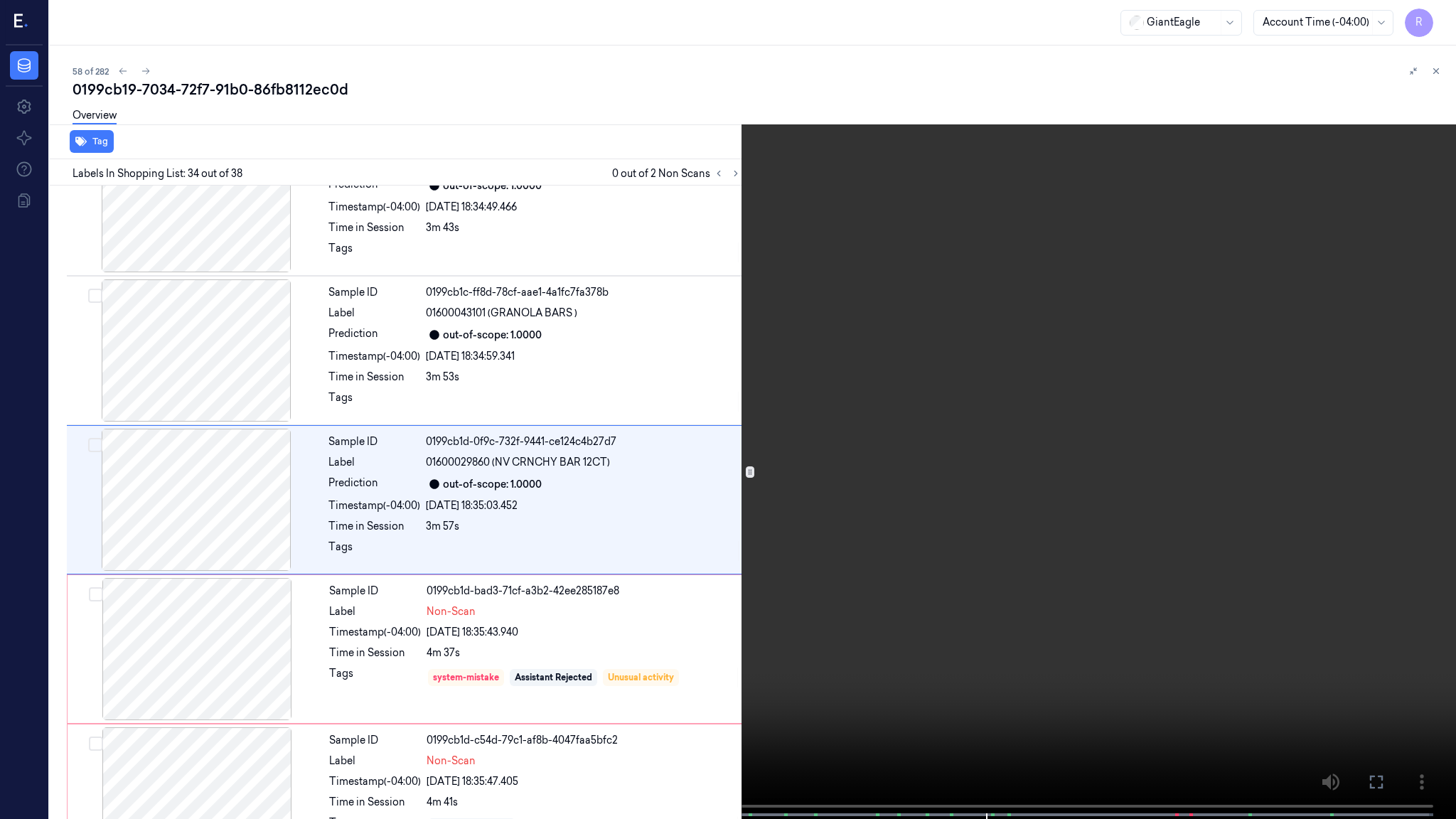
click at [938, 498] on video at bounding box center [728, 411] width 1456 height 822
click at [952, 607] on video at bounding box center [728, 411] width 1456 height 822
click at [1337, 671] on video at bounding box center [728, 411] width 1456 height 822
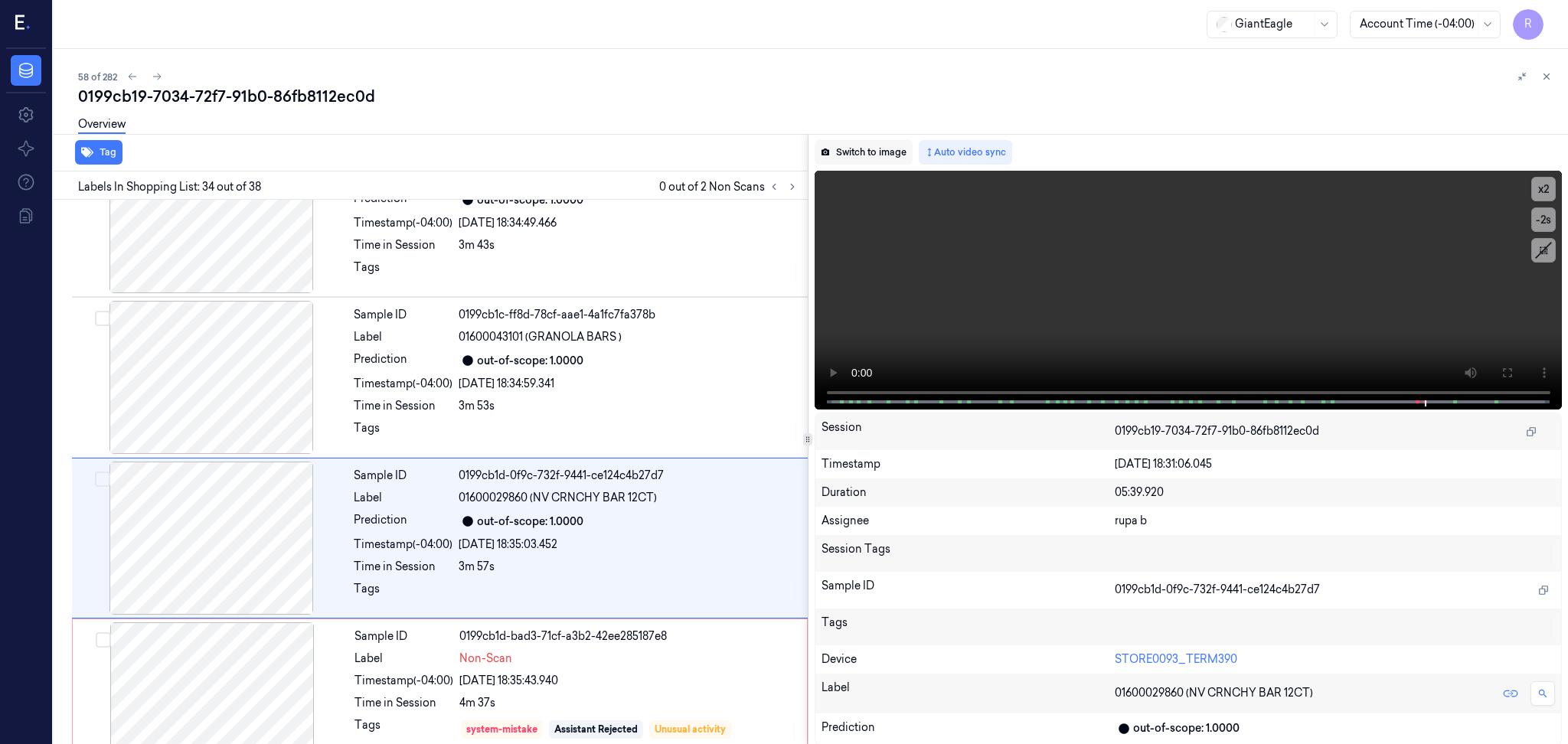
click at [863, 142] on button "Switch to image" at bounding box center [864, 152] width 98 height 24
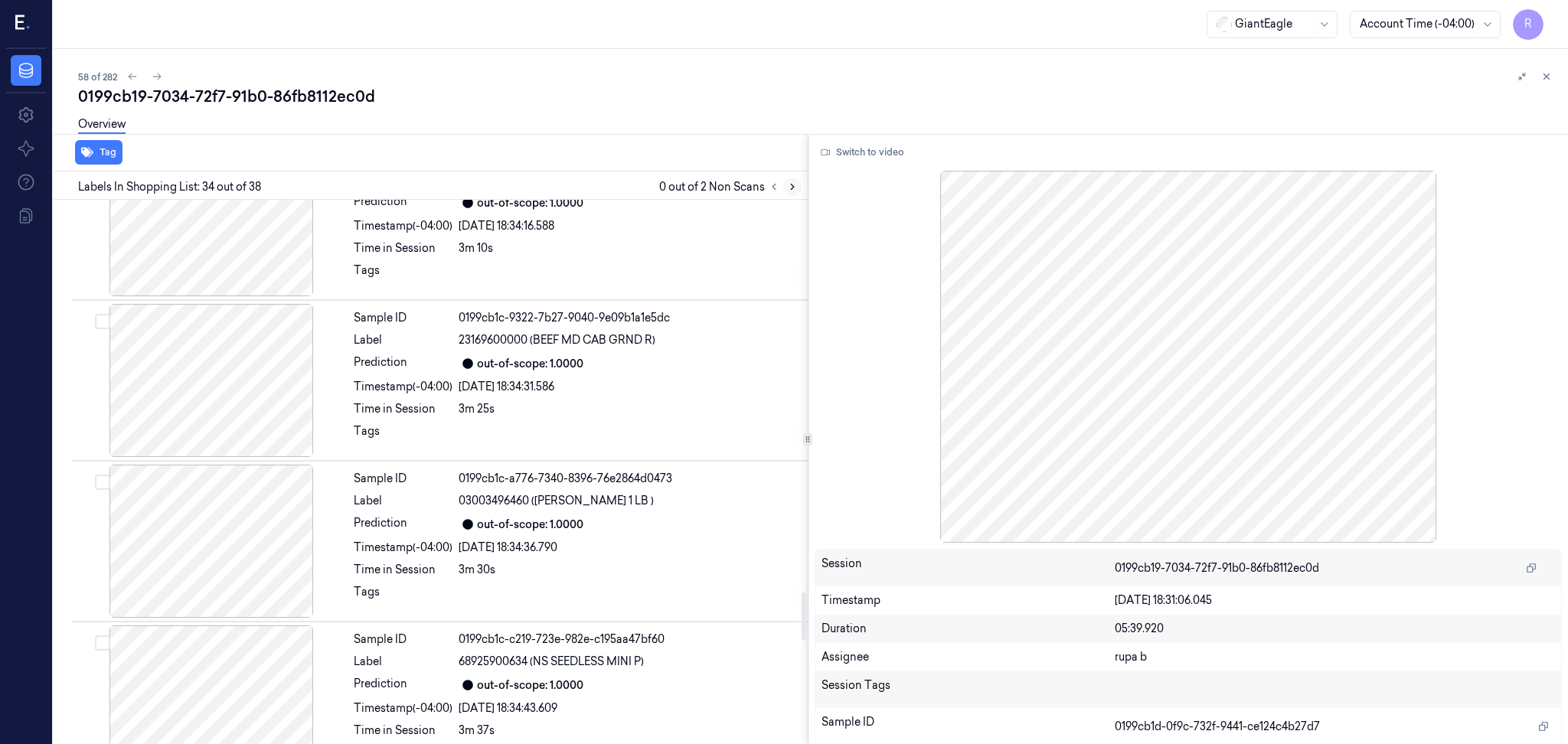
click at [798, 186] on button at bounding box center [792, 187] width 19 height 19
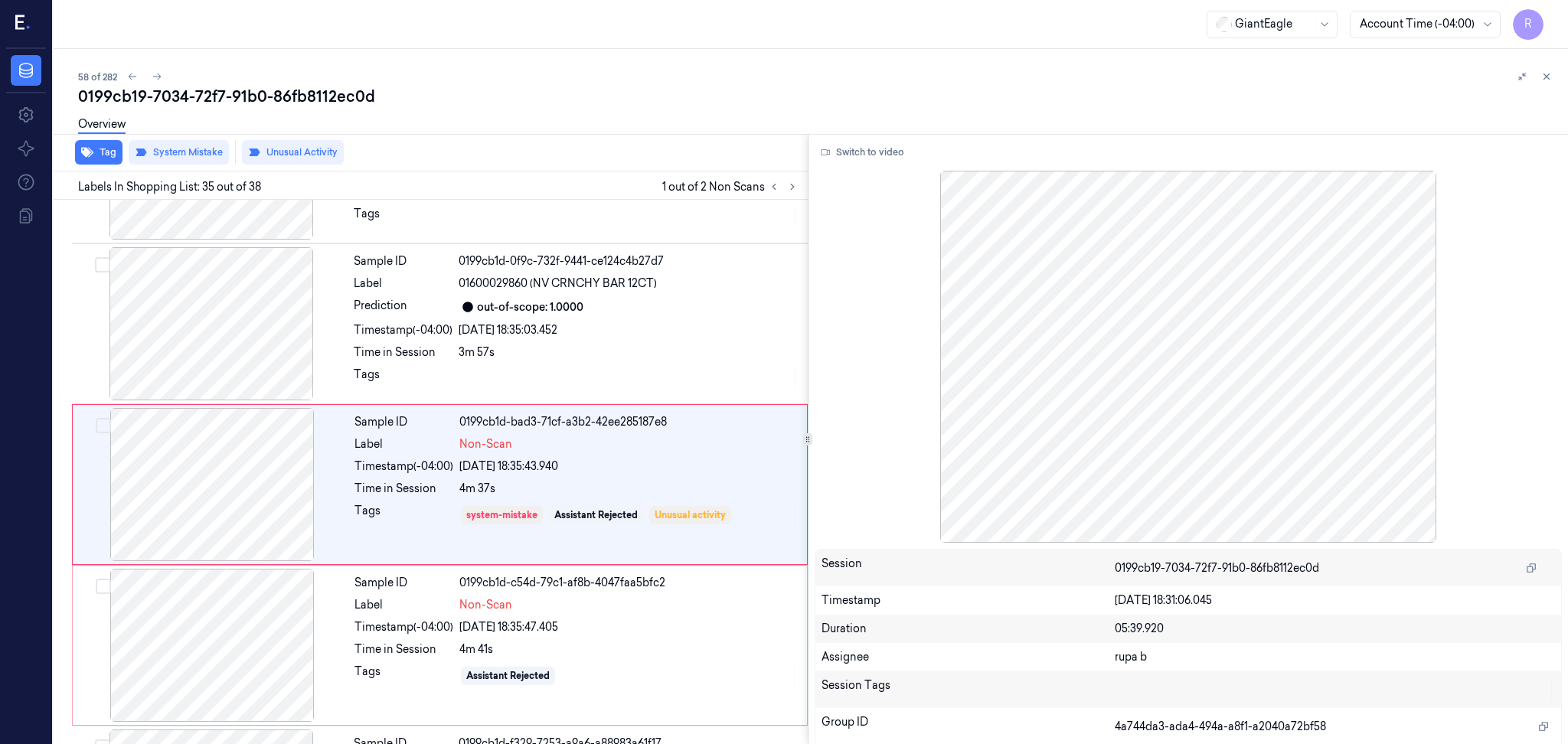
scroll to position [5275, 0]
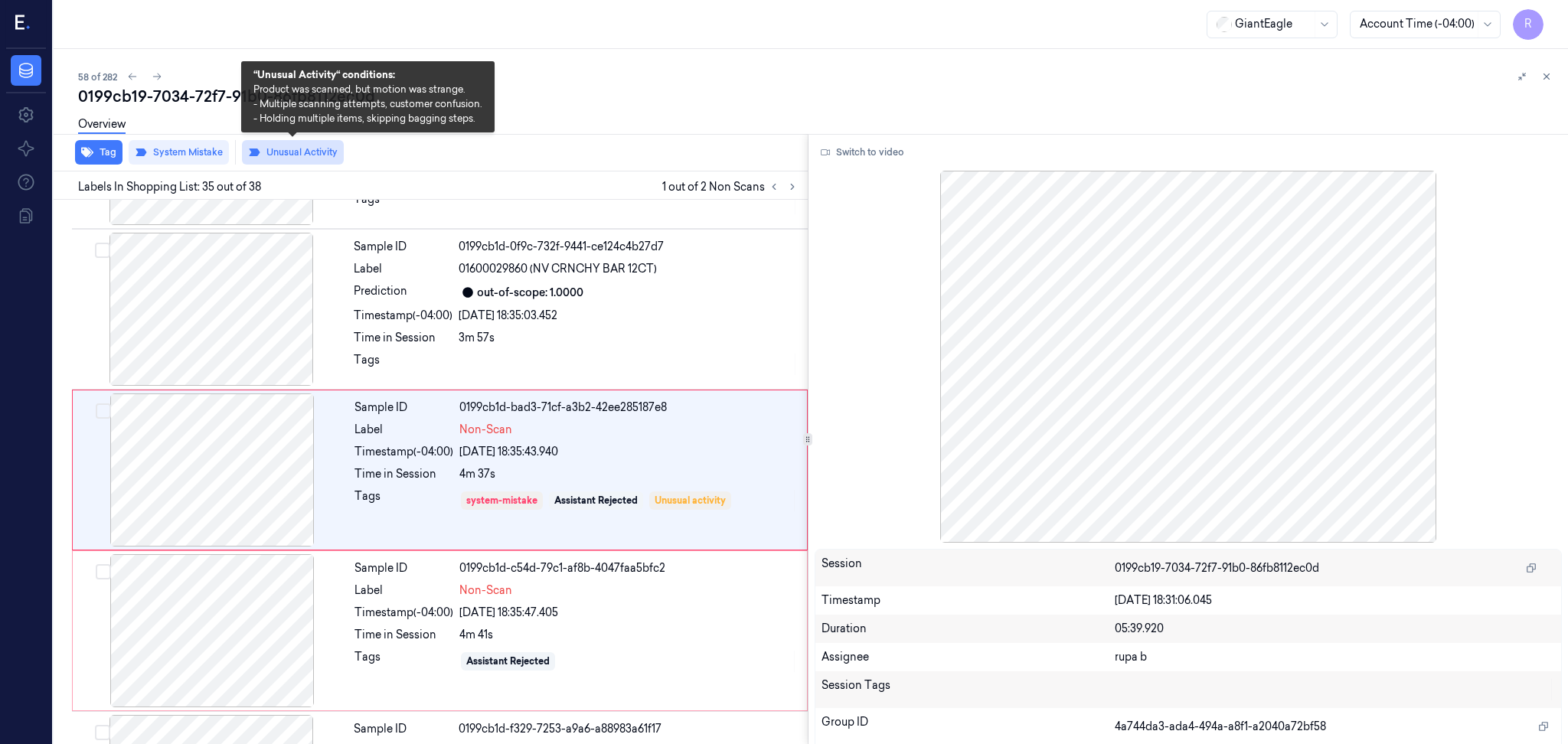
click at [267, 158] on button "Unusual Activity" at bounding box center [293, 152] width 102 height 24
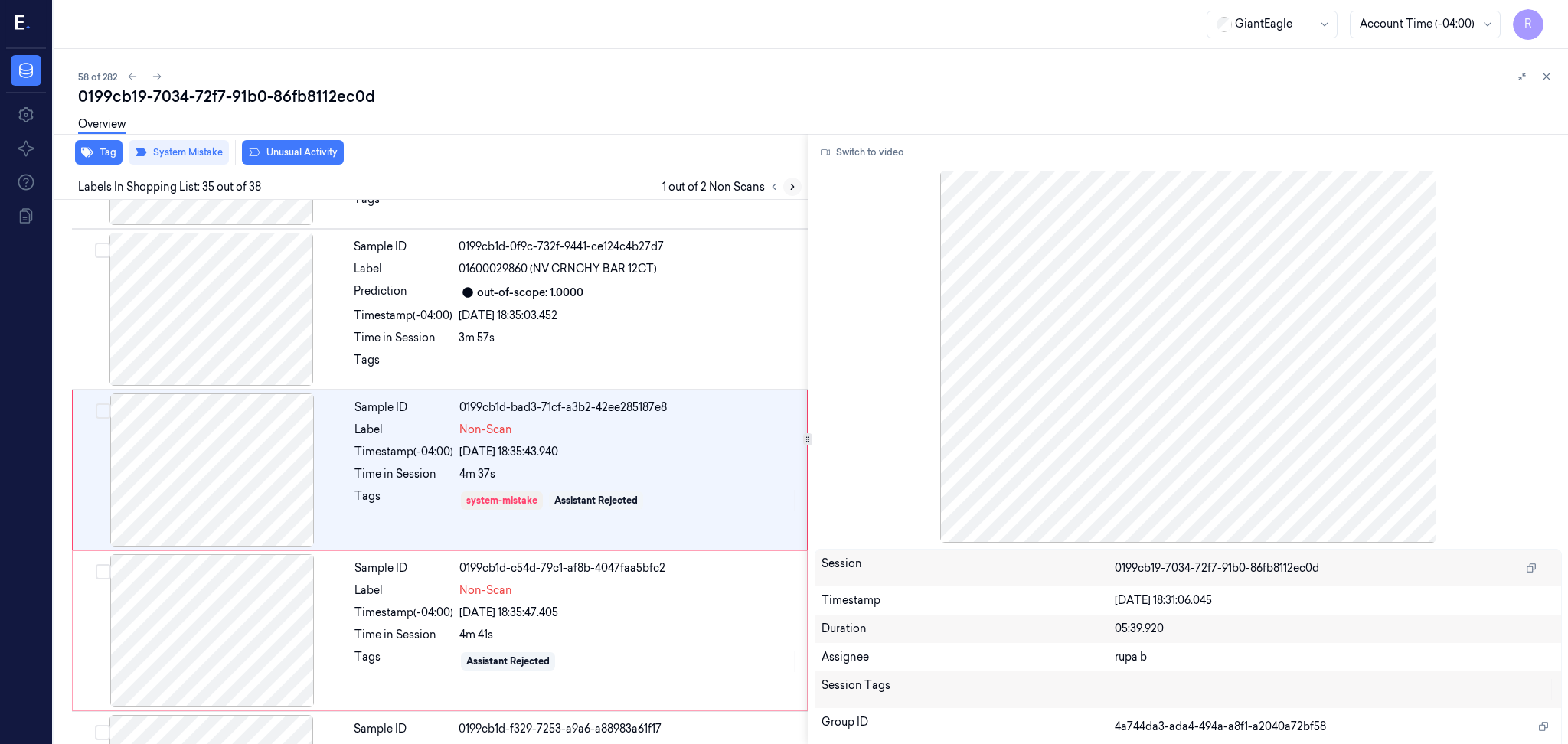
click at [792, 190] on icon at bounding box center [792, 187] width 11 height 11
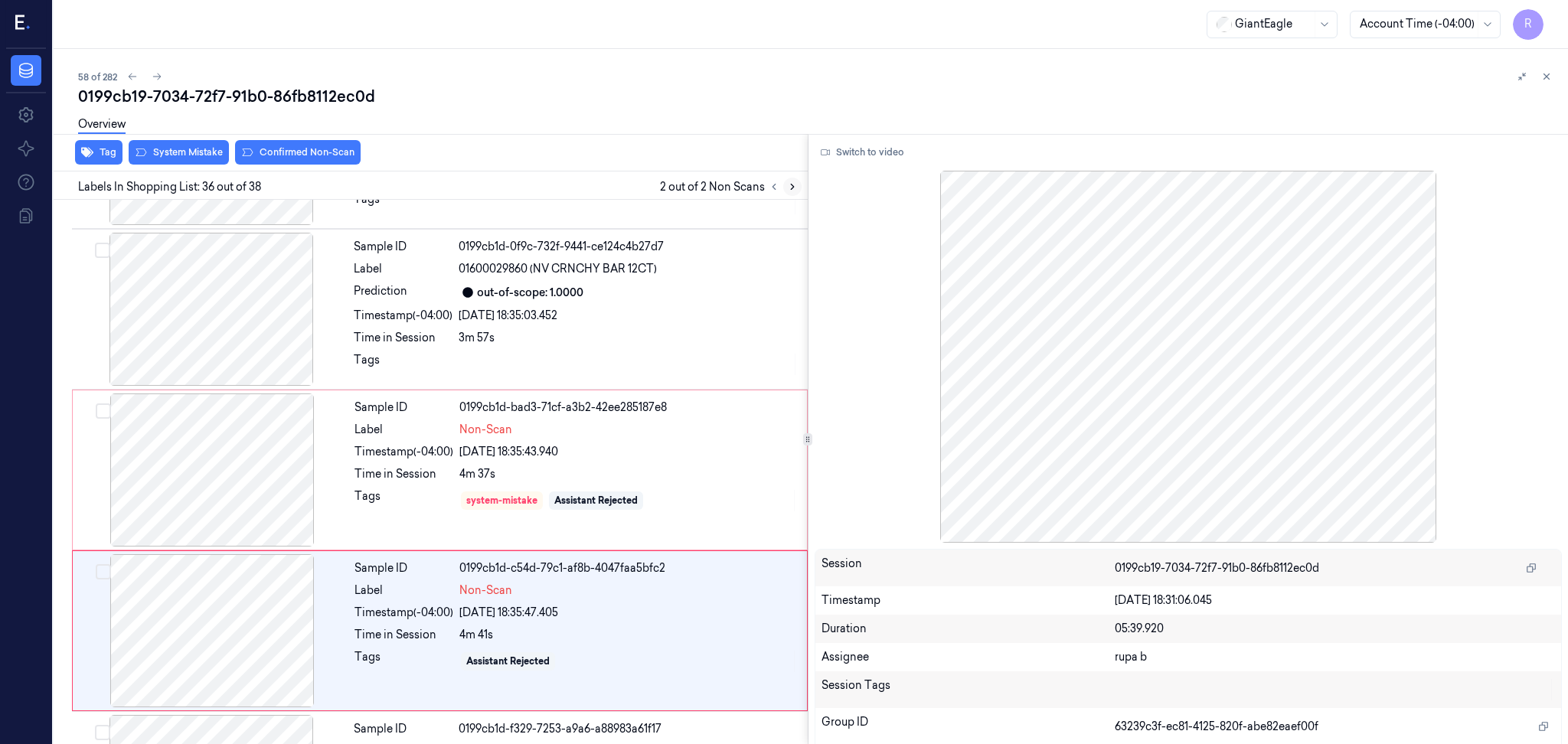
scroll to position [5436, 0]
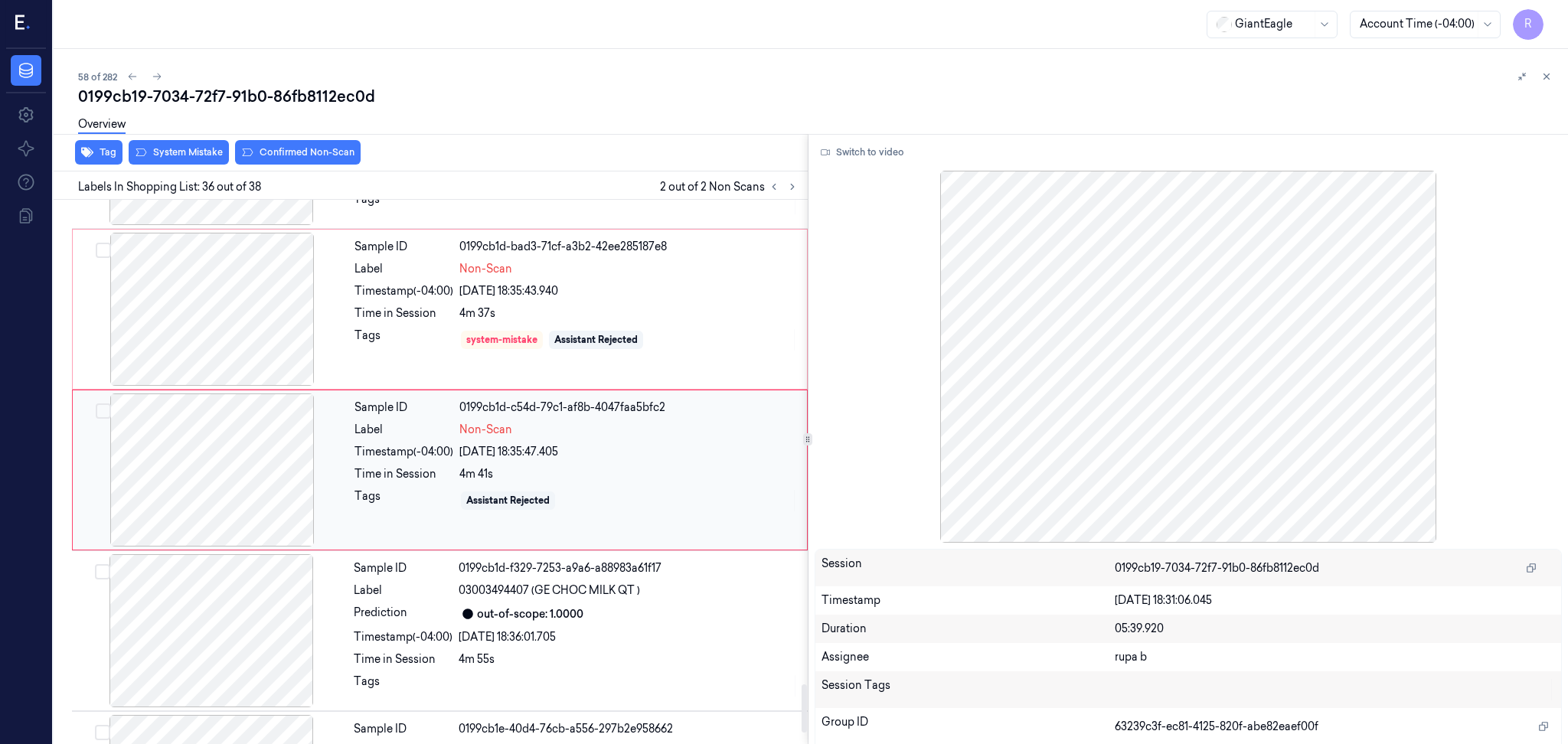
click at [234, 479] on div at bounding box center [212, 470] width 273 height 153
click at [175, 160] on button "System Mistake" at bounding box center [179, 152] width 100 height 24
click at [238, 472] on div at bounding box center [212, 470] width 273 height 153
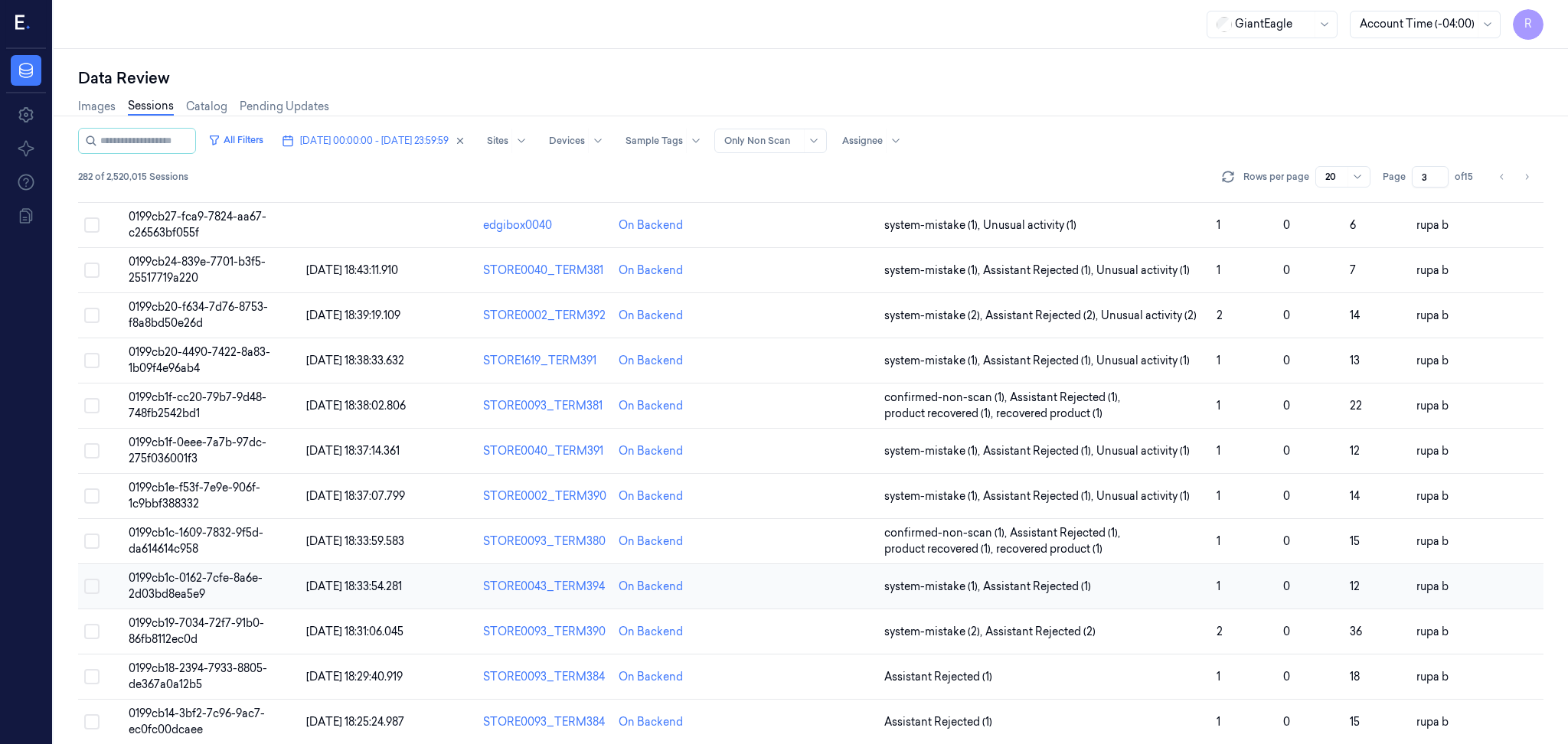
scroll to position [413, 0]
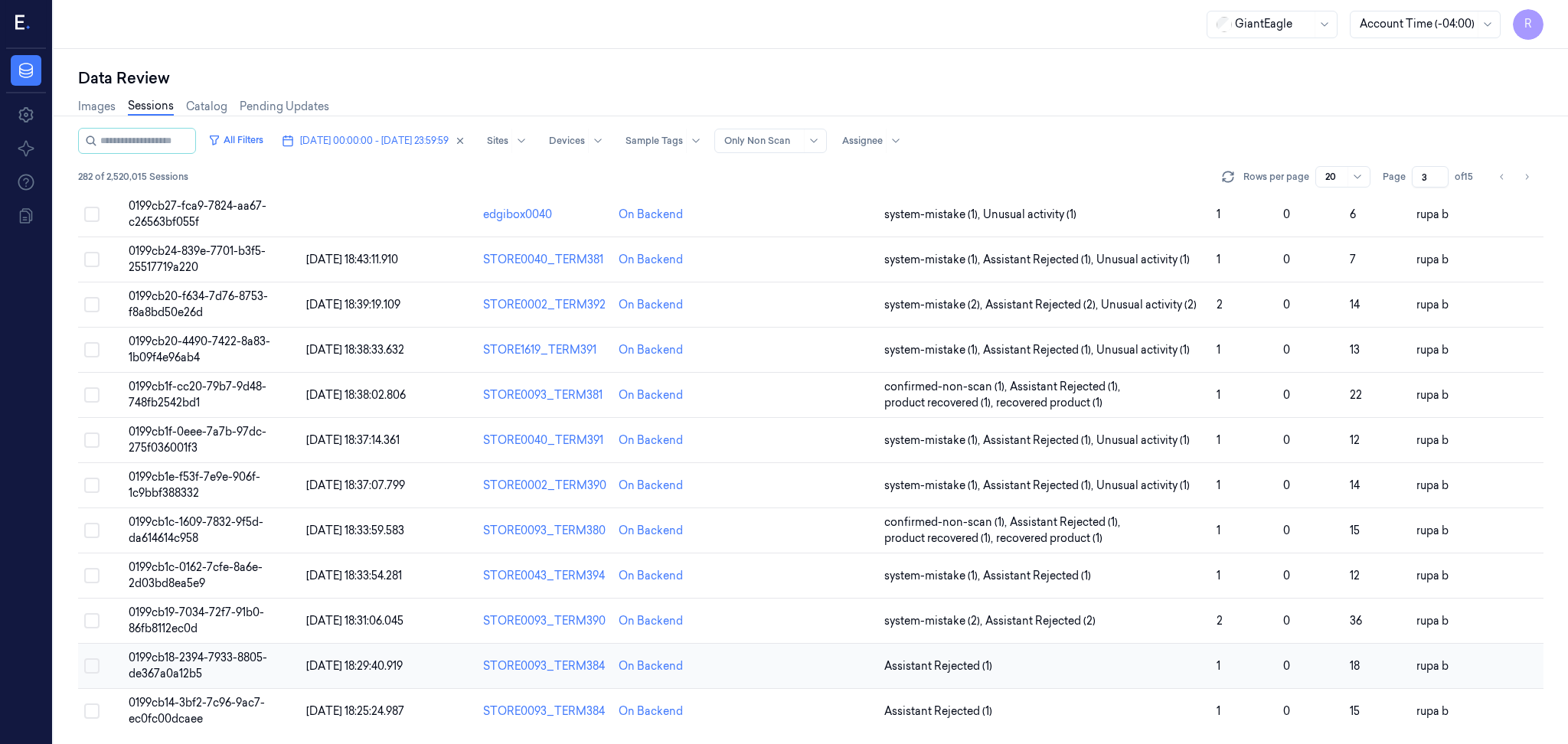
click at [137, 671] on span "0199cb18-2394-7933-8805-de367a0a12b5" at bounding box center [197, 665] width 138 height 29
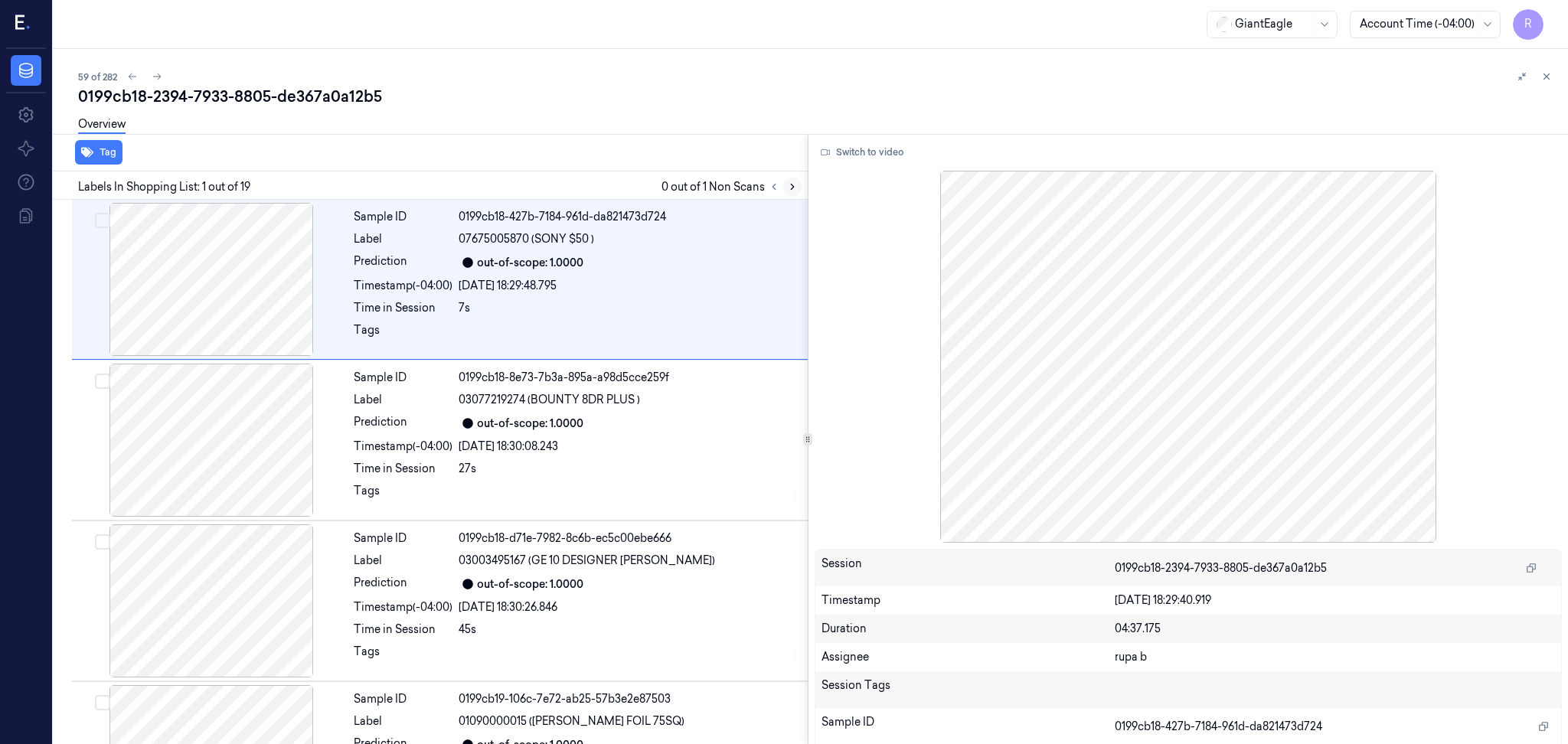
click at [792, 190] on icon at bounding box center [792, 187] width 11 height 11
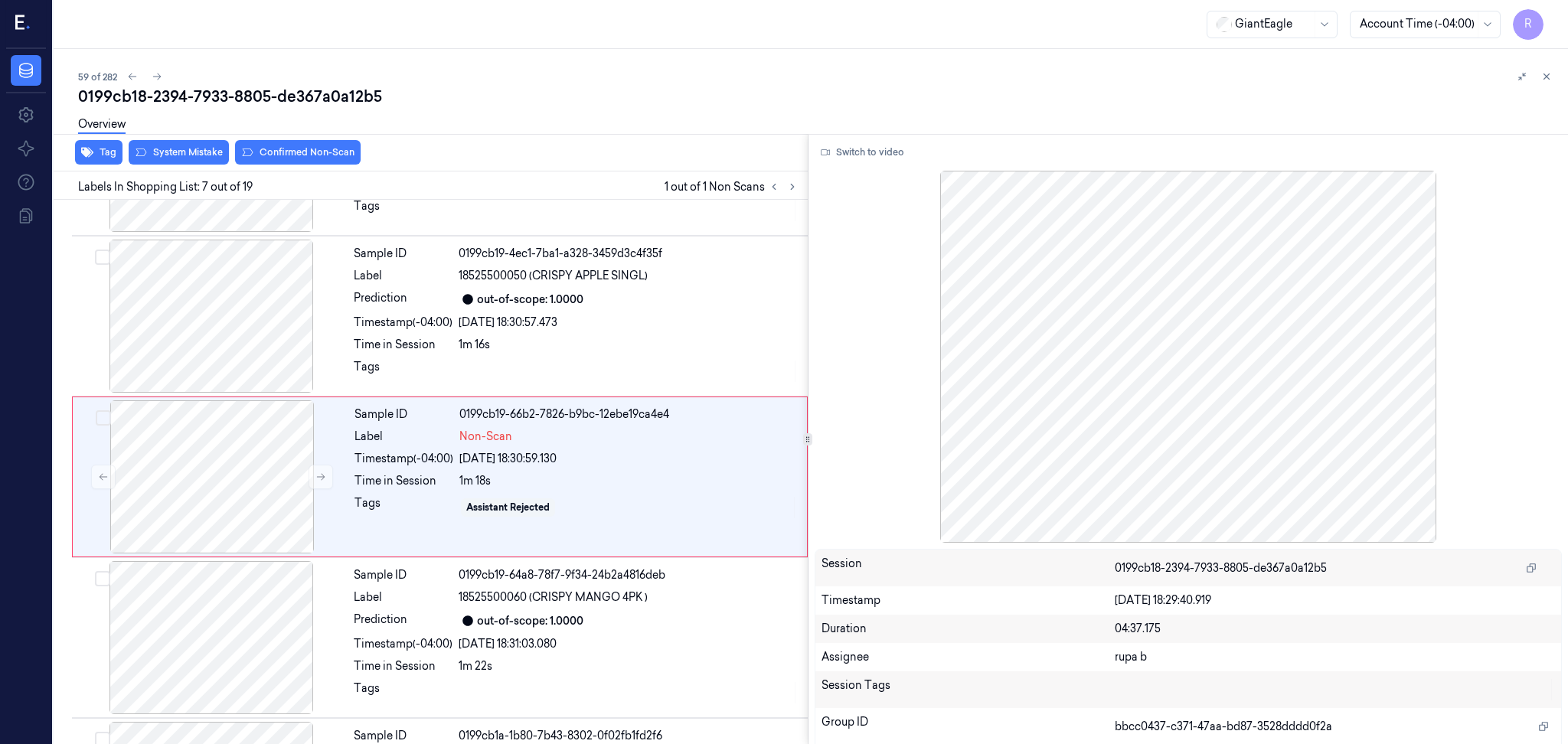
scroll to position [772, 0]
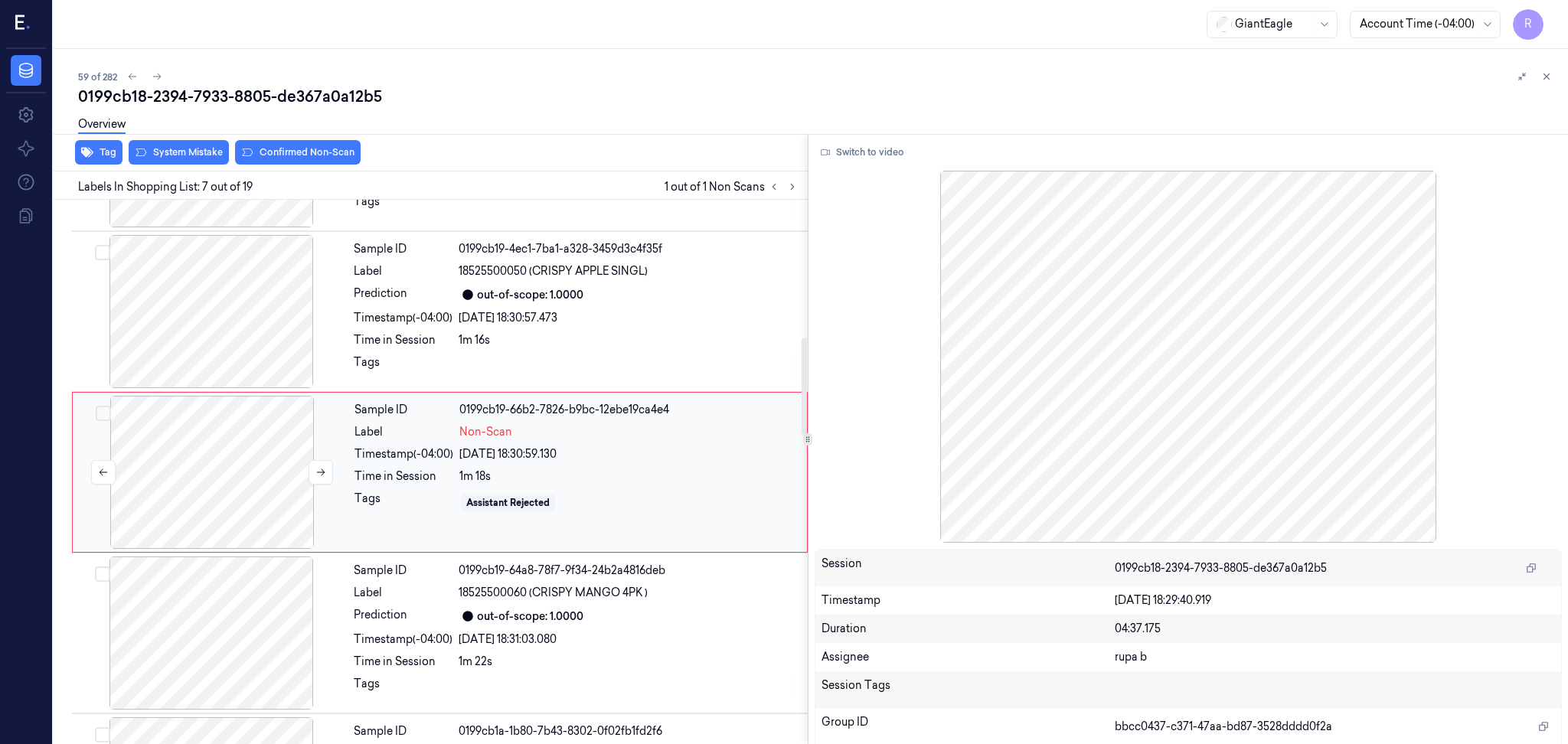
click at [251, 464] on div at bounding box center [212, 472] width 273 height 153
click at [879, 157] on button "Switch to video" at bounding box center [862, 152] width 96 height 24
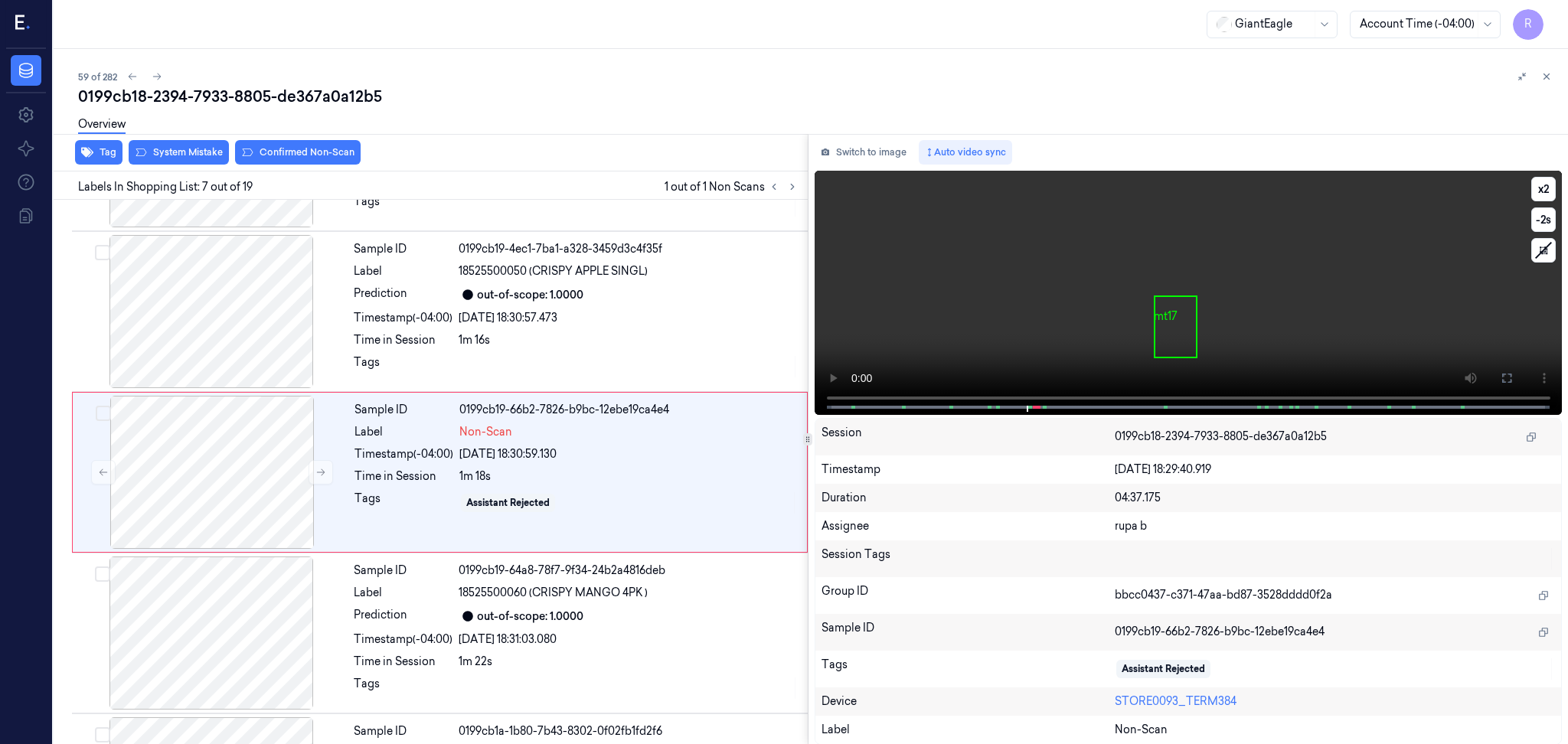
click at [1314, 298] on video at bounding box center [1188, 292] width 748 height 244
click at [1510, 381] on icon at bounding box center [1506, 378] width 9 height 9
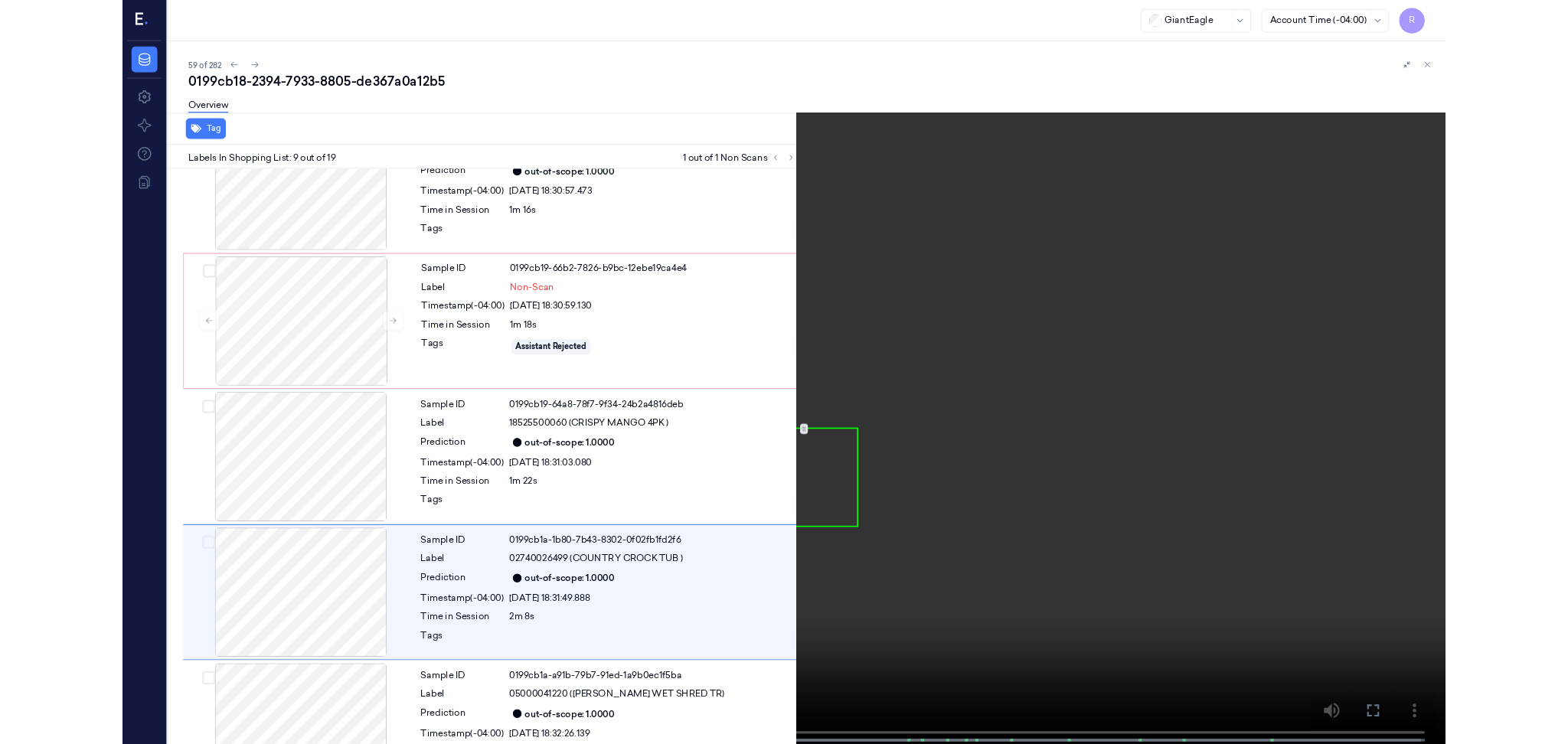
scroll to position [1024, 0]
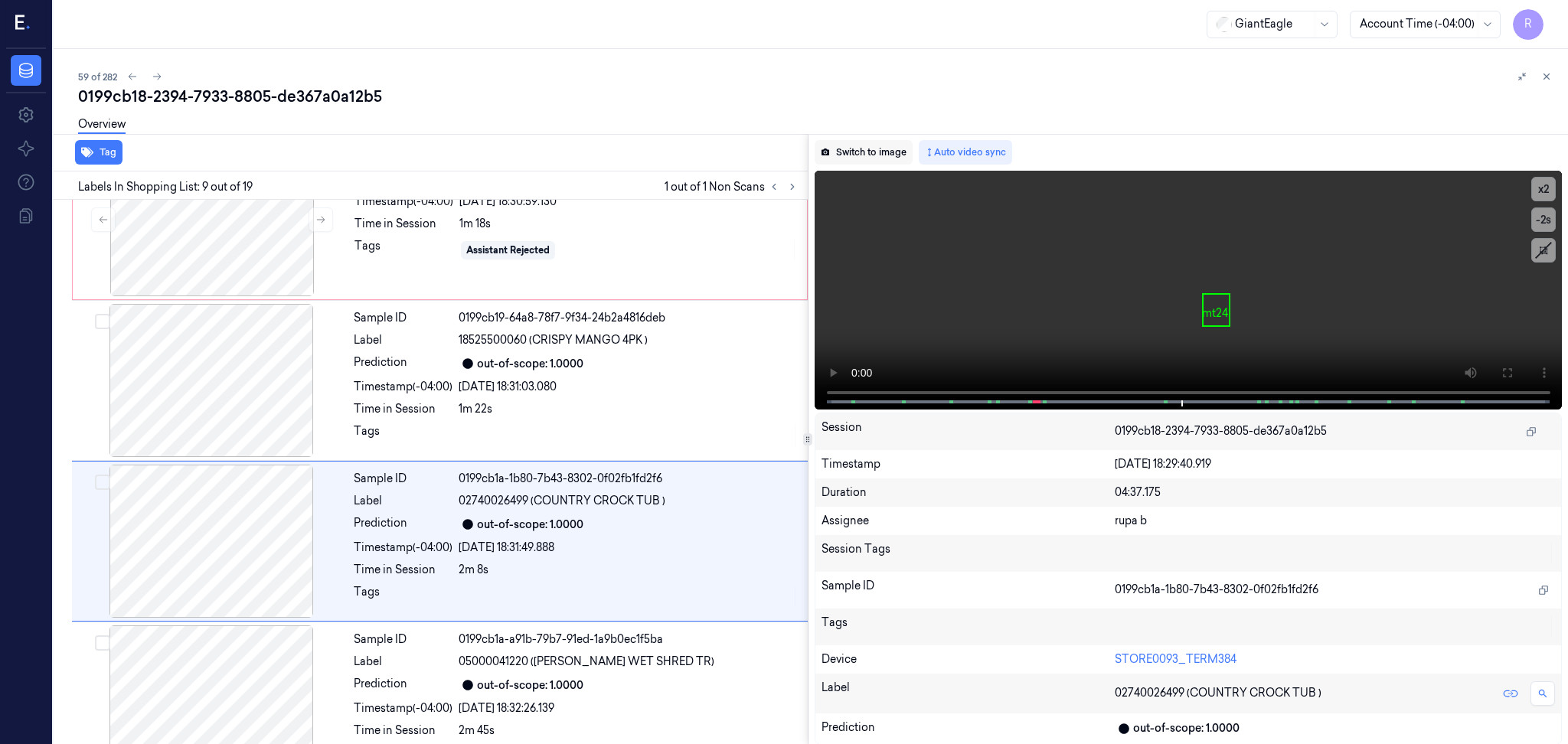
click at [885, 152] on button "Switch to image" at bounding box center [864, 152] width 98 height 24
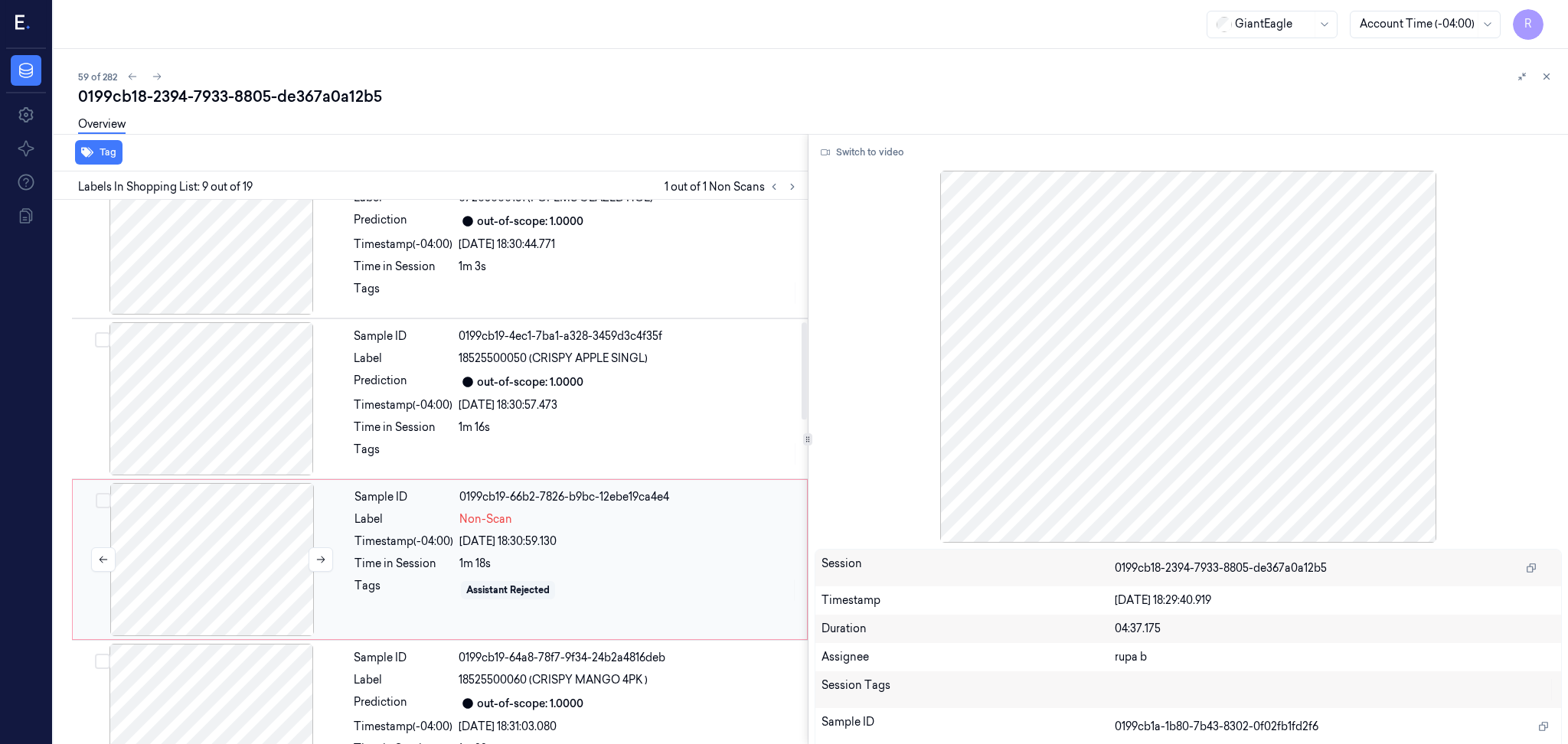
click at [265, 547] on div at bounding box center [212, 559] width 273 height 153
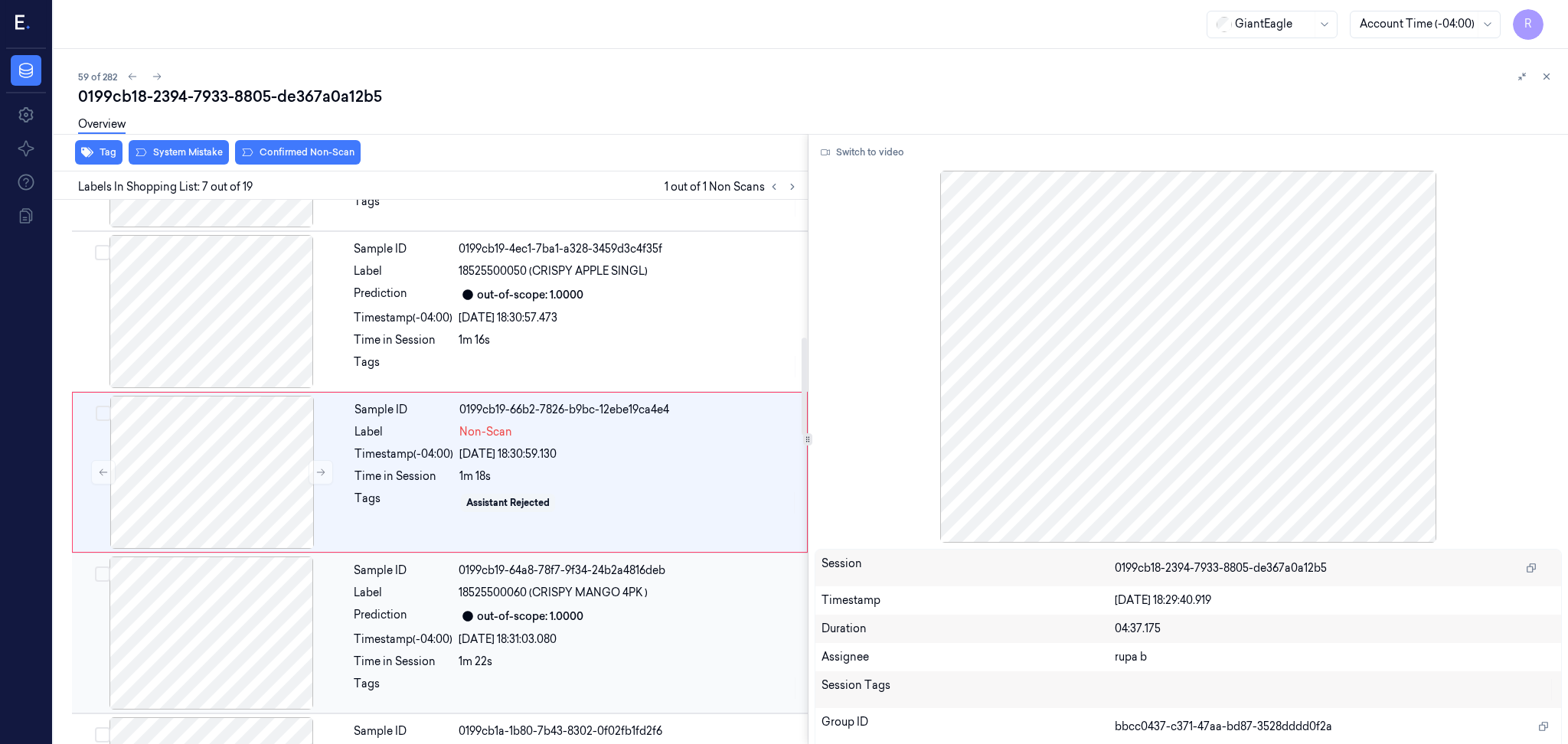
click at [286, 623] on div at bounding box center [211, 632] width 273 height 153
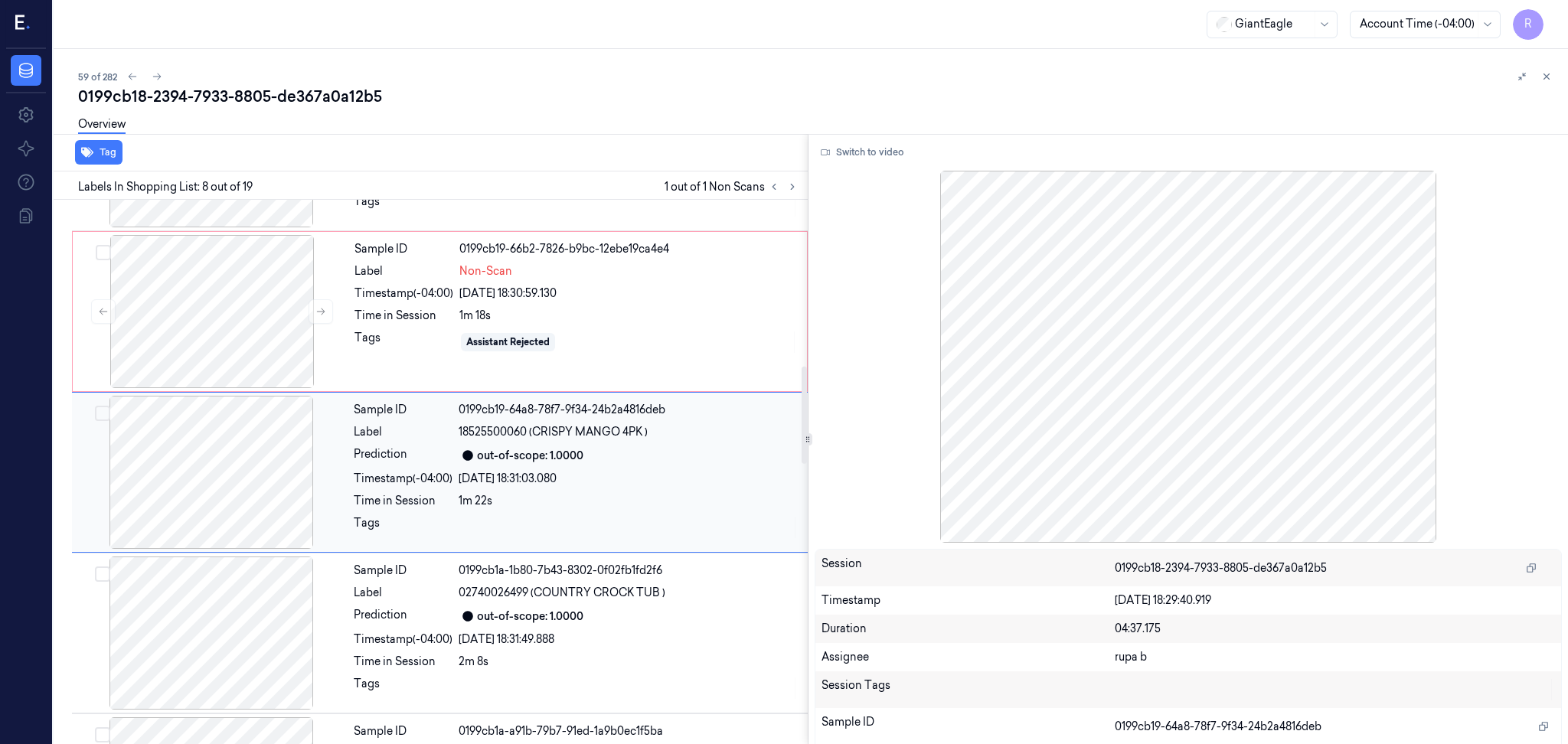
click at [286, 623] on div at bounding box center [211, 632] width 273 height 153
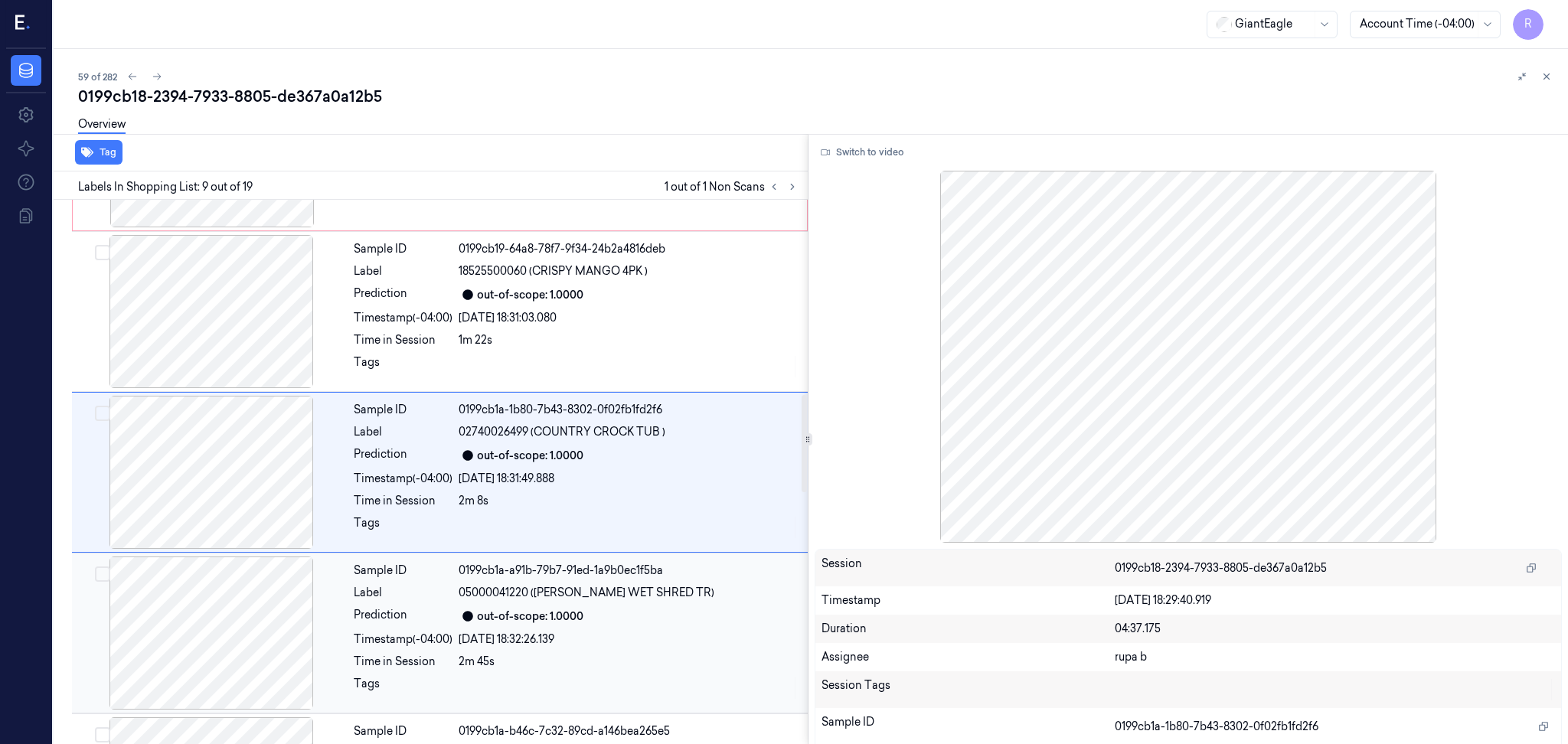
click at [278, 640] on div at bounding box center [211, 632] width 273 height 153
click at [273, 644] on div at bounding box center [211, 632] width 273 height 153
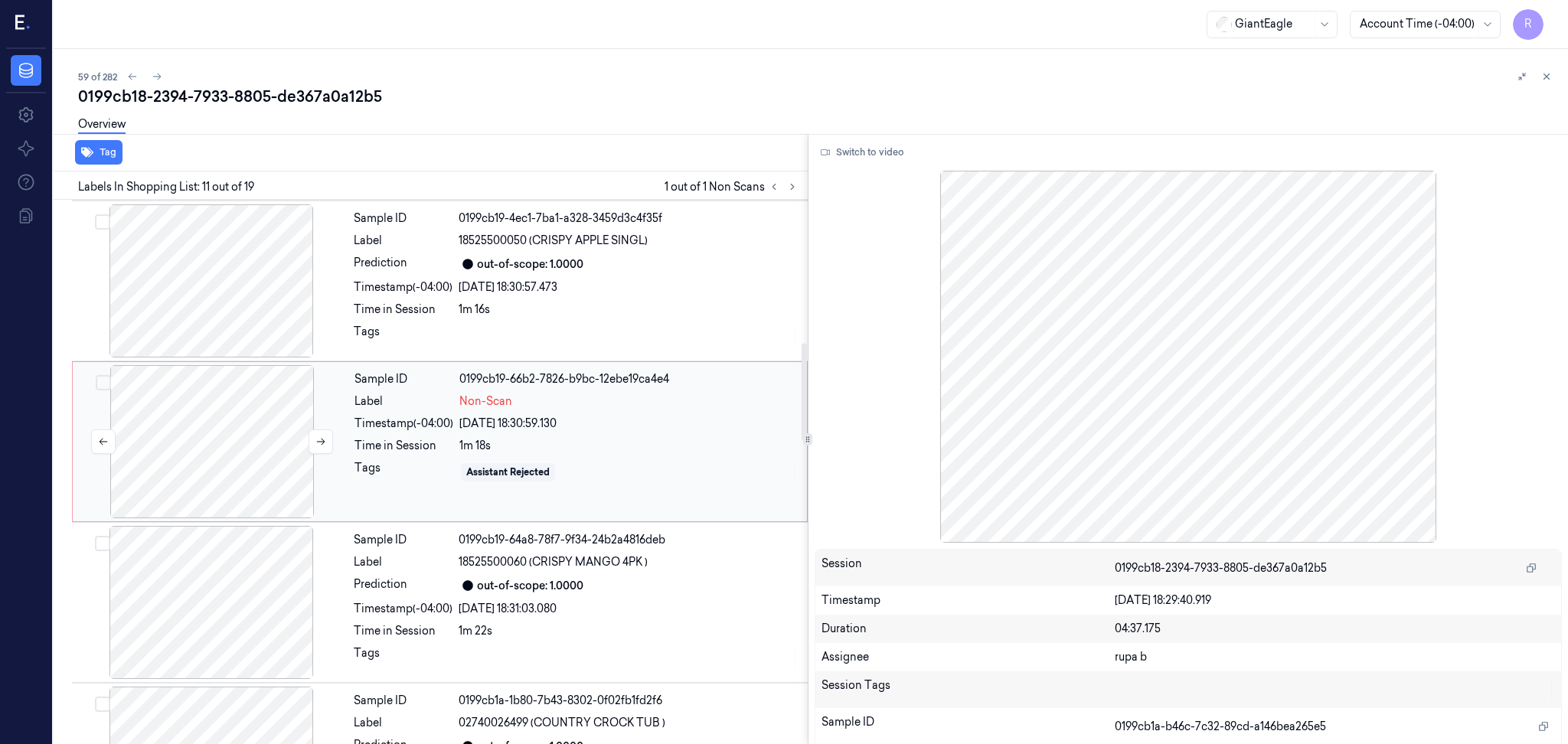
click at [206, 408] on div at bounding box center [212, 441] width 273 height 153
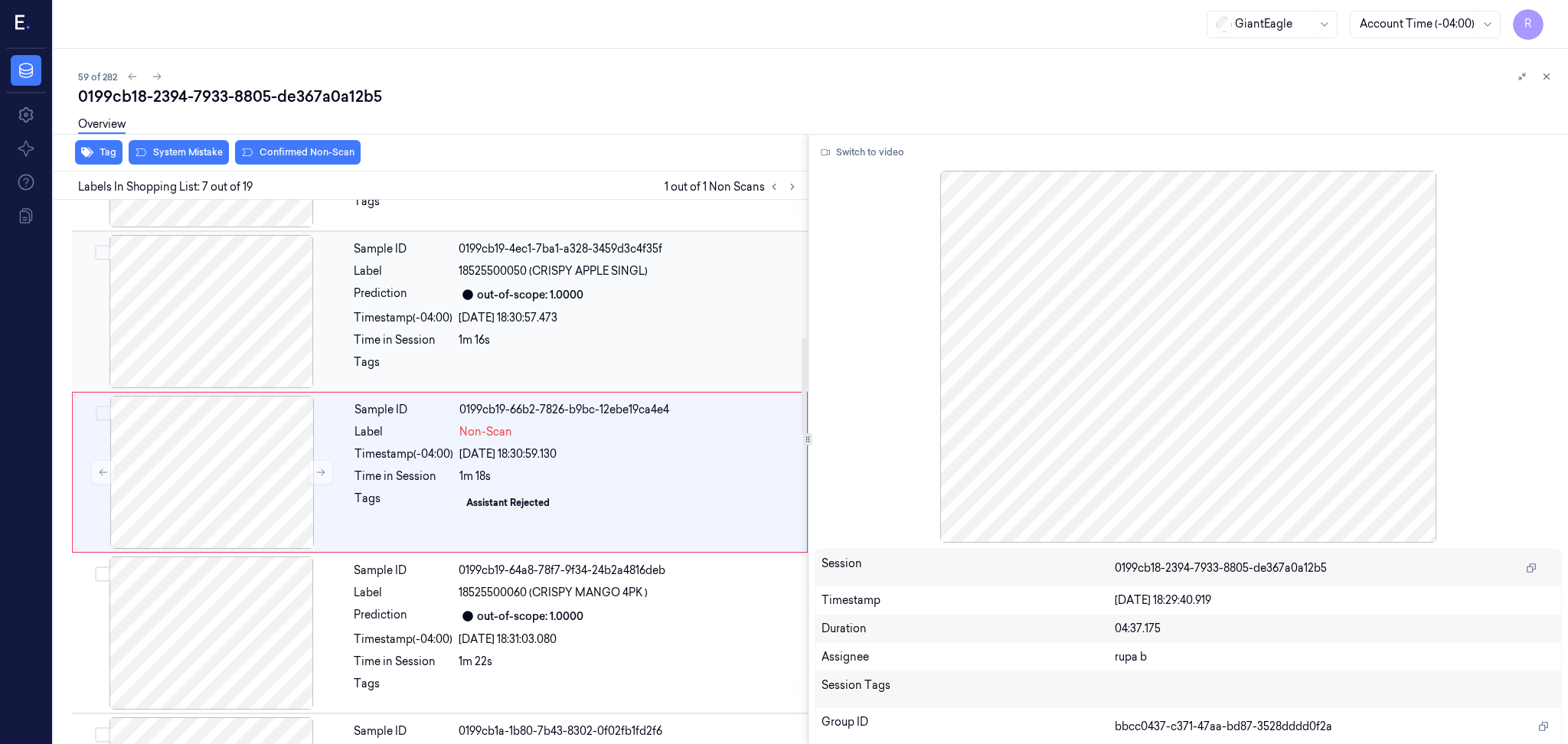
click at [199, 305] on div at bounding box center [211, 311] width 273 height 153
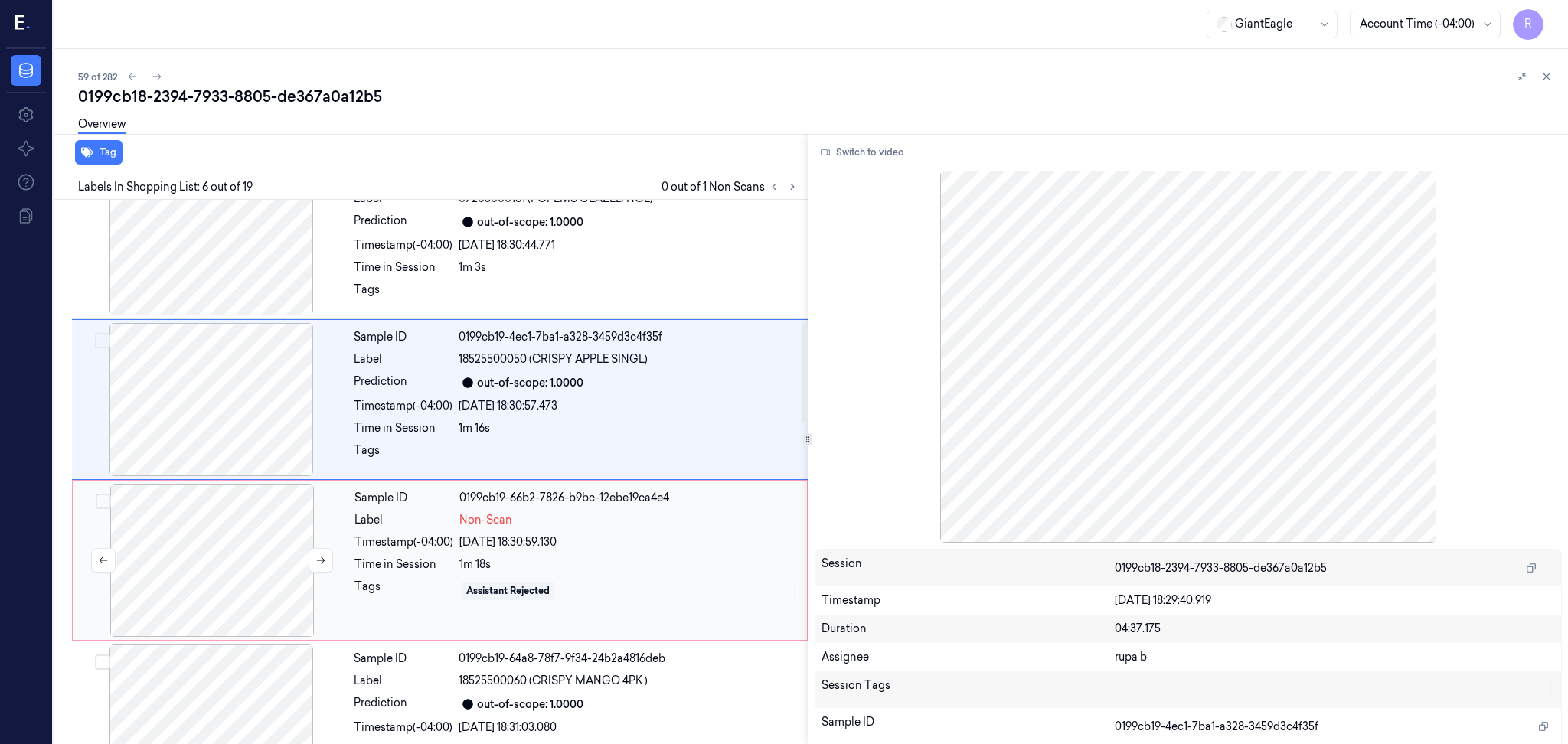
scroll to position [713, 0]
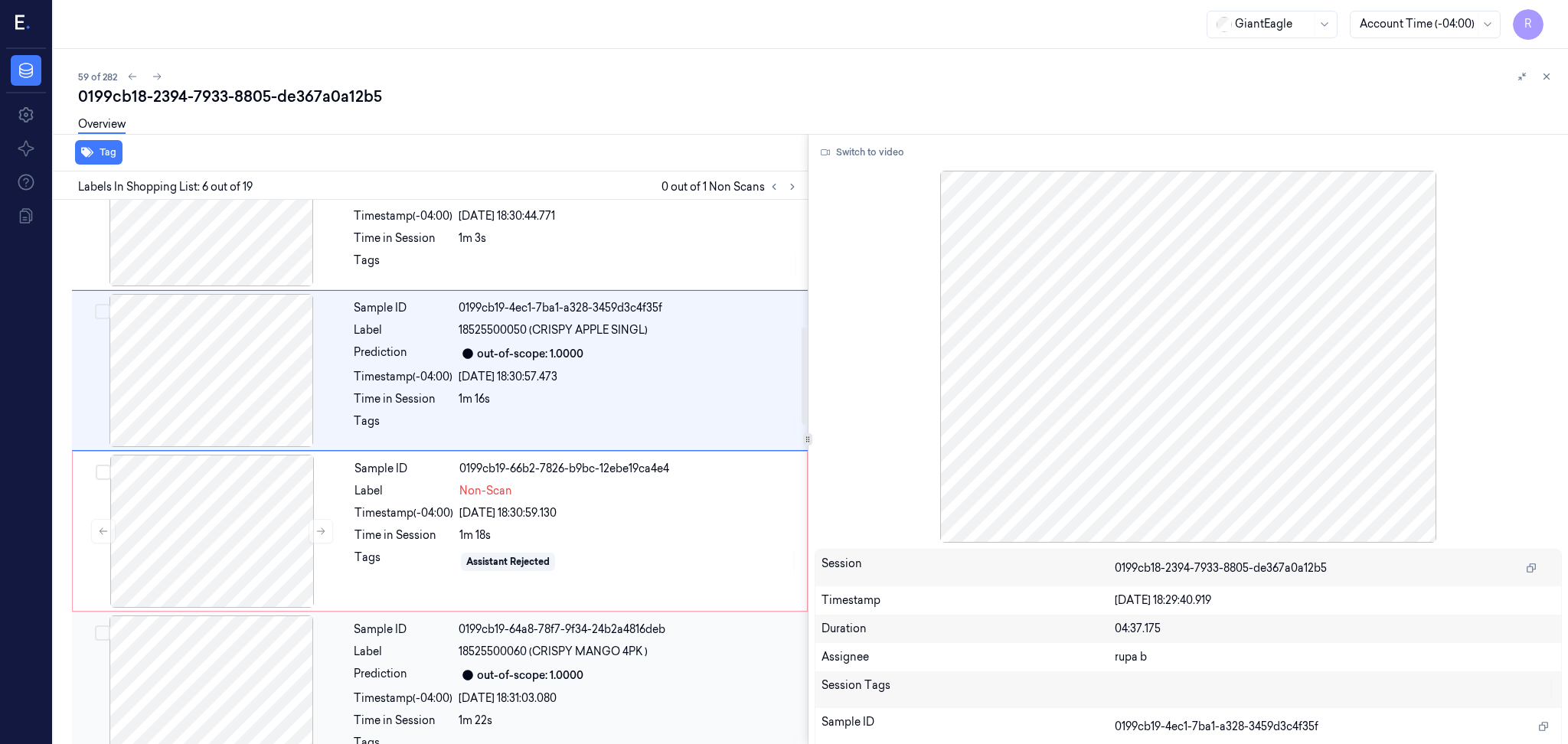
click at [249, 693] on div at bounding box center [211, 691] width 273 height 153
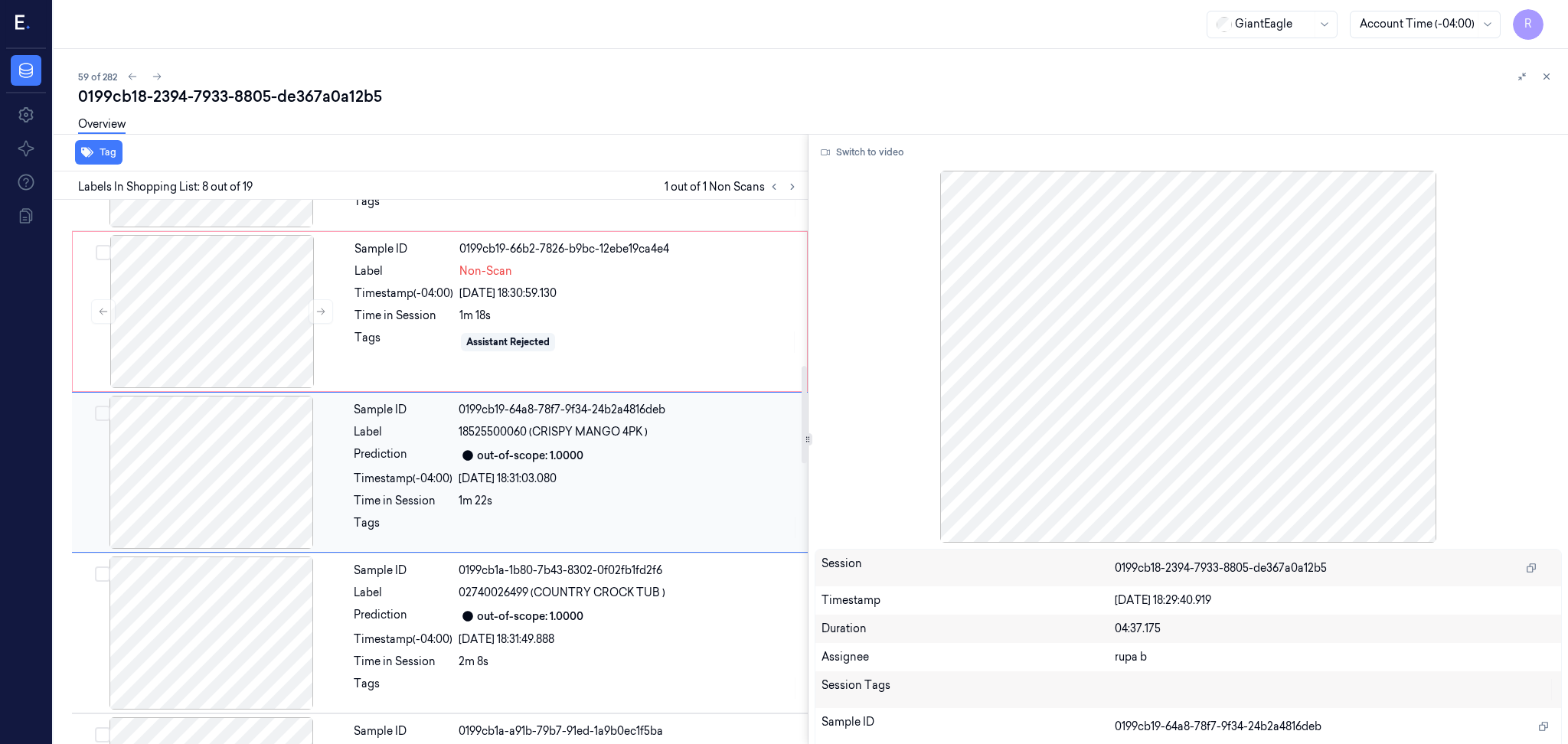
scroll to position [830, 0]
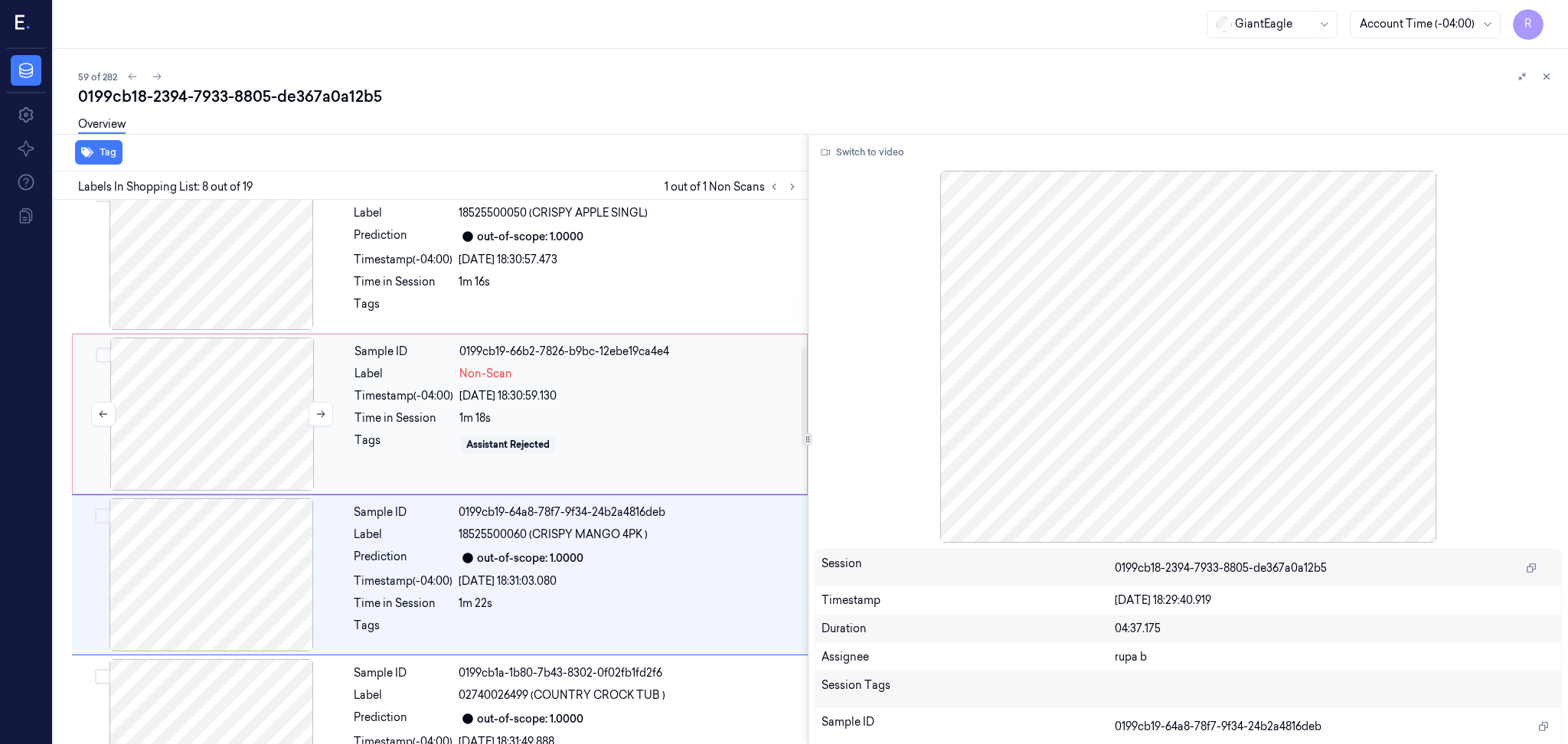
click at [287, 393] on div at bounding box center [212, 414] width 273 height 153
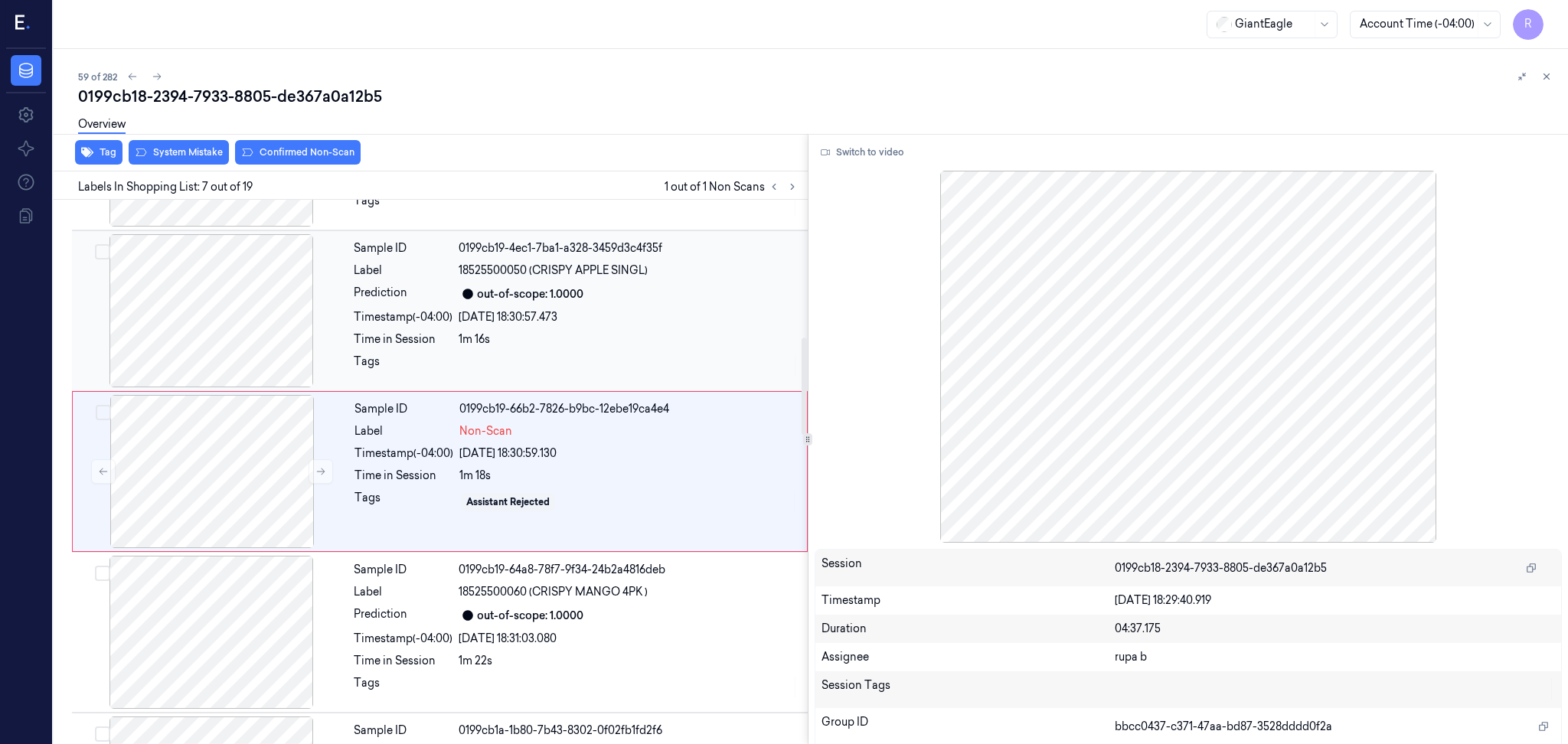
scroll to position [772, 0]
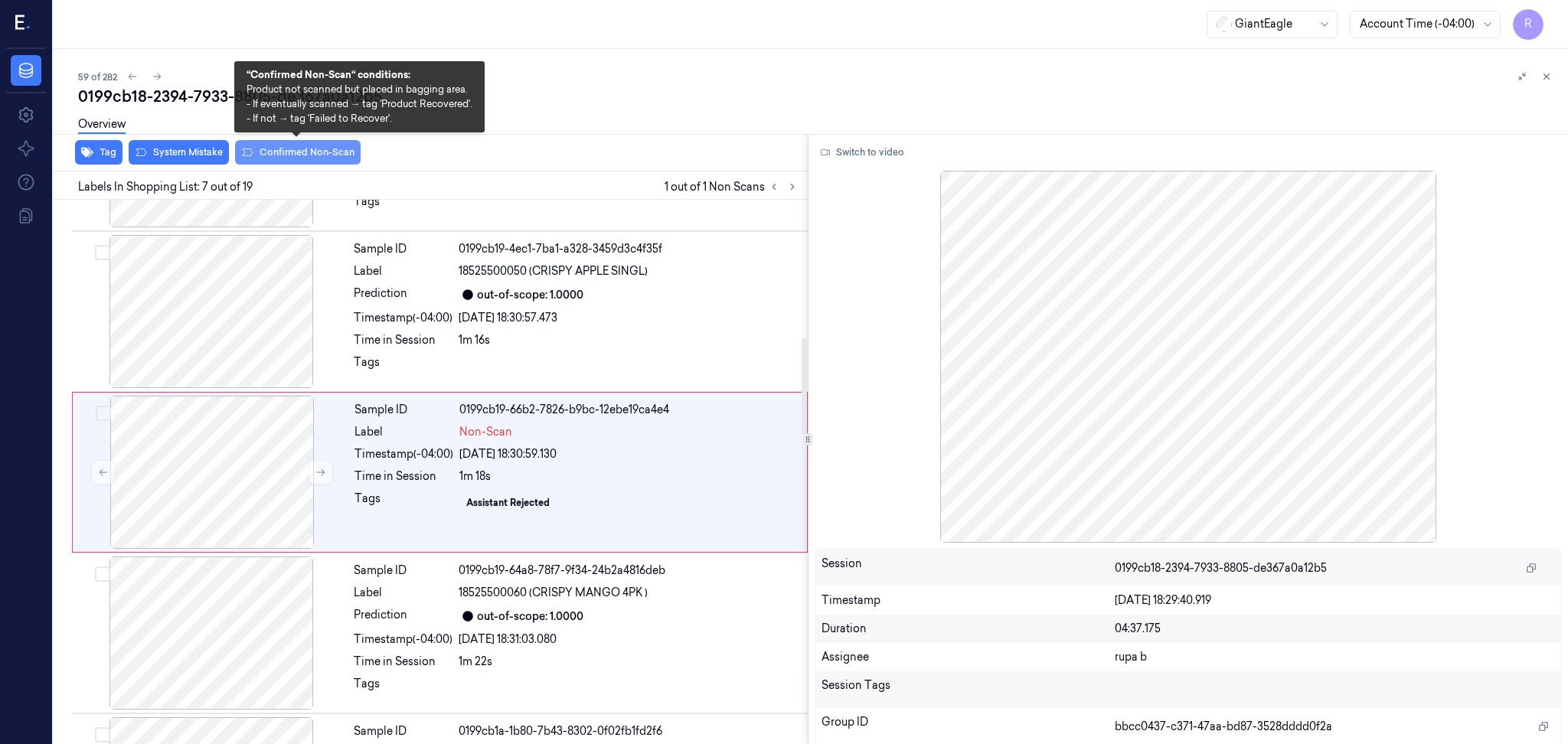
click at [313, 155] on button "Confirmed Non-Scan" at bounding box center [298, 152] width 126 height 24
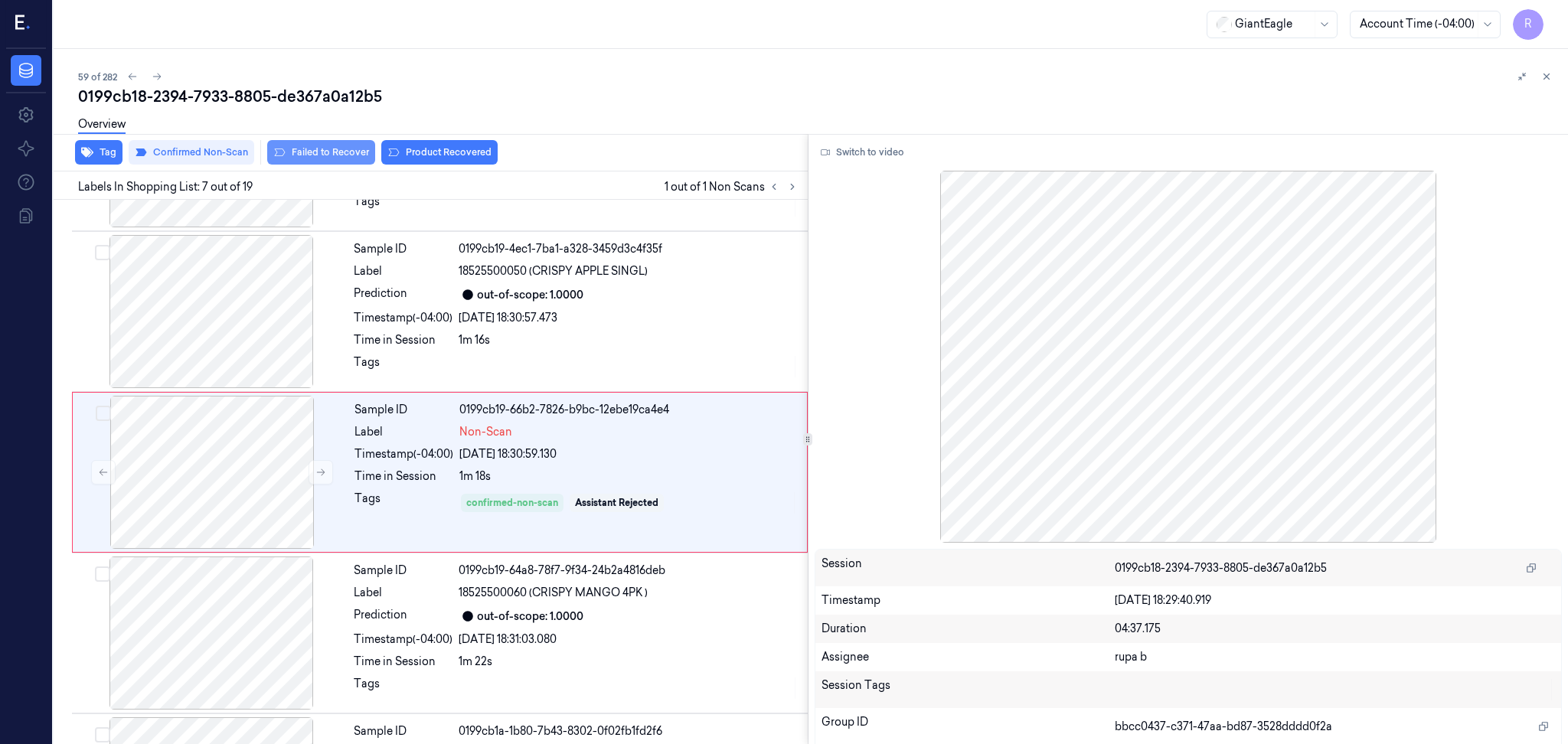
click at [338, 148] on button "Failed to Recover" at bounding box center [321, 152] width 108 height 24
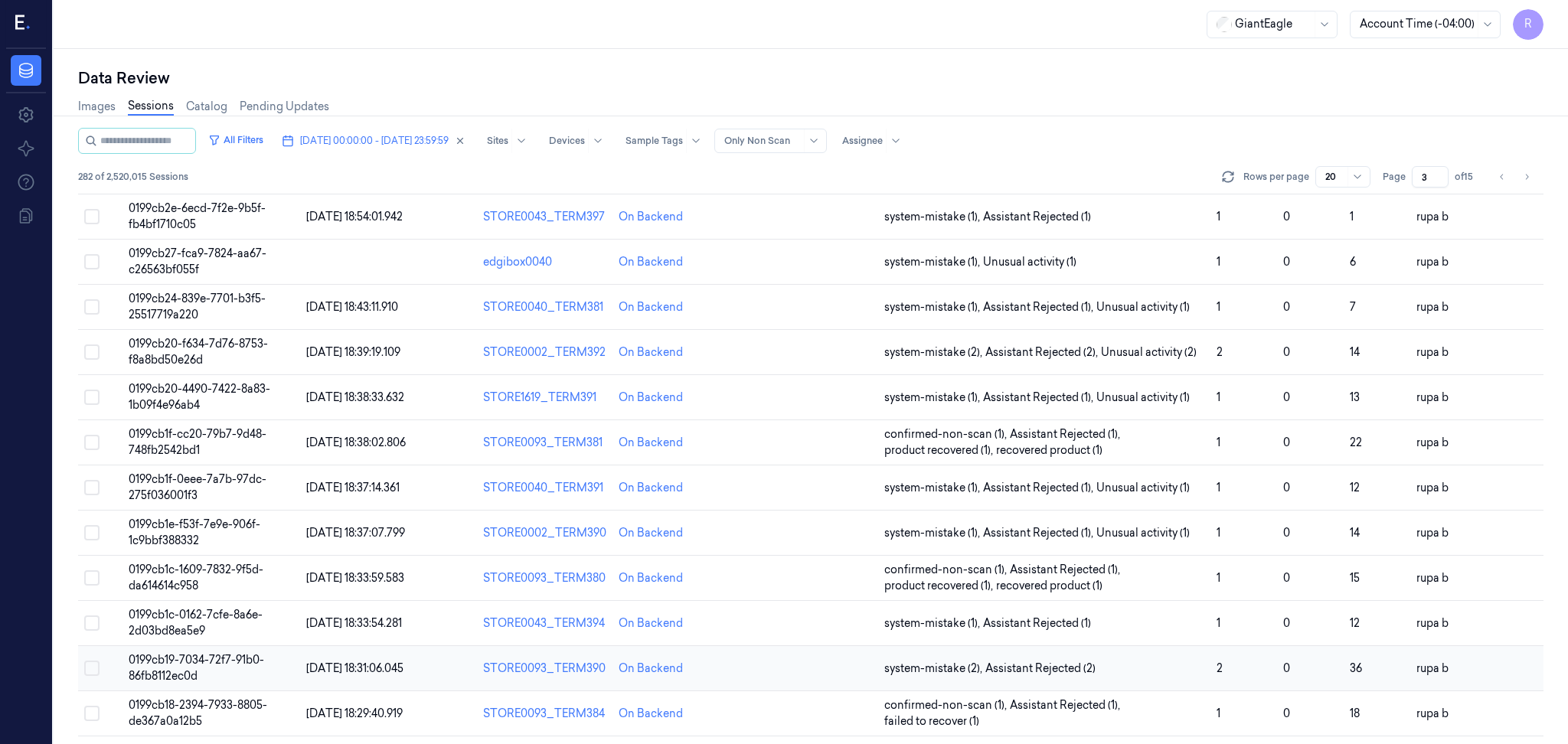
scroll to position [413, 0]
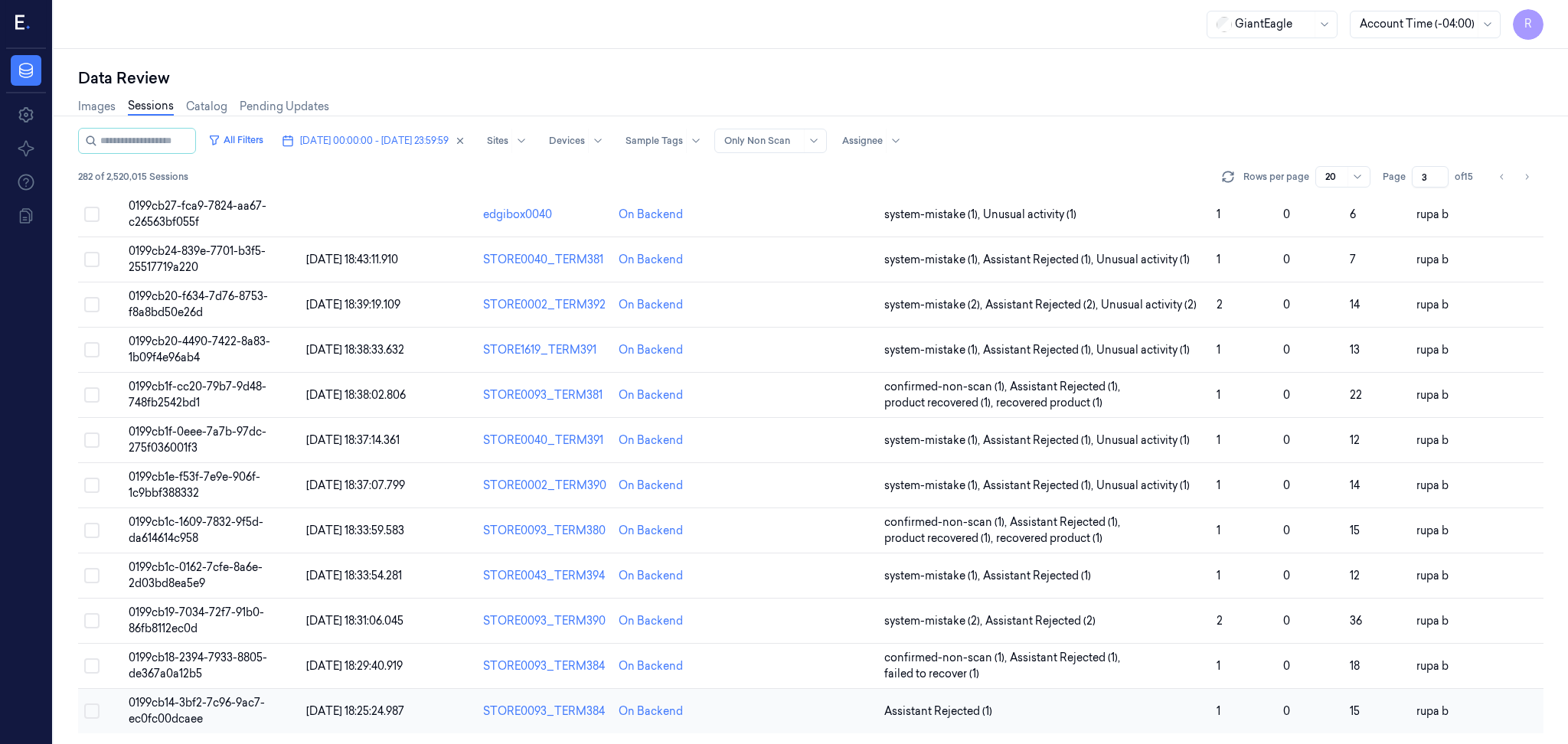
click at [262, 709] on td "0199cb14-3bf2-7c96-9ac7-ec0fc00dcaee" at bounding box center [211, 711] width 178 height 46
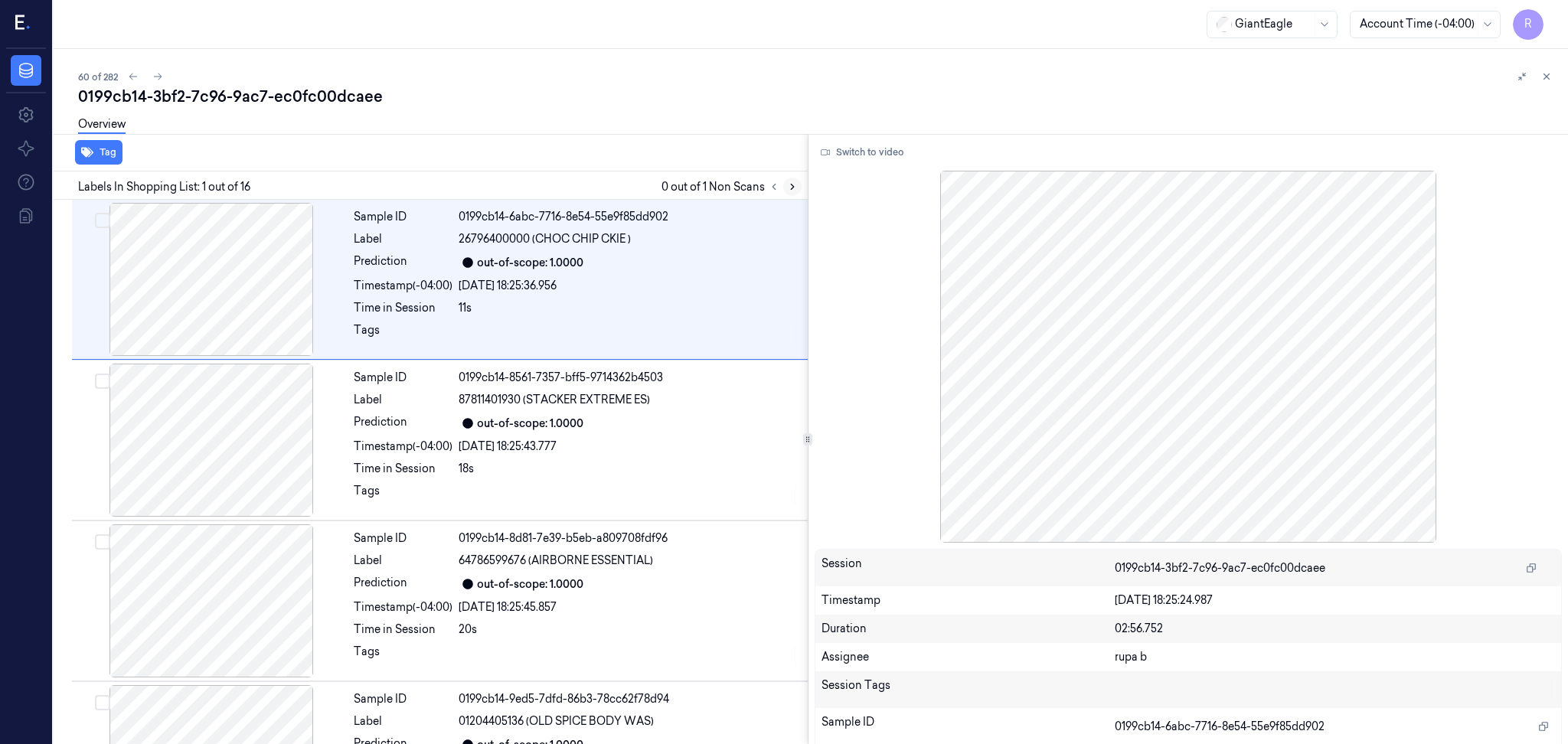
click at [794, 178] on button at bounding box center [792, 187] width 19 height 19
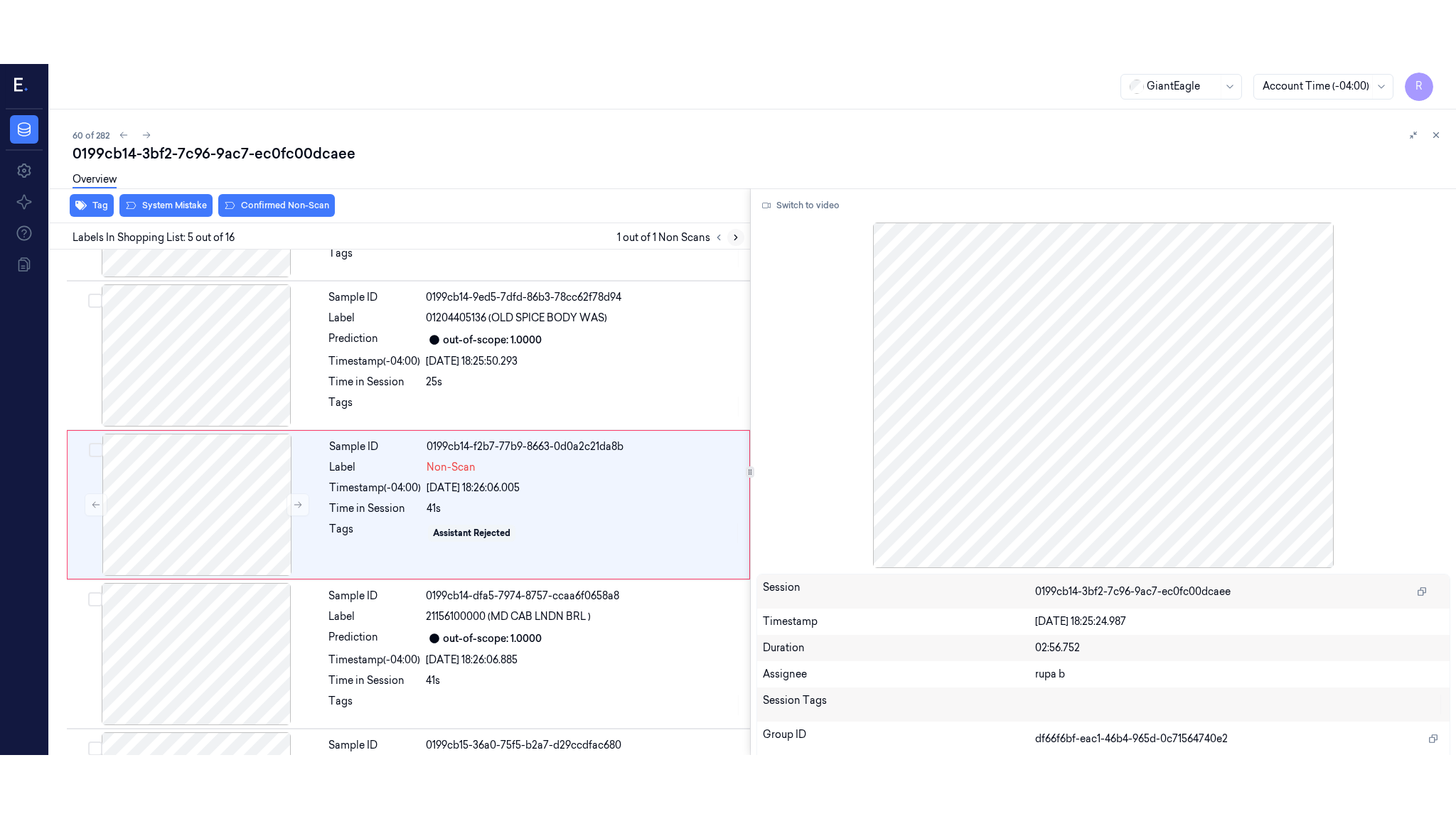
scroll to position [417, 0]
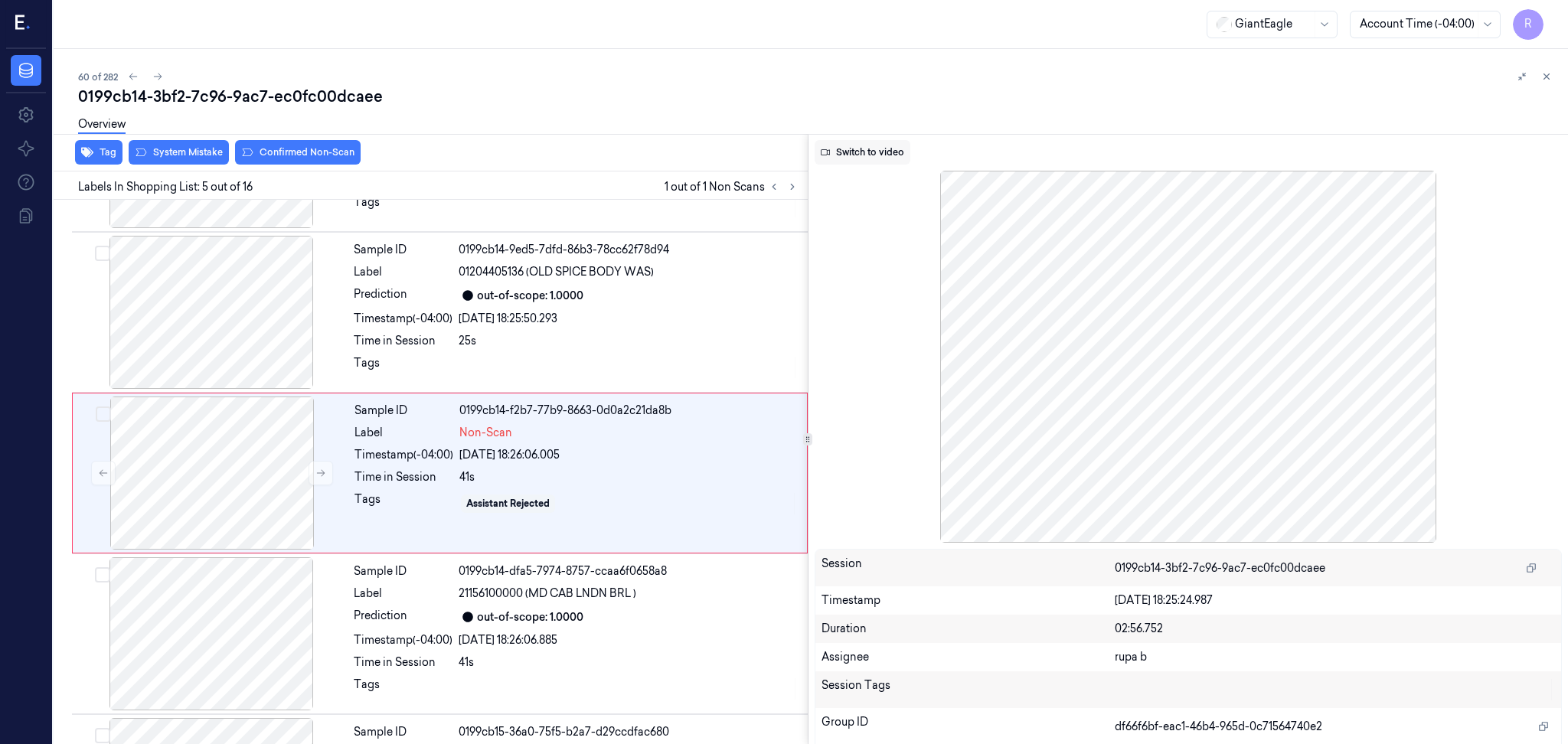
click at [840, 145] on button "Switch to video" at bounding box center [862, 152] width 96 height 24
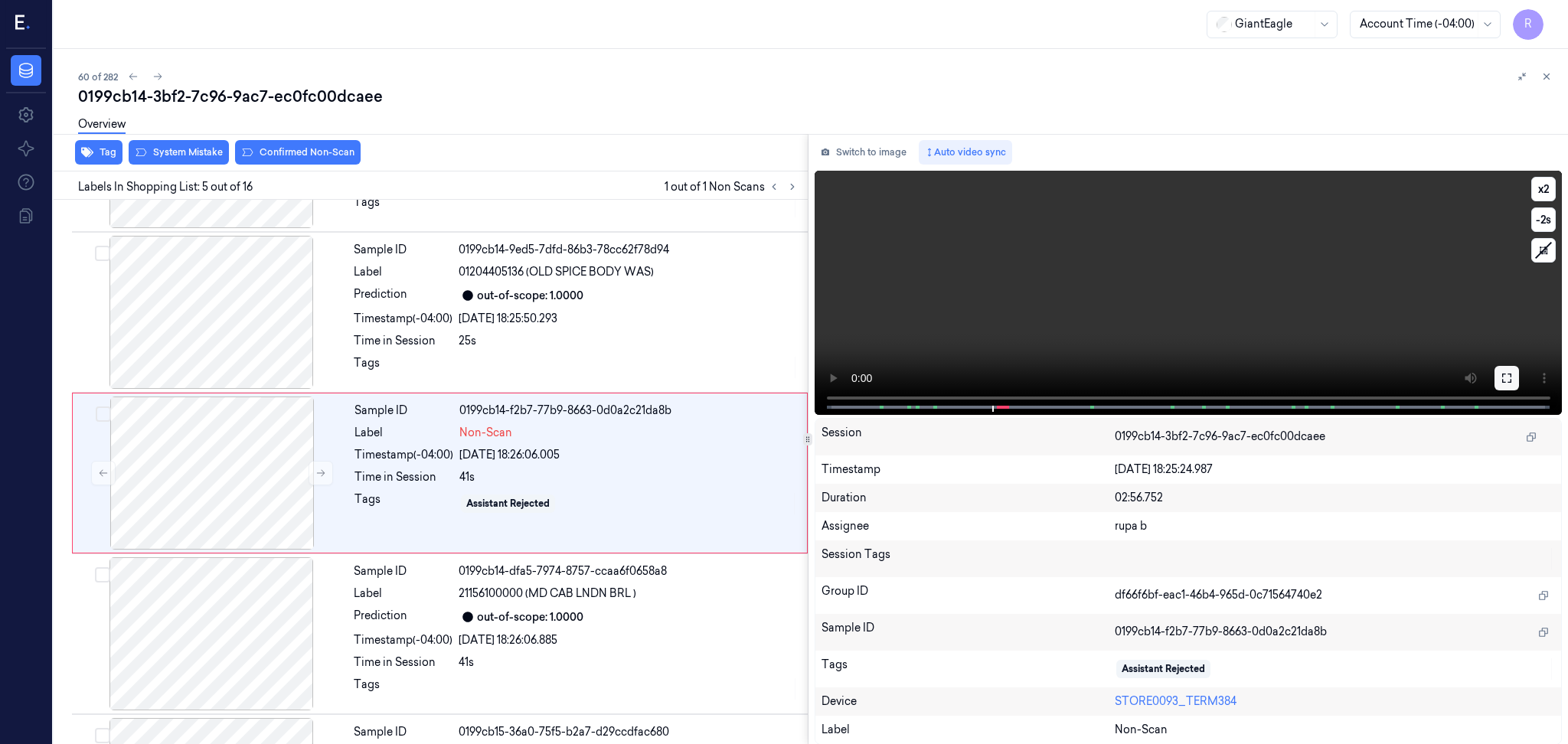
click at [1505, 384] on button at bounding box center [1506, 378] width 24 height 24
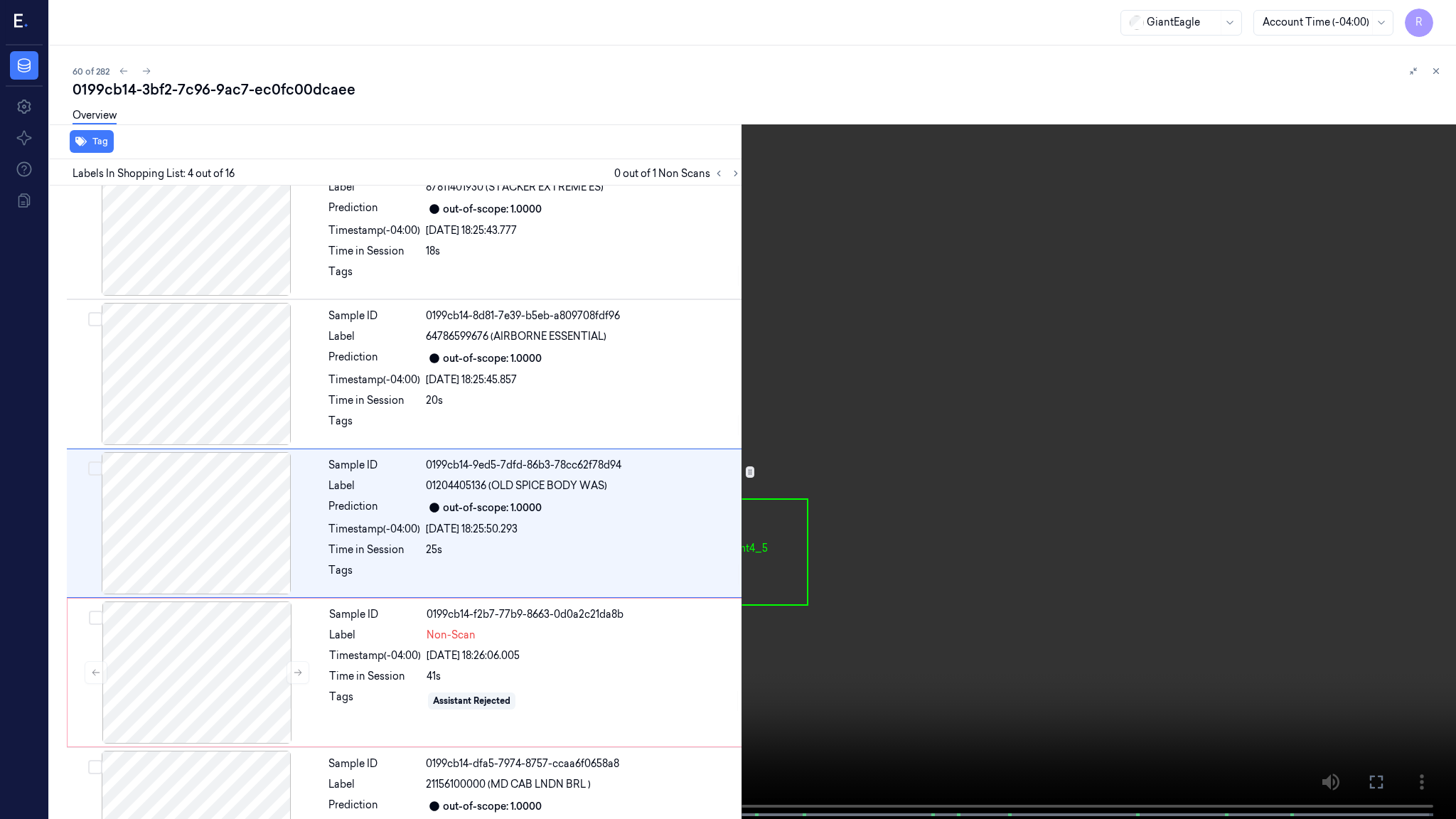
scroll to position [205, 0]
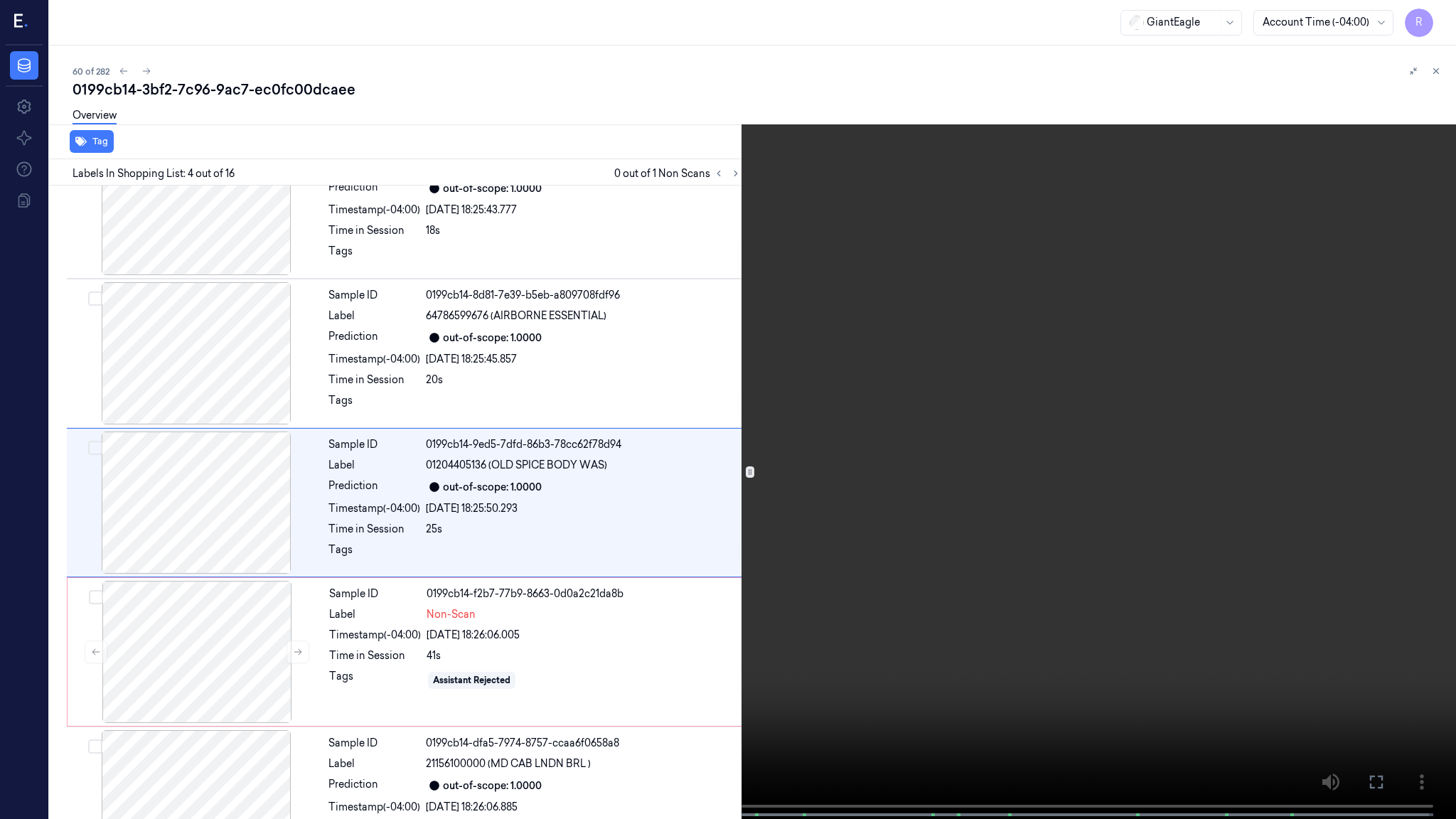
click at [349, 601] on video at bounding box center [728, 411] width 1456 height 822
click at [406, 537] on video at bounding box center [728, 411] width 1456 height 822
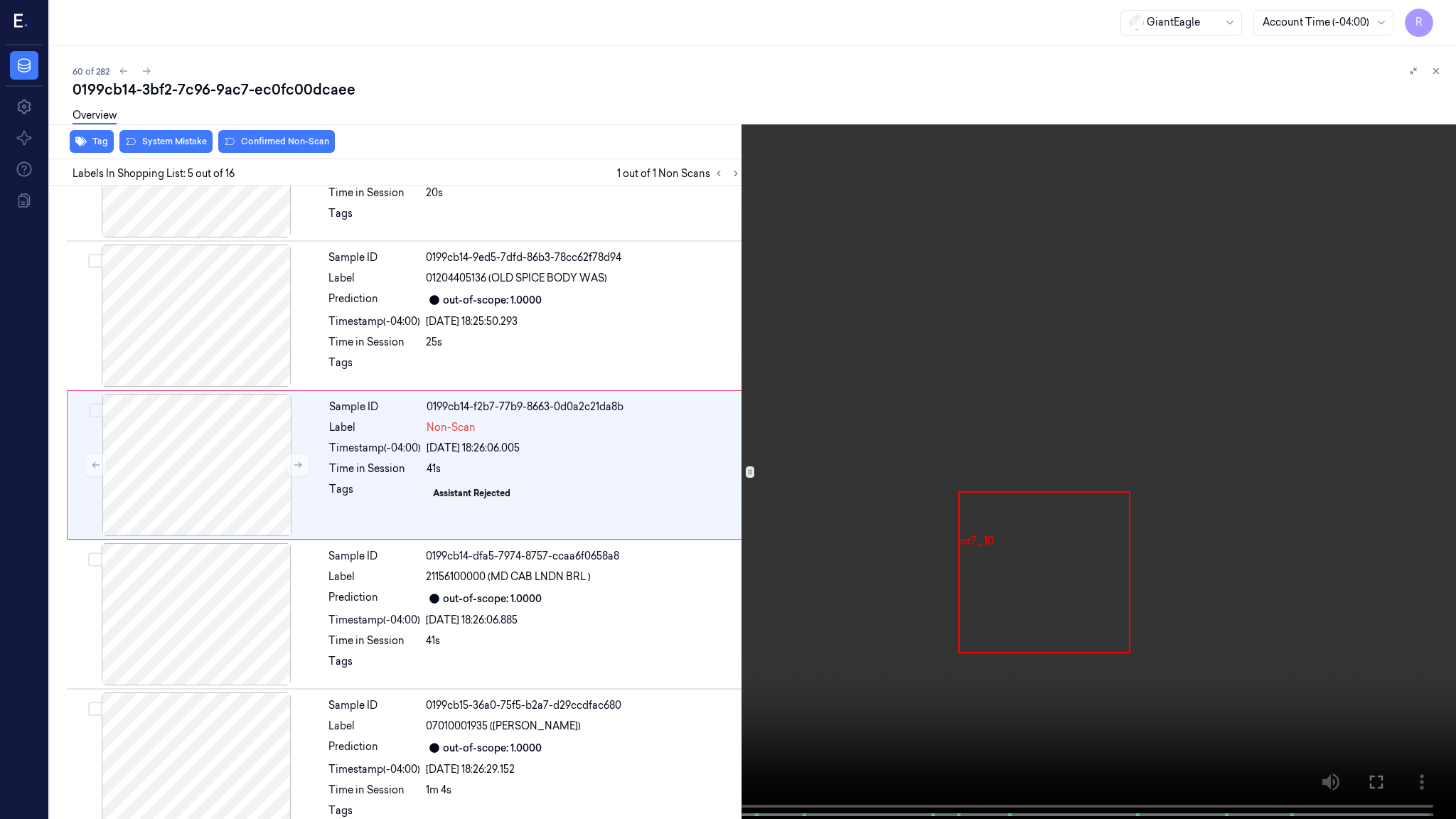
scroll to position [354, 0]
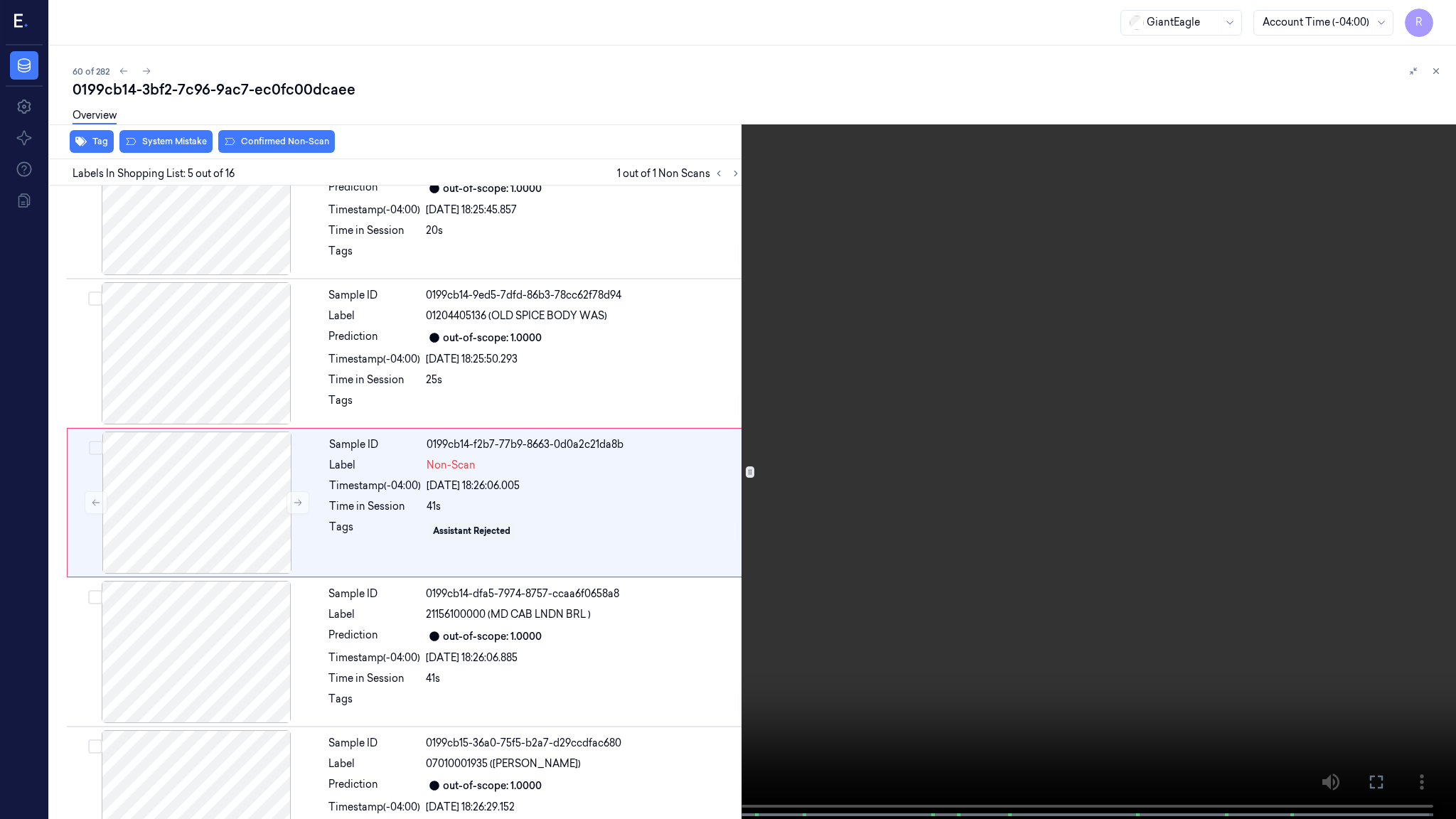
click at [406, 537] on video at bounding box center [728, 411] width 1456 height 822
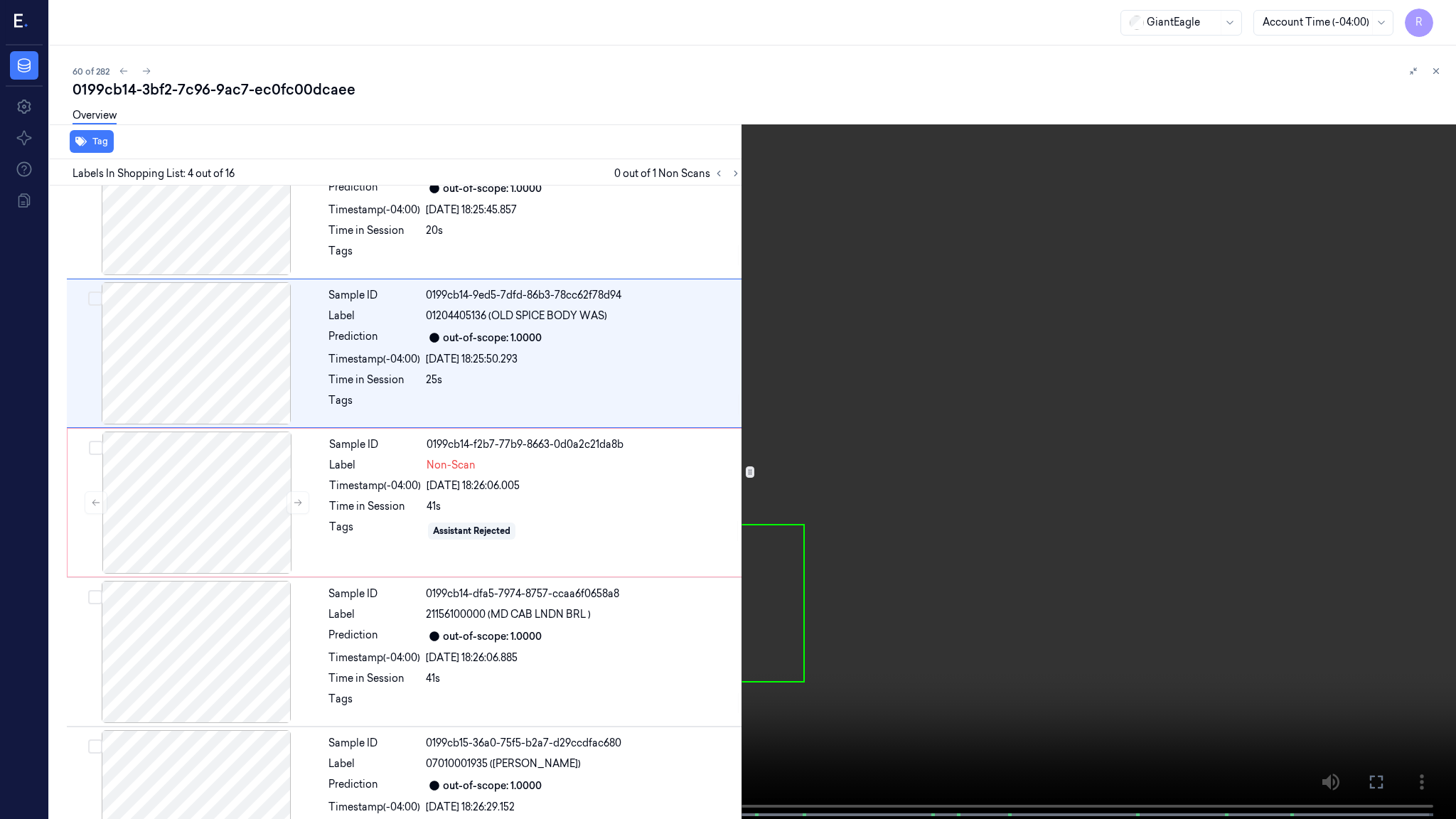
scroll to position [205, 0]
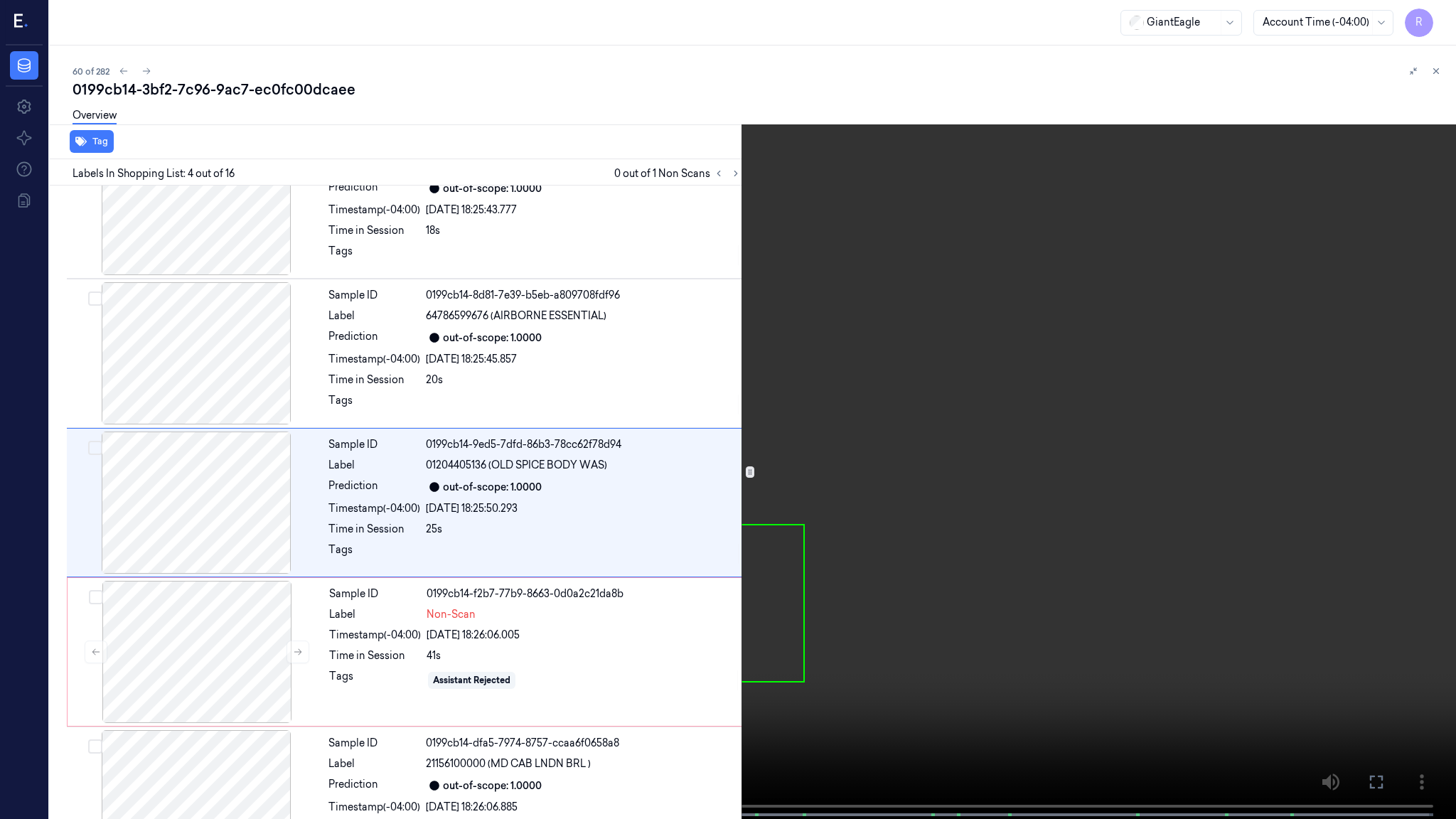
click at [296, 614] on video at bounding box center [728, 411] width 1456 height 822
click at [440, 585] on video at bounding box center [728, 411] width 1456 height 822
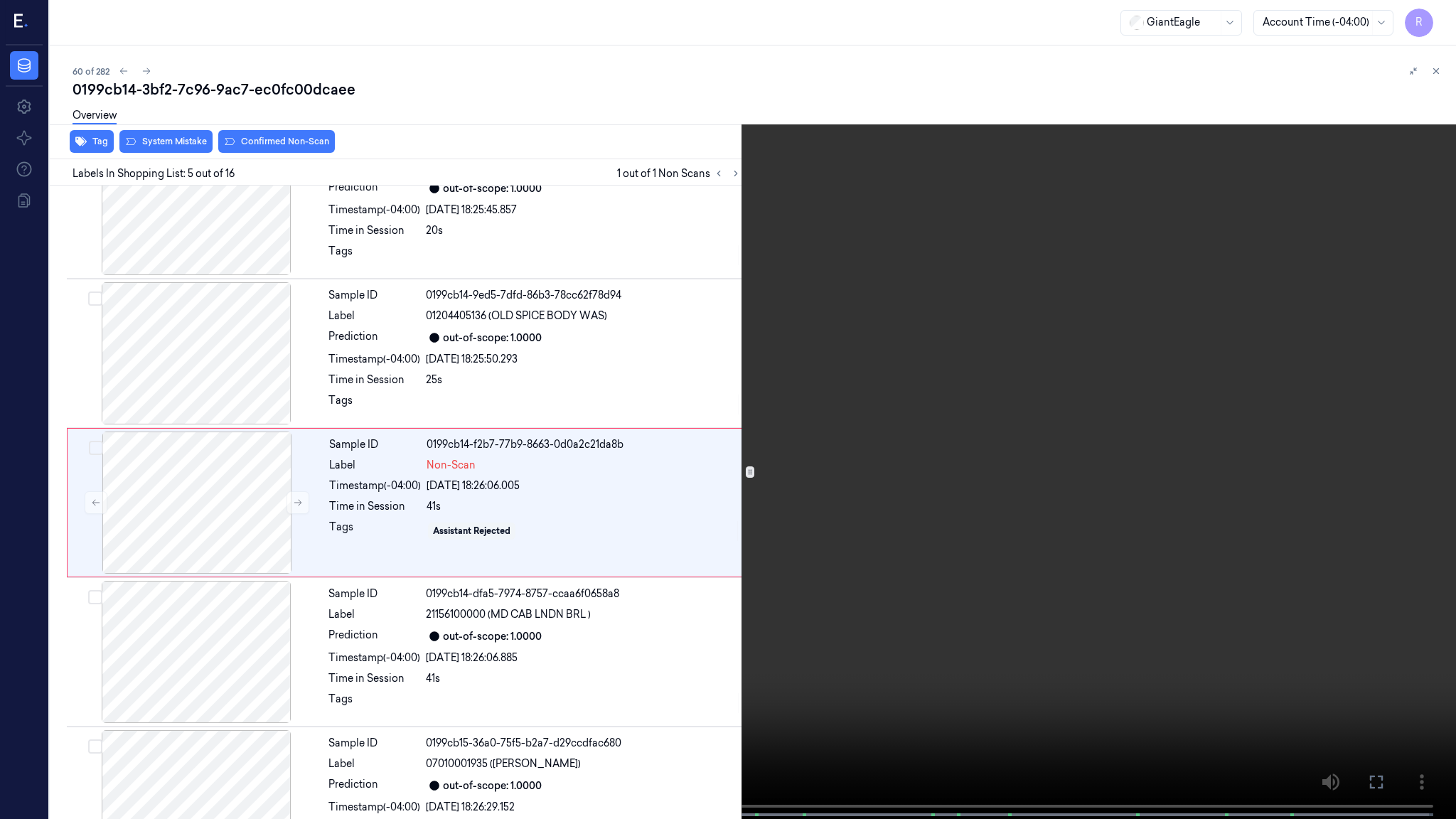
scroll to position [365, 0]
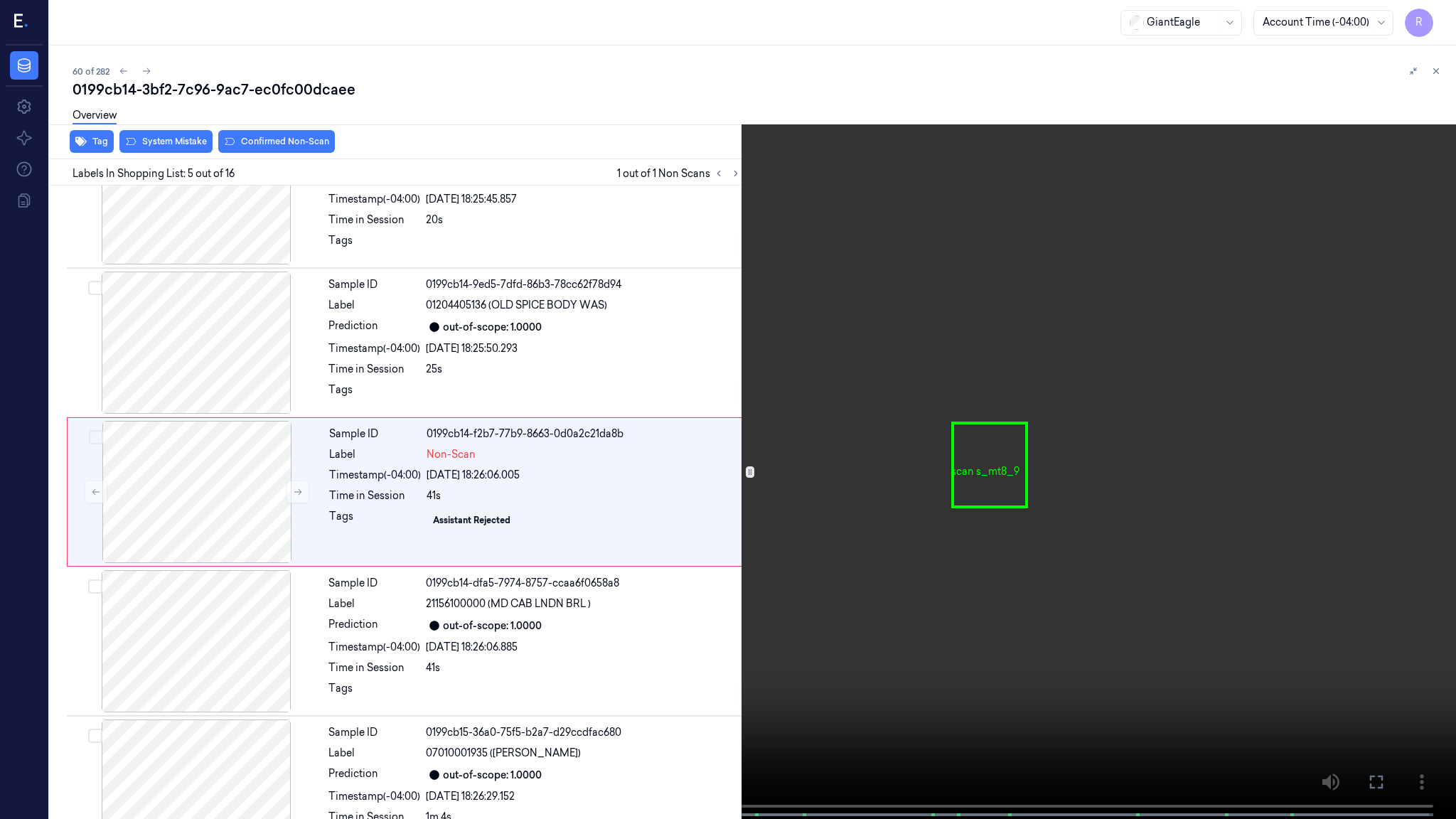
click at [440, 585] on video at bounding box center [728, 411] width 1456 height 822
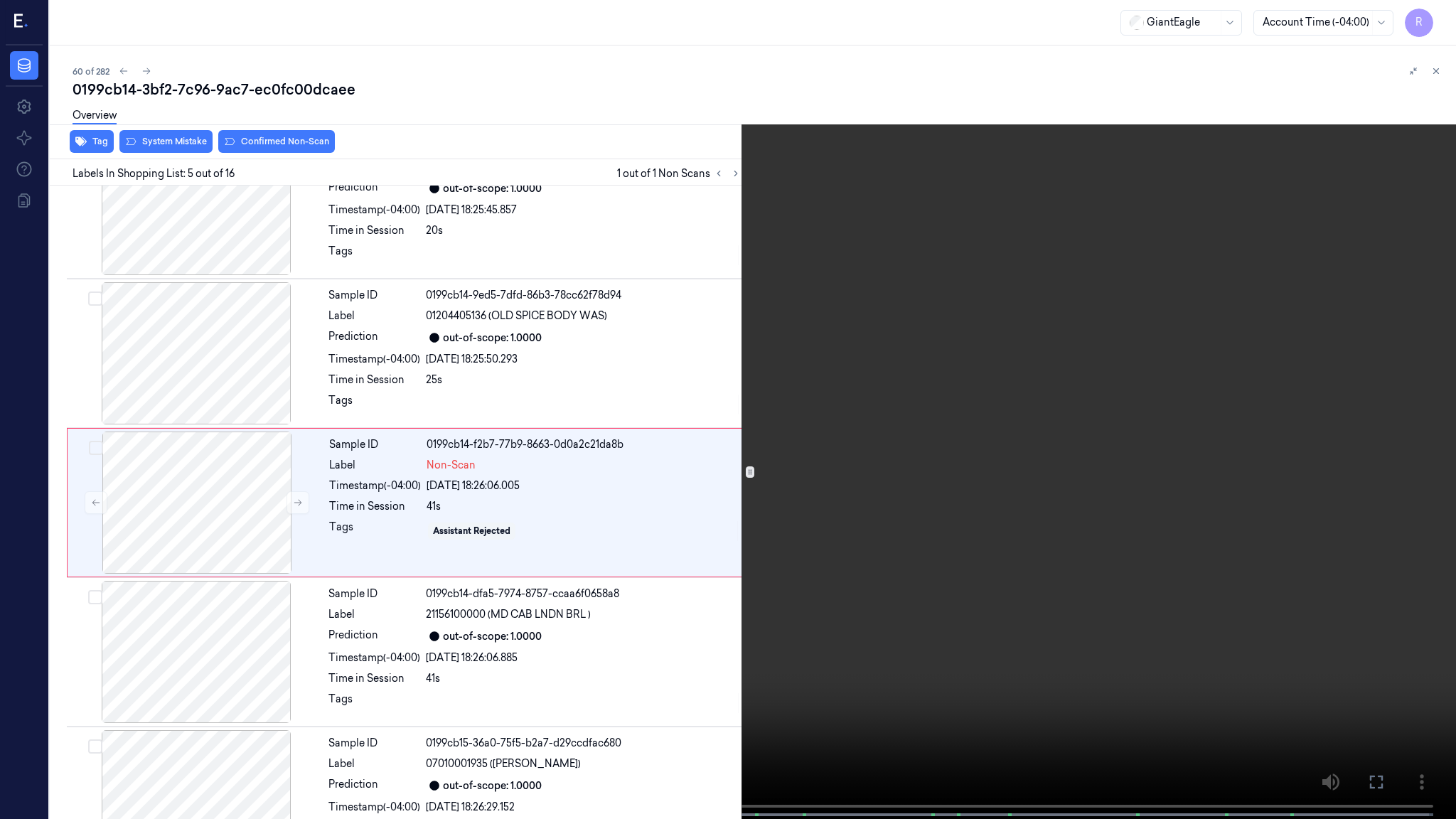
click at [451, 690] on video at bounding box center [728, 411] width 1456 height 822
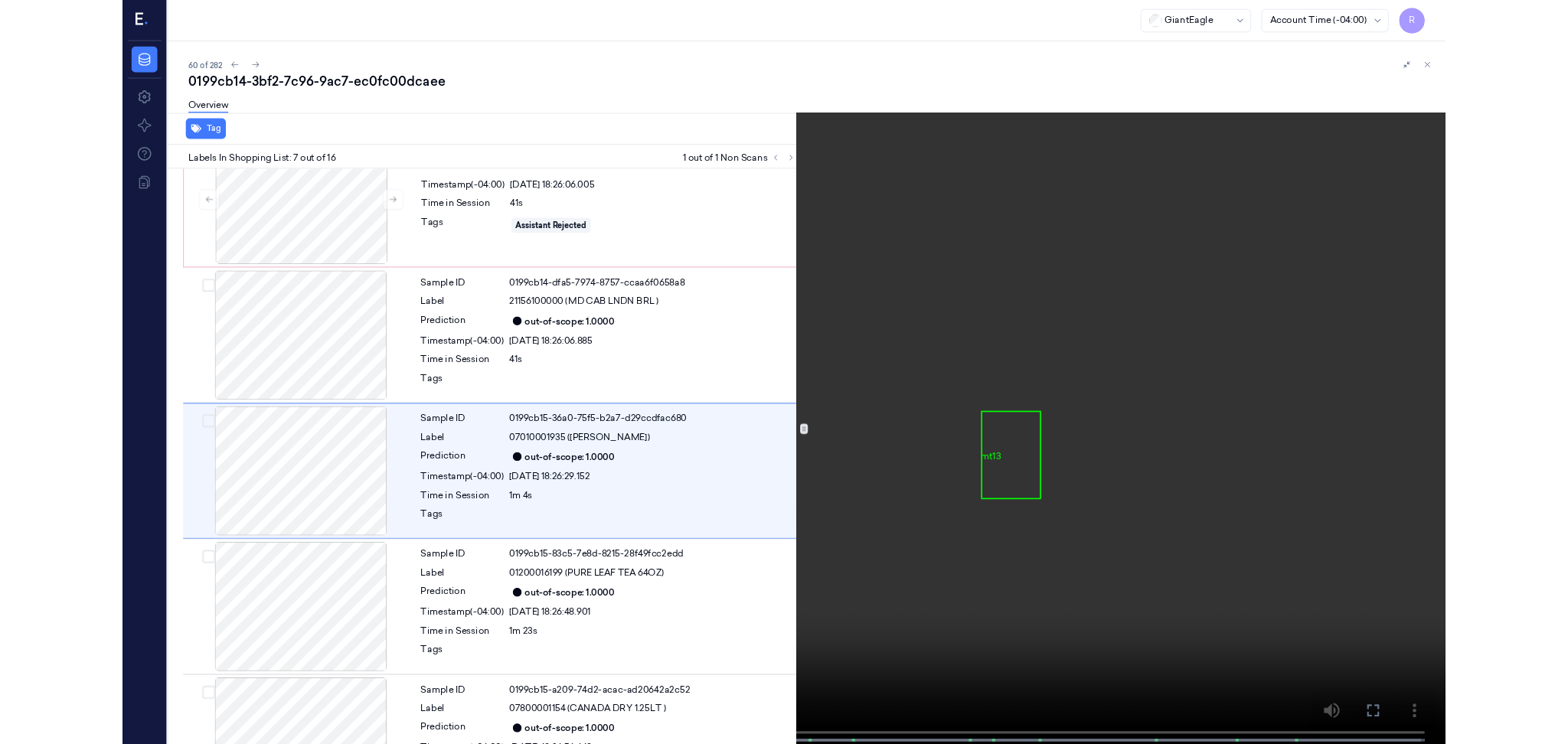
scroll to position [703, 0]
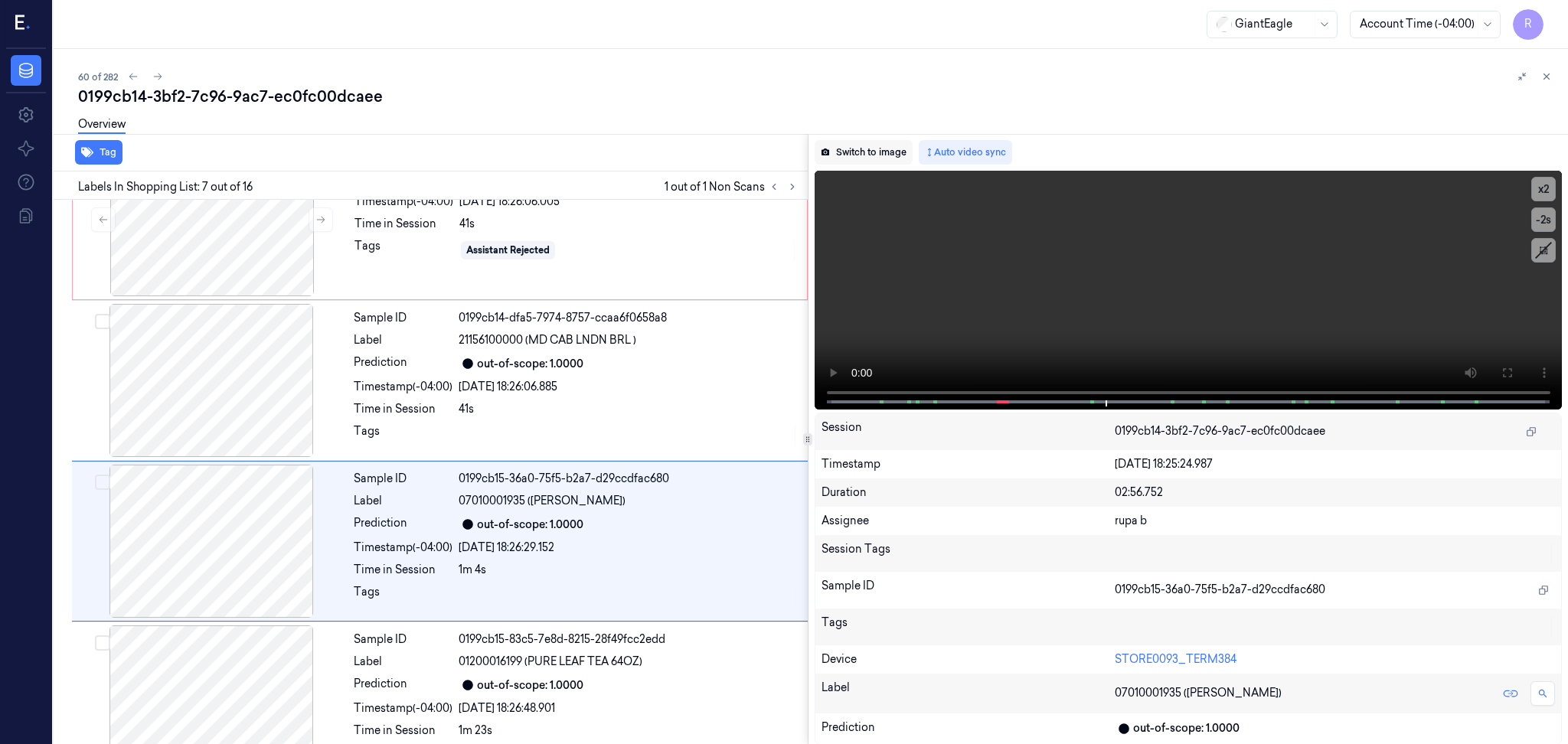
click at [871, 153] on button "Switch to image" at bounding box center [864, 152] width 98 height 24
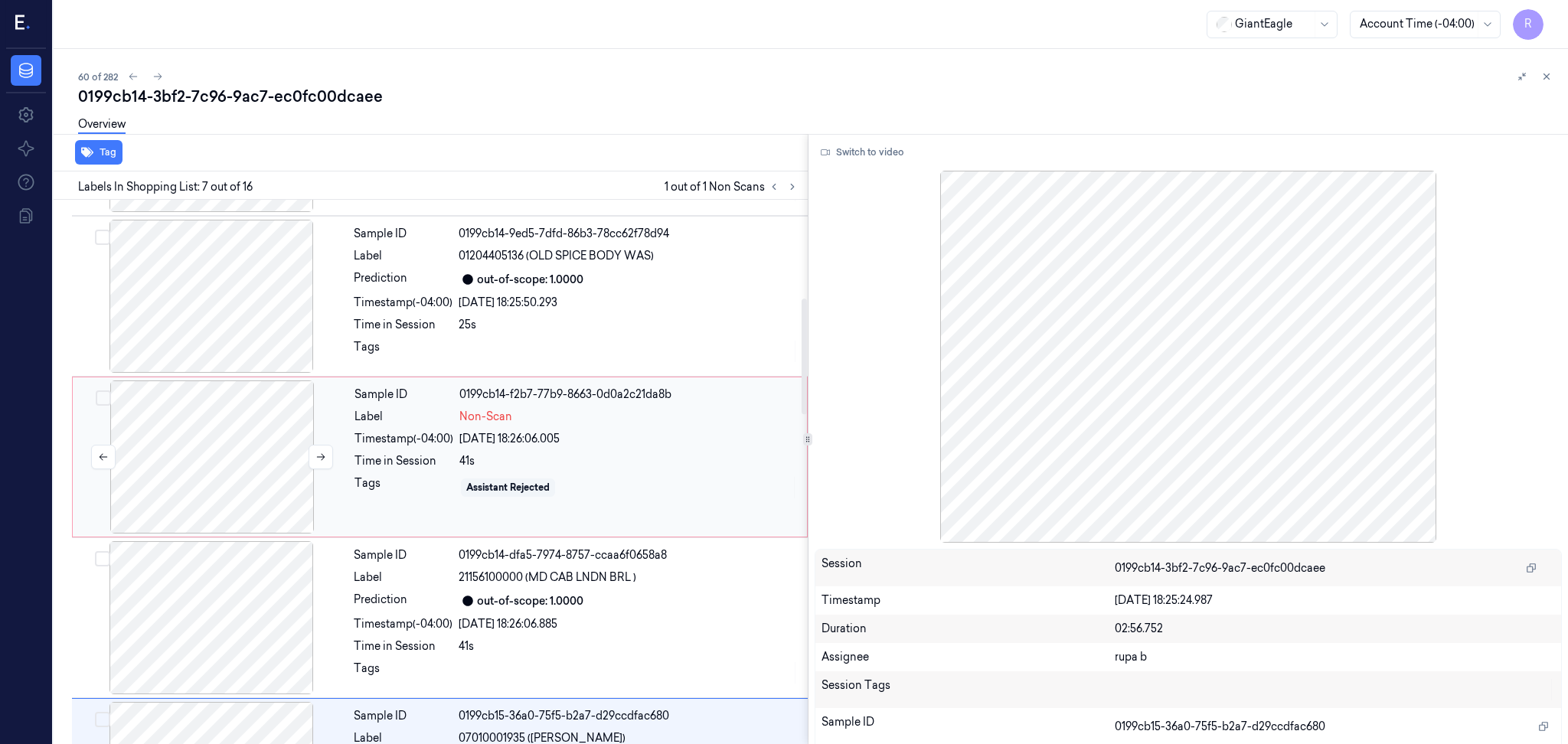
click at [217, 420] on div at bounding box center [212, 456] width 273 height 153
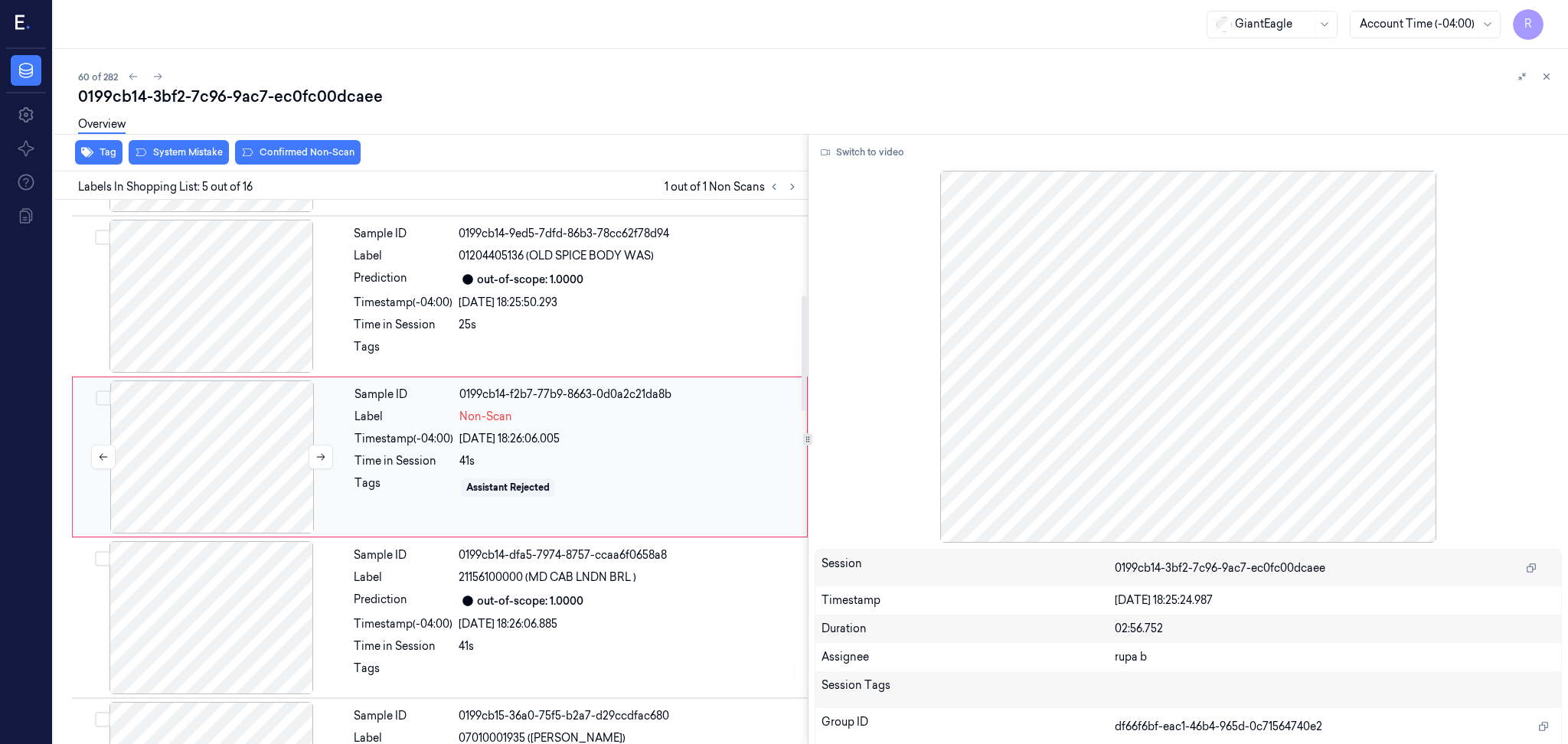
scroll to position [449, 0]
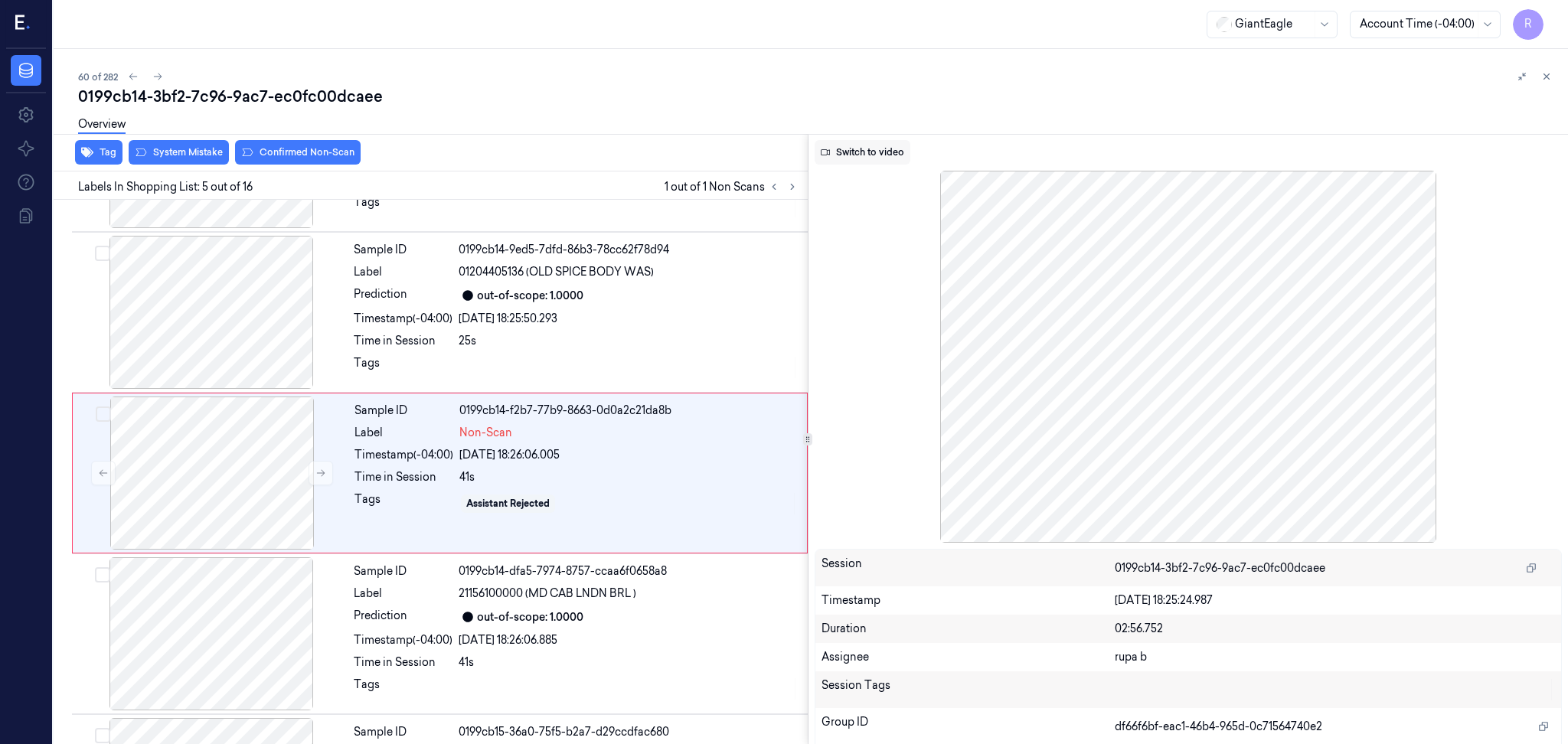
click at [835, 156] on button "Switch to video" at bounding box center [862, 152] width 96 height 24
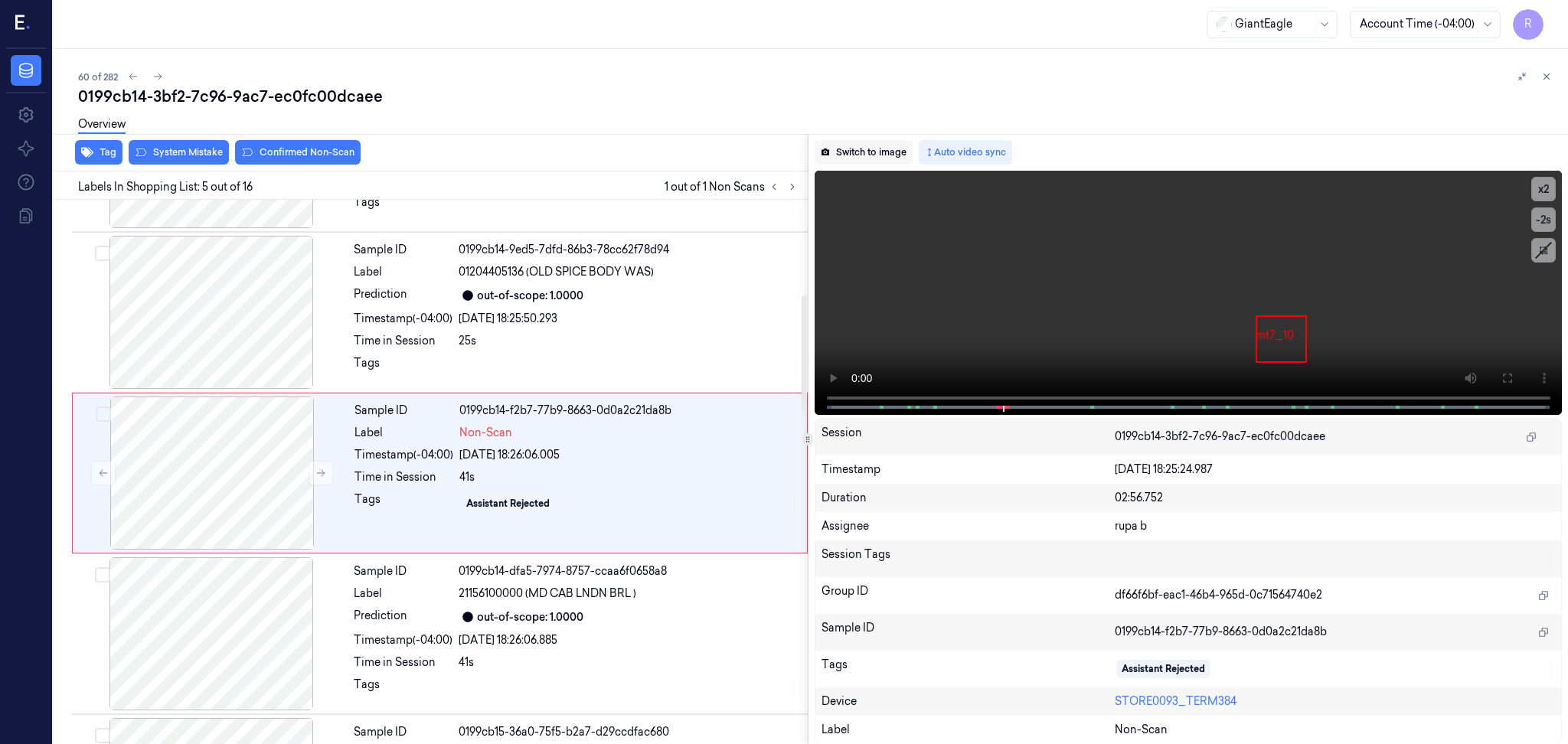
click at [874, 157] on button "Switch to image" at bounding box center [864, 152] width 98 height 24
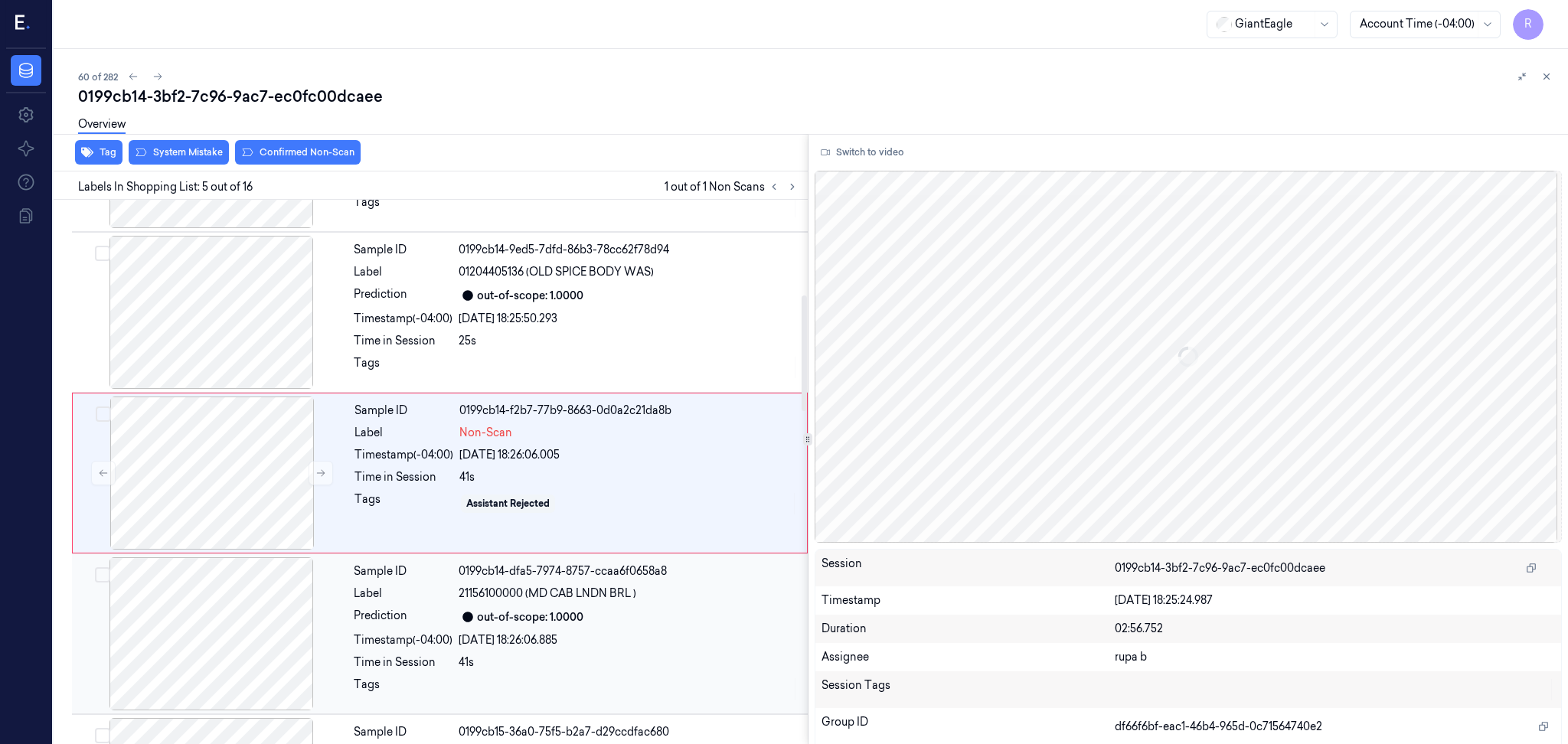
click at [174, 639] on div at bounding box center [211, 633] width 273 height 153
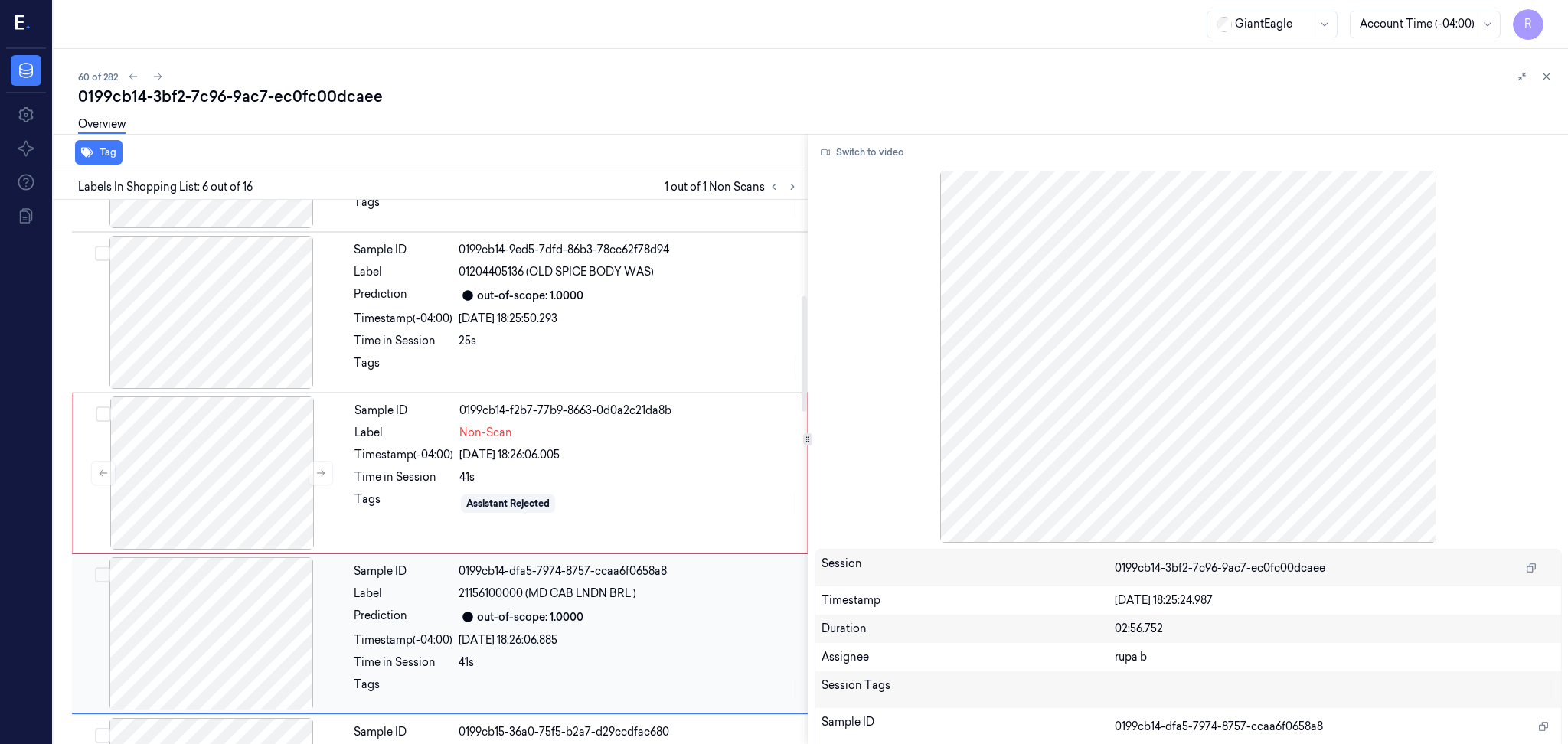
scroll to position [610, 0]
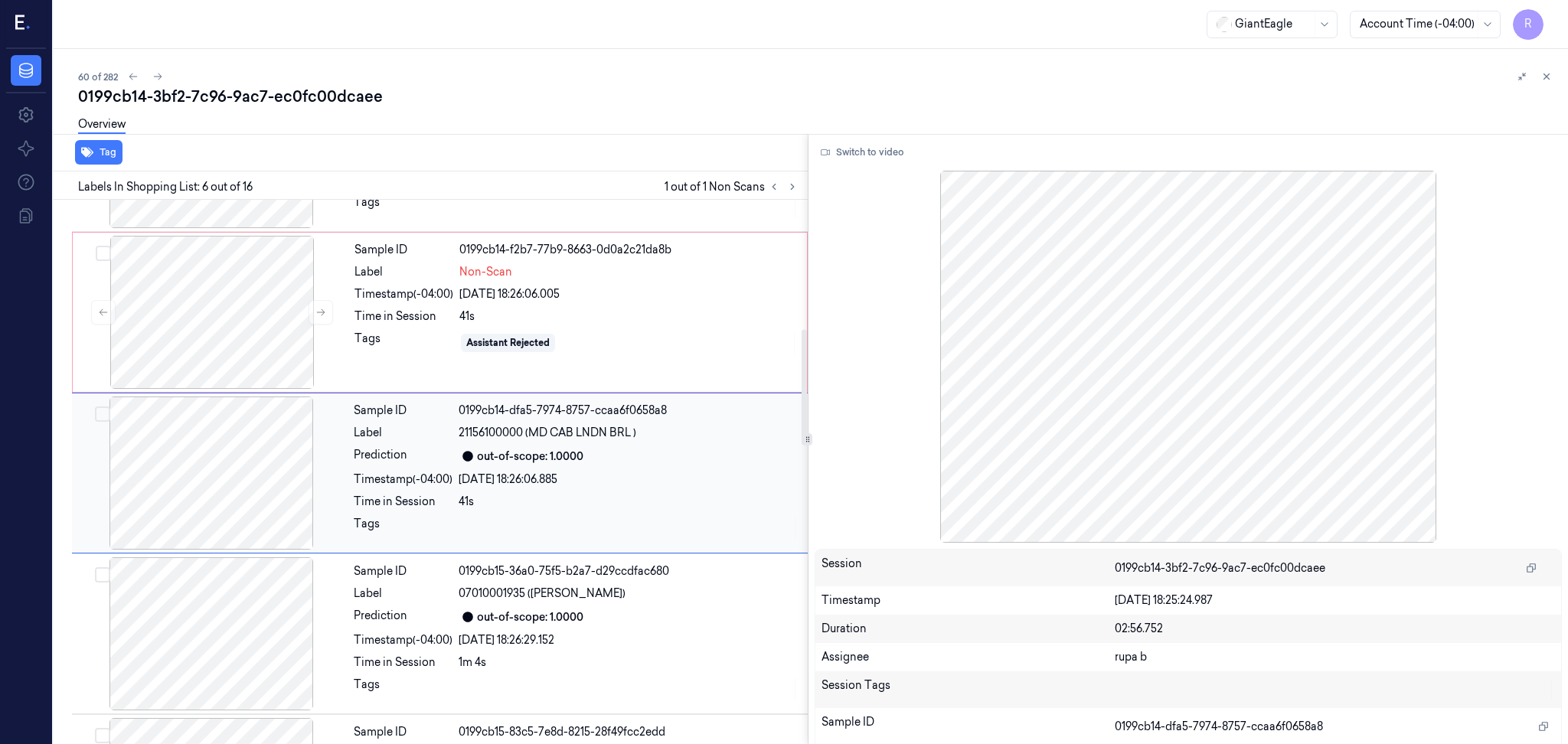
click at [231, 484] on div at bounding box center [211, 472] width 273 height 153
click at [222, 294] on div at bounding box center [212, 312] width 273 height 153
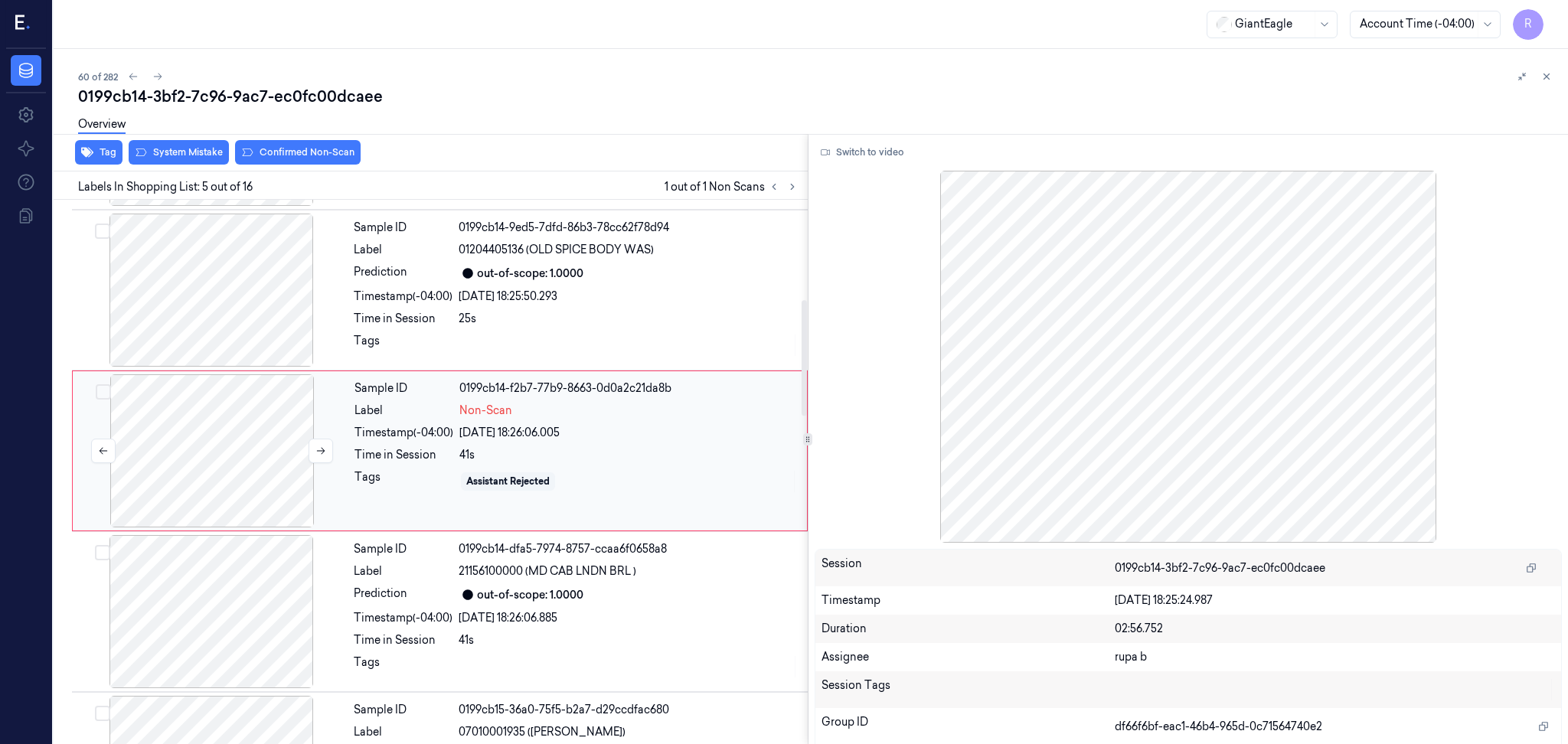
scroll to position [449, 0]
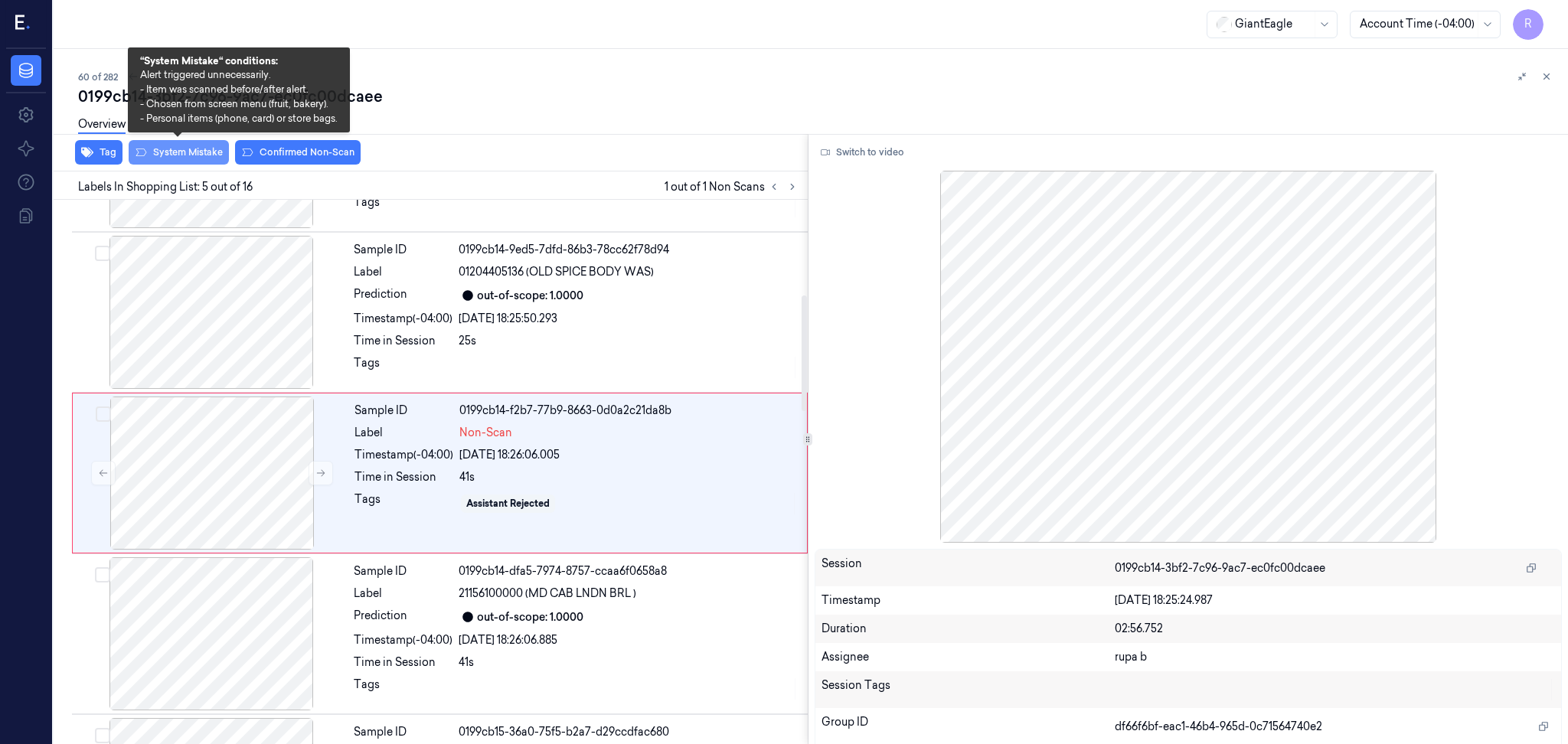
click at [193, 158] on button "System Mistake" at bounding box center [179, 152] width 100 height 24
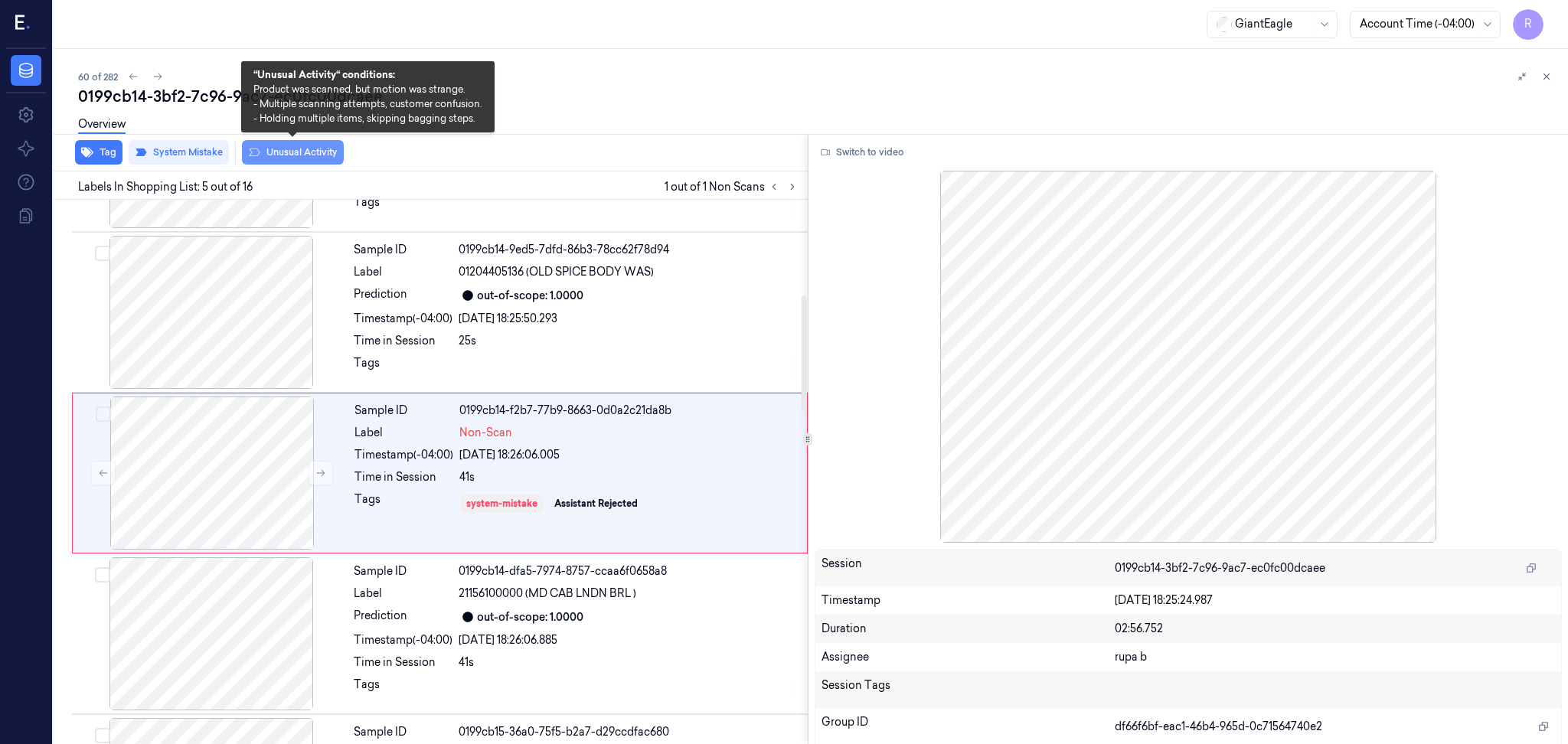
click at [320, 153] on button "Unusual Activity" at bounding box center [293, 152] width 102 height 24
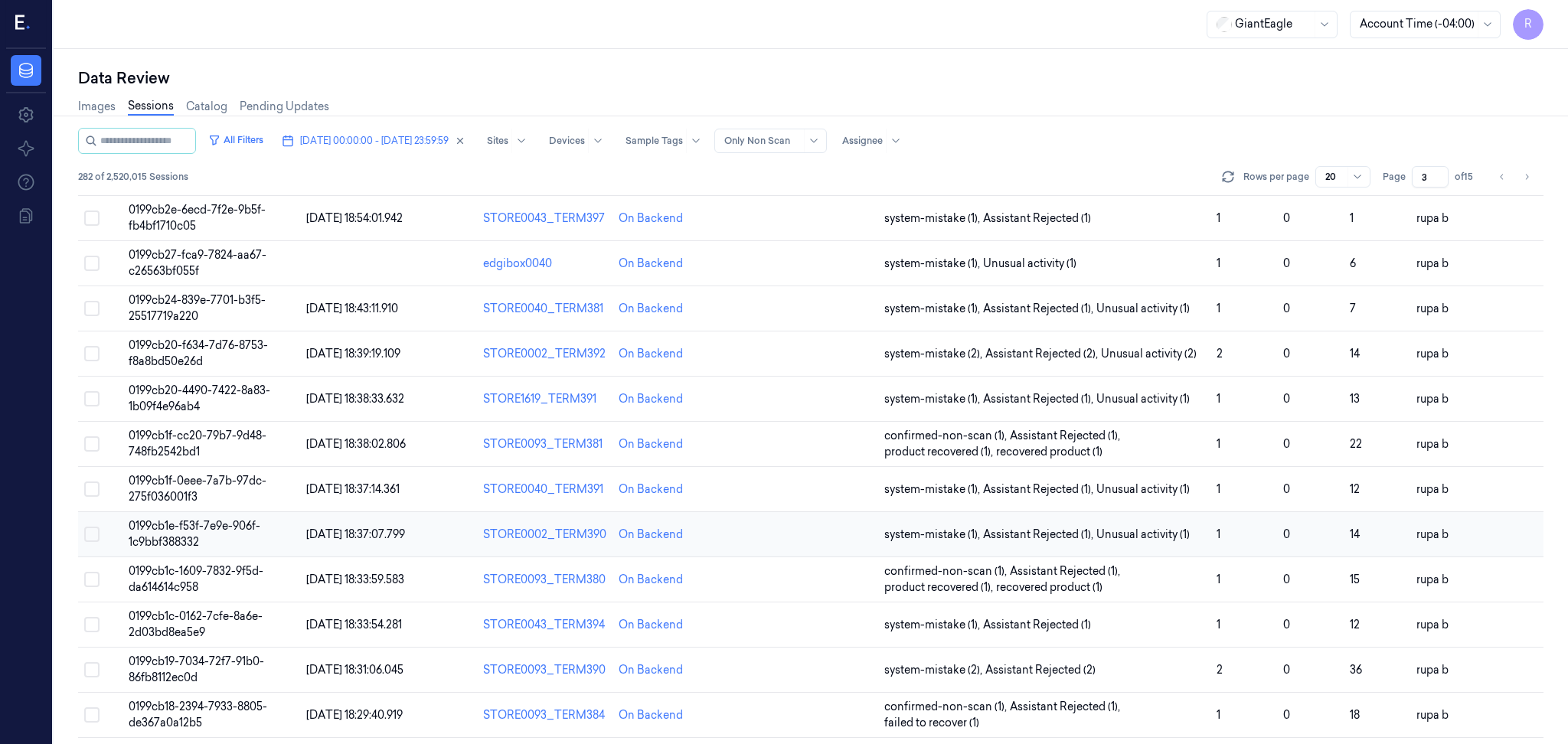
scroll to position [413, 0]
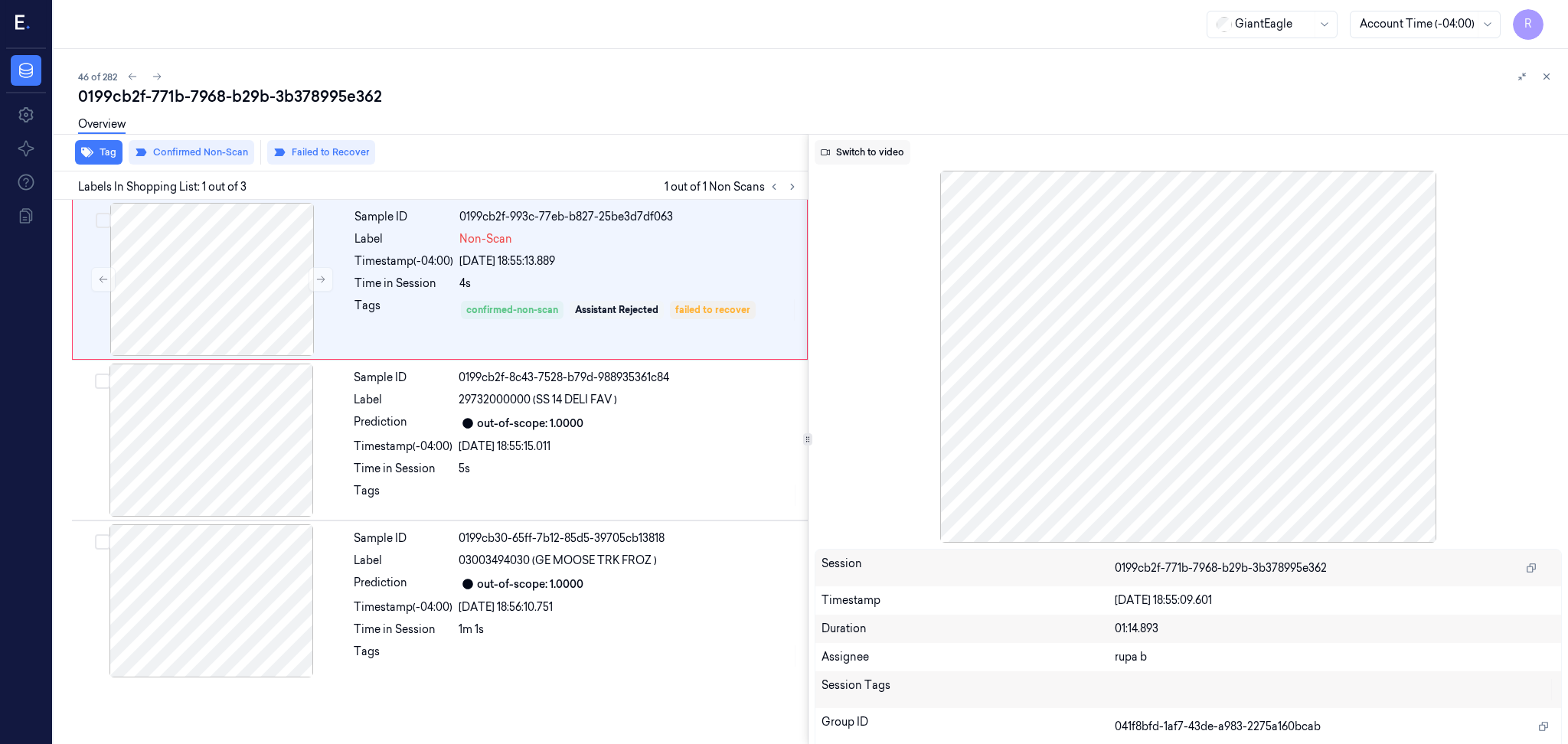
click at [881, 155] on button "Switch to video" at bounding box center [862, 152] width 96 height 24
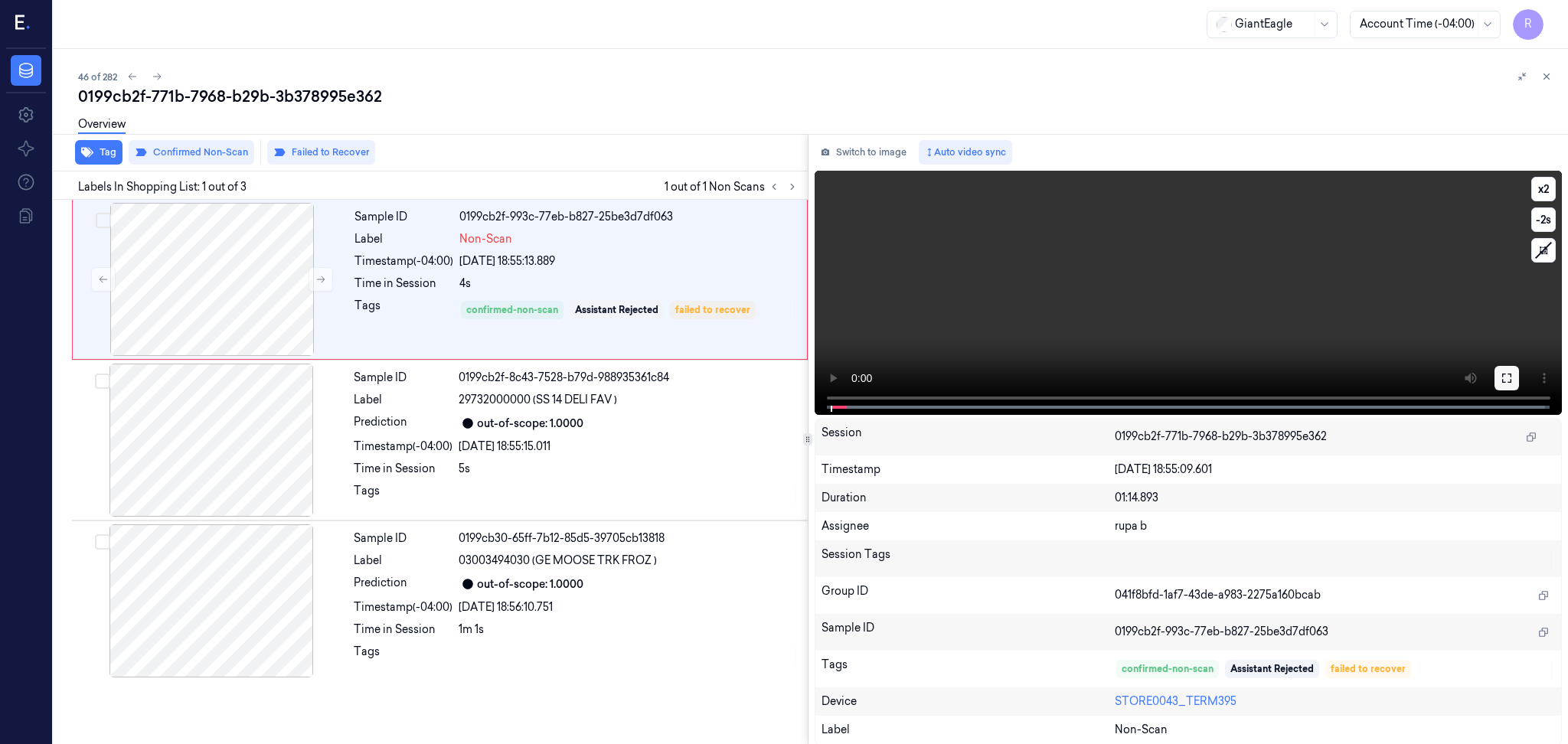
click at [1176, 373] on button at bounding box center [1506, 378] width 24 height 24
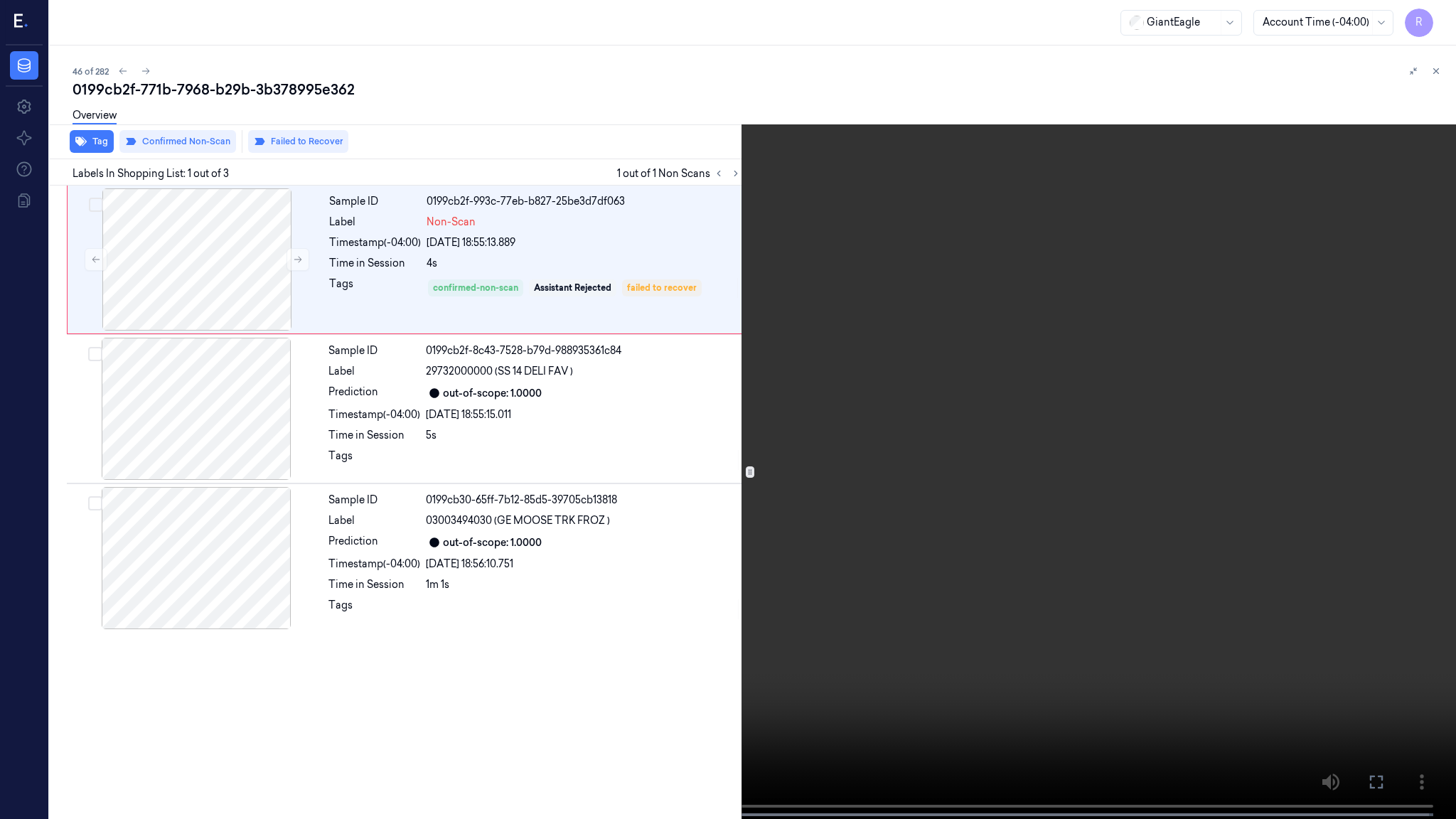
click at [258, 519] on video at bounding box center [728, 411] width 1456 height 822
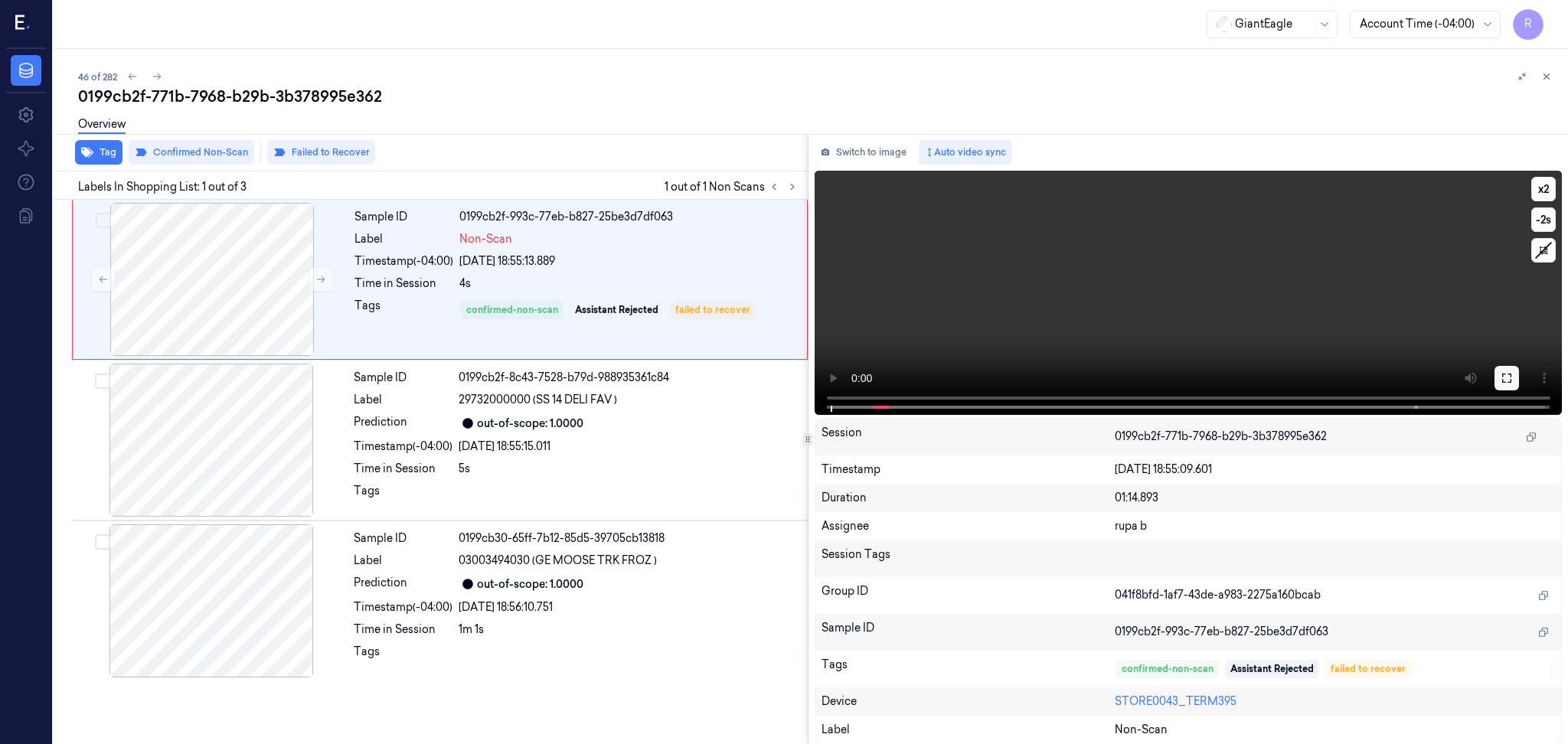
click at [1176, 388] on button at bounding box center [1506, 378] width 24 height 24
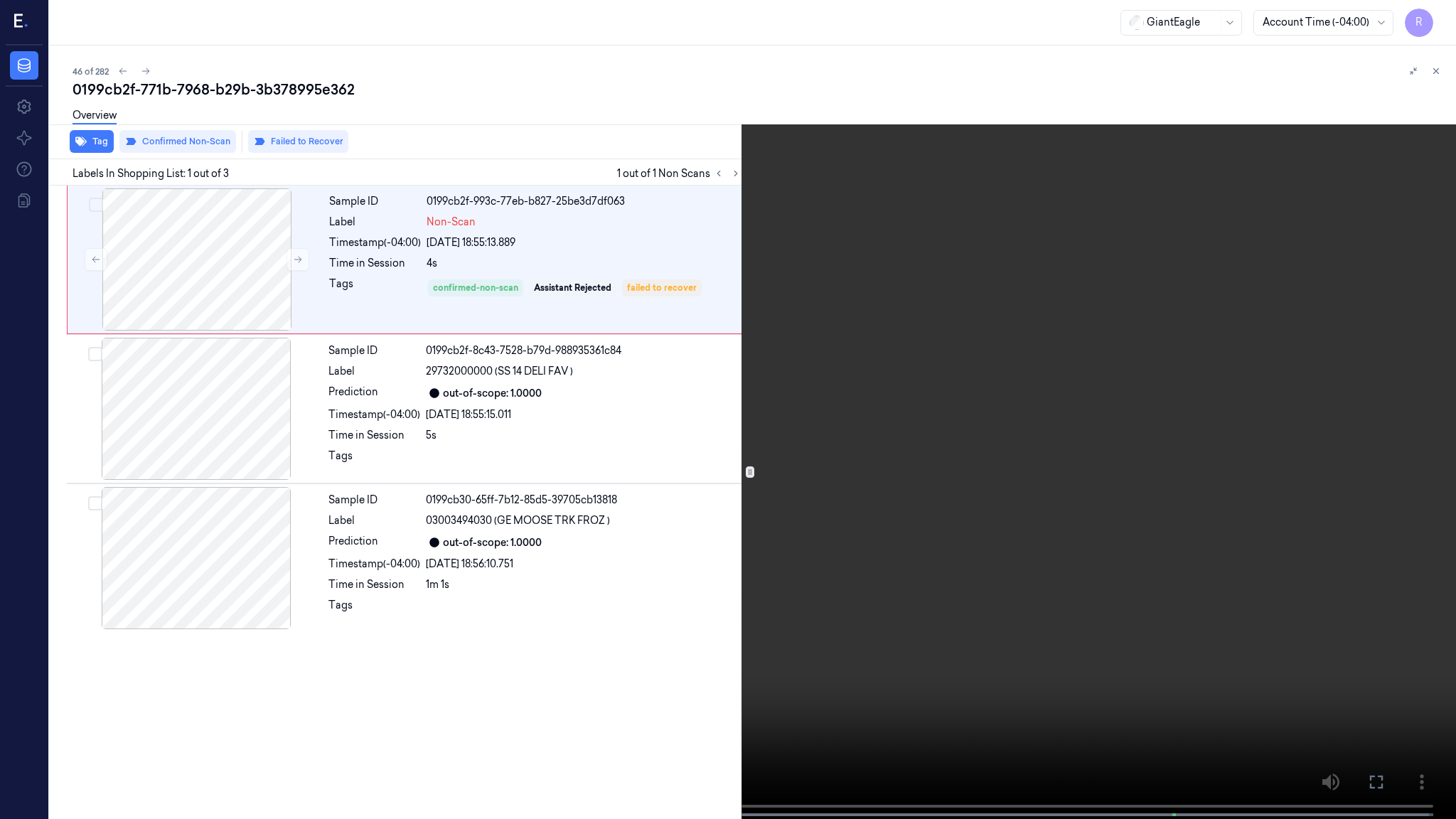
click at [544, 519] on video at bounding box center [728, 411] width 1456 height 822
click at [627, 519] on video at bounding box center [728, 411] width 1456 height 822
click at [1092, 23] on button "x 2" at bounding box center [1439, 17] width 22 height 22
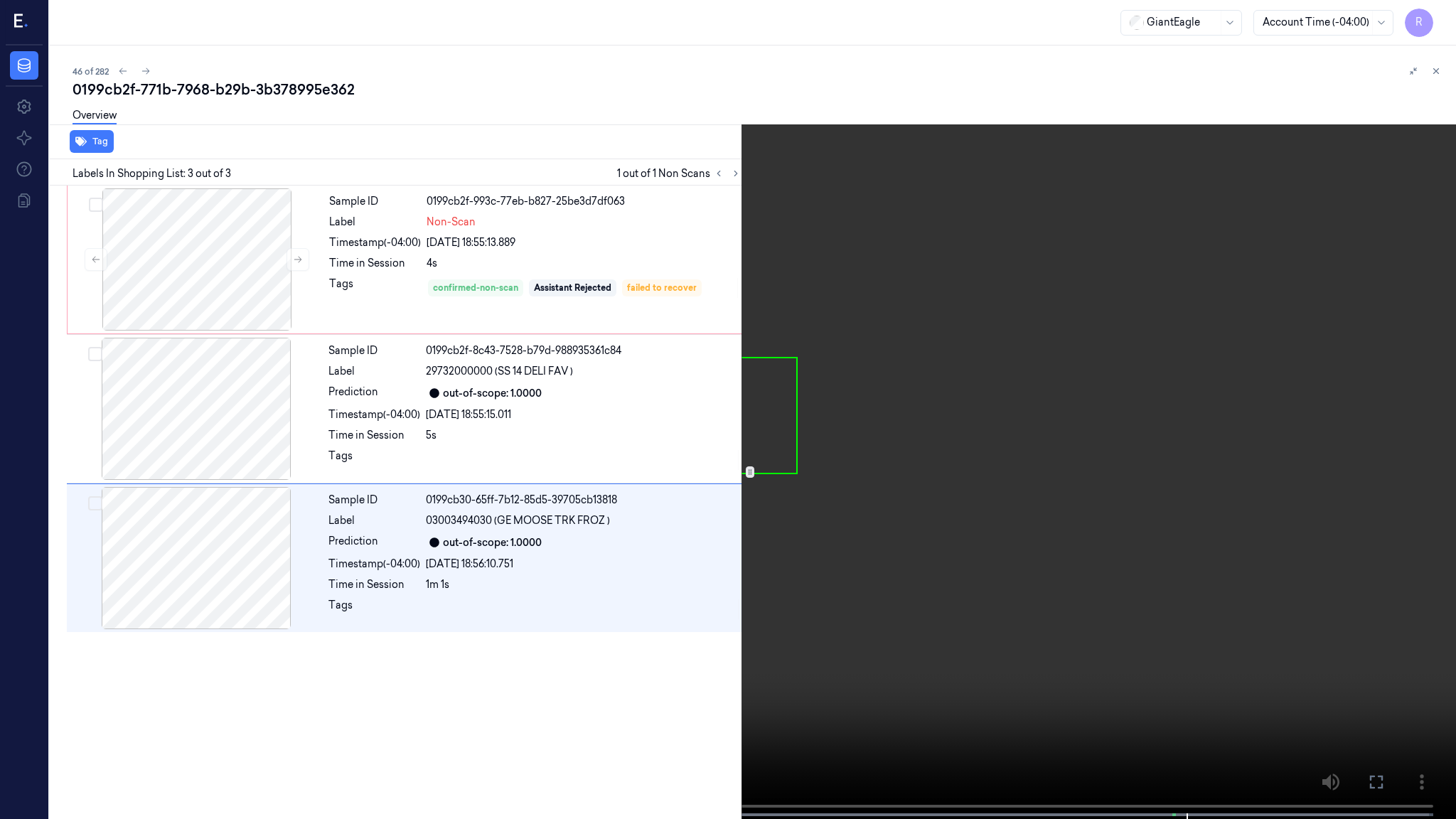
click at [1092, 423] on video at bounding box center [728, 411] width 1456 height 822
click at [1092, 425] on video at bounding box center [728, 411] width 1456 height 822
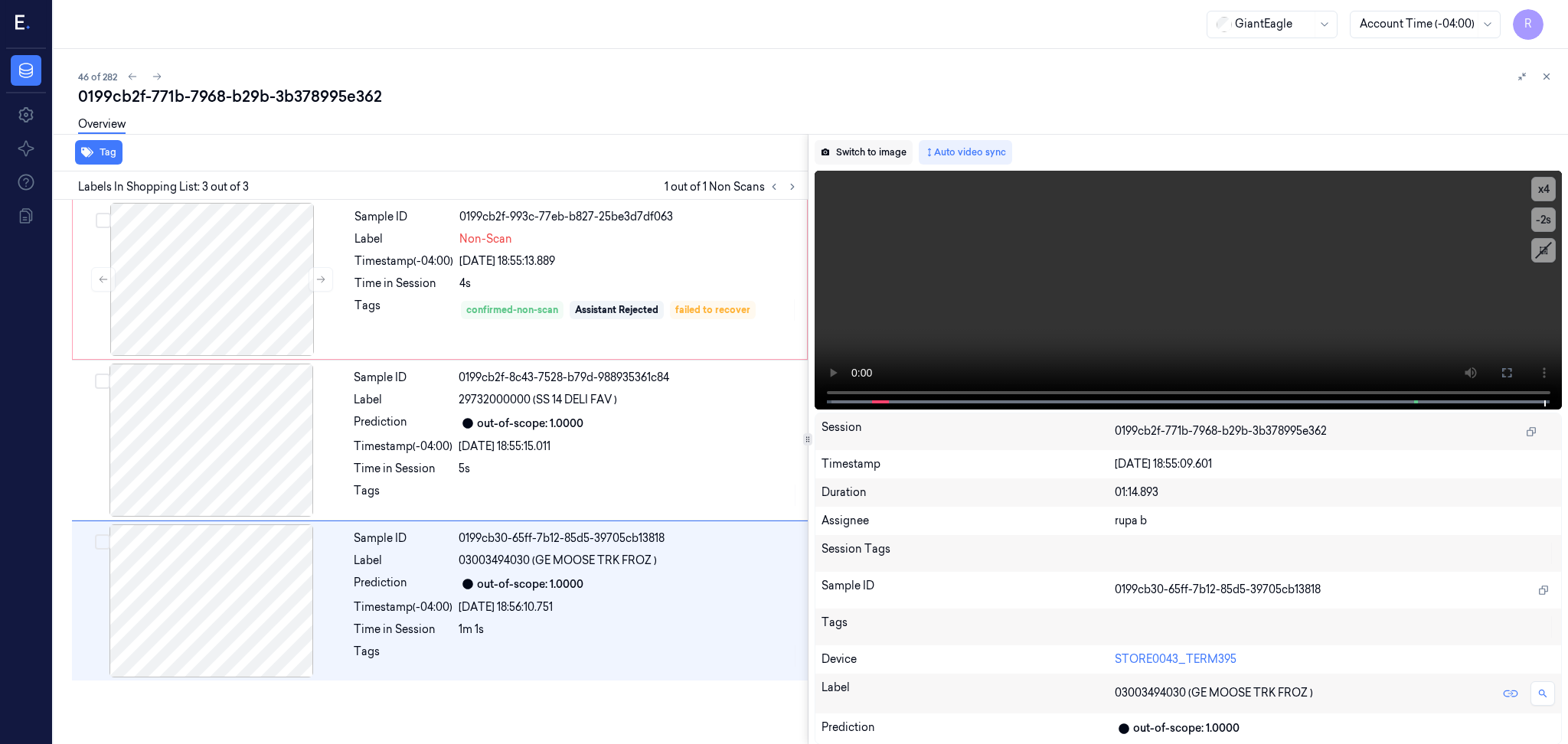
click at [895, 146] on button "Switch to image" at bounding box center [864, 152] width 98 height 24
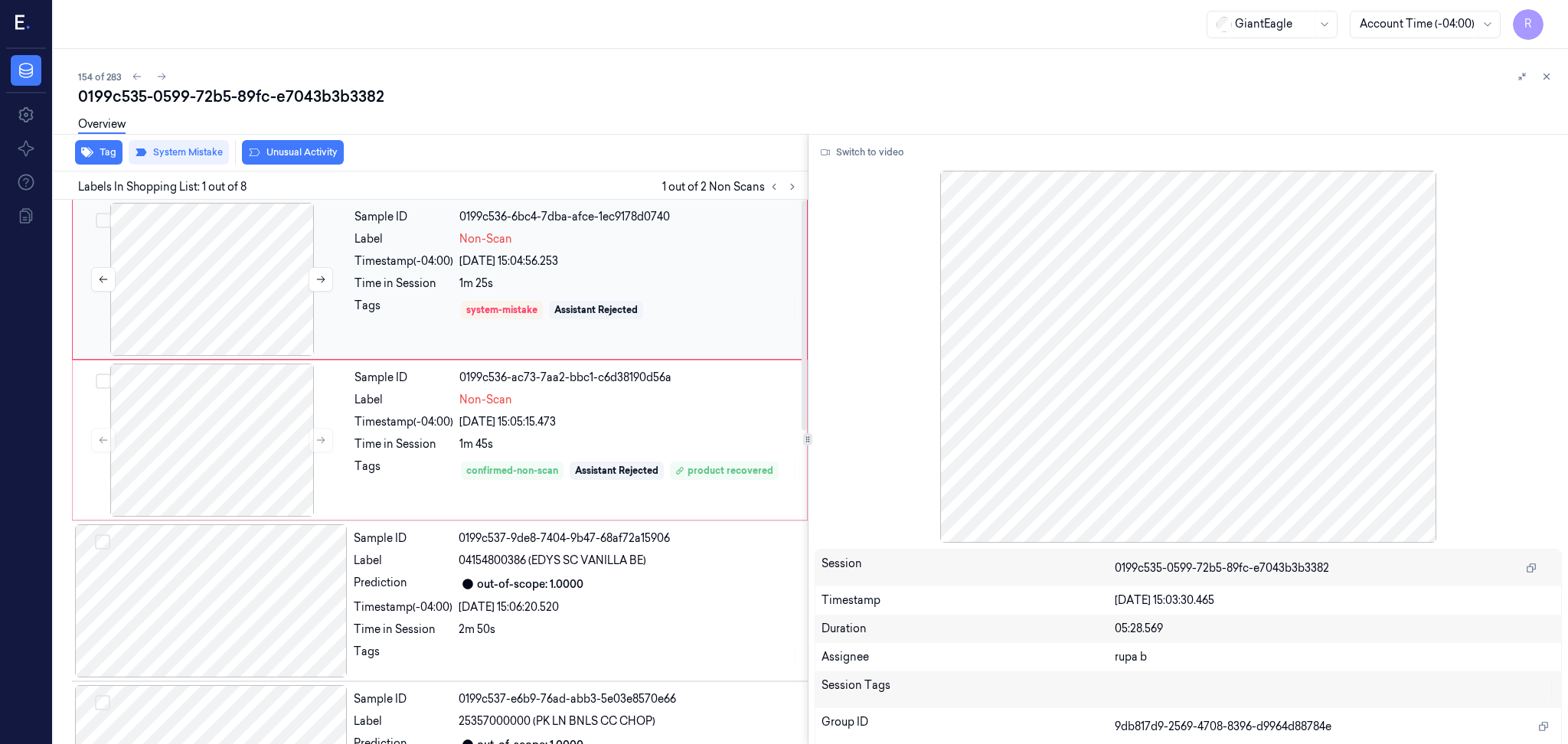
click at [230, 257] on div at bounding box center [212, 279] width 273 height 153
click at [865, 148] on button "Switch to video" at bounding box center [862, 152] width 96 height 24
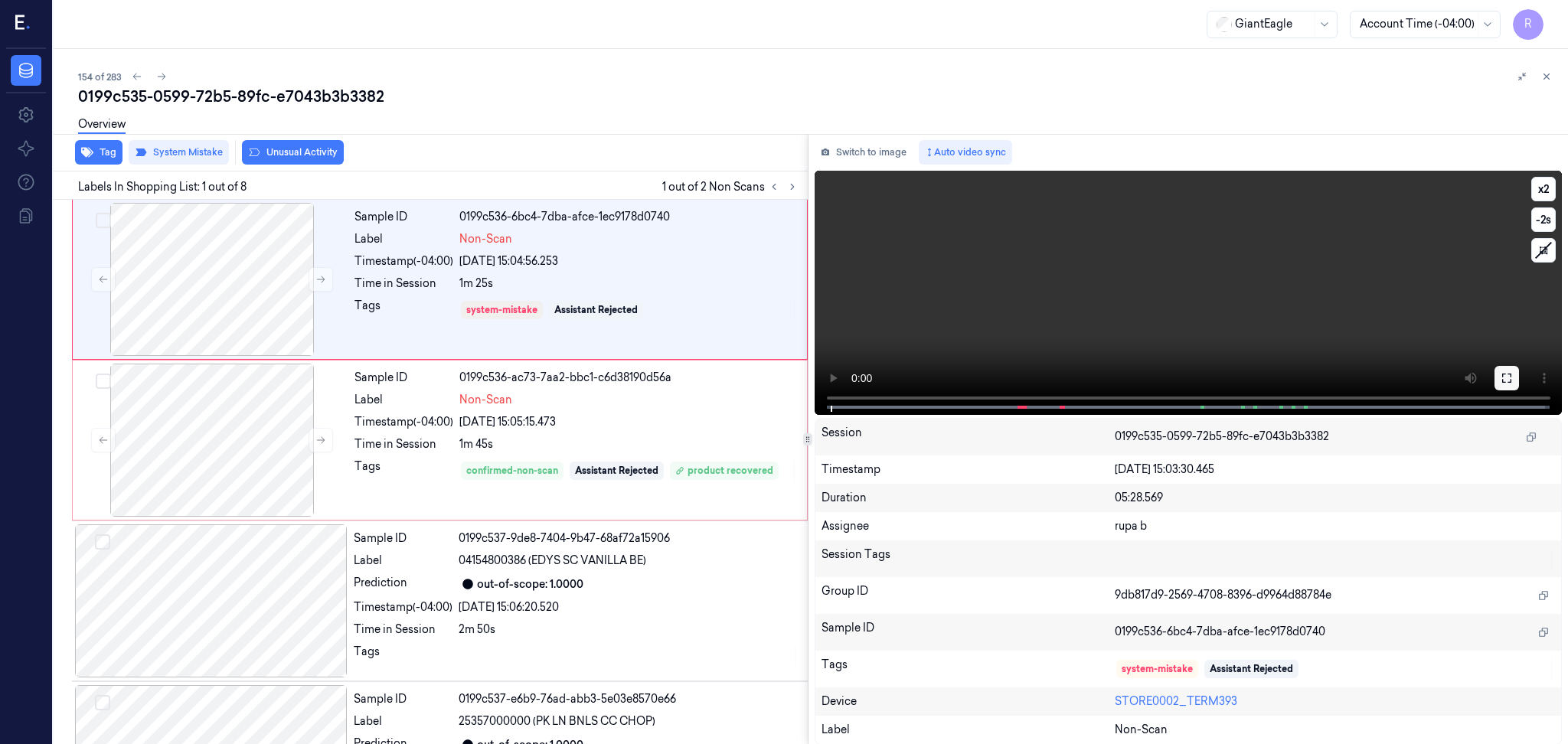
click at [1504, 373] on icon at bounding box center [1506, 378] width 9 height 9
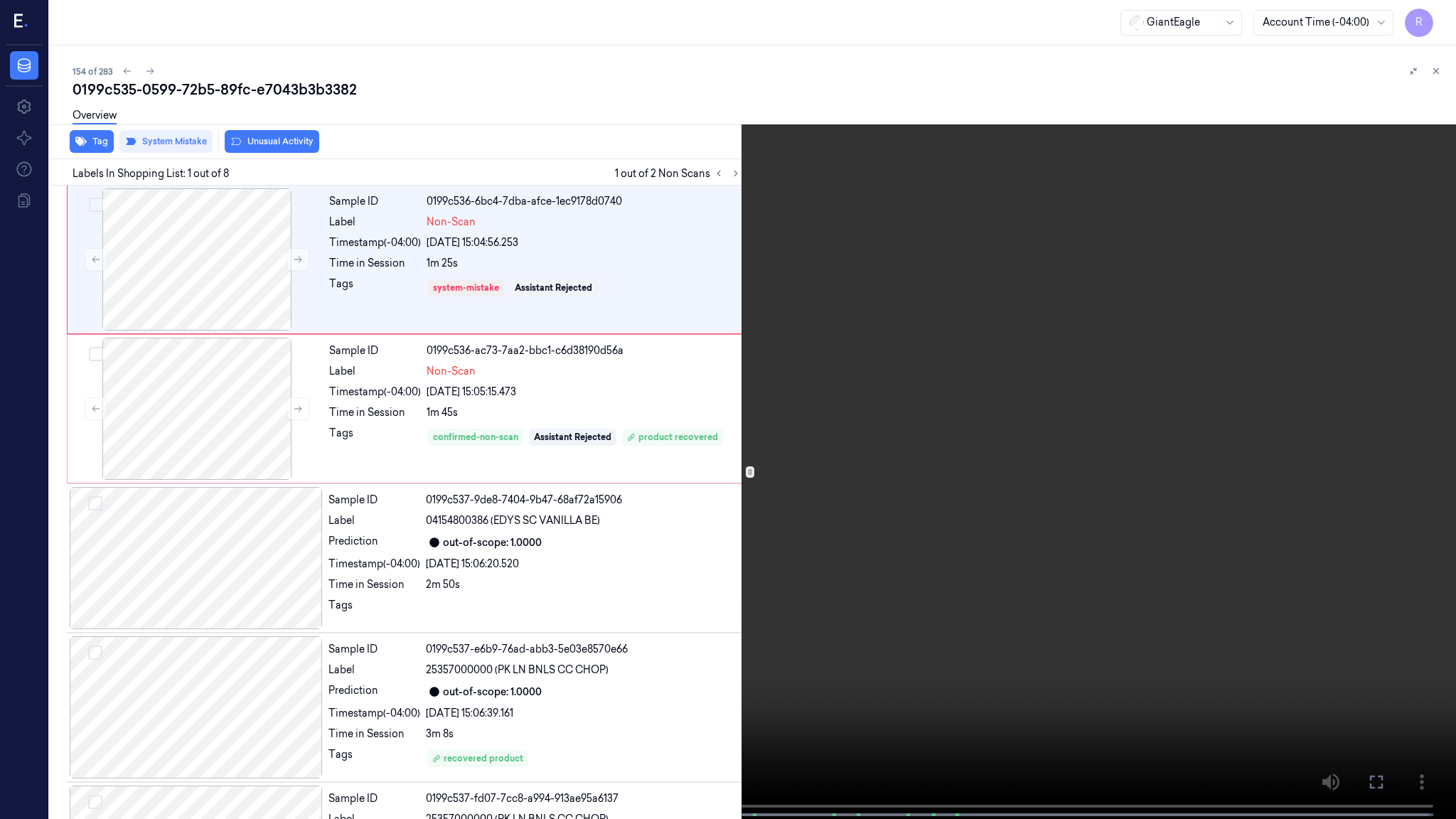
click at [381, 680] on video at bounding box center [728, 411] width 1456 height 822
click at [519, 490] on video at bounding box center [728, 411] width 1456 height 822
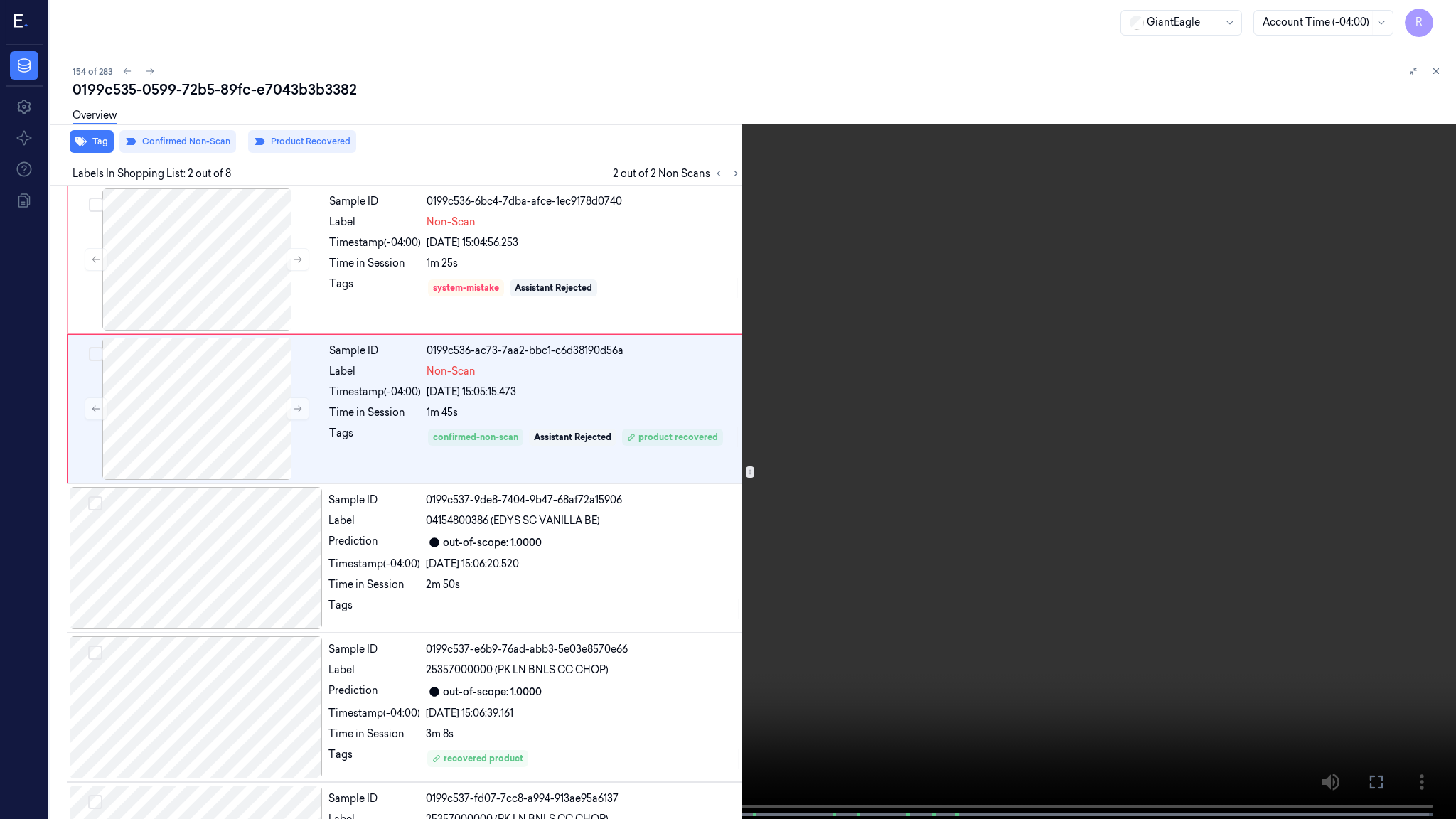
click at [768, 492] on video at bounding box center [728, 411] width 1456 height 822
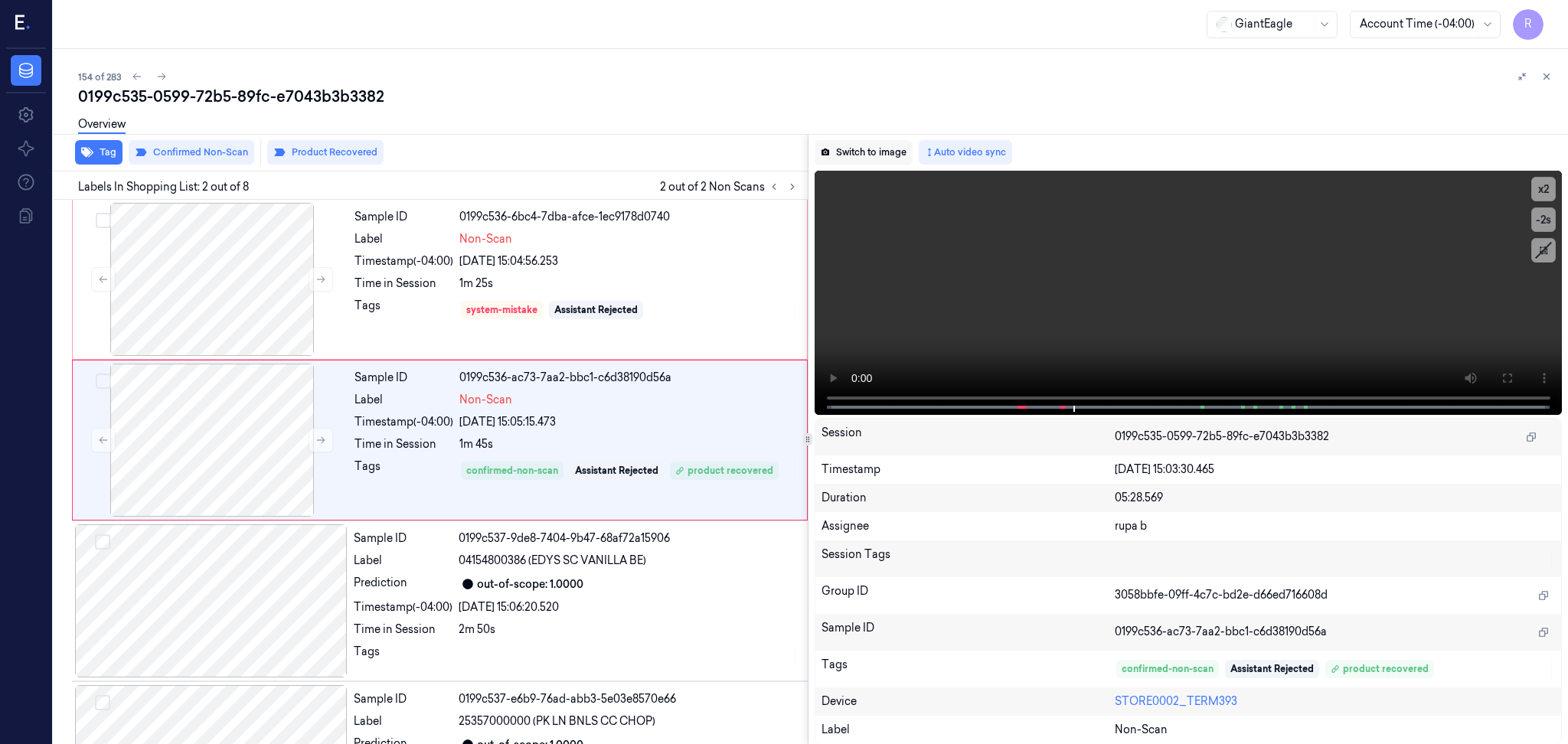
click at [851, 159] on button "Switch to image" at bounding box center [864, 152] width 98 height 24
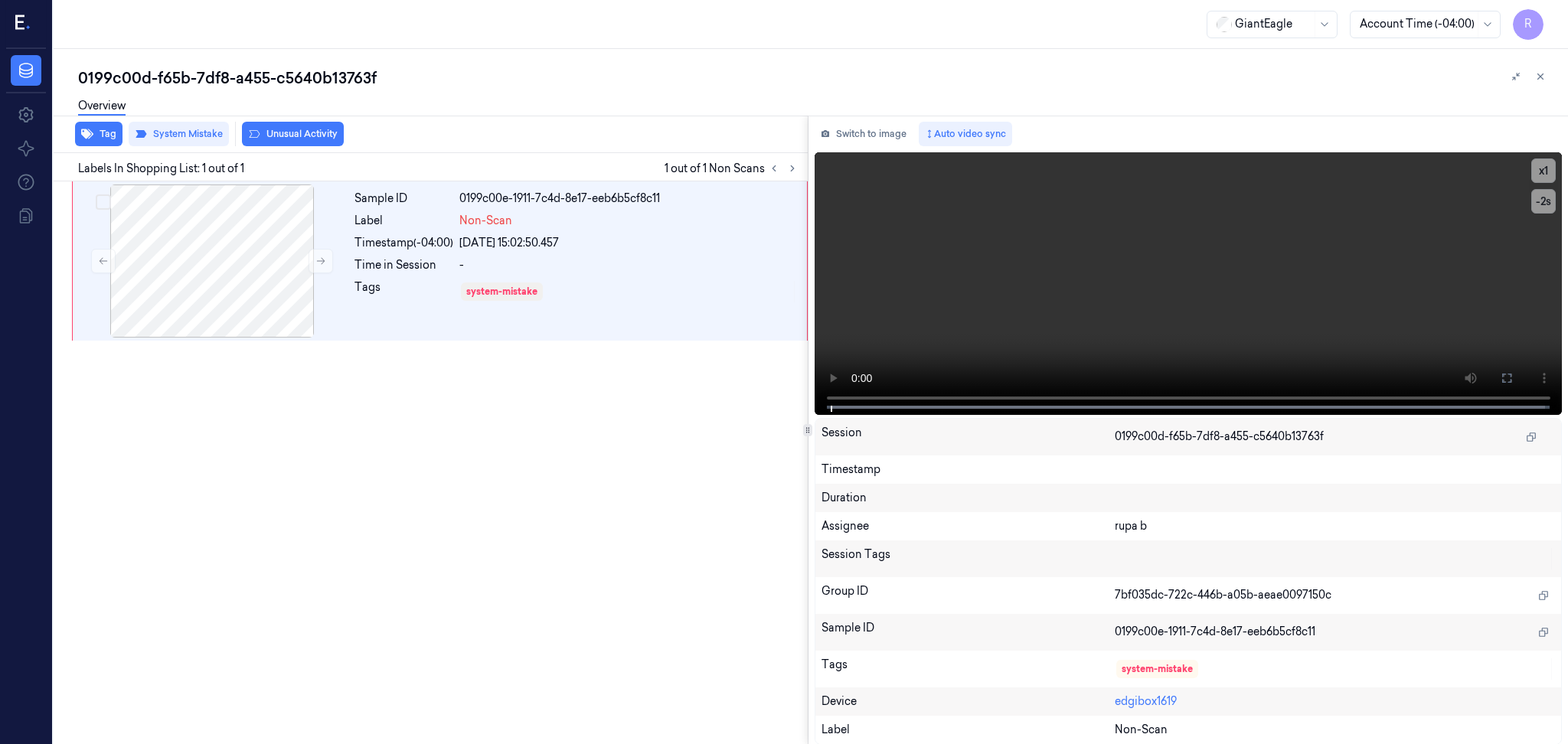
click at [875, 120] on div "Switch to image Auto video sync x 1 -2 s Session 0199c00d-f65b-7df8-a455-c5640b…" at bounding box center [1188, 430] width 760 height 629
click at [267, 253] on div at bounding box center [212, 261] width 273 height 153
click at [876, 137] on button "Switch to image" at bounding box center [864, 133] width 98 height 24
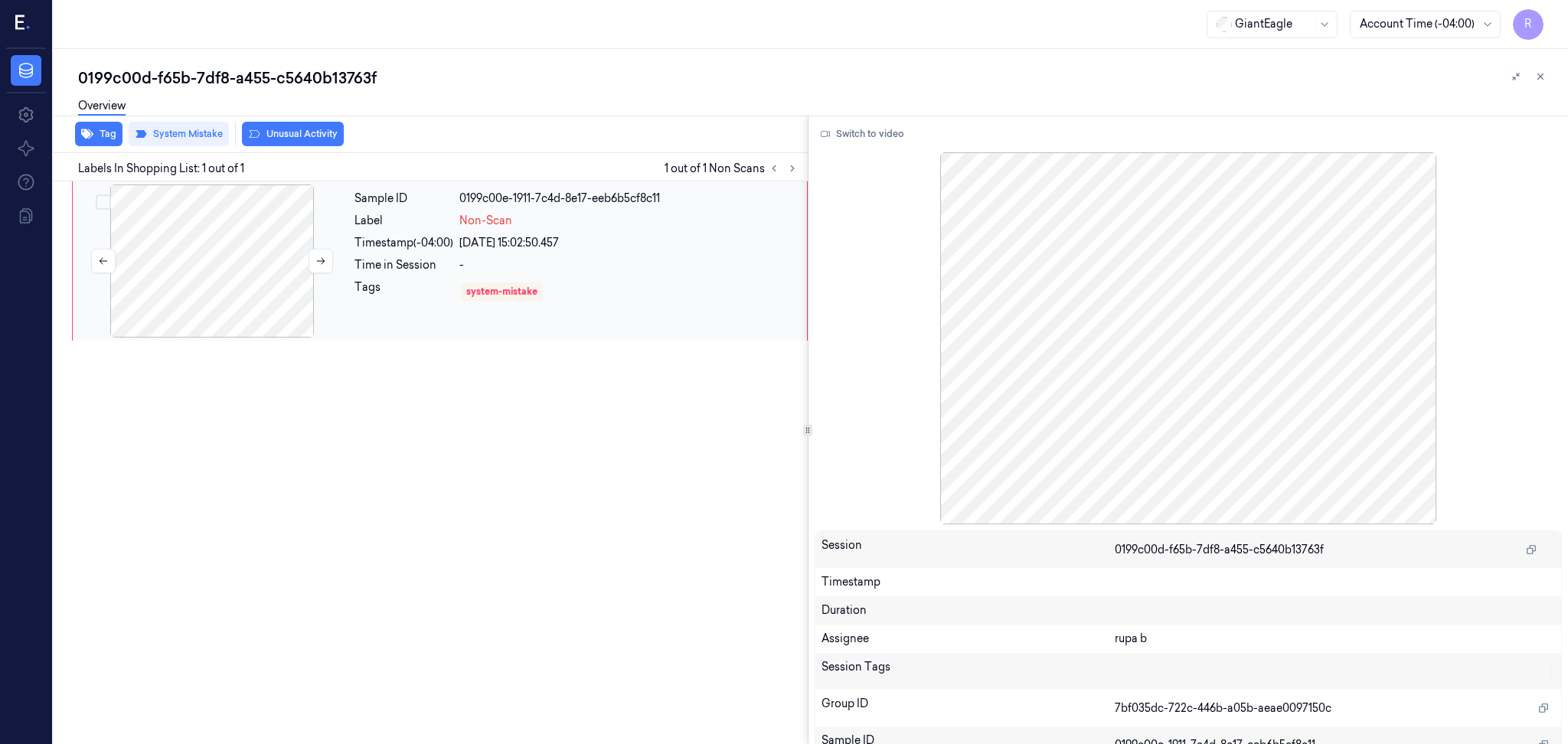
click at [233, 266] on div at bounding box center [212, 261] width 273 height 153
click at [863, 137] on button "Switch to video" at bounding box center [862, 133] width 96 height 24
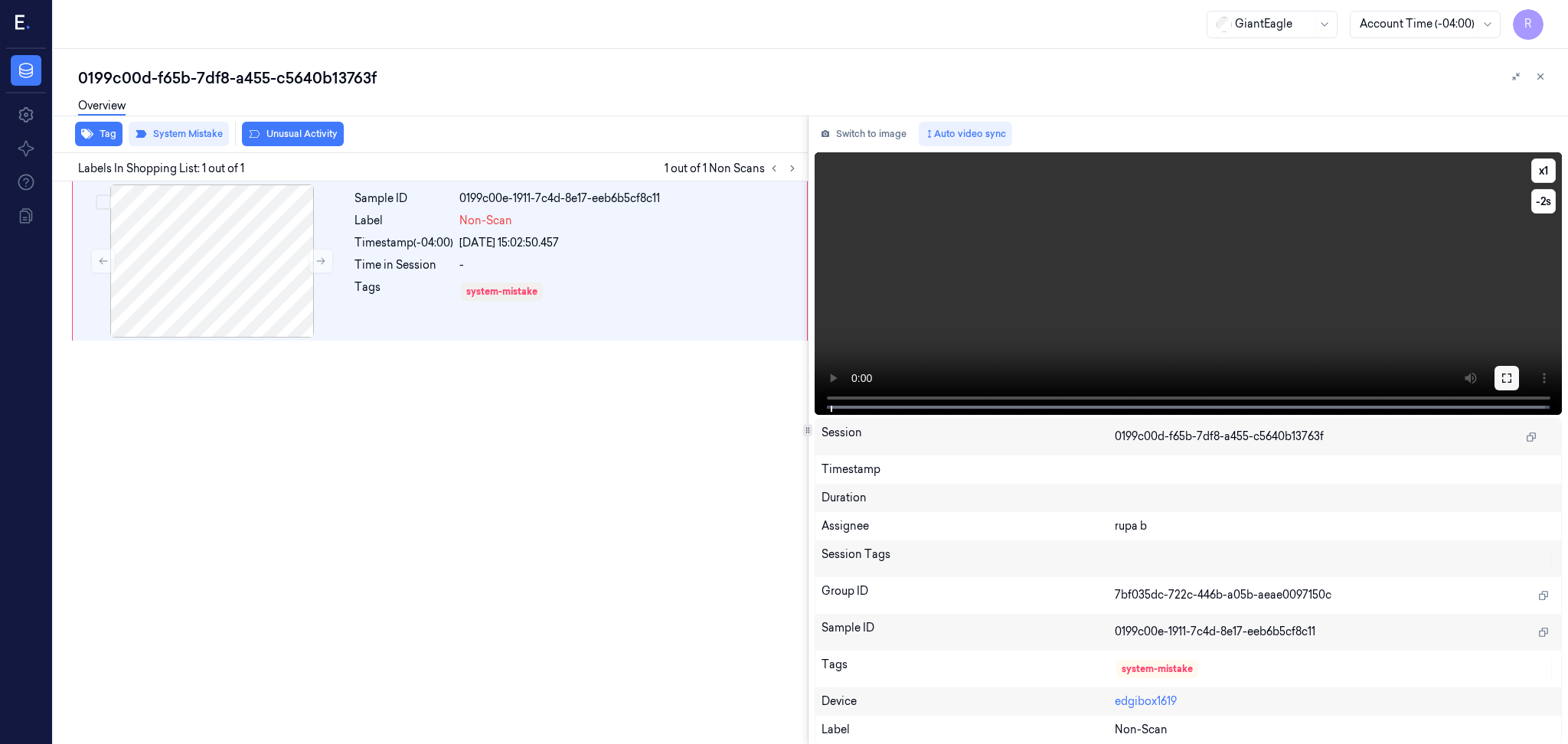
click at [1509, 375] on icon at bounding box center [1507, 379] width 13 height 13
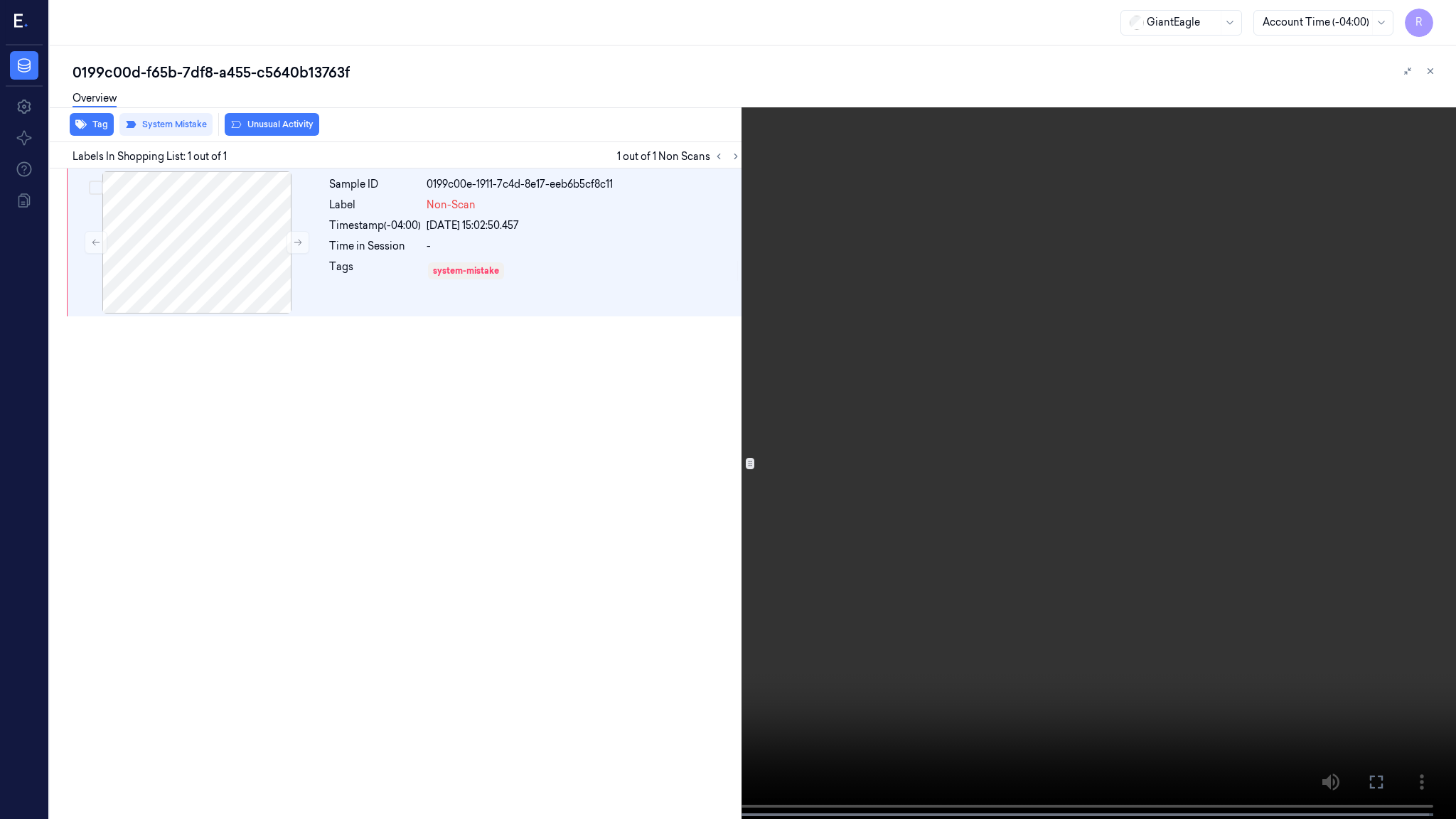
click at [1117, 470] on video at bounding box center [728, 411] width 1456 height 822
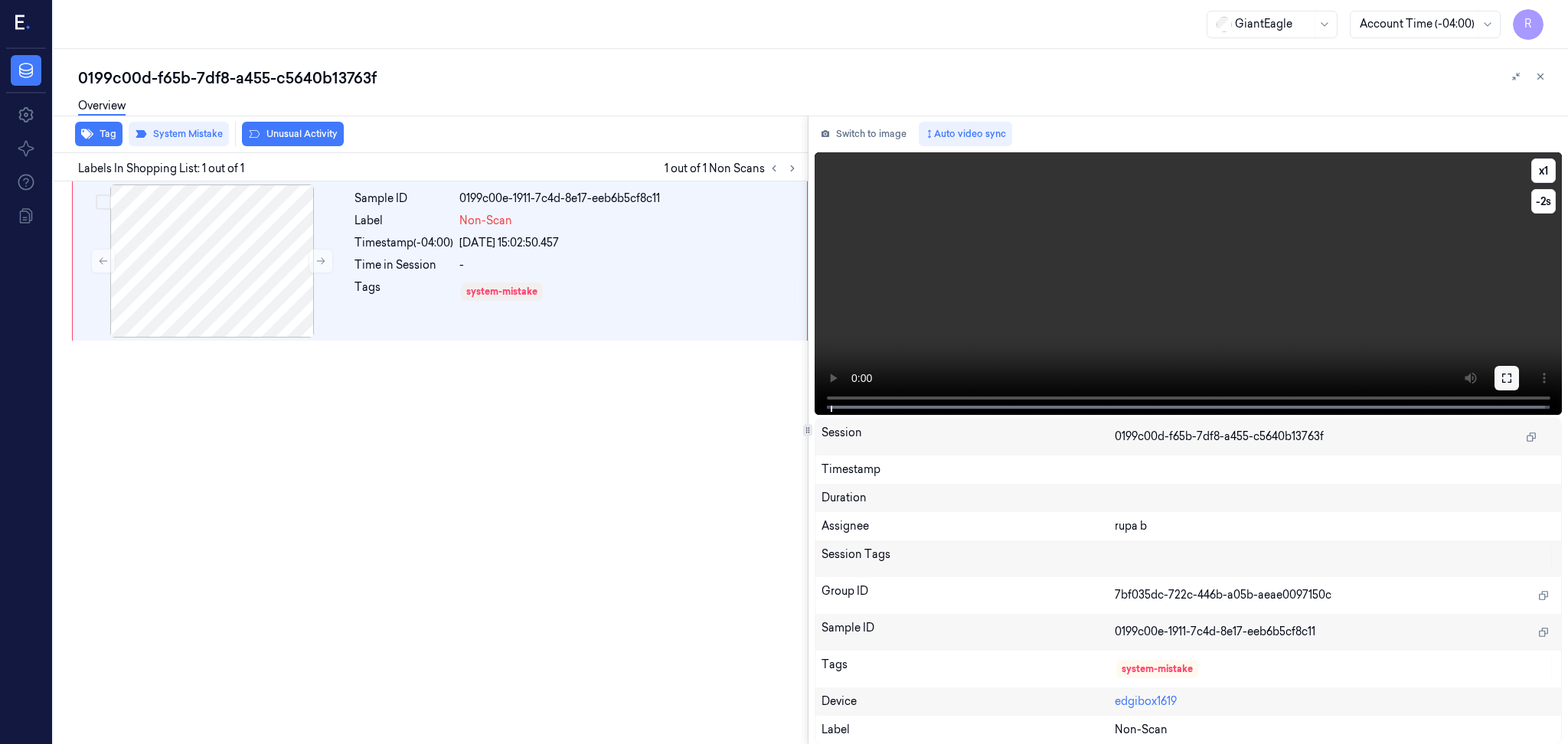
click at [1505, 380] on icon at bounding box center [1507, 379] width 13 height 13
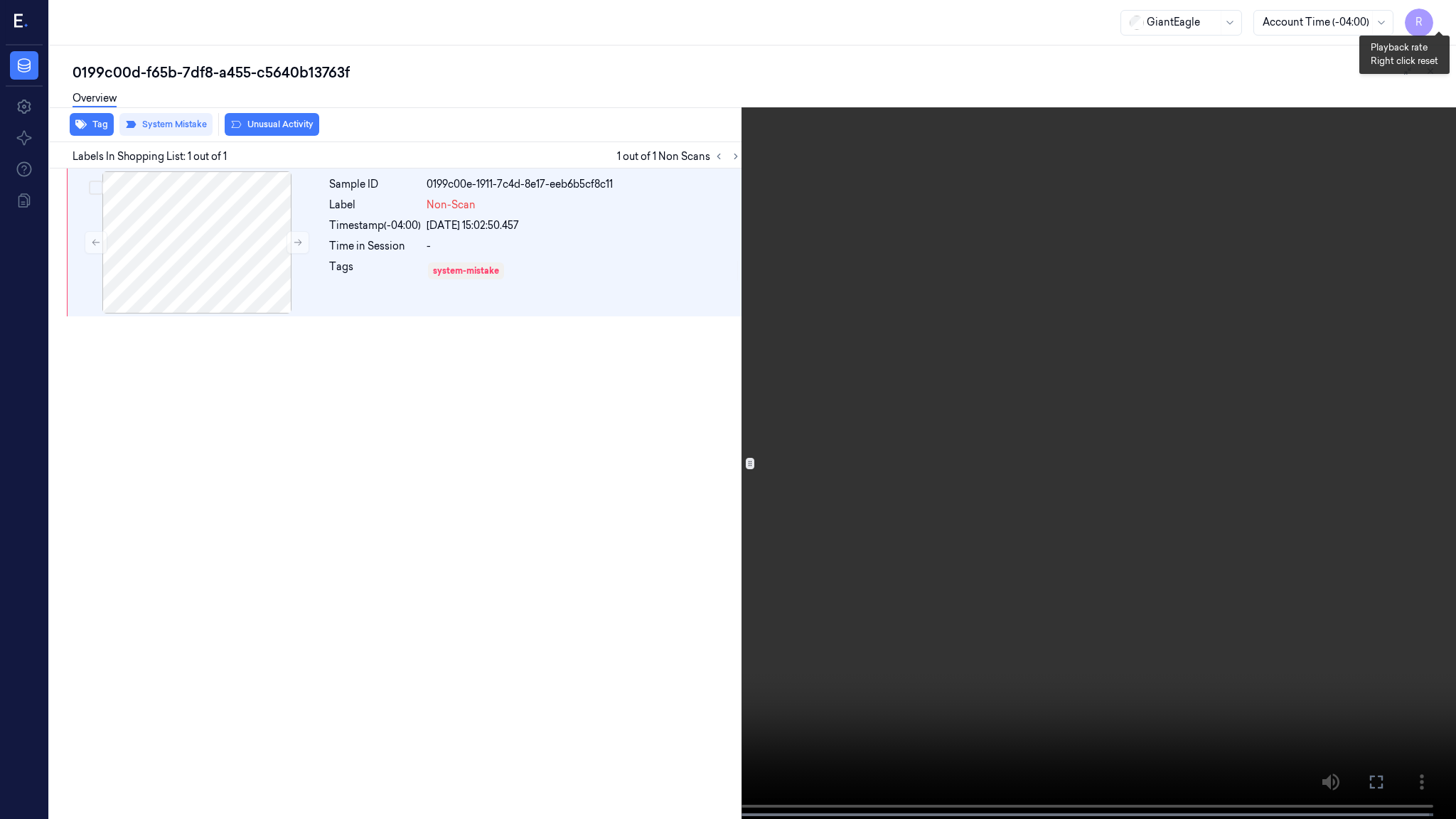
click at [1435, 12] on button "x 1" at bounding box center [1439, 17] width 22 height 22
click at [954, 613] on video at bounding box center [728, 411] width 1456 height 822
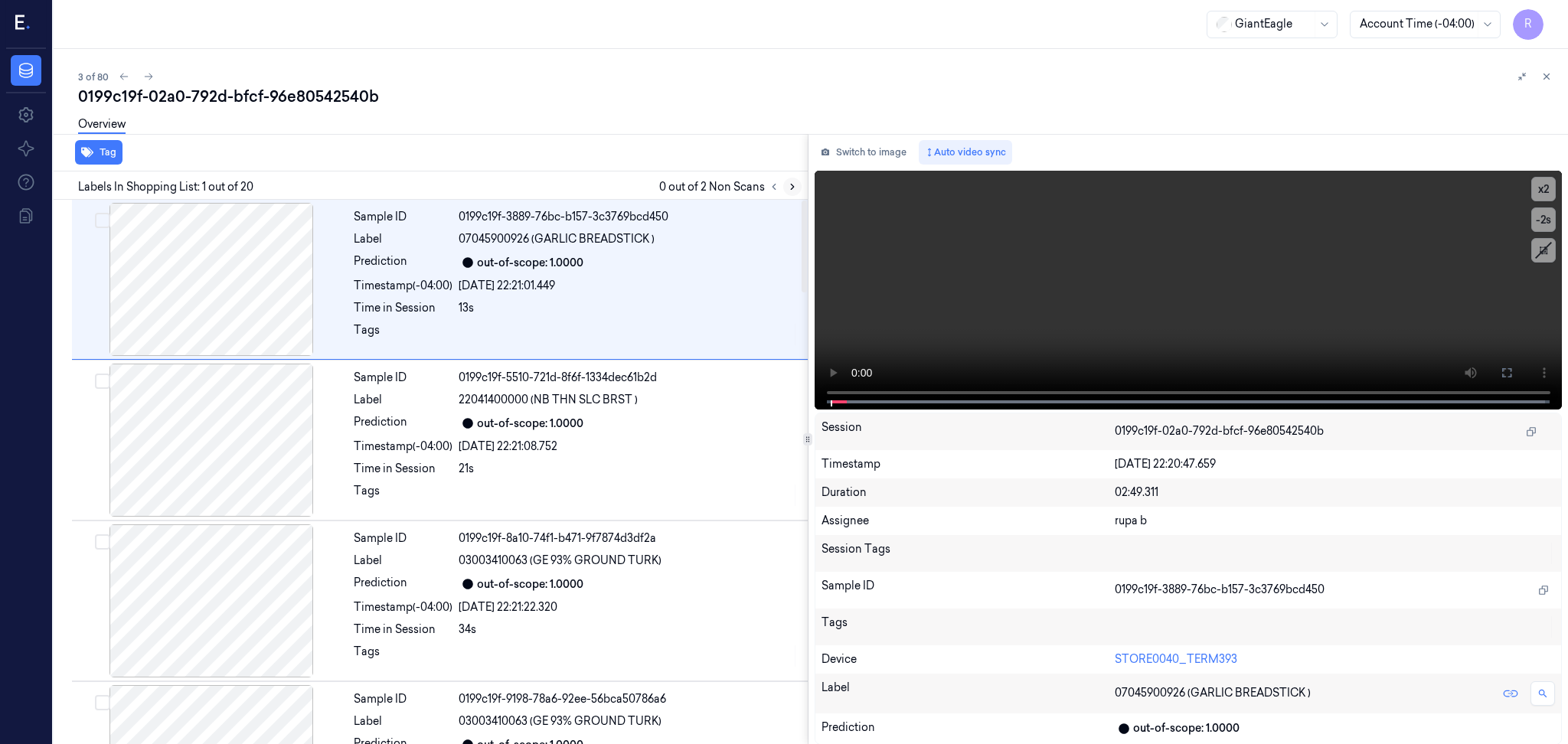
click at [784, 185] on button at bounding box center [792, 187] width 19 height 19
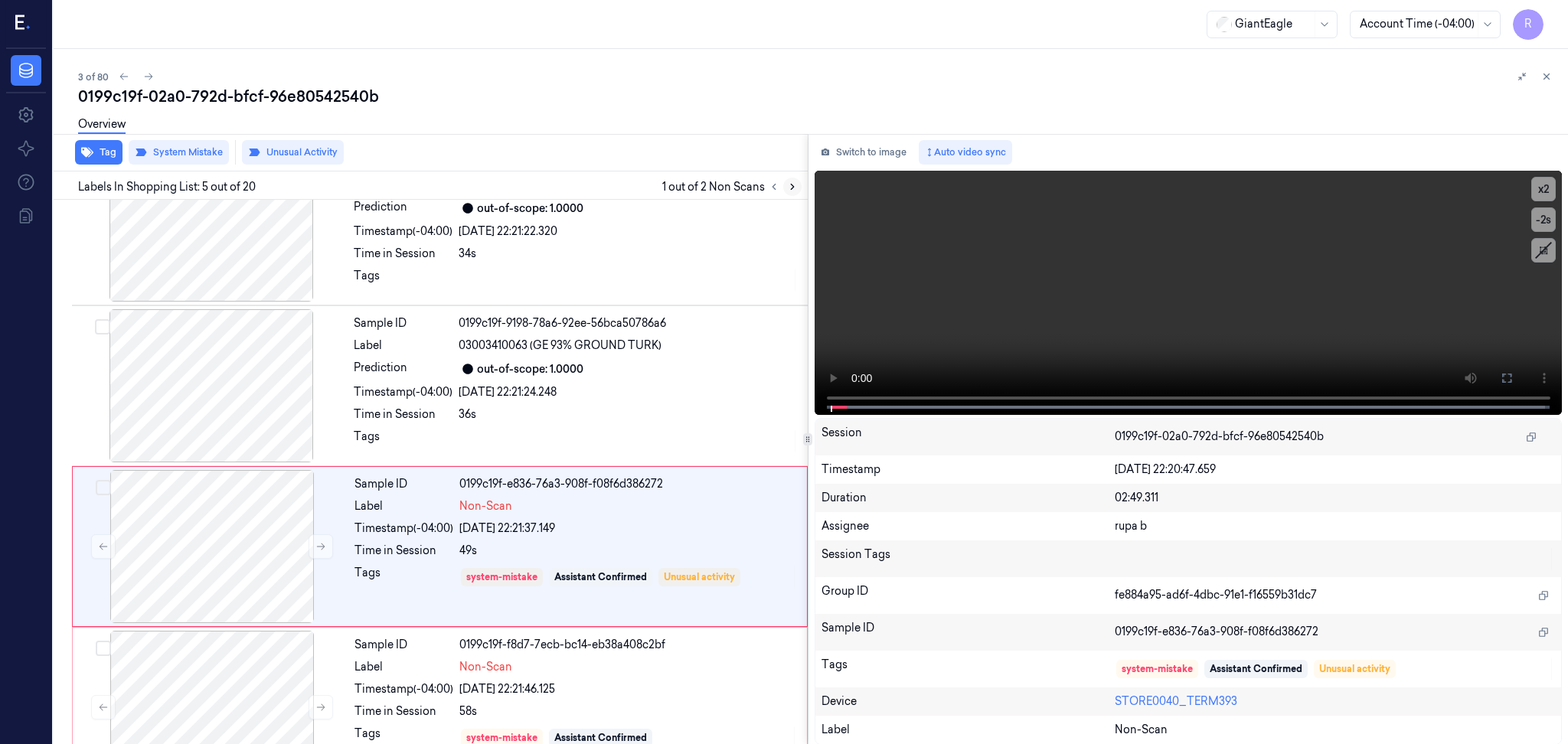
scroll to position [449, 0]
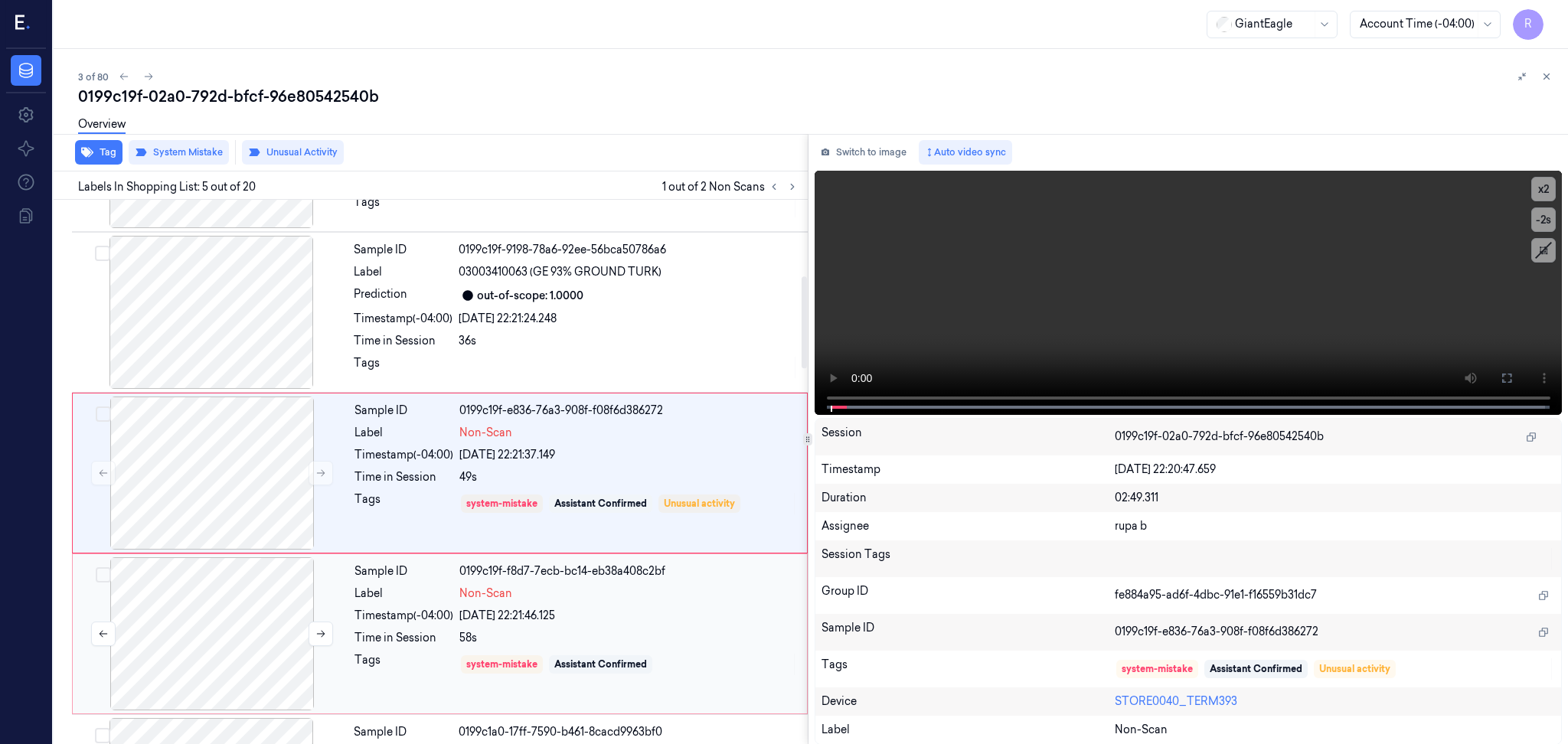
click at [252, 627] on div at bounding box center [212, 633] width 273 height 153
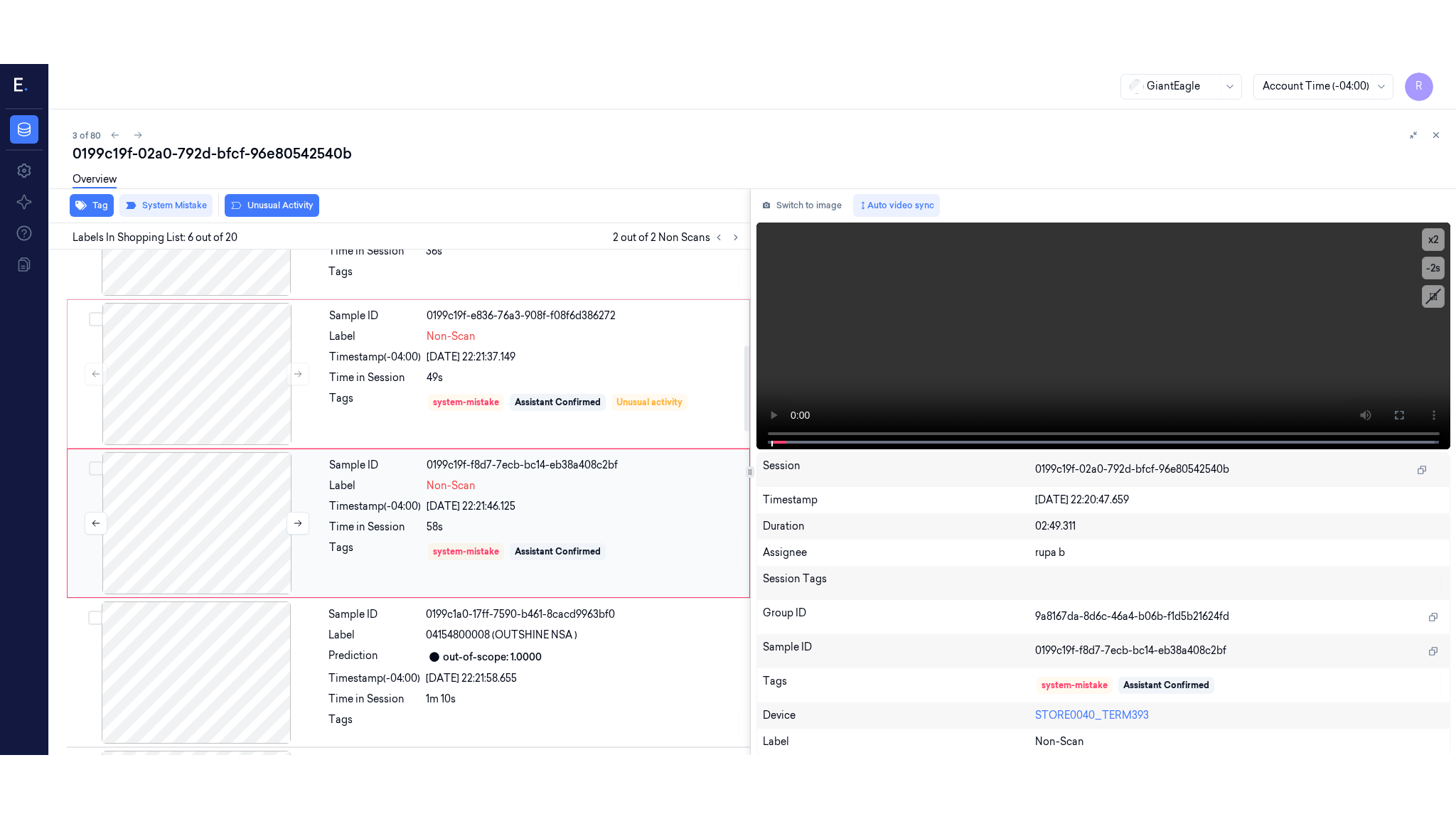
scroll to position [567, 0]
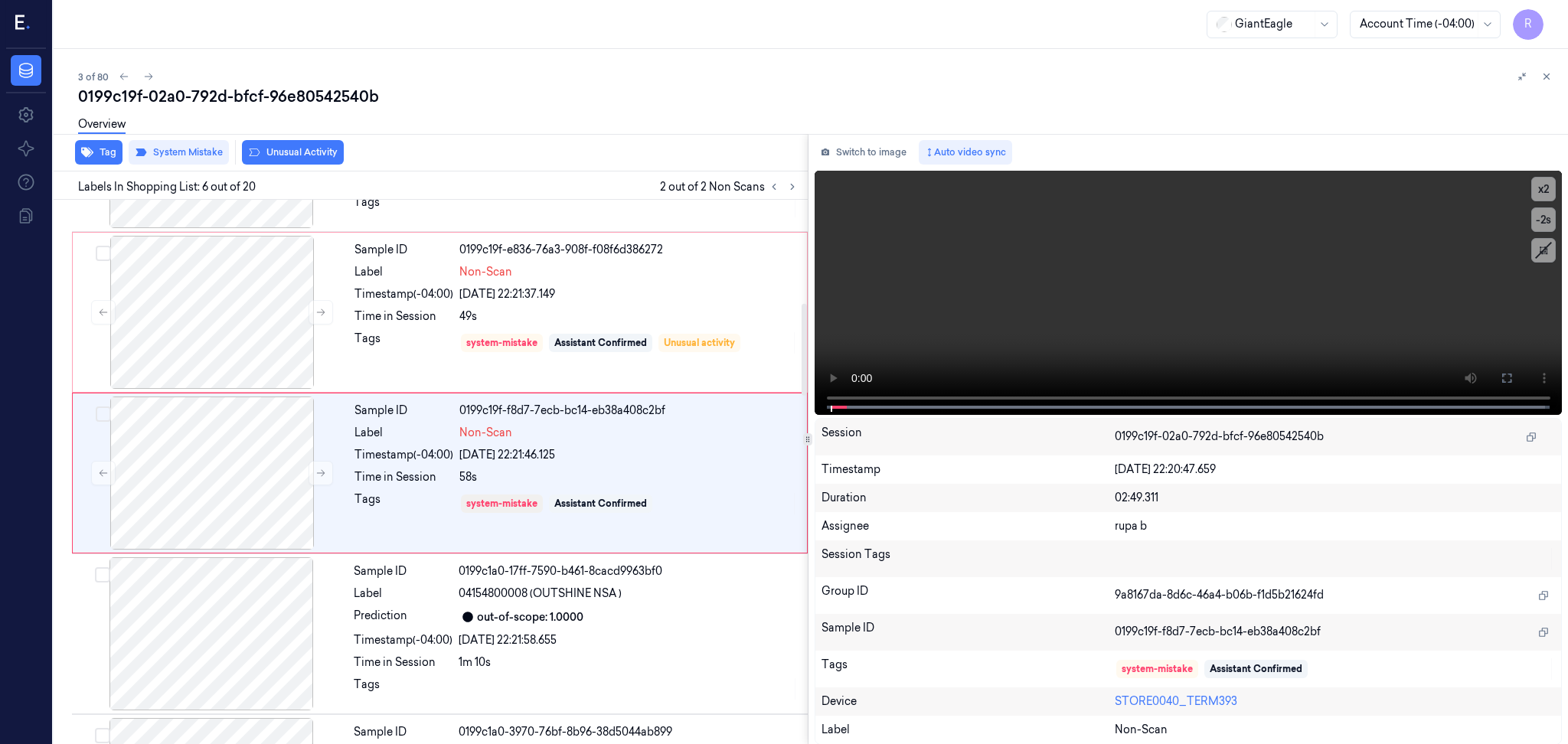
click at [863, 138] on div "Switch to image Auto video sync x 2 -2 s Session 0199c19f-02a0-792d-bfcf-96e805…" at bounding box center [1188, 439] width 760 height 611
click at [860, 155] on button "Switch to image" at bounding box center [864, 152] width 98 height 24
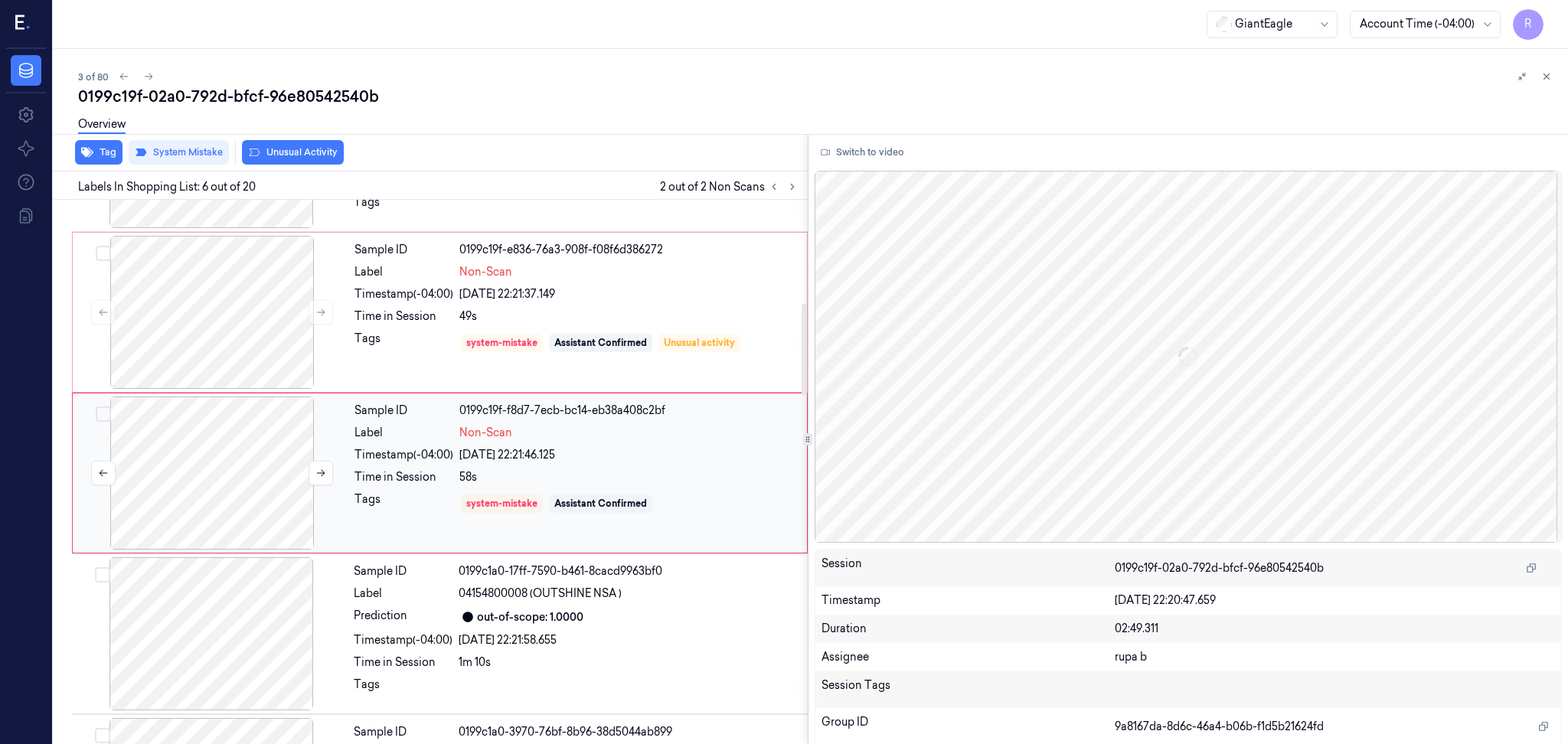
click at [271, 487] on div at bounding box center [212, 472] width 273 height 153
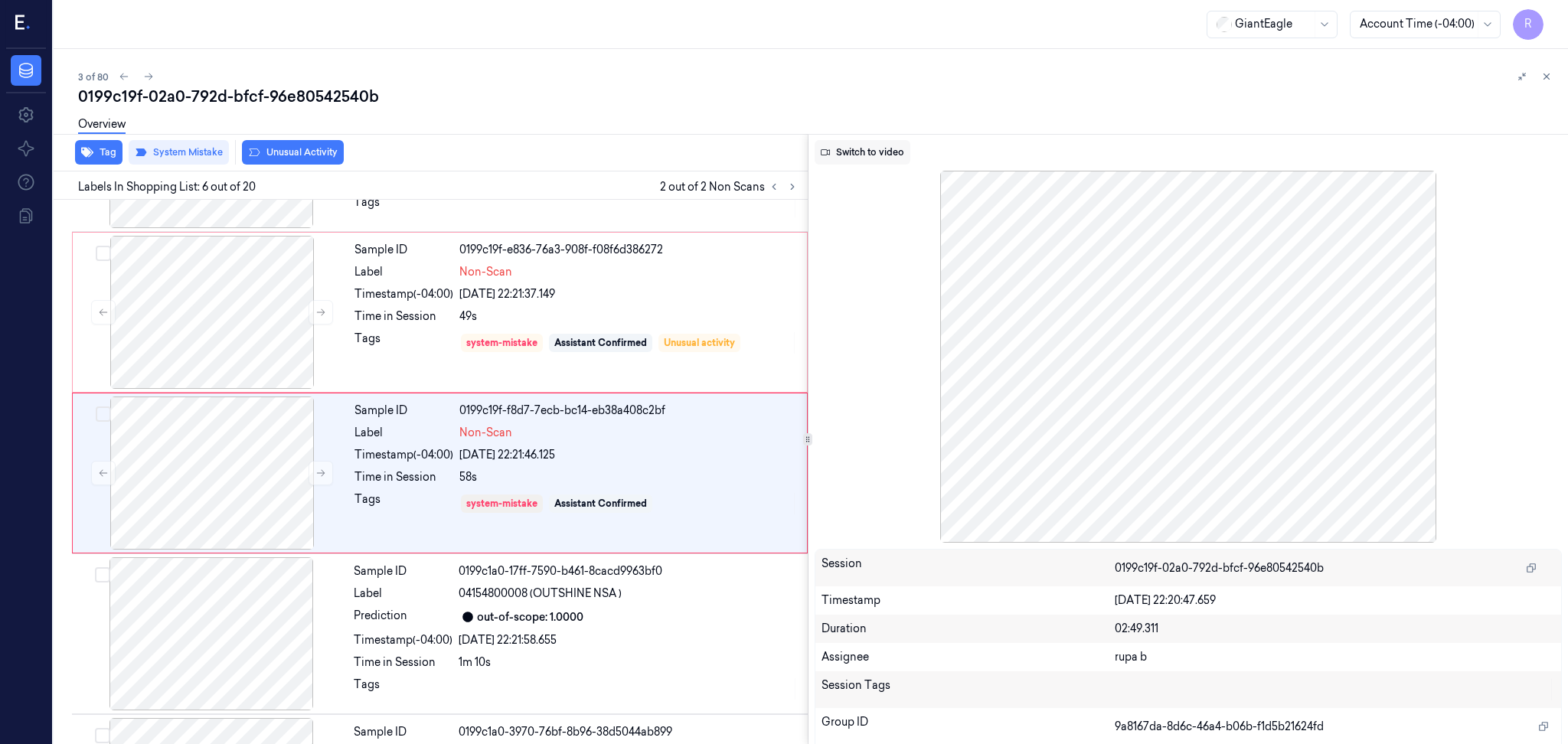
click at [873, 152] on button "Switch to video" at bounding box center [862, 152] width 96 height 24
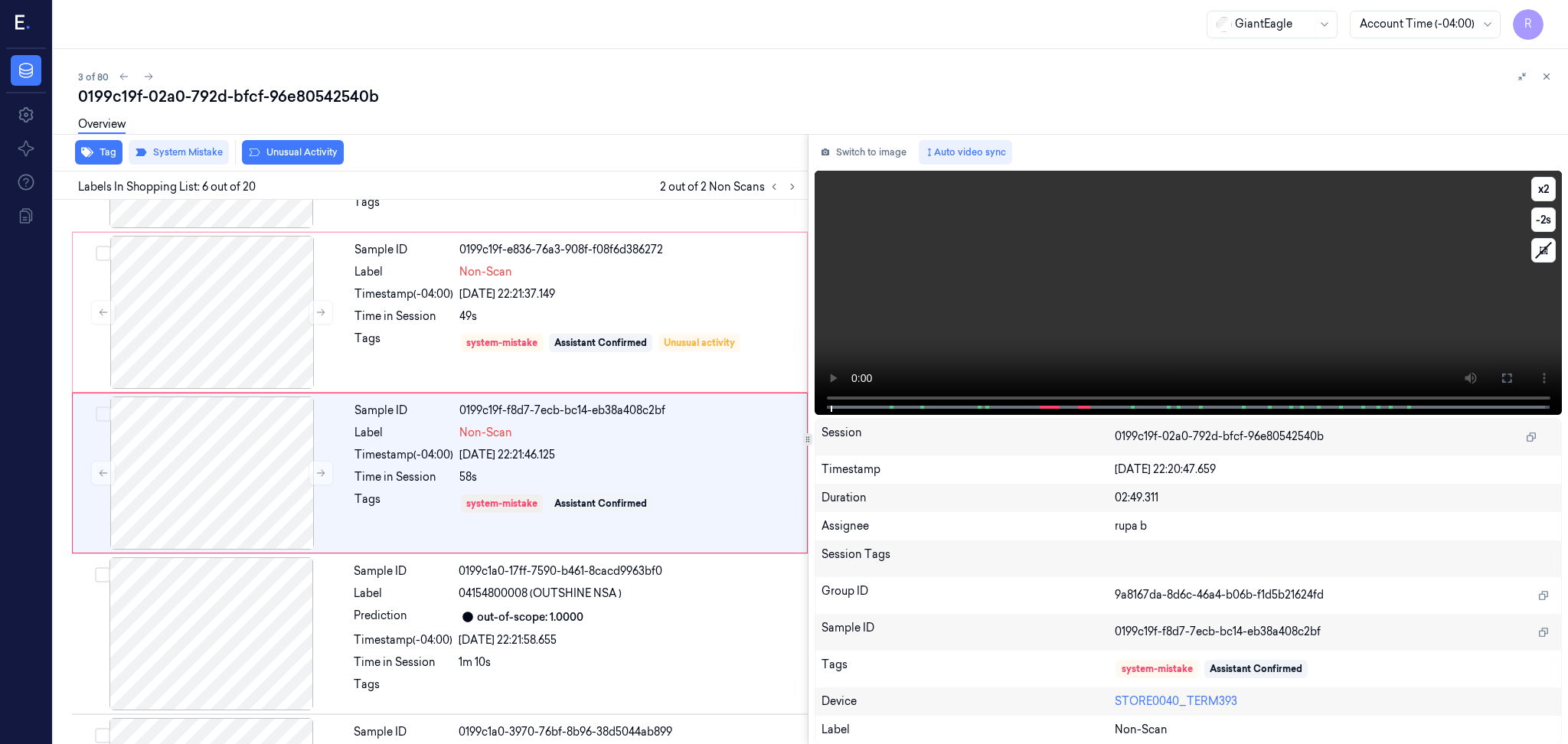
drag, startPoint x: 1505, startPoint y: 377, endPoint x: 1504, endPoint y: 466, distance: 89.0
click at [1504, 378] on icon at bounding box center [1507, 379] width 13 height 13
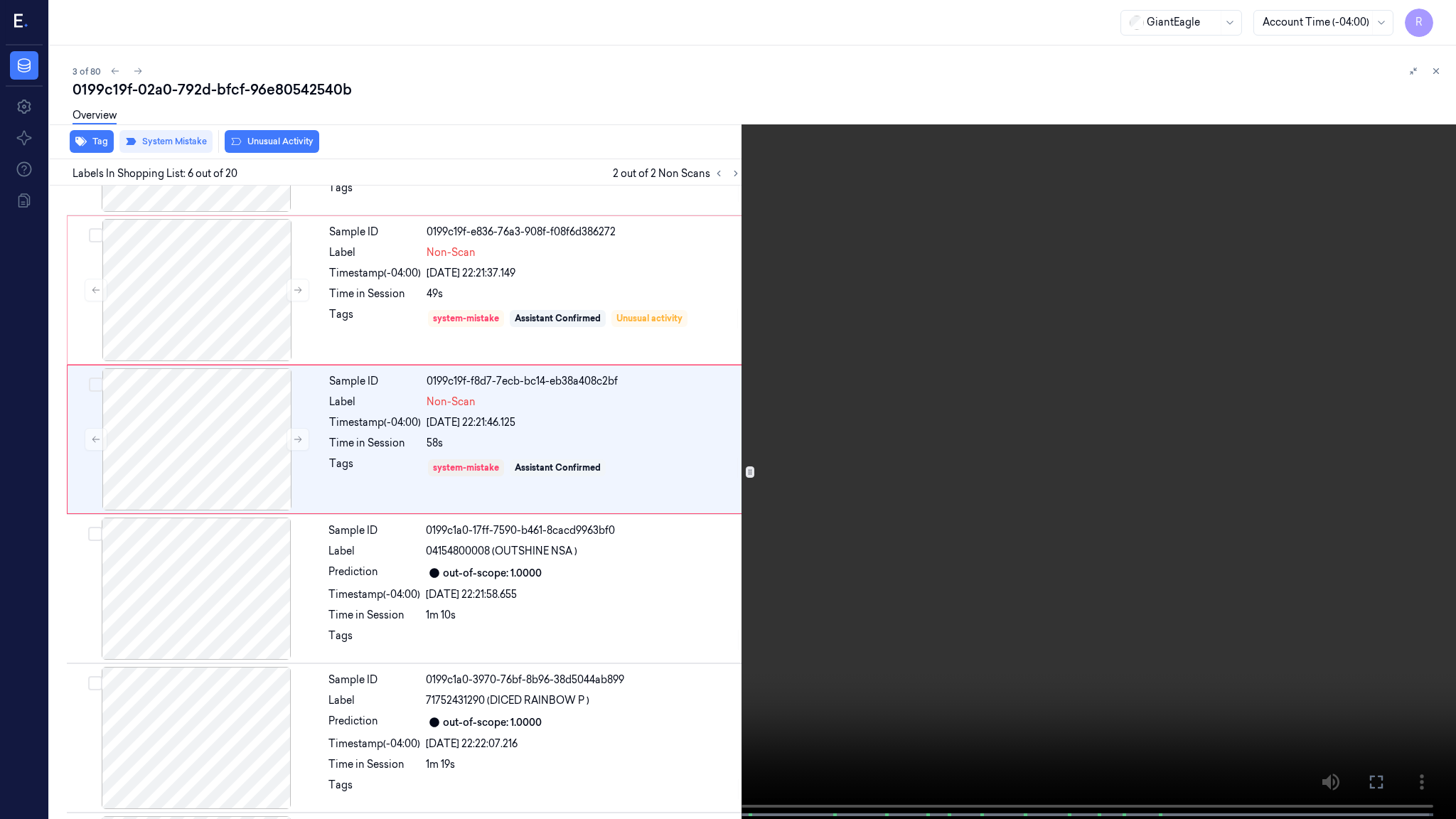
click at [1395, 430] on video at bounding box center [728, 411] width 1456 height 822
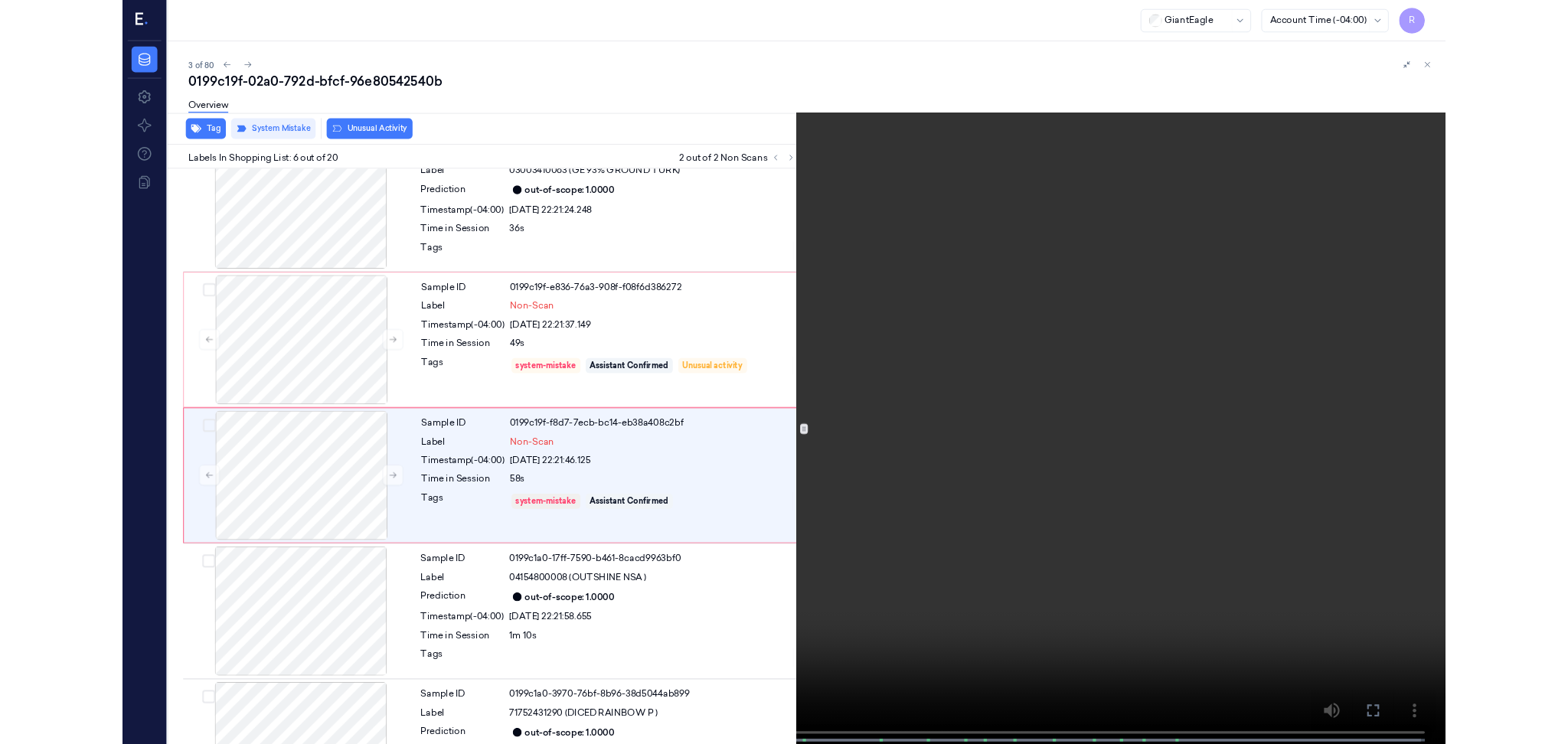
scroll to position [542, 0]
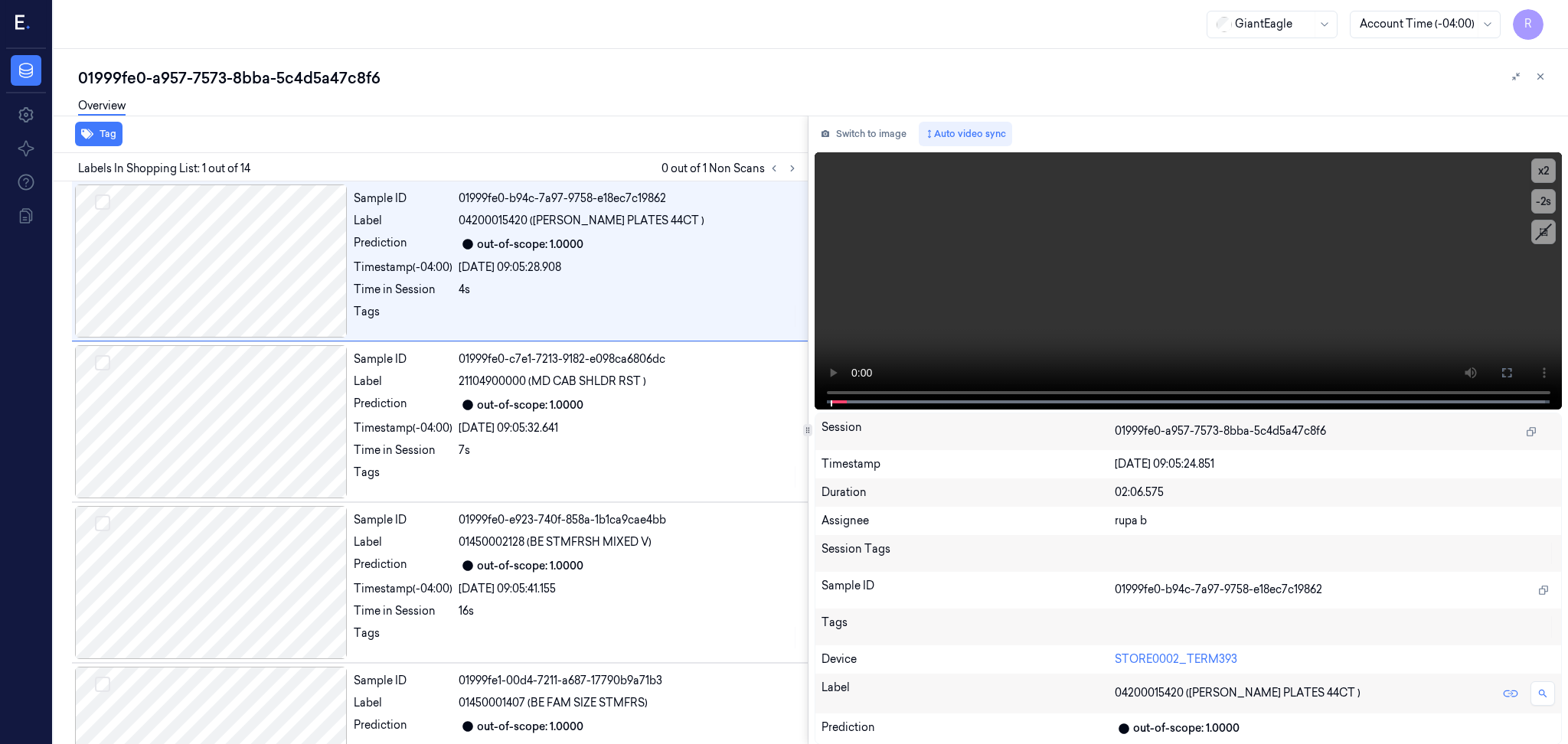
click at [1025, 76] on div "01999fe0-a957-7573-8bba-5c4d5a47c8f6" at bounding box center [817, 78] width 1478 height 21
click at [792, 167] on icon at bounding box center [792, 169] width 11 height 11
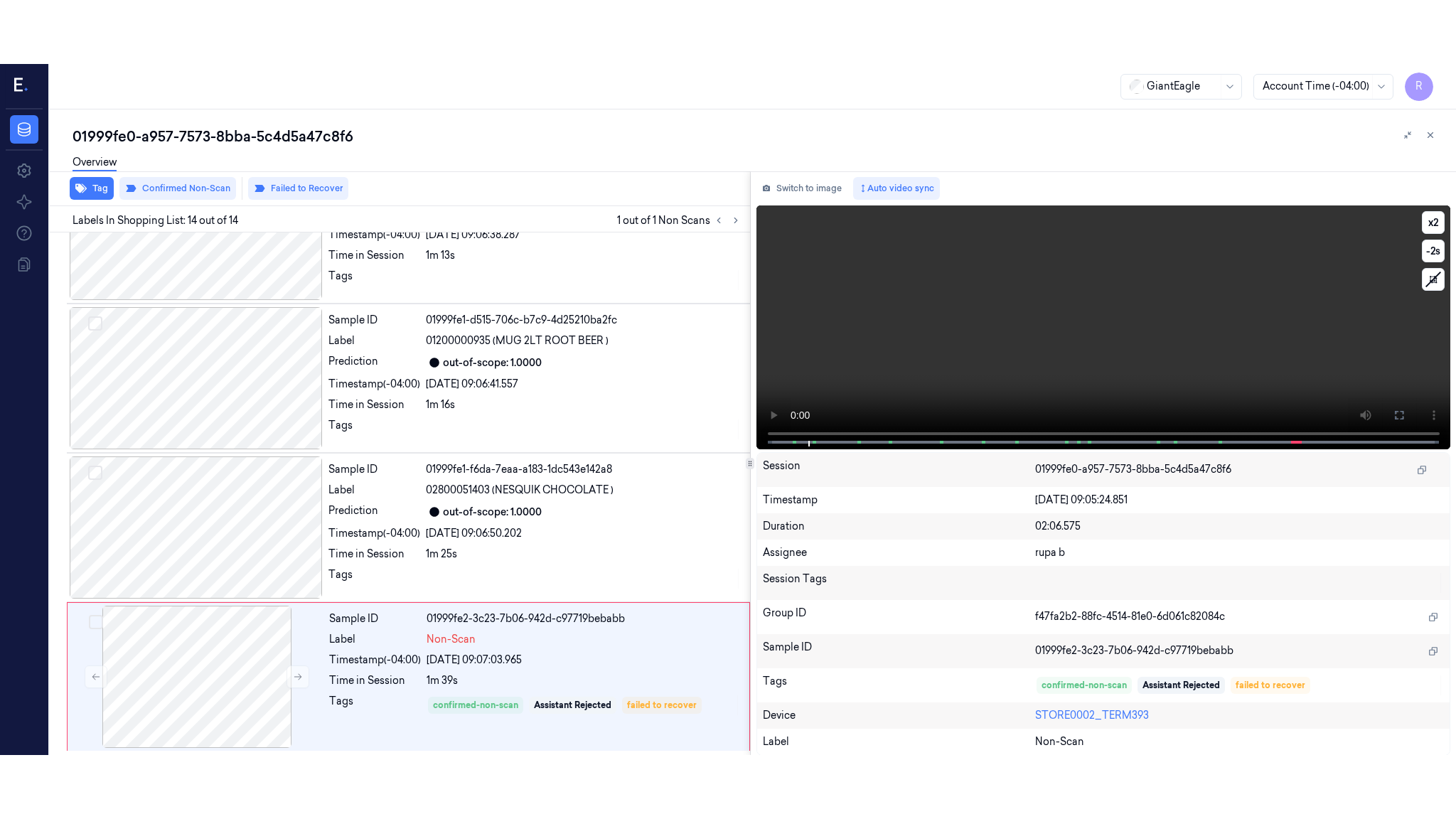
scroll to position [1572, 0]
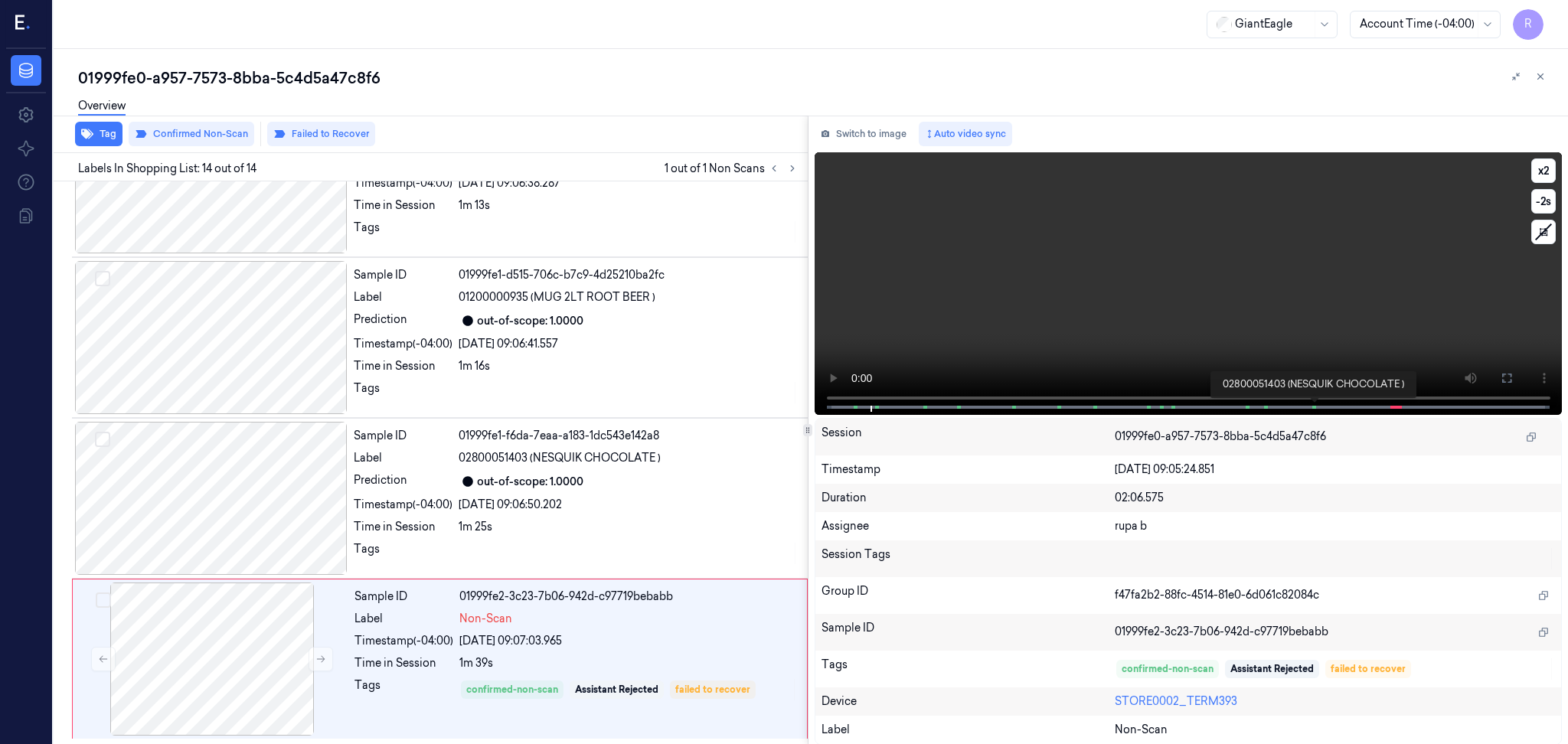
click at [1313, 405] on span at bounding box center [1313, 407] width 3 height 8
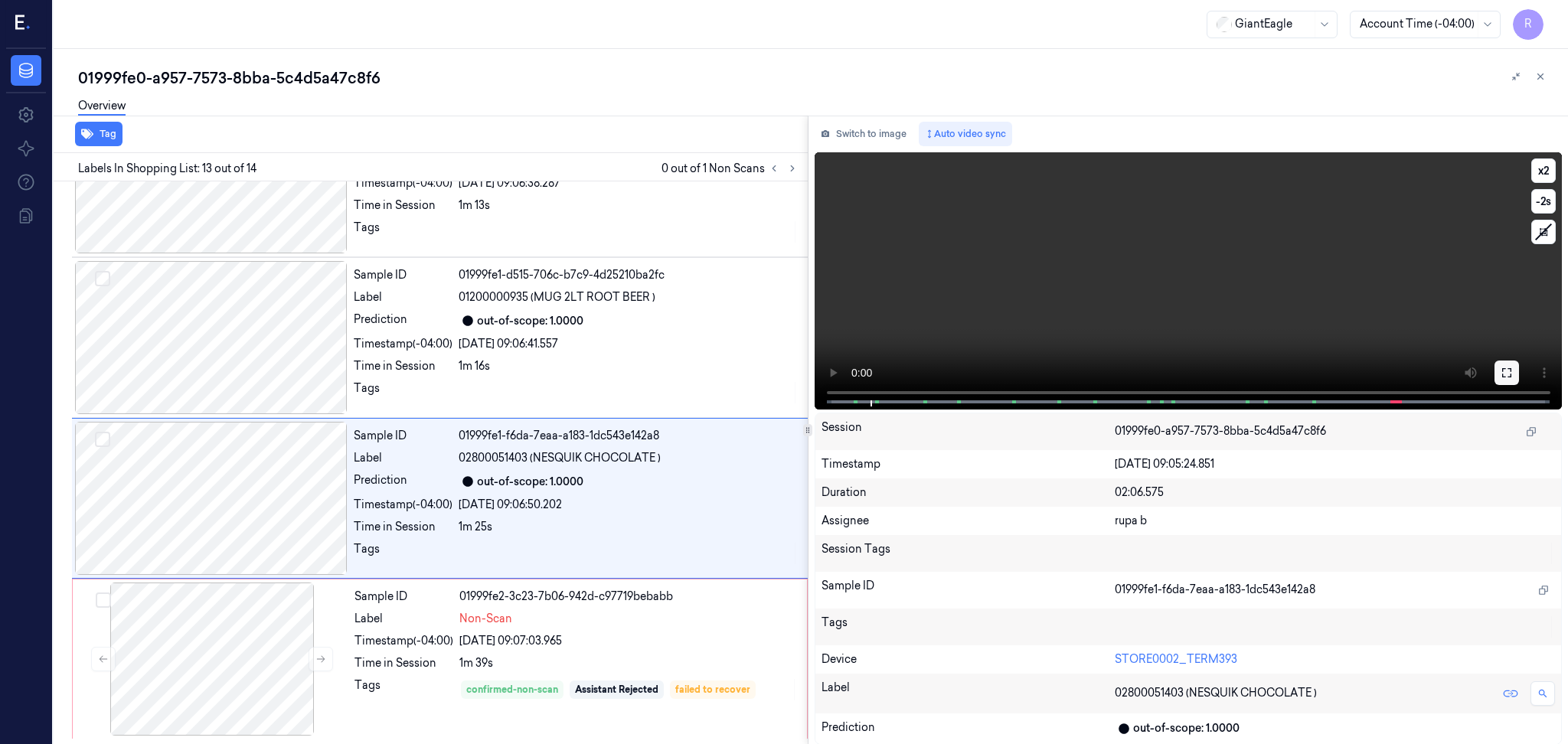
click at [1501, 378] on icon at bounding box center [1507, 373] width 13 height 13
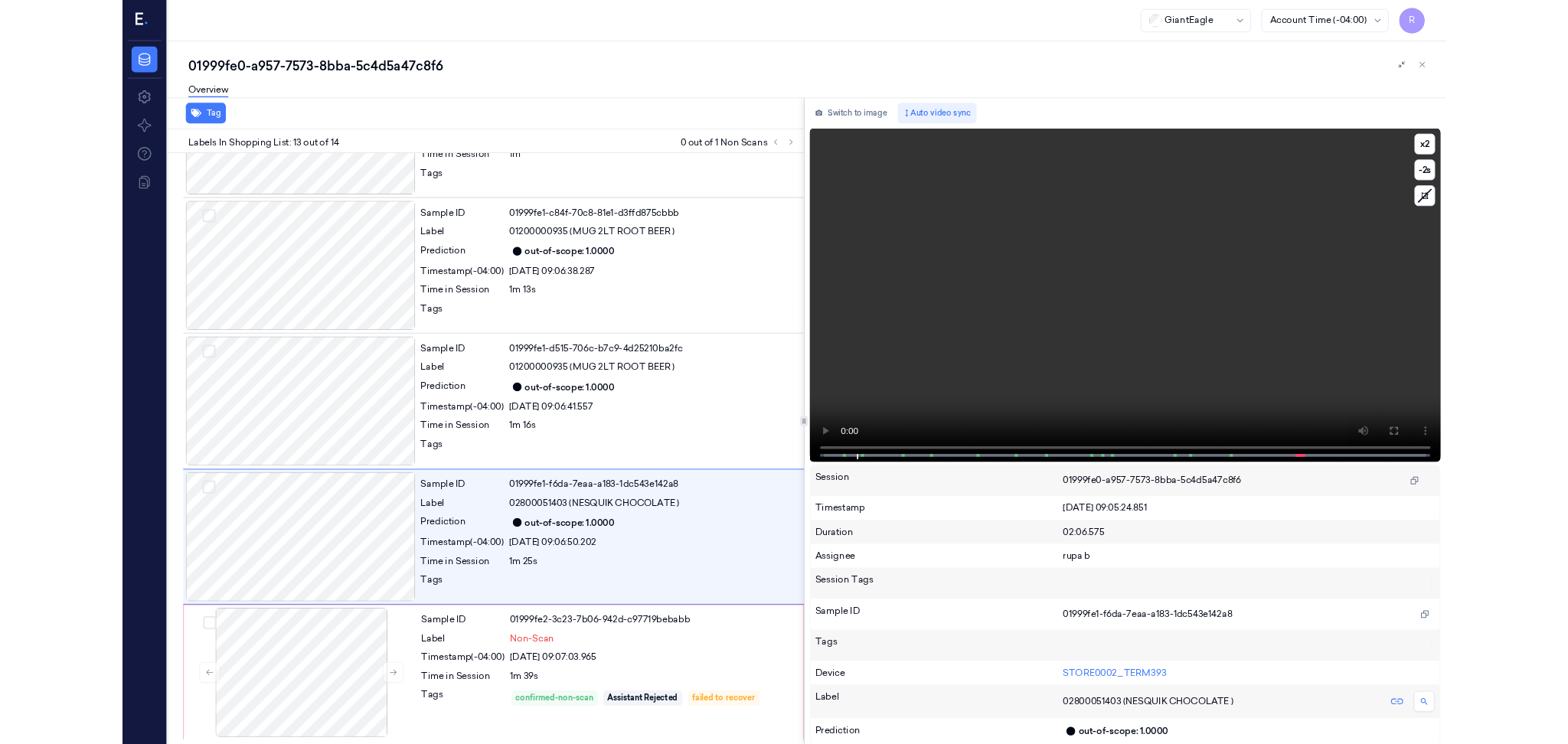
scroll to position [1555, 0]
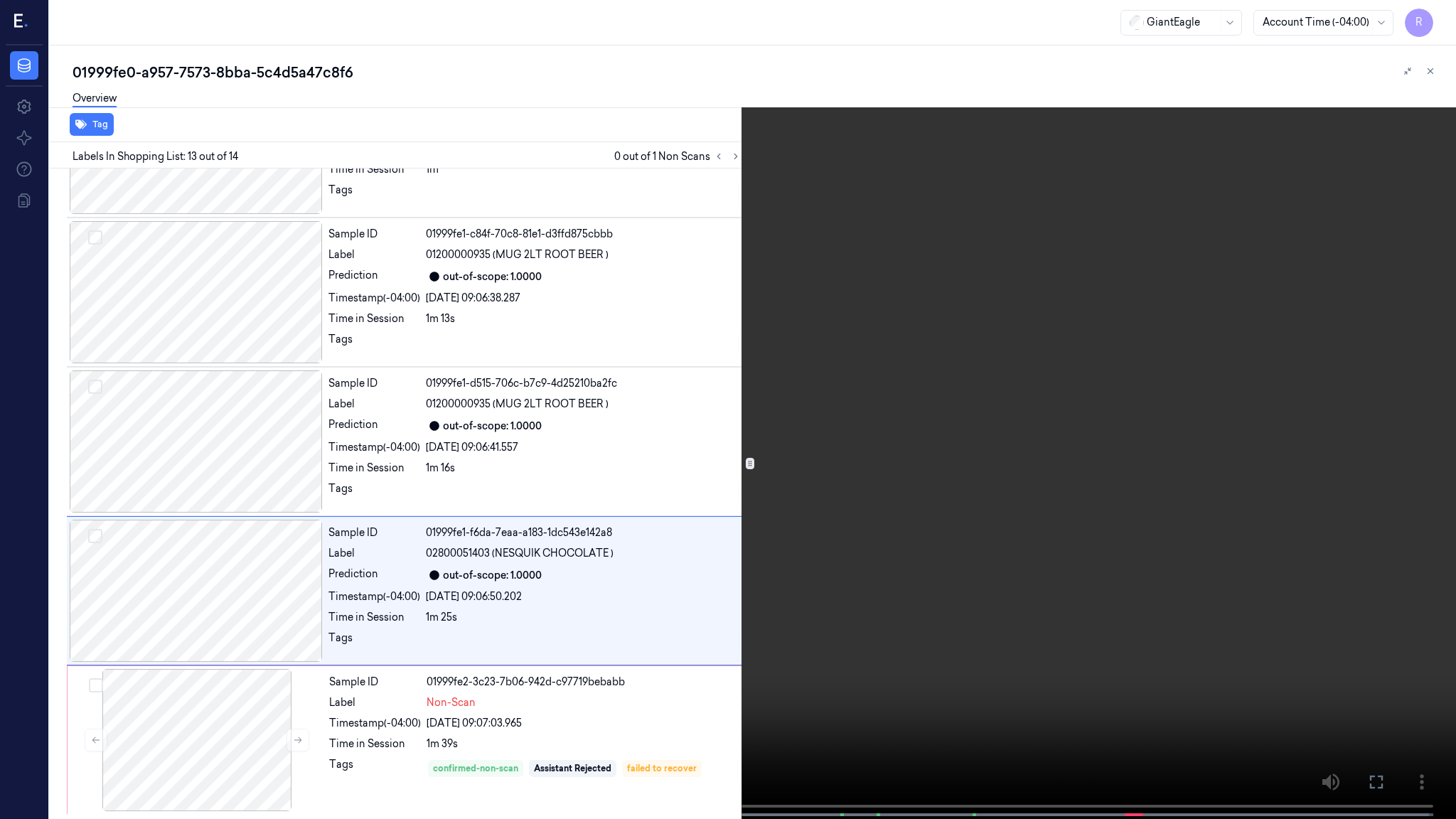
click at [1203, 485] on video at bounding box center [728, 411] width 1456 height 822
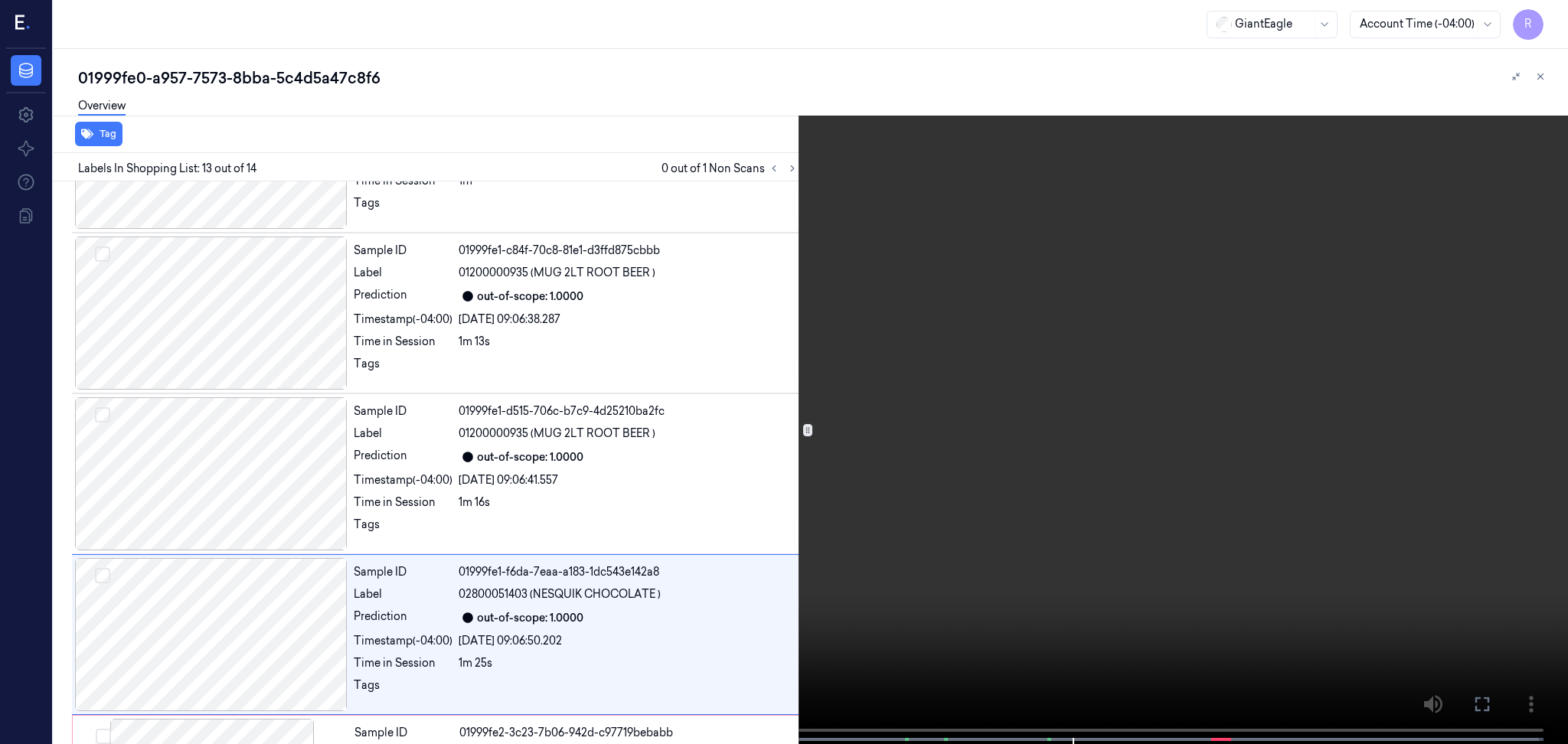
scroll to position [1693, 0]
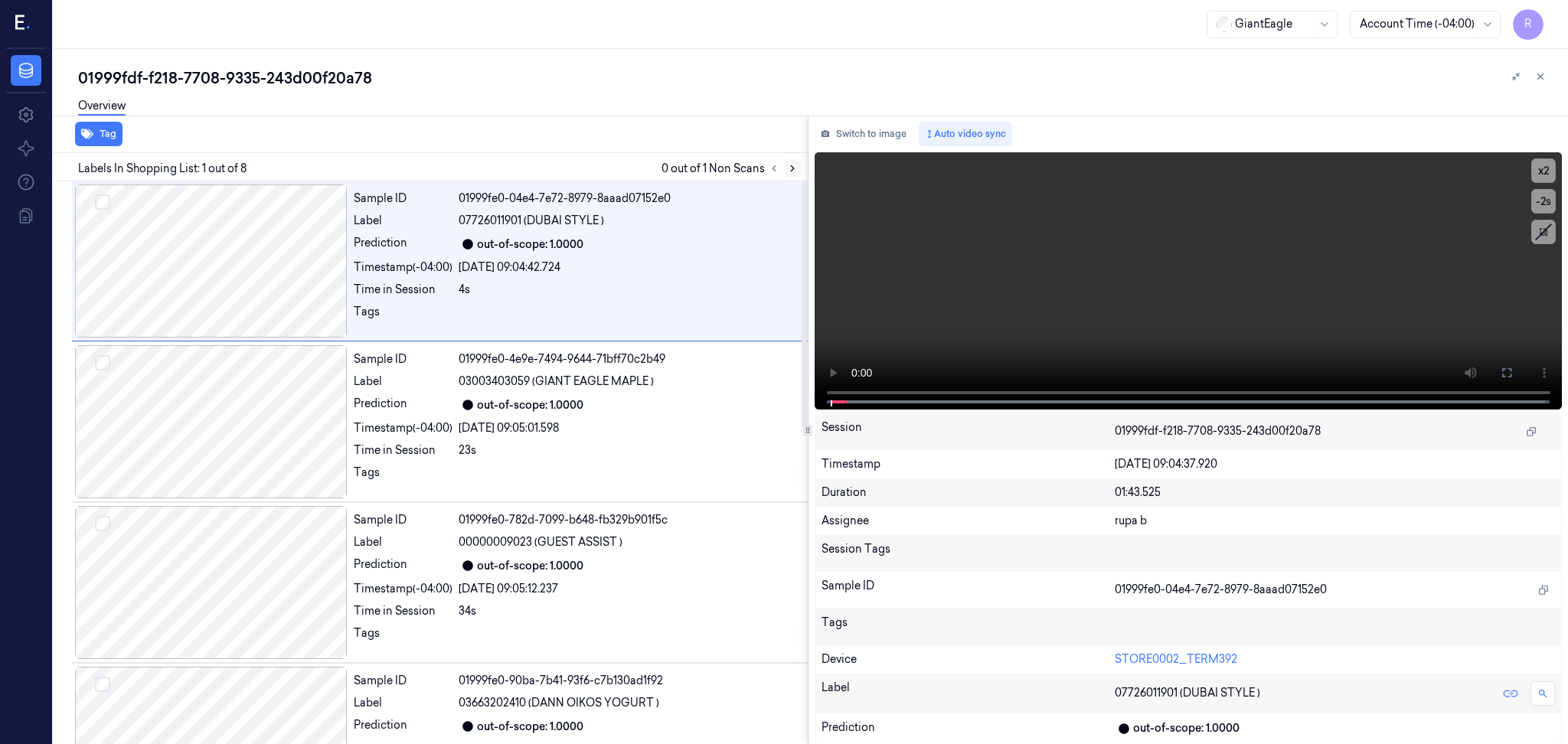
click at [787, 166] on button at bounding box center [792, 168] width 19 height 19
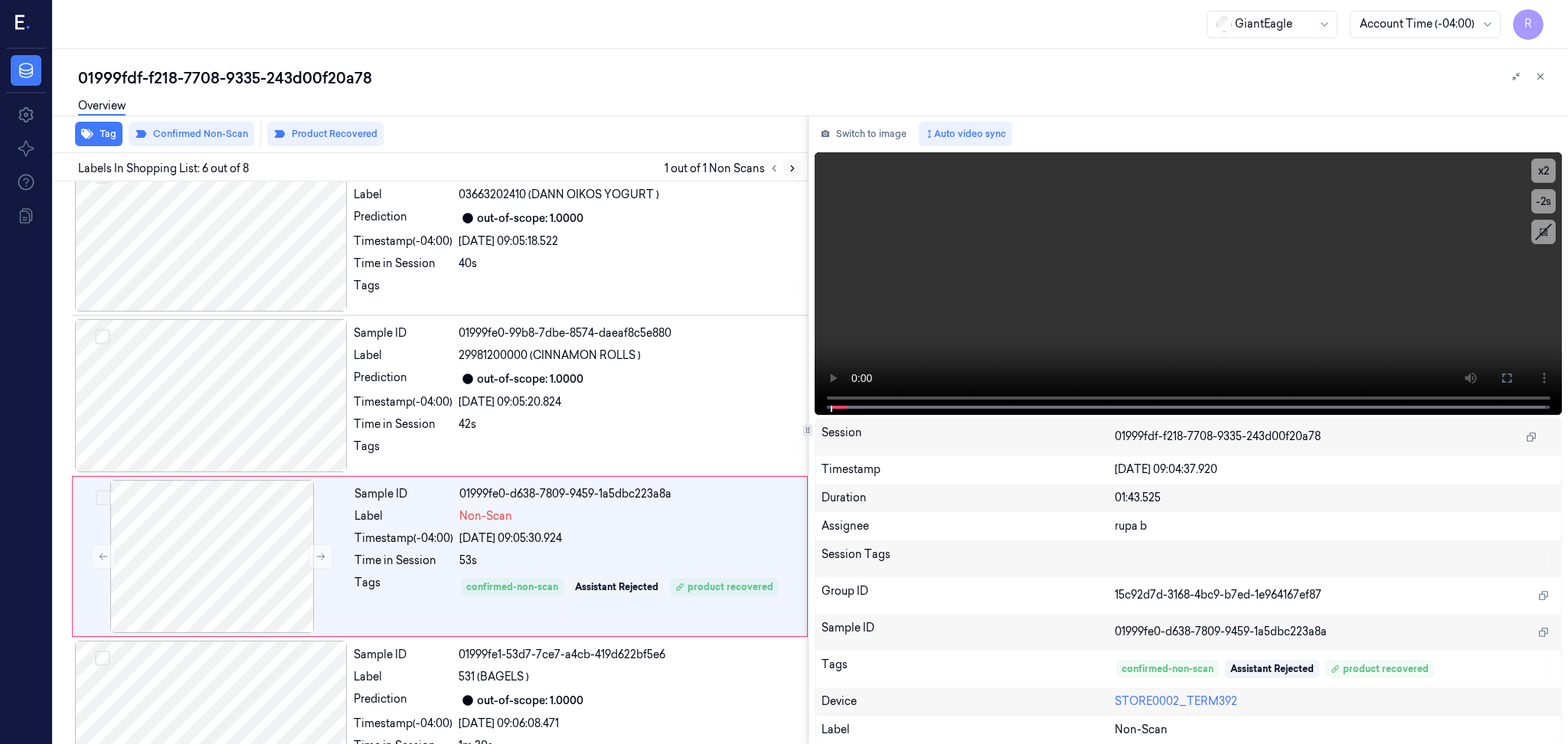
scroll to position [602, 0]
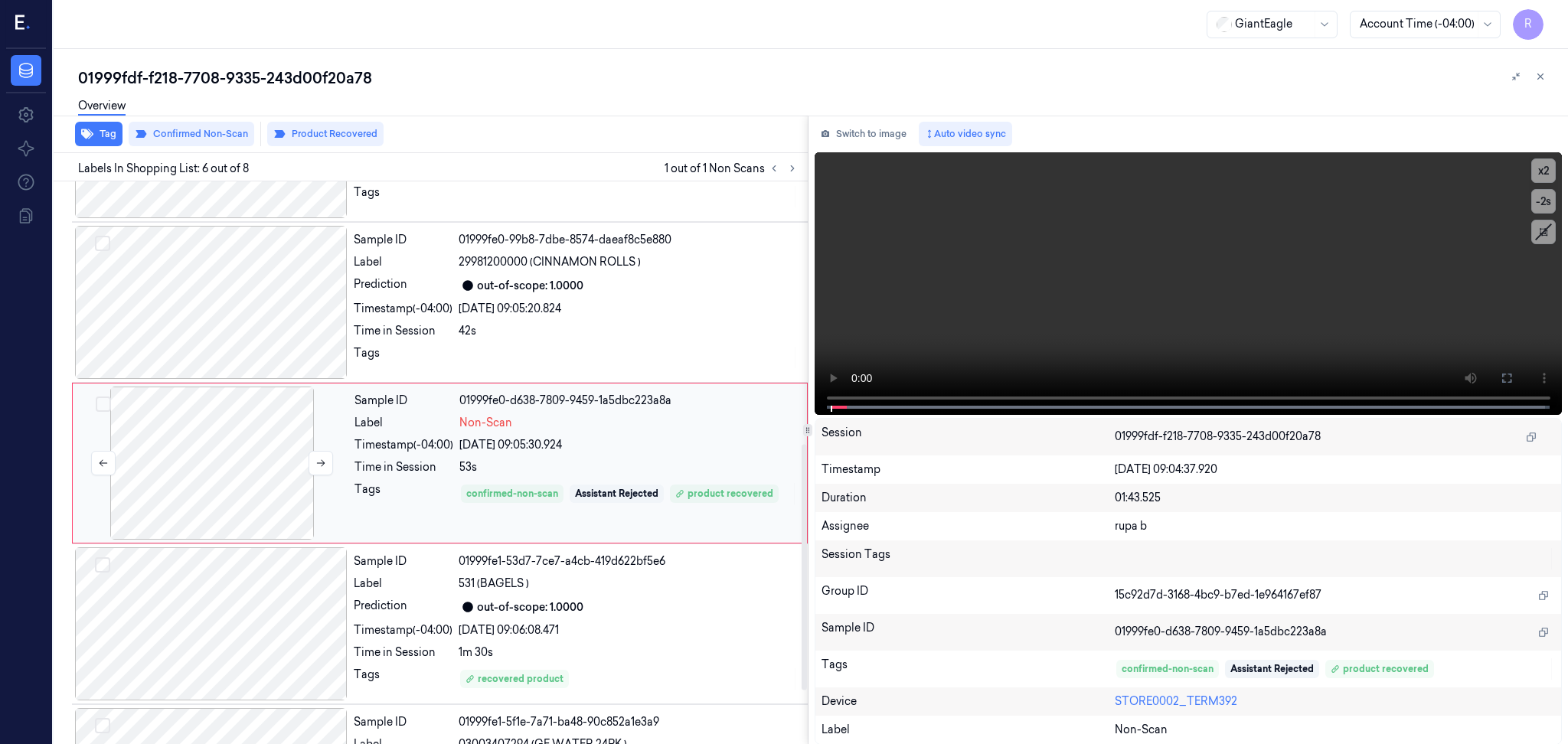
click at [239, 477] on div at bounding box center [212, 463] width 273 height 153
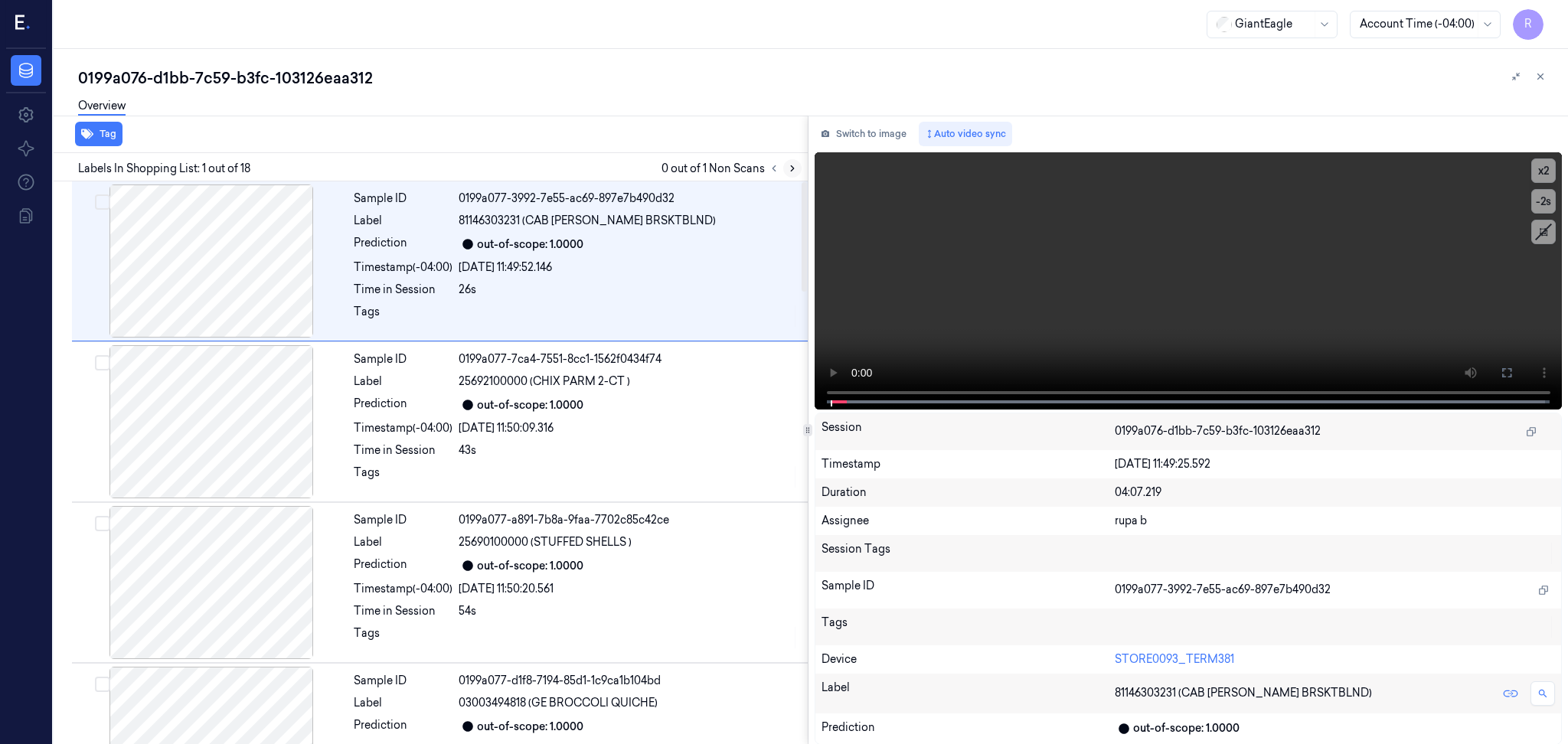
click at [791, 170] on icon at bounding box center [792, 169] width 3 height 5
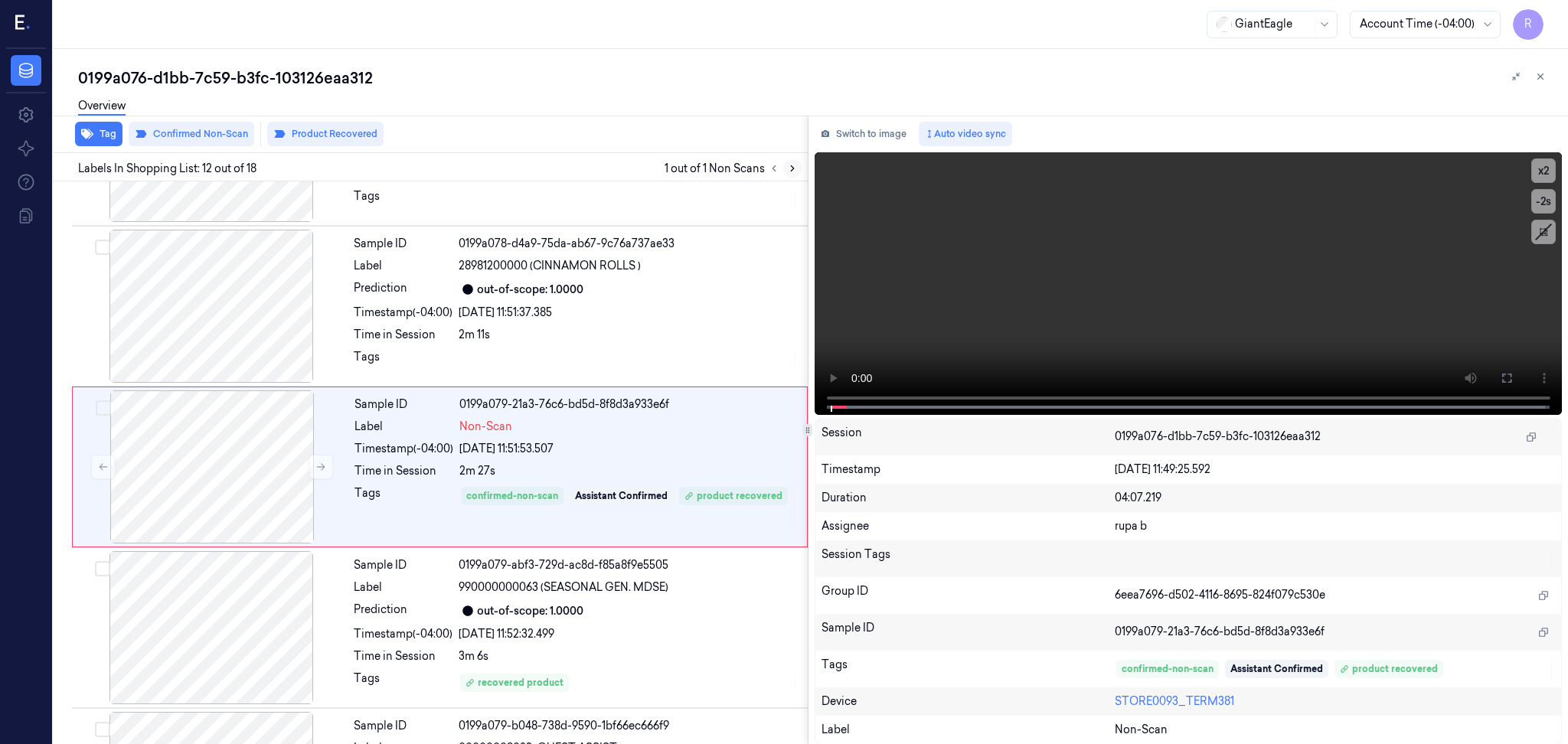
scroll to position [1566, 0]
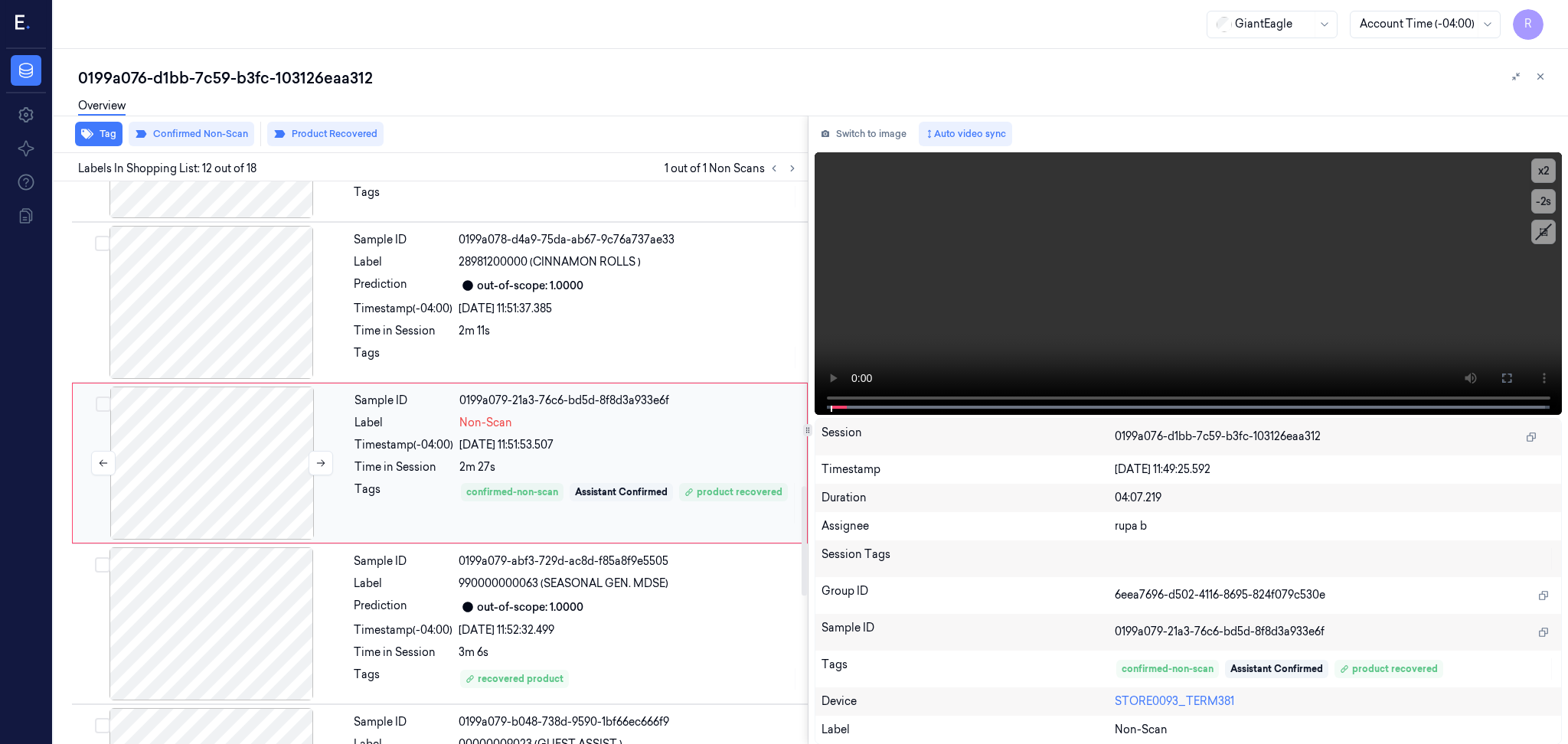
click at [185, 478] on div at bounding box center [212, 463] width 273 height 153
click at [238, 640] on div at bounding box center [211, 623] width 273 height 153
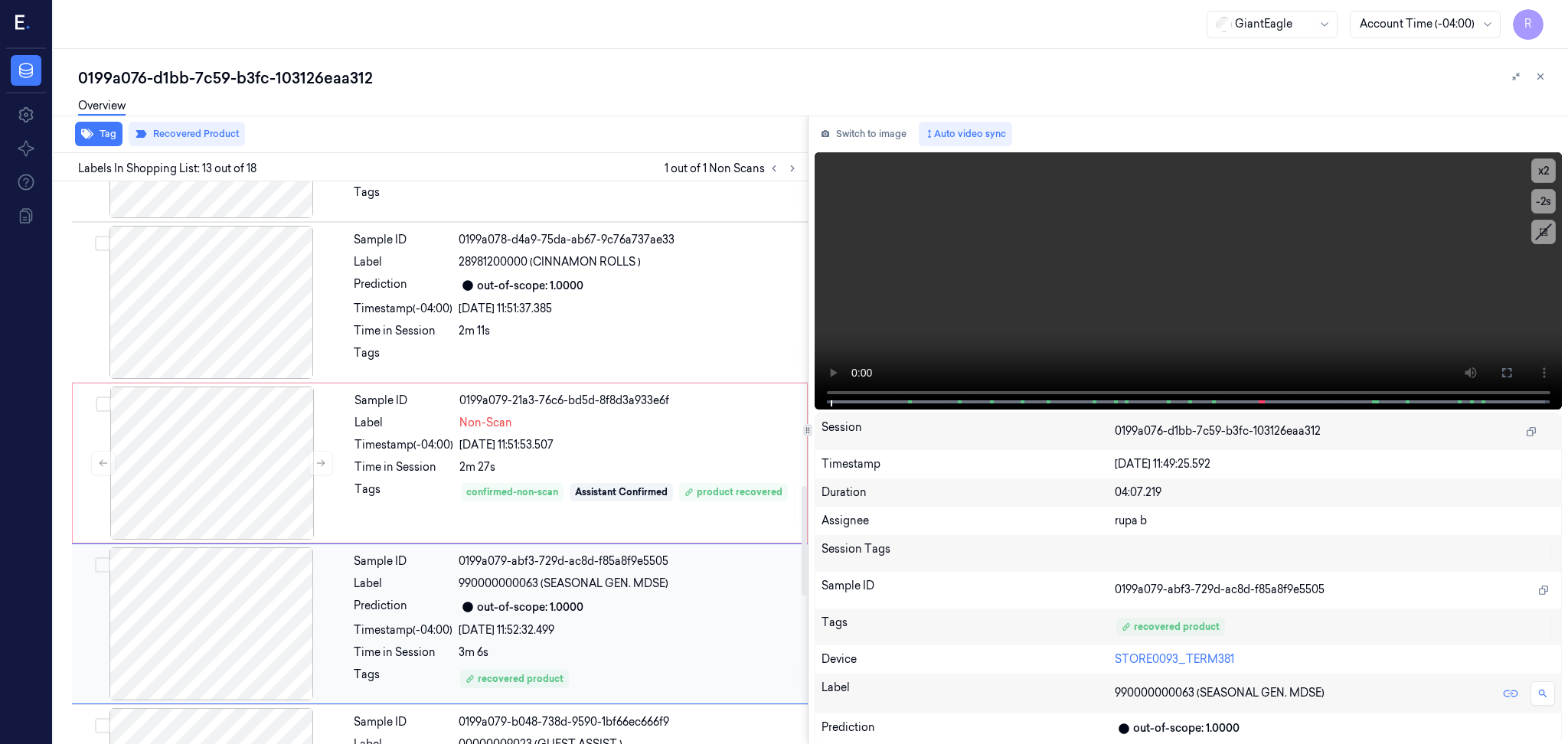
scroll to position [1727, 0]
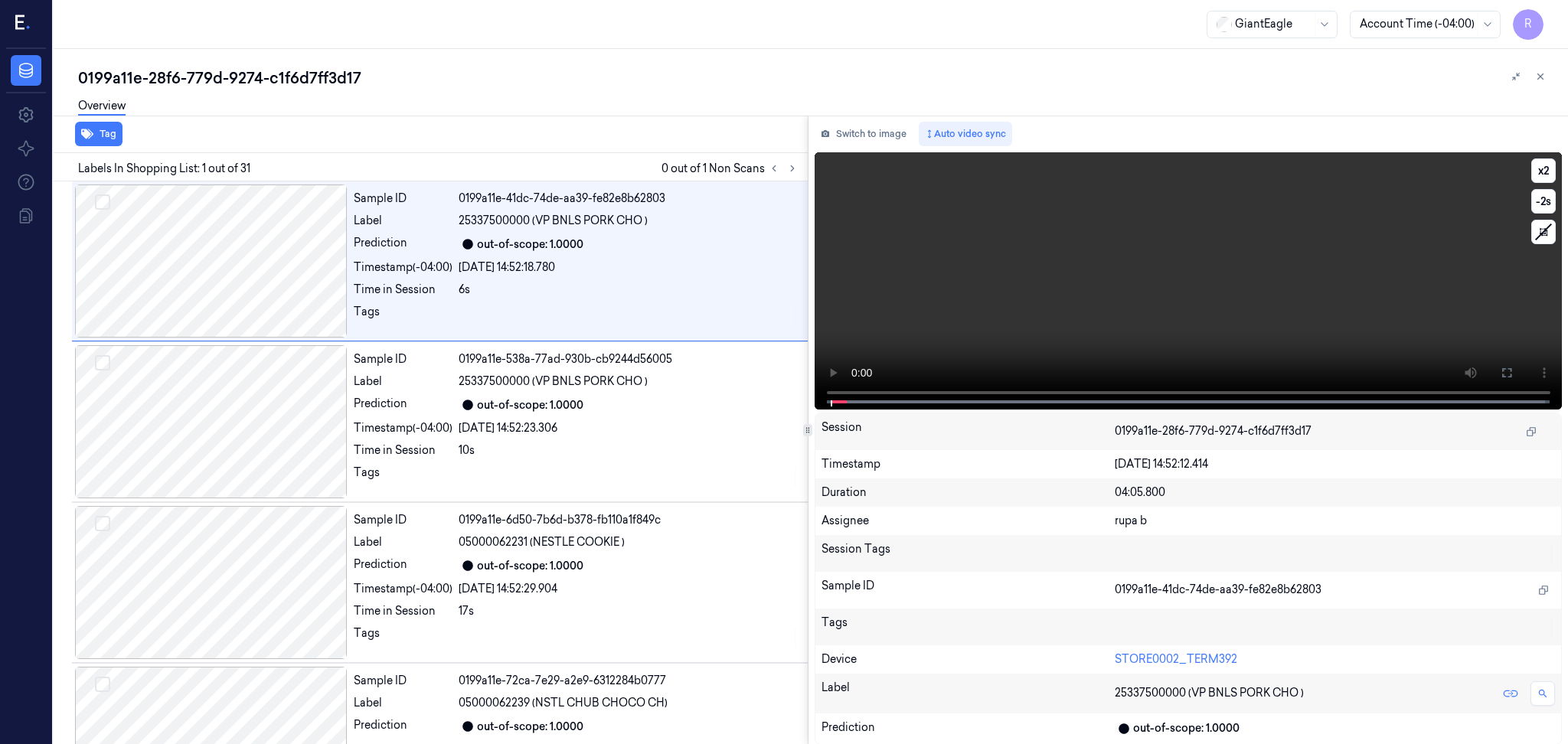
click at [863, 153] on video at bounding box center [1188, 281] width 748 height 257
click at [870, 131] on button "Switch to image" at bounding box center [864, 133] width 98 height 24
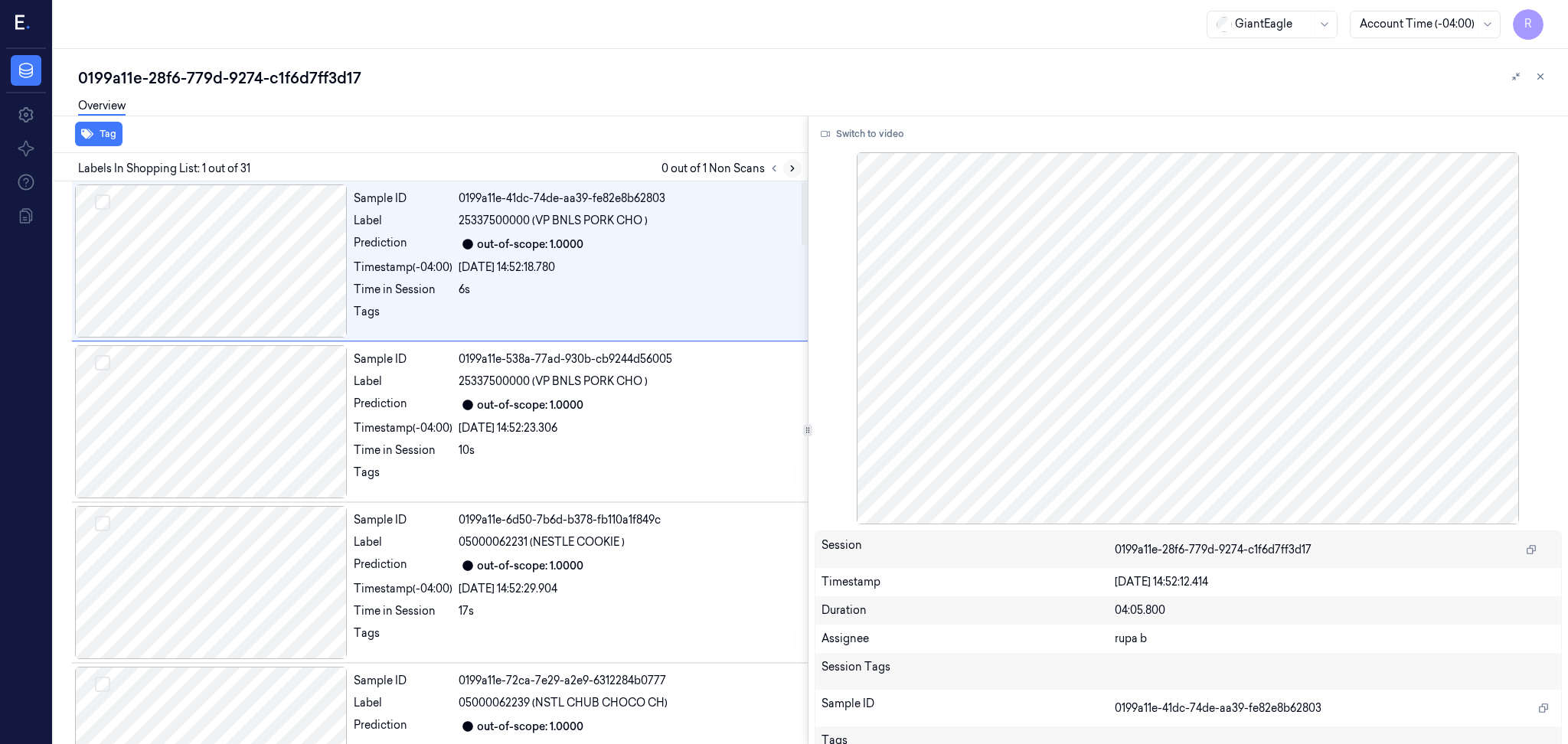
click at [785, 172] on button at bounding box center [792, 168] width 19 height 19
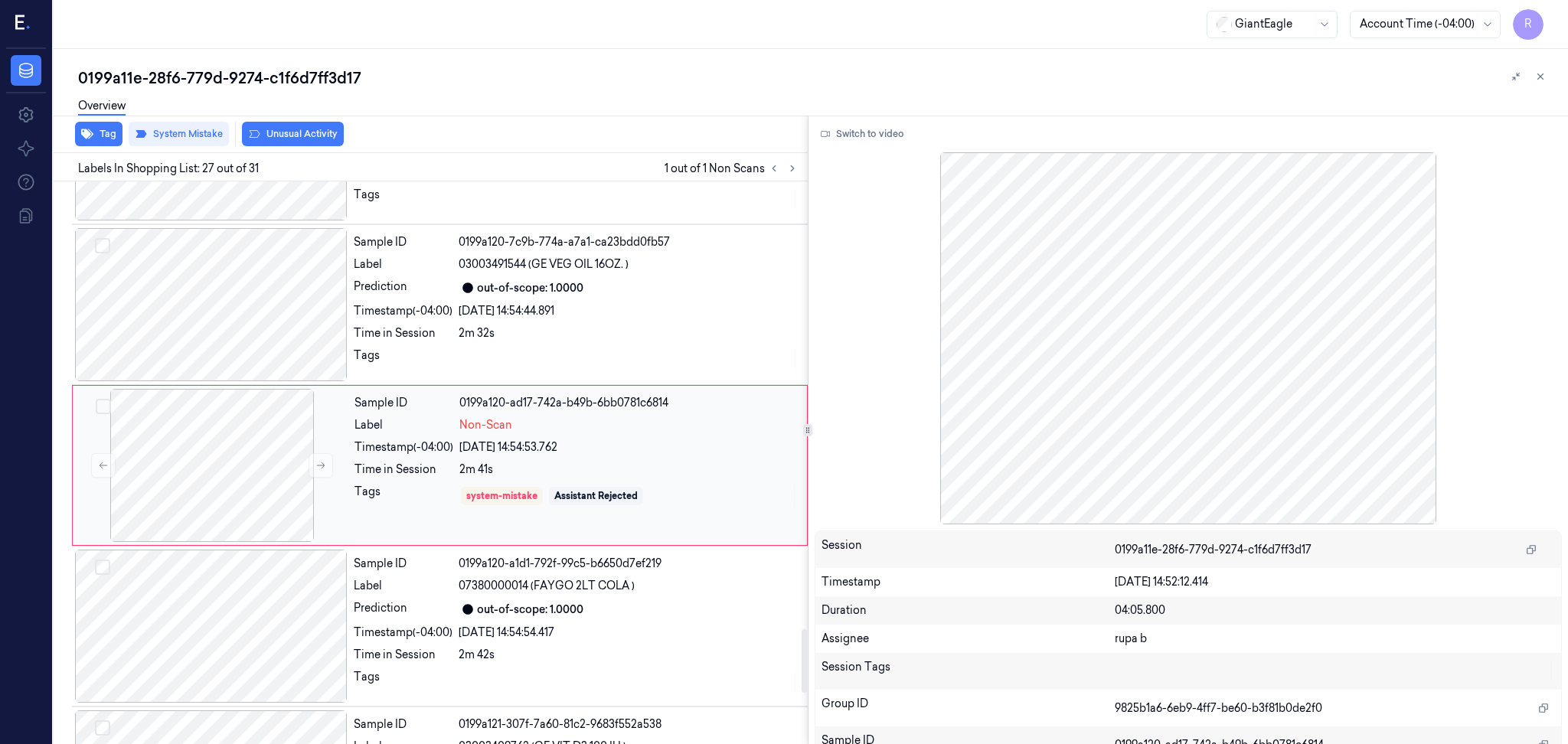
scroll to position [3979, 0]
click at [233, 471] on div at bounding box center [212, 461] width 273 height 153
click at [311, 459] on button at bounding box center [320, 461] width 24 height 24
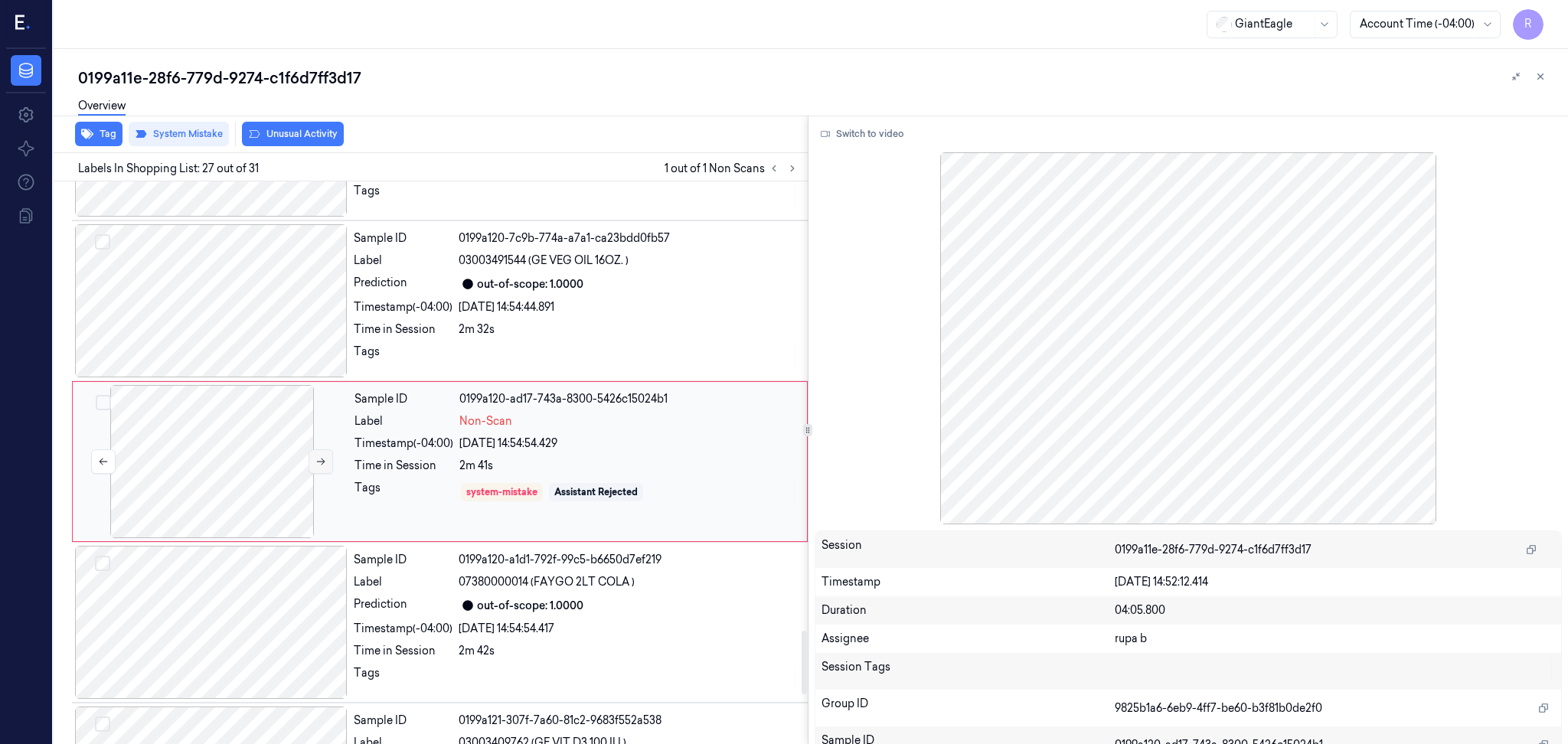
click at [311, 459] on button at bounding box center [320, 461] width 24 height 24
click at [265, 461] on div at bounding box center [212, 461] width 273 height 153
click at [309, 456] on button at bounding box center [320, 461] width 24 height 24
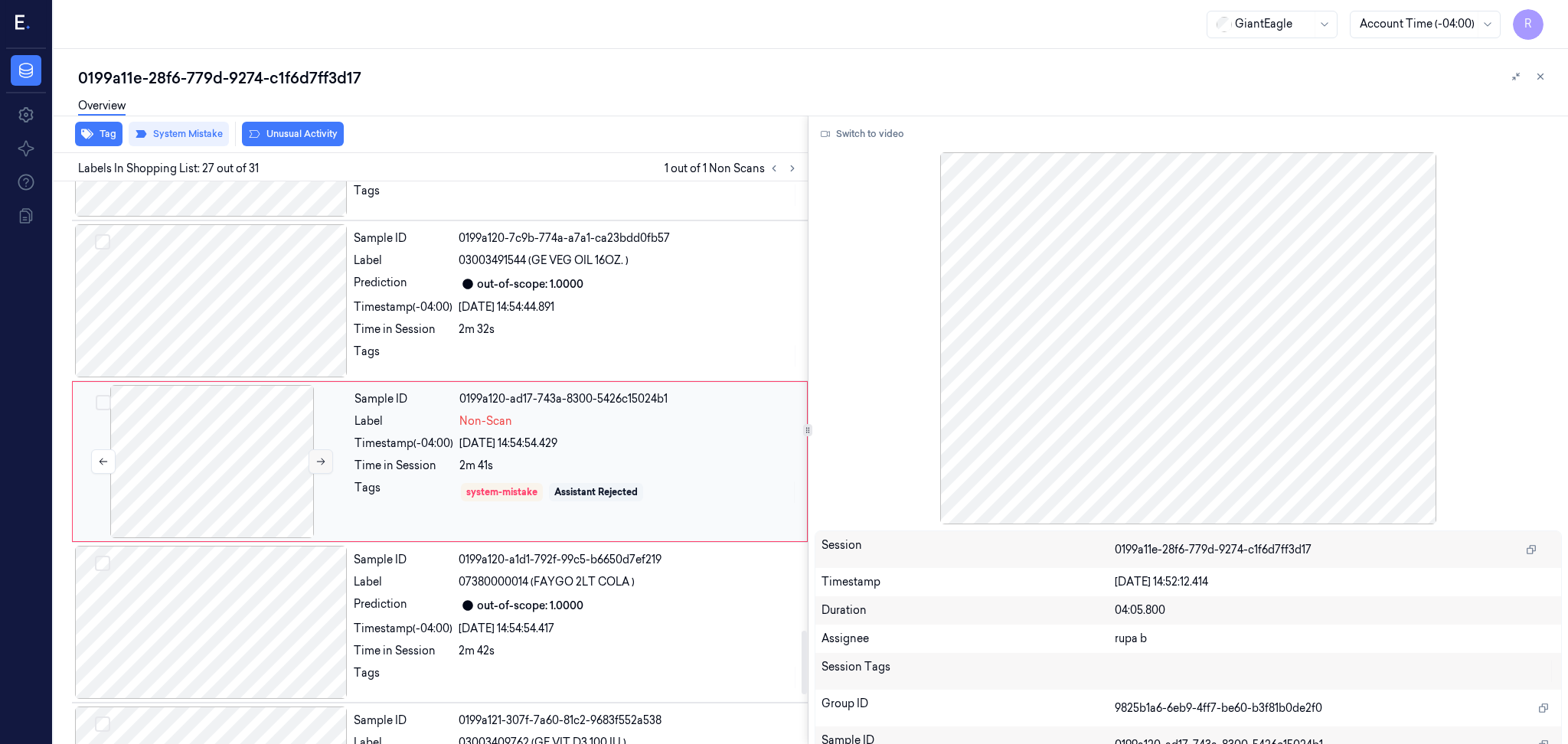
click at [309, 456] on button at bounding box center [320, 461] width 24 height 24
click at [859, 146] on div "Switch to video Session 0199a11e-28f6-779d-9274-c1f6d7ff3d17 Timestamp 01/10/20…" at bounding box center [1188, 430] width 760 height 629
click at [859, 141] on button "Switch to video" at bounding box center [862, 133] width 96 height 24
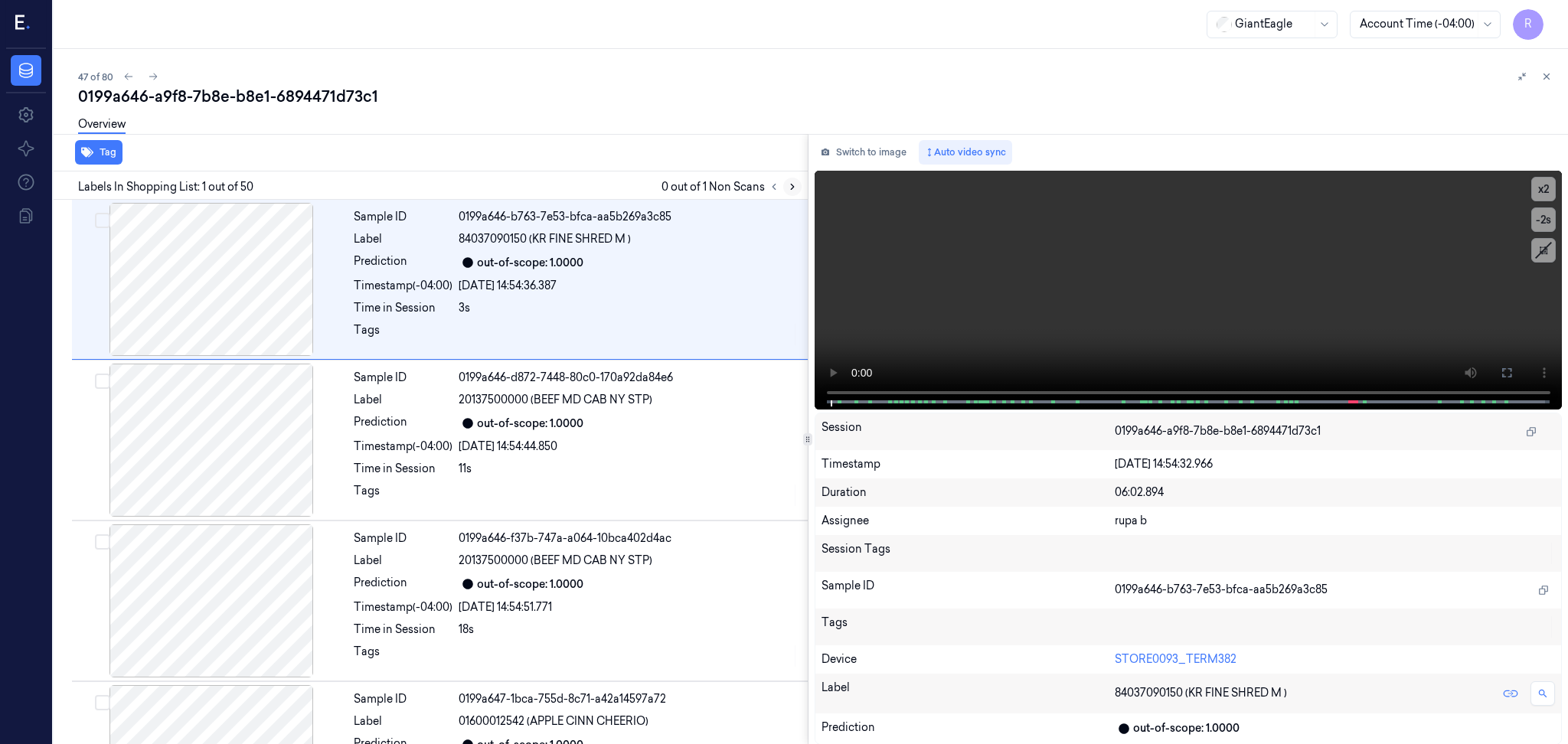
click at [784, 186] on button at bounding box center [792, 187] width 19 height 19
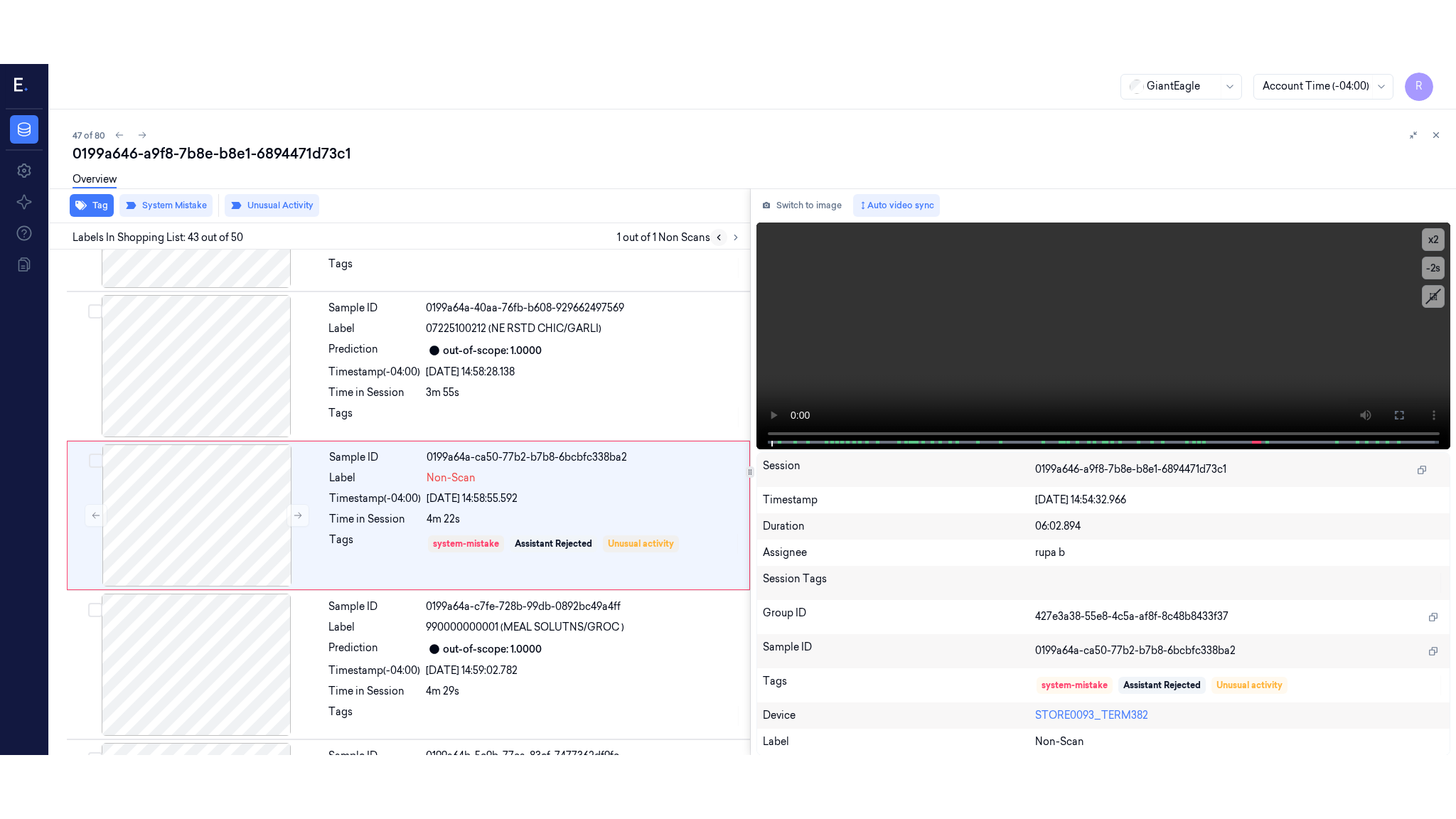
scroll to position [6096, 0]
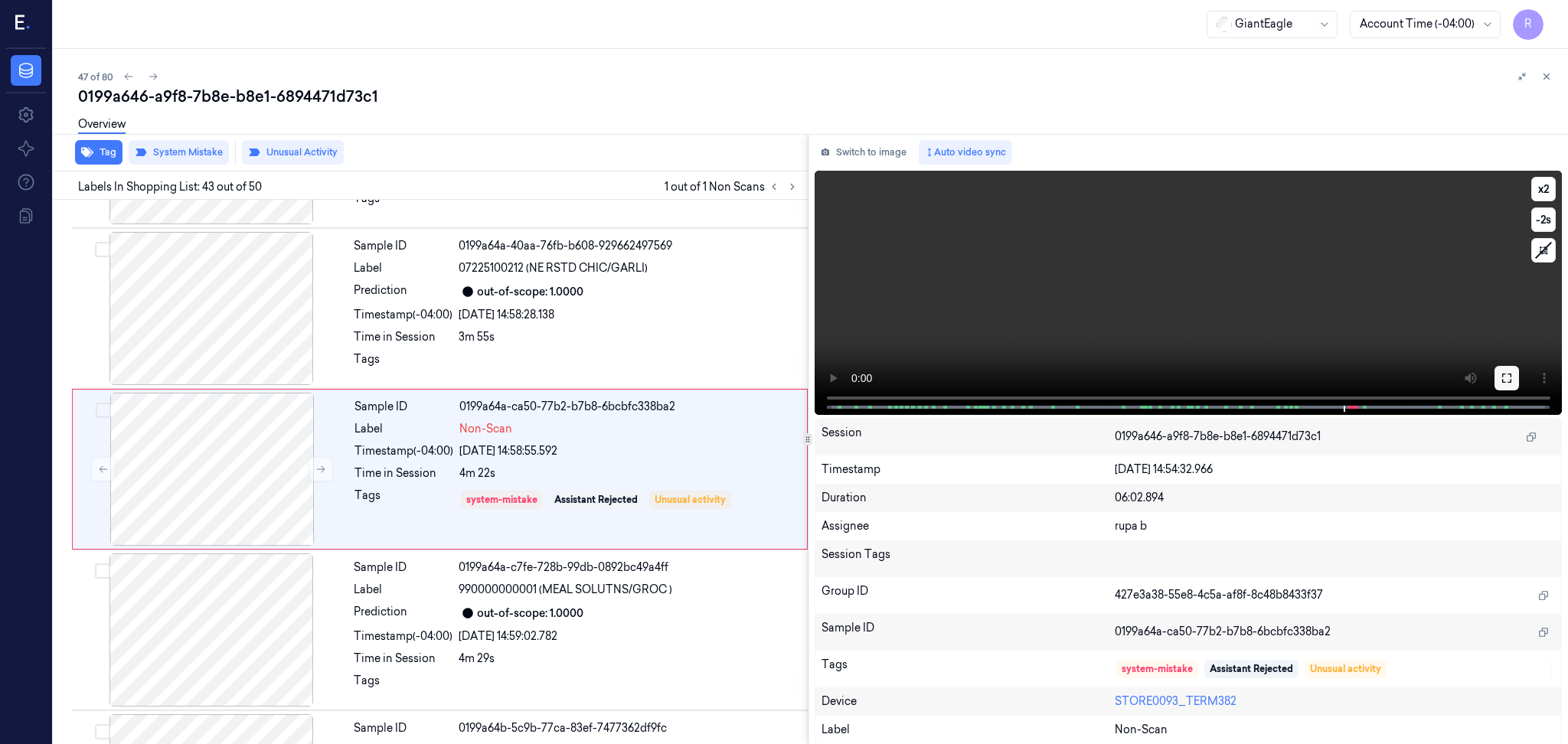
click at [1508, 380] on icon at bounding box center [1507, 379] width 13 height 13
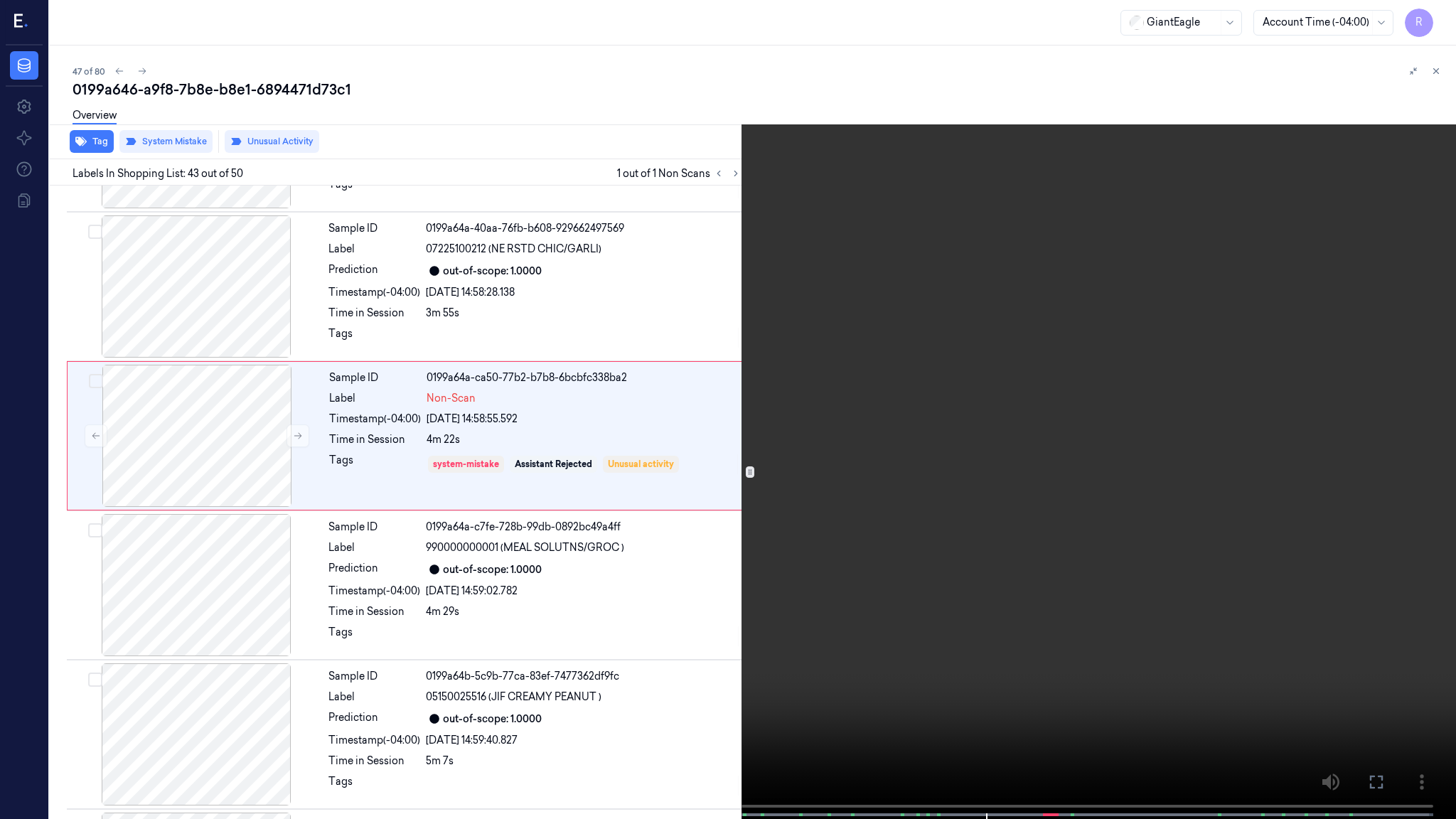
click at [1370, 437] on video at bounding box center [728, 411] width 1456 height 822
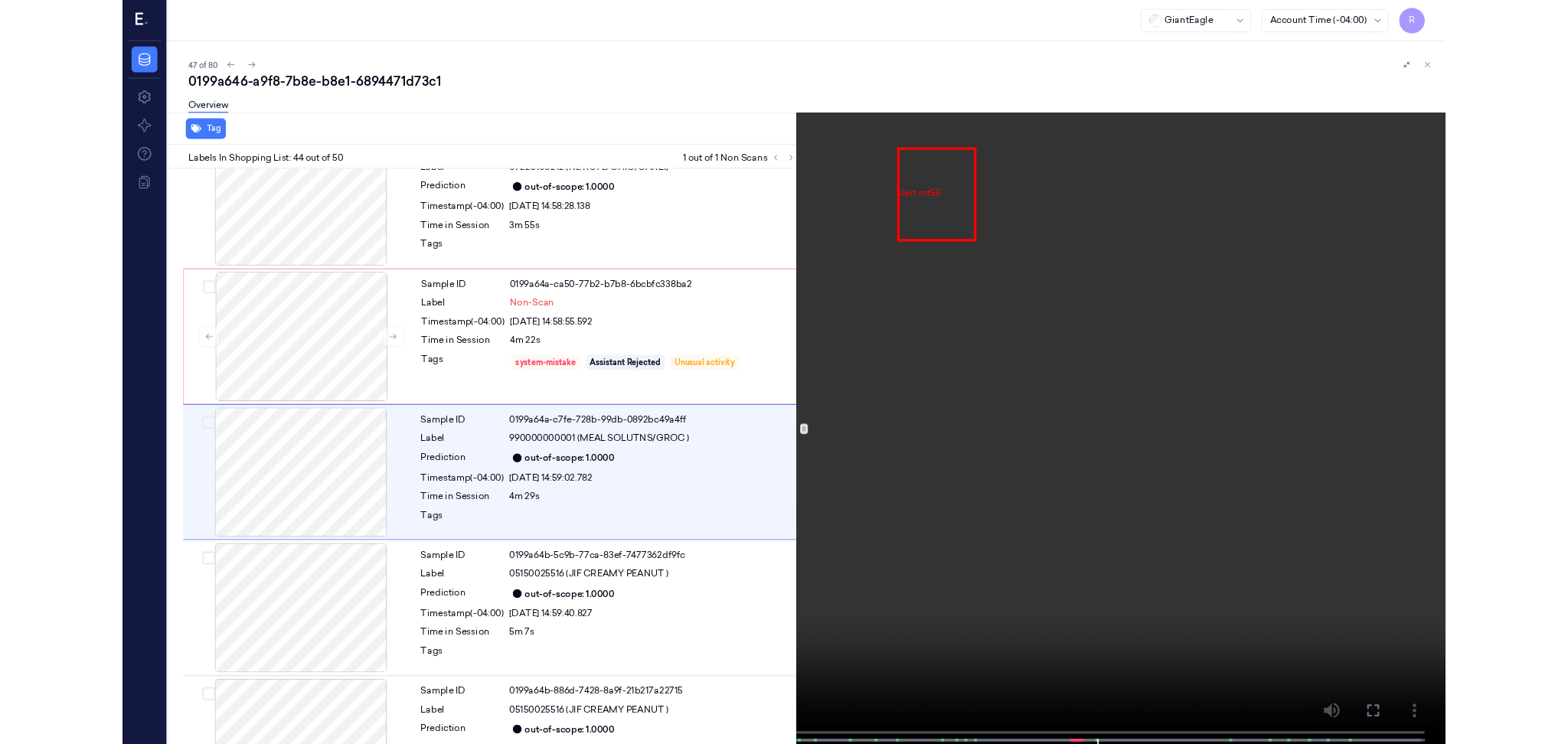
scroll to position [6654, 0]
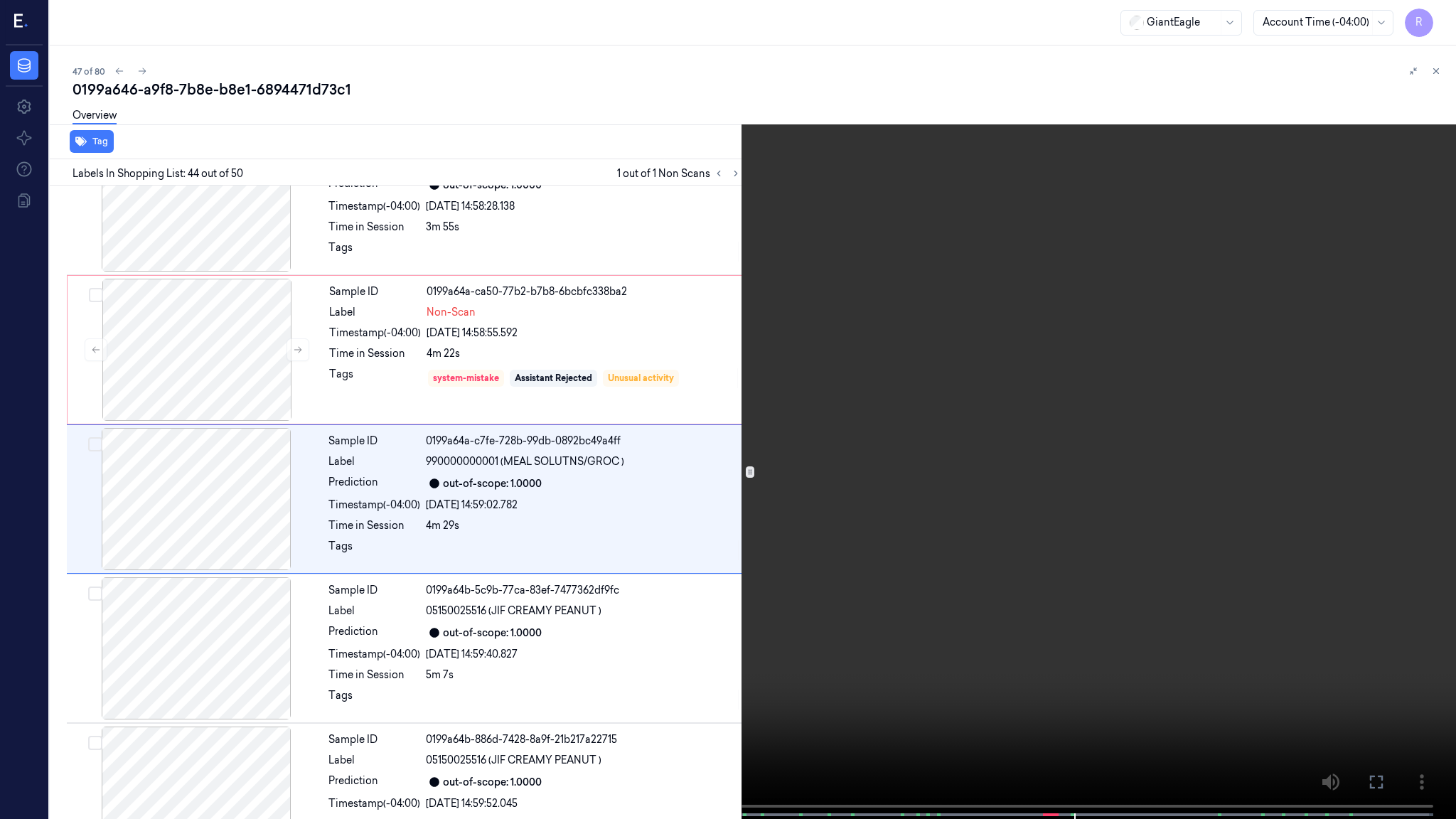
click at [1098, 454] on video at bounding box center [728, 411] width 1456 height 822
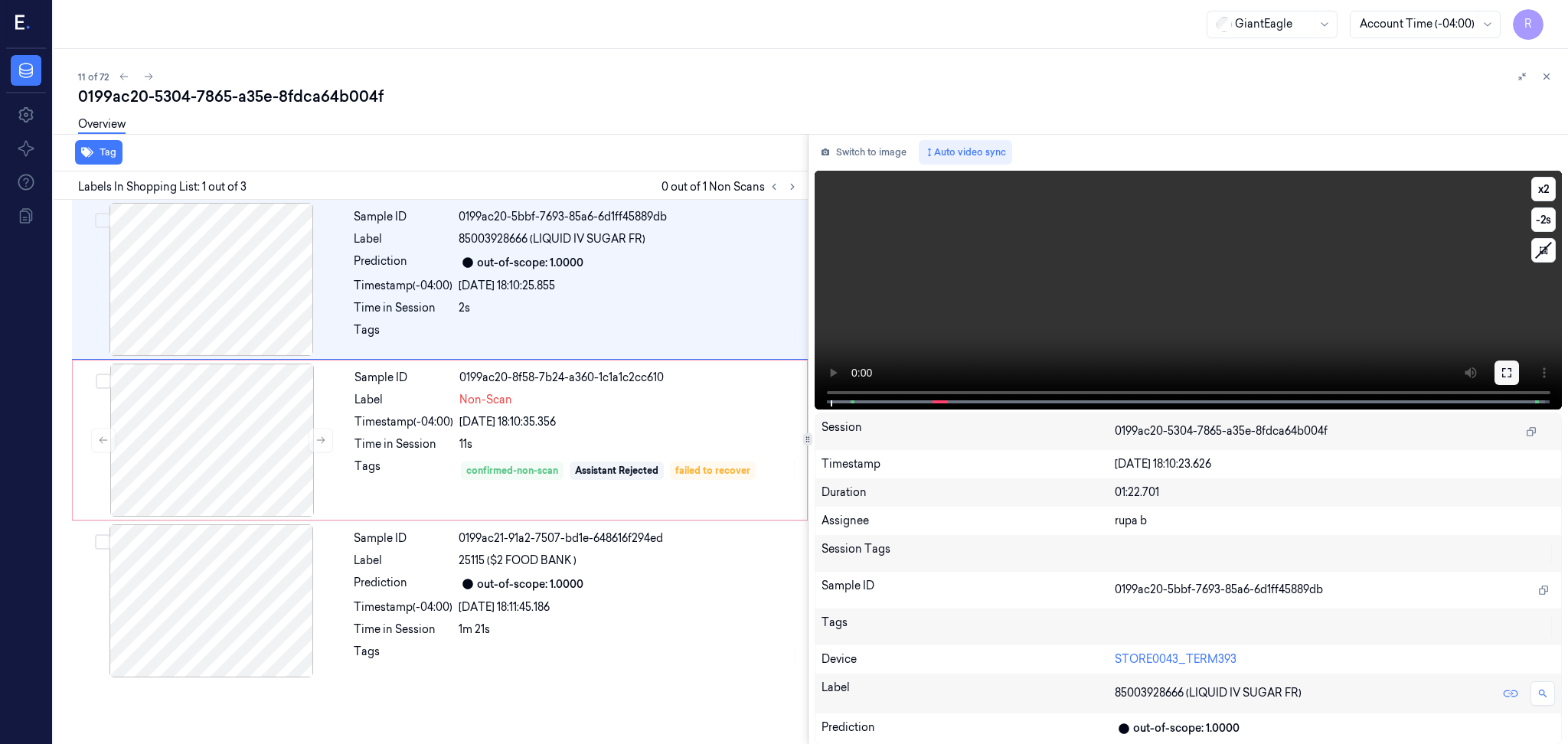
click at [1513, 372] on icon at bounding box center [1507, 373] width 13 height 13
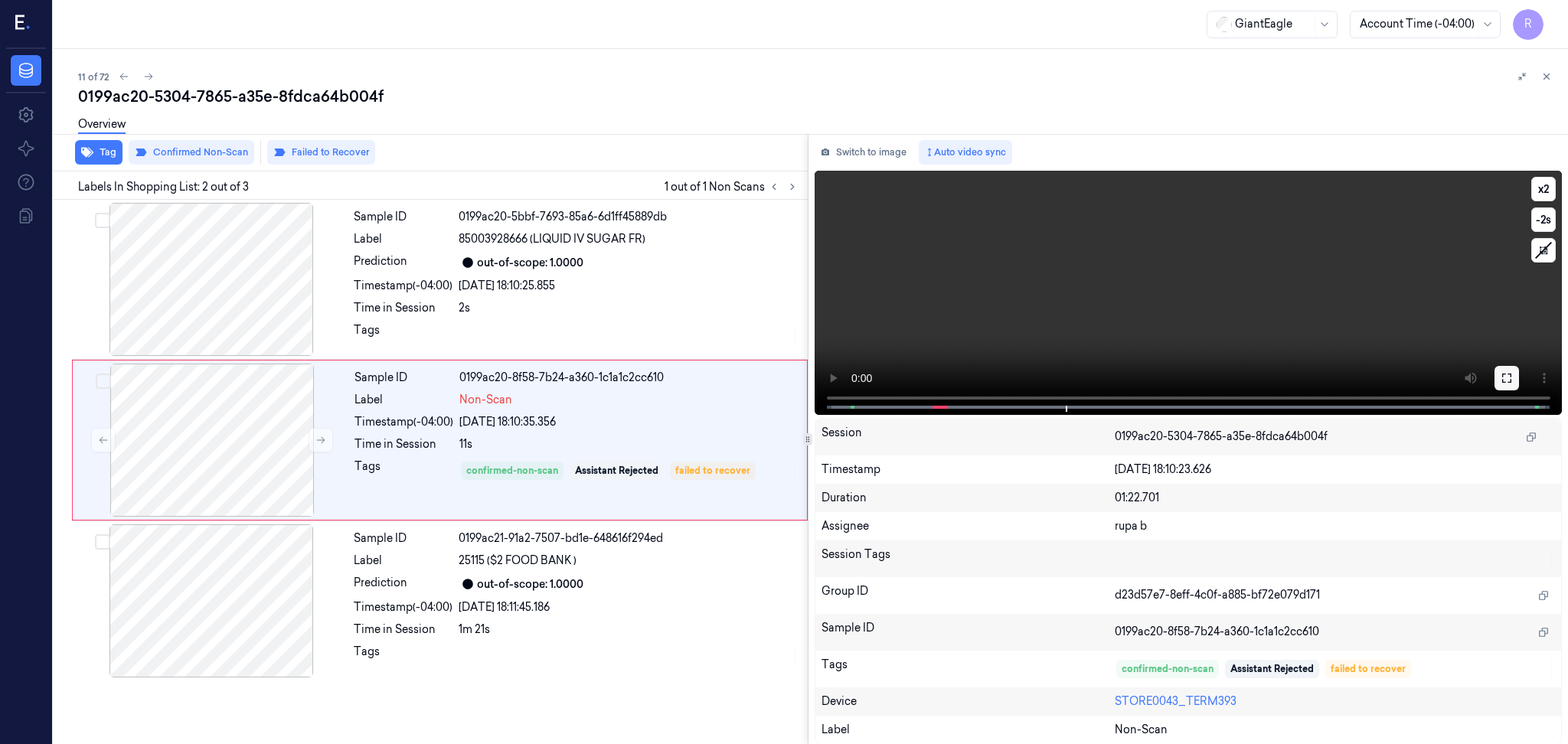
click at [1508, 378] on icon at bounding box center [1507, 379] width 13 height 13
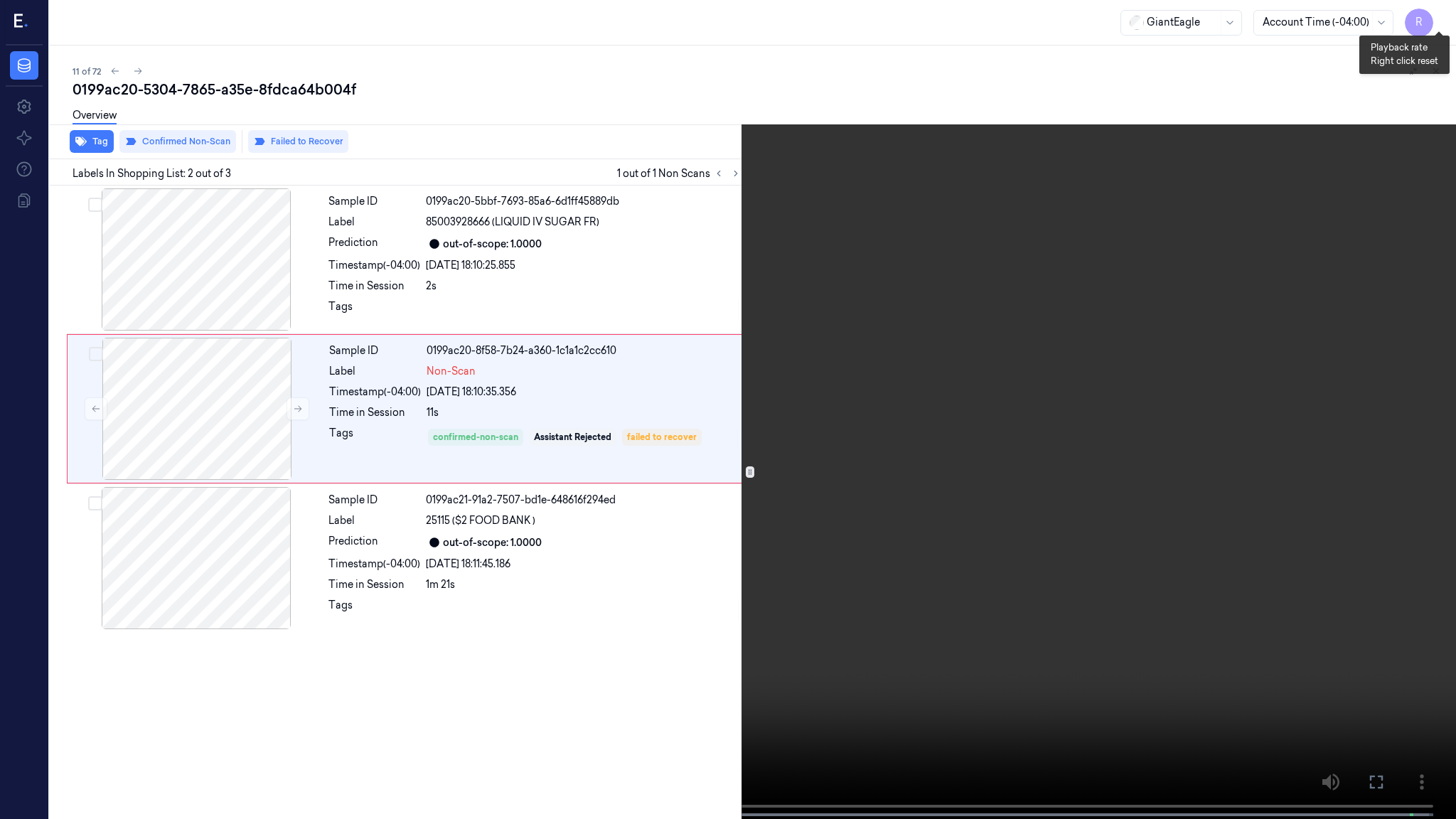
click at [1443, 15] on button "x 2" at bounding box center [1439, 17] width 22 height 22
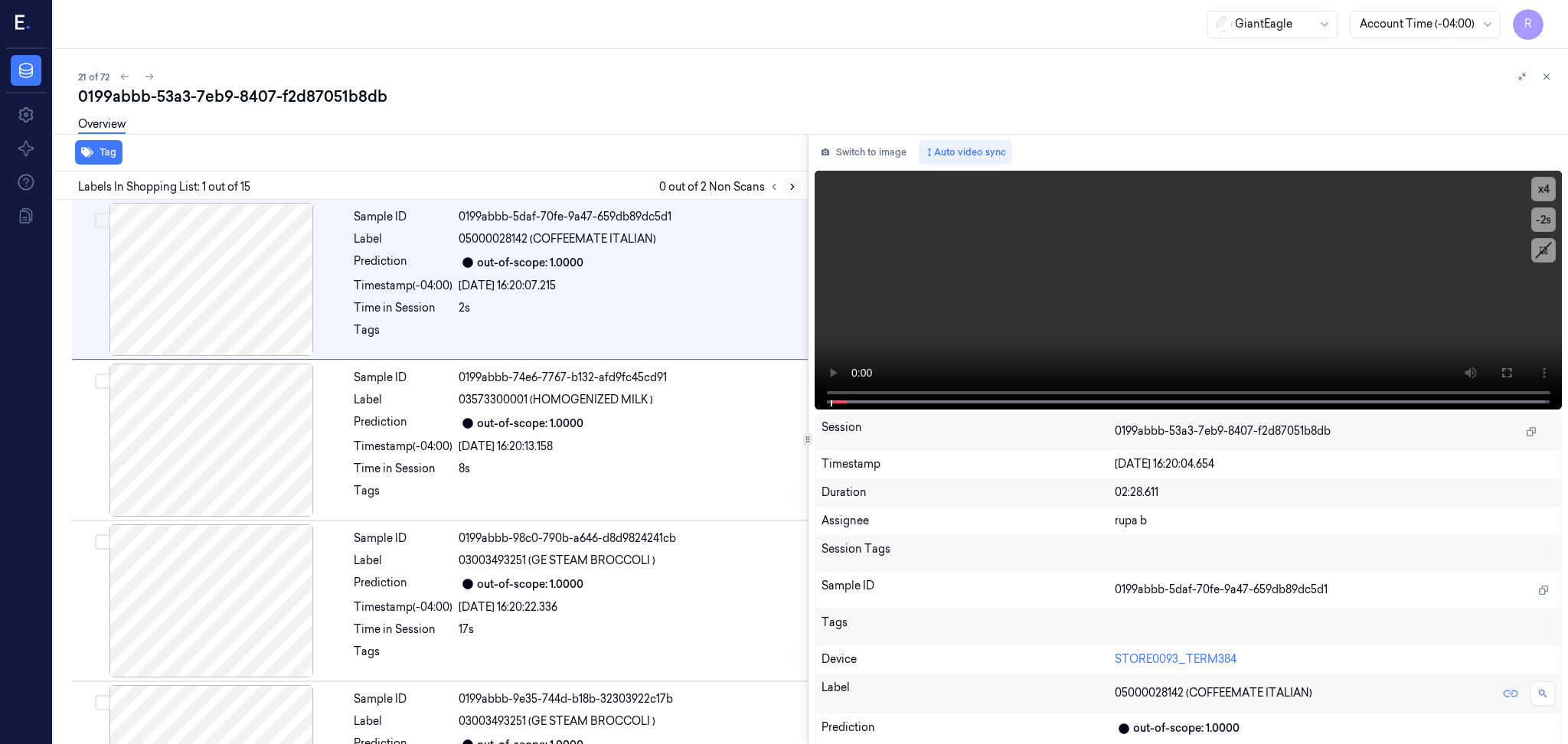
click at [792, 183] on icon at bounding box center [792, 187] width 11 height 11
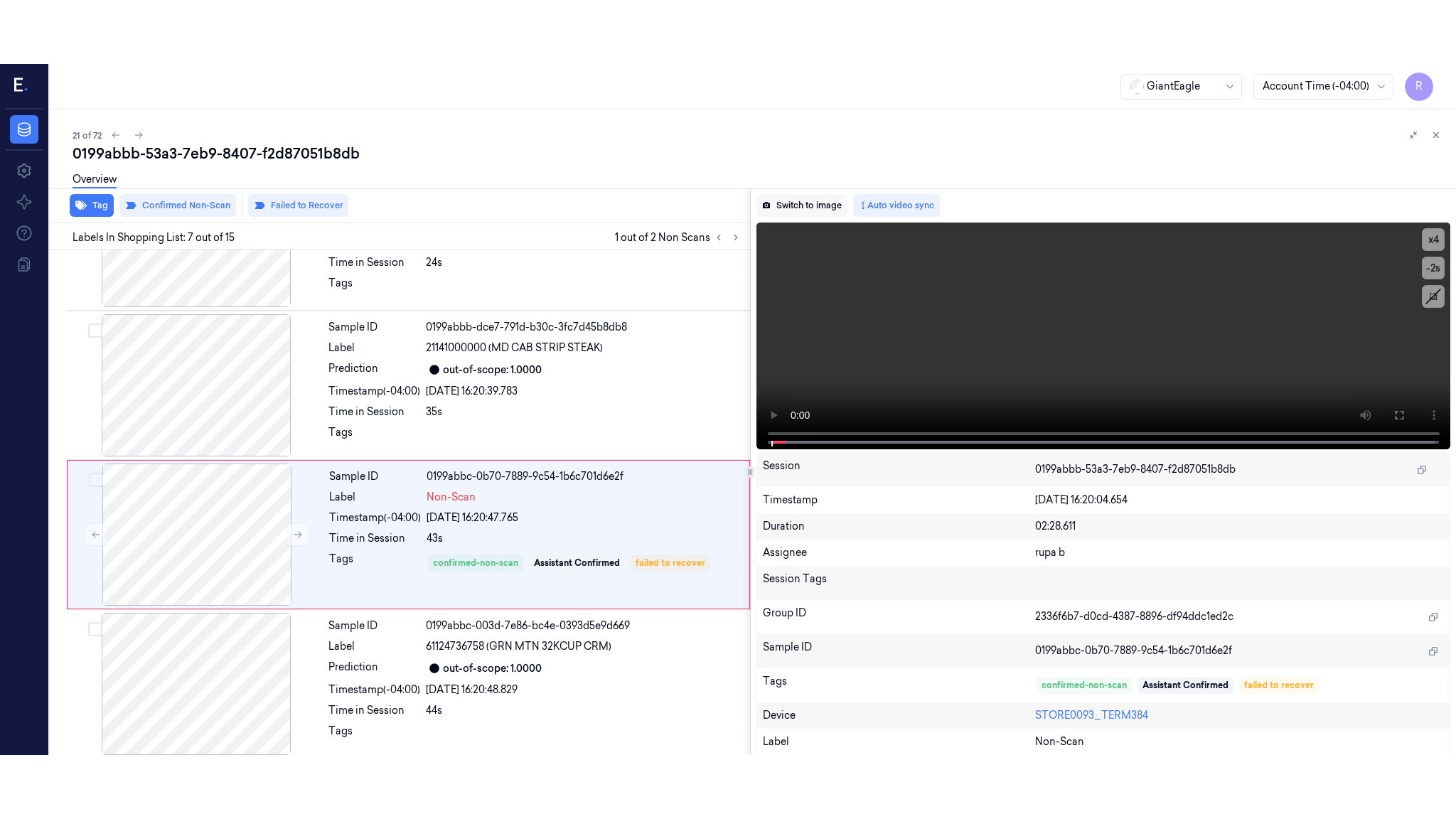
scroll to position [717, 0]
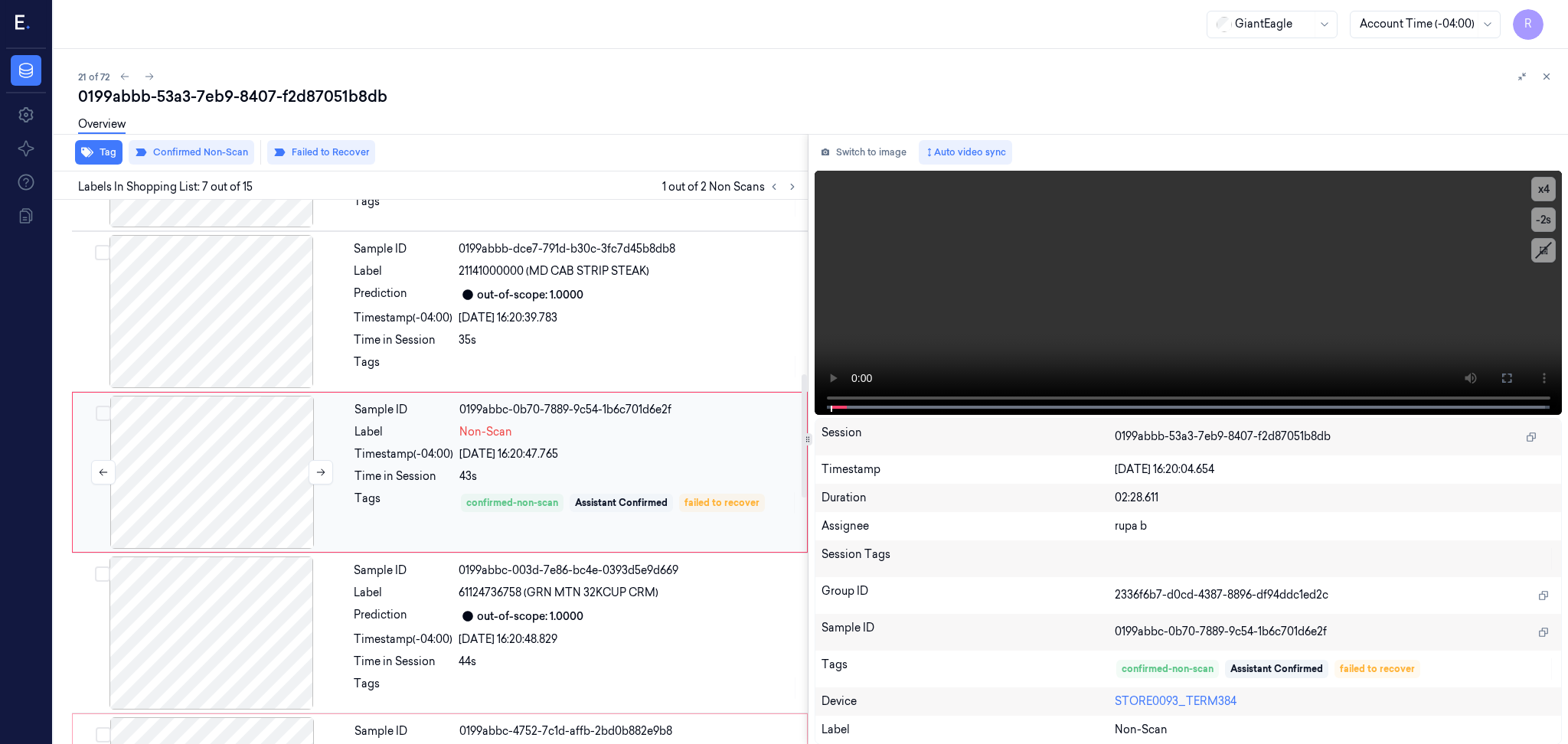
click at [199, 485] on div at bounding box center [212, 472] width 273 height 153
click at [1540, 193] on button "x 4" at bounding box center [1543, 188] width 24 height 24
click at [1540, 193] on button "x 1" at bounding box center [1543, 188] width 24 height 24
click at [1508, 380] on icon at bounding box center [1507, 379] width 13 height 13
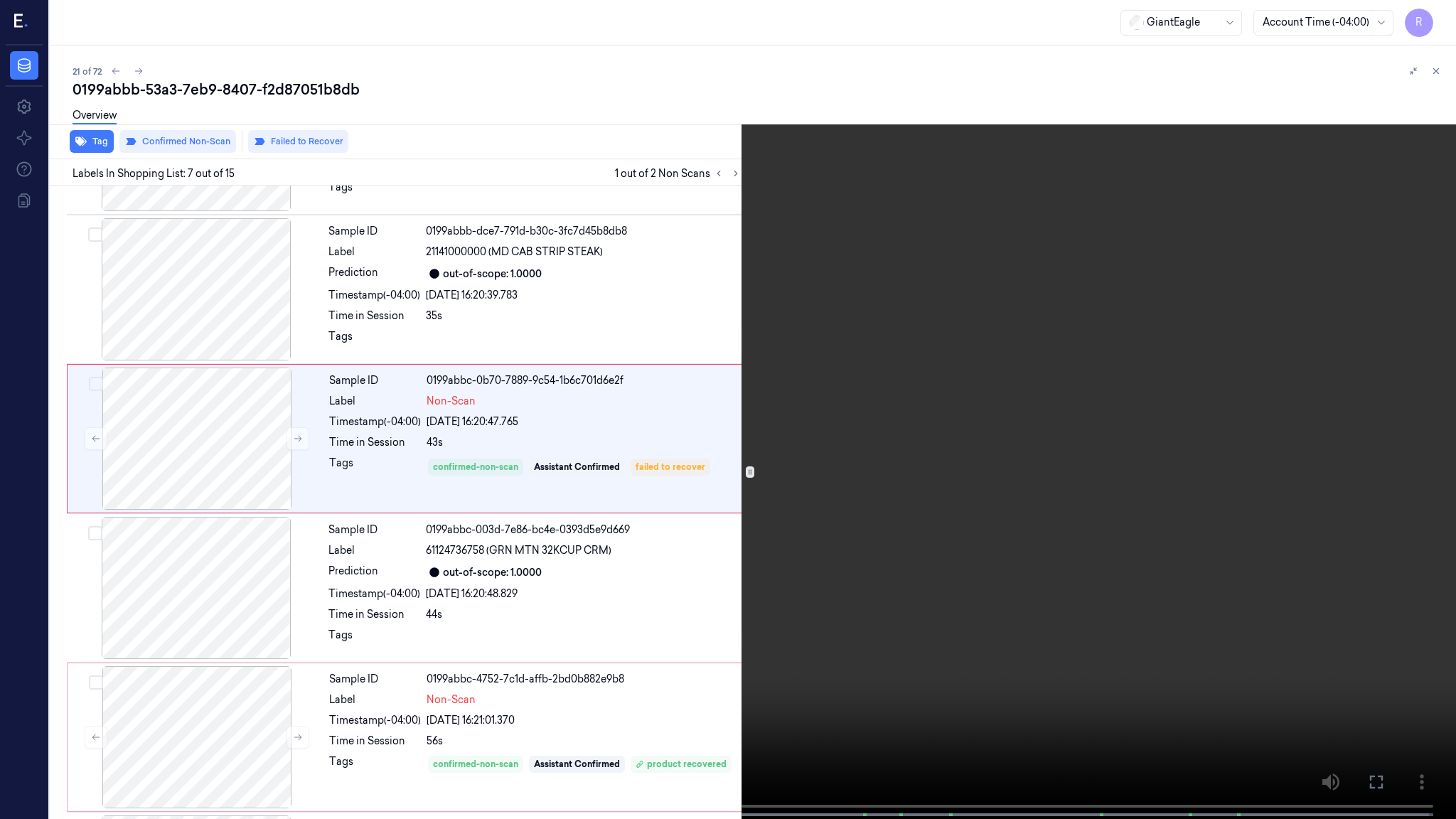
click at [871, 442] on video at bounding box center [728, 411] width 1456 height 822
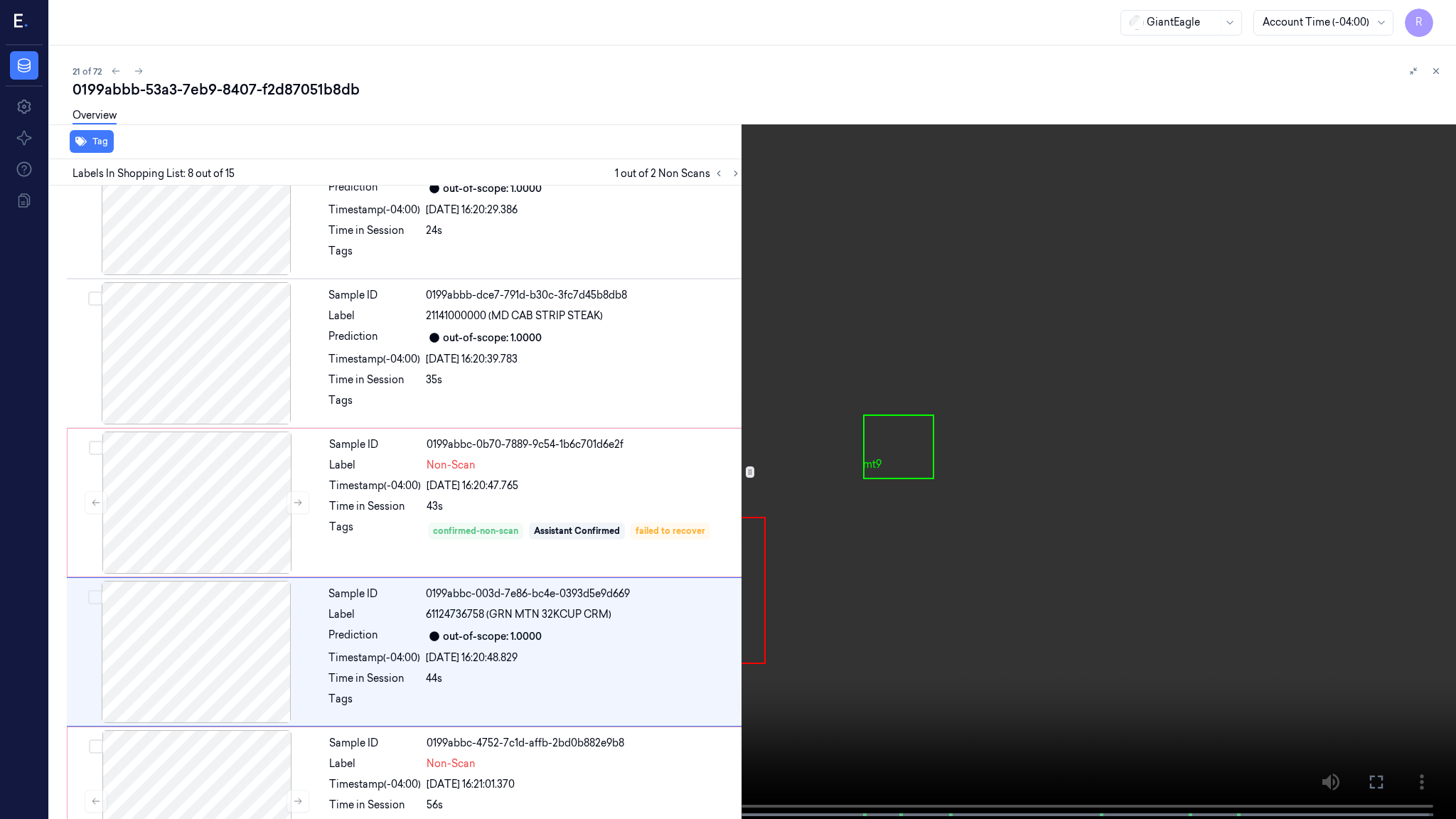
scroll to position [653, 0]
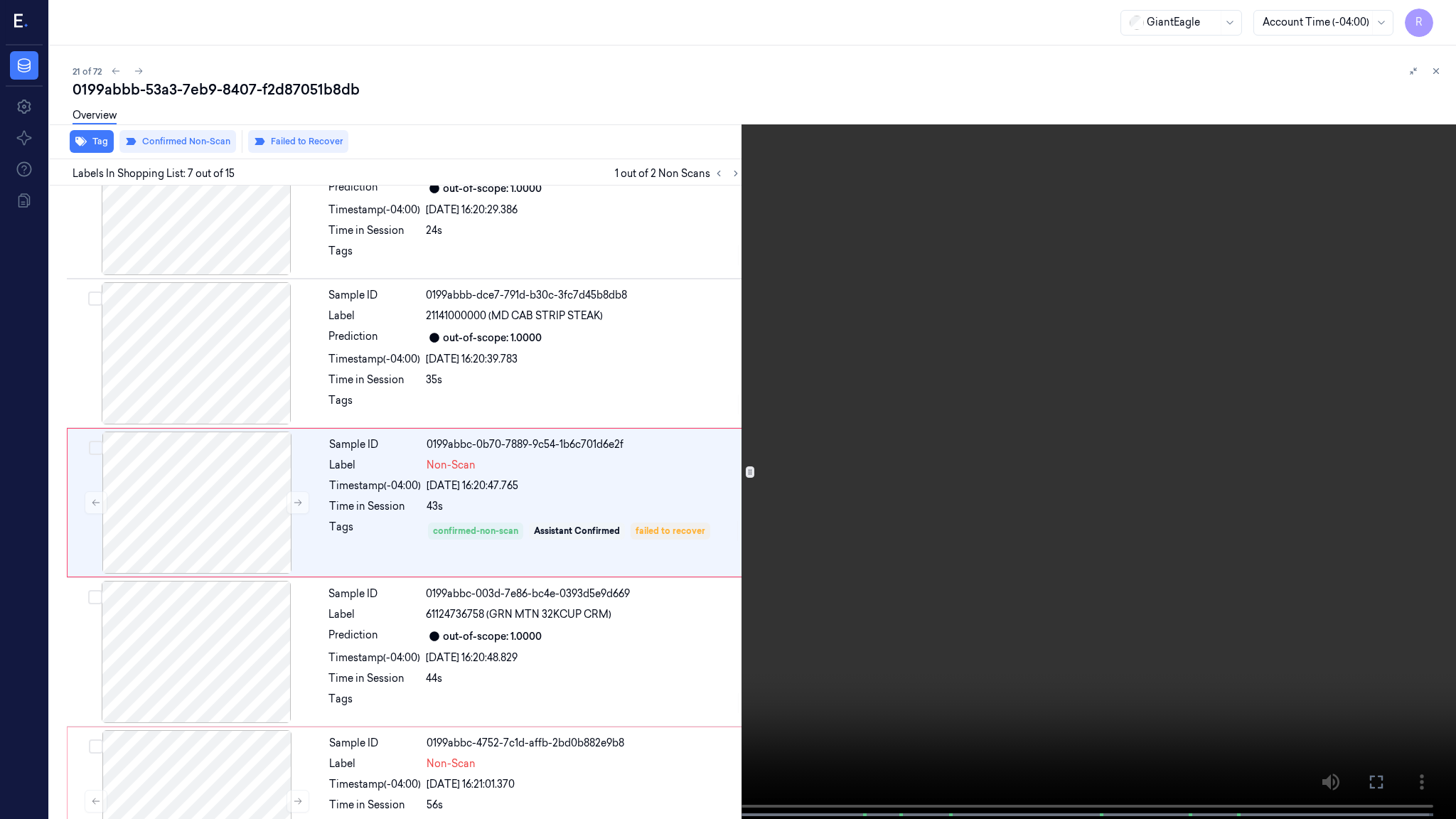
click at [713, 605] on video at bounding box center [728, 411] width 1456 height 822
click at [350, 646] on video at bounding box center [728, 411] width 1456 height 822
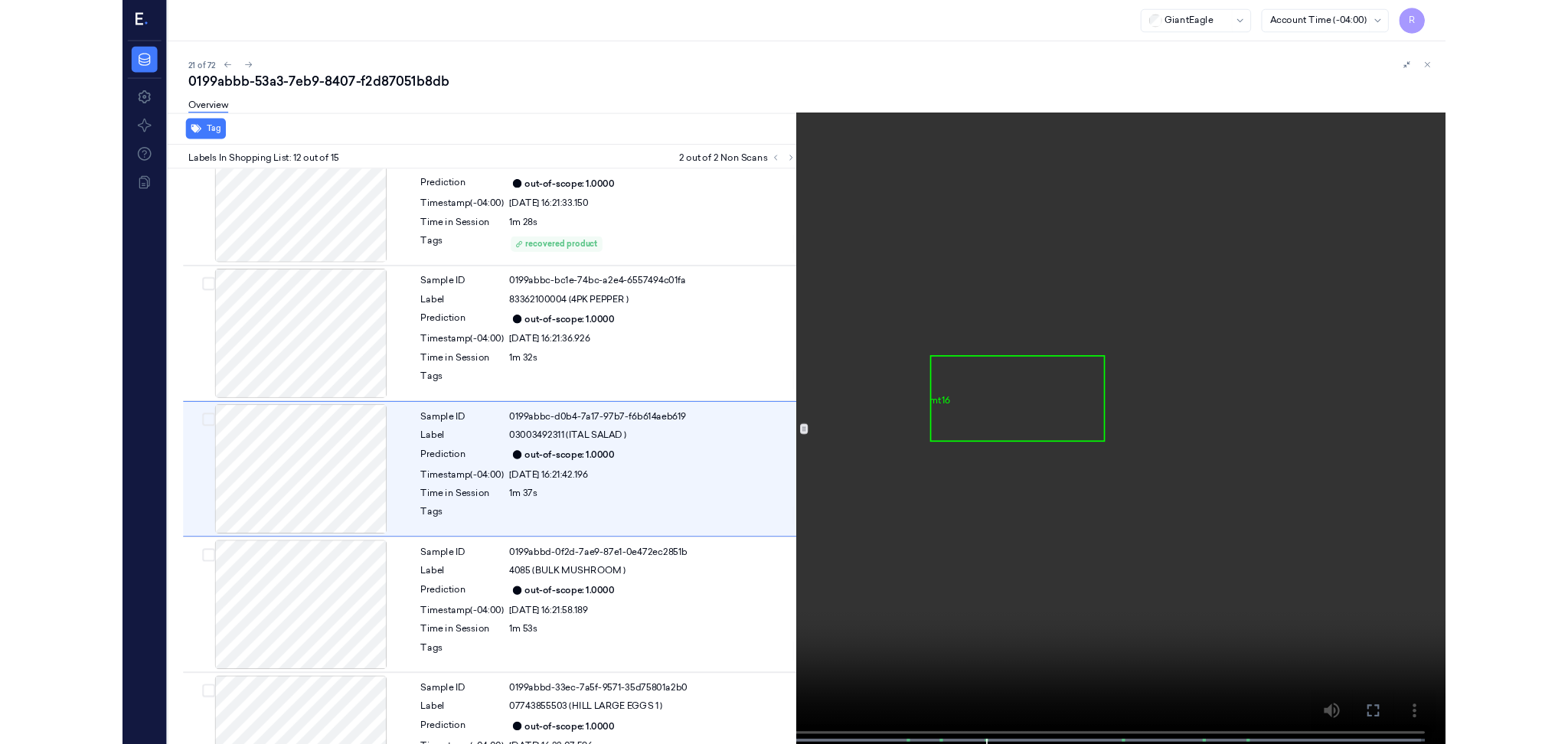
scroll to position [1507, 0]
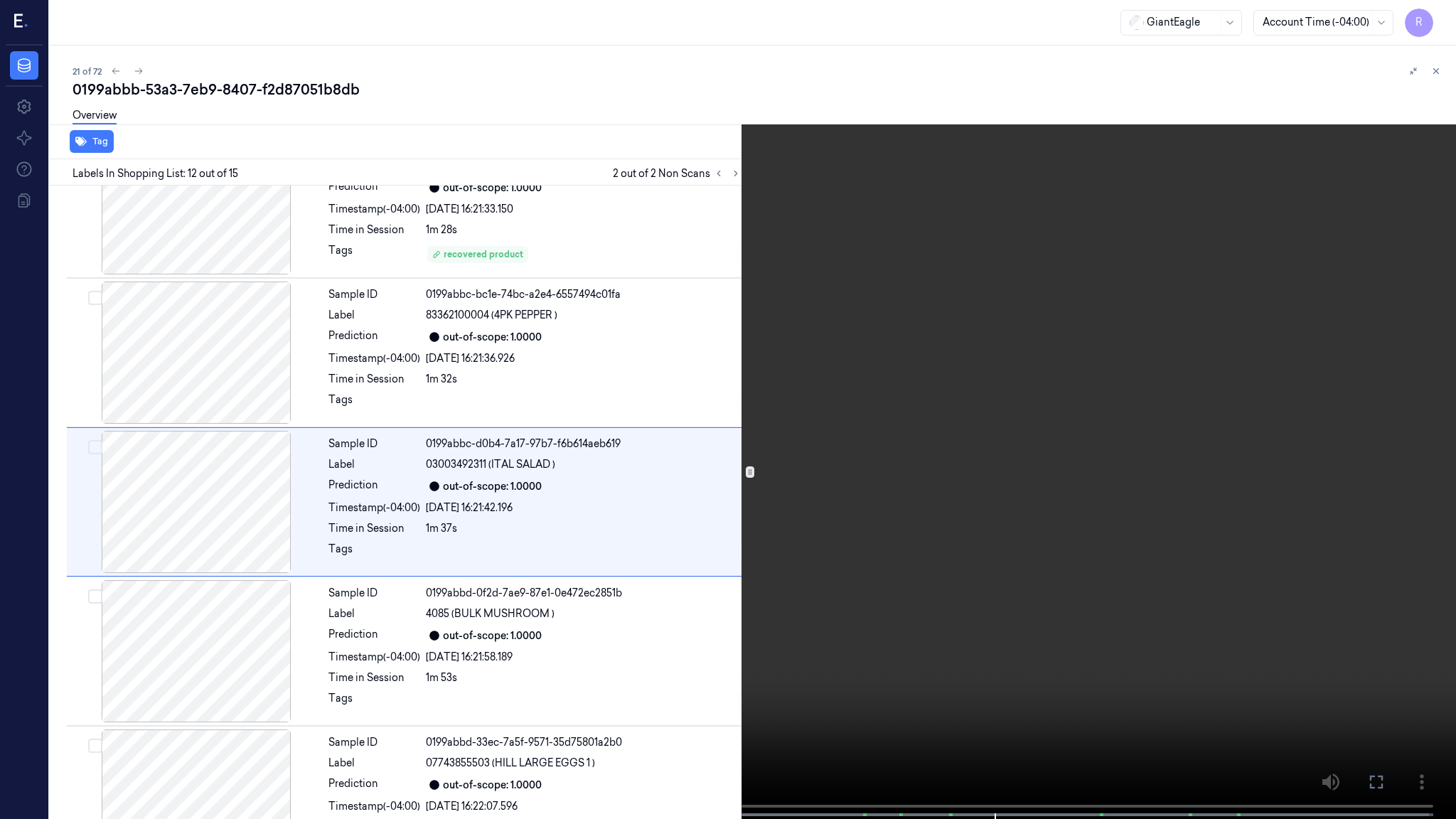
click at [969, 547] on video at bounding box center [728, 411] width 1456 height 822
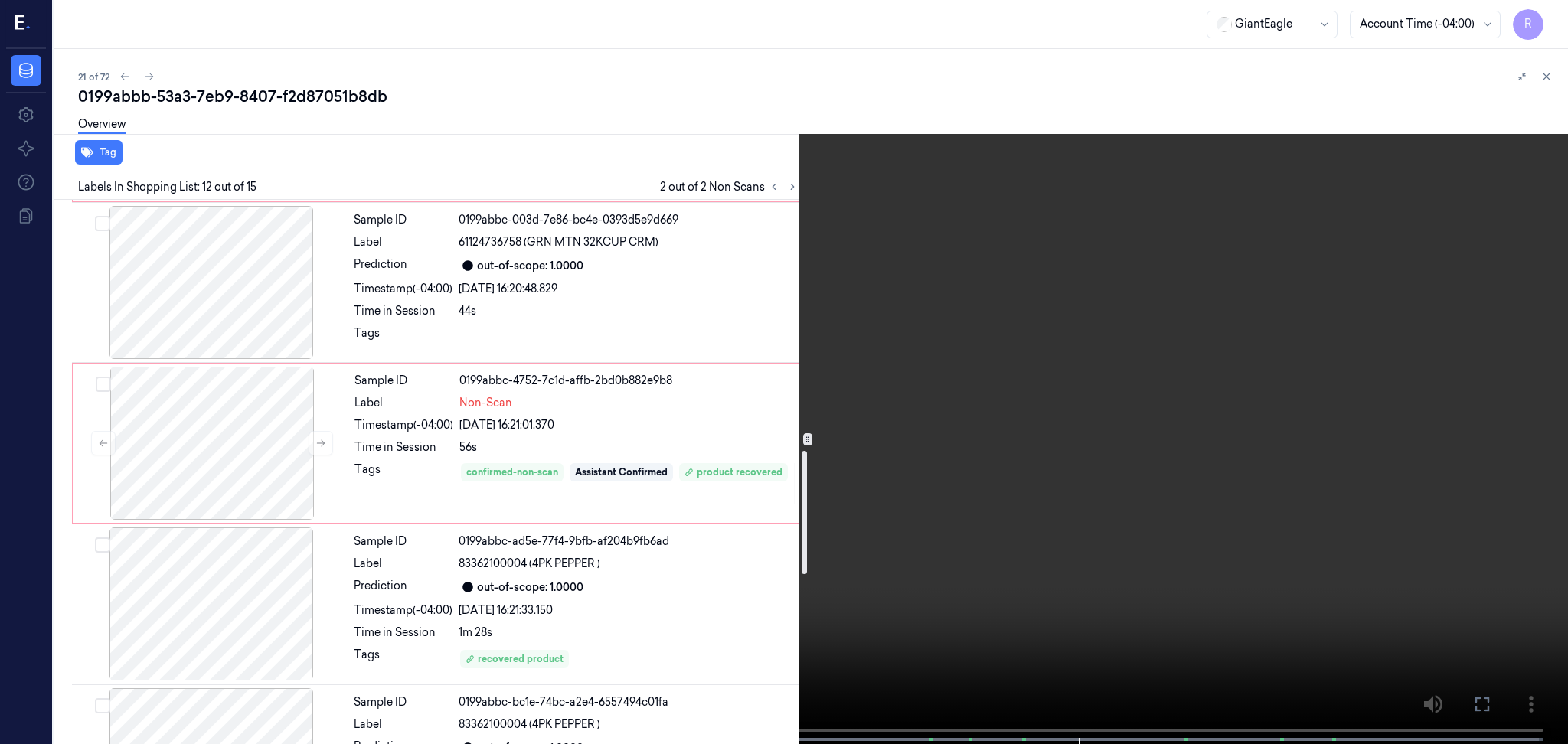
scroll to position [1099, 0]
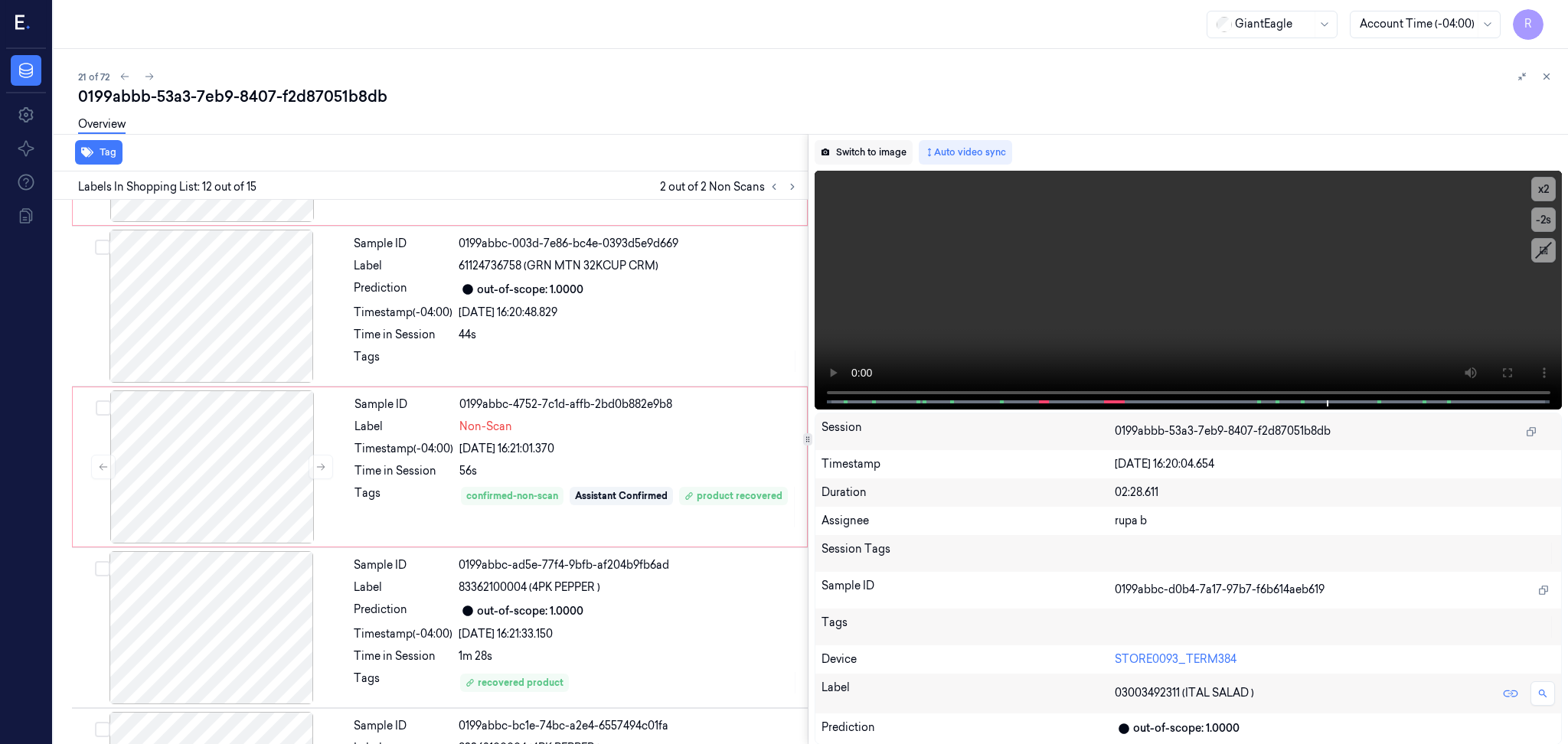
click at [870, 156] on button "Switch to image" at bounding box center [864, 152] width 98 height 24
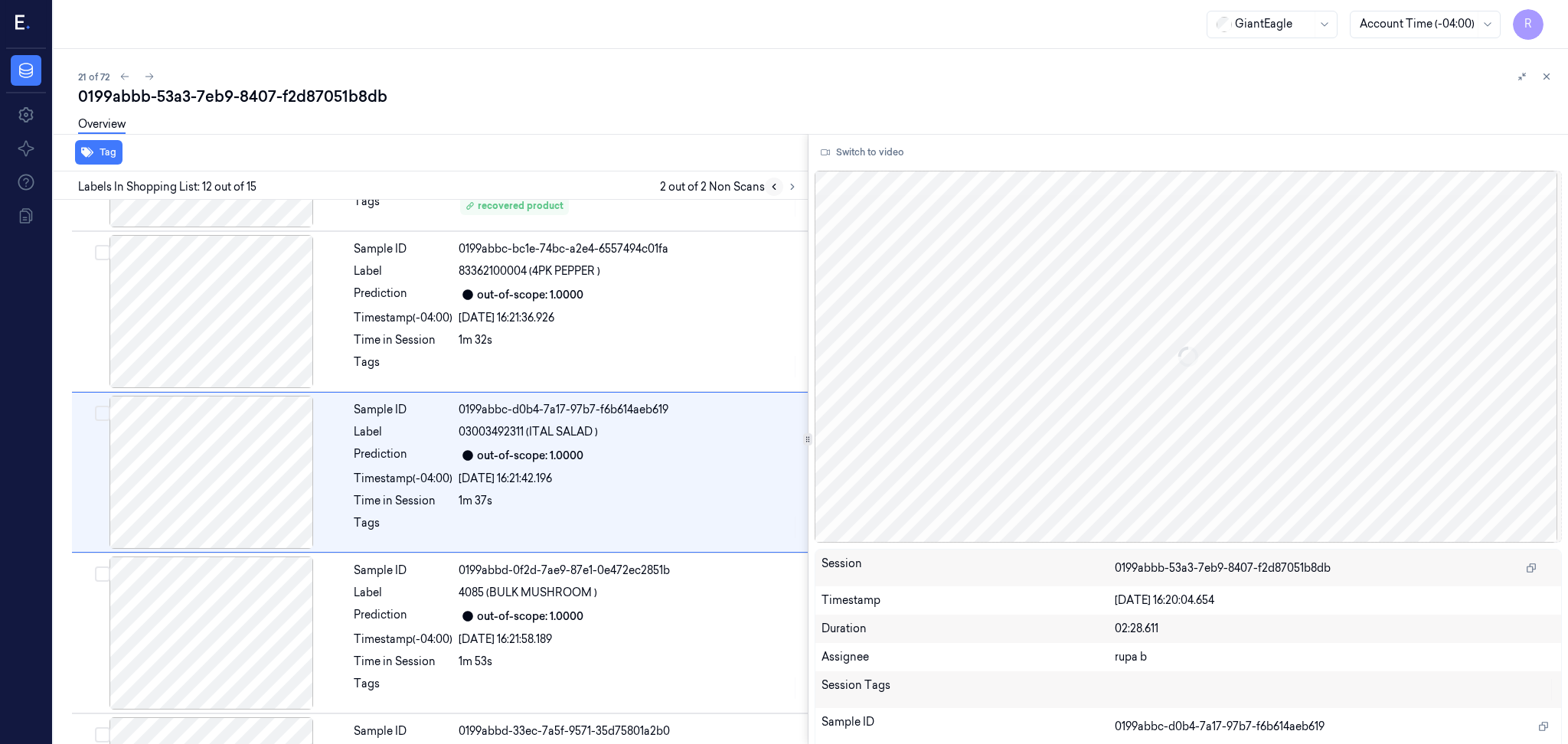
click at [773, 185] on icon at bounding box center [774, 188] width 3 height 5
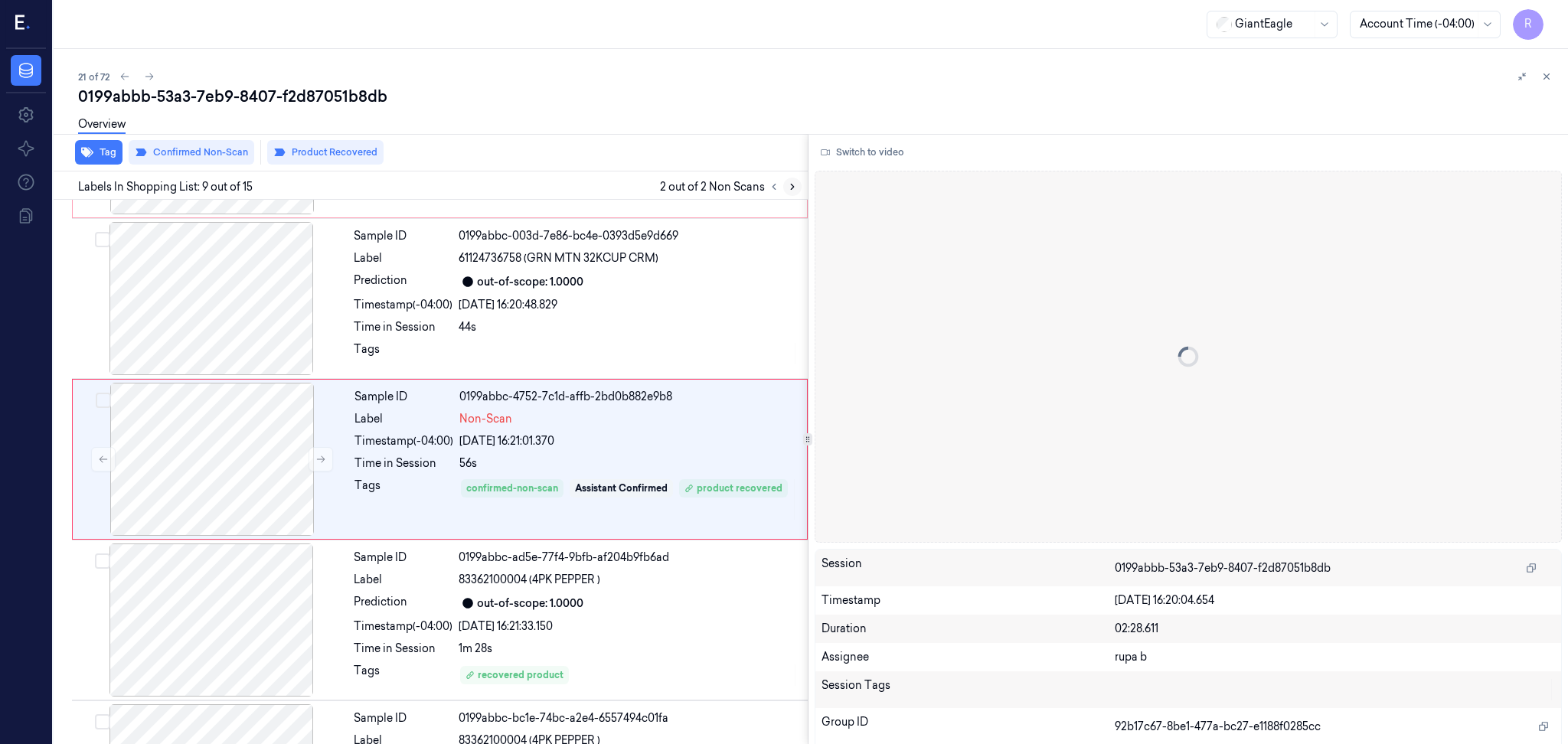
scroll to position [1093, 0]
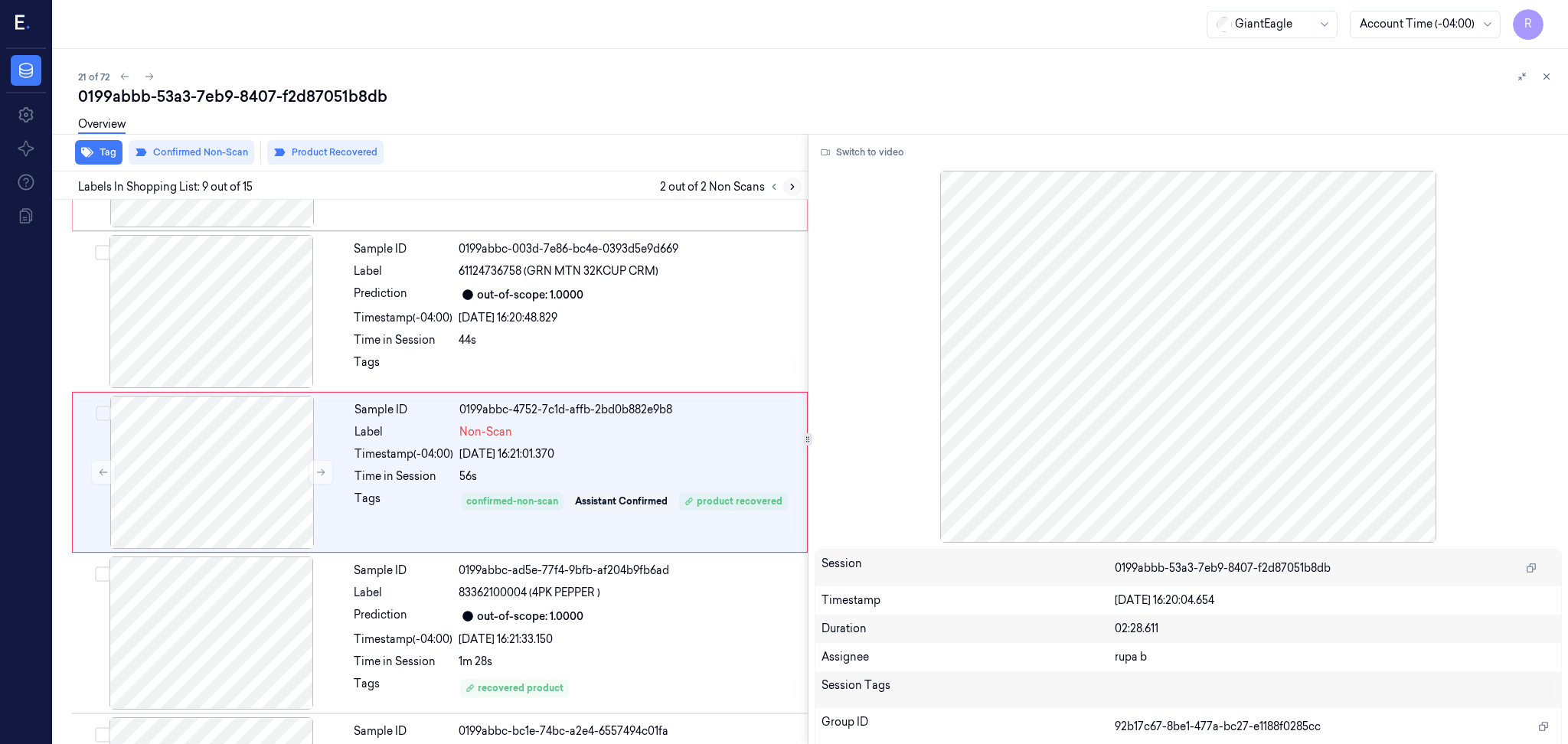
click at [790, 185] on icon at bounding box center [792, 187] width 11 height 11
click at [781, 188] on button at bounding box center [774, 187] width 19 height 19
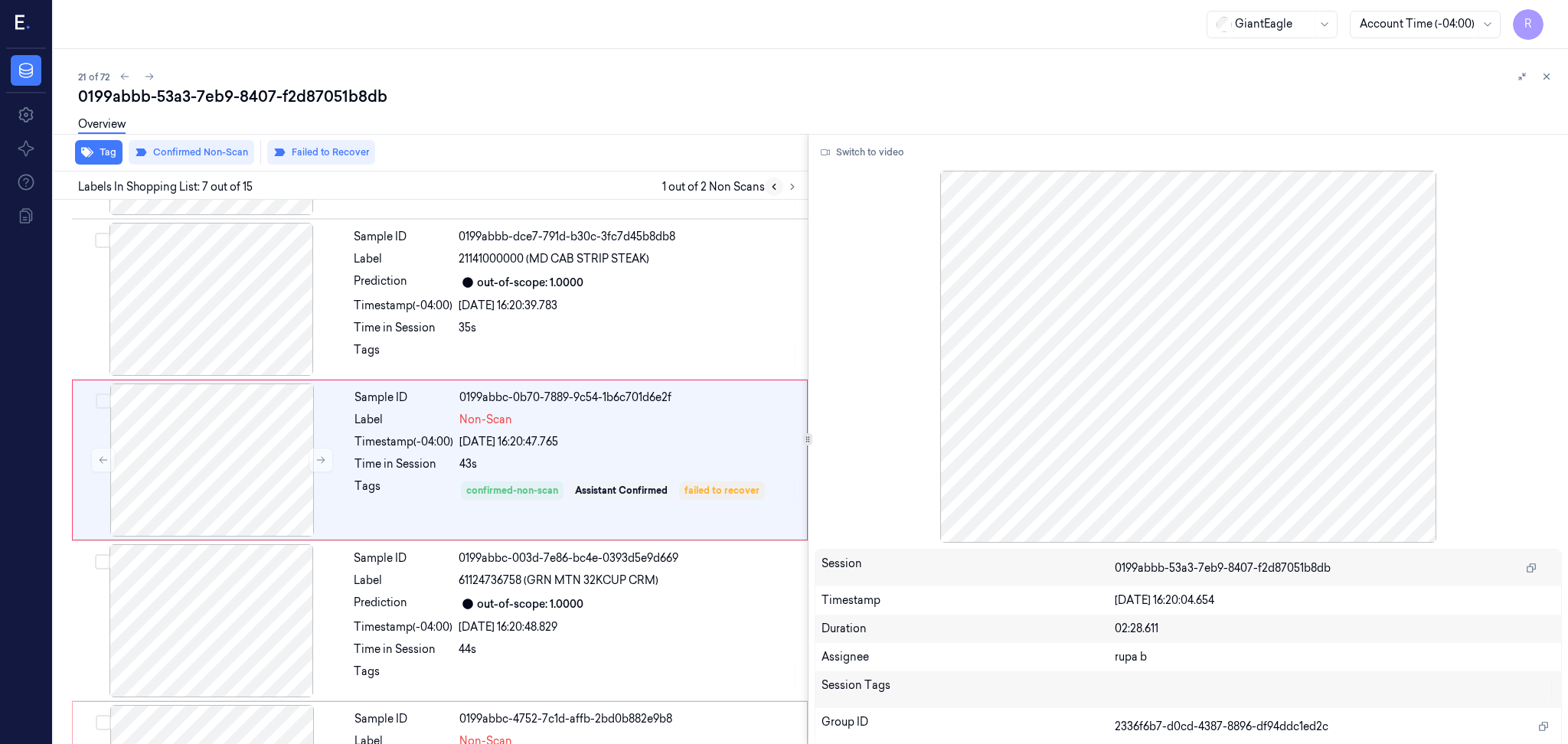
scroll to position [772, 0]
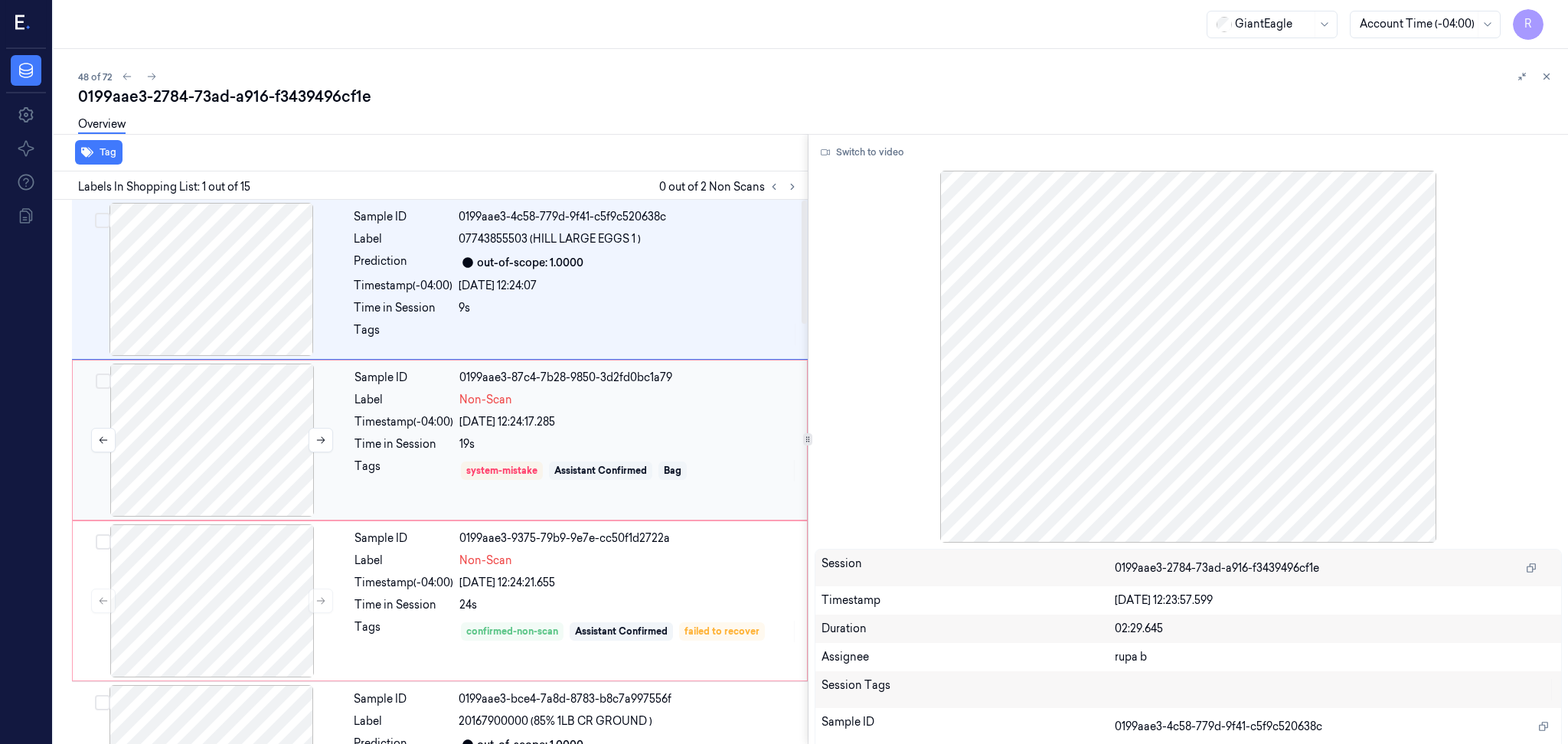
click at [201, 454] on div at bounding box center [212, 439] width 273 height 153
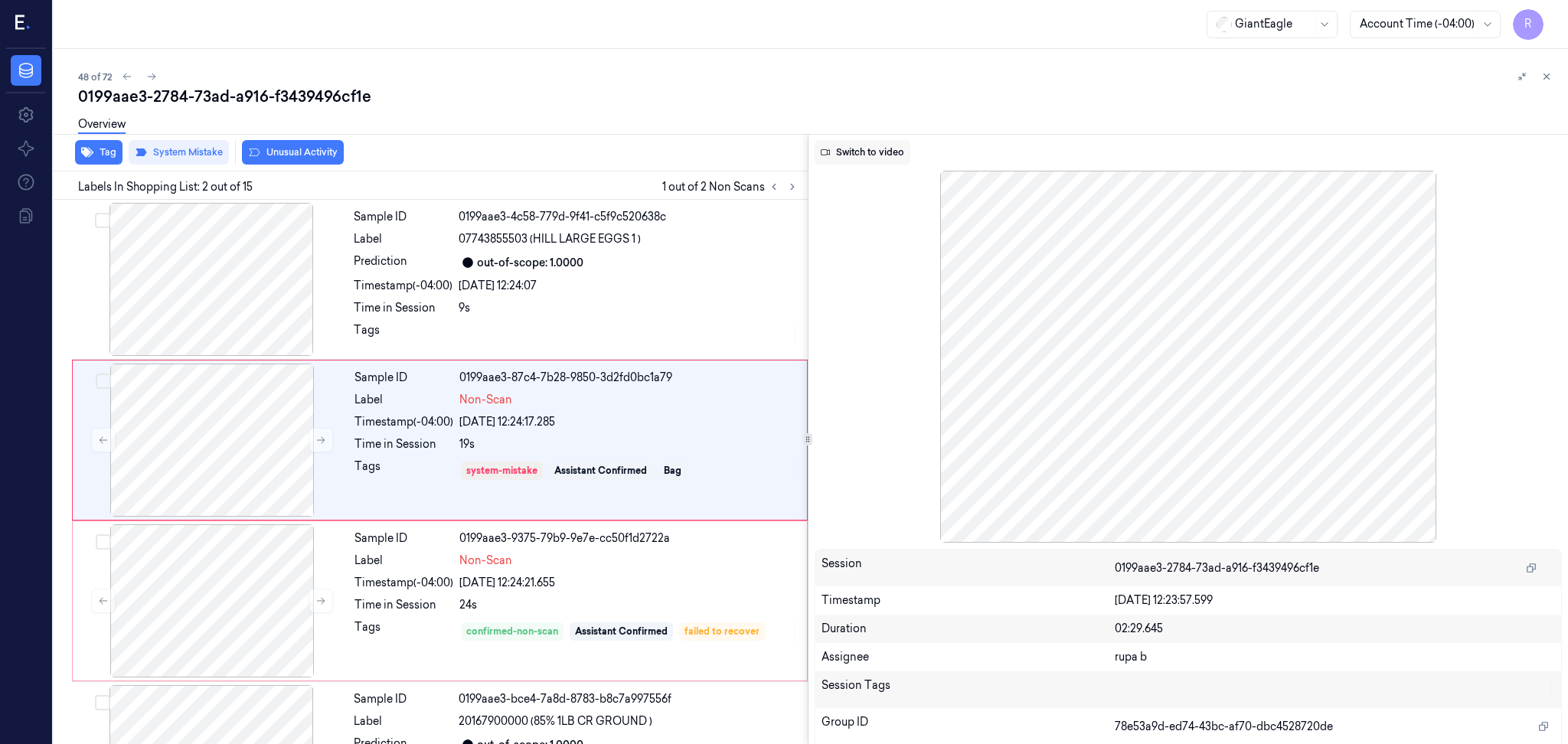
click at [865, 151] on button "Switch to video" at bounding box center [862, 152] width 96 height 24
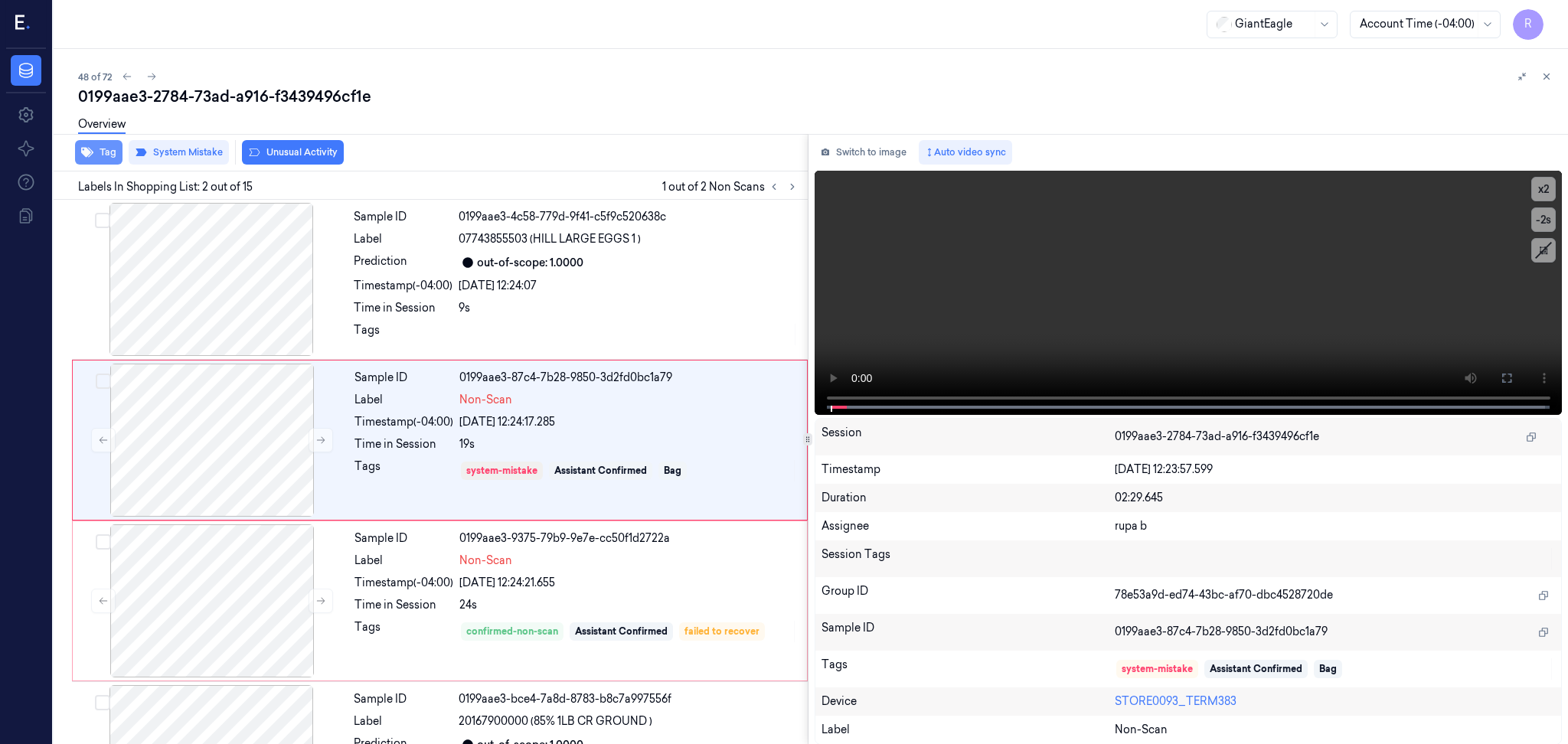
click at [111, 157] on button "Tag" at bounding box center [98, 152] width 47 height 24
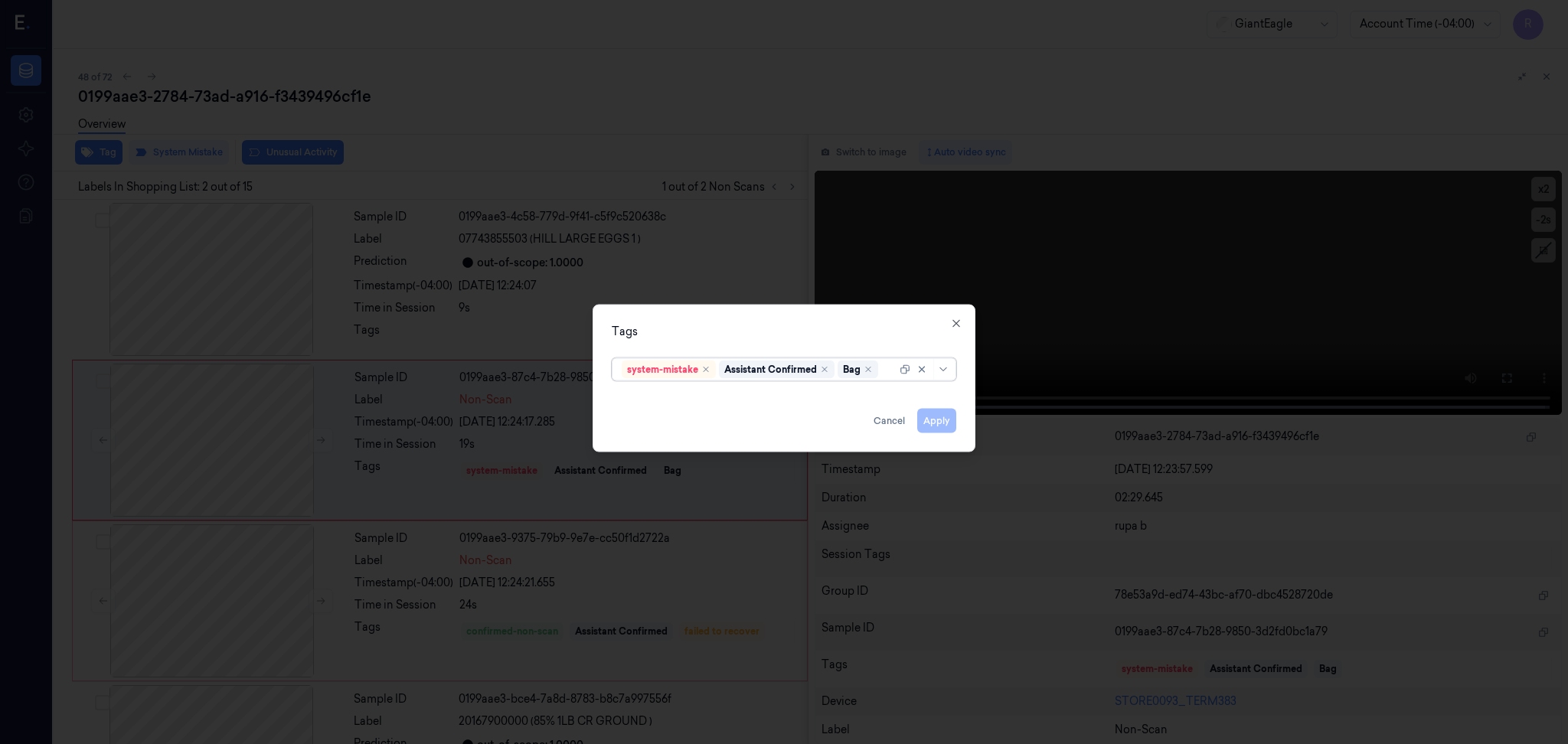
click at [559, 127] on div at bounding box center [784, 372] width 1568 height 744
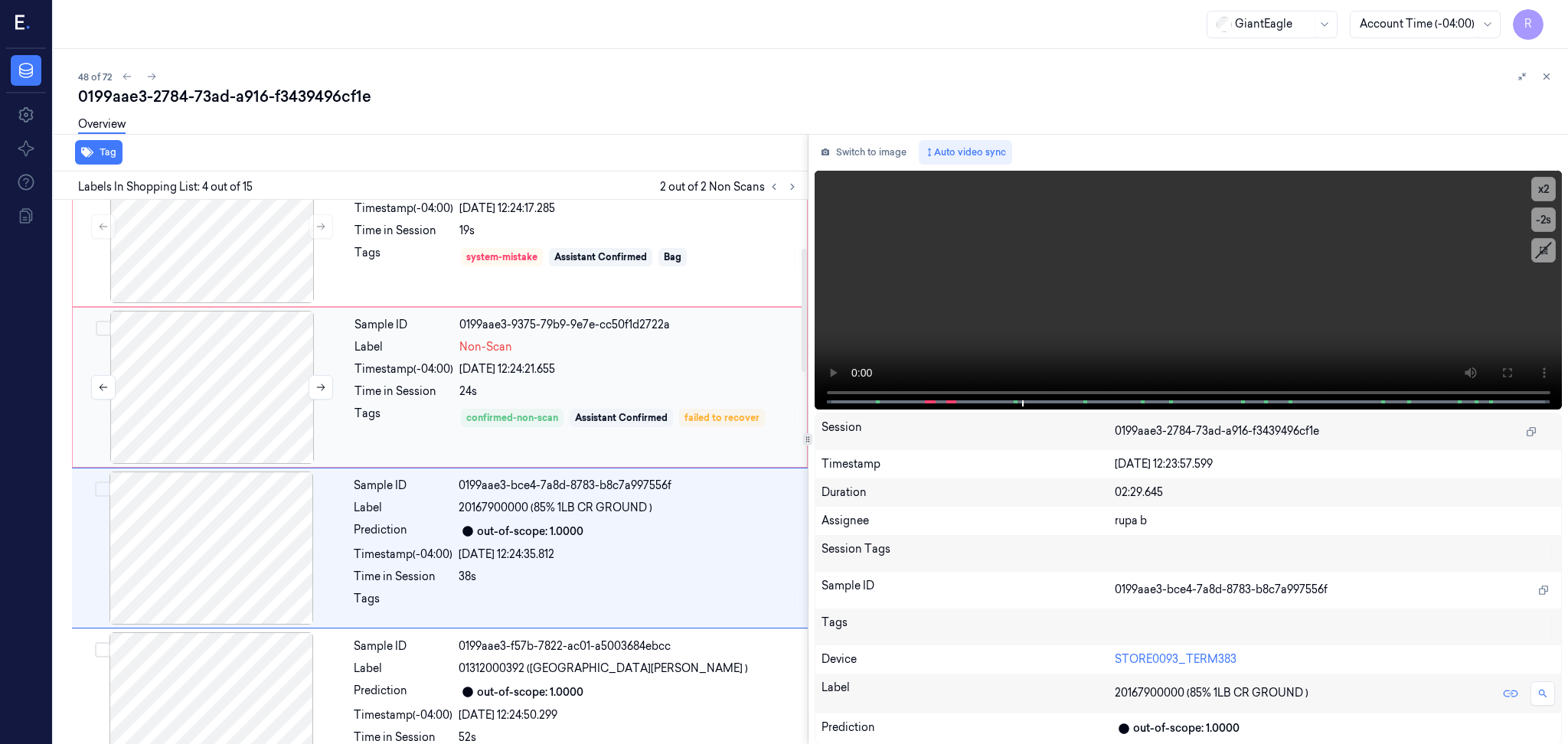
scroll to position [187, 0]
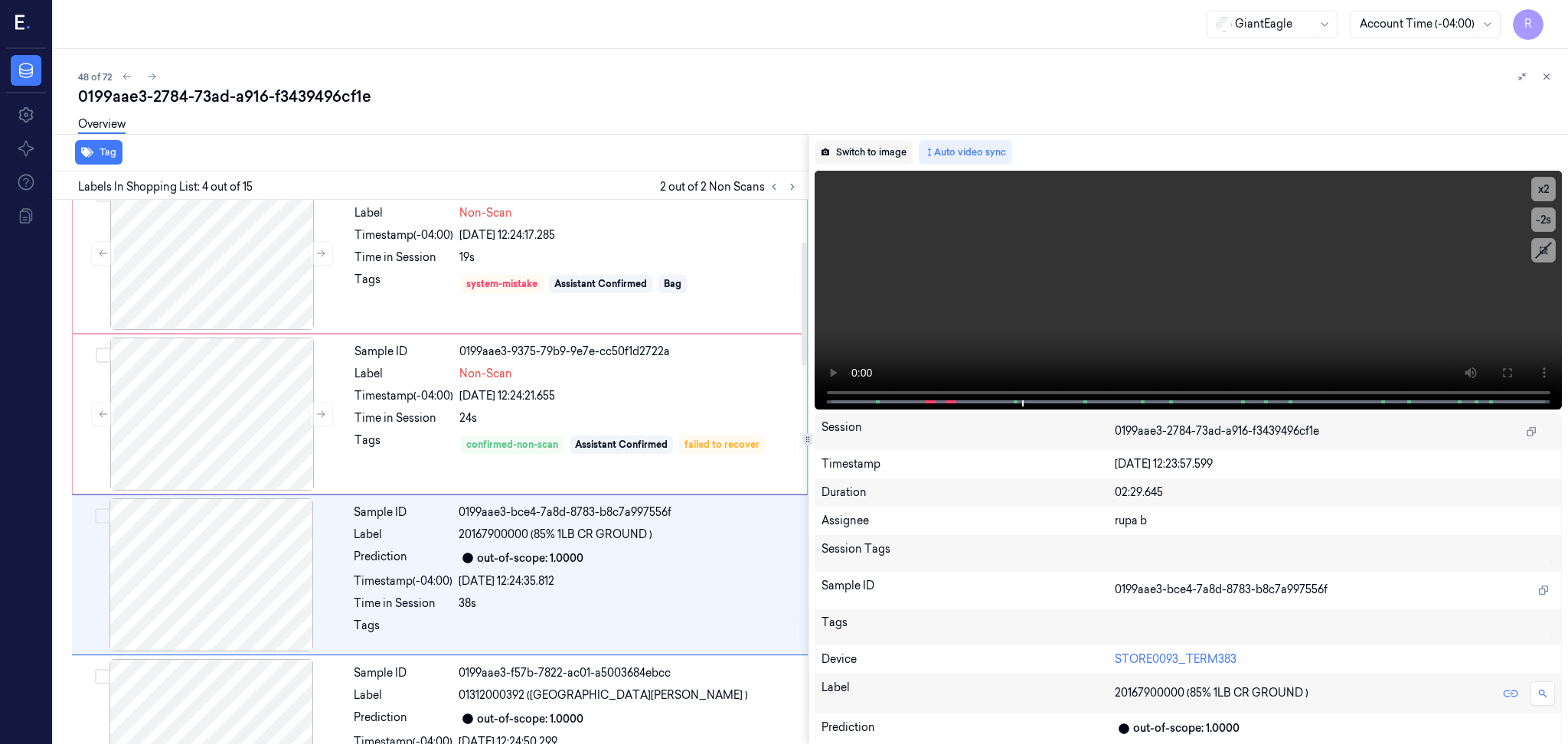
click at [863, 146] on button "Switch to image" at bounding box center [864, 152] width 98 height 24
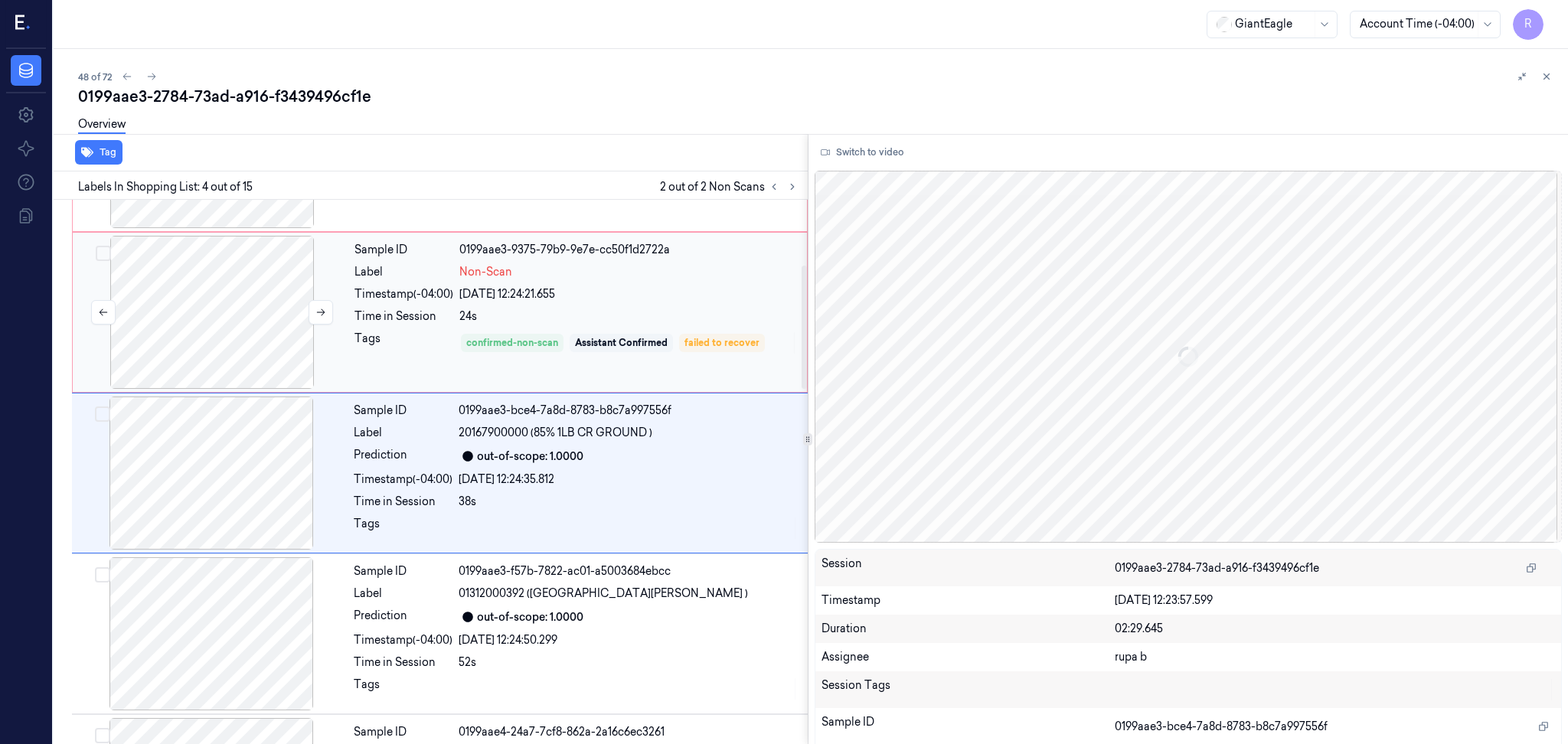
click at [227, 292] on div at bounding box center [212, 312] width 273 height 153
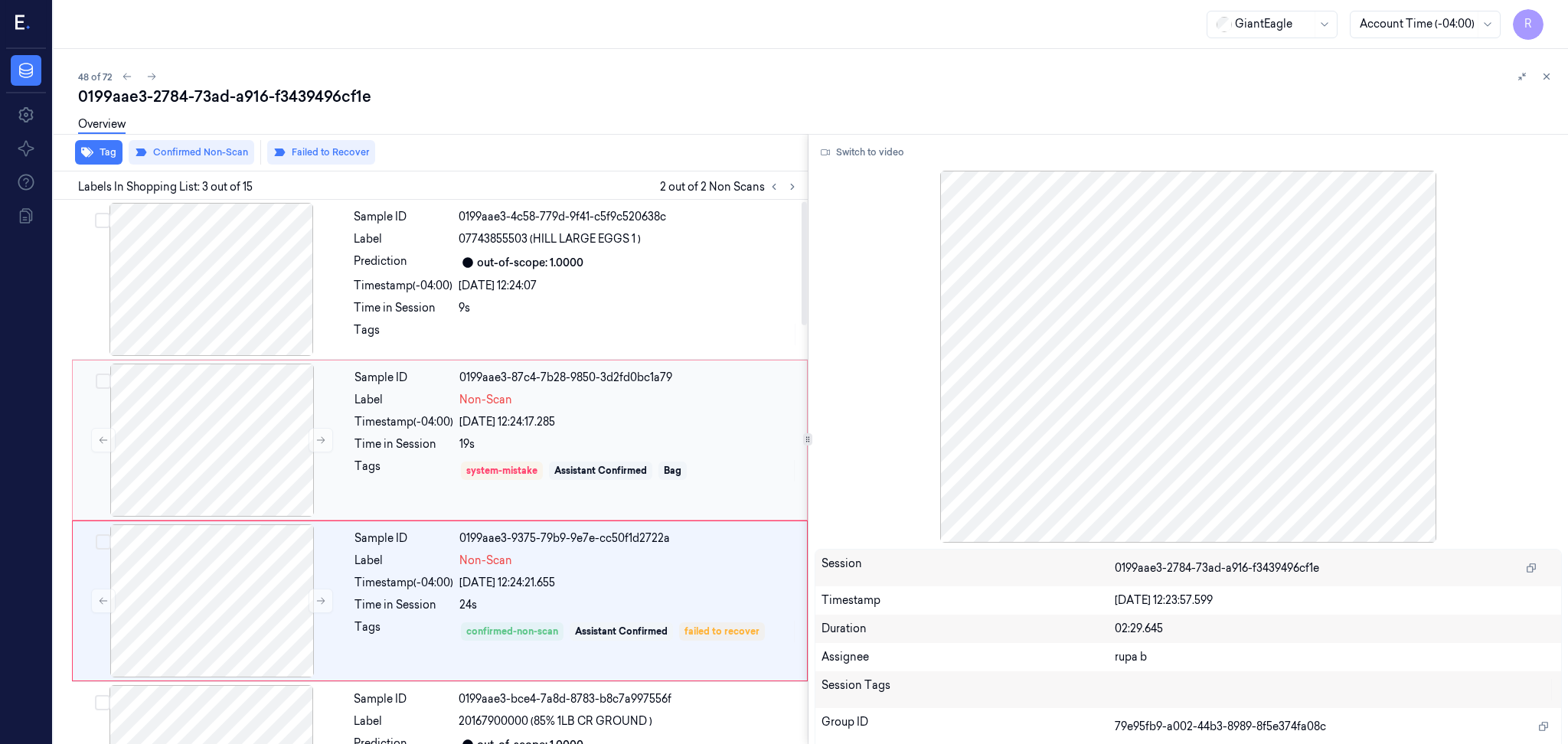
scroll to position [102, 0]
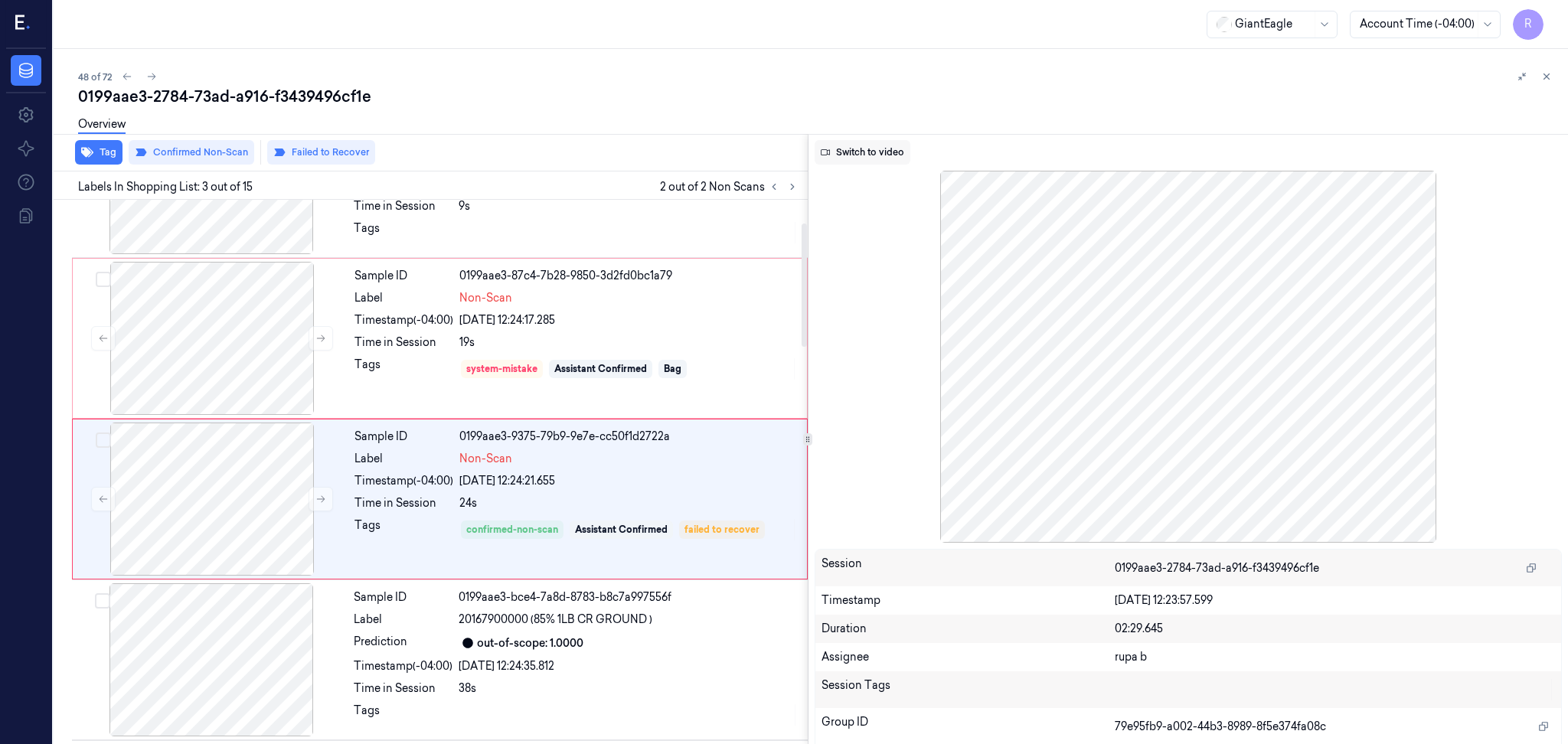
click at [877, 153] on button "Switch to video" at bounding box center [862, 152] width 96 height 24
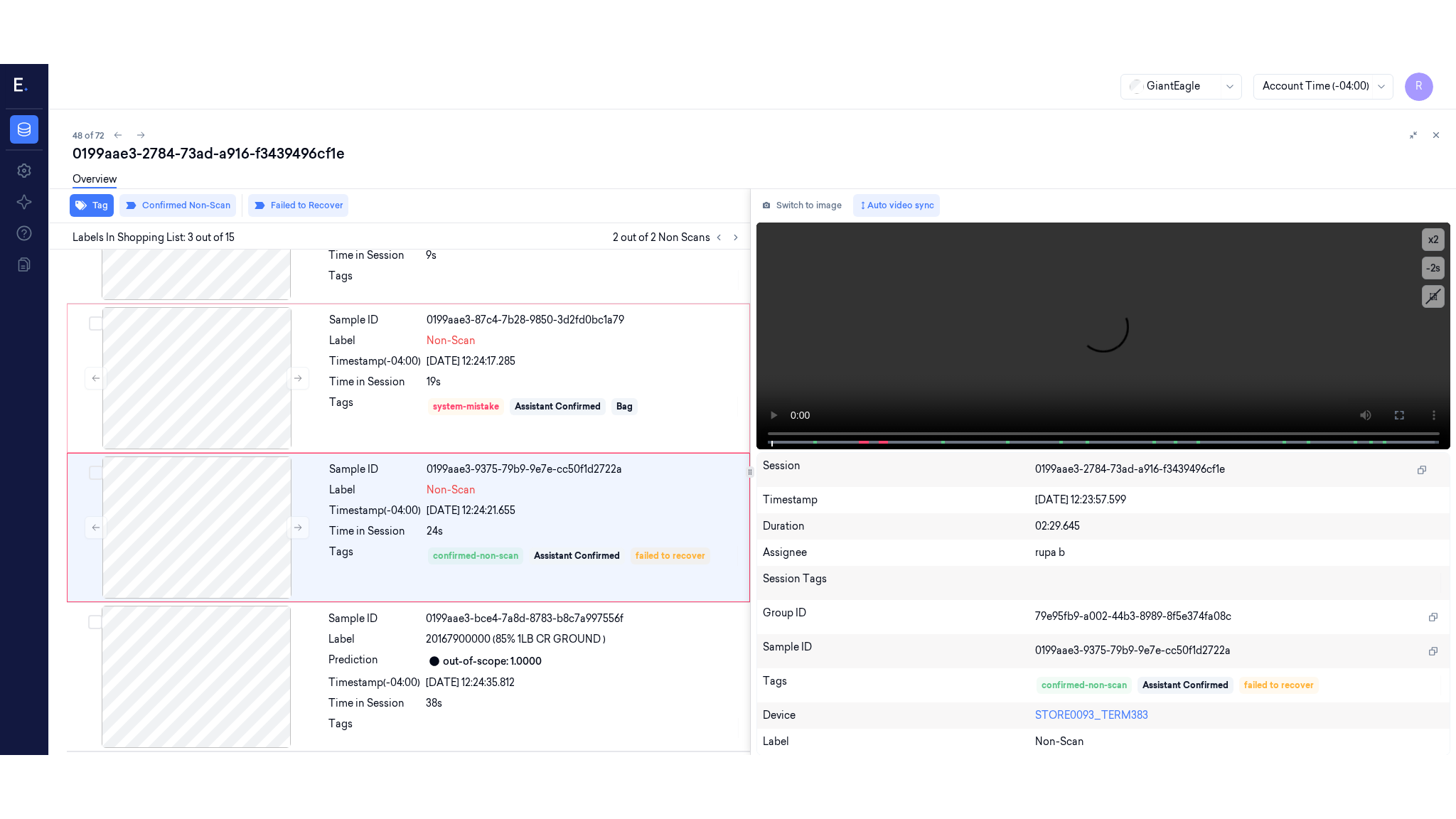
scroll to position [119, 0]
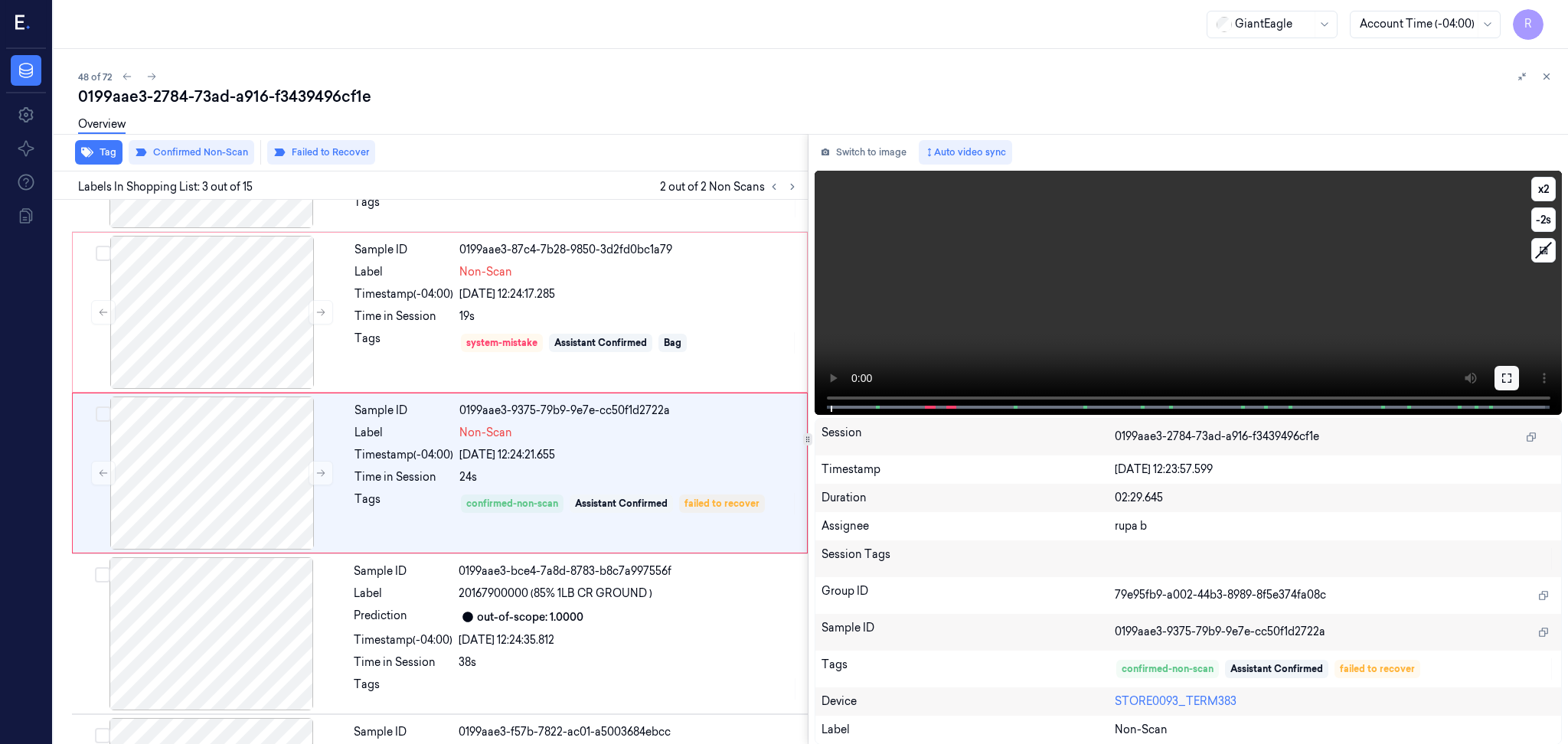
click at [1503, 378] on icon at bounding box center [1507, 379] width 13 height 13
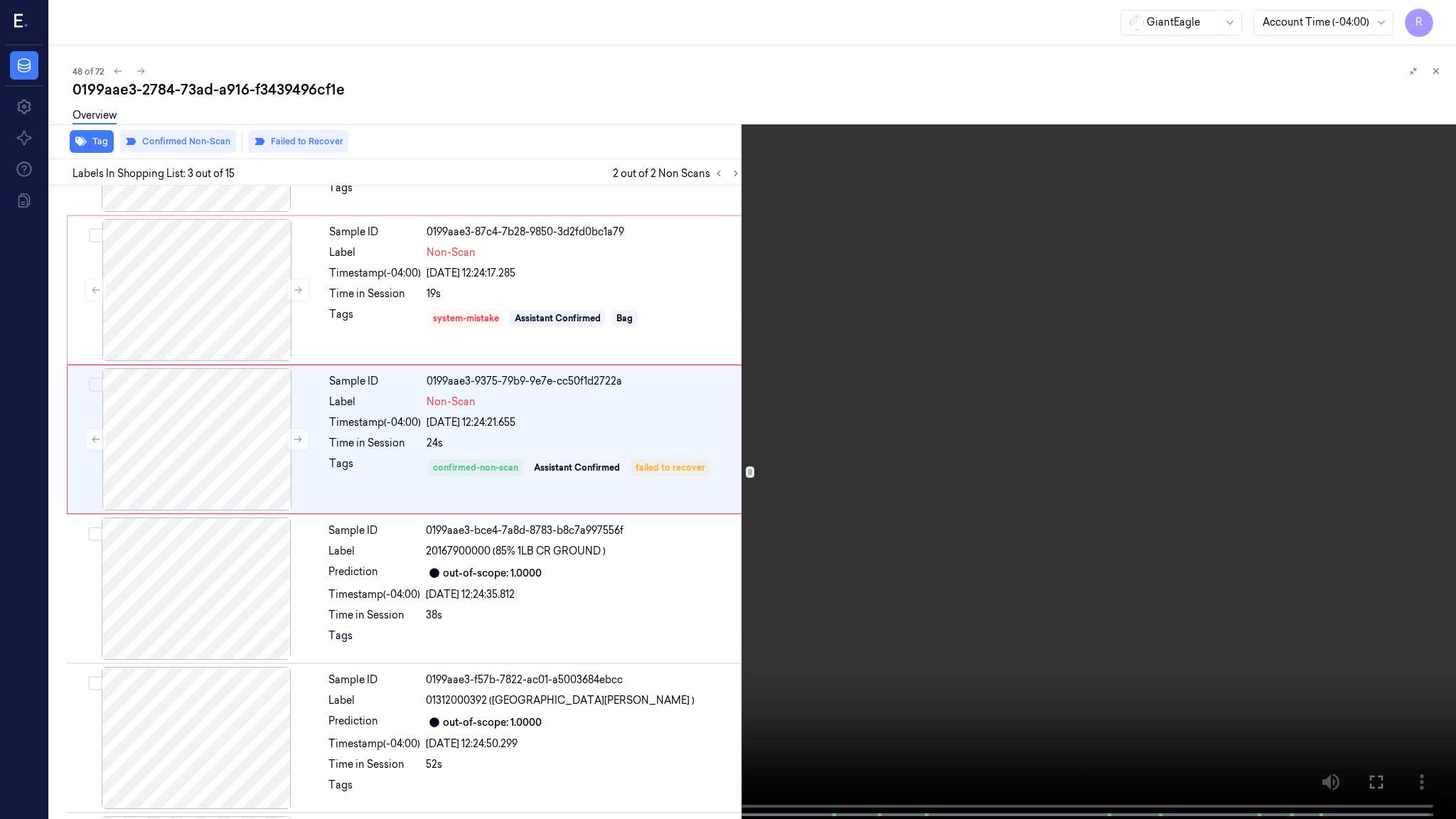
click at [1025, 612] on video at bounding box center [728, 411] width 1456 height 822
click at [1434, 14] on button "x 2" at bounding box center [1439, 17] width 22 height 22
click at [1434, 14] on button "x 4" at bounding box center [1439, 17] width 22 height 22
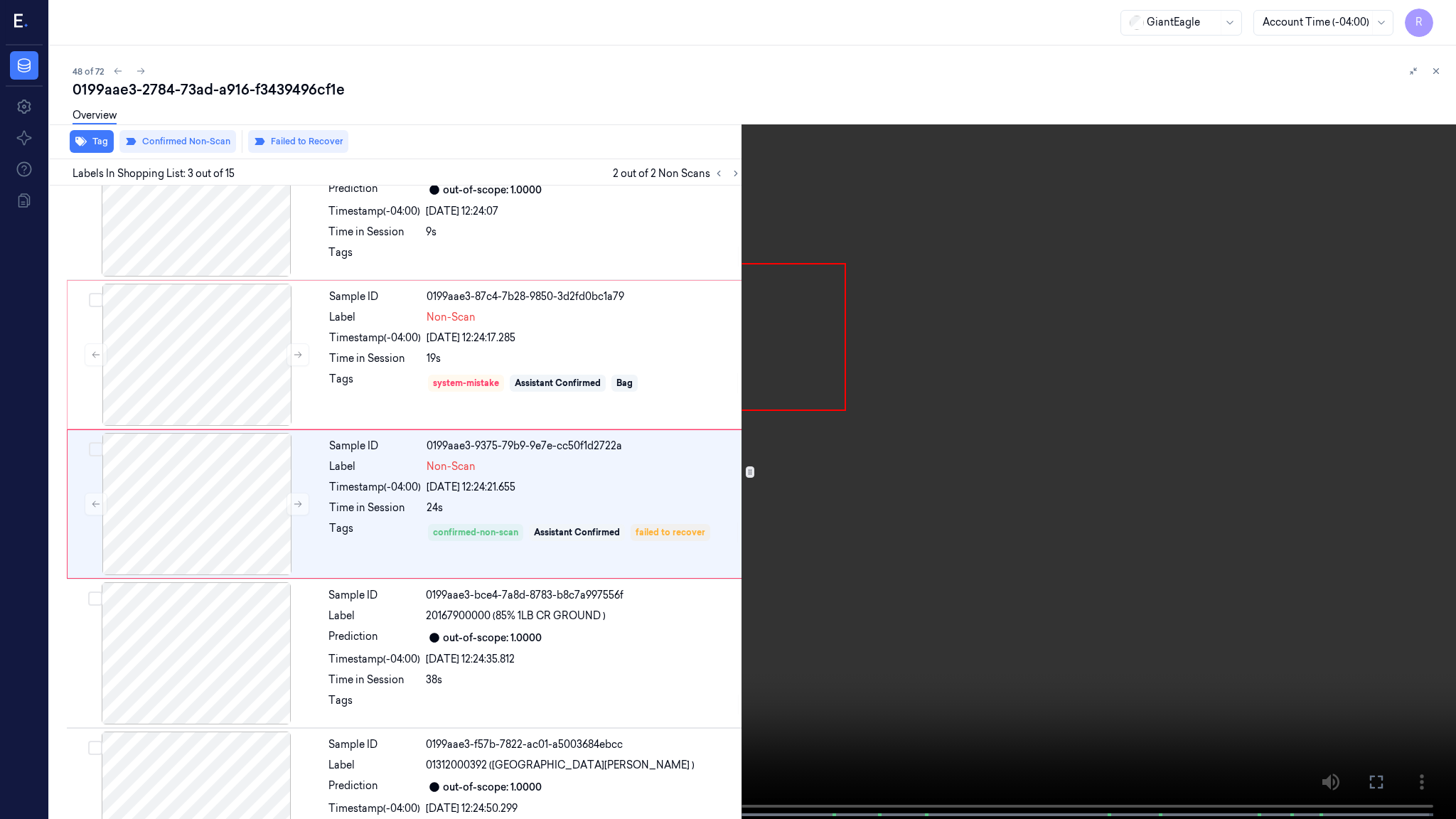
scroll to position [55, 0]
click at [1303, 603] on video at bounding box center [728, 411] width 1456 height 822
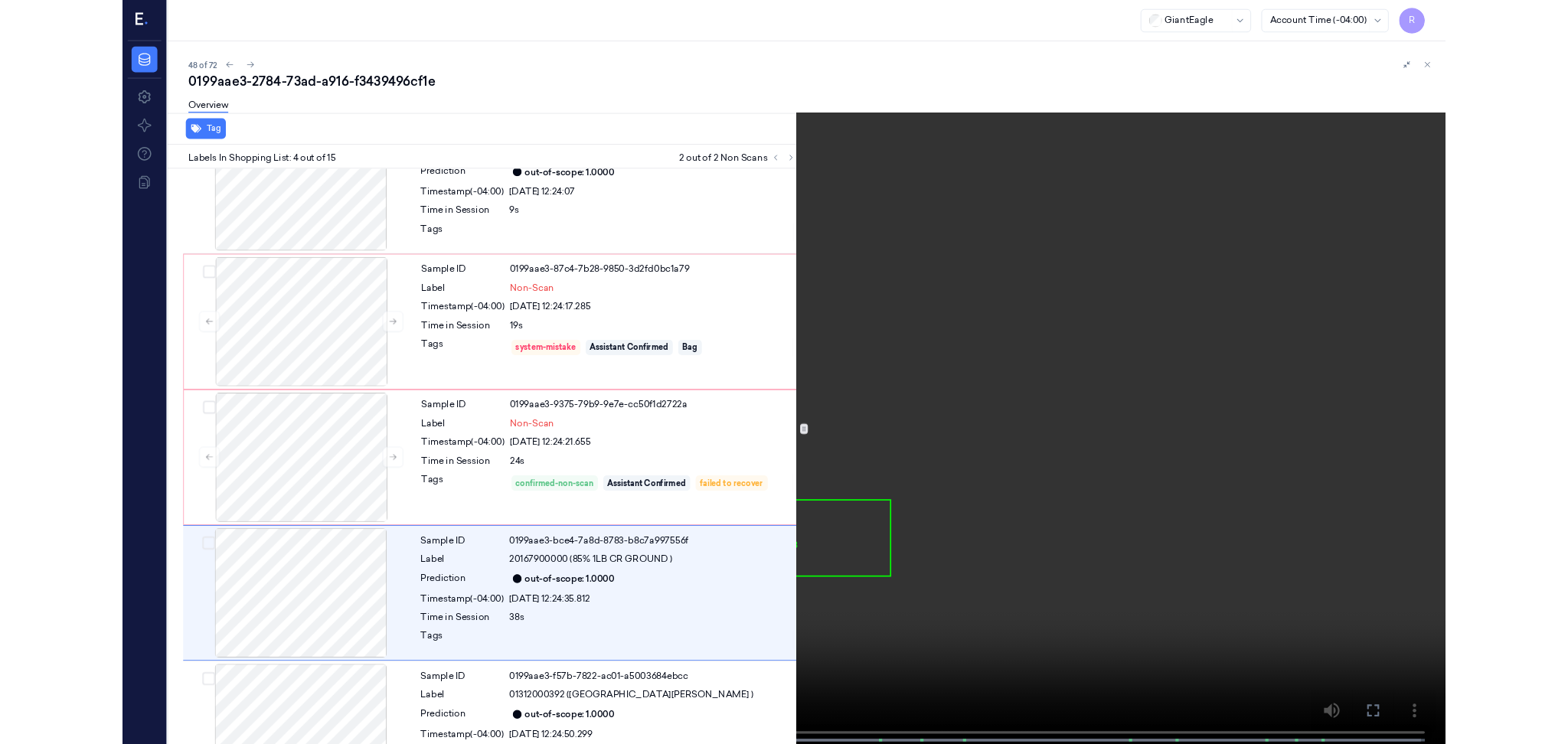
scroll to position [221, 0]
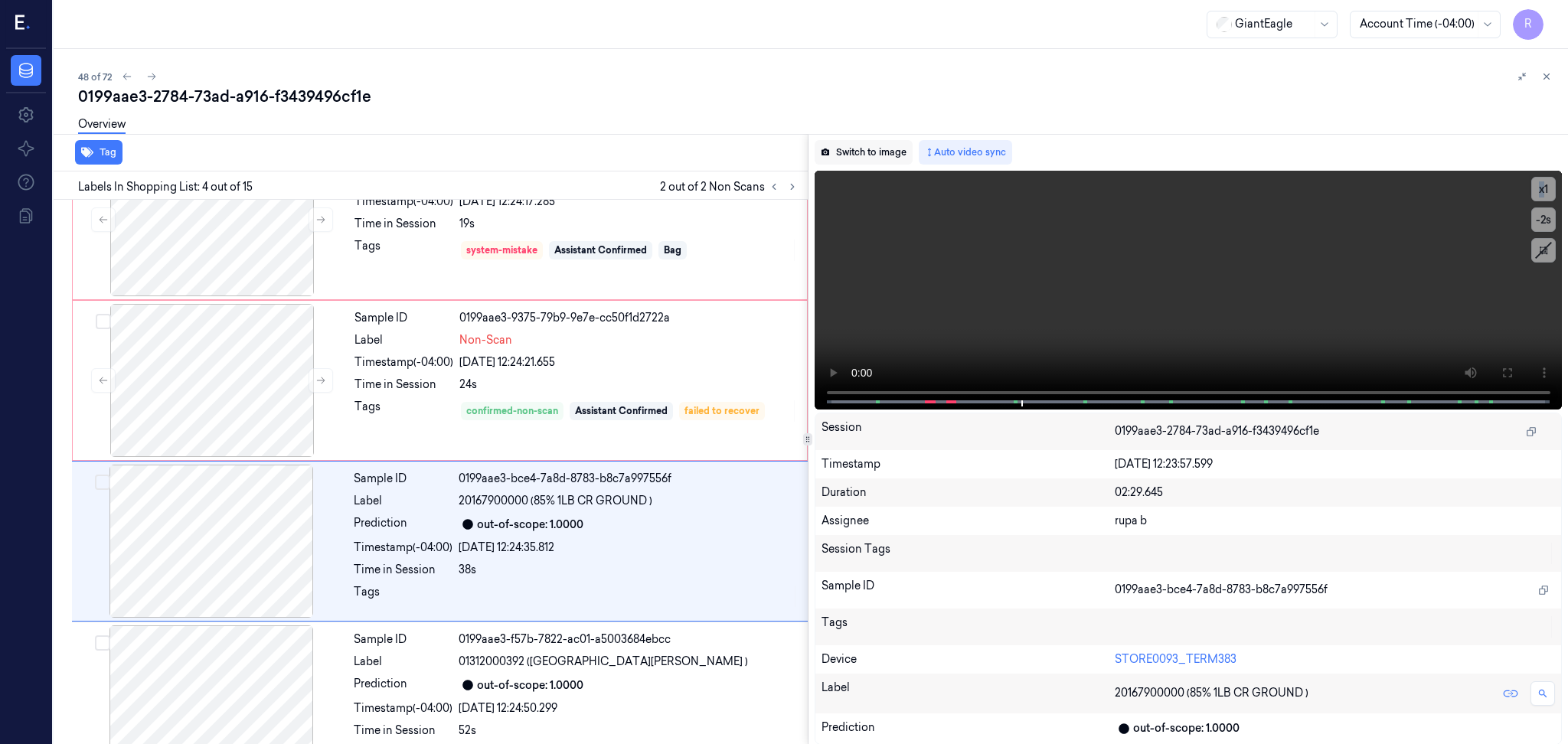
click at [855, 154] on button "Switch to image" at bounding box center [864, 152] width 98 height 24
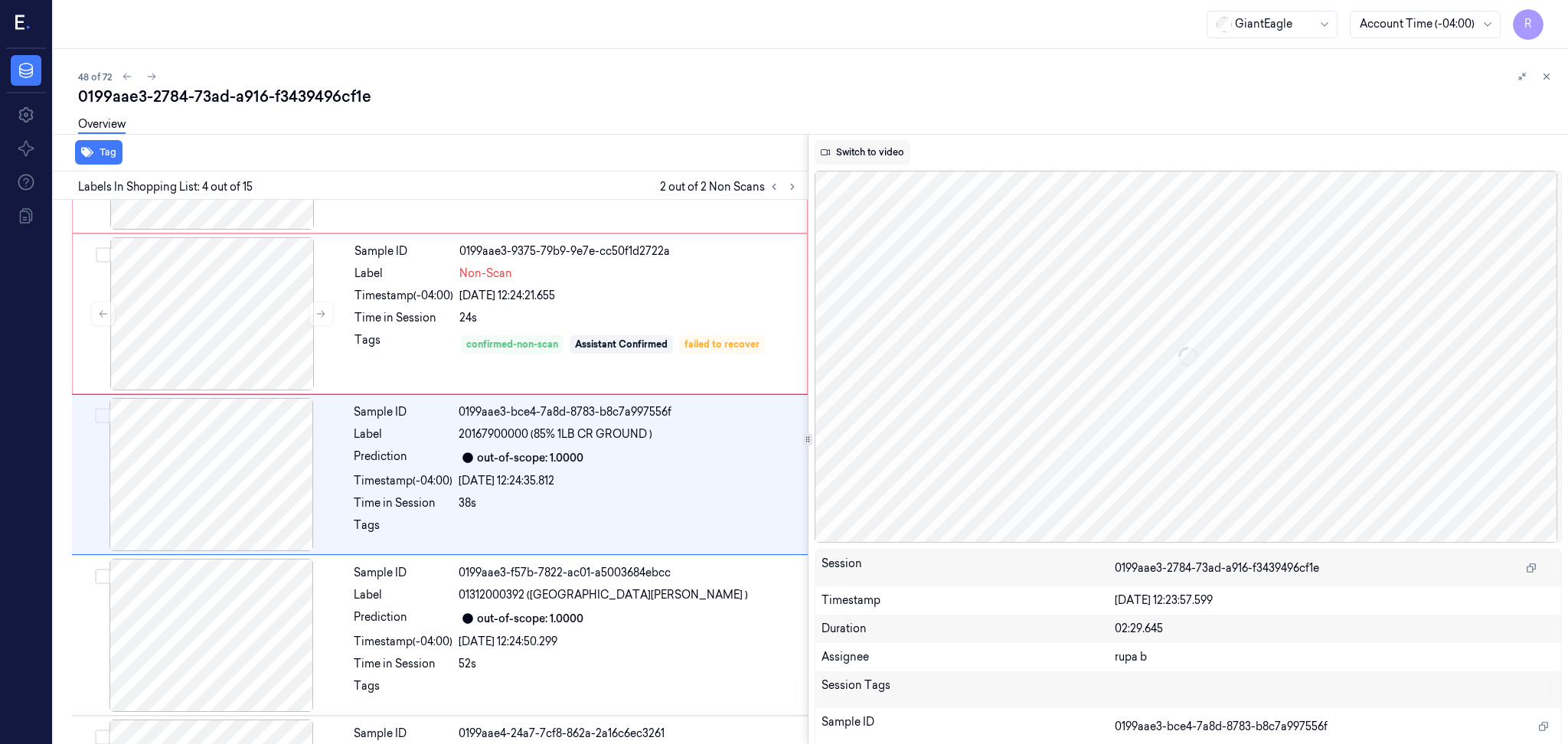
scroll to position [288, 0]
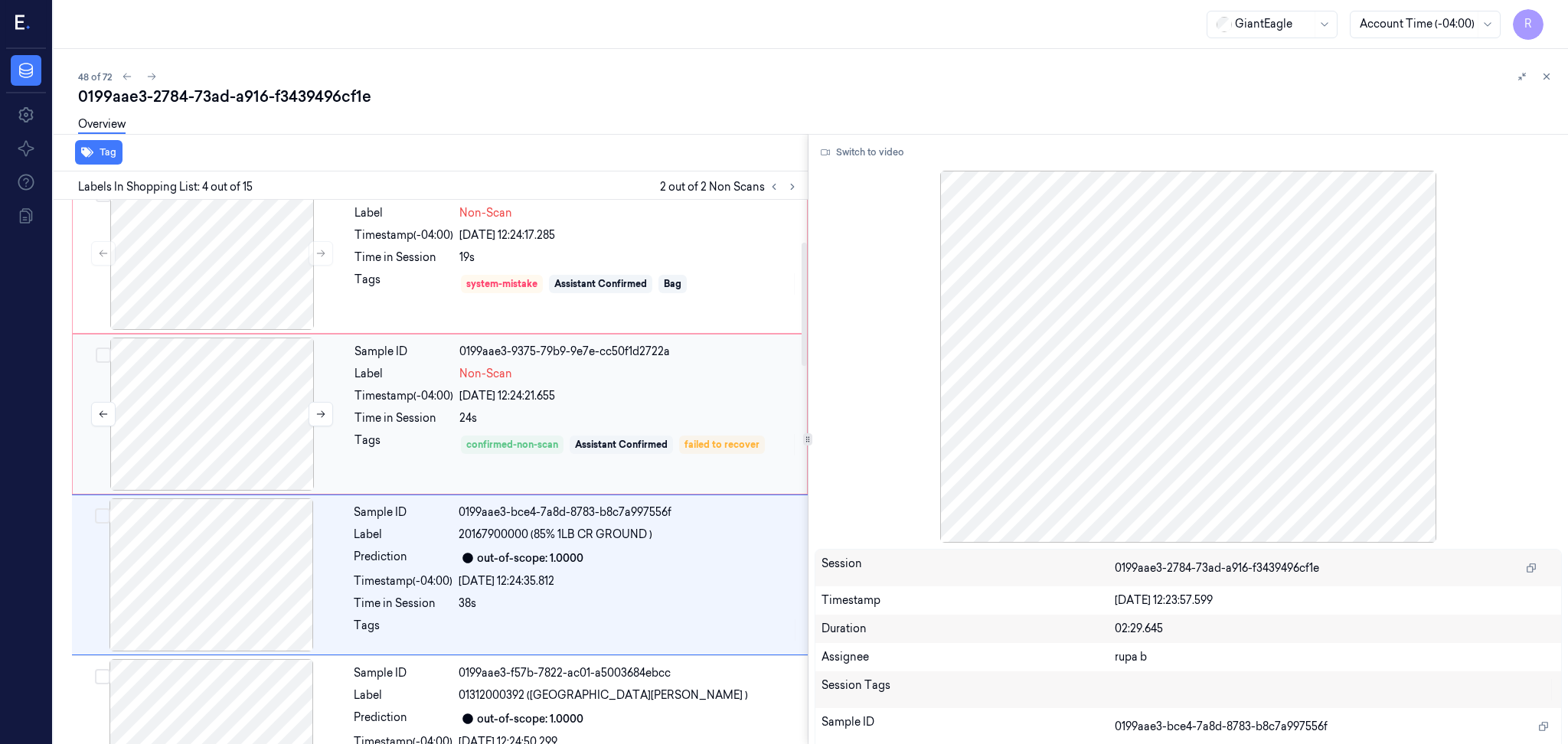
click at [250, 430] on div at bounding box center [212, 414] width 273 height 153
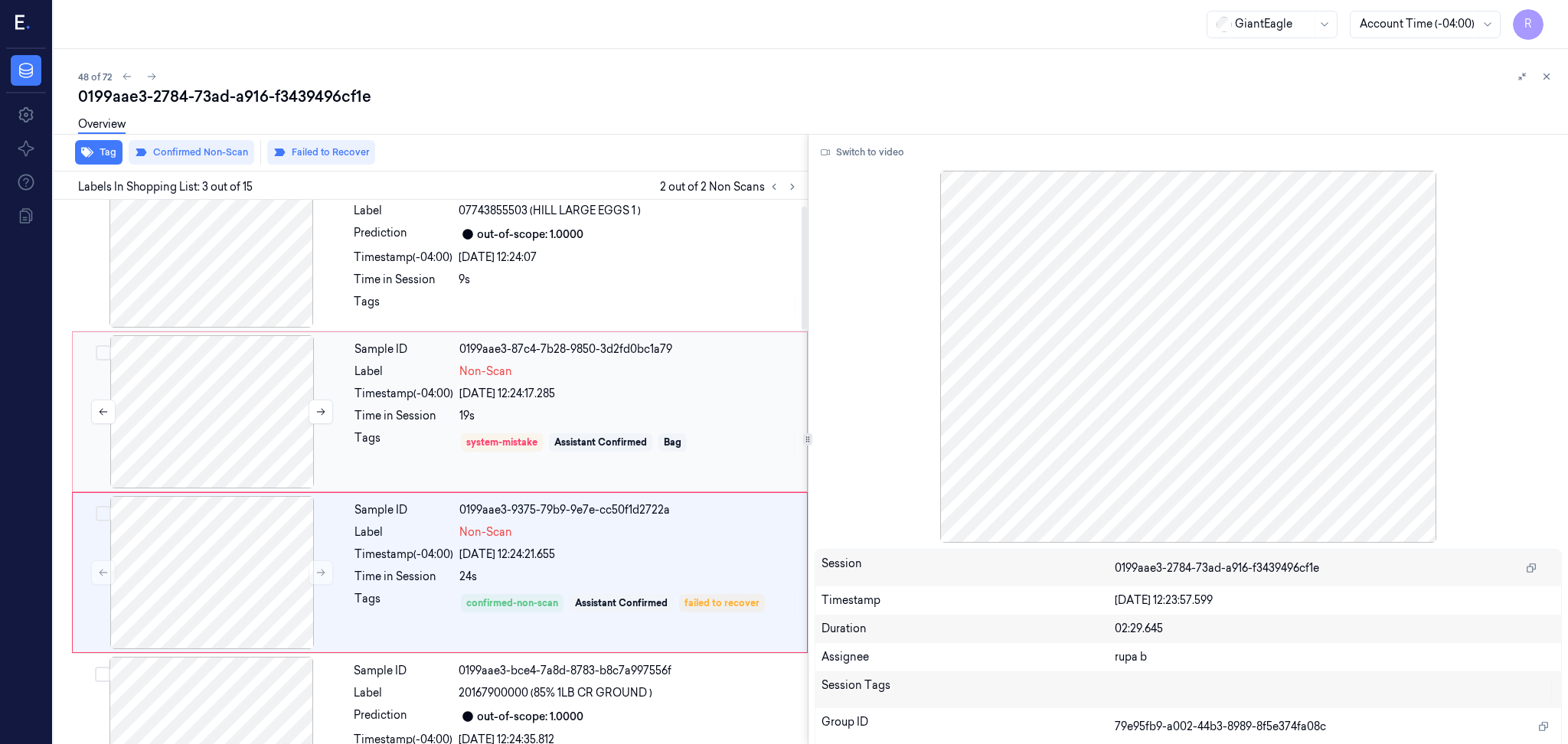
scroll to position [26, 0]
click at [231, 406] on div at bounding box center [212, 414] width 273 height 153
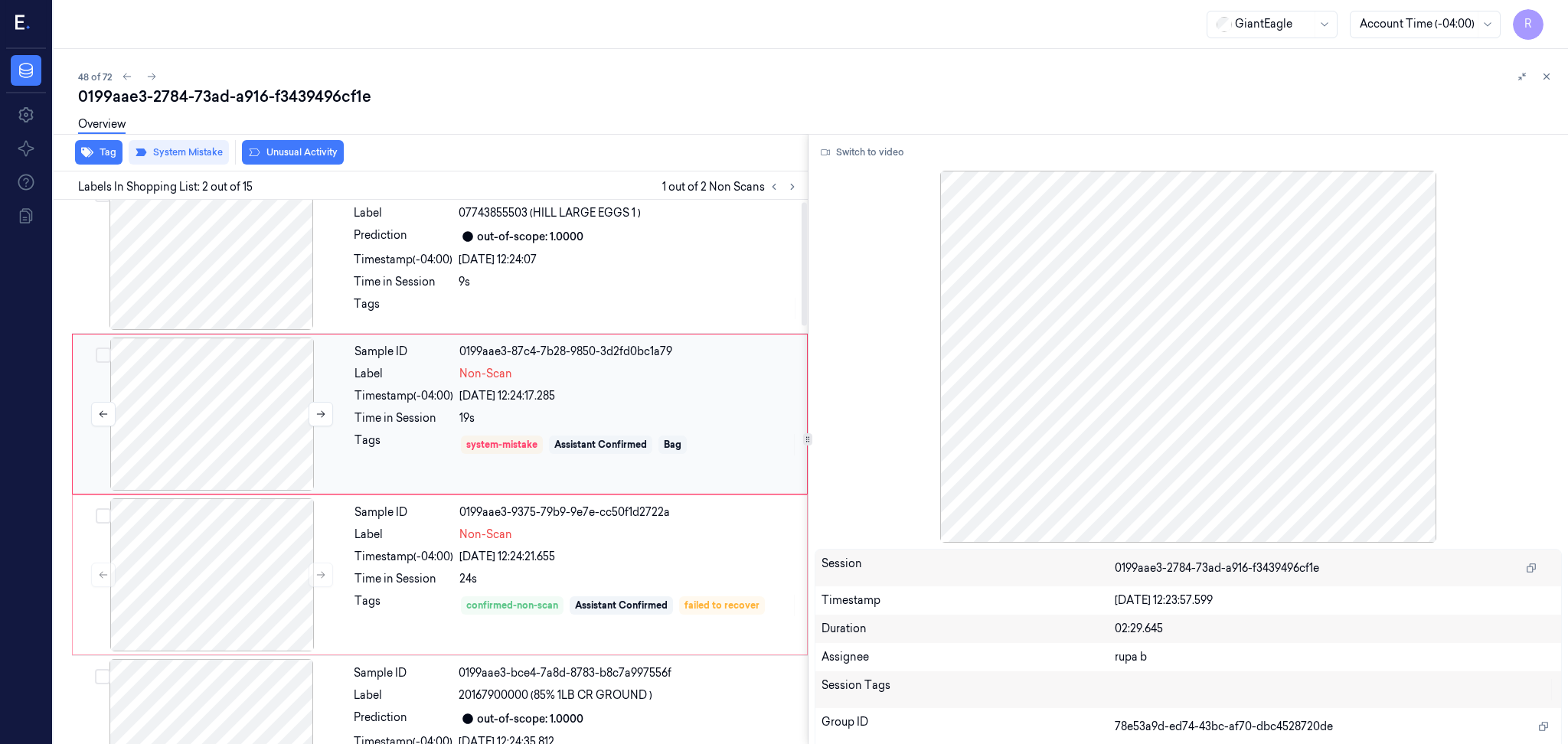
scroll to position [0, 0]
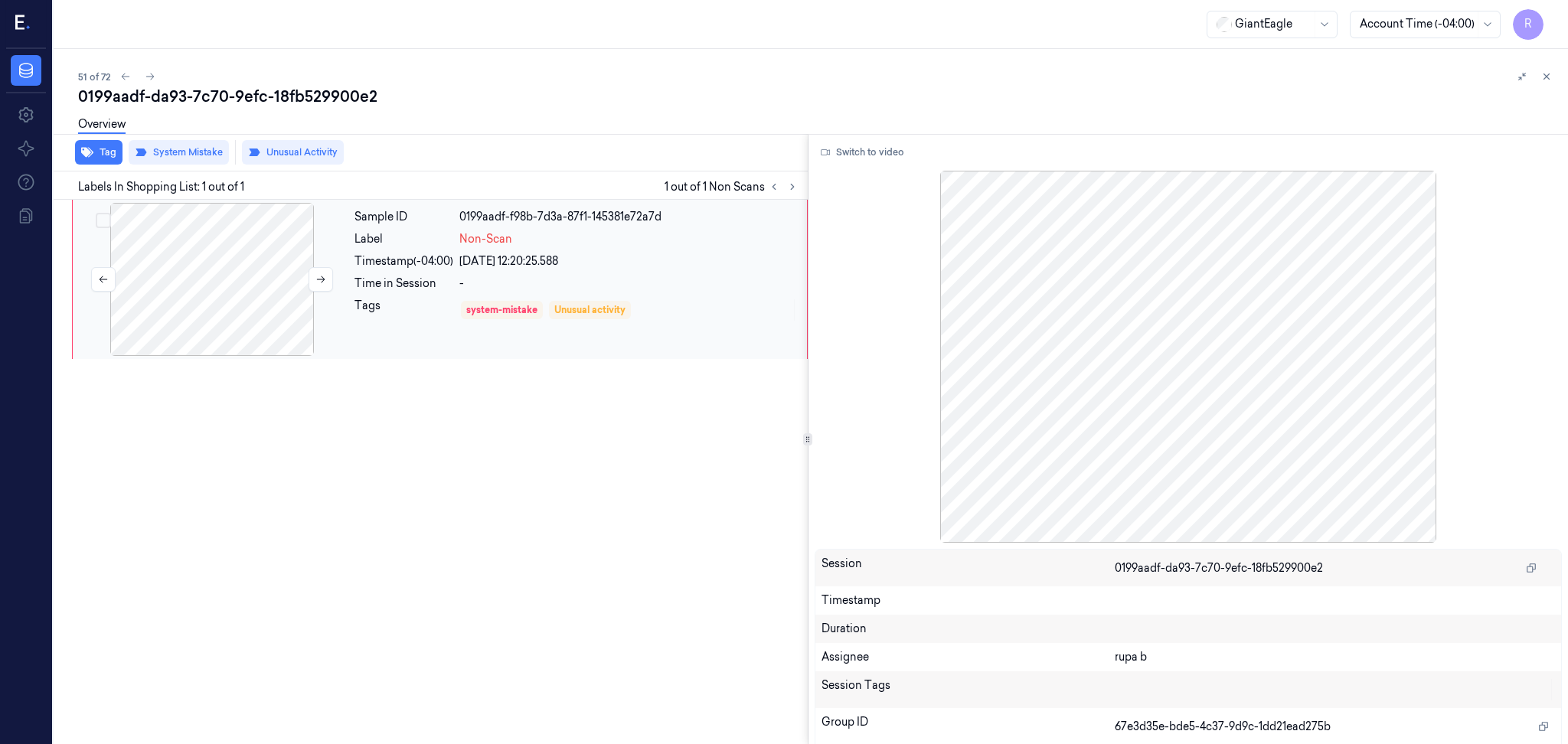
click at [273, 268] on div at bounding box center [212, 279] width 273 height 153
click at [880, 161] on button "Switch to video" at bounding box center [862, 152] width 96 height 24
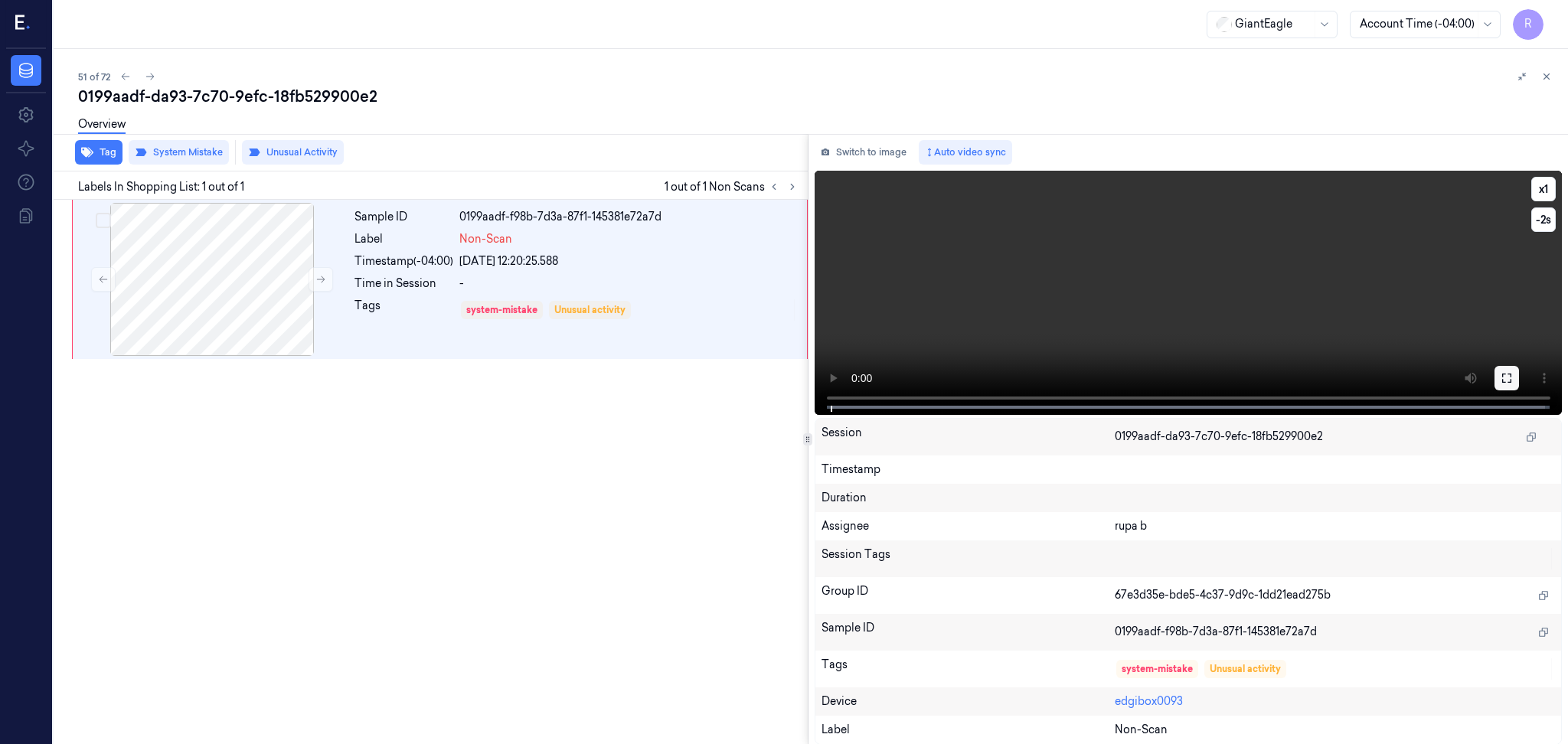
click at [1518, 379] on button at bounding box center [1506, 378] width 24 height 24
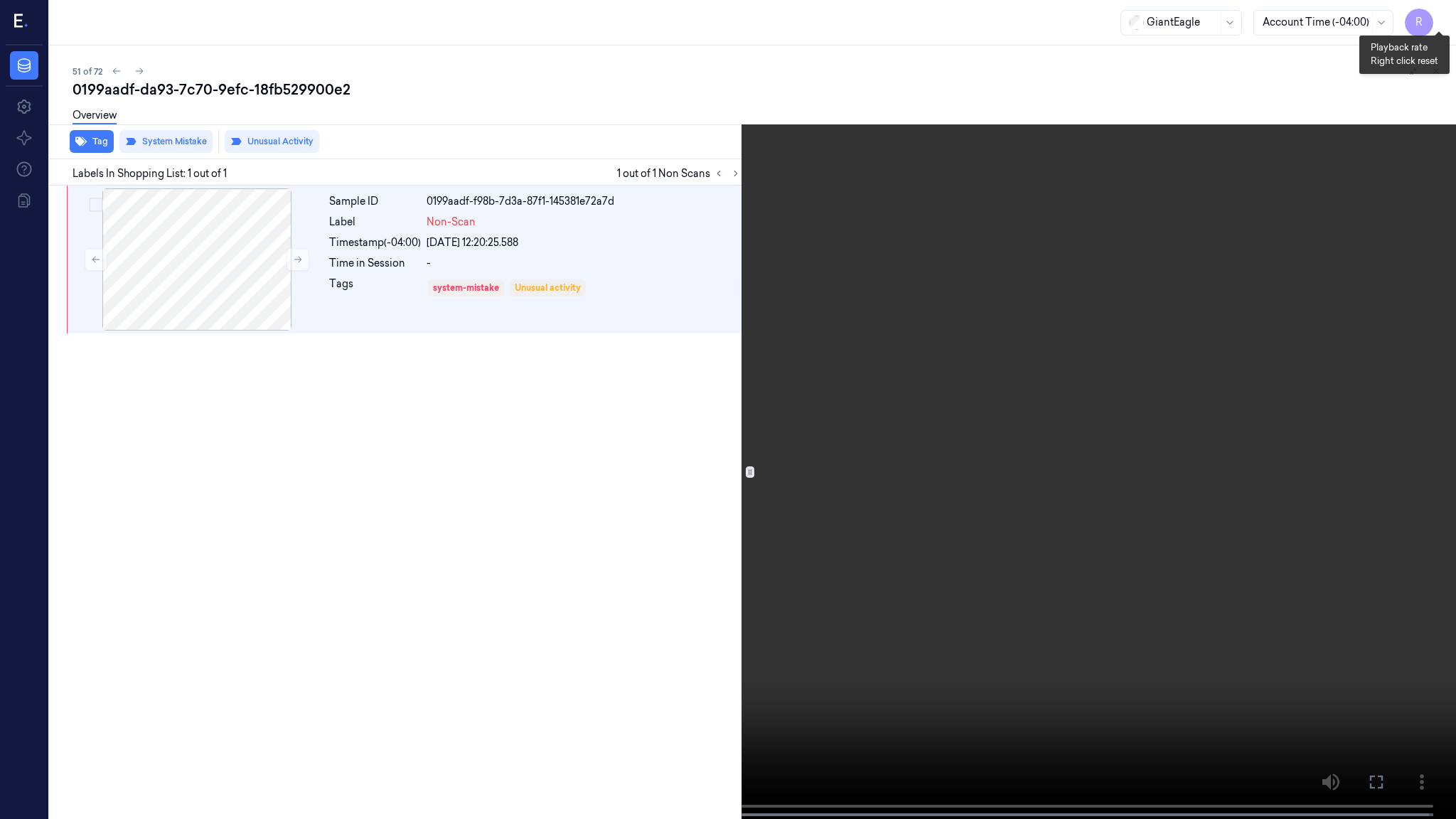
click at [1430, 17] on button "x 1" at bounding box center [1439, 17] width 22 height 22
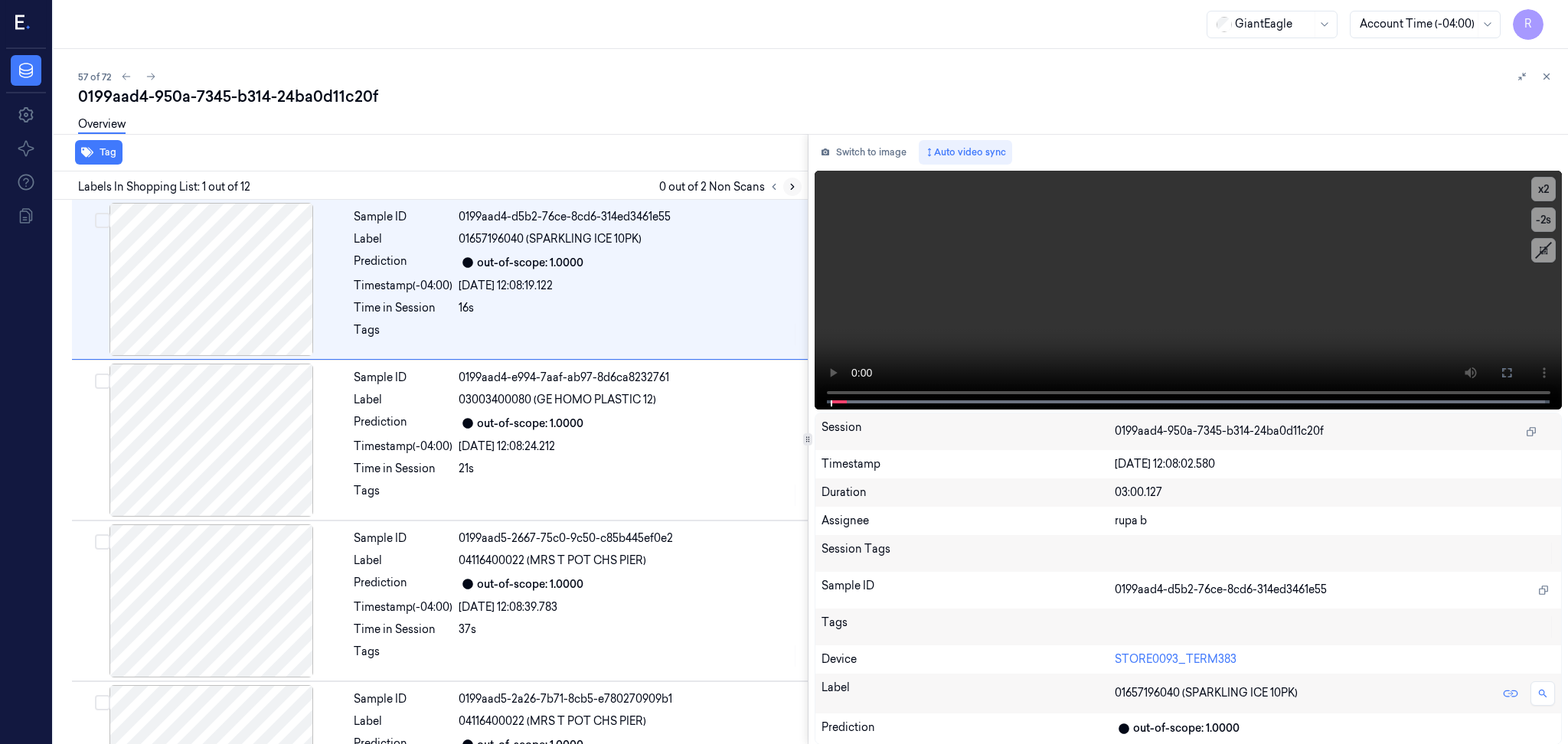
click at [796, 188] on icon at bounding box center [792, 187] width 11 height 11
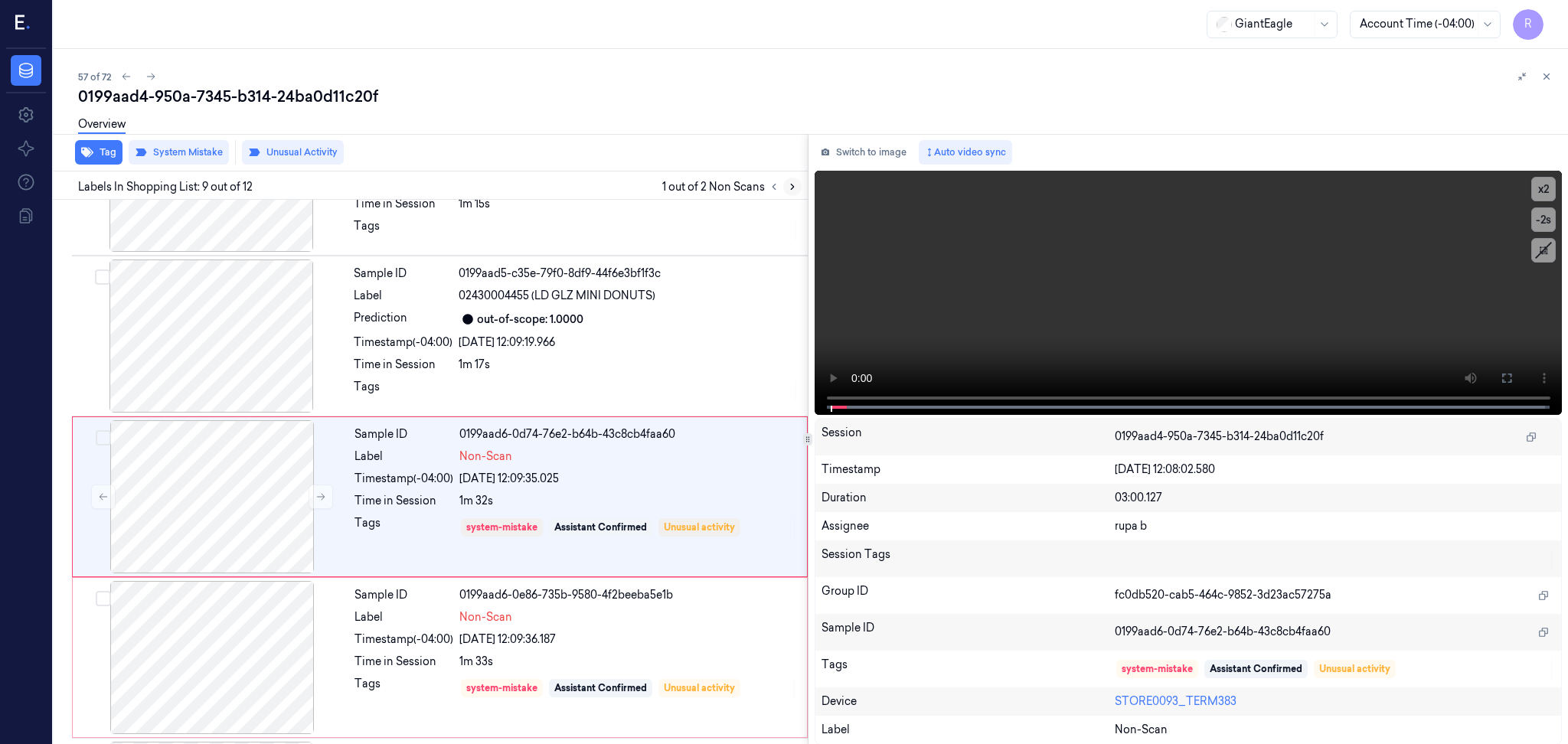
scroll to position [1093, 0]
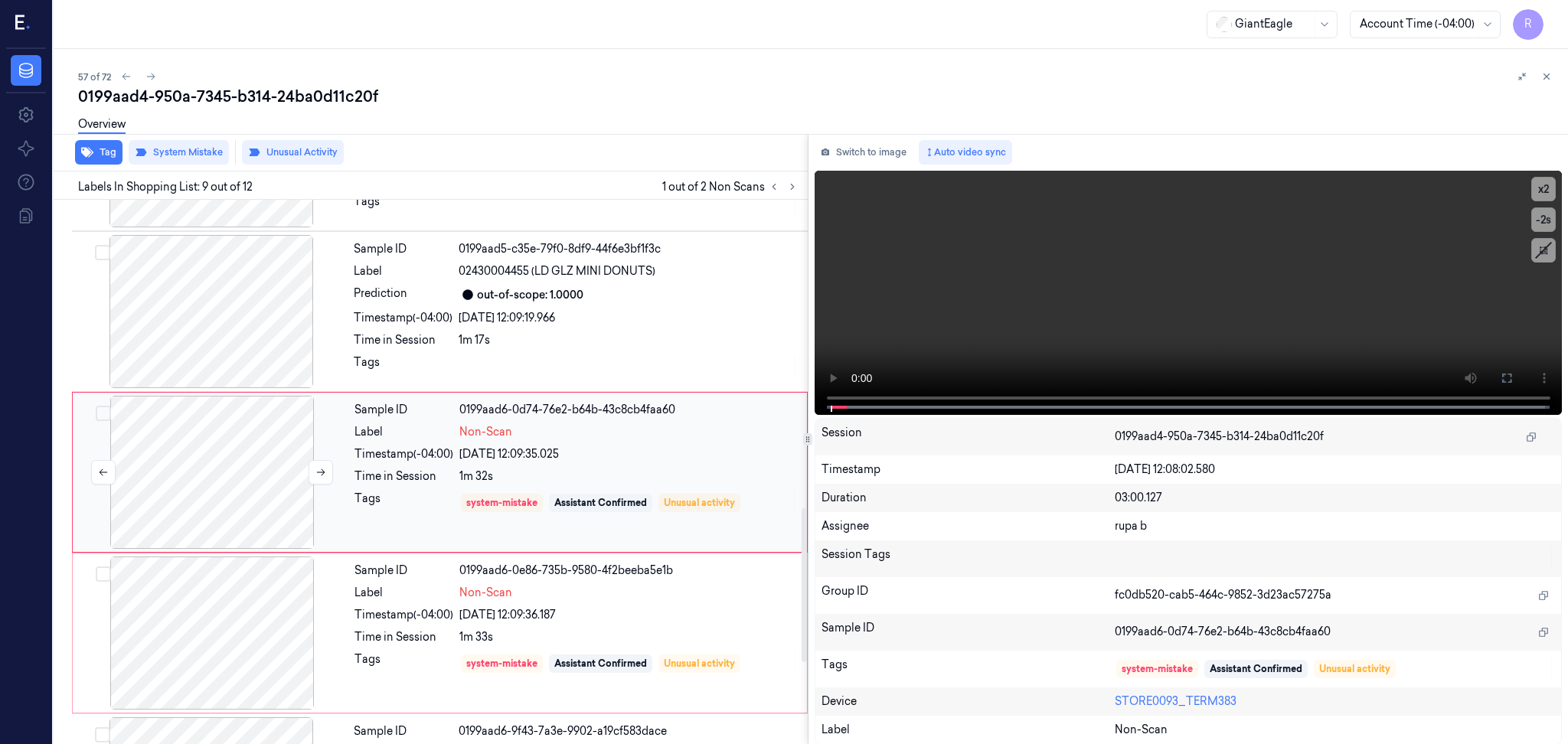
click at [205, 464] on div at bounding box center [212, 472] width 273 height 153
click at [201, 595] on div at bounding box center [212, 632] width 273 height 153
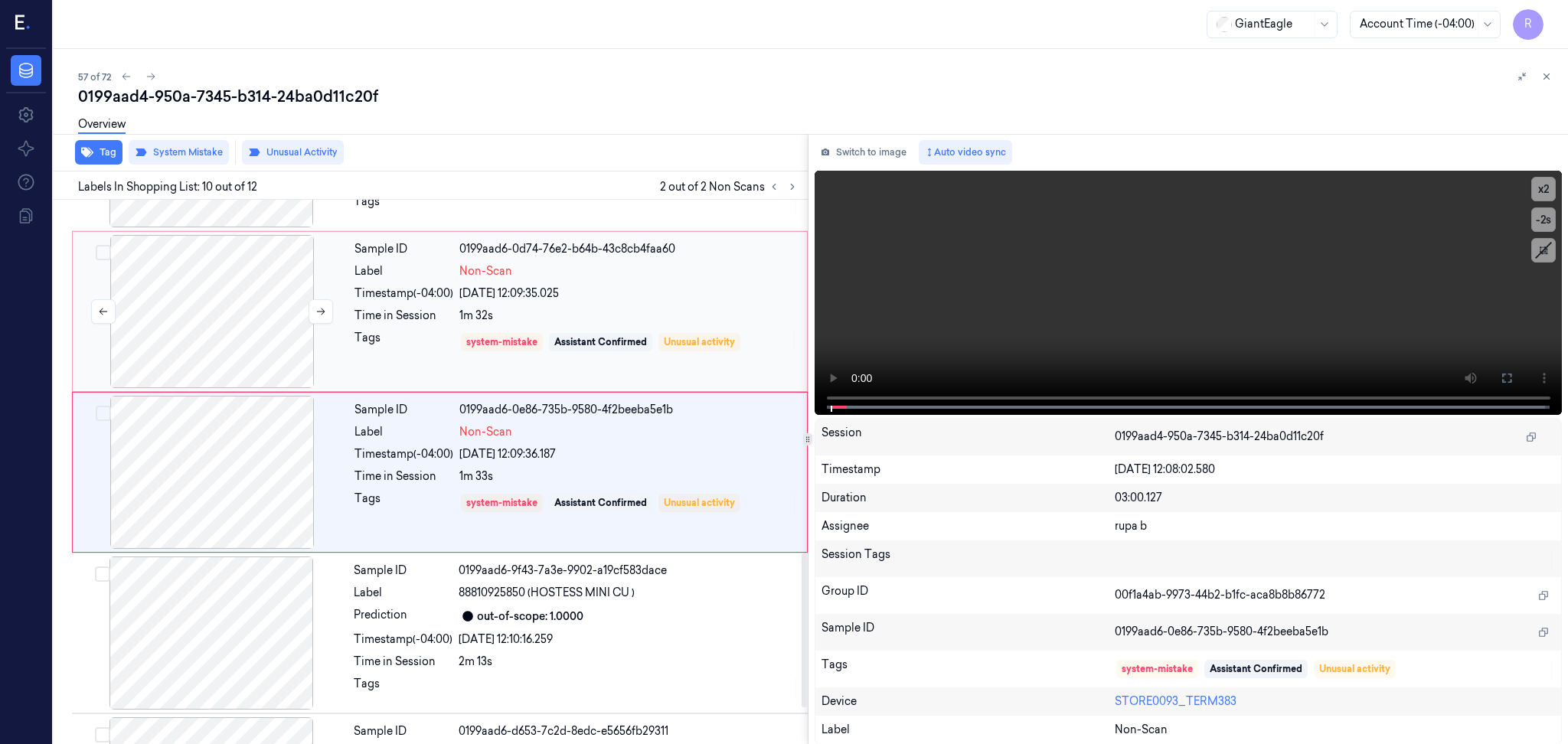
click at [212, 326] on div at bounding box center [212, 311] width 273 height 153
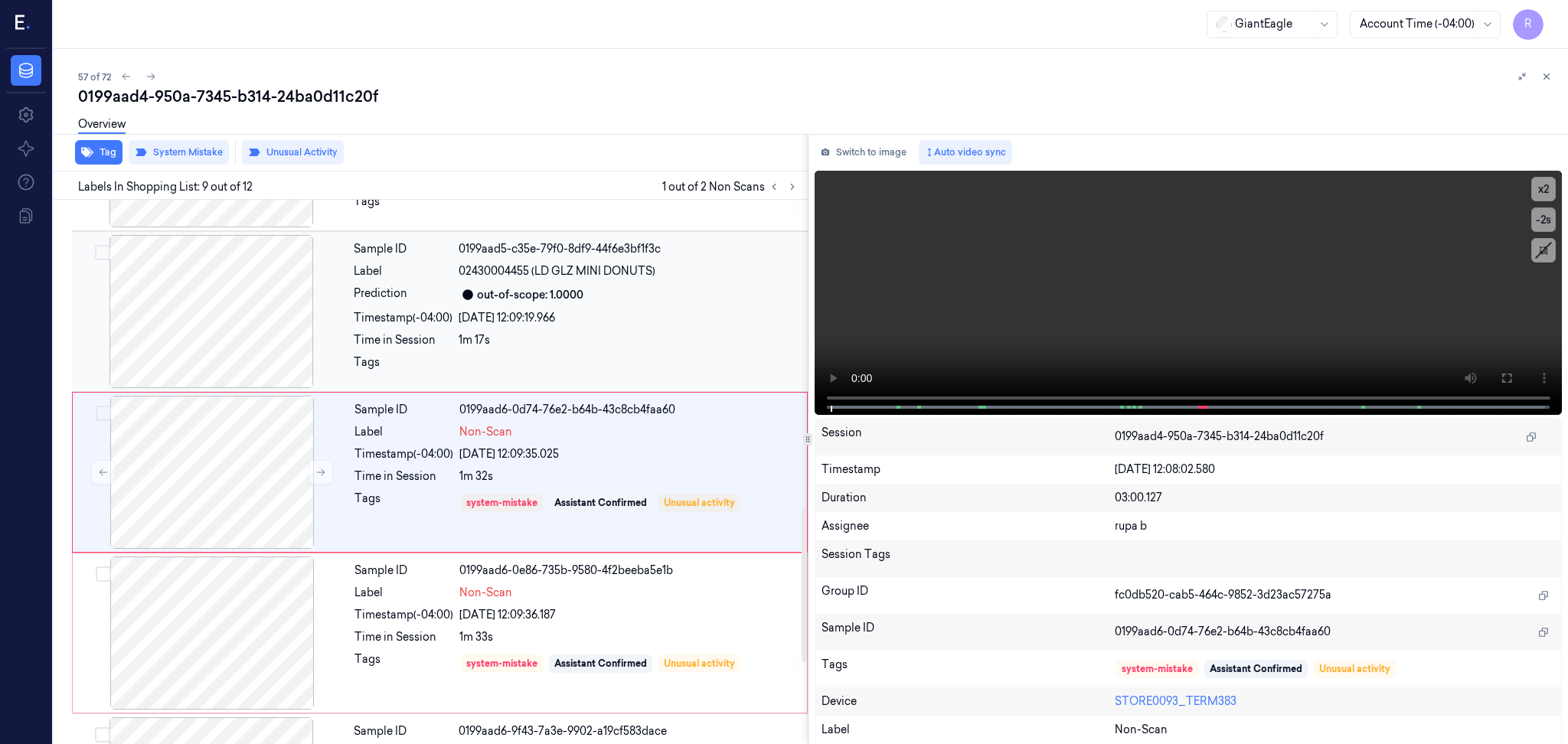
click at [214, 317] on div at bounding box center [211, 311] width 273 height 153
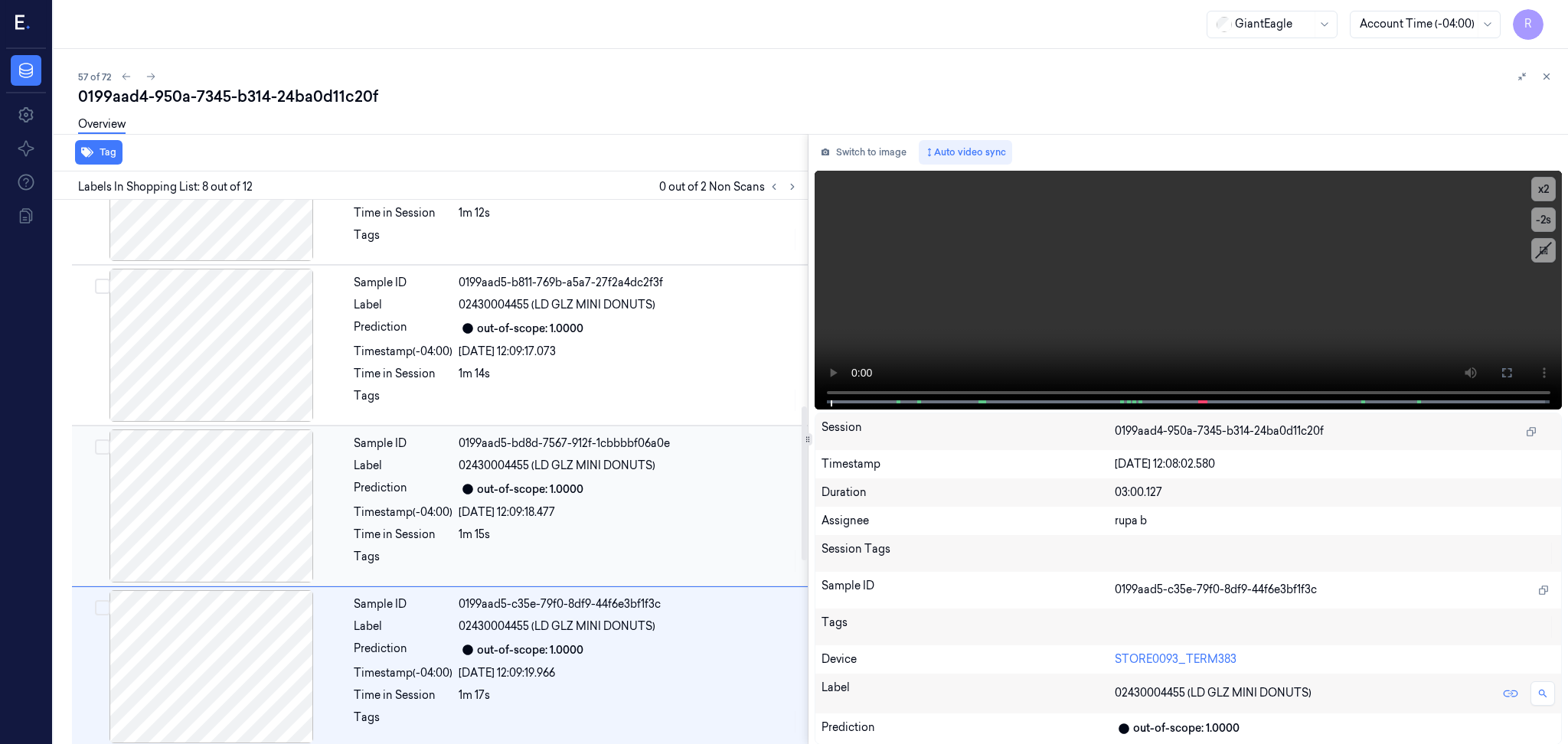
scroll to position [728, 0]
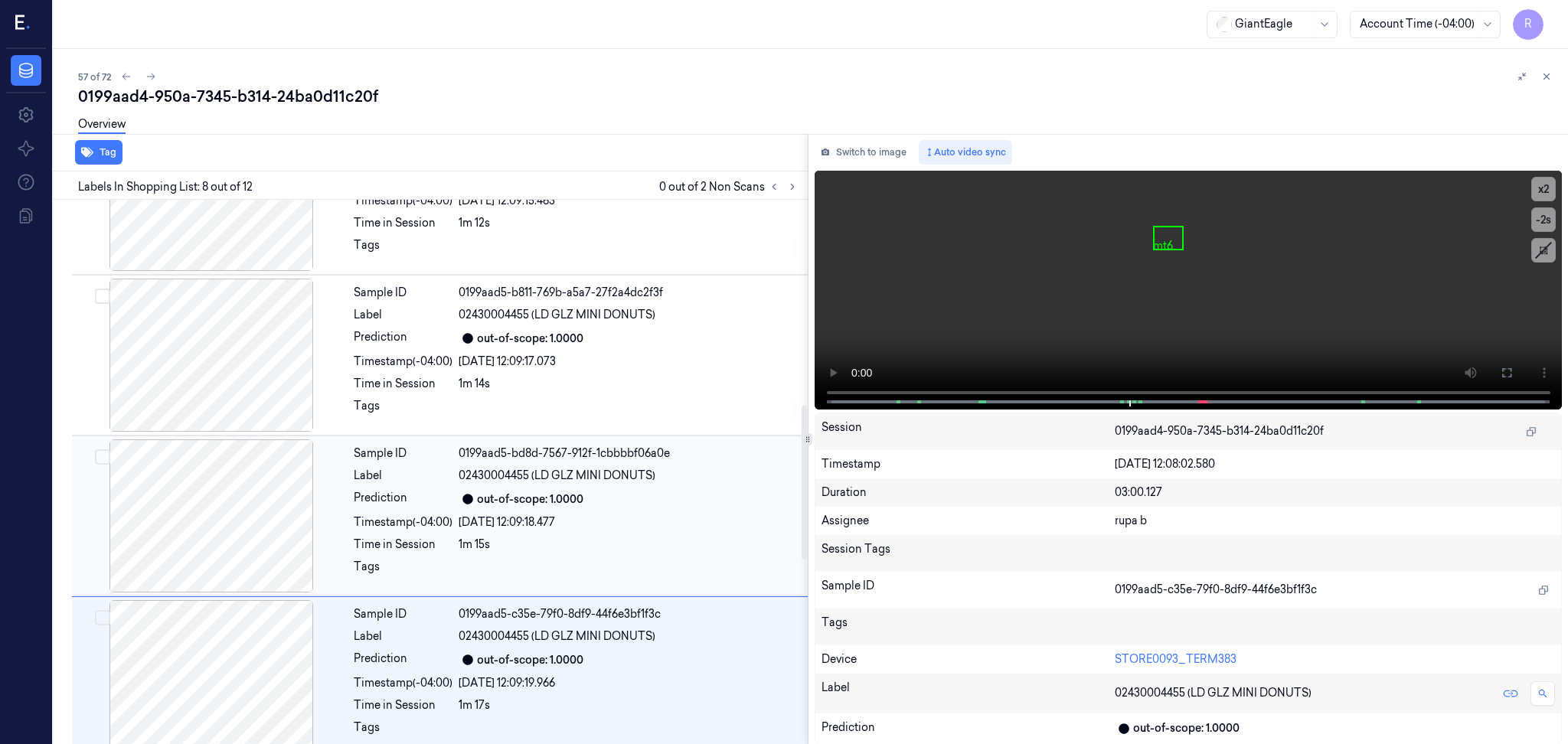
click at [224, 372] on div at bounding box center [211, 355] width 273 height 153
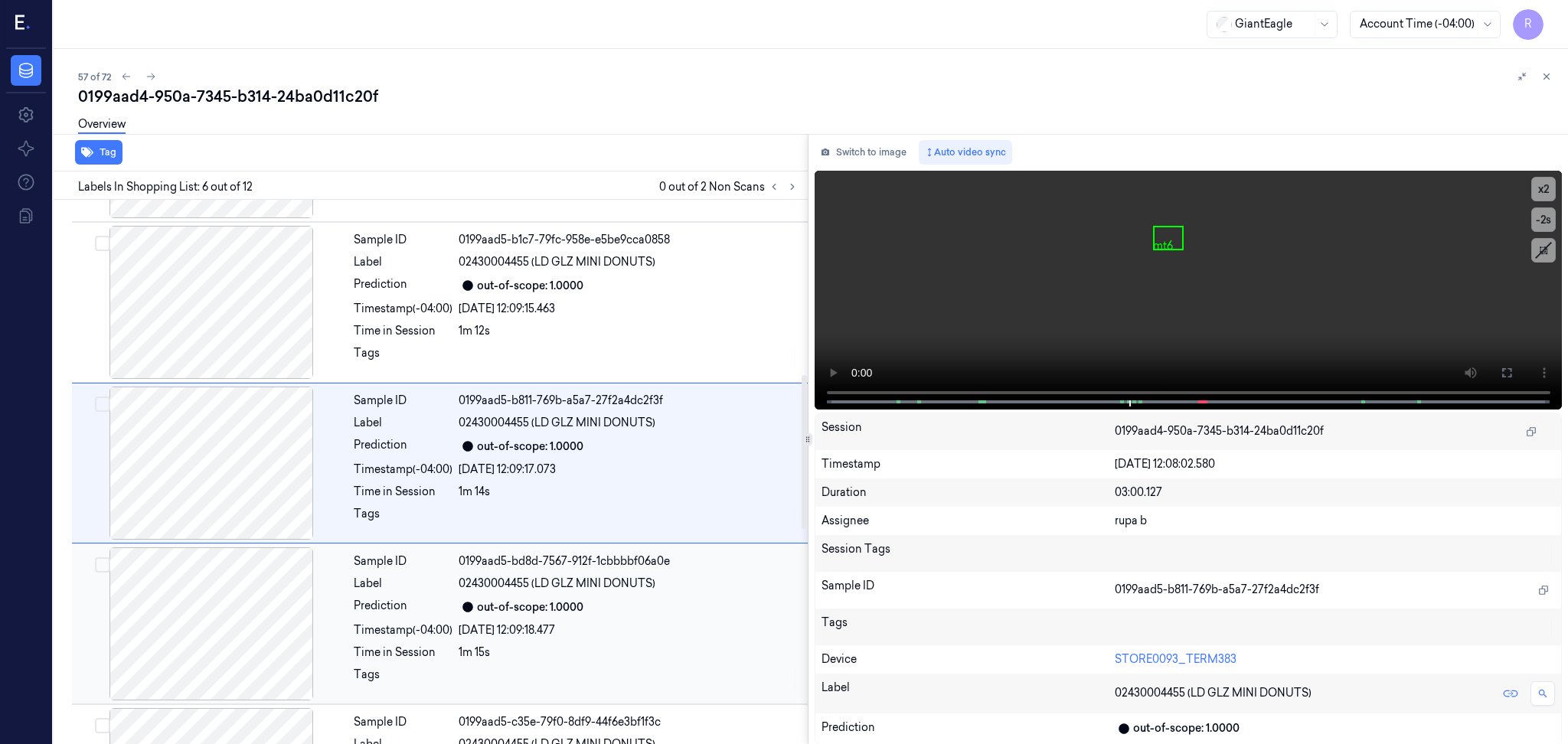
scroll to position [610, 0]
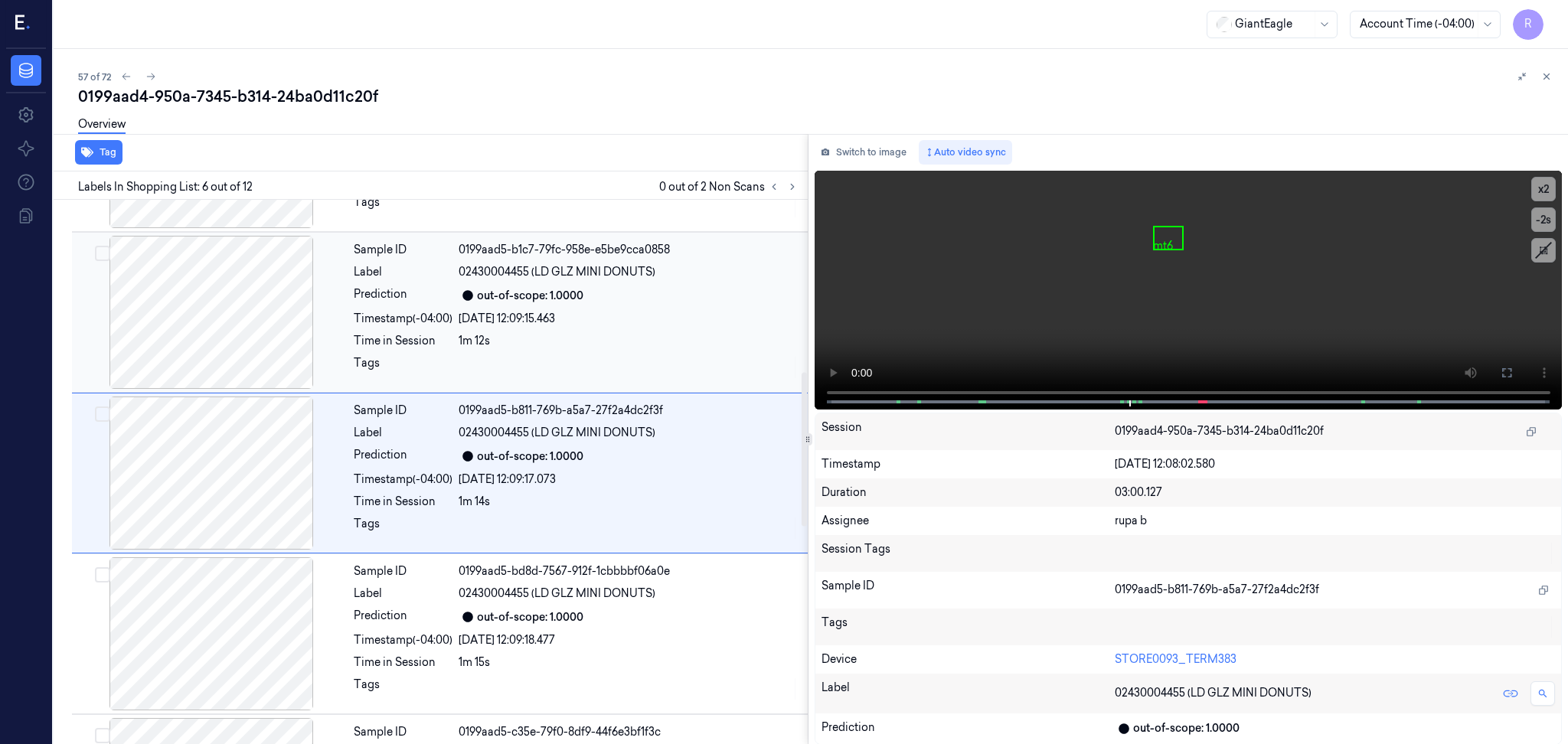
click at [231, 356] on div at bounding box center [211, 312] width 273 height 153
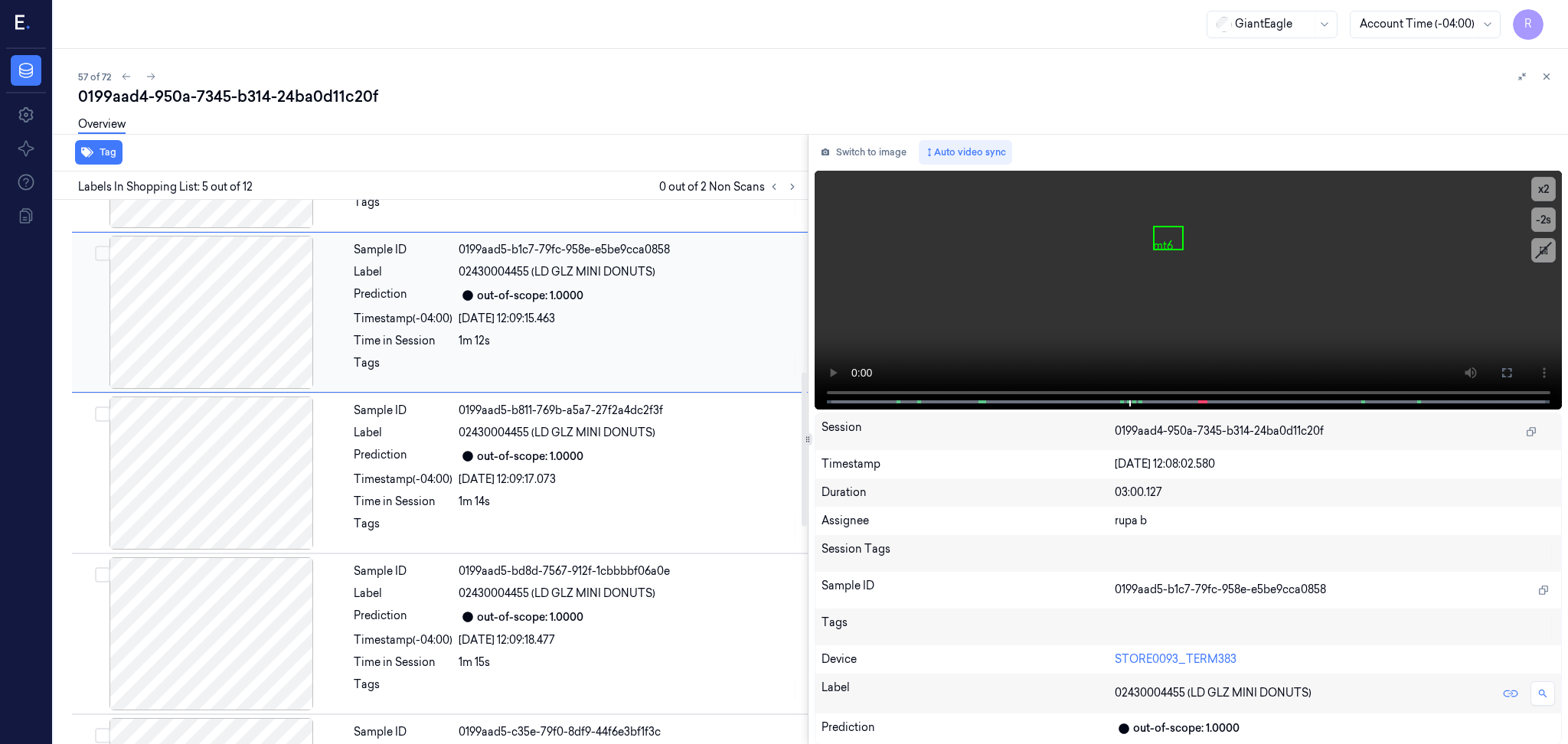
scroll to position [449, 0]
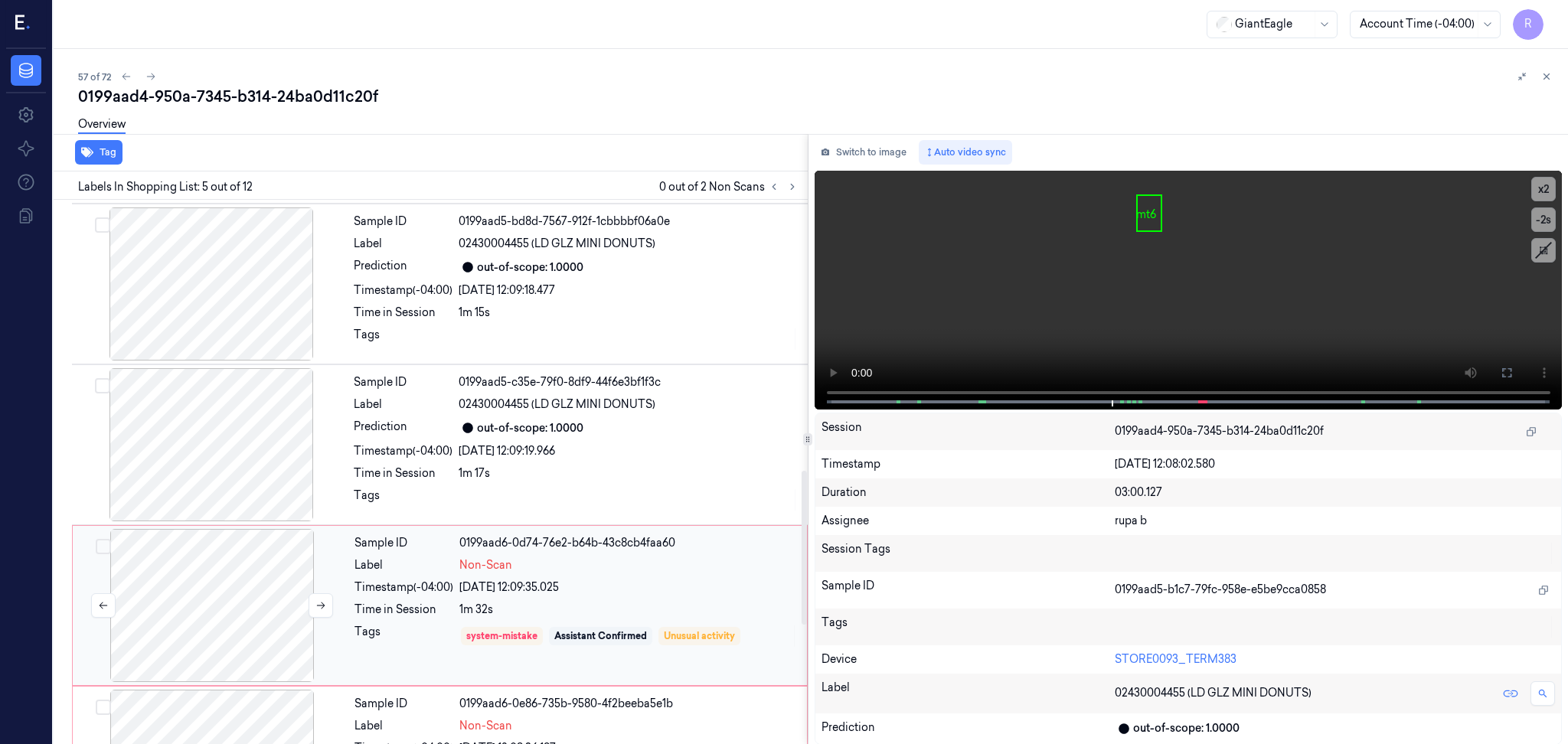
click at [245, 581] on div at bounding box center [212, 605] width 273 height 153
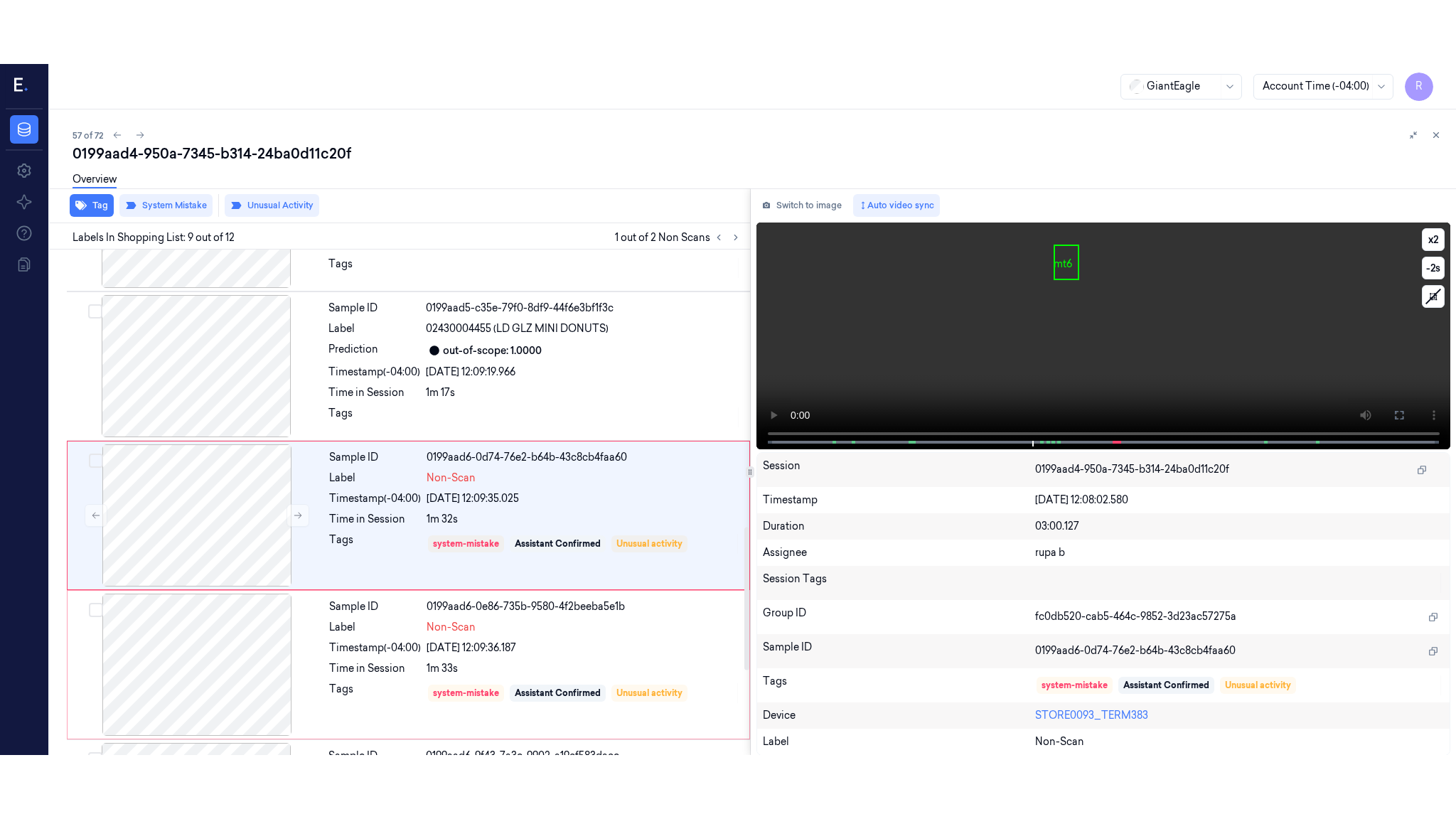
scroll to position [1016, 0]
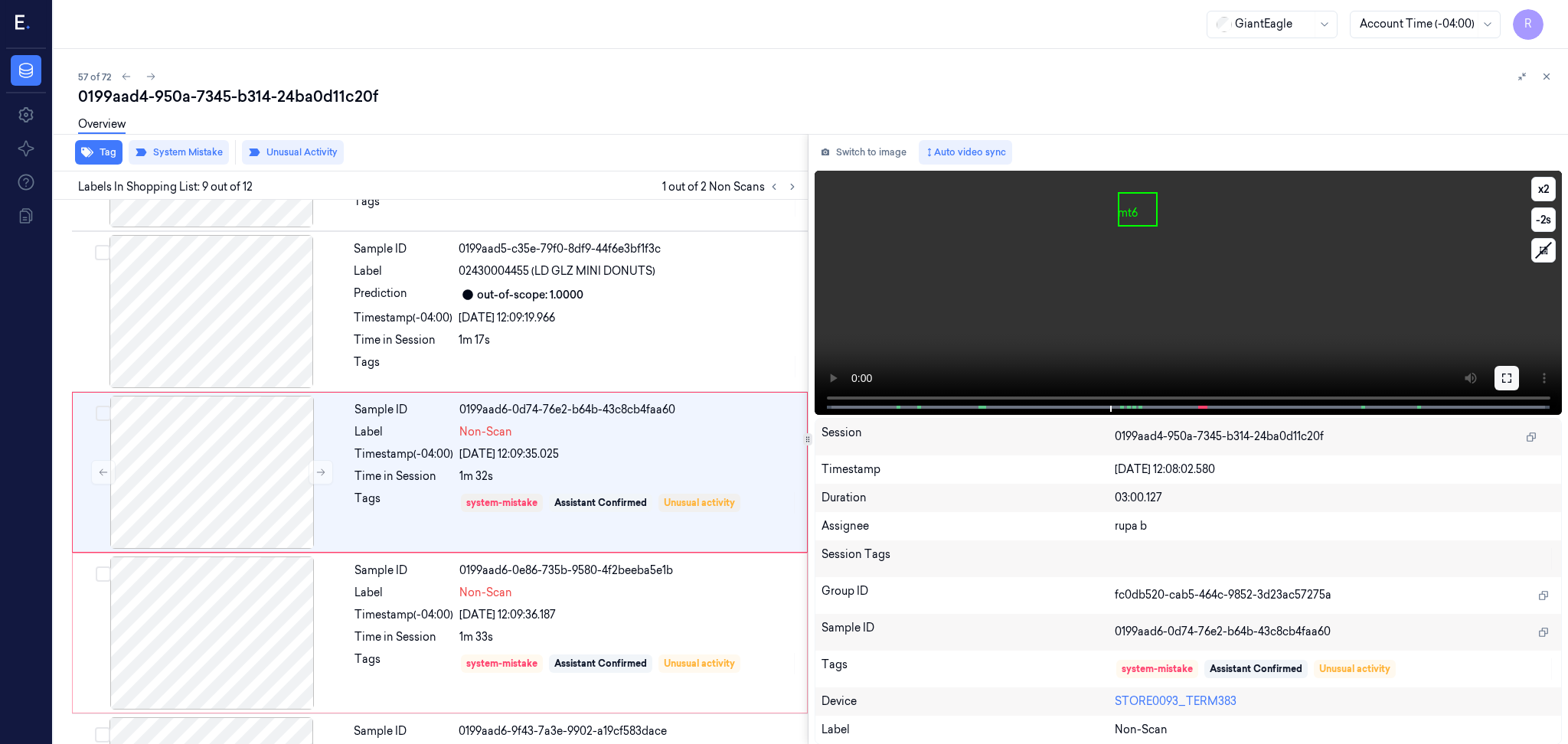
click at [1509, 380] on icon at bounding box center [1507, 379] width 13 height 13
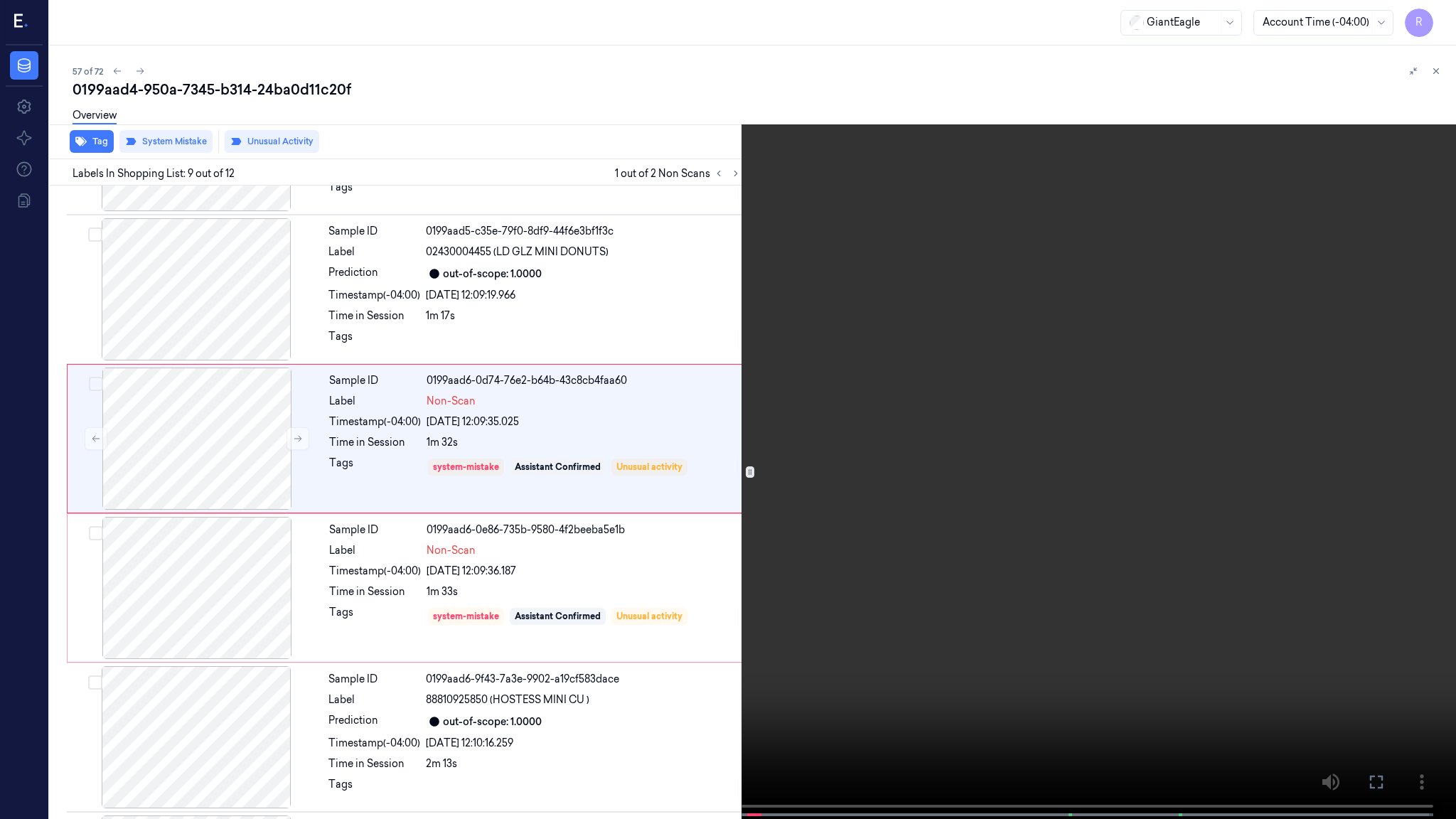
click at [1159, 446] on video at bounding box center [728, 411] width 1456 height 822
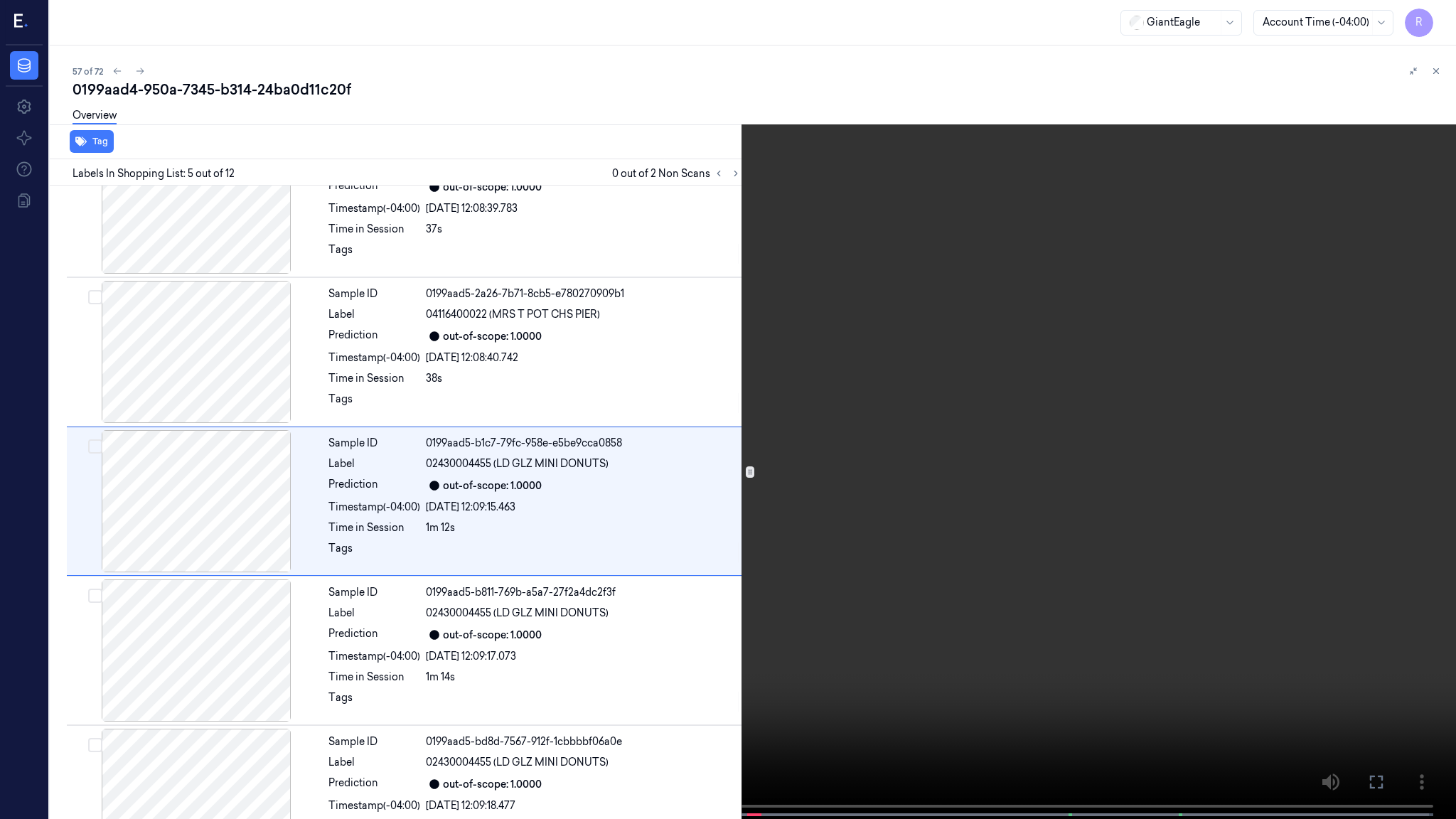
scroll to position [354, 0]
click at [940, 390] on video at bounding box center [728, 411] width 1456 height 822
click at [1444, 17] on button "x 2" at bounding box center [1439, 17] width 22 height 22
click at [1444, 17] on button "x 4" at bounding box center [1439, 17] width 22 height 22
click at [874, 366] on video at bounding box center [728, 411] width 1456 height 822
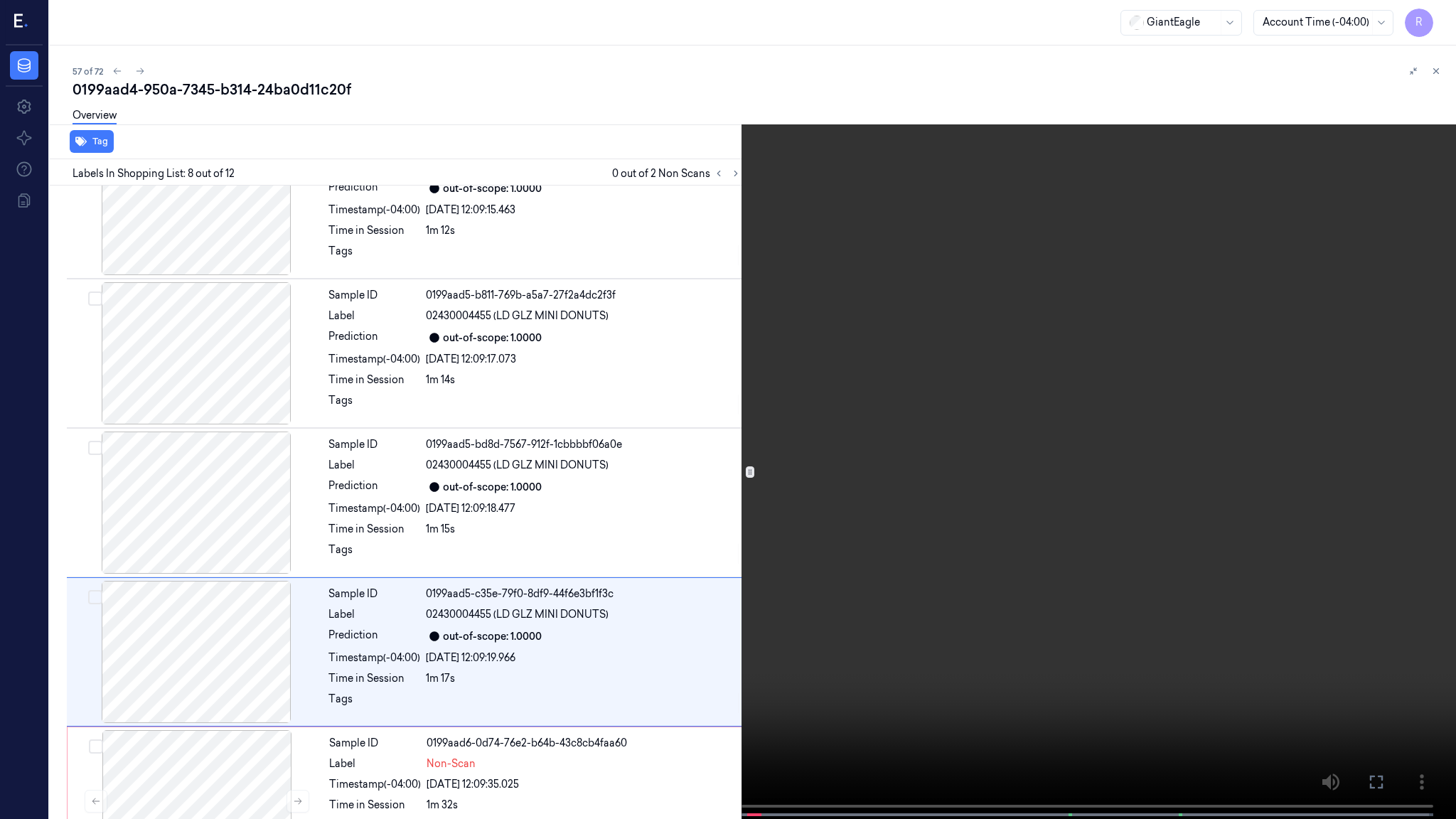
scroll to position [802, 0]
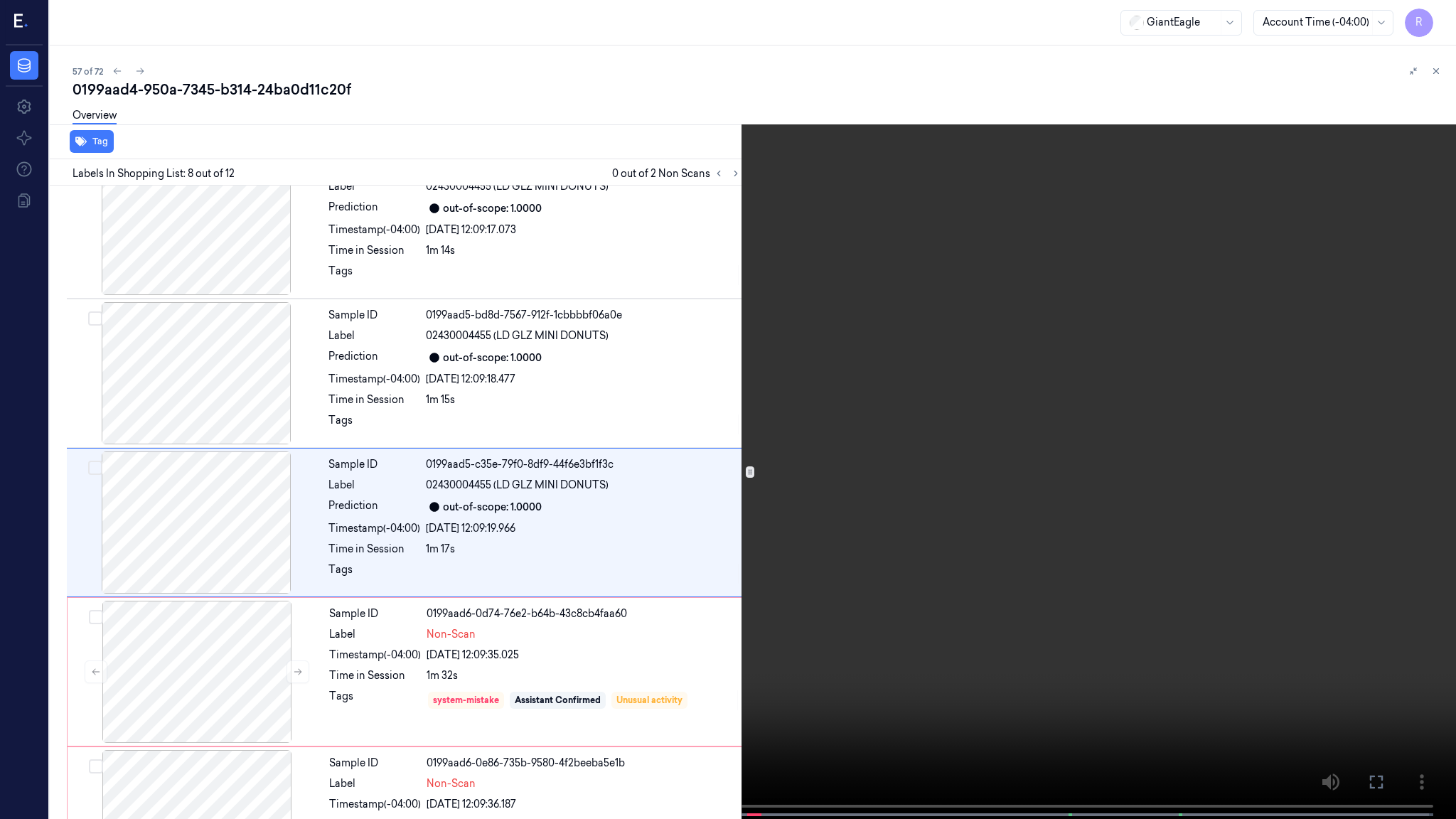
click at [874, 366] on video at bounding box center [728, 411] width 1456 height 822
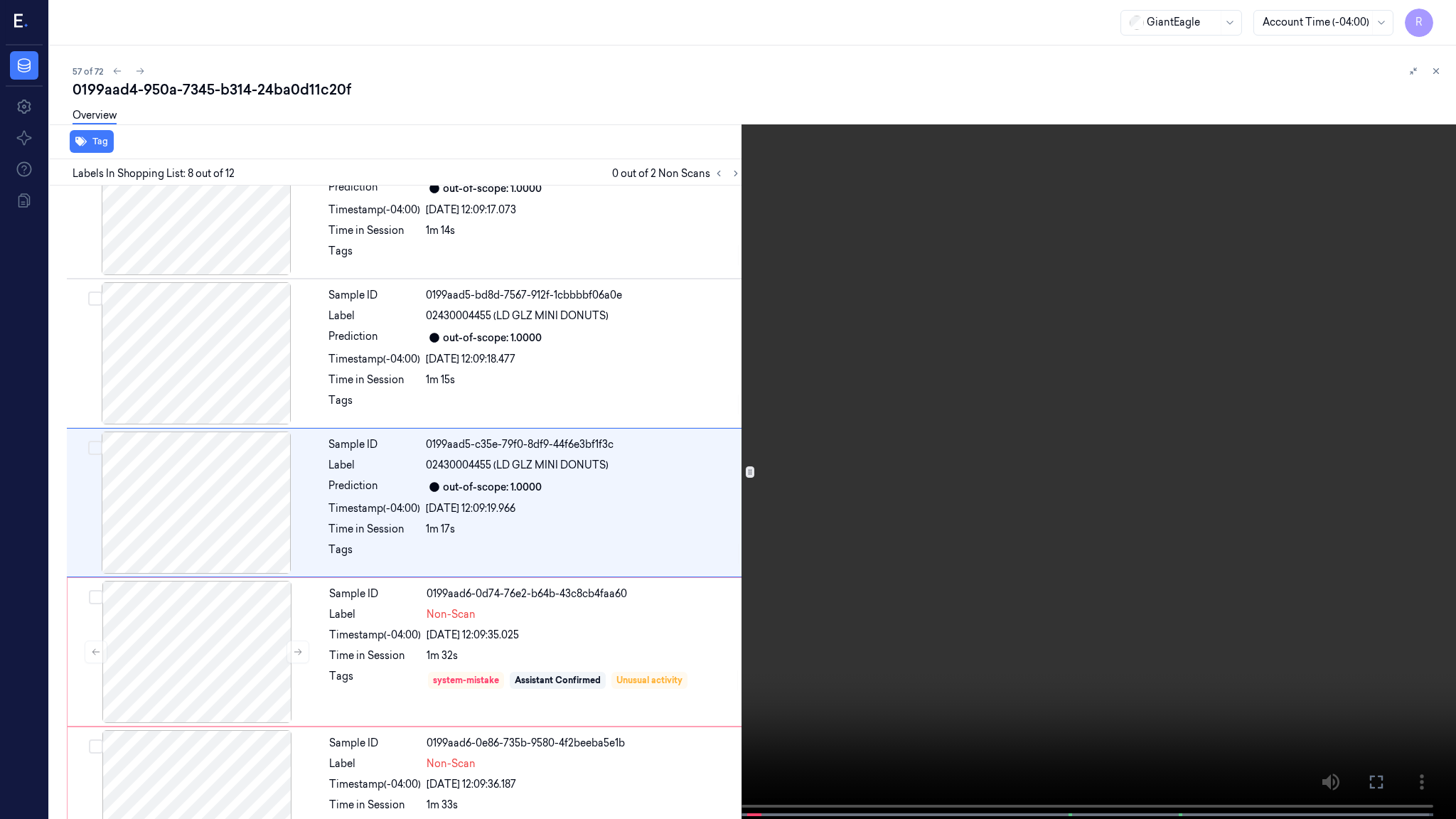
click at [584, 586] on video at bounding box center [728, 411] width 1456 height 822
click at [582, 404] on video at bounding box center [728, 411] width 1456 height 822
click at [786, 554] on video at bounding box center [728, 411] width 1456 height 822
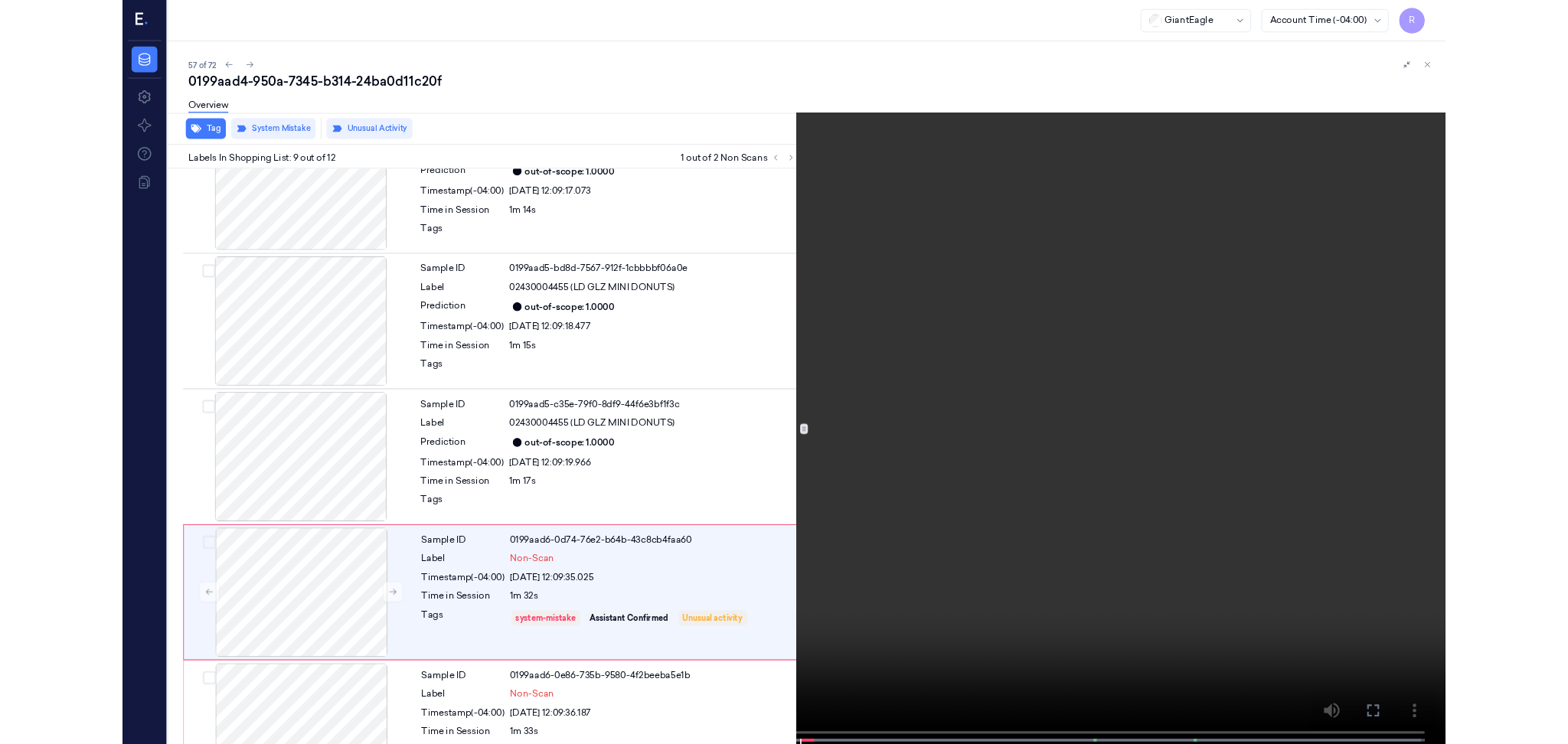
scroll to position [1024, 0]
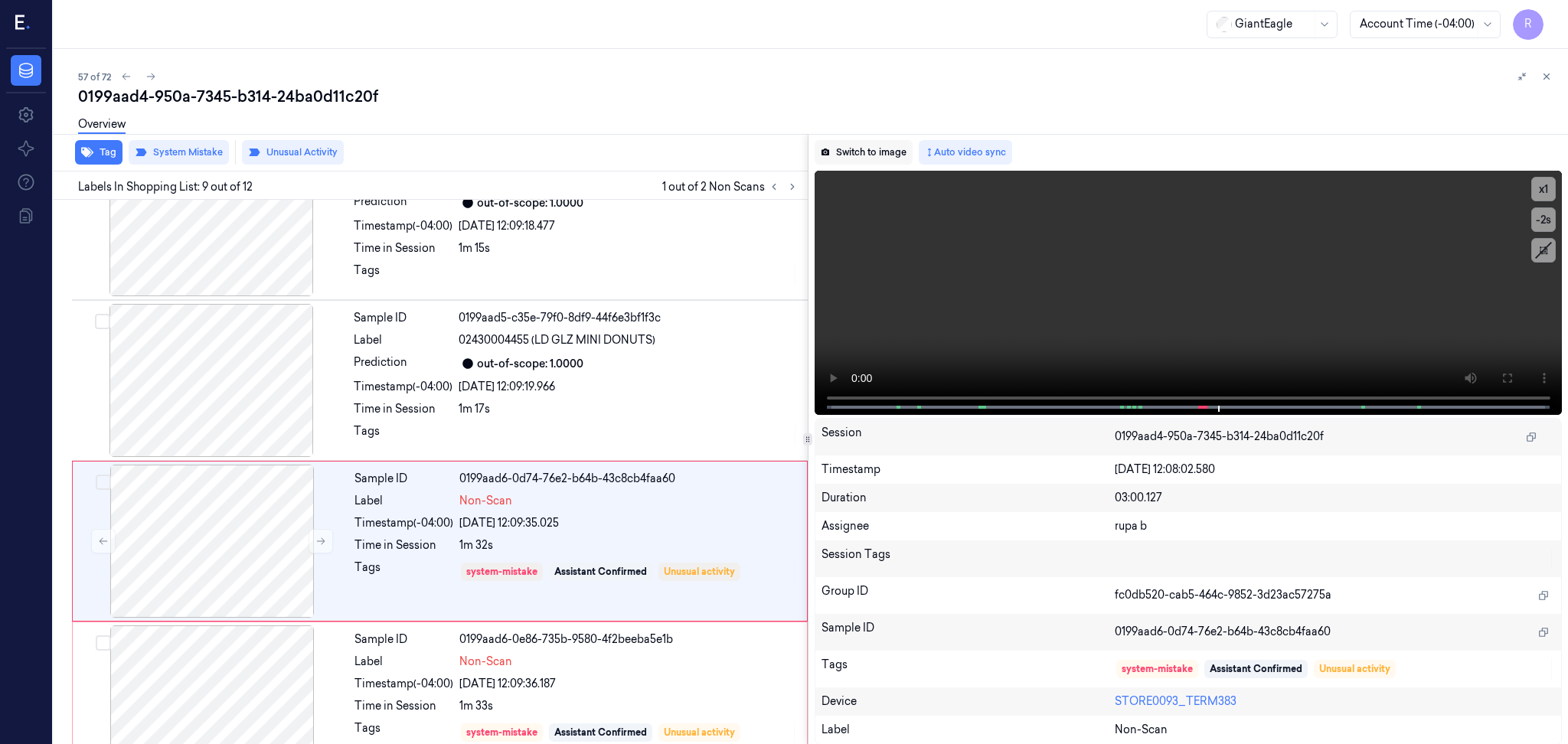
click at [896, 153] on button "Switch to image" at bounding box center [864, 152] width 98 height 24
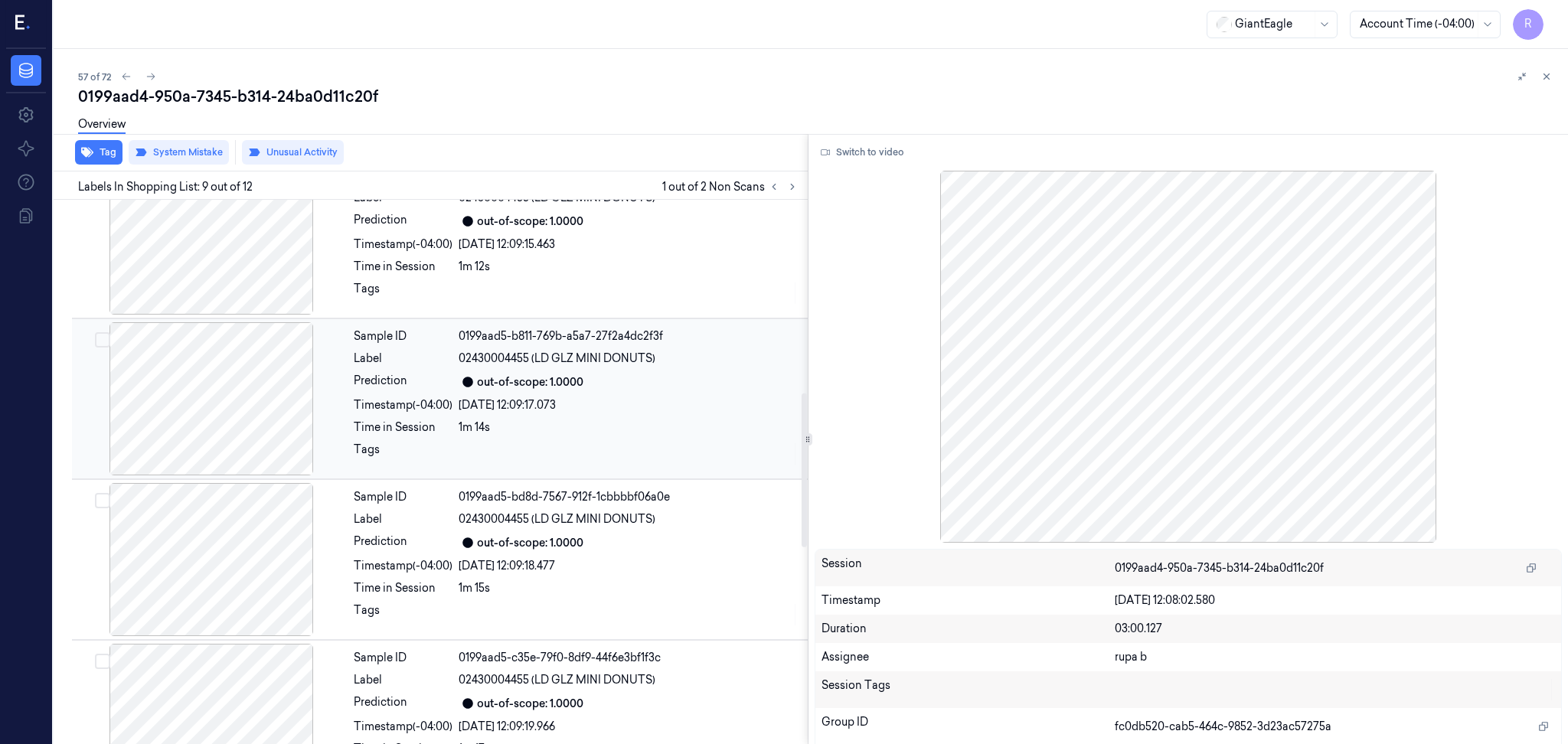
click at [215, 397] on div at bounding box center [211, 398] width 273 height 153
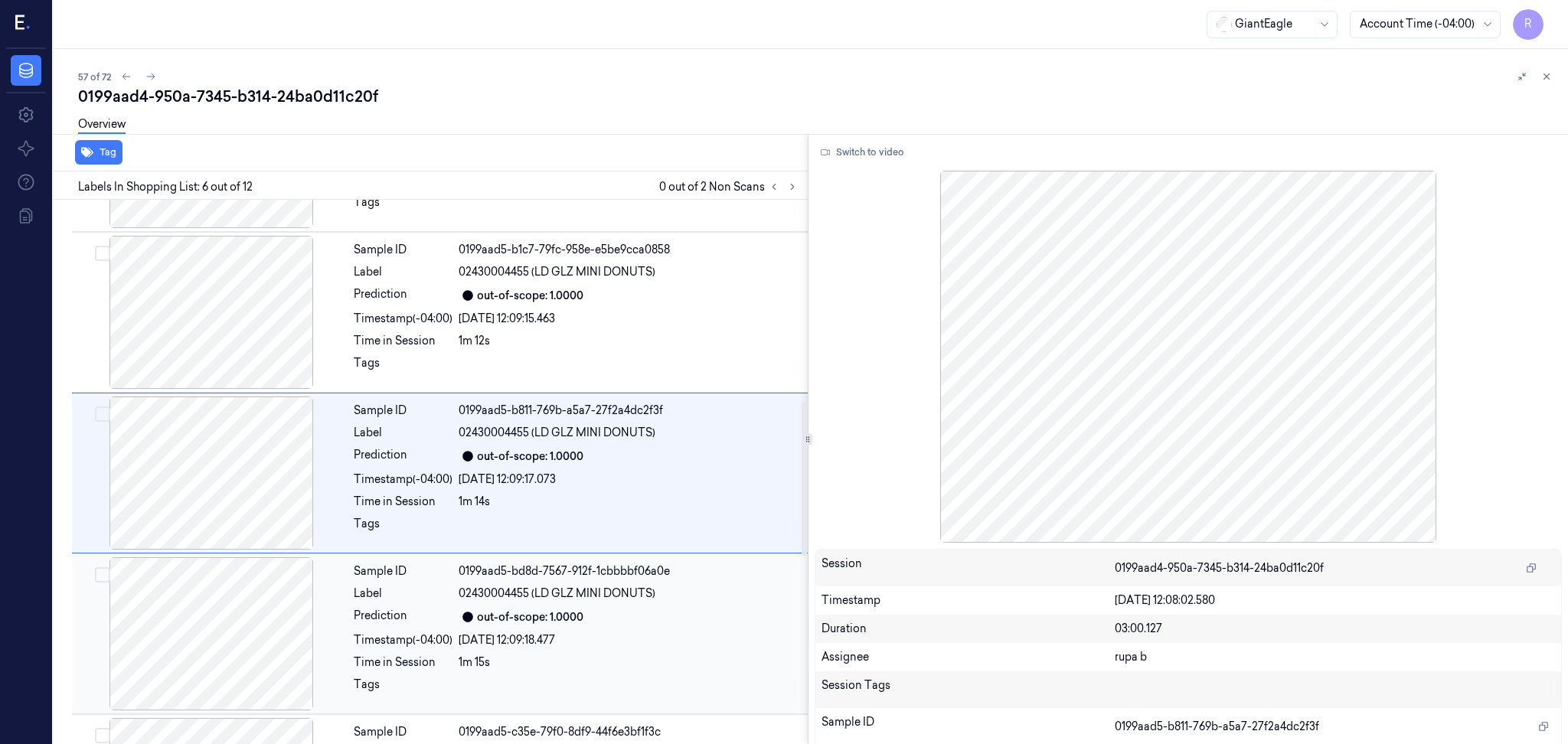
scroll to position [916, 0]
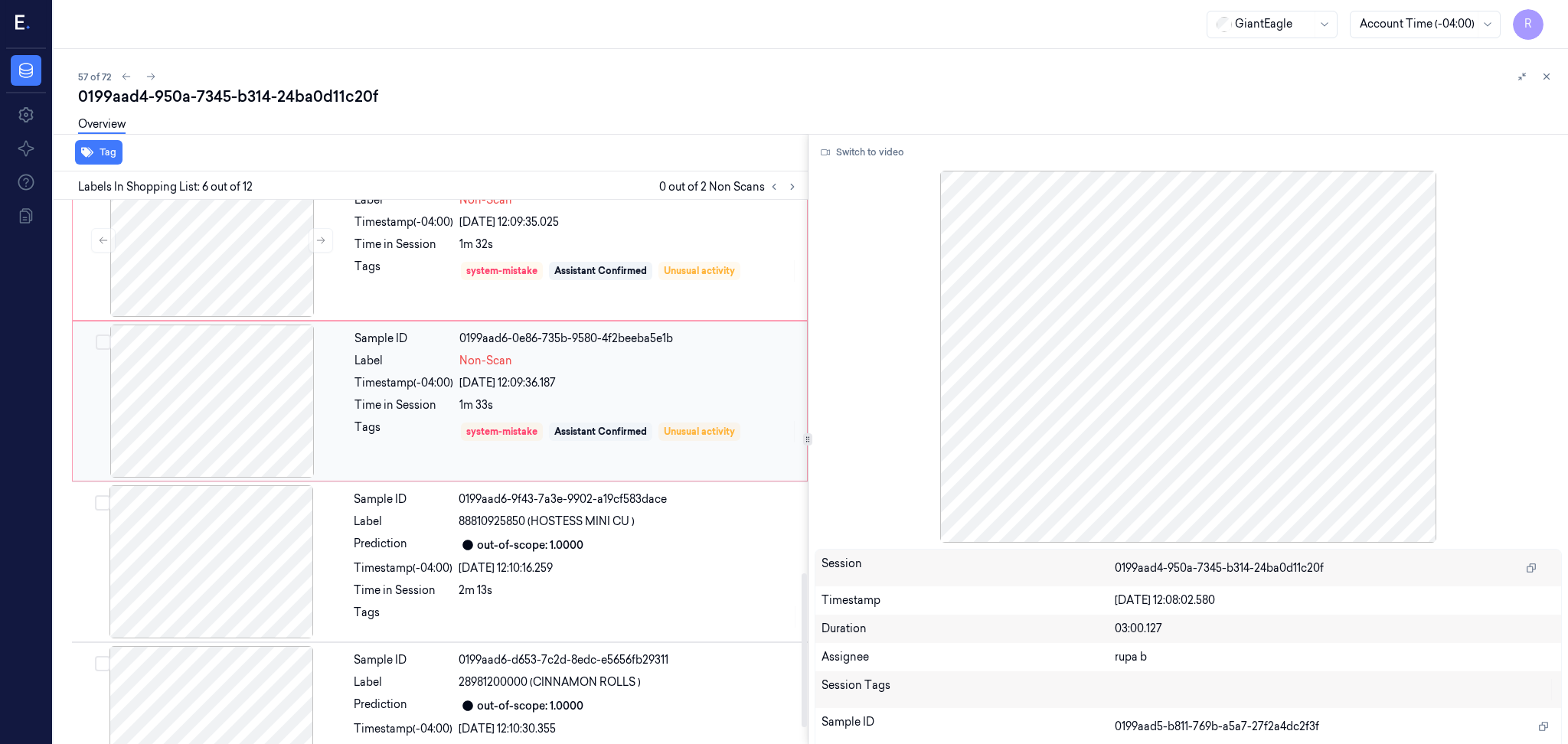
click at [212, 407] on div at bounding box center [212, 400] width 273 height 153
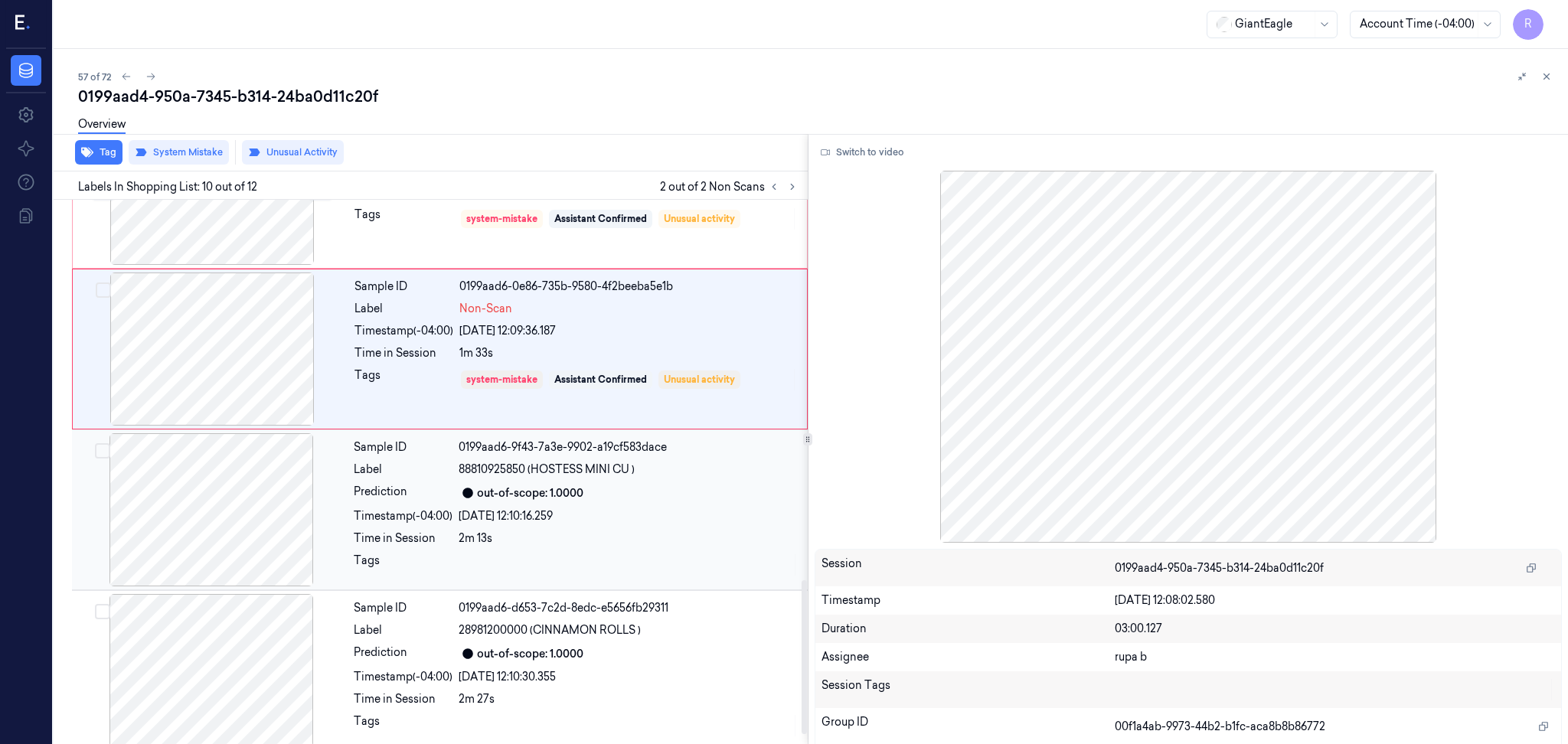
scroll to position [1389, 0]
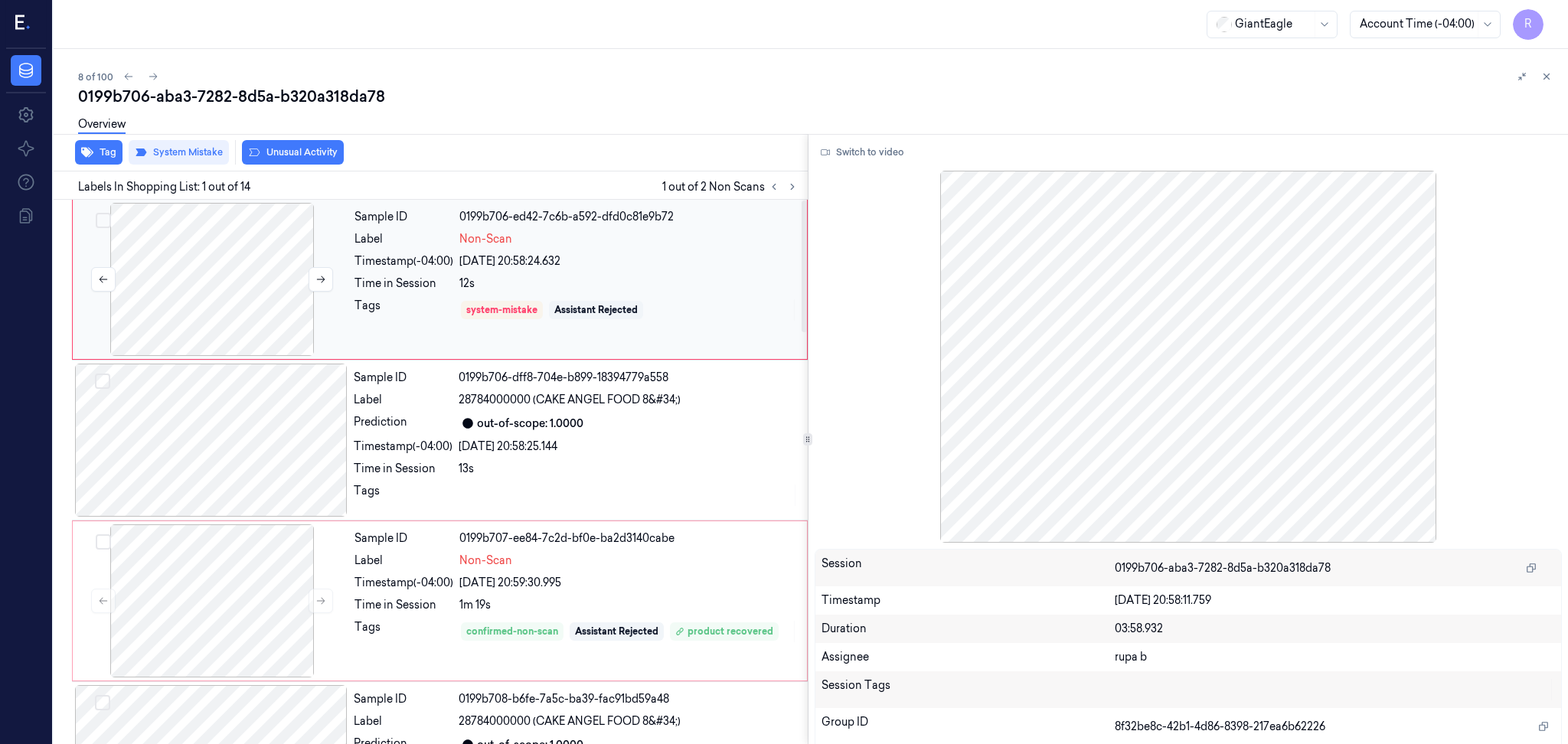
click at [172, 293] on div at bounding box center [212, 279] width 273 height 153
click at [177, 468] on div at bounding box center [211, 439] width 273 height 153
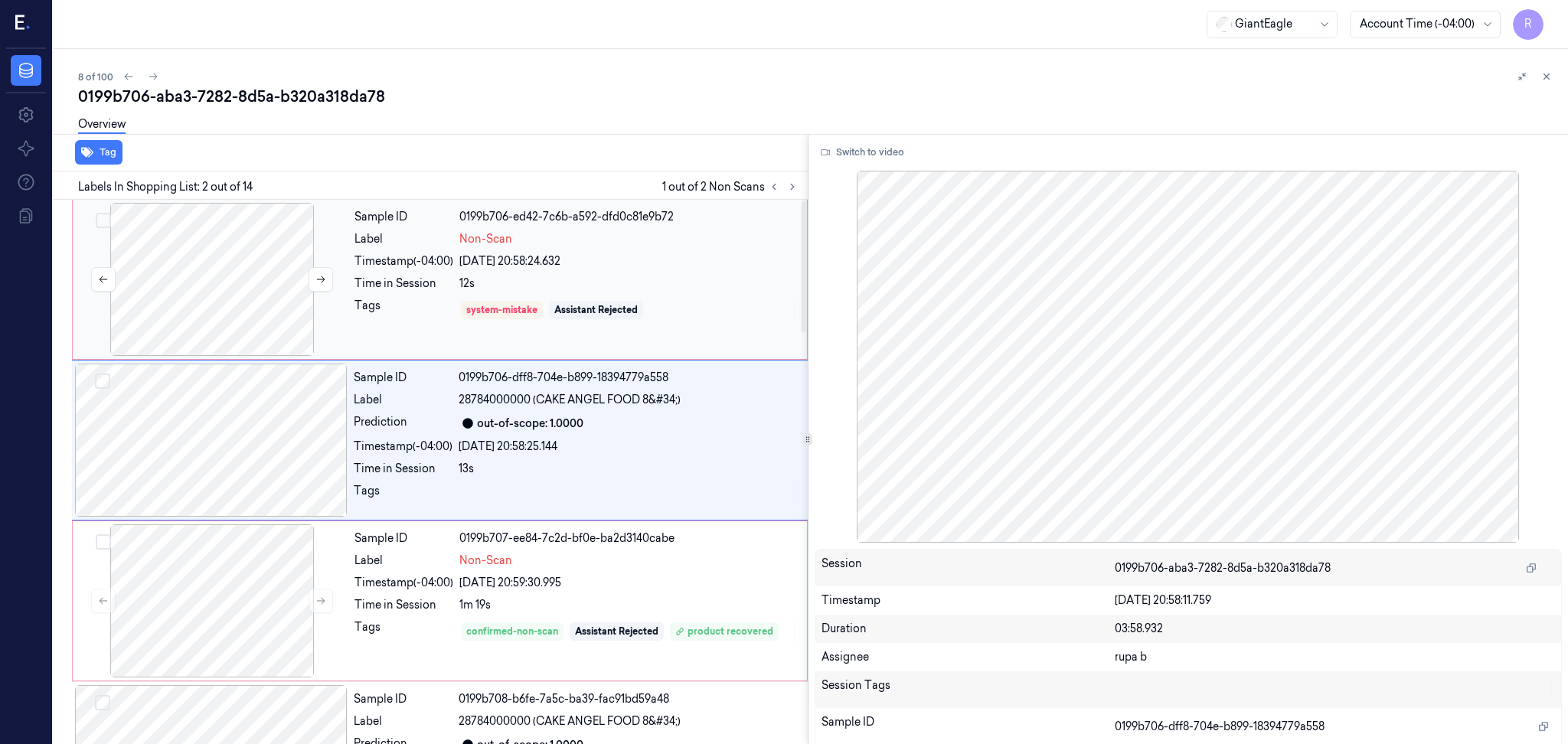
click at [210, 252] on div at bounding box center [212, 279] width 273 height 153
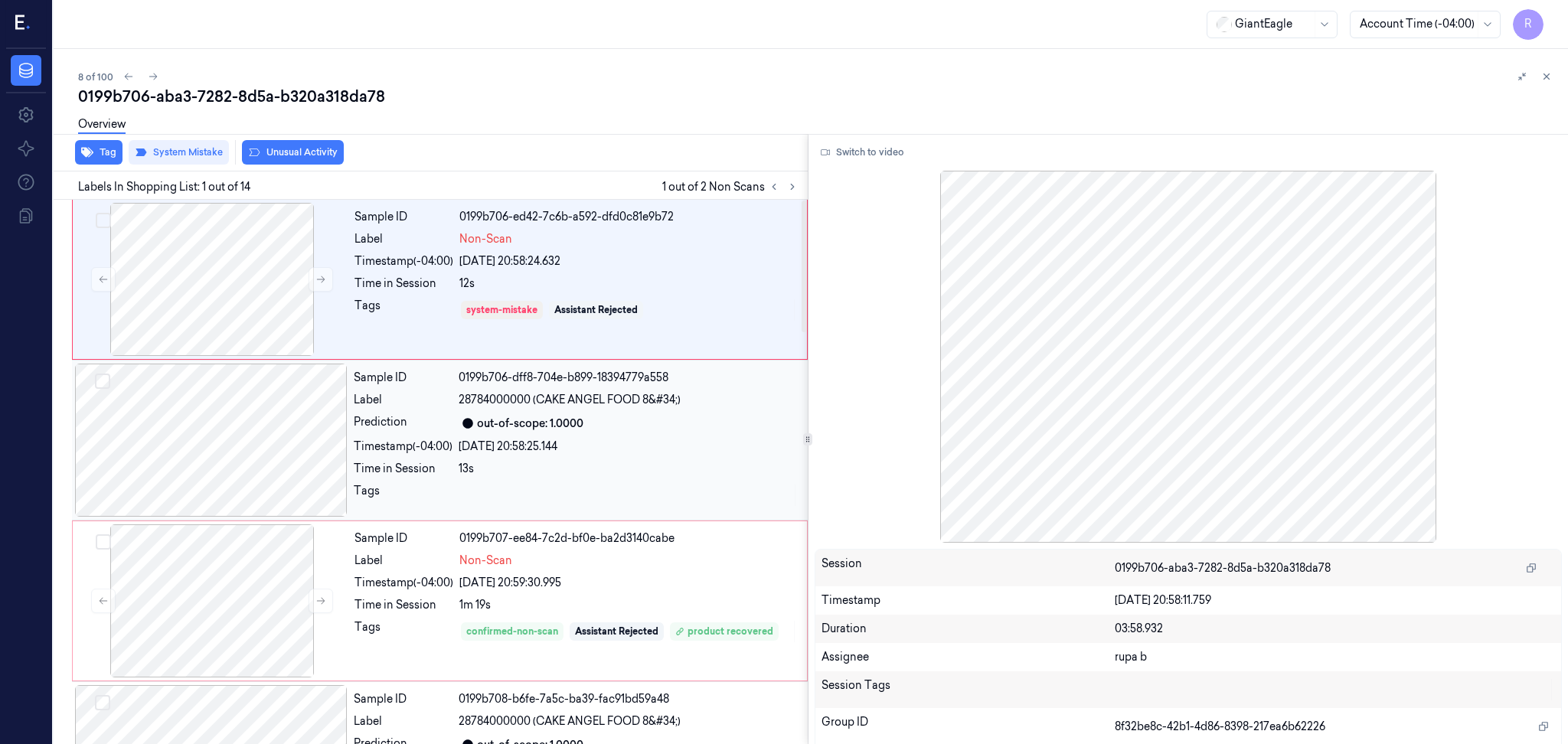
click at [222, 415] on div at bounding box center [211, 439] width 273 height 153
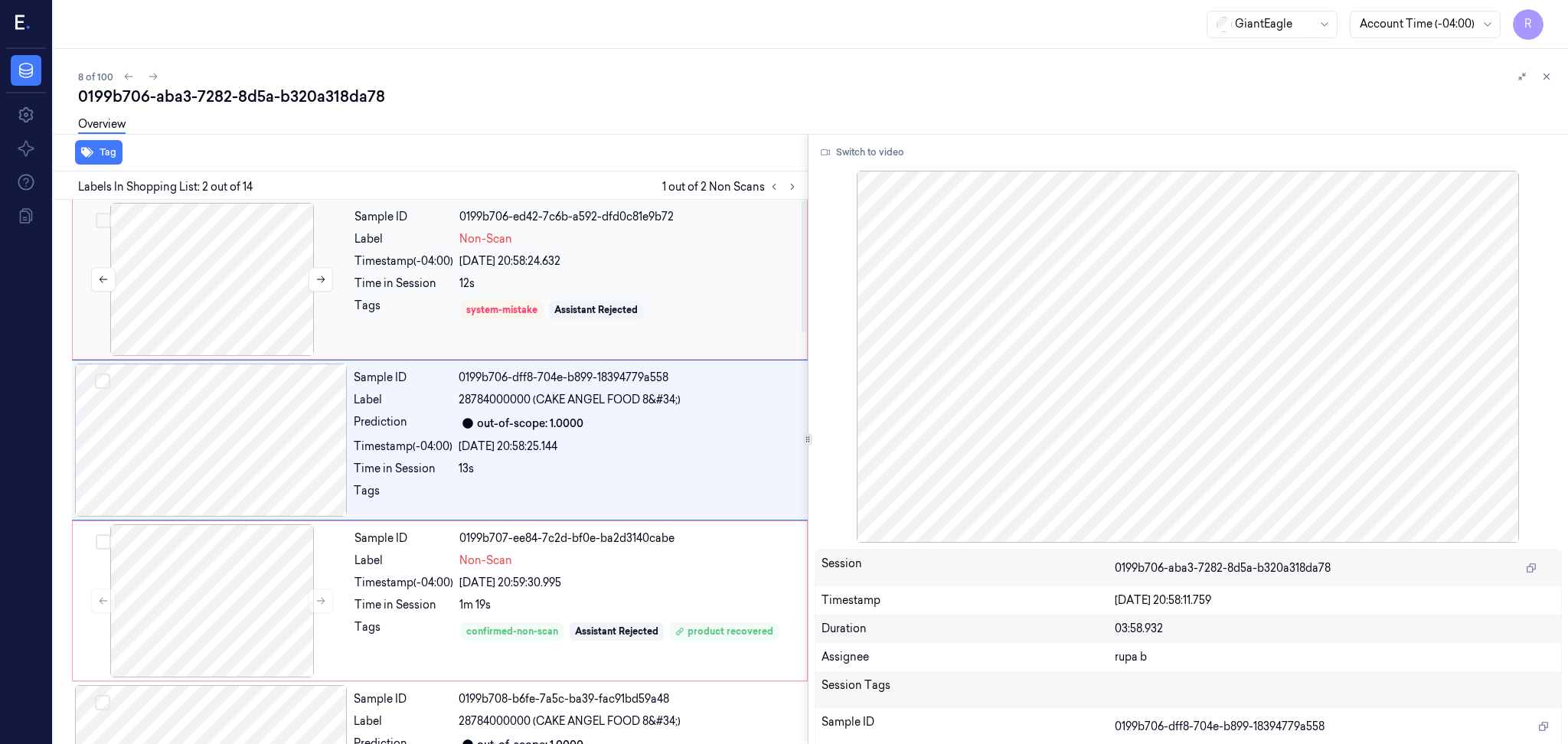
click at [238, 263] on div at bounding box center [212, 279] width 273 height 153
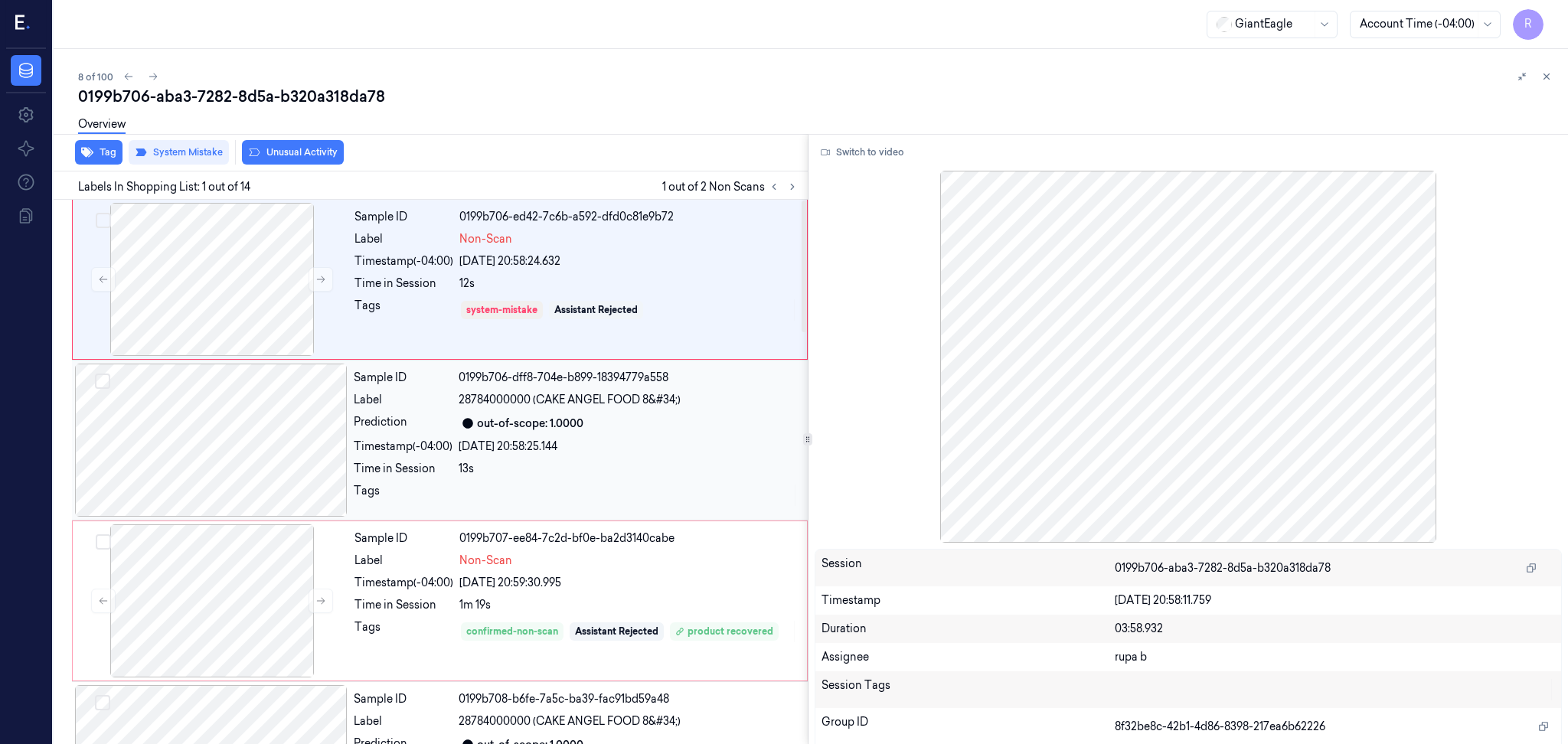
click at [226, 440] on div at bounding box center [211, 439] width 273 height 153
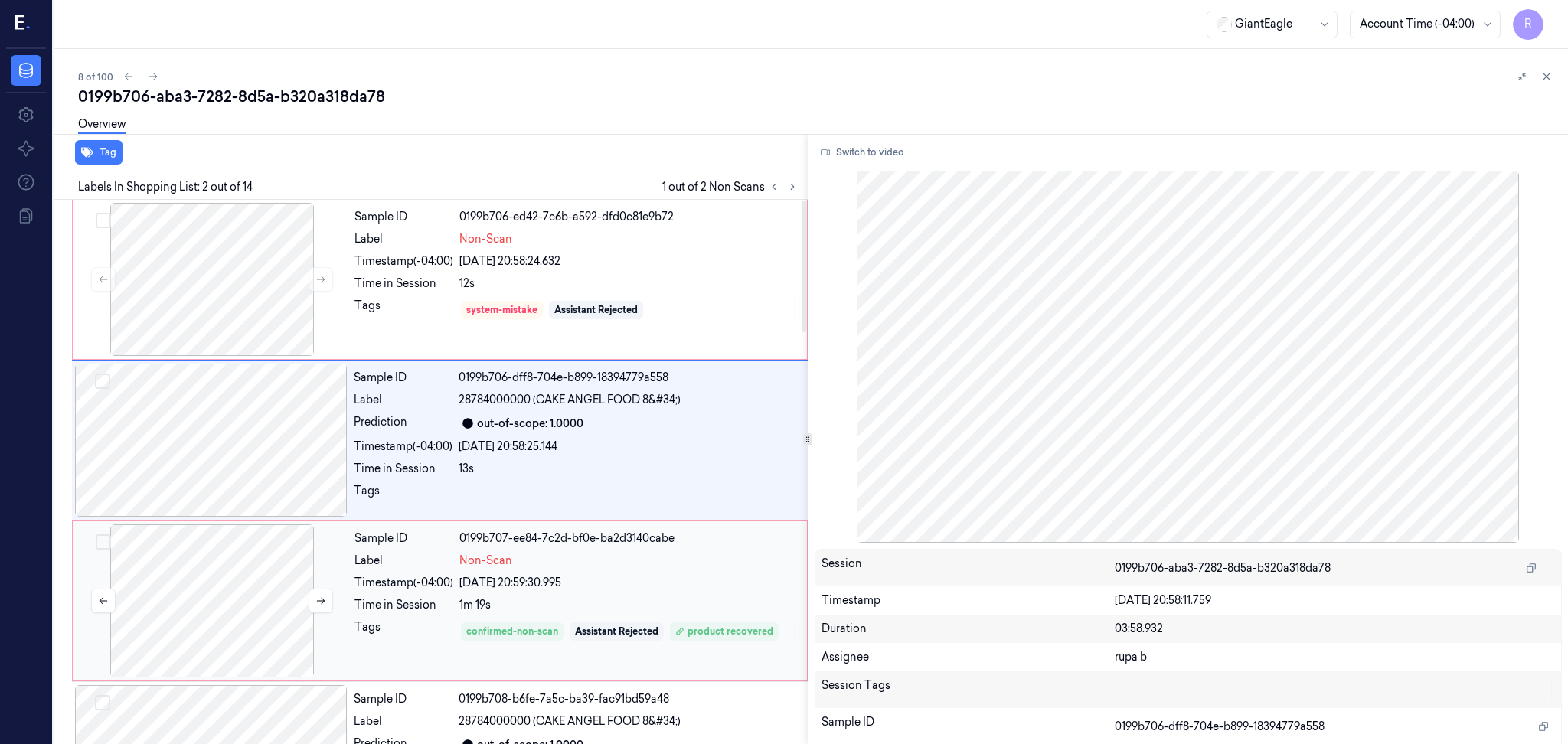
click at [246, 618] on div at bounding box center [212, 600] width 273 height 153
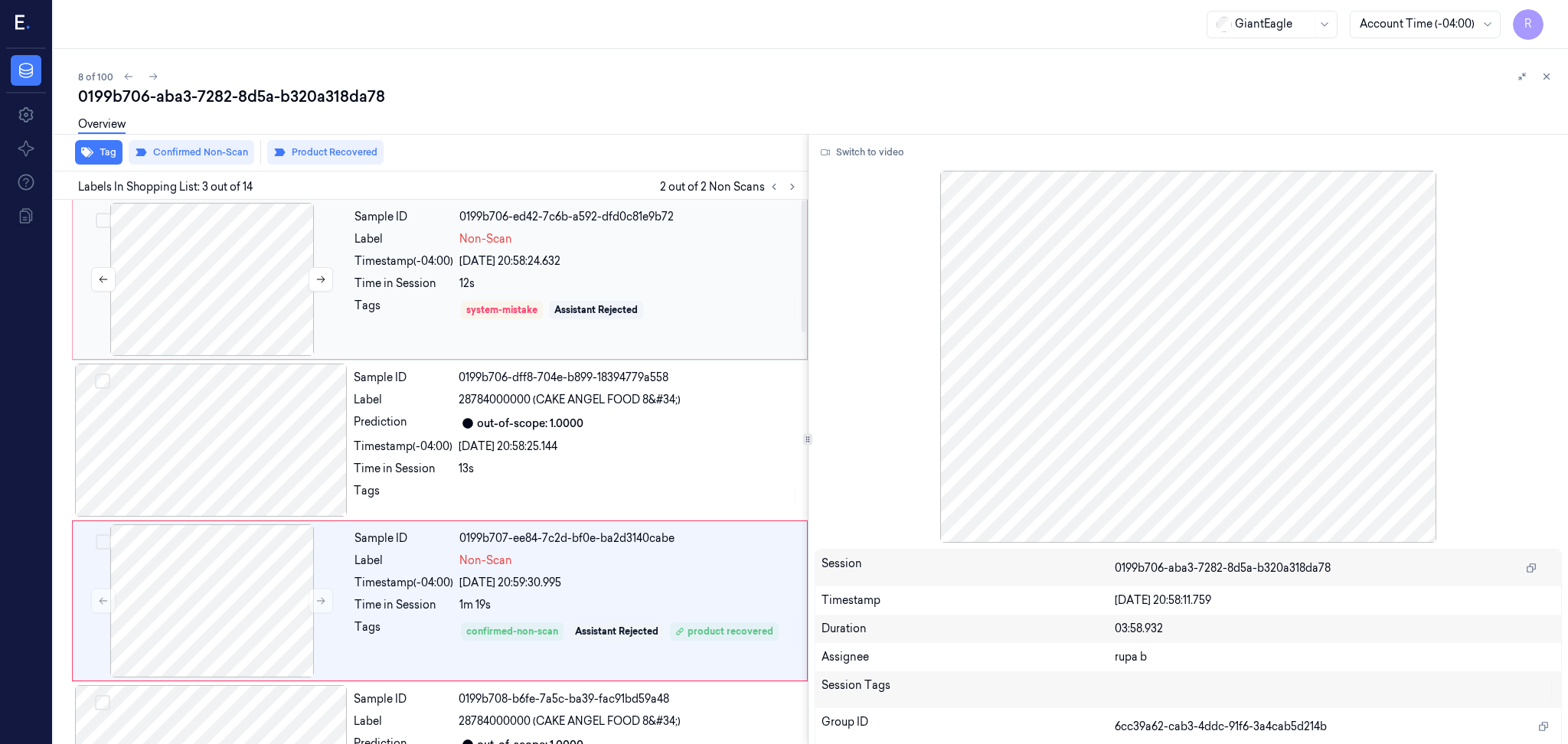
click at [213, 265] on div at bounding box center [212, 279] width 273 height 153
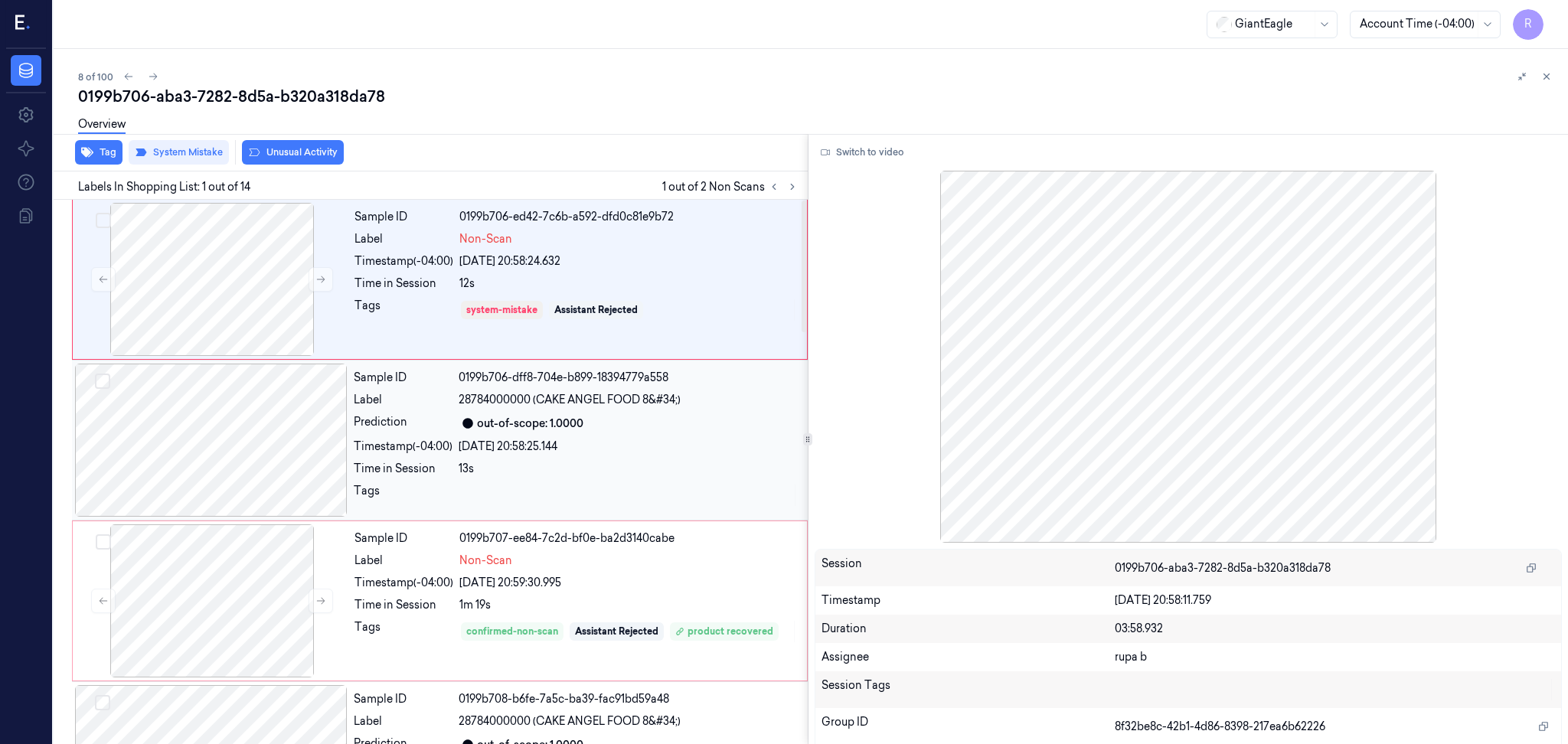
click at [261, 439] on div at bounding box center [211, 439] width 273 height 153
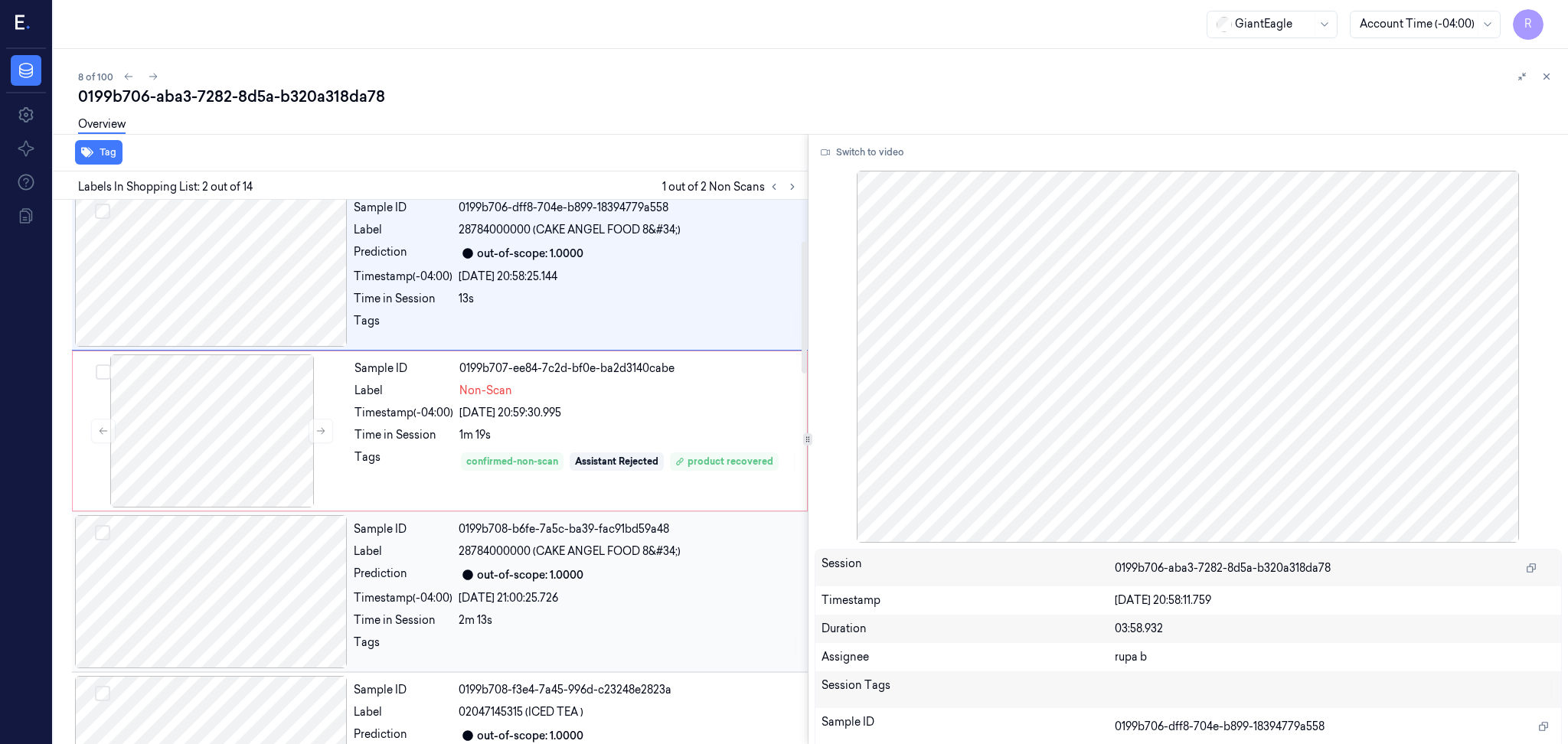
scroll to position [204, 0]
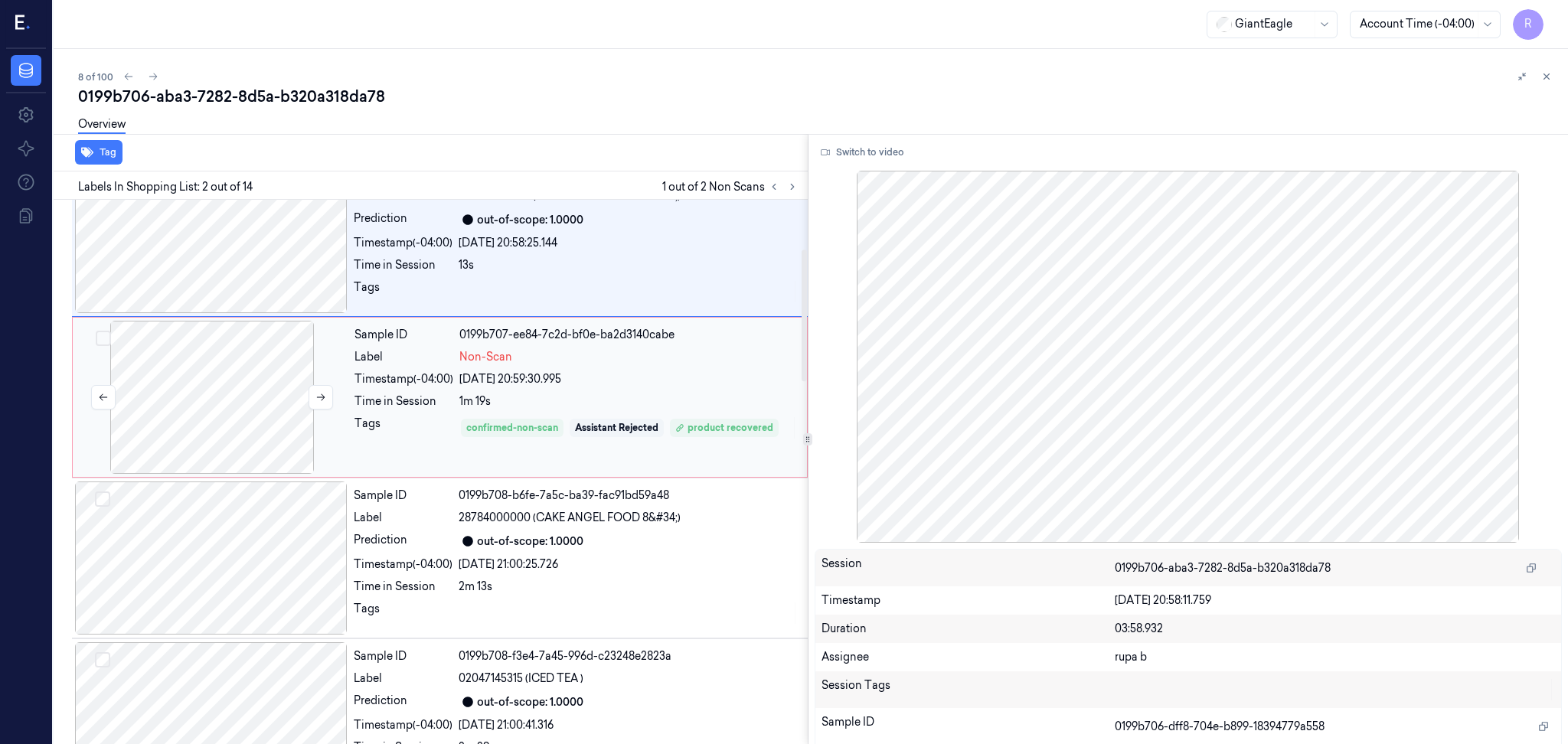
click at [247, 424] on div at bounding box center [212, 397] width 273 height 153
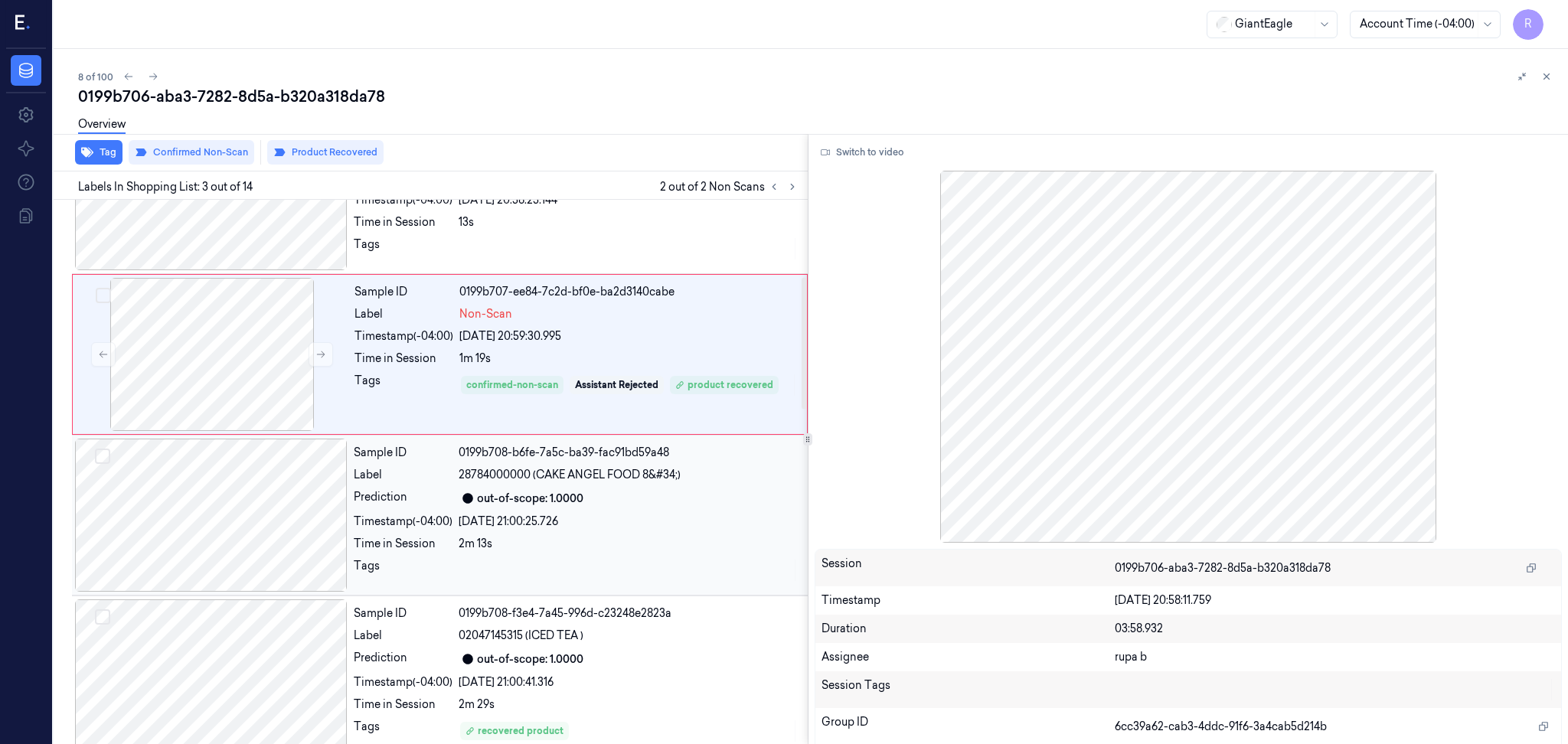
scroll to position [332, 0]
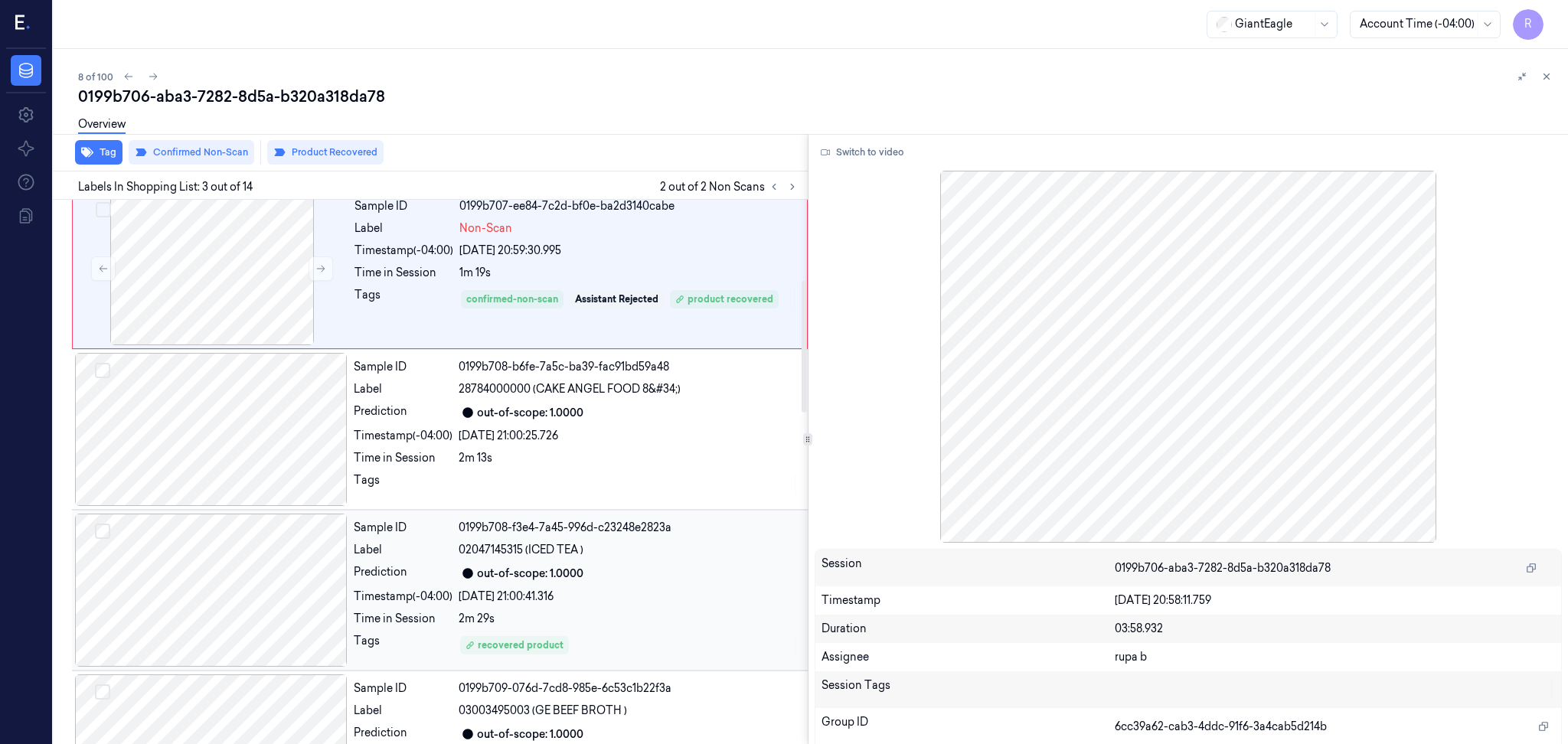
click at [257, 618] on div at bounding box center [211, 589] width 273 height 153
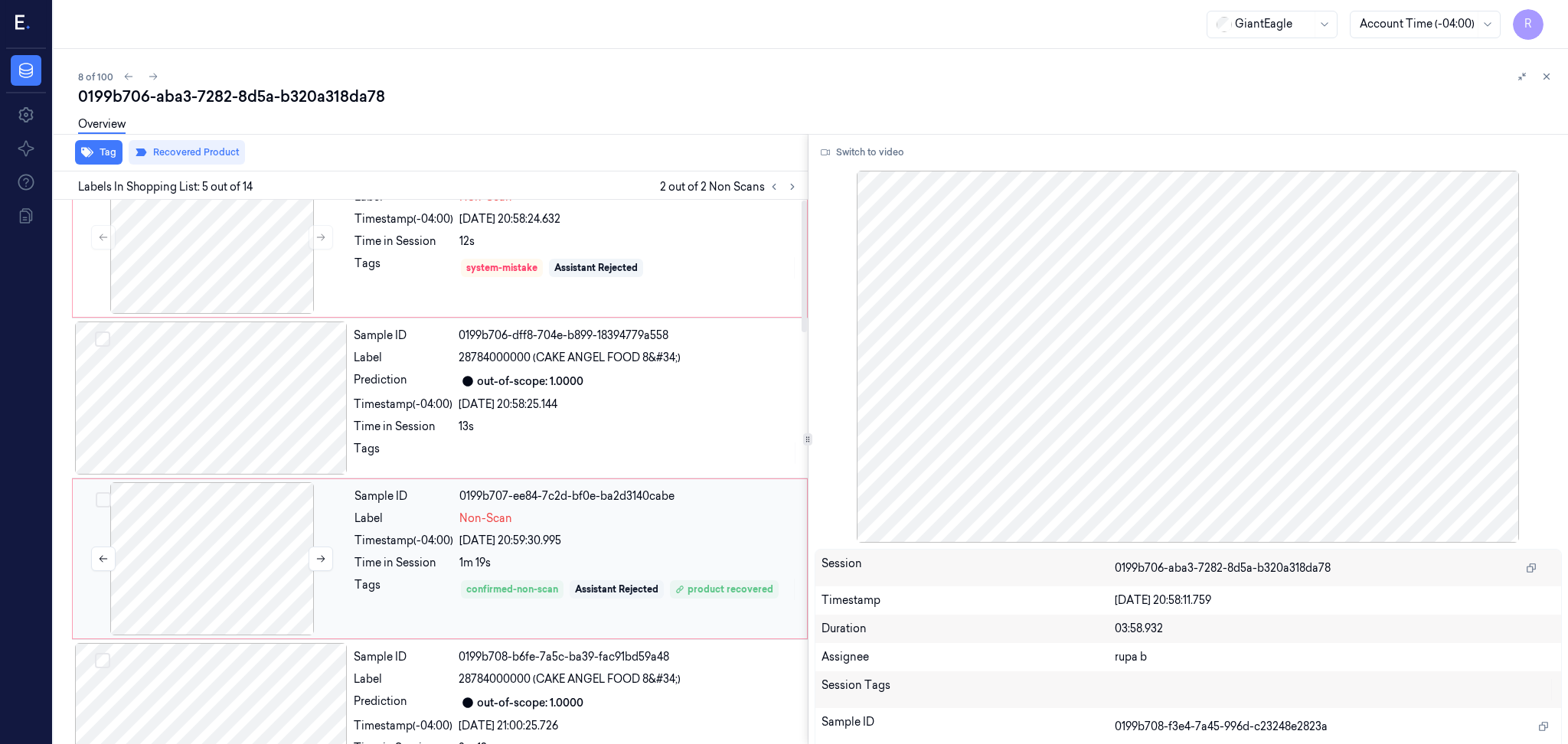
scroll to position [0, 0]
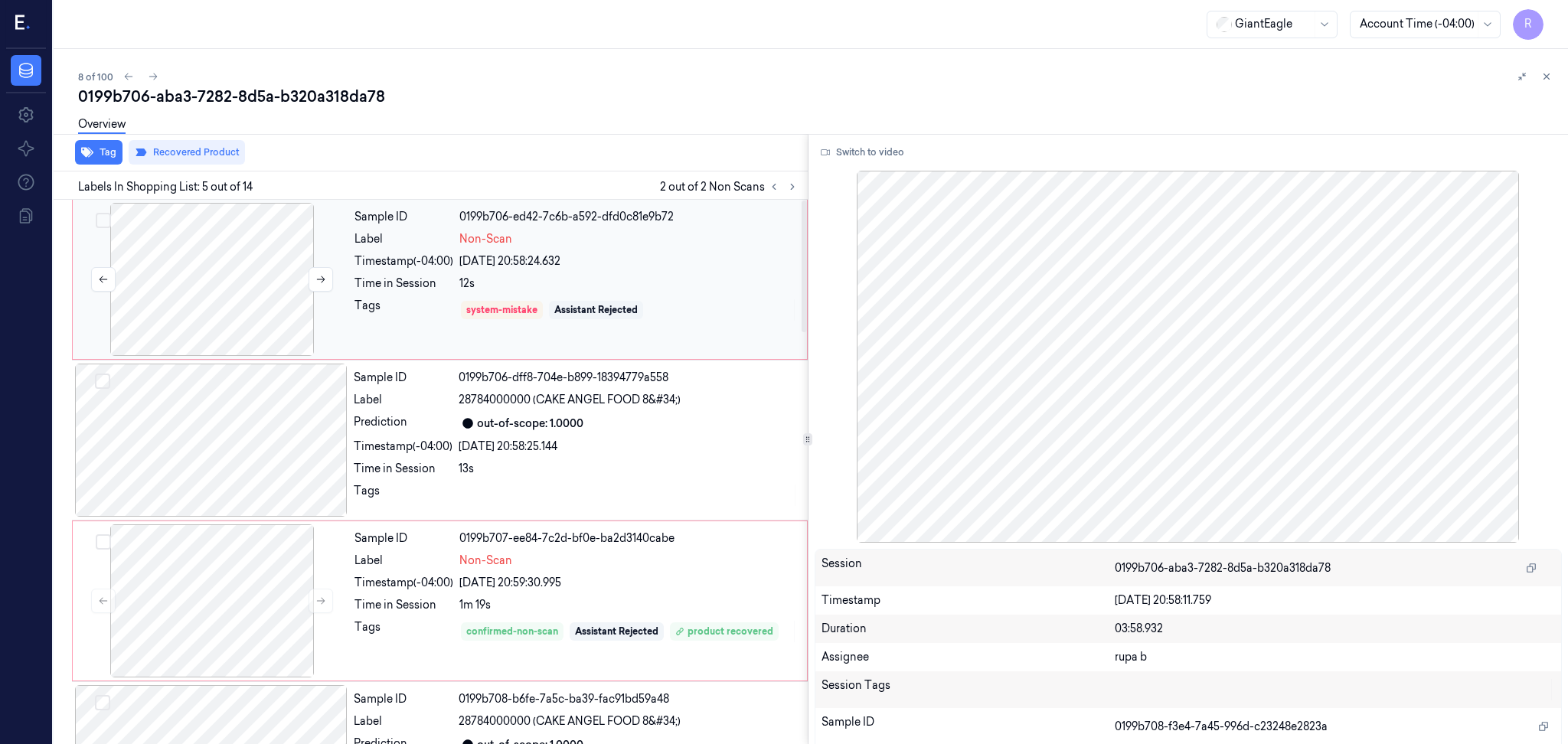
click at [248, 300] on div at bounding box center [212, 279] width 273 height 153
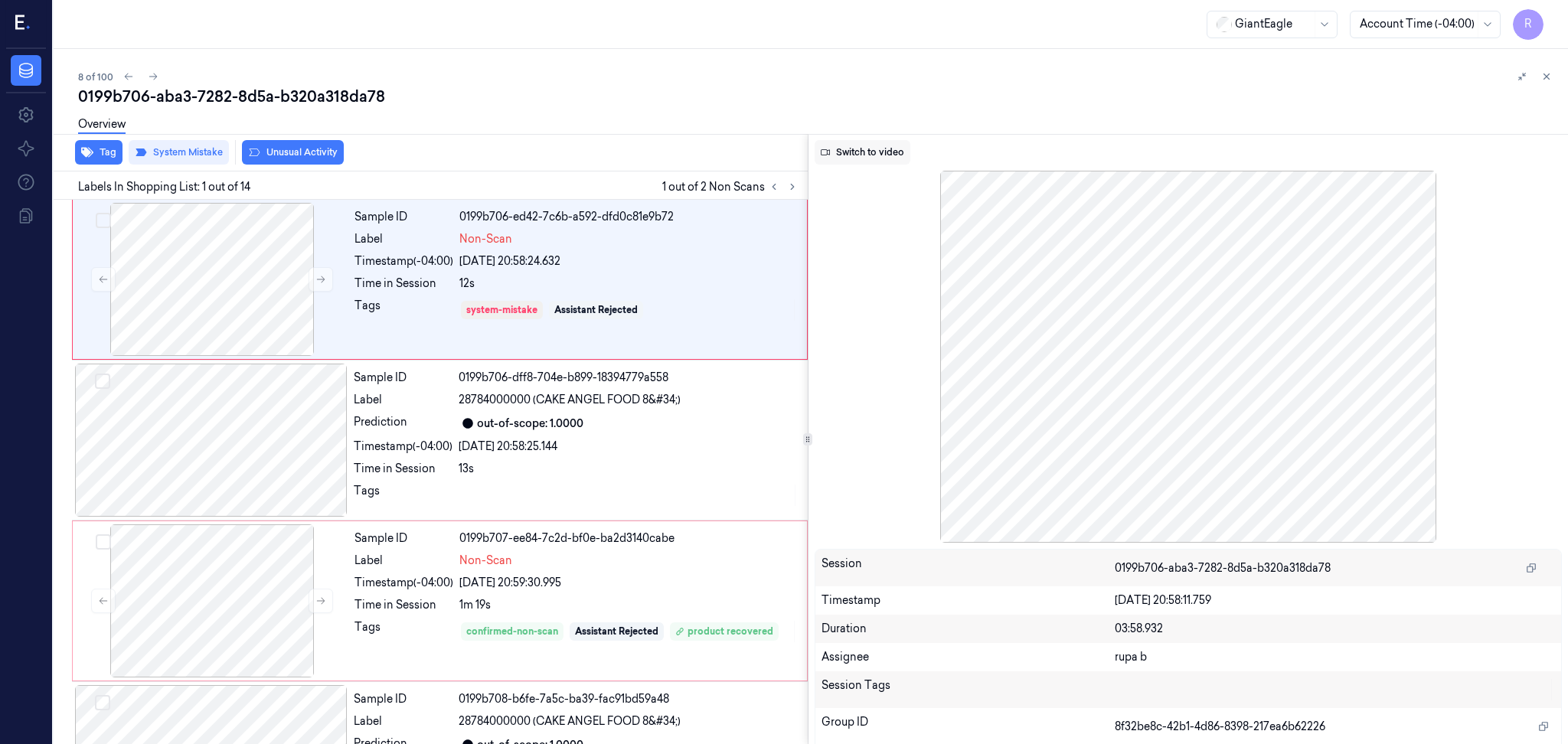
click at [852, 158] on button "Switch to video" at bounding box center [862, 152] width 96 height 24
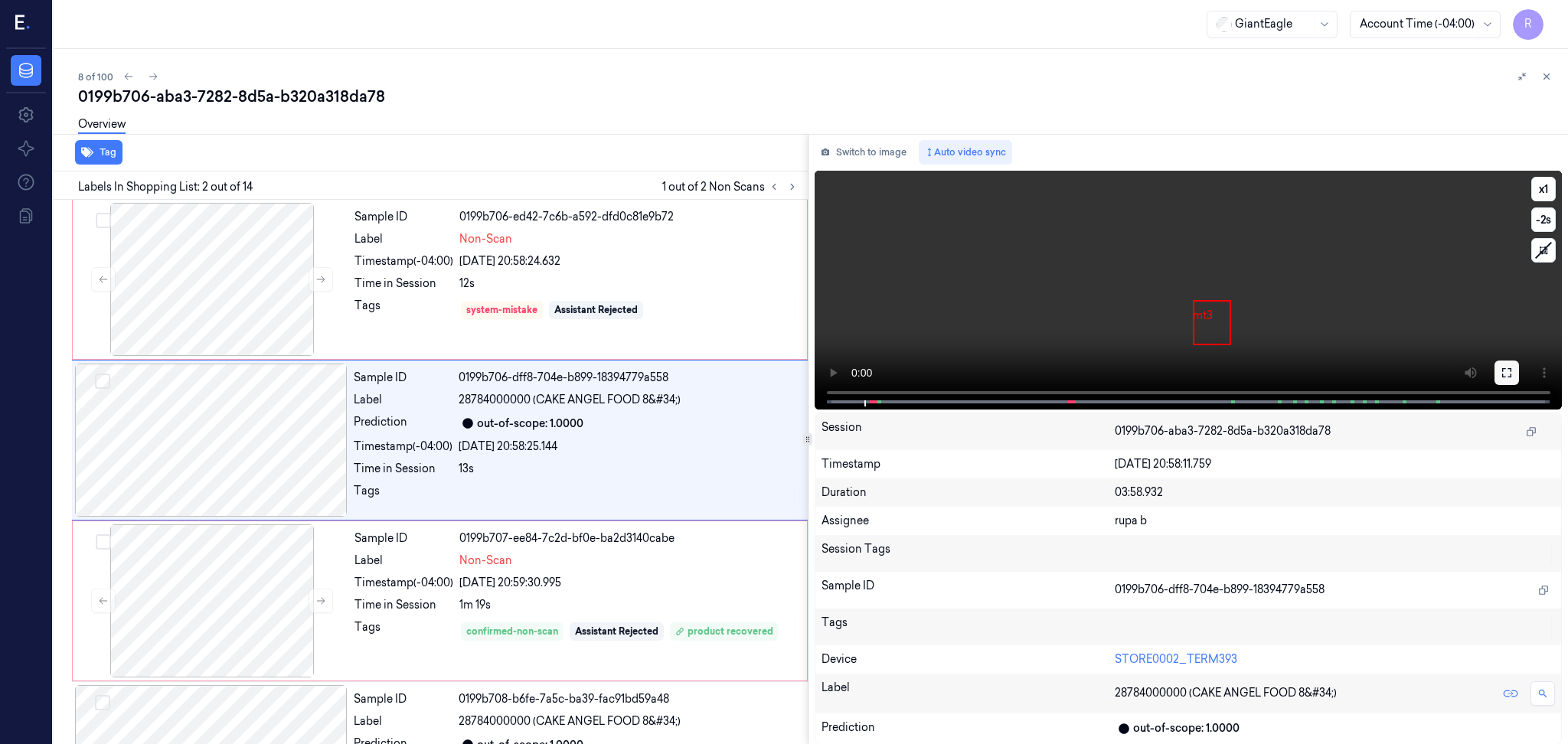
click at [1512, 378] on icon at bounding box center [1507, 373] width 13 height 13
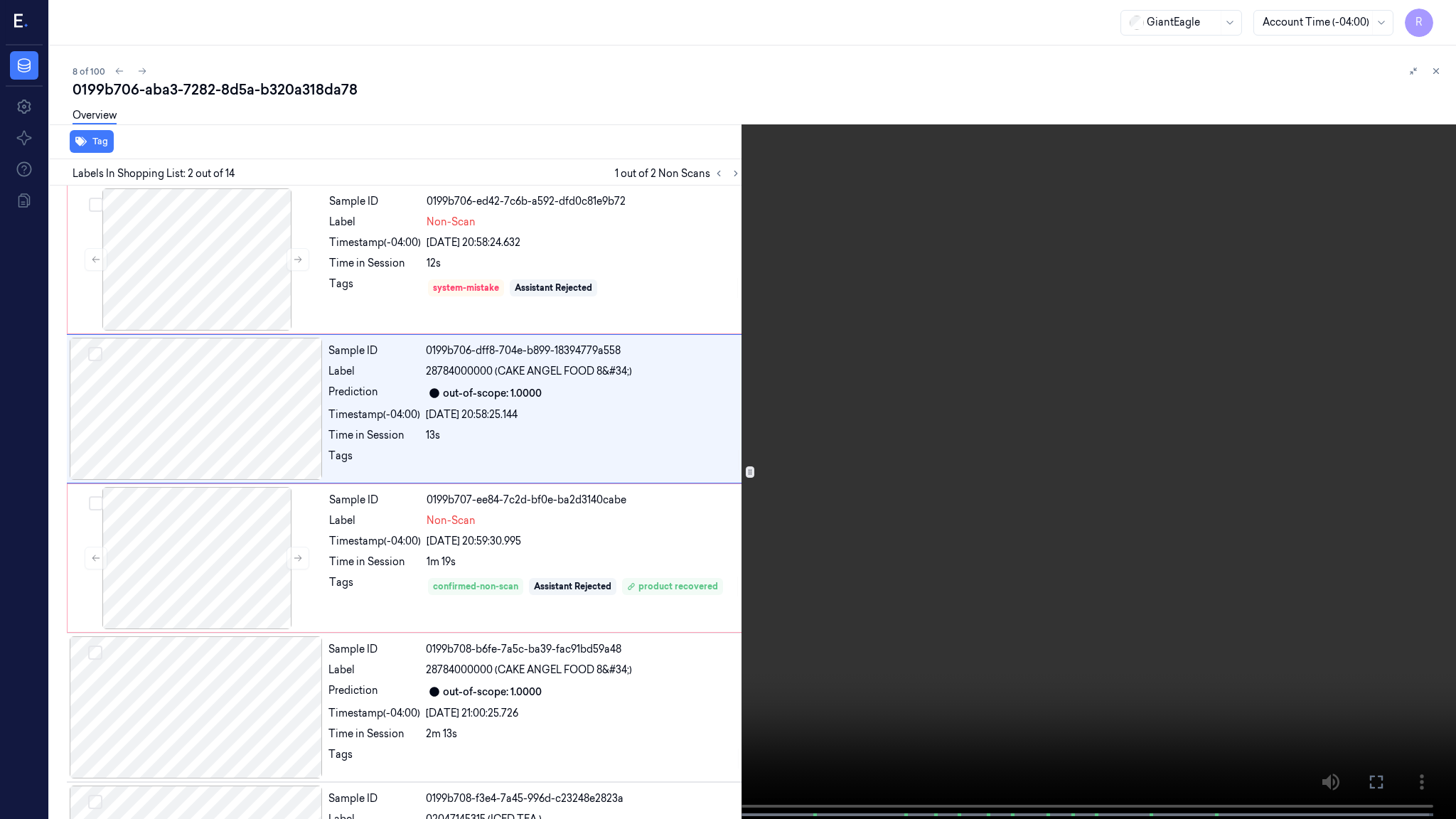
click at [1063, 479] on video at bounding box center [728, 411] width 1456 height 822
click at [149, 690] on video at bounding box center [728, 411] width 1456 height 822
click at [192, 562] on video at bounding box center [728, 411] width 1456 height 822
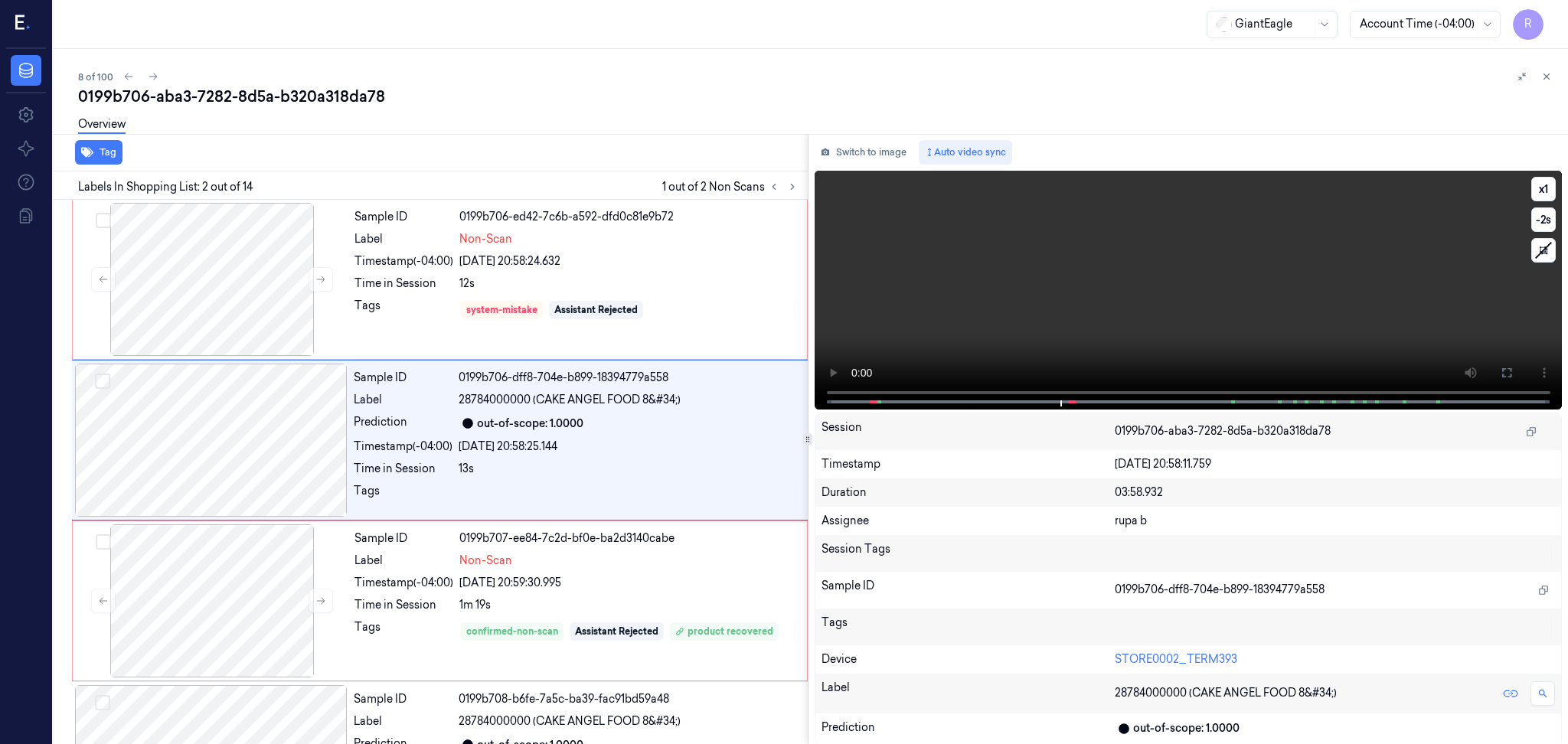
click at [1380, 281] on video at bounding box center [1188, 289] width 748 height 238
click at [1507, 369] on icon at bounding box center [1507, 373] width 13 height 13
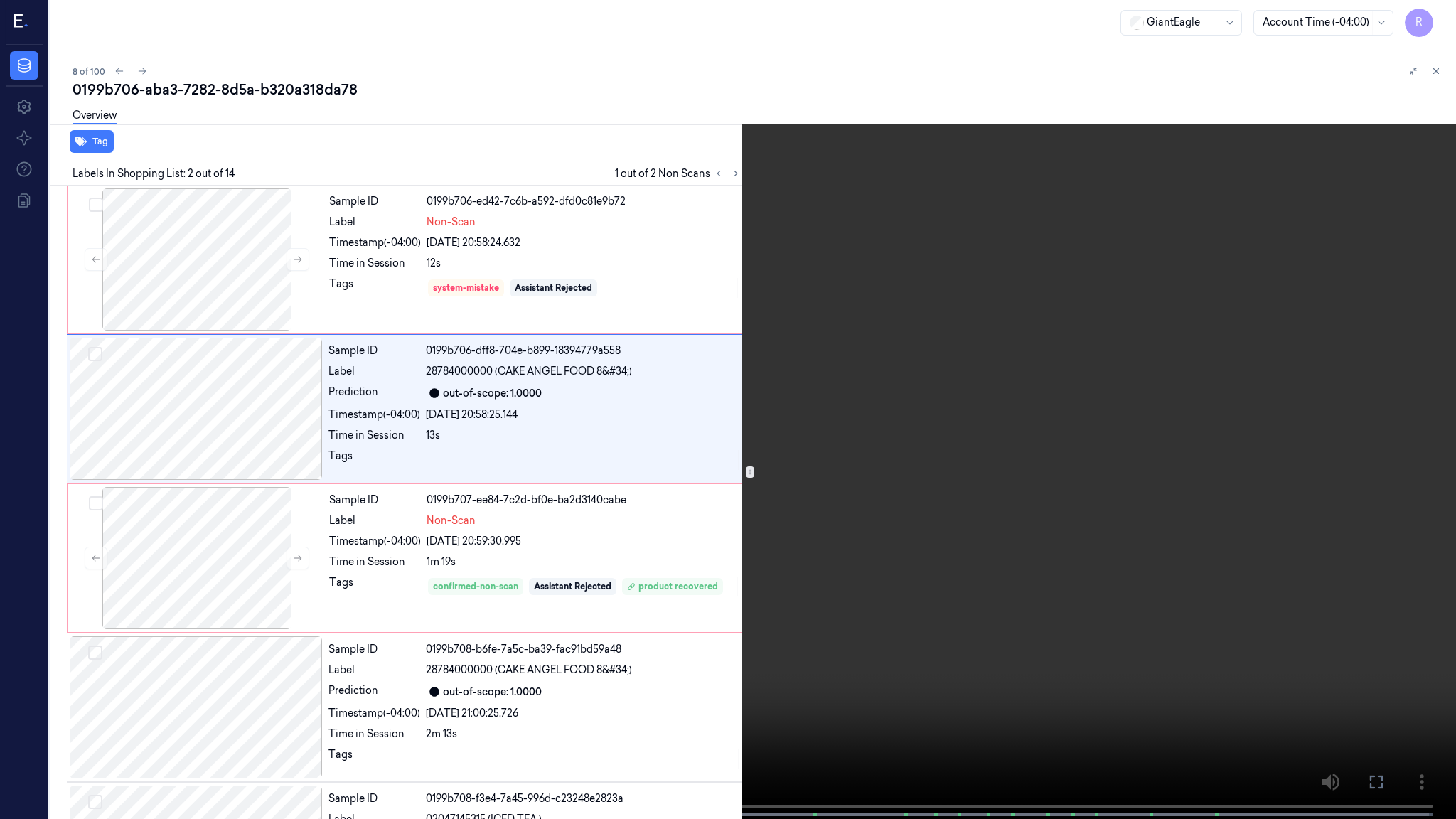
click at [1398, 426] on video at bounding box center [728, 411] width 1456 height 822
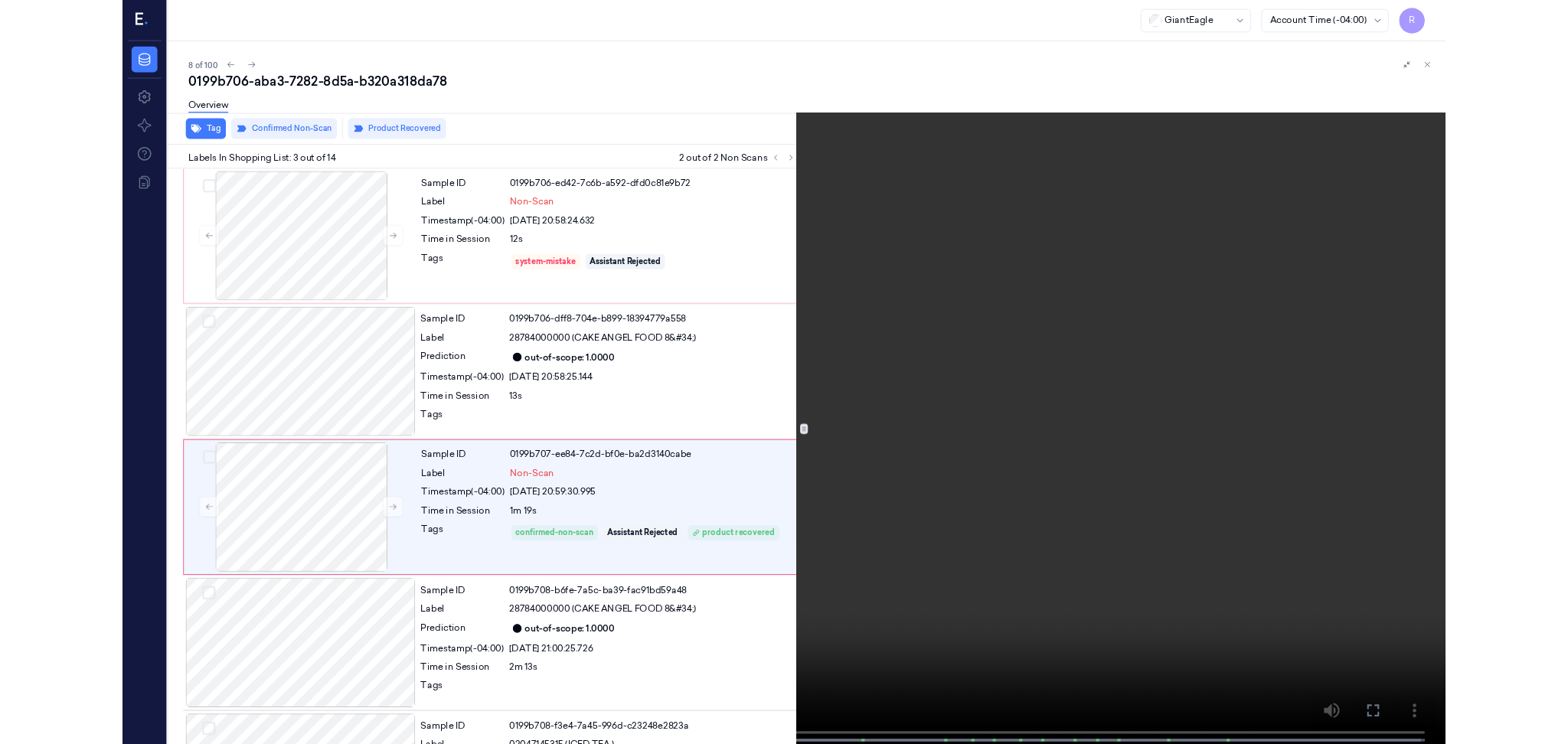
scroll to position [59, 0]
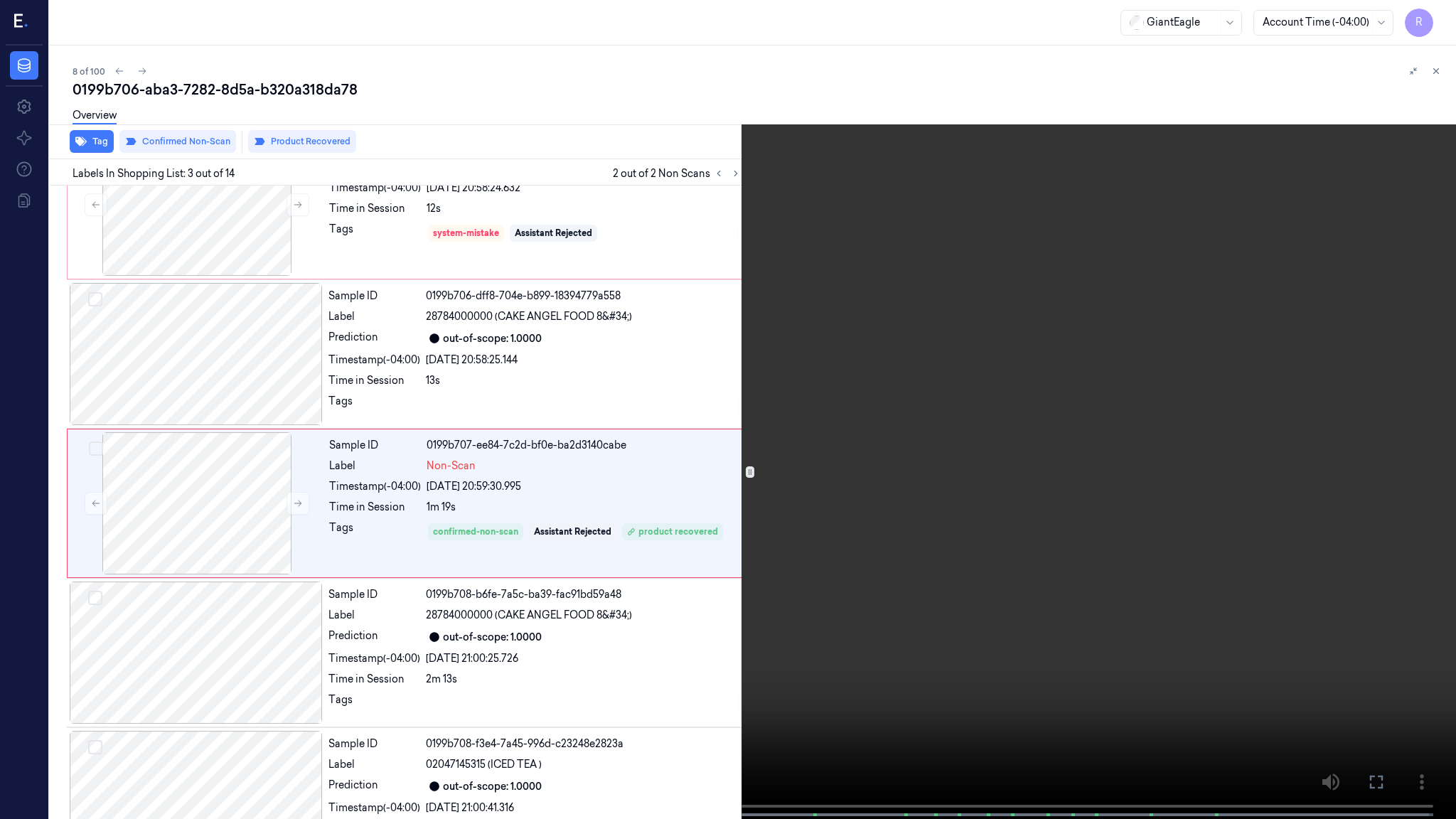
click at [1133, 415] on video at bounding box center [728, 411] width 1456 height 822
click at [1432, 21] on button "x 1" at bounding box center [1439, 17] width 22 height 22
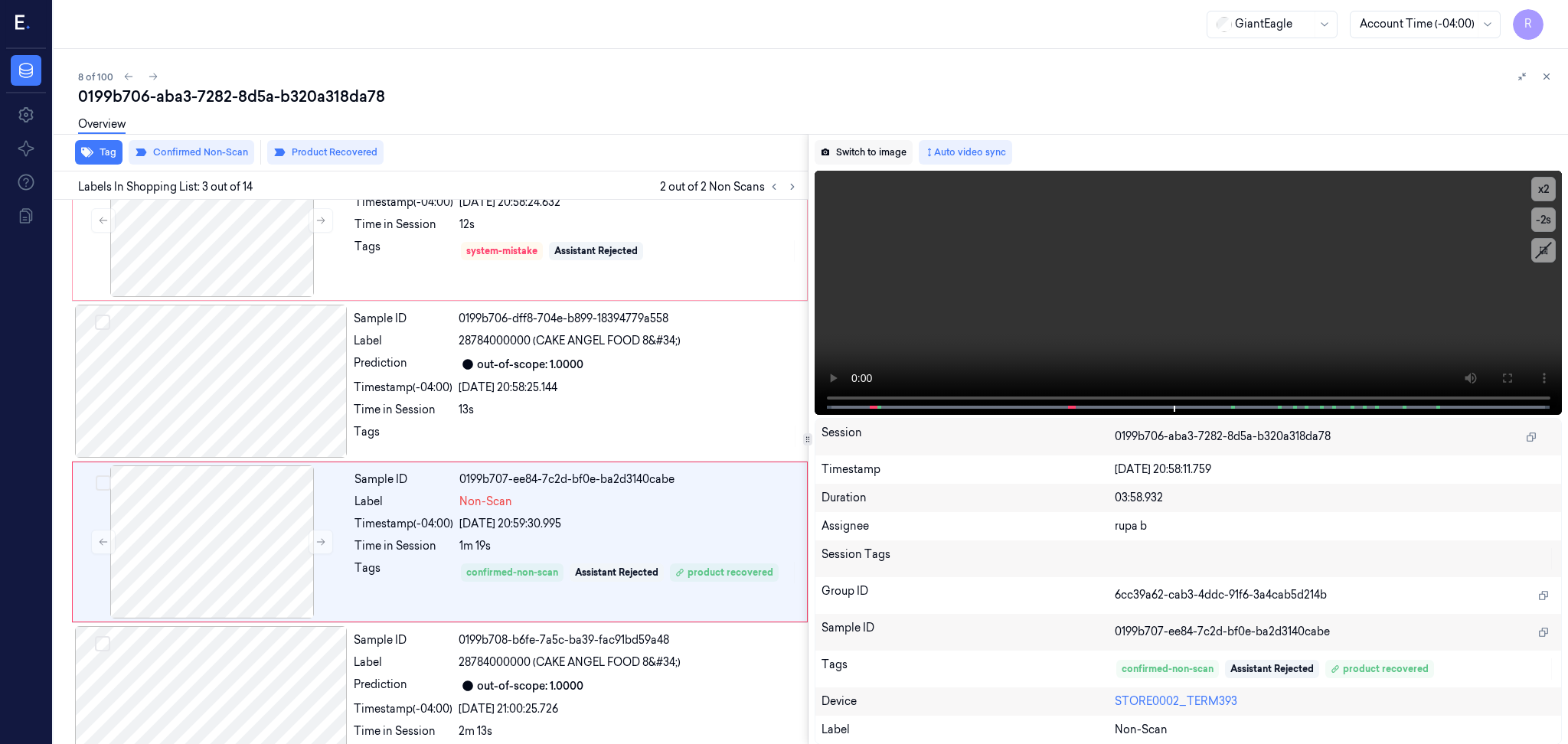
click at [876, 148] on button "Switch to image" at bounding box center [864, 152] width 98 height 24
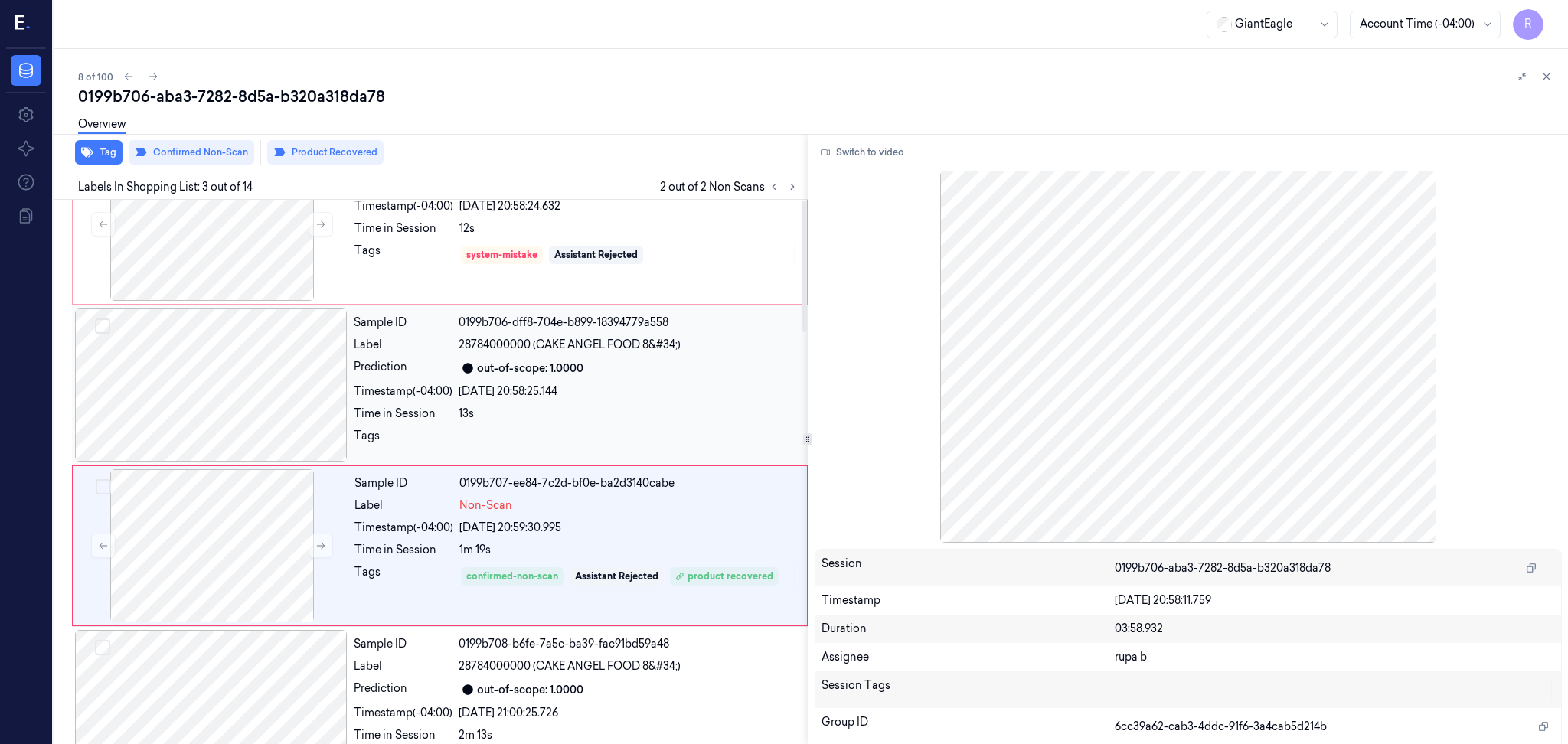
scroll to position [0, 0]
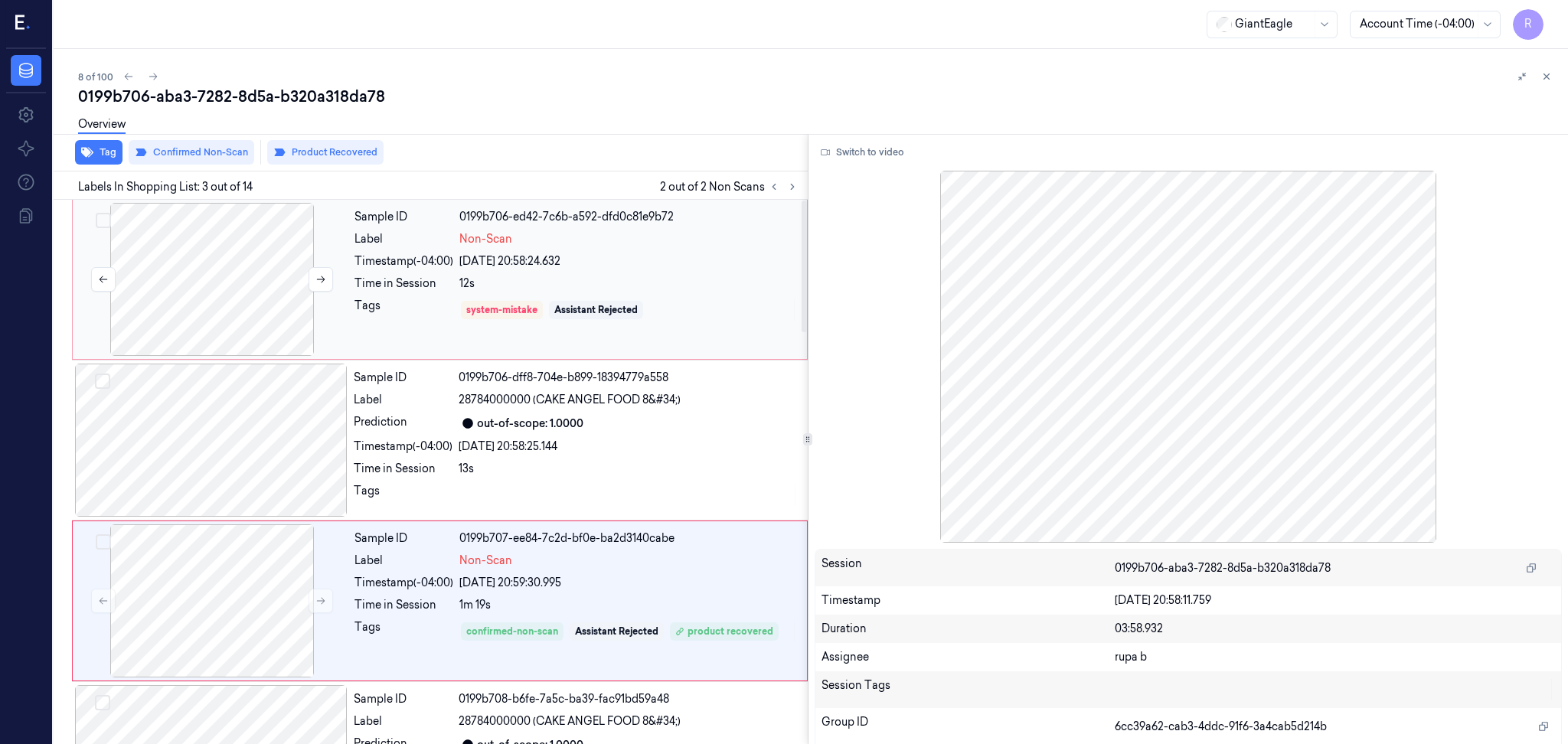
click at [249, 300] on div at bounding box center [212, 279] width 273 height 153
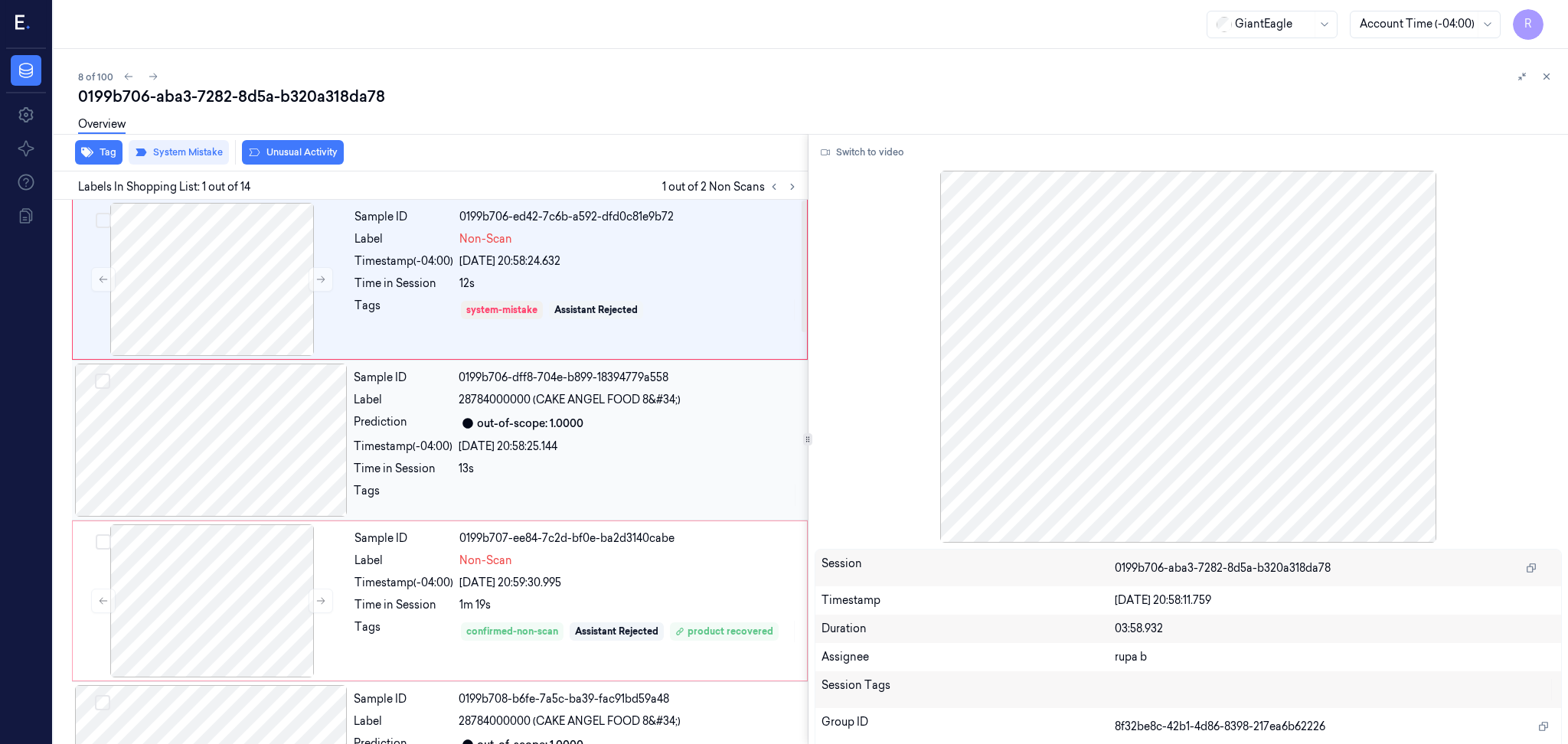
click at [222, 465] on div at bounding box center [211, 439] width 273 height 153
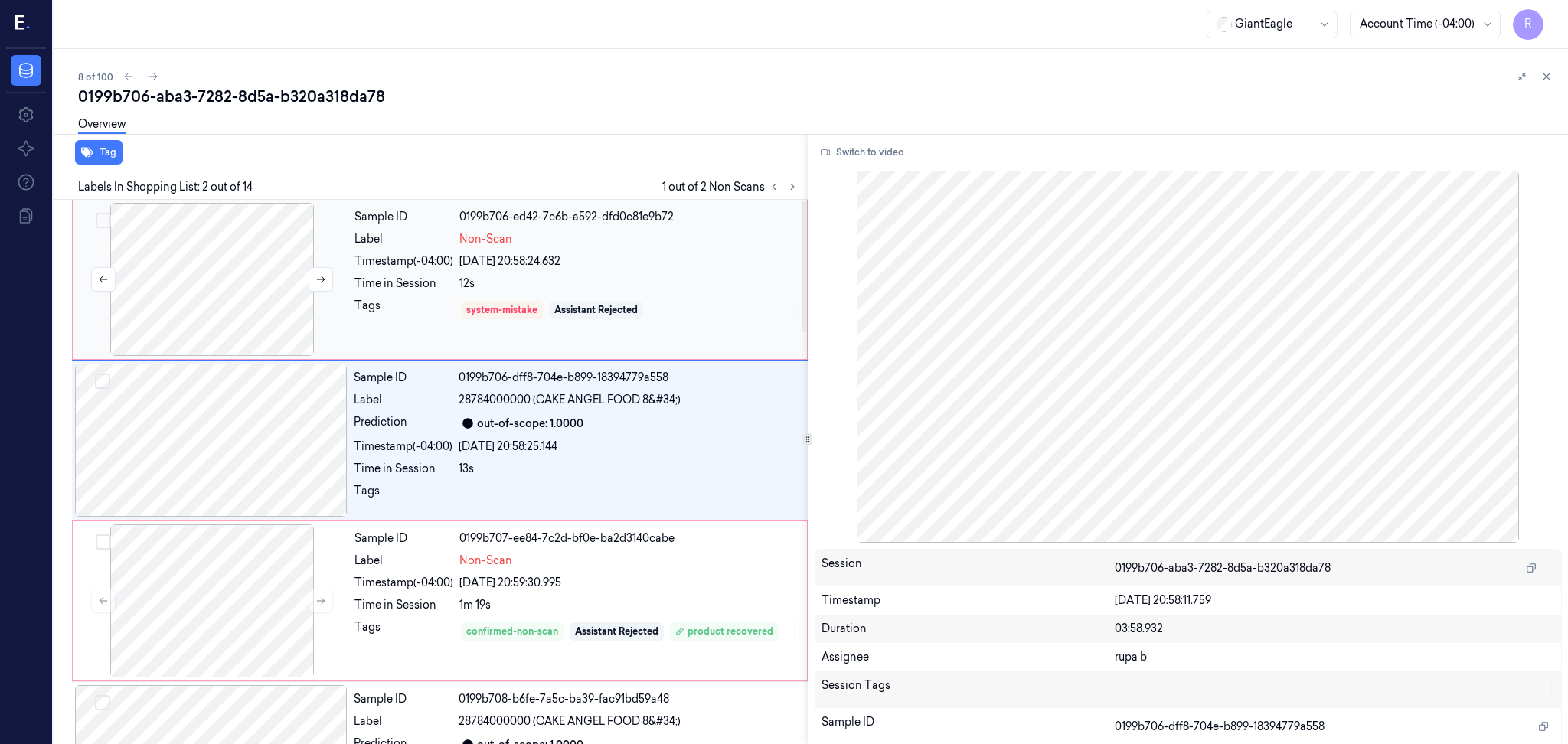
click at [233, 303] on div at bounding box center [212, 279] width 273 height 153
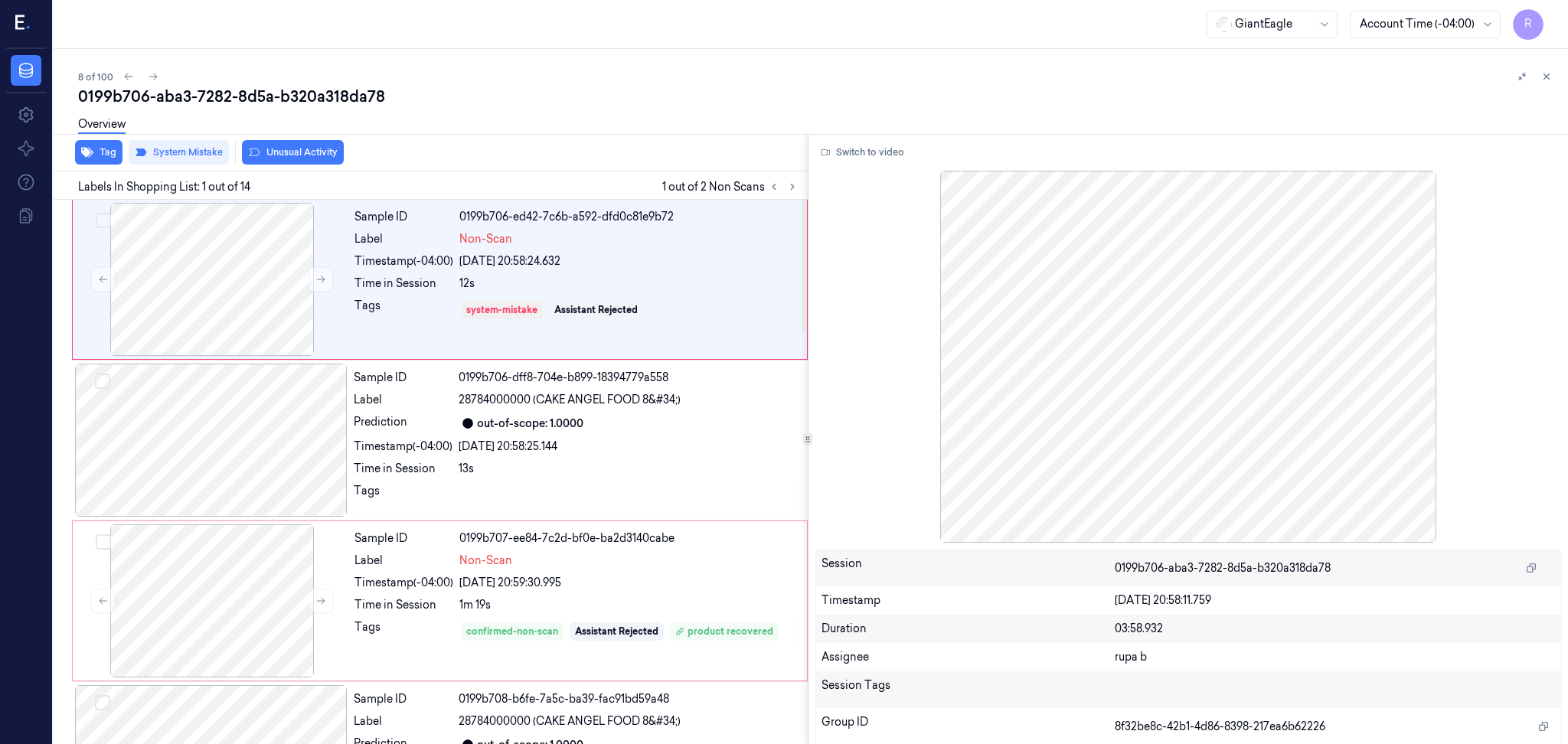
click at [566, 38] on div "GiantEagle Account Time (-04:00) R" at bounding box center [810, 24] width 1514 height 49
click at [228, 614] on div at bounding box center [212, 600] width 273 height 153
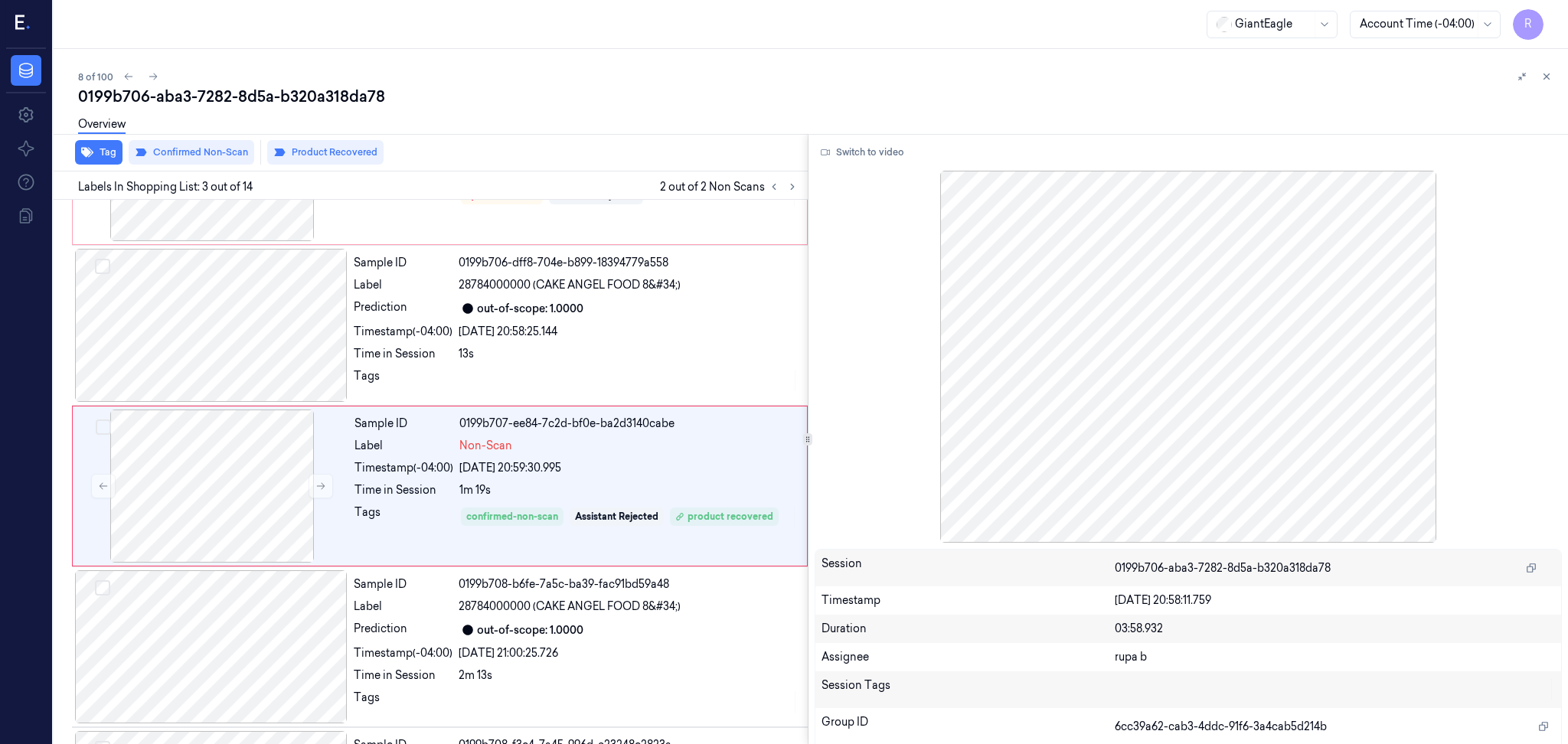
scroll to position [128, 0]
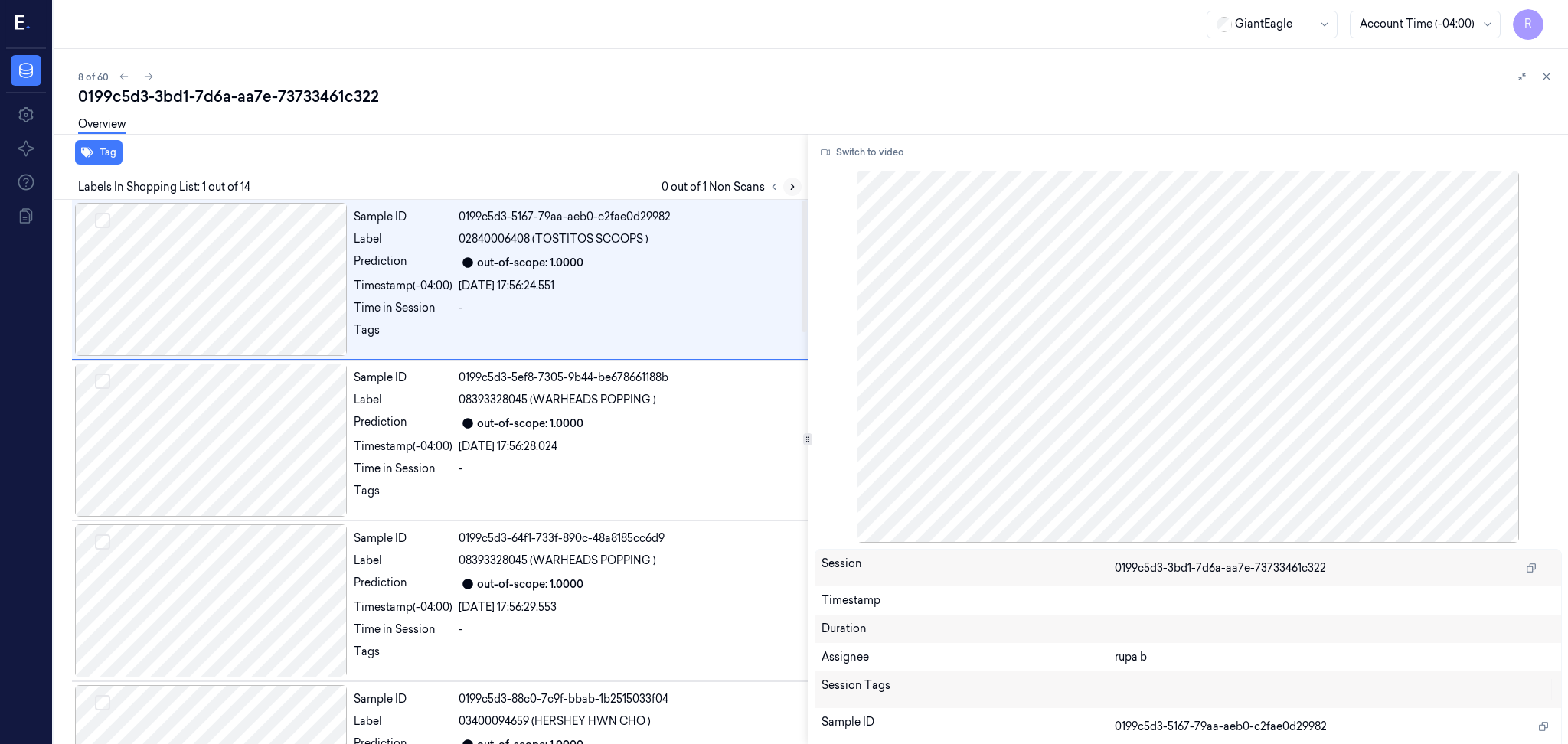
click at [793, 182] on icon at bounding box center [792, 187] width 11 height 11
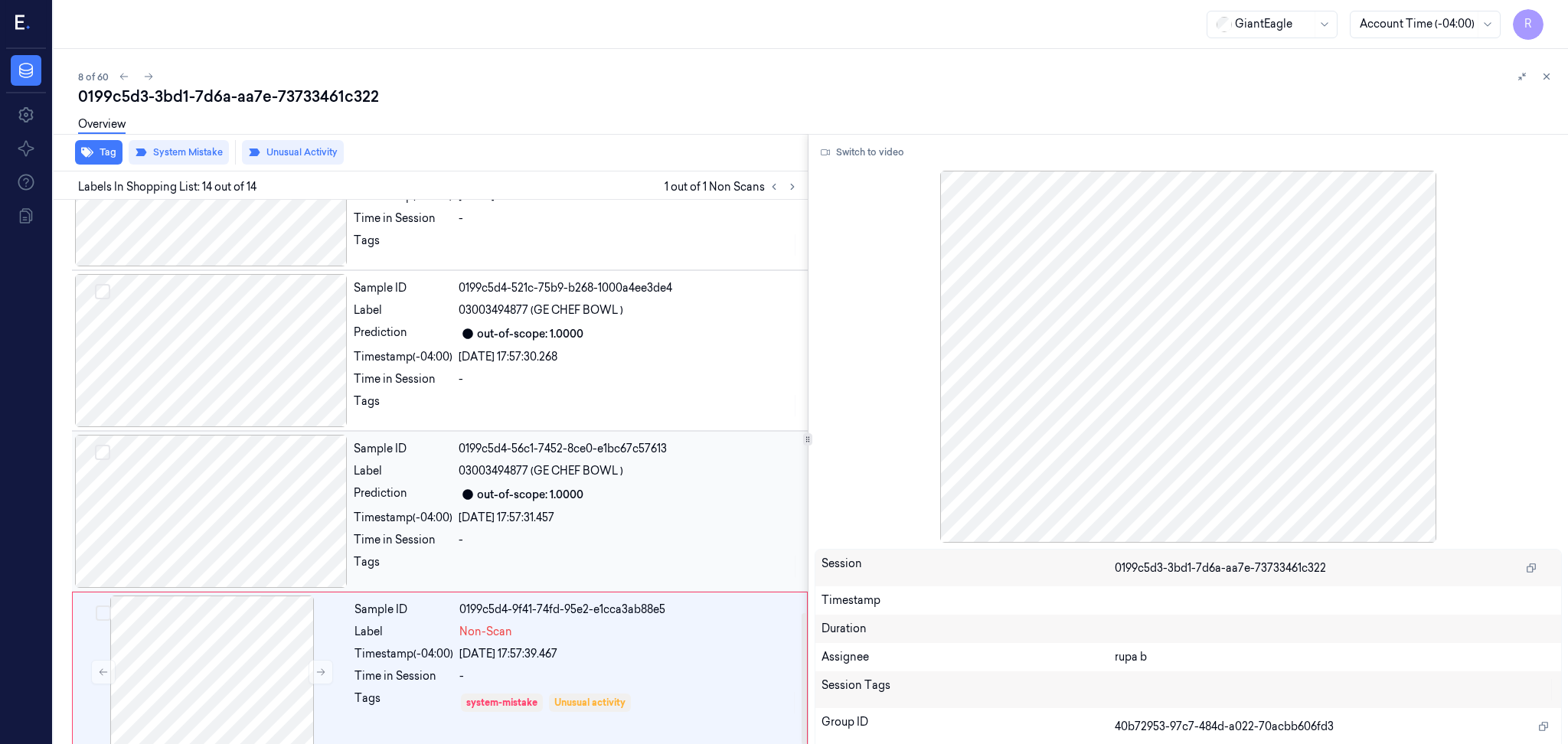
scroll to position [1710, 0]
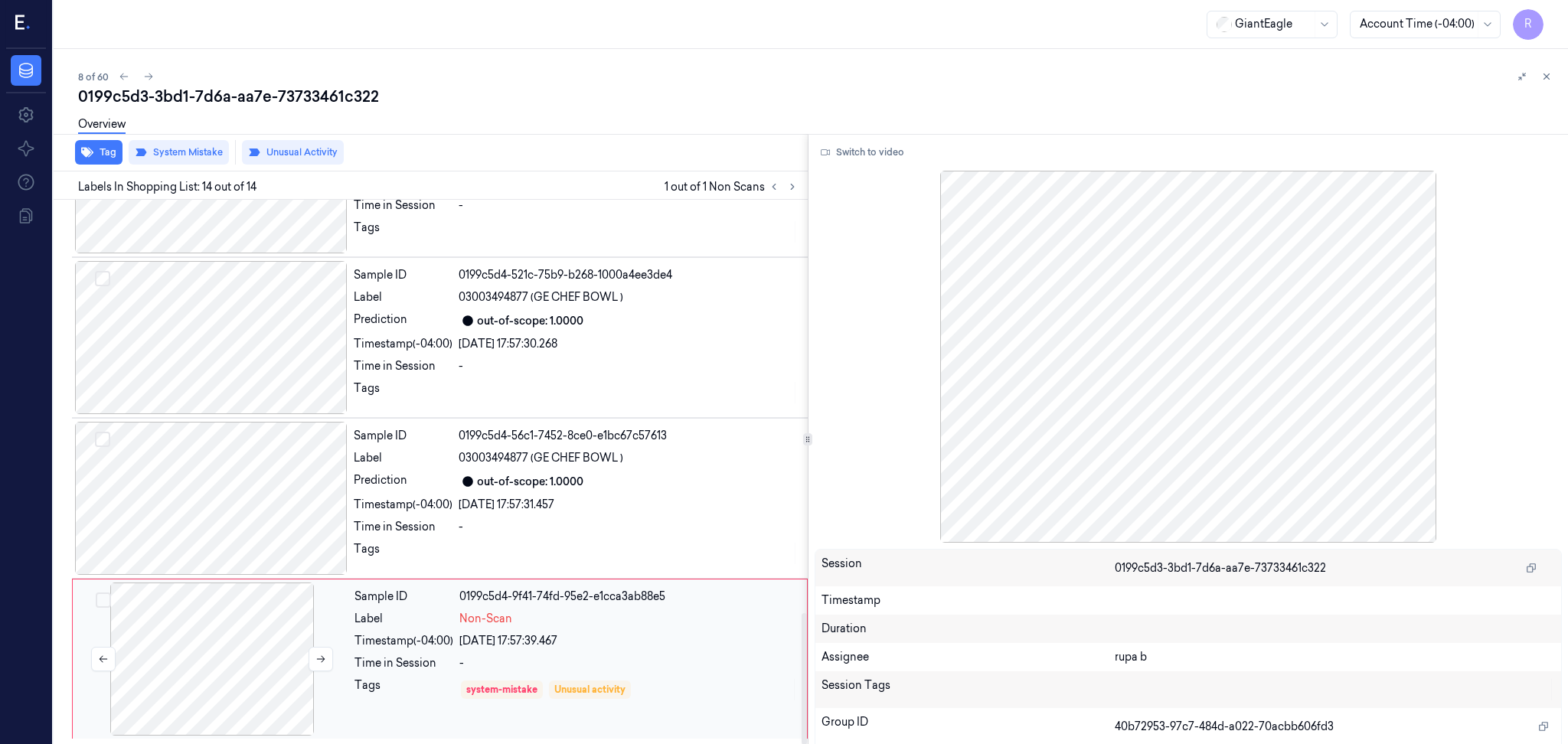
click at [216, 665] on div at bounding box center [212, 658] width 273 height 153
click at [864, 142] on button "Switch to video" at bounding box center [862, 152] width 96 height 24
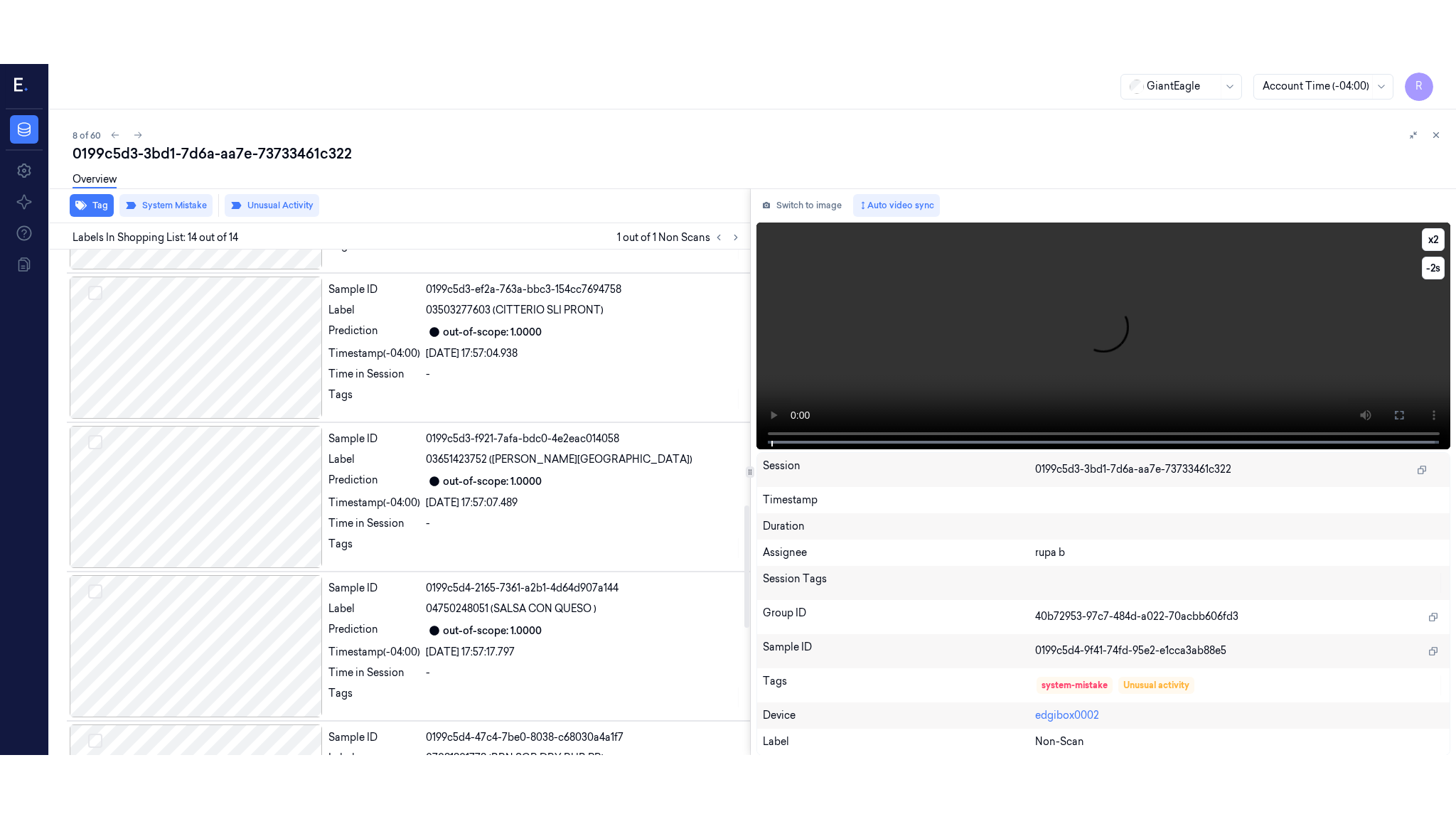
scroll to position [1020, 0]
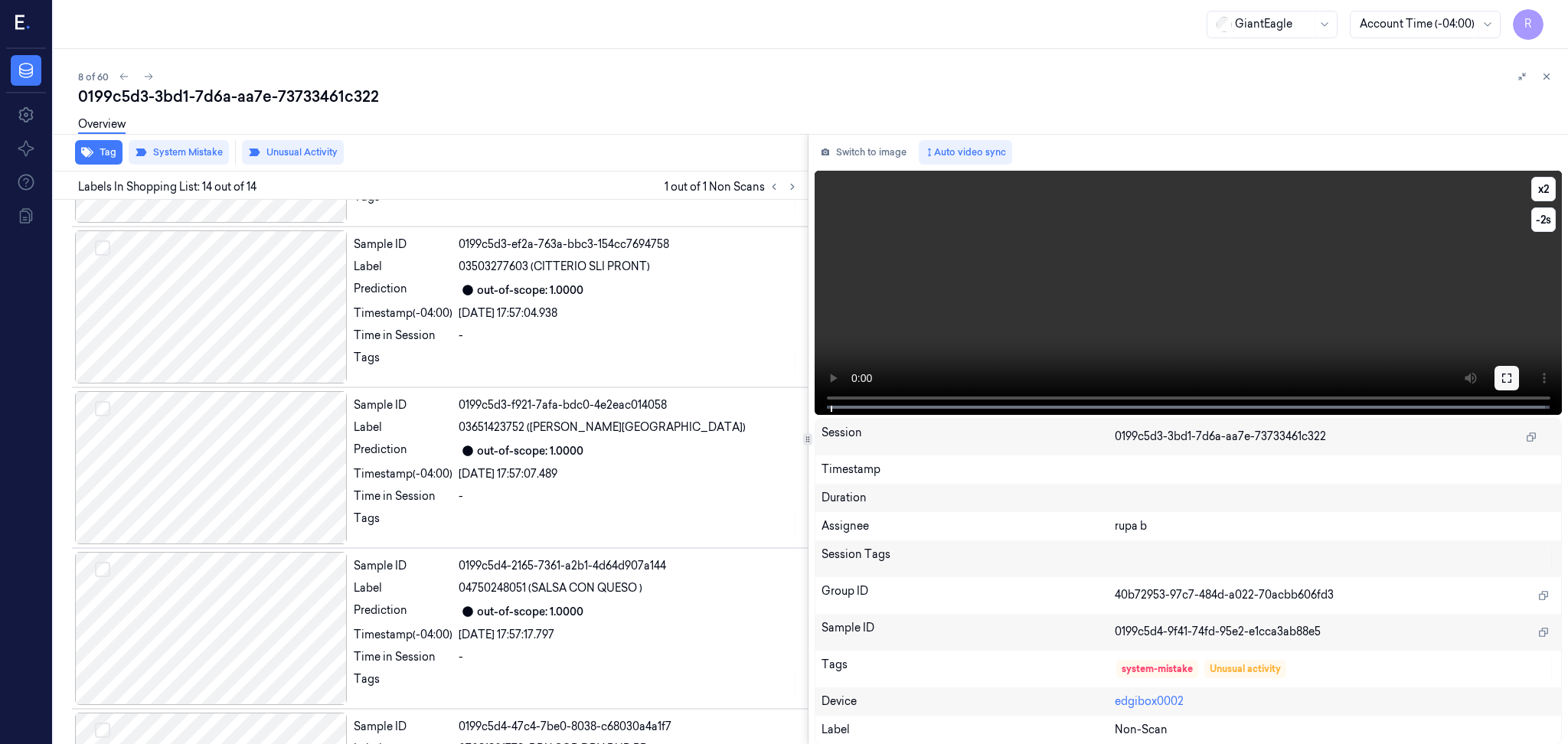
click at [1509, 378] on icon at bounding box center [1507, 379] width 13 height 13
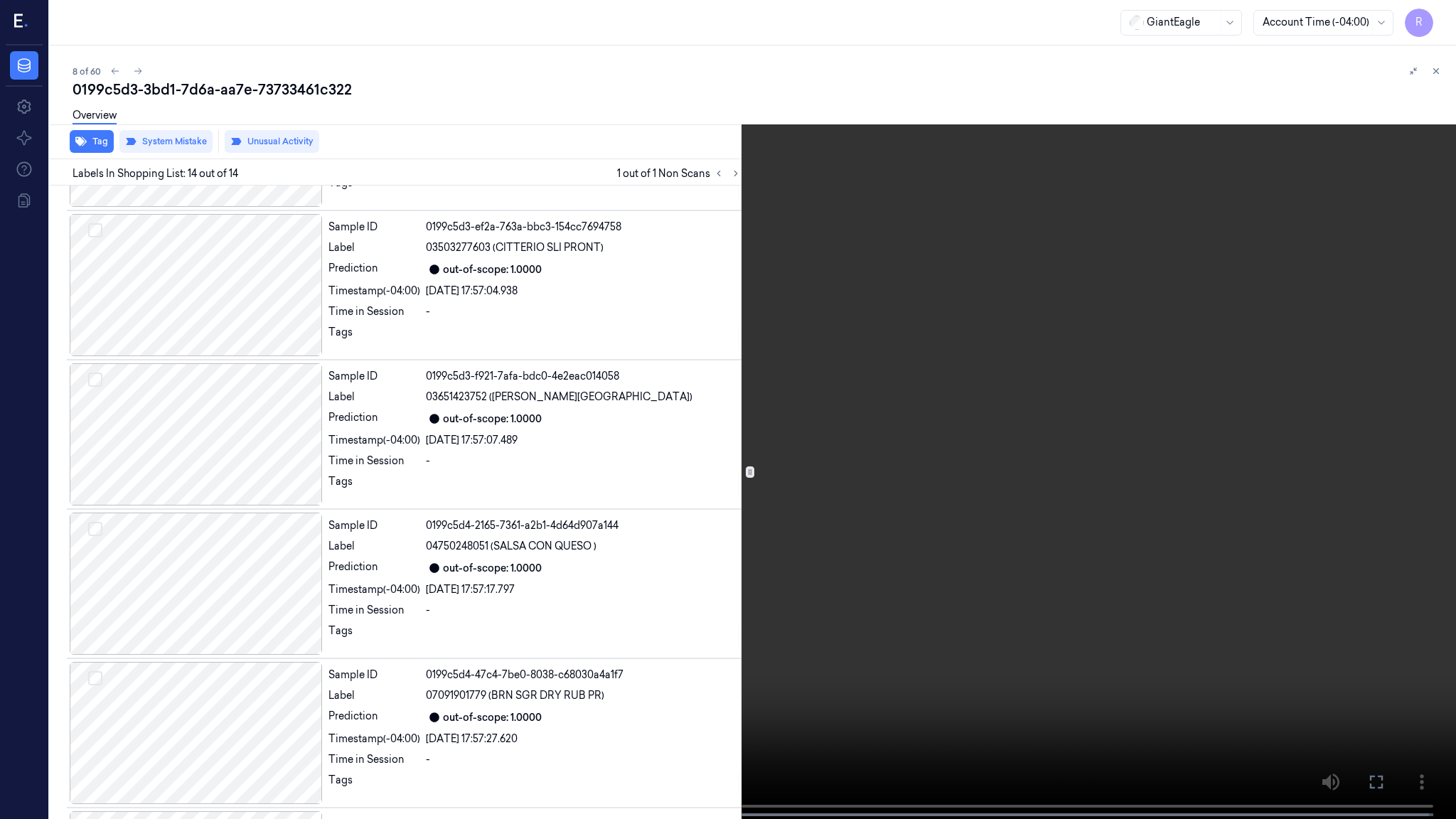
click at [1445, 343] on video at bounding box center [728, 411] width 1456 height 822
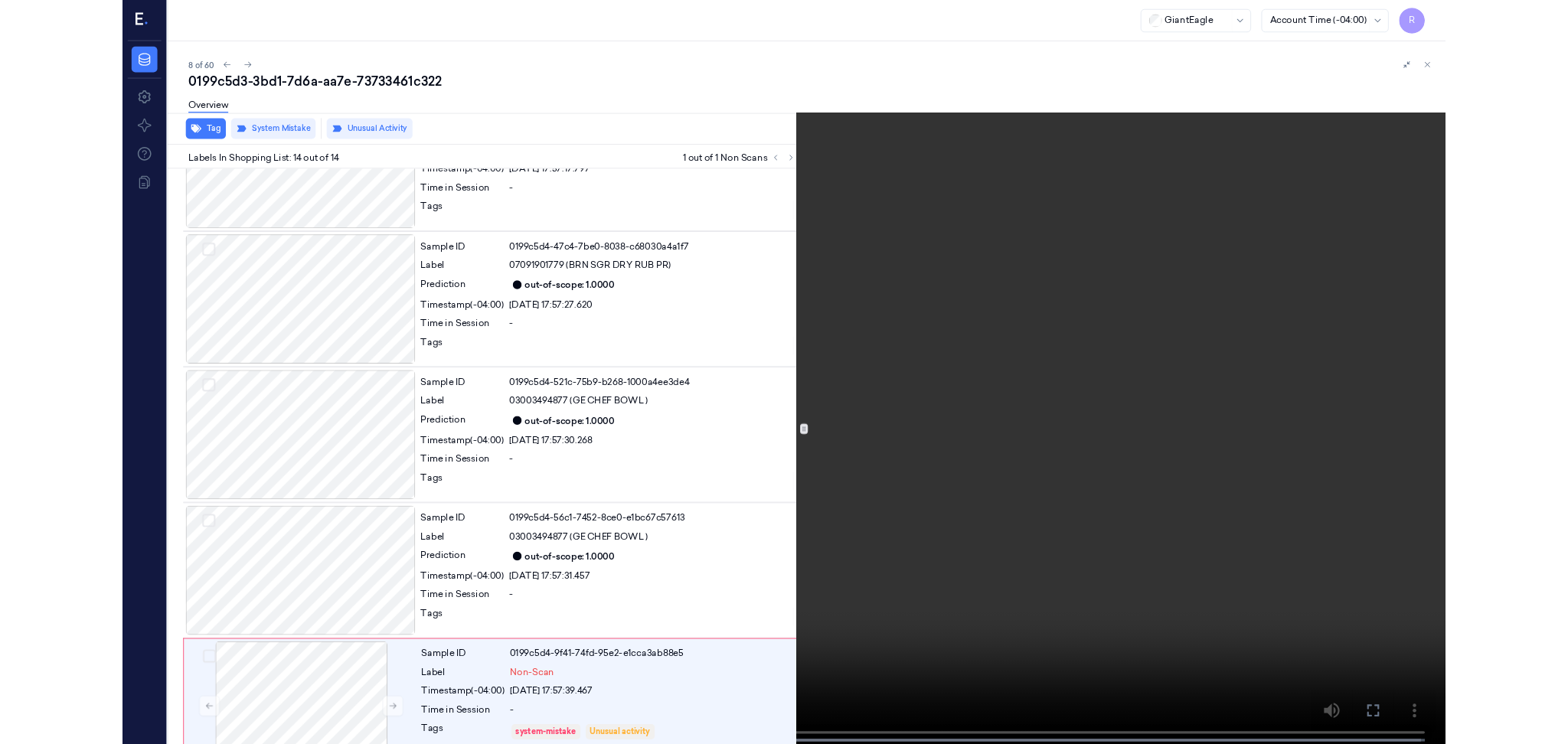
scroll to position [1573, 0]
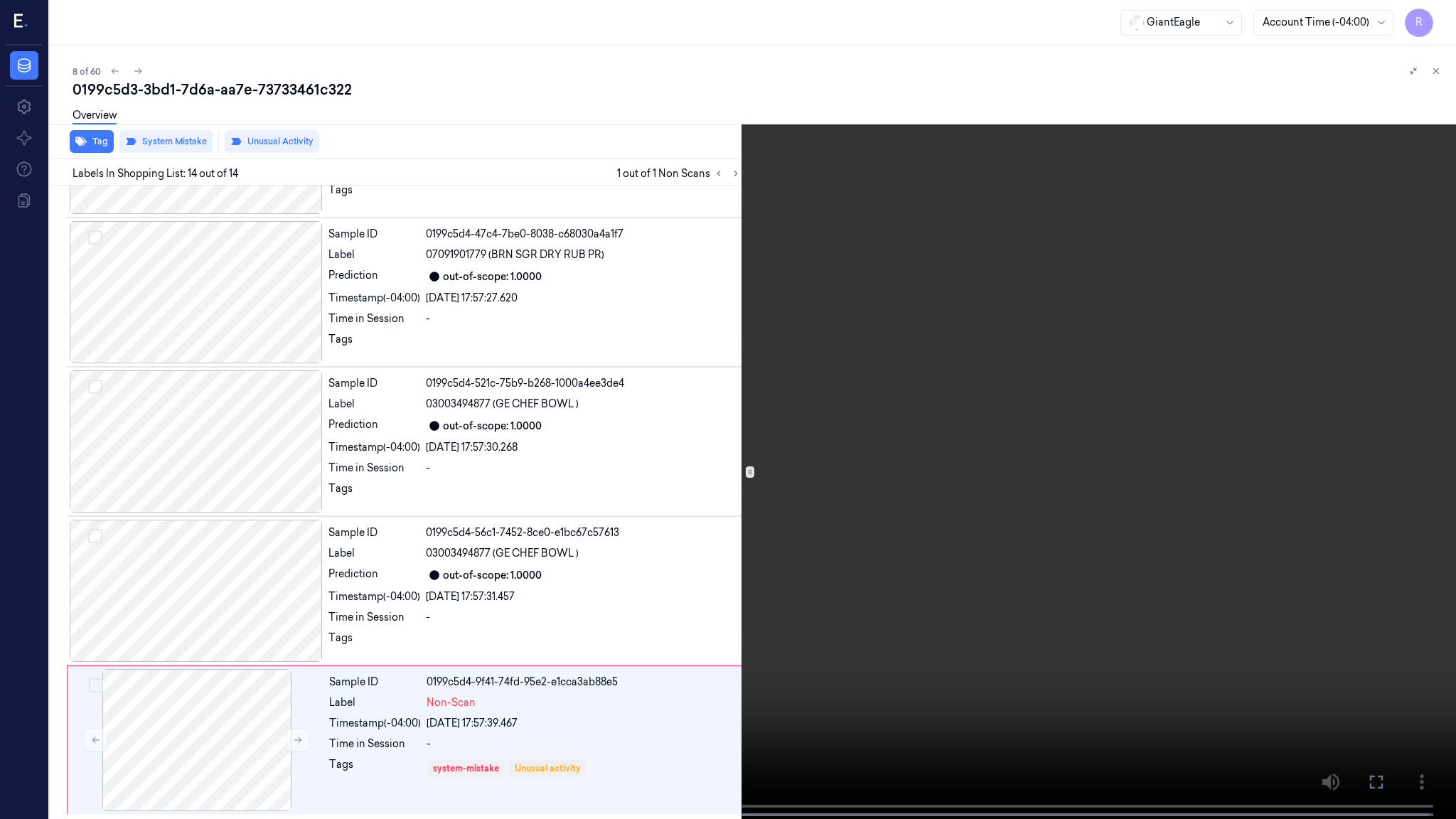
click at [1445, 343] on video at bounding box center [728, 411] width 1456 height 822
click at [1348, 121] on video at bounding box center [728, 411] width 1456 height 822
click at [1240, 426] on video at bounding box center [728, 411] width 1456 height 822
click at [1271, 356] on video at bounding box center [728, 411] width 1456 height 822
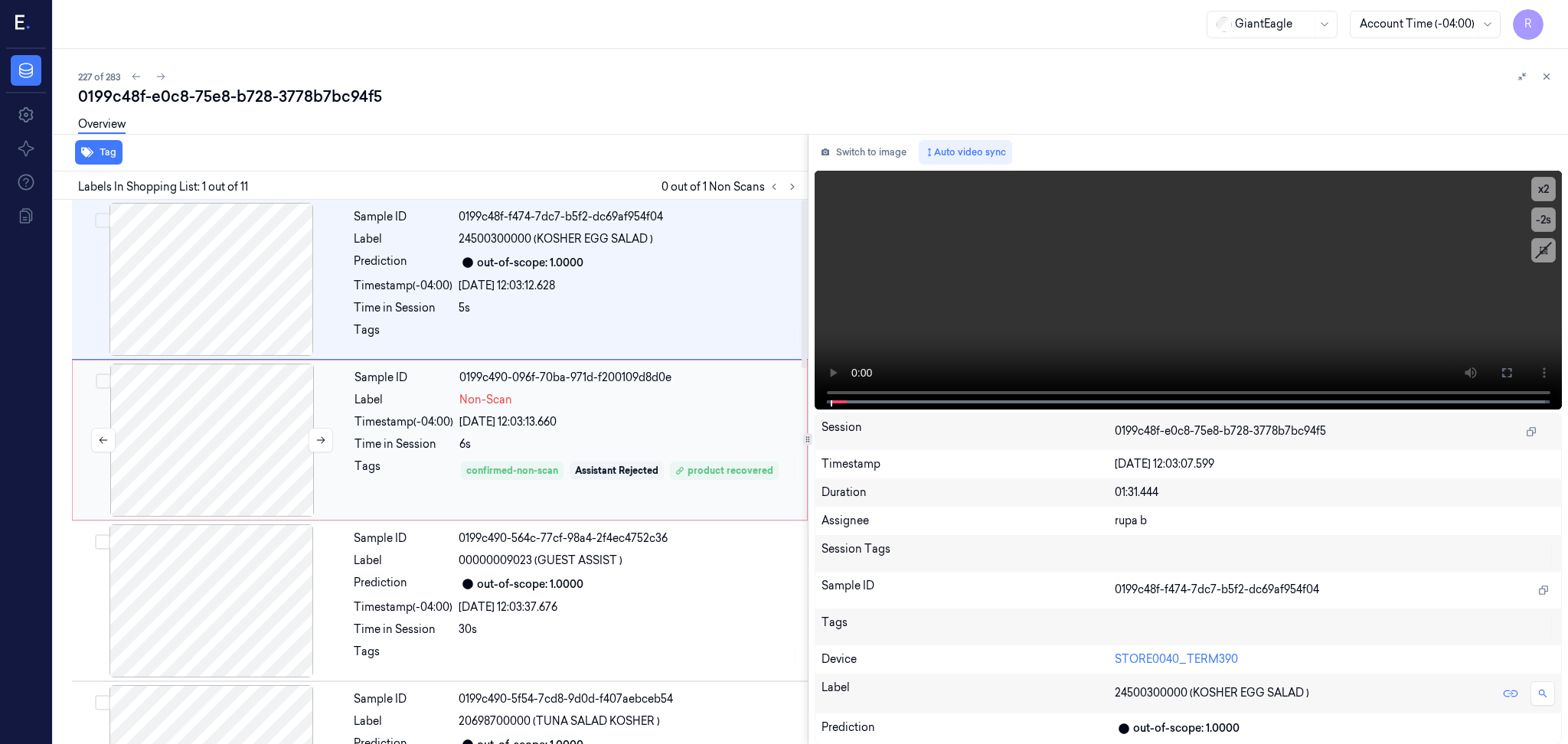
click at [153, 447] on div at bounding box center [212, 439] width 273 height 153
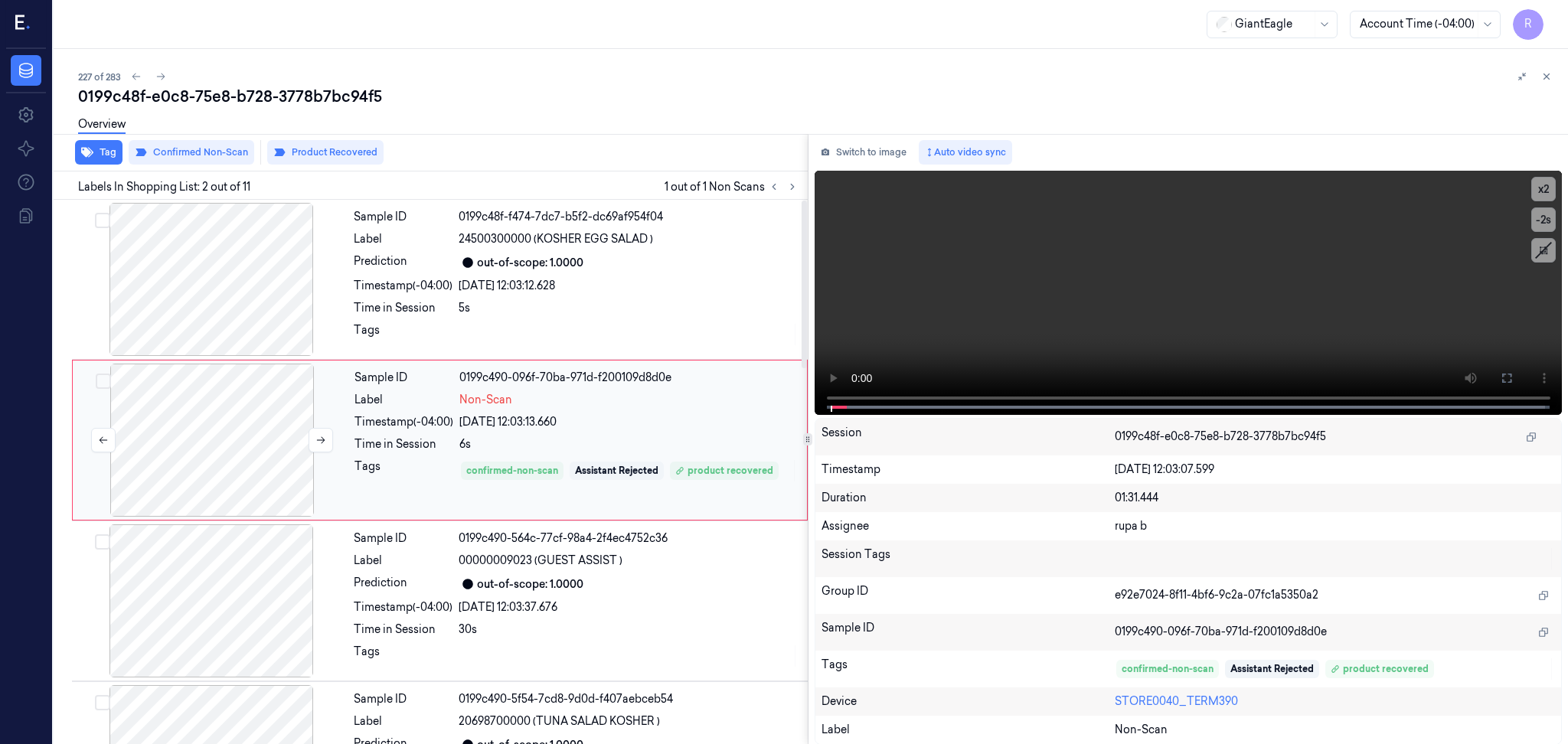
click at [246, 436] on div at bounding box center [212, 439] width 273 height 153
click at [629, 77] on div "227 of 283" at bounding box center [817, 76] width 1478 height 19
